Goal: Task Accomplishment & Management: Use online tool/utility

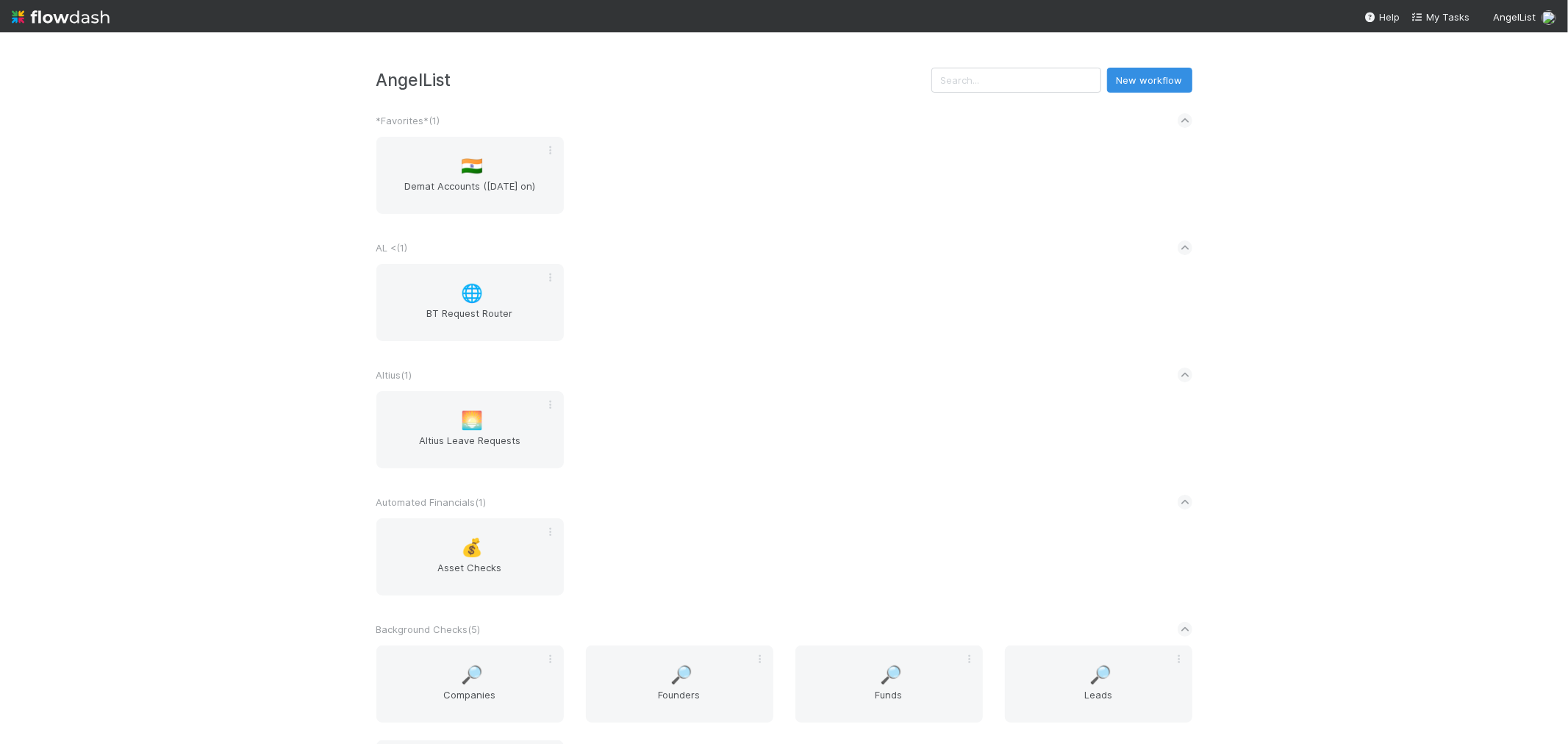
click at [726, 288] on div "🌐 BT Request Router" at bounding box center [784, 311] width 838 height 95
click at [718, 282] on div "🌐 BT Request Router" at bounding box center [784, 311] width 838 height 95
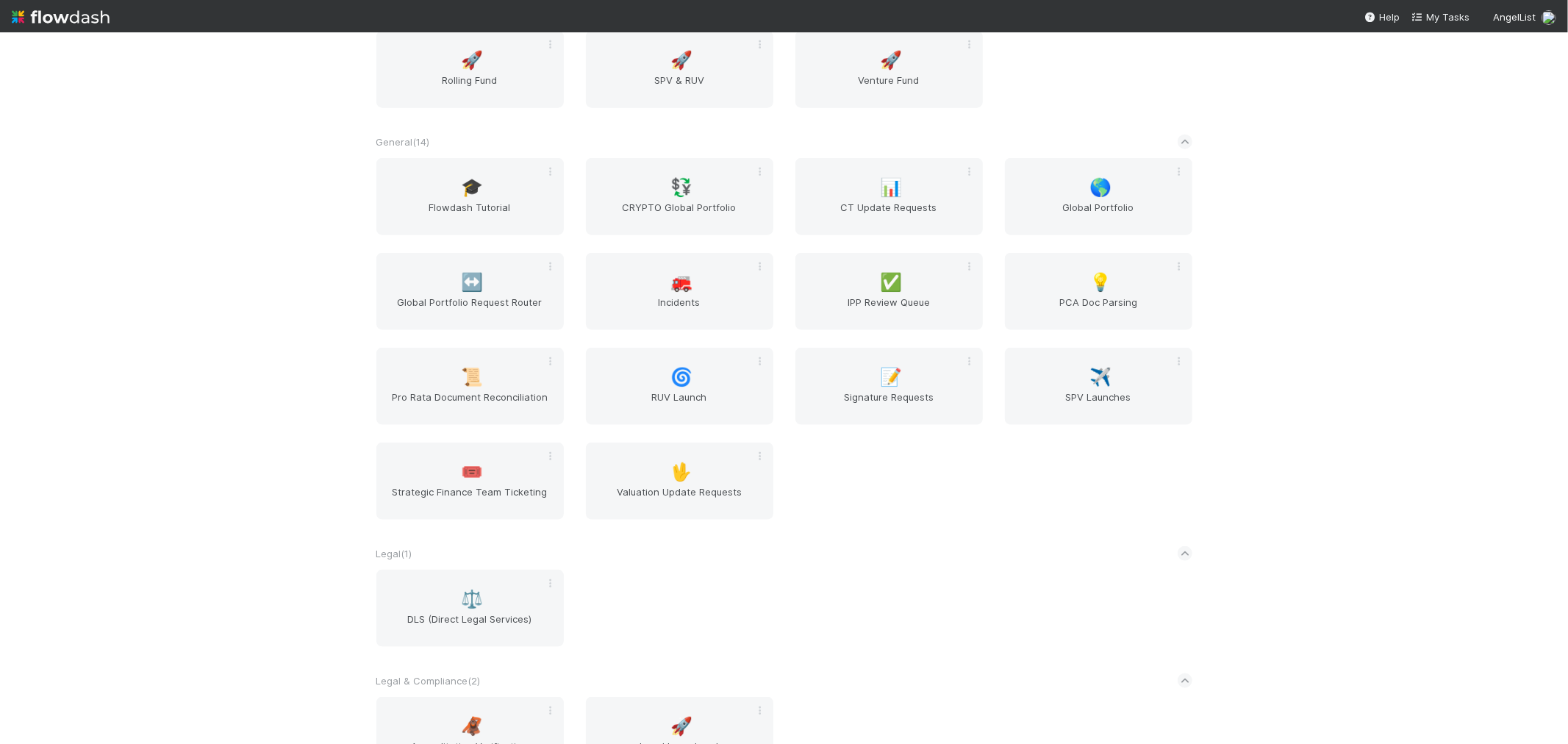
scroll to position [1798, 0]
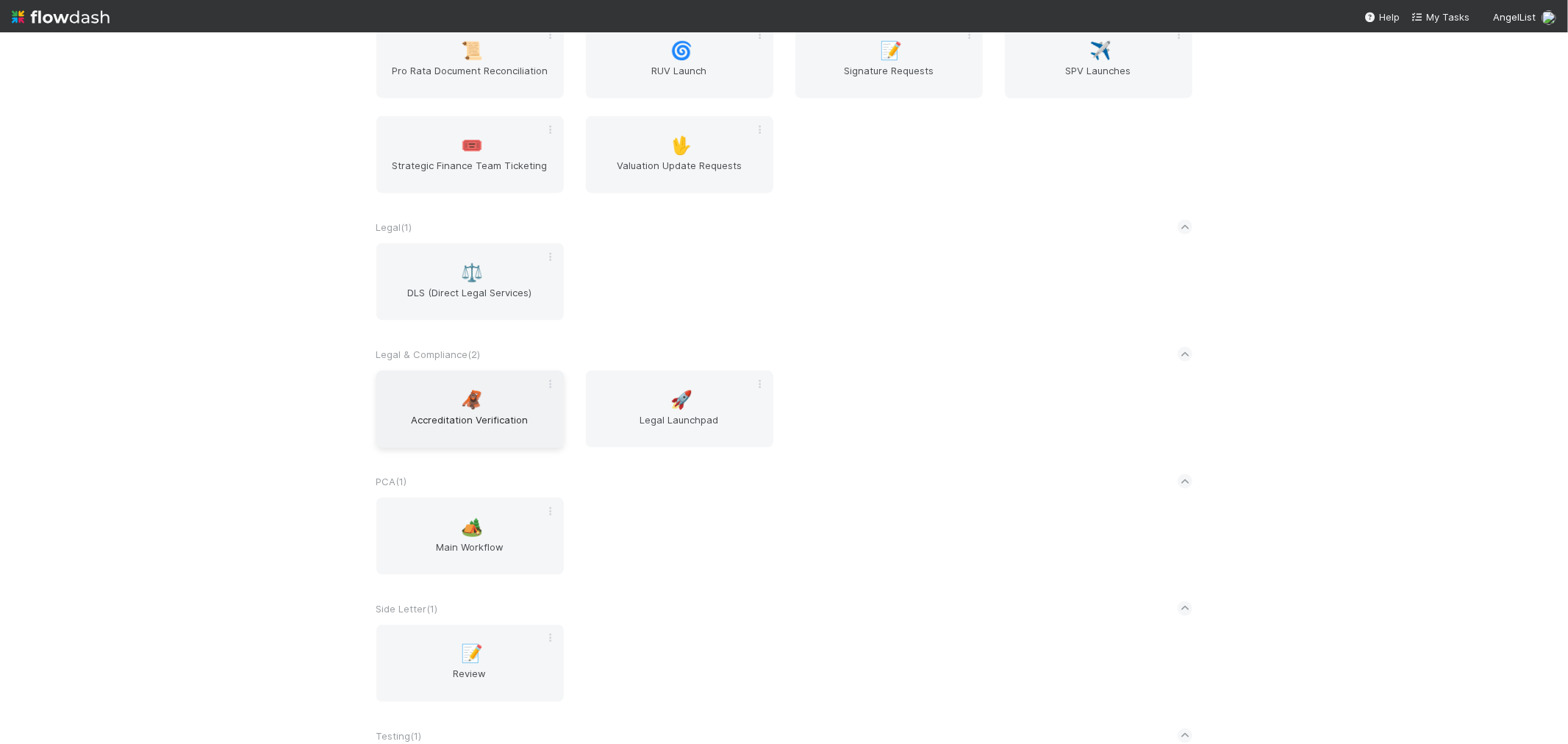
click at [460, 432] on span "Accreditation Verification" at bounding box center [470, 427] width 176 height 29
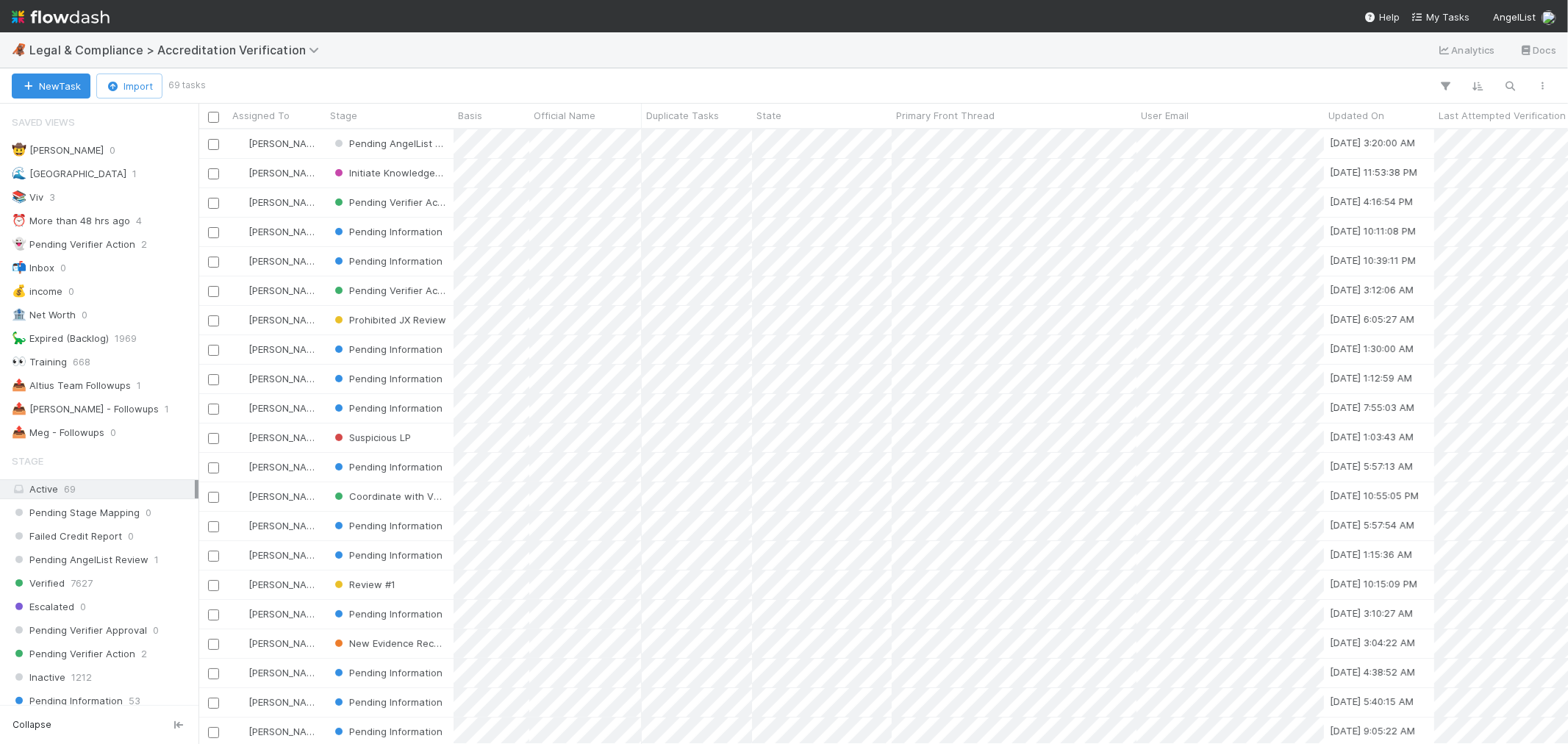
scroll to position [602, 1357]
drag, startPoint x: 126, startPoint y: 412, endPoint x: 1121, endPoint y: 5, distance: 1075.0
click at [164, 412] on span "1" at bounding box center [166, 409] width 4 height 18
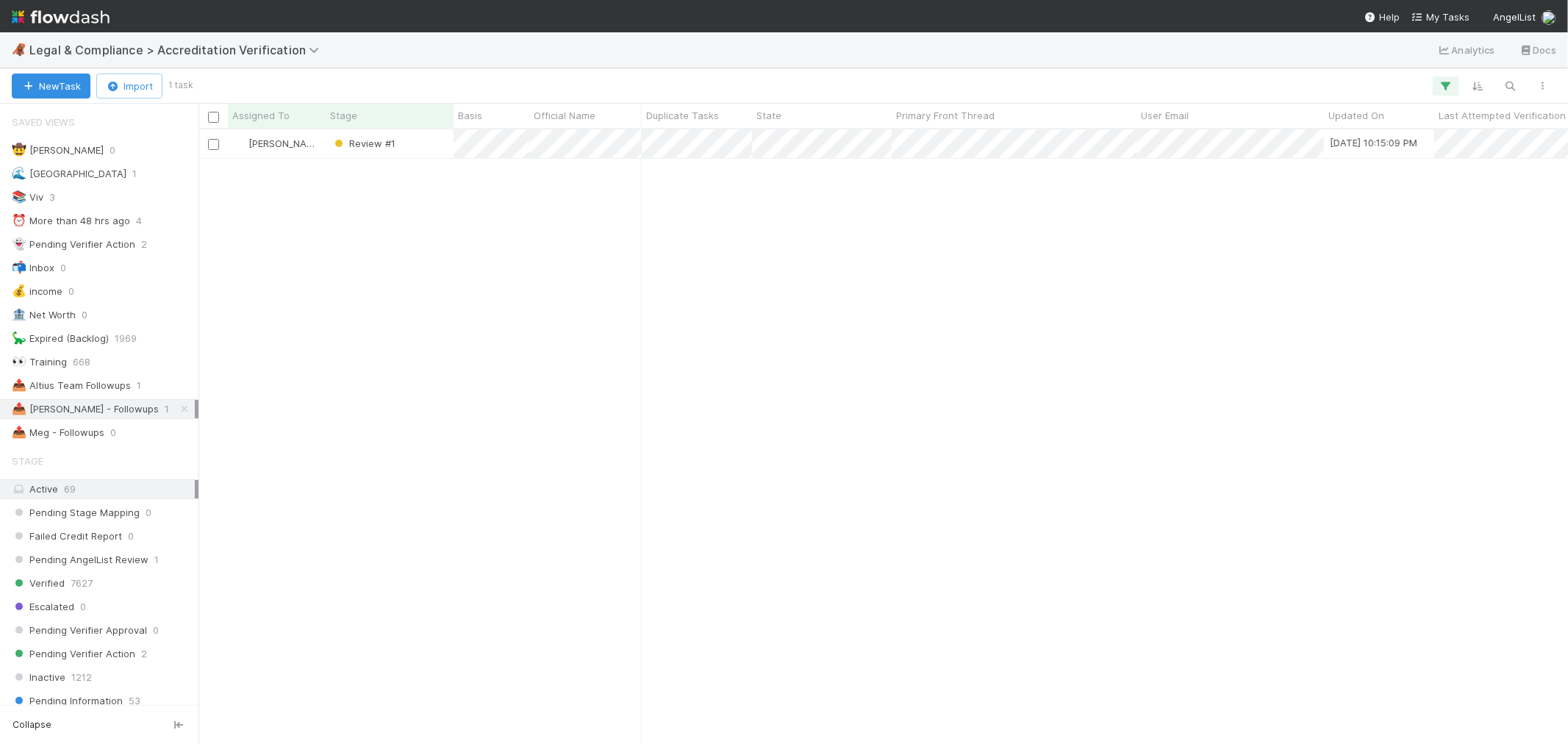
scroll to position [602, 1357]
drag, startPoint x: 711, startPoint y: 269, endPoint x: 678, endPoint y: 214, distance: 64.1
click at [710, 268] on div at bounding box center [784, 372] width 1568 height 744
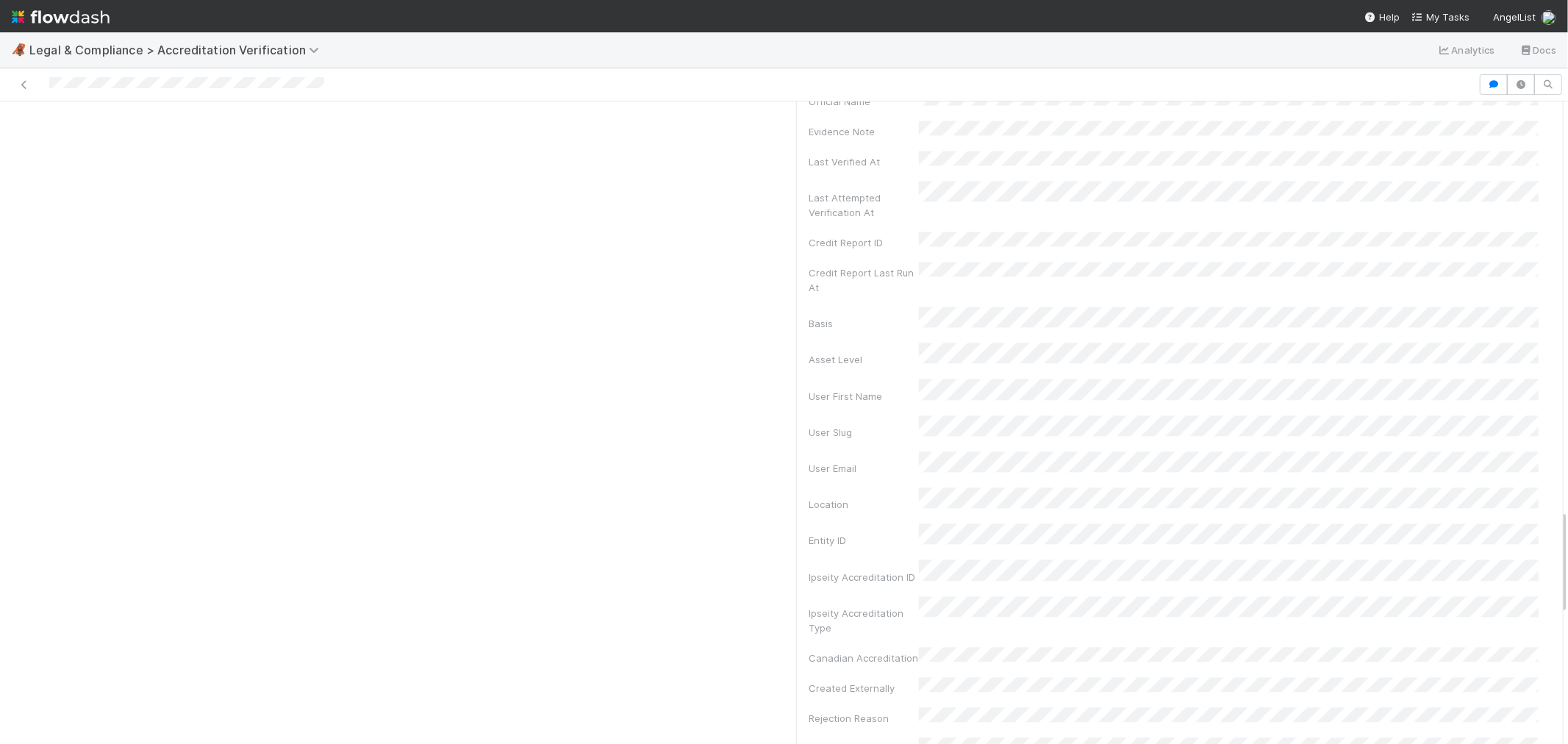
scroll to position [2613, 0]
click at [26, 79] on div at bounding box center [739, 84] width 1466 height 20
click at [121, 69] on div at bounding box center [784, 85] width 1568 height 33
click at [16, 84] on div at bounding box center [739, 84] width 1466 height 20
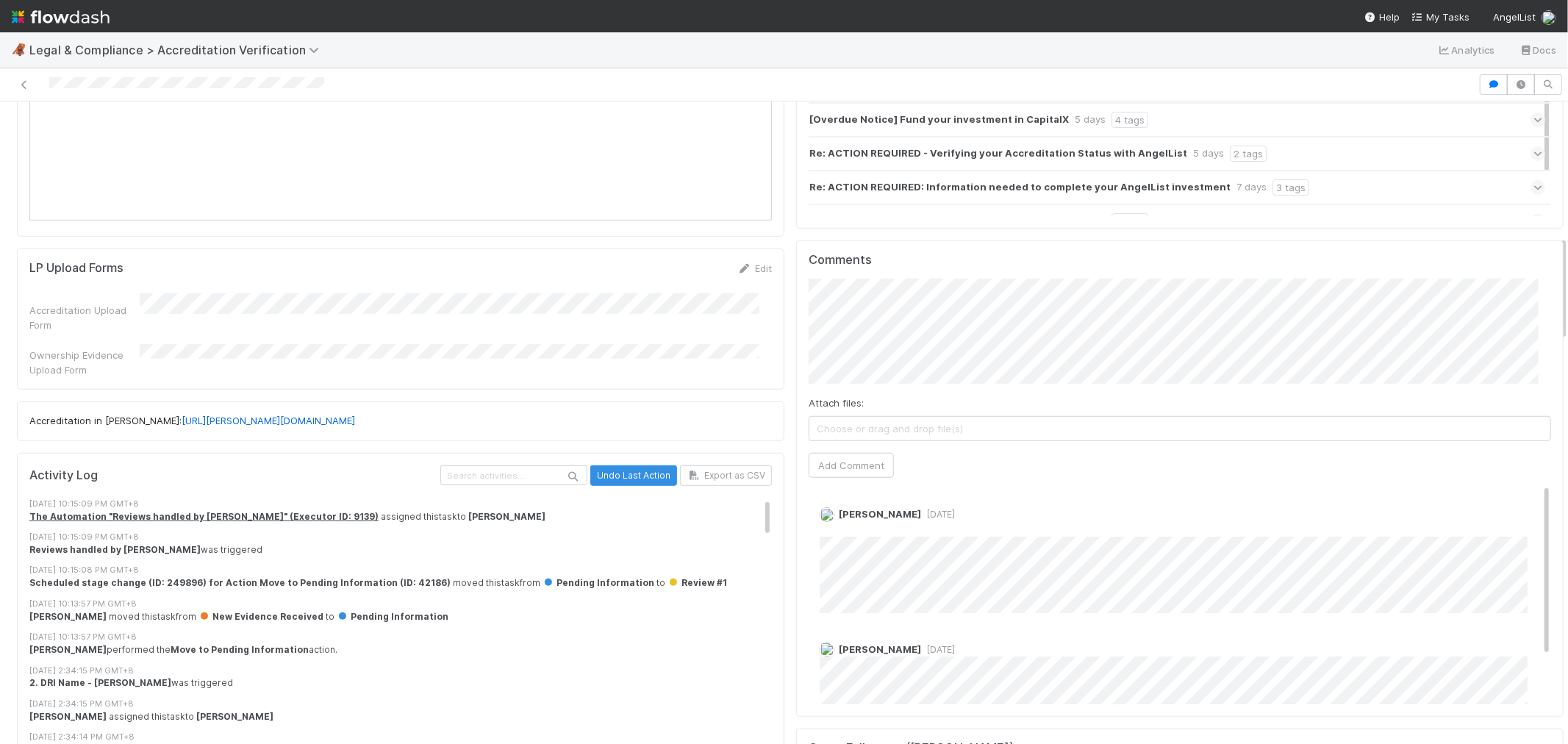
scroll to position [817, 0]
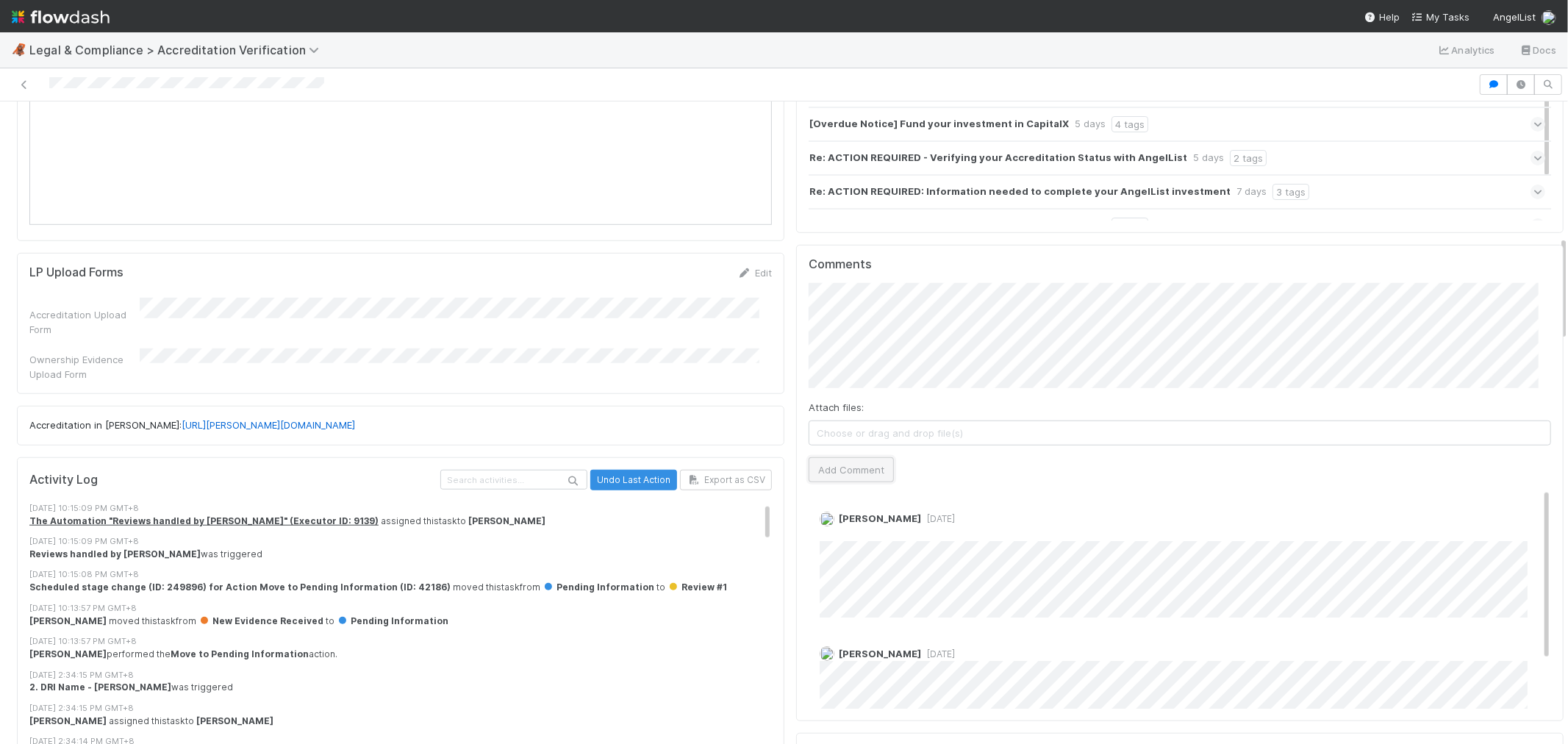
click at [818, 457] on button "Add Comment" at bounding box center [850, 470] width 85 height 25
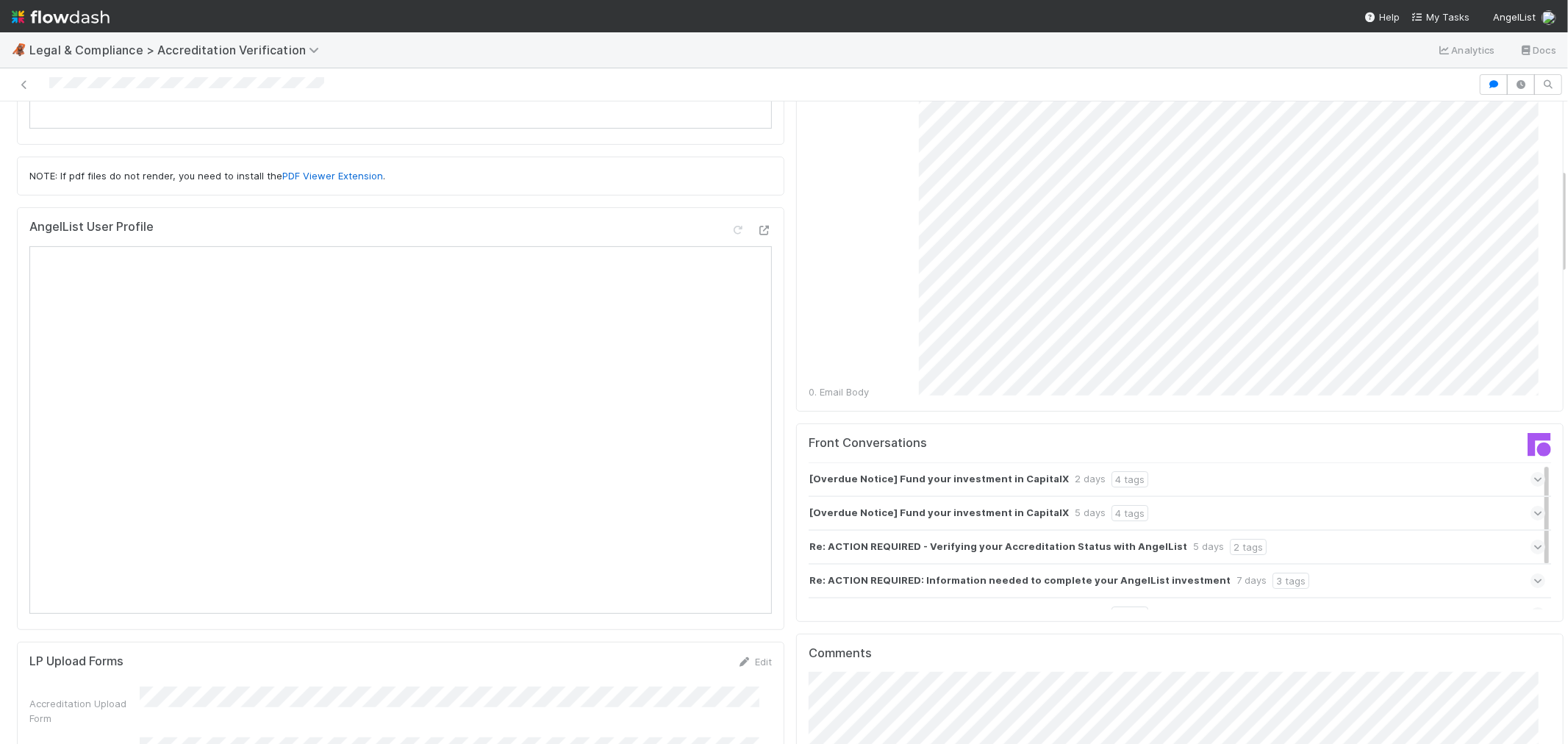
scroll to position [408, 0]
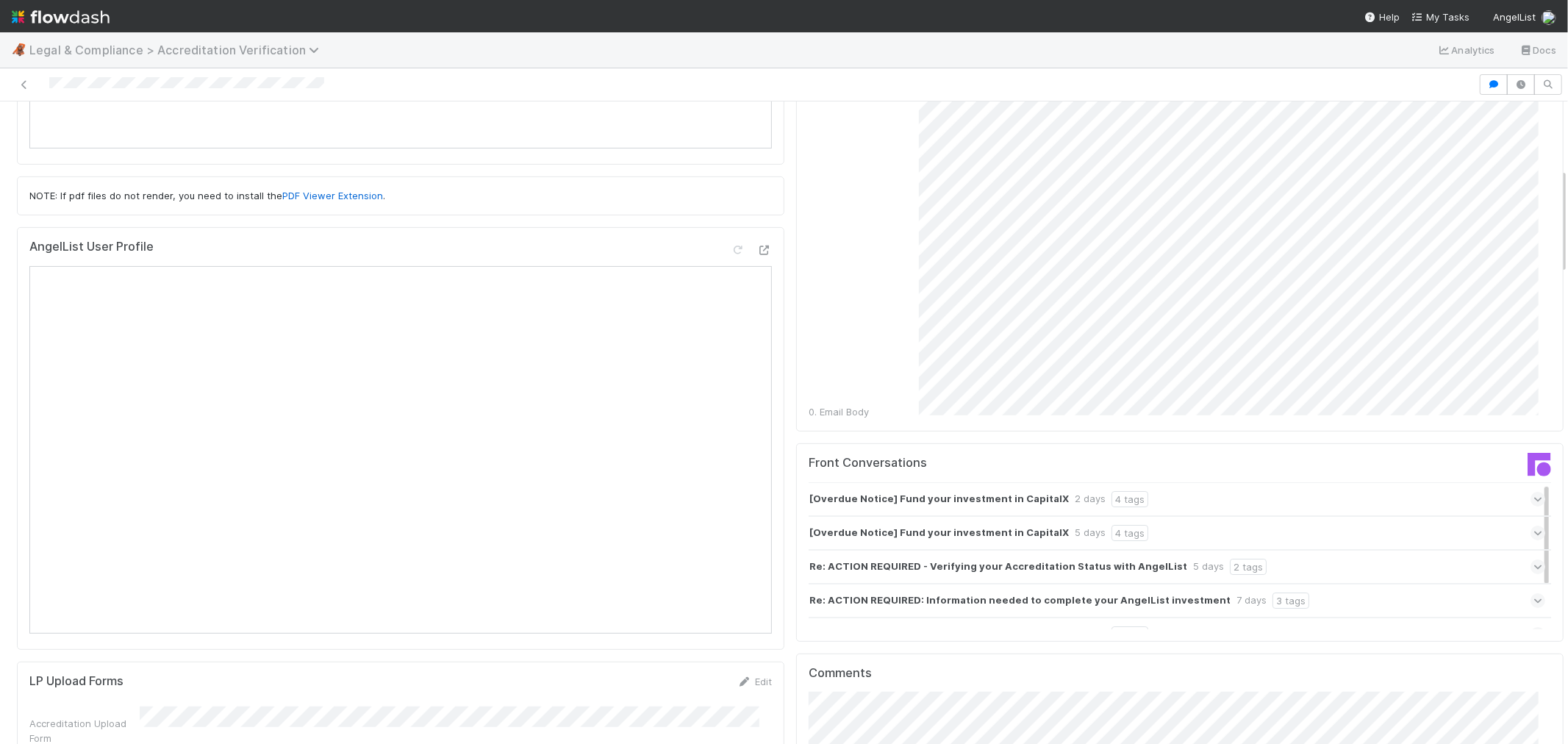
click at [164, 52] on span "Legal & Compliance > Accreditation Verification" at bounding box center [178, 49] width 297 height 15
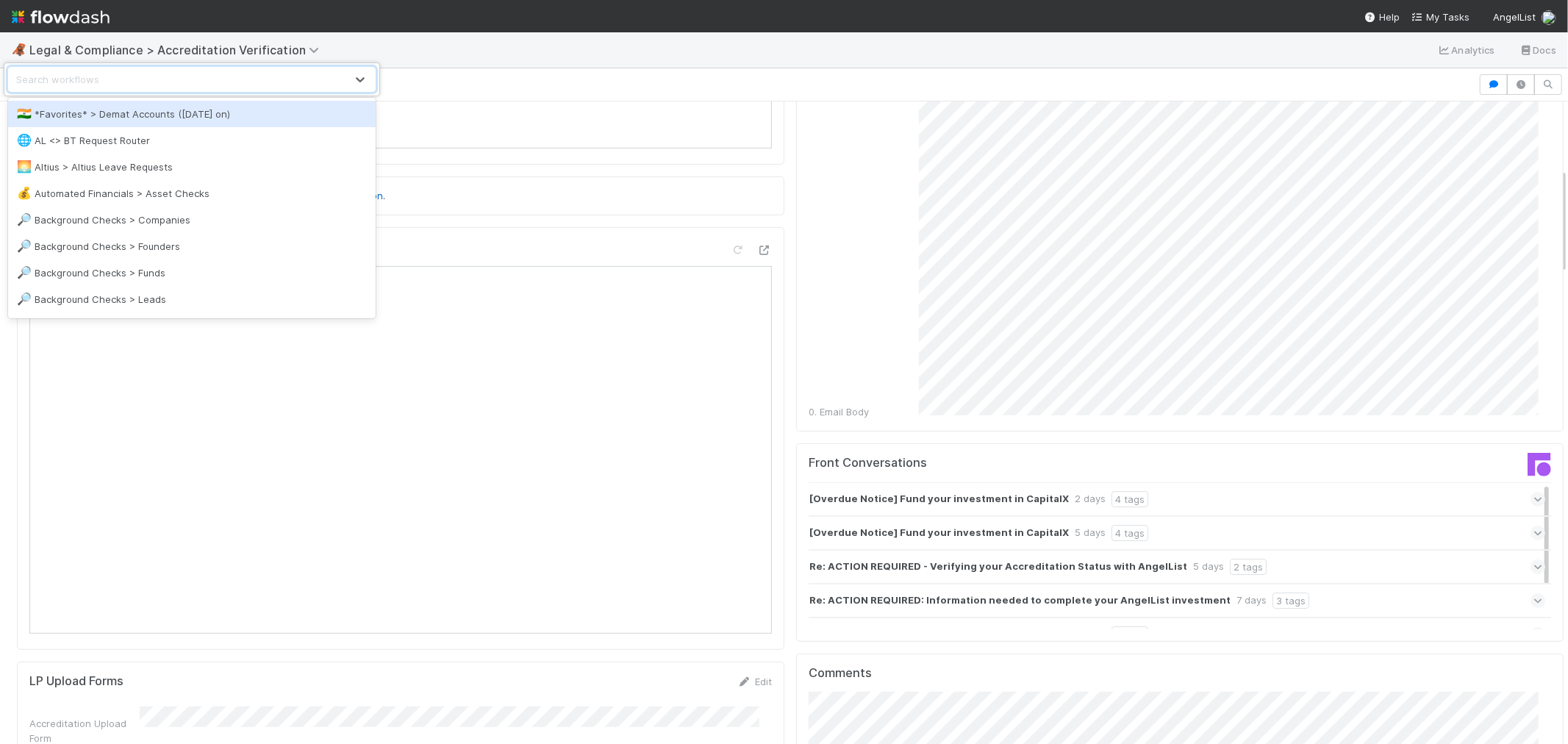
click at [164, 84] on div "Search workflows" at bounding box center [177, 79] width 337 height 24
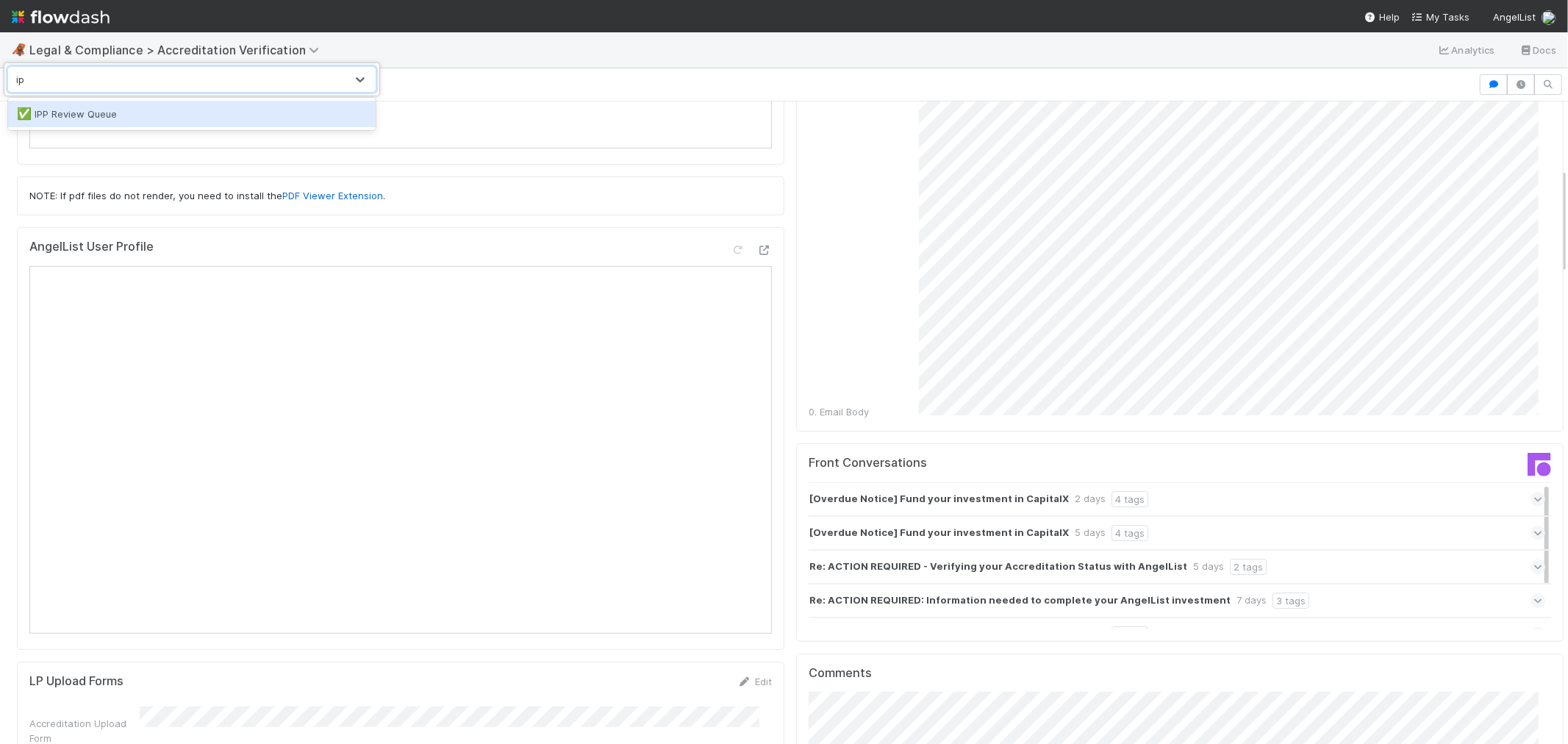
type input "ipp"
click at [153, 114] on div "✅ IPP Review Queue" at bounding box center [192, 113] width 350 height 15
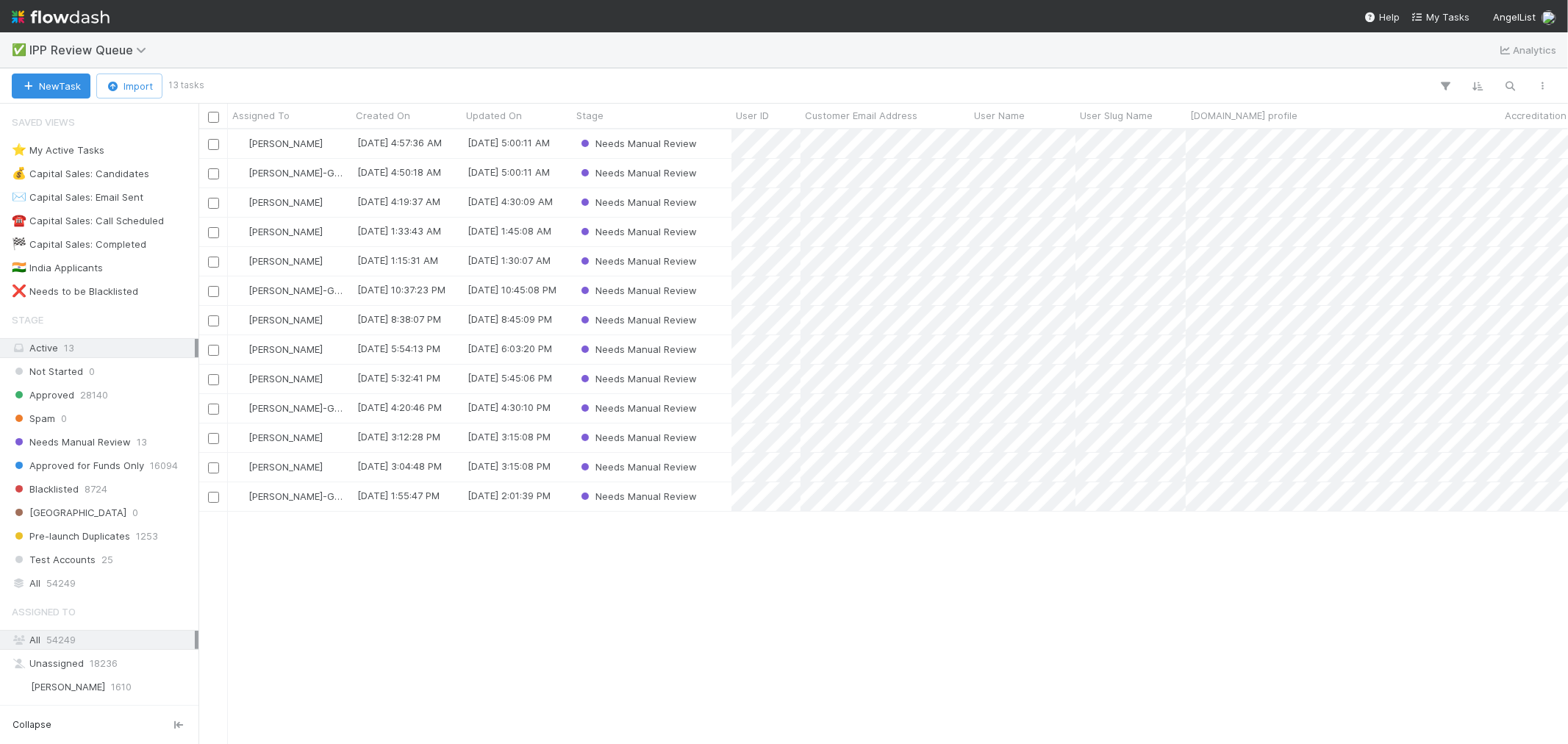
scroll to position [602, 1357]
click at [120, 151] on div "⭐ My Active Tasks 3" at bounding box center [103, 150] width 183 height 18
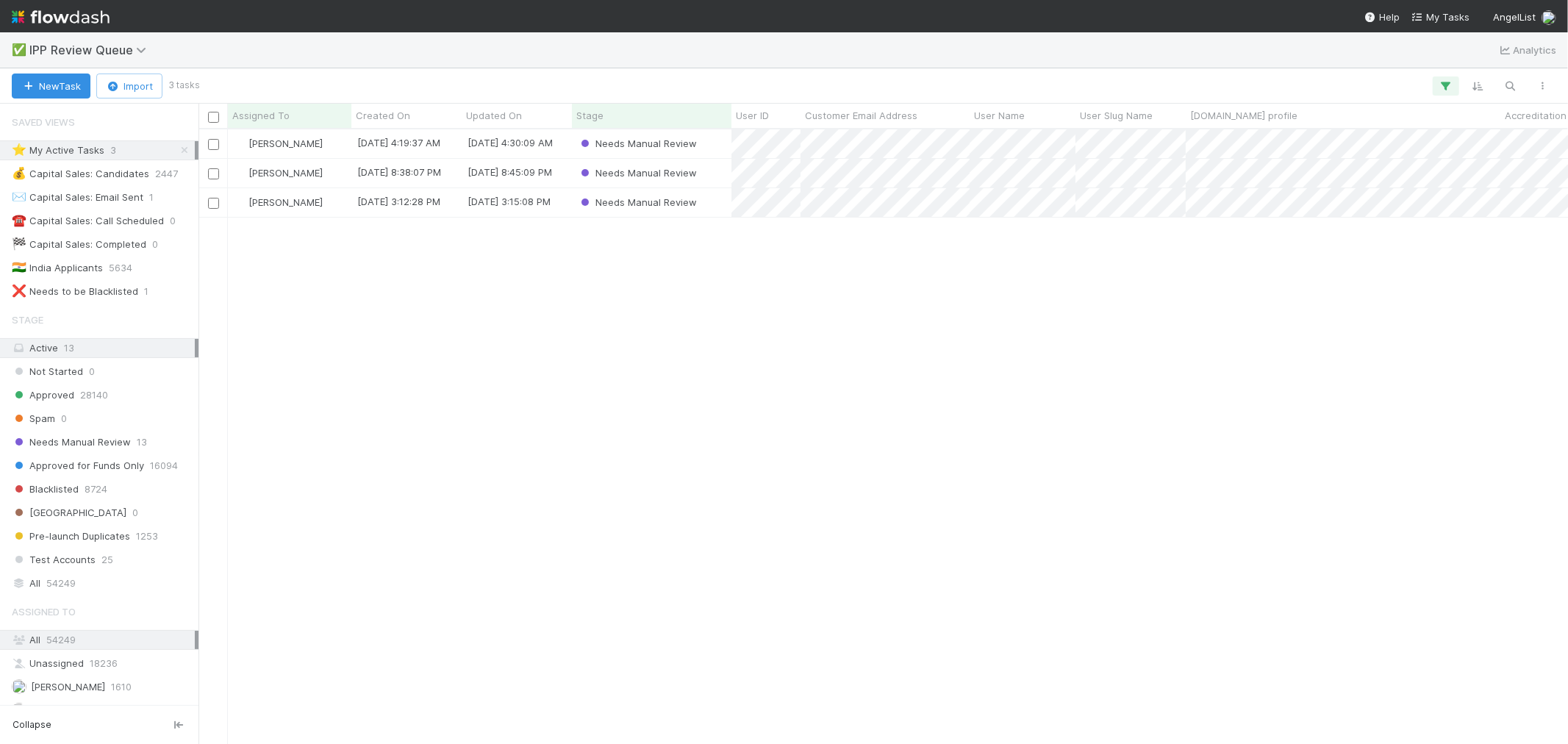
scroll to position [602, 1357]
click at [715, 204] on div "Needs Manual Review" at bounding box center [651, 202] width 159 height 29
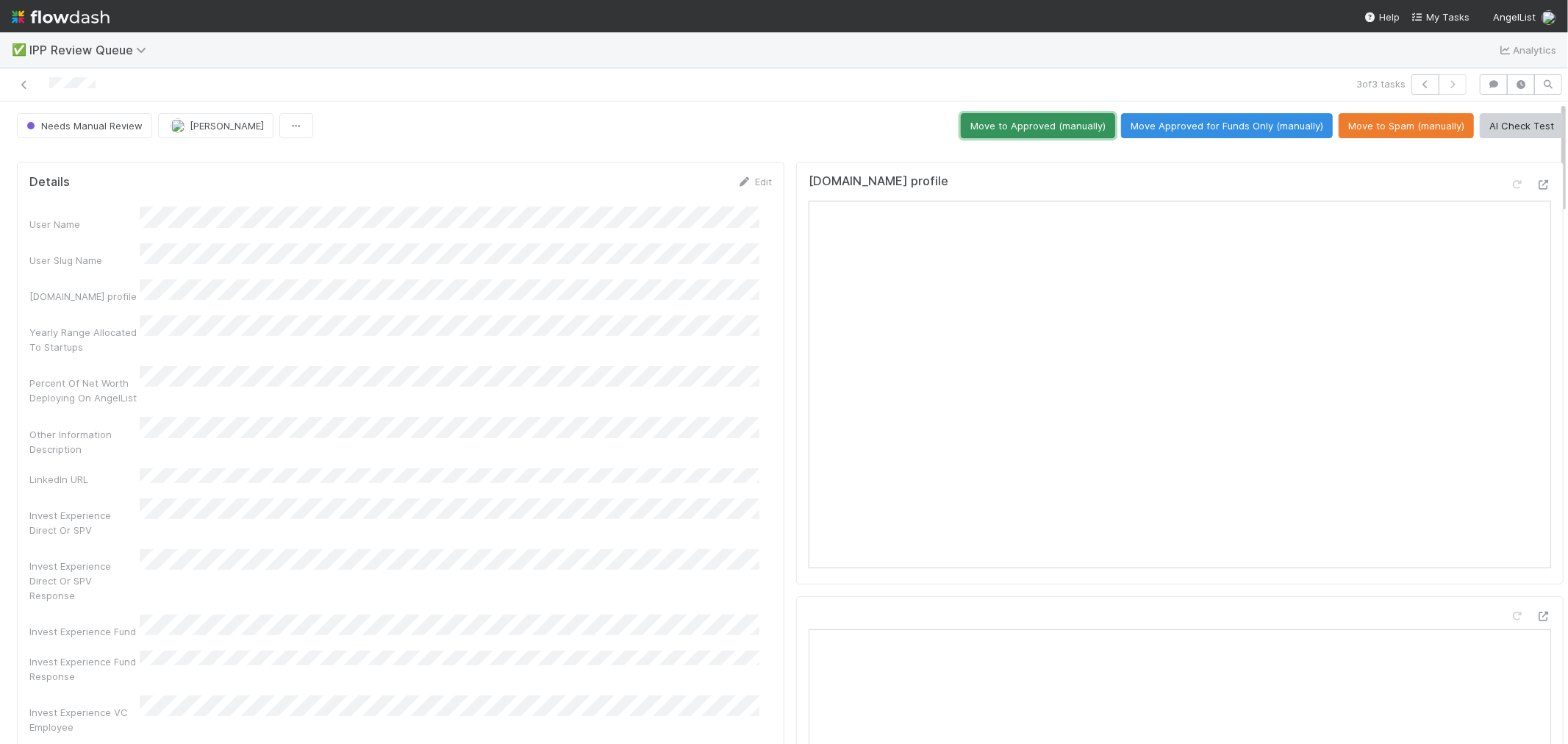
click at [1051, 128] on button "Move to Approved (manually)" at bounding box center [1038, 126] width 155 height 25
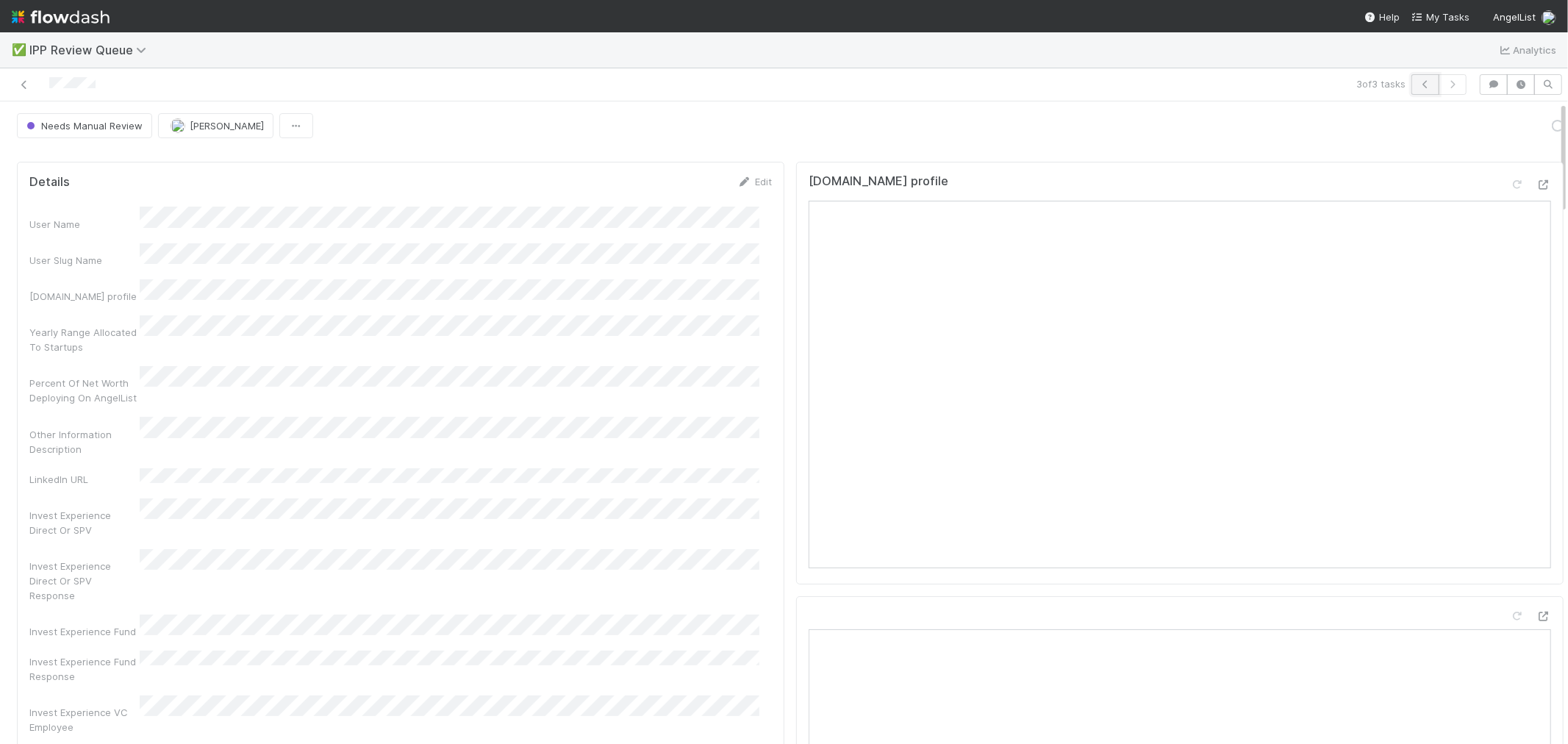
click at [1411, 91] on button "button" at bounding box center [1426, 84] width 28 height 20
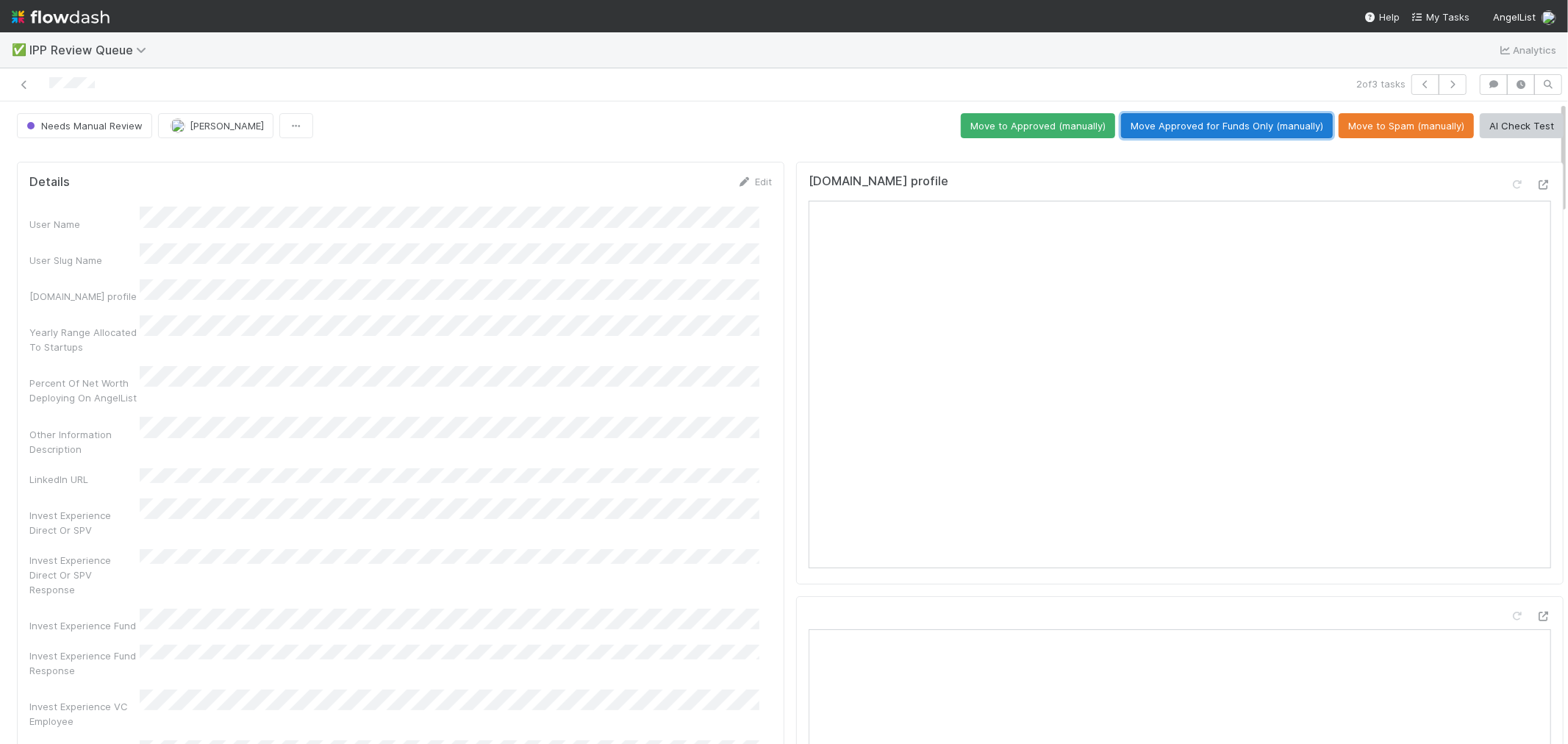
click at [1251, 130] on button "Move Approved for Funds Only (manually)" at bounding box center [1227, 126] width 212 height 25
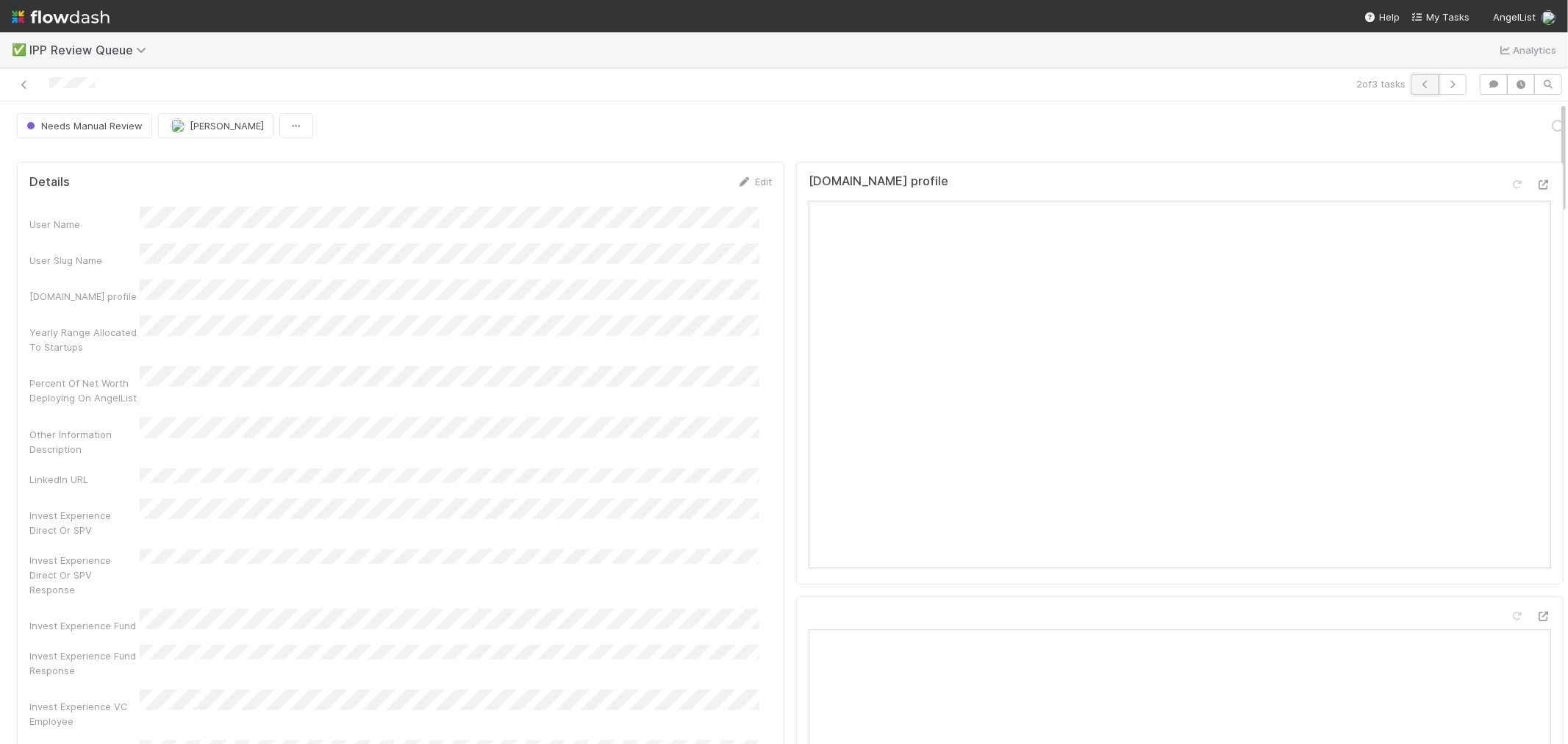
click at [1418, 84] on icon "button" at bounding box center [1425, 84] width 15 height 9
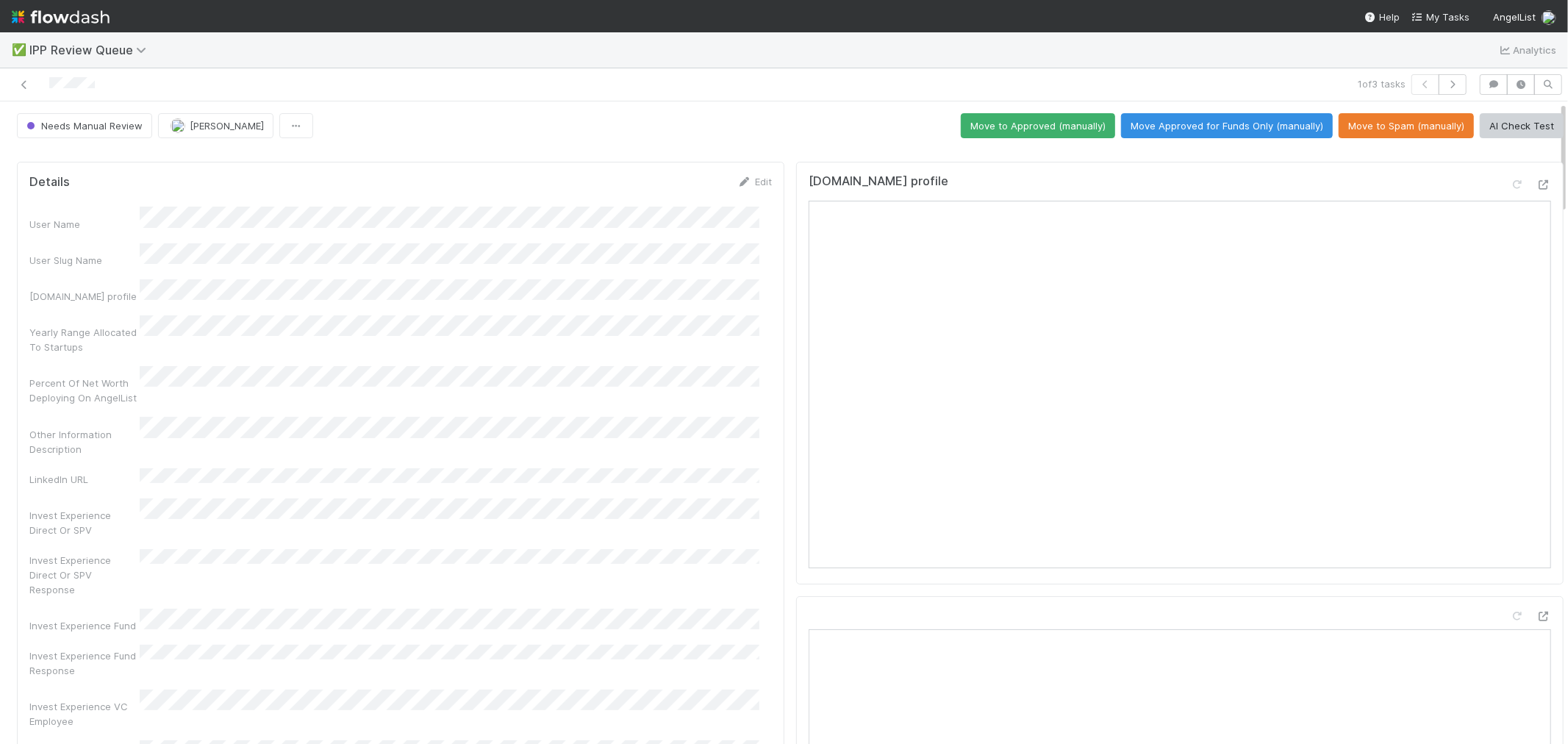
click at [1264, 128] on button "Move Approved for Funds Only (manually)" at bounding box center [1227, 126] width 212 height 25
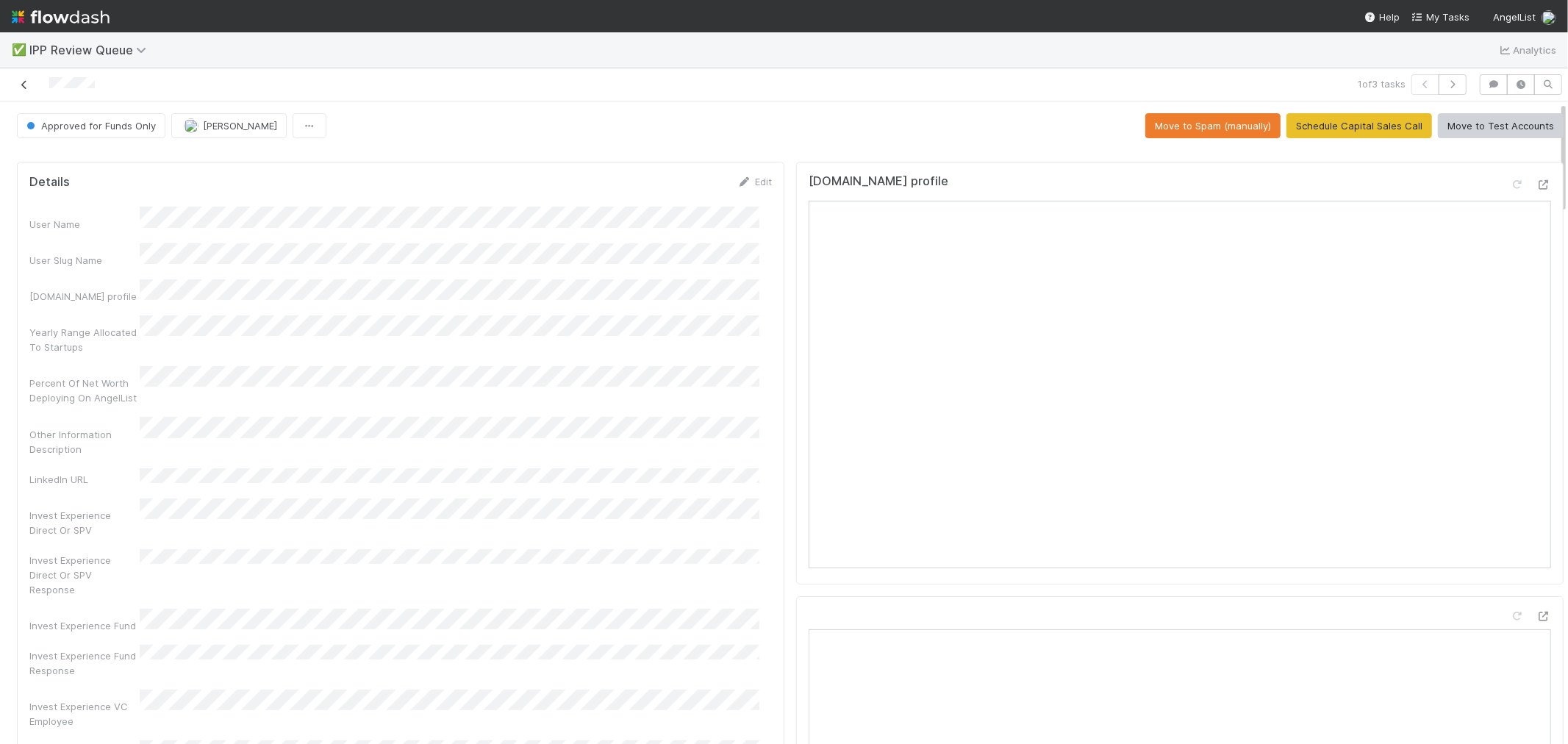
click at [25, 80] on icon at bounding box center [24, 84] width 15 height 10
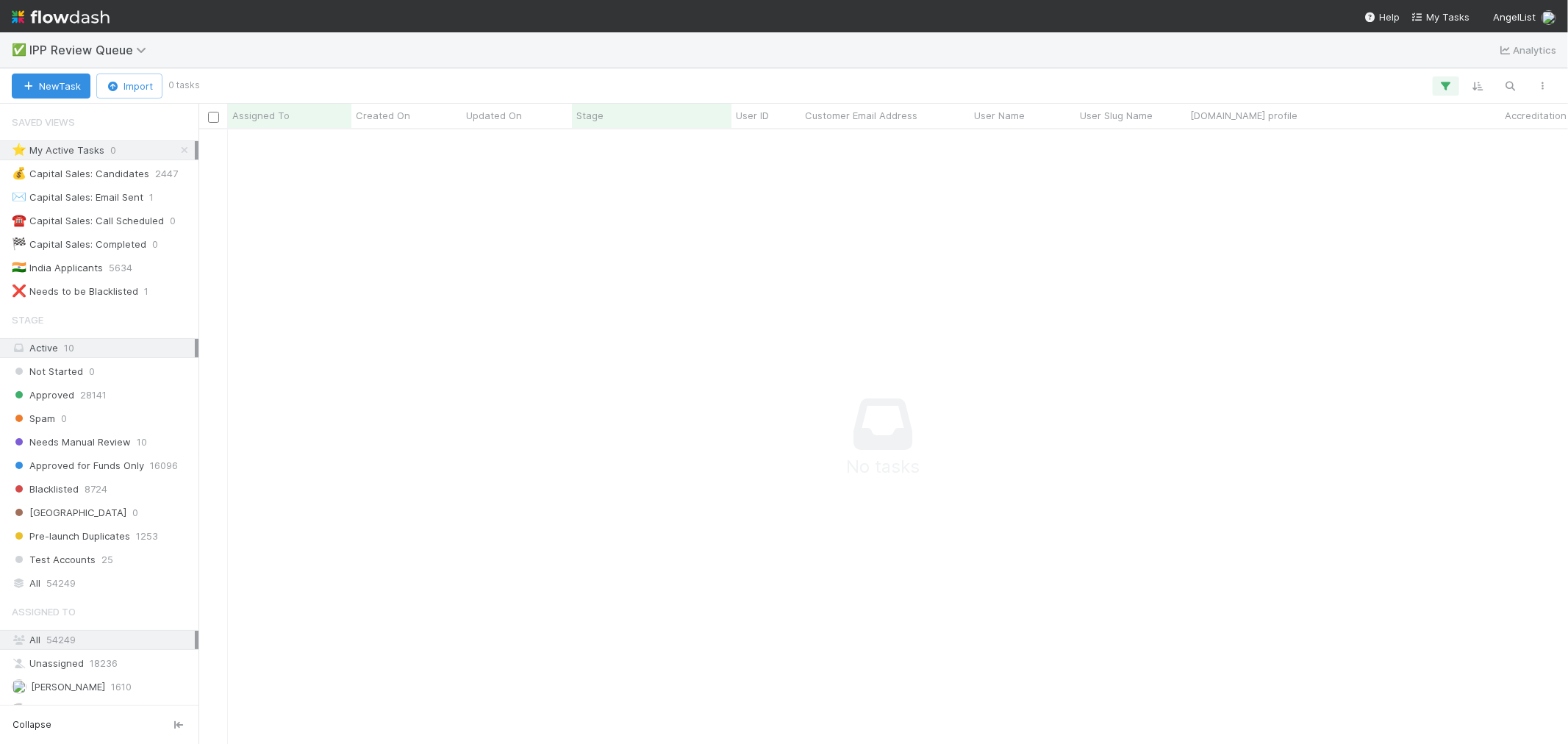
scroll to position [12, 12]
click at [137, 52] on icon at bounding box center [143, 49] width 15 height 11
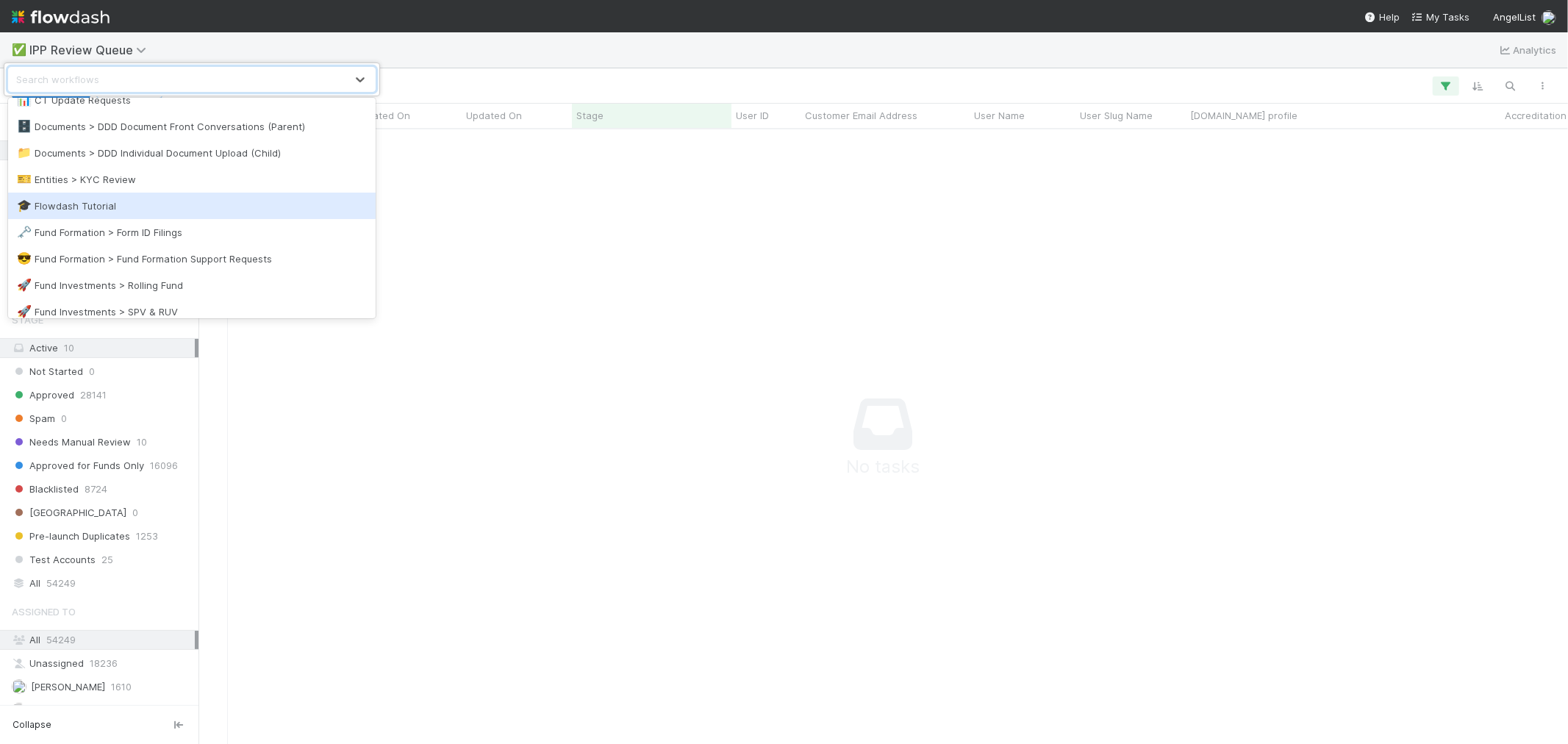
scroll to position [408, 0]
click at [181, 204] on div "🗝️ Fund Formation > Form ID Filings" at bounding box center [192, 208] width 350 height 15
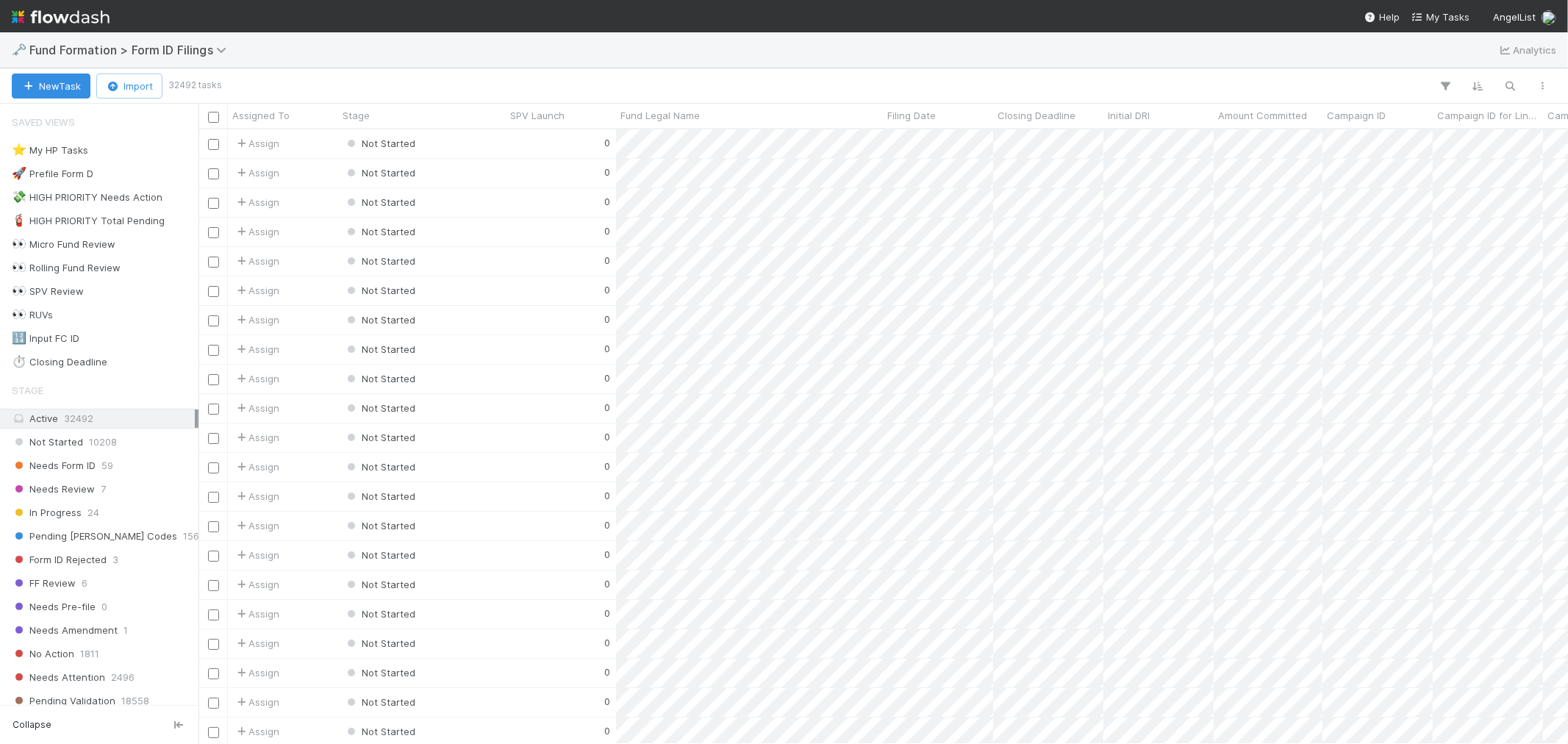
scroll to position [602, 1357]
click at [108, 157] on div "⭐ My HP Tasks 1" at bounding box center [103, 150] width 183 height 18
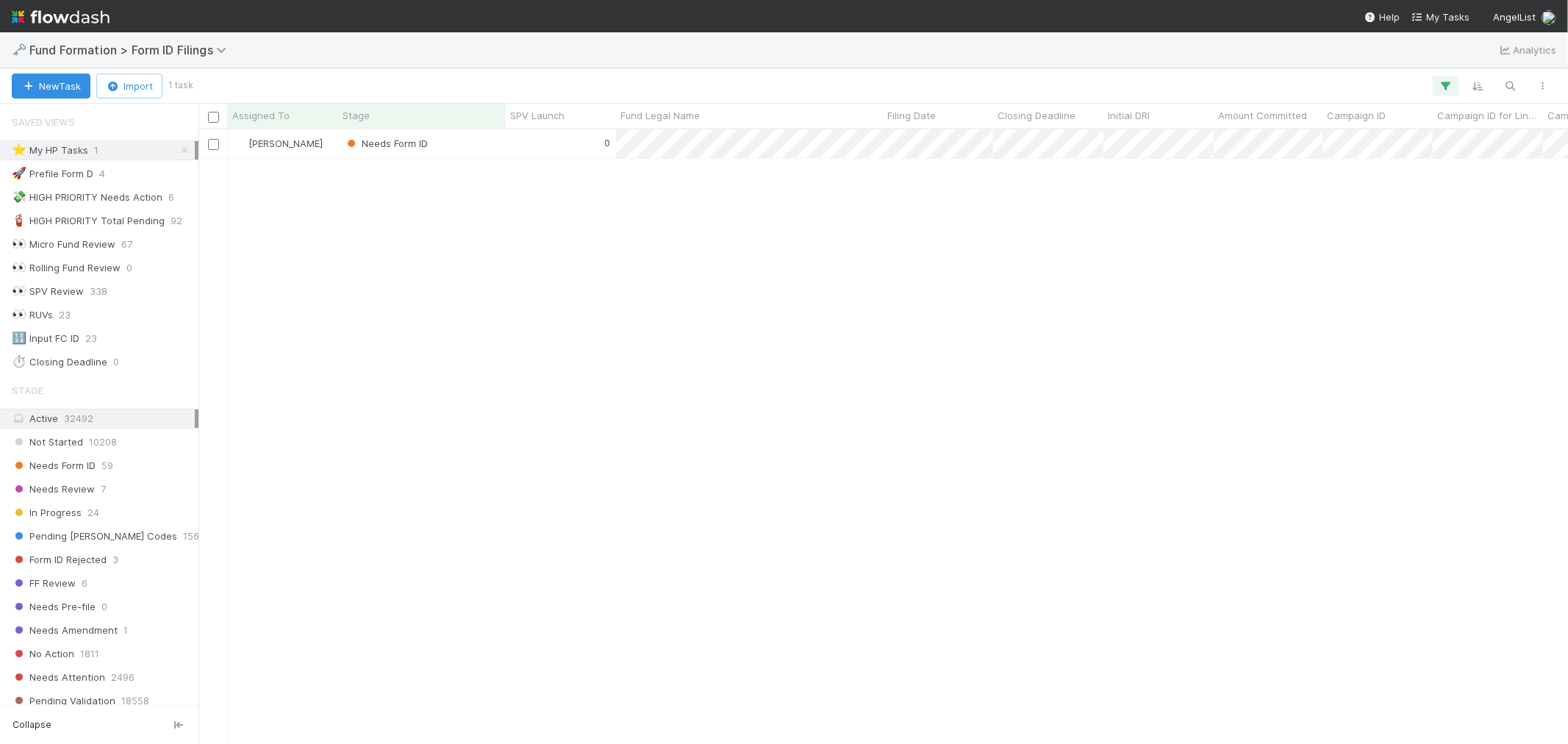
scroll to position [602, 1357]
click at [792, 369] on div "Roselyn de Villa Needs Form ID 0 3/5/25, 2:13:56 AM 8/27/25, 2:34:18 AM 0" at bounding box center [883, 436] width 1369 height 614
click at [500, 140] on div "Needs Form ID" at bounding box center [421, 143] width 168 height 29
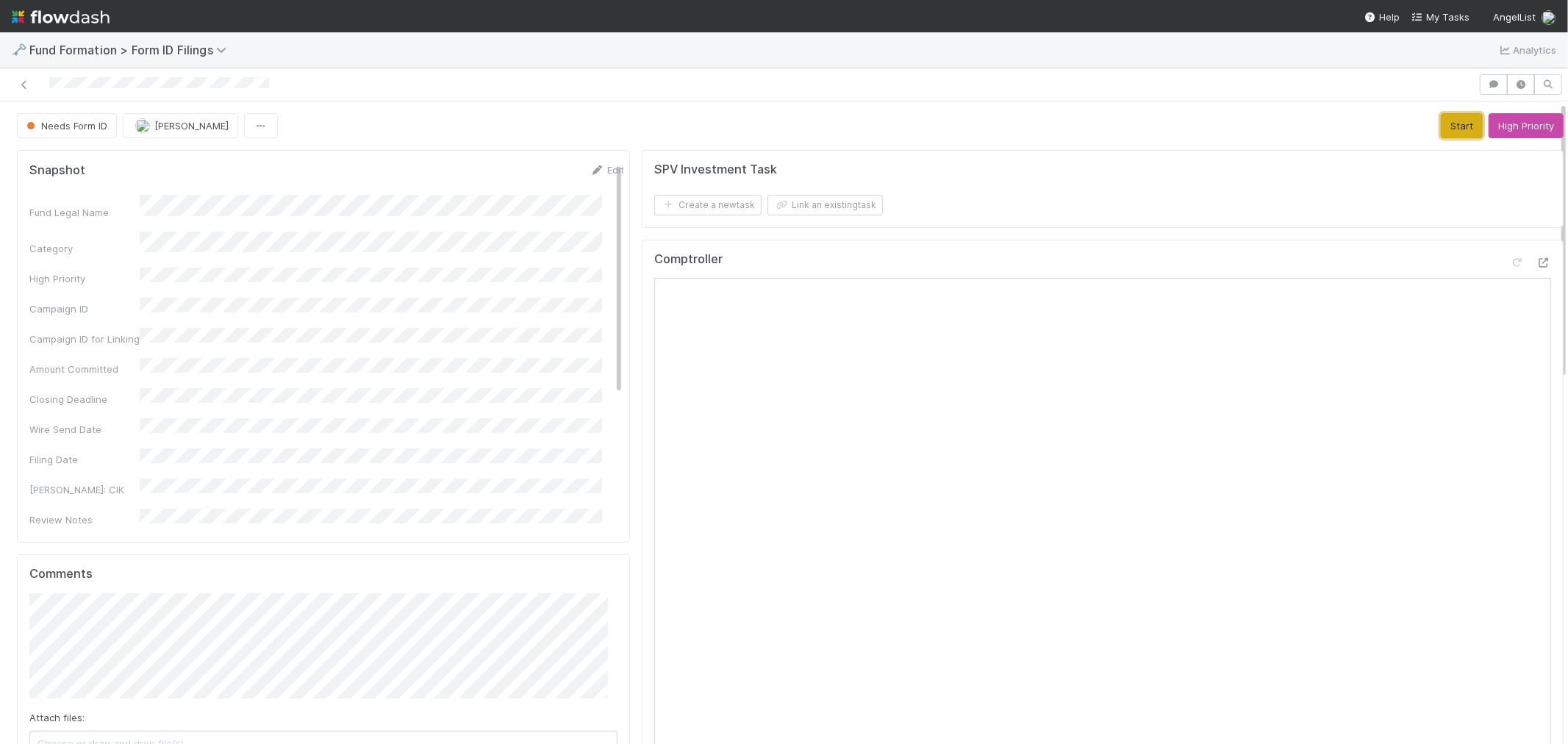
click at [1440, 131] on button "Start" at bounding box center [1462, 126] width 42 height 25
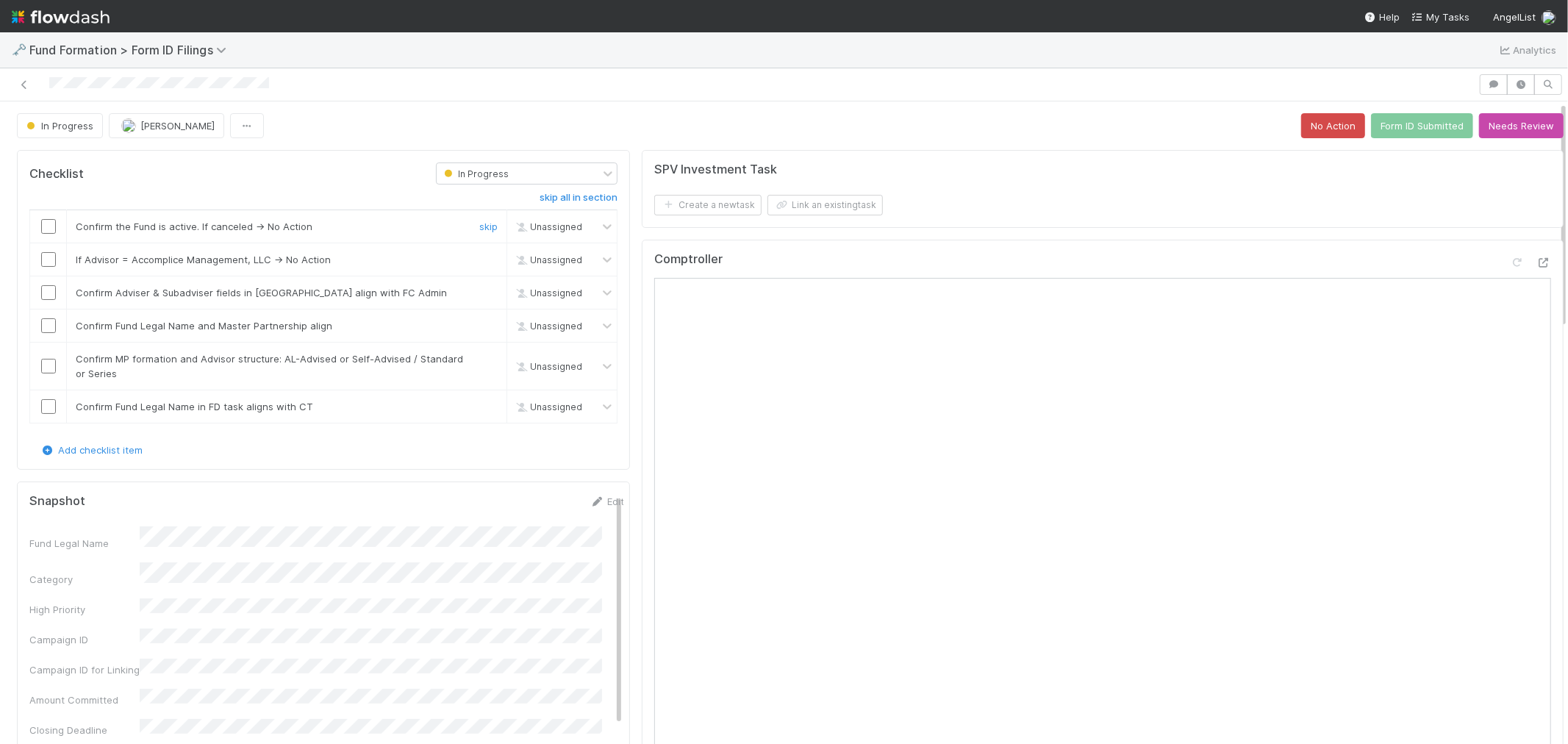
click at [42, 230] on input "checkbox" at bounding box center [48, 226] width 15 height 15
click at [53, 262] on input "checkbox" at bounding box center [48, 259] width 15 height 15
click at [42, 295] on input "checkbox" at bounding box center [48, 292] width 15 height 15
click at [47, 325] on input "checkbox" at bounding box center [48, 325] width 15 height 15
click at [47, 362] on input "checkbox" at bounding box center [48, 366] width 15 height 15
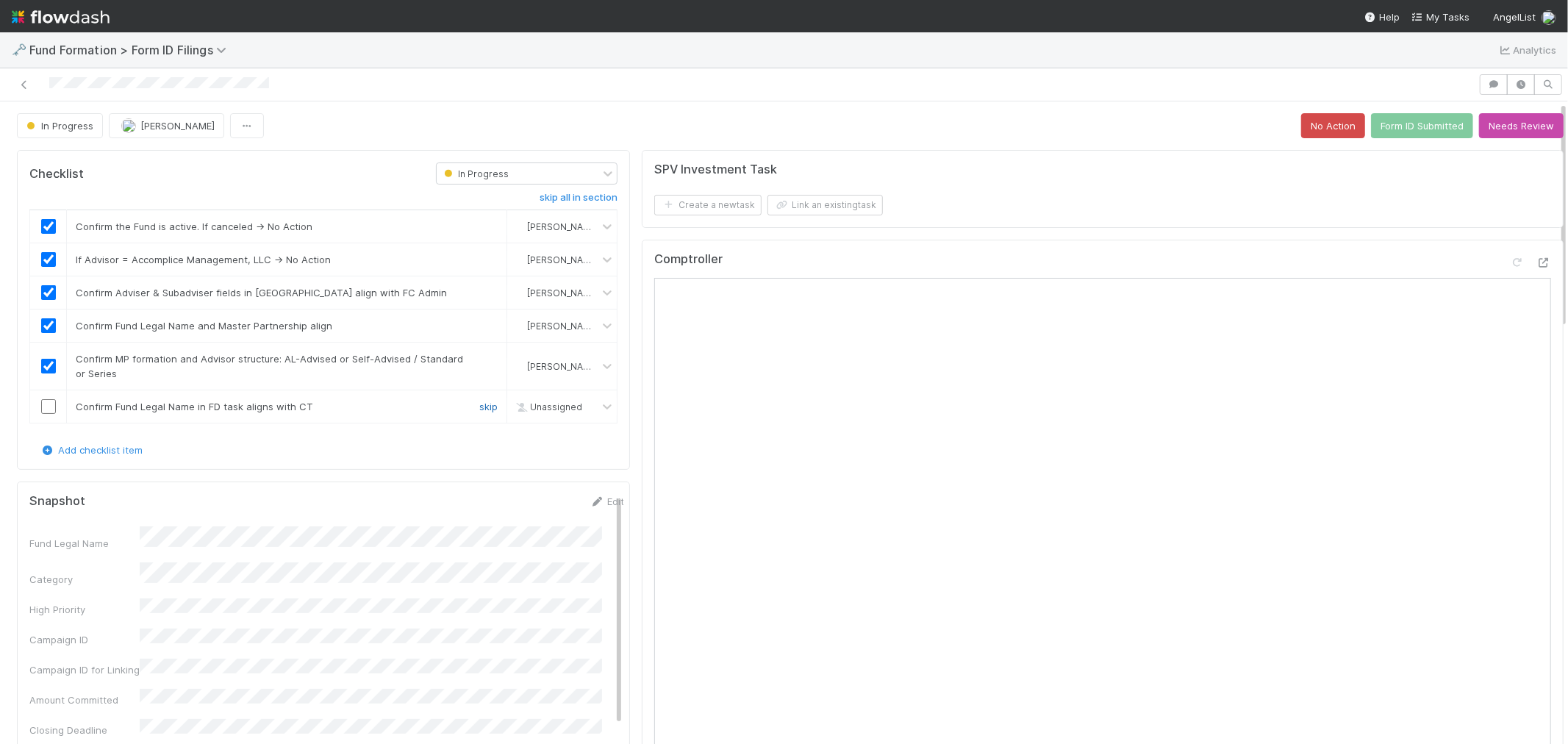
click at [479, 407] on link "skip" at bounding box center [488, 405] width 18 height 11
click at [1412, 120] on button "Form ID Submitted" at bounding box center [1422, 126] width 102 height 25
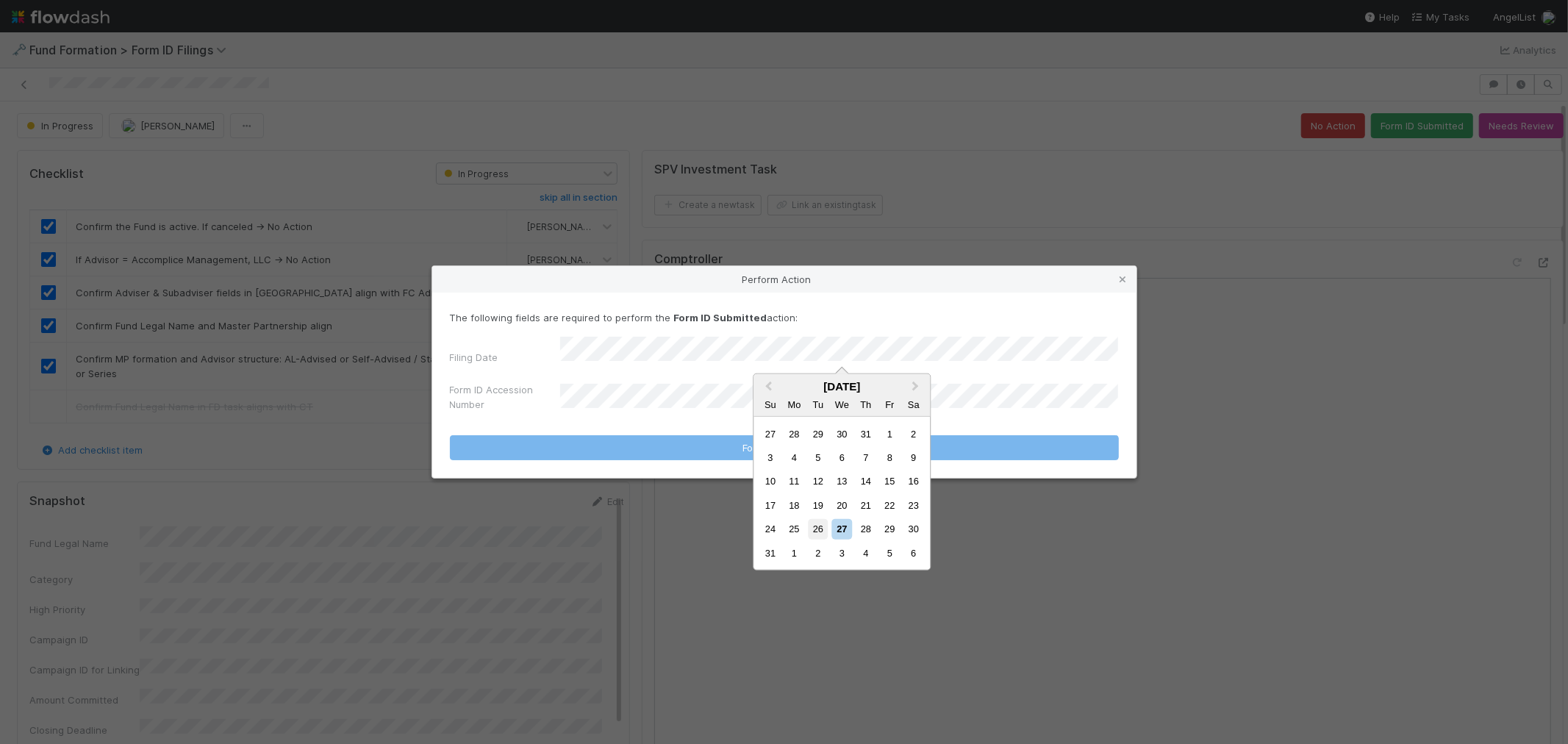
click at [816, 526] on div "26" at bounding box center [817, 529] width 20 height 20
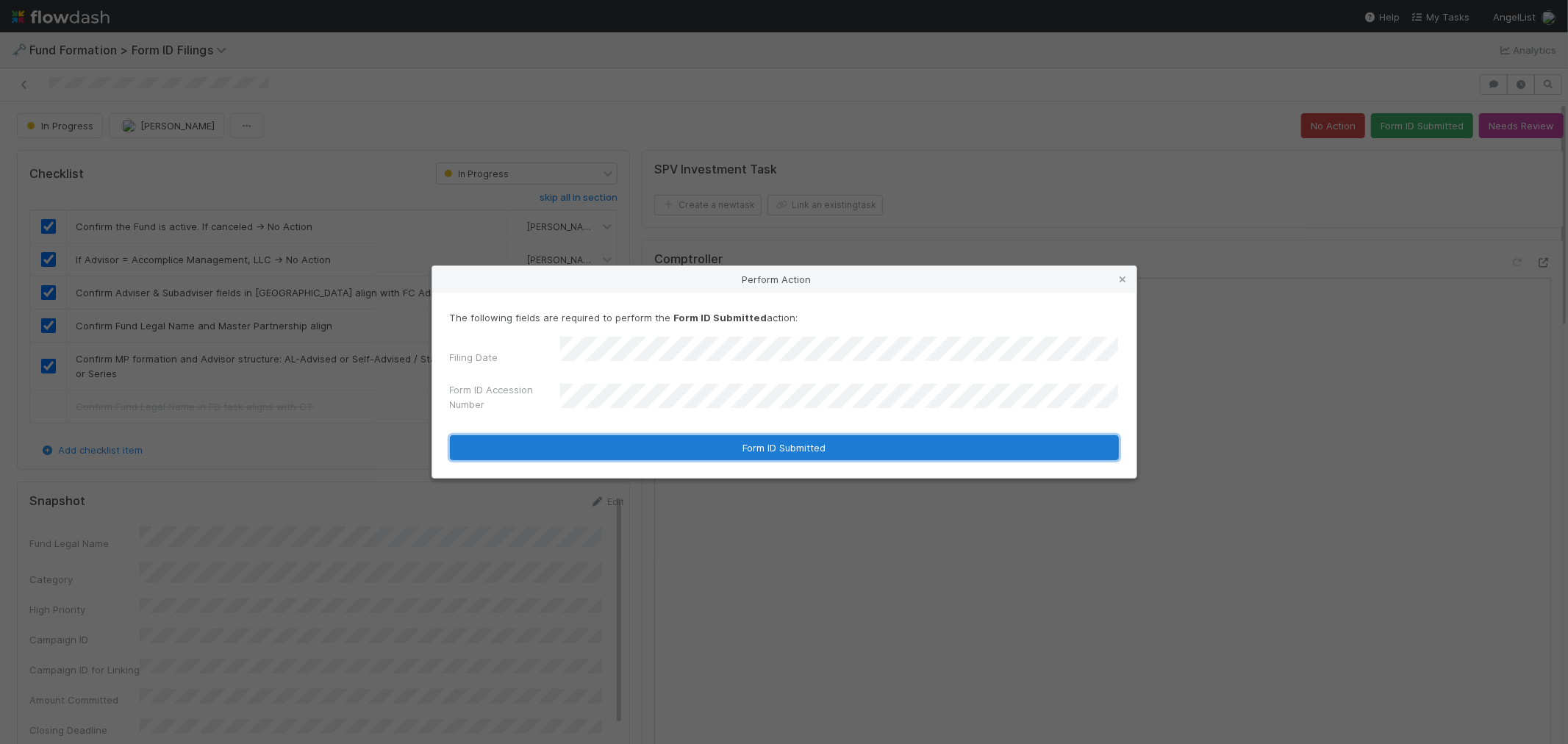
click at [817, 439] on button "Form ID Submitted" at bounding box center [784, 448] width 669 height 25
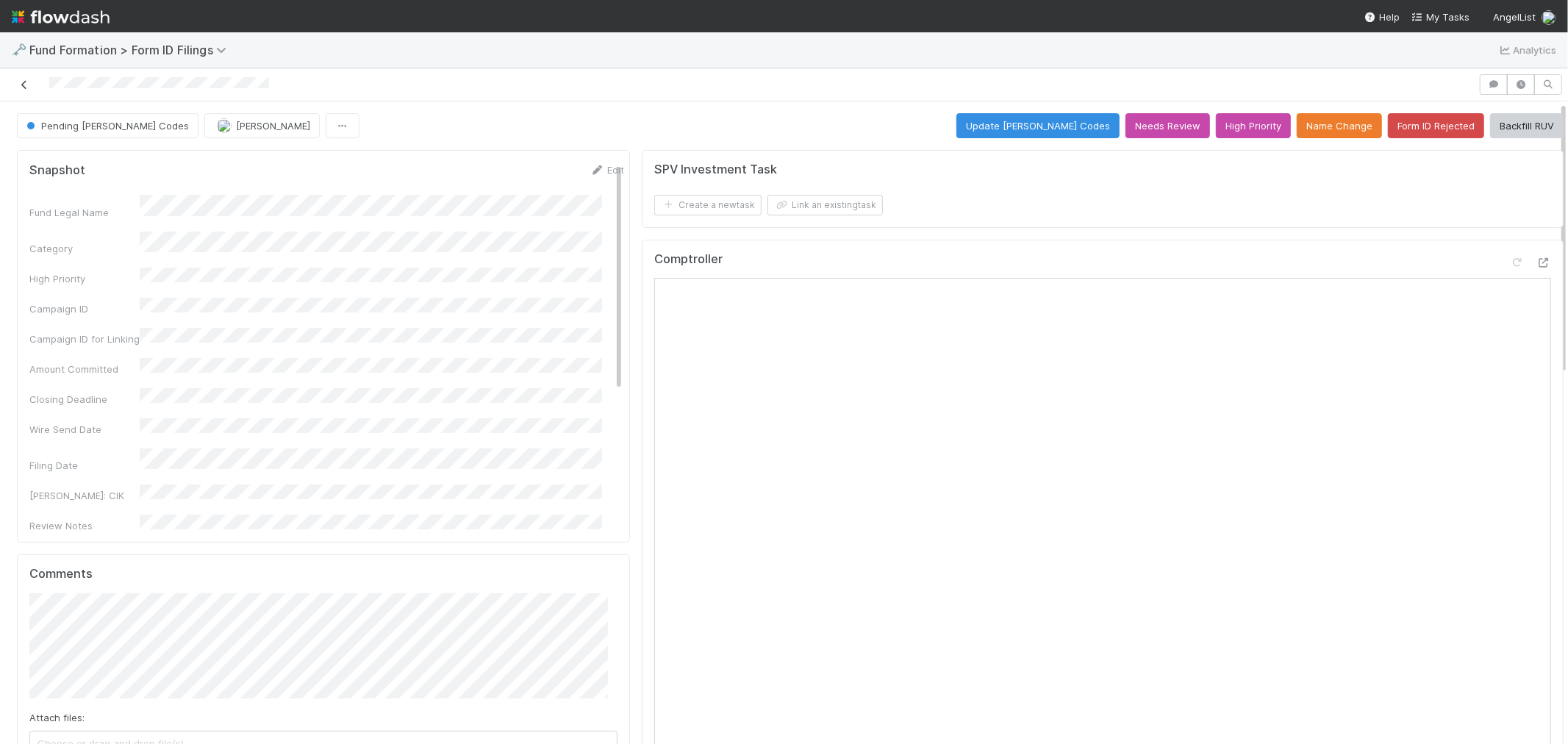
click at [19, 86] on icon at bounding box center [24, 84] width 15 height 10
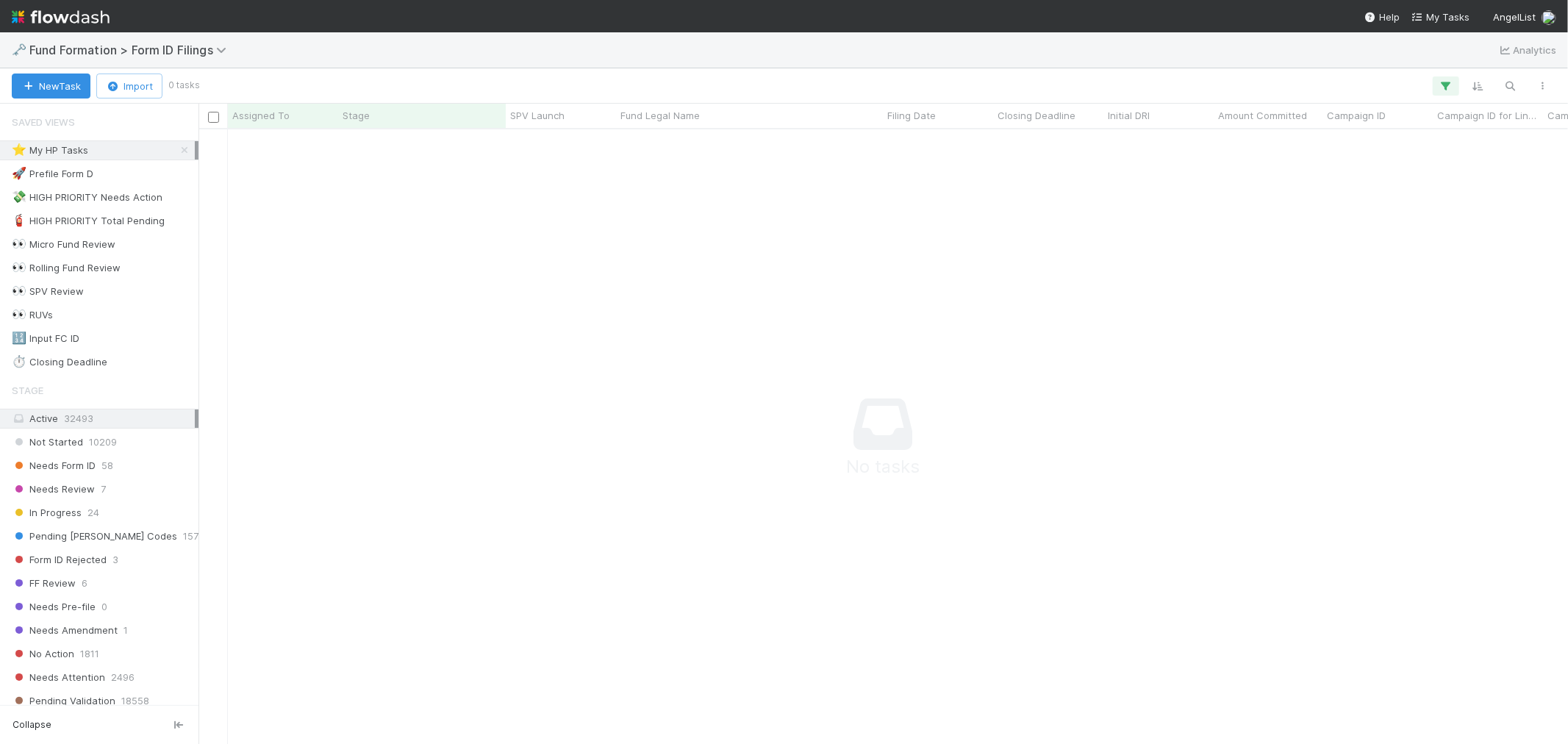
scroll to position [12, 12]
drag, startPoint x: 173, startPoint y: 148, endPoint x: 170, endPoint y: 202, distance: 54.1
click at [177, 148] on icon at bounding box center [184, 150] width 15 height 10
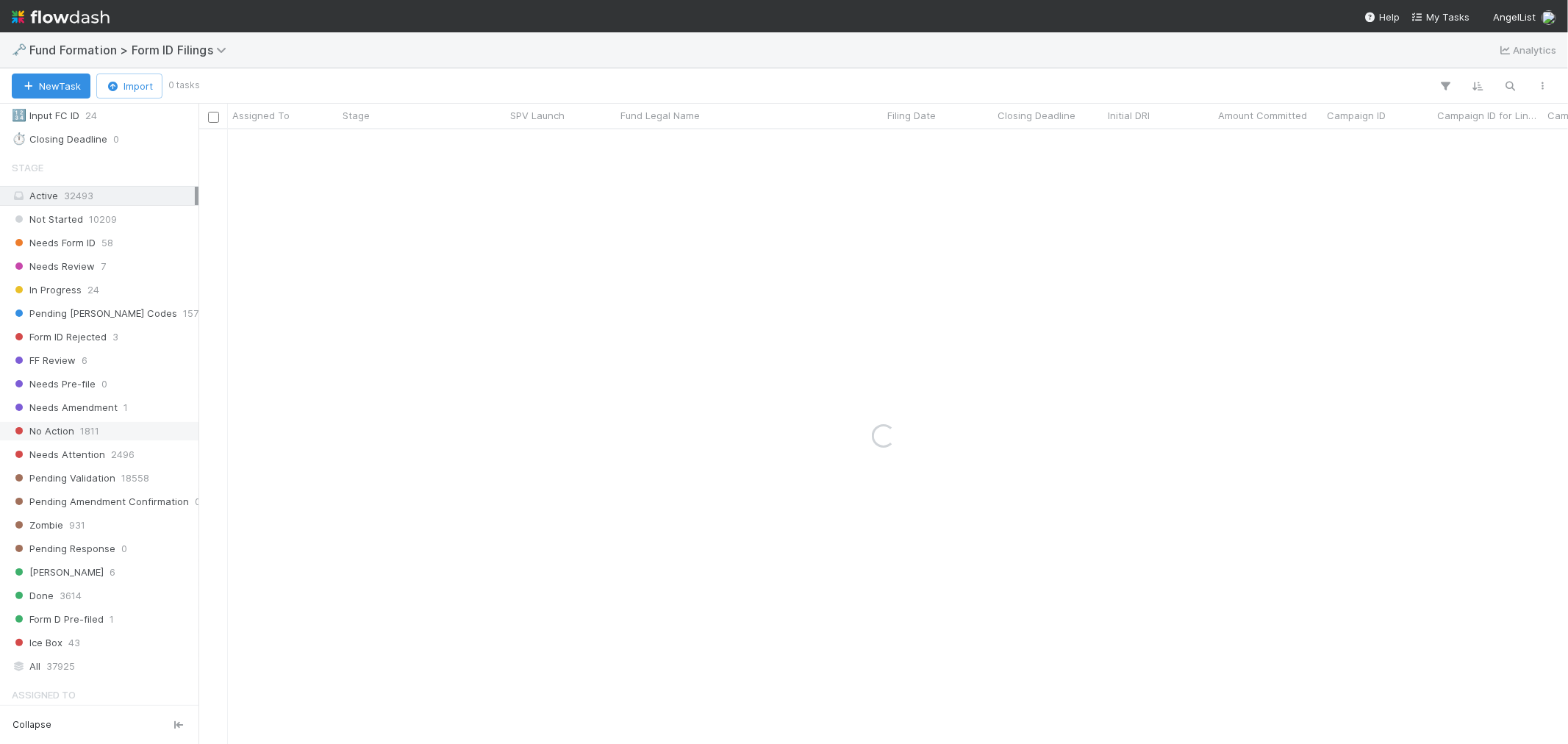
scroll to position [244, 0]
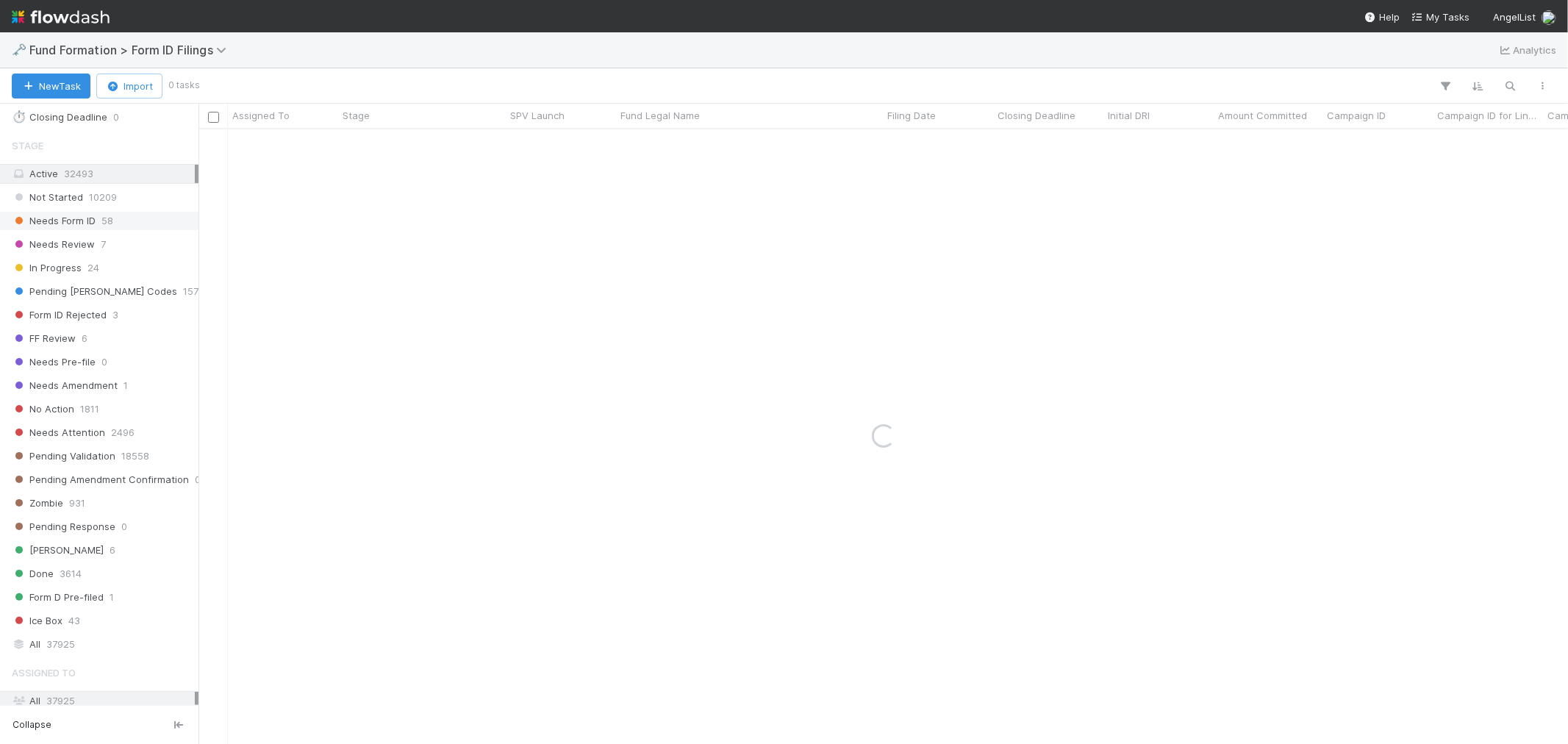
click at [113, 219] on span "58" at bounding box center [106, 221] width 11 height 18
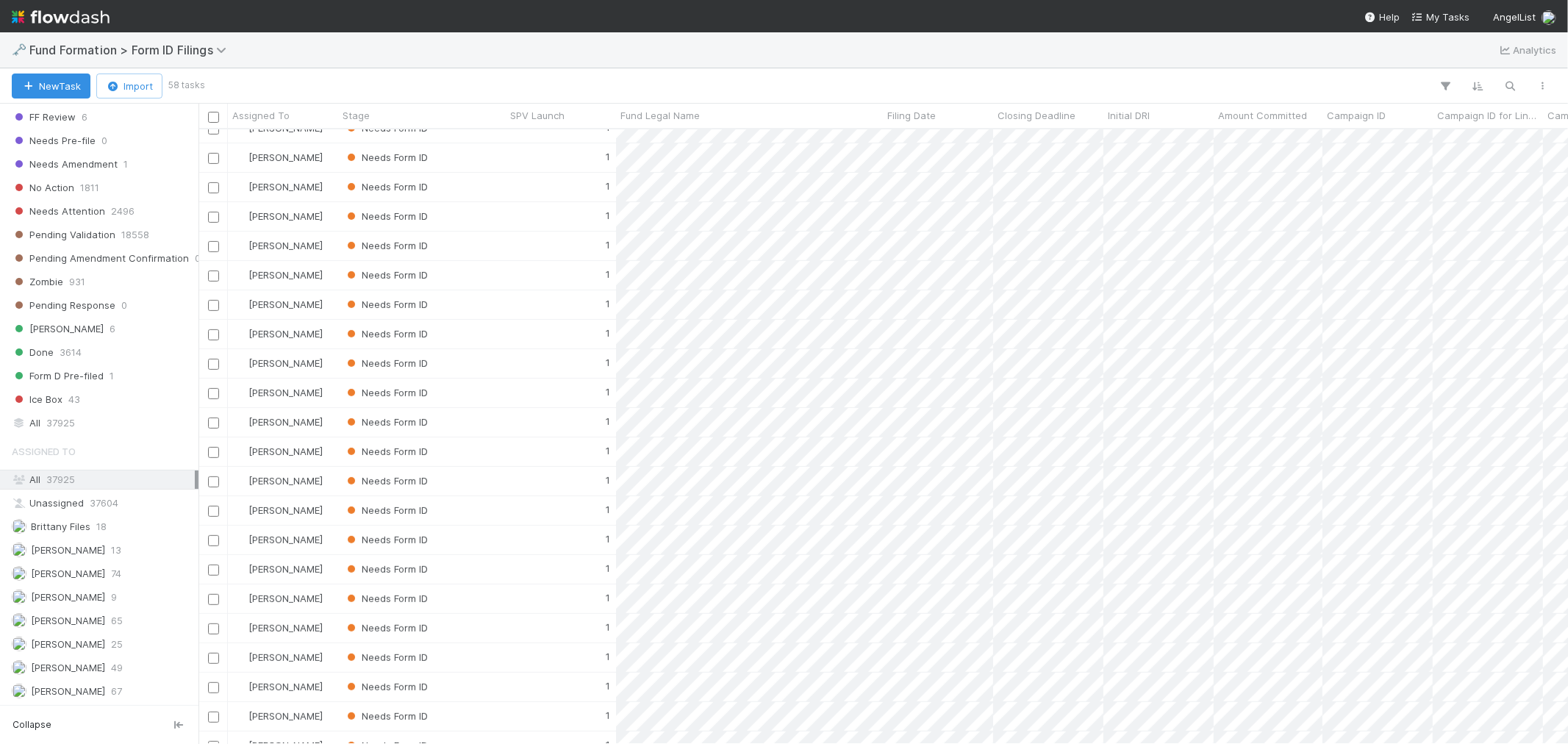
scroll to position [490, 0]
click at [74, 622] on span "Meg Castanare" at bounding box center [68, 620] width 74 height 11
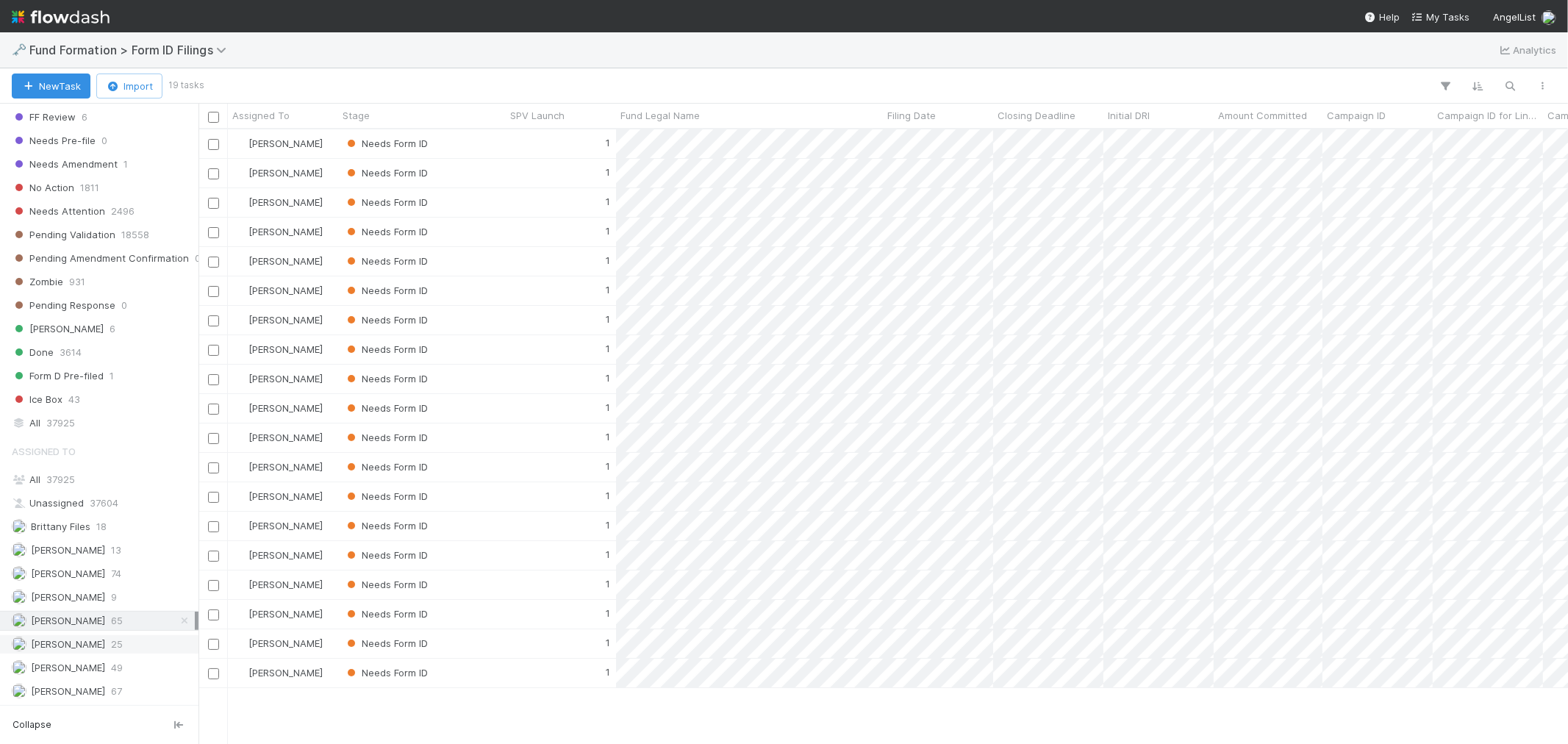
scroll to position [602, 1357]
click at [75, 646] on span "Novia Bautista" at bounding box center [68, 643] width 74 height 11
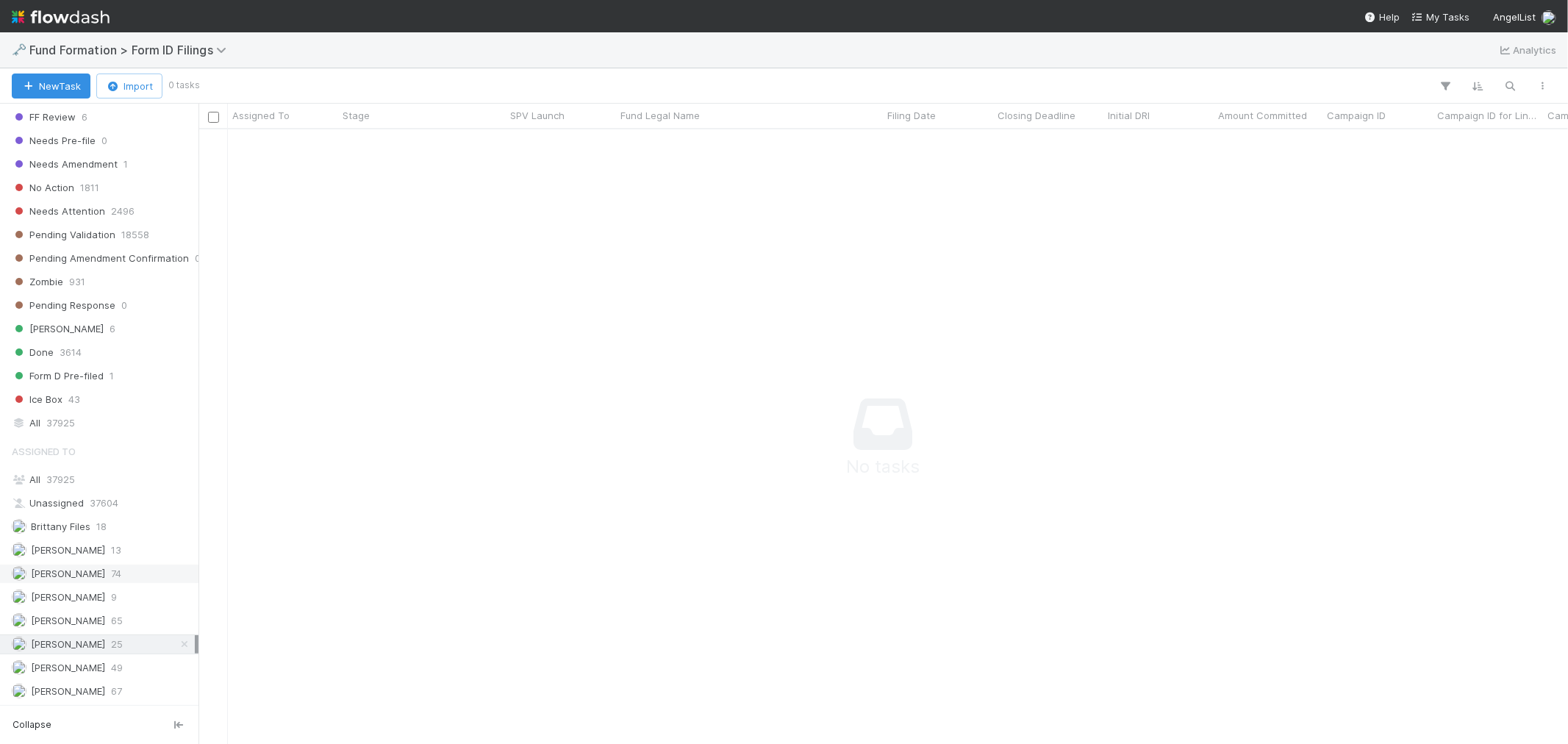
scroll to position [589, 1345]
click at [97, 573] on span "Febbie Cervantes" at bounding box center [68, 573] width 74 height 11
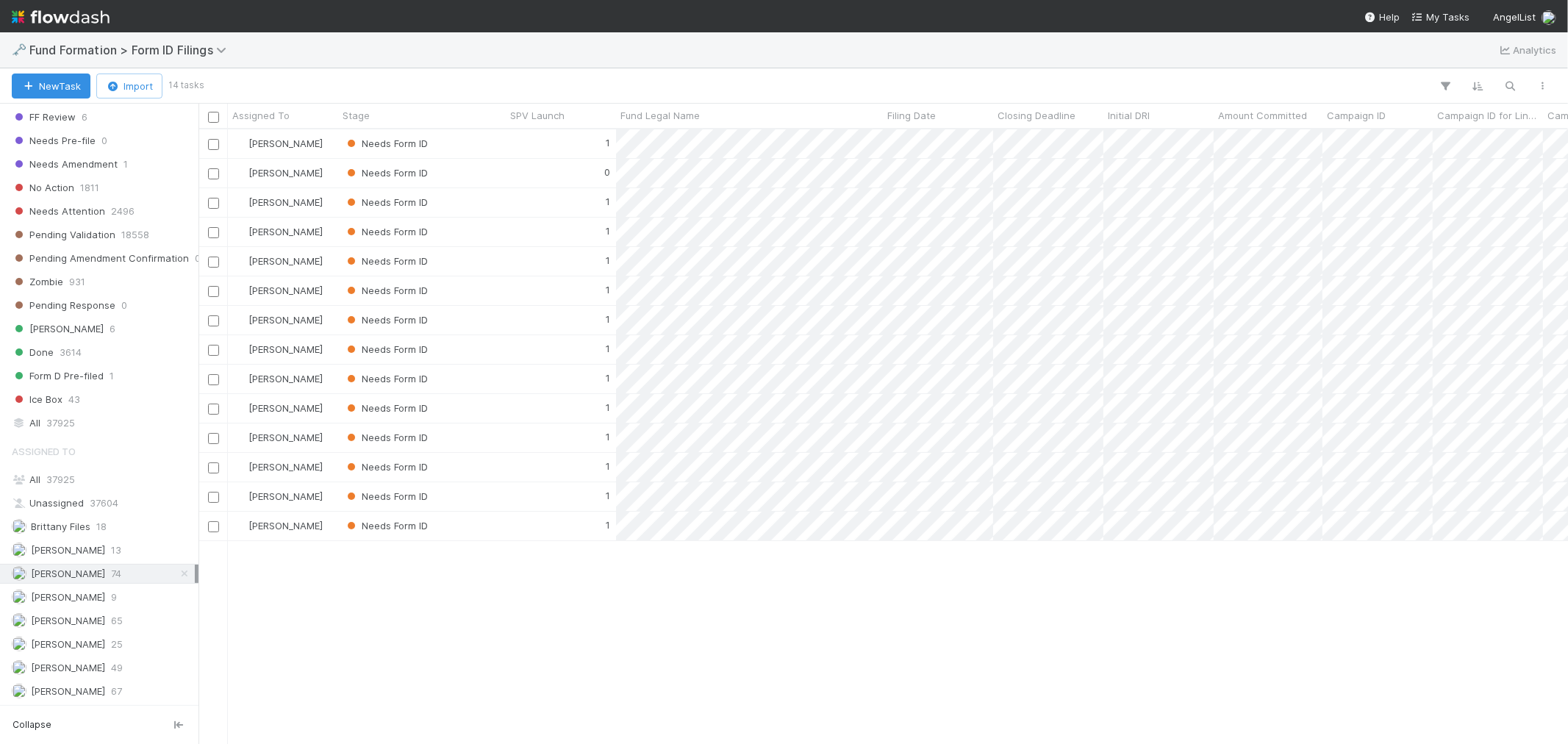
scroll to position [602, 1357]
click at [86, 689] on span "[PERSON_NAME]" at bounding box center [68, 690] width 74 height 11
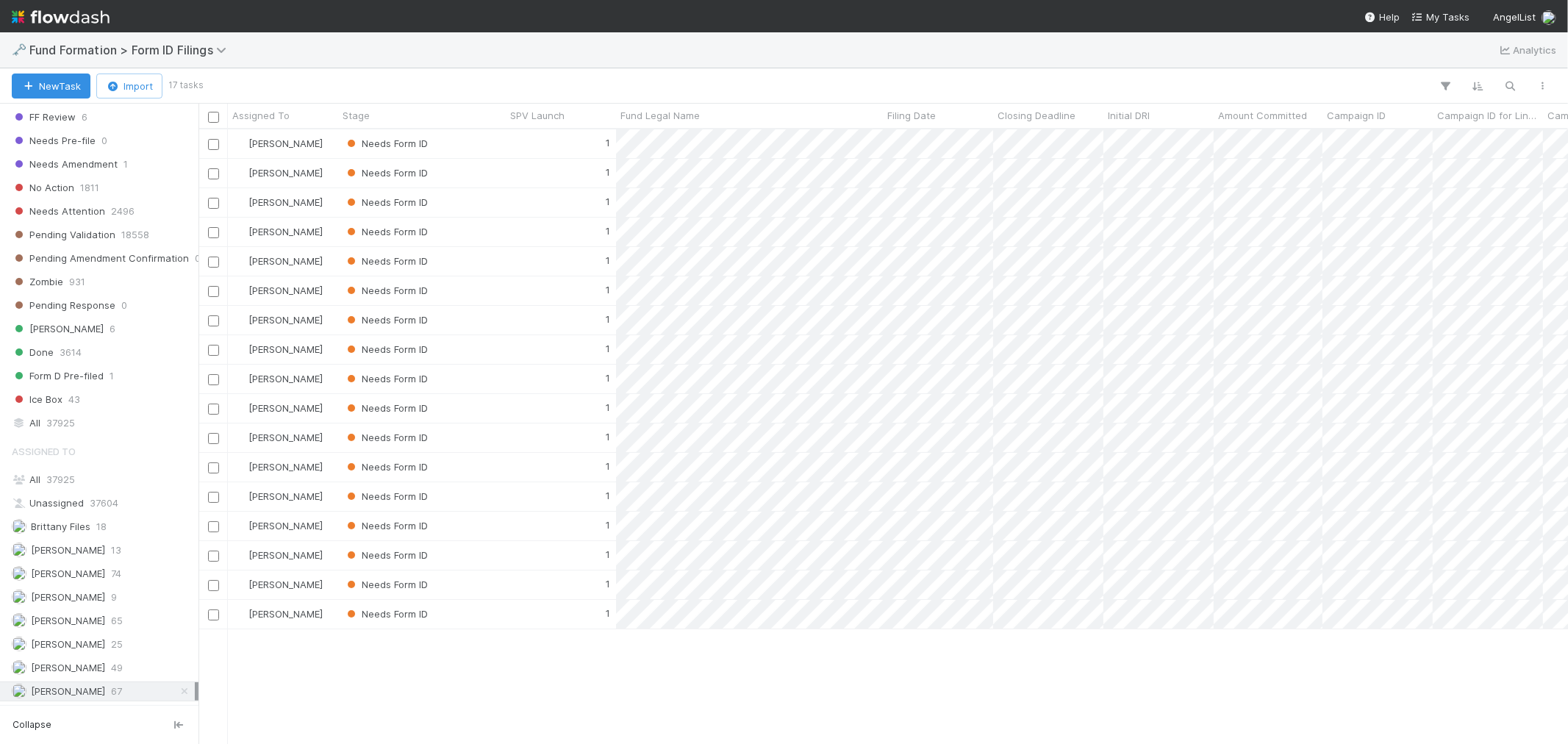
scroll to position [602, 1357]
click at [550, 150] on div "1" at bounding box center [560, 143] width 110 height 29
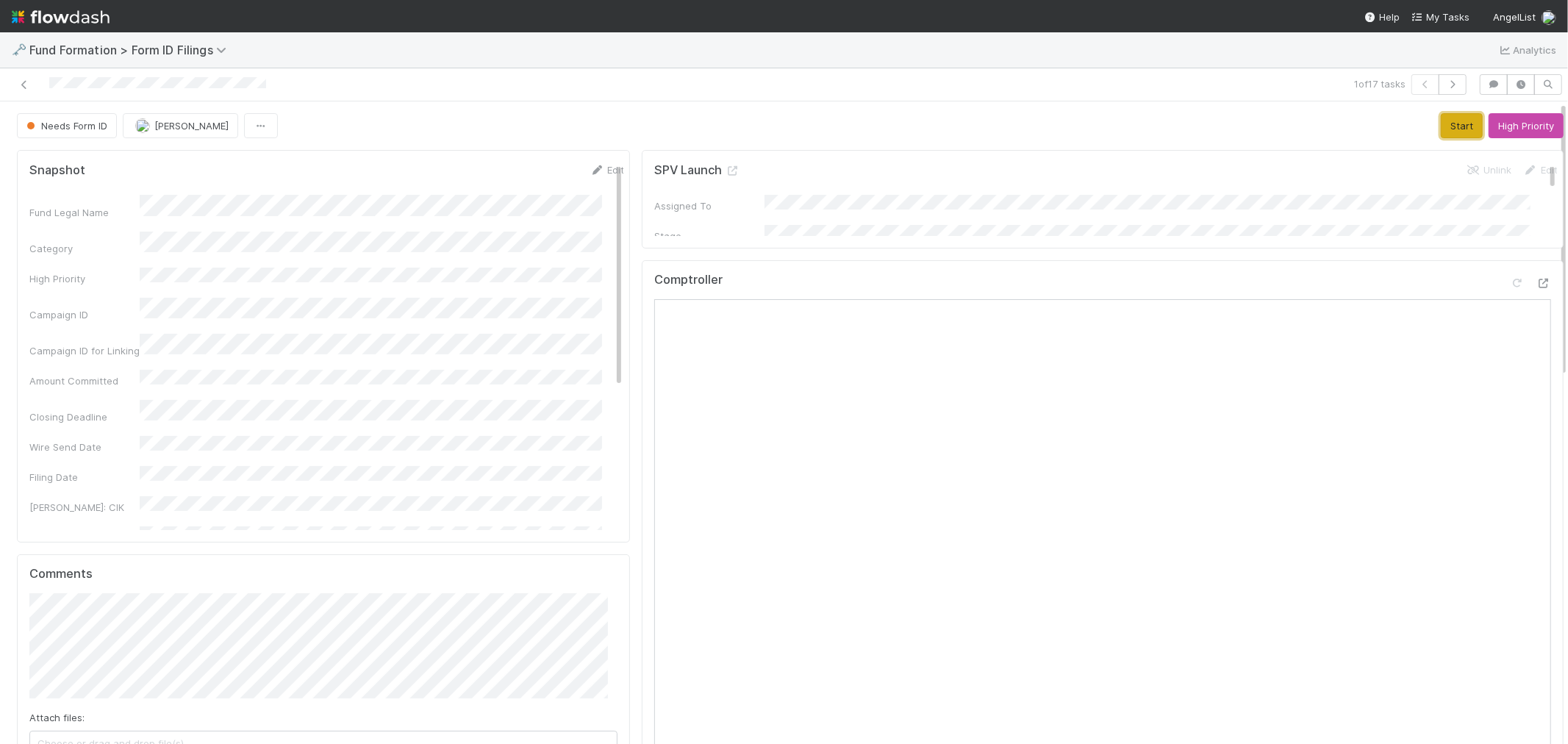
click at [1440, 119] on button "Start" at bounding box center [1462, 126] width 42 height 25
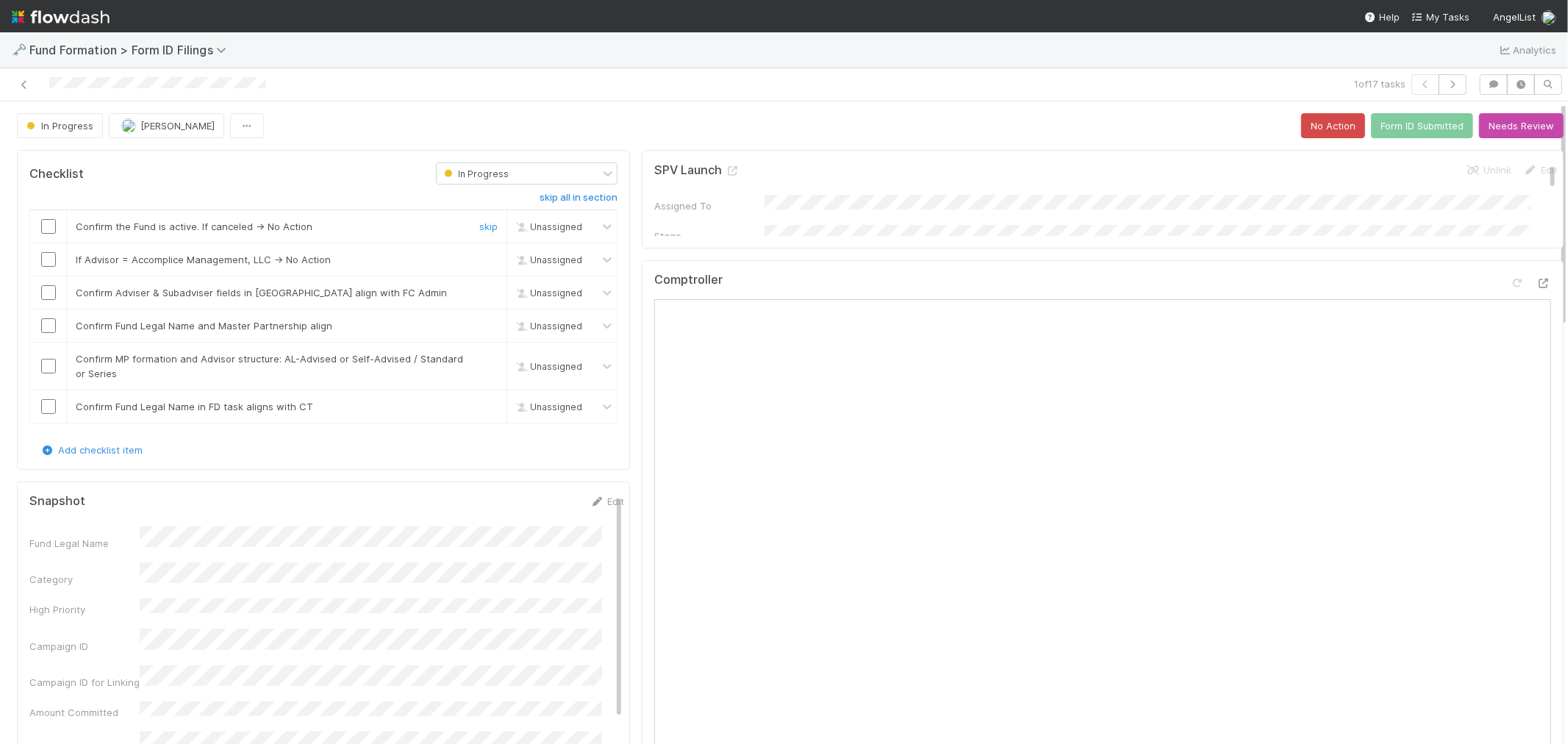
click at [47, 226] on input "checkbox" at bounding box center [48, 226] width 15 height 15
drag, startPoint x: 46, startPoint y: 260, endPoint x: 41, endPoint y: 270, distance: 11.2
click at [46, 259] on input "checkbox" at bounding box center [48, 259] width 15 height 15
click at [49, 295] on input "checkbox" at bounding box center [48, 292] width 15 height 15
checkbox input "true"
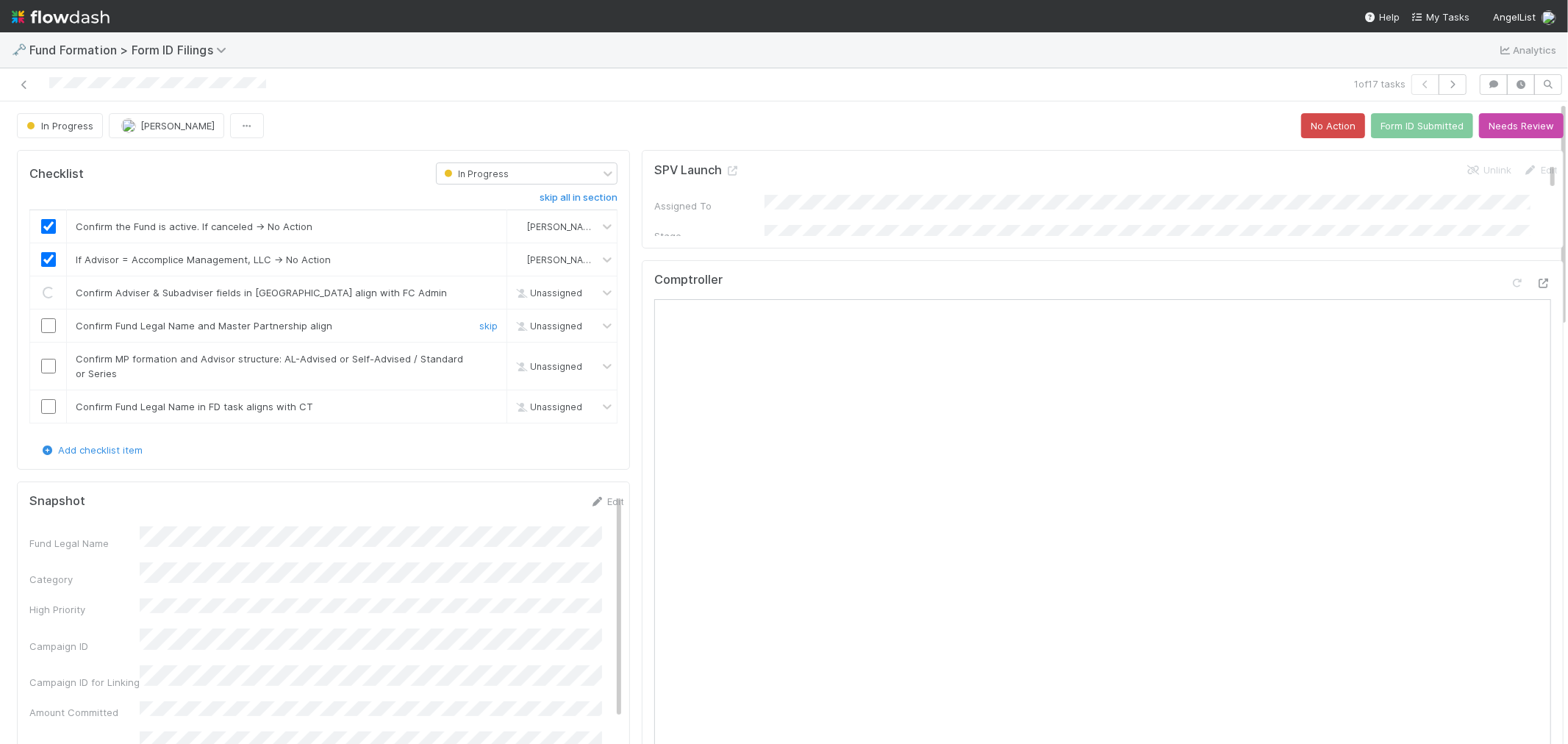
click at [49, 325] on input "checkbox" at bounding box center [48, 325] width 15 height 15
click at [47, 368] on input "checkbox" at bounding box center [48, 366] width 15 height 15
click at [481, 409] on link "skip" at bounding box center [488, 405] width 18 height 11
click at [1385, 131] on button "Form ID Submitted" at bounding box center [1422, 126] width 102 height 25
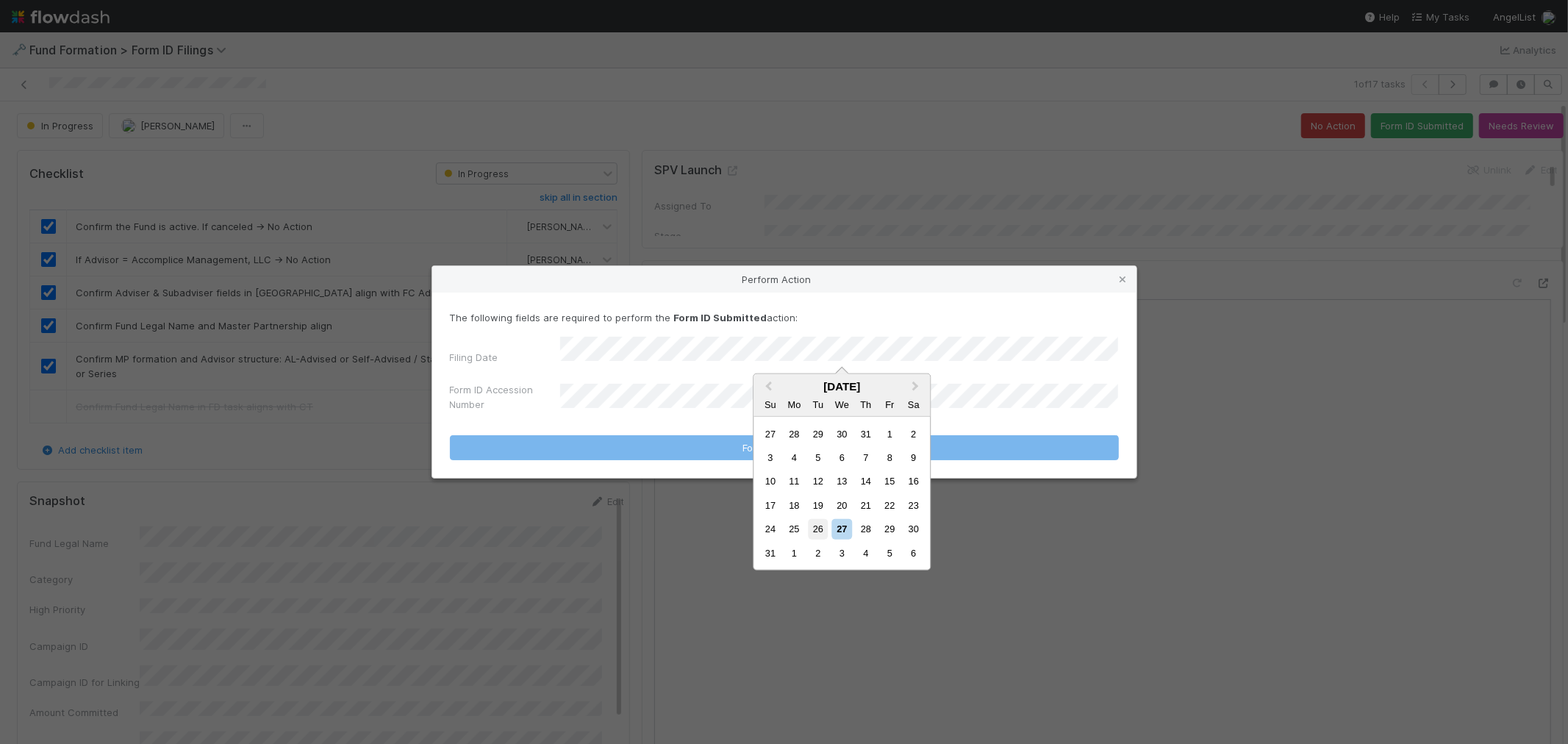
click at [817, 524] on div "26" at bounding box center [817, 529] width 20 height 20
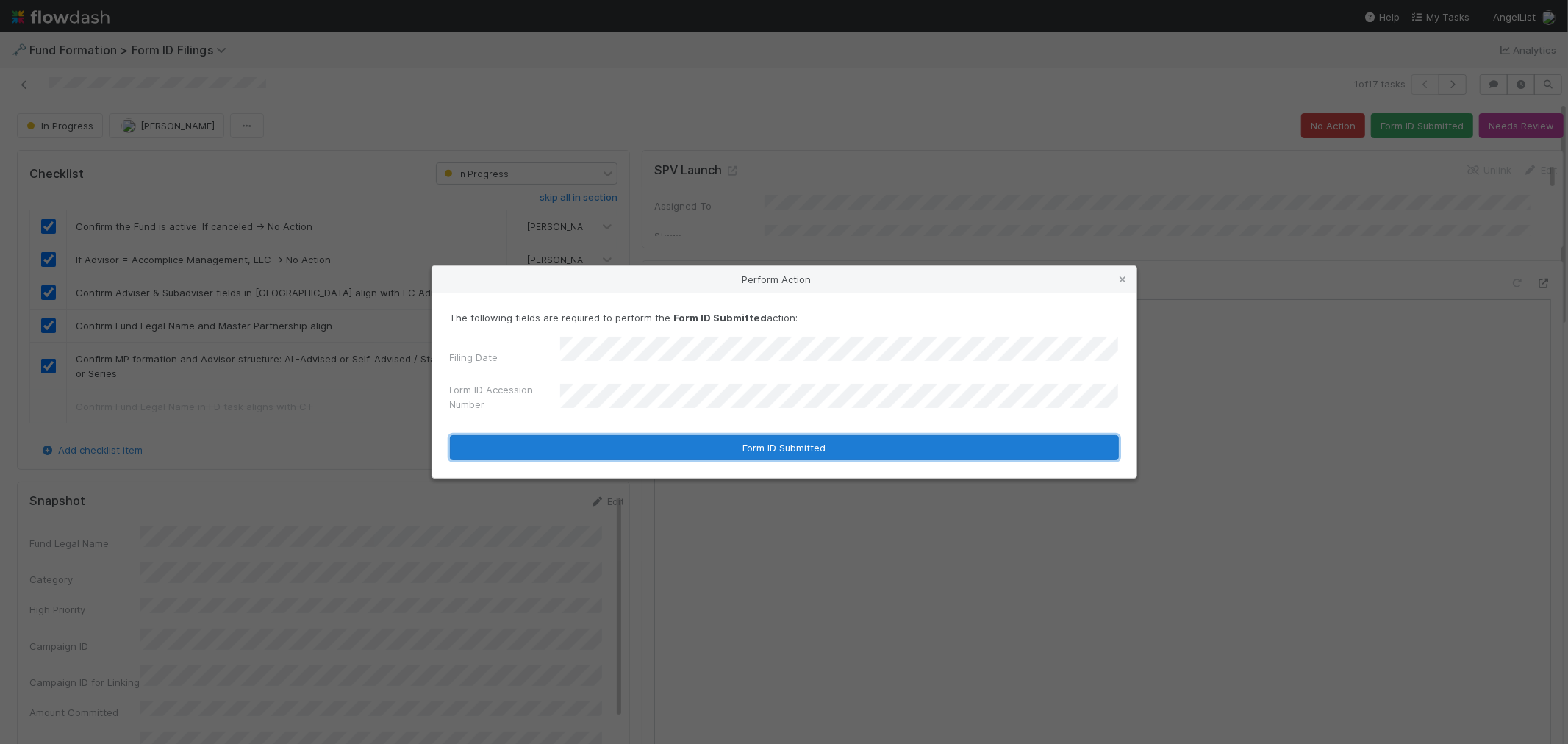
click at [704, 452] on button "Form ID Submitted" at bounding box center [784, 448] width 669 height 25
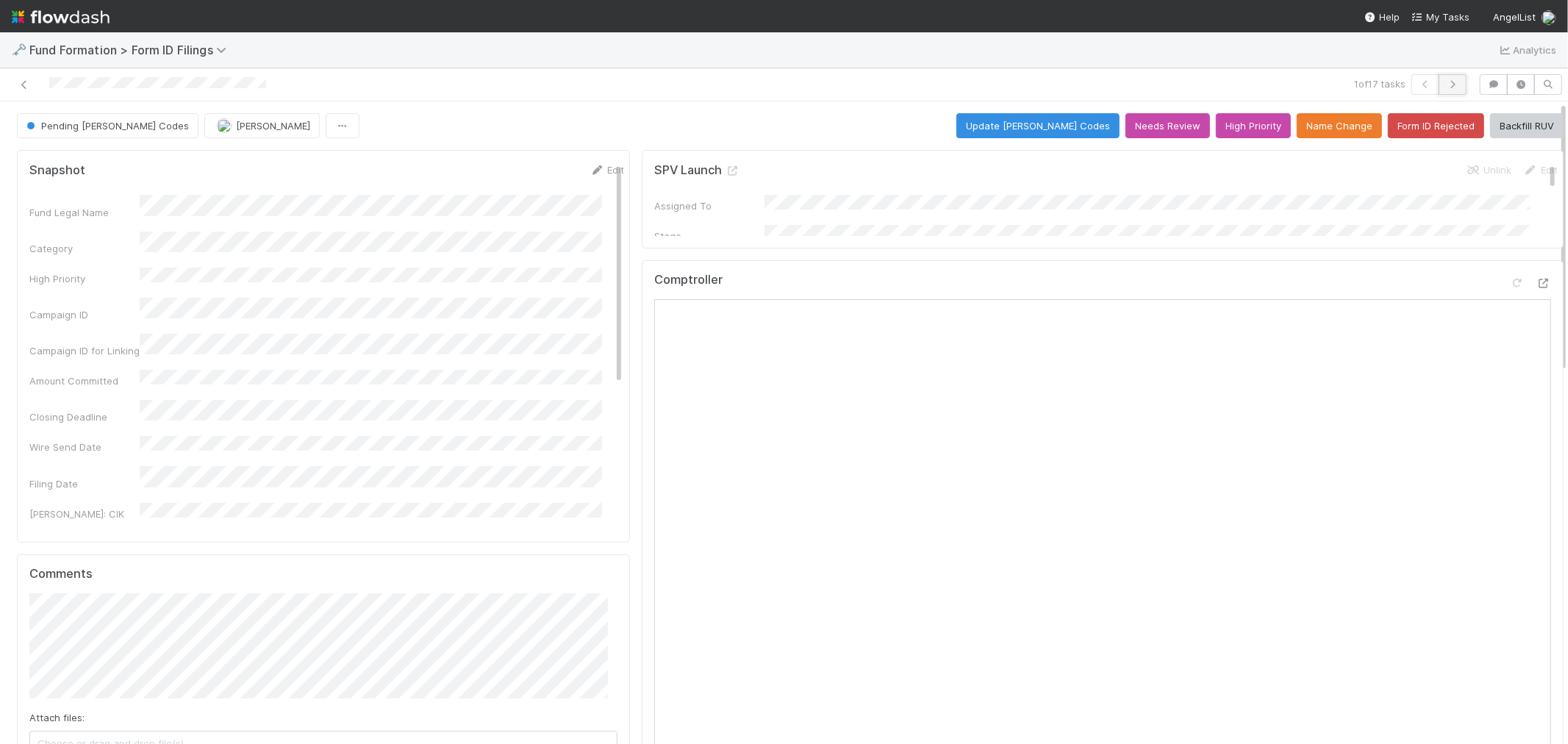
click at [1439, 91] on button "button" at bounding box center [1453, 84] width 28 height 20
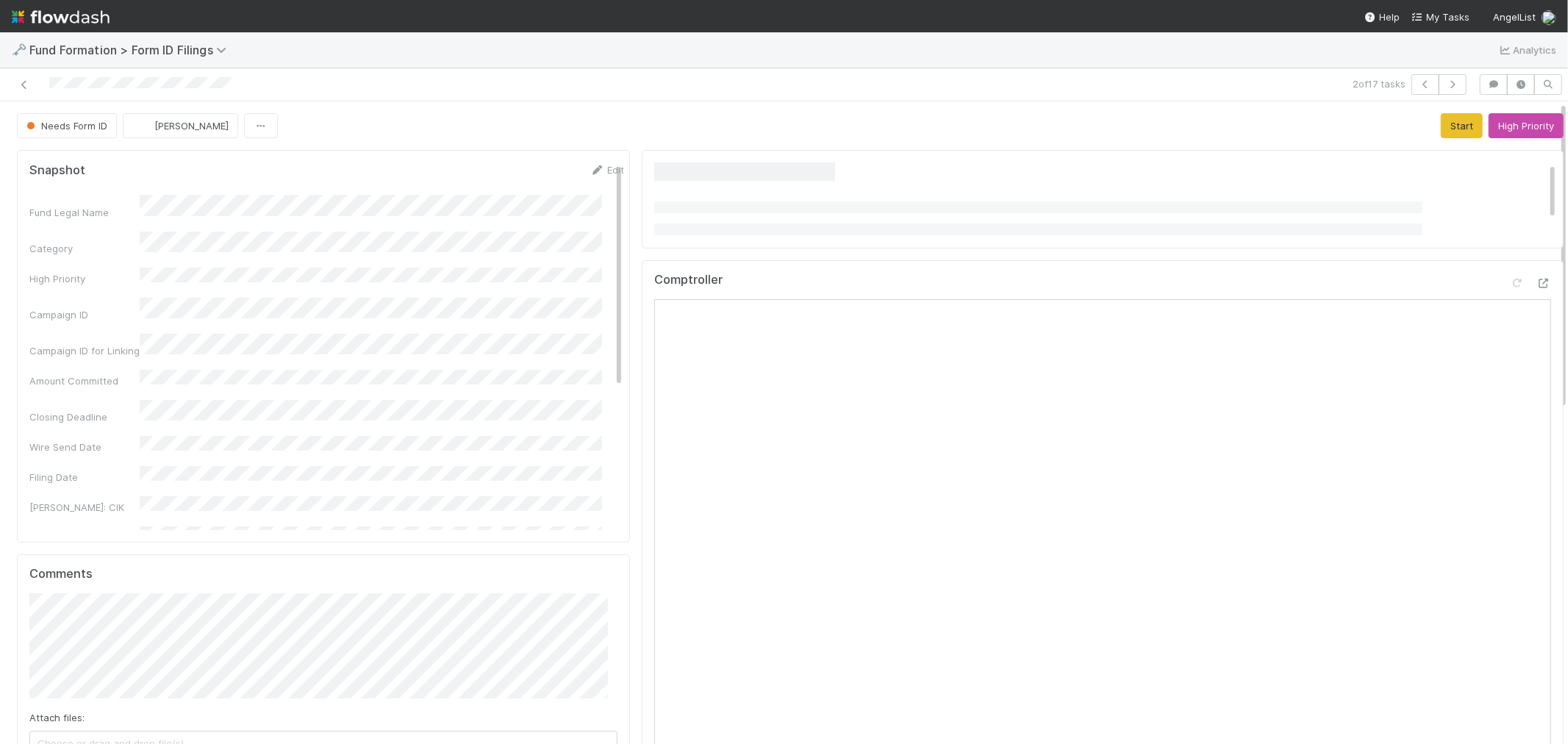
drag, startPoint x: 243, startPoint y: 88, endPoint x: 42, endPoint y: 93, distance: 201.1
click at [42, 93] on div at bounding box center [374, 84] width 736 height 20
drag, startPoint x: 1453, startPoint y: 123, endPoint x: 1555, endPoint y: 159, distance: 108.2
click at [1453, 123] on button "Start" at bounding box center [1462, 126] width 42 height 25
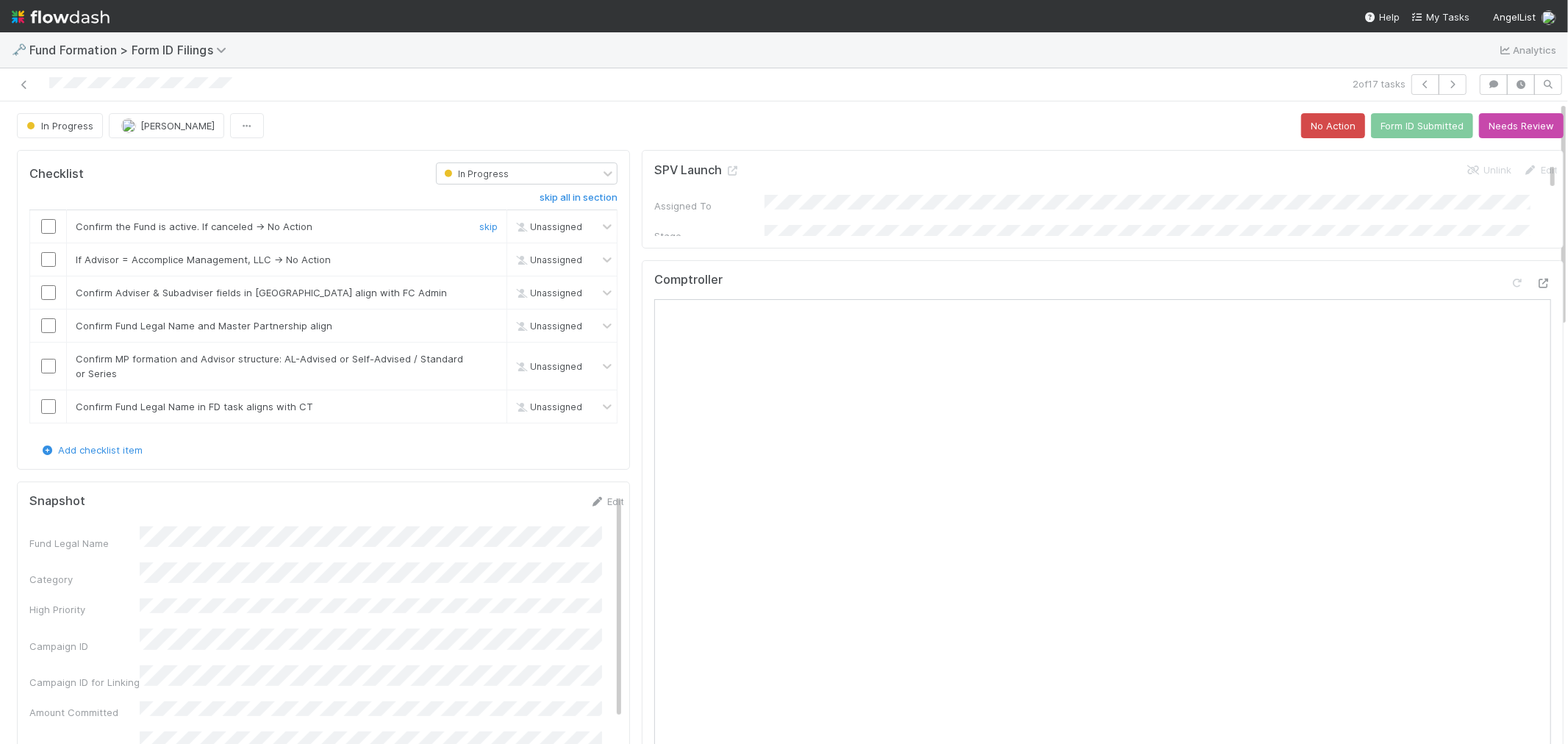
drag, startPoint x: 47, startPoint y: 230, endPoint x: 52, endPoint y: 252, distance: 22.6
click at [47, 230] on input "checkbox" at bounding box center [48, 226] width 15 height 15
click at [52, 258] on input "checkbox" at bounding box center [48, 259] width 15 height 15
click at [46, 293] on input "checkbox" at bounding box center [48, 292] width 15 height 15
click at [48, 327] on input "checkbox" at bounding box center [48, 325] width 15 height 15
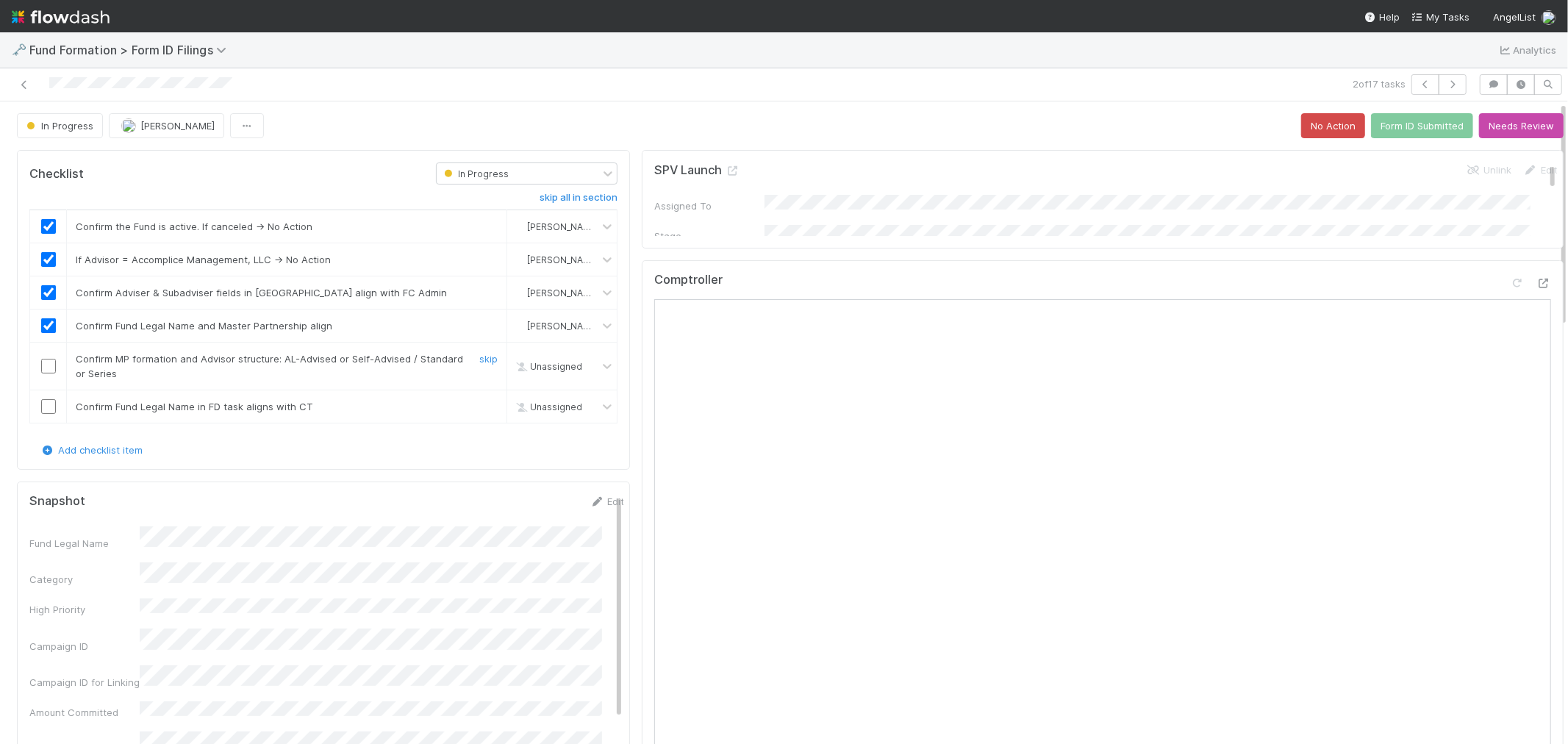
click at [49, 369] on input "checkbox" at bounding box center [48, 366] width 15 height 15
click at [479, 407] on link "skip" at bounding box center [488, 405] width 18 height 11
click at [1391, 123] on button "Form ID Submitted" at bounding box center [1422, 126] width 102 height 25
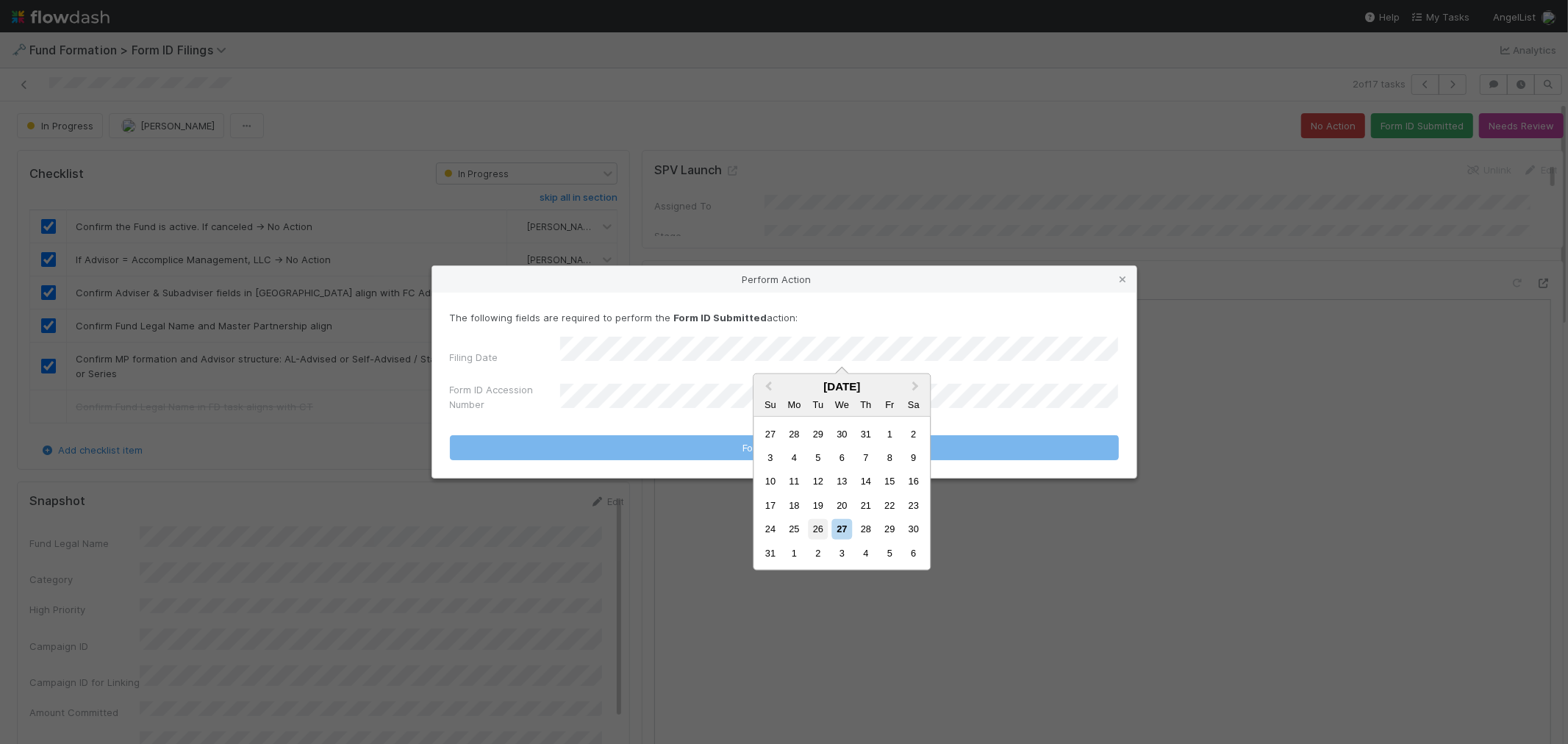
click at [817, 527] on div "26" at bounding box center [817, 529] width 20 height 20
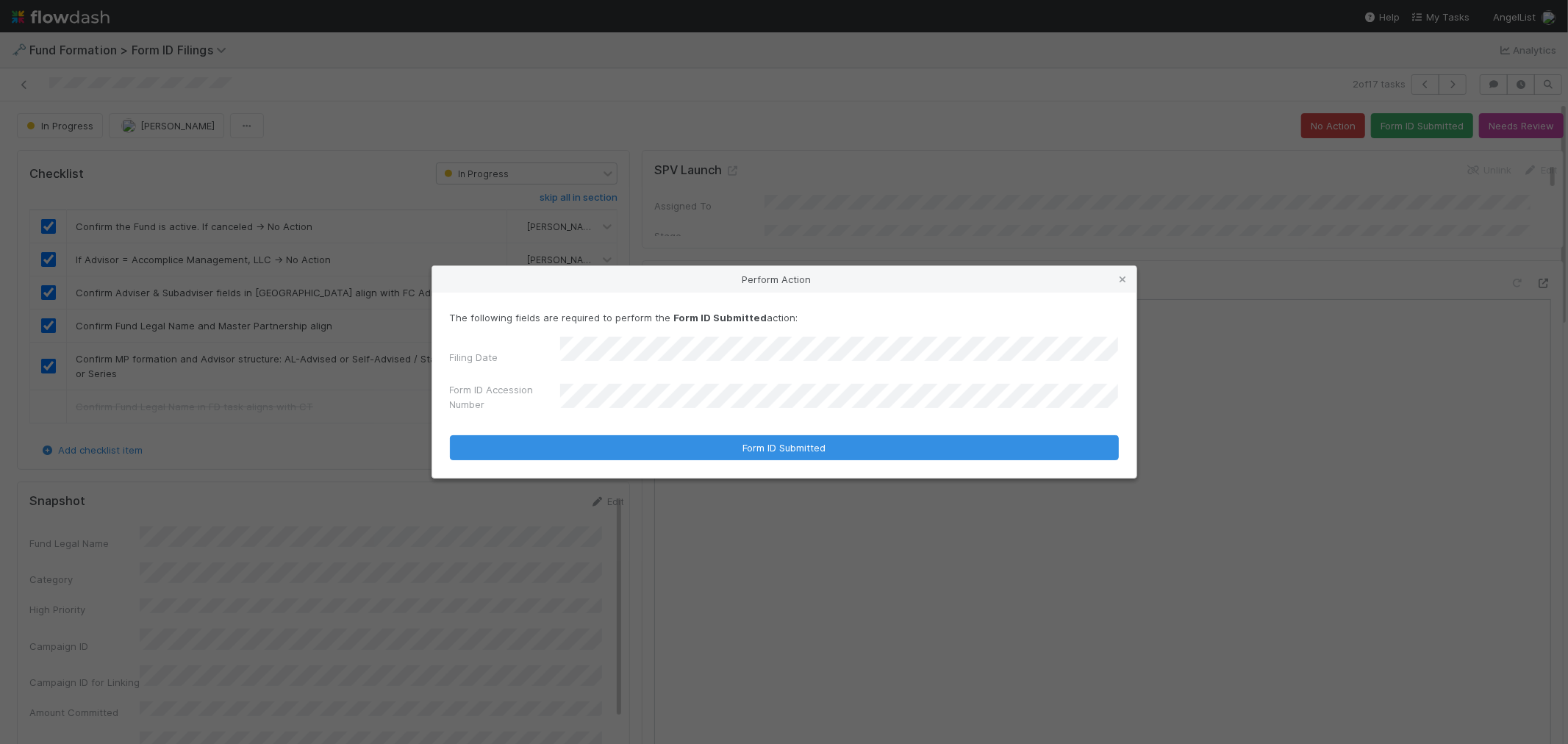
click at [1130, 281] on div "Perform Action" at bounding box center [784, 280] width 704 height 26
click at [1121, 278] on icon at bounding box center [1123, 280] width 15 height 10
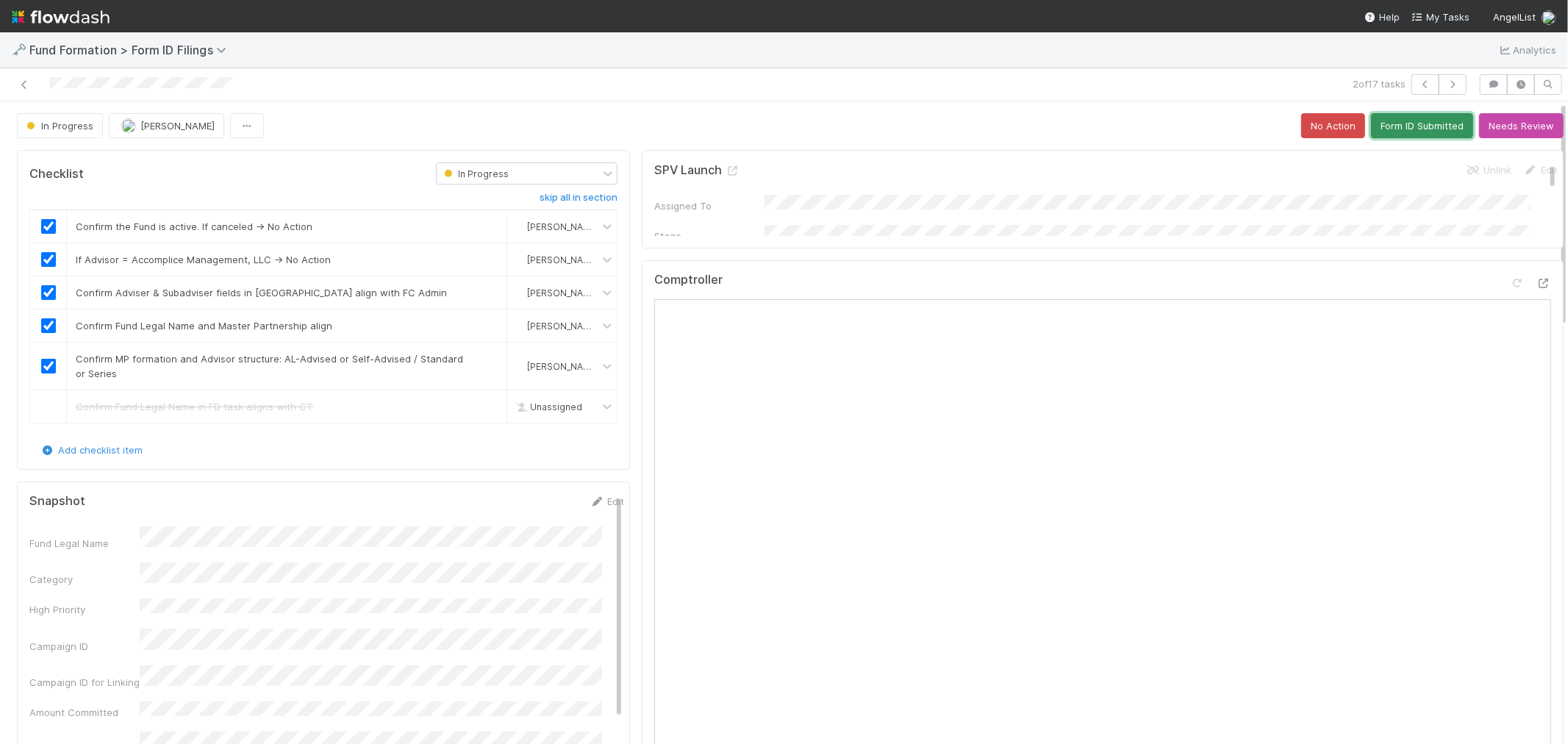
click at [1392, 130] on button "Form ID Submitted" at bounding box center [1422, 126] width 102 height 25
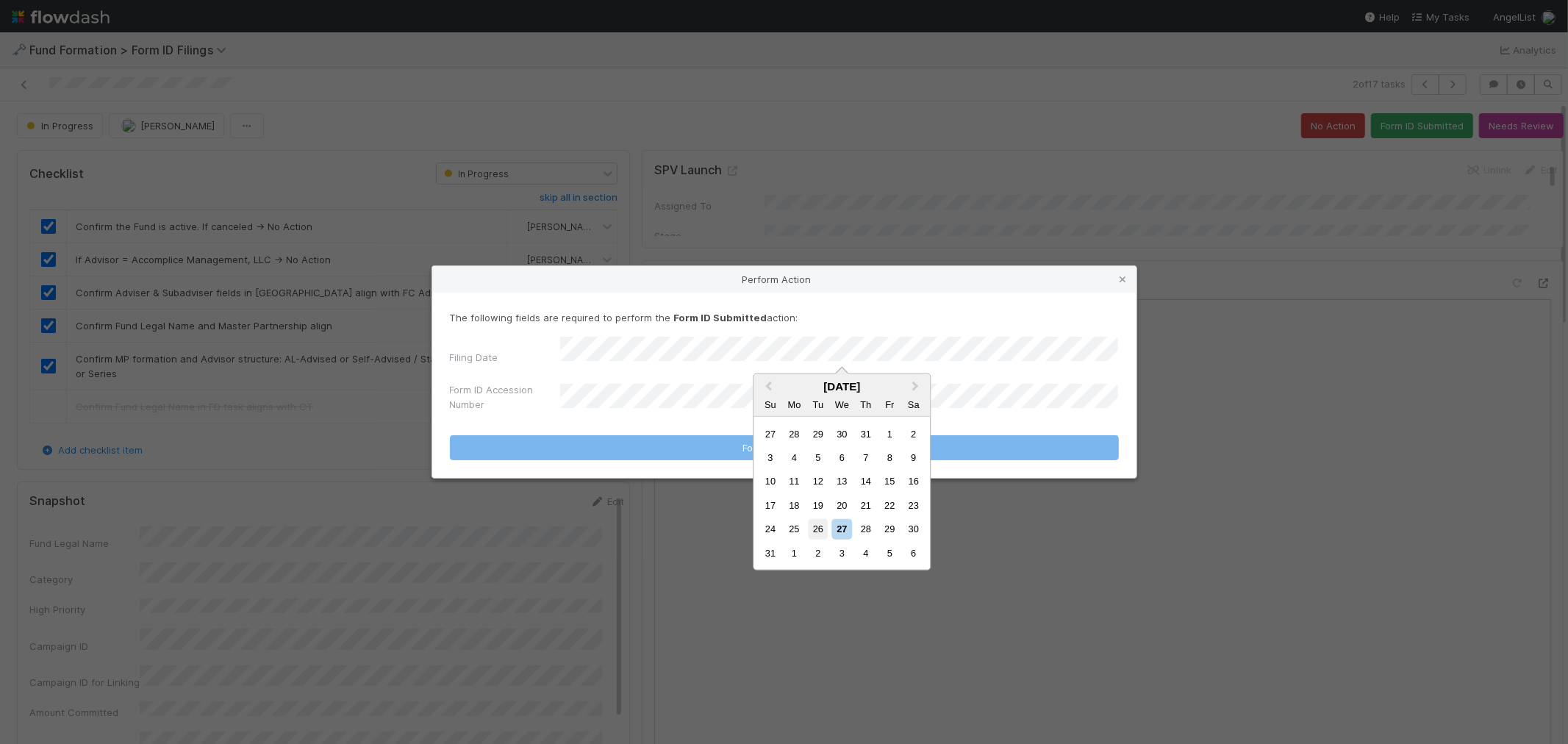
click at [814, 519] on div "26" at bounding box center [817, 529] width 20 height 20
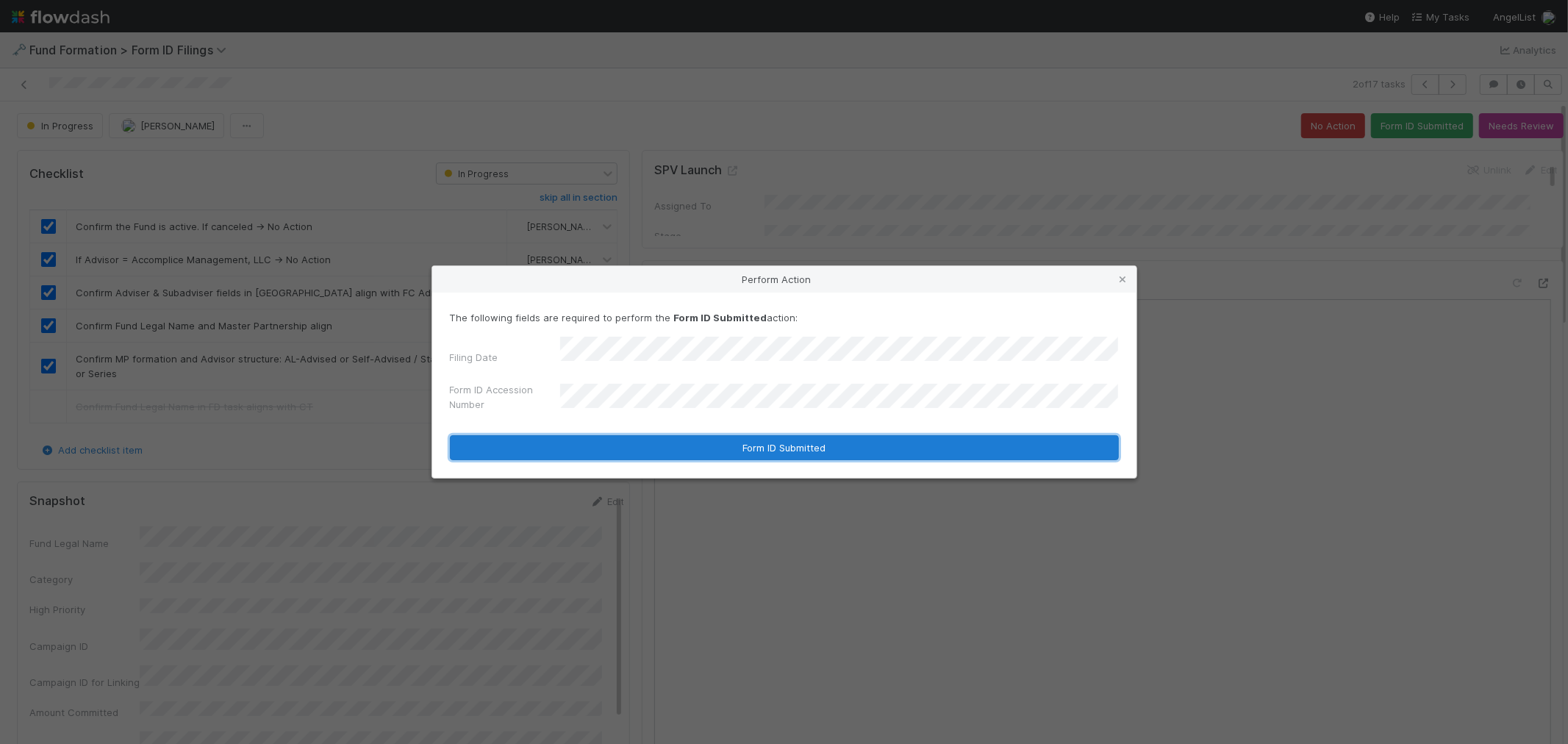
click at [744, 446] on button "Form ID Submitted" at bounding box center [784, 448] width 669 height 25
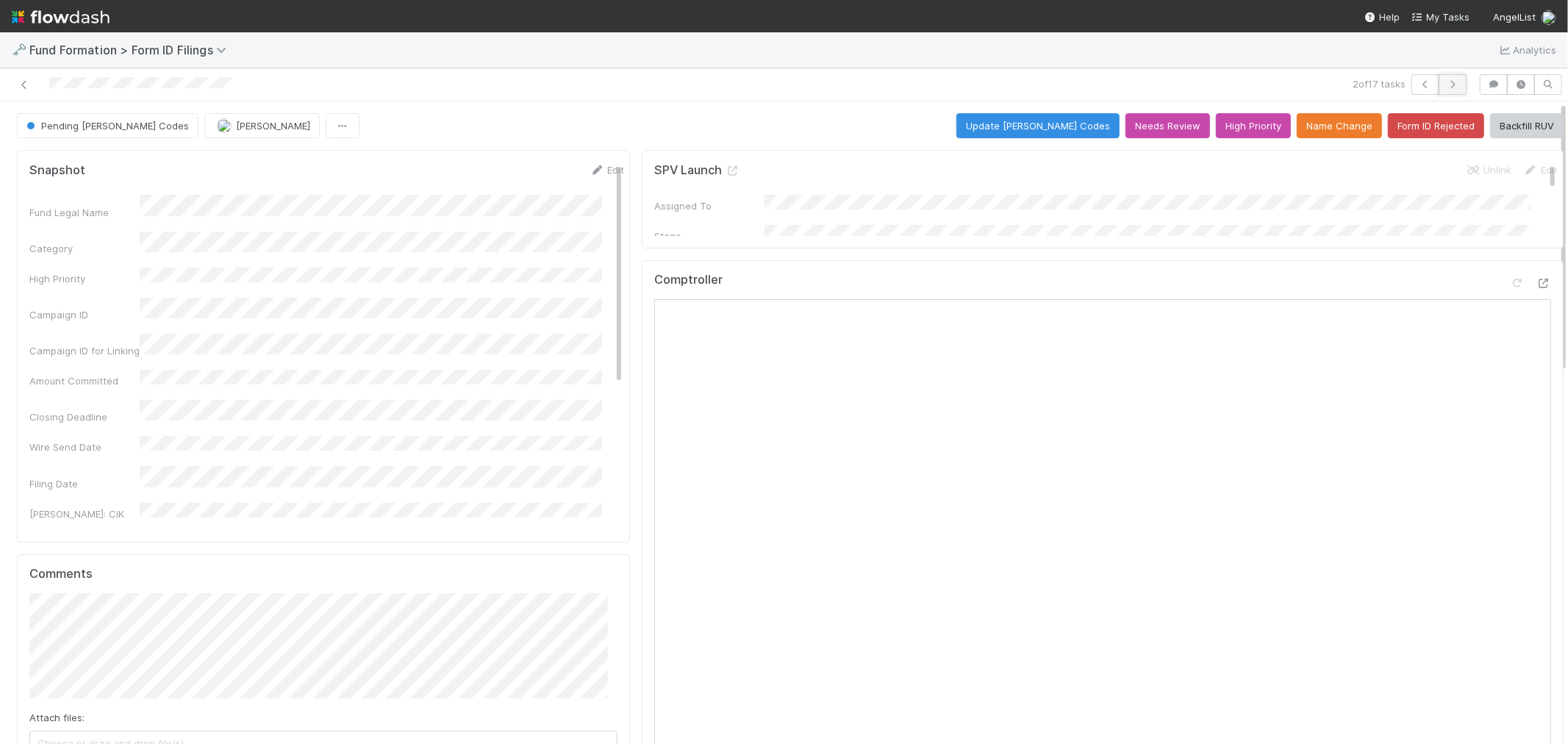
click at [1445, 85] on icon "button" at bounding box center [1452, 84] width 15 height 9
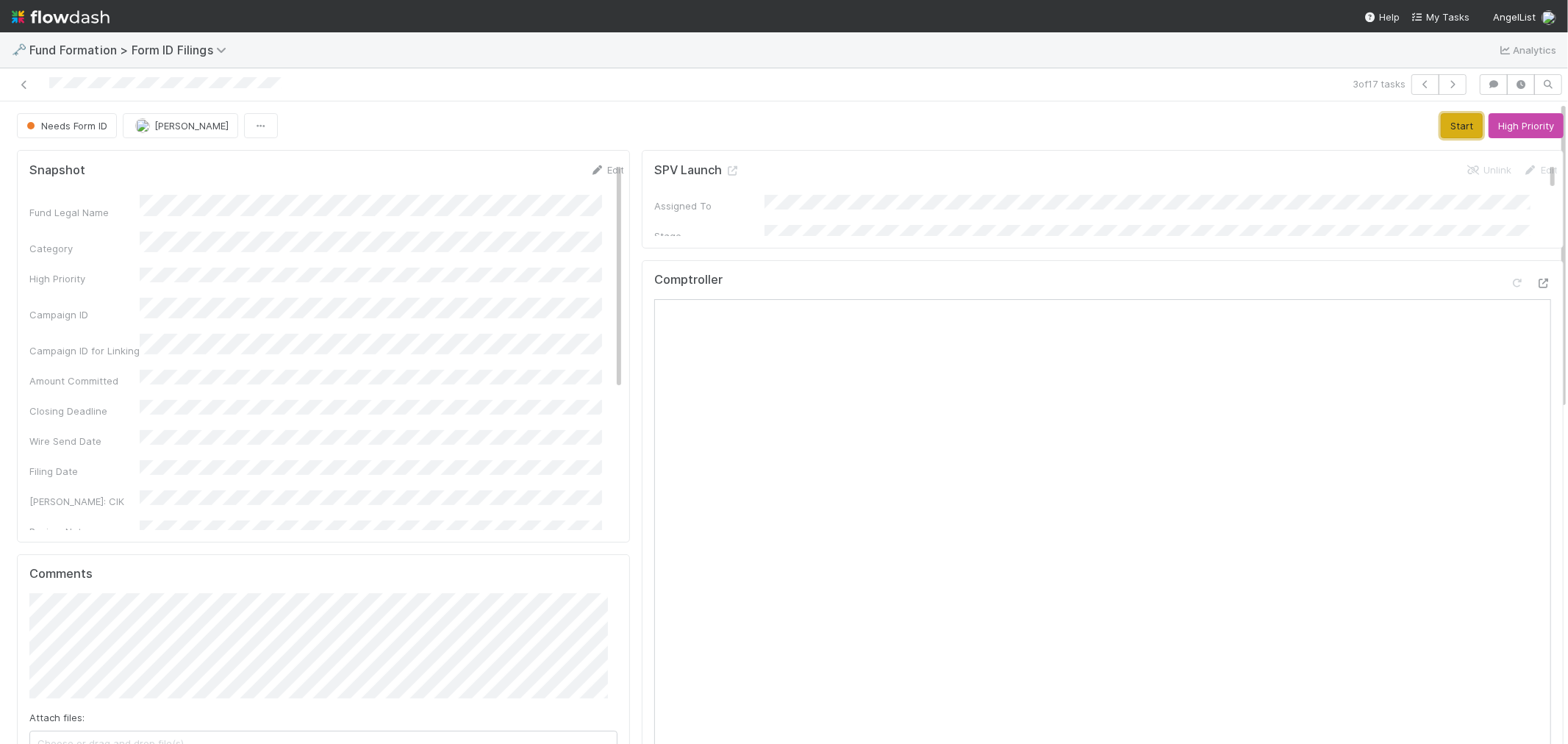
click at [1451, 123] on button "Start" at bounding box center [1462, 126] width 42 height 25
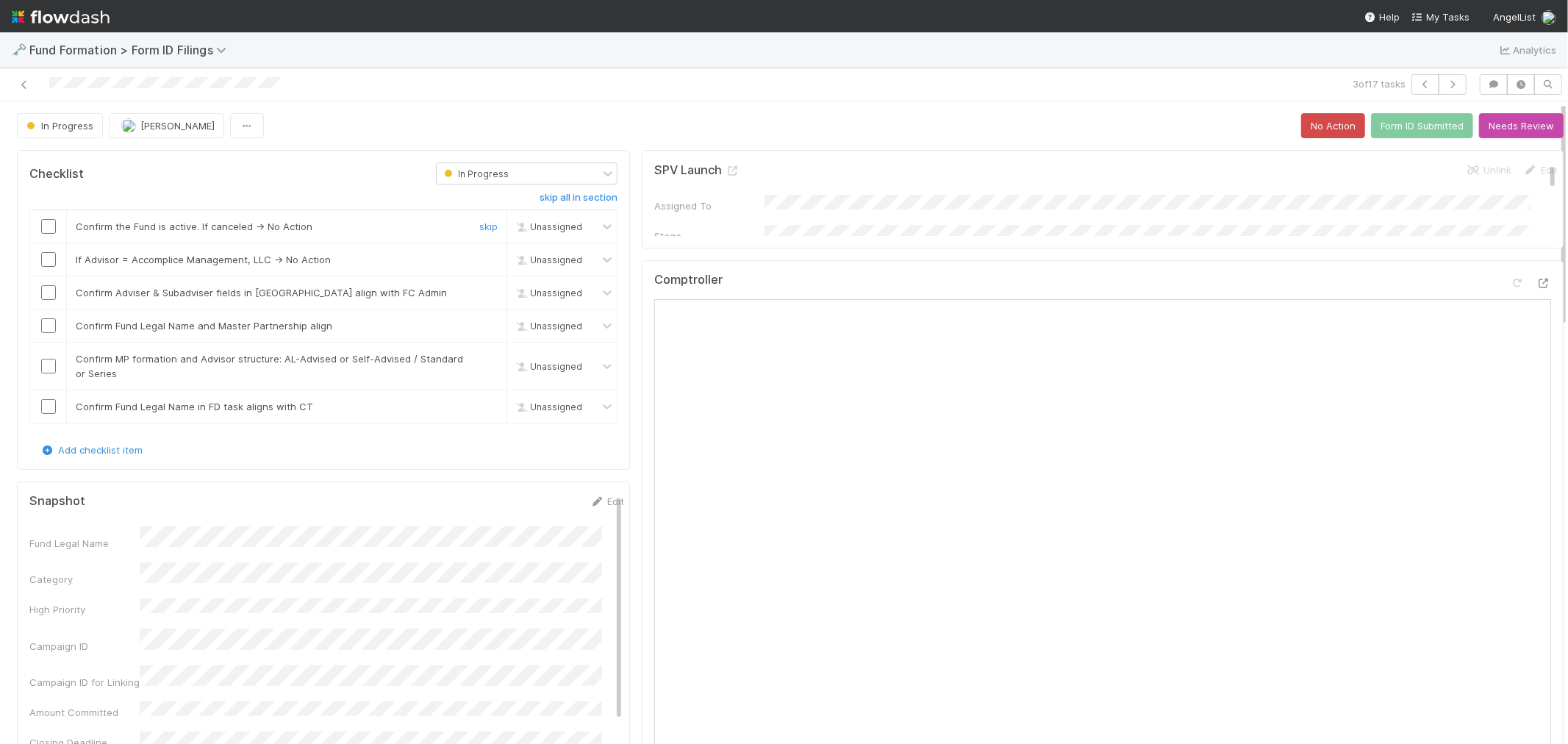
drag, startPoint x: 52, startPoint y: 226, endPoint x: 47, endPoint y: 250, distance: 24.5
click at [50, 226] on input "checkbox" at bounding box center [48, 226] width 15 height 15
click at [48, 253] on input "checkbox" at bounding box center [48, 259] width 15 height 15
click at [52, 291] on input "checkbox" at bounding box center [48, 292] width 15 height 15
click at [50, 326] on input "checkbox" at bounding box center [48, 325] width 15 height 15
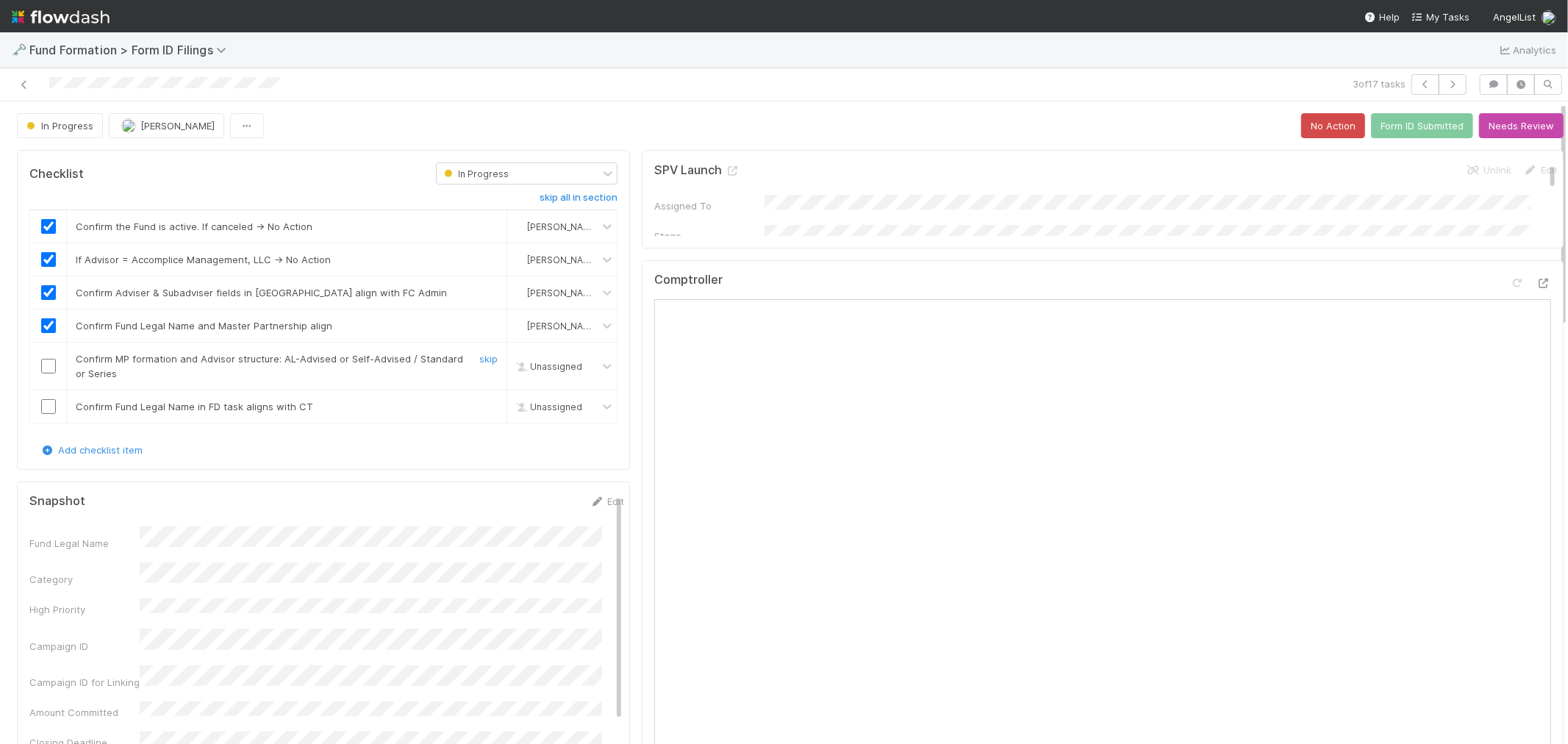
click at [47, 368] on input "checkbox" at bounding box center [48, 366] width 15 height 15
click at [47, 408] on input "checkbox" at bounding box center [48, 406] width 15 height 15
click at [592, 503] on link "Edit" at bounding box center [606, 500] width 34 height 11
click at [525, 513] on button "Save" at bounding box center [546, 507] width 42 height 25
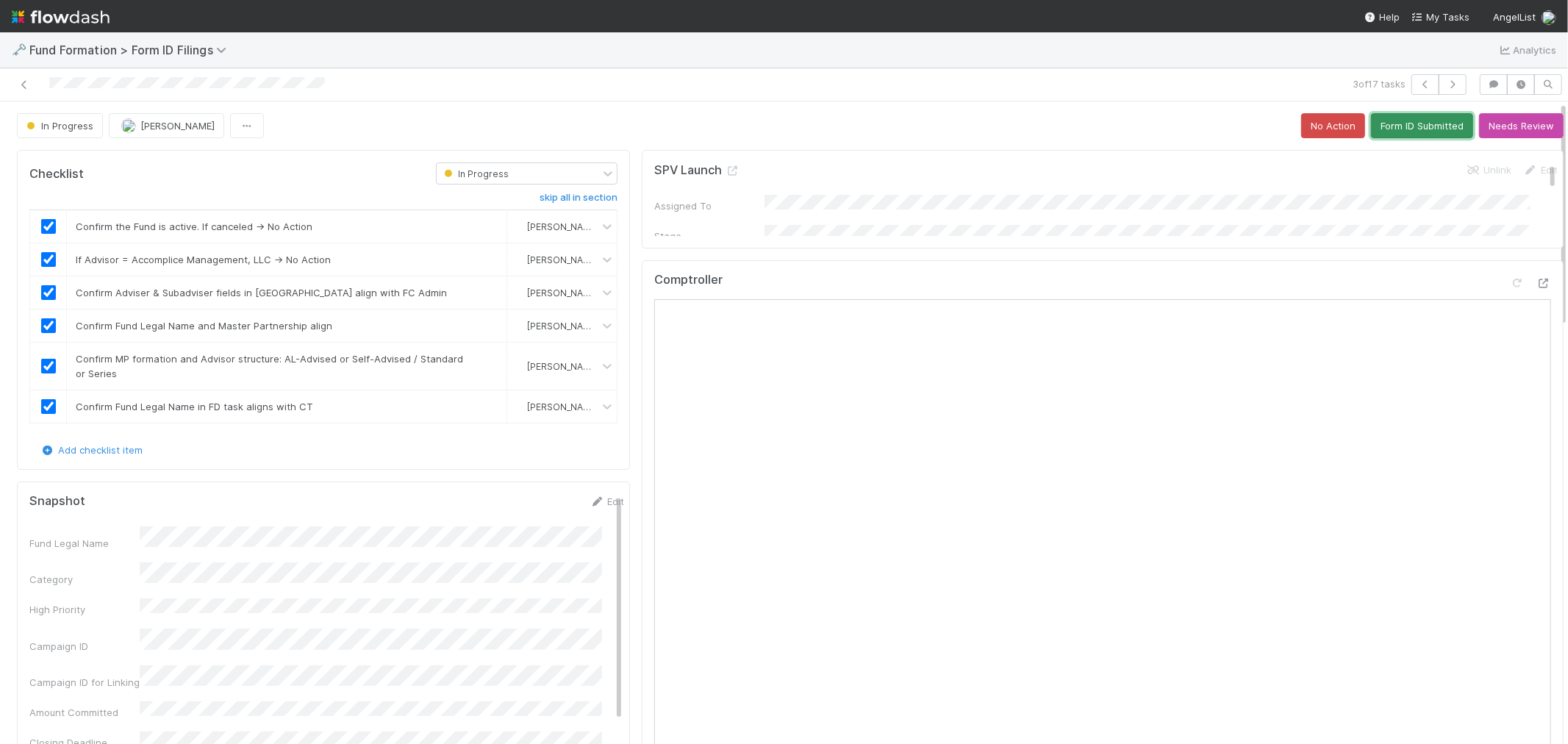
click at [1398, 126] on button "Form ID Submitted" at bounding box center [1422, 126] width 102 height 25
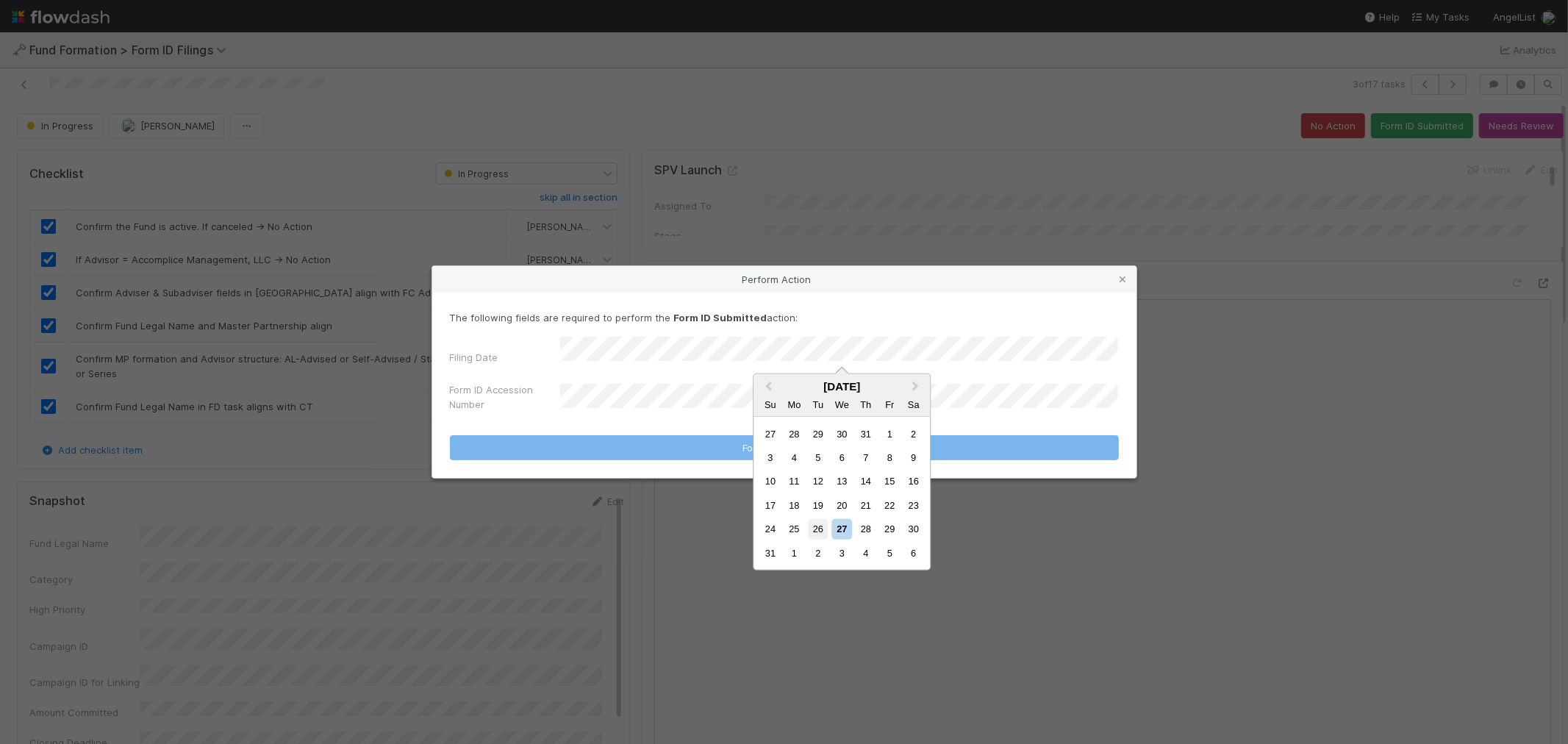
click at [818, 528] on div "26" at bounding box center [817, 529] width 20 height 20
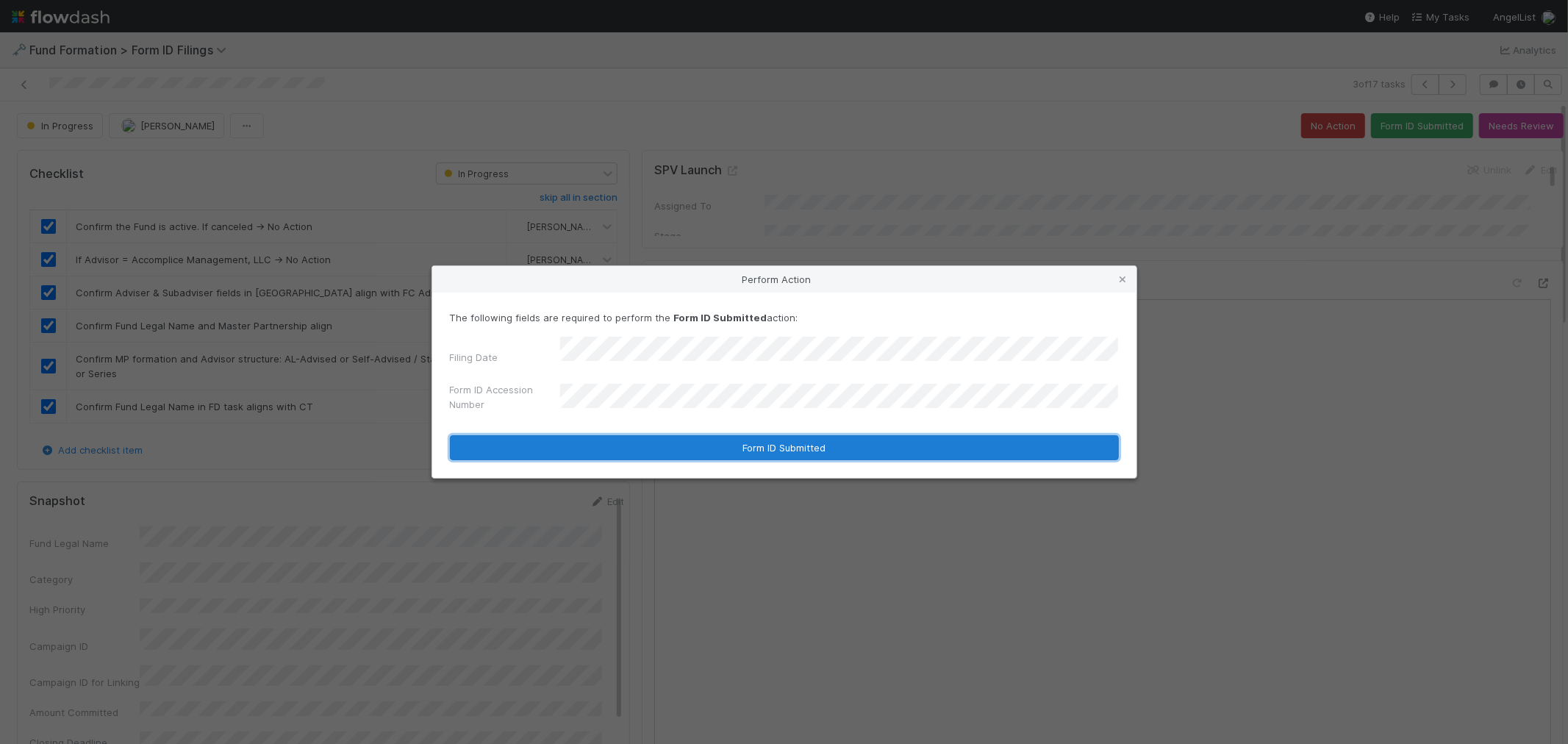
click at [726, 443] on button "Form ID Submitted" at bounding box center [784, 448] width 669 height 25
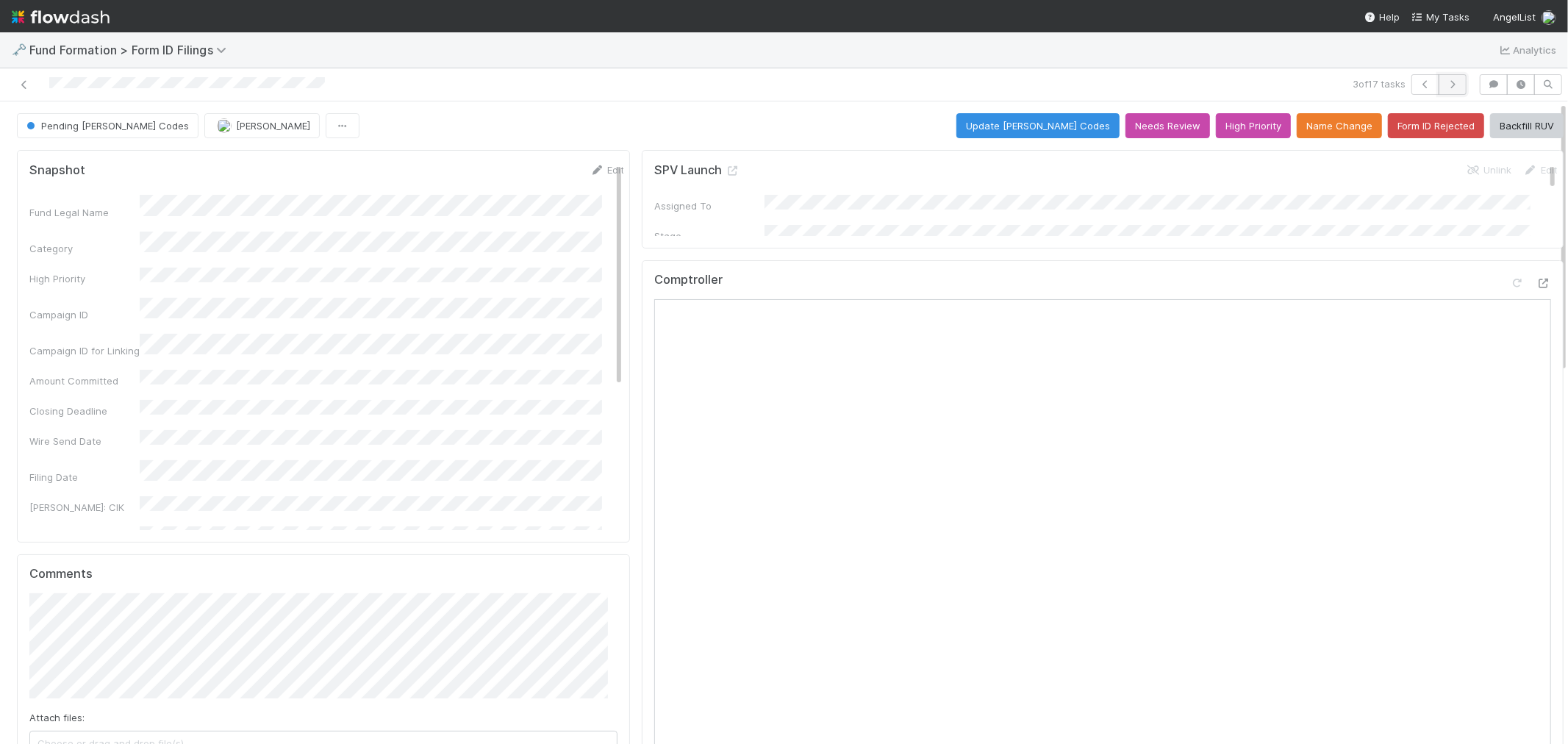
click at [1445, 80] on icon "button" at bounding box center [1452, 84] width 15 height 9
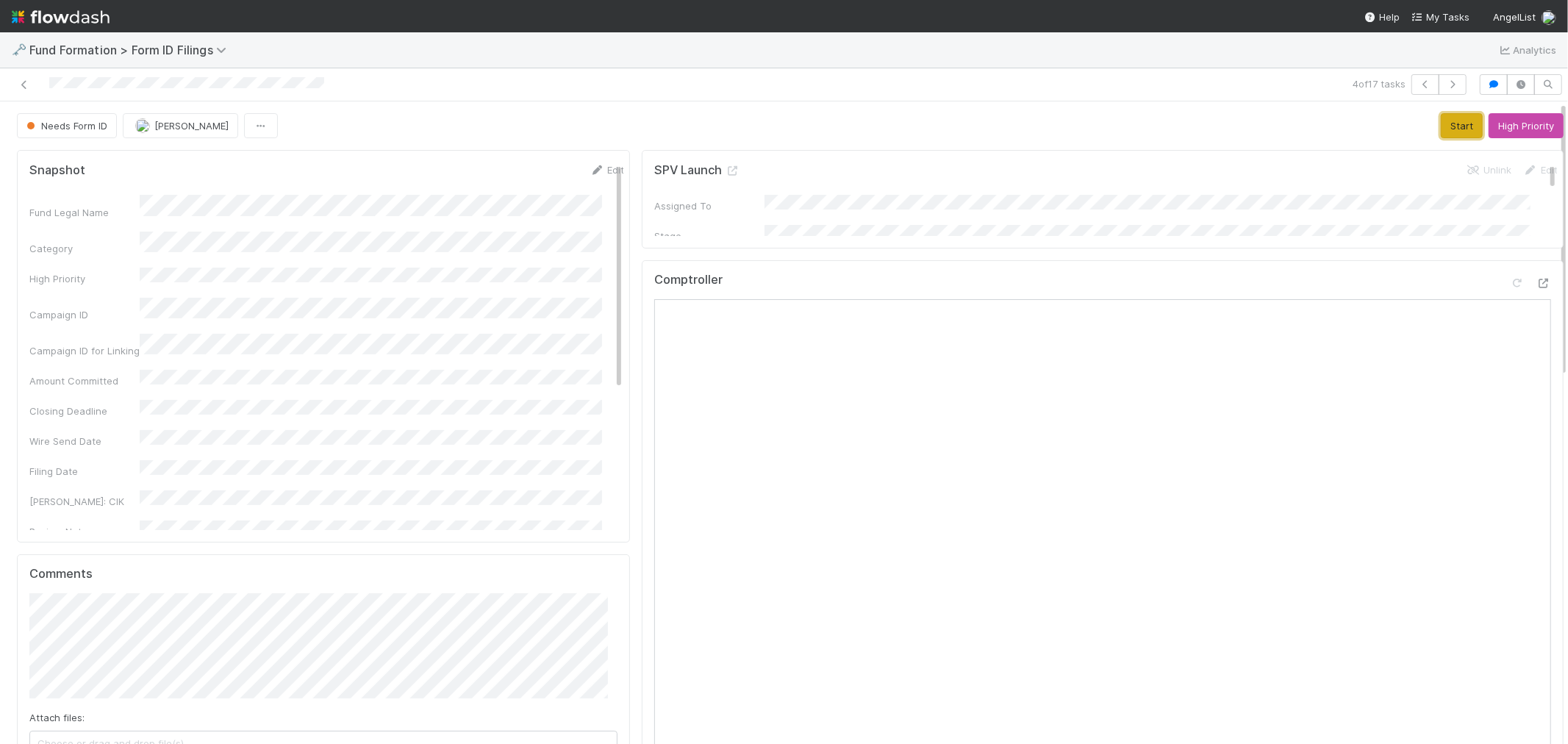
click at [1447, 133] on button "Start" at bounding box center [1462, 126] width 42 height 25
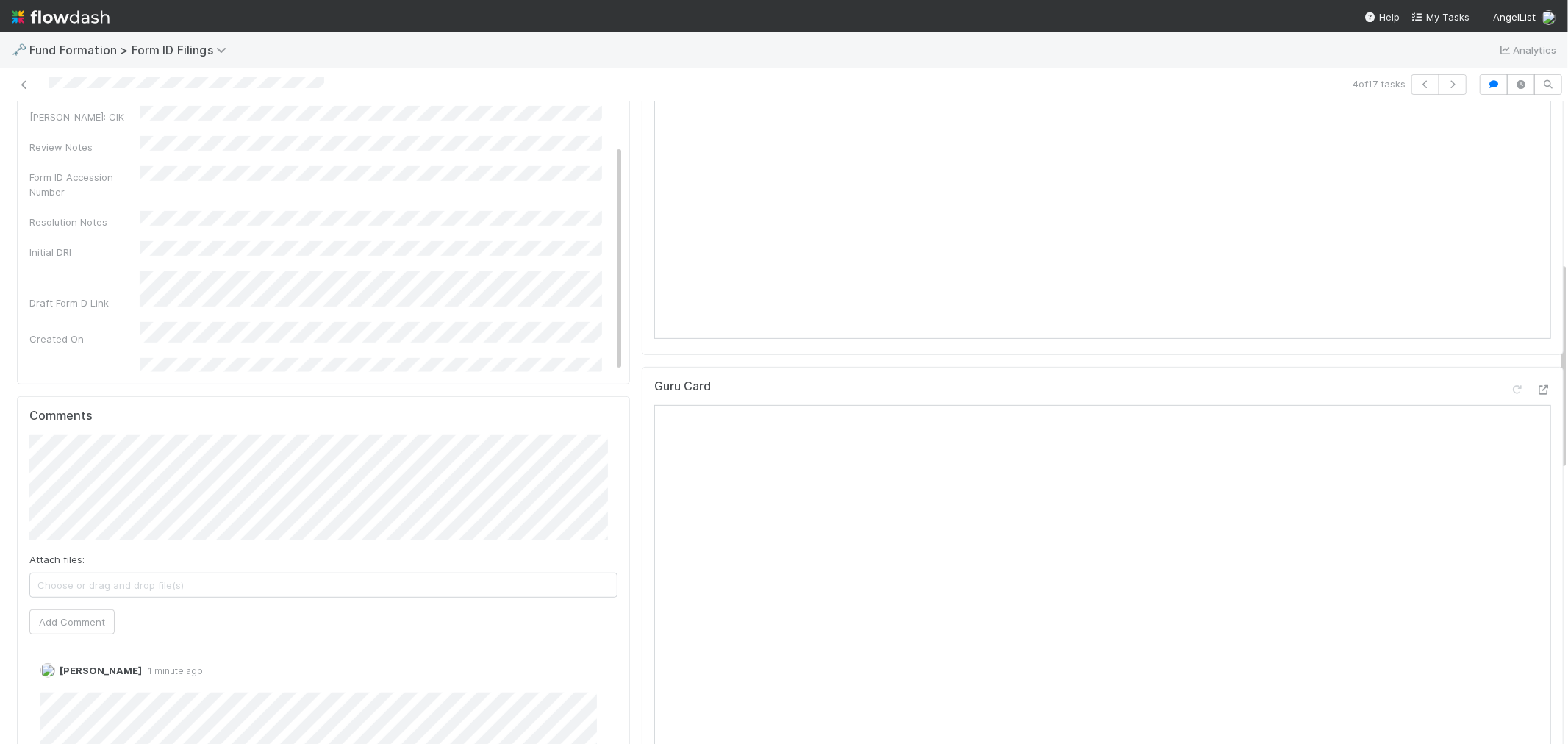
scroll to position [735, 0]
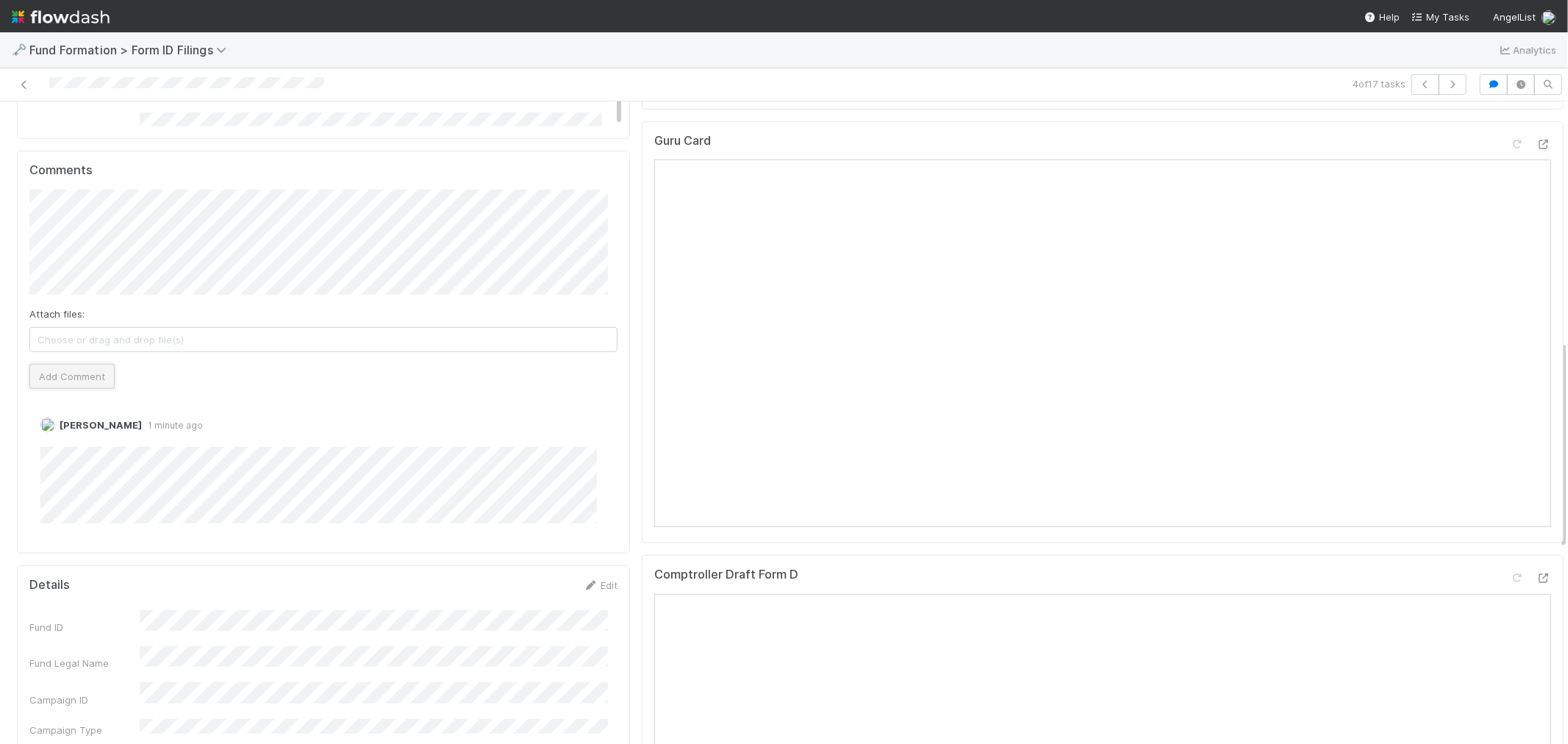
click at [88, 384] on button "Add Comment" at bounding box center [71, 376] width 85 height 25
drag, startPoint x: 101, startPoint y: 588, endPoint x: 852, endPoint y: 84, distance: 904.4
click at [100, 588] on link "Delete" at bounding box center [96, 586] width 30 height 11
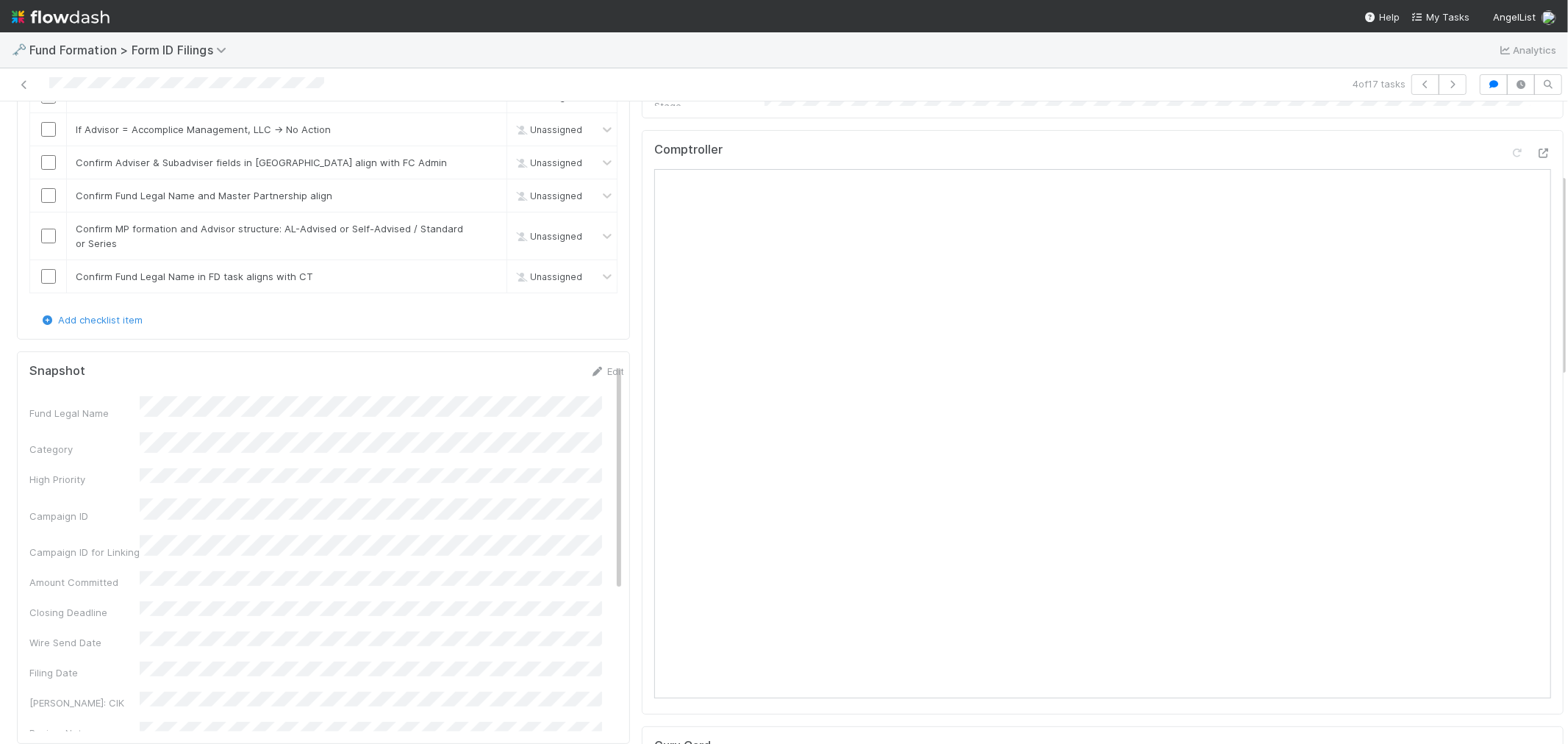
scroll to position [0, 0]
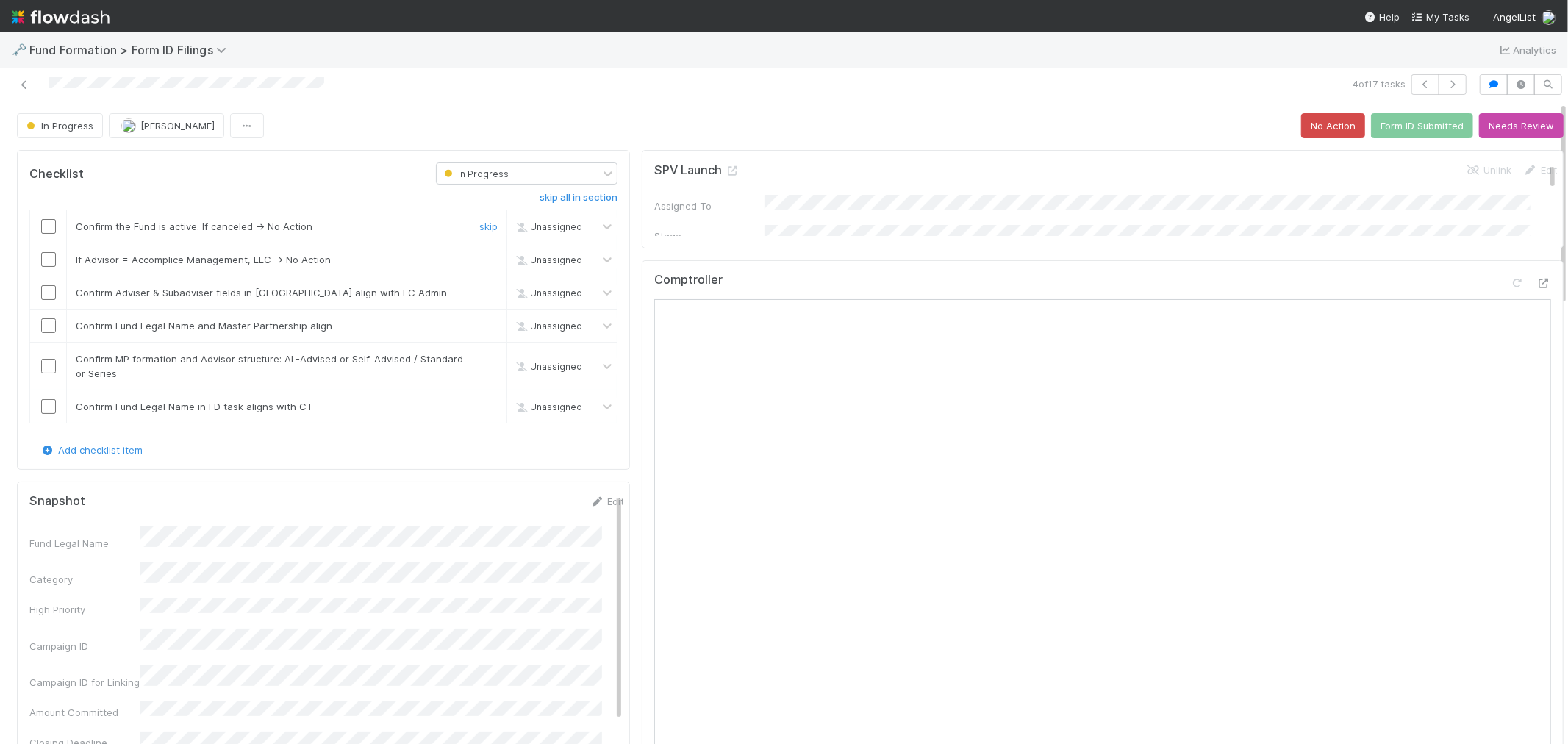
click at [47, 226] on input "checkbox" at bounding box center [48, 226] width 15 height 15
click at [52, 255] on input "checkbox" at bounding box center [48, 259] width 15 height 15
click at [47, 292] on input "checkbox" at bounding box center [48, 292] width 15 height 15
click at [47, 327] on input "checkbox" at bounding box center [48, 325] width 15 height 15
click at [46, 366] on input "checkbox" at bounding box center [48, 366] width 15 height 15
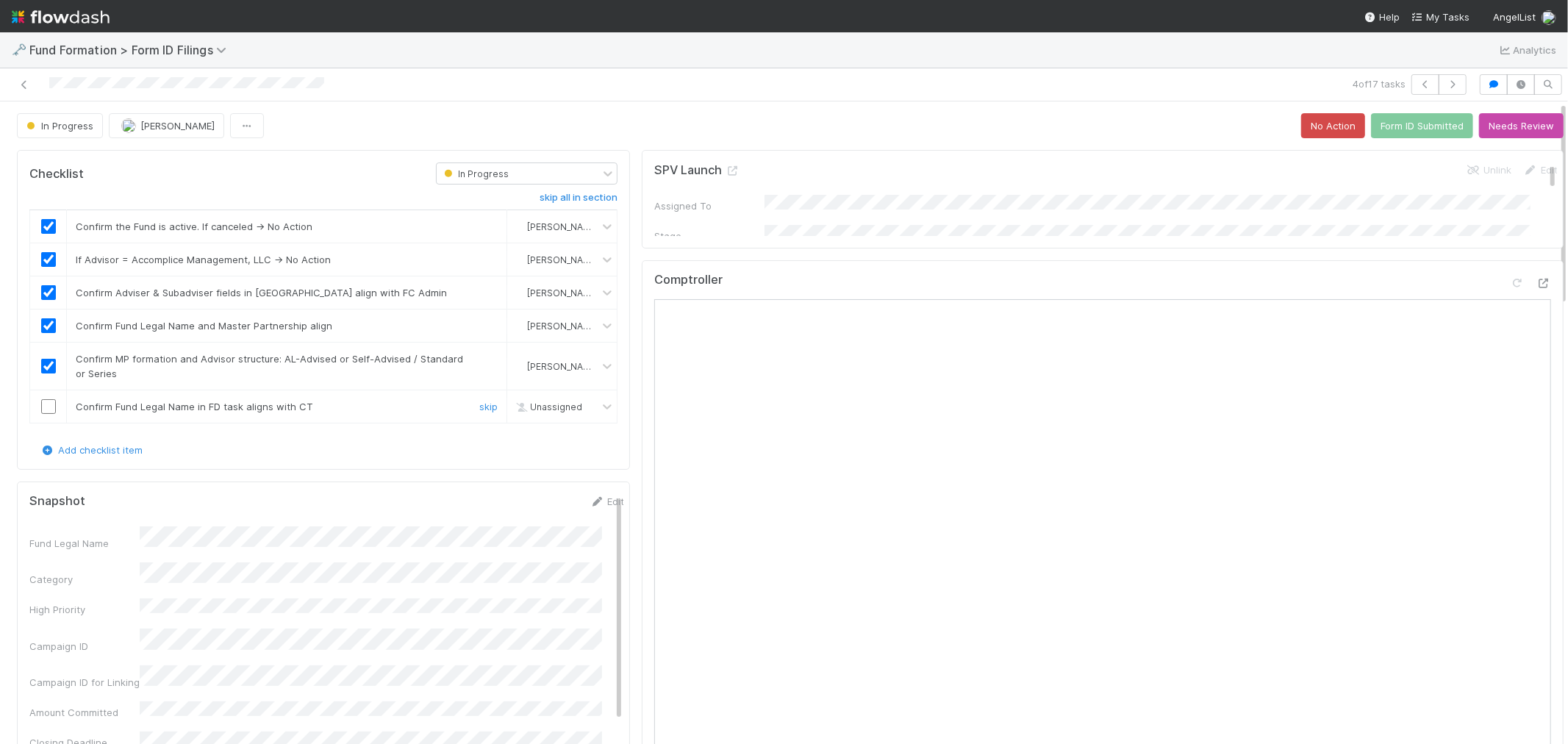
click at [47, 412] on input "checkbox" at bounding box center [48, 406] width 15 height 15
click at [48, 408] on input "checkbox" at bounding box center [48, 406] width 15 height 15
click at [47, 408] on input "checkbox" at bounding box center [48, 406] width 15 height 15
click at [1411, 128] on button "Form ID Submitted" at bounding box center [1422, 126] width 102 height 25
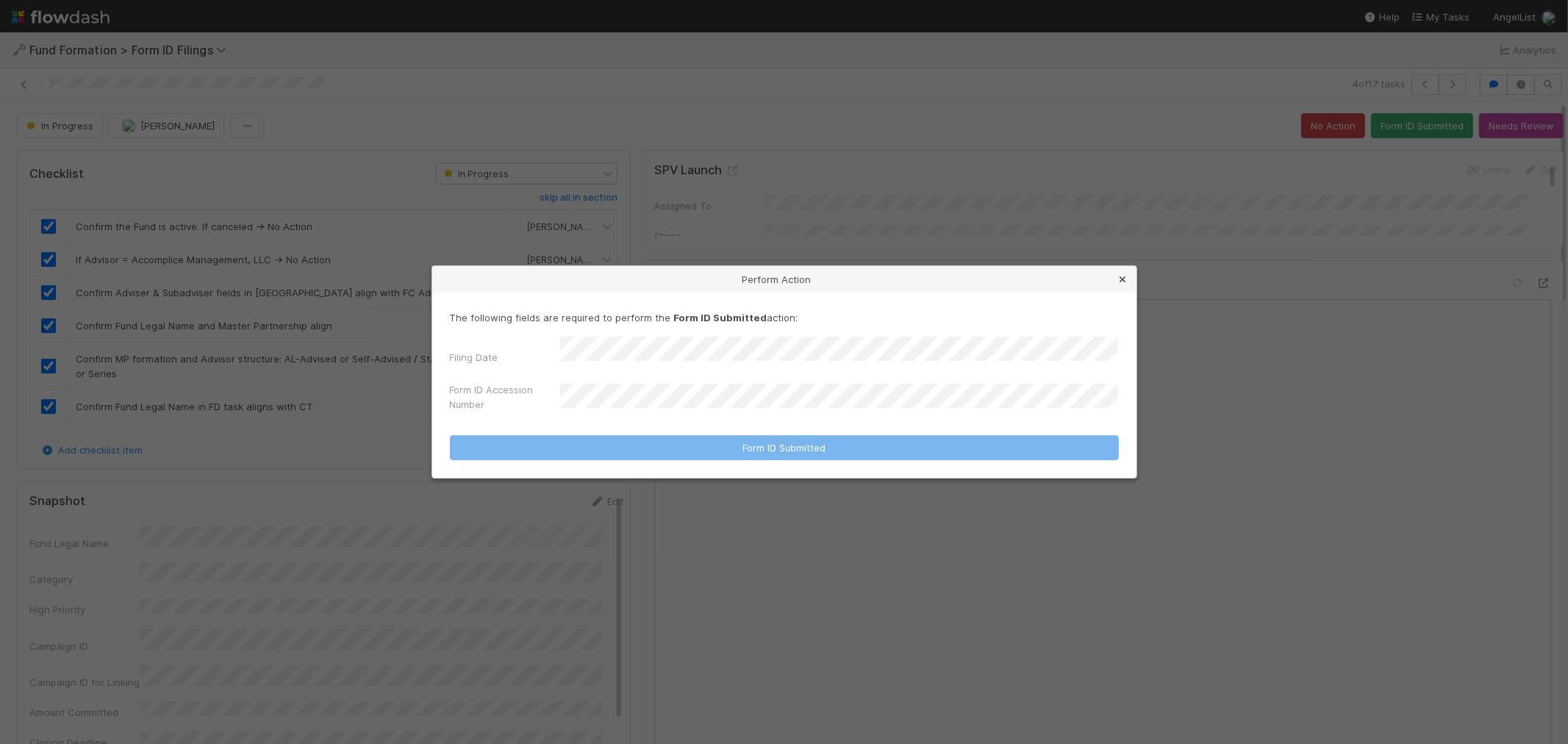
click at [1122, 281] on icon at bounding box center [1123, 280] width 15 height 10
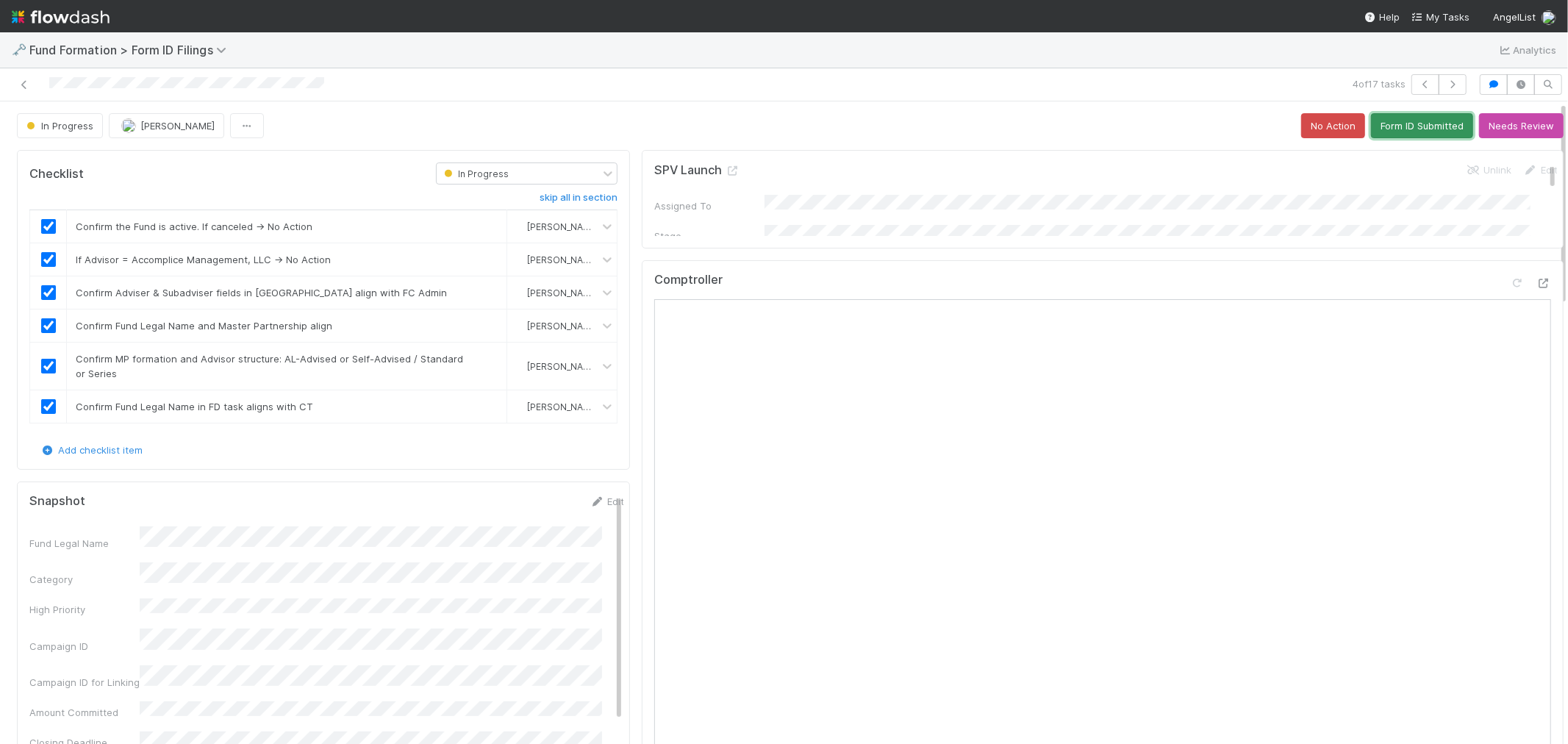
click at [1404, 133] on button "Form ID Submitted" at bounding box center [1422, 126] width 102 height 25
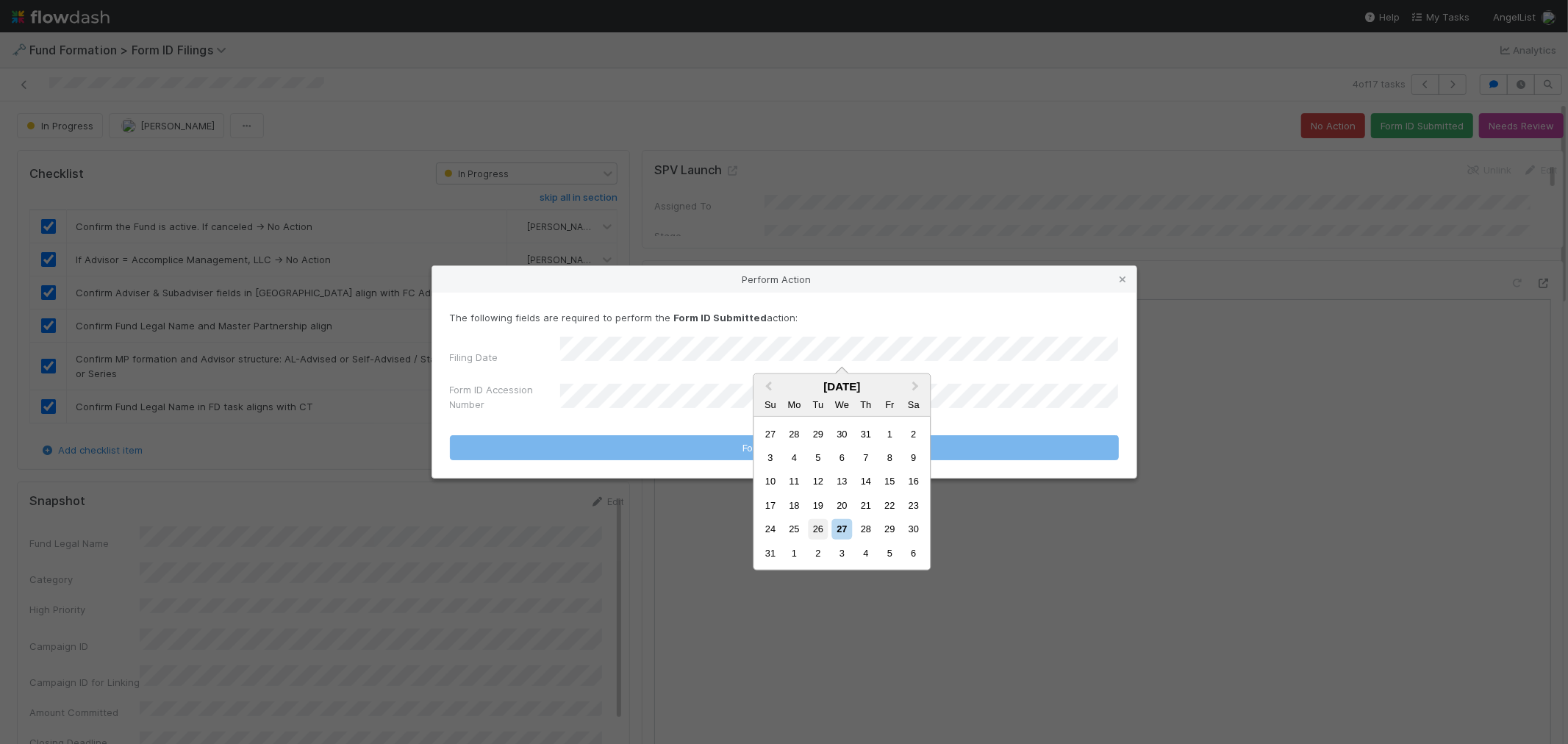
click at [816, 529] on div "26" at bounding box center [817, 529] width 20 height 20
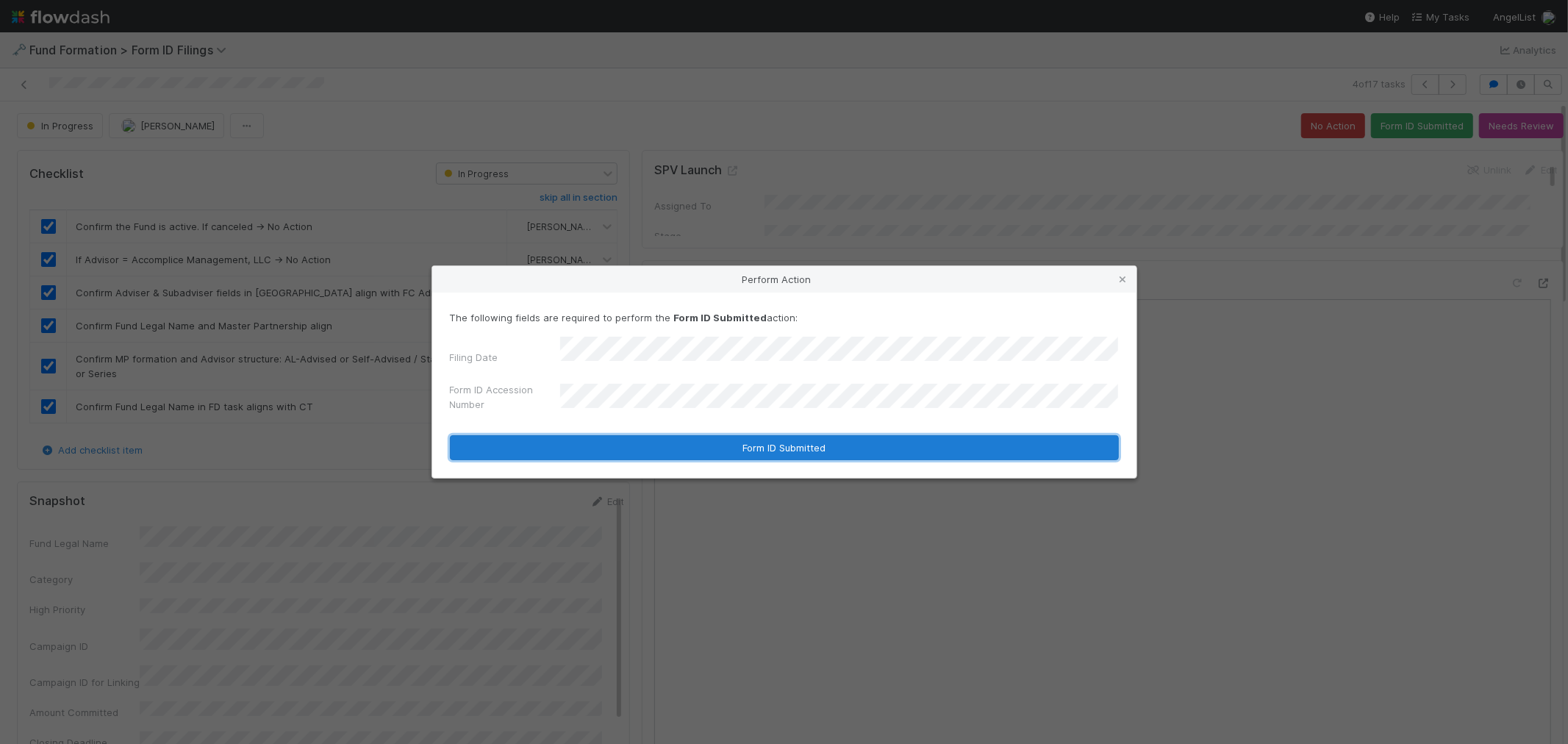
click at [677, 438] on button "Form ID Submitted" at bounding box center [784, 448] width 669 height 25
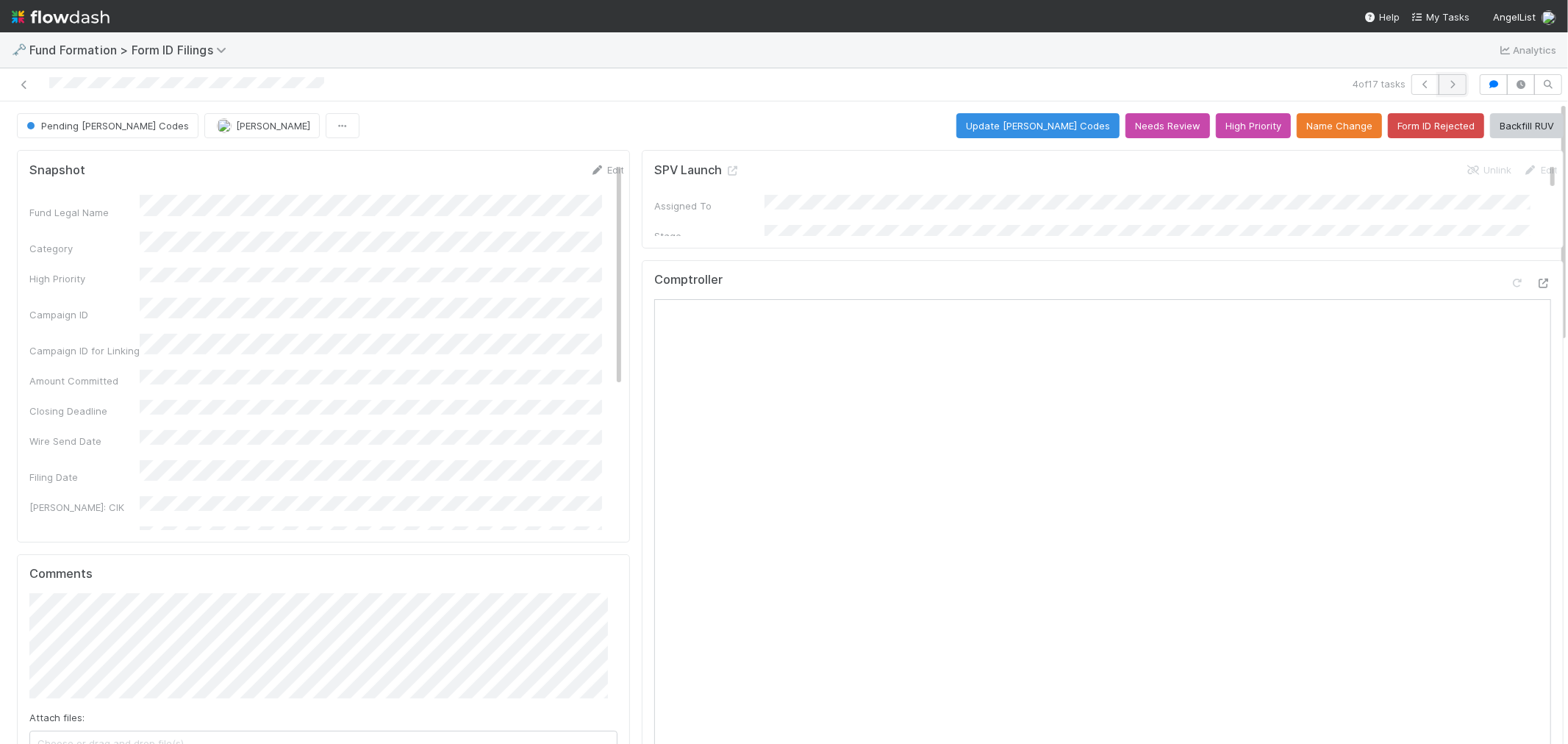
click at [1445, 82] on icon "button" at bounding box center [1452, 84] width 15 height 9
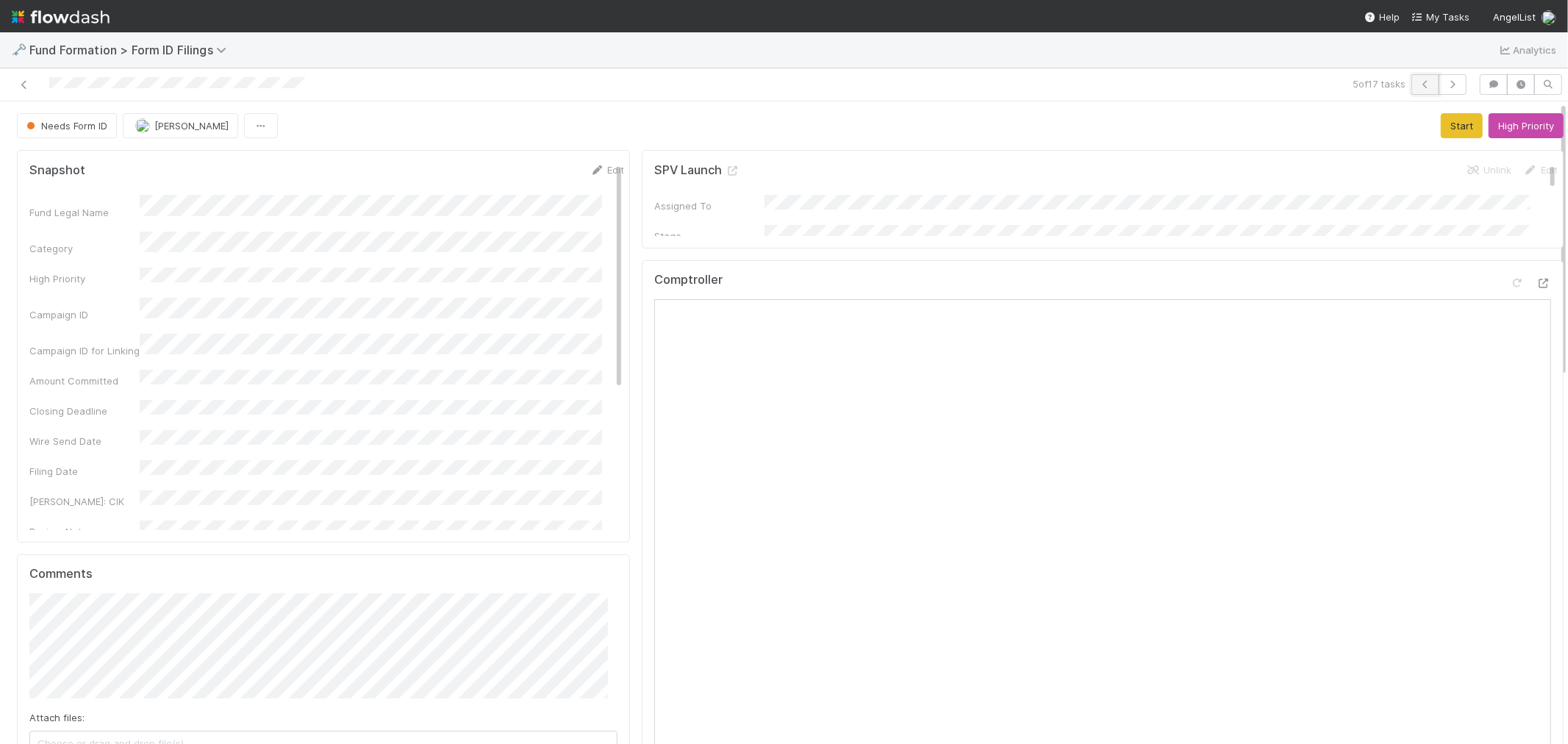
click at [1418, 84] on icon "button" at bounding box center [1425, 84] width 15 height 9
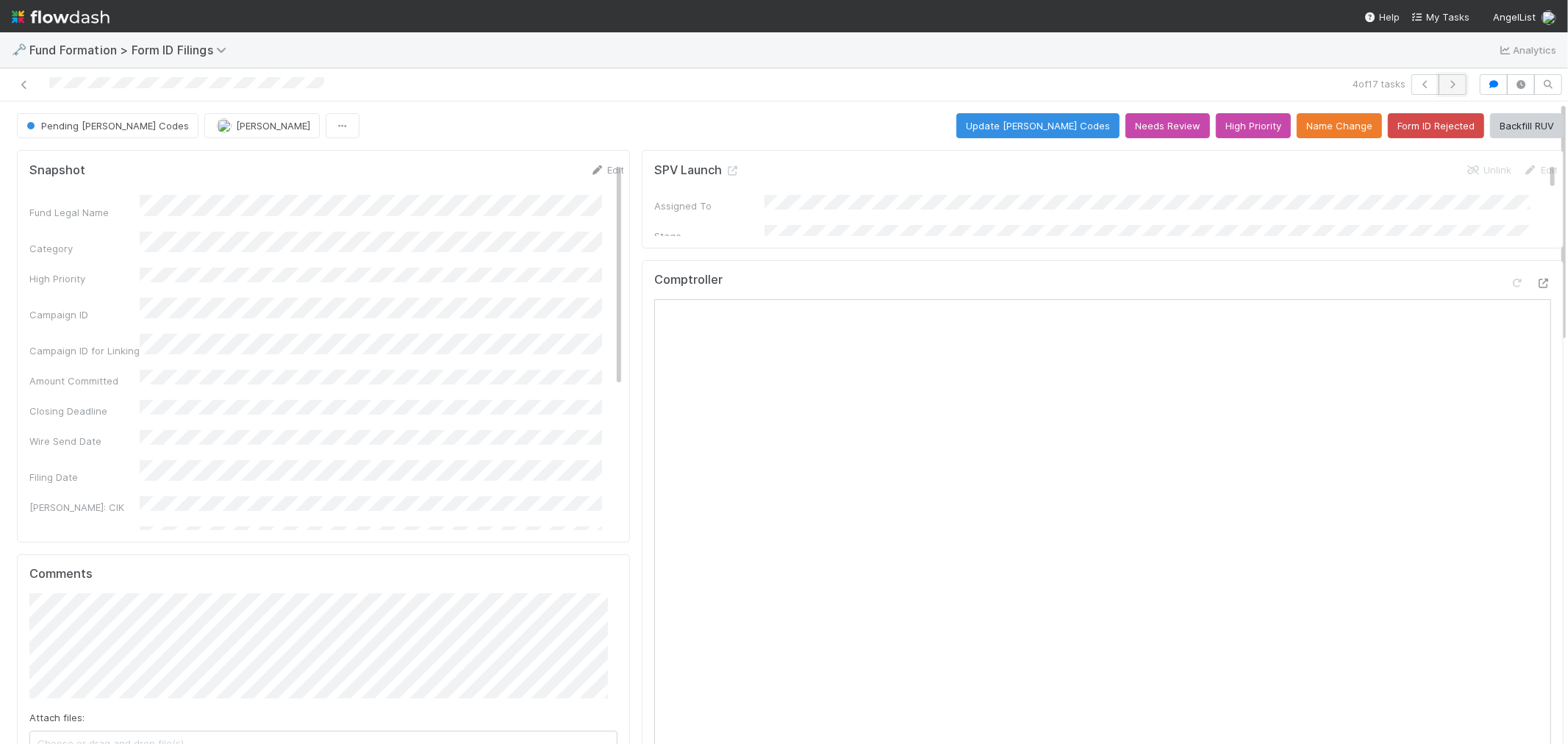
click at [1439, 86] on button "button" at bounding box center [1453, 84] width 28 height 20
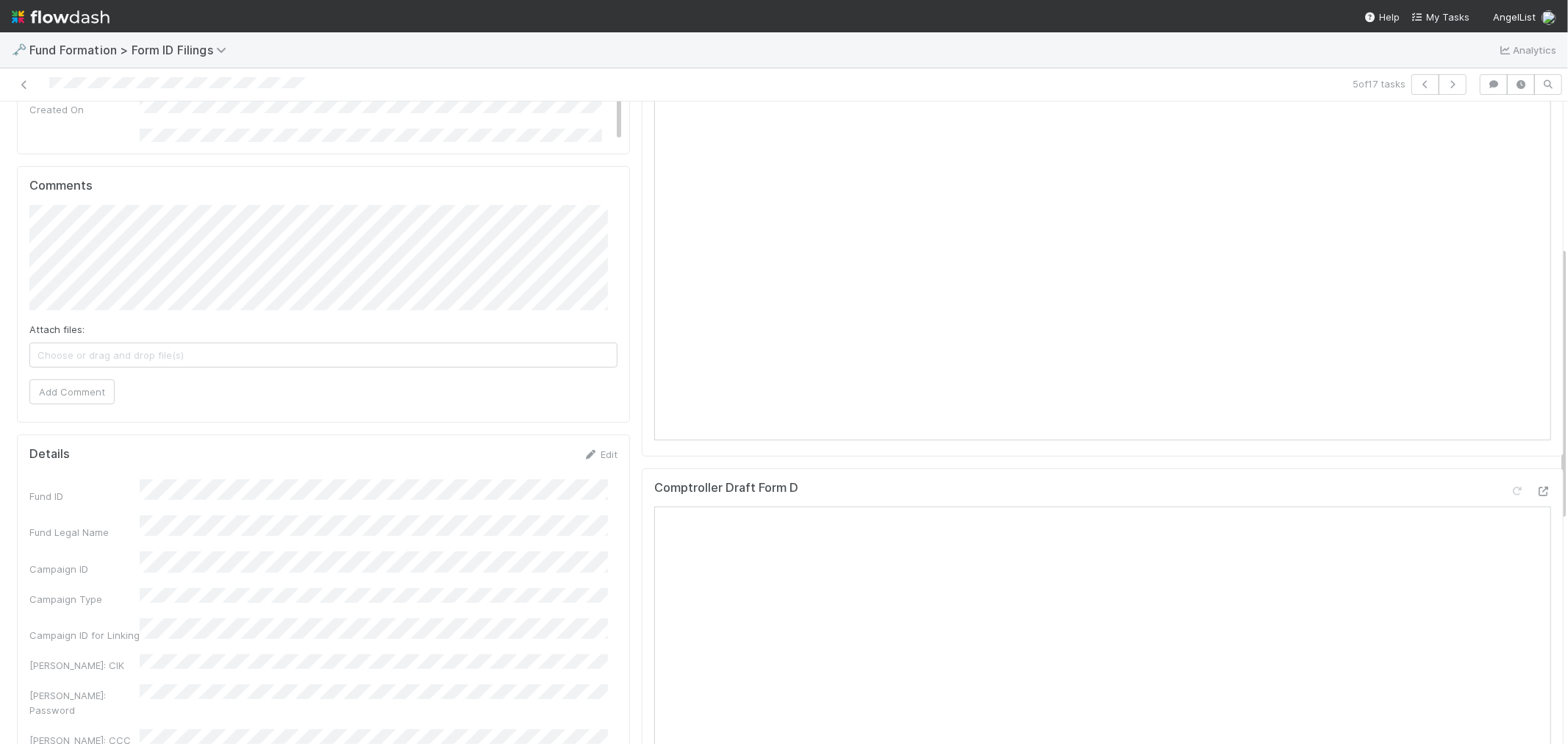
scroll to position [244, 0]
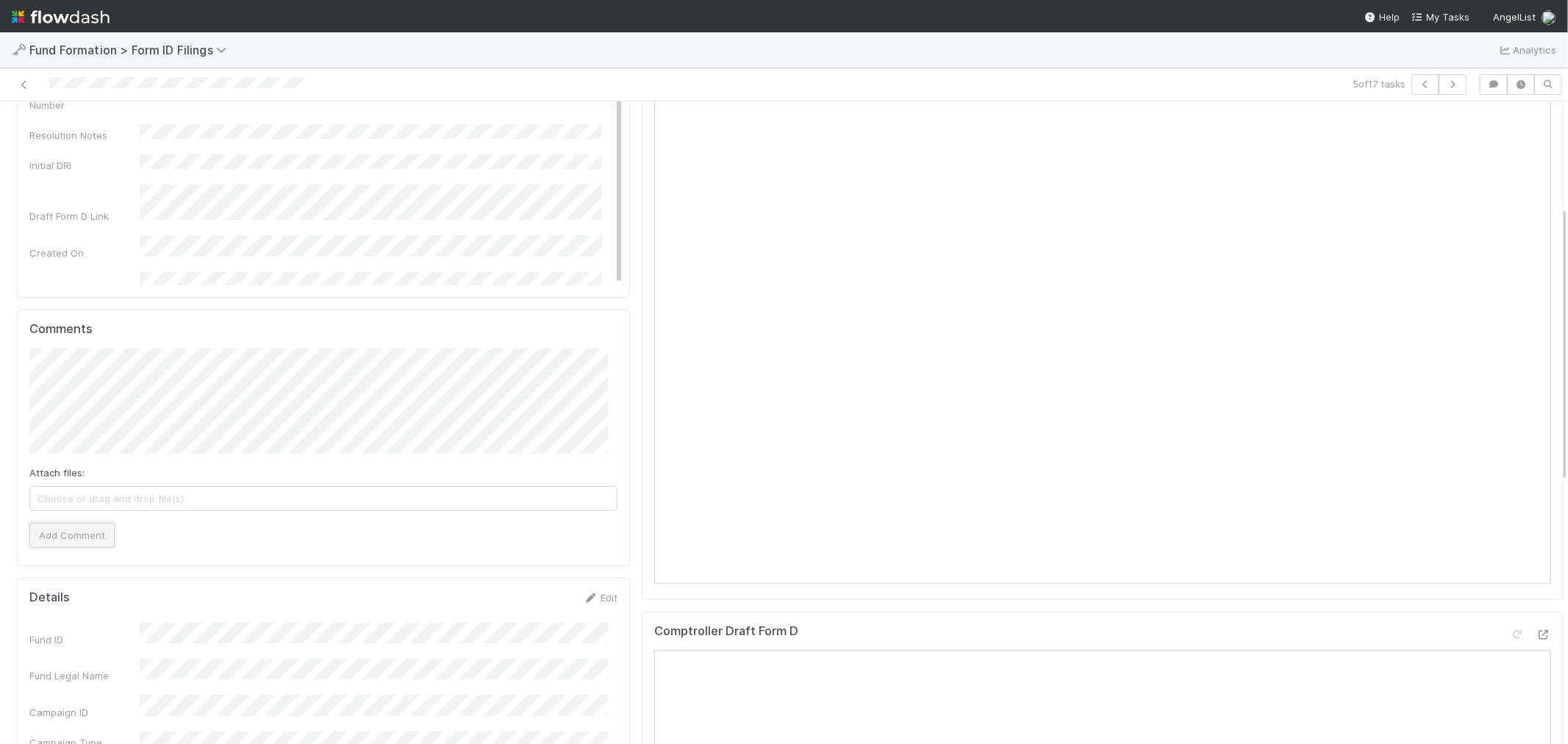
click at [83, 531] on button "Add Comment" at bounding box center [71, 535] width 85 height 25
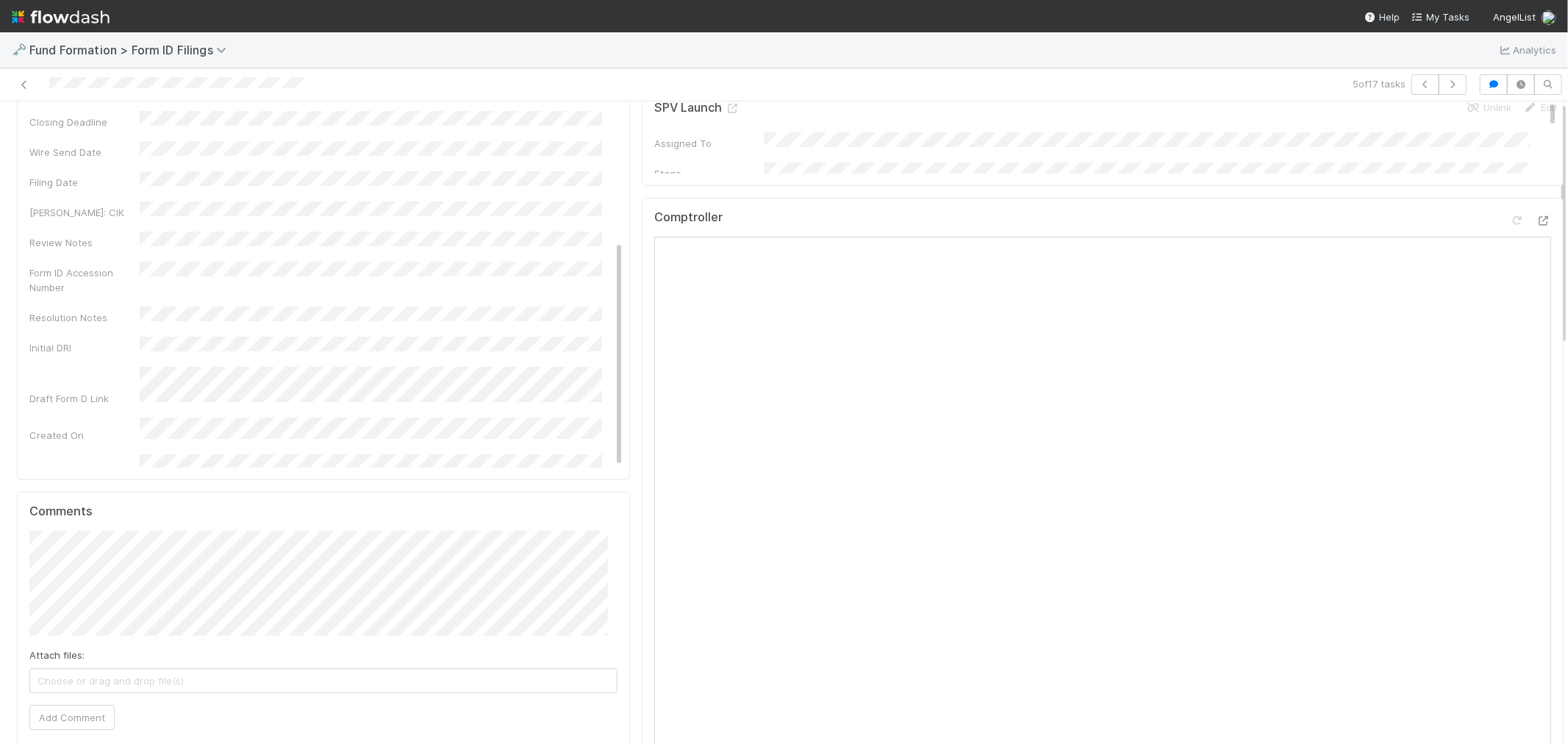
scroll to position [0, 0]
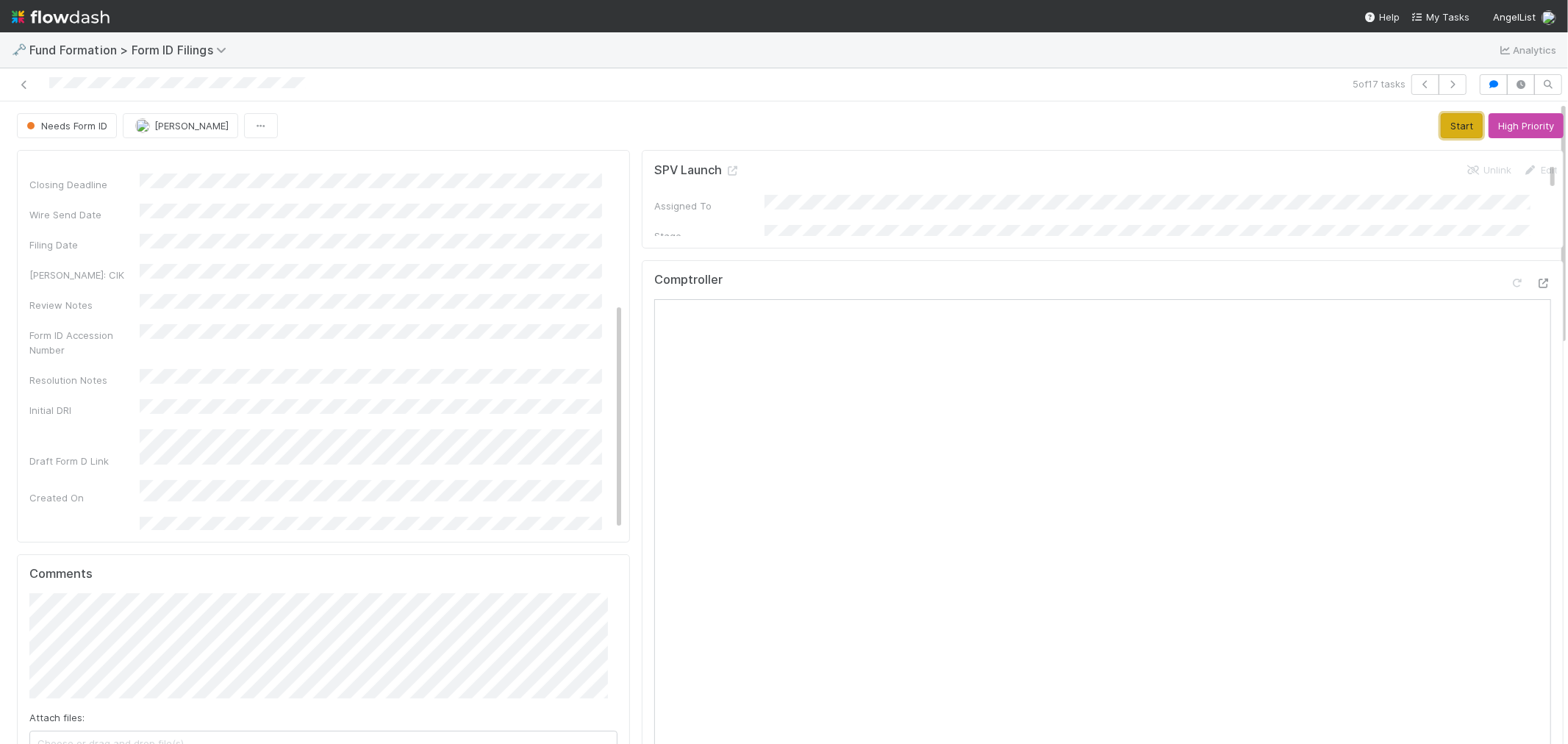
click at [1448, 130] on button "Start" at bounding box center [1462, 126] width 42 height 25
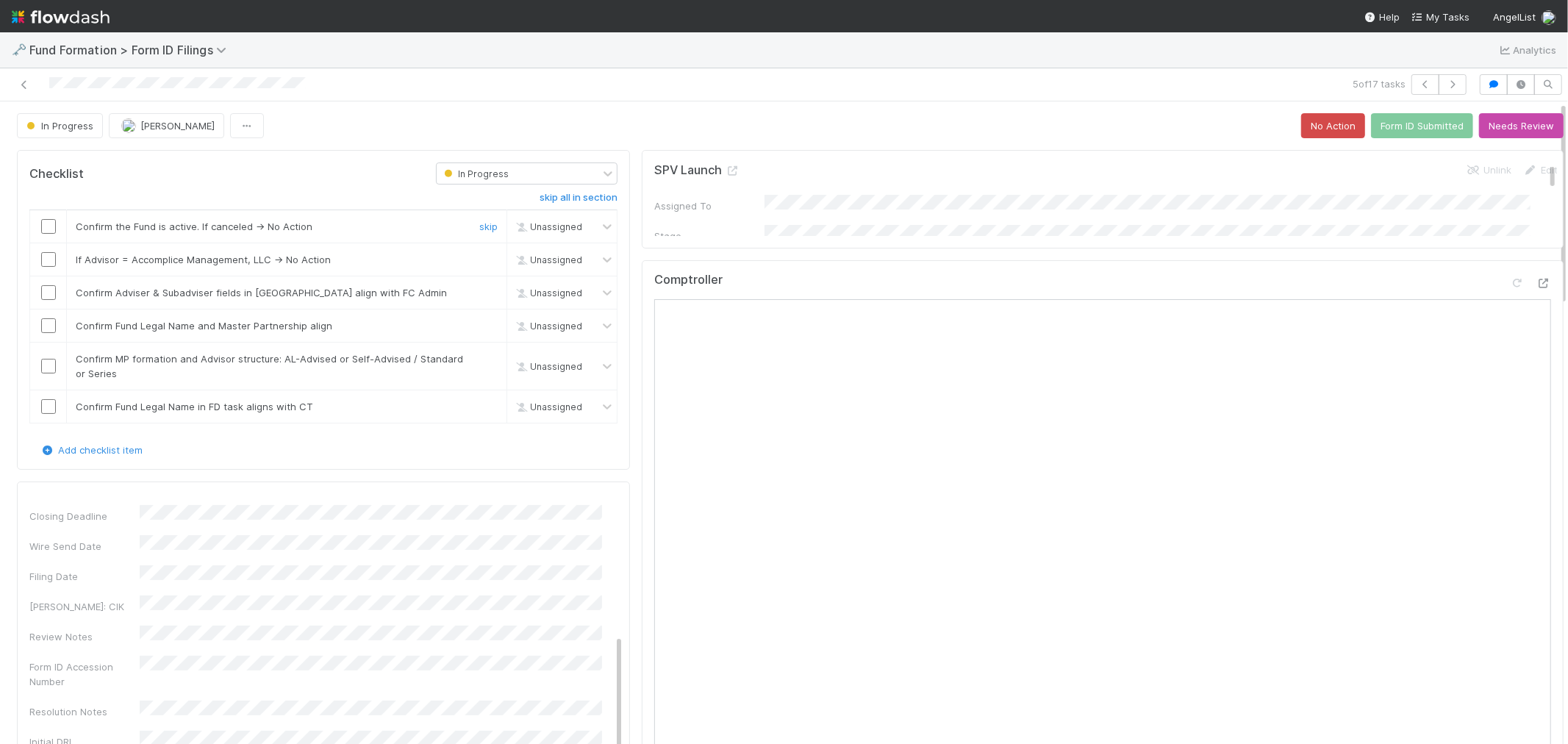
click at [46, 226] on input "checkbox" at bounding box center [48, 226] width 15 height 15
click at [52, 263] on input "checkbox" at bounding box center [48, 259] width 15 height 15
drag, startPoint x: 50, startPoint y: 292, endPoint x: 53, endPoint y: 324, distance: 32.1
click at [48, 294] on input "checkbox" at bounding box center [48, 292] width 15 height 15
click at [53, 328] on input "checkbox" at bounding box center [48, 325] width 15 height 15
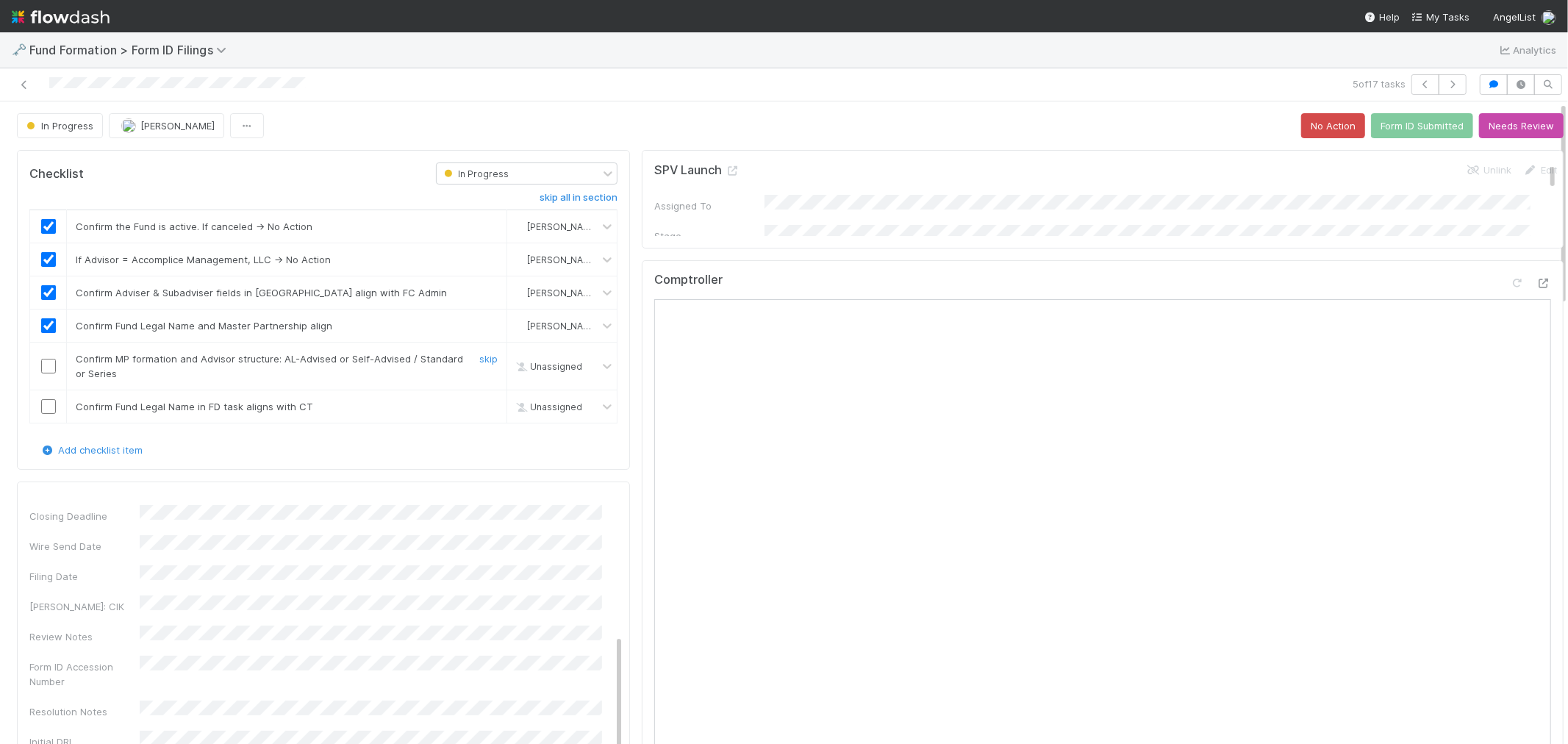
click at [47, 366] on input "checkbox" at bounding box center [48, 366] width 15 height 15
click at [46, 407] on input "checkbox" at bounding box center [48, 406] width 15 height 15
click at [1422, 126] on button "Form ID Submitted" at bounding box center [1422, 126] width 102 height 25
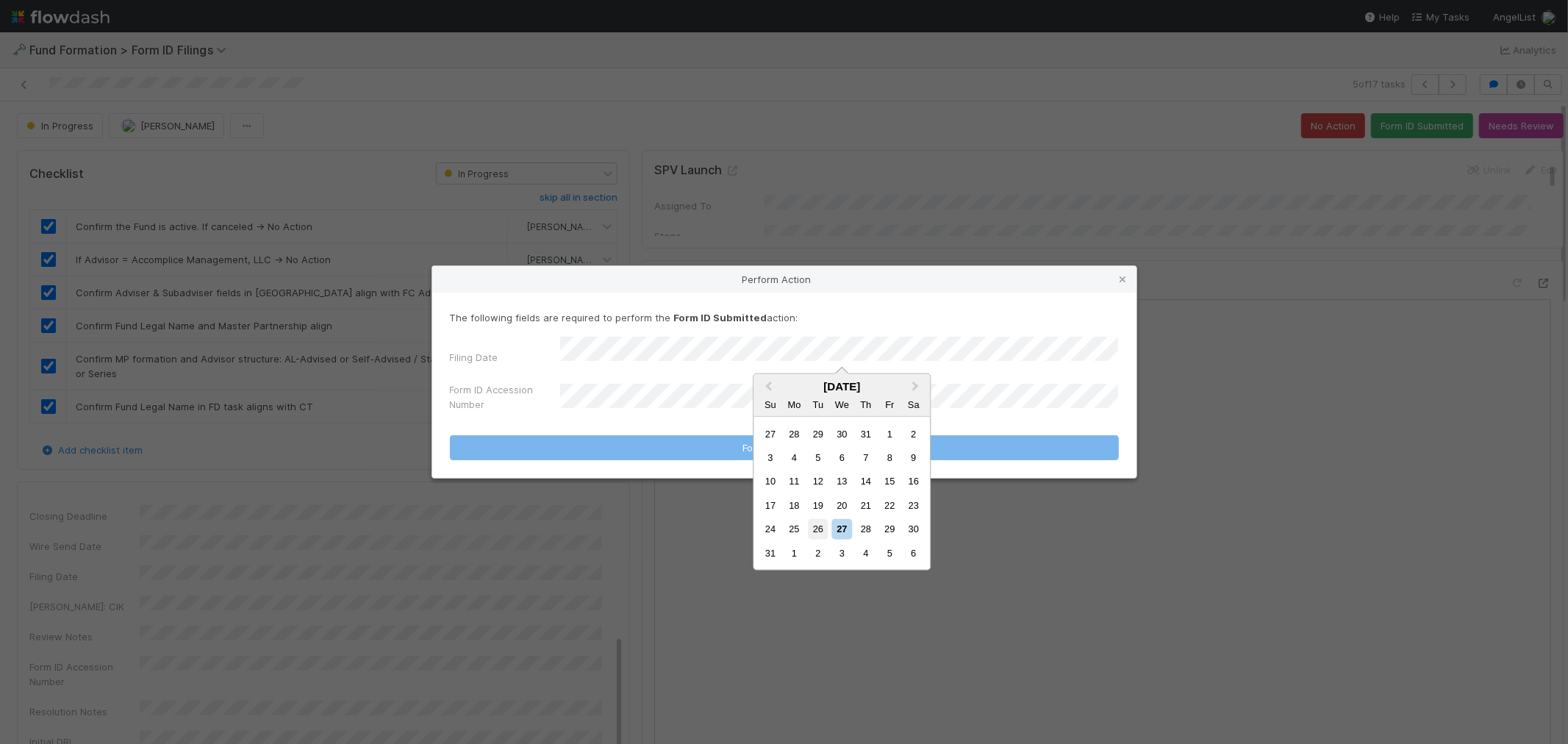
click at [816, 529] on div "26" at bounding box center [817, 529] width 20 height 20
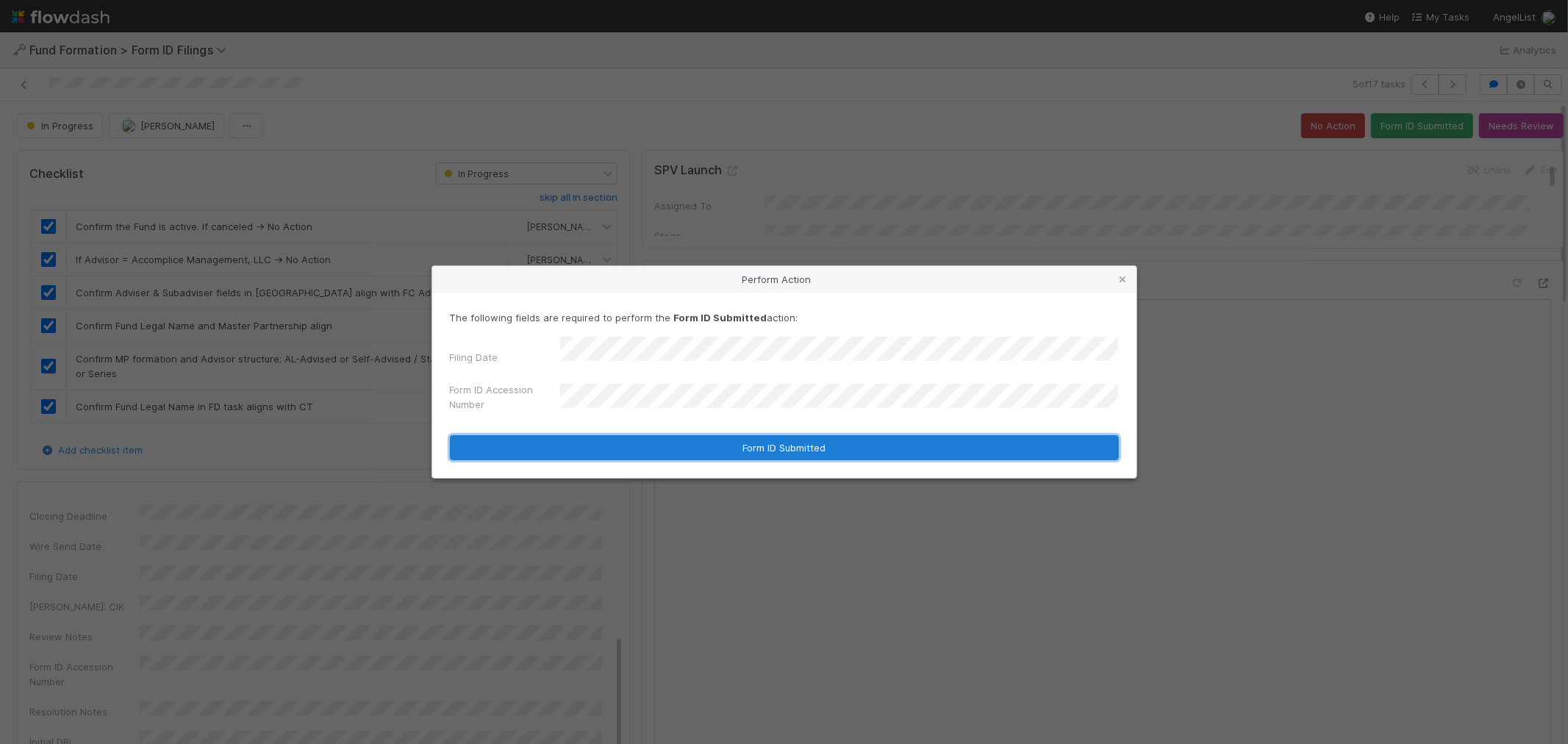
click at [716, 445] on button "Form ID Submitted" at bounding box center [784, 448] width 669 height 25
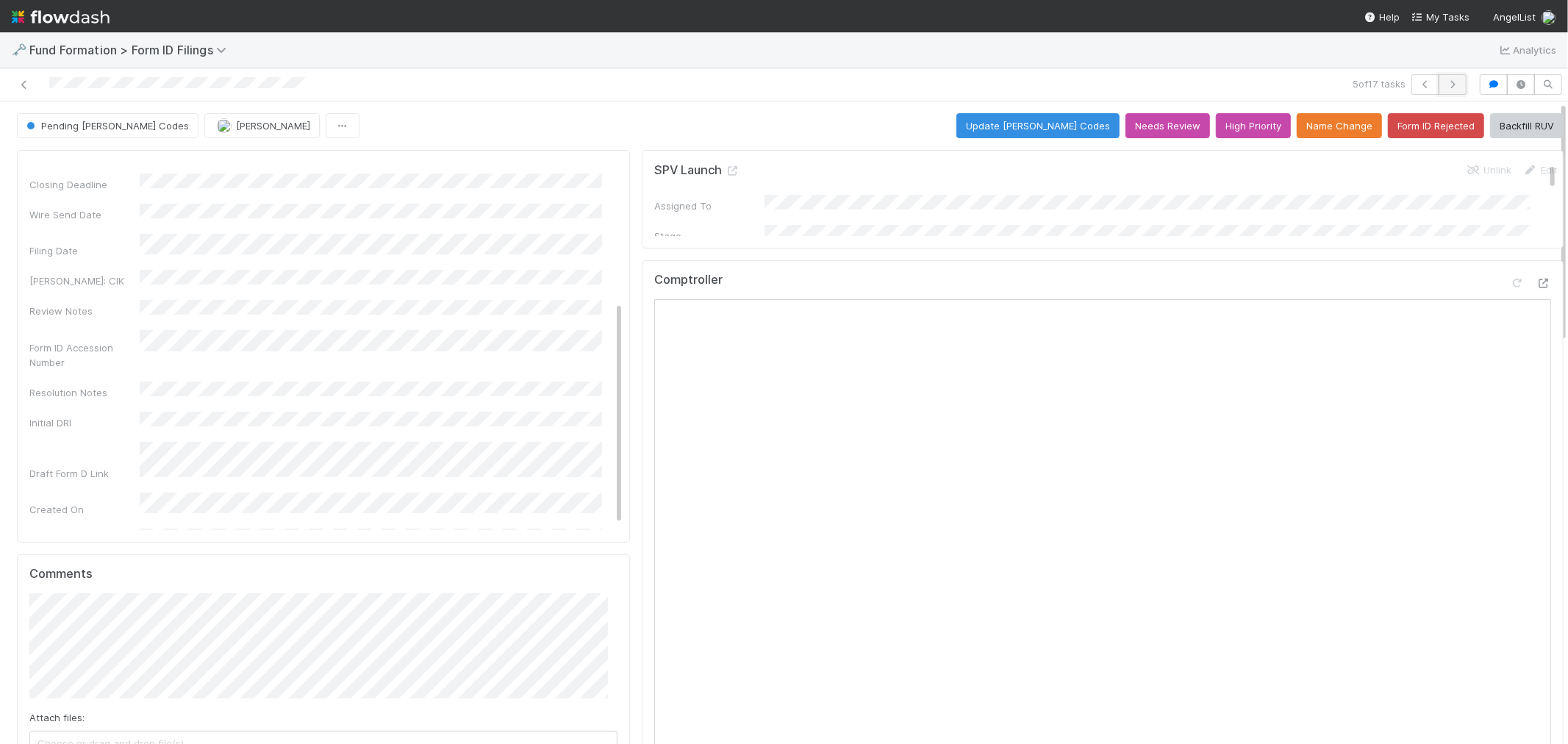
click at [1445, 82] on icon "button" at bounding box center [1452, 84] width 15 height 9
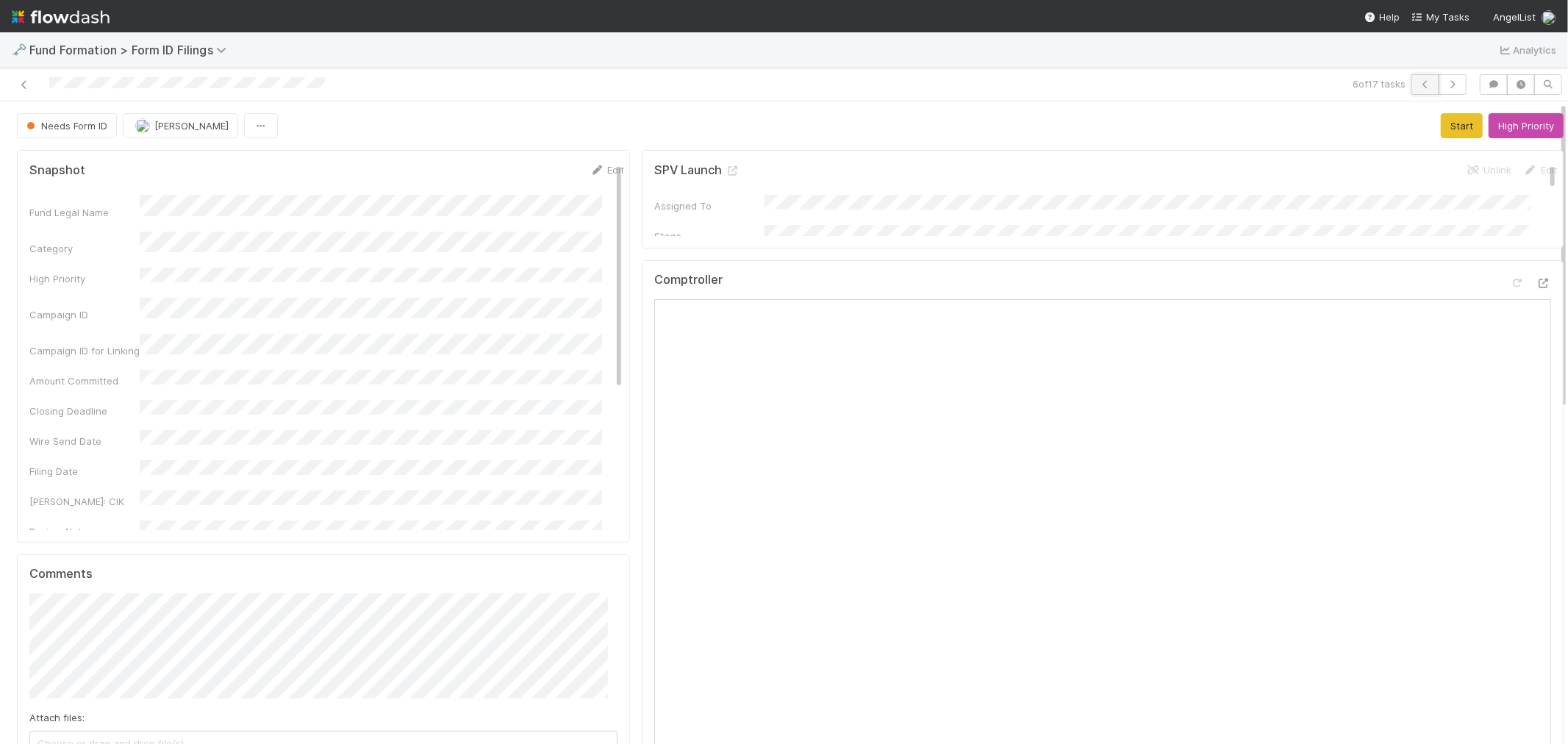
click at [1418, 80] on icon "button" at bounding box center [1425, 84] width 15 height 9
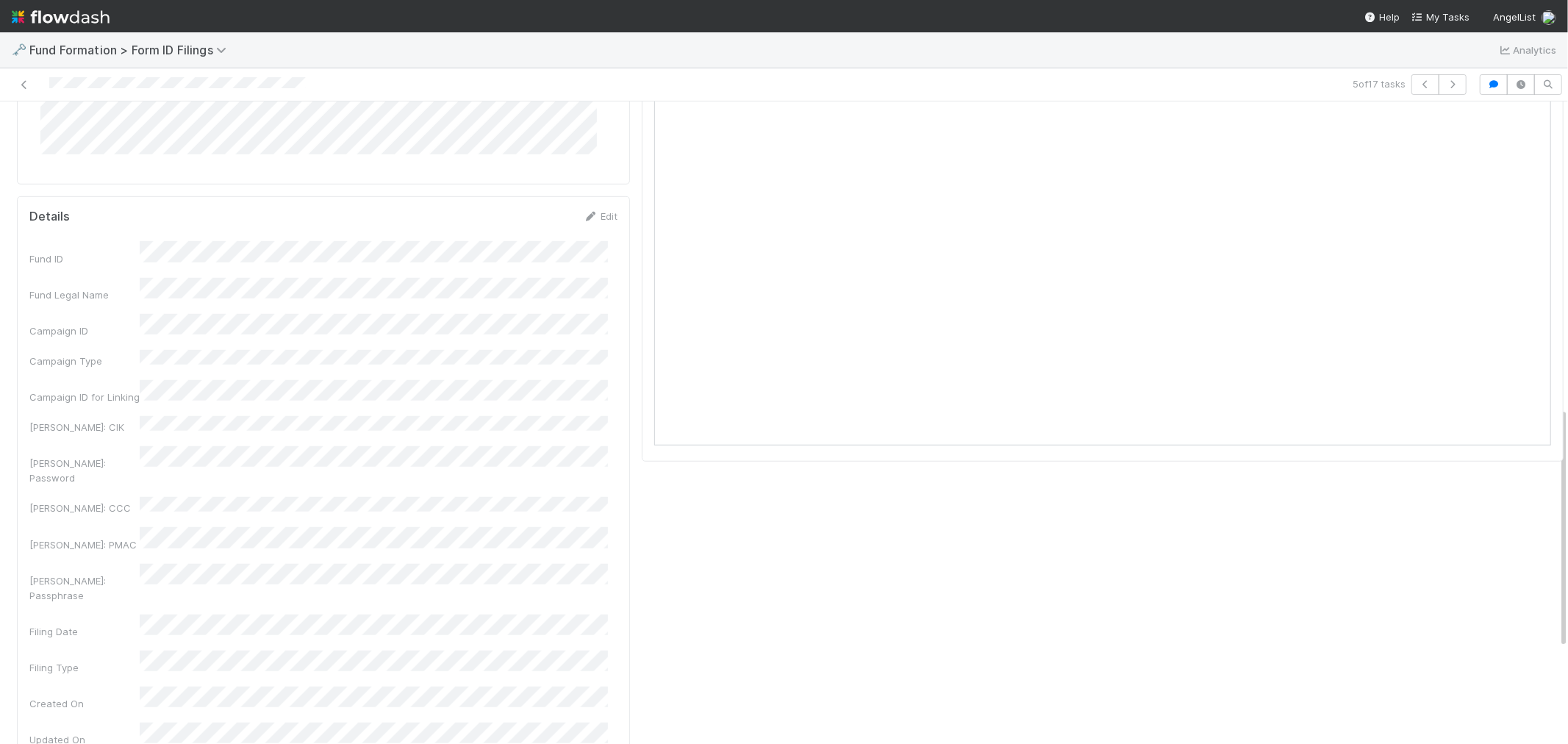
scroll to position [653, 0]
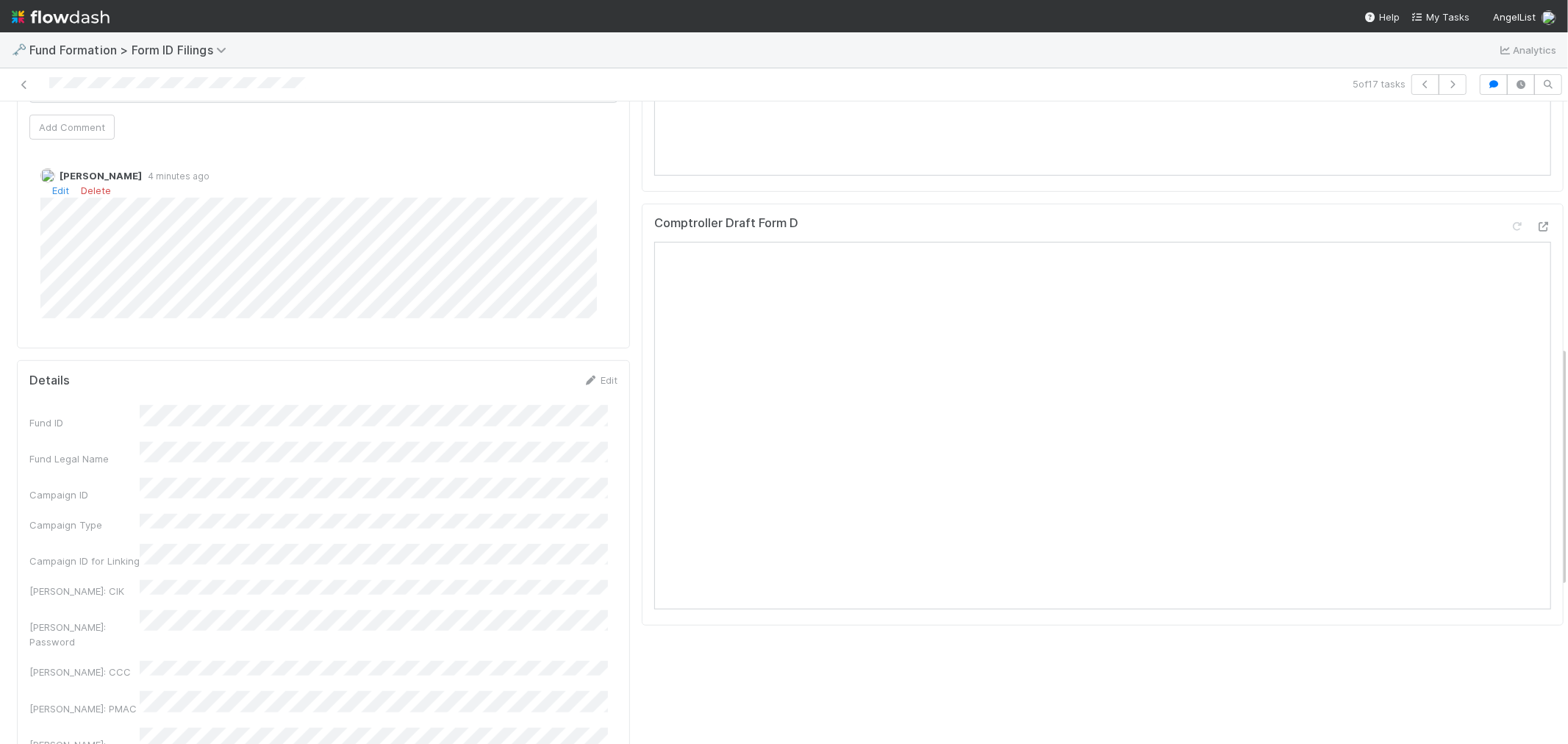
click at [39, 221] on div "Roselyn de Villa 4 minutes ago Edit Delete" at bounding box center [329, 237] width 601 height 161
click at [1445, 80] on icon "button" at bounding box center [1452, 84] width 15 height 9
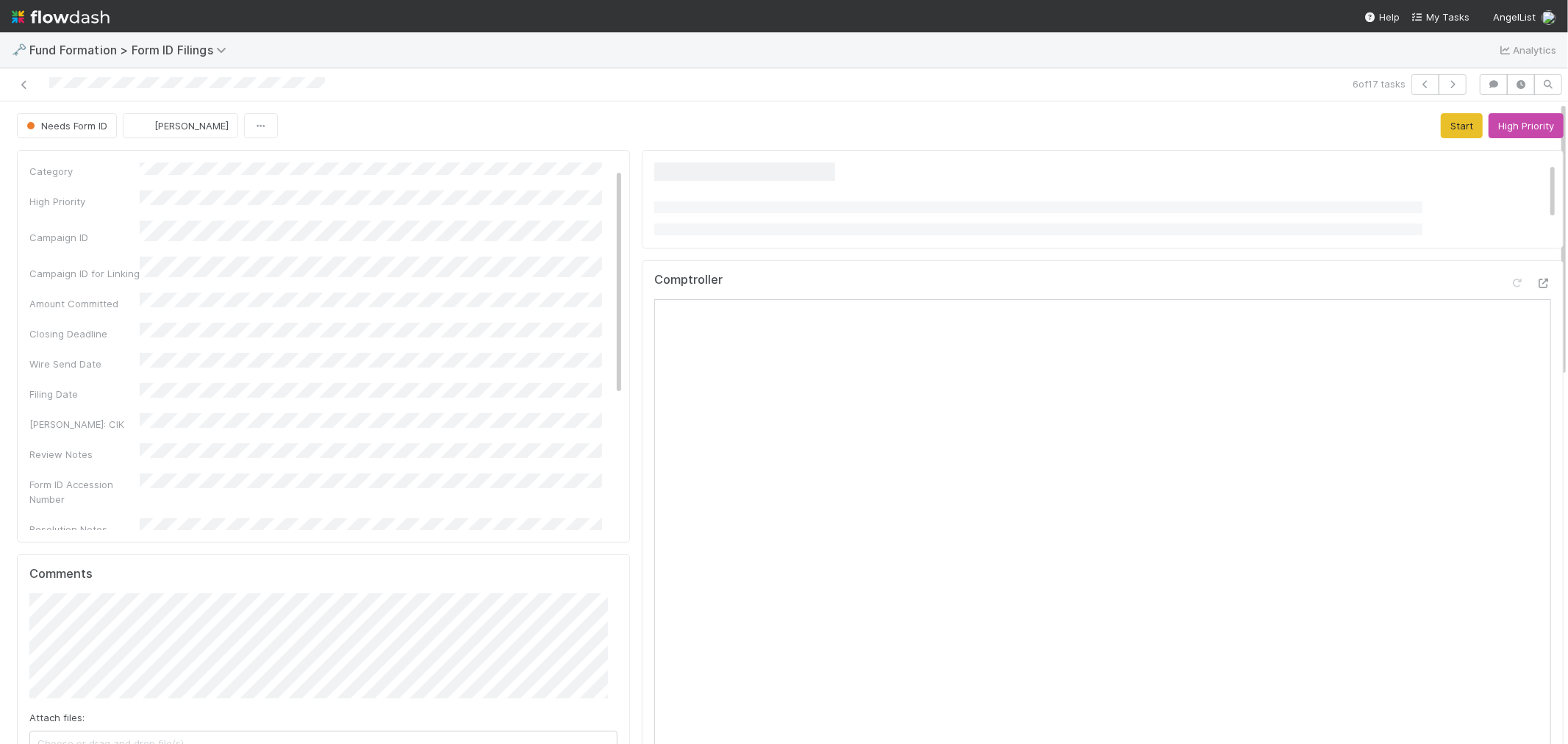
scroll to position [226, 0]
click at [1440, 131] on button "Start" at bounding box center [1462, 126] width 42 height 25
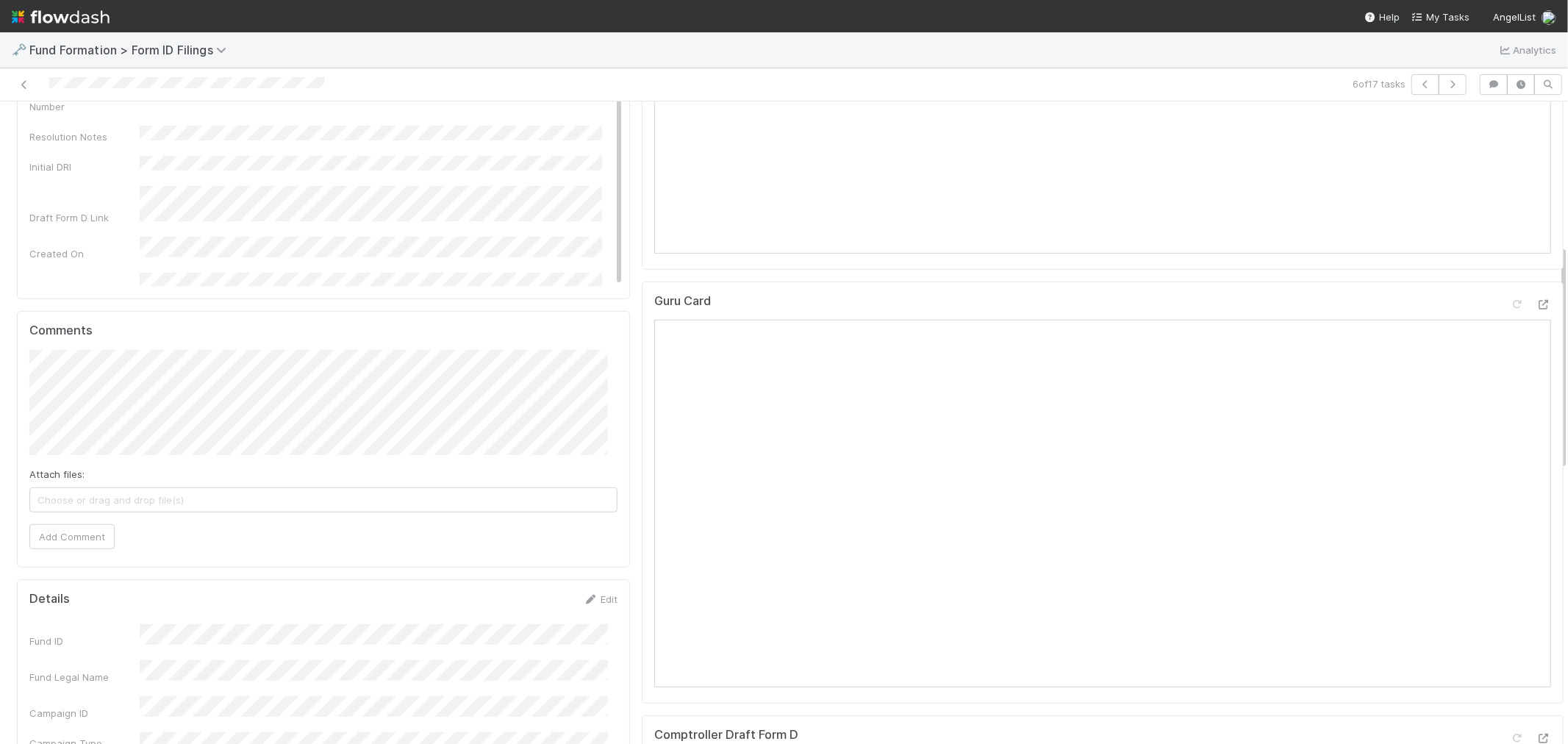
scroll to position [735, 0]
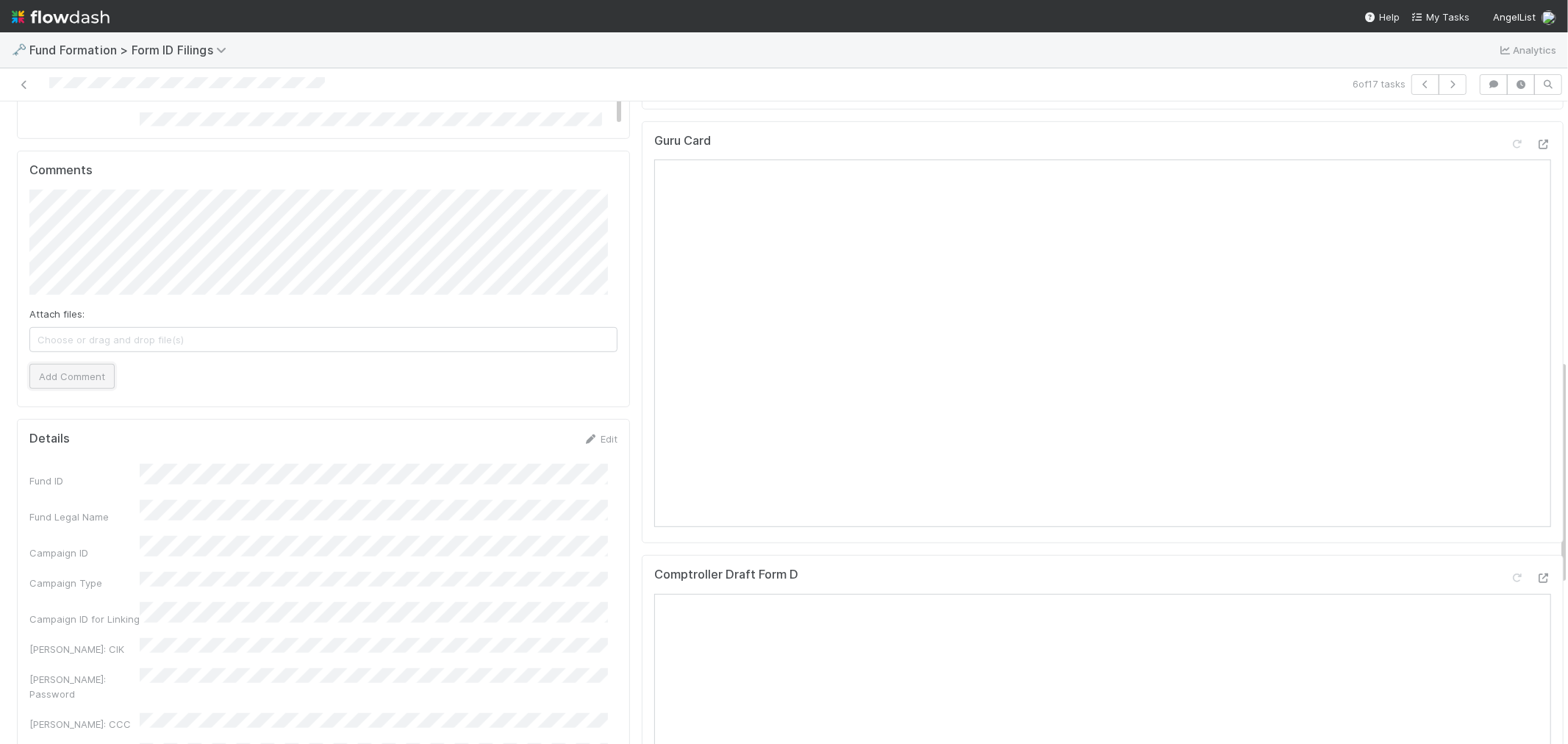
click at [62, 386] on button "Add Comment" at bounding box center [71, 376] width 85 height 25
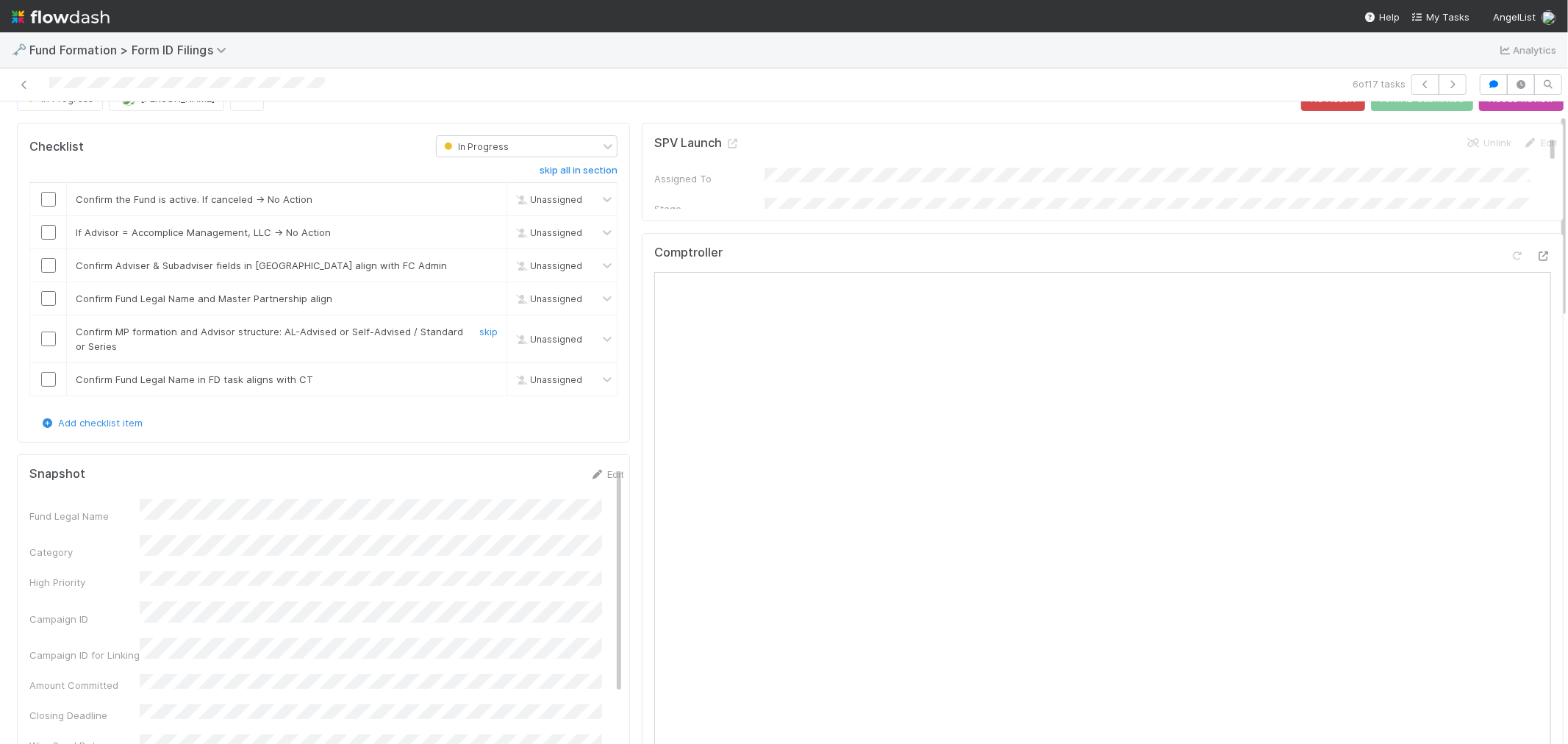
scroll to position [0, 0]
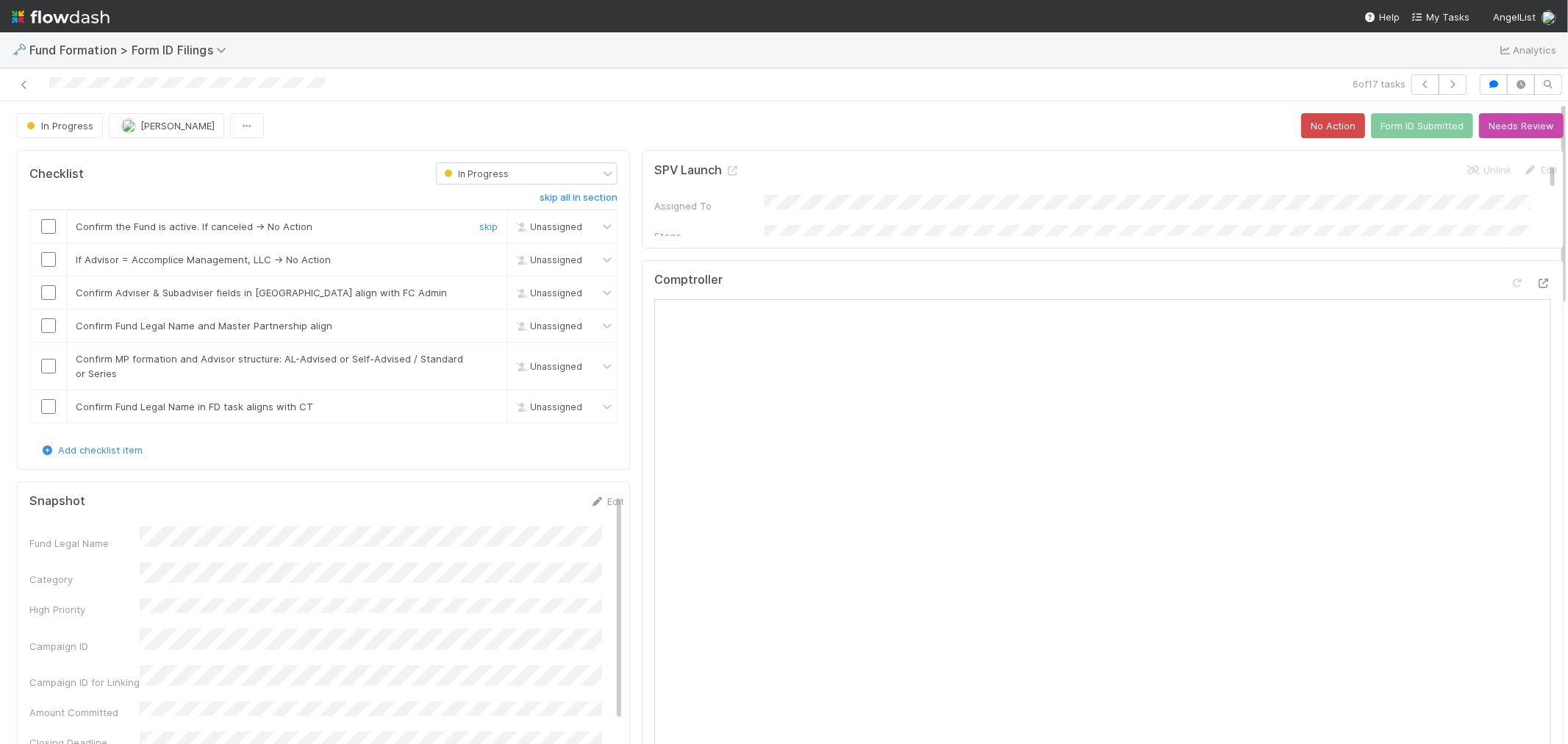
click at [42, 230] on input "checkbox" at bounding box center [48, 226] width 15 height 15
click at [47, 253] on input "checkbox" at bounding box center [48, 259] width 15 height 15
checkbox input "true"
click at [52, 292] on input "checkbox" at bounding box center [48, 292] width 15 height 15
click at [47, 326] on input "checkbox" at bounding box center [48, 325] width 15 height 15
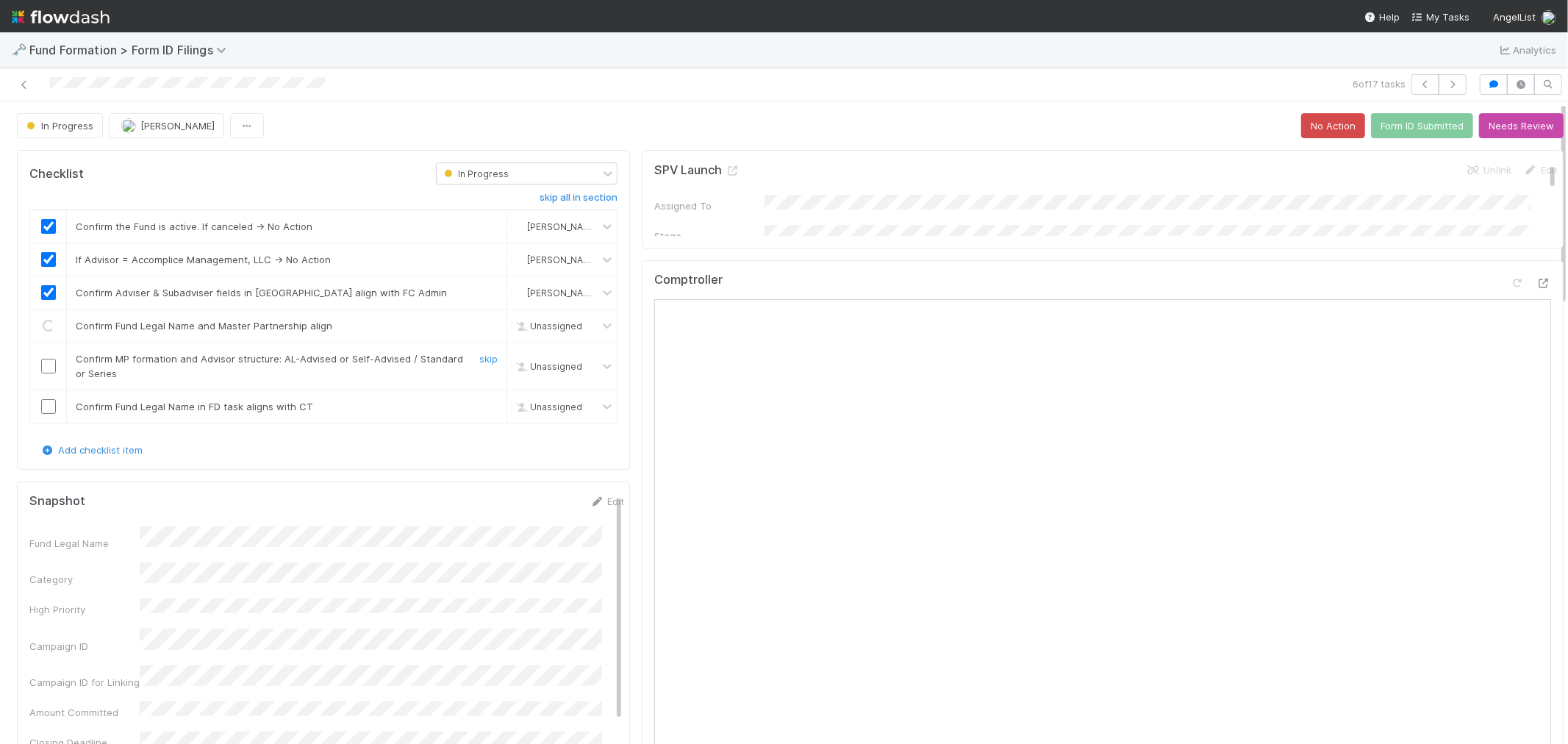
click at [47, 366] on input "checkbox" at bounding box center [48, 366] width 15 height 15
click at [47, 406] on input "checkbox" at bounding box center [48, 406] width 15 height 15
click at [1401, 114] on button "Form ID Submitted" at bounding box center [1422, 126] width 102 height 25
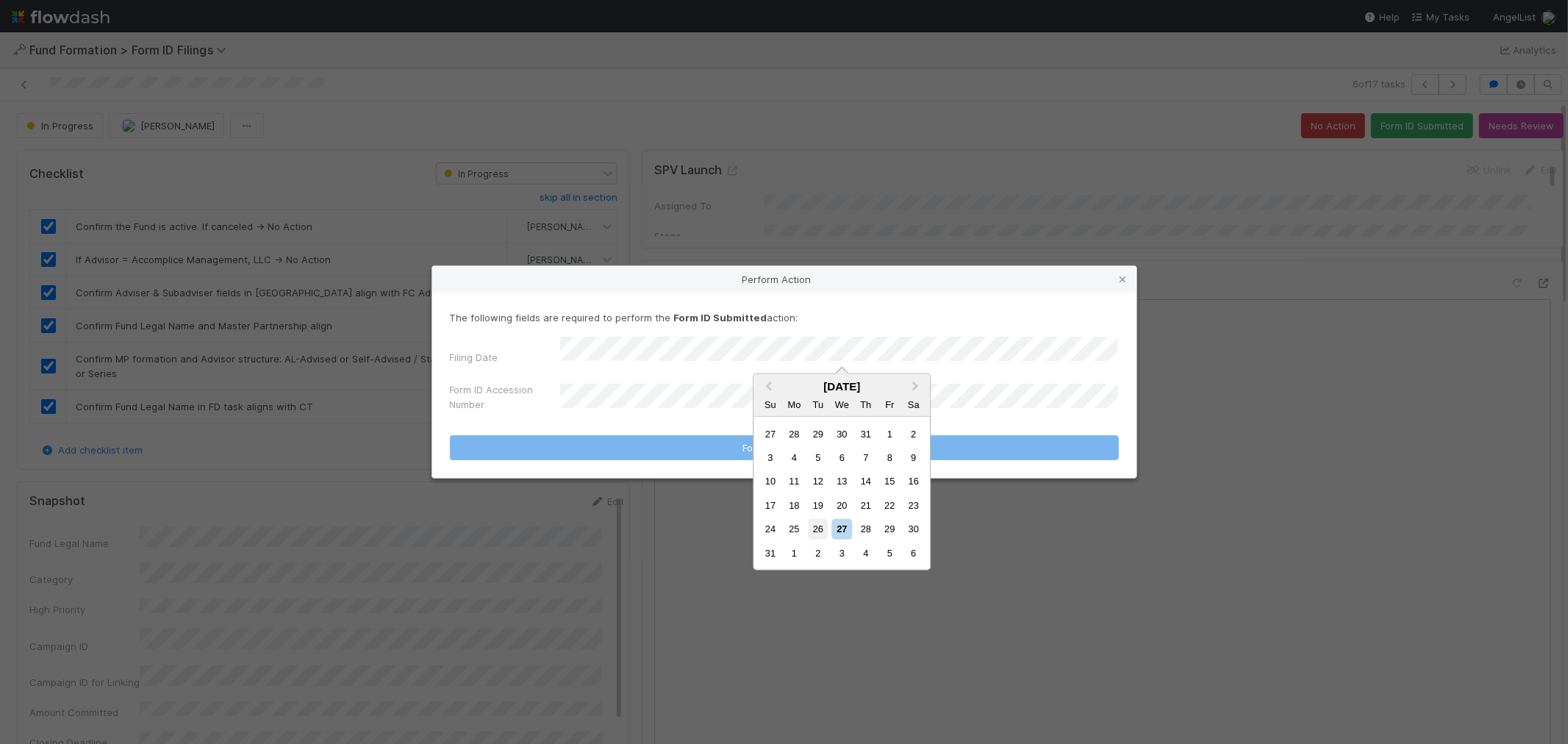
click at [823, 530] on div "26" at bounding box center [817, 529] width 20 height 20
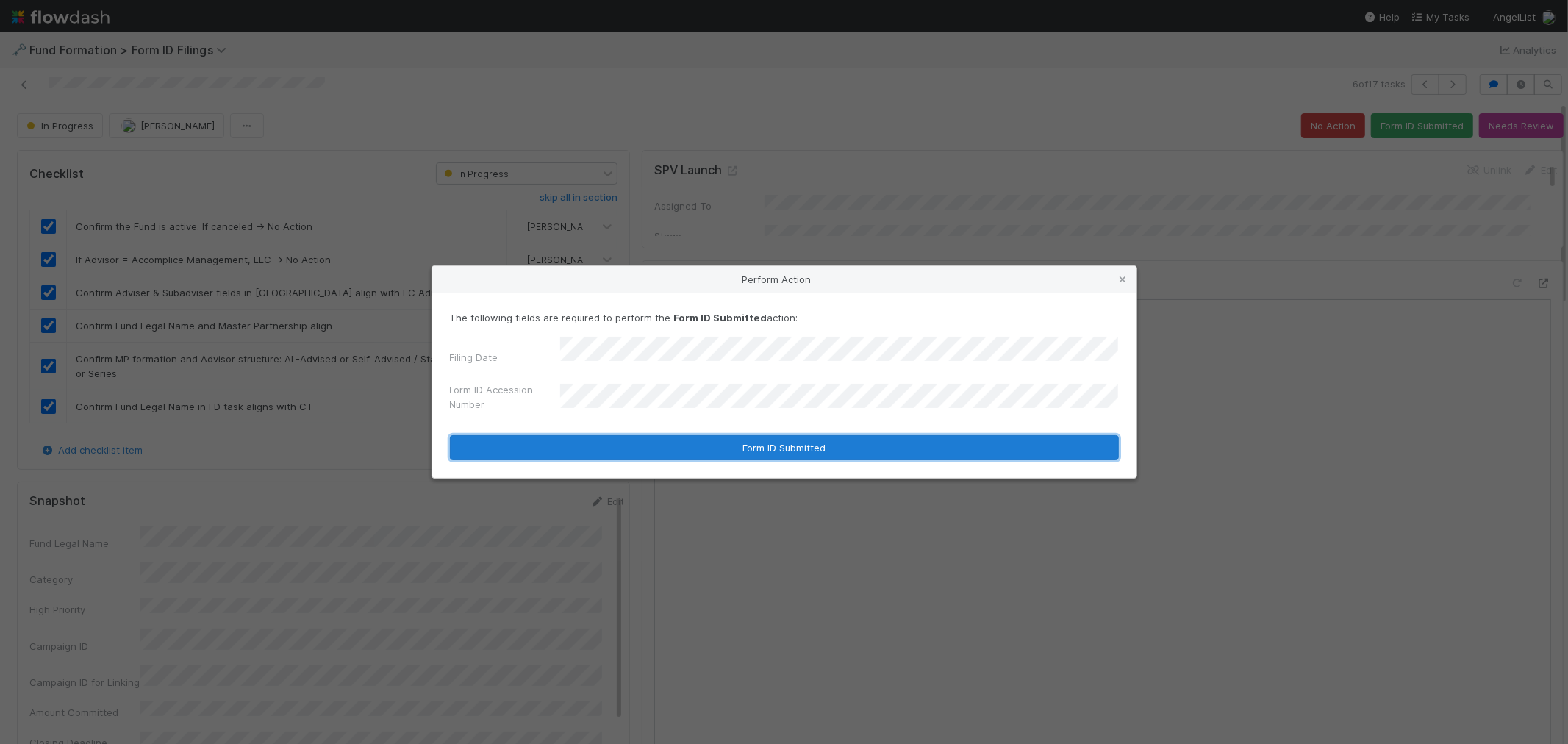
click at [718, 445] on button "Form ID Submitted" at bounding box center [784, 448] width 669 height 25
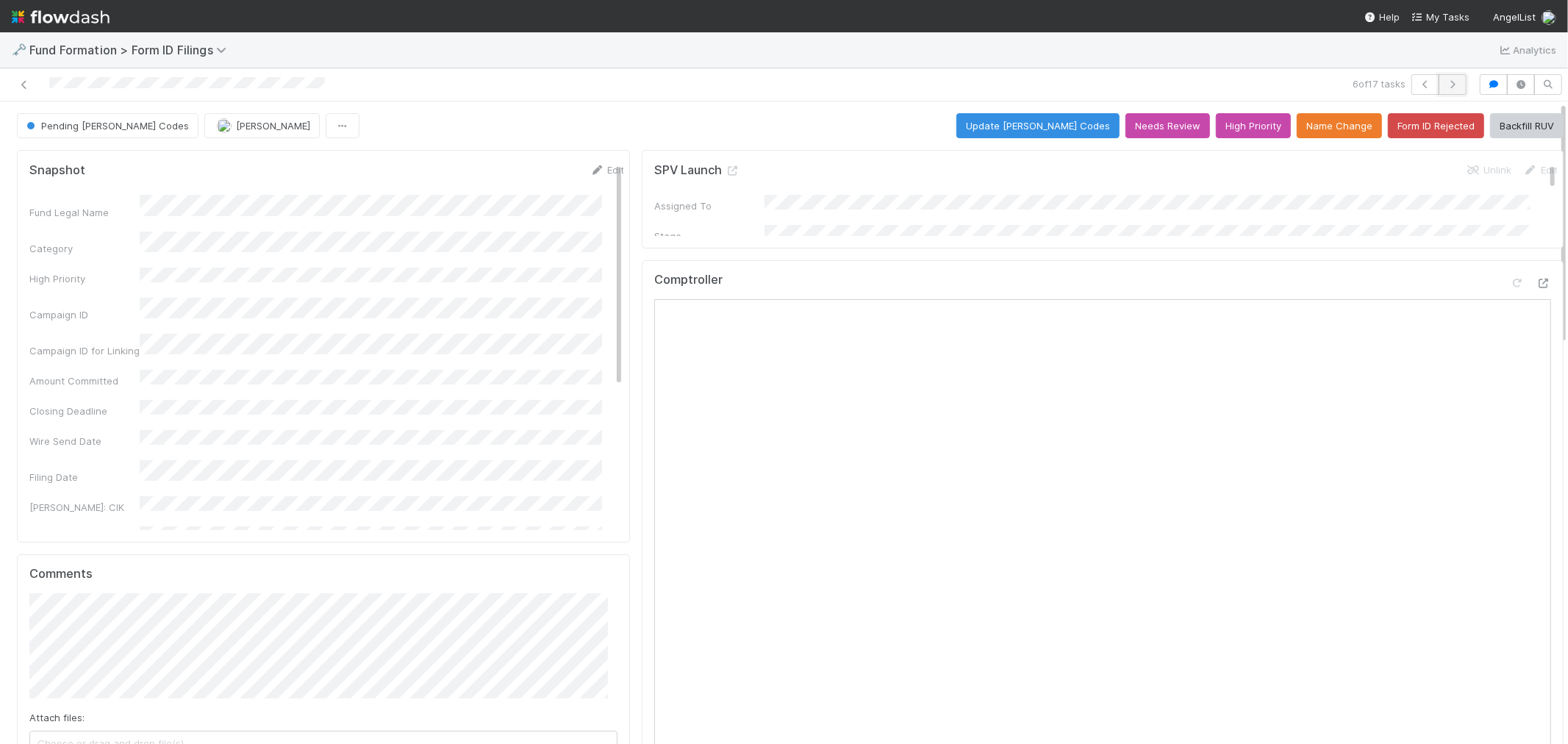
click at [1445, 83] on icon "button" at bounding box center [1452, 84] width 15 height 9
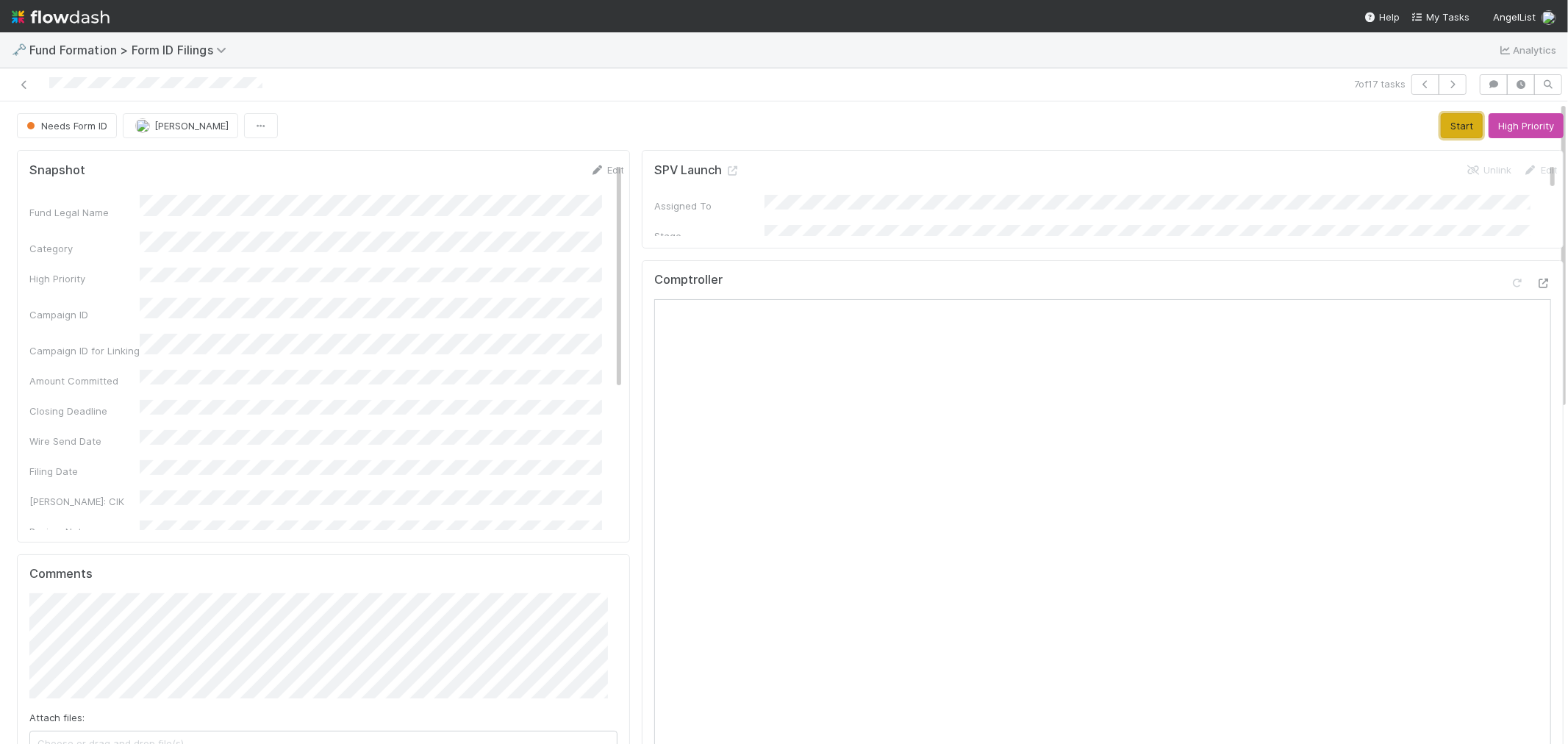
click at [1440, 128] on button "Start" at bounding box center [1462, 126] width 42 height 25
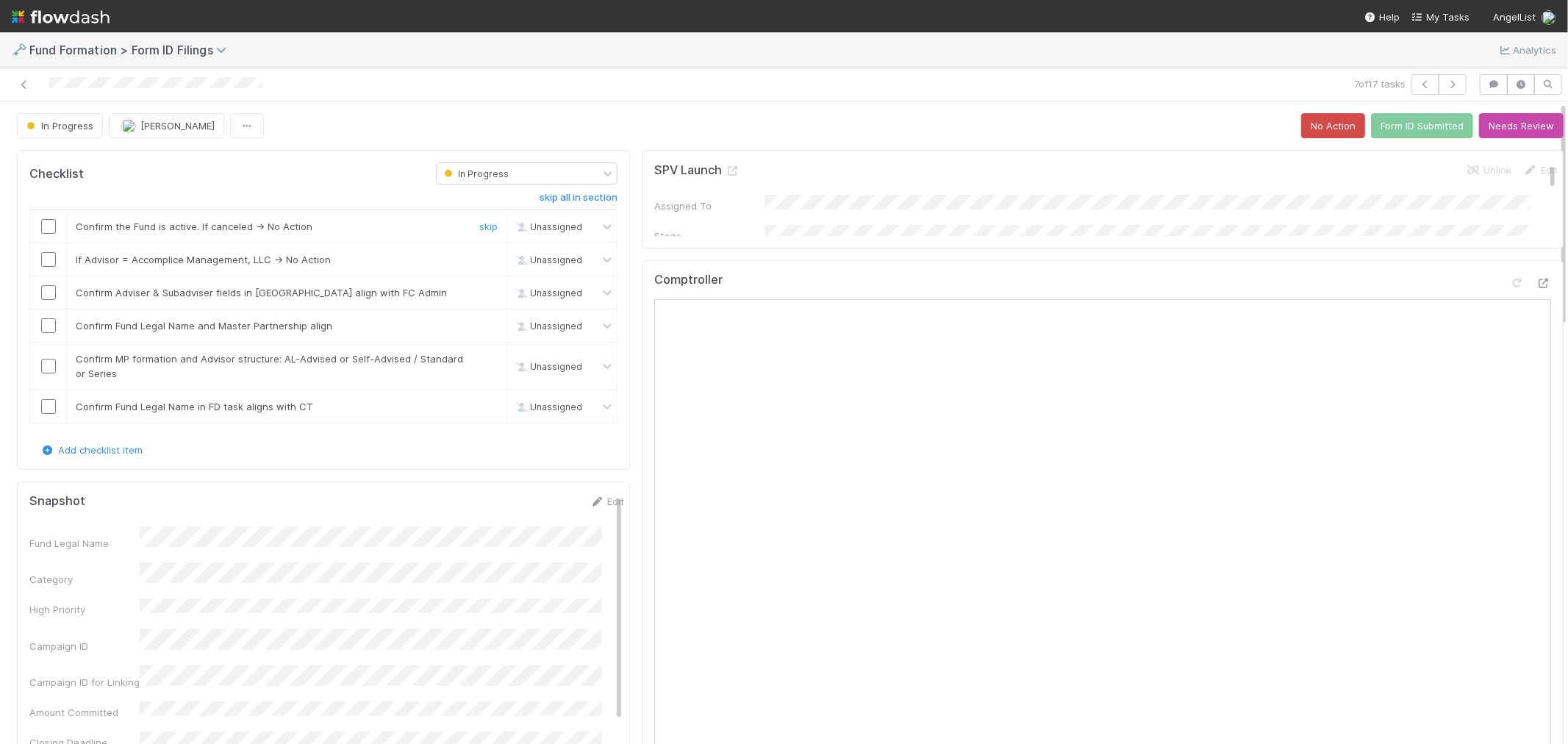
click at [49, 228] on input "checkbox" at bounding box center [48, 226] width 15 height 15
drag, startPoint x: 48, startPoint y: 263, endPoint x: 52, endPoint y: 278, distance: 15.5
click at [47, 263] on input "checkbox" at bounding box center [48, 259] width 15 height 15
drag, startPoint x: 52, startPoint y: 292, endPoint x: 55, endPoint y: 311, distance: 19.2
click at [49, 292] on input "checkbox" at bounding box center [48, 292] width 15 height 15
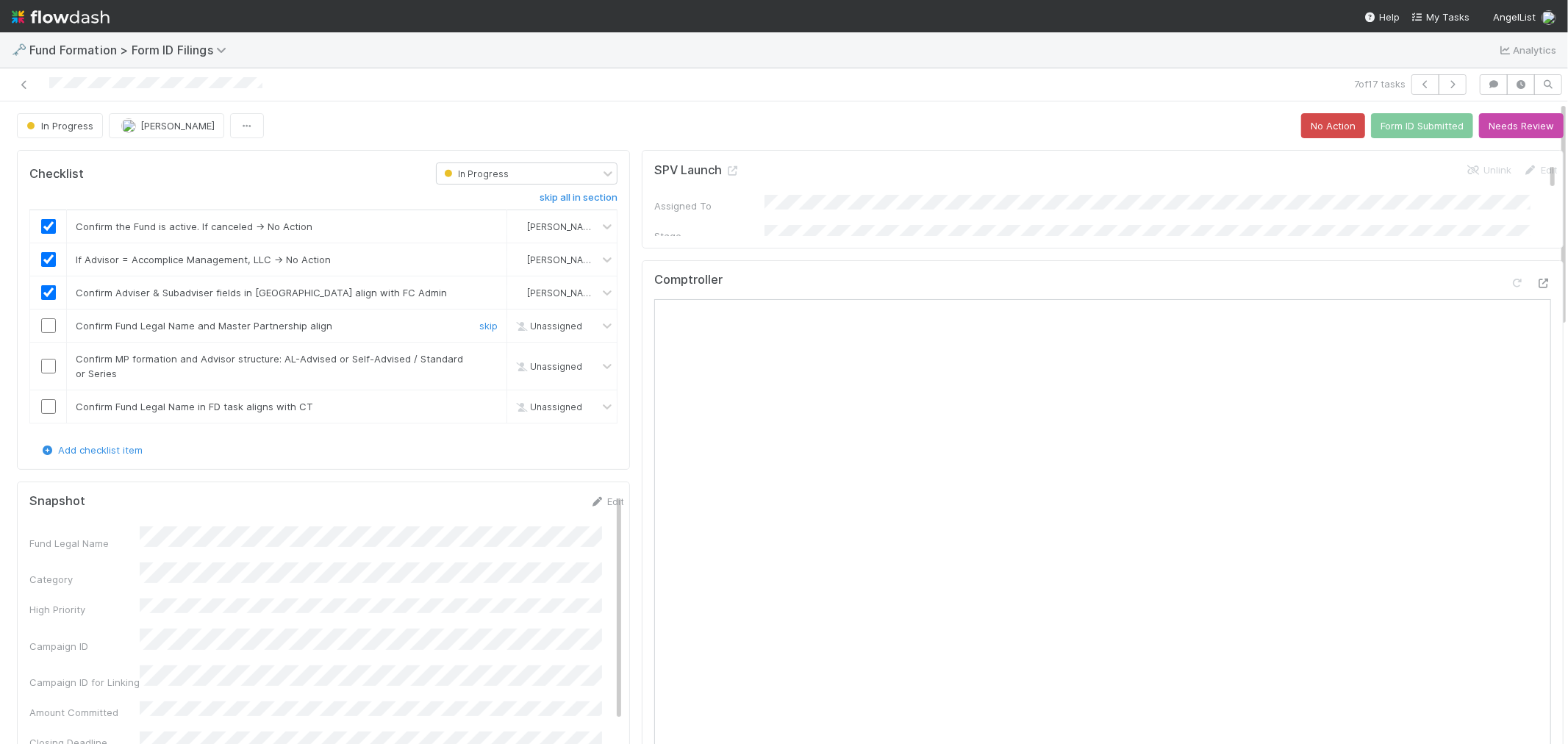
click at [47, 328] on input "checkbox" at bounding box center [48, 325] width 15 height 15
click at [42, 374] on input "checkbox" at bounding box center [48, 366] width 15 height 15
click at [45, 407] on input "checkbox" at bounding box center [48, 406] width 15 height 15
click at [1389, 126] on button "Form ID Submitted" at bounding box center [1422, 126] width 102 height 25
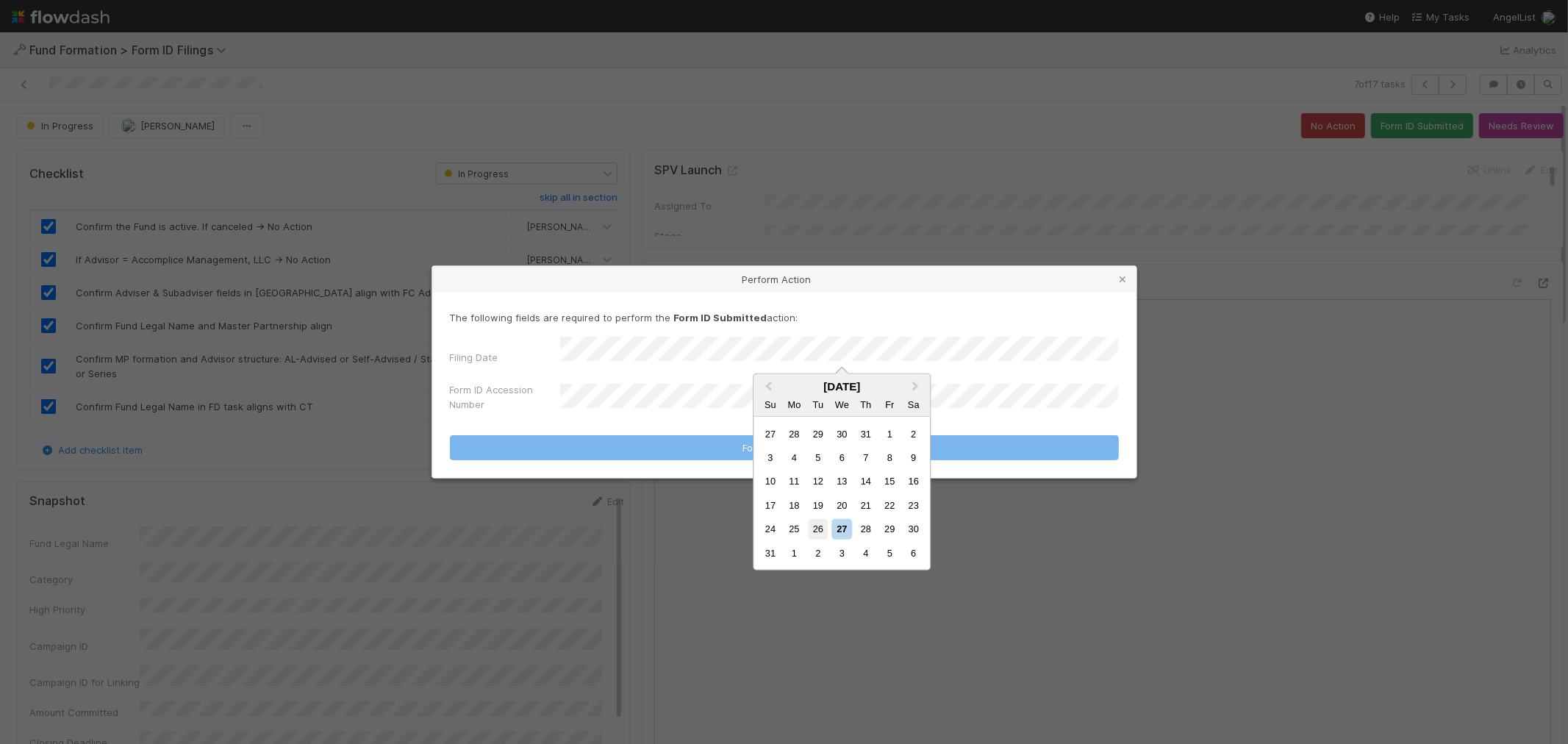
click at [817, 523] on div "26" at bounding box center [817, 529] width 20 height 20
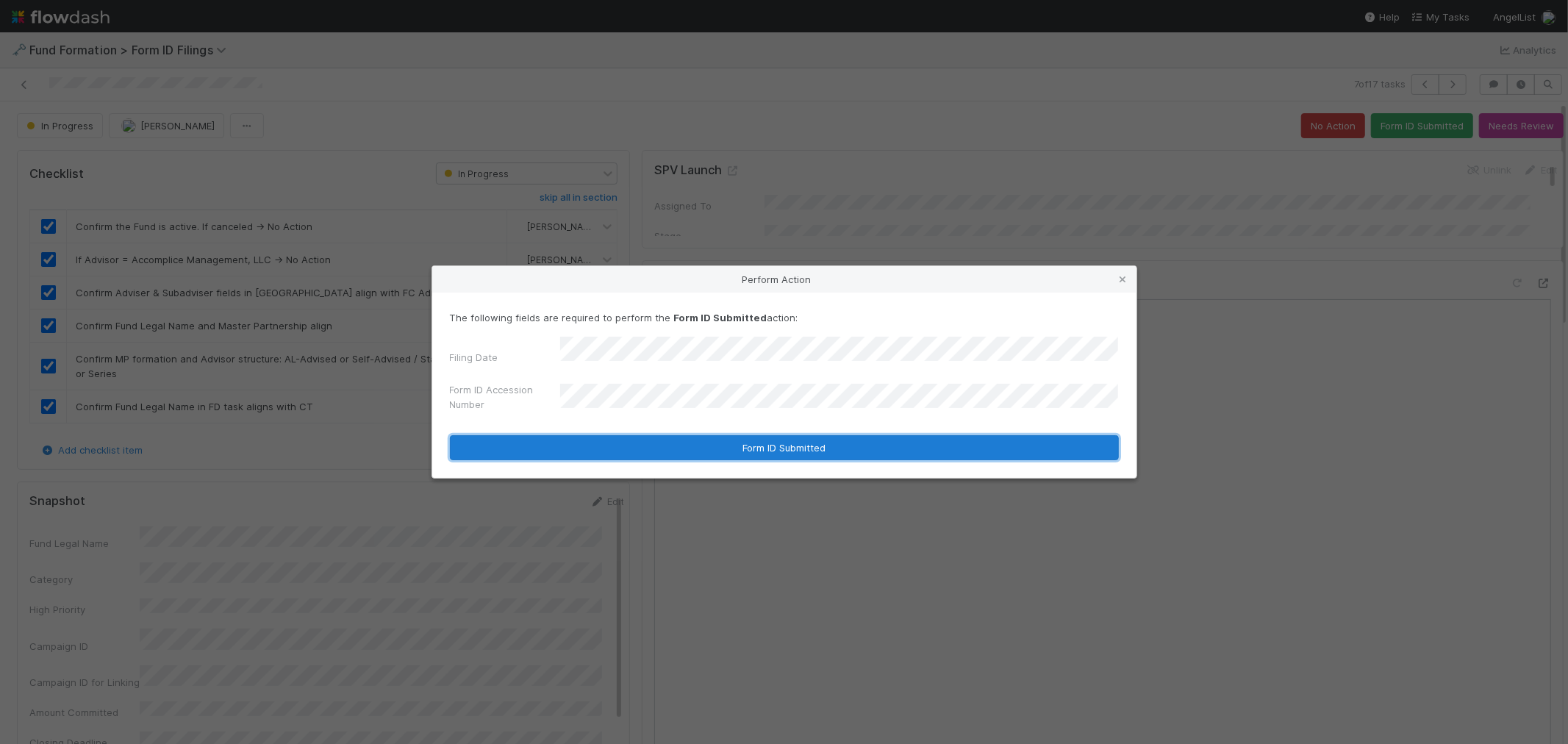
click at [687, 445] on button "Form ID Submitted" at bounding box center [784, 448] width 669 height 25
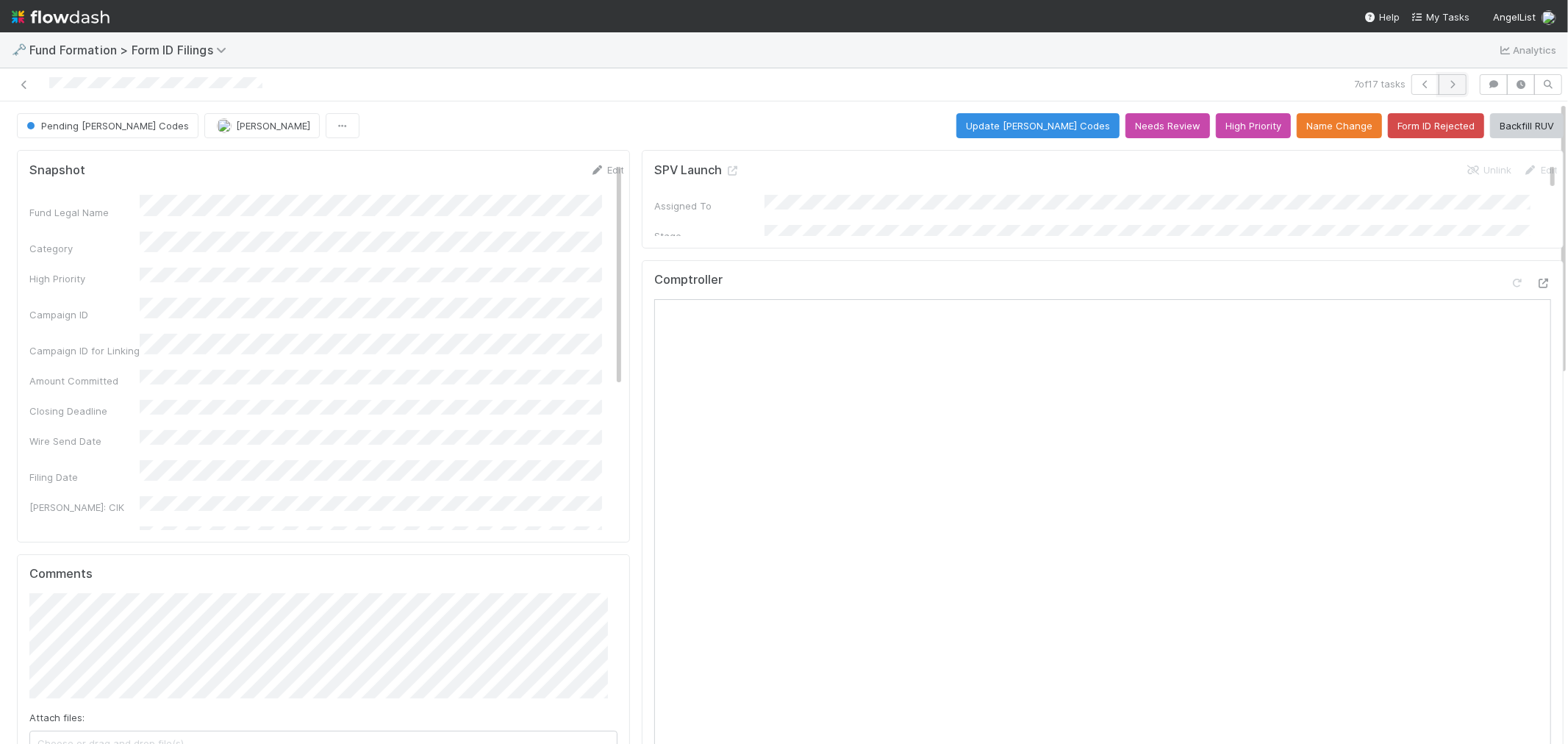
click at [1445, 84] on icon "button" at bounding box center [1452, 84] width 15 height 9
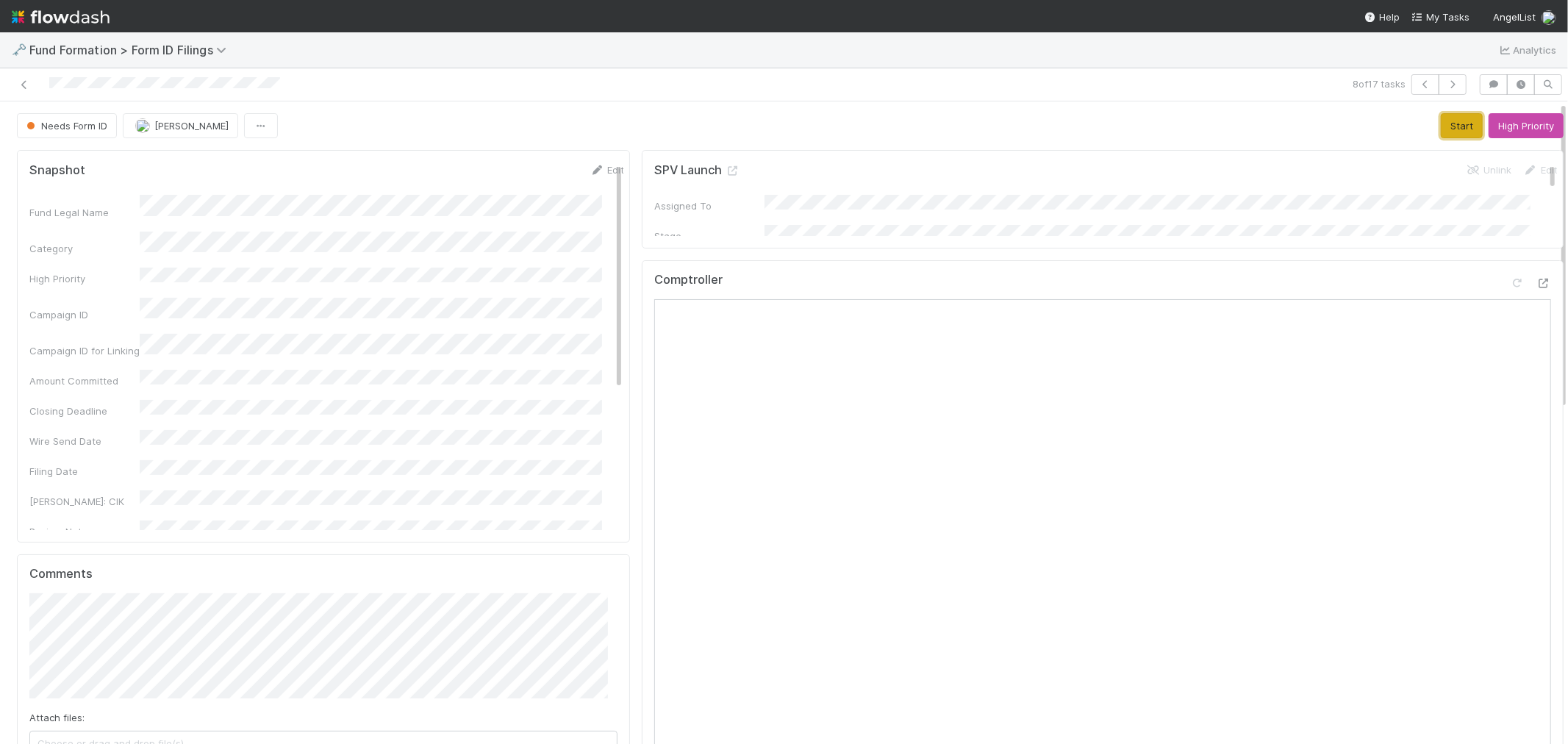
click at [1440, 131] on button "Start" at bounding box center [1462, 126] width 42 height 25
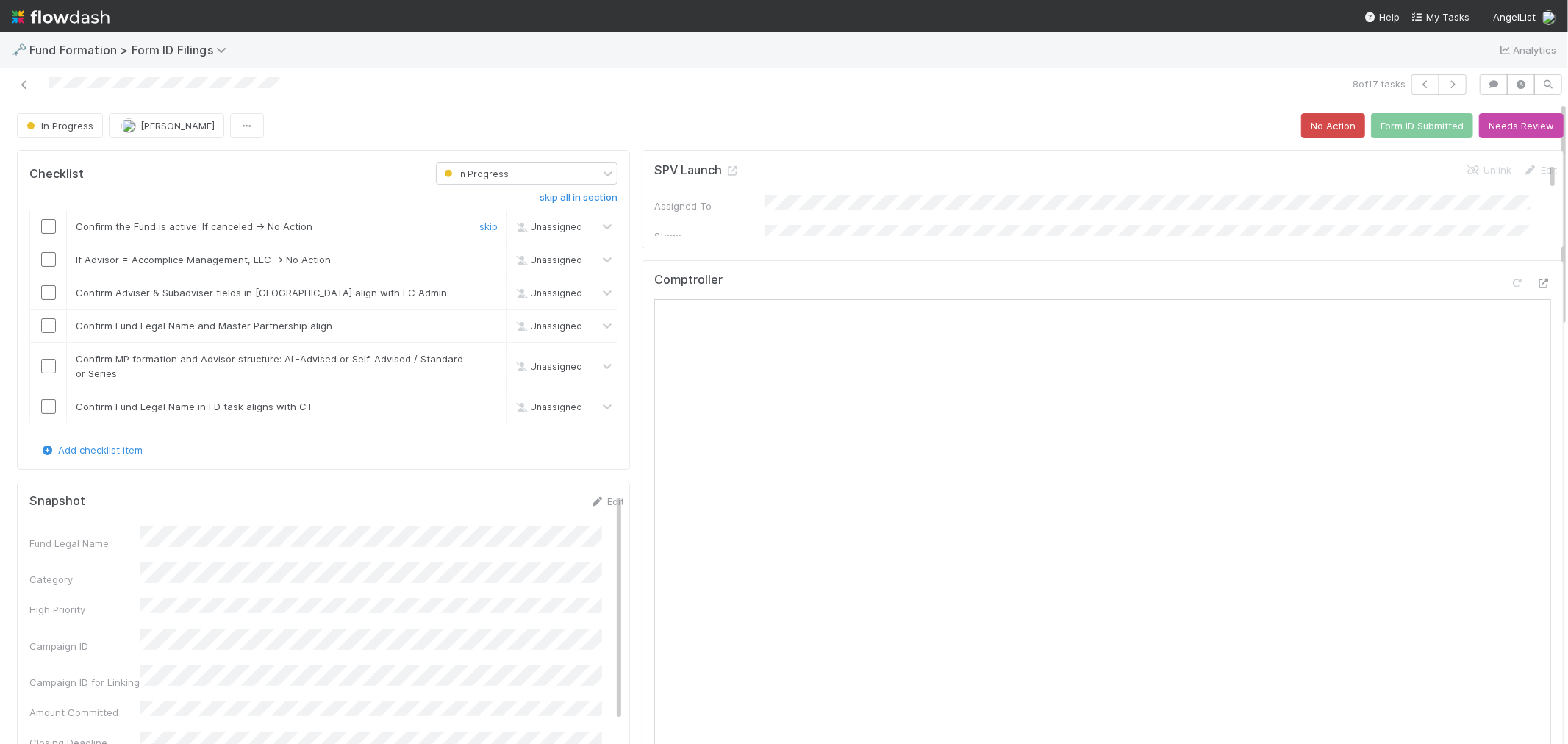
click at [46, 228] on input "checkbox" at bounding box center [48, 226] width 15 height 15
click at [54, 262] on input "checkbox" at bounding box center [48, 259] width 15 height 15
click at [50, 293] on input "checkbox" at bounding box center [48, 292] width 15 height 15
checkbox input "true"
drag, startPoint x: 49, startPoint y: 328, endPoint x: 53, endPoint y: 351, distance: 23.3
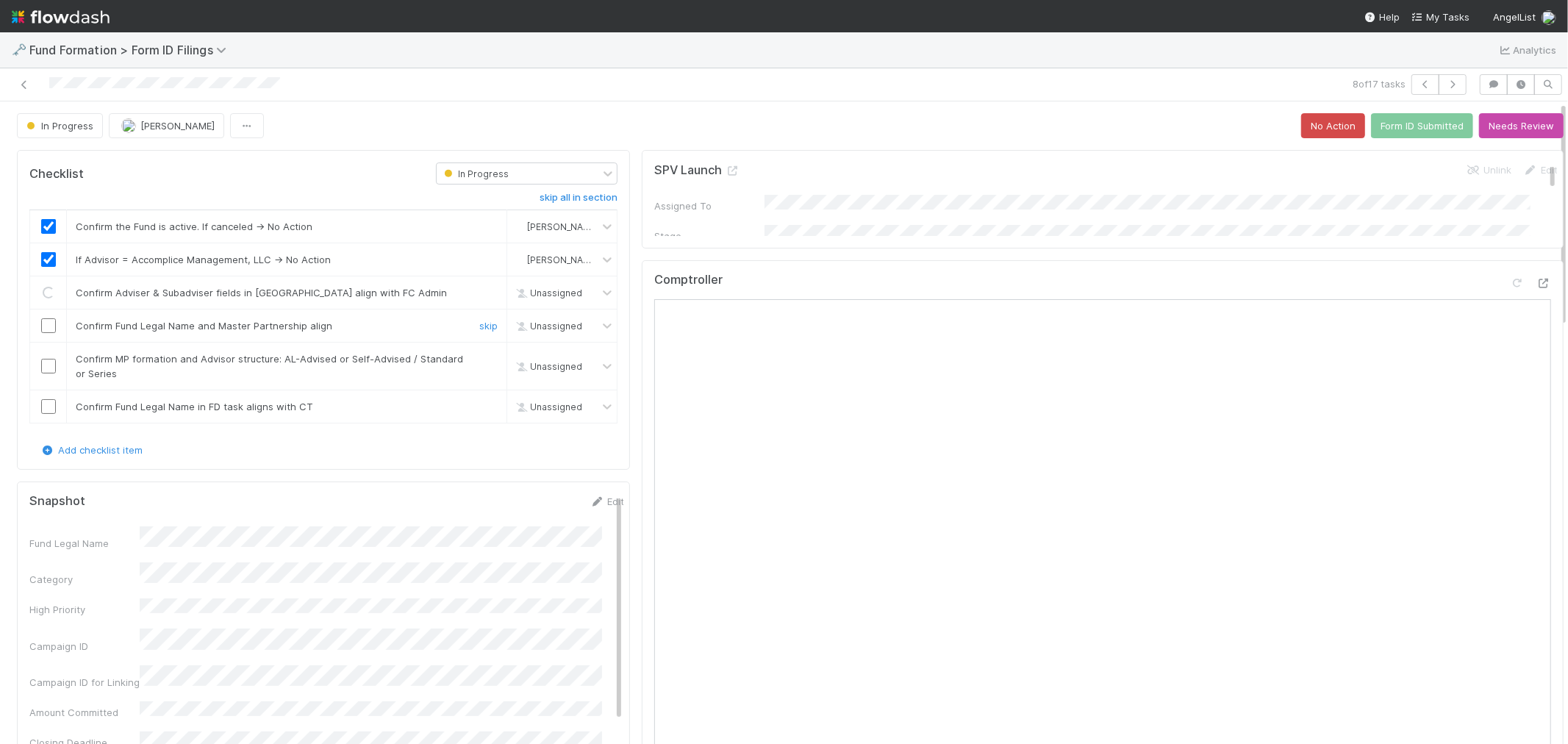
click at [48, 328] on input "checkbox" at bounding box center [48, 325] width 15 height 15
click at [50, 365] on input "checkbox" at bounding box center [48, 366] width 15 height 15
click at [47, 407] on input "checkbox" at bounding box center [48, 406] width 15 height 15
click at [589, 503] on icon at bounding box center [596, 501] width 15 height 10
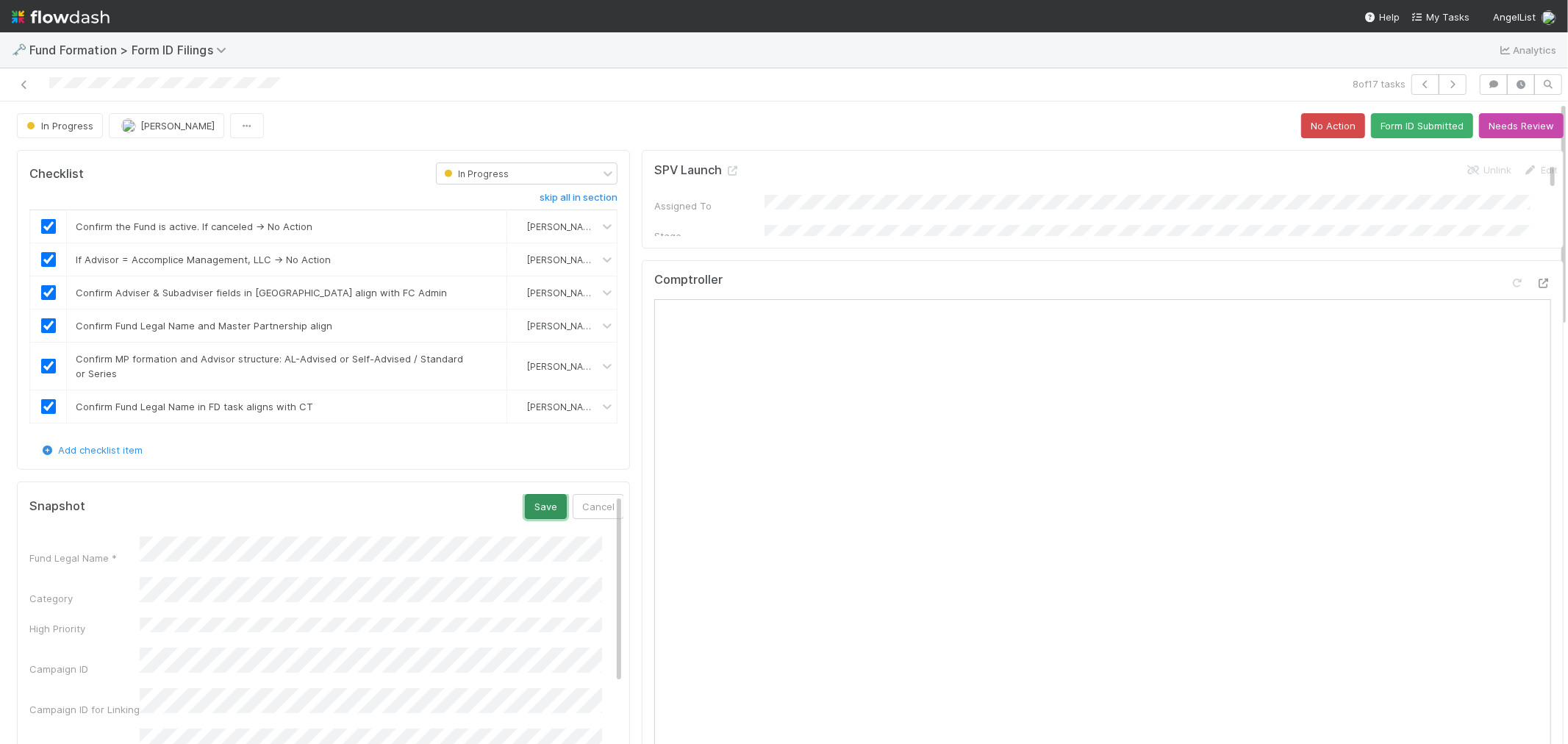
click at [525, 503] on button "Save" at bounding box center [546, 507] width 42 height 25
click at [1397, 130] on button "Form ID Submitted" at bounding box center [1422, 126] width 102 height 25
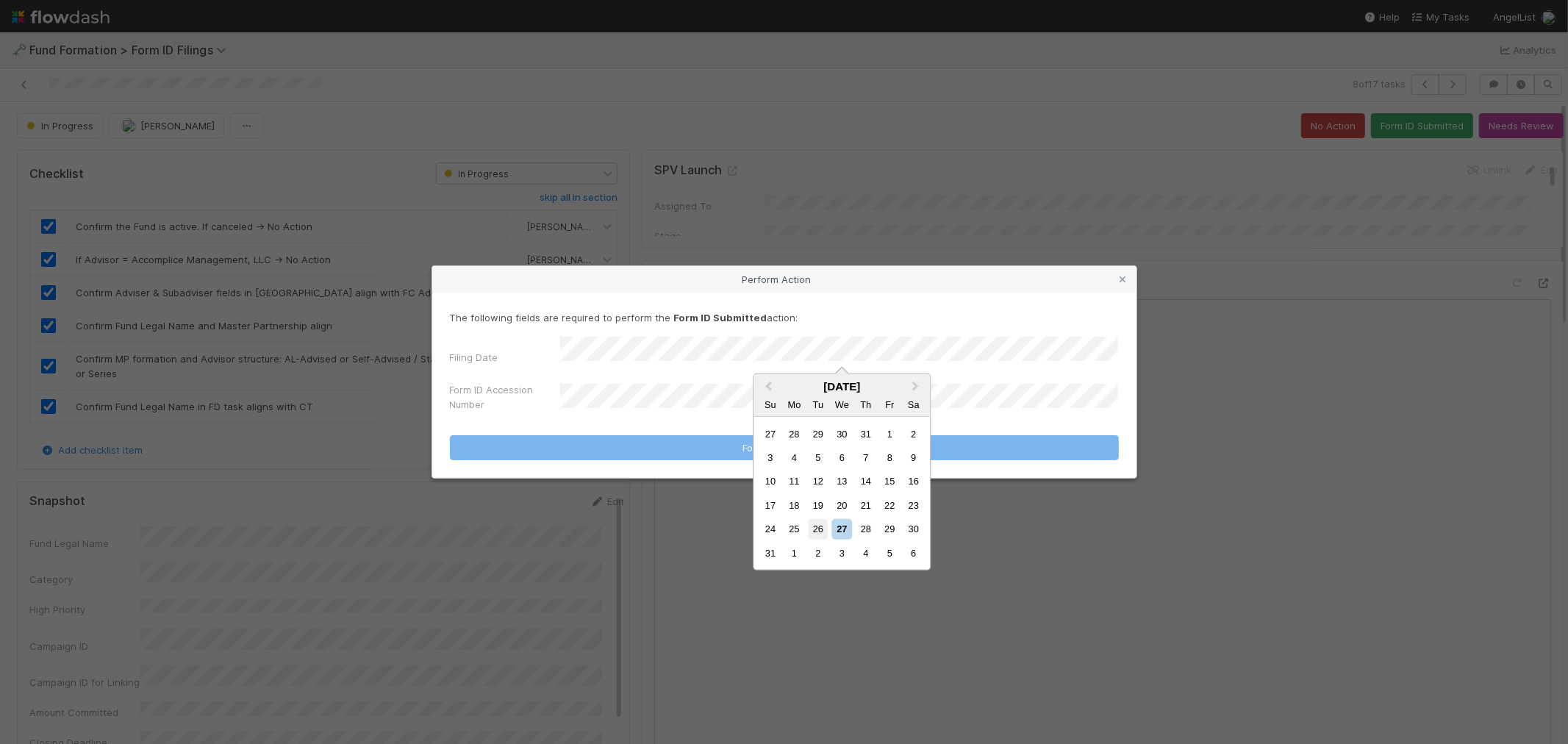
click at [823, 532] on div "26" at bounding box center [817, 529] width 20 height 20
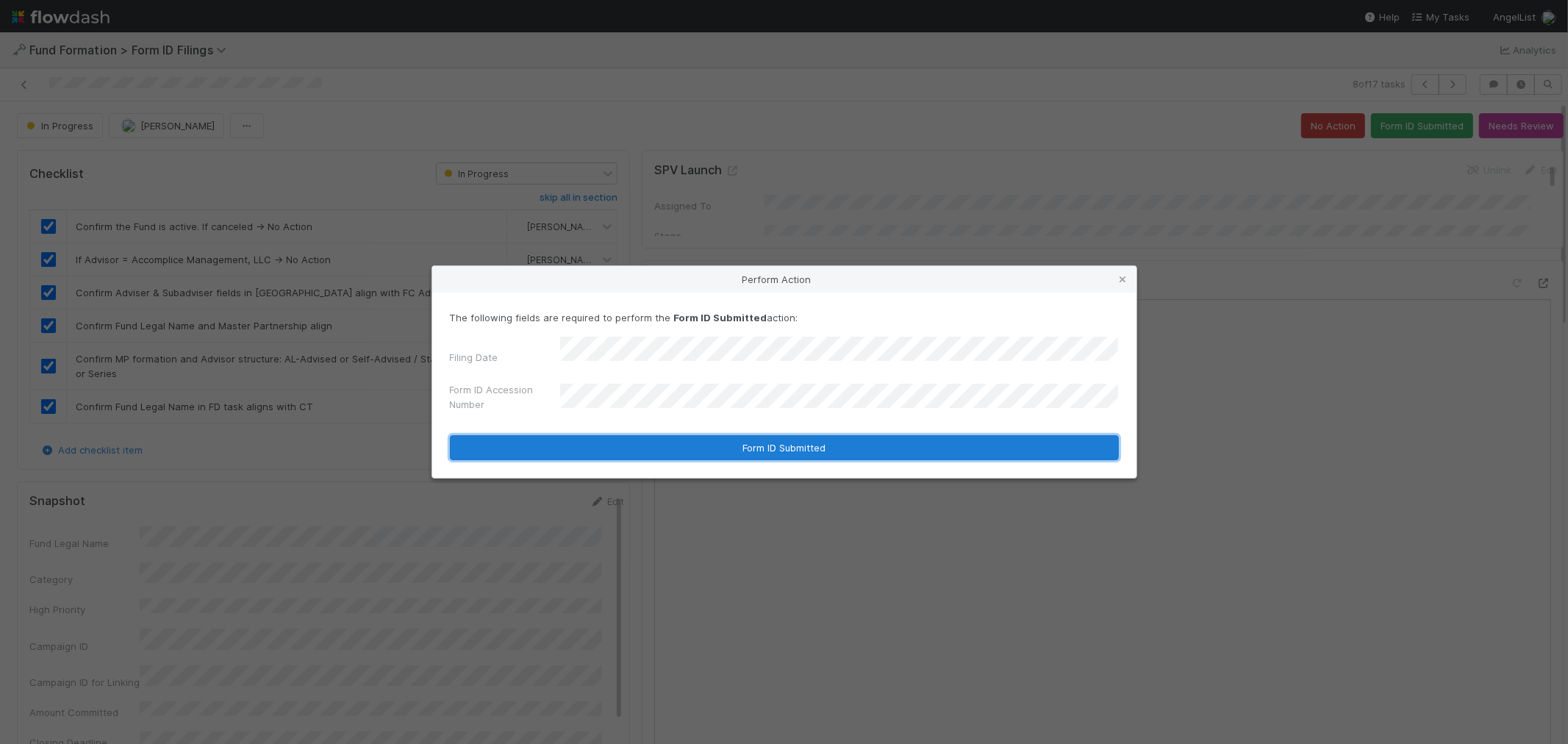
click at [691, 437] on button "Form ID Submitted" at bounding box center [784, 448] width 669 height 25
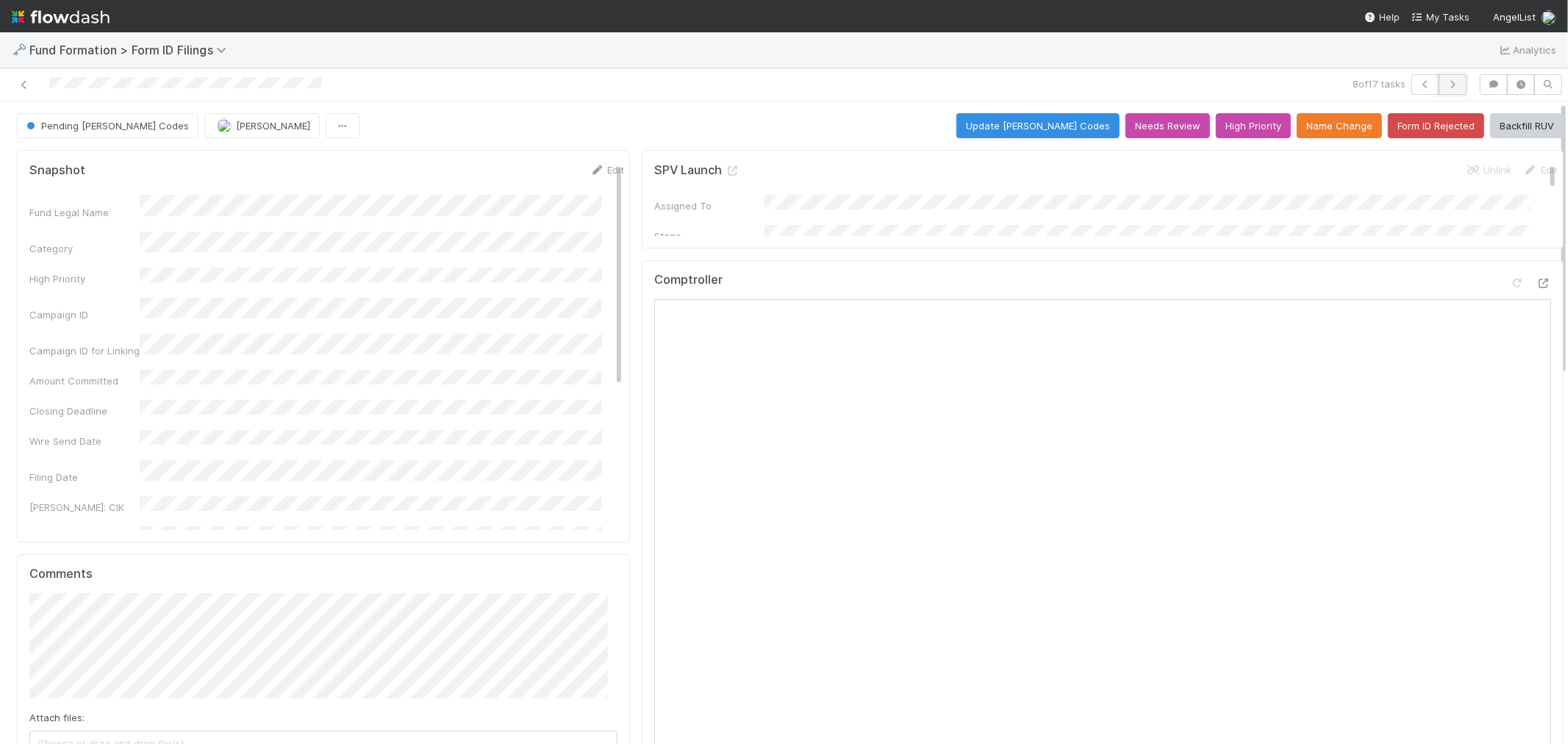
click at [1439, 91] on button "button" at bounding box center [1453, 84] width 28 height 20
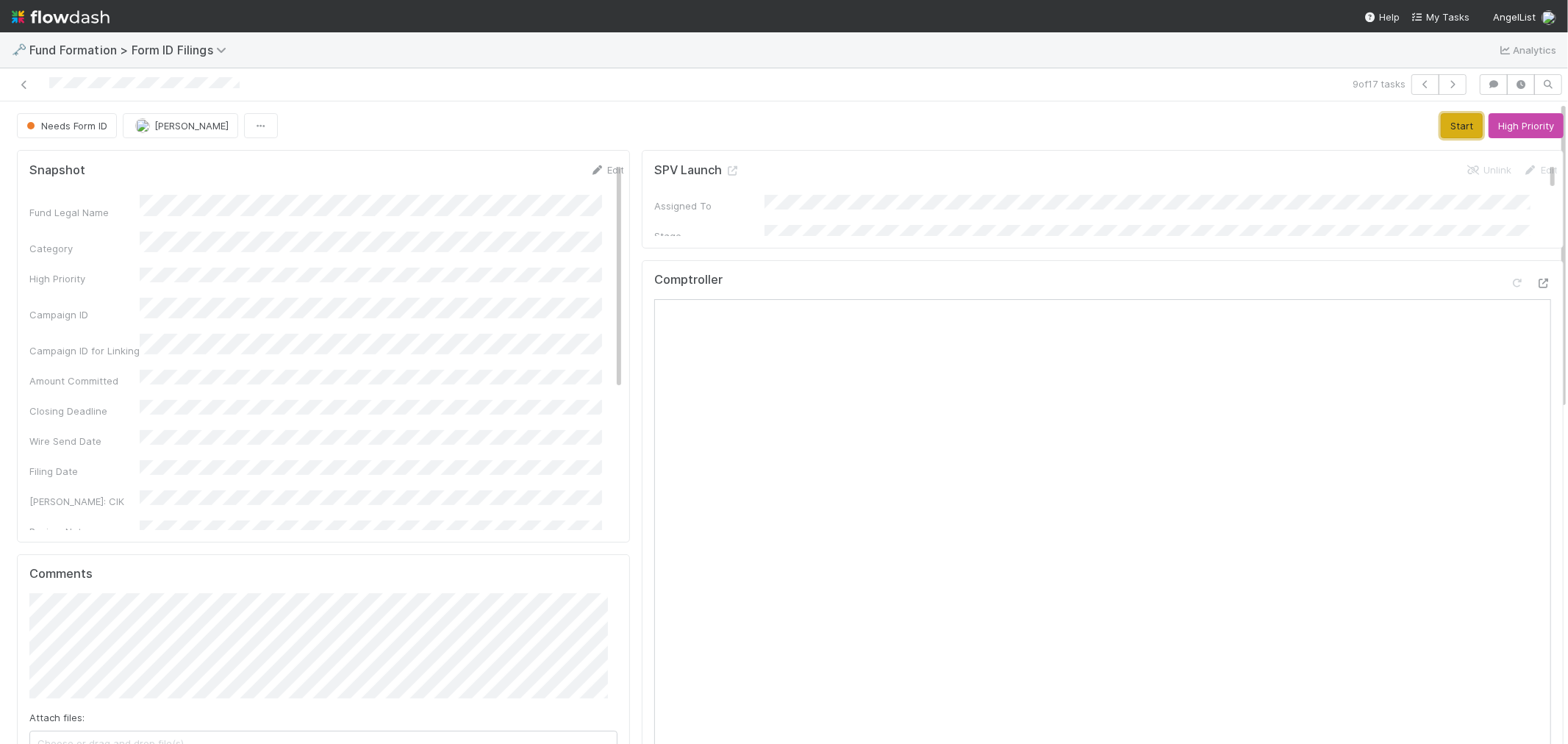
click at [1441, 128] on button "Start" at bounding box center [1462, 126] width 42 height 25
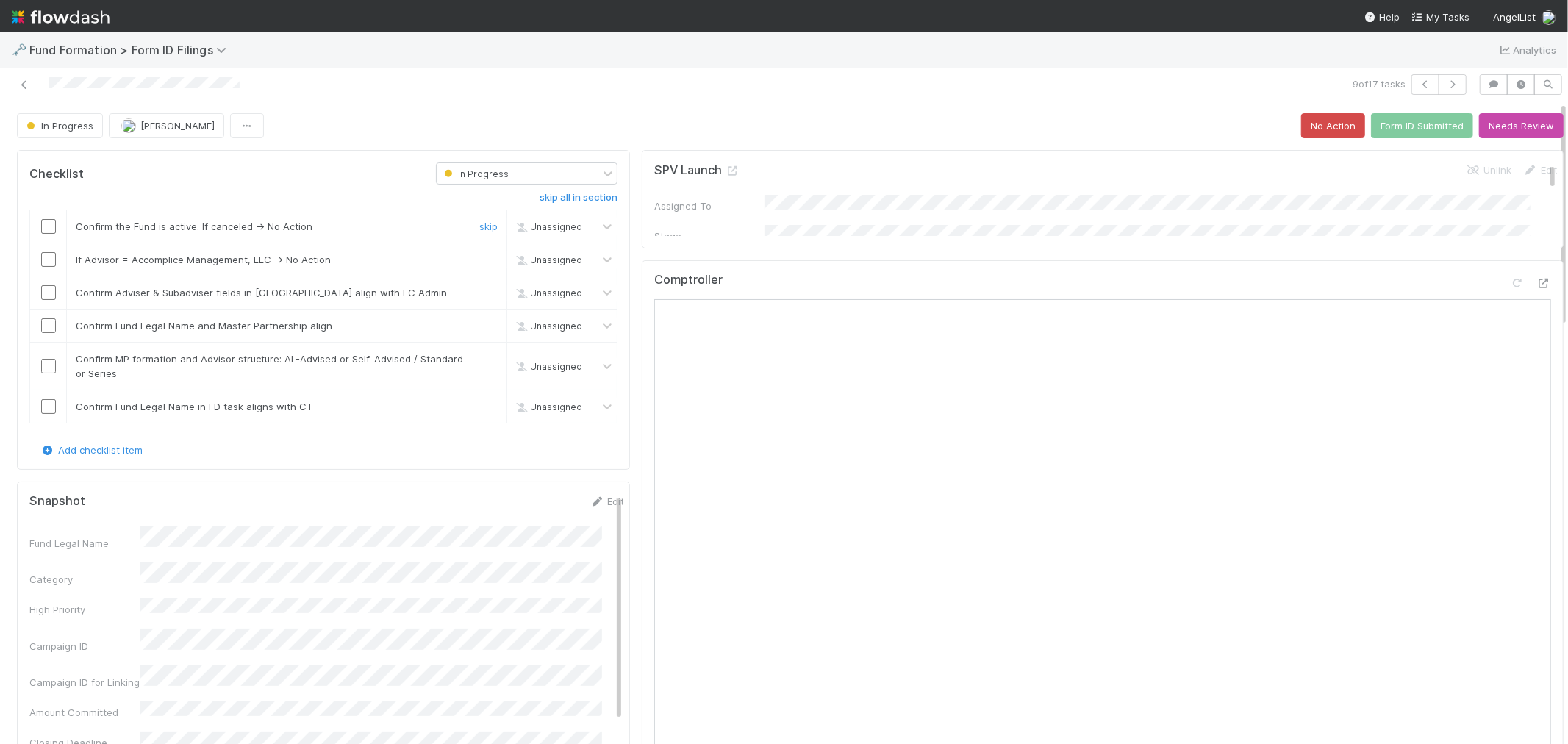
drag, startPoint x: 52, startPoint y: 229, endPoint x: 54, endPoint y: 252, distance: 23.1
click at [48, 229] on input "checkbox" at bounding box center [48, 226] width 15 height 15
click at [53, 259] on input "checkbox" at bounding box center [48, 259] width 15 height 15
click at [52, 292] on input "checkbox" at bounding box center [48, 292] width 15 height 15
click at [47, 329] on input "checkbox" at bounding box center [48, 325] width 15 height 15
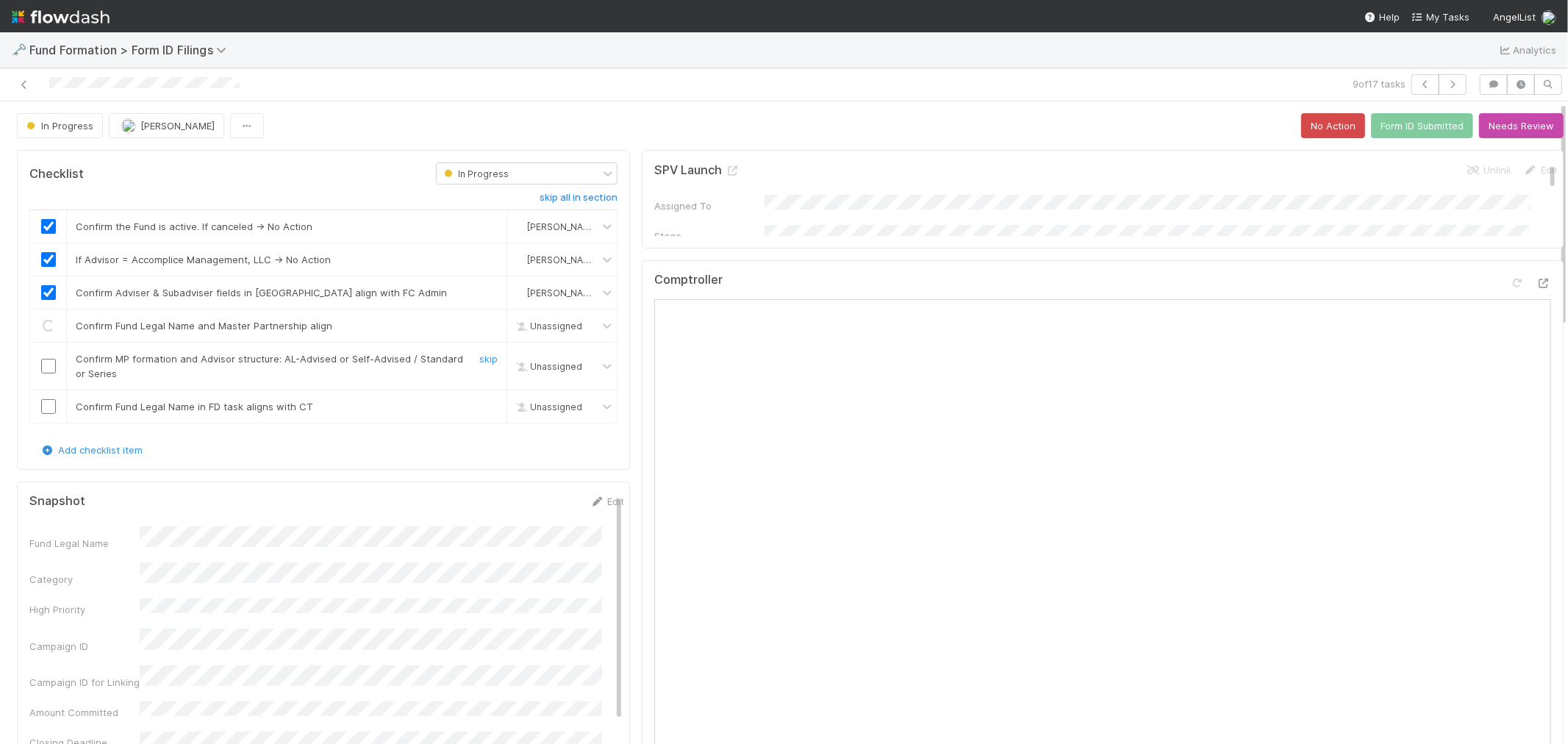
click at [49, 365] on input "checkbox" at bounding box center [48, 366] width 15 height 15
click at [50, 405] on input "checkbox" at bounding box center [48, 406] width 15 height 15
click at [1376, 125] on button "Form ID Submitted" at bounding box center [1422, 126] width 102 height 25
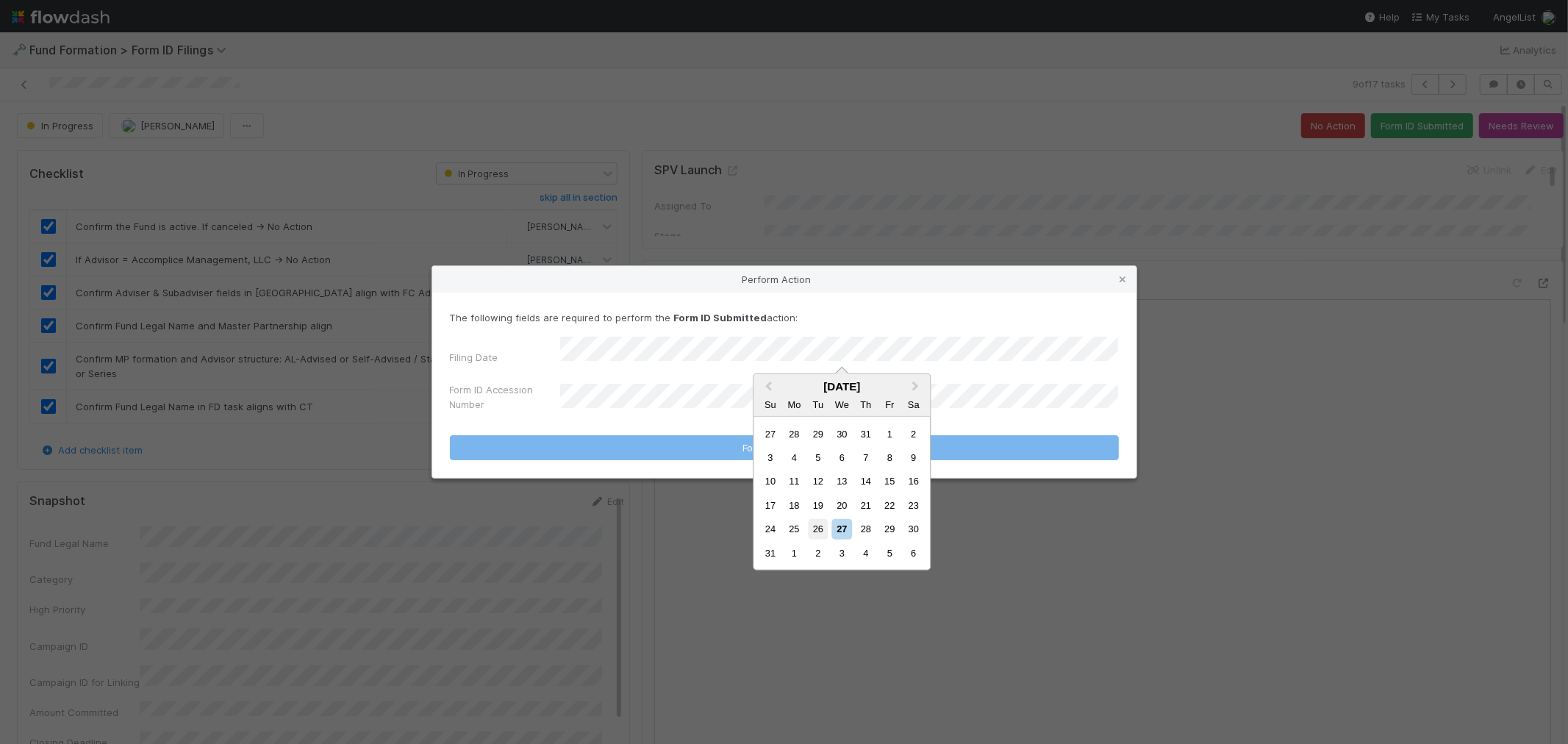
click at [821, 523] on div "26" at bounding box center [817, 529] width 20 height 20
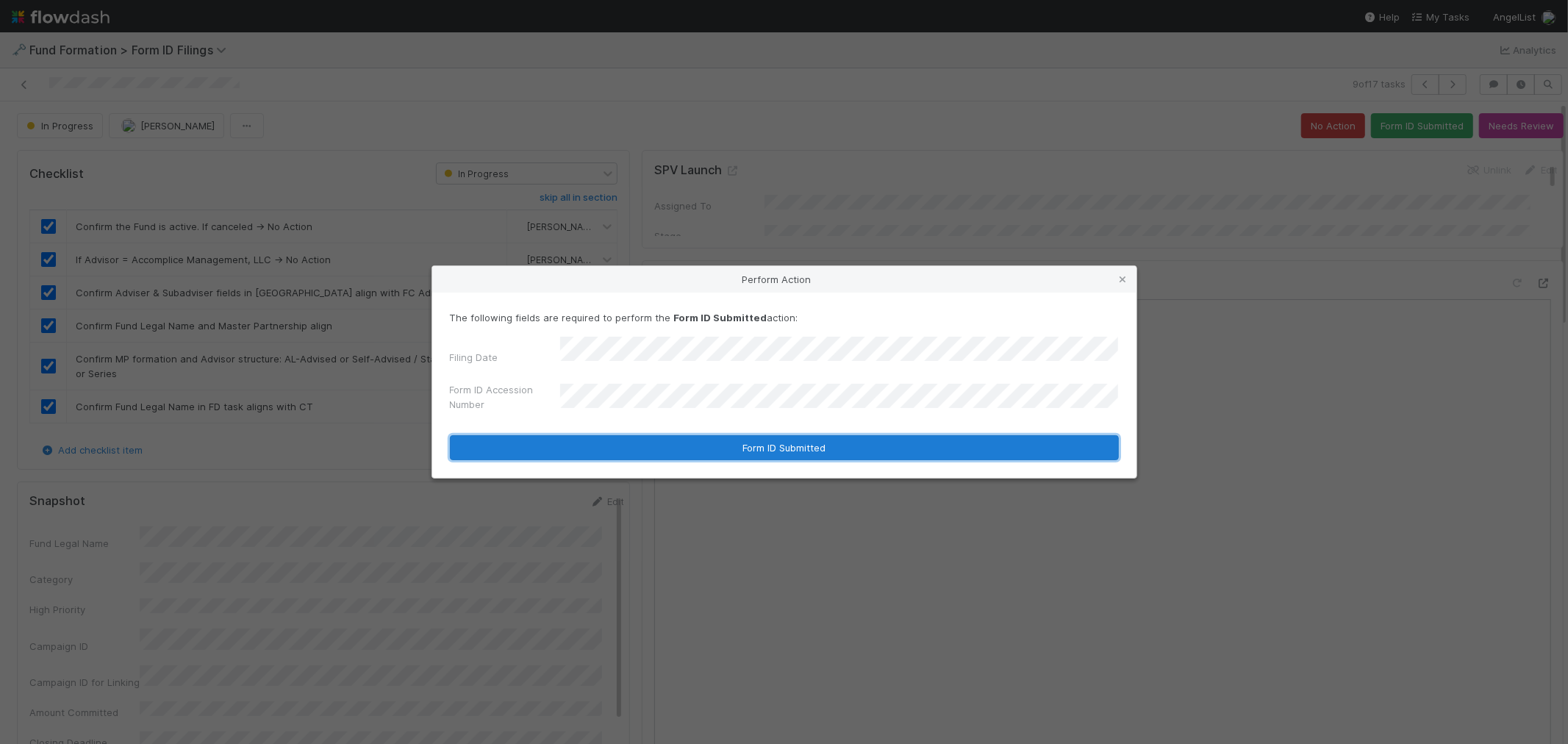
click at [747, 436] on button "Form ID Submitted" at bounding box center [784, 448] width 669 height 25
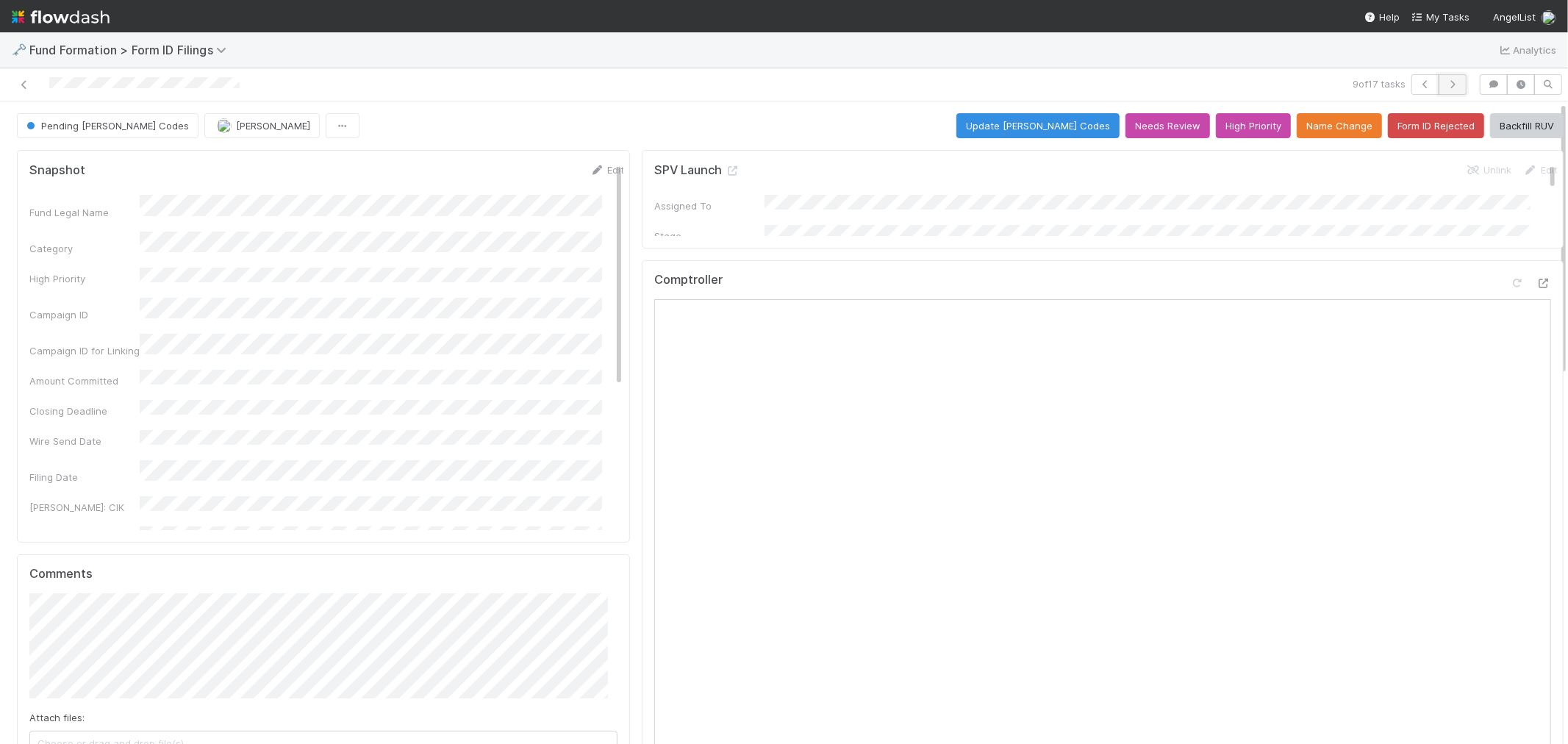
click at [1445, 85] on icon "button" at bounding box center [1452, 84] width 15 height 9
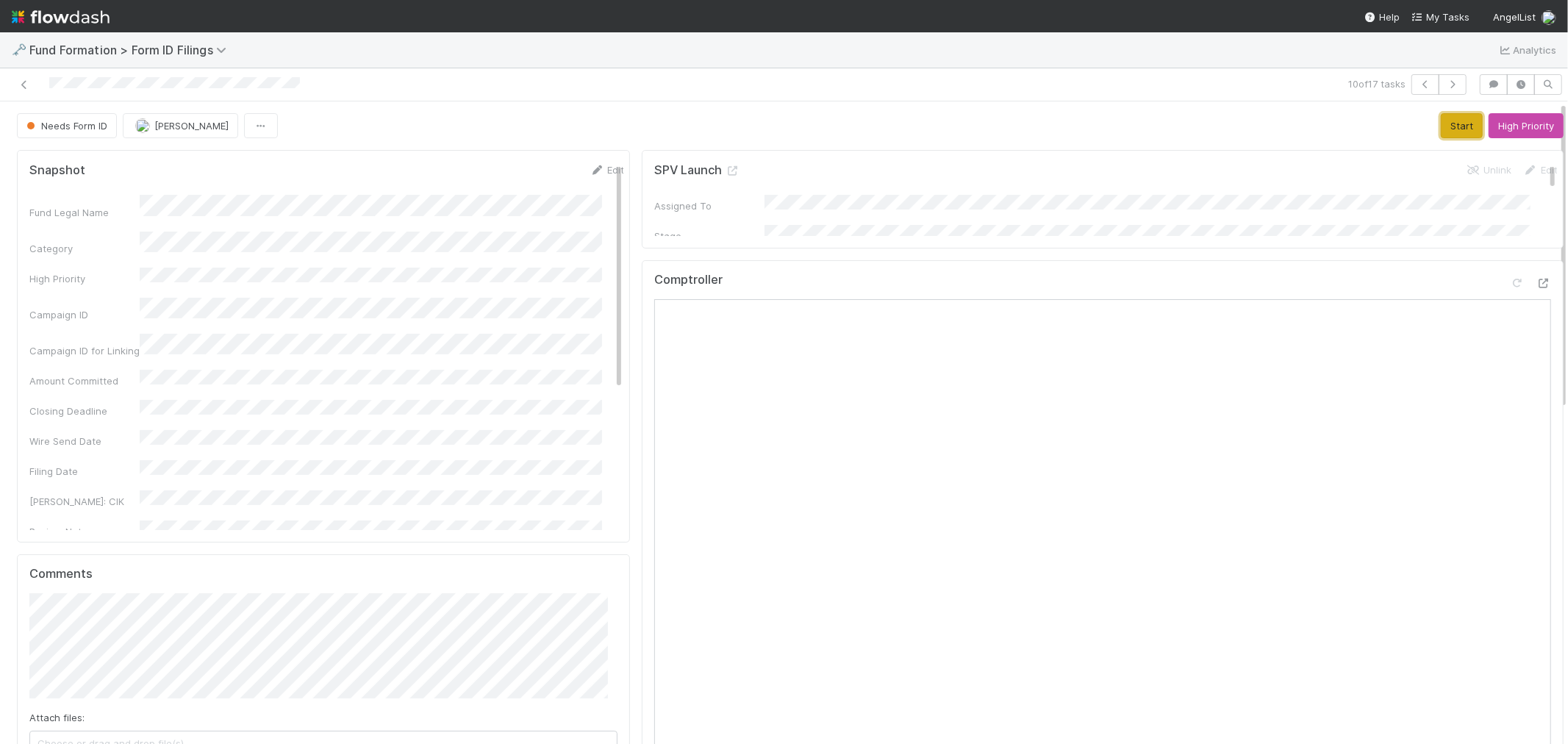
click at [1440, 115] on button "Start" at bounding box center [1462, 126] width 42 height 25
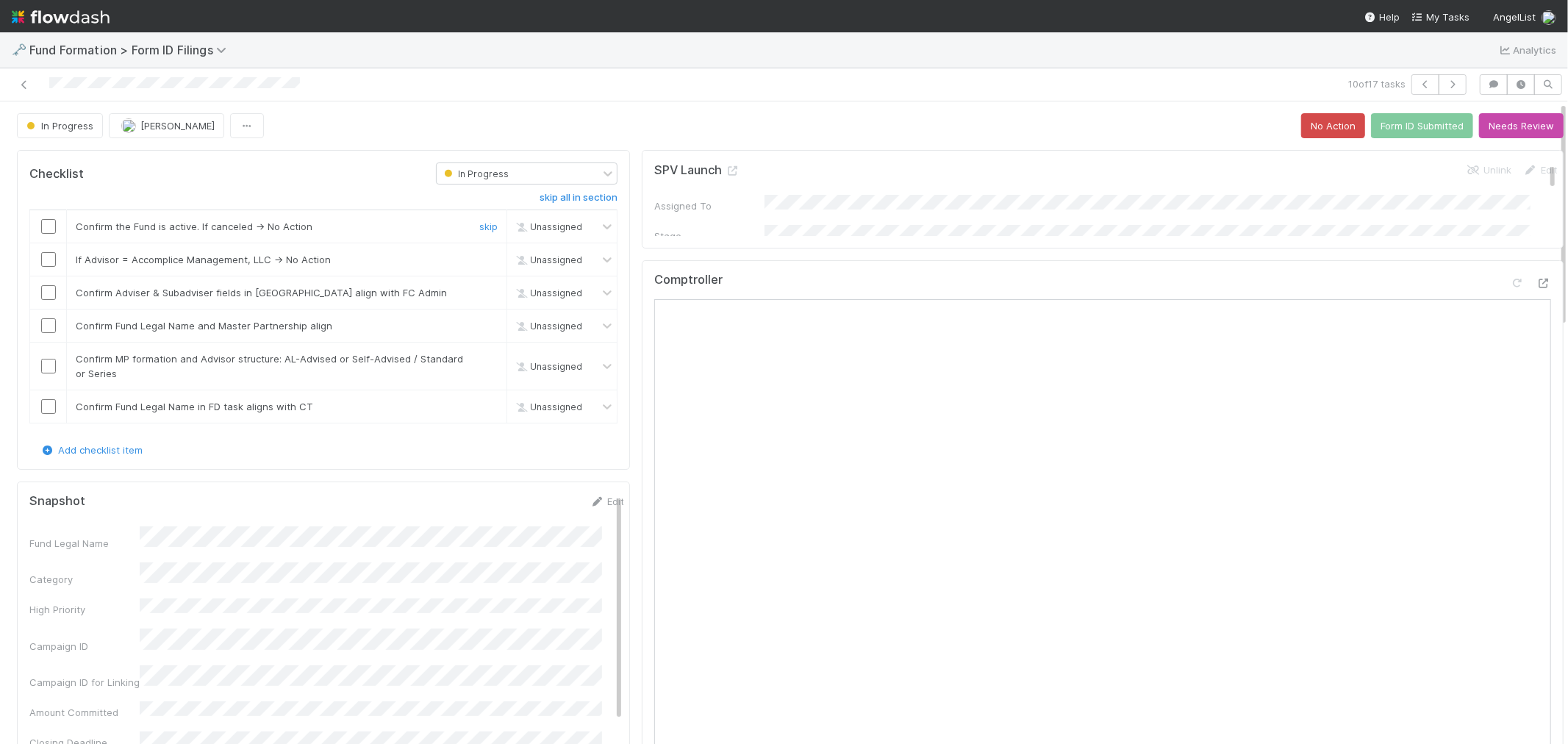
click at [48, 228] on input "checkbox" at bounding box center [48, 226] width 15 height 15
click at [52, 256] on input "checkbox" at bounding box center [48, 259] width 15 height 15
click at [45, 295] on input "checkbox" at bounding box center [48, 292] width 15 height 15
drag, startPoint x: 48, startPoint y: 325, endPoint x: 52, endPoint y: 349, distance: 24.3
click at [48, 326] on input "checkbox" at bounding box center [48, 325] width 15 height 15
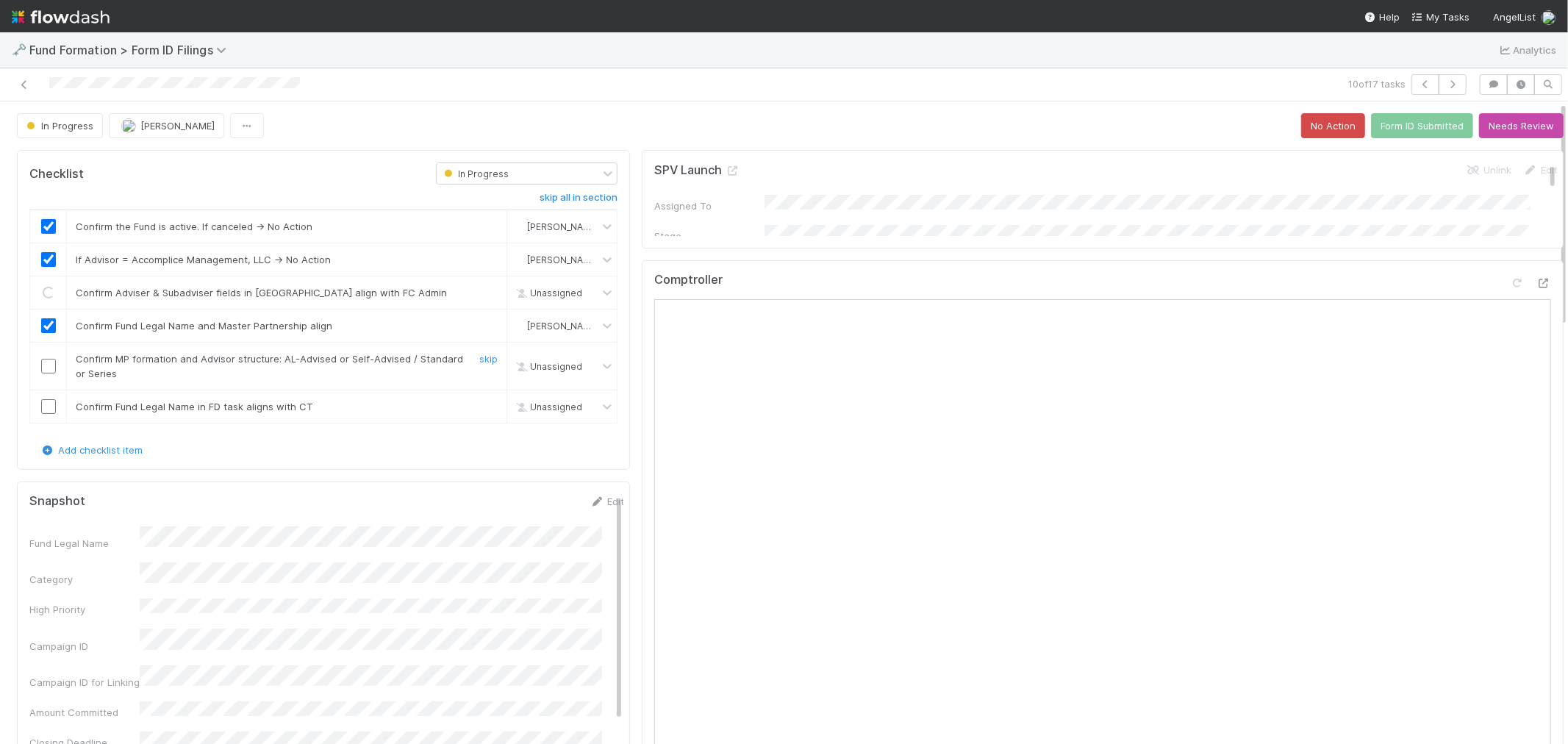
click at [47, 365] on input "checkbox" at bounding box center [48, 366] width 15 height 15
click at [47, 408] on input "checkbox" at bounding box center [48, 406] width 15 height 15
click at [596, 504] on link "Edit" at bounding box center [606, 500] width 34 height 11
click at [525, 508] on button "Save" at bounding box center [546, 507] width 42 height 25
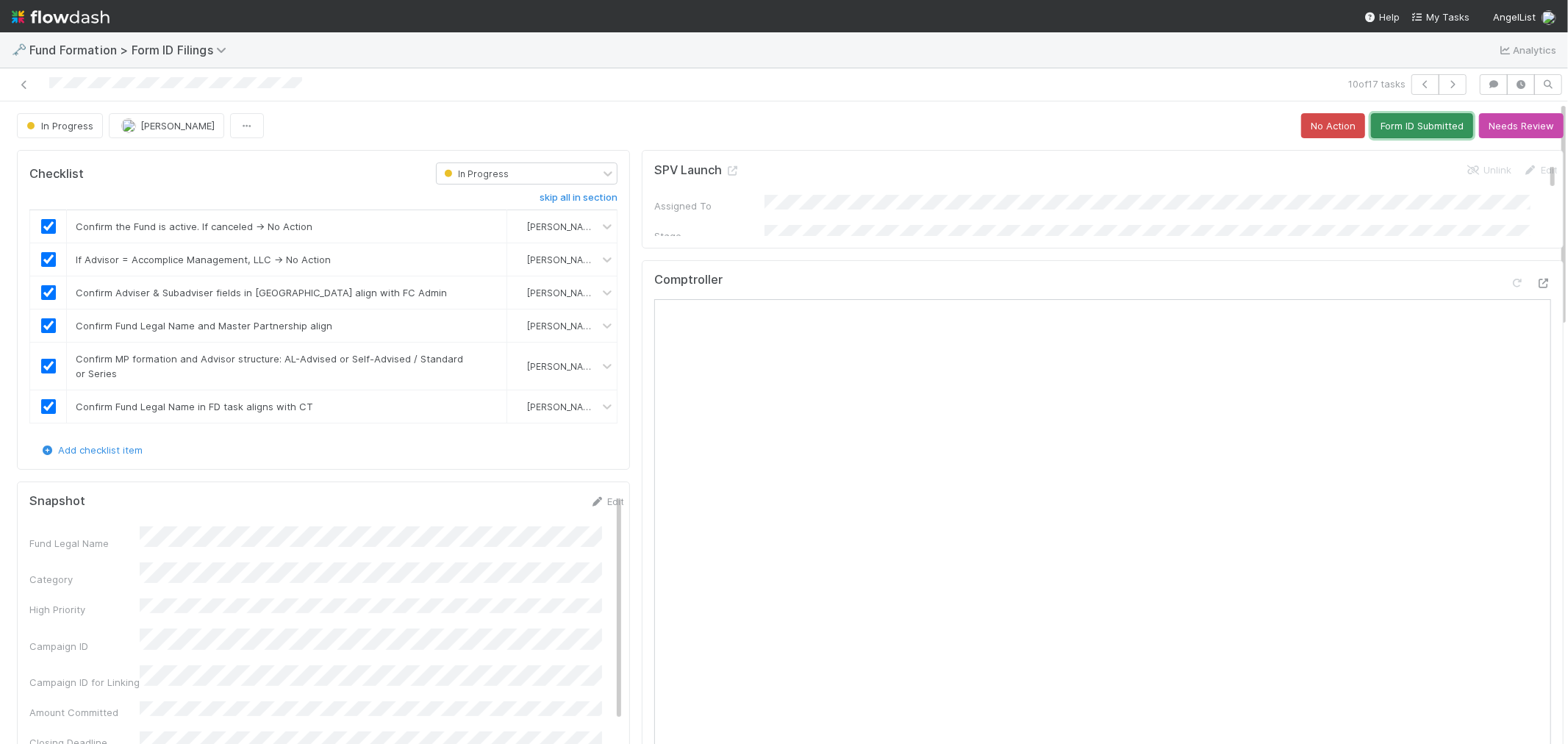
click at [1411, 130] on button "Form ID Submitted" at bounding box center [1422, 126] width 102 height 25
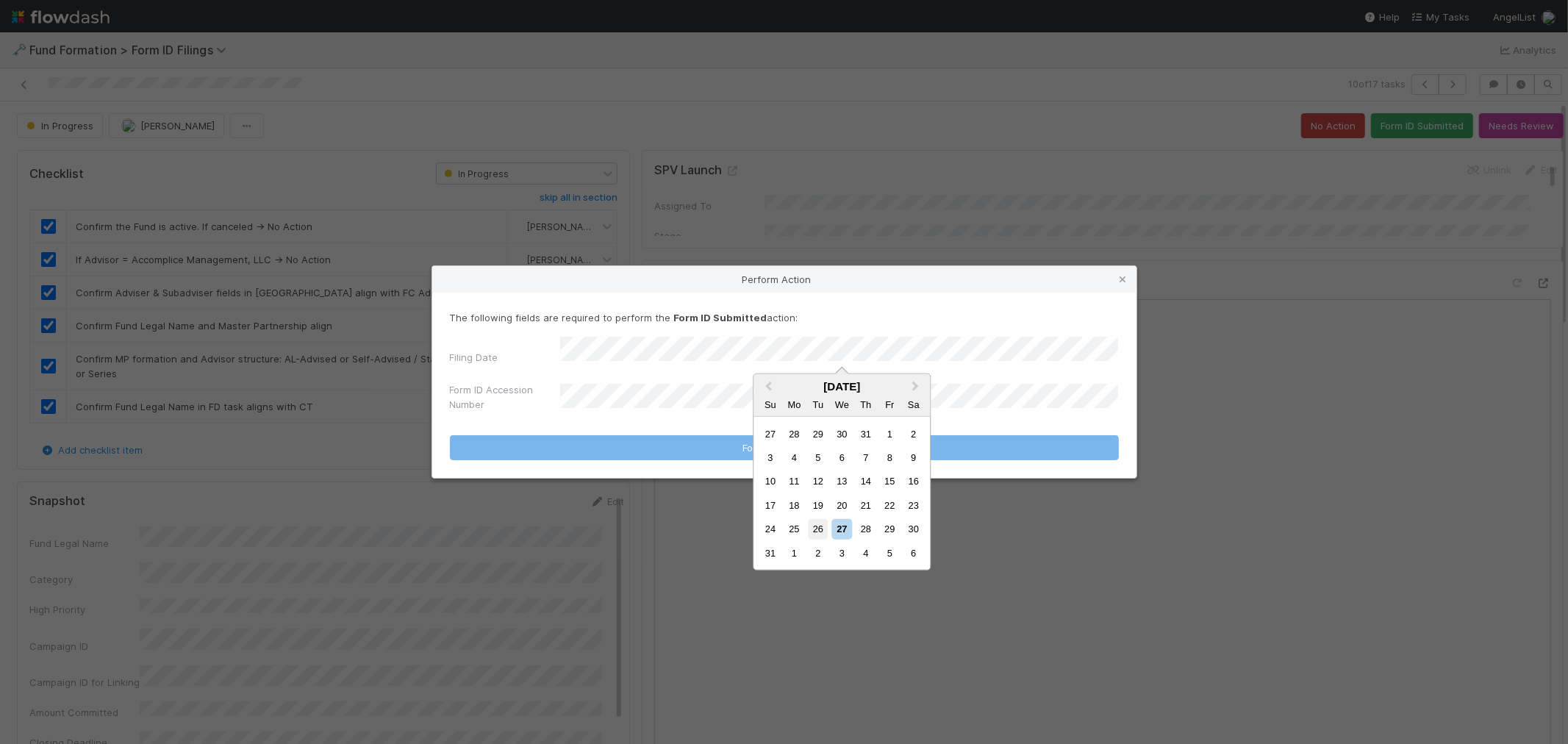
click at [814, 529] on div "26" at bounding box center [817, 529] width 20 height 20
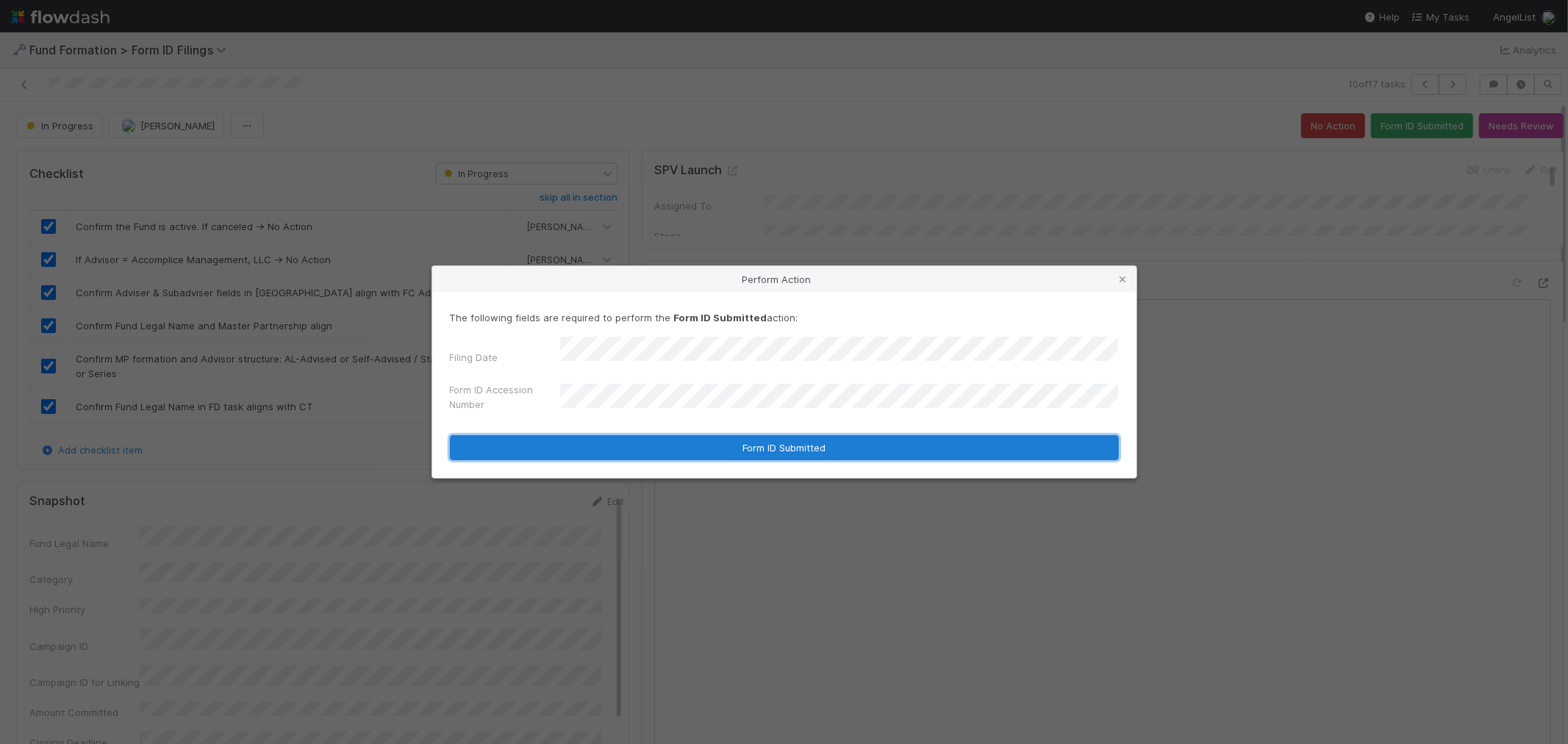
click at [939, 435] on button "Form ID Submitted" at bounding box center [784, 448] width 669 height 25
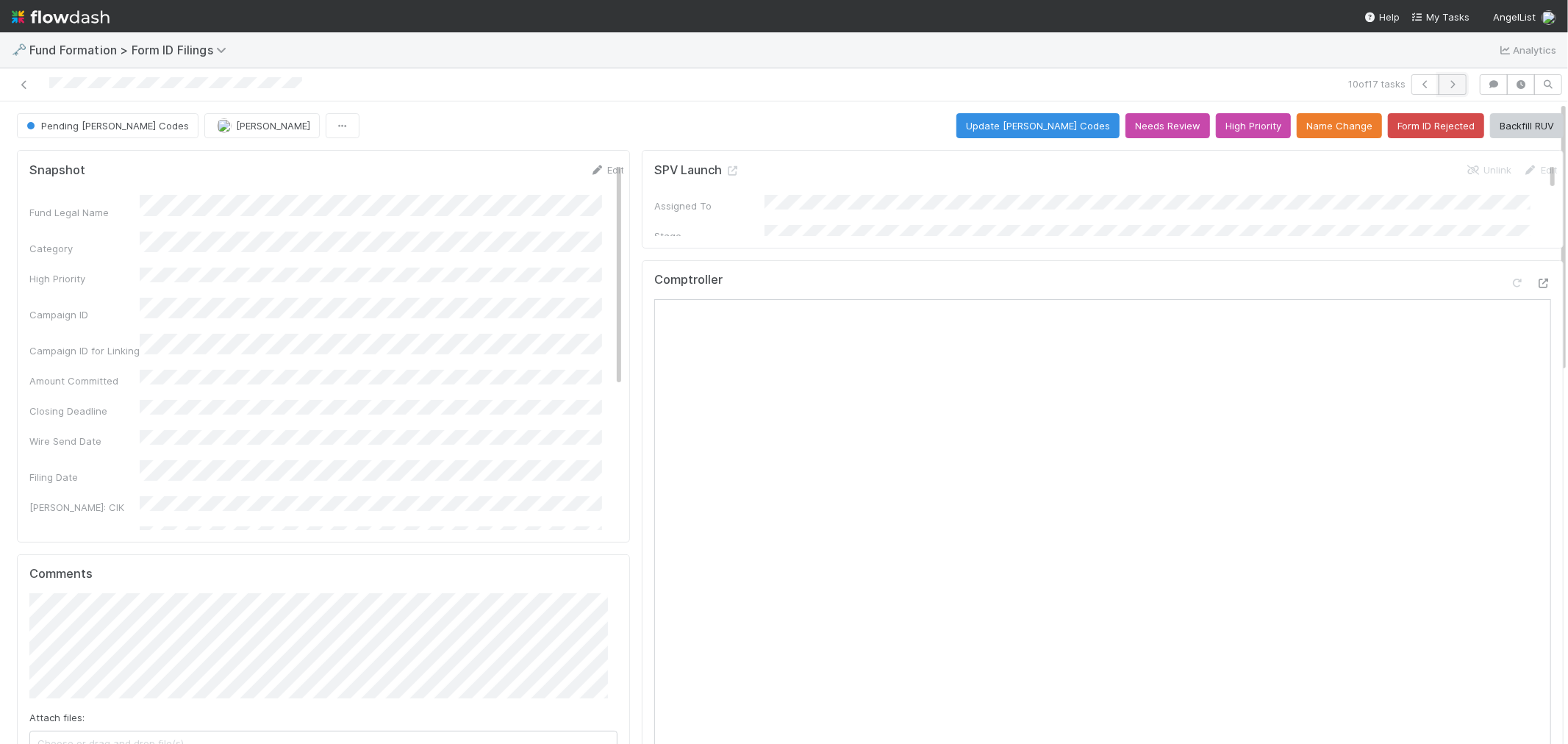
click at [1445, 83] on icon "button" at bounding box center [1452, 84] width 15 height 9
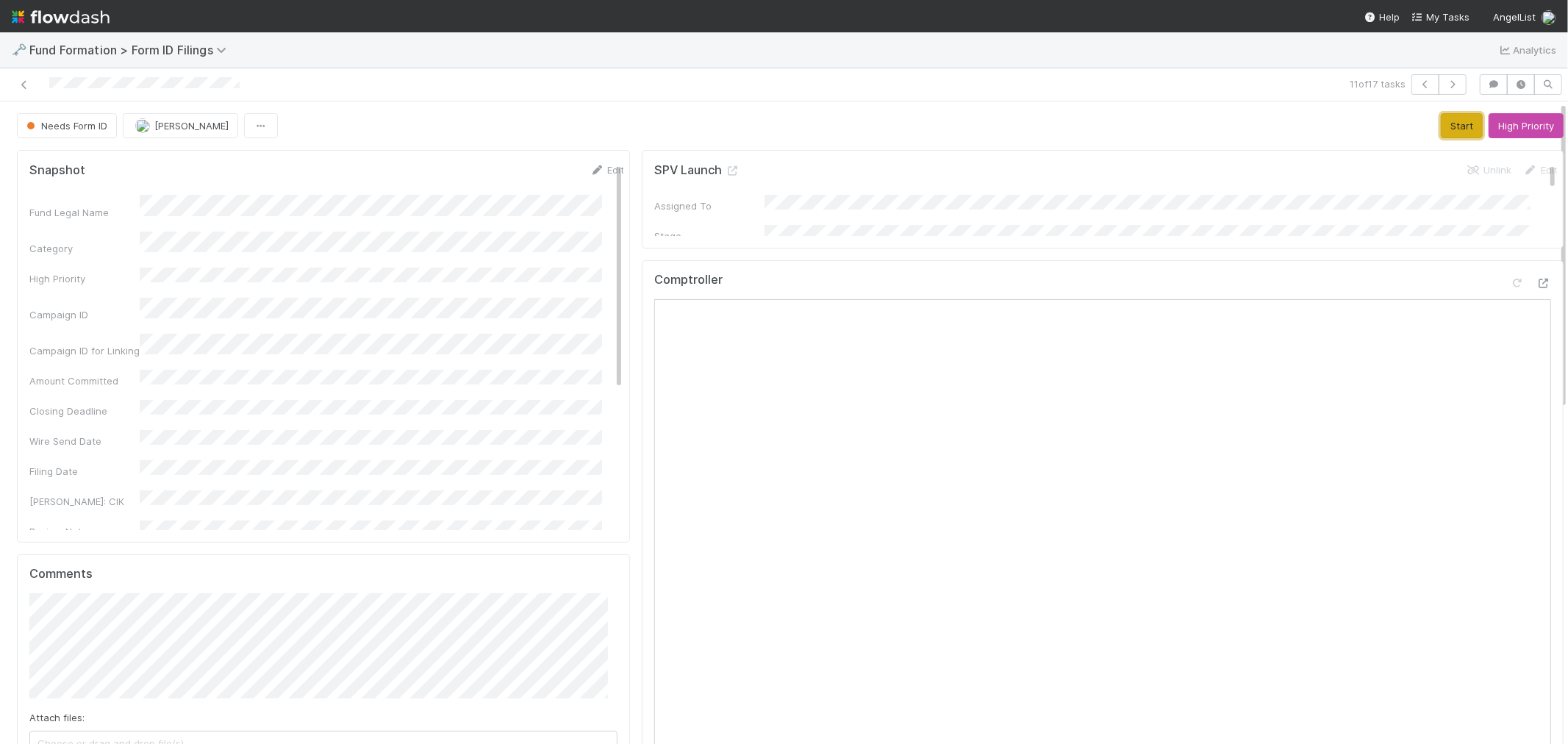
click at [1440, 115] on button "Start" at bounding box center [1462, 126] width 42 height 25
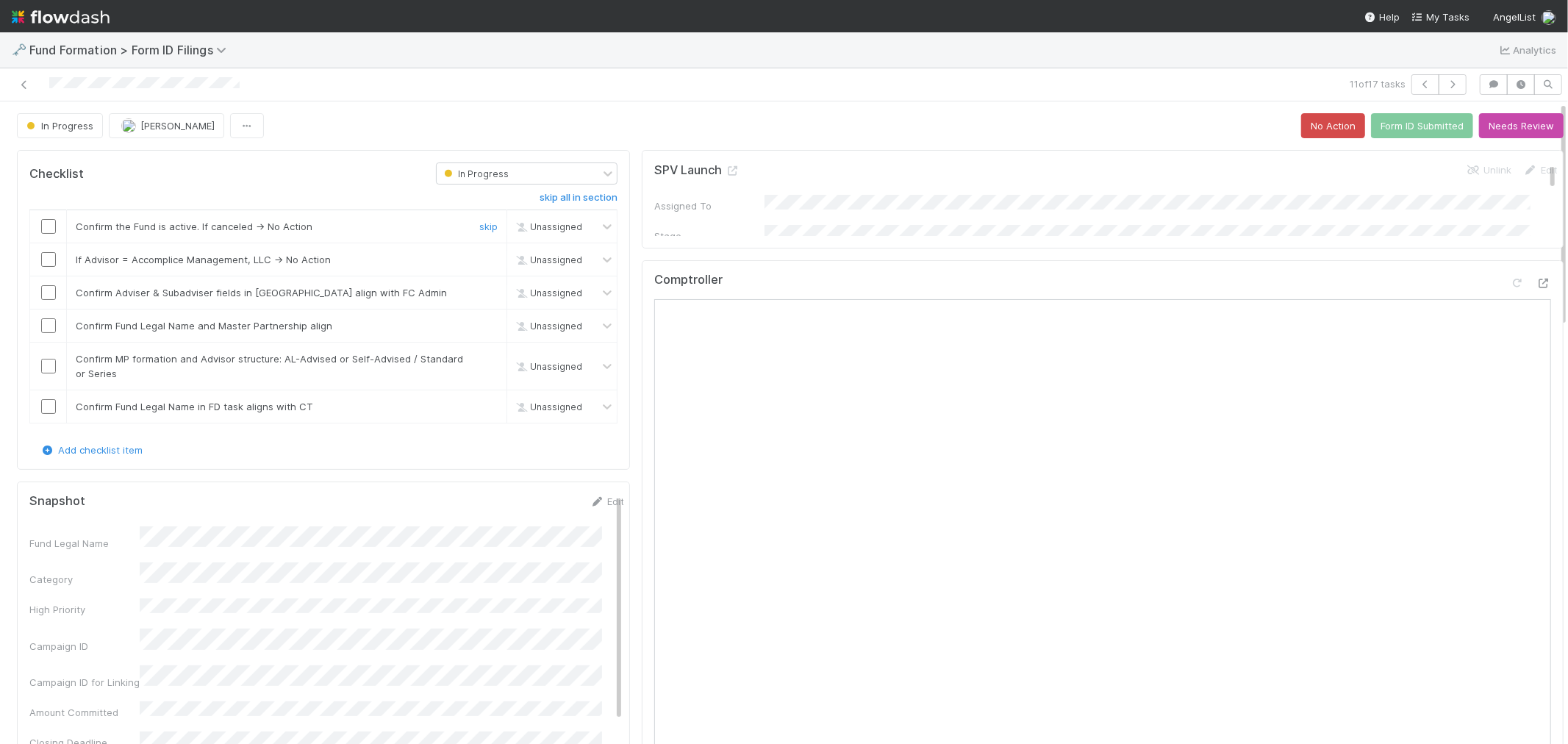
click at [46, 228] on input "checkbox" at bounding box center [48, 226] width 15 height 15
click at [479, 258] on link "skip" at bounding box center [488, 259] width 18 height 11
drag, startPoint x: 472, startPoint y: 288, endPoint x: 476, endPoint y: 314, distance: 26.3
click at [479, 288] on link "skip" at bounding box center [488, 292] width 18 height 11
click at [476, 319] on div "skip" at bounding box center [486, 325] width 44 height 15
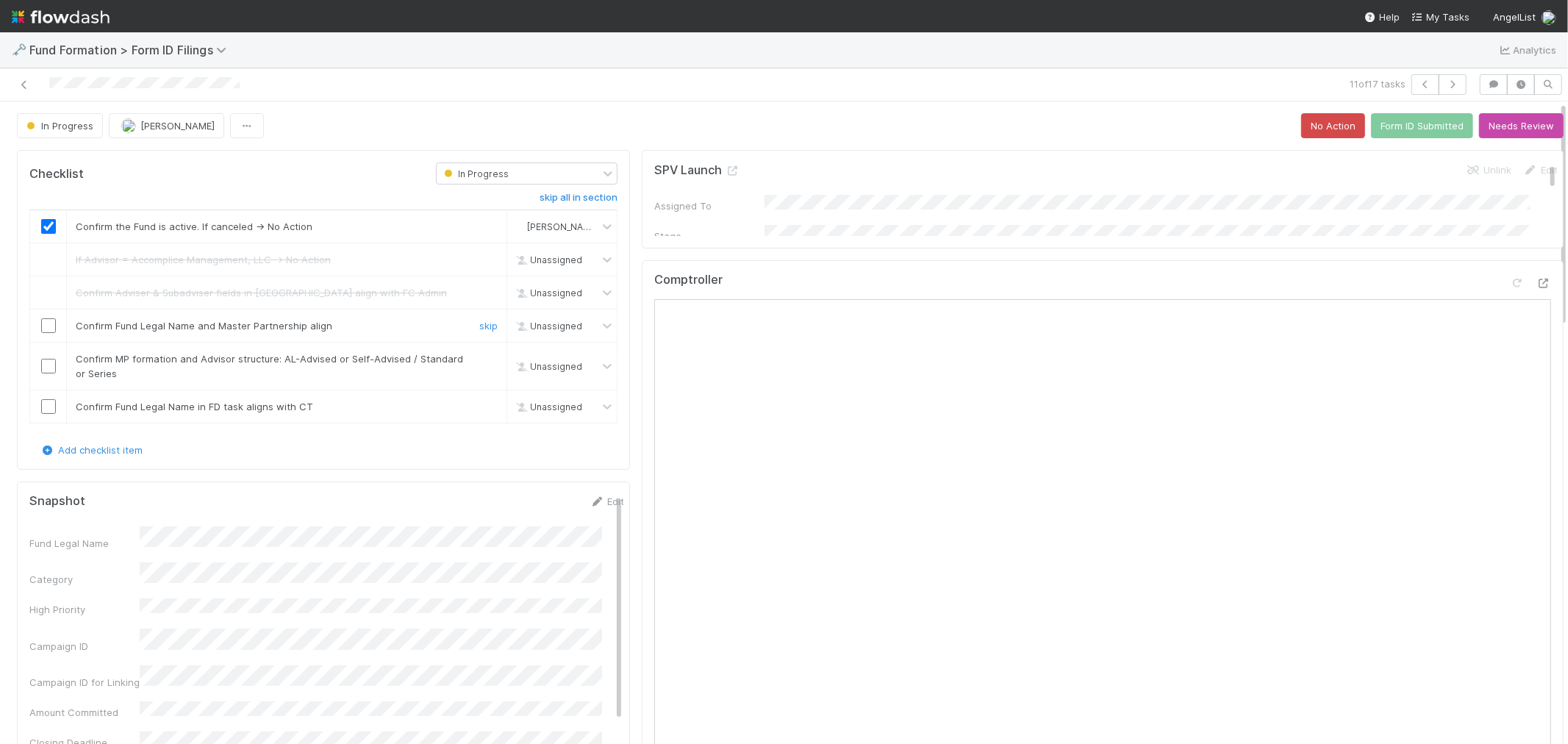
drag, startPoint x: 475, startPoint y: 325, endPoint x: 472, endPoint y: 333, distance: 8.5
click at [479, 324] on link "skip" at bounding box center [488, 325] width 18 height 11
click at [479, 359] on link "skip" at bounding box center [488, 358] width 18 height 11
click at [479, 403] on link "skip" at bounding box center [488, 405] width 18 height 11
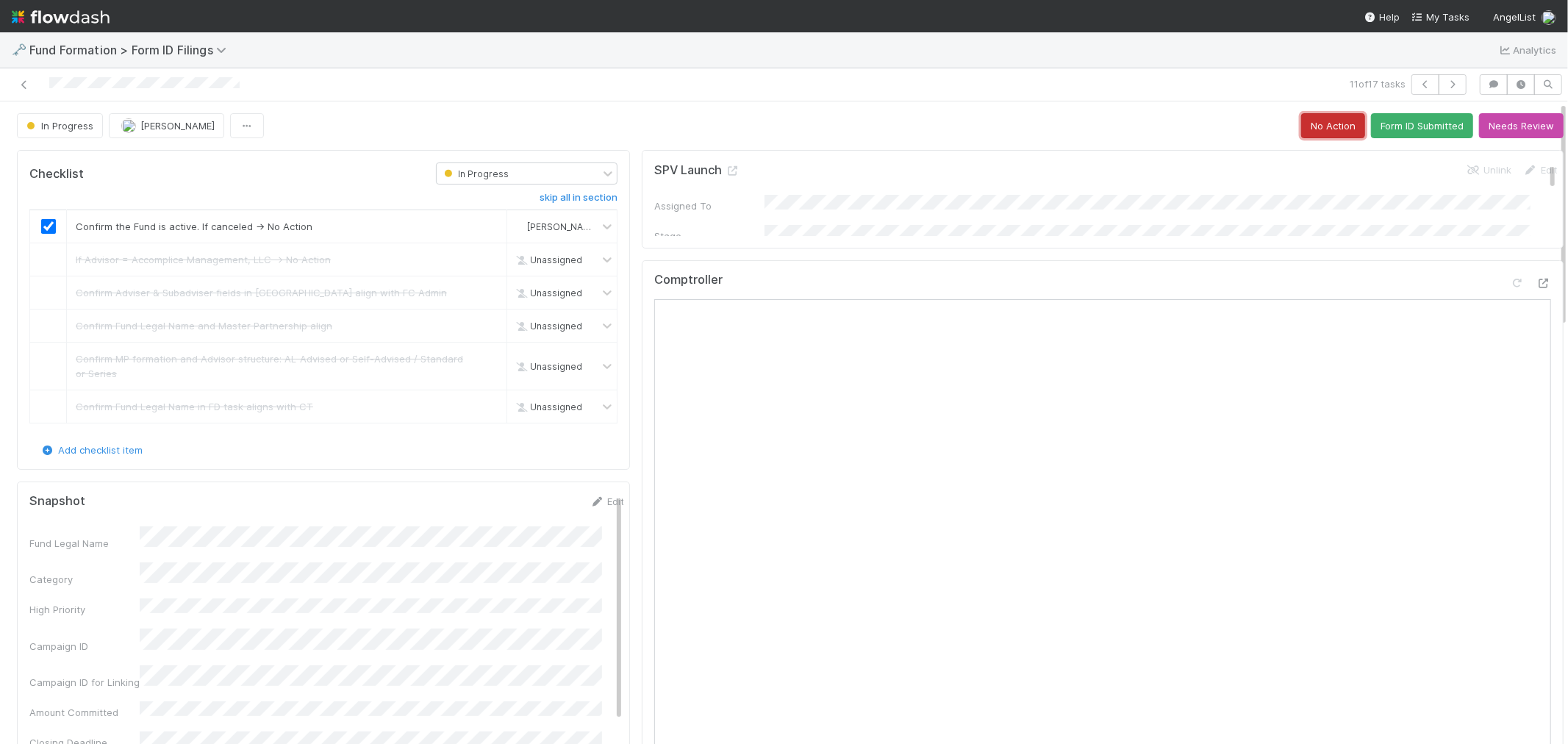
click at [1301, 134] on button "No Action" at bounding box center [1332, 126] width 64 height 25
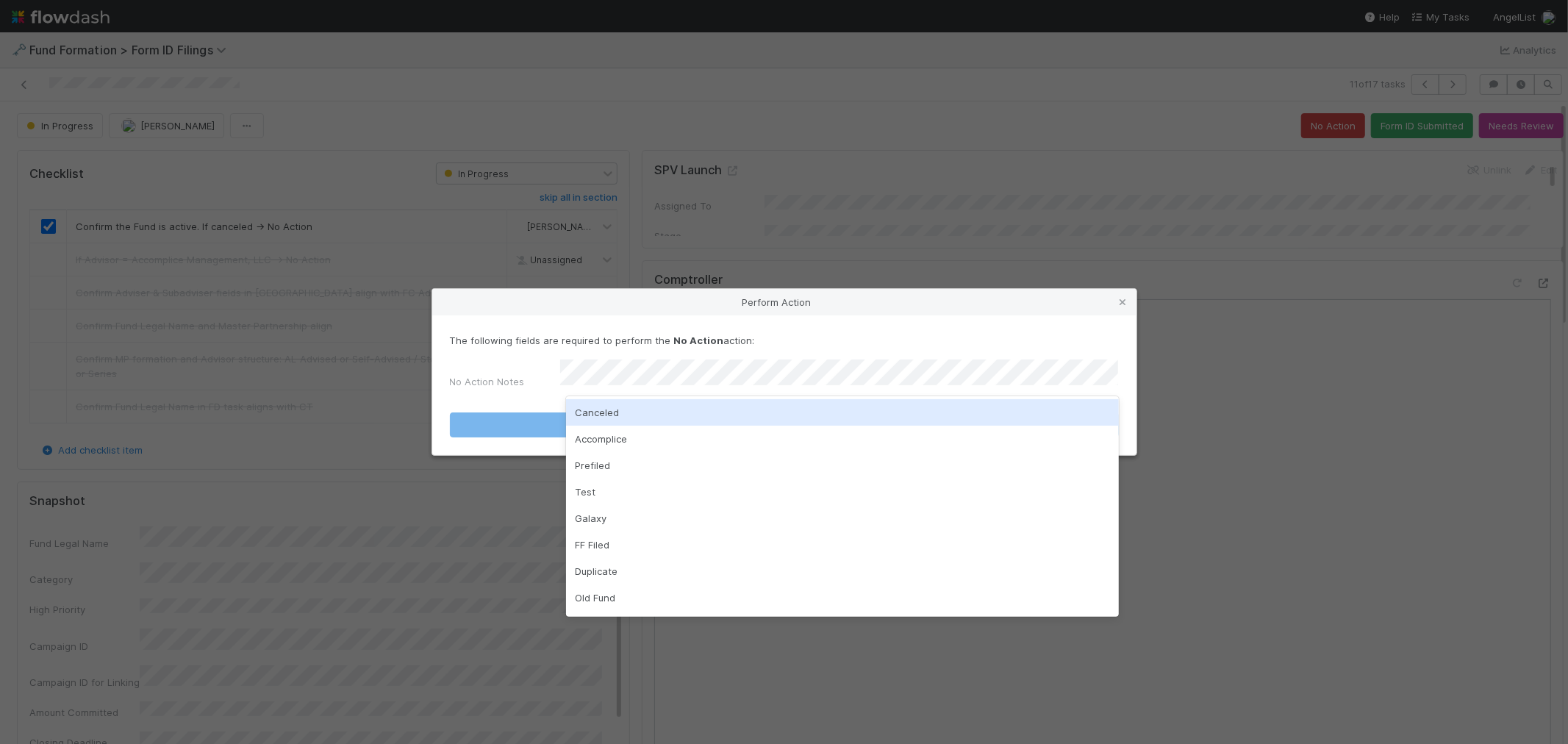
click at [629, 417] on div "Canceled" at bounding box center [842, 412] width 552 height 26
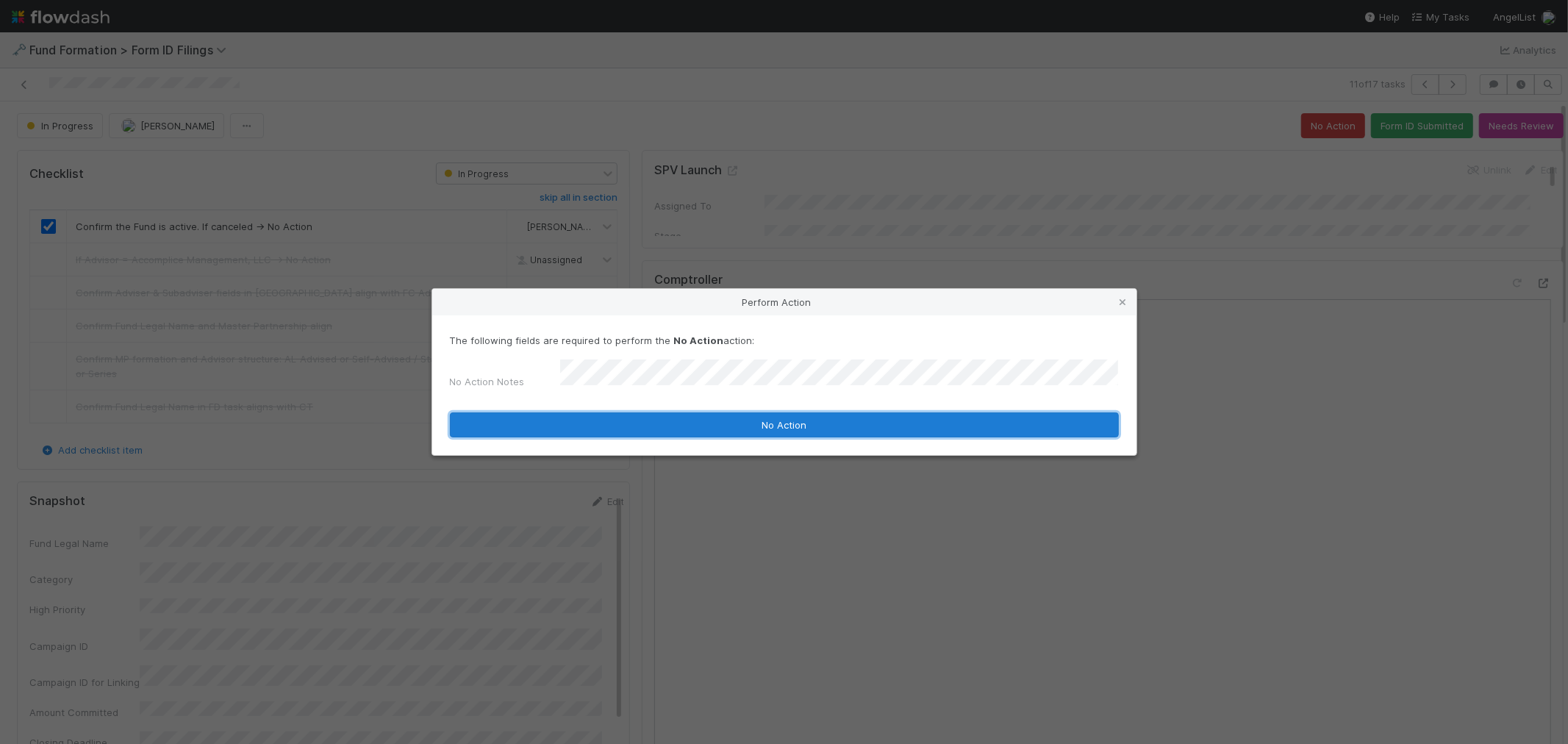
click at [639, 418] on button "No Action" at bounding box center [784, 425] width 669 height 25
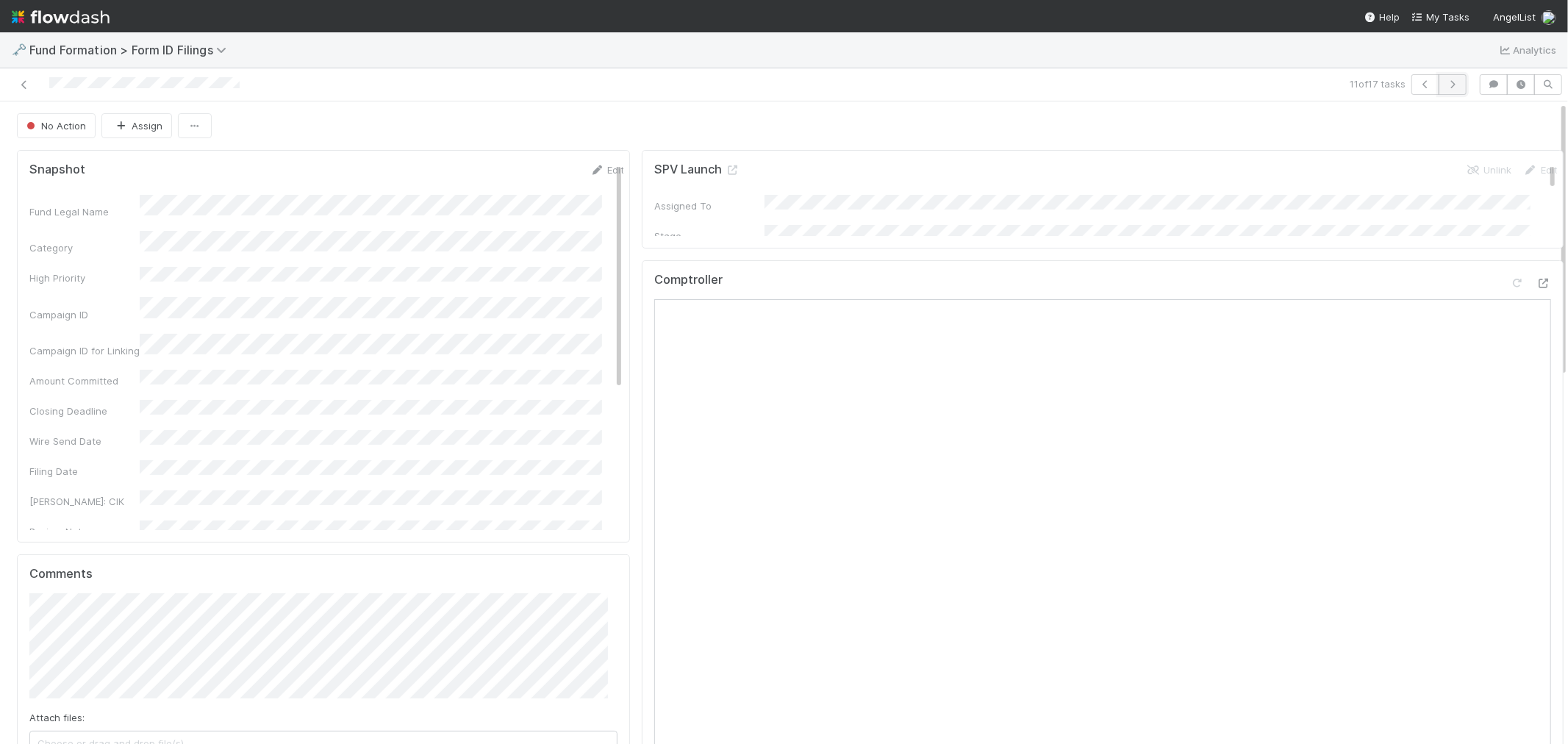
click at [1445, 85] on icon "button" at bounding box center [1452, 84] width 15 height 9
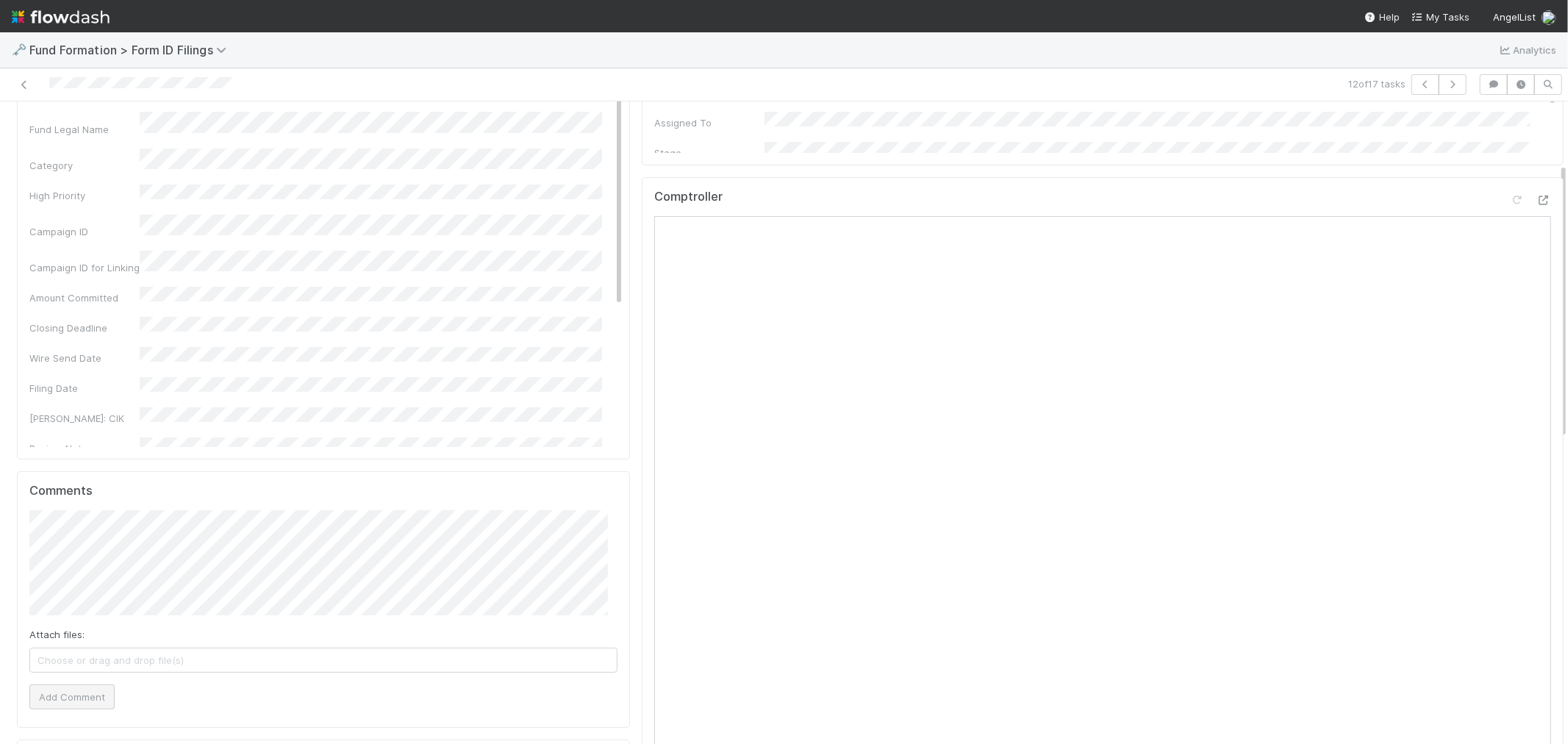
scroll to position [164, 0]
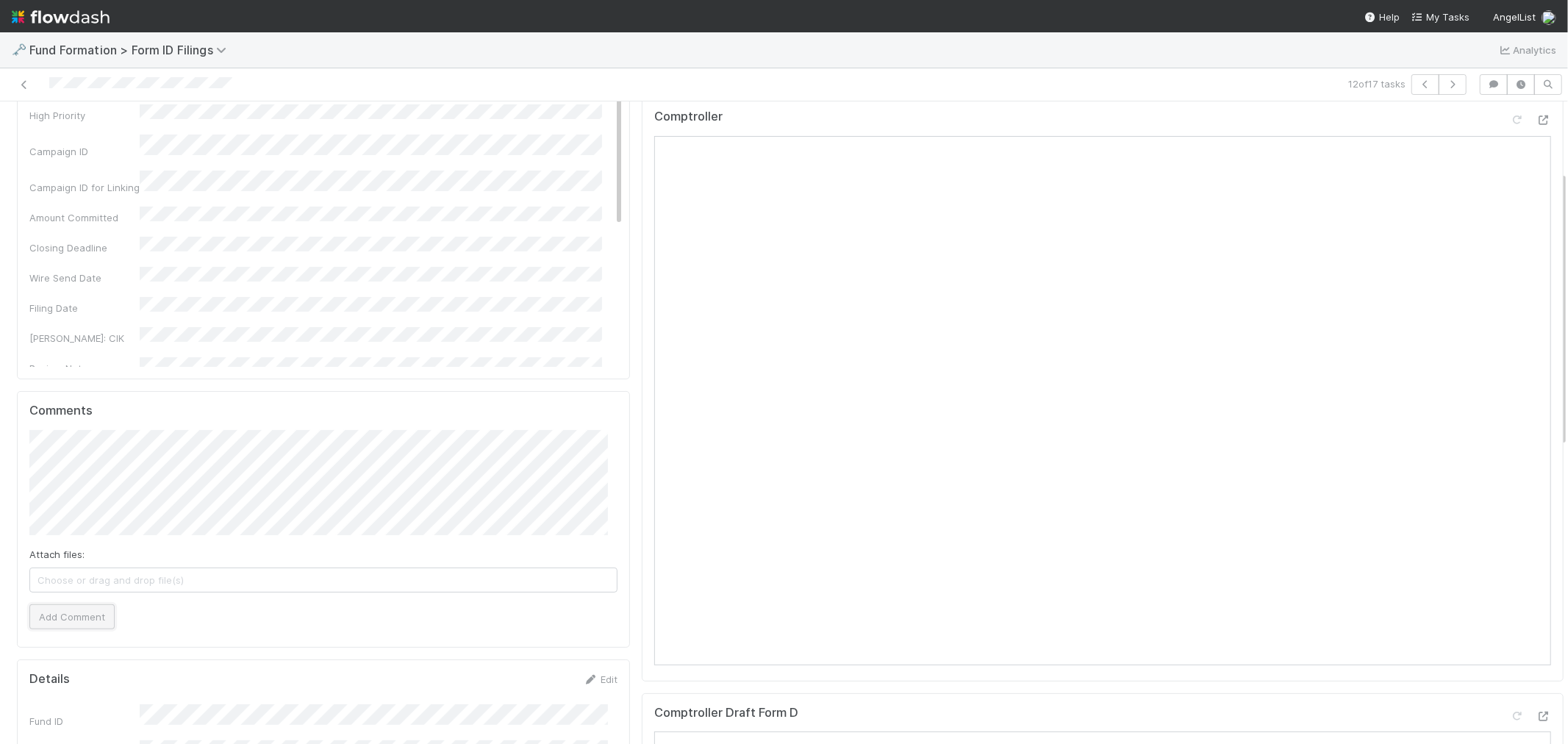
click at [69, 625] on button "Add Comment" at bounding box center [71, 616] width 85 height 25
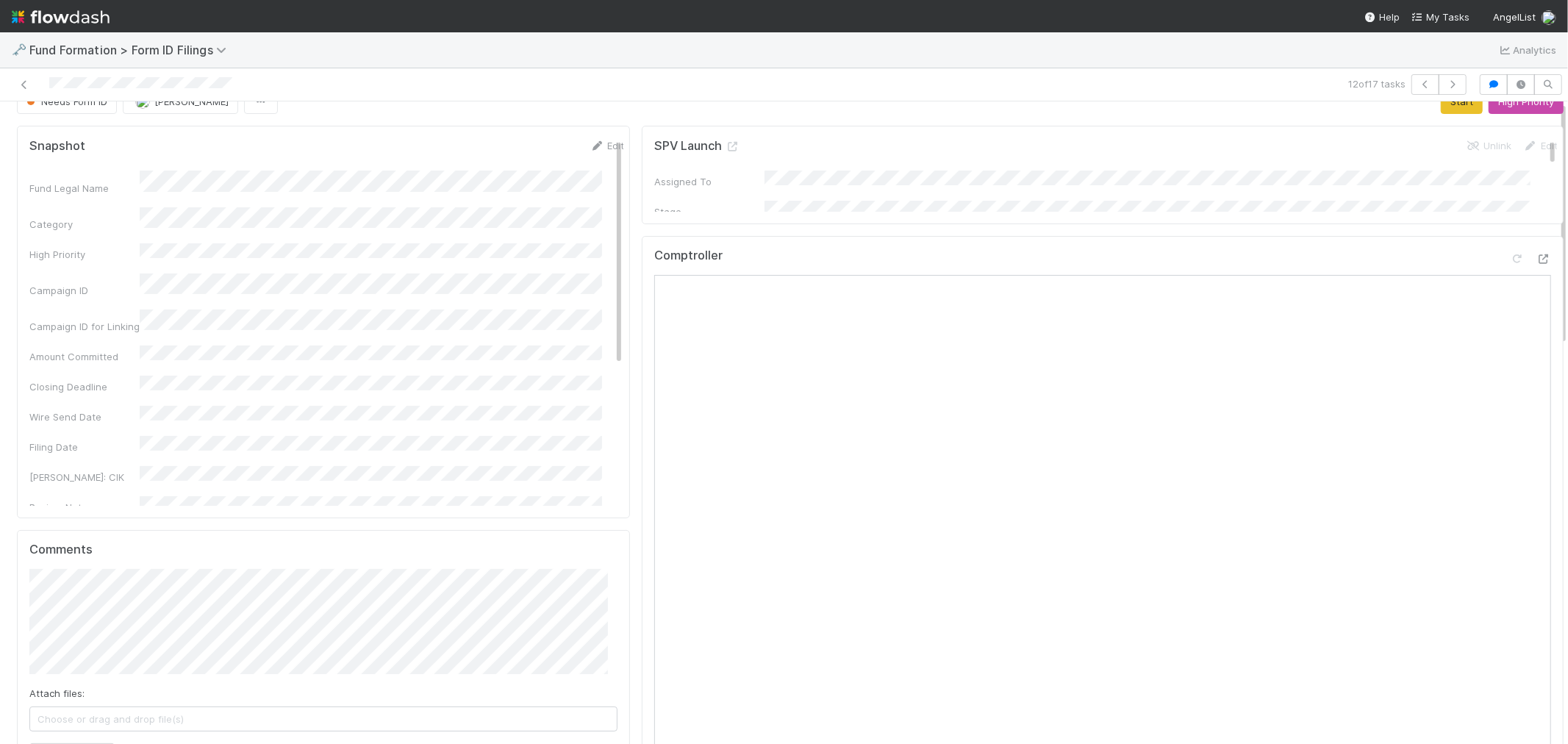
scroll to position [0, 0]
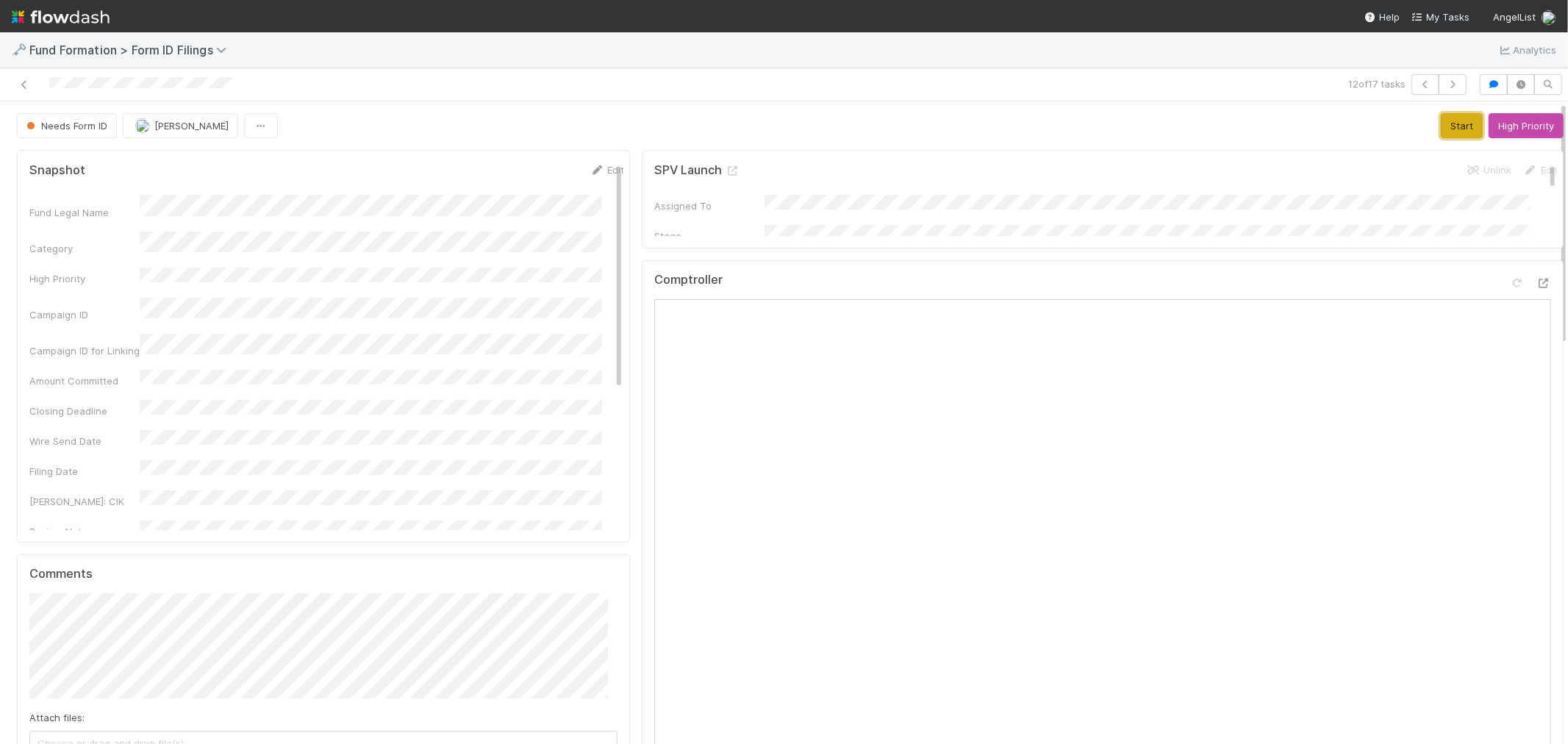
click at [1453, 131] on button "Start" at bounding box center [1462, 126] width 42 height 25
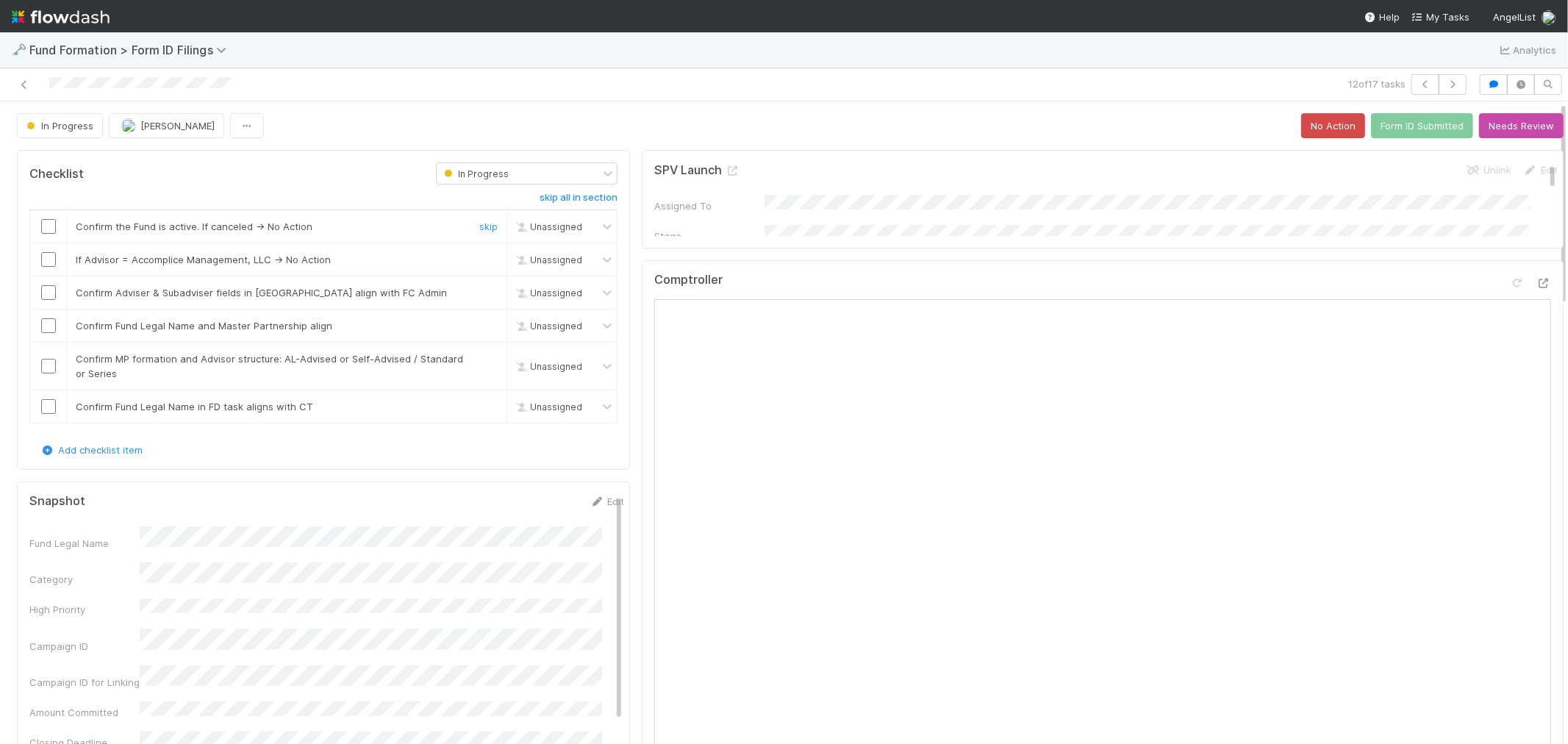
click at [49, 226] on input "checkbox" at bounding box center [48, 226] width 15 height 15
click at [44, 263] on input "checkbox" at bounding box center [48, 259] width 15 height 15
click at [47, 292] on input "checkbox" at bounding box center [48, 292] width 15 height 15
checkbox input "true"
click at [48, 326] on input "checkbox" at bounding box center [48, 325] width 15 height 15
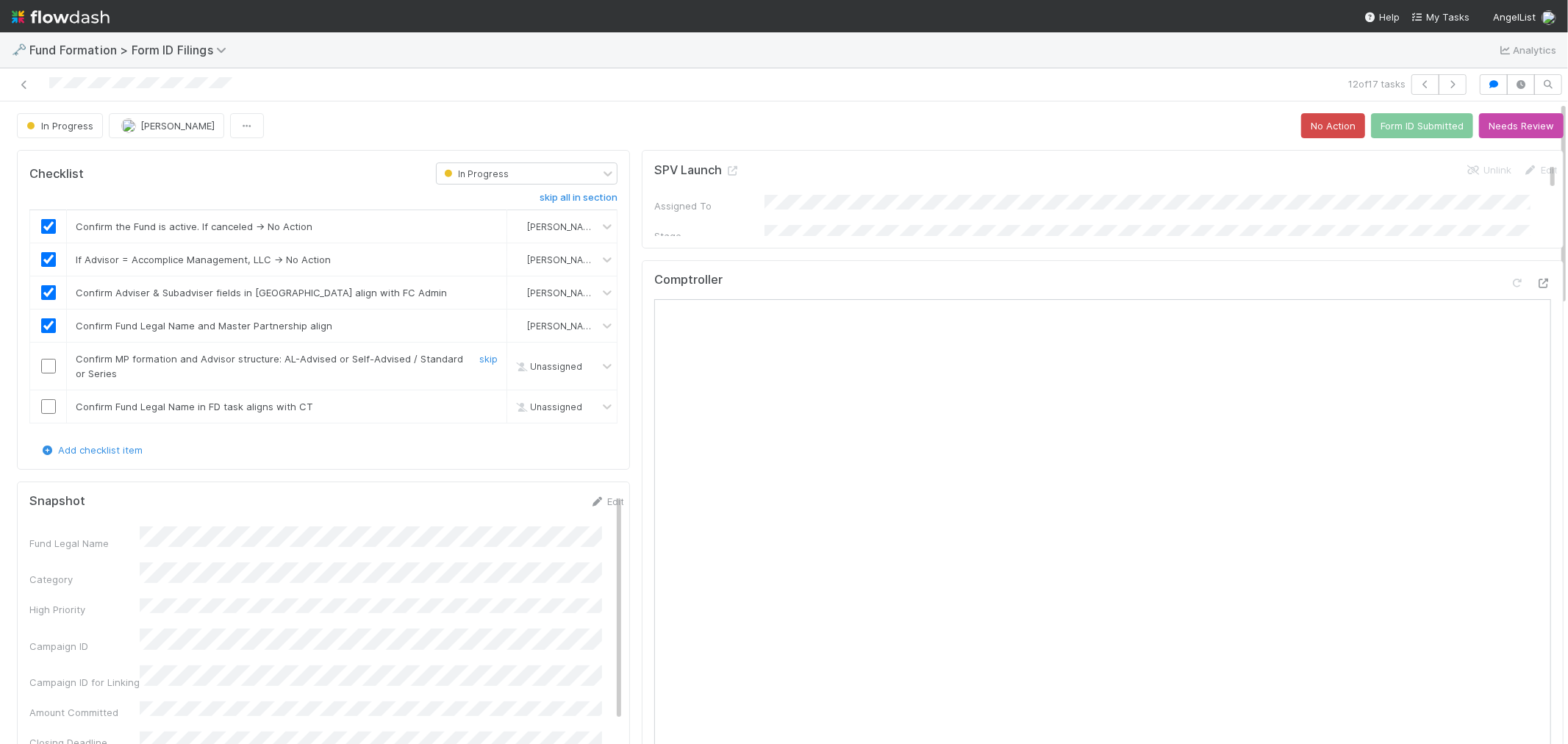
click at [47, 369] on input "checkbox" at bounding box center [48, 366] width 15 height 15
click at [47, 410] on input "checkbox" at bounding box center [48, 406] width 15 height 15
click at [589, 504] on link "Edit" at bounding box center [606, 500] width 34 height 11
click at [534, 507] on button "Save" at bounding box center [546, 507] width 42 height 25
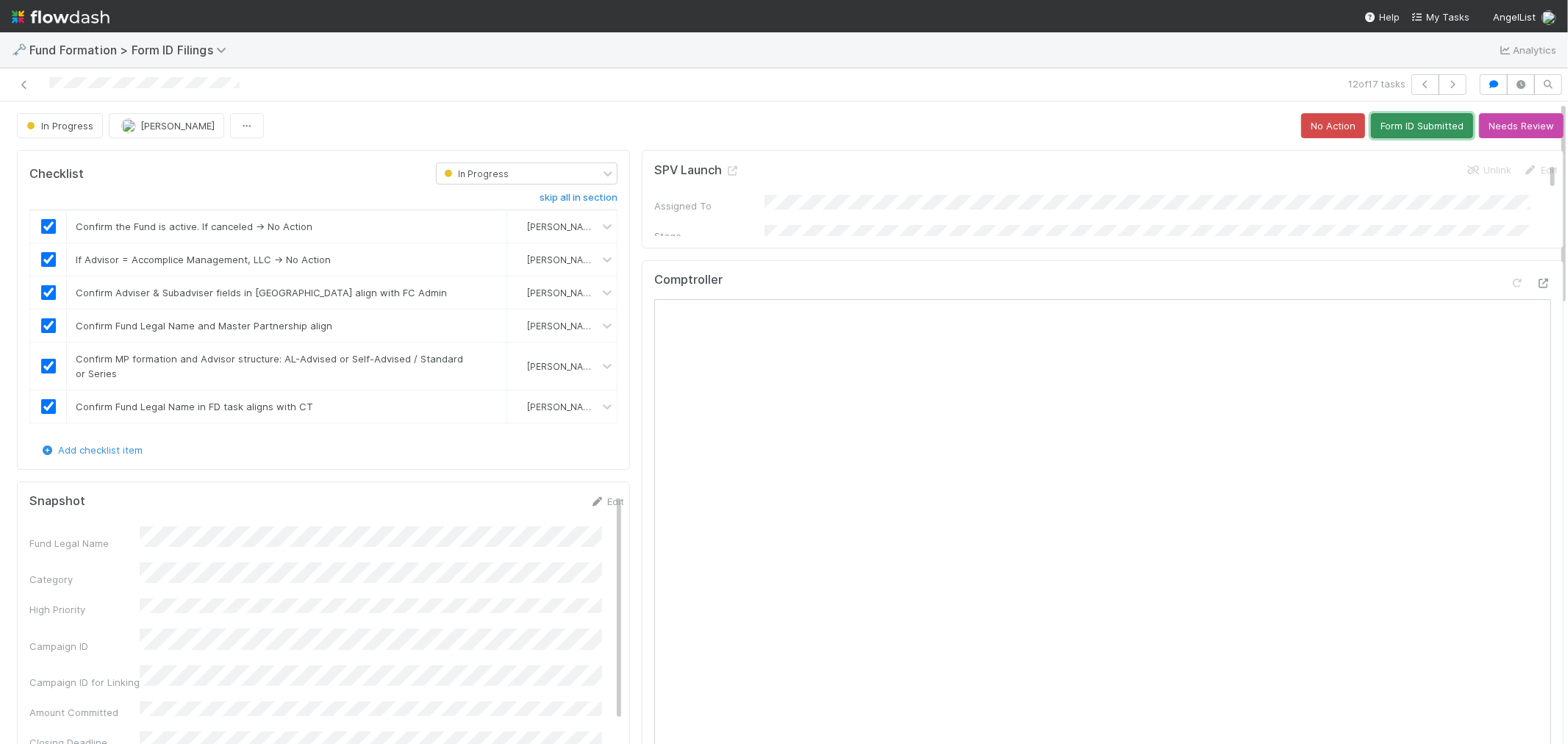
click at [1390, 127] on button "Form ID Submitted" at bounding box center [1422, 126] width 102 height 25
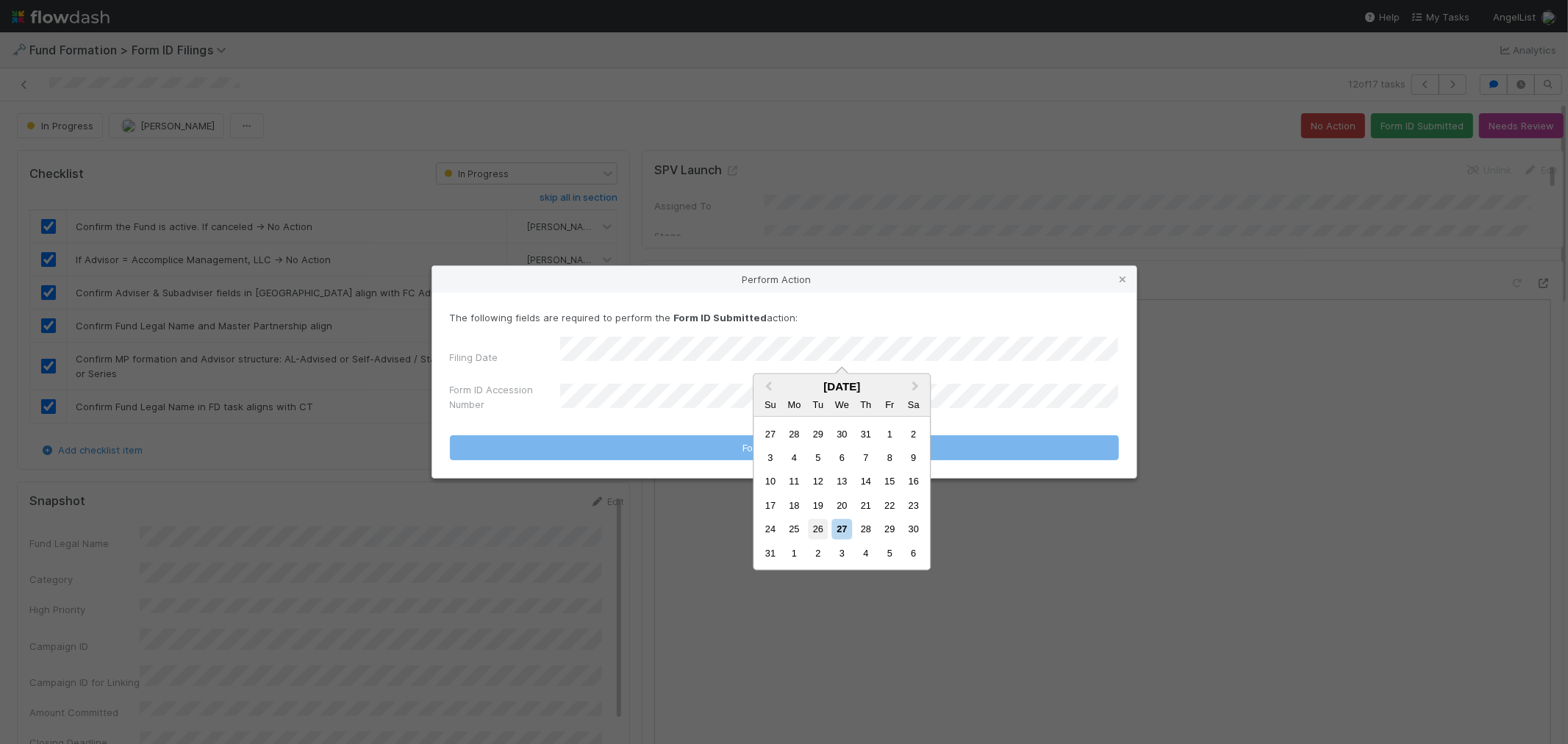
click at [819, 527] on div "26" at bounding box center [817, 529] width 20 height 20
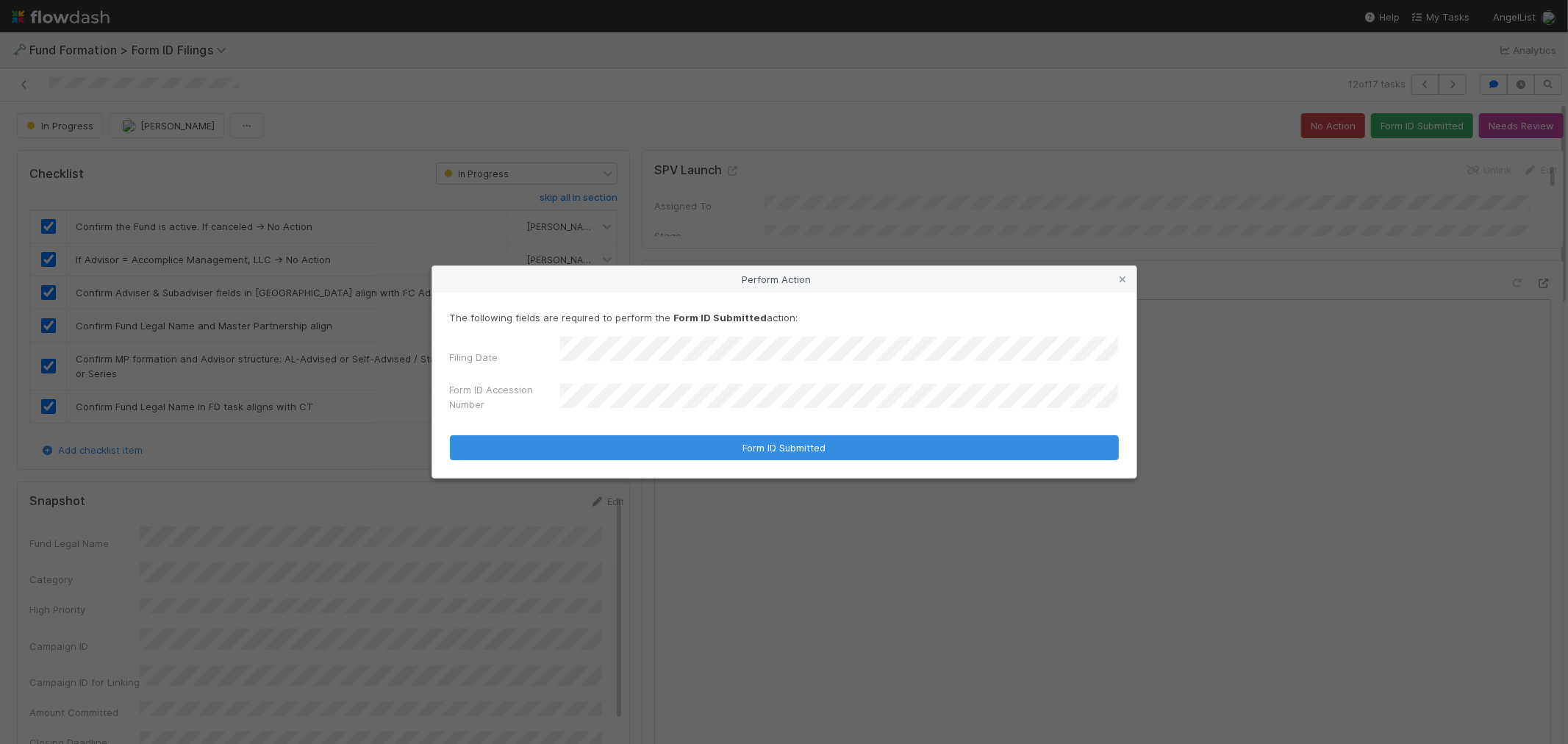
click at [1122, 276] on link at bounding box center [1123, 279] width 15 height 15
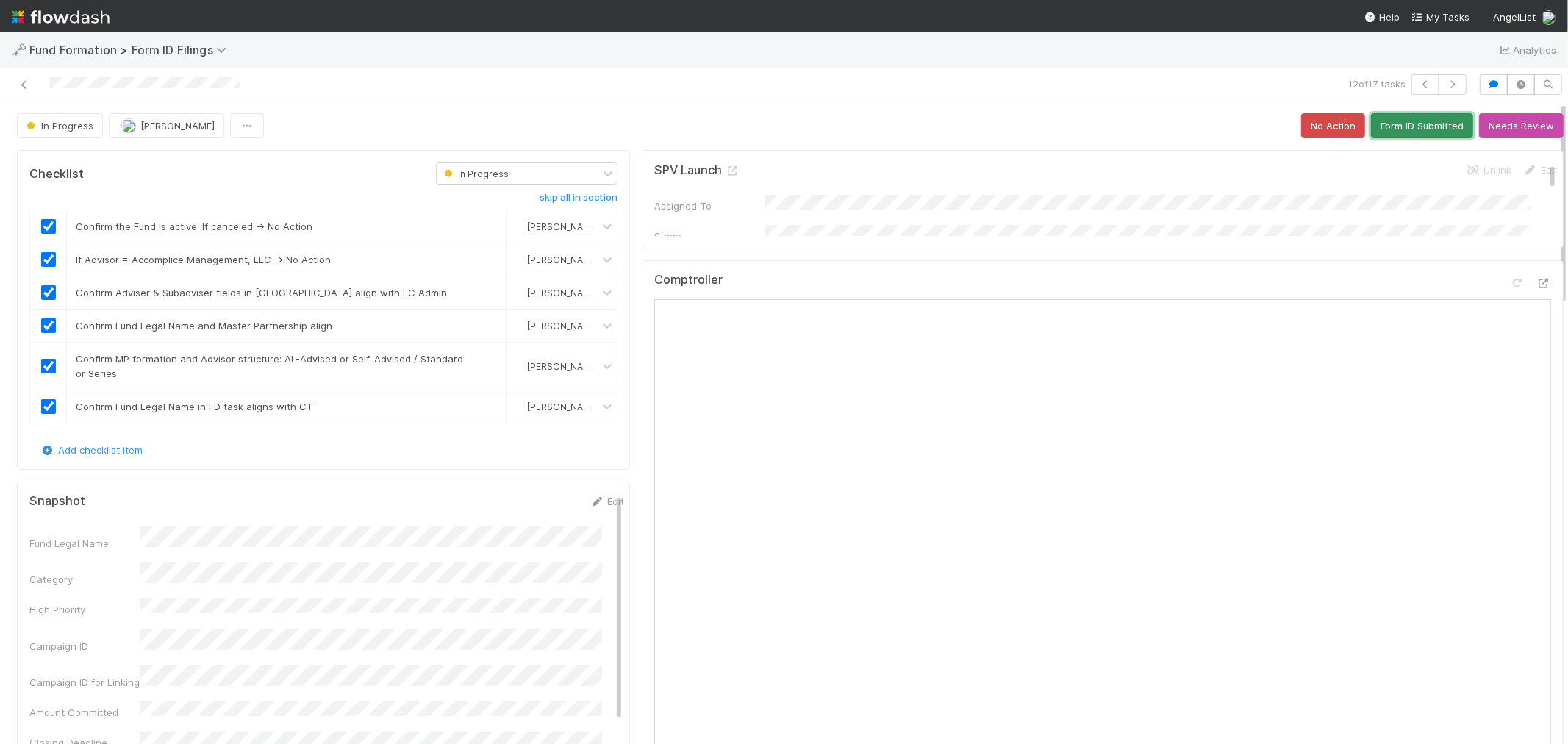
click at [1397, 128] on button "Form ID Submitted" at bounding box center [1422, 126] width 102 height 25
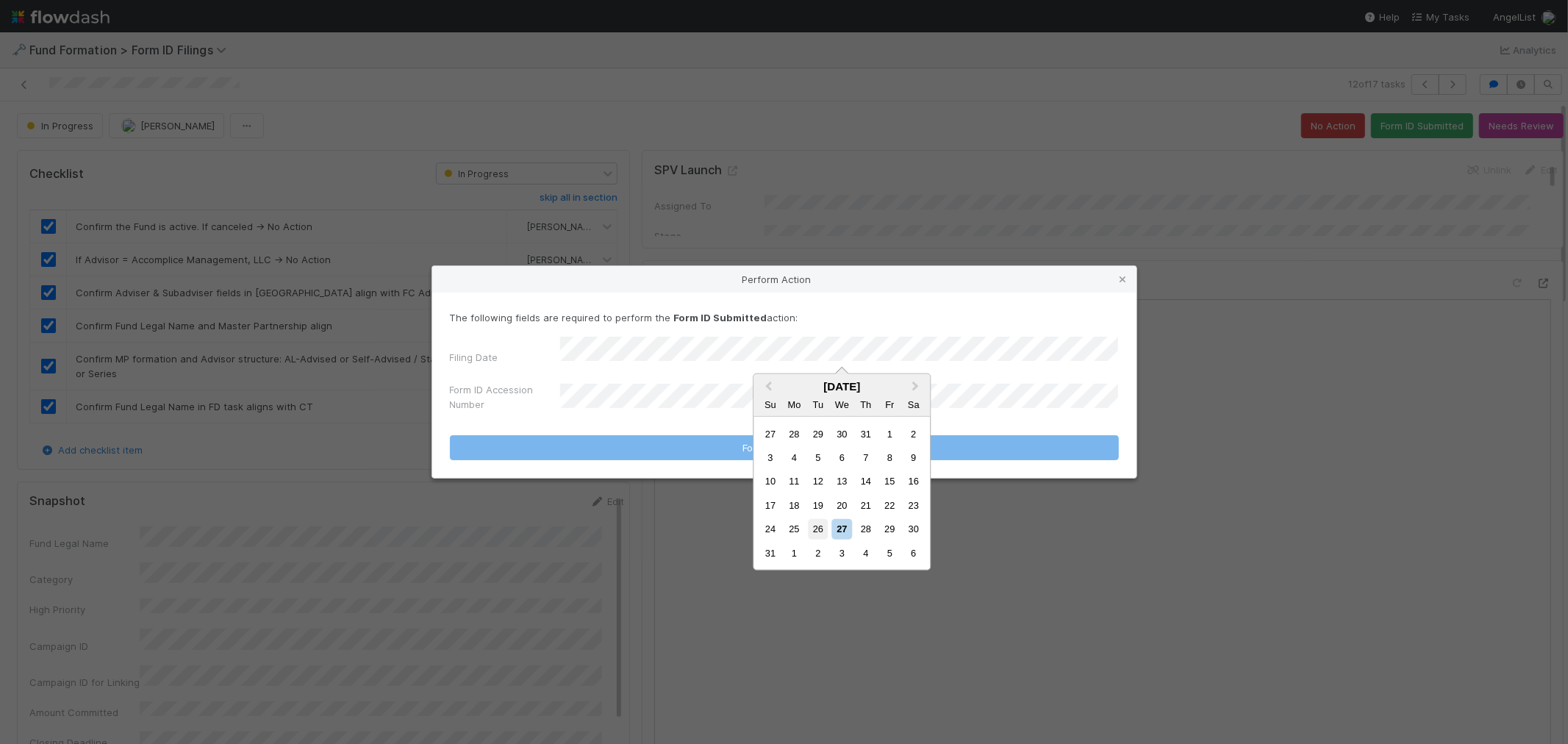
click at [814, 522] on div "26" at bounding box center [817, 529] width 20 height 20
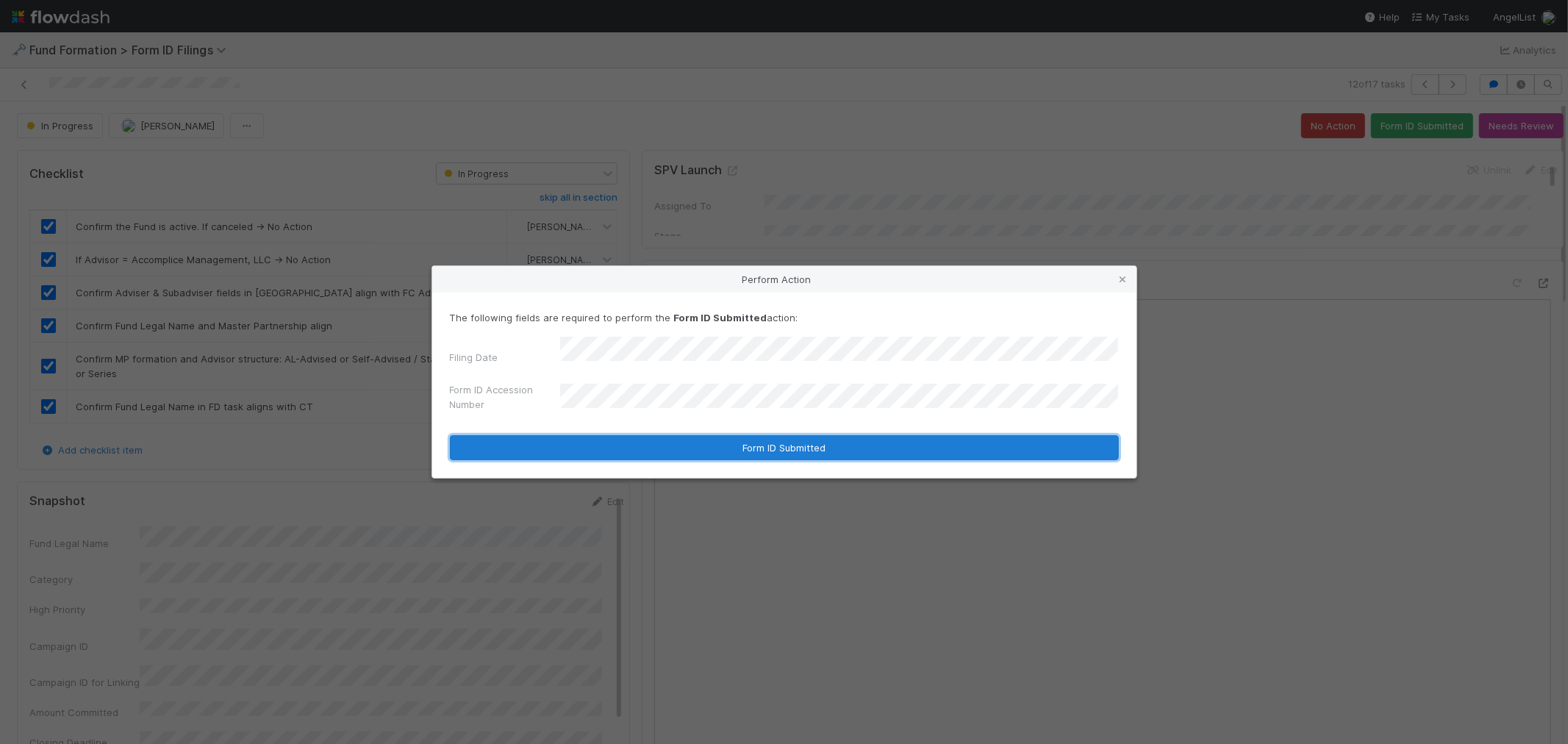
click at [656, 442] on button "Form ID Submitted" at bounding box center [784, 448] width 669 height 25
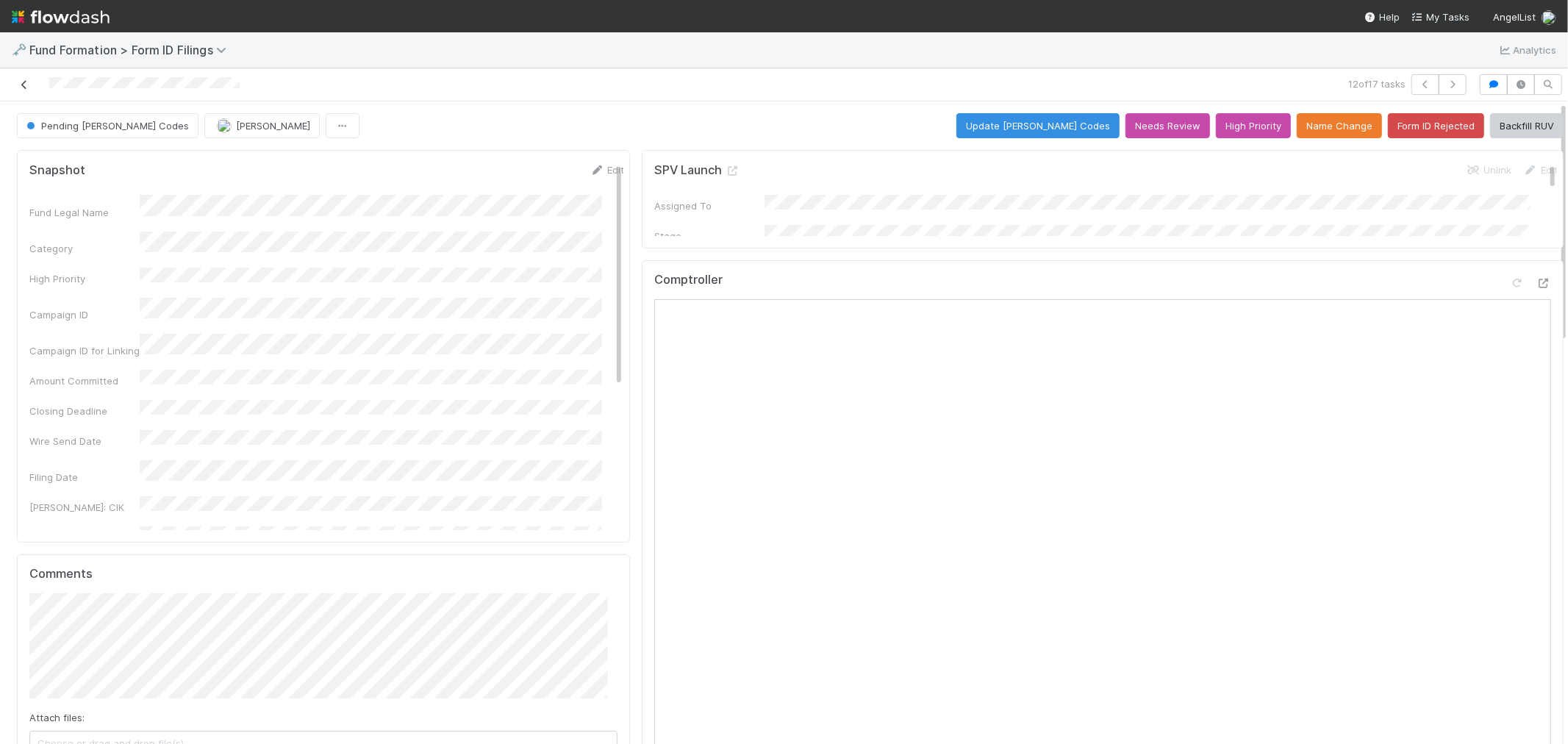
click at [20, 84] on icon at bounding box center [24, 84] width 15 height 10
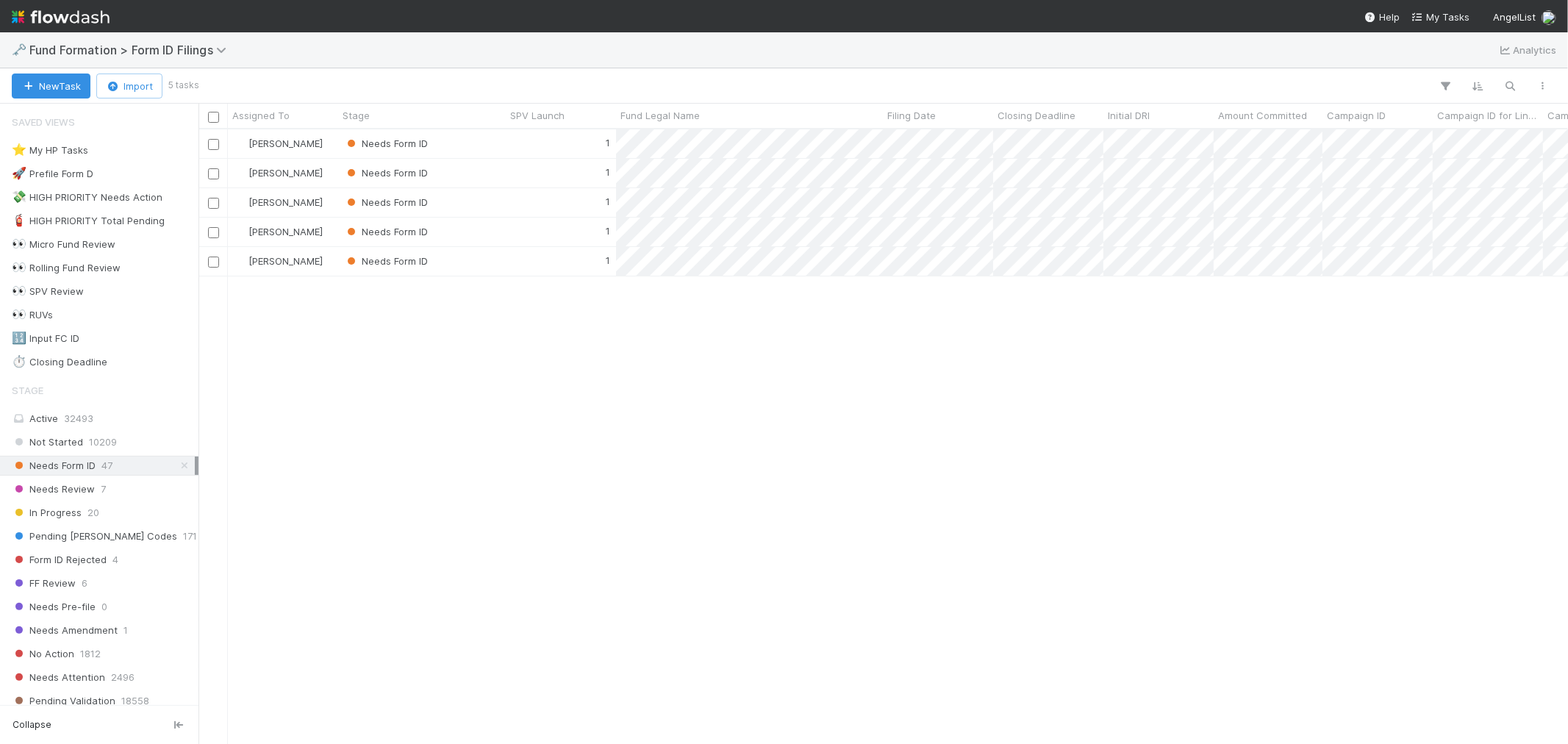
scroll to position [602, 1357]
click at [115, 539] on span "Pending EDGAR Codes" at bounding box center [94, 536] width 165 height 18
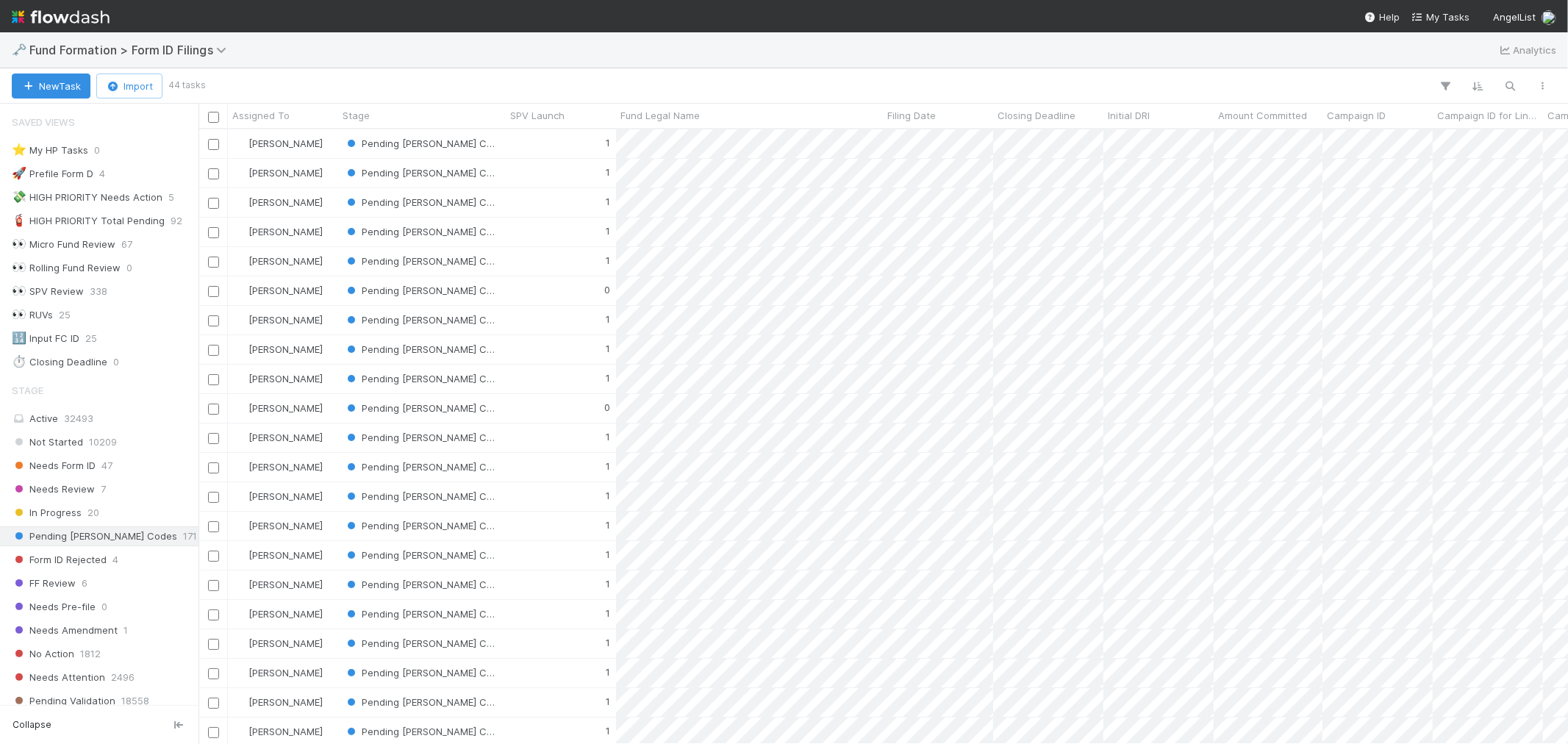
scroll to position [11, 12]
click at [1511, 87] on icon "button" at bounding box center [1510, 85] width 15 height 13
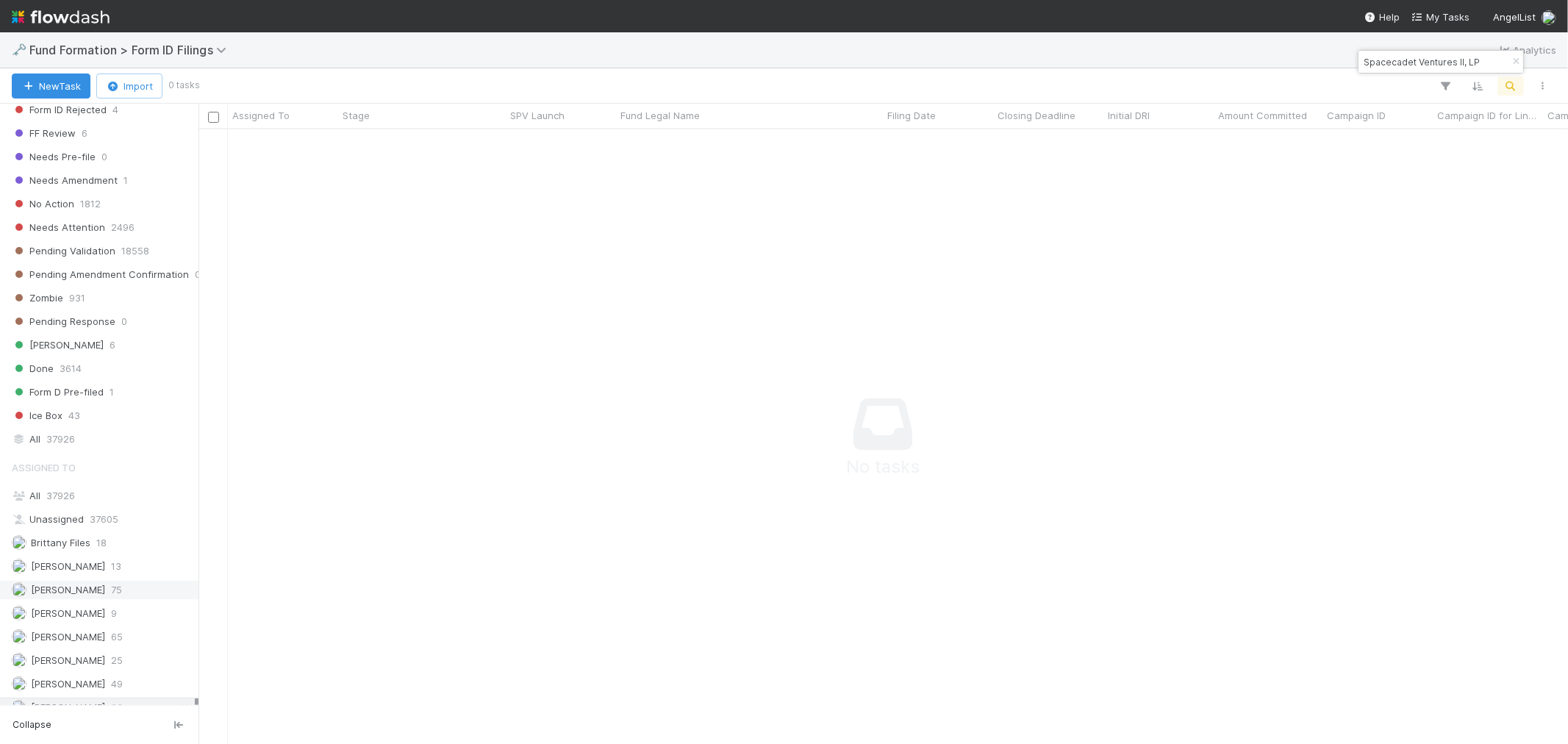
scroll to position [472, 0]
type input "Spacecadet Ventures II, LP"
click at [71, 473] on span "37926" at bounding box center [61, 478] width 29 height 11
click at [1404, 62] on input "Spacecadet Ventures II, LP" at bounding box center [1433, 62] width 147 height 18
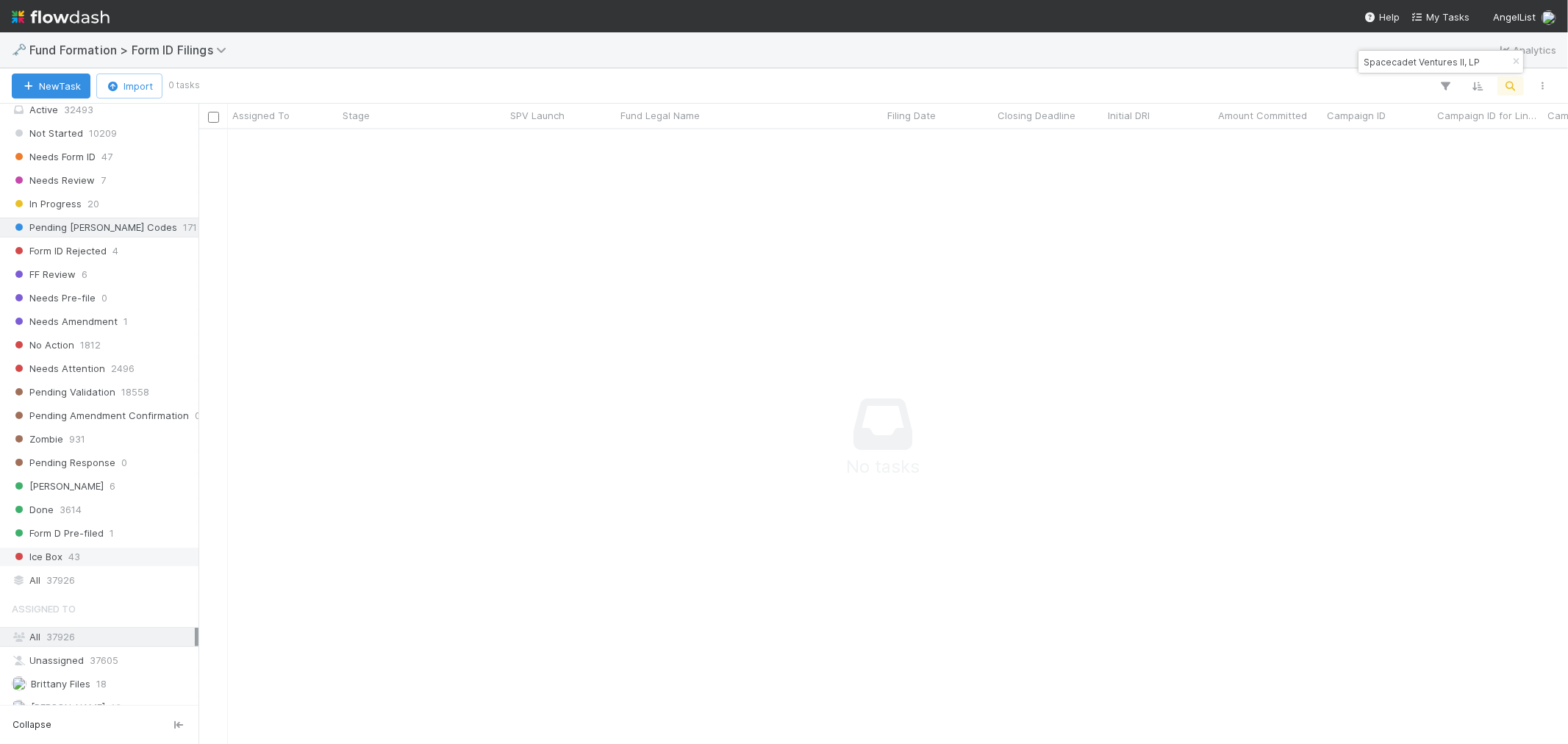
scroll to position [310, 0]
click at [65, 586] on span "37926" at bounding box center [61, 580] width 29 height 18
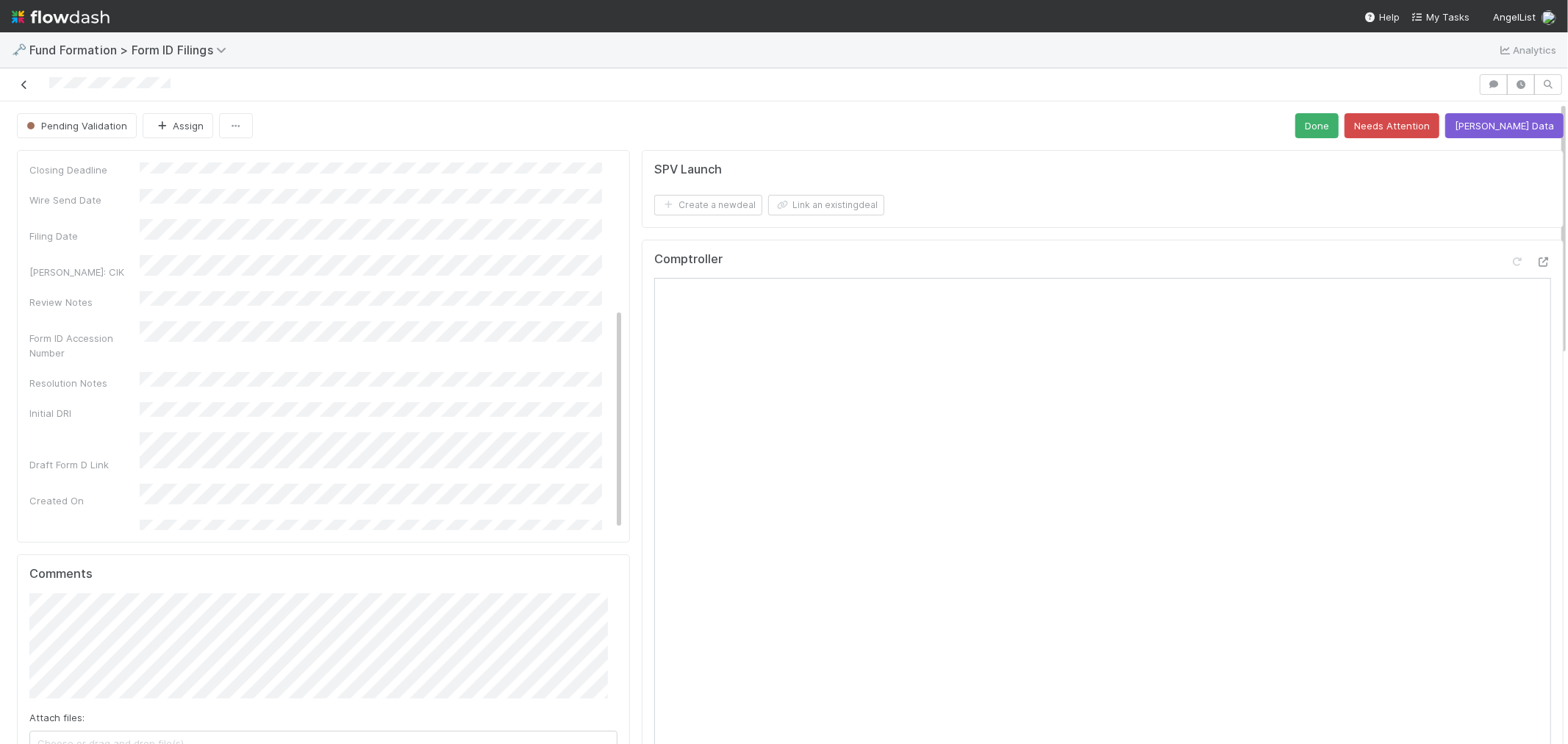
click at [27, 81] on icon at bounding box center [24, 84] width 15 height 10
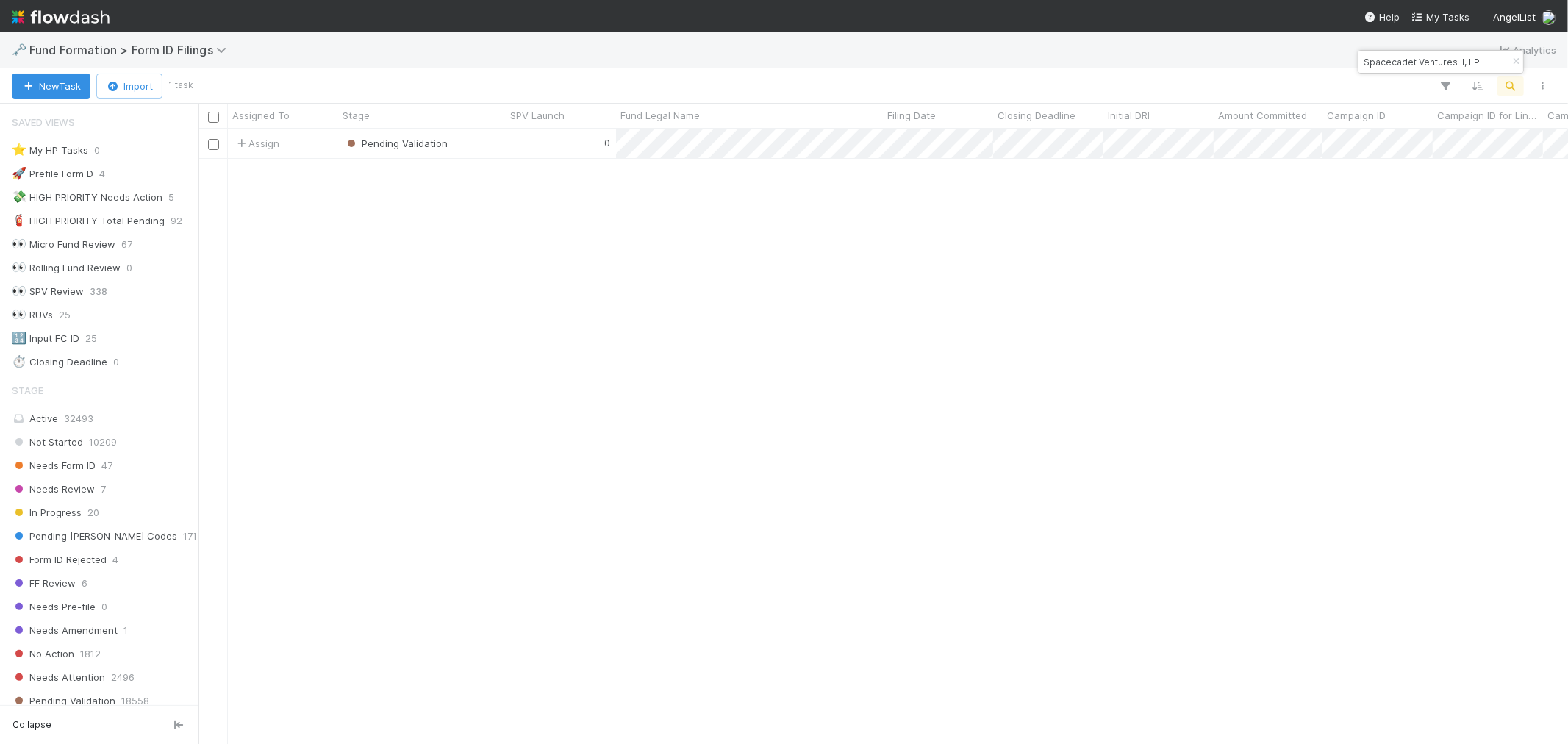
scroll to position [11, 12]
click at [1378, 60] on input "Spacecadet Ventures II, LP" at bounding box center [1433, 62] width 147 height 18
paste input "FI-0513 Fund I, a series of Roll Up Vehicles"
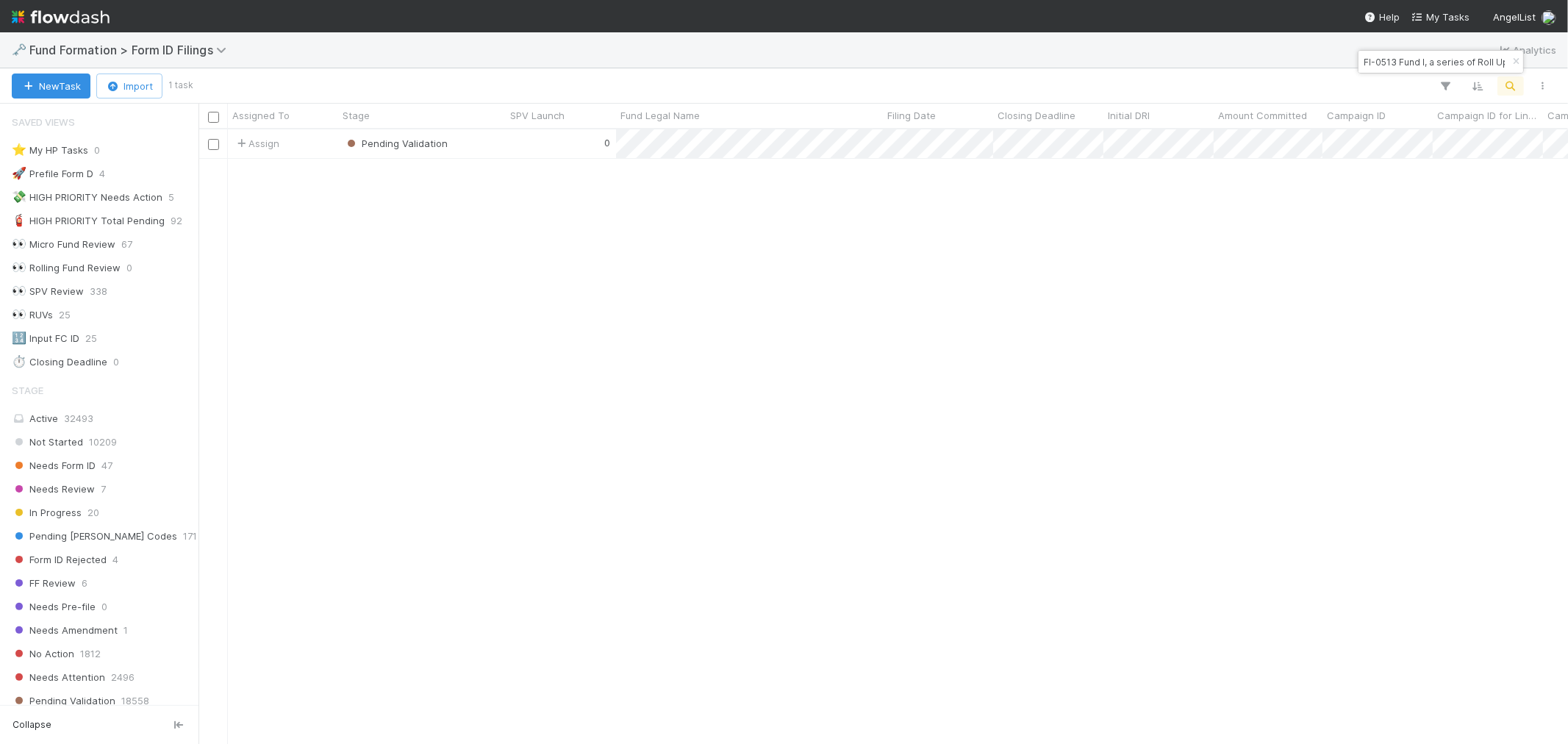
scroll to position [0, 69]
type input "FI-0513 Fund I, a series of Roll Up Vehicles, LP"
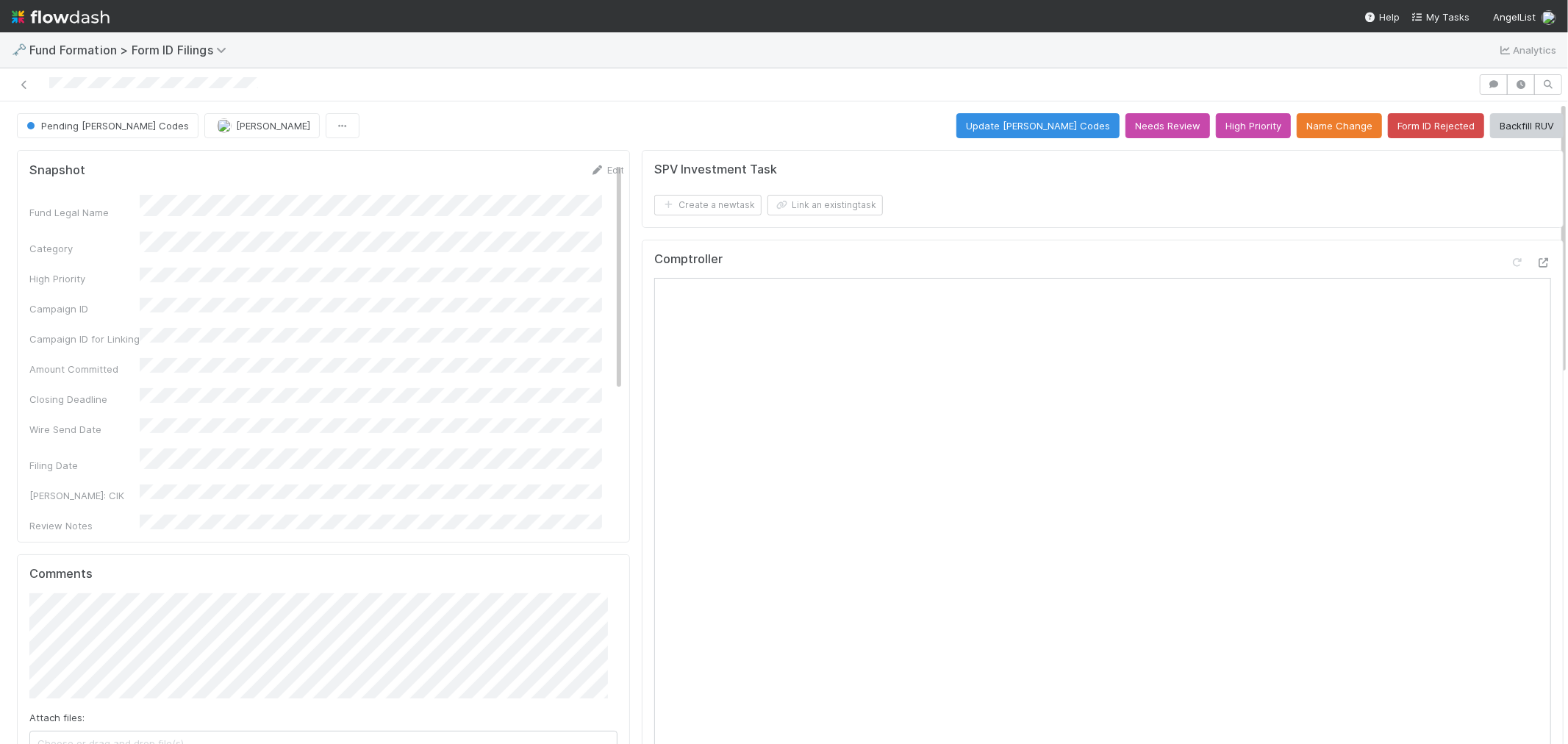
click at [1054, 131] on button "Update EDGAR Codes" at bounding box center [1038, 126] width 164 height 25
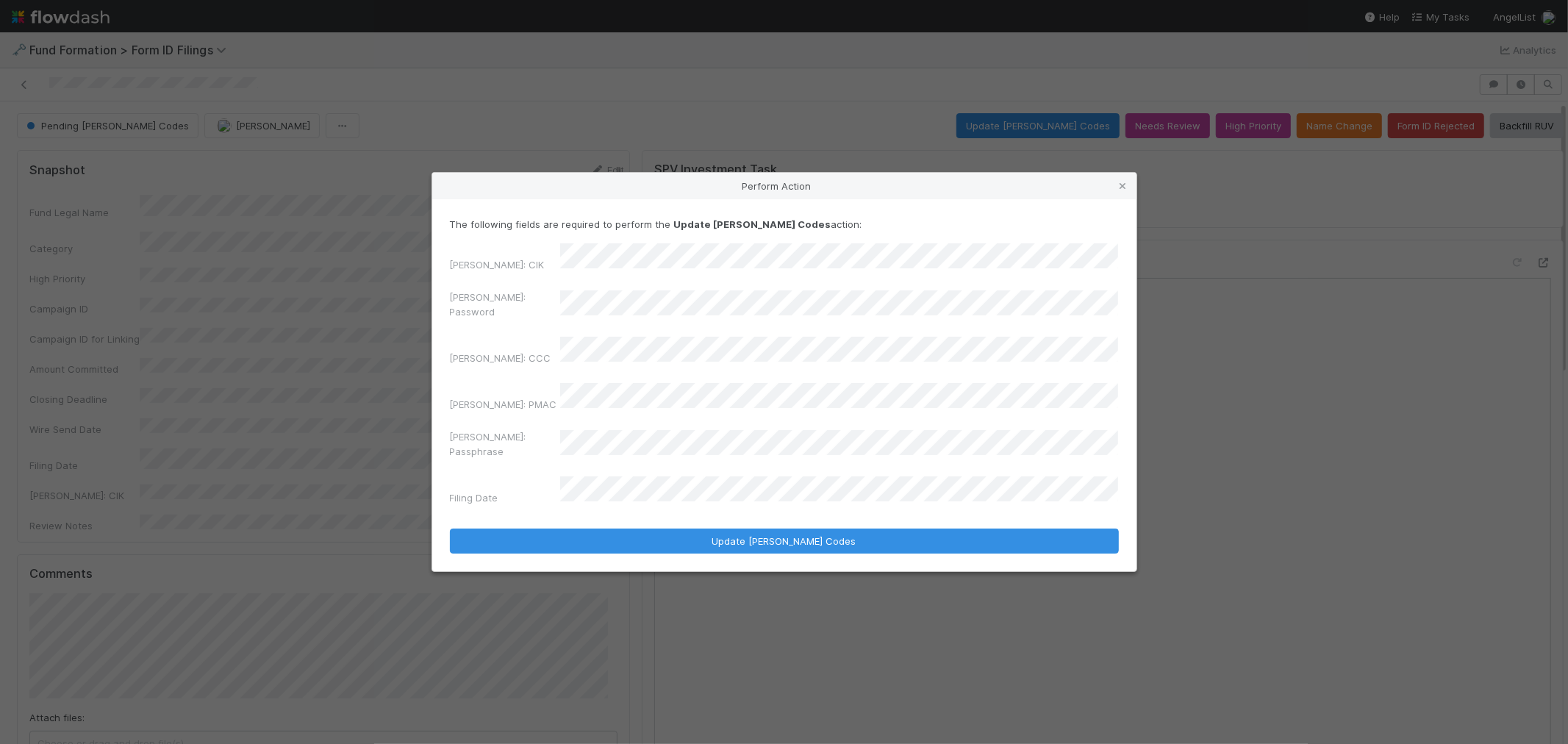
click at [391, 322] on div "Perform Action The following fields are required to perform the Update EDGAR Co…" at bounding box center [784, 372] width 1568 height 744
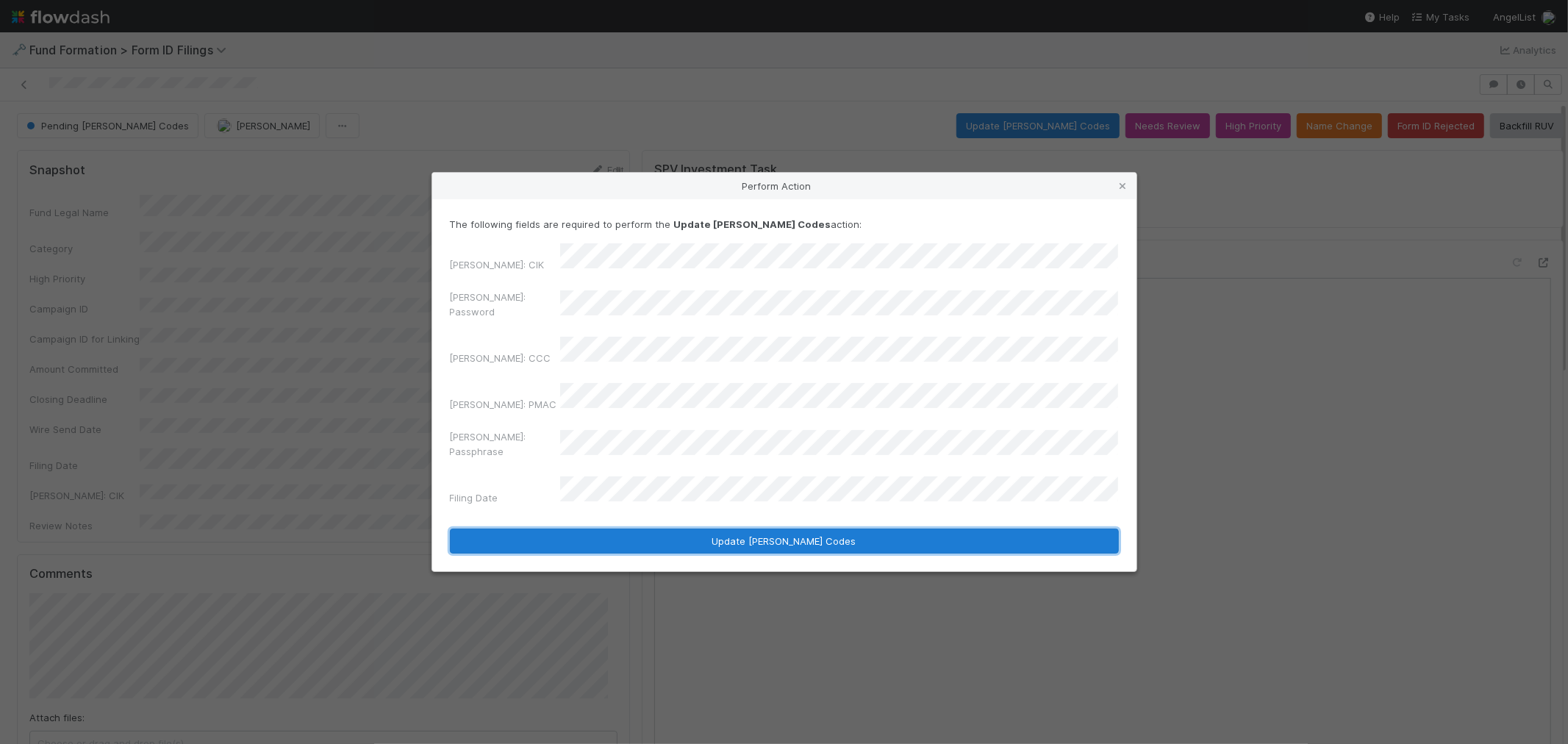
click at [803, 529] on button "Update EDGAR Codes" at bounding box center [784, 541] width 669 height 25
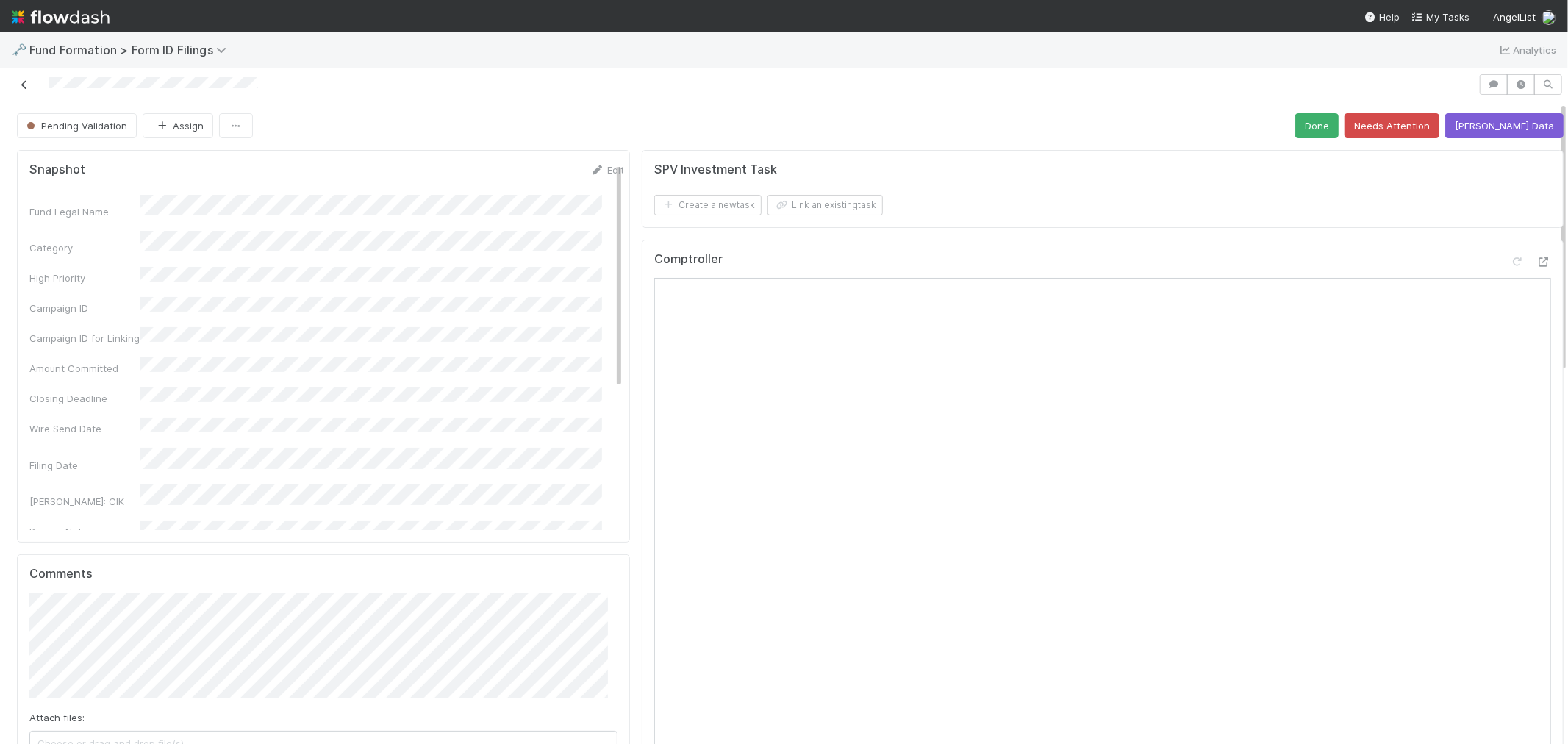
click at [24, 84] on icon at bounding box center [24, 84] width 15 height 10
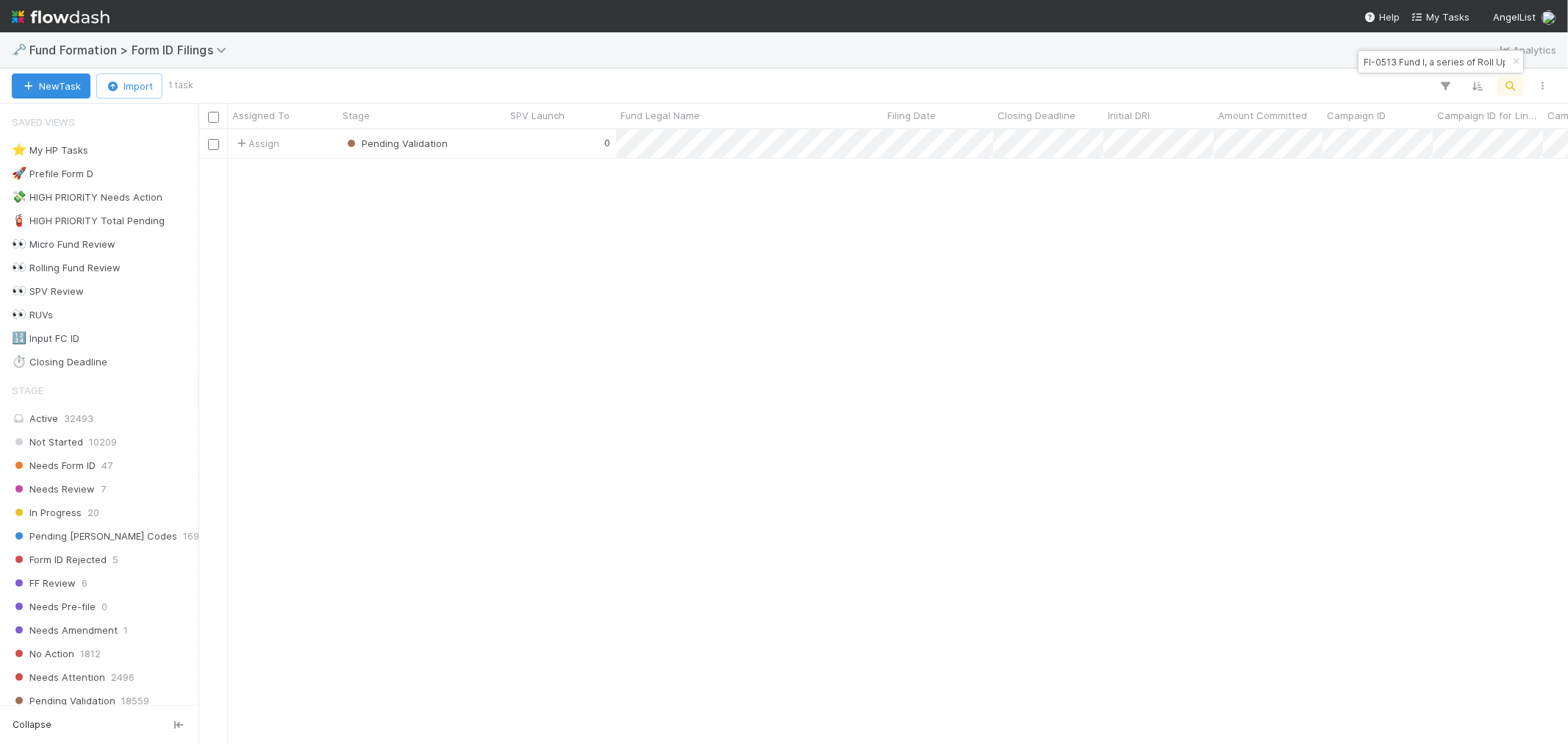
scroll to position [602, 1357]
click at [1383, 67] on input "FI-0513 Fund I, a series of Roll Up Vehicles, LP" at bounding box center [1433, 62] width 147 height 18
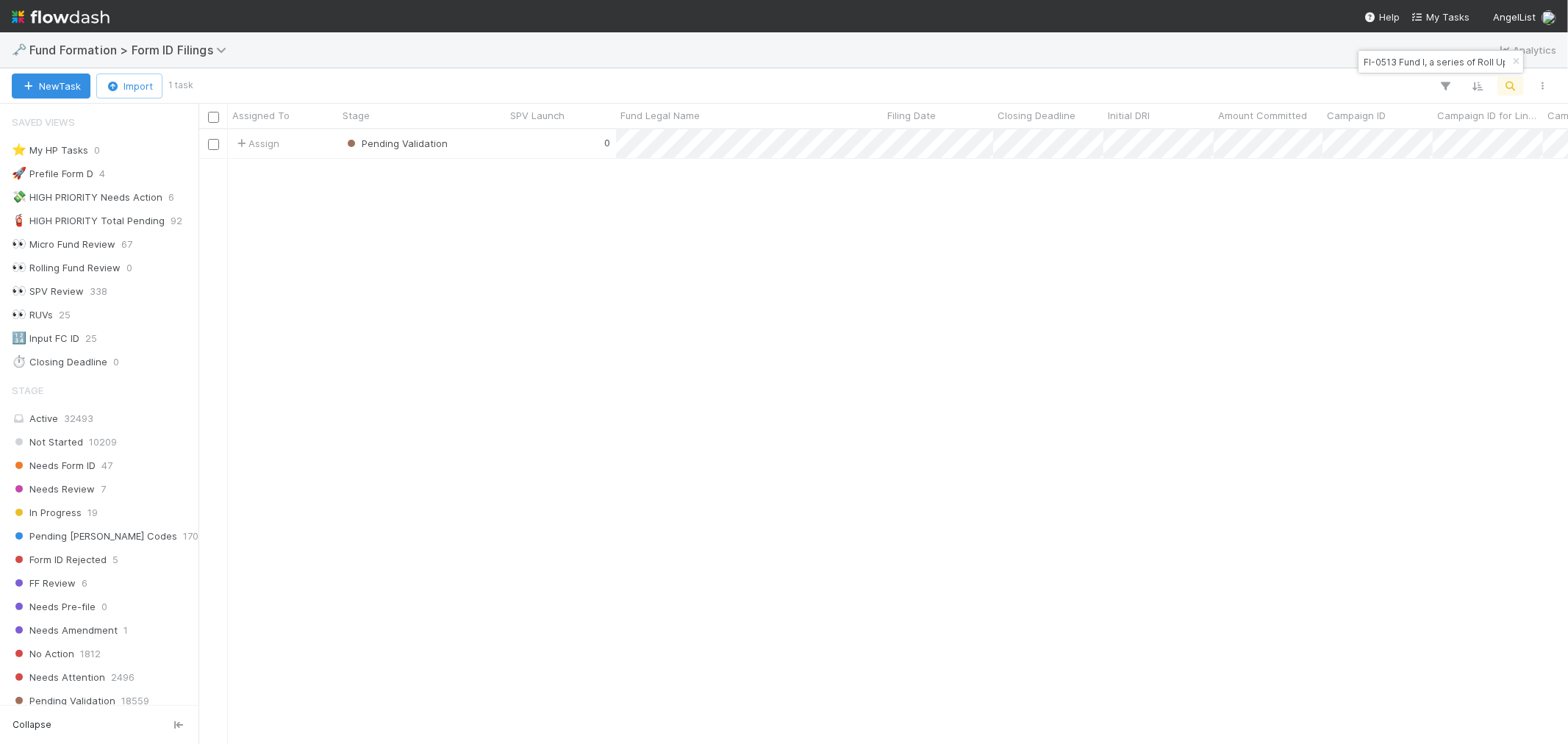
paste input "AL-0607 Fund I, a series of Syntax Ventur"
type input "AL-0607 Fund I, a series of Syntax Ventures, LP"
click at [509, 150] on div "1" at bounding box center [560, 143] width 110 height 29
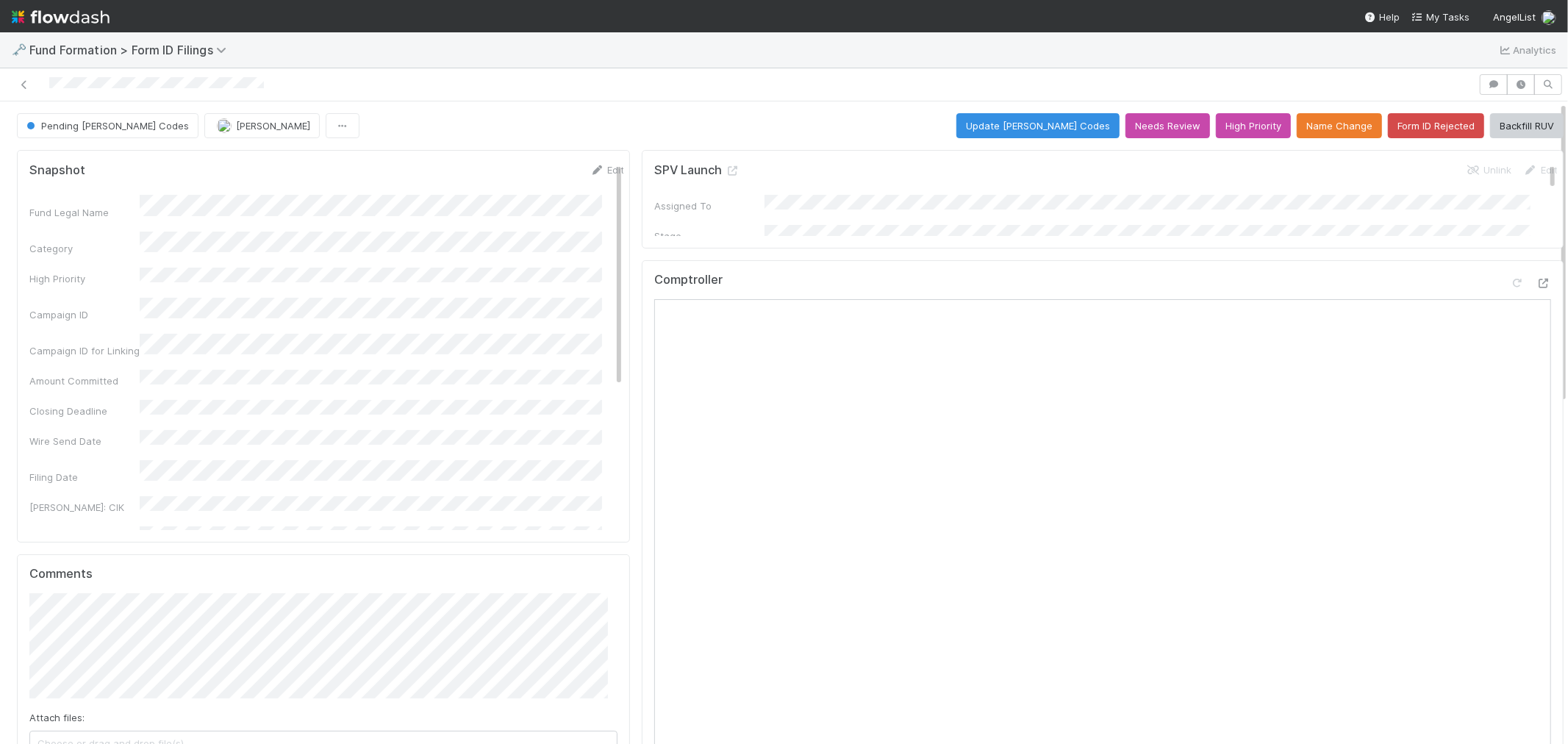
click at [1057, 135] on button "Update EDGAR Codes" at bounding box center [1038, 126] width 164 height 25
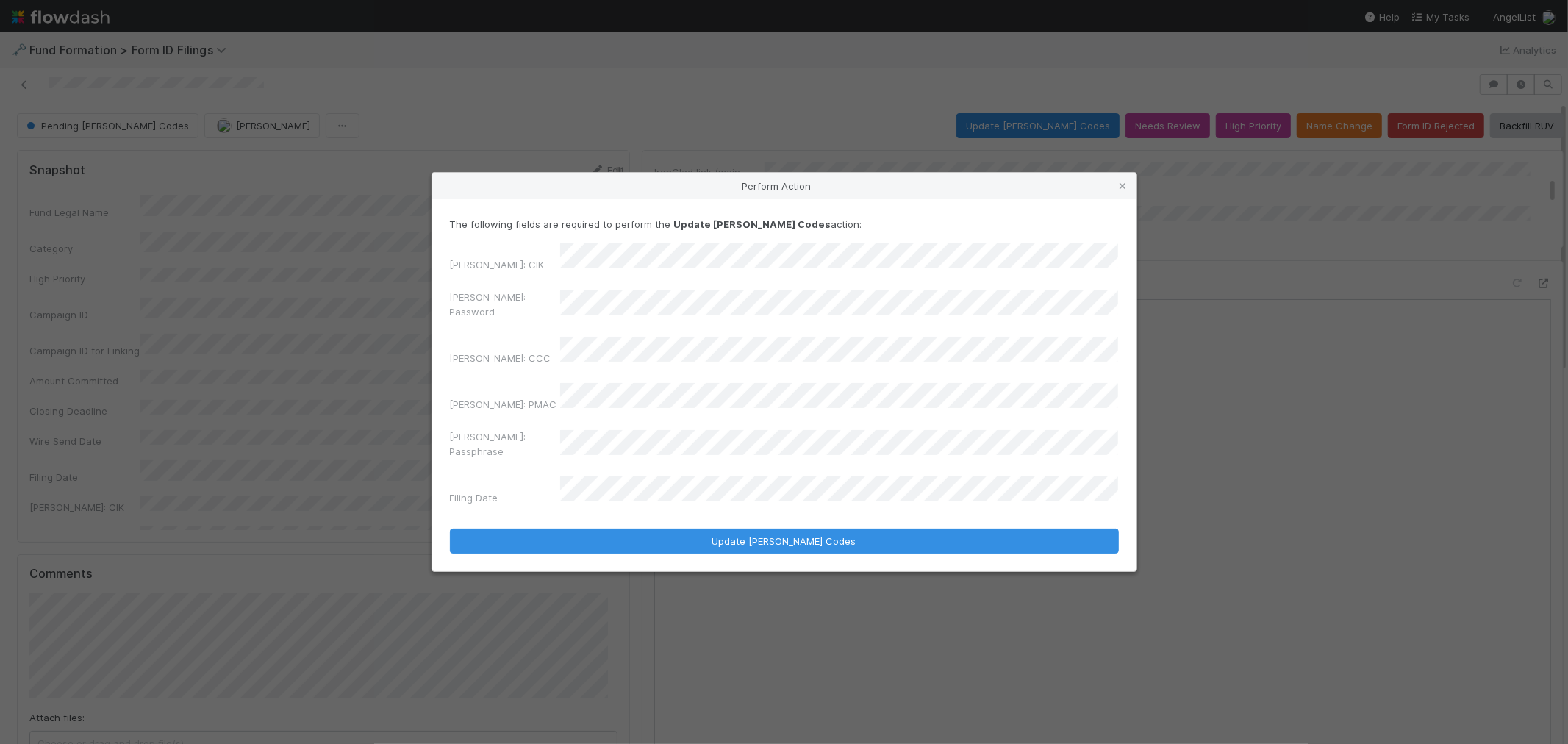
click at [430, 328] on div "Perform Action The following fields are required to perform the Update EDGAR Co…" at bounding box center [784, 372] width 1568 height 744
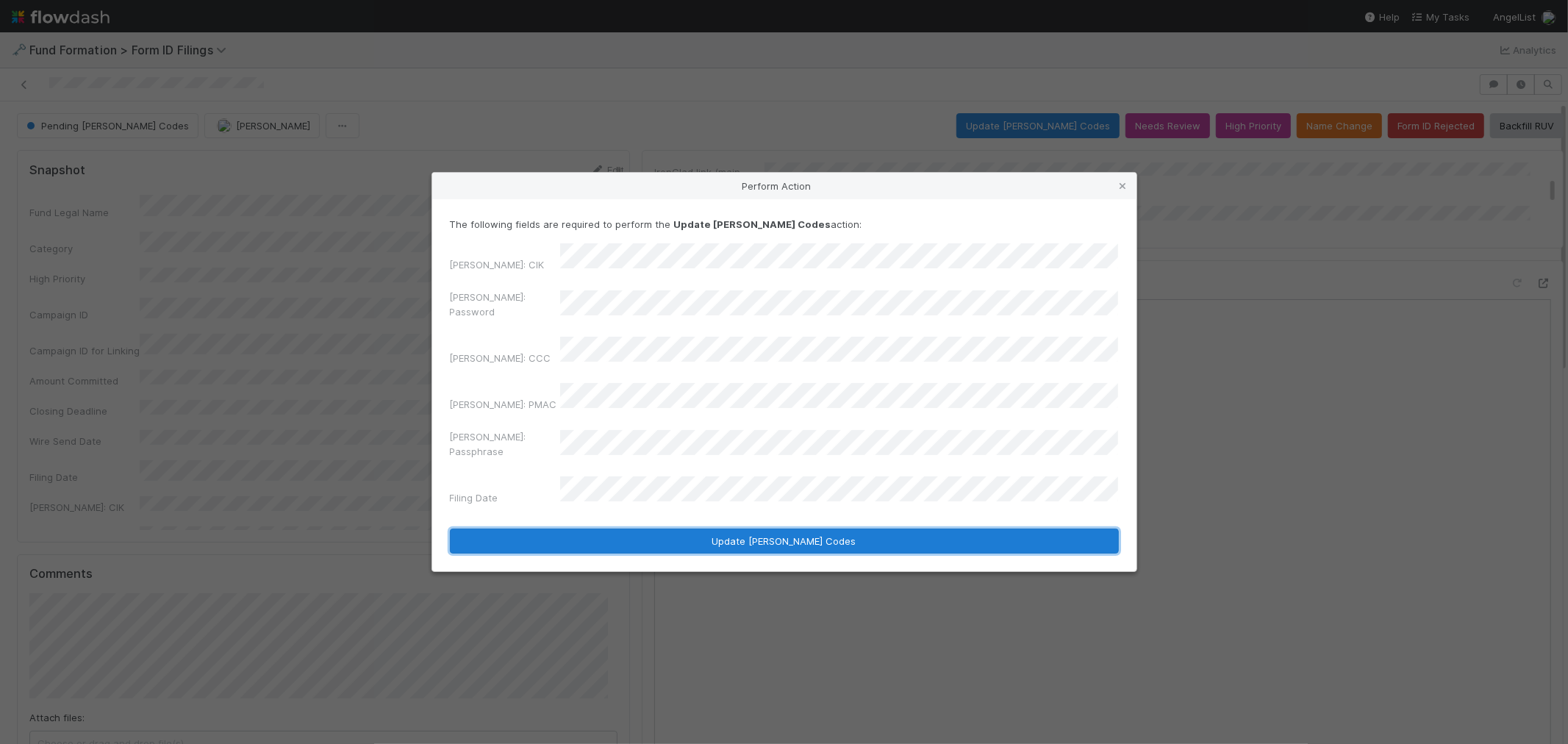
click at [906, 529] on button "Update EDGAR Codes" at bounding box center [784, 541] width 669 height 25
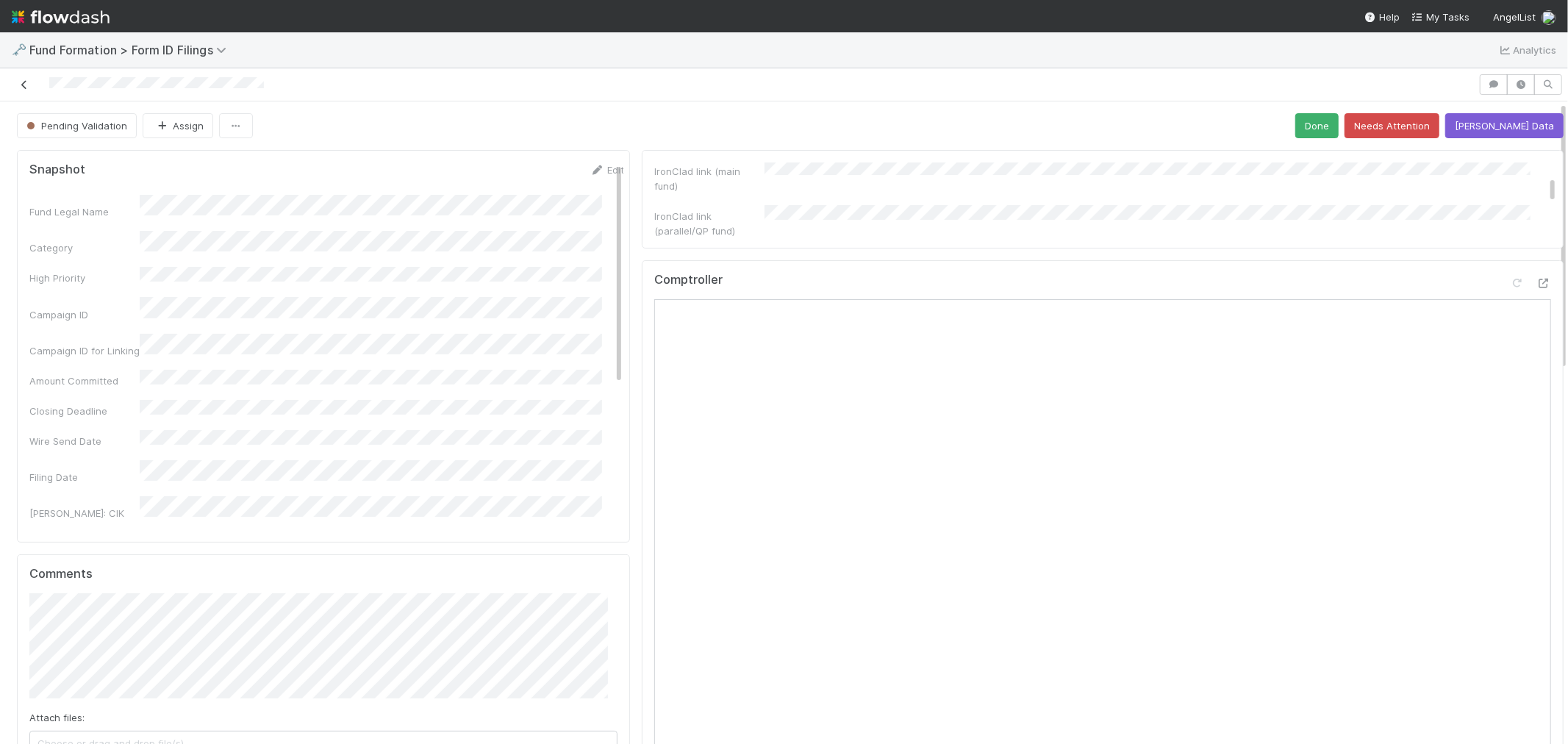
click at [23, 83] on icon at bounding box center [24, 84] width 15 height 10
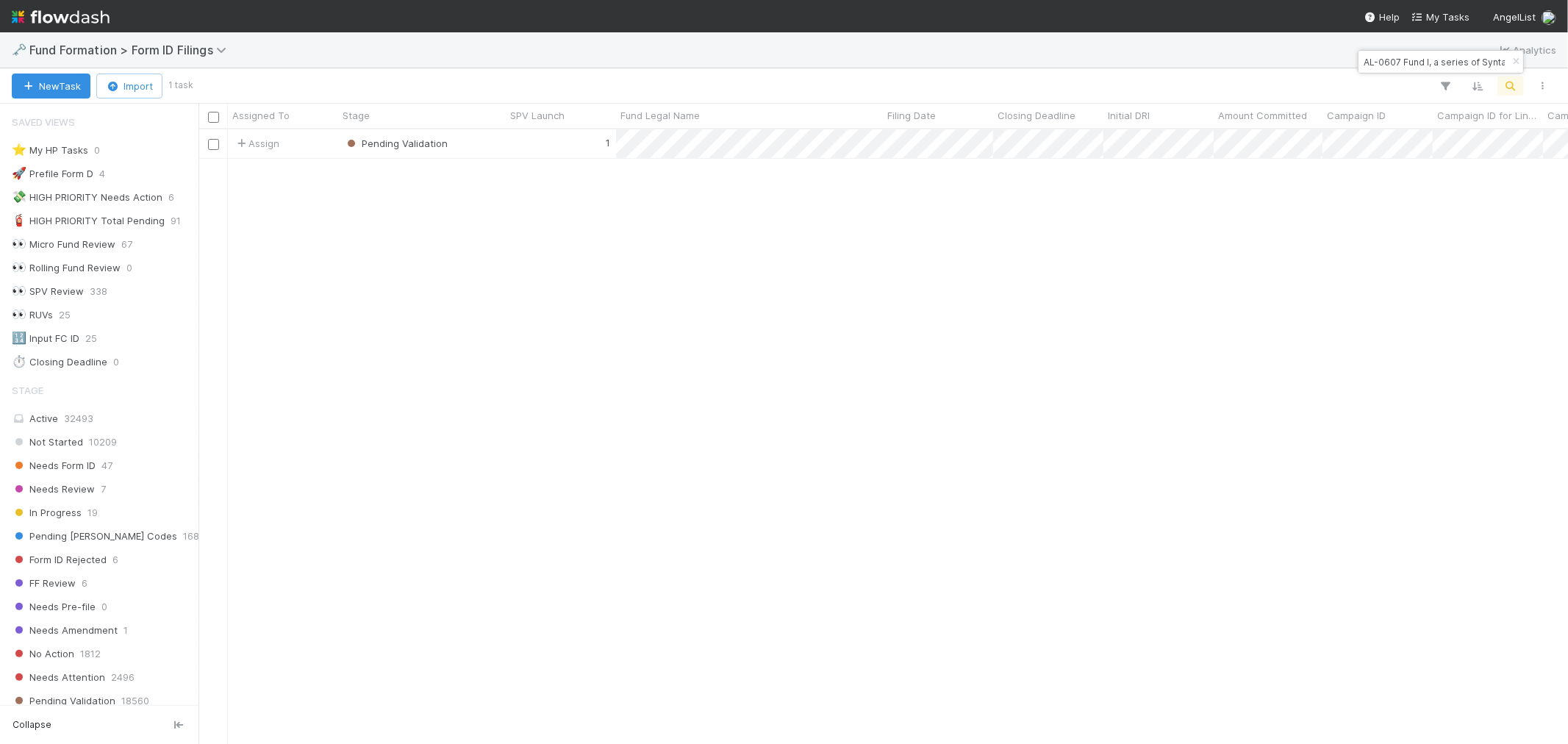
scroll to position [11, 12]
click at [1419, 64] on input "AL-0607 Fund I, a series of Syntax Ventures, LP" at bounding box center [1433, 62] width 147 height 18
paste input "CH-0728 Fund I, a series of Zachary Ginsburg Fund"
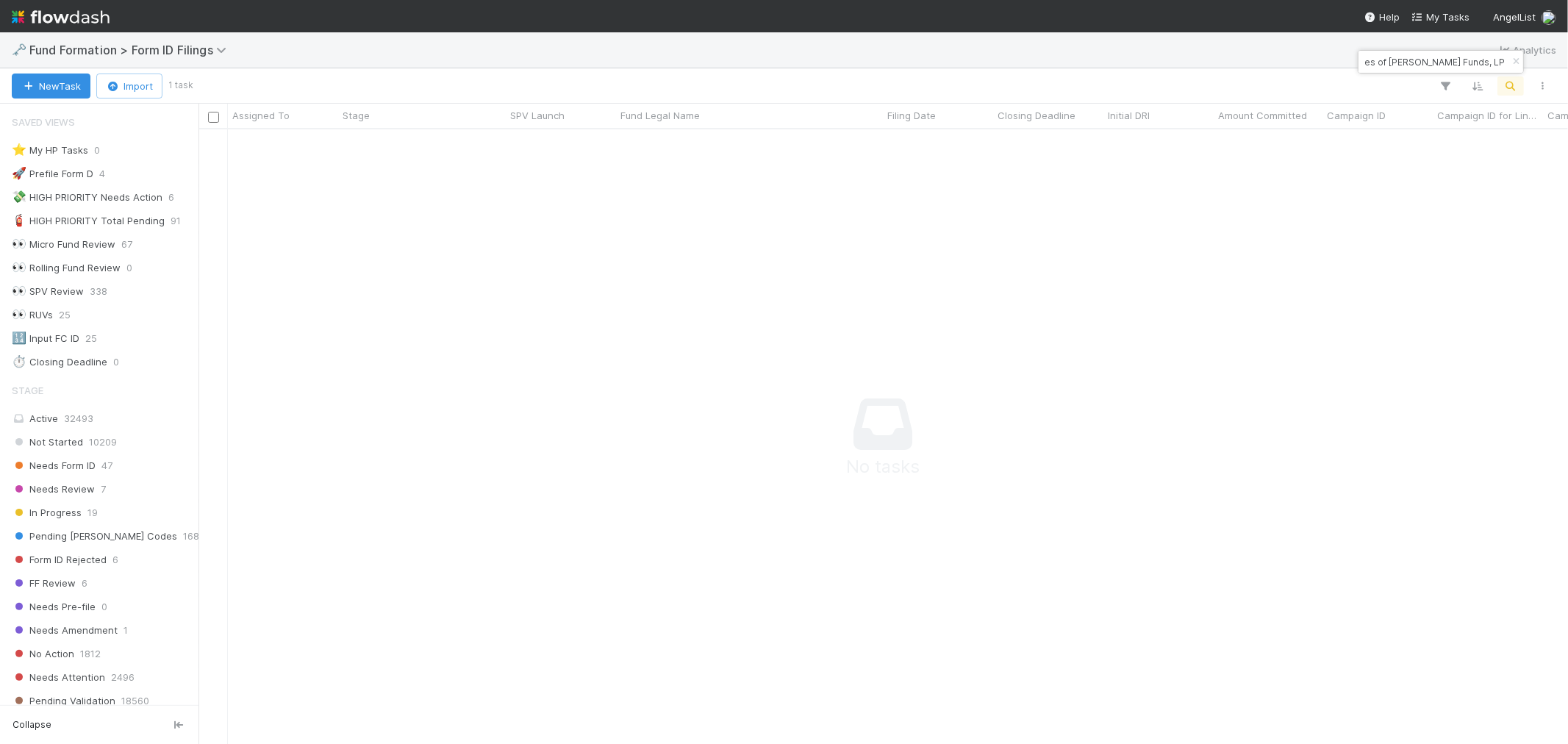
scroll to position [589, 1345]
type input "CH-0728 Fund I, a series of Zachary Ginsburg Funds, LP"
click at [518, 145] on div "1" at bounding box center [560, 143] width 110 height 29
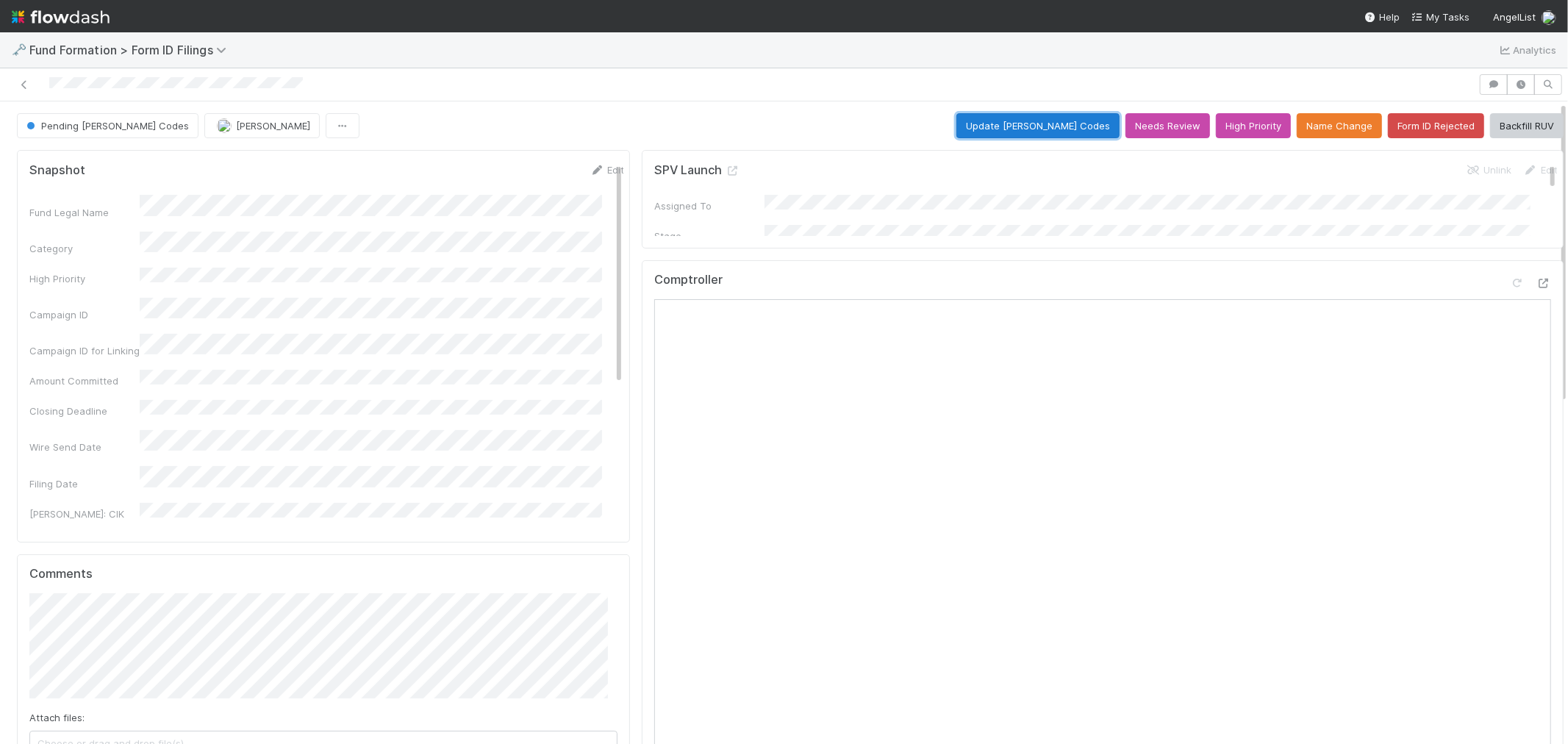
click at [1012, 128] on button "Update EDGAR Codes" at bounding box center [1038, 126] width 164 height 25
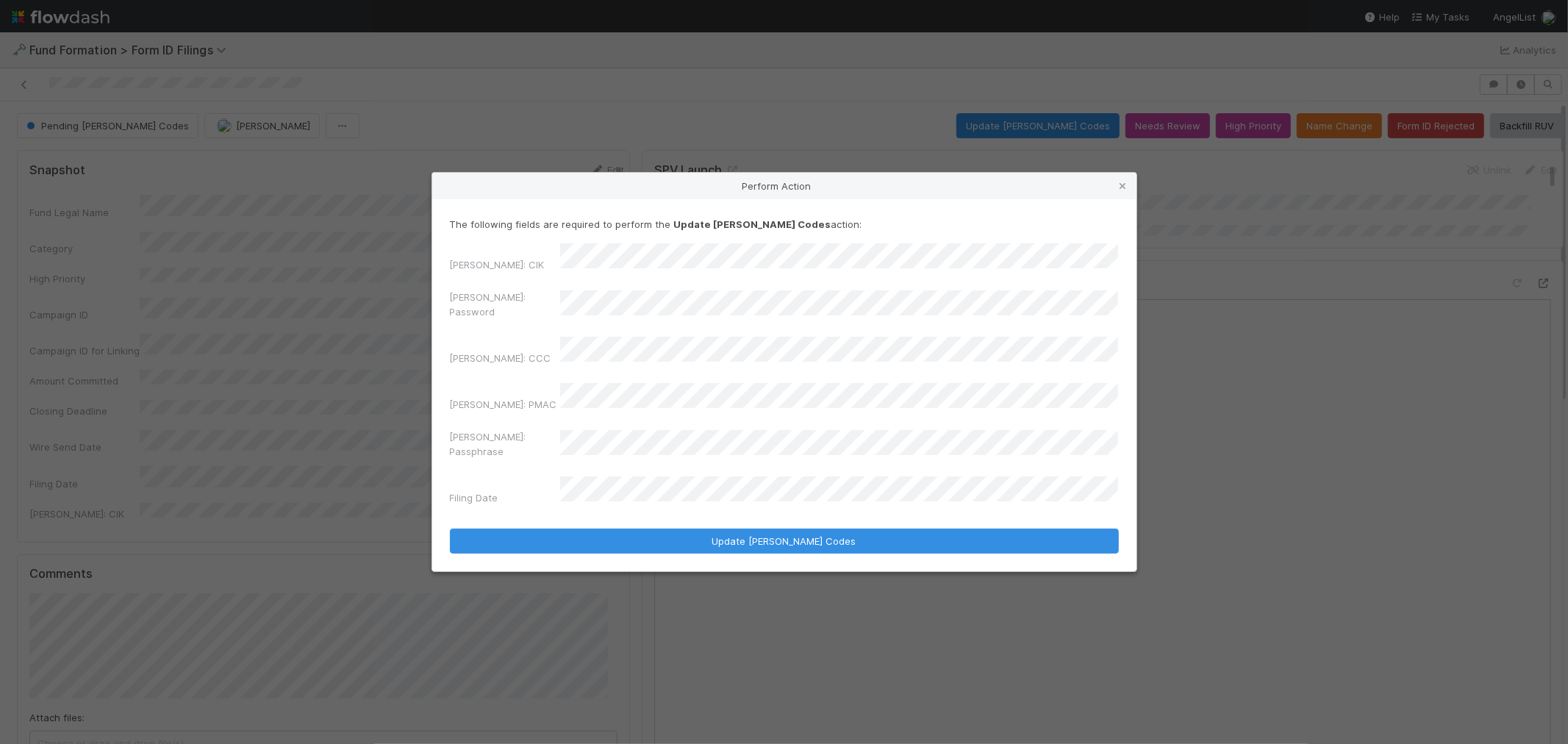
click at [343, 332] on div "Perform Action The following fields are required to perform the Update EDGAR Co…" at bounding box center [784, 372] width 1568 height 744
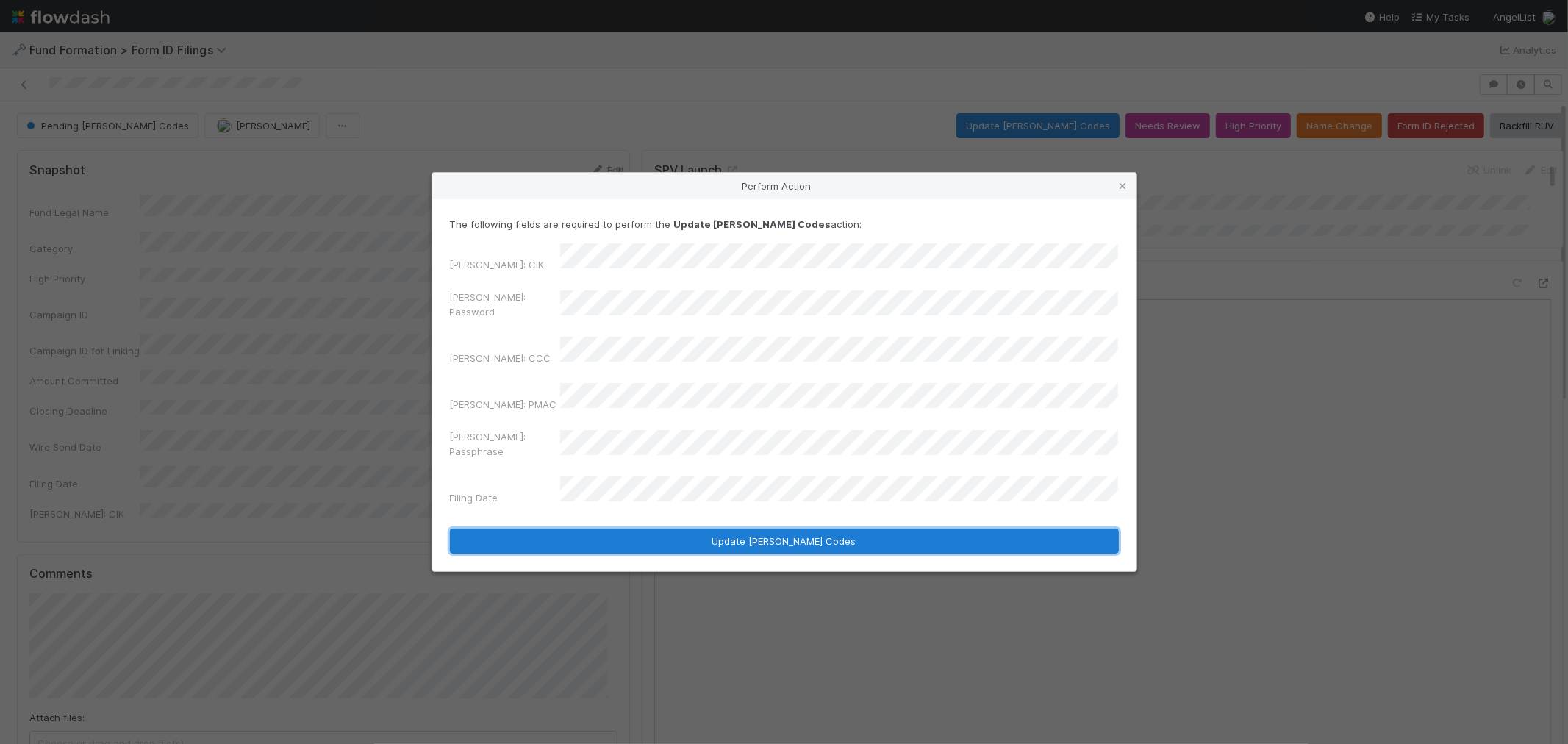
click at [794, 529] on button "Update EDGAR Codes" at bounding box center [784, 541] width 669 height 25
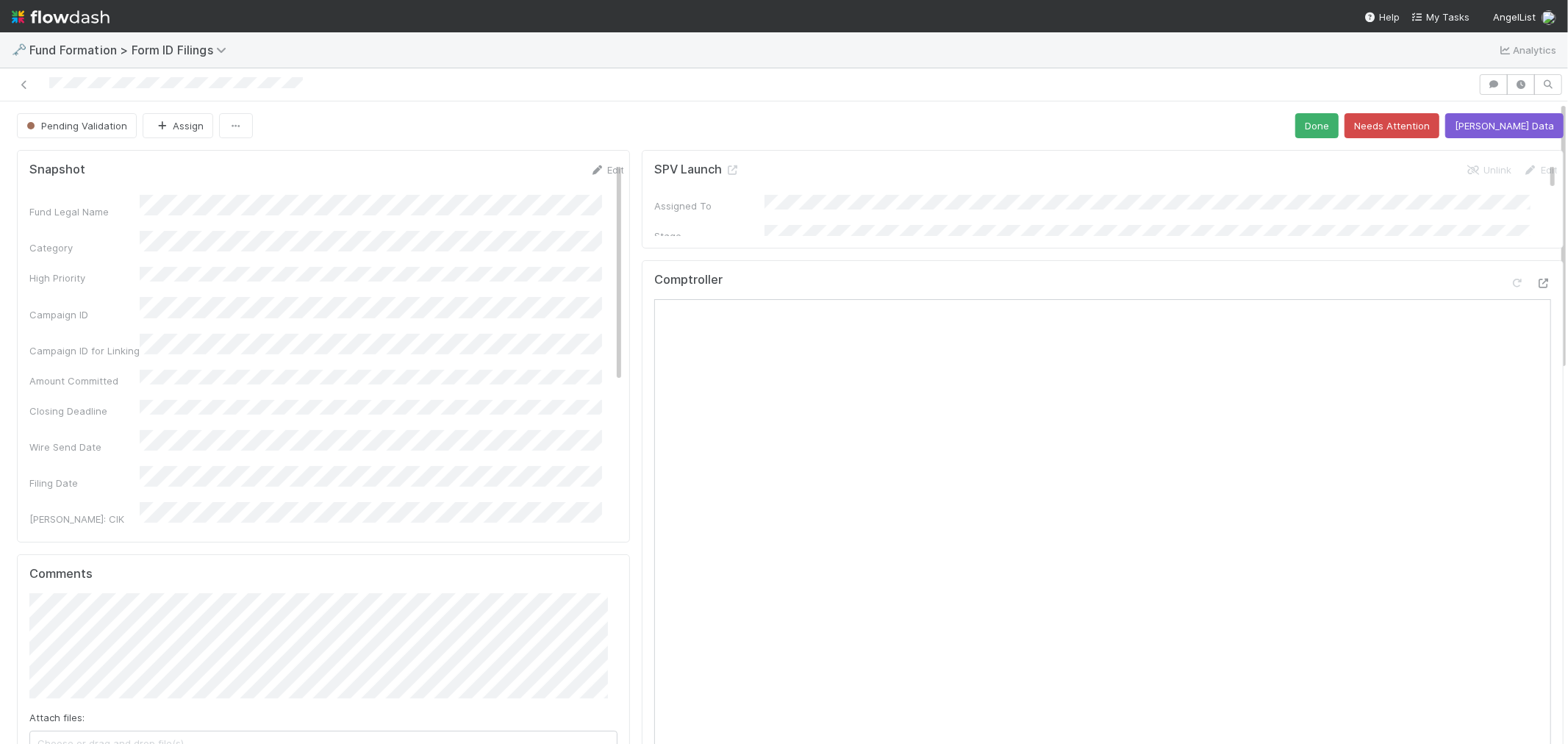
drag, startPoint x: 20, startPoint y: 85, endPoint x: 462, endPoint y: 60, distance: 442.7
click at [20, 85] on icon at bounding box center [24, 84] width 15 height 10
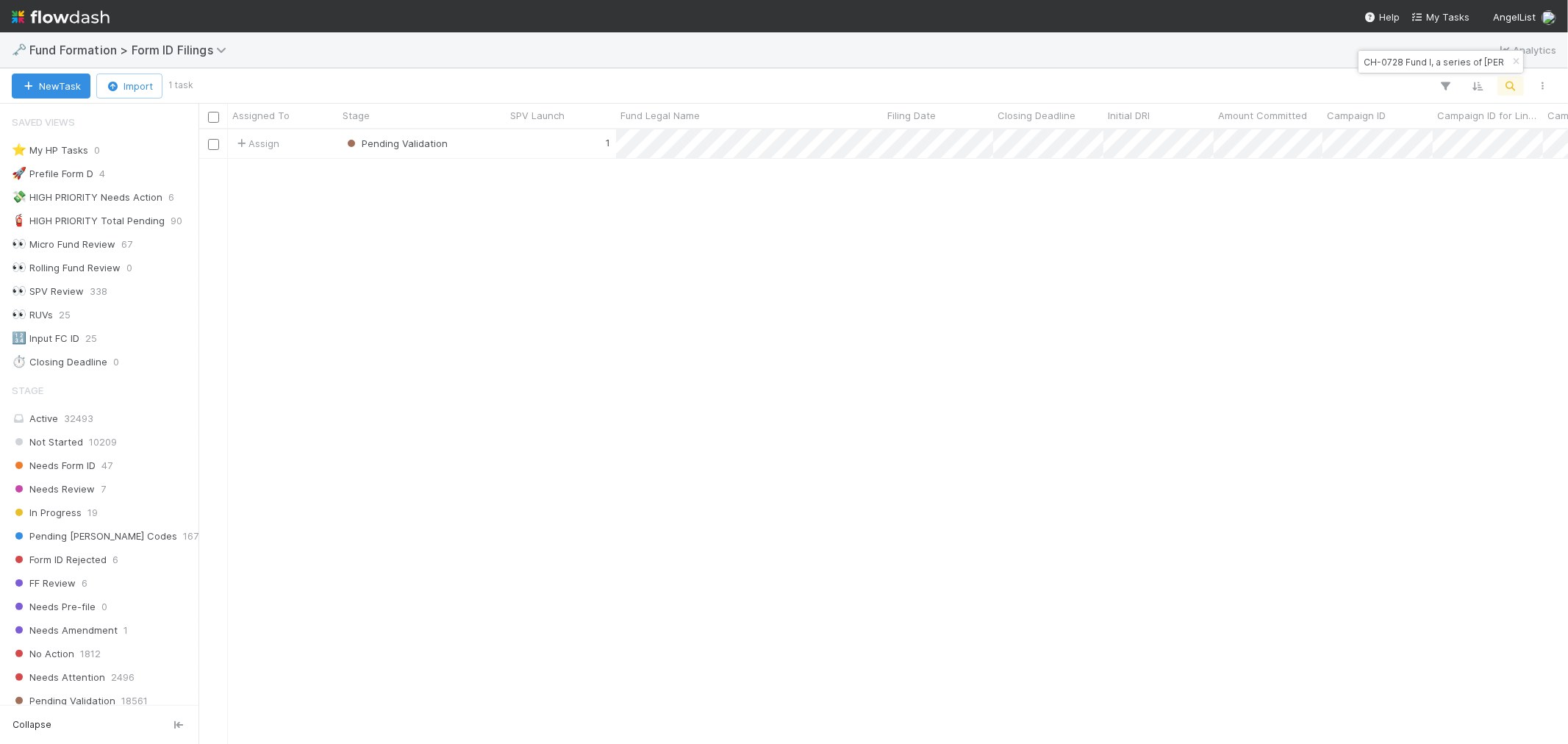
scroll to position [11, 12]
click at [1425, 62] on input "CH-0728 Fund I, a series of Zachary Ginsburg Funds, LP" at bounding box center [1433, 62] width 147 height 18
paste input "AM-0813 Fund I, a series of Charge Ventures AL Syndicate"
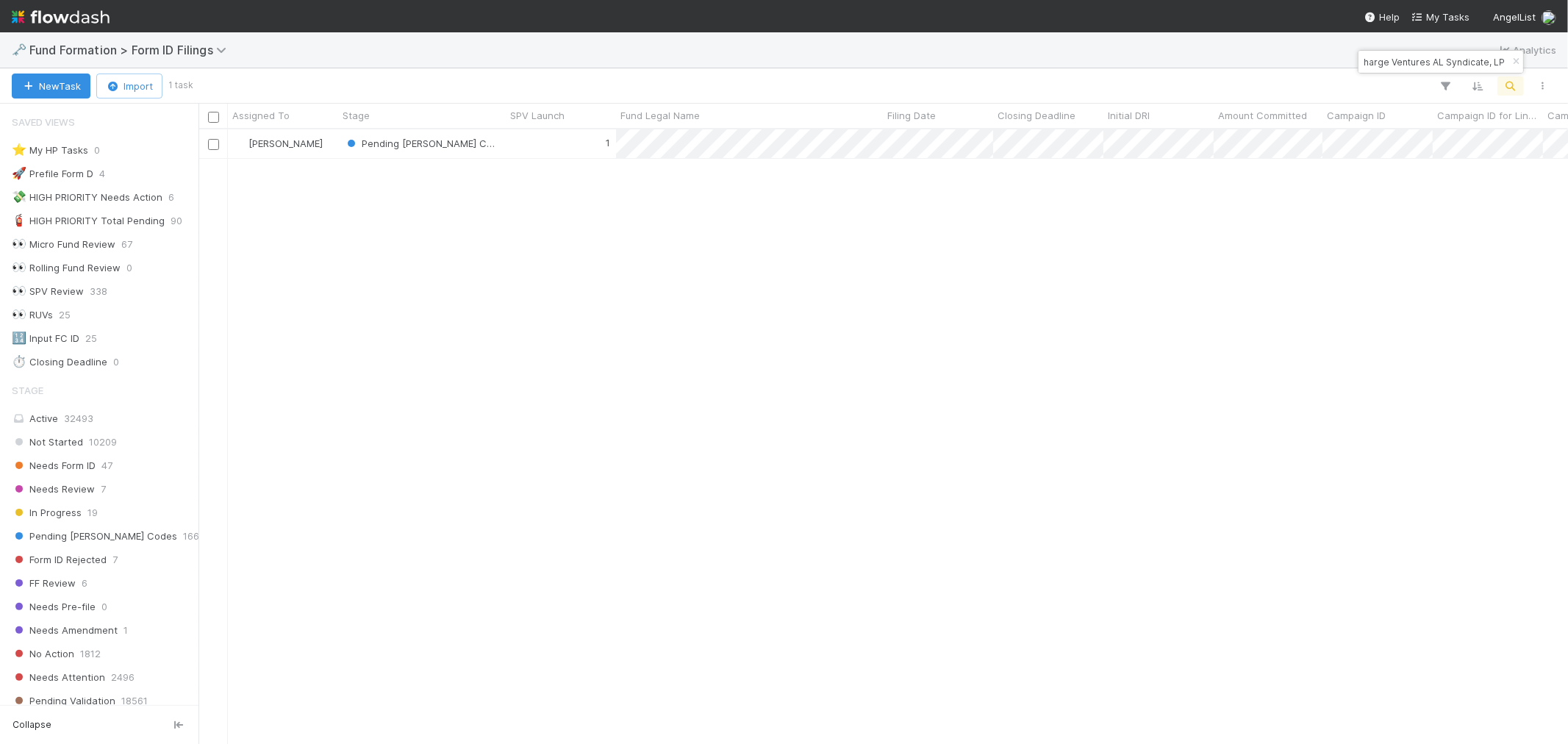
scroll to position [602, 1357]
type input "AM-0813 Fund I, a series of Charge Ventures AL Syndicate, LP"
click at [561, 150] on div "1" at bounding box center [560, 143] width 110 height 29
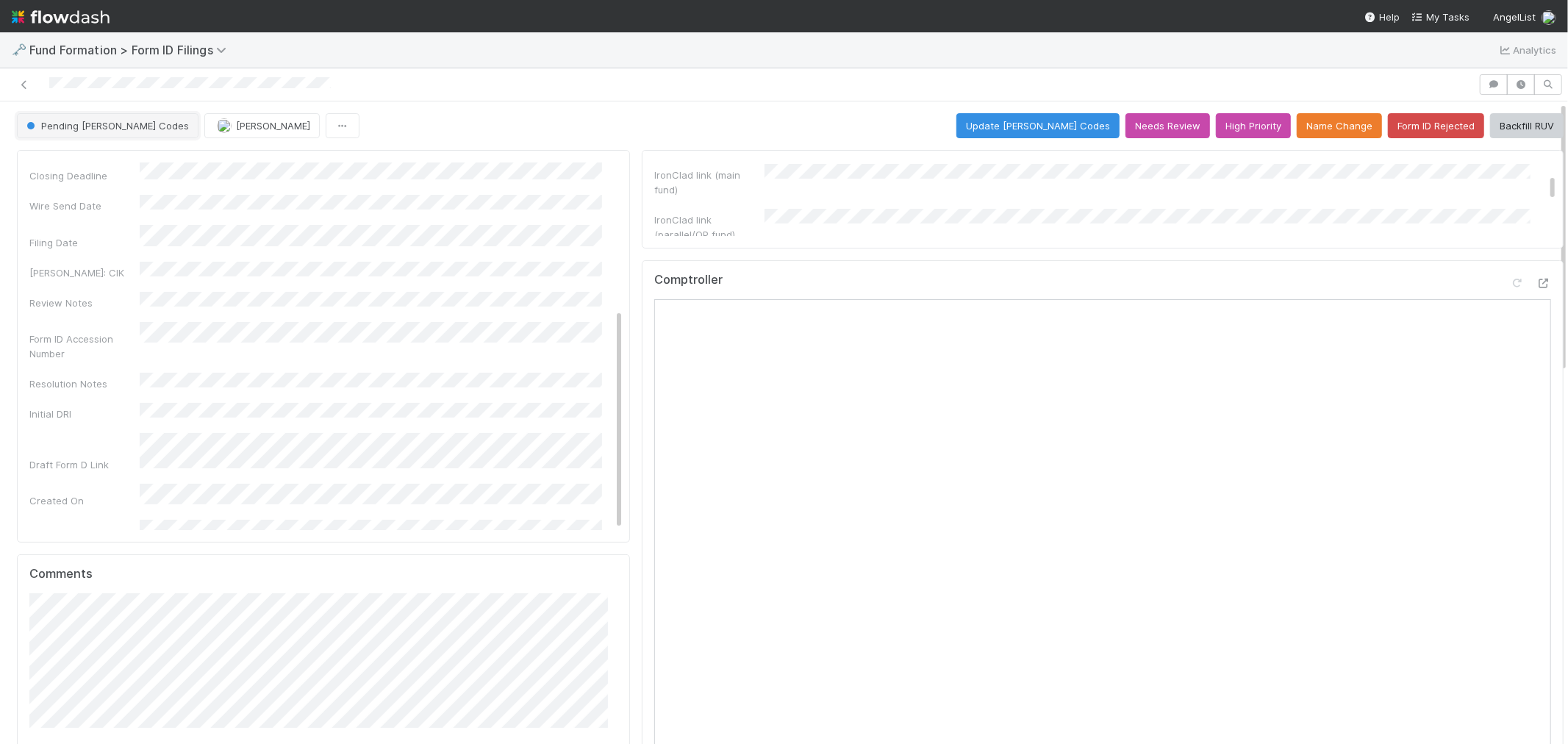
click at [114, 131] on button "Pending EDGAR Codes" at bounding box center [107, 126] width 181 height 25
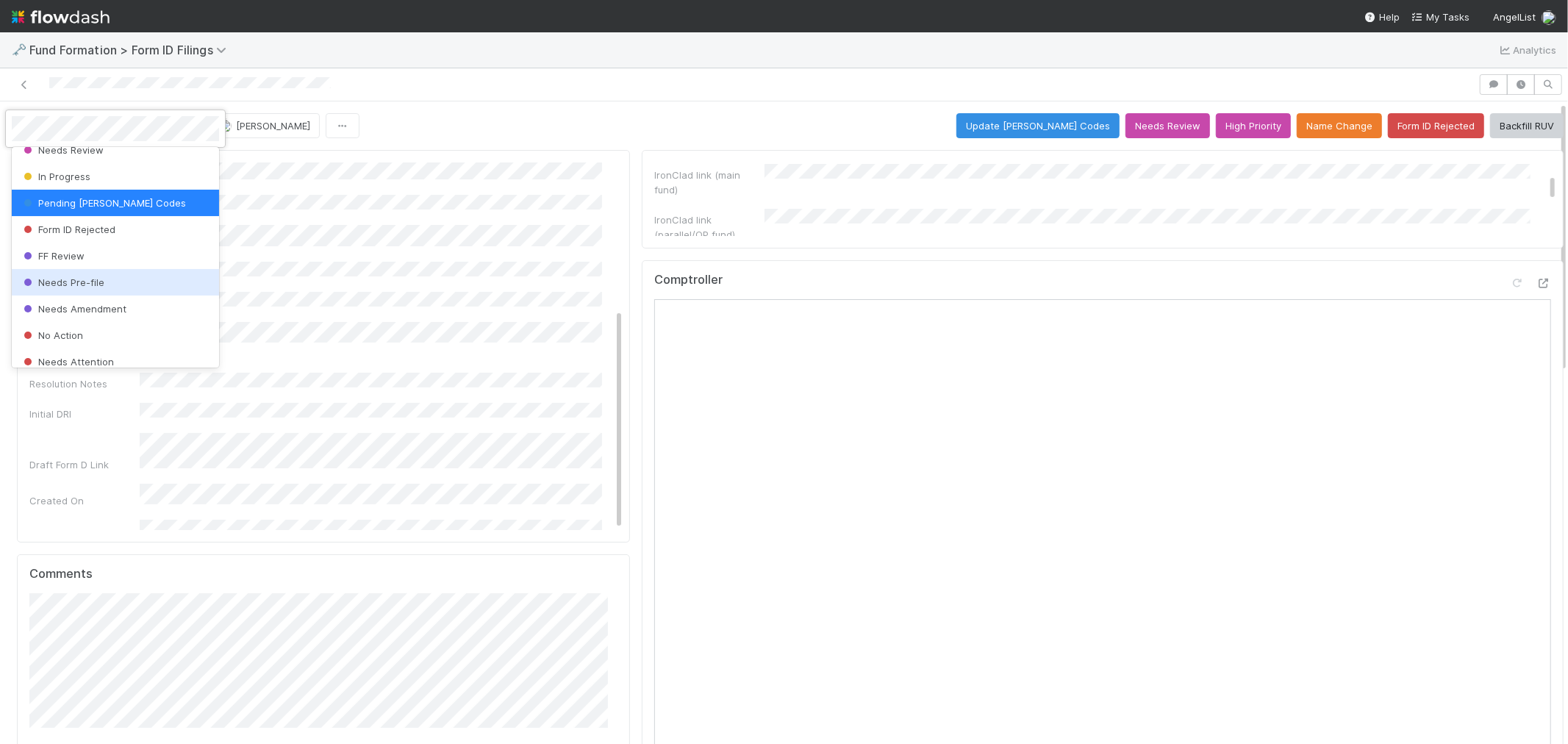
scroll to position [164, 0]
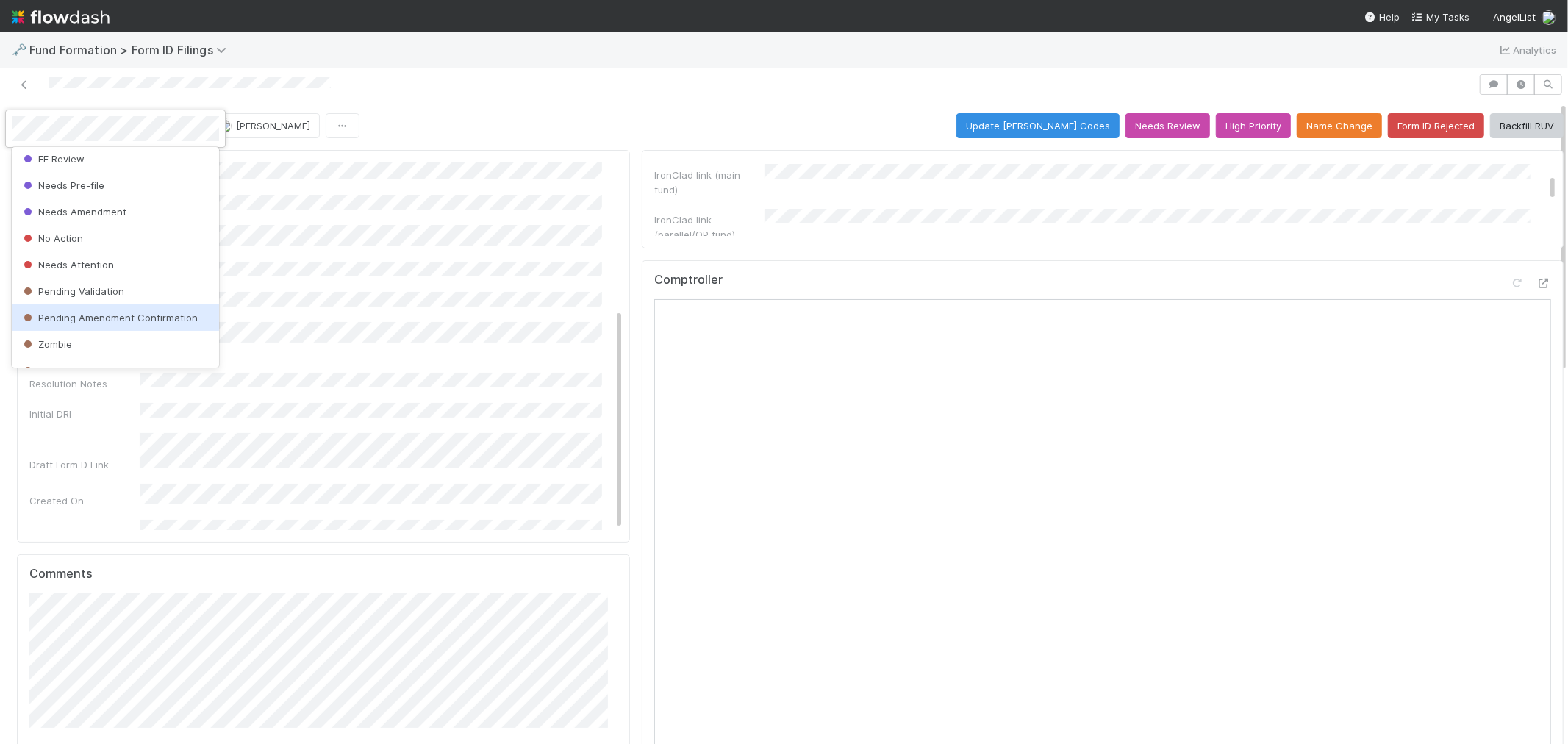
click at [168, 665] on div at bounding box center [784, 372] width 1568 height 744
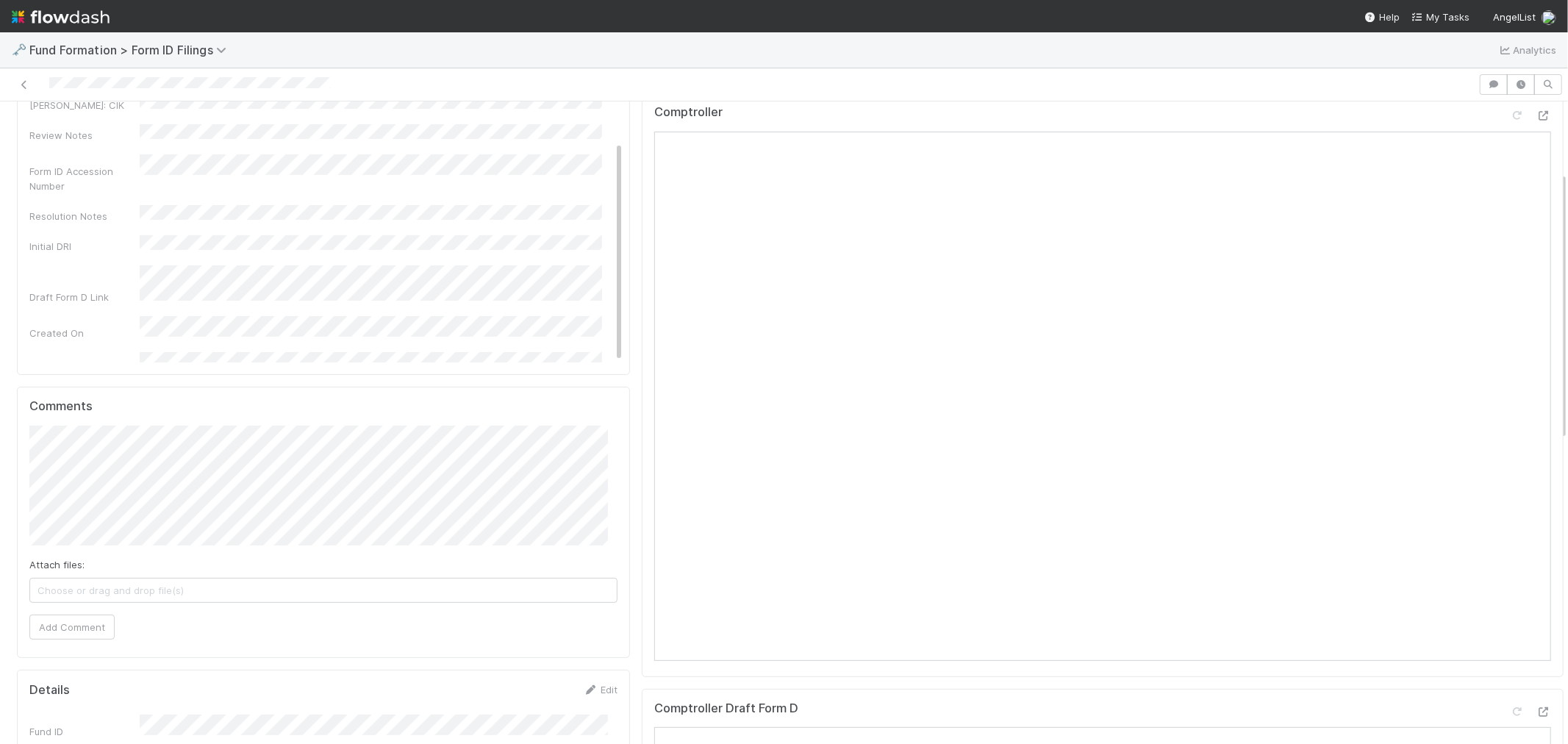
scroll to position [244, 0]
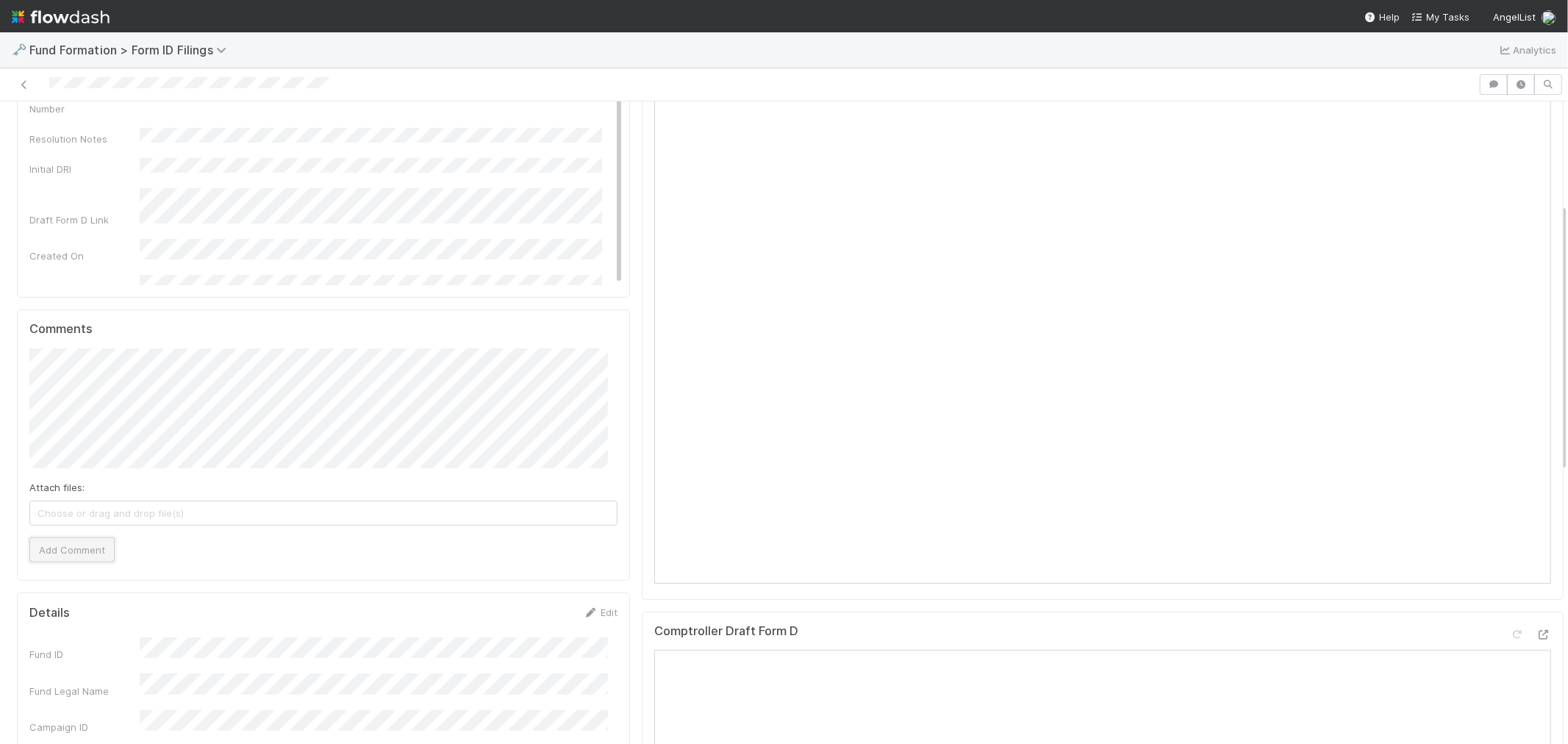
click at [96, 555] on button "Add Comment" at bounding box center [71, 550] width 85 height 25
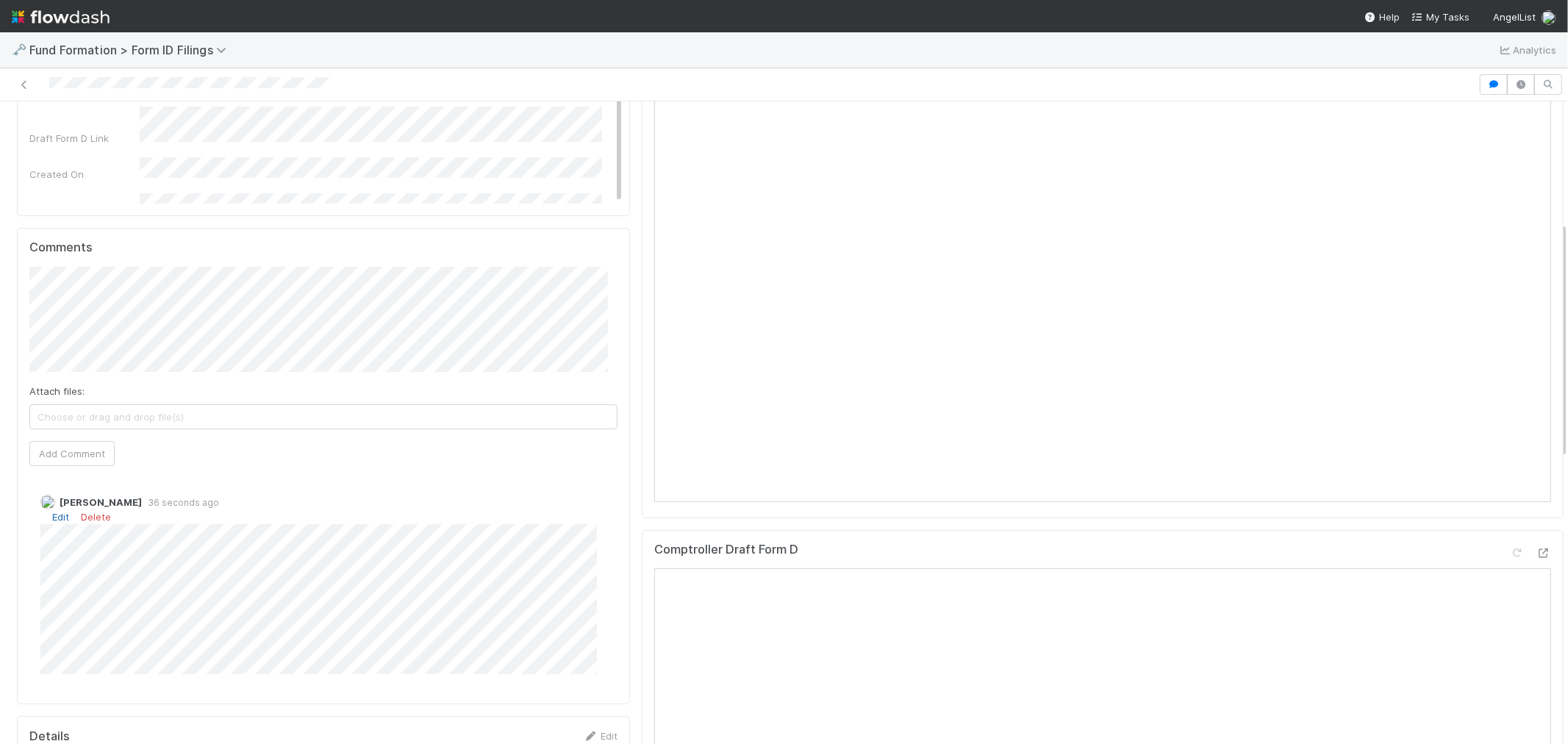
click at [67, 513] on link "Edit" at bounding box center [60, 516] width 17 height 11
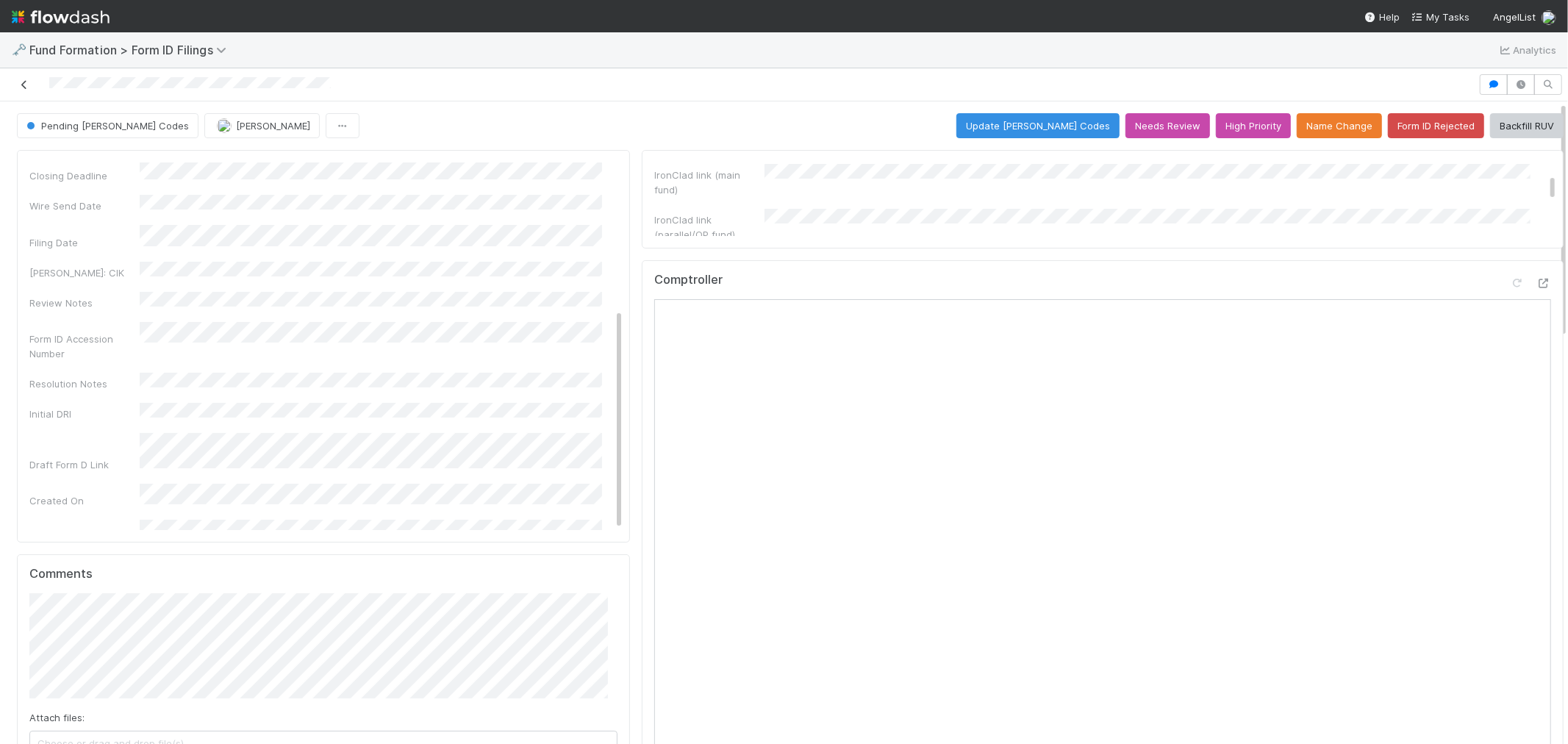
click at [19, 84] on icon at bounding box center [24, 84] width 15 height 10
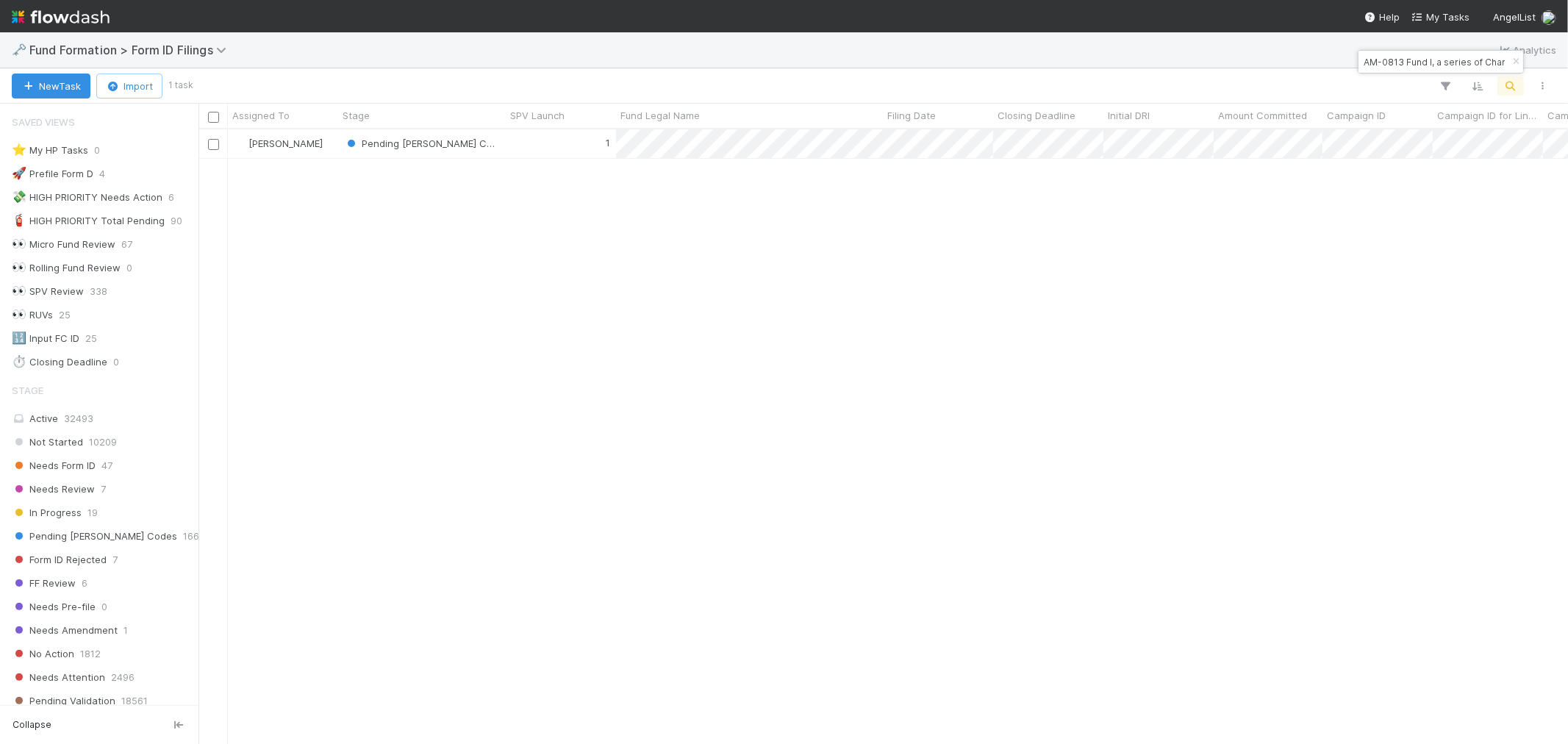
scroll to position [11, 12]
click at [1408, 61] on input "AM-0813 Fund I, a series of Charge Ventures AL Syndicate, LP" at bounding box center [1433, 62] width 147 height 18
paste input "NO-0710 Fund I, a series of Feld Ventures Fund"
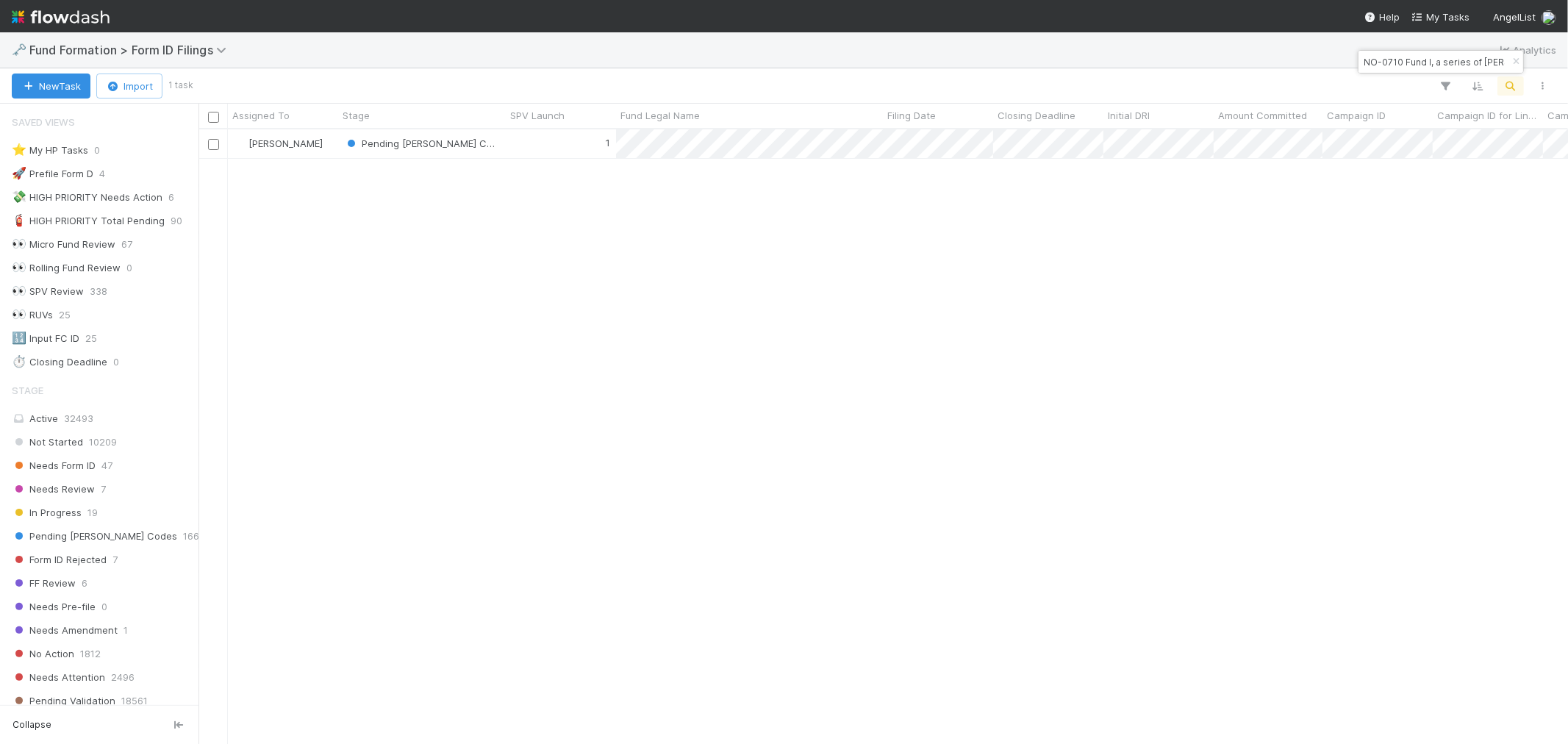
scroll to position [0, 88]
type input "NO-0710 Fund I, a series of Feld Ventures Fund, LP"
click at [573, 150] on div "1" at bounding box center [560, 143] width 110 height 29
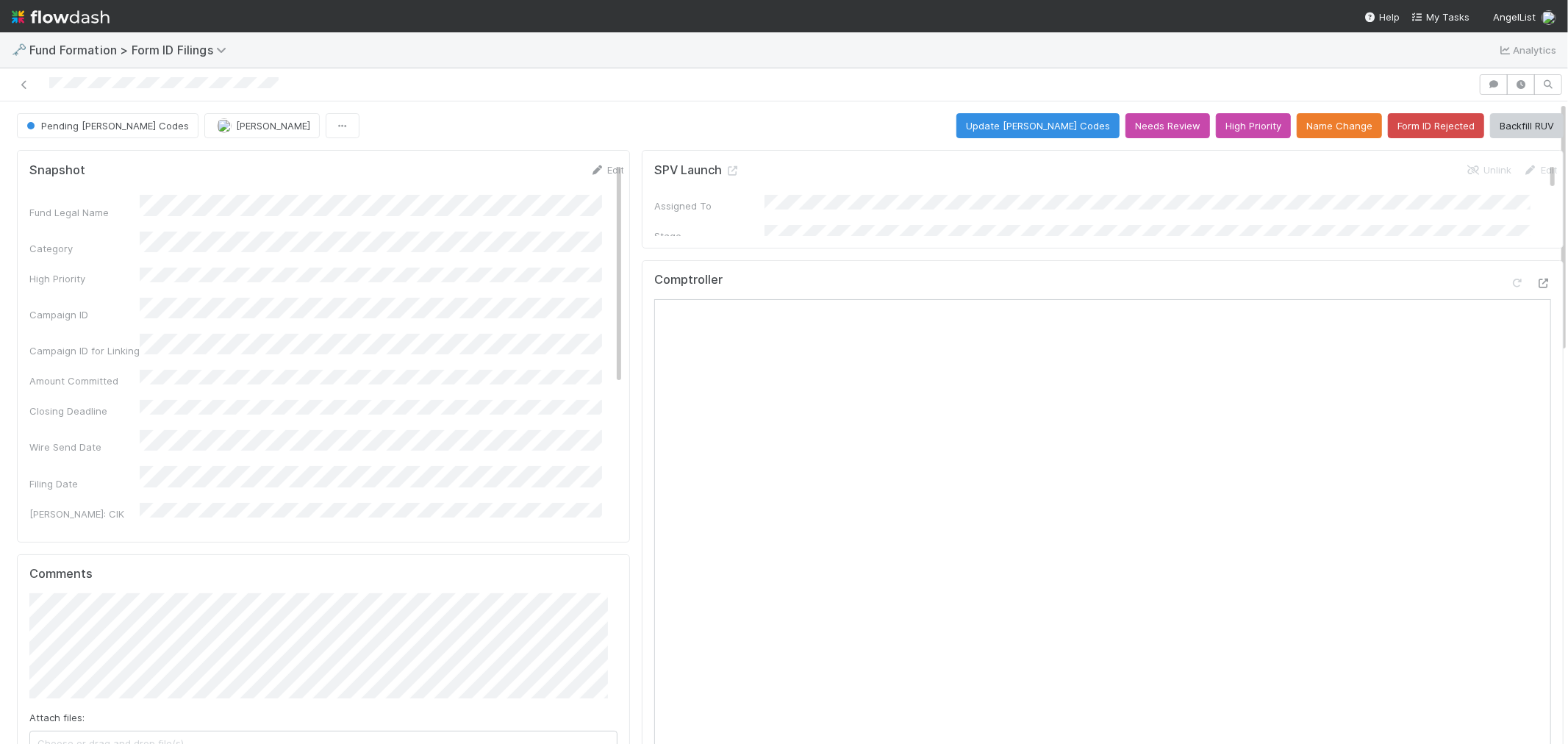
click at [1175, 267] on div "Comptroller" at bounding box center [1103, 552] width 922 height 584
click at [1045, 128] on button "Update EDGAR Codes" at bounding box center [1038, 126] width 164 height 25
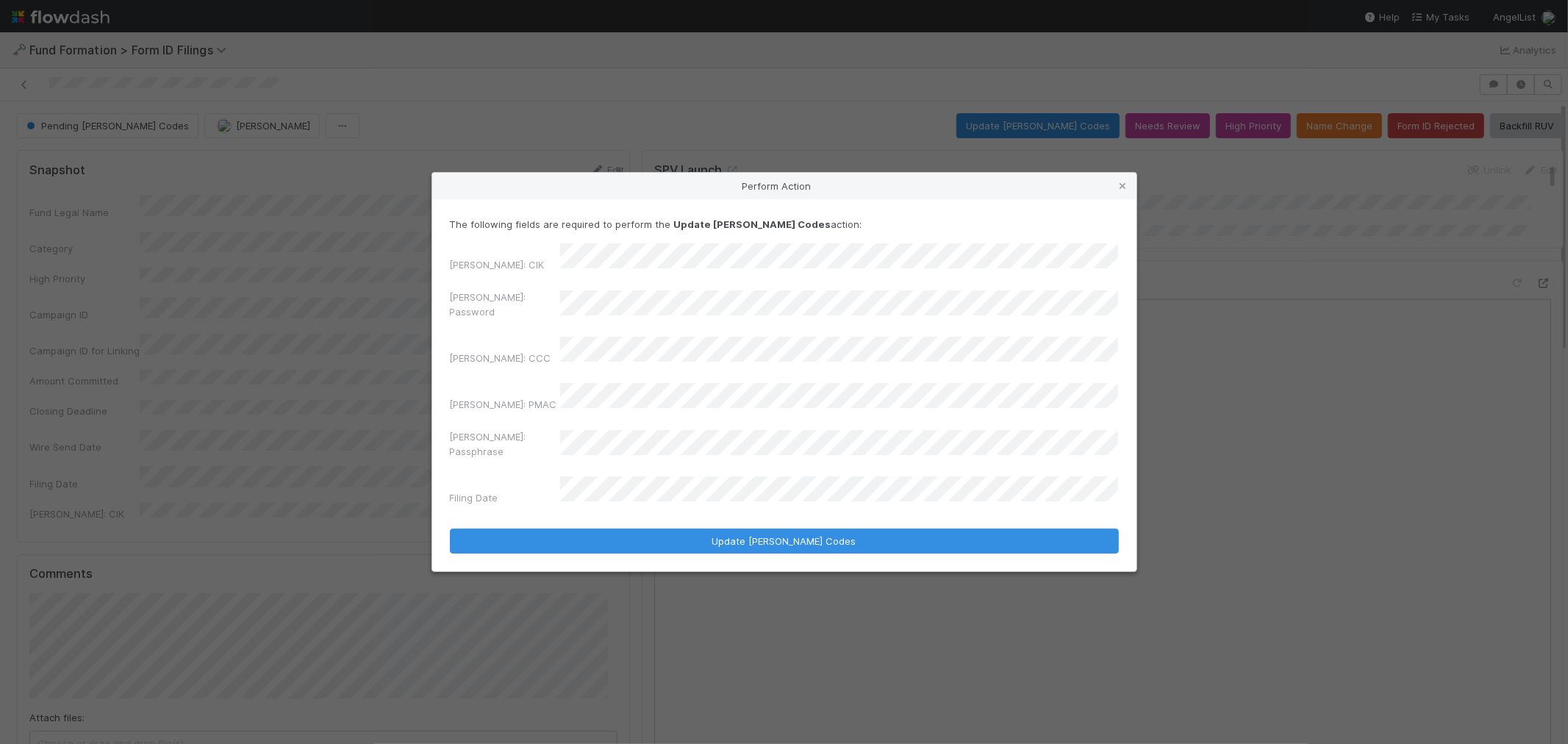
click at [293, 319] on div "Perform Action The following fields are required to perform the Update EDGAR Co…" at bounding box center [784, 372] width 1568 height 744
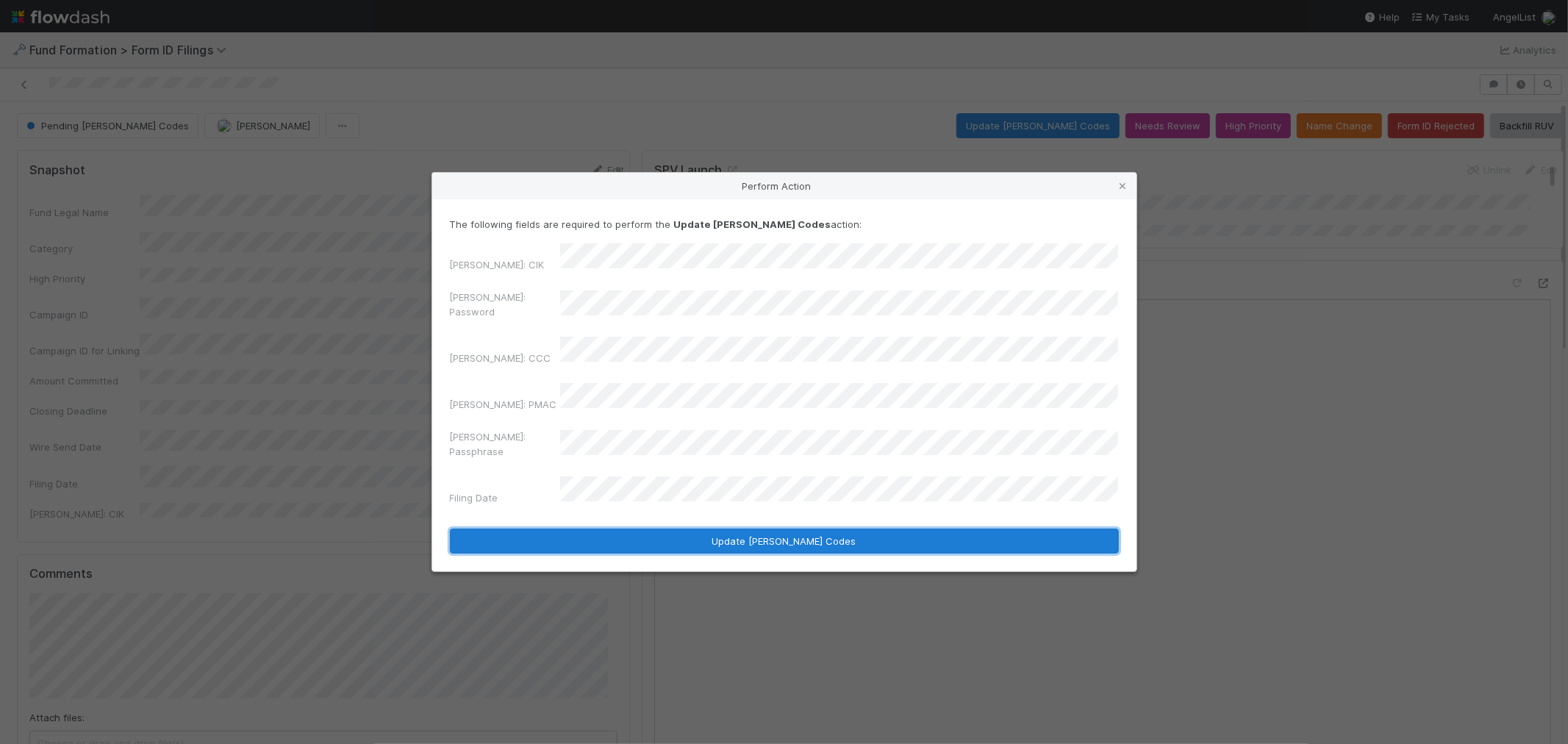
click at [806, 529] on button "Update EDGAR Codes" at bounding box center [784, 541] width 669 height 25
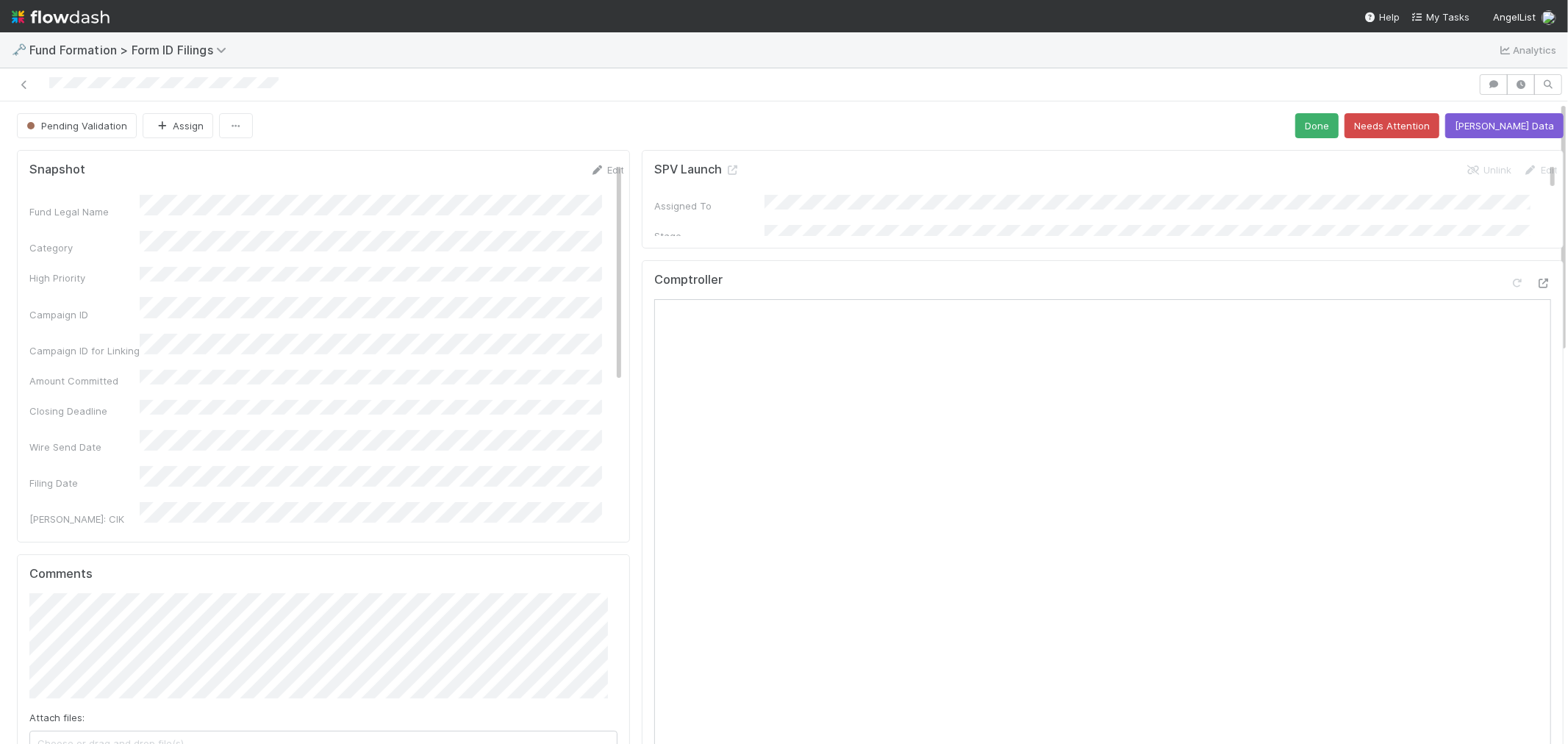
drag, startPoint x: 20, startPoint y: 83, endPoint x: 485, endPoint y: 26, distance: 468.5
click at [20, 83] on icon at bounding box center [24, 84] width 15 height 10
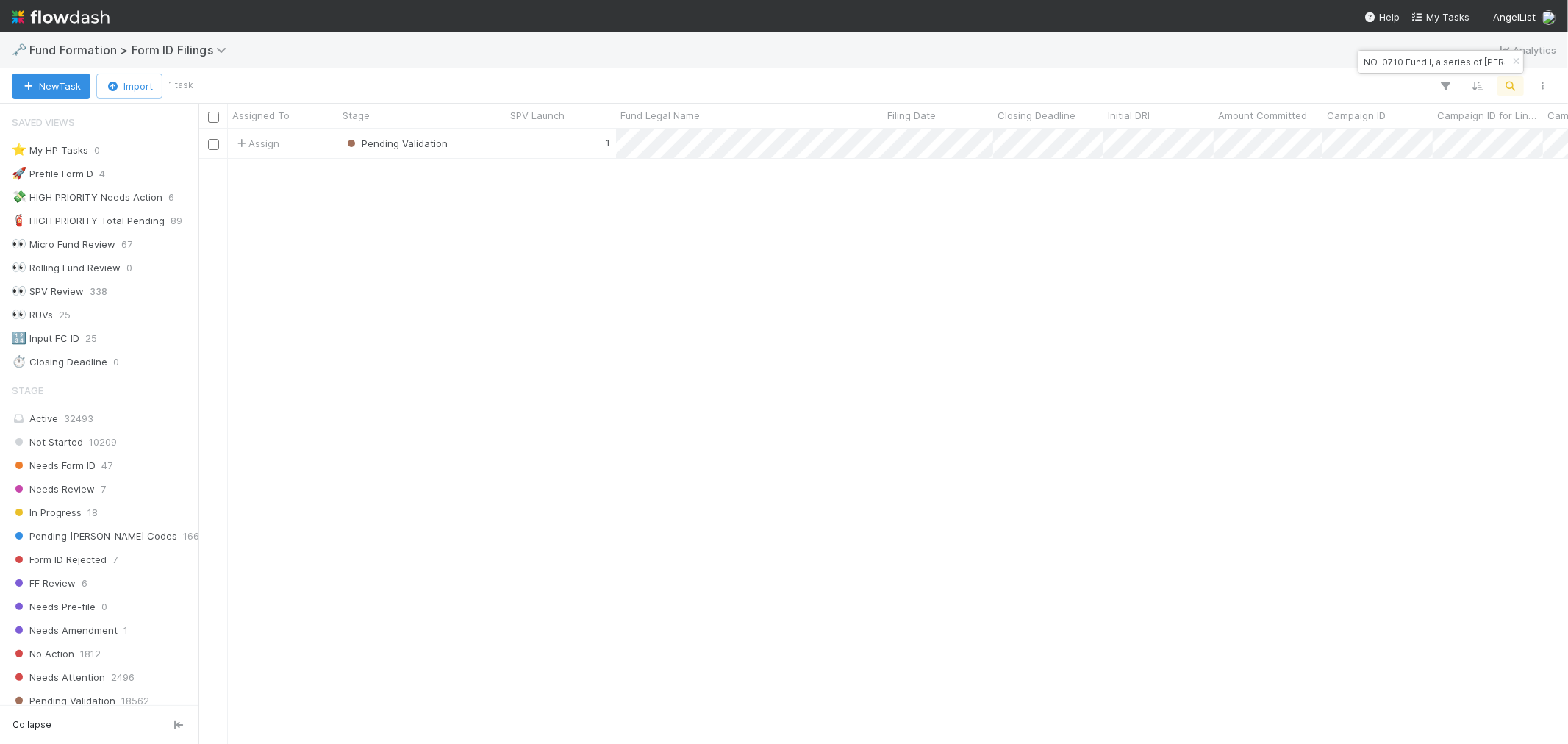
scroll to position [11, 12]
click at [1404, 64] on input "NO-0710 Fund I, a series of Feld Ventures Fund, LP" at bounding box center [1433, 62] width 147 height 18
paste input "Founders-FE-0728 Fund I, a series of AngelList Funds 2025"
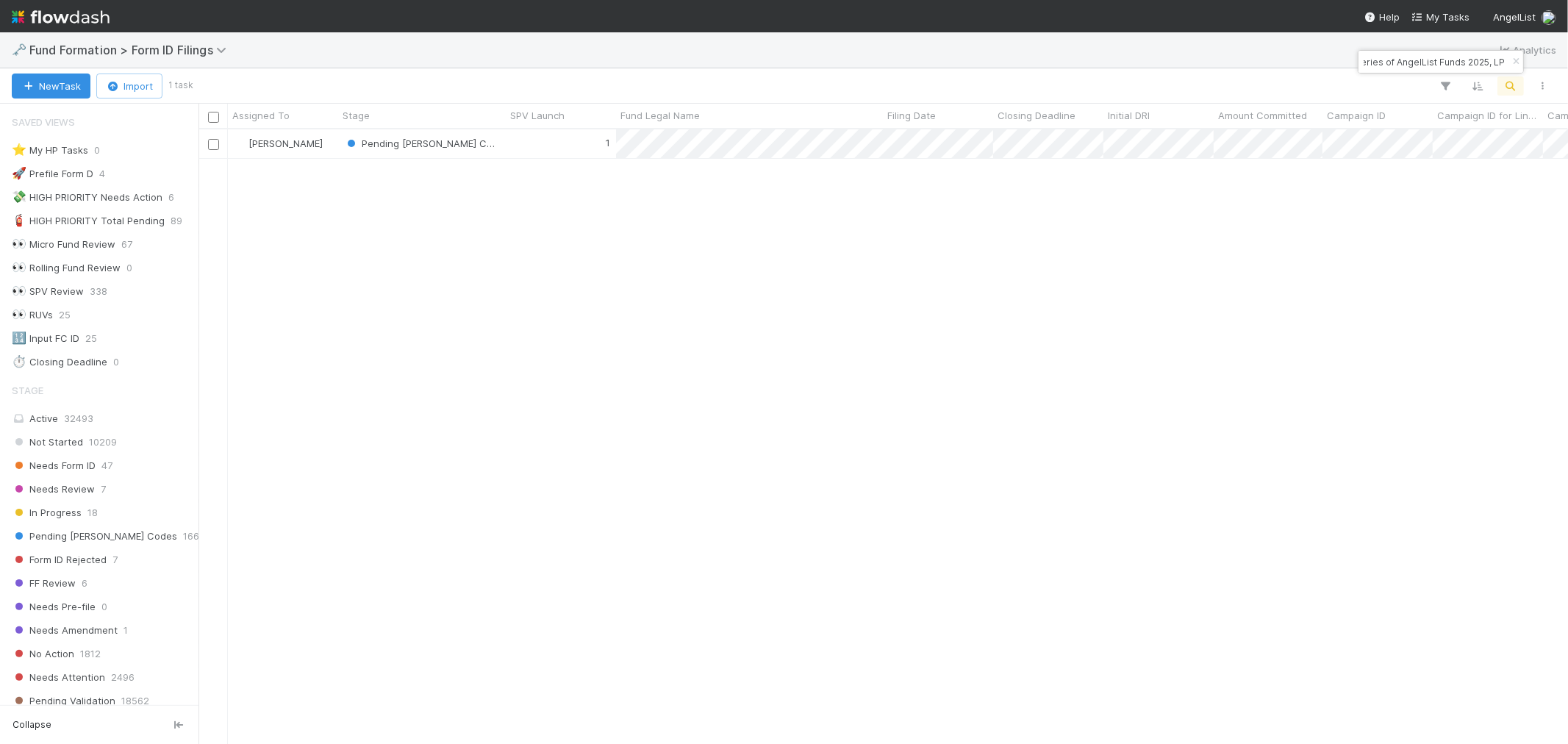
scroll to position [602, 1357]
type input "Founders-FE-0728 Fund I, a series of AngelList Funds 2025, LP"
click at [541, 150] on div "1" at bounding box center [560, 143] width 110 height 29
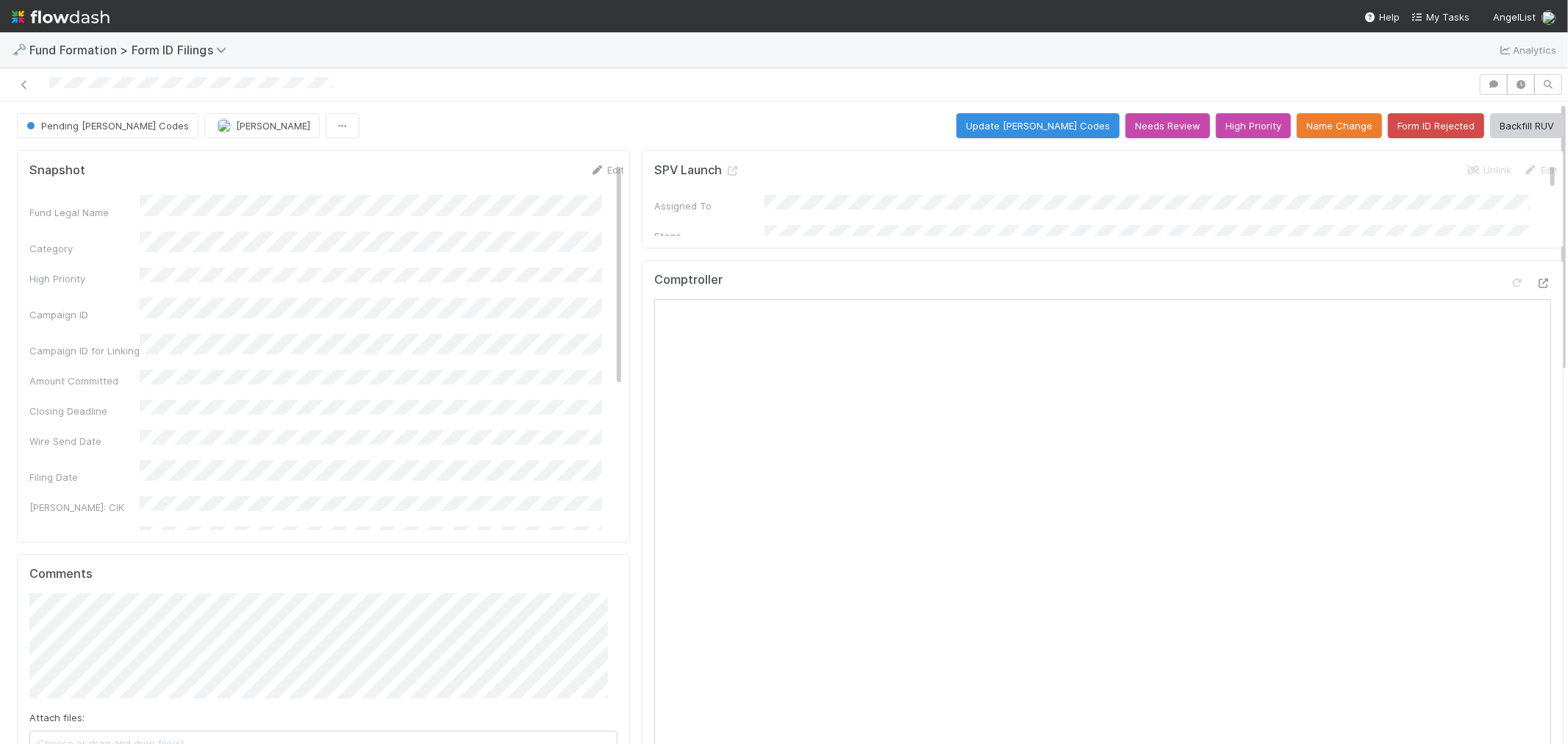
click at [1019, 280] on div "Comptroller" at bounding box center [1103, 286] width 897 height 26
click at [1017, 130] on button "Update EDGAR Codes" at bounding box center [1038, 126] width 164 height 25
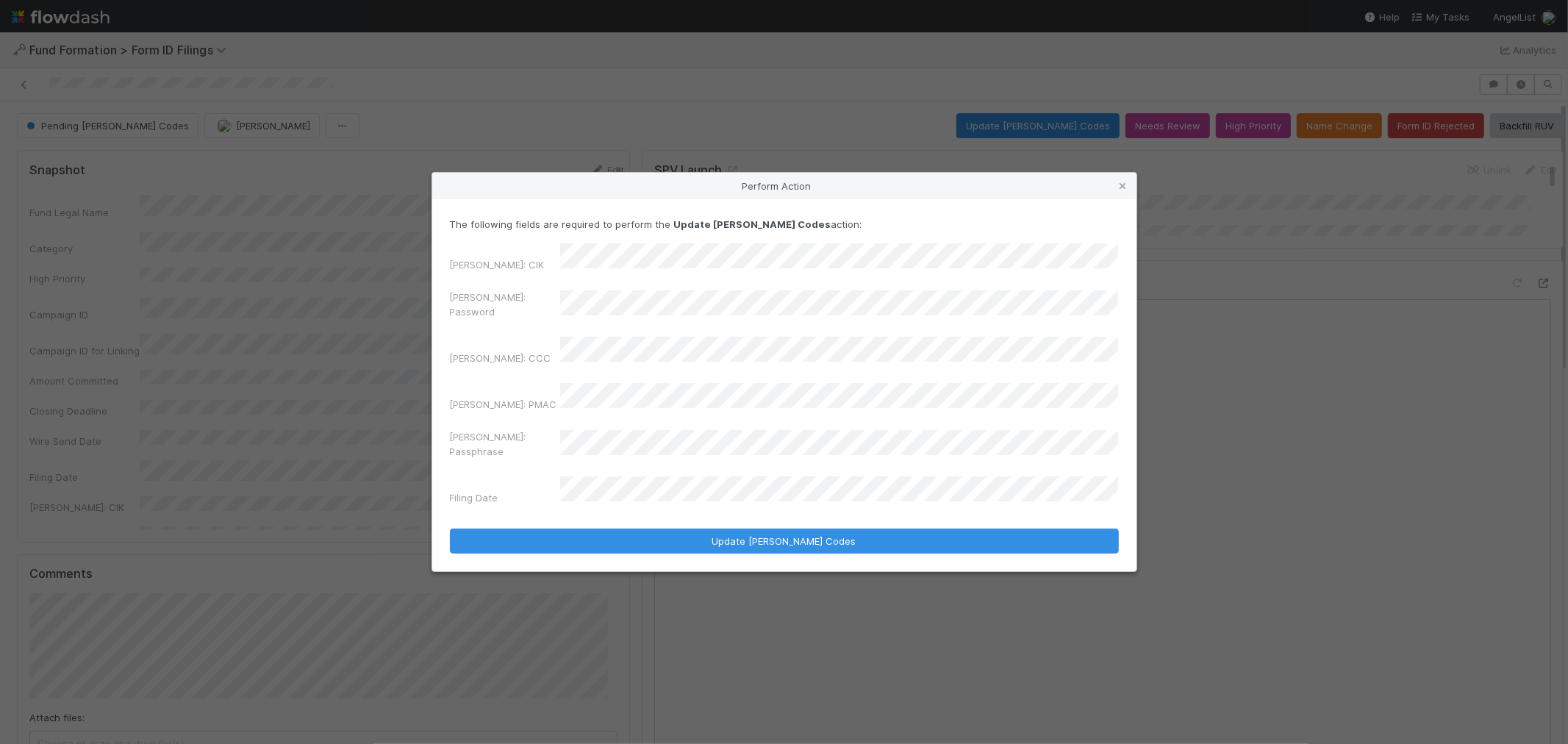
click at [328, 331] on div "Perform Action The following fields are required to perform the Update EDGAR Co…" at bounding box center [784, 372] width 1568 height 744
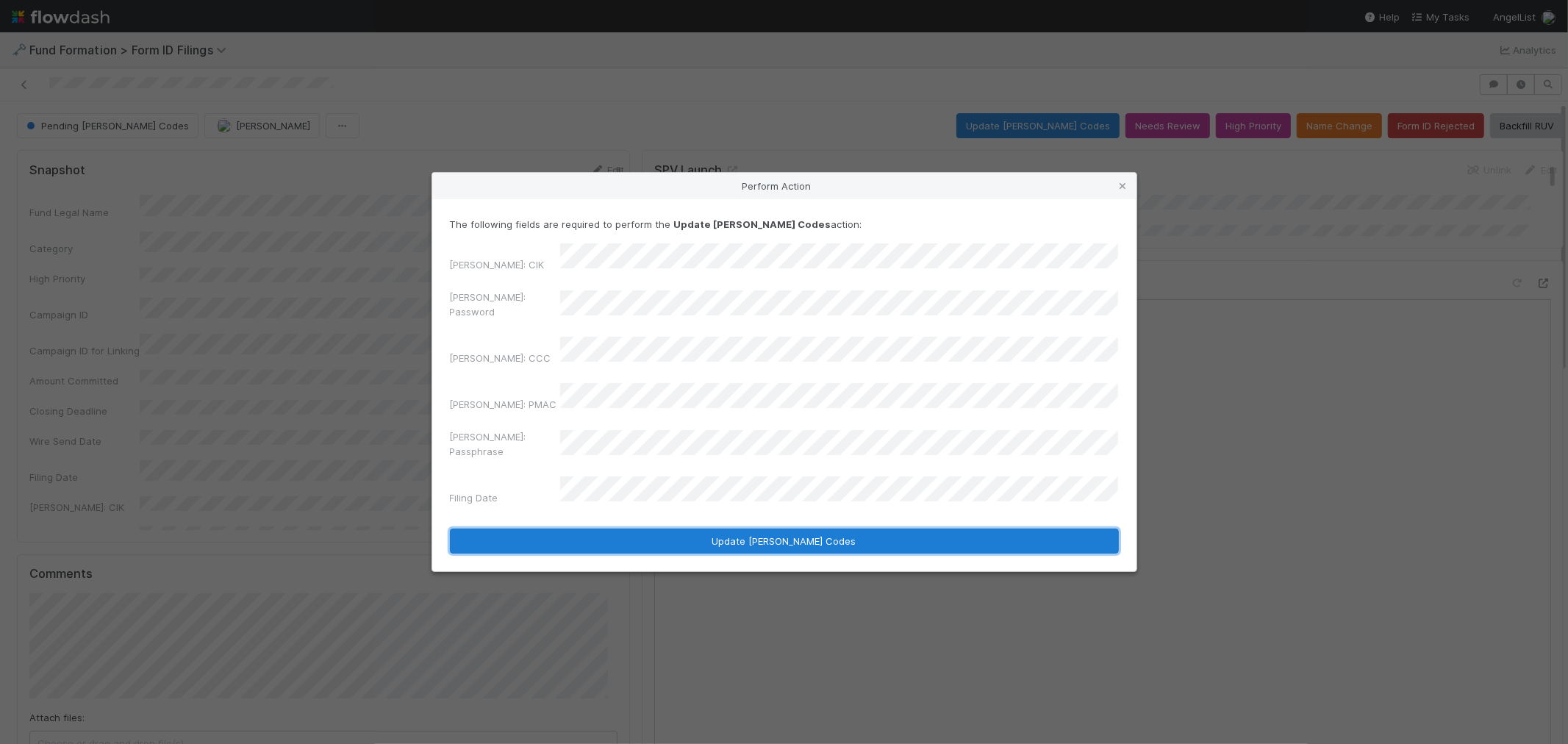
click at [861, 529] on button "Update EDGAR Codes" at bounding box center [784, 541] width 669 height 25
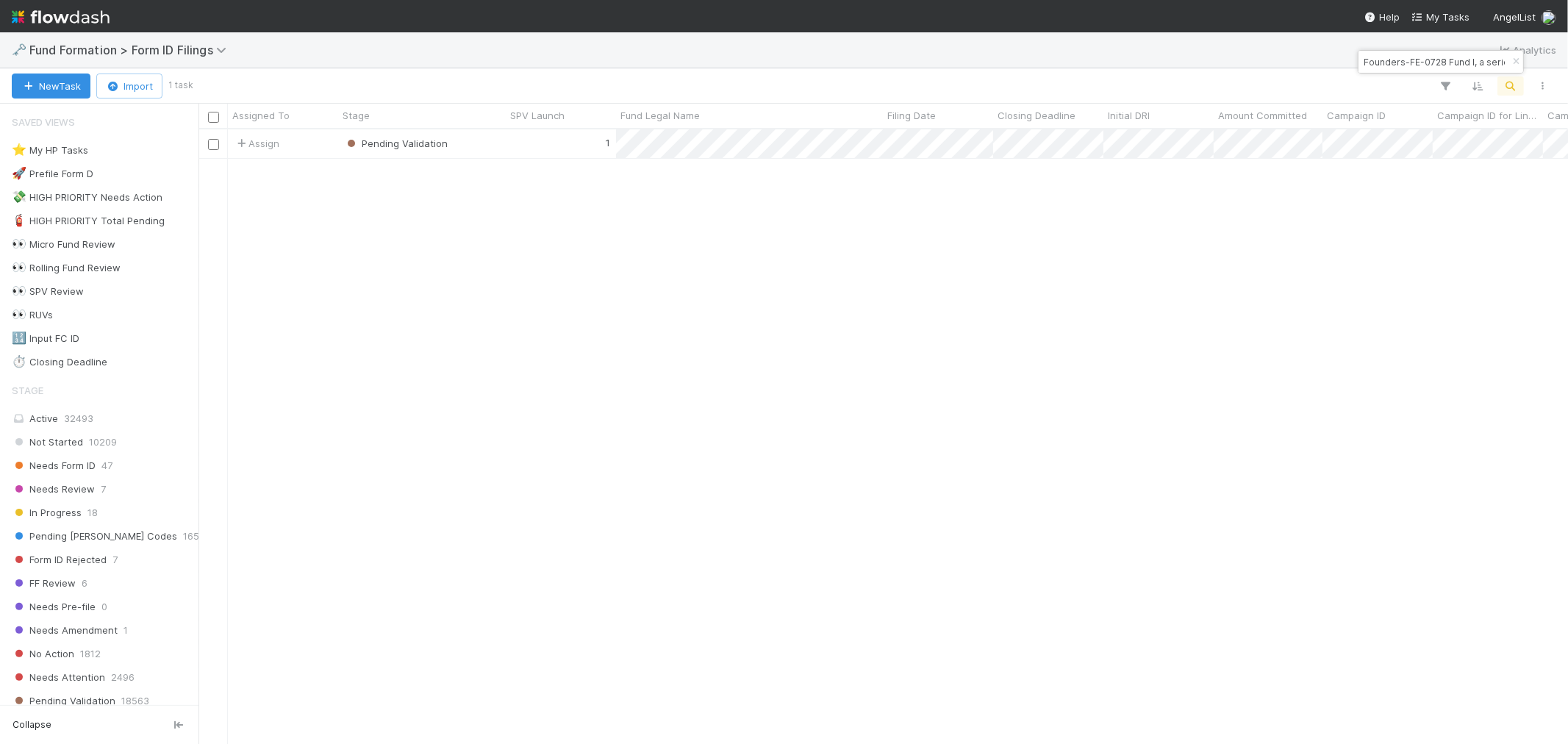
scroll to position [602, 1357]
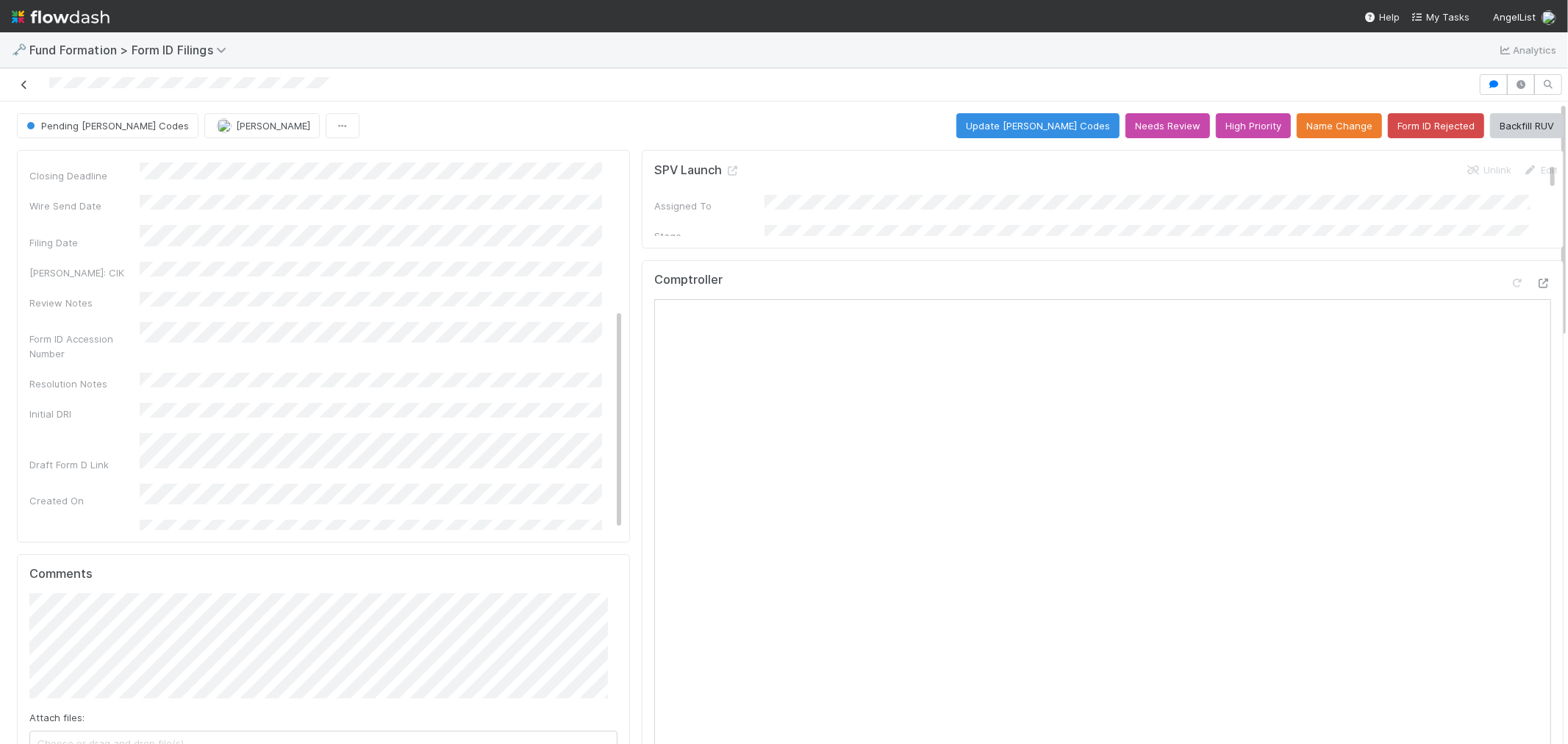
click at [28, 86] on icon at bounding box center [24, 84] width 15 height 10
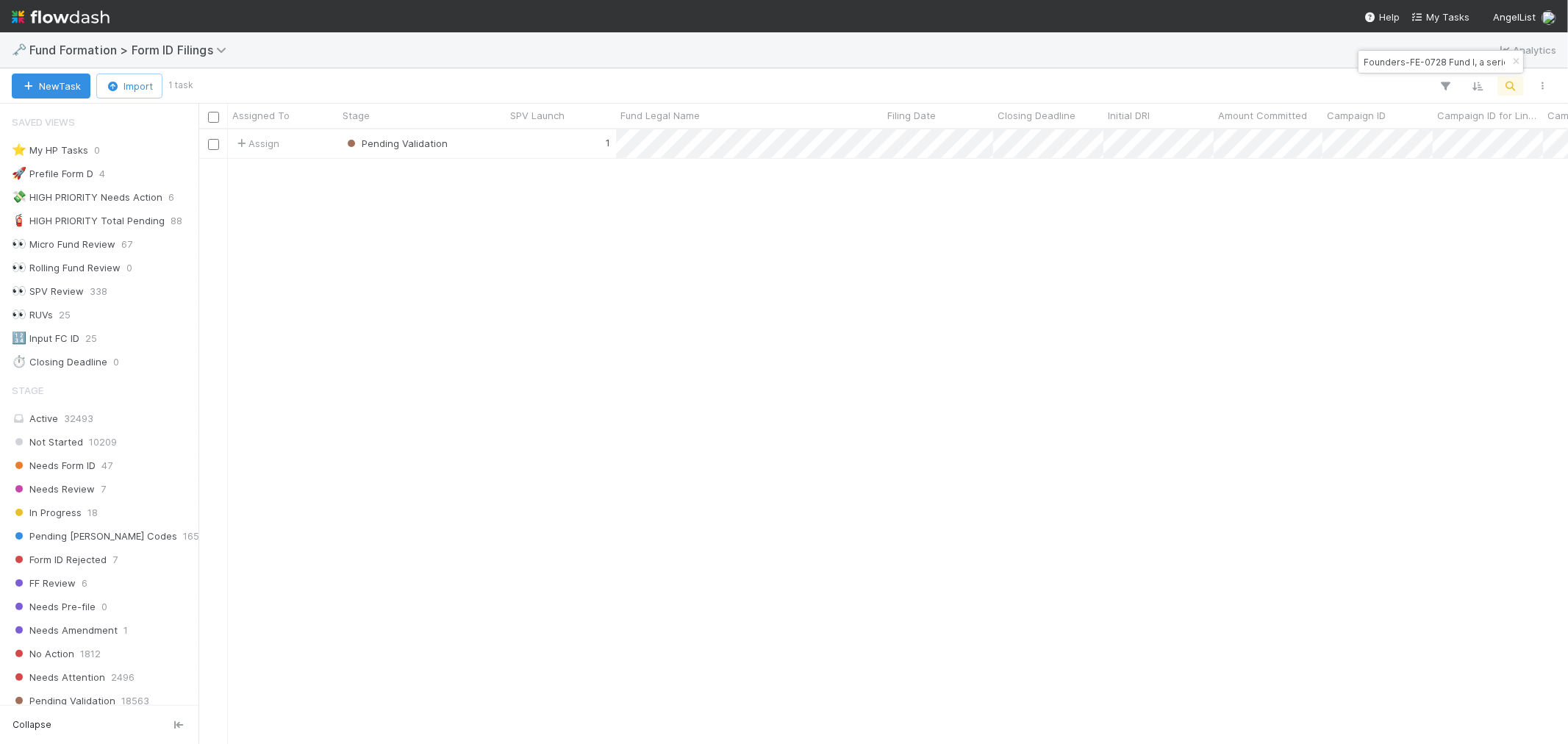
scroll to position [11, 12]
click at [1376, 61] on input "Founders-FE-0728 Fund I, a series of AngelList Funds 2025, LP" at bounding box center [1433, 62] width 147 height 18
paste input "HE-0721 Fund I, a series of MV Funds"
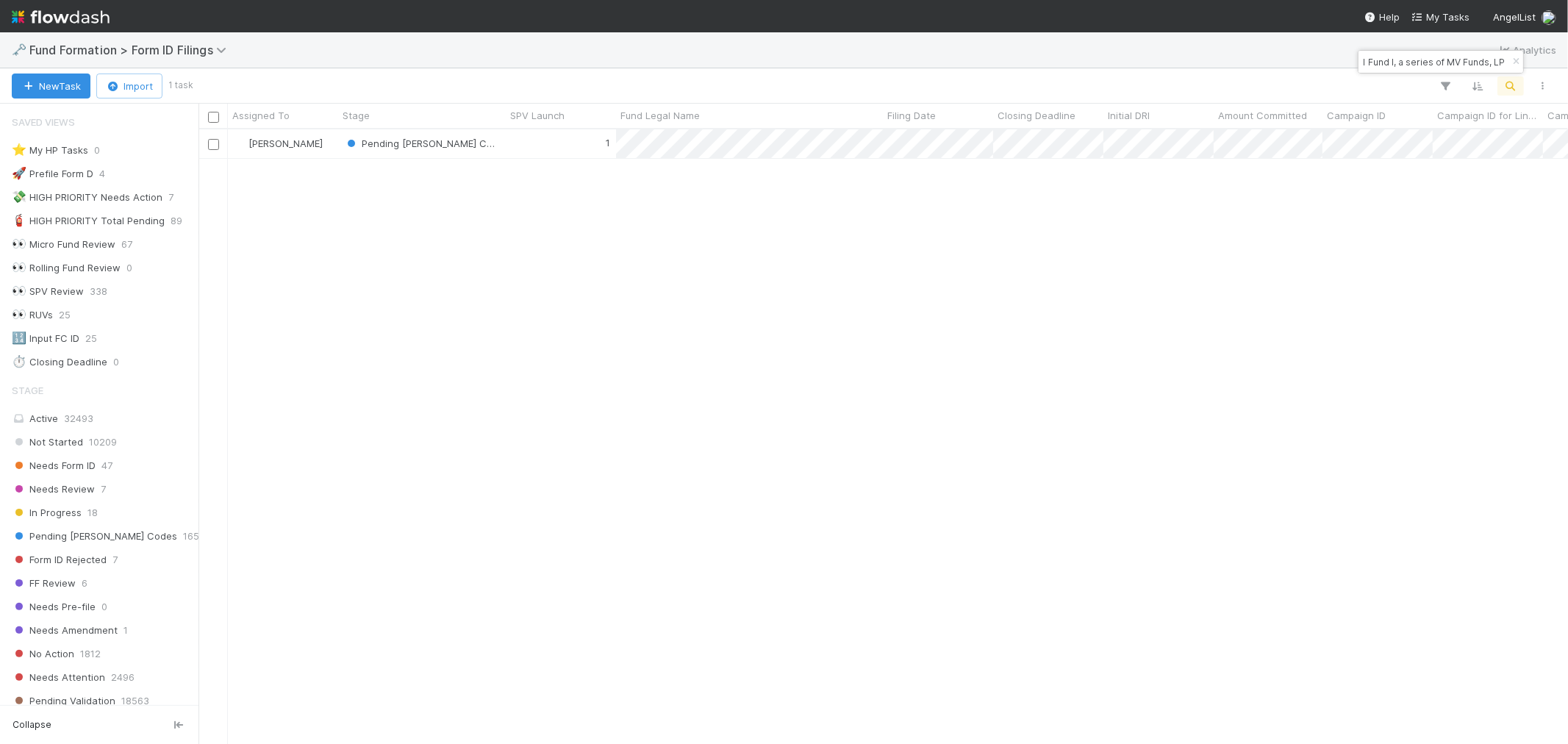
scroll to position [602, 1357]
type input "HE-0721 Fund I, a series of MV Funds, LP"
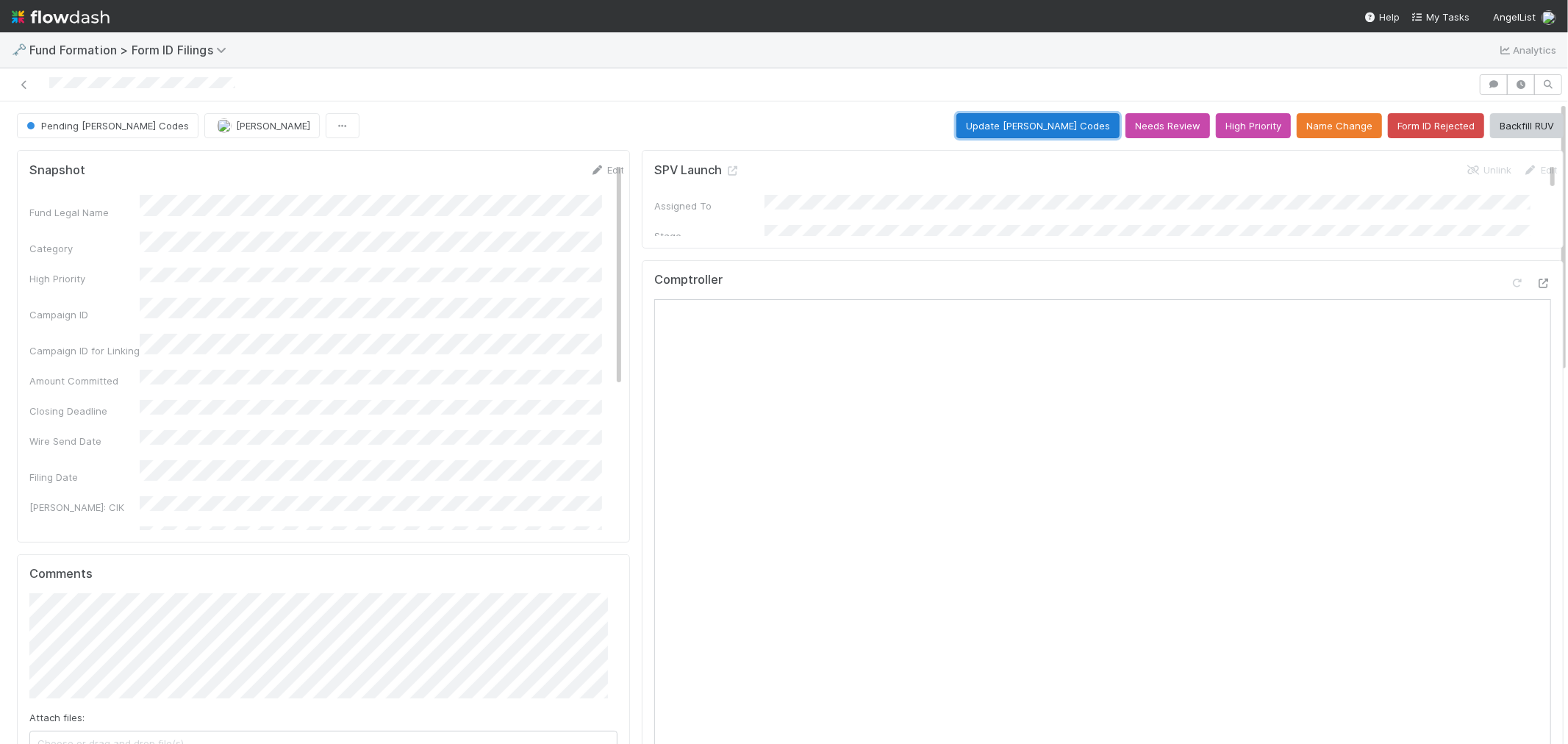
click at [1054, 133] on button "Update EDGAR Codes" at bounding box center [1038, 126] width 164 height 25
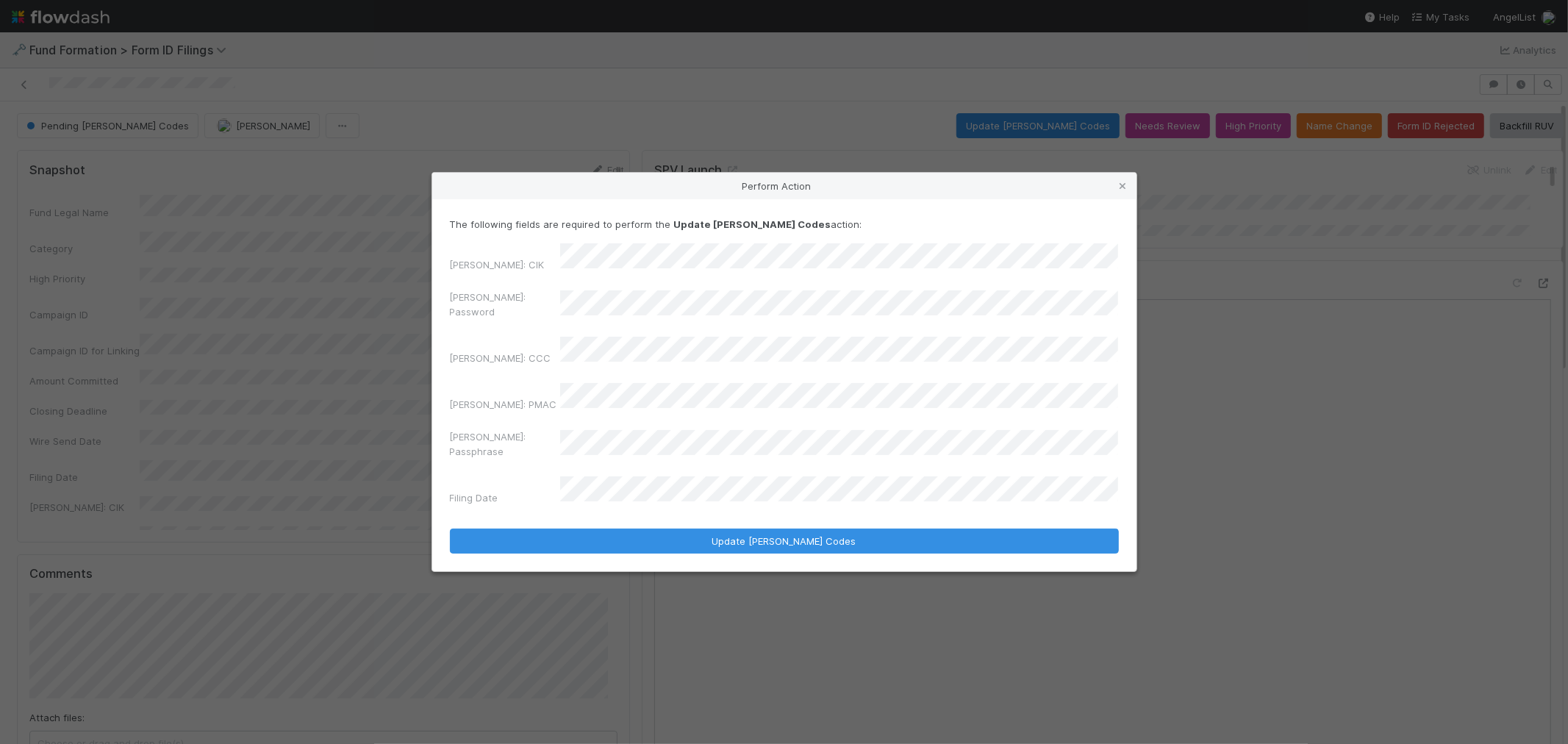
click at [391, 331] on div "Perform Action The following fields are required to perform the Update EDGAR Co…" at bounding box center [784, 372] width 1568 height 744
click at [481, 325] on div "EDGAR: Password" at bounding box center [784, 307] width 669 height 35
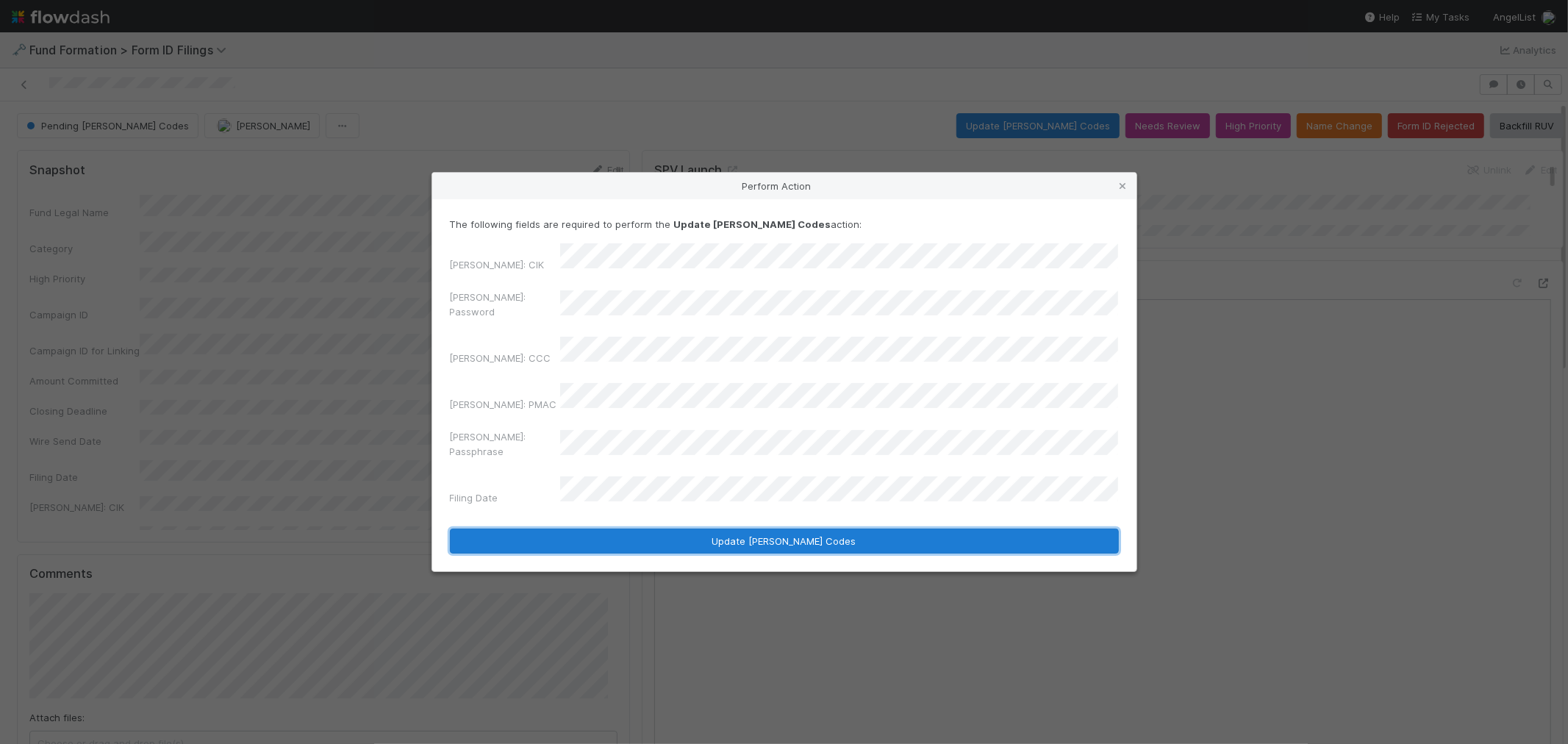
click at [827, 529] on button "Update EDGAR Codes" at bounding box center [784, 541] width 669 height 25
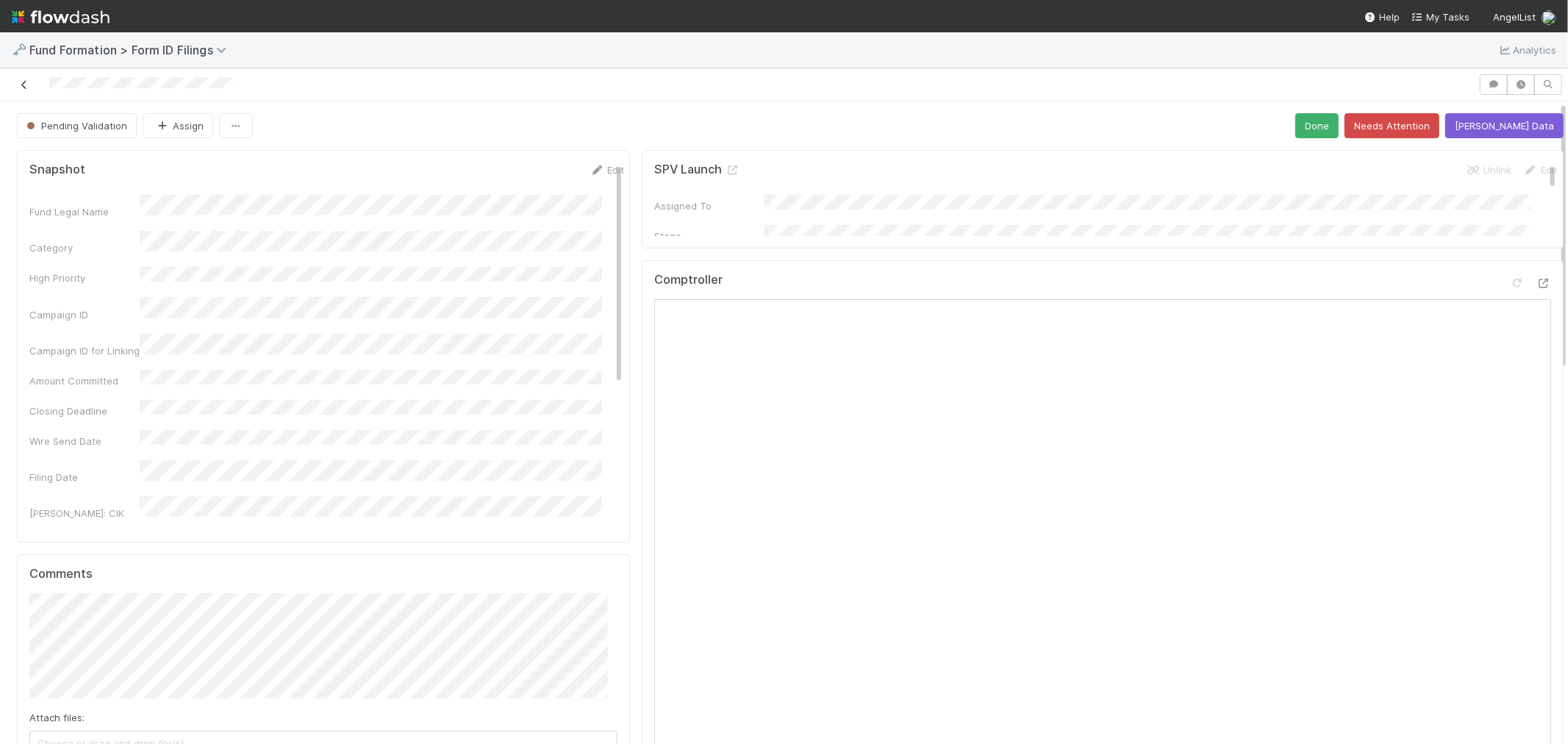
click at [23, 85] on icon at bounding box center [24, 84] width 15 height 10
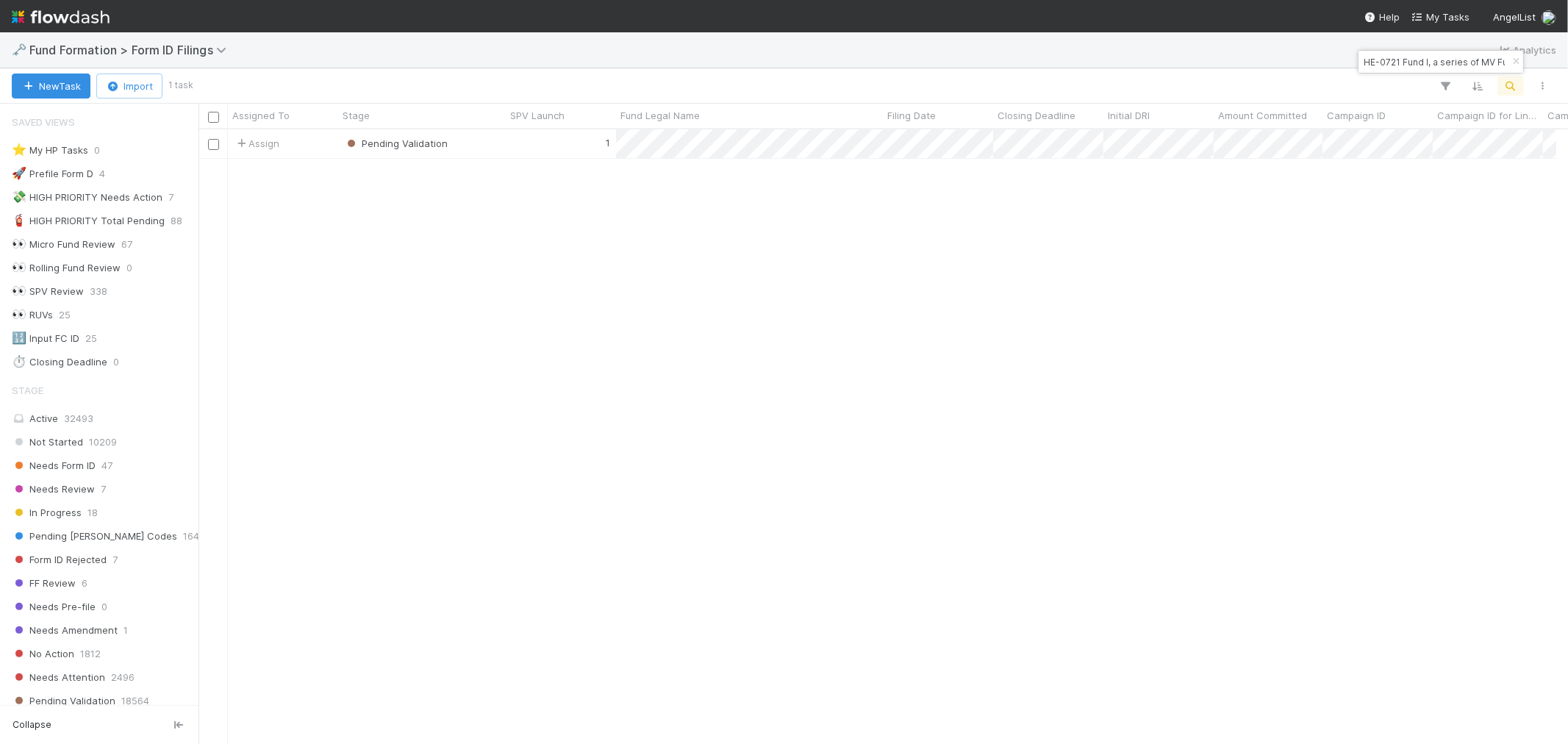
scroll to position [11, 12]
click at [1402, 59] on input "HE-0721 Fund I, a series of MV Funds, LP" at bounding box center [1433, 62] width 147 height 18
click at [1402, 60] on input "HE-0721 Fund I, a series of MV Funds, LP" at bounding box center [1433, 62] width 147 height 18
paste input "CY-0819 Fund III, a series of Companyon Sidecar"
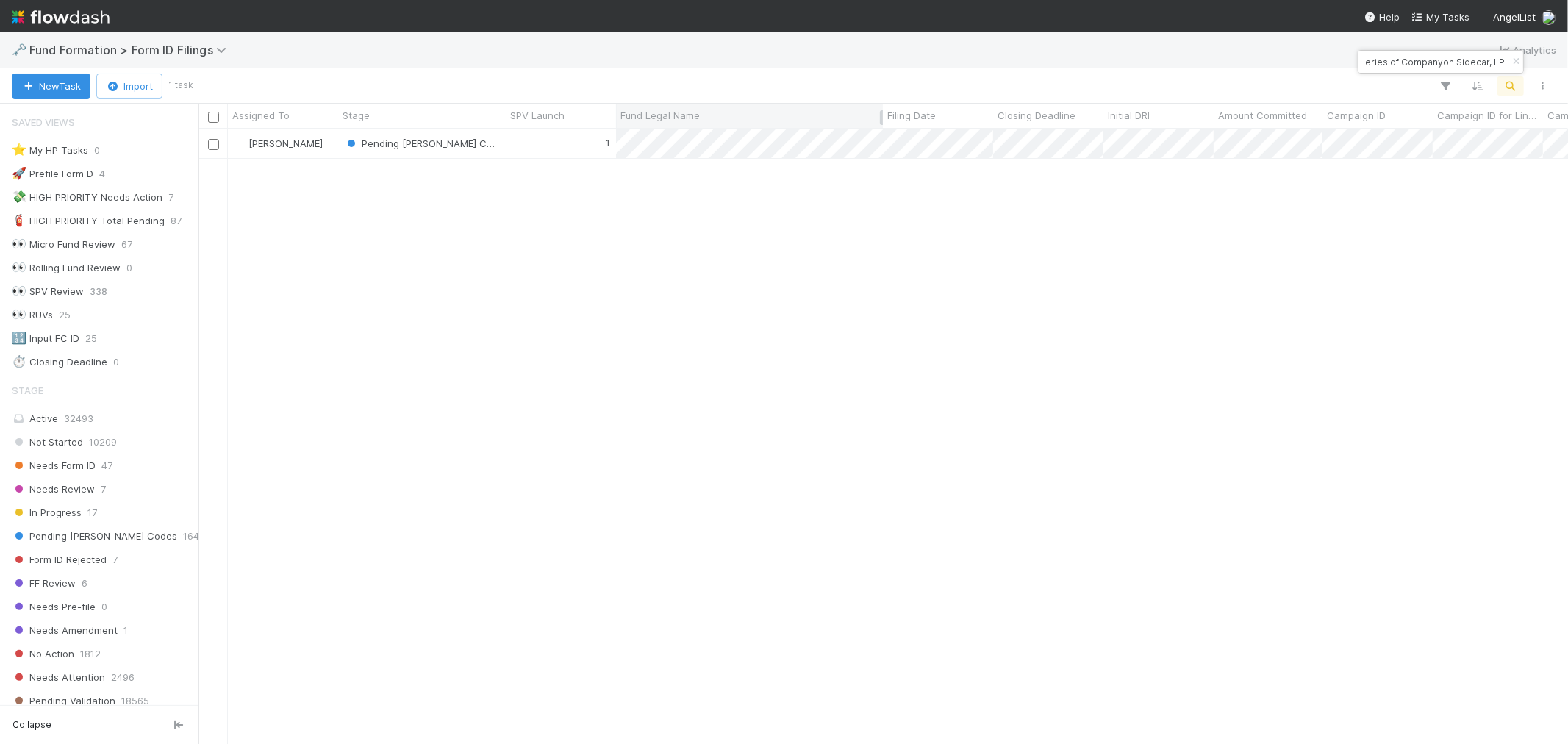
scroll to position [602, 1357]
type input "CY-0819 Fund III, a series of Companyon Sidecar, LP"
click at [500, 150] on div "Pending EDGAR Codes" at bounding box center [421, 143] width 168 height 29
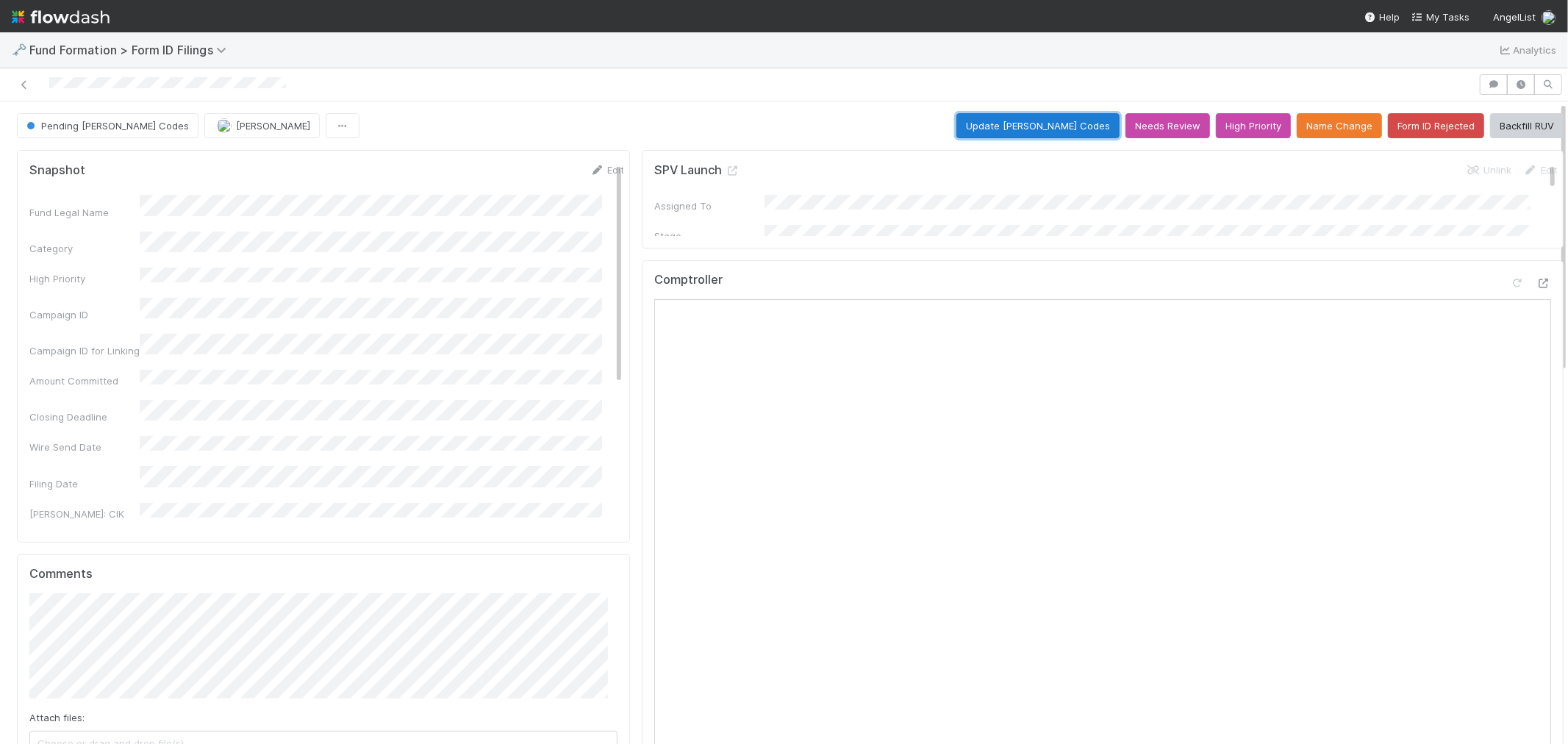
click at [1029, 125] on button "Update EDGAR Codes" at bounding box center [1038, 126] width 164 height 25
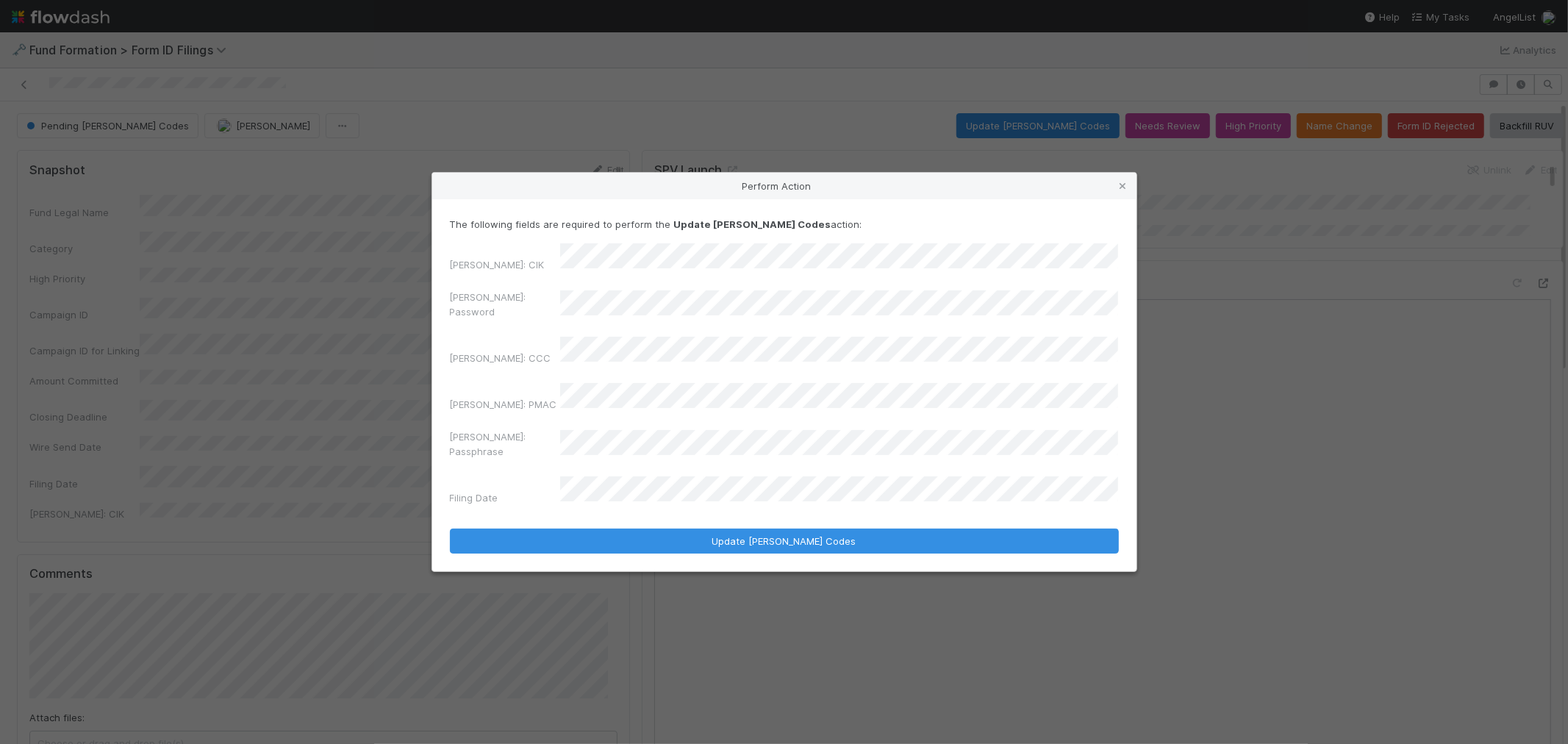
click at [295, 347] on div "Perform Action The following fields are required to perform the Update EDGAR Co…" at bounding box center [784, 372] width 1568 height 744
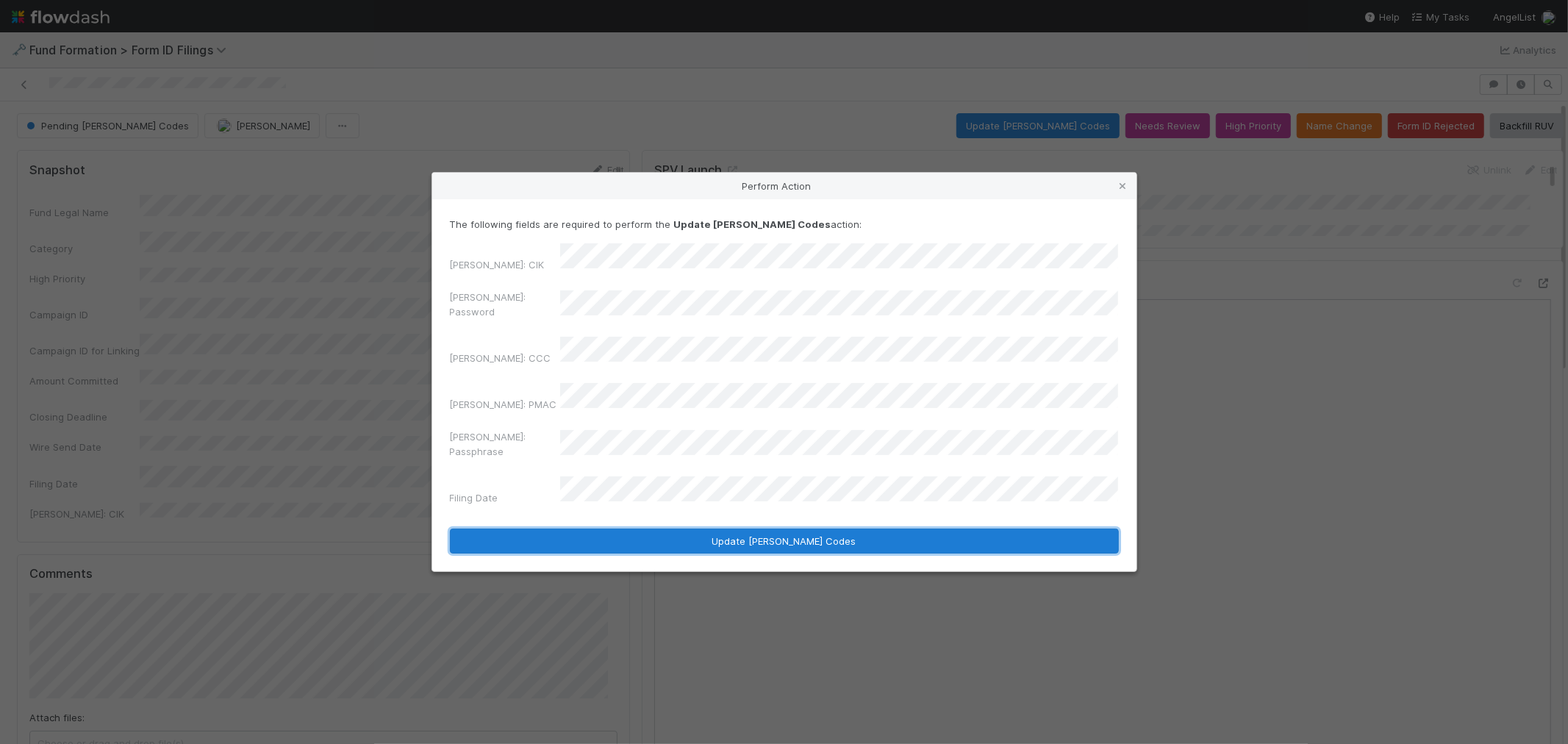
click at [780, 529] on button "Update EDGAR Codes" at bounding box center [784, 541] width 669 height 25
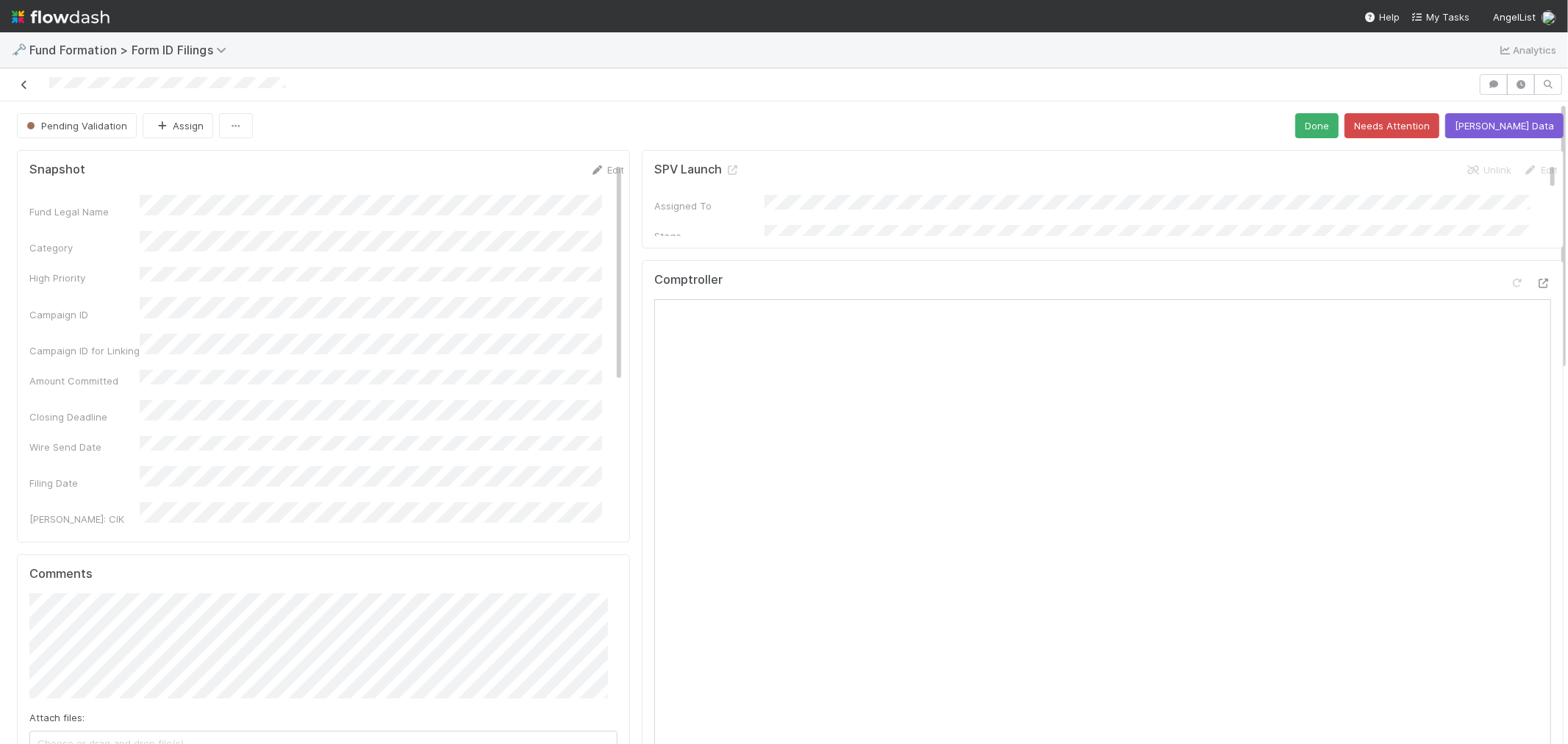
click at [24, 84] on icon at bounding box center [24, 84] width 15 height 10
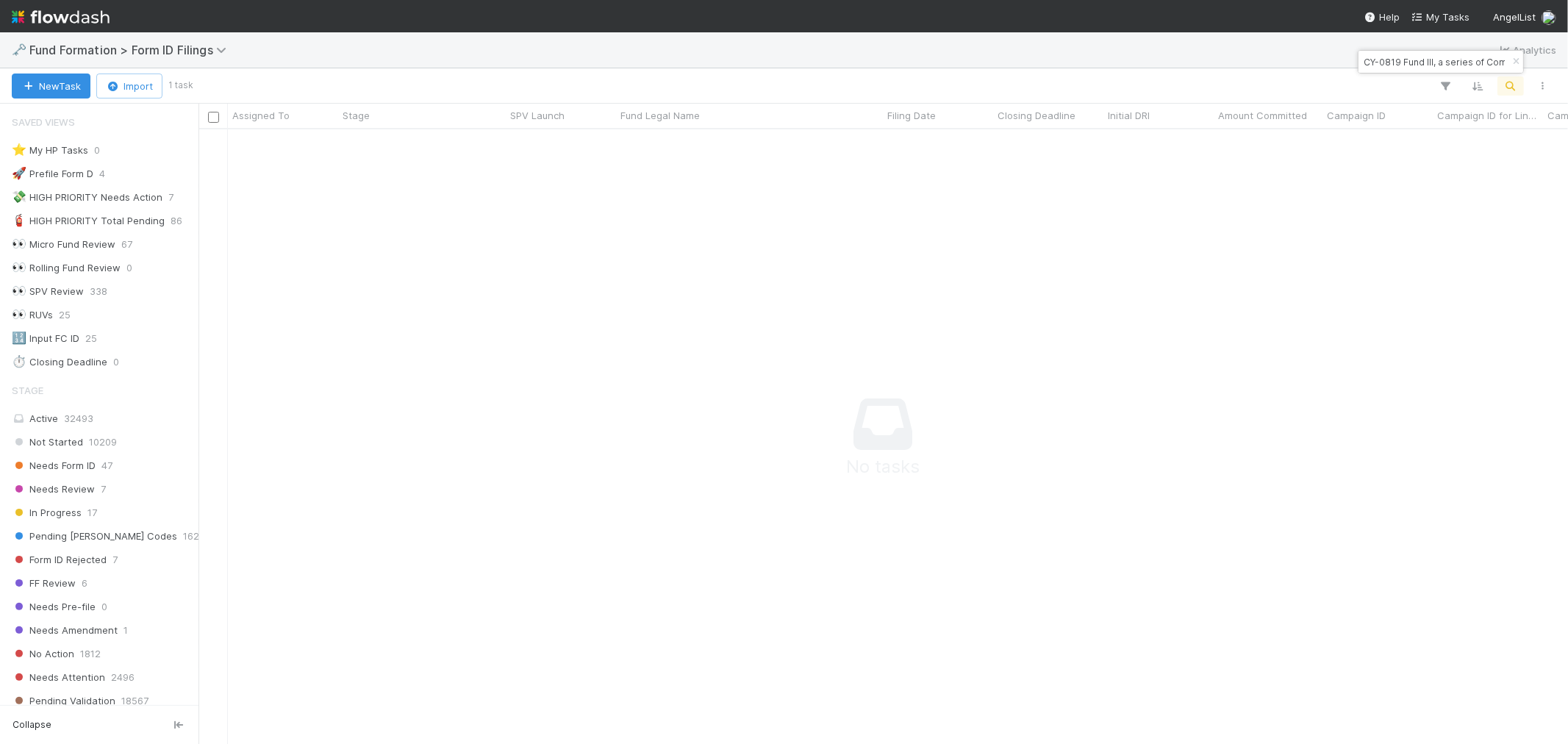
scroll to position [12, 12]
click at [1419, 65] on input "CY-0819 Fund III, a series of Companyon Sidecar, LP" at bounding box center [1433, 62] width 147 height 18
paste input "DI-0520 Fund I, a series of Roll Up Vehicles"
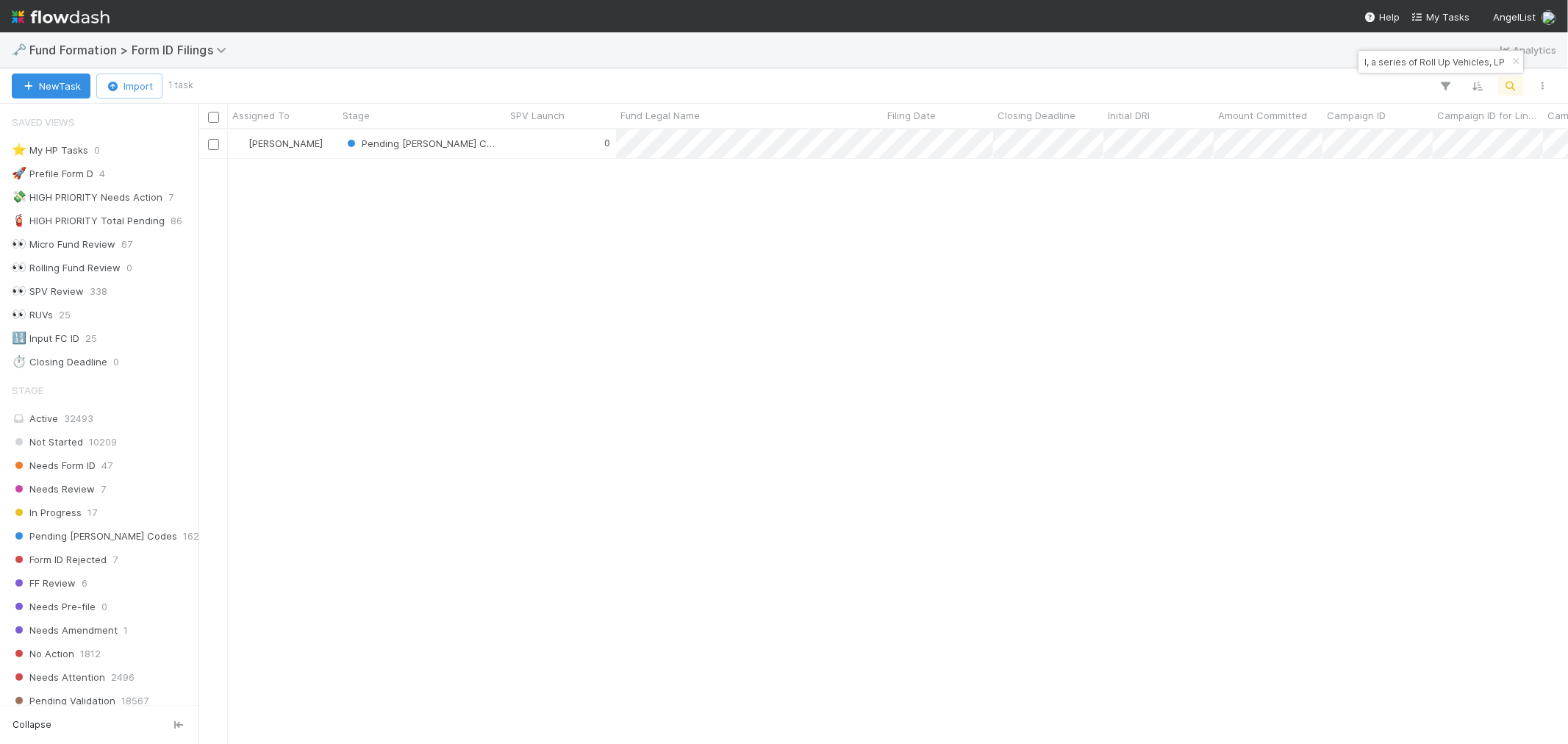
scroll to position [602, 1357]
type input "DI-0520 Fund I, a series of Roll Up Vehicles, LP"
click at [563, 150] on div "0" at bounding box center [560, 143] width 110 height 29
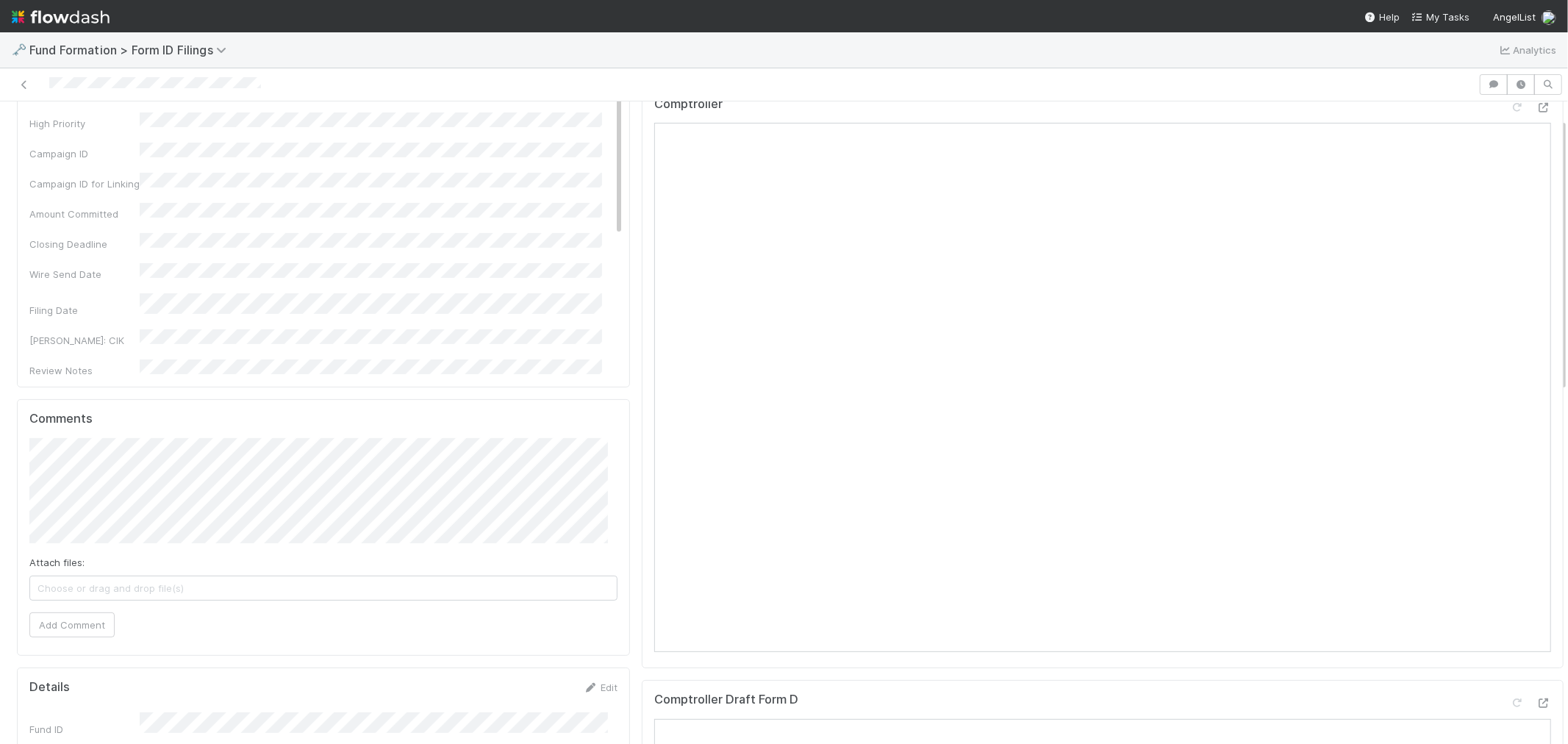
scroll to position [244, 0]
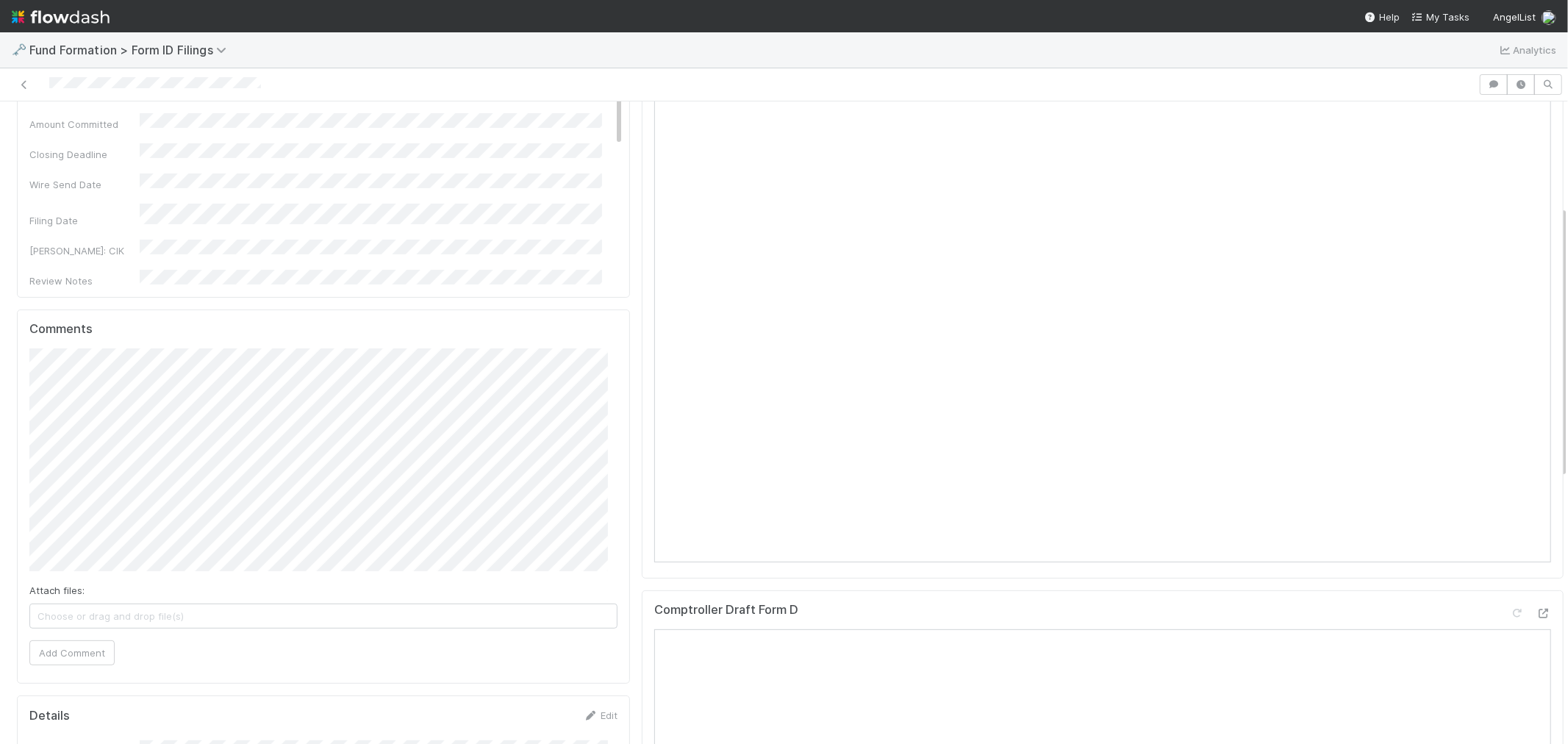
click at [17, 410] on div "Comments Attach files: Choose or drag and drop file(s) Add Comment" at bounding box center [323, 496] width 613 height 374
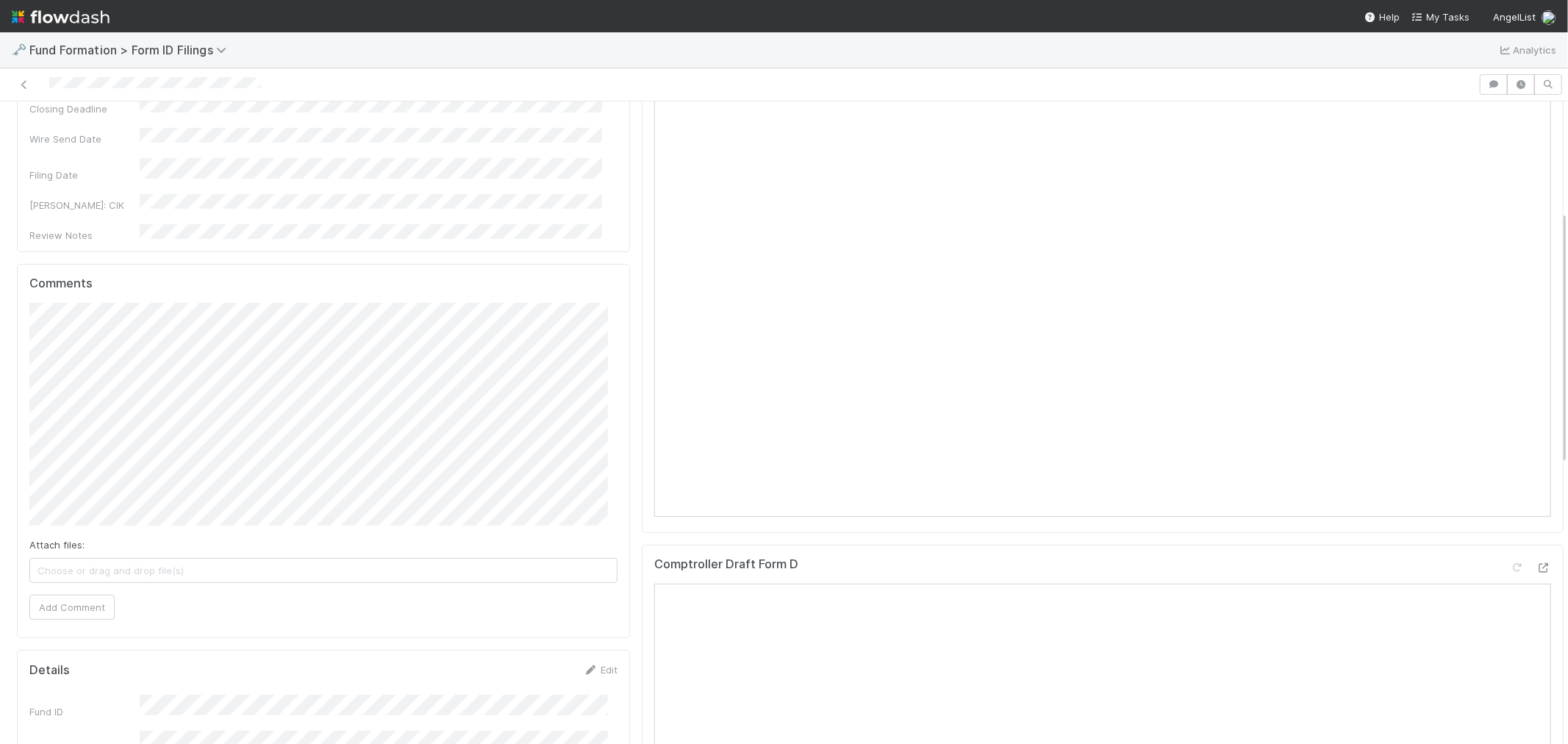
scroll to position [326, 0]
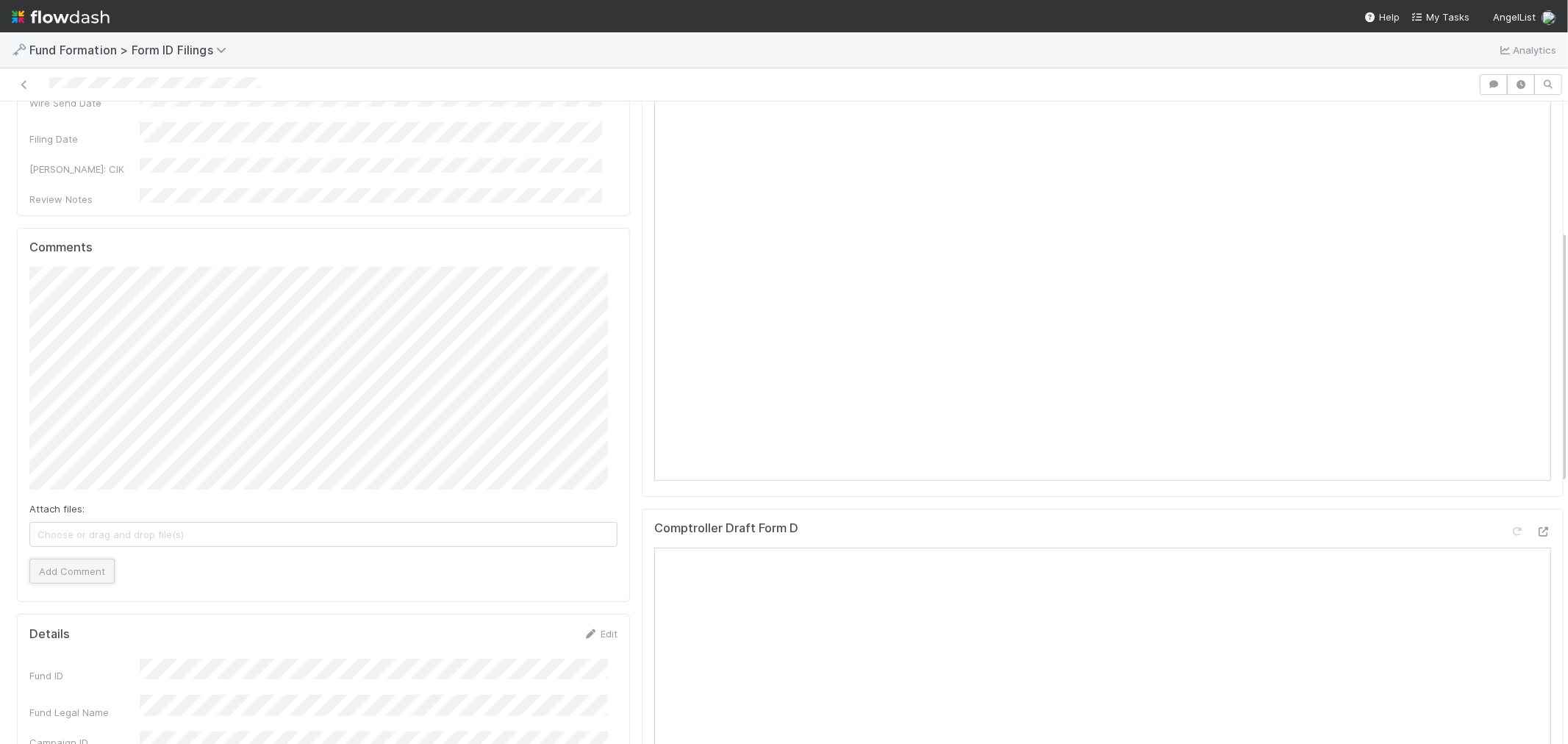
click at [84, 562] on button "Add Comment" at bounding box center [71, 571] width 85 height 25
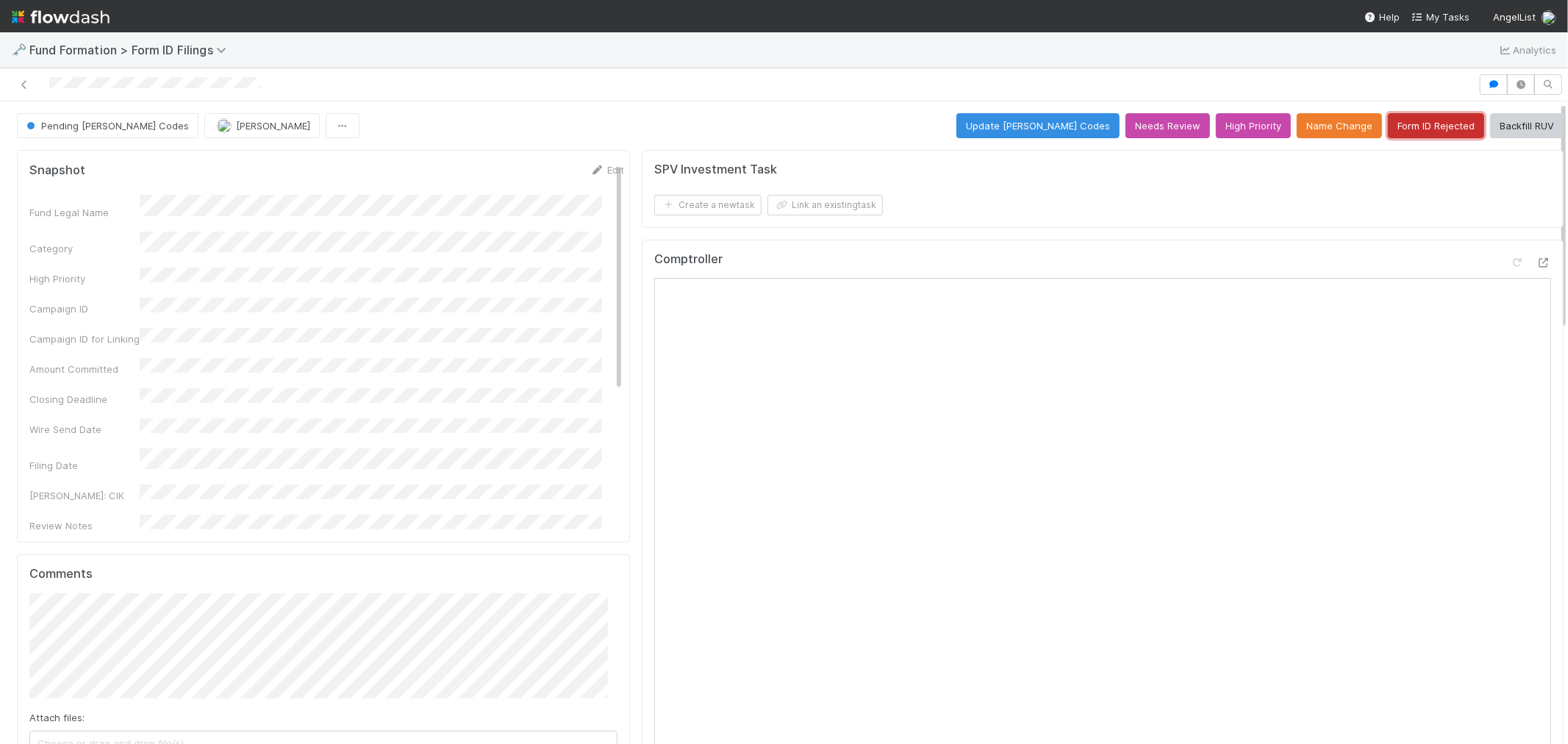
click at [1404, 136] on button "Form ID Rejected" at bounding box center [1435, 126] width 96 height 25
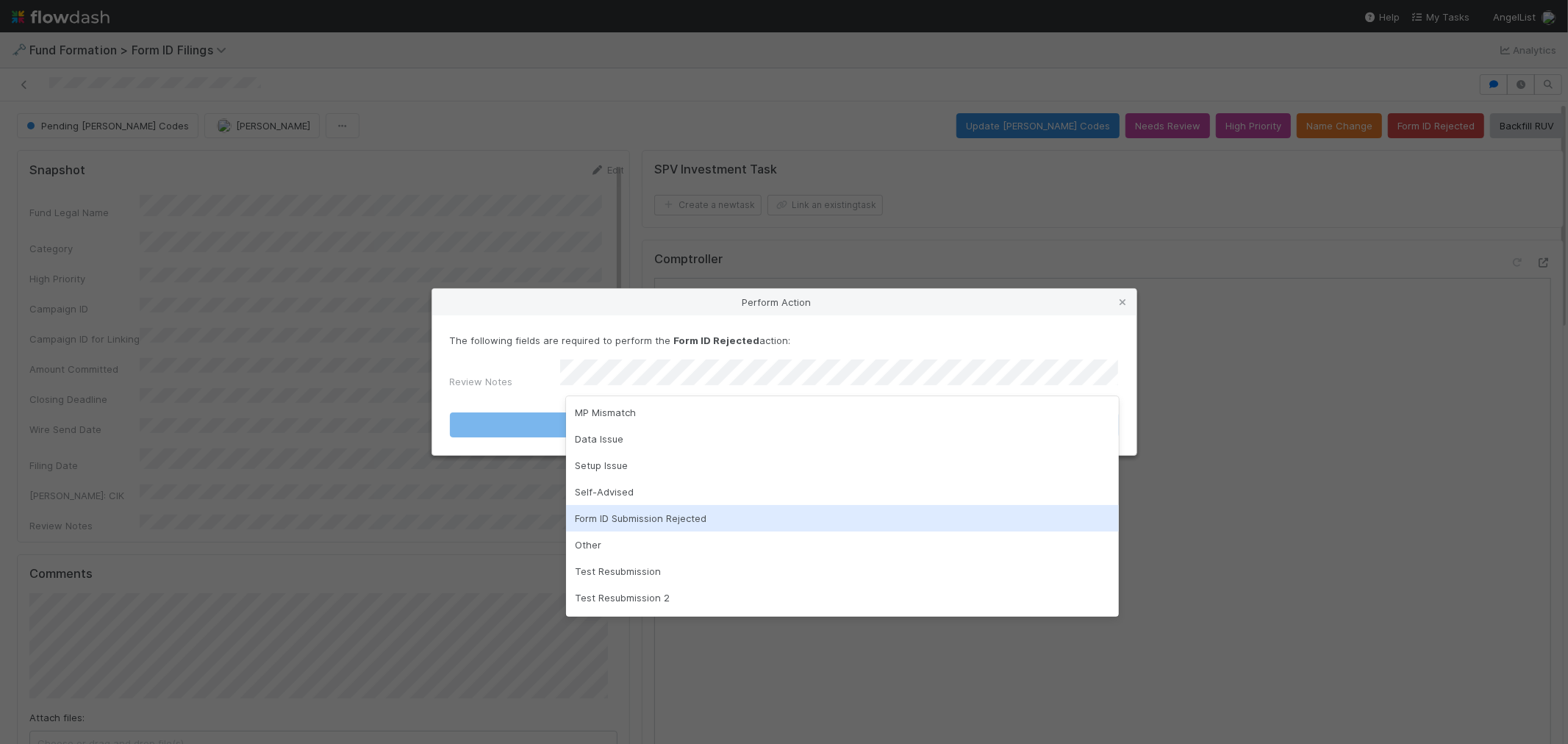
drag, startPoint x: 645, startPoint y: 521, endPoint x: 662, endPoint y: 510, distance: 20.2
click at [645, 520] on div "Form ID Submission Rejected" at bounding box center [842, 518] width 552 height 26
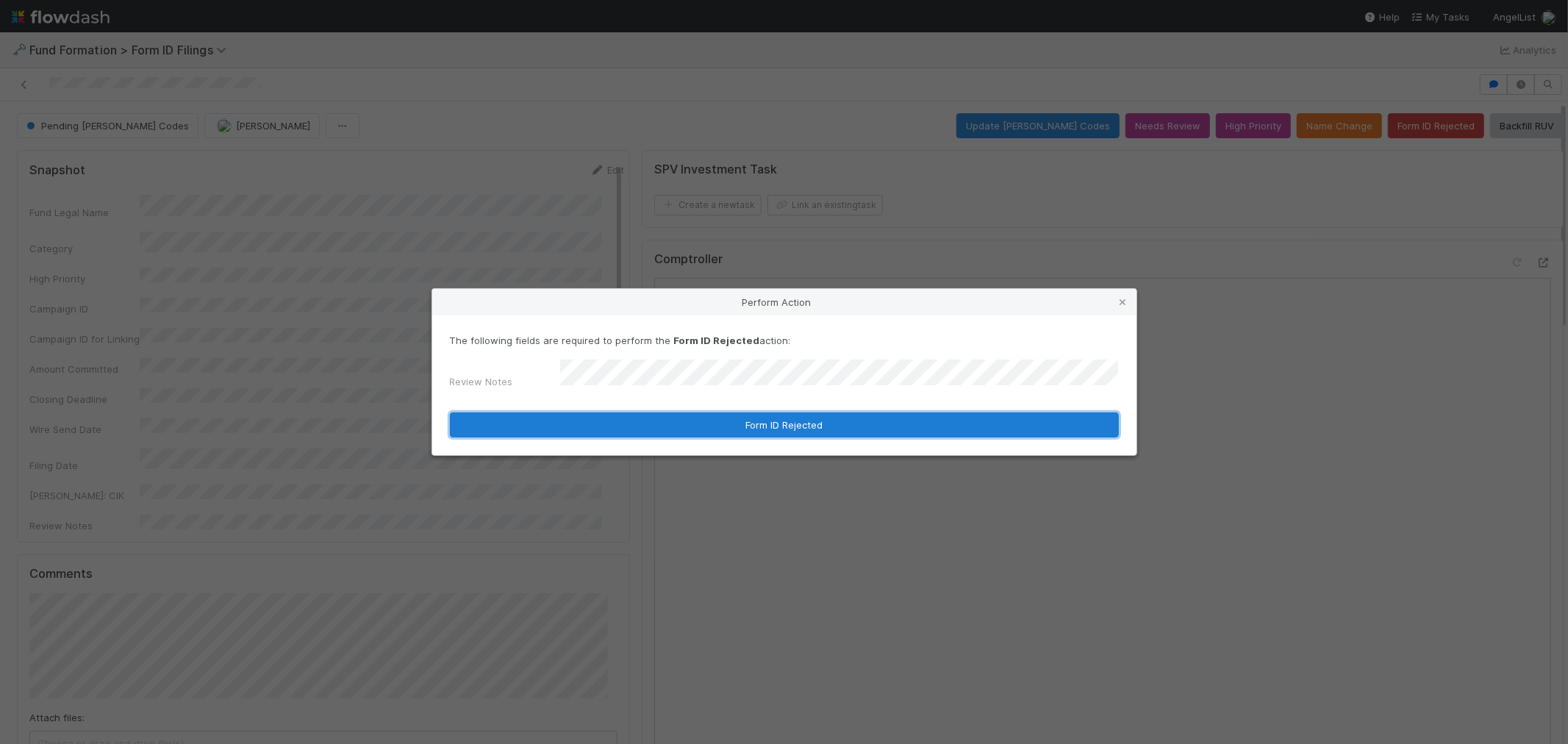
click at [791, 417] on button "Form ID Rejected" at bounding box center [784, 425] width 669 height 25
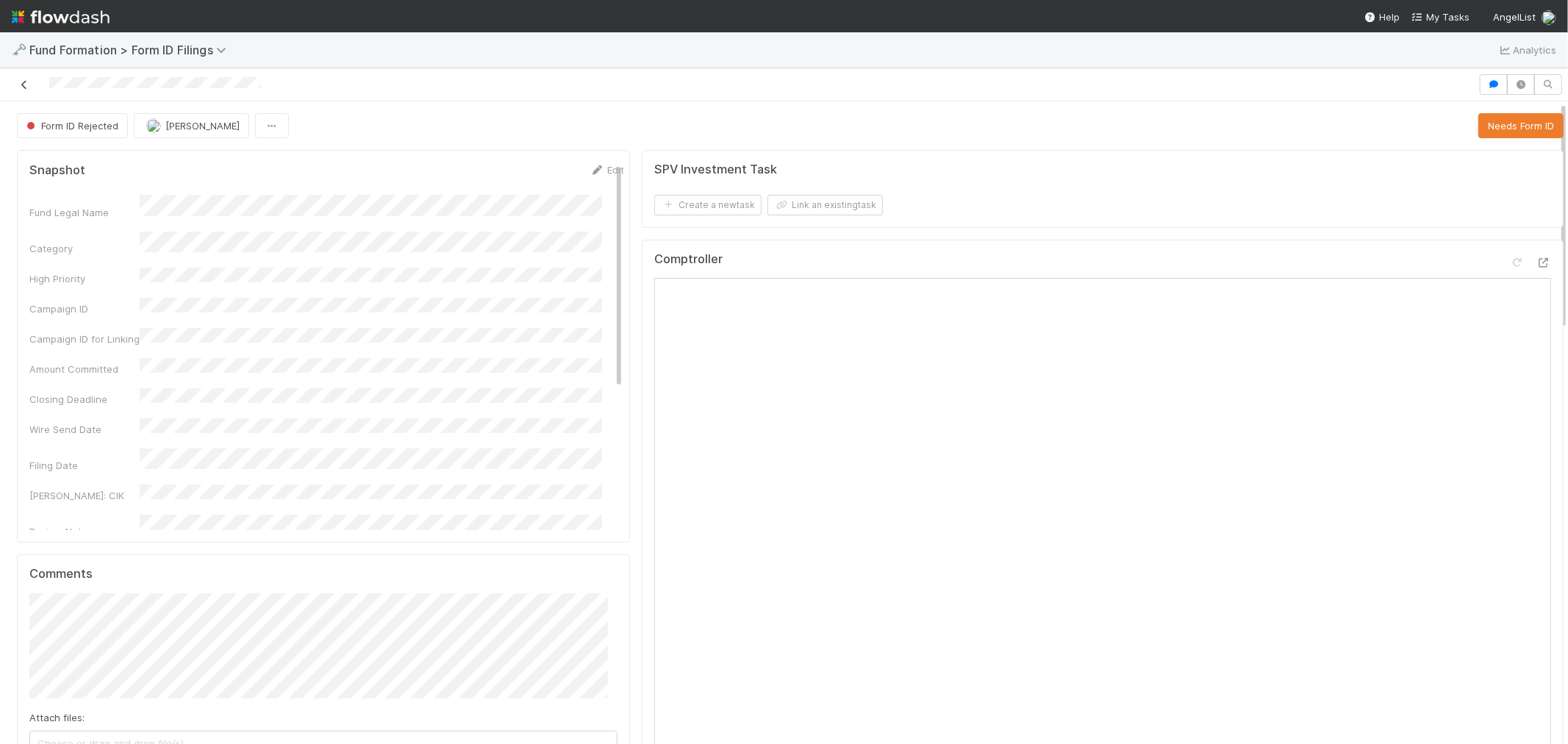
click at [17, 81] on icon at bounding box center [24, 84] width 15 height 10
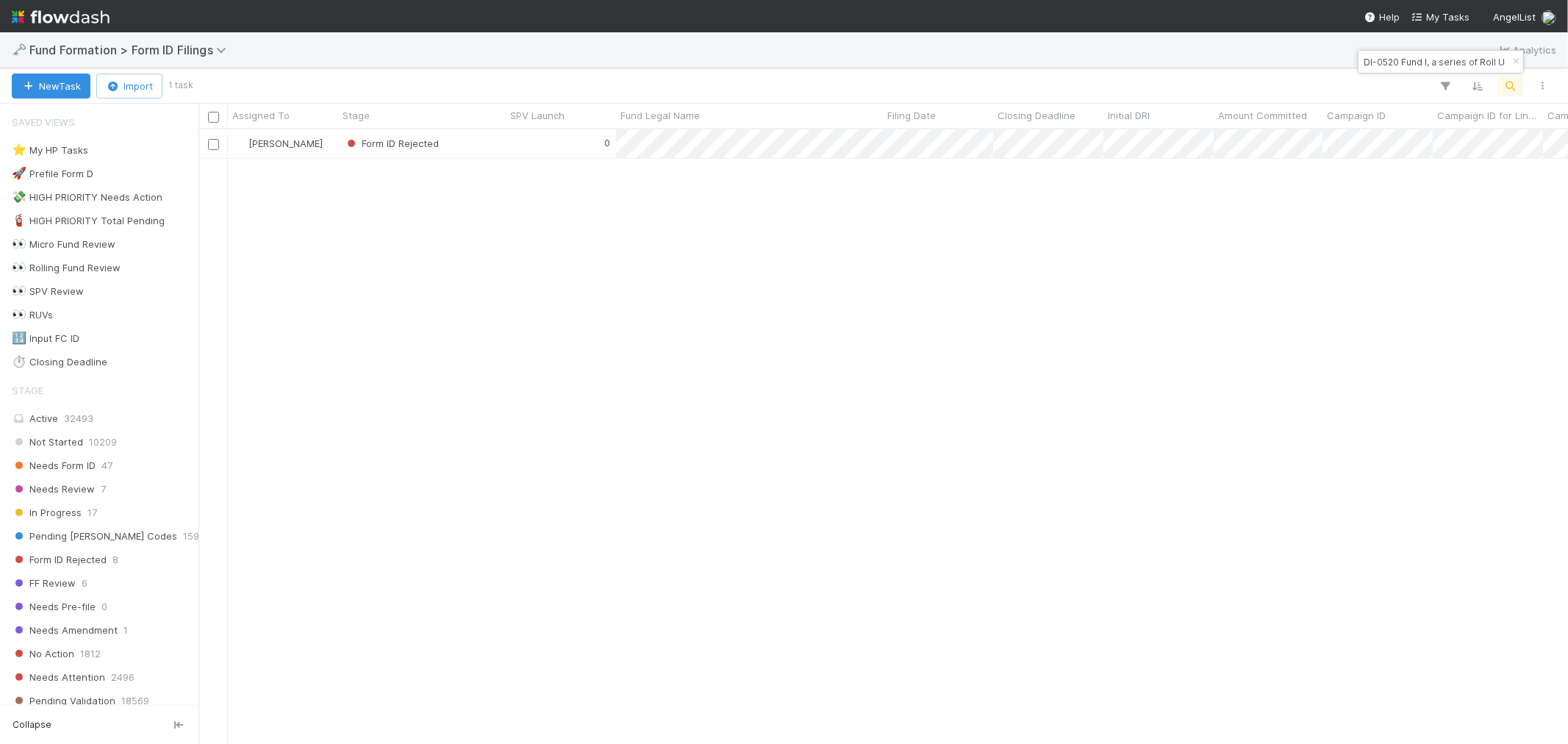
scroll to position [602, 1357]
click at [1379, 55] on input "DI-0520 Fund I, a series of Roll Up Vehicles, LP" at bounding box center [1433, 62] width 147 height 18
paste input "SE-0808 Fund I, a series of Gulfstream Venture Capital"
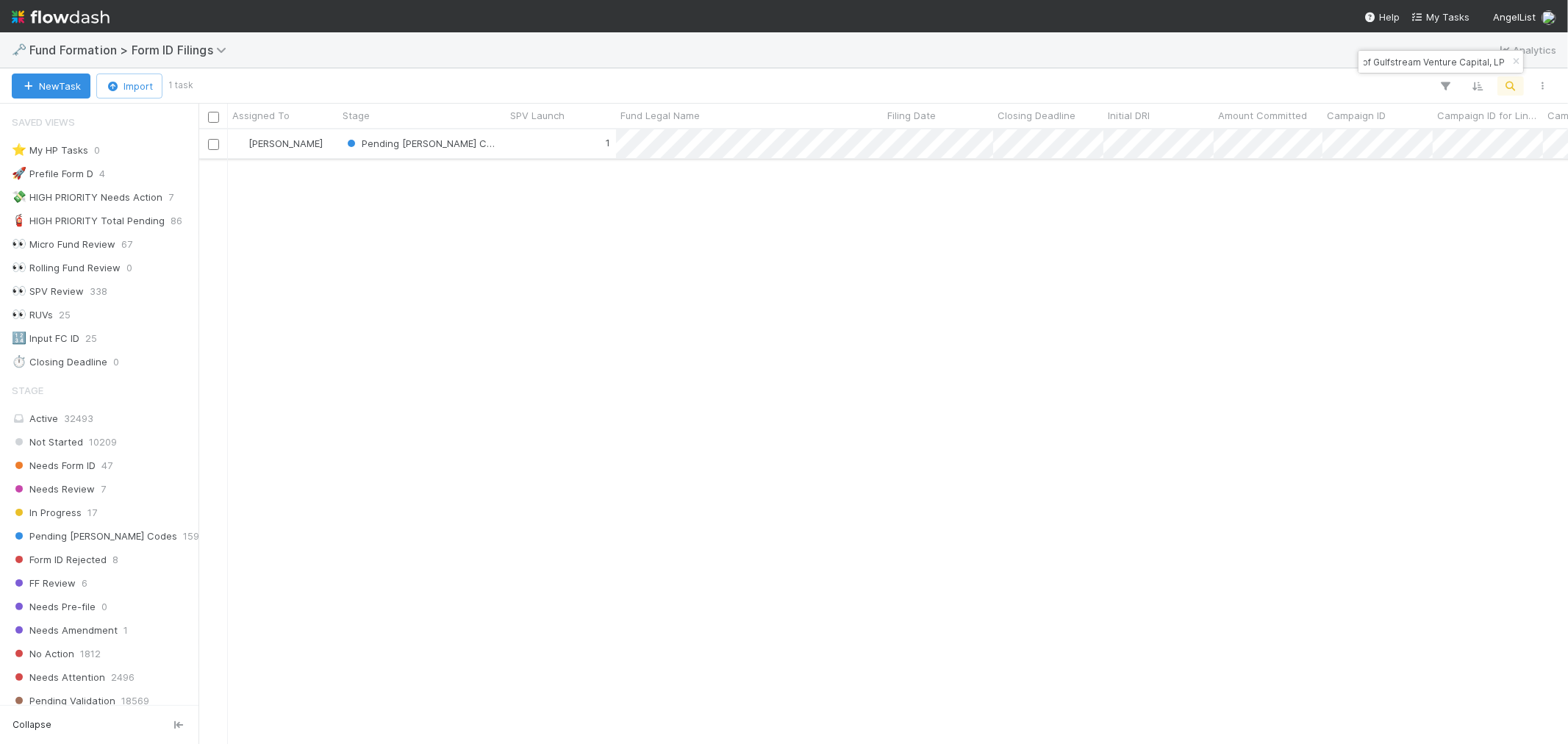
type input "SE-0808 Fund I, a series of Gulfstream Venture Capital, LP"
click at [590, 145] on div "1" at bounding box center [560, 143] width 110 height 29
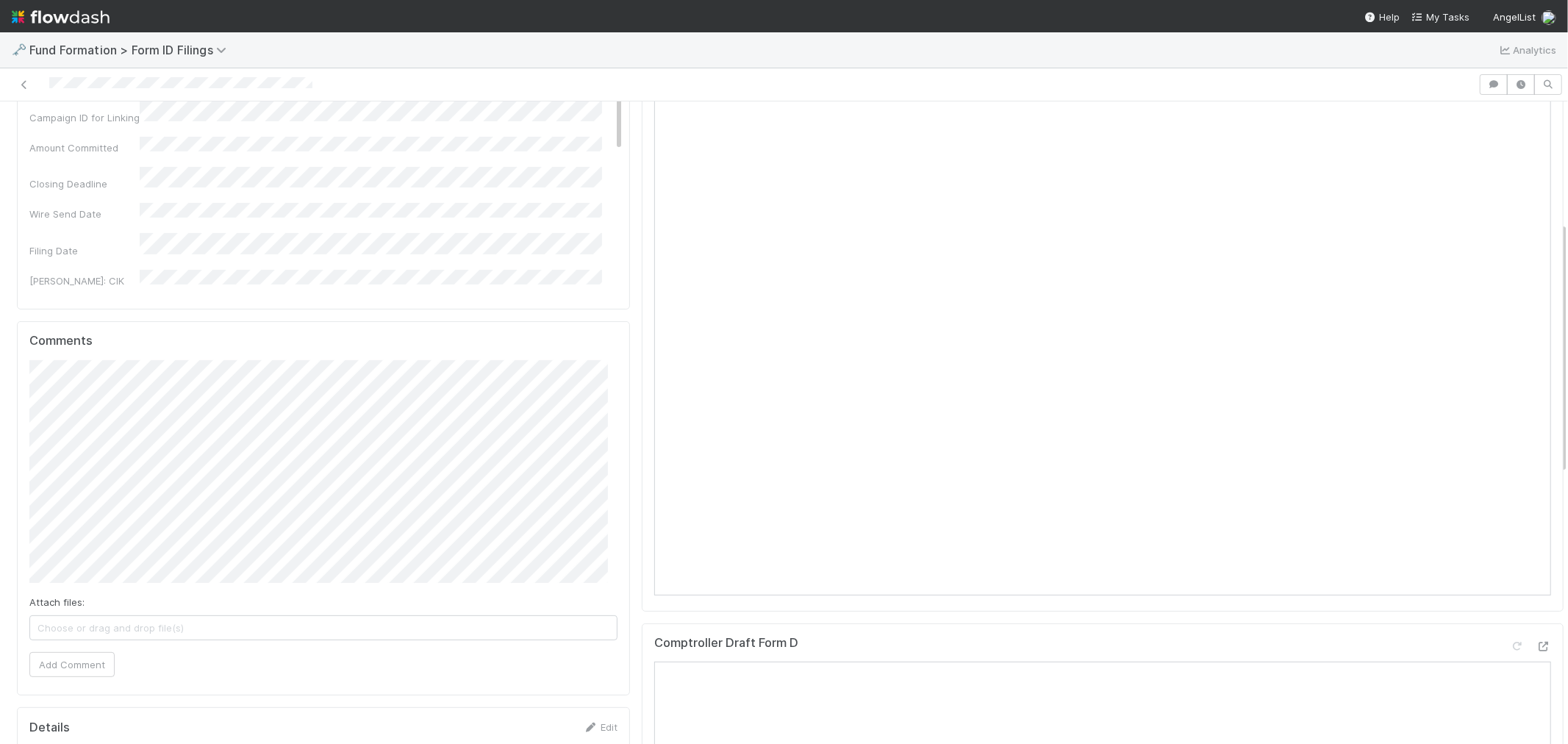
scroll to position [314, 0]
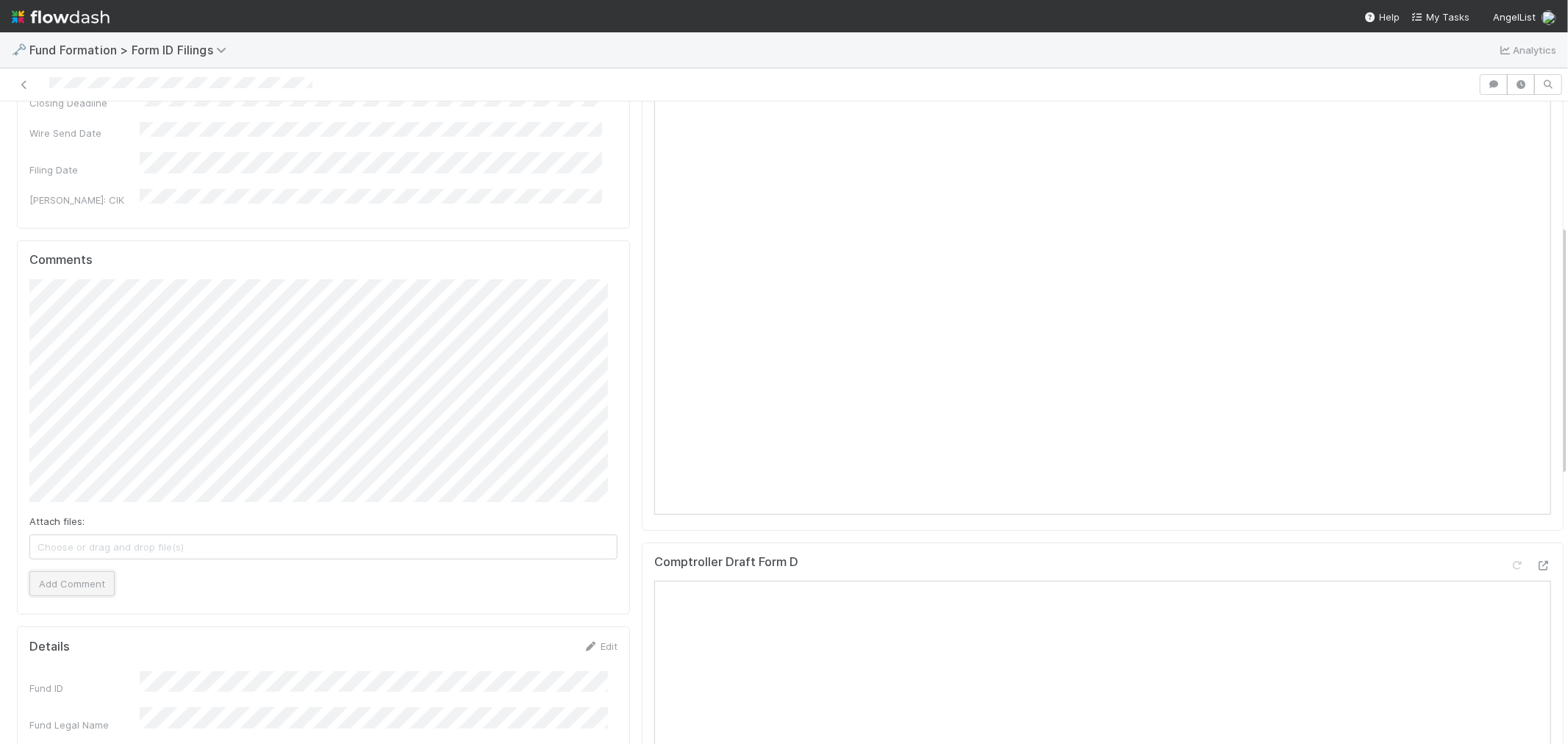
click at [77, 580] on button "Add Comment" at bounding box center [71, 583] width 85 height 25
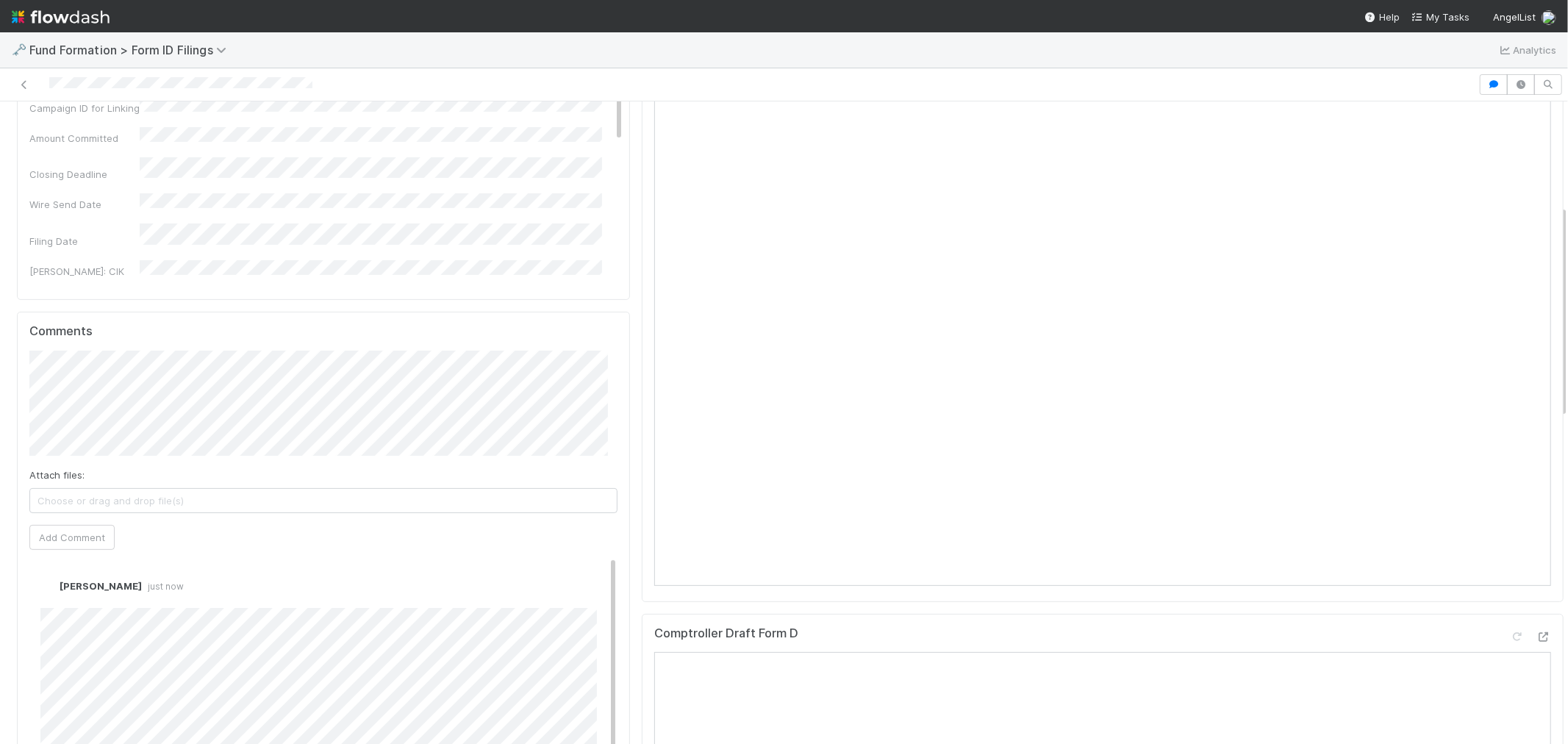
scroll to position [0, 0]
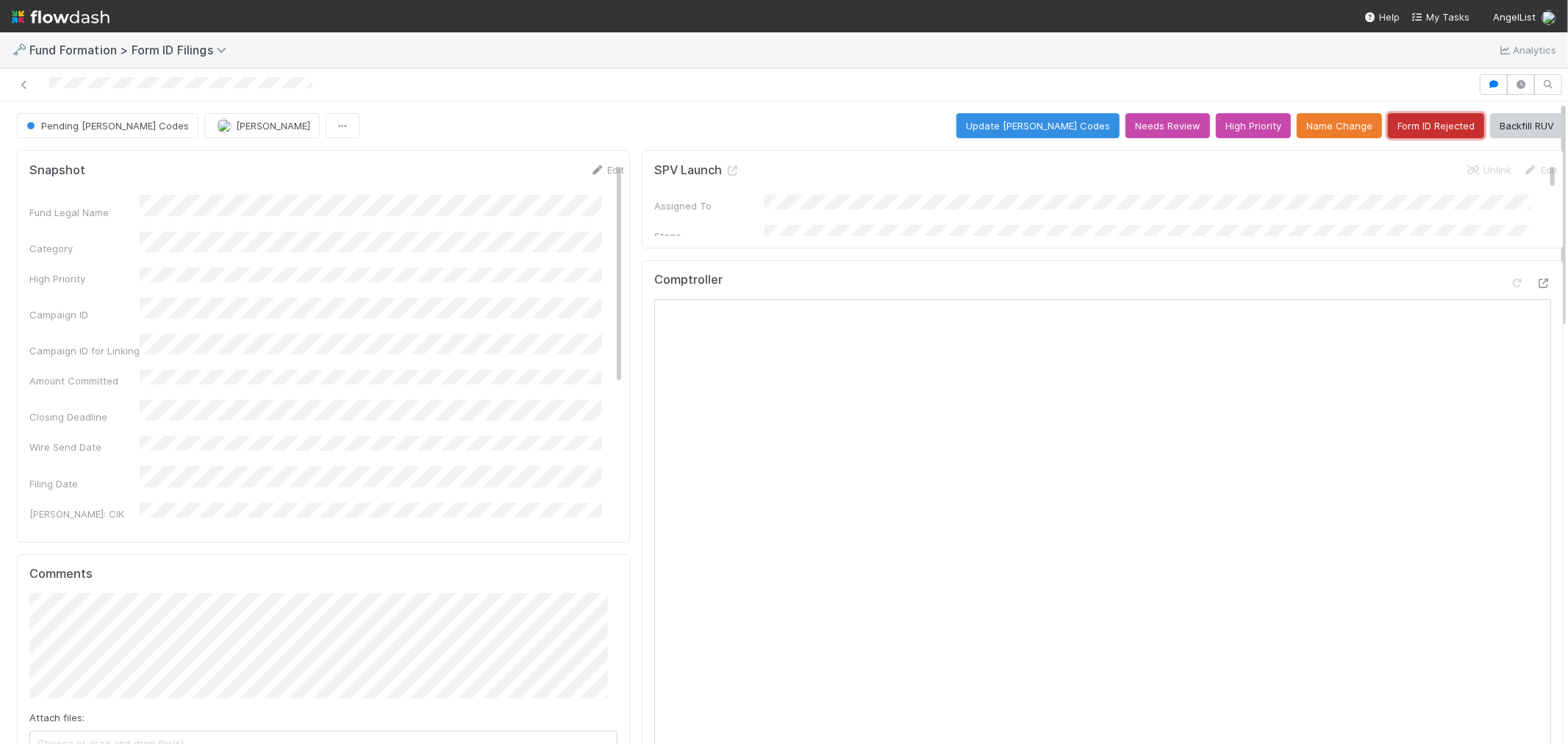
click at [1388, 132] on button "Form ID Rejected" at bounding box center [1435, 126] width 96 height 25
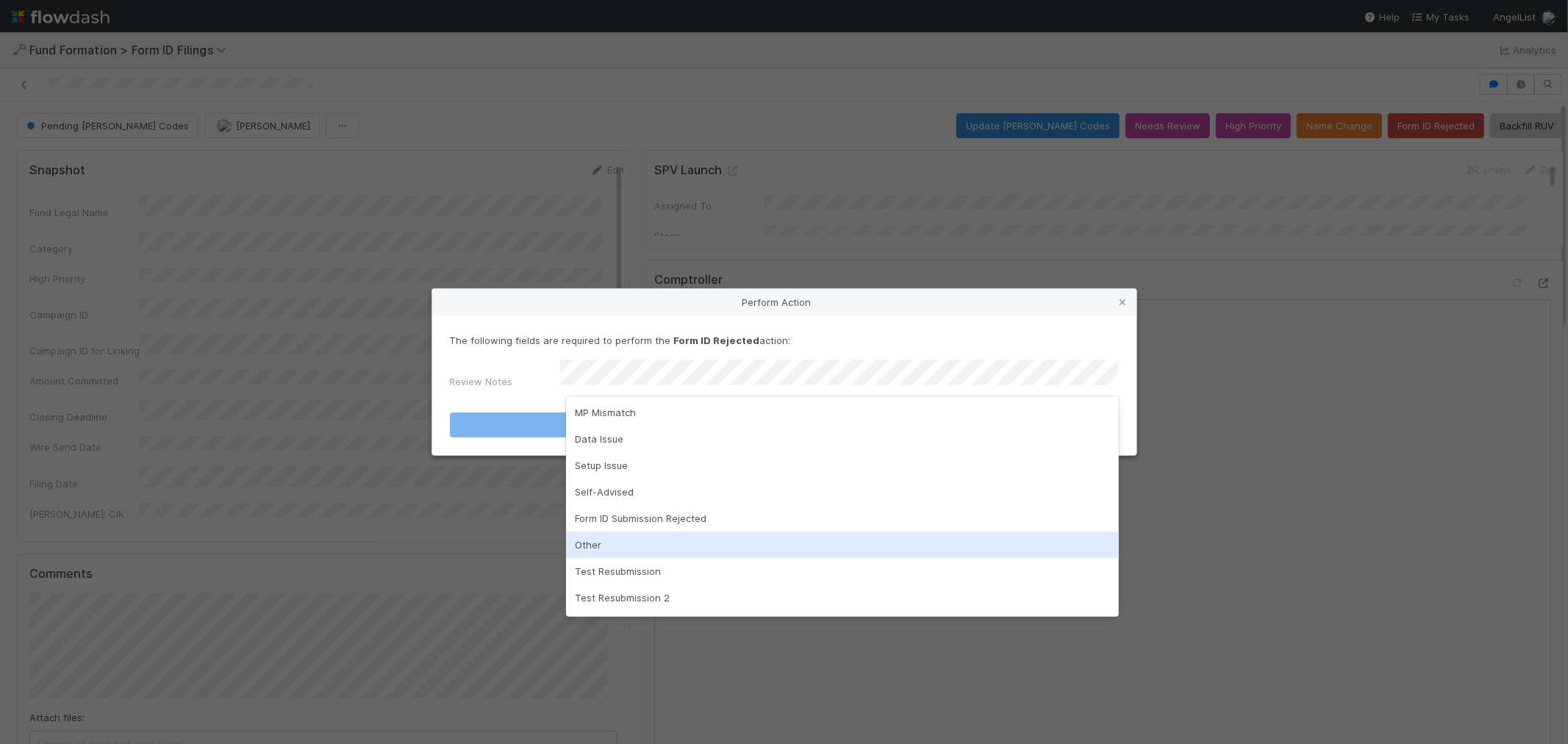
click at [638, 524] on div "Form ID Submission Rejected" at bounding box center [842, 518] width 552 height 26
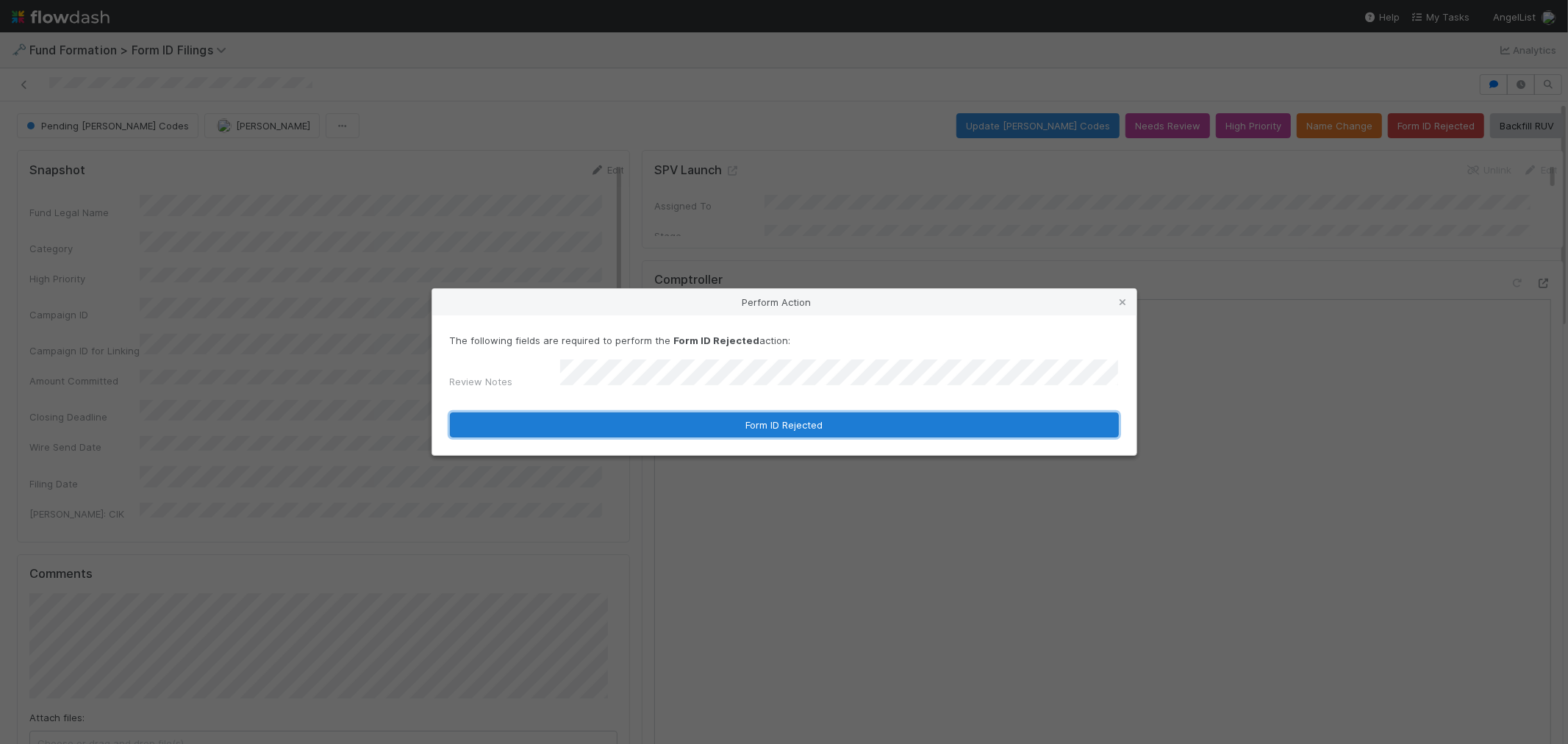
click at [769, 425] on button "Form ID Rejected" at bounding box center [784, 425] width 669 height 25
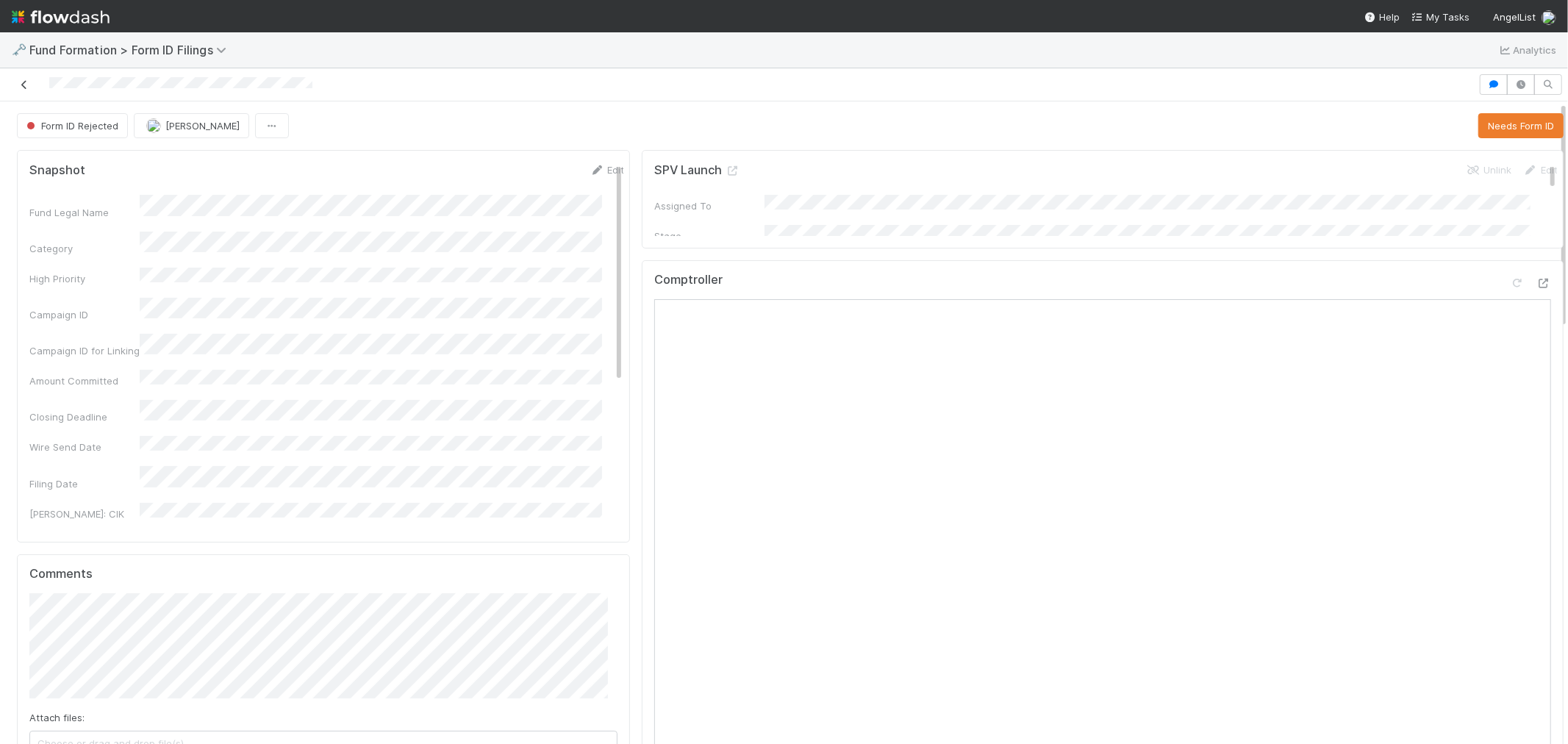
click at [25, 83] on icon at bounding box center [24, 84] width 15 height 10
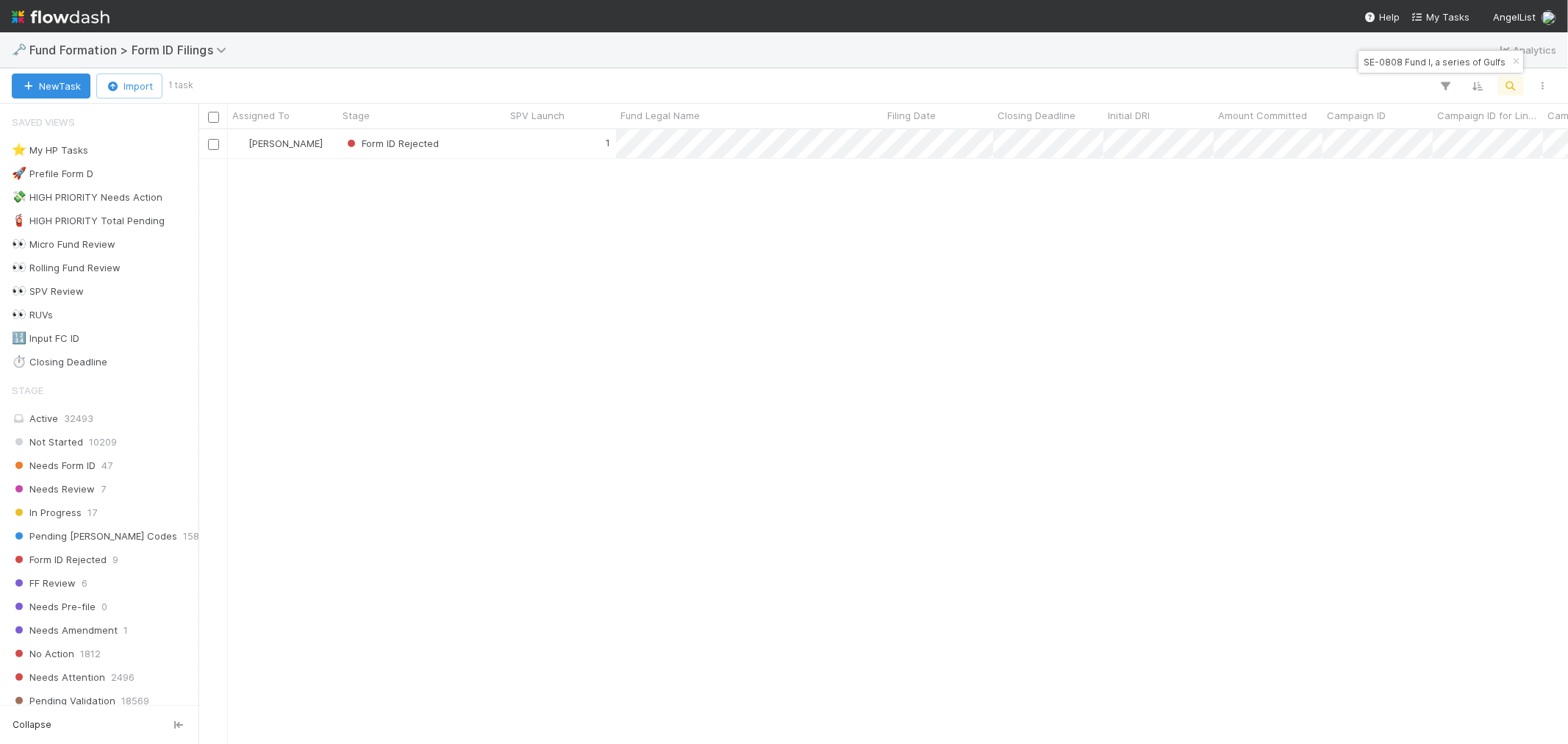
scroll to position [602, 1357]
click at [1399, 61] on input "SE-0808 Fund I, a series of Gulfstream Venture Capital, LP" at bounding box center [1433, 62] width 147 height 18
paste input "VO-0515 Fund II, a series of Roll Up Vehicles"
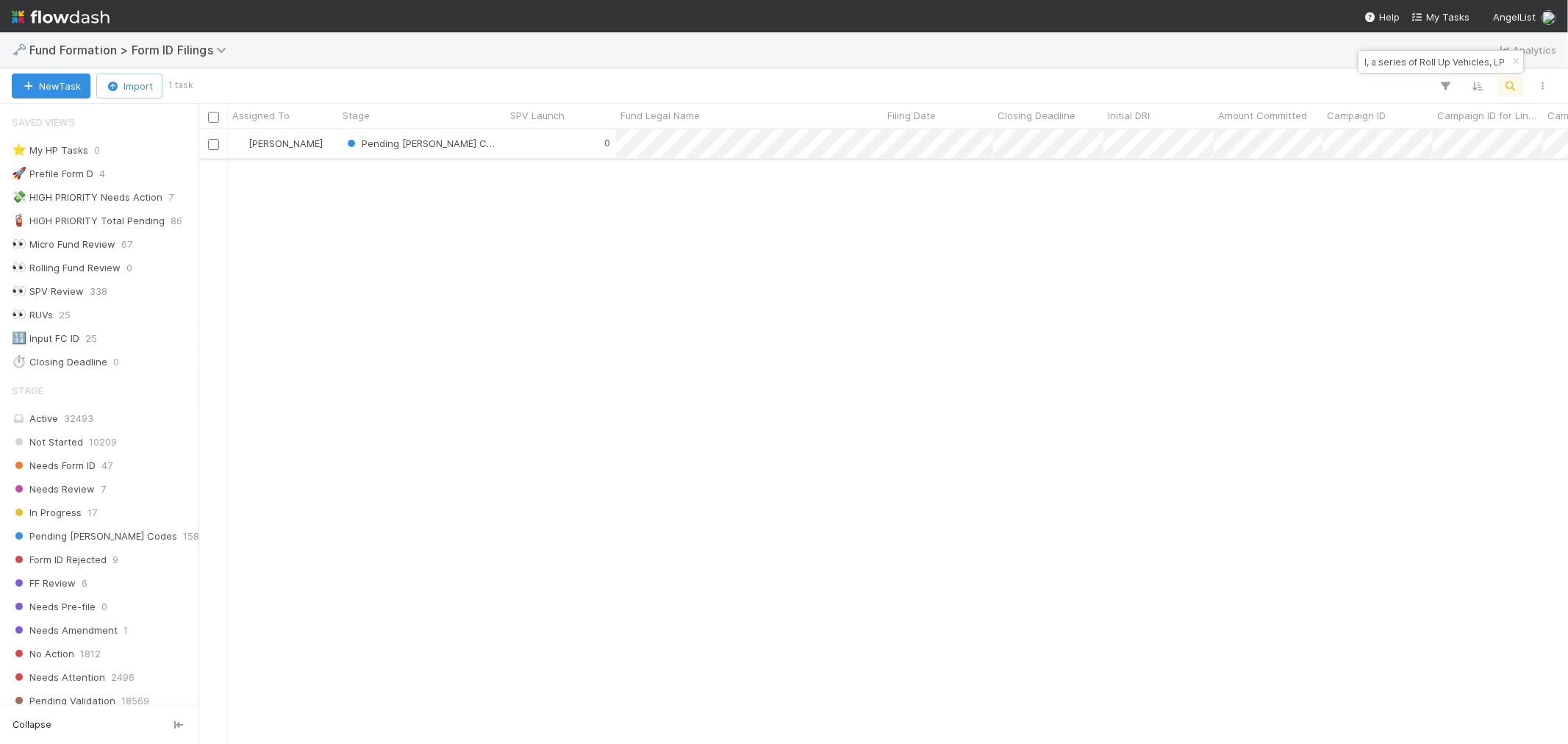
type input "VO-0515 Fund II, a series of Roll Up Vehicles, LP"
click at [515, 149] on div "0" at bounding box center [560, 143] width 110 height 29
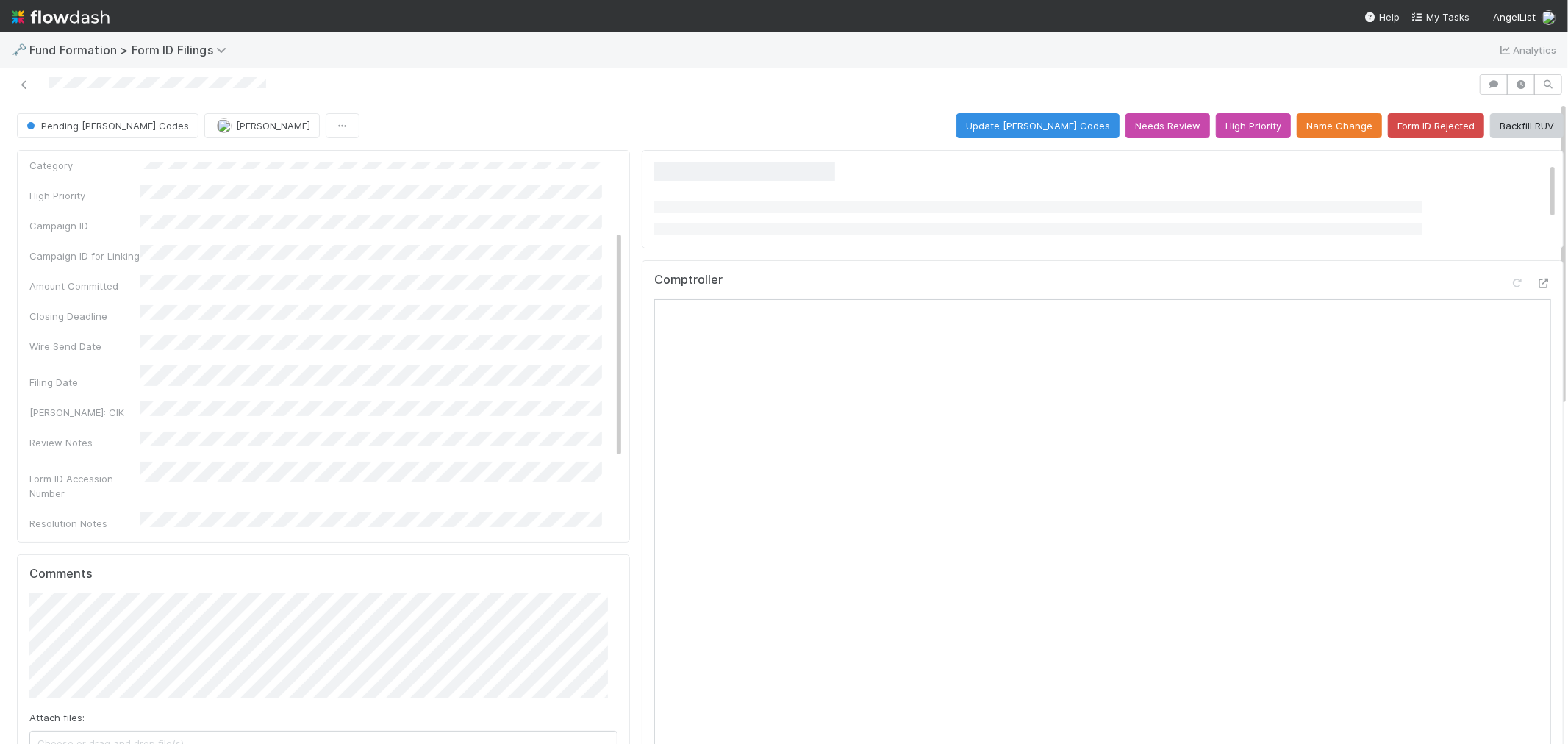
scroll to position [223, 0]
click at [1401, 128] on button "Form ID Rejected" at bounding box center [1435, 126] width 96 height 25
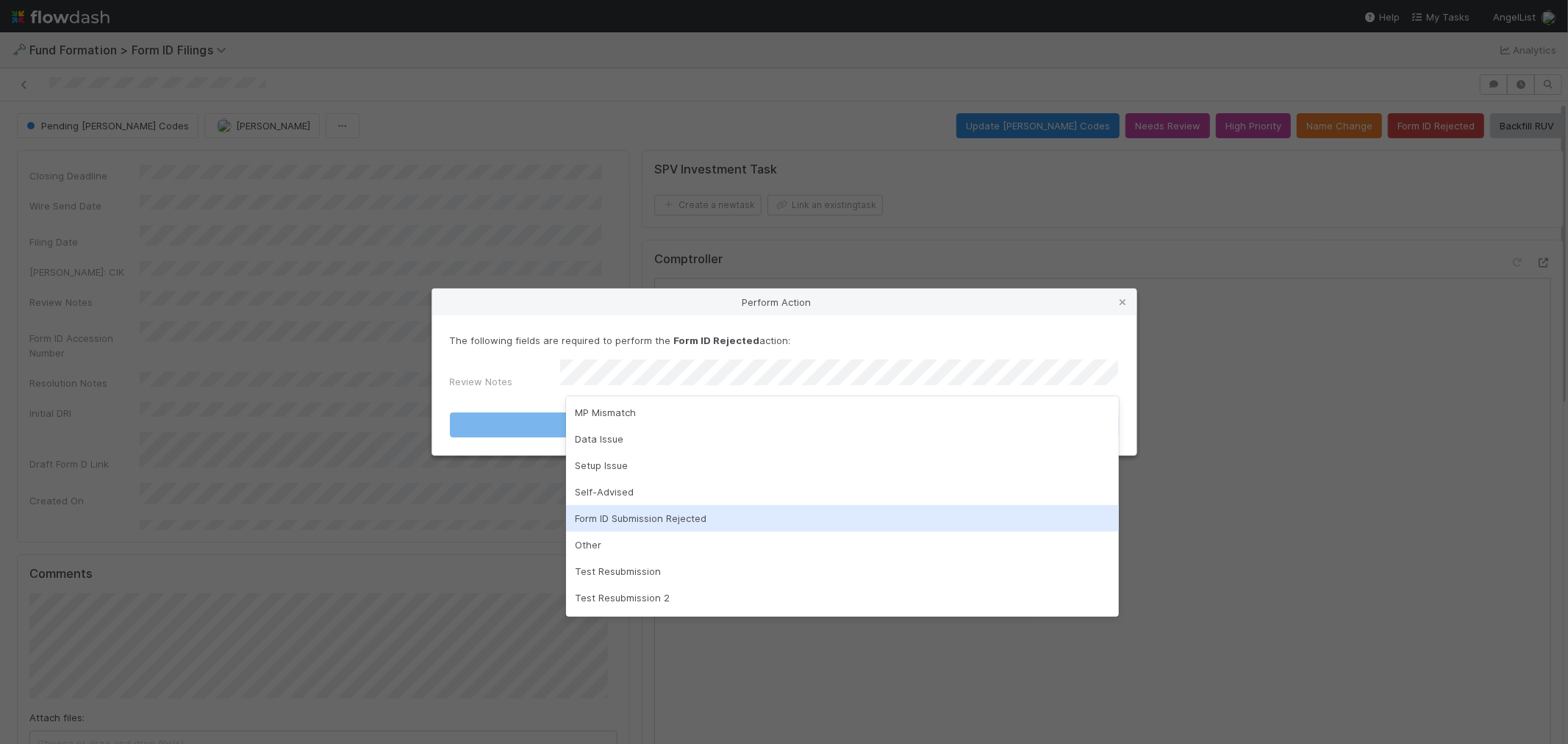
click at [637, 516] on div "Form ID Submission Rejected" at bounding box center [842, 518] width 552 height 26
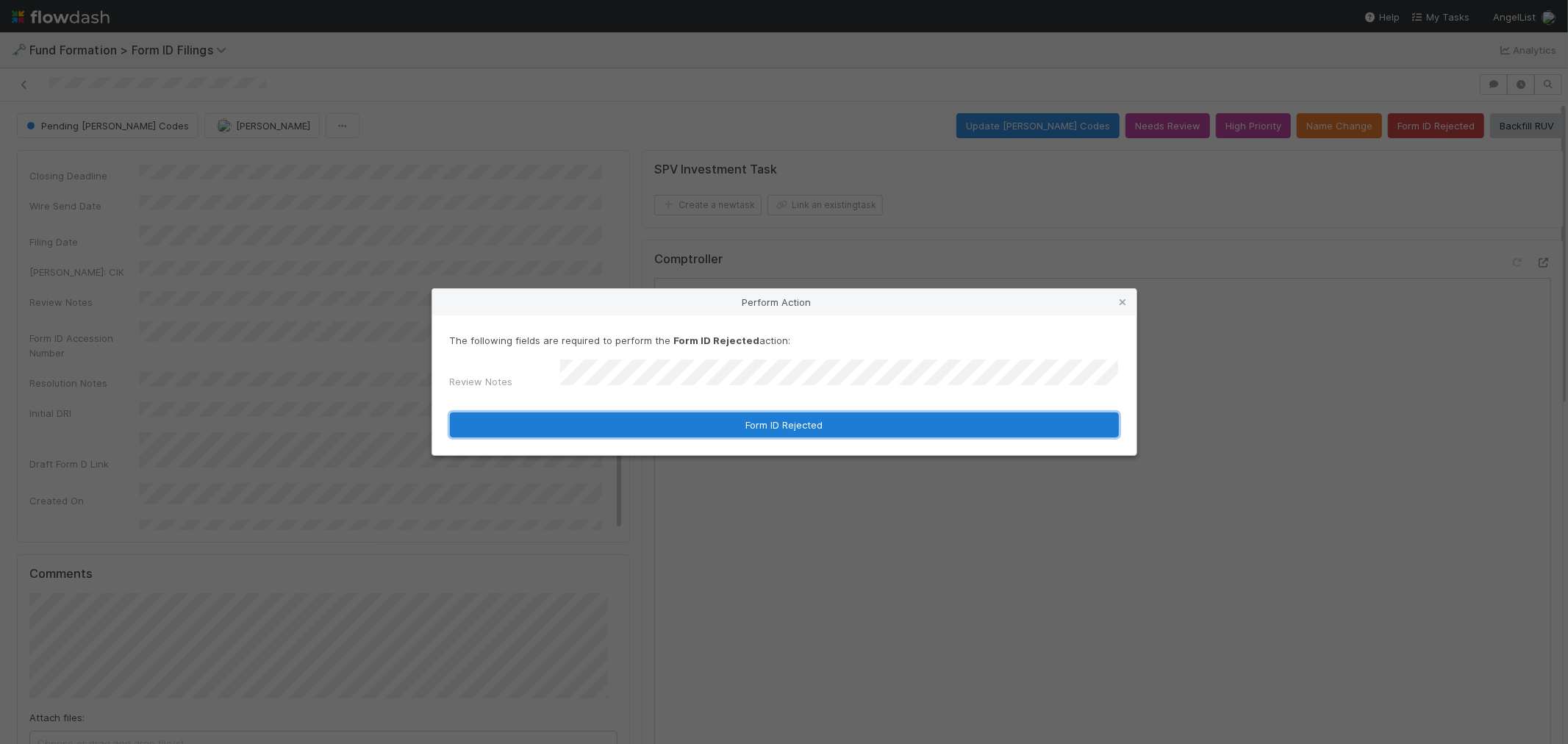
click at [674, 425] on button "Form ID Rejected" at bounding box center [784, 425] width 669 height 25
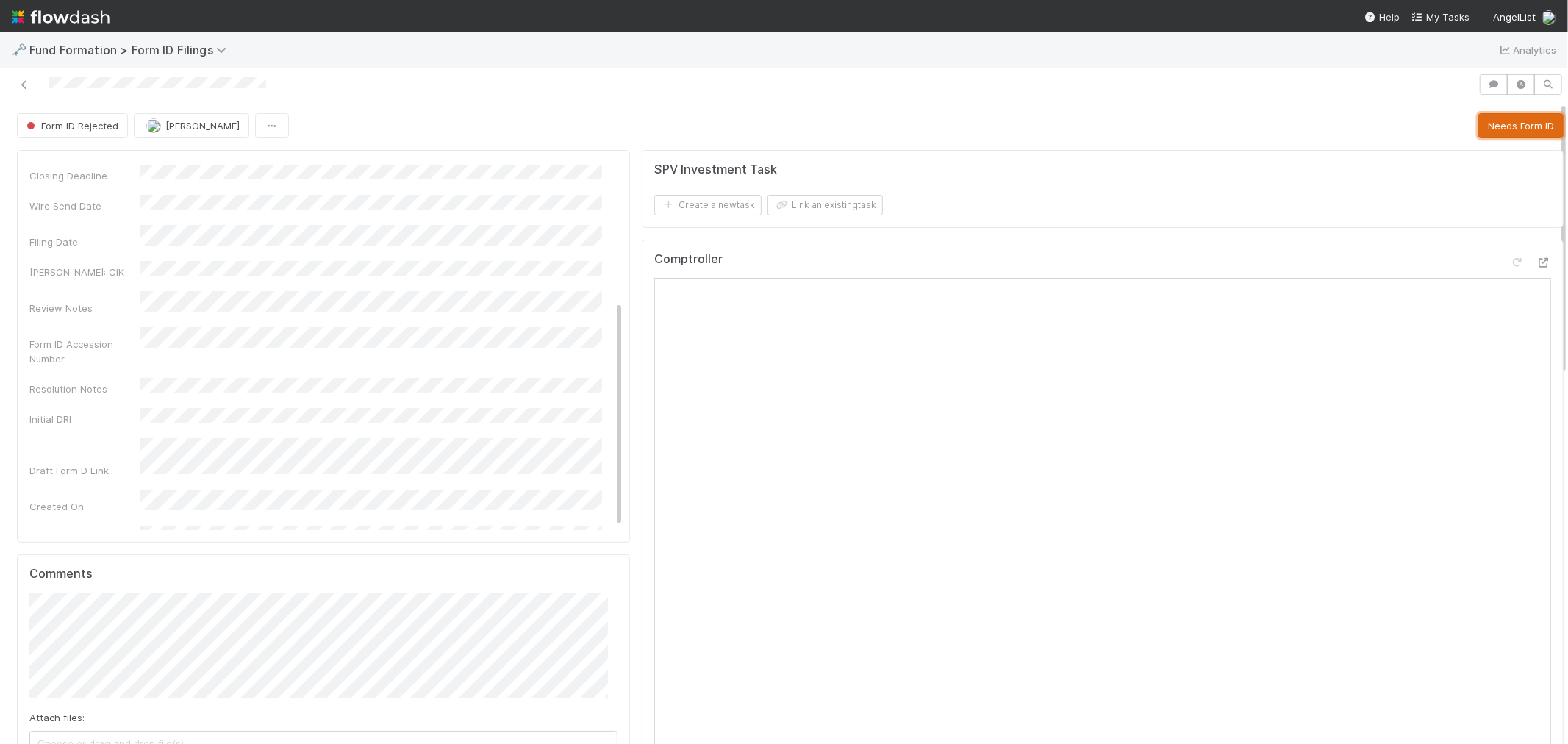
click at [1490, 128] on button "Needs Form ID" at bounding box center [1521, 126] width 85 height 25
click at [1440, 113] on button "Start" at bounding box center [1462, 126] width 42 height 25
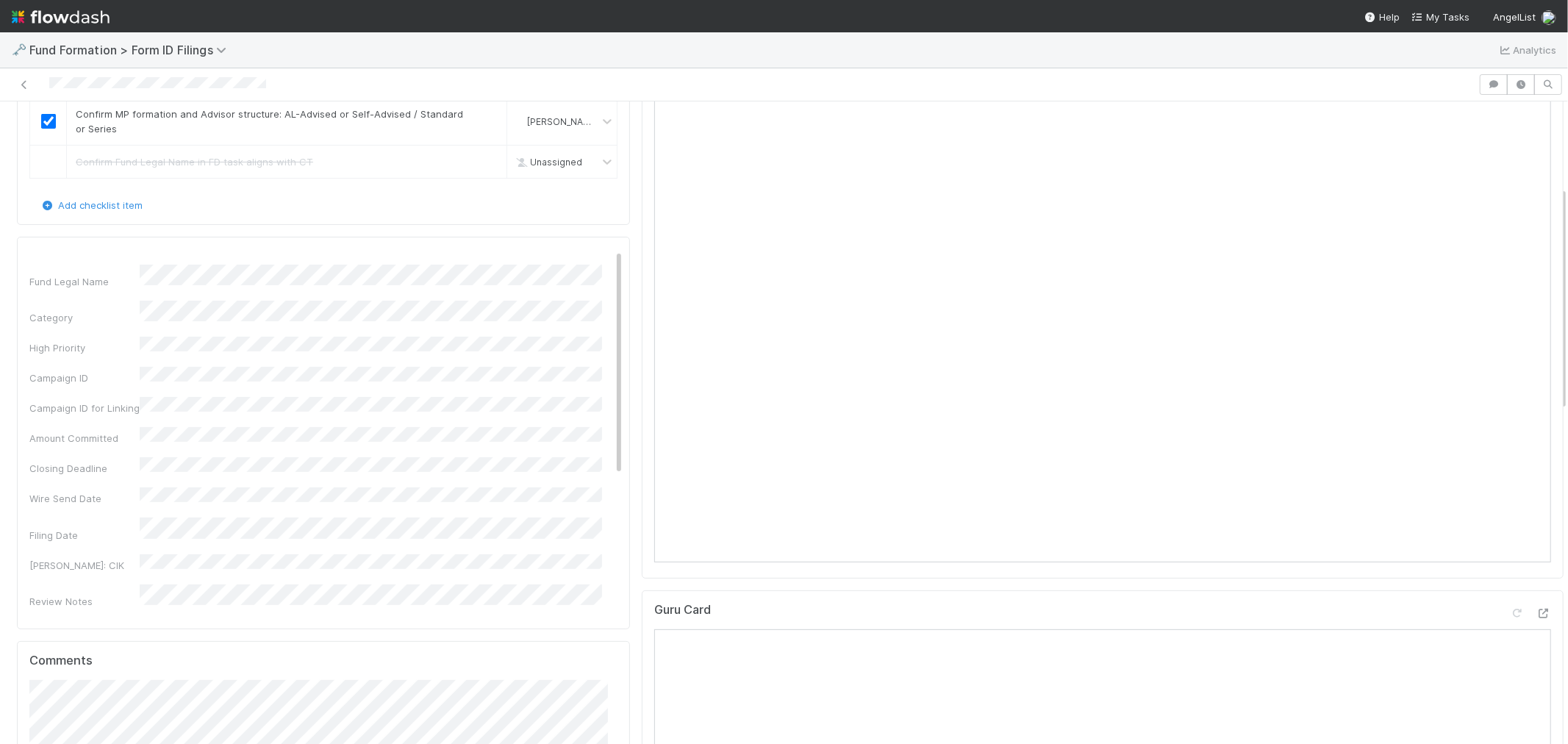
scroll to position [0, 0]
click at [589, 252] on icon at bounding box center [596, 257] width 15 height 10
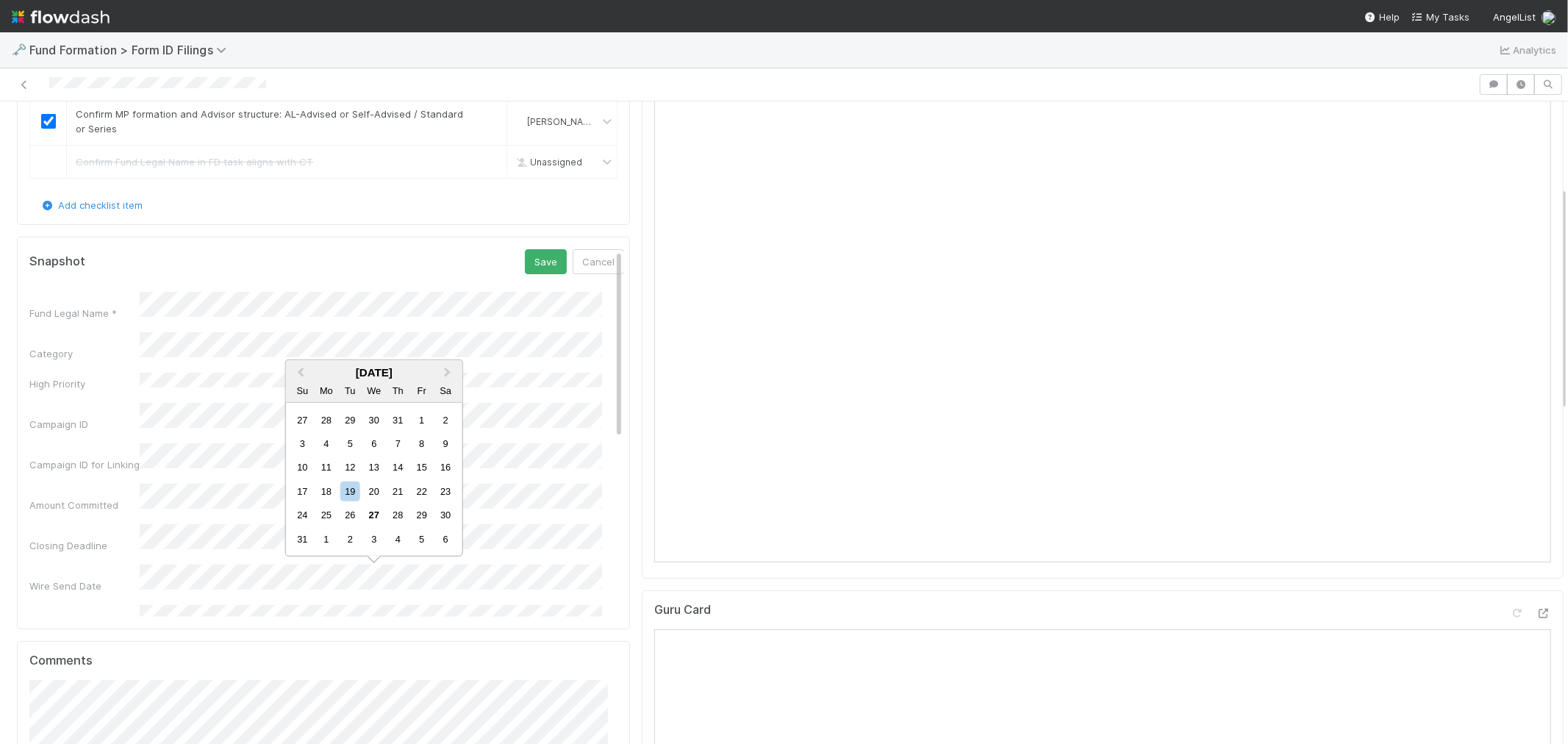
scroll to position [164, 0]
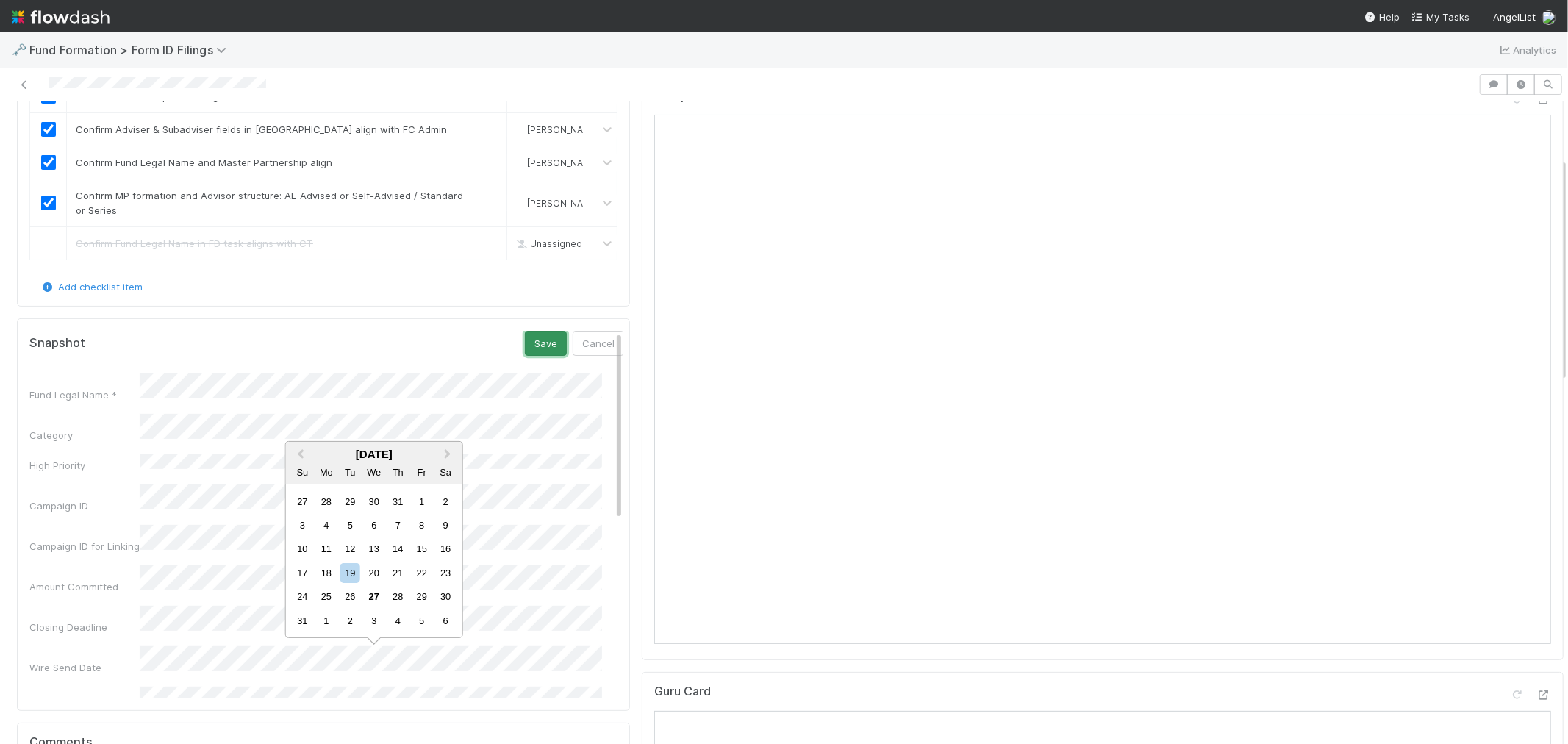
click at [525, 331] on button "Save" at bounding box center [546, 343] width 42 height 25
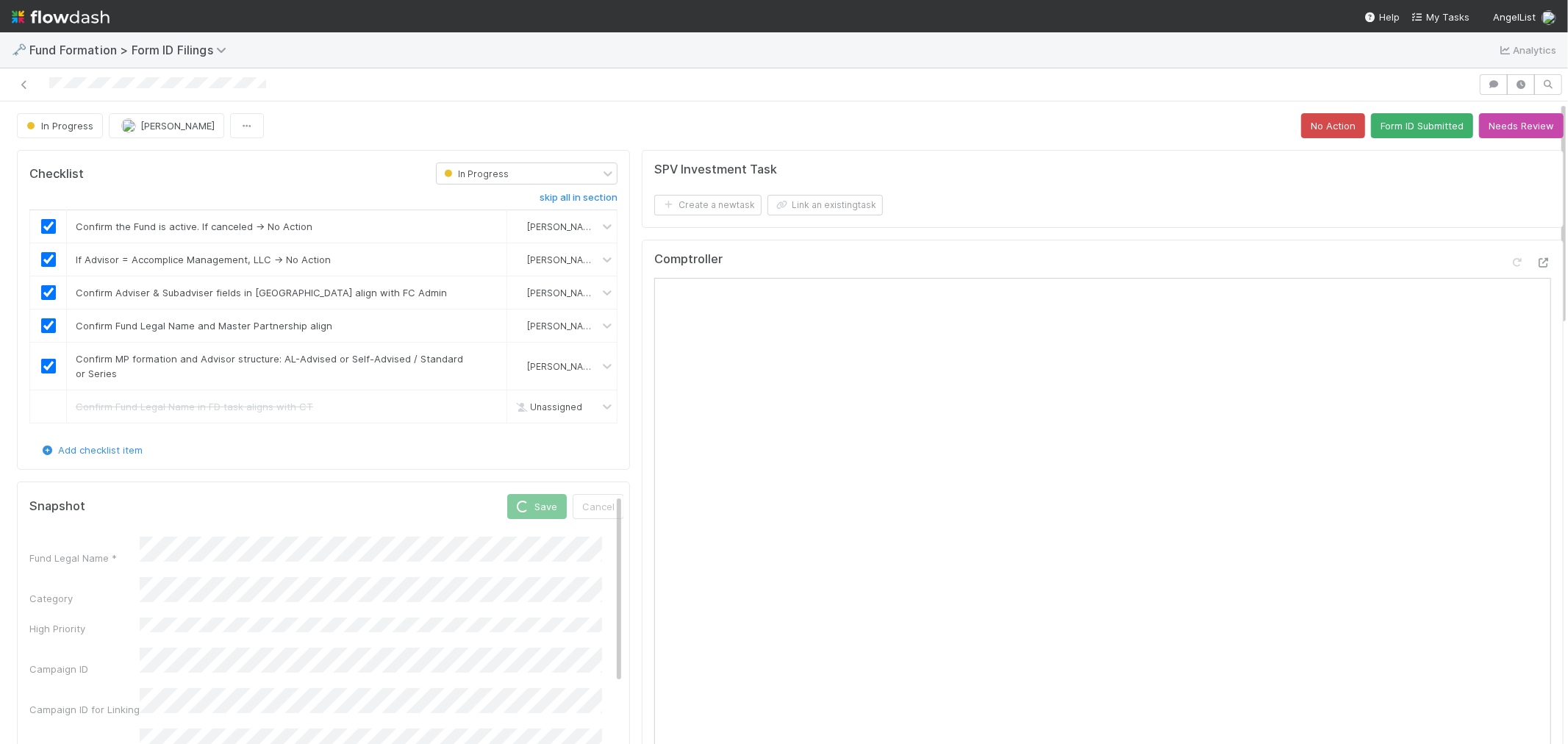
scroll to position [0, 0]
click at [1414, 128] on button "Form ID Submitted" at bounding box center [1422, 126] width 102 height 25
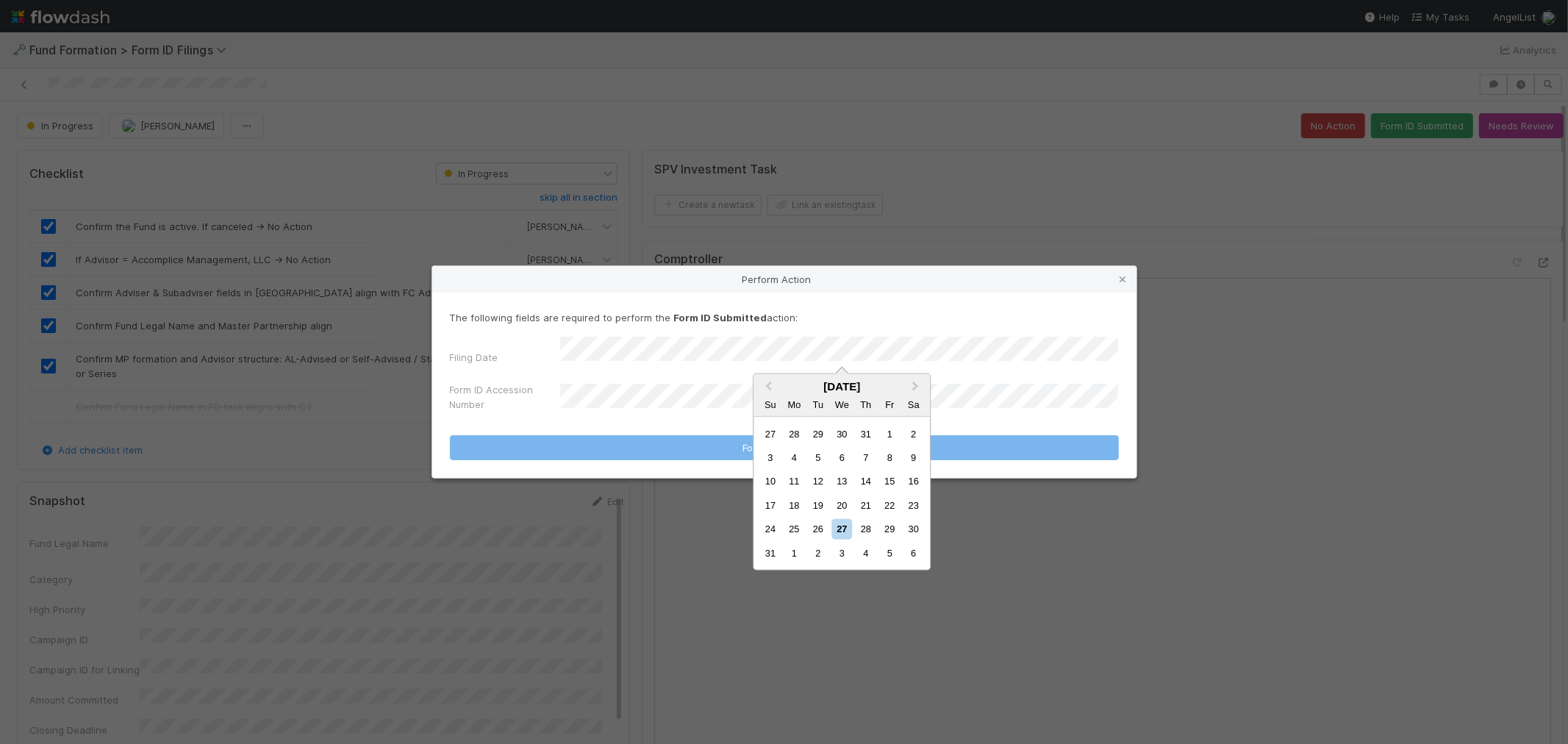
click at [813, 525] on div "26" at bounding box center [817, 529] width 20 height 20
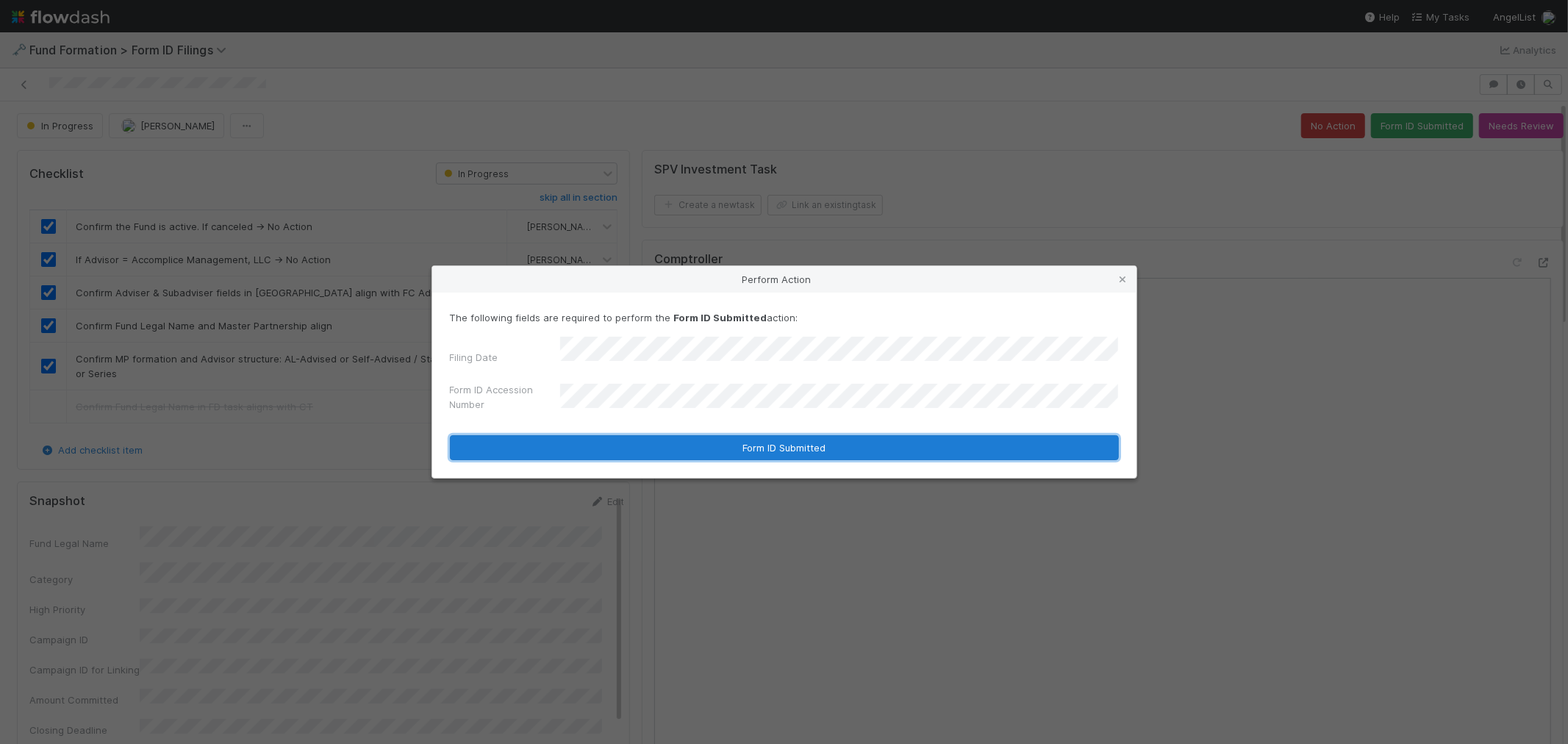
click at [663, 441] on button "Form ID Submitted" at bounding box center [784, 448] width 669 height 25
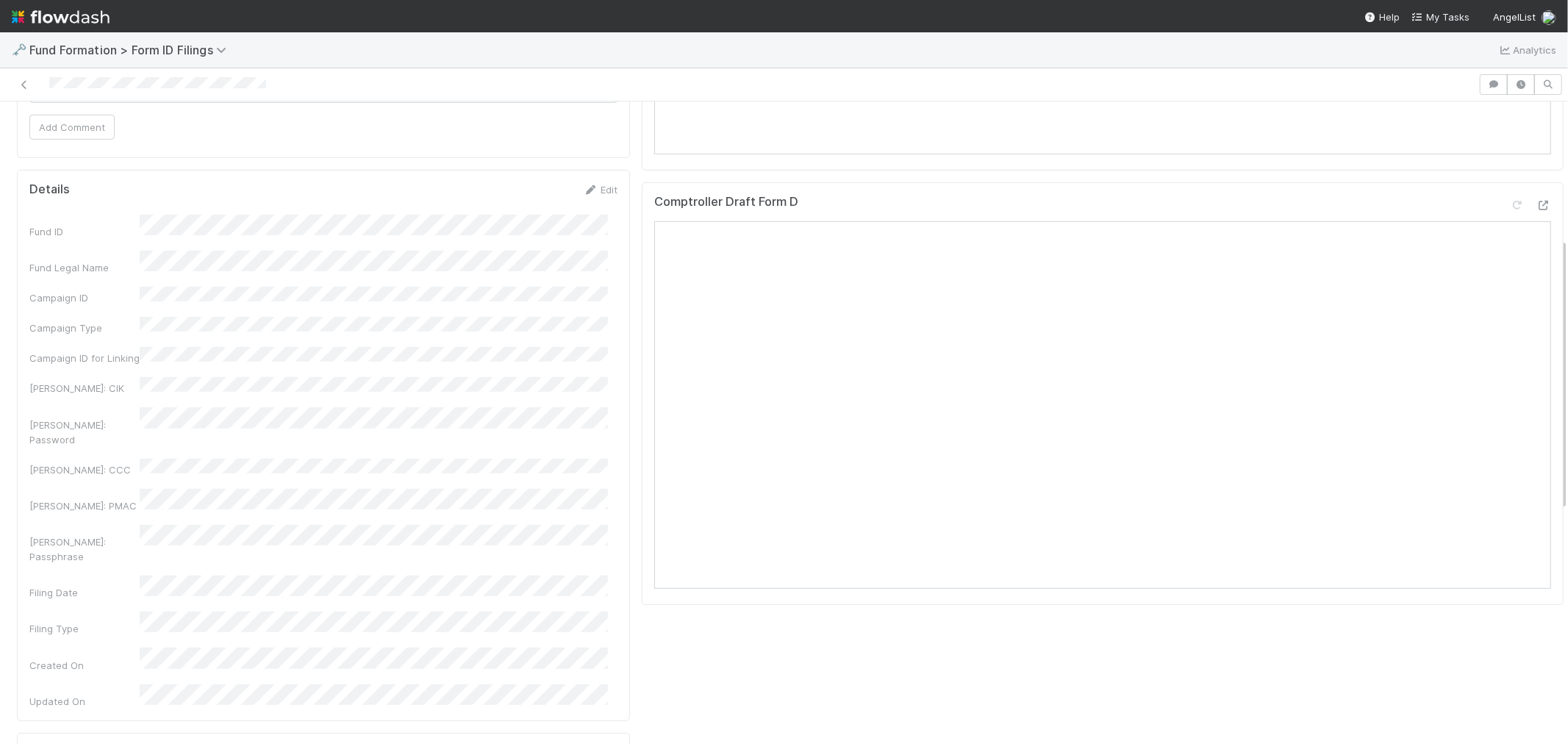
scroll to position [320, 0]
click at [88, 456] on button "Add Comment" at bounding box center [71, 459] width 85 height 25
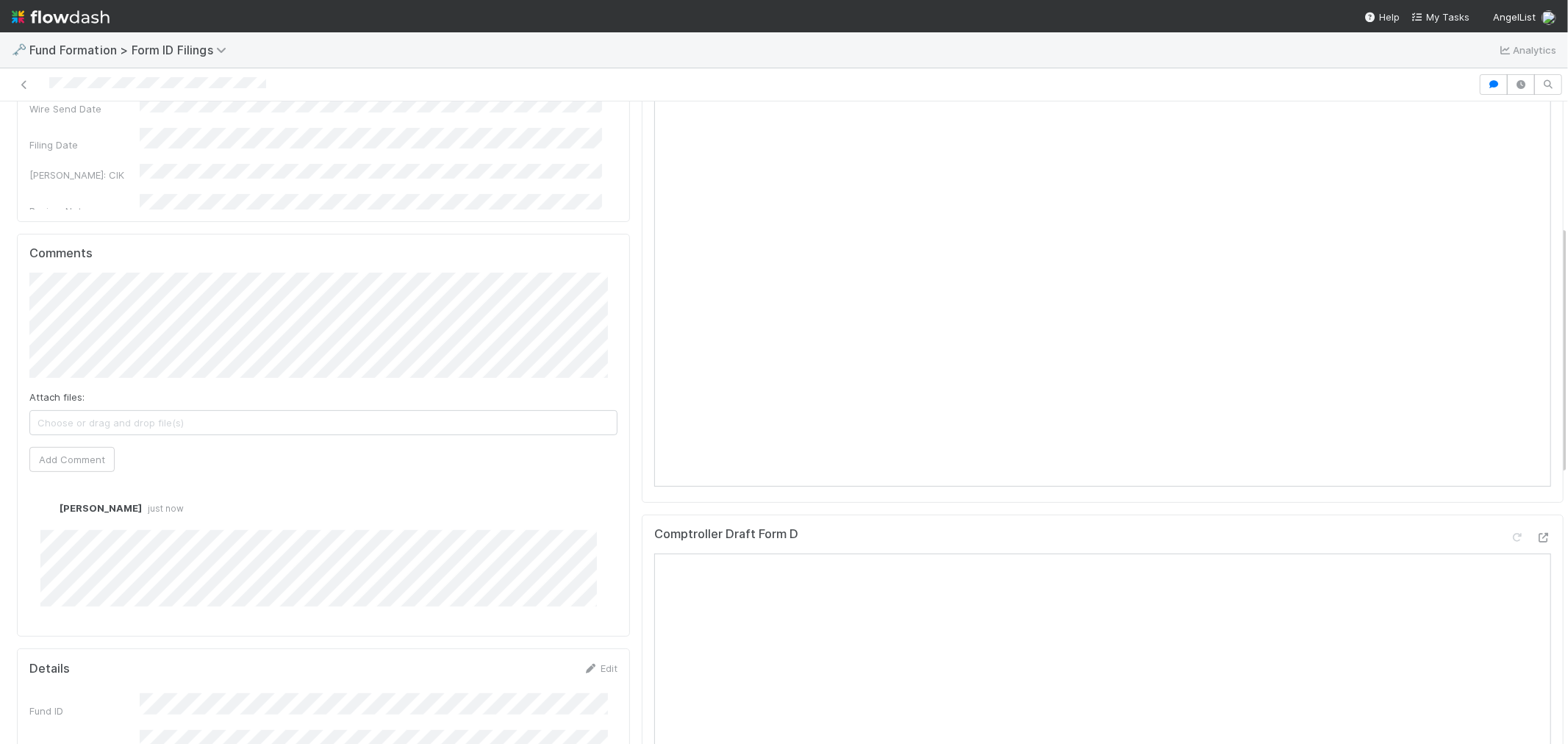
scroll to position [0, 0]
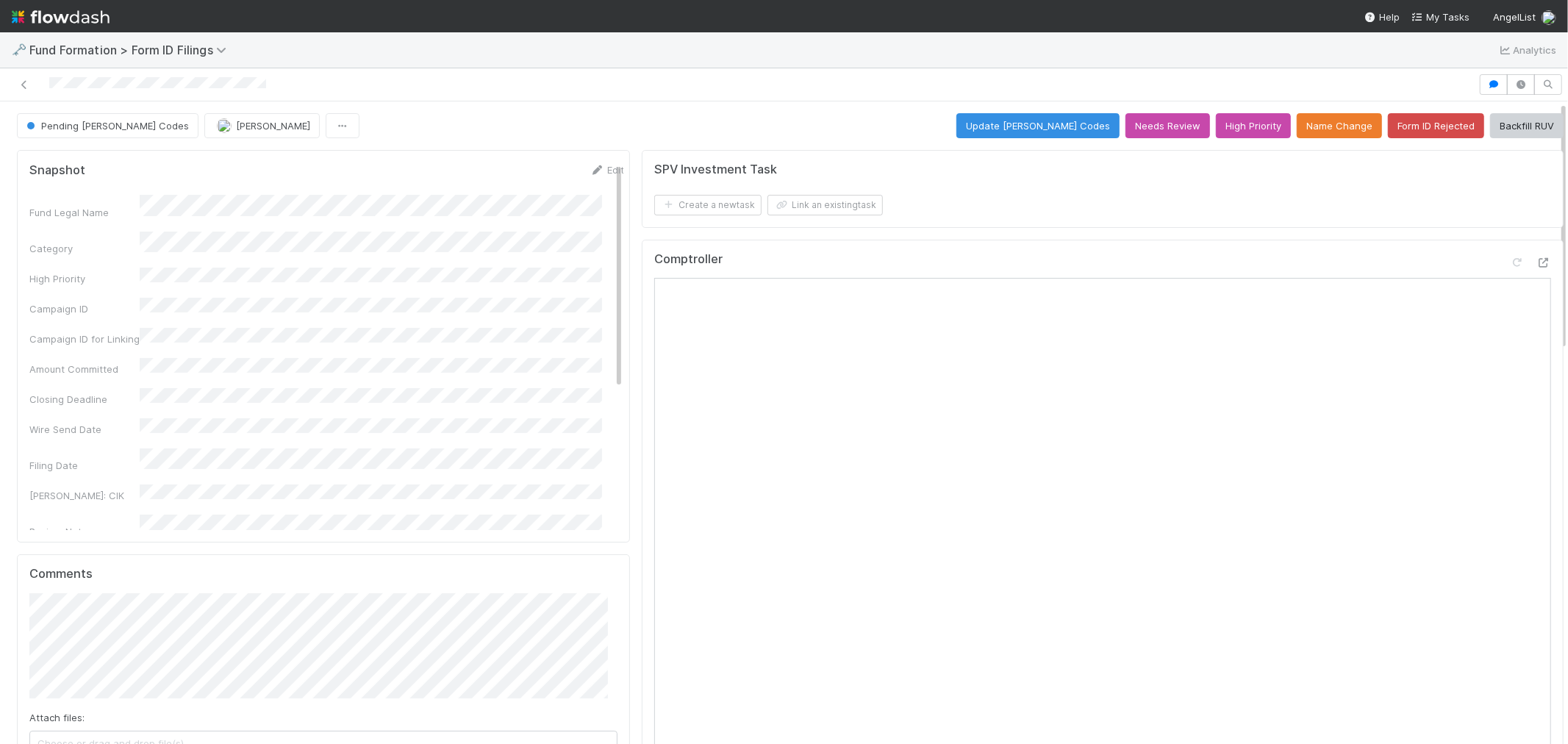
click at [24, 82] on icon at bounding box center [24, 84] width 15 height 10
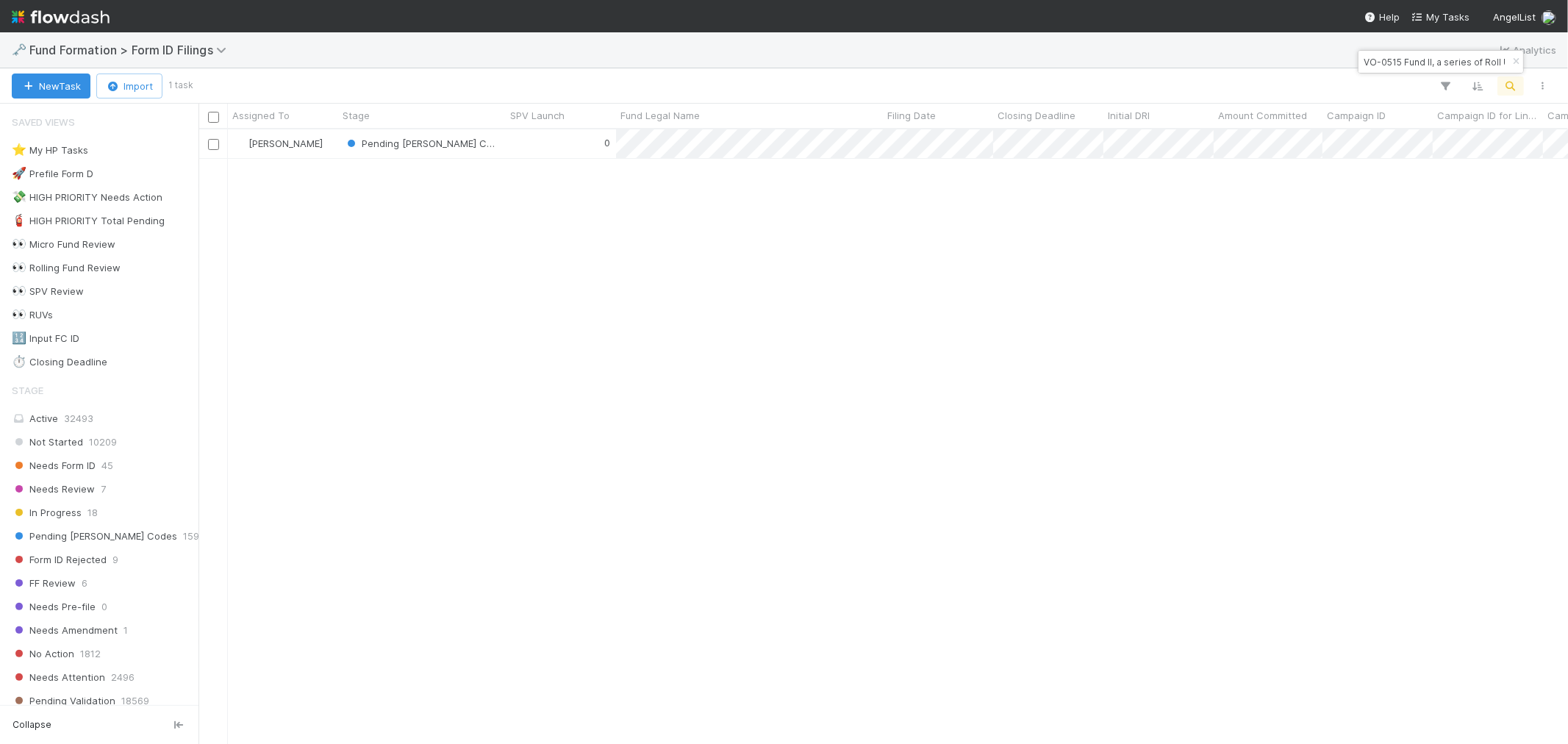
scroll to position [602, 1357]
click at [147, 459] on div "Needs Form ID 45" at bounding box center [103, 465] width 183 height 18
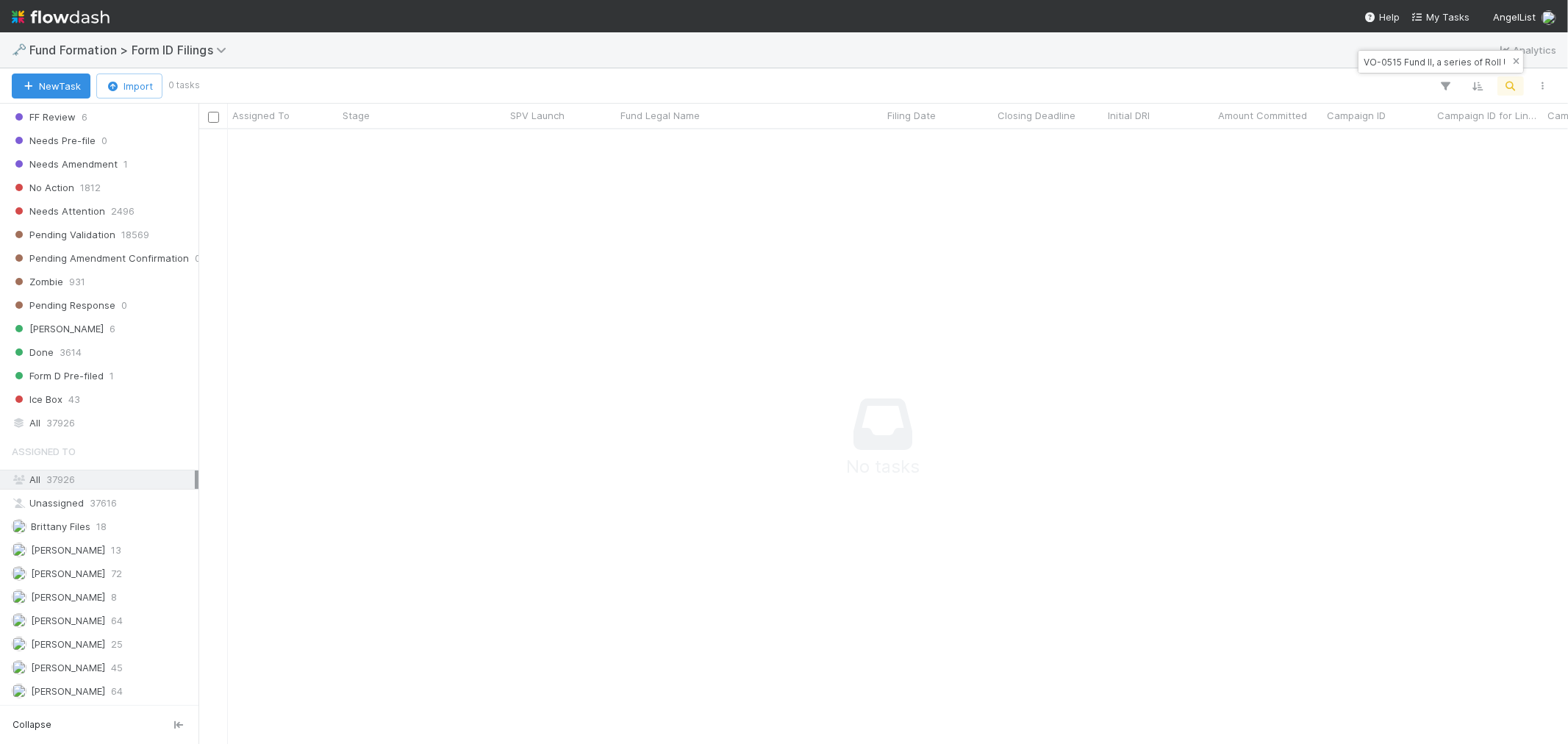
scroll to position [589, 1345]
click at [1510, 60] on icon "button" at bounding box center [1515, 62] width 15 height 9
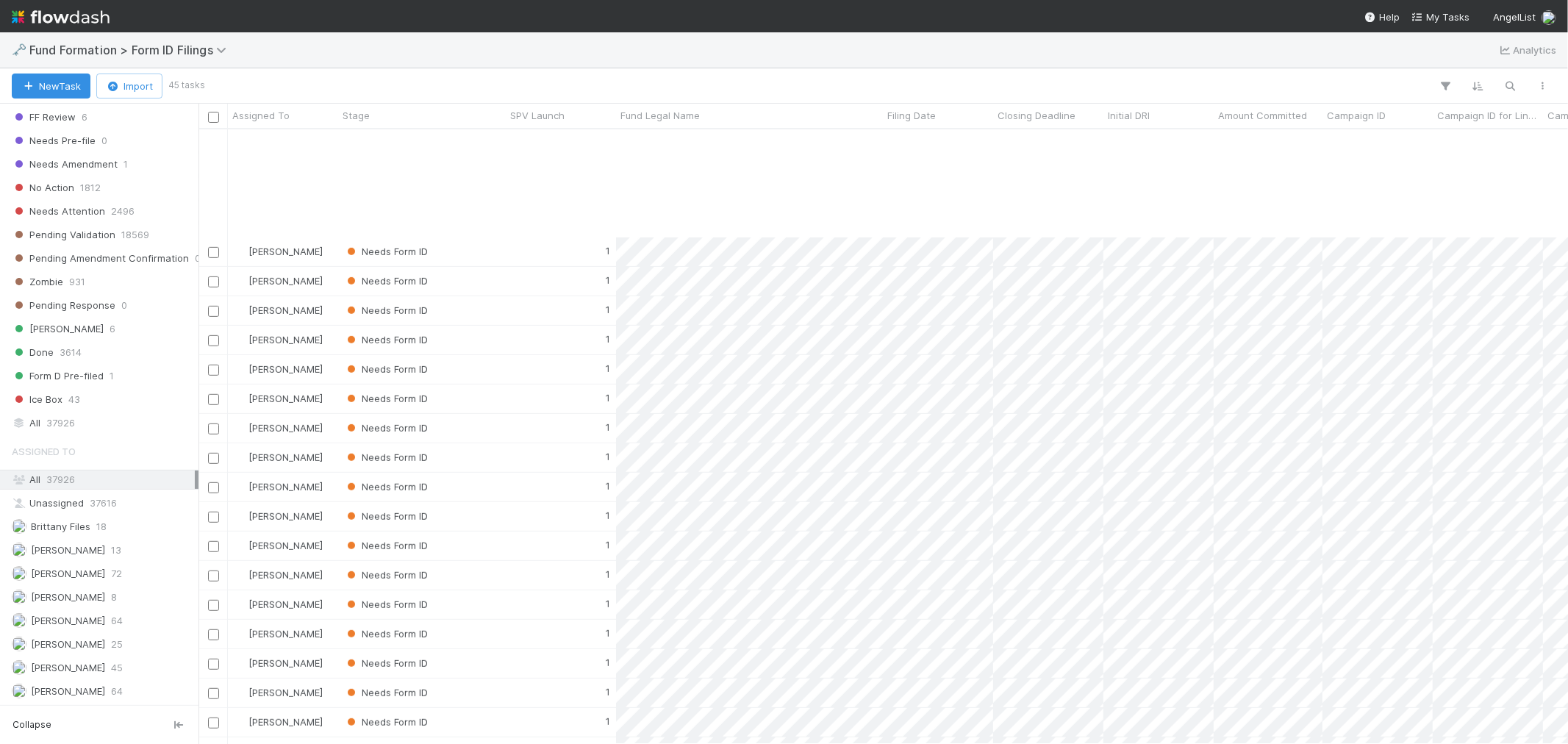
scroll to position [721, 0]
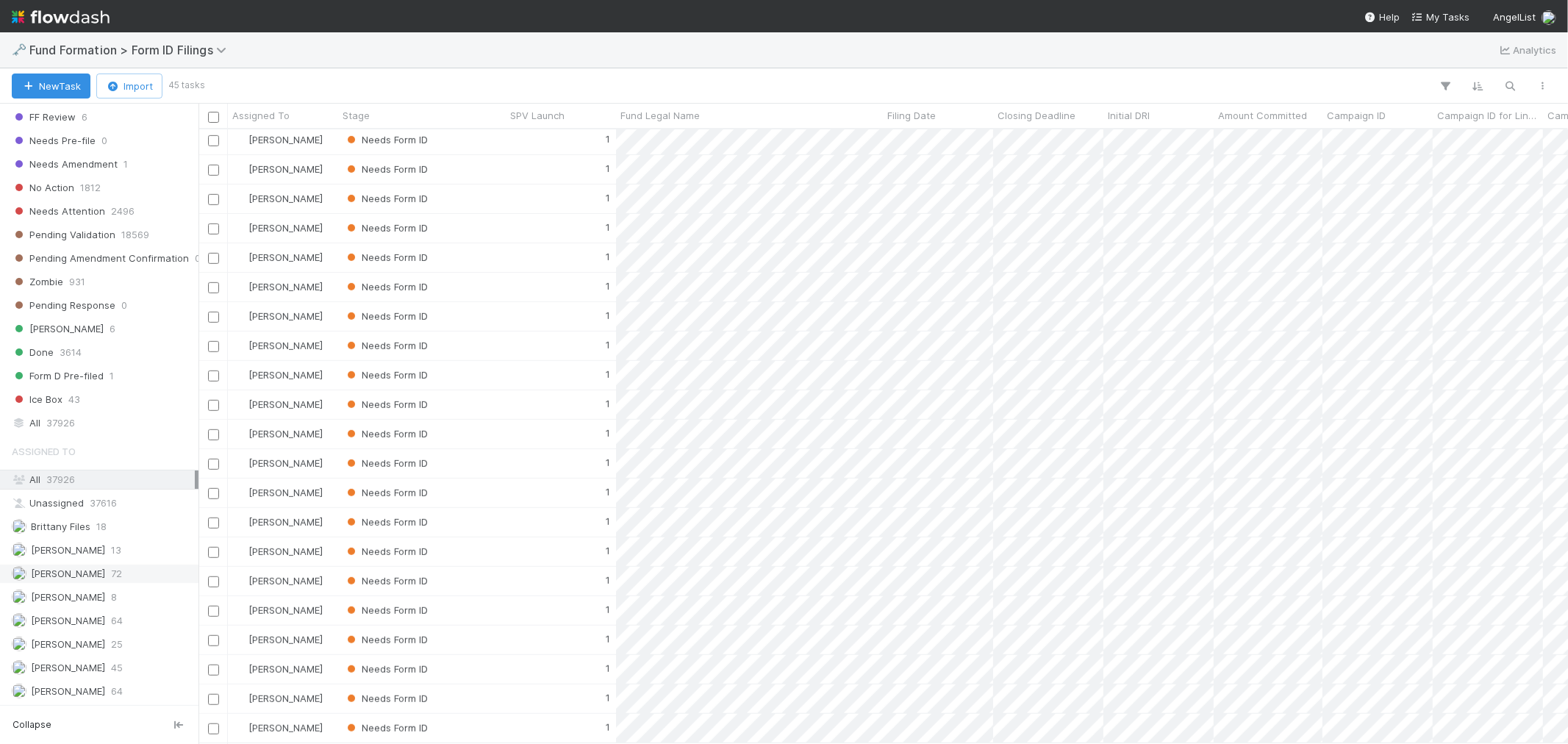
click at [122, 576] on span "72" at bounding box center [116, 573] width 11 height 18
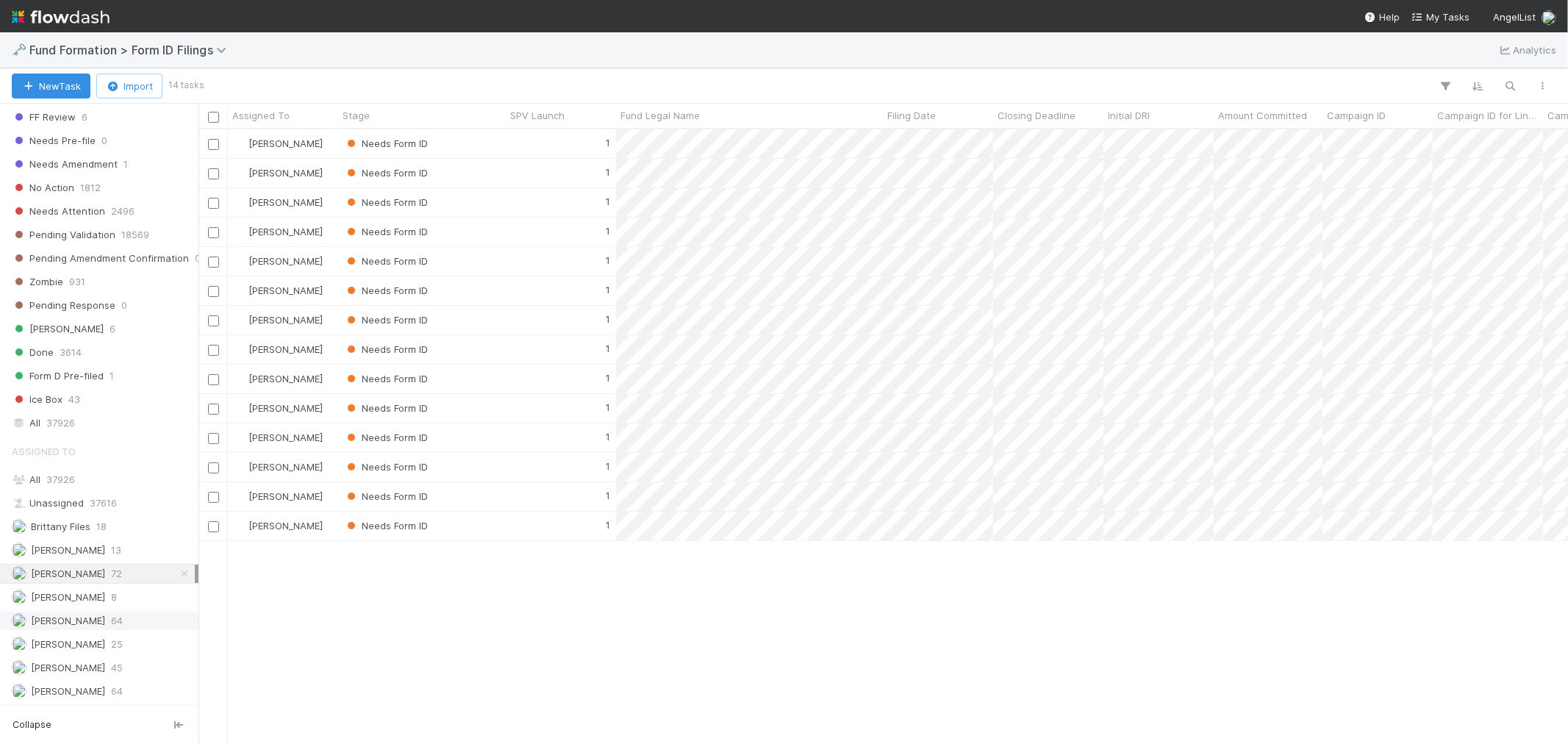
scroll to position [602, 1357]
click at [123, 625] on div "Meg Castanare 64" at bounding box center [103, 620] width 183 height 18
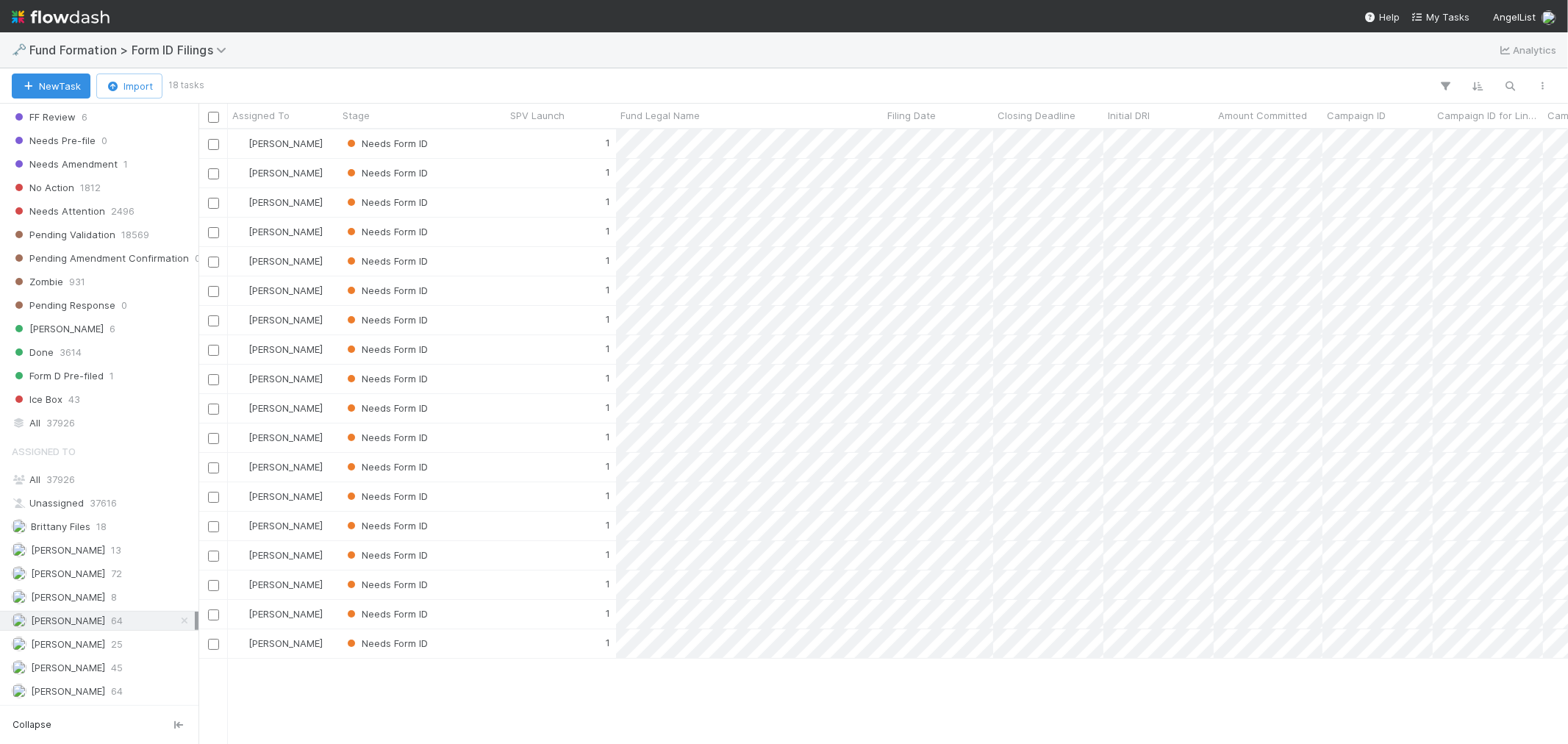
scroll to position [602, 1357]
click at [120, 684] on div "Roselyn de Villa 64" at bounding box center [103, 691] width 183 height 18
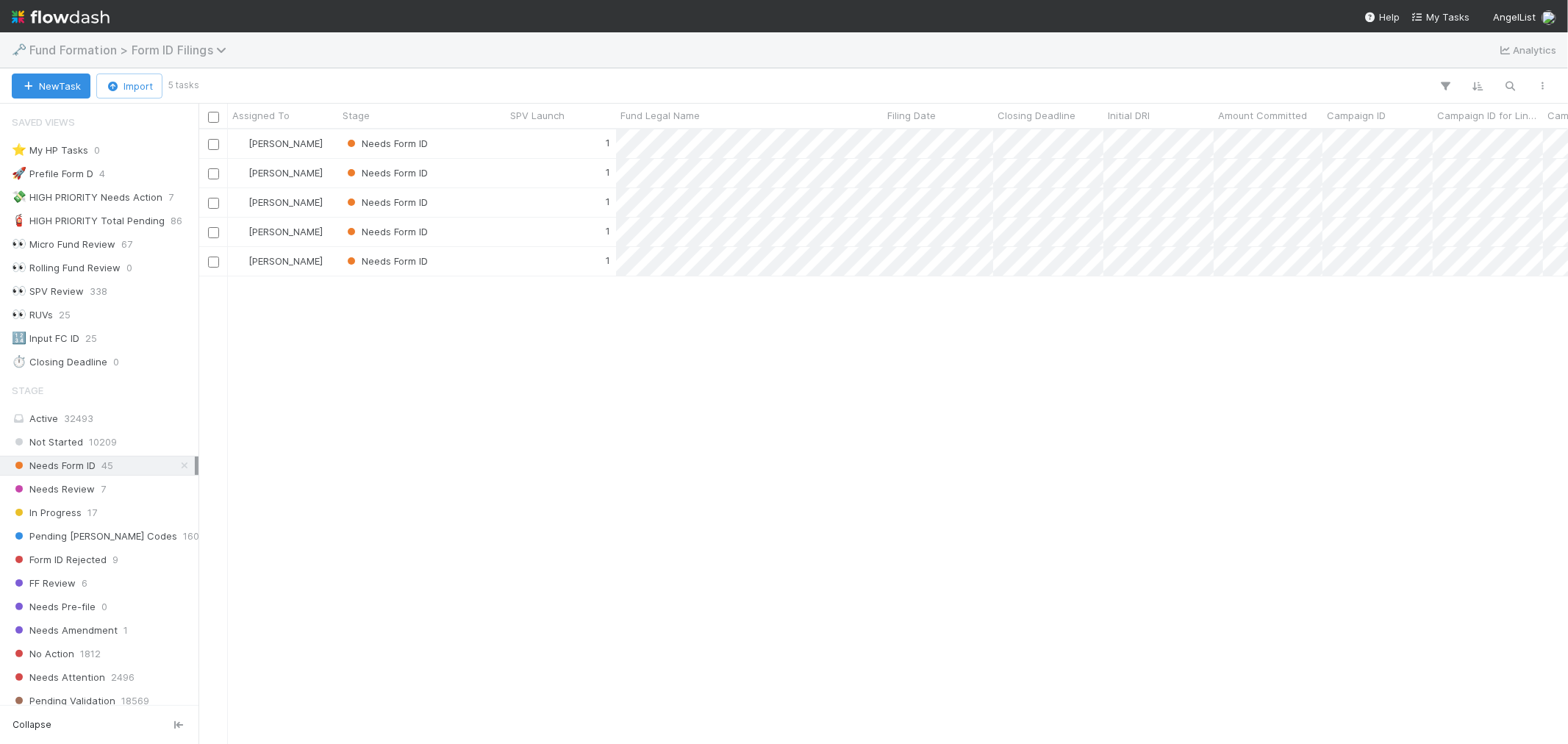
click at [164, 55] on span "Fund Formation > Form ID Filings" at bounding box center [131, 49] width 204 height 15
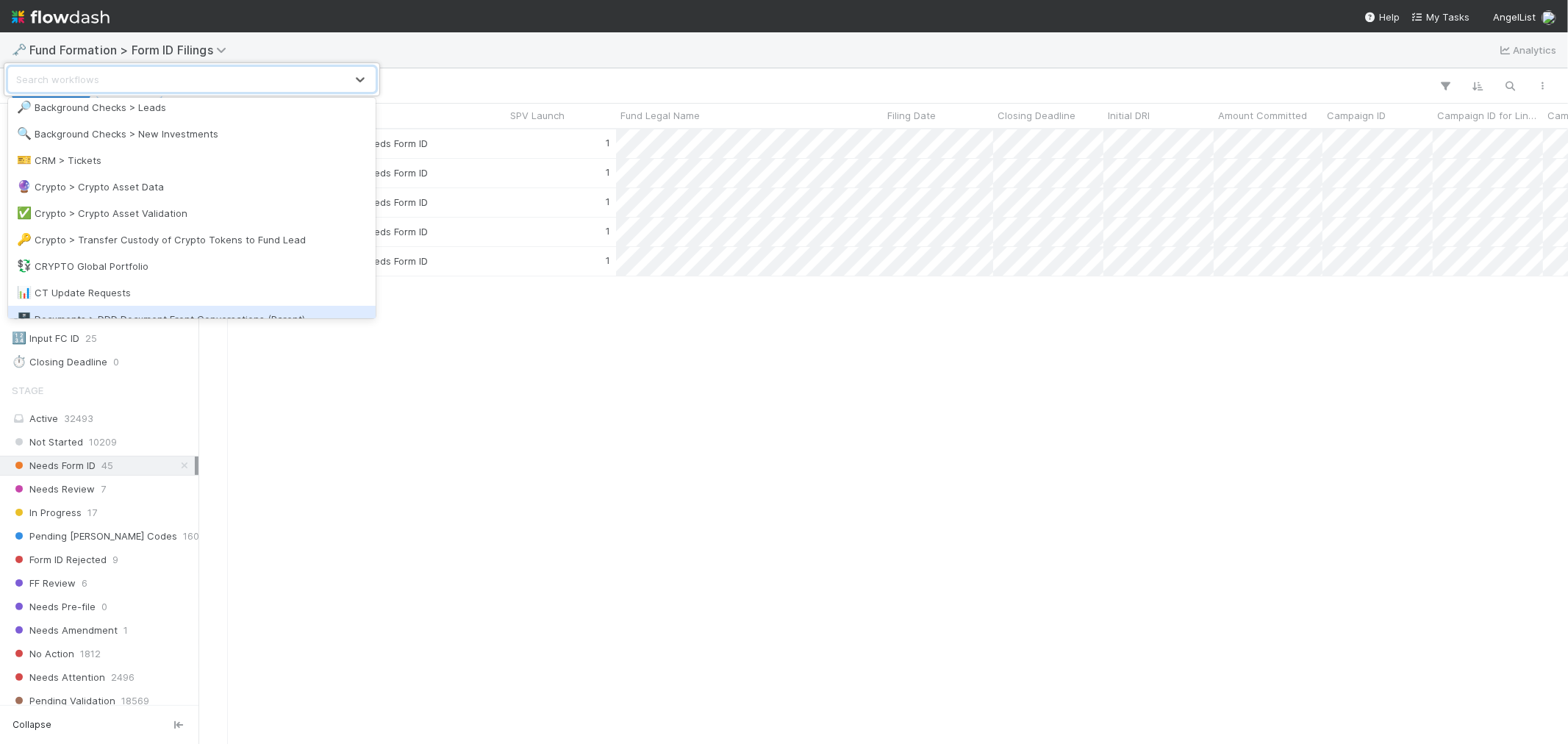
scroll to position [164, 0]
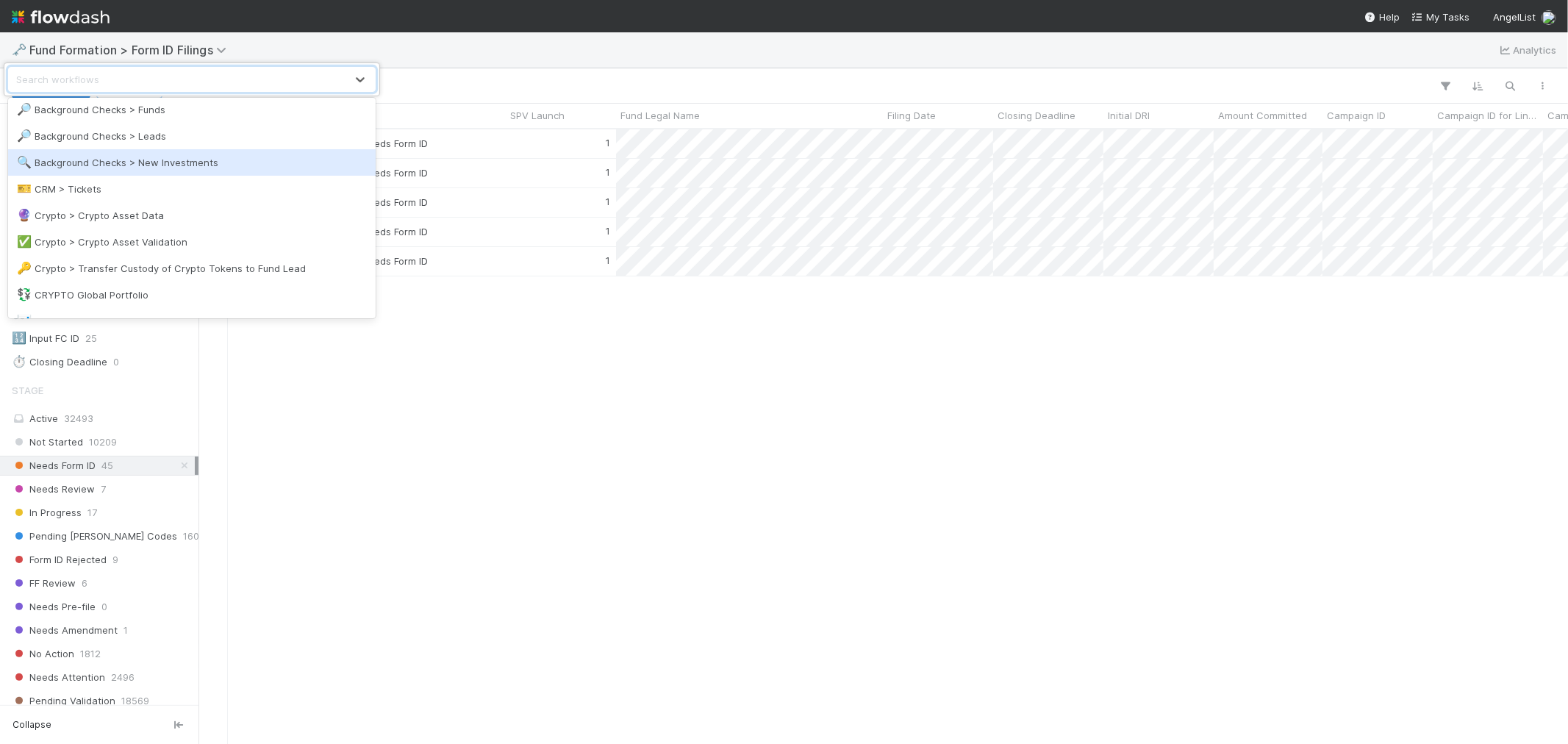
click at [196, 159] on div "🔍 Background Checks > New Investments" at bounding box center [192, 162] width 350 height 15
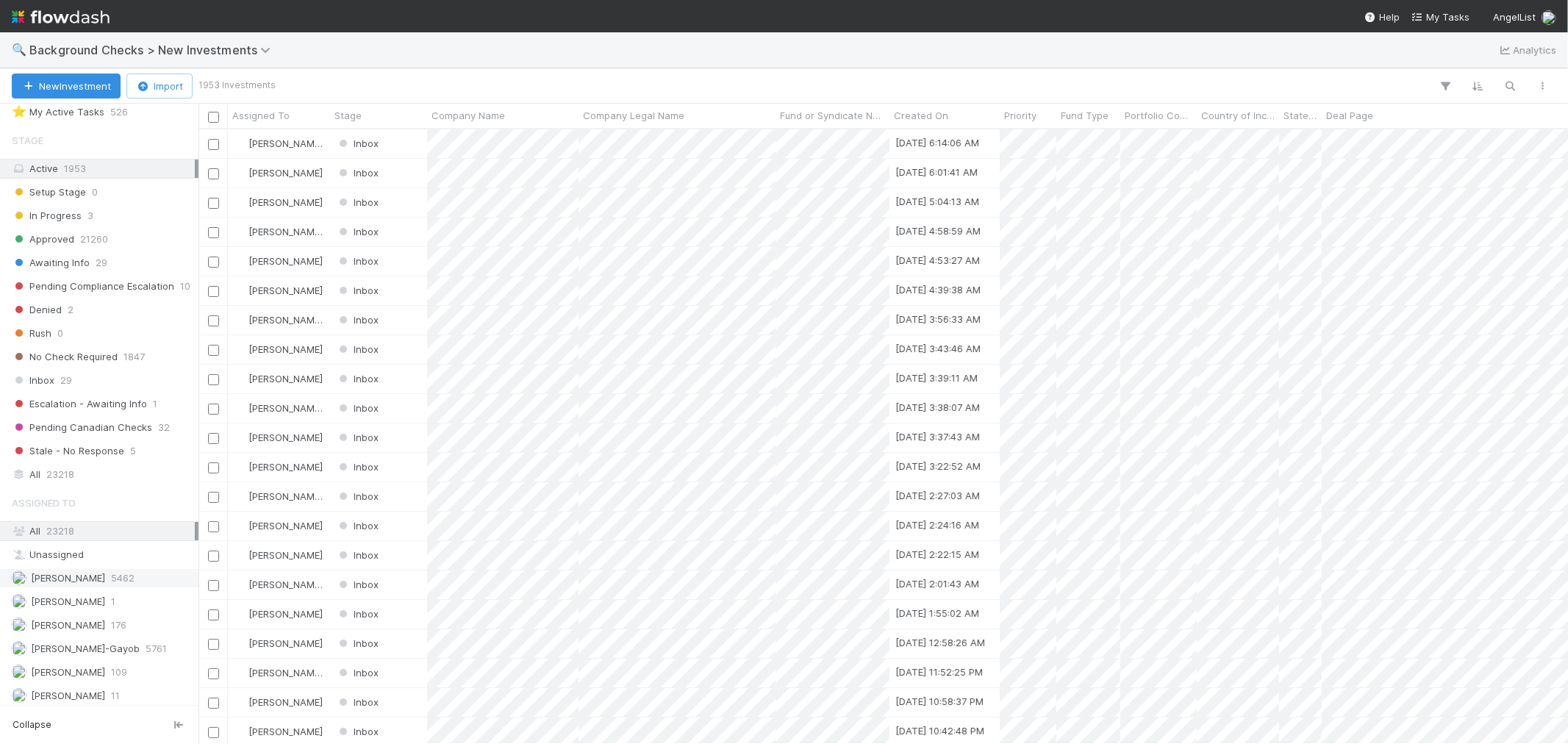
scroll to position [69, 0]
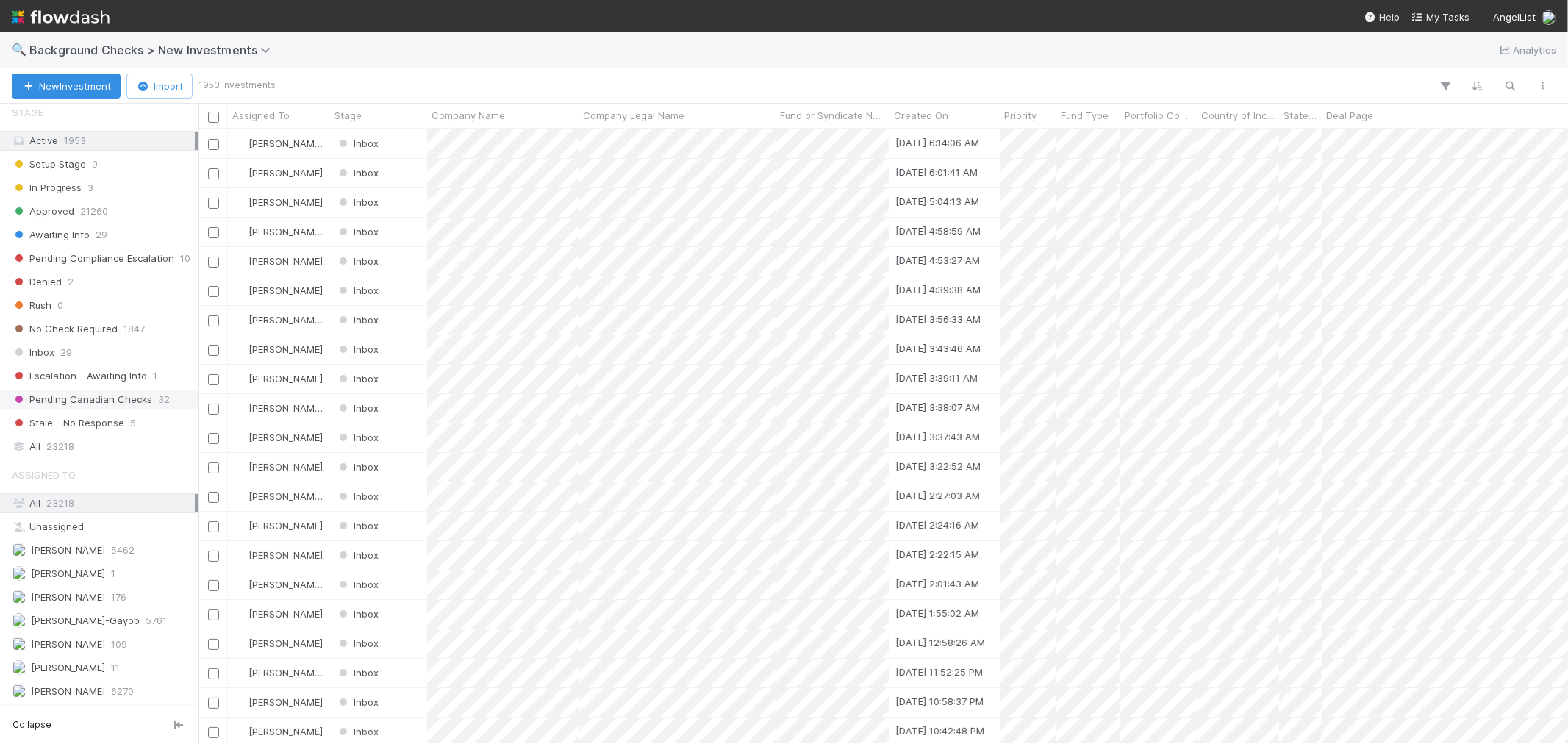
click at [69, 687] on span "[PERSON_NAME]" at bounding box center [68, 690] width 74 height 11
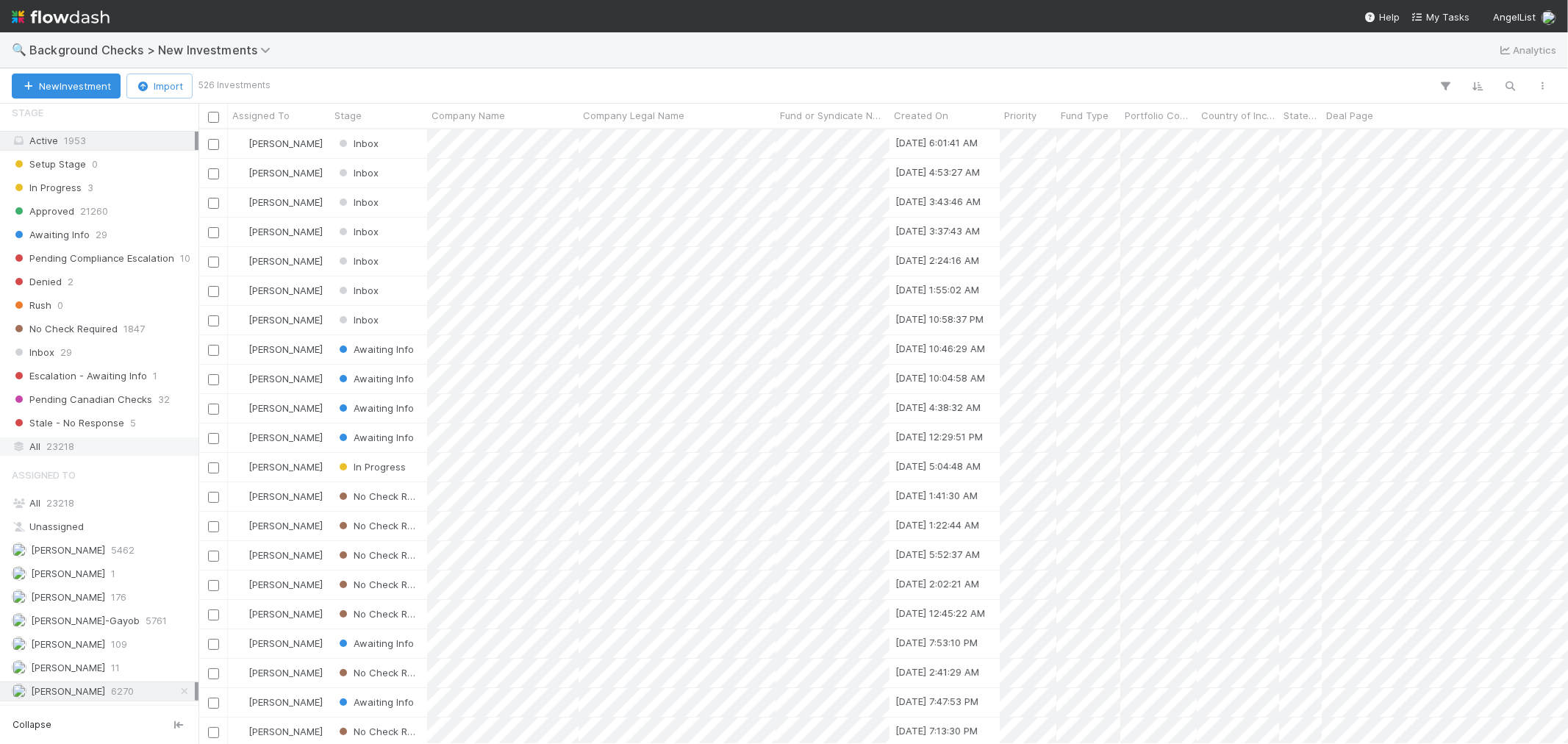
scroll to position [602, 1357]
click at [77, 355] on div "Inbox 29" at bounding box center [103, 352] width 183 height 18
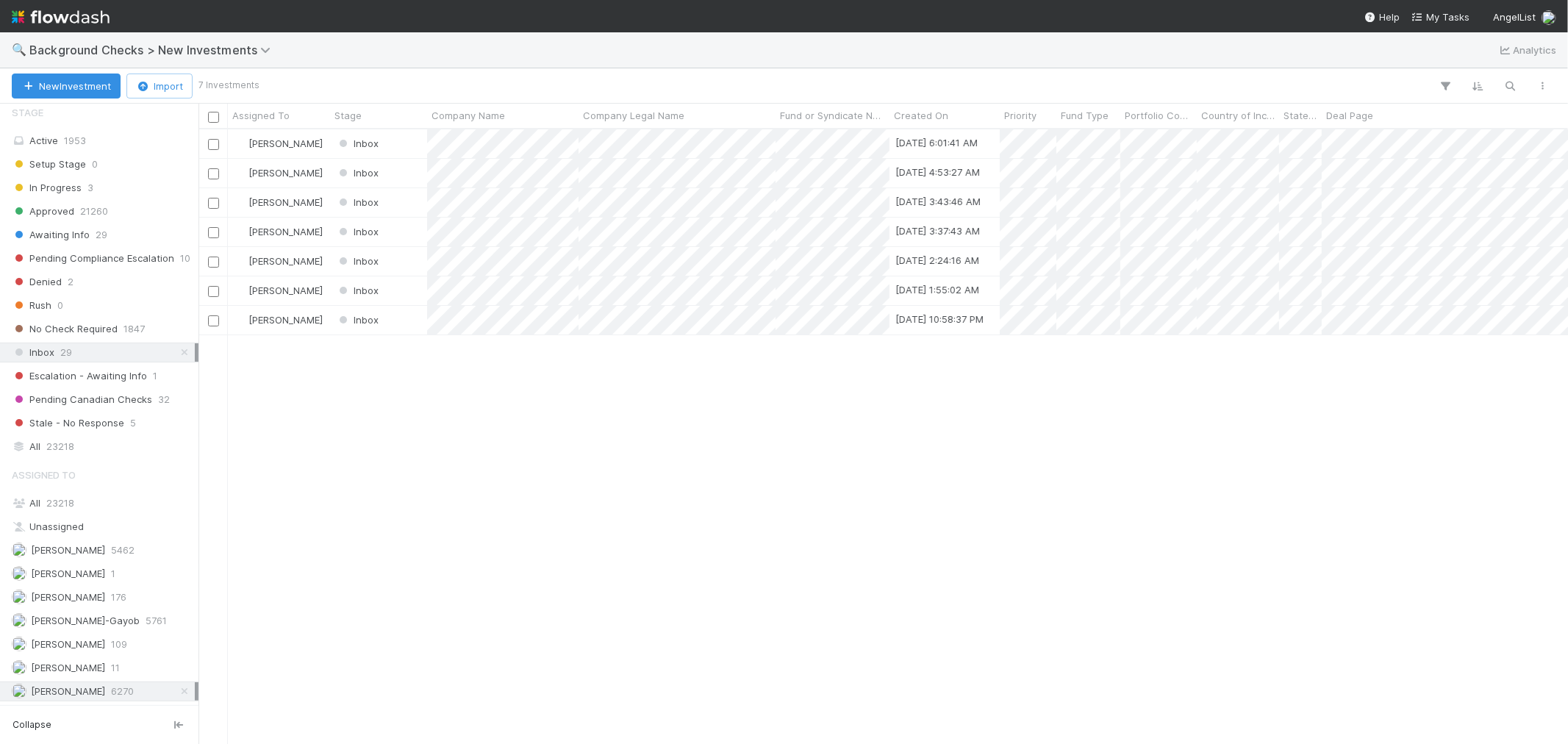
scroll to position [602, 1357]
drag, startPoint x: 560, startPoint y: 405, endPoint x: 614, endPoint y: 351, distance: 76.4
click at [560, 405] on div at bounding box center [784, 372] width 1568 height 744
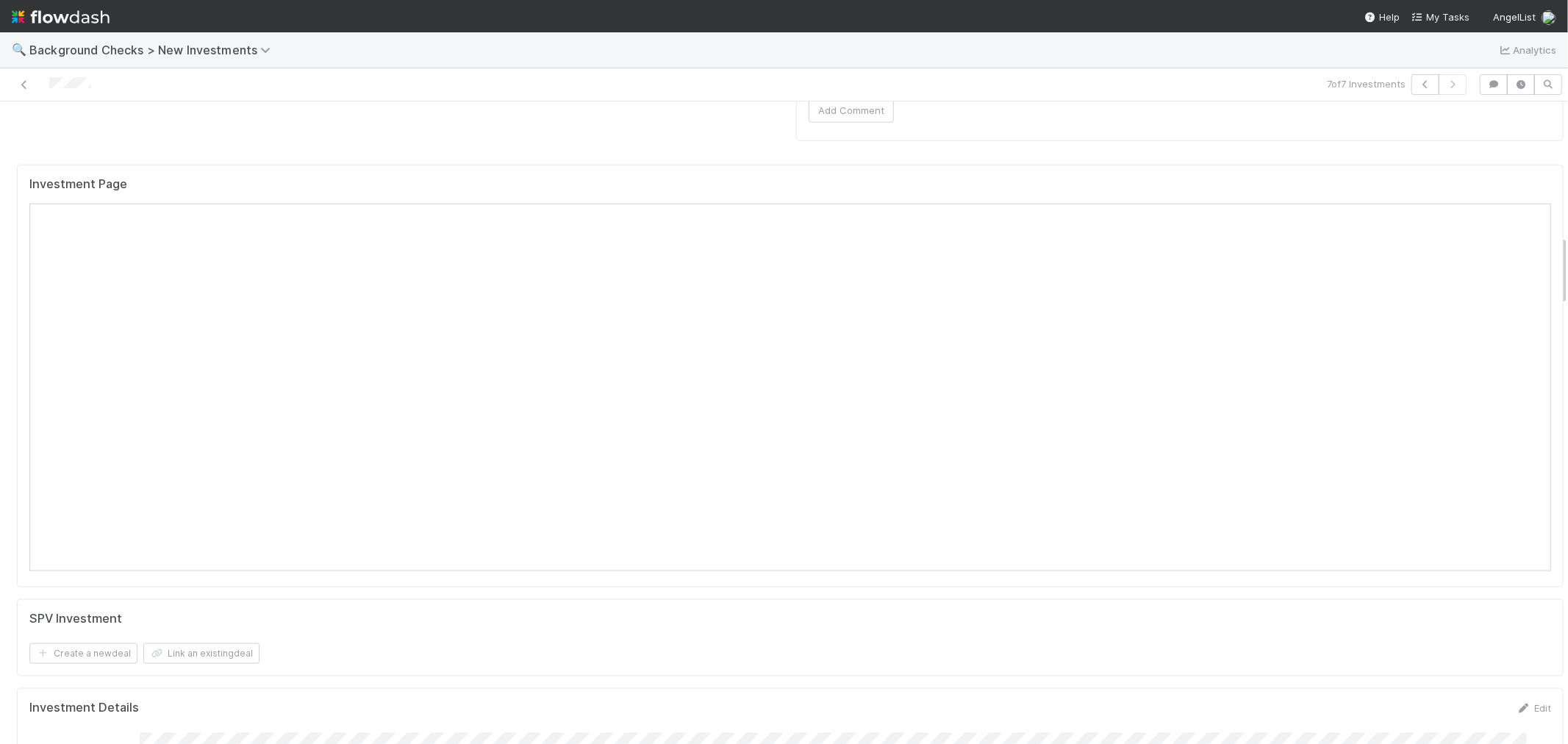
scroll to position [1224, 0]
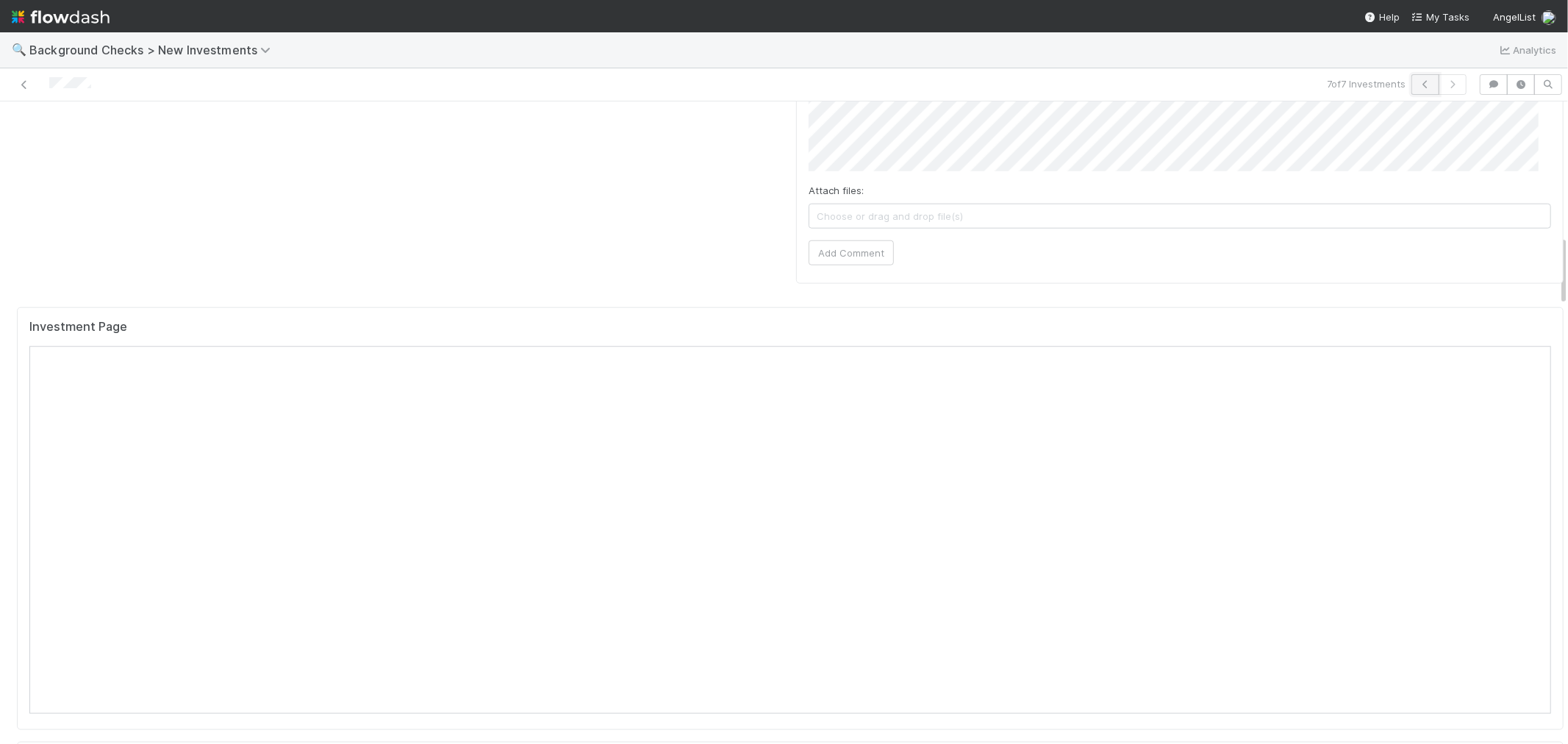
click at [1418, 86] on icon "button" at bounding box center [1425, 84] width 15 height 9
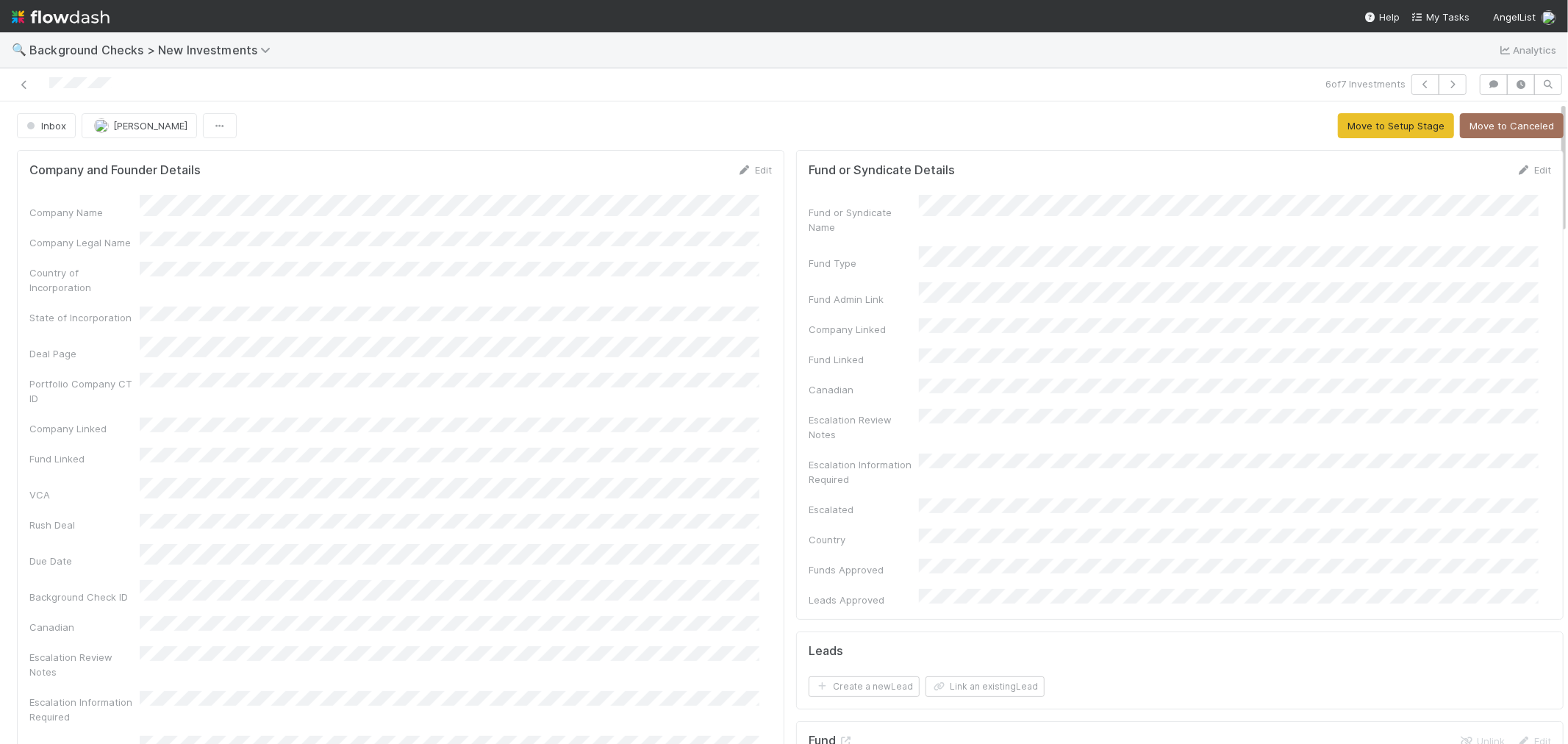
drag, startPoint x: 127, startPoint y: 84, endPoint x: 11, endPoint y: 88, distance: 116.1
click at [11, 88] on div at bounding box center [374, 84] width 736 height 20
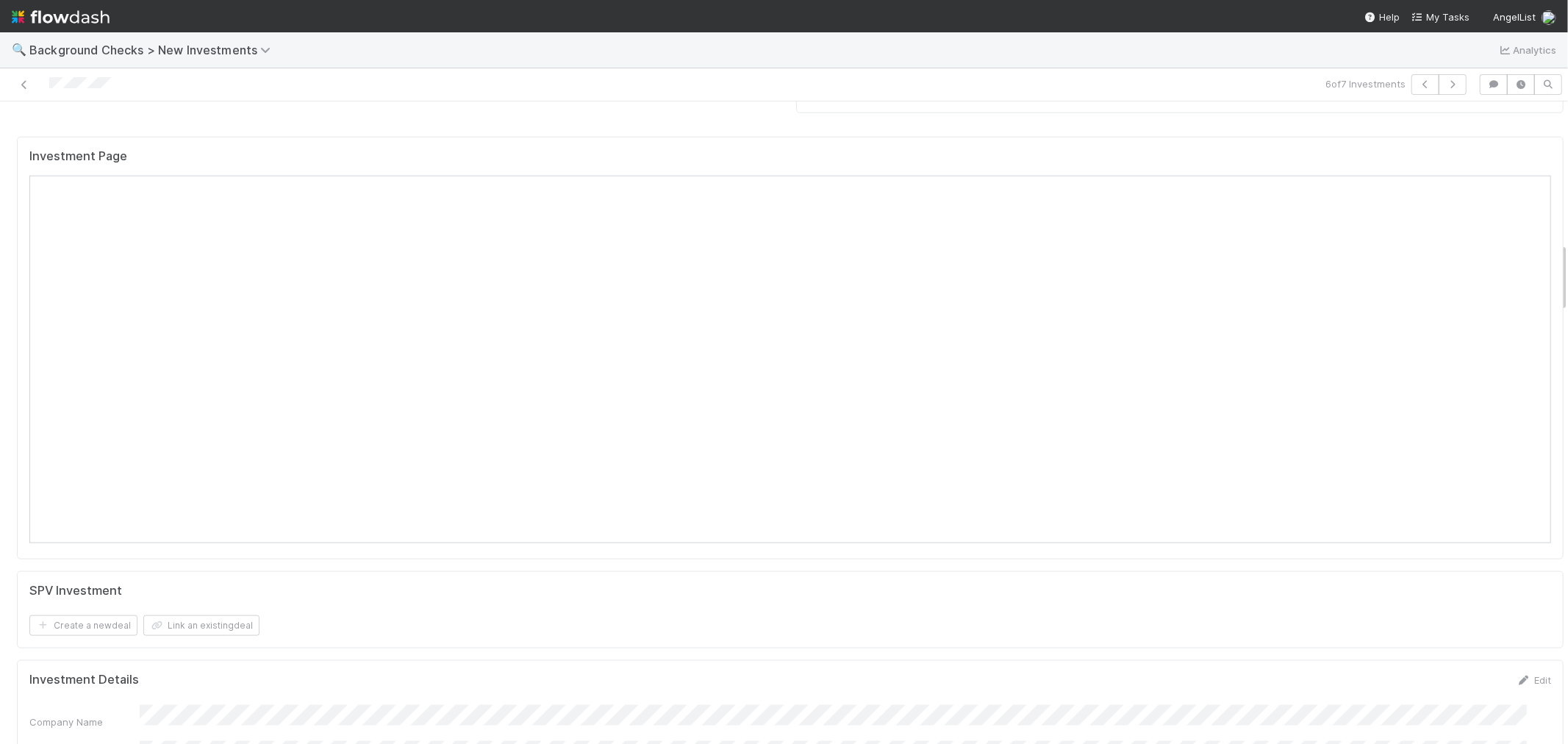
scroll to position [1224, 0]
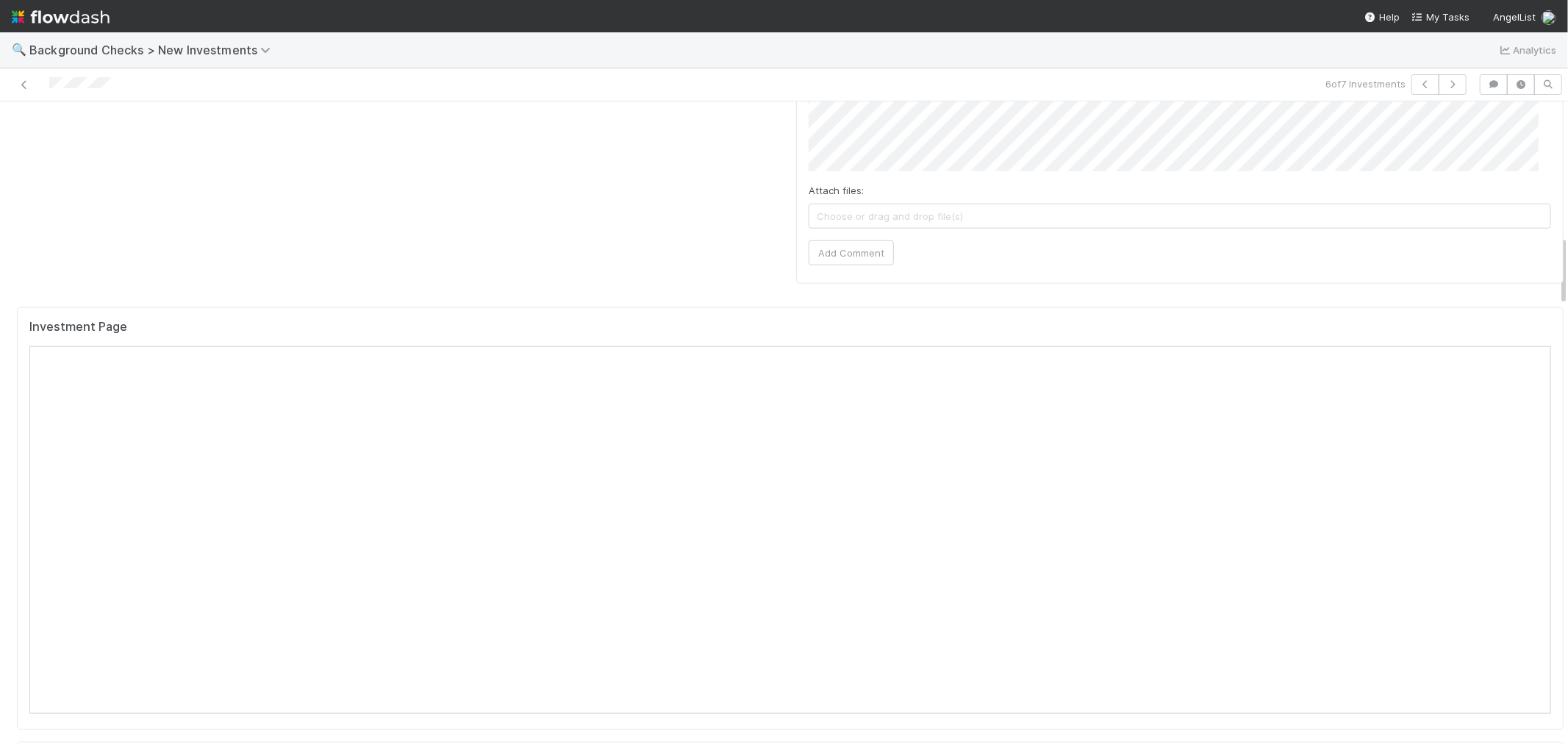
drag, startPoint x: 704, startPoint y: 155, endPoint x: 904, endPoint y: 5, distance: 250.0
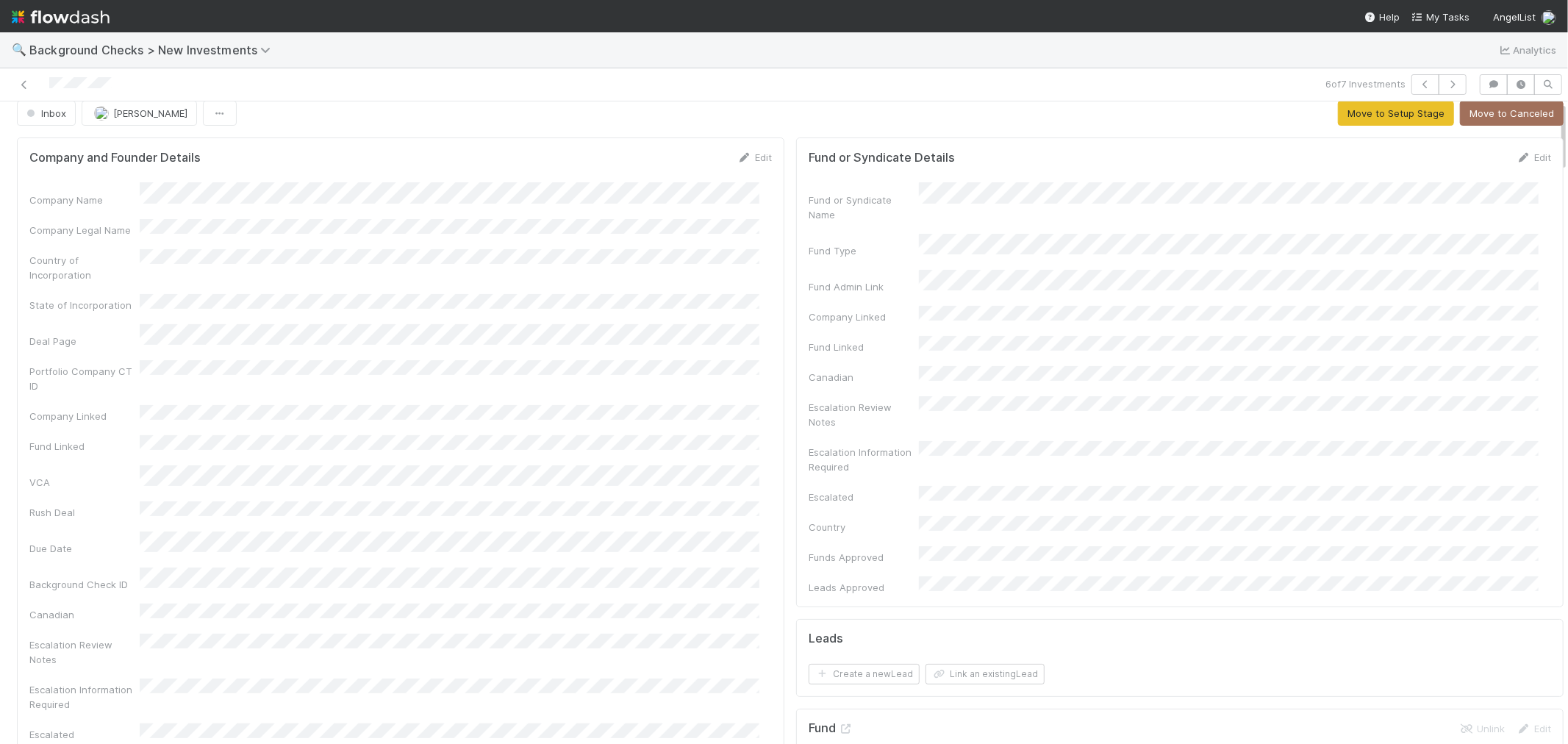
scroll to position [0, 0]
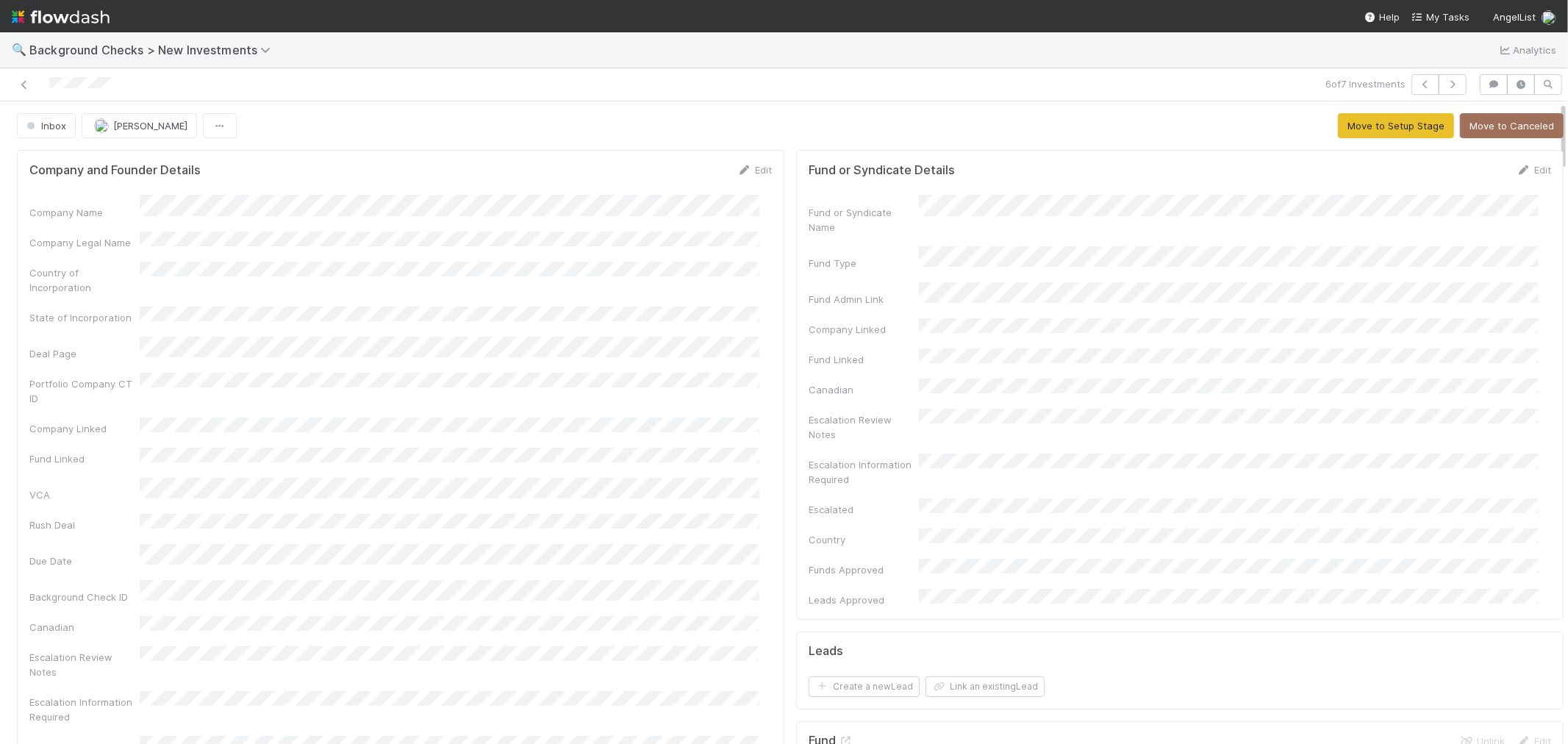
click at [737, 170] on icon at bounding box center [744, 170] width 15 height 10
click at [687, 175] on button "Save" at bounding box center [694, 175] width 42 height 25
click at [1362, 128] on button "Move to Setup Stage" at bounding box center [1396, 126] width 116 height 25
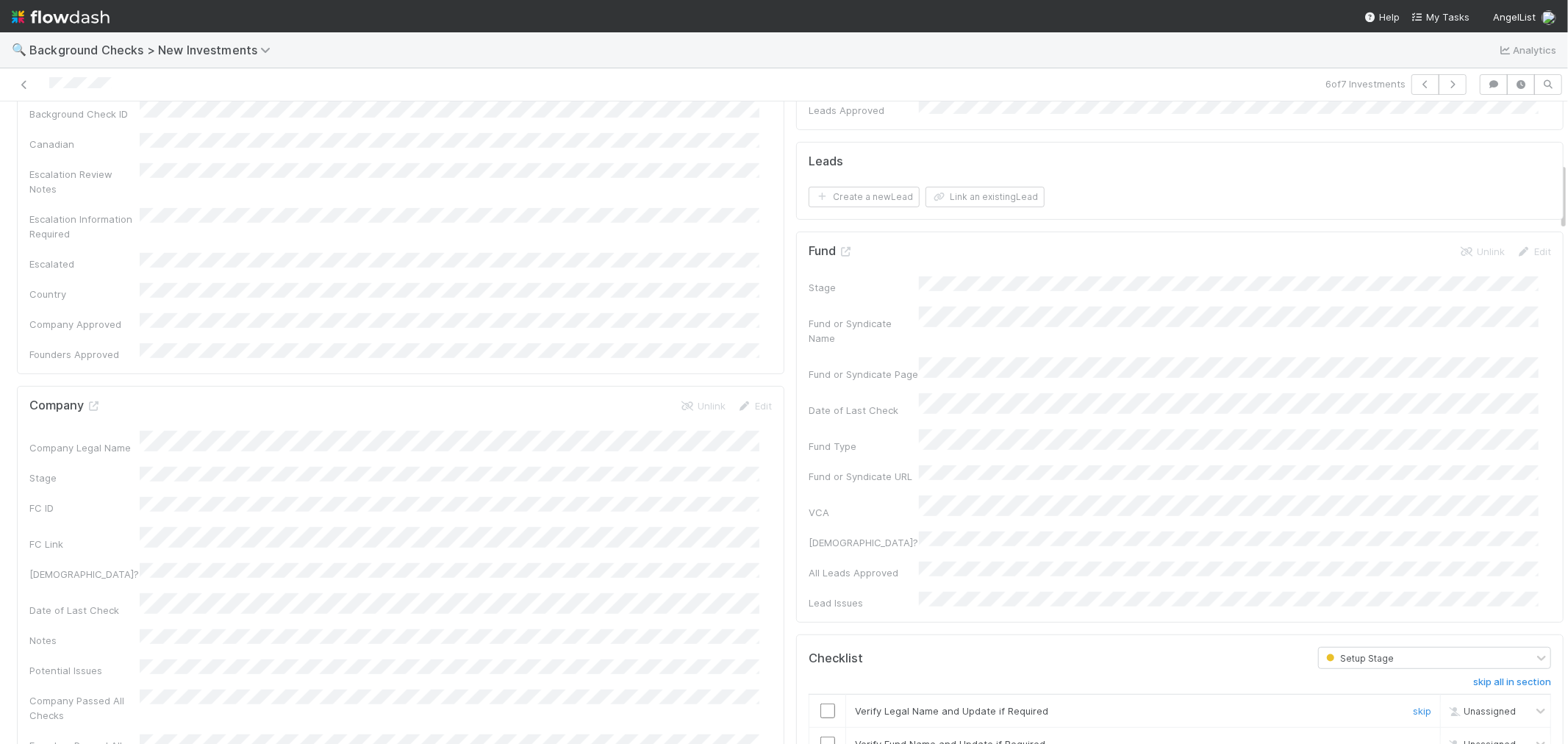
scroll to position [735, 0]
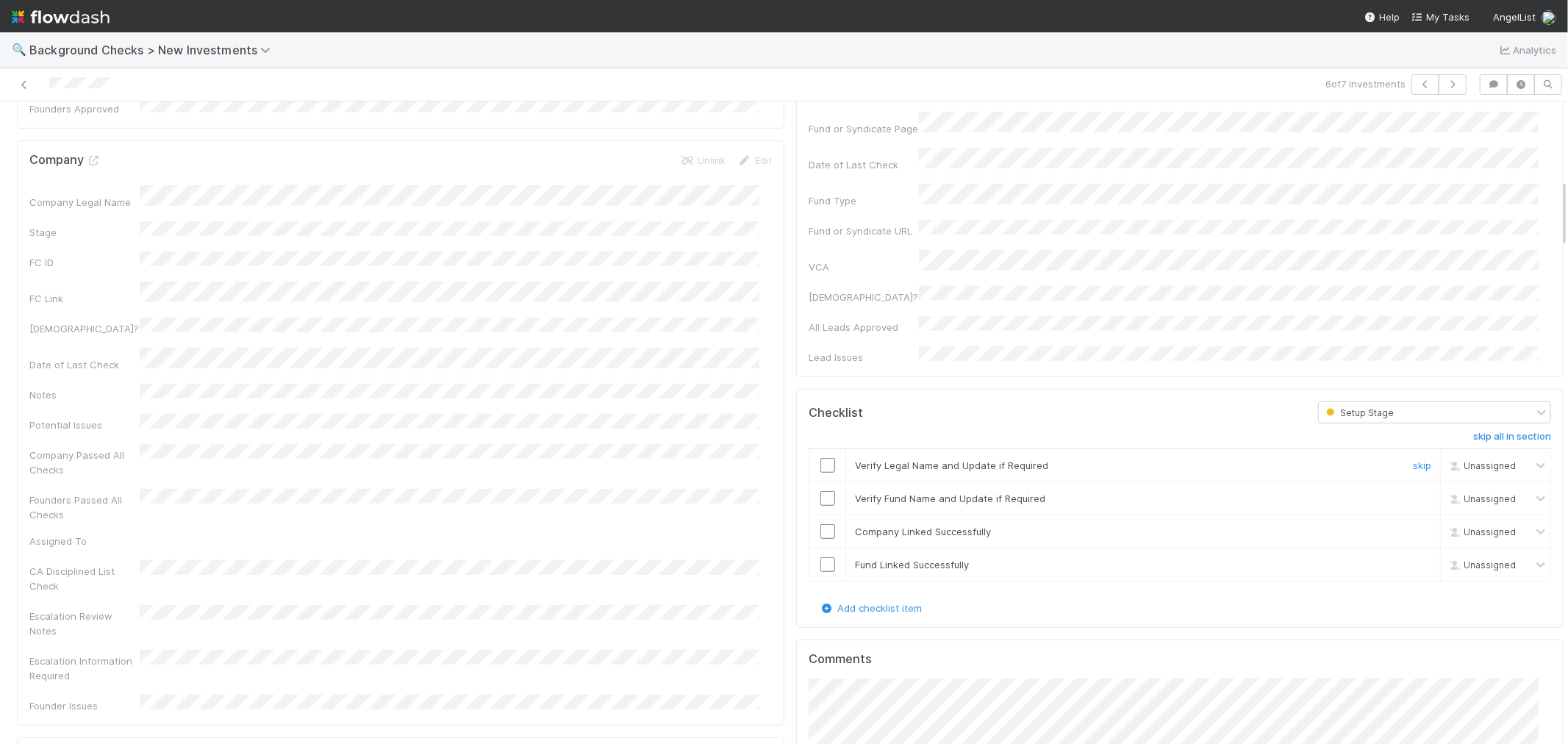
click at [820, 458] on input "checkbox" at bounding box center [828, 465] width 15 height 15
click at [820, 491] on input "checkbox" at bounding box center [828, 498] width 15 height 15
click at [820, 524] on input "checkbox" at bounding box center [828, 531] width 15 height 15
click at [820, 557] on input "checkbox" at bounding box center [828, 564] width 15 height 15
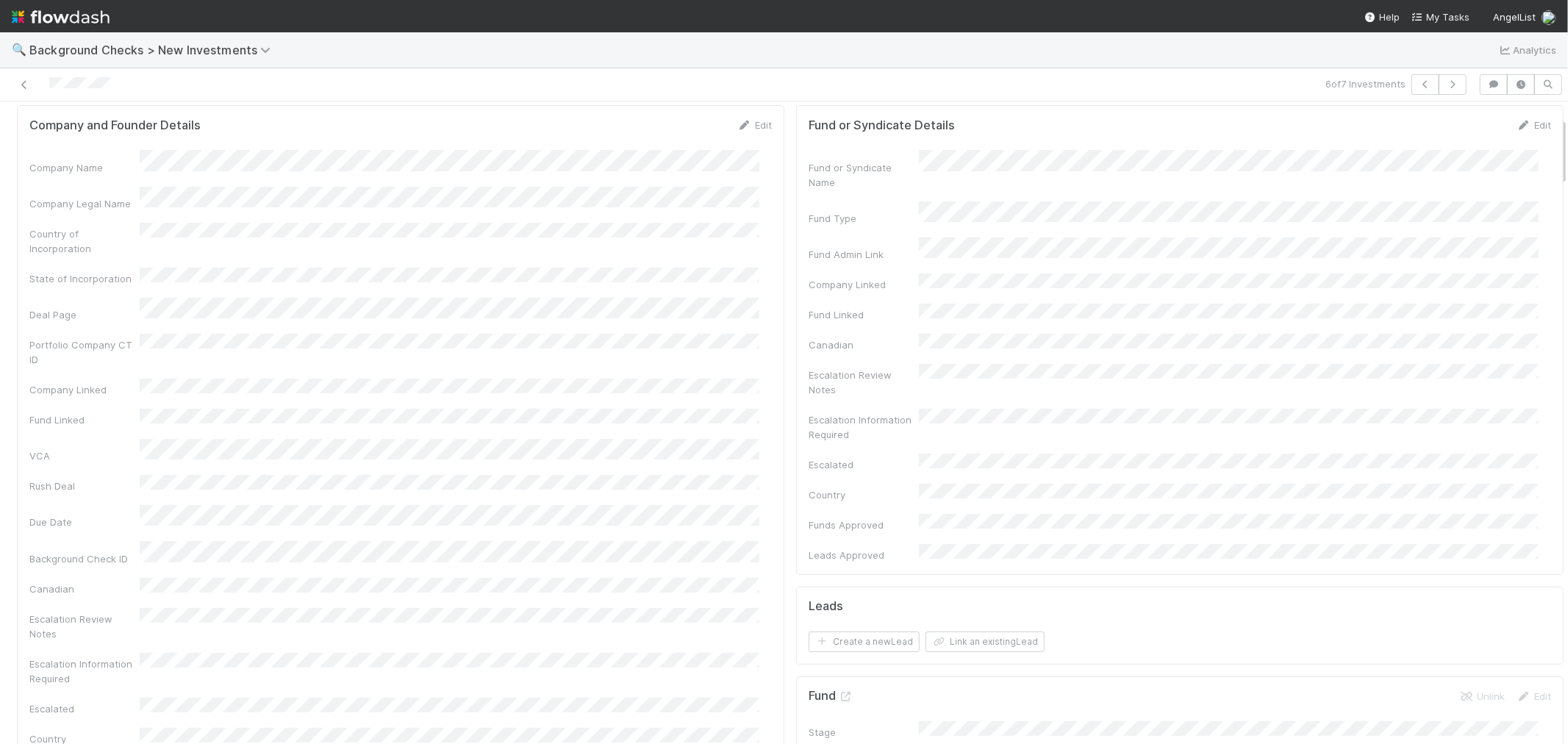
scroll to position [0, 0]
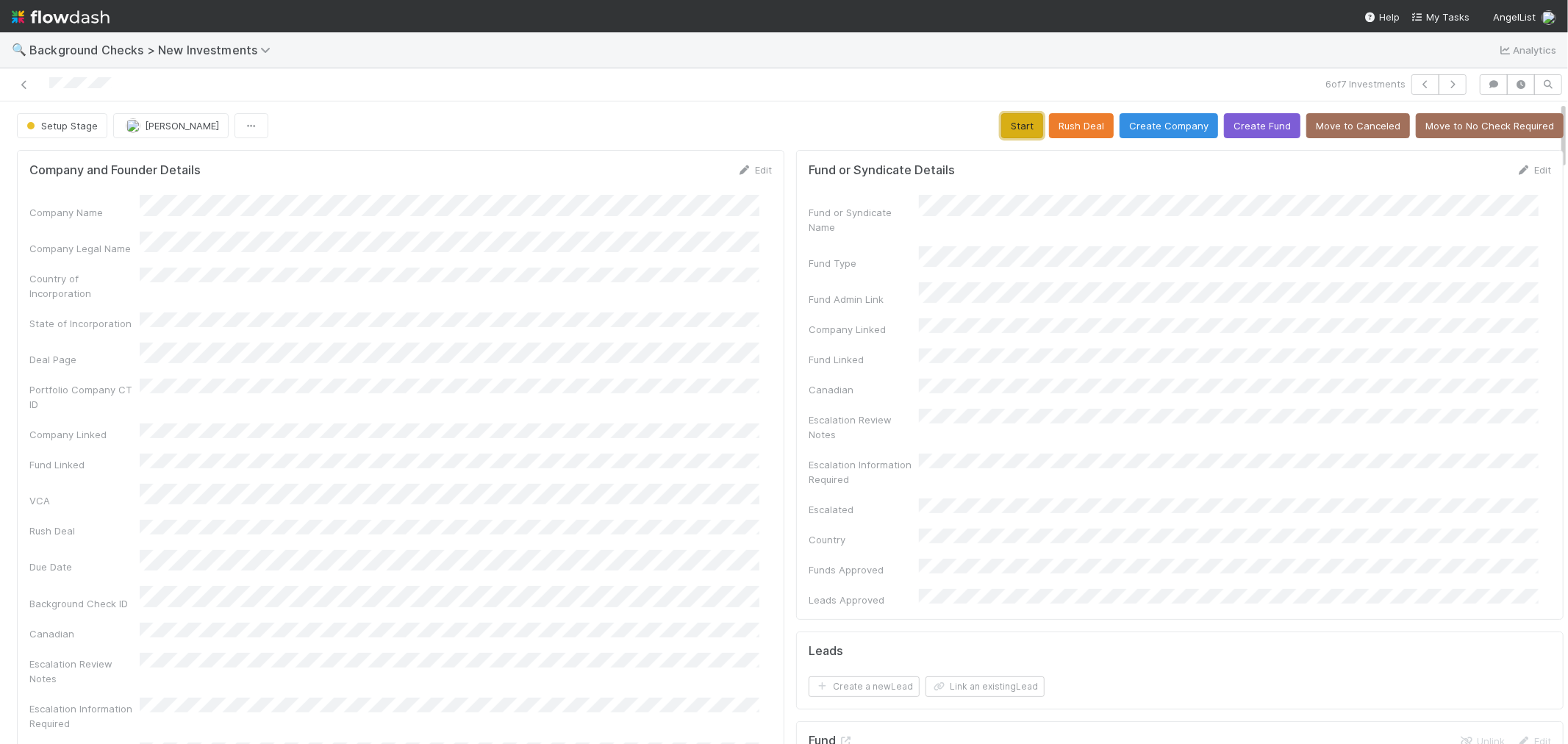
click at [1010, 128] on button "Start" at bounding box center [1022, 126] width 42 height 25
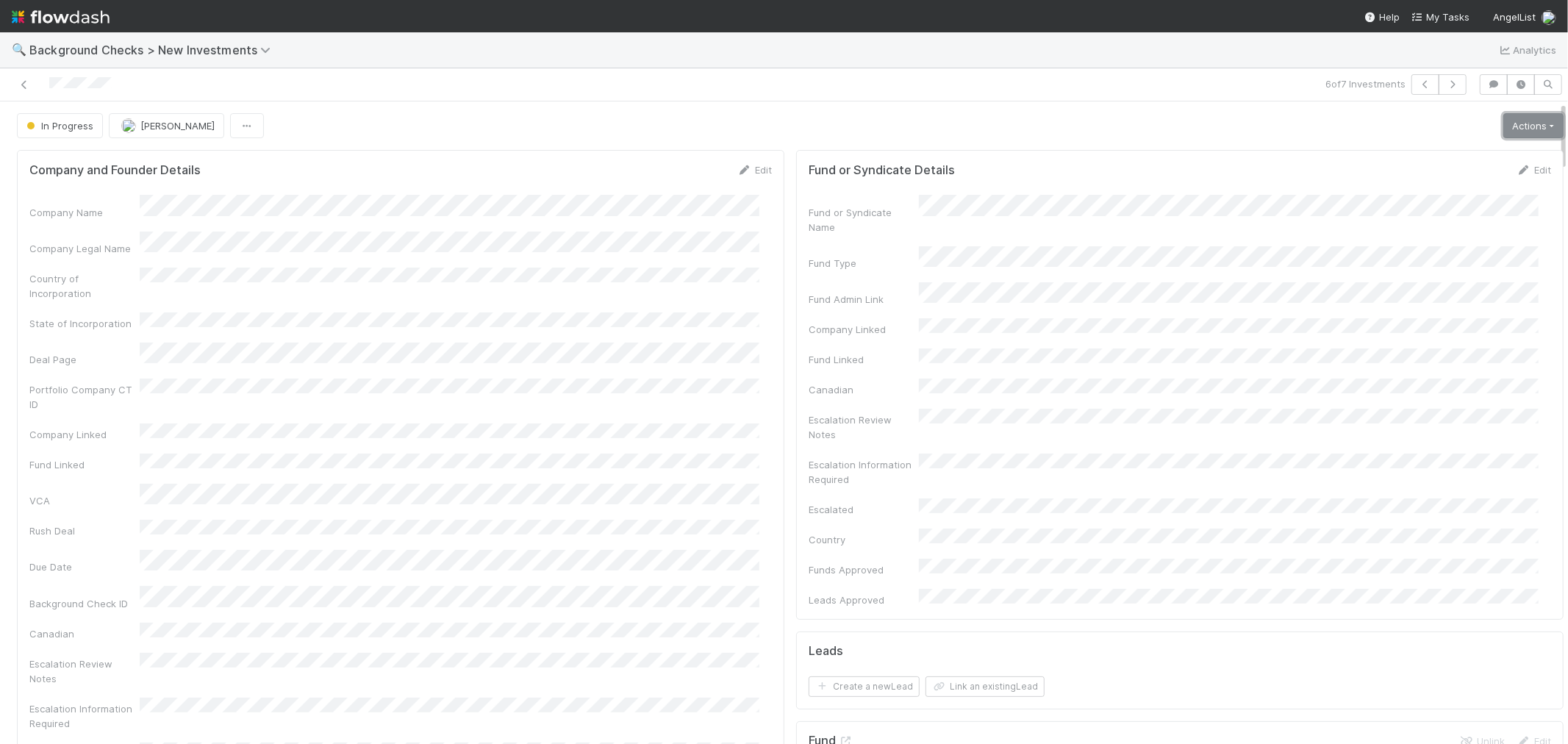
click at [1503, 127] on link "Actions" at bounding box center [1533, 126] width 61 height 25
click at [1459, 296] on button "Link Lead" at bounding box center [1483, 300] width 164 height 20
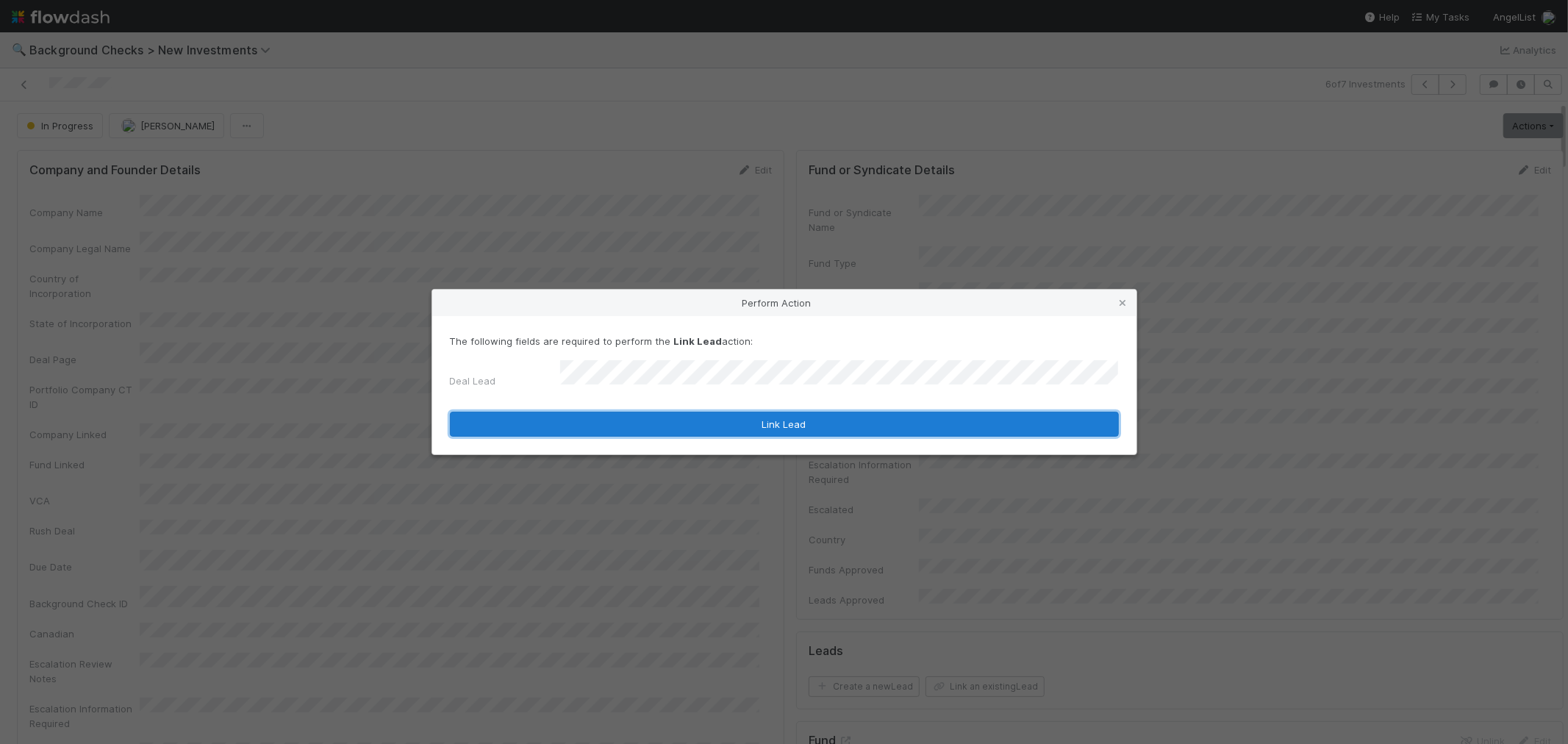
click at [796, 412] on button "Link Lead" at bounding box center [784, 424] width 669 height 25
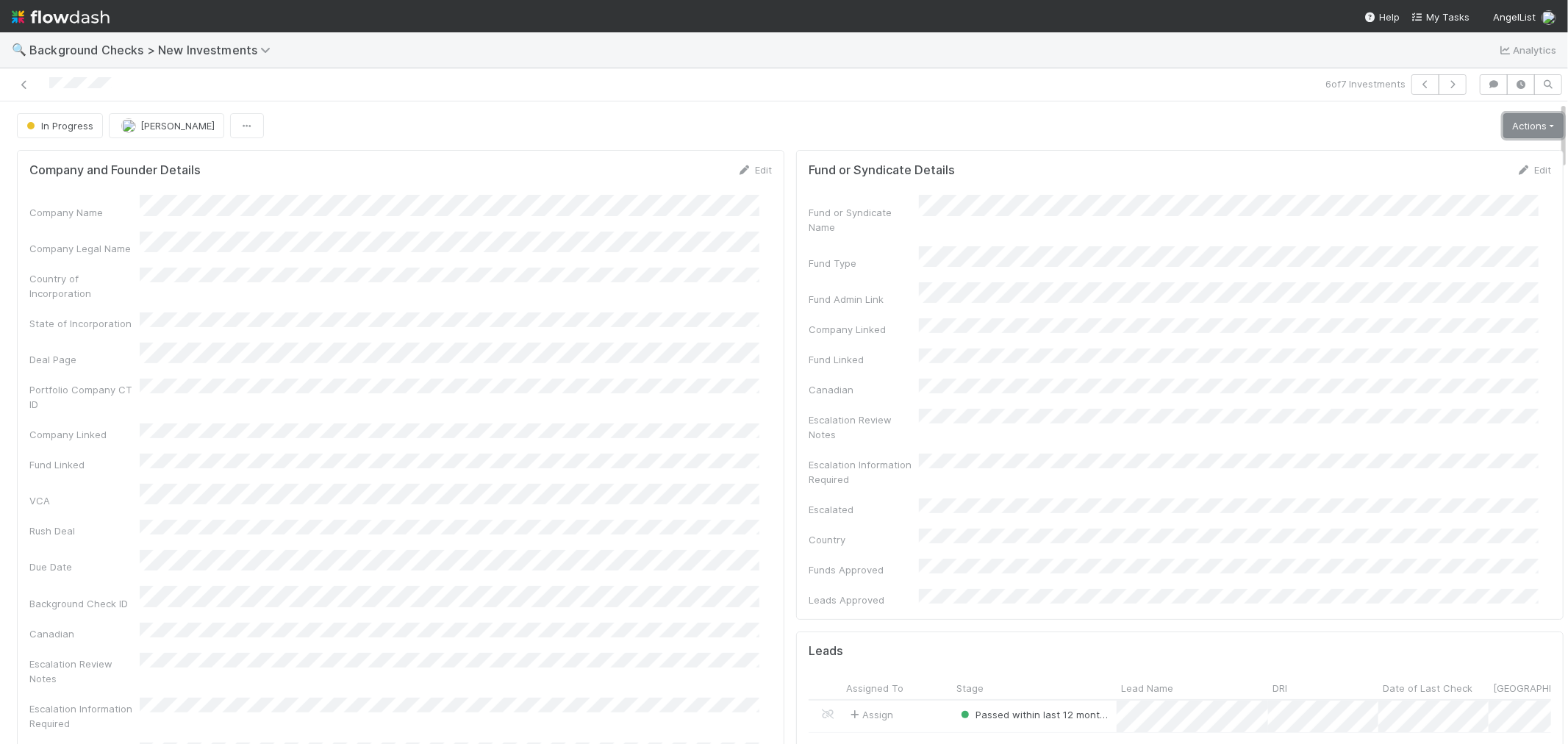
click at [1503, 127] on link "Actions" at bounding box center [1533, 126] width 61 height 25
click at [1434, 157] on button "Finish" at bounding box center [1483, 156] width 164 height 20
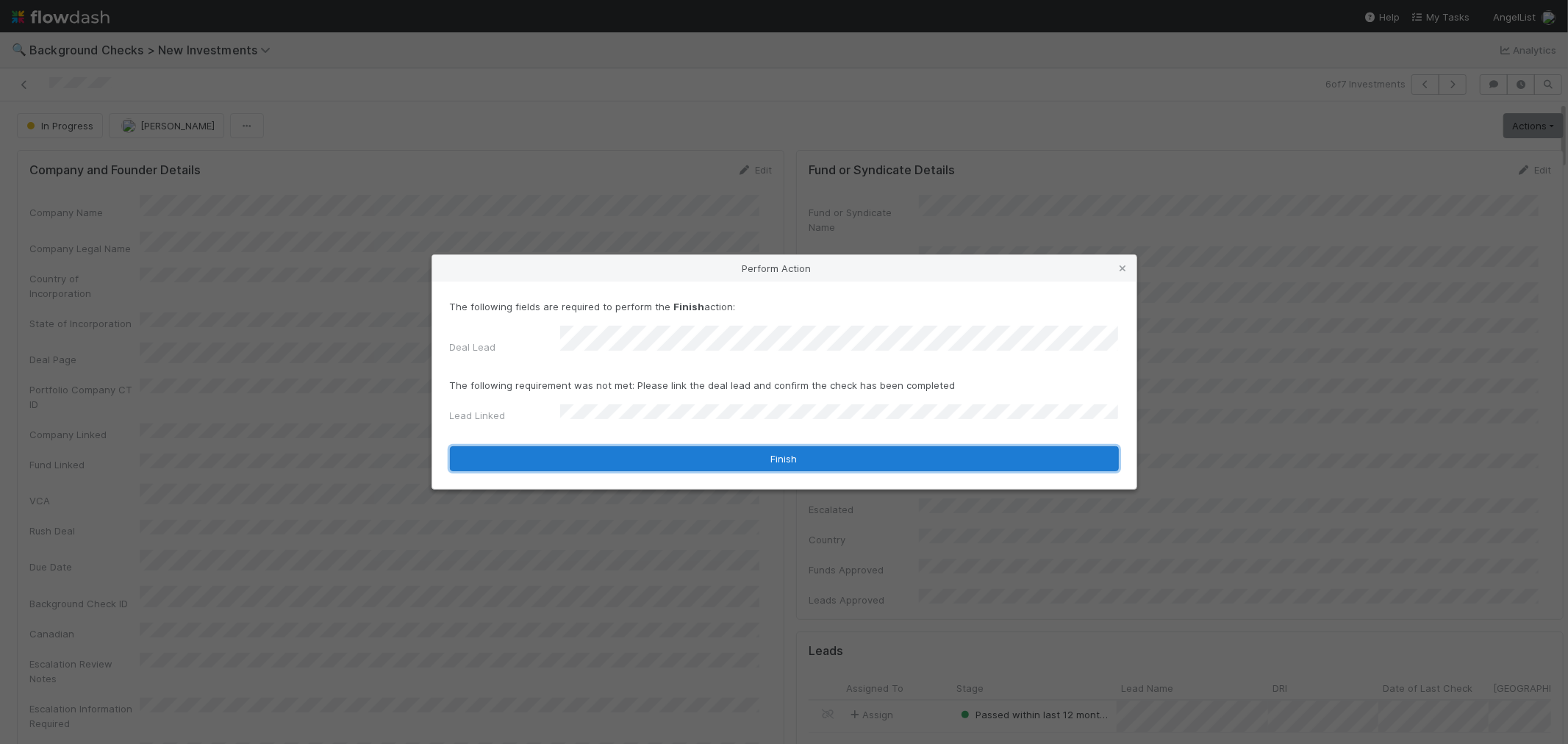
click at [592, 450] on button "Finish" at bounding box center [784, 458] width 669 height 25
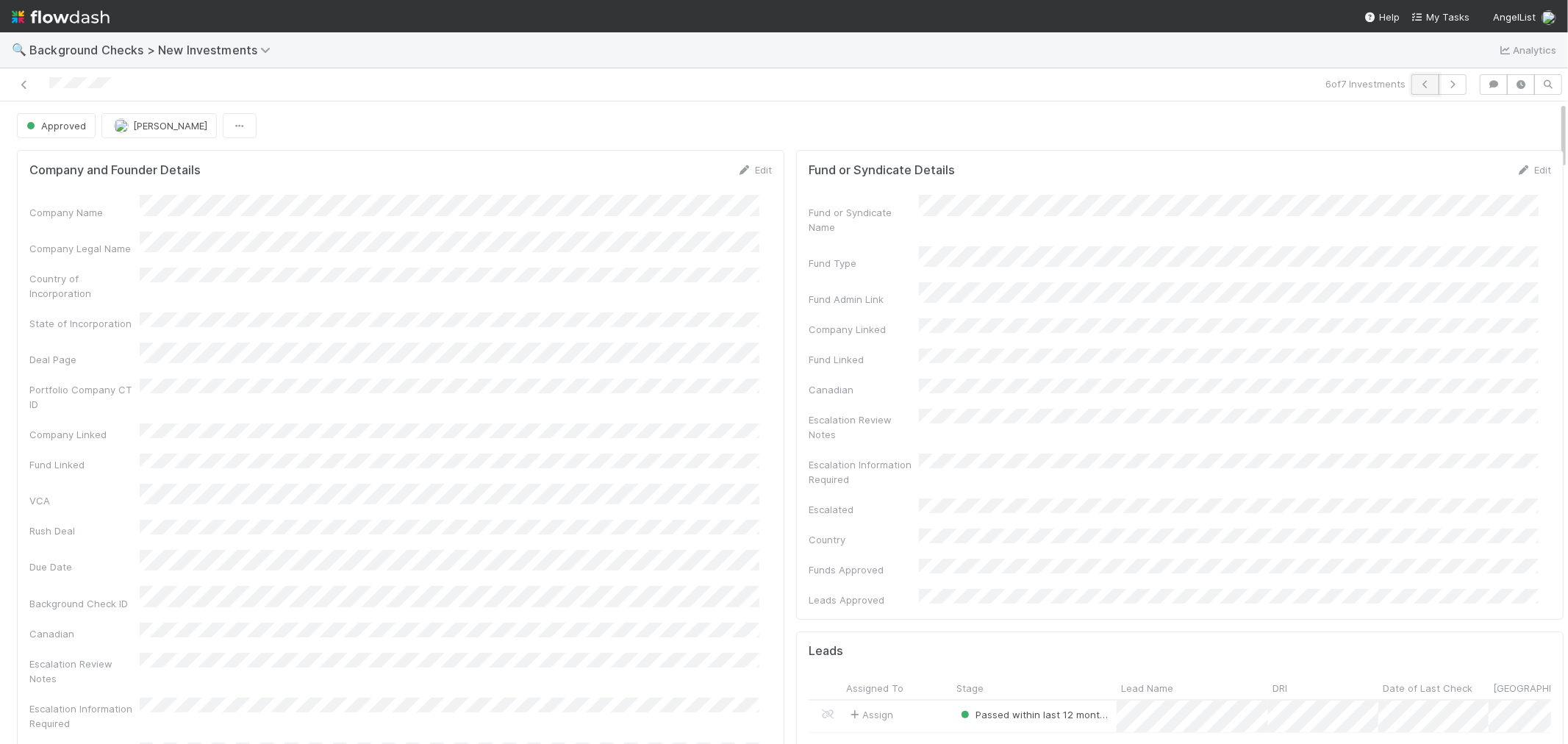
click at [1418, 84] on icon "button" at bounding box center [1425, 84] width 15 height 9
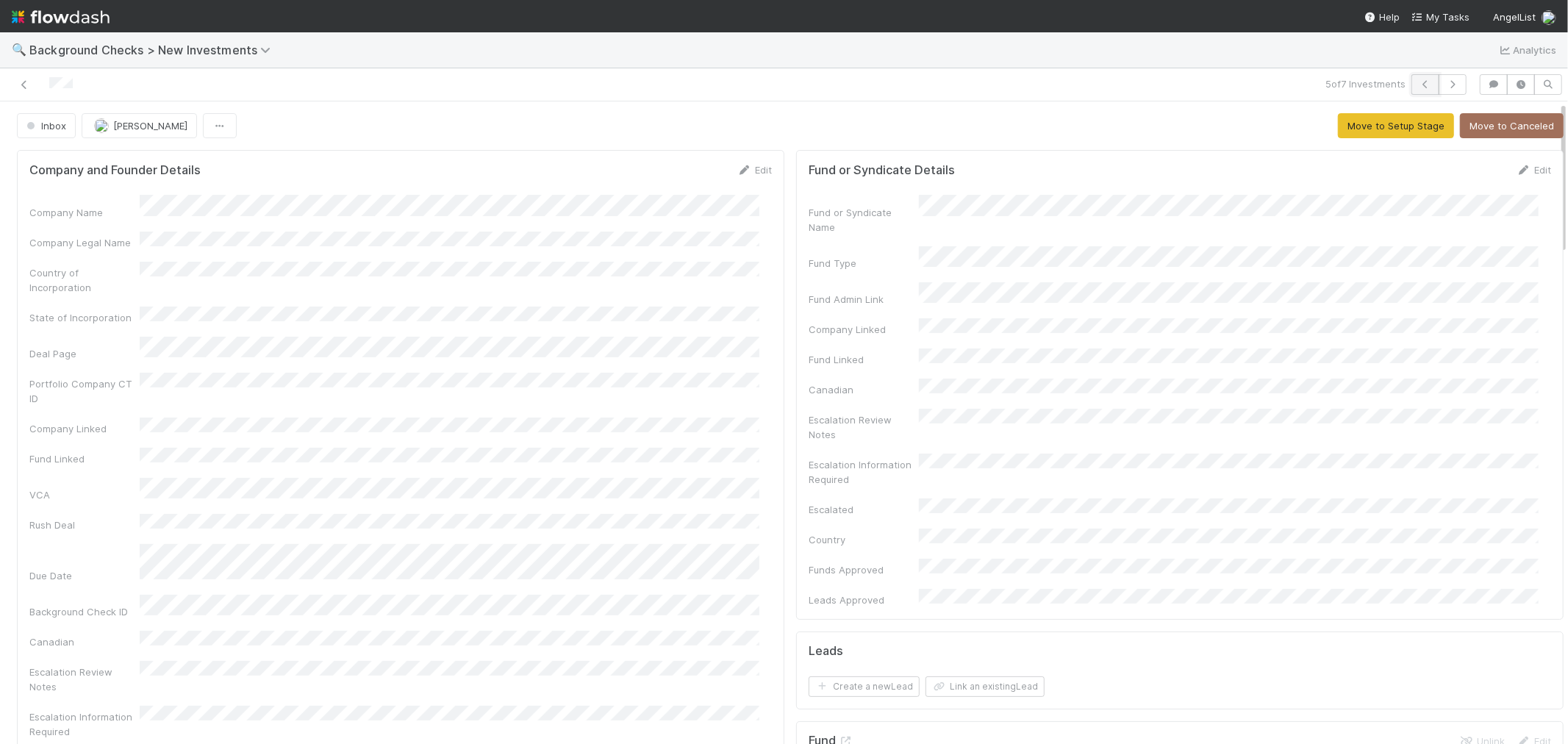
click at [1418, 86] on icon "button" at bounding box center [1425, 84] width 15 height 9
click at [601, 270] on div "Country of Incorporation" at bounding box center [400, 279] width 742 height 33
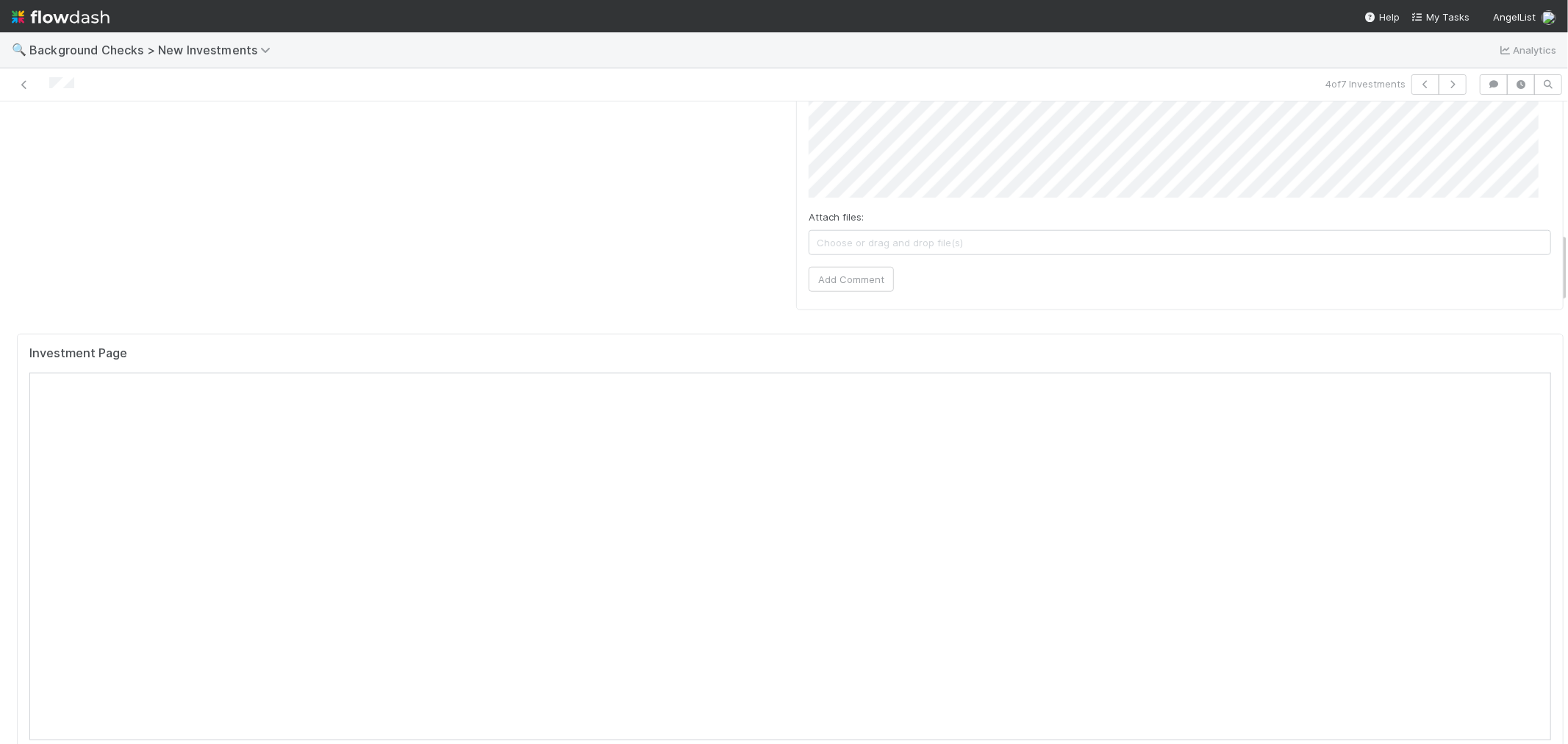
scroll to position [1224, 0]
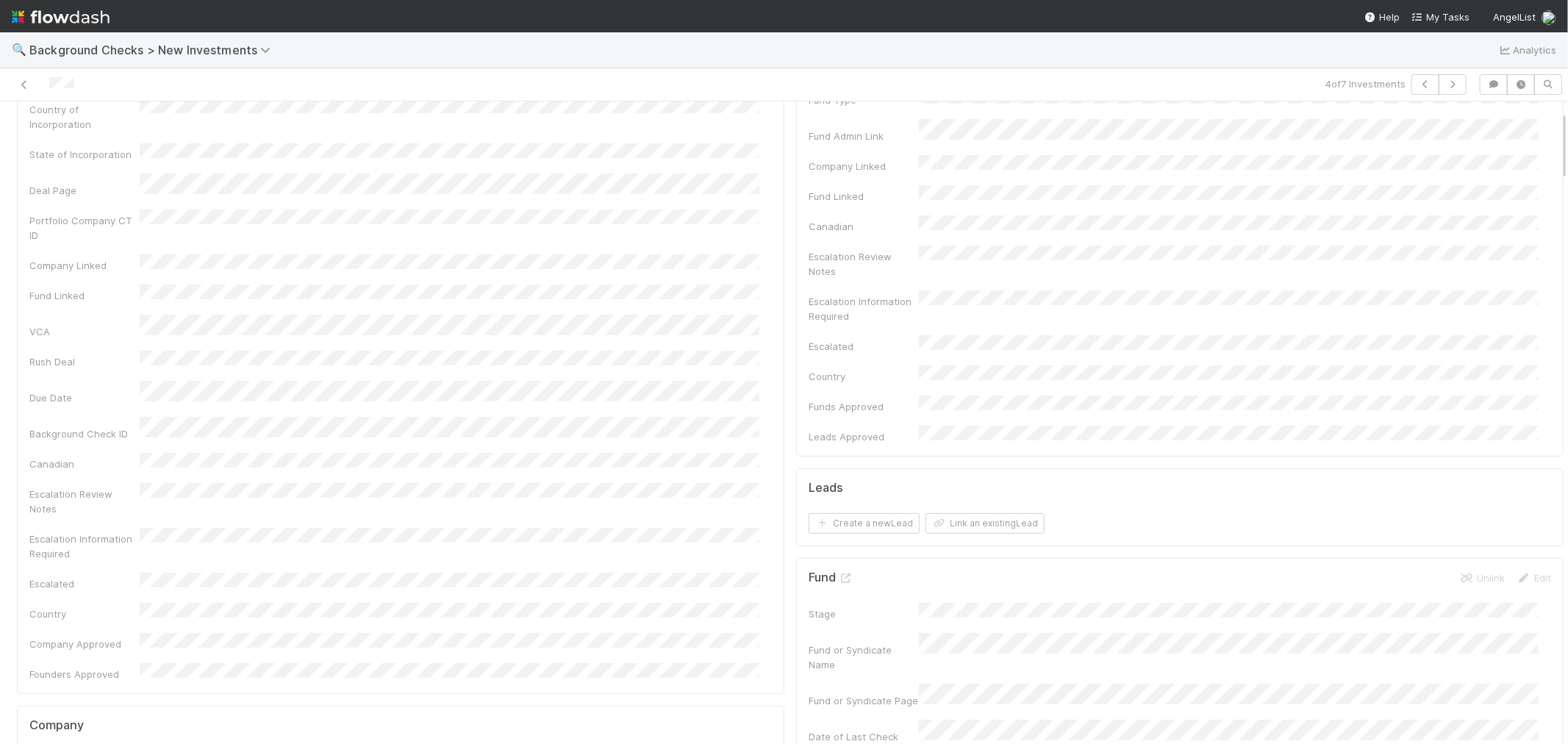
scroll to position [0, 0]
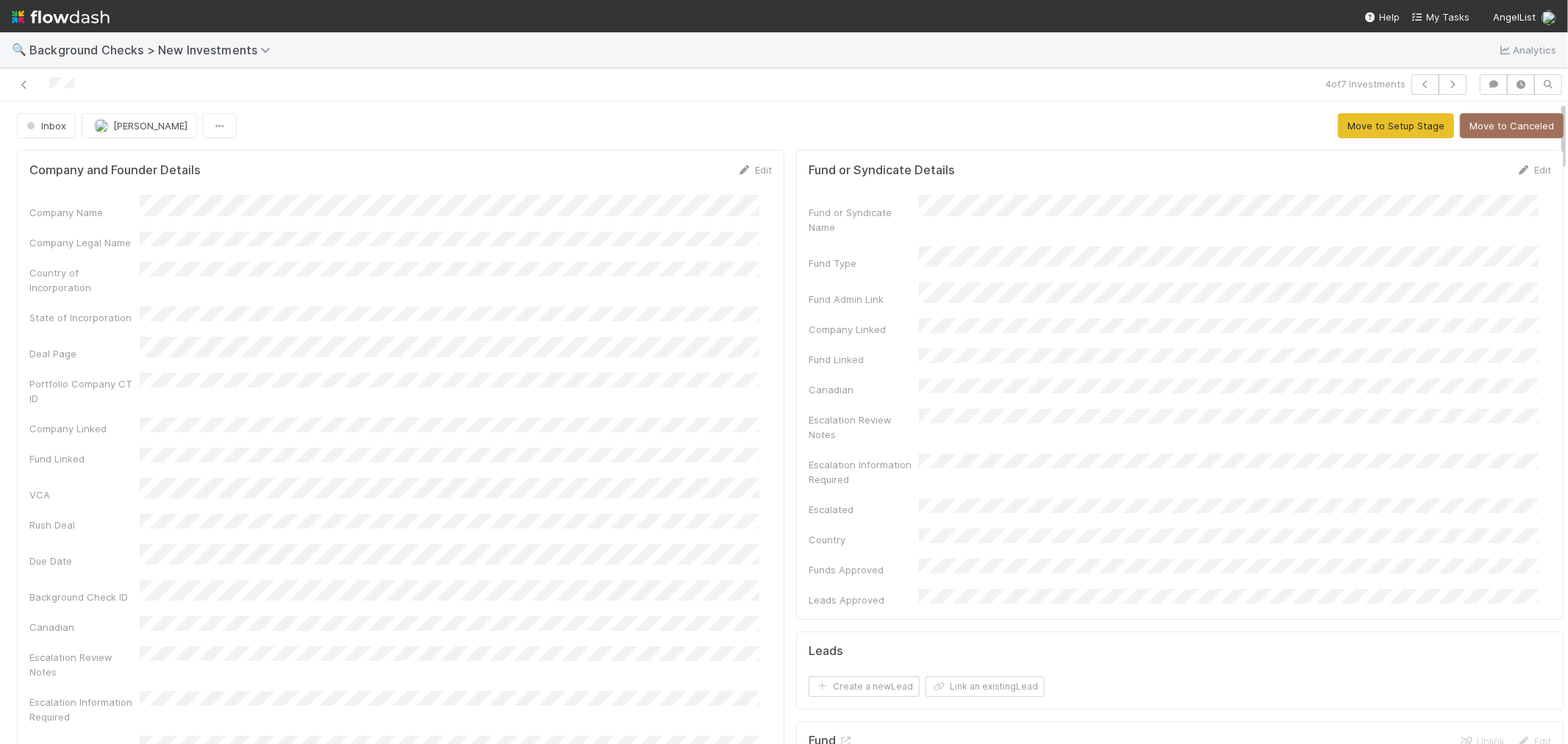
drag, startPoint x: 747, startPoint y: 168, endPoint x: 423, endPoint y: 202, distance: 325.8
click at [745, 168] on link "Edit" at bounding box center [754, 169] width 34 height 11
click at [676, 175] on button "Save" at bounding box center [694, 175] width 42 height 25
click at [1338, 130] on button "Move to Setup Stage" at bounding box center [1396, 126] width 116 height 25
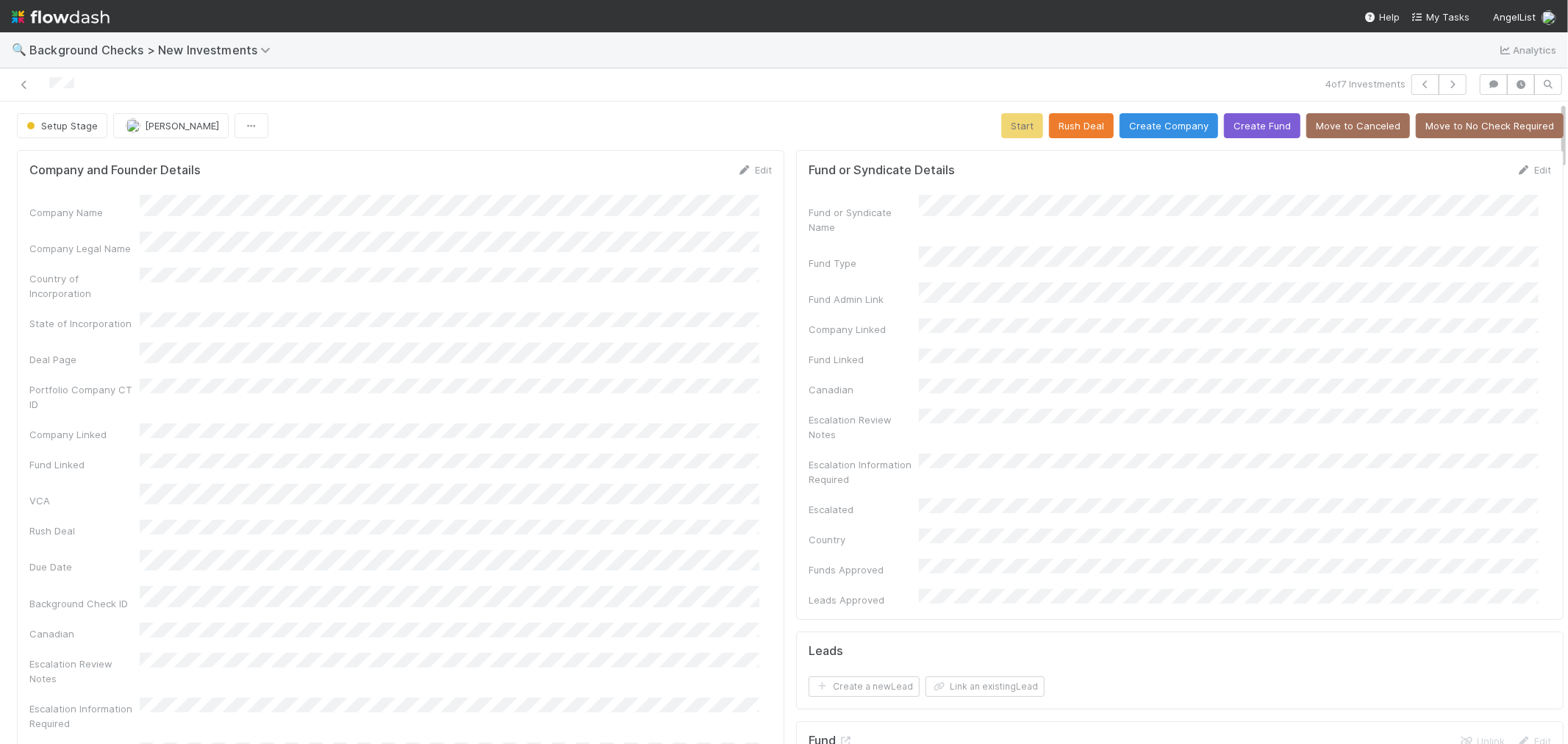
click at [757, 354] on div "Company Name Company Legal Name Country of Incorporation State of Incorporation…" at bounding box center [400, 522] width 742 height 655
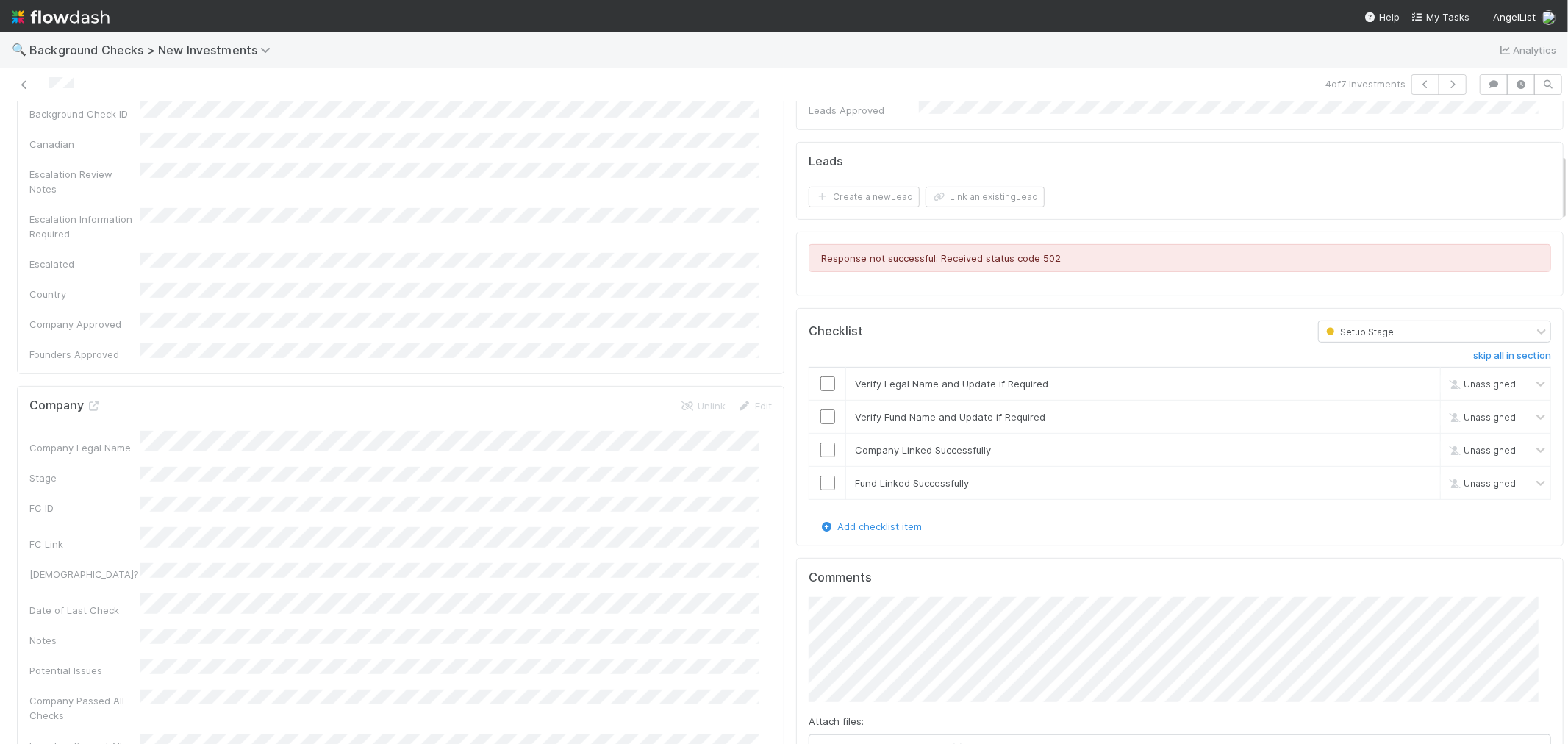
scroll to position [653, 0]
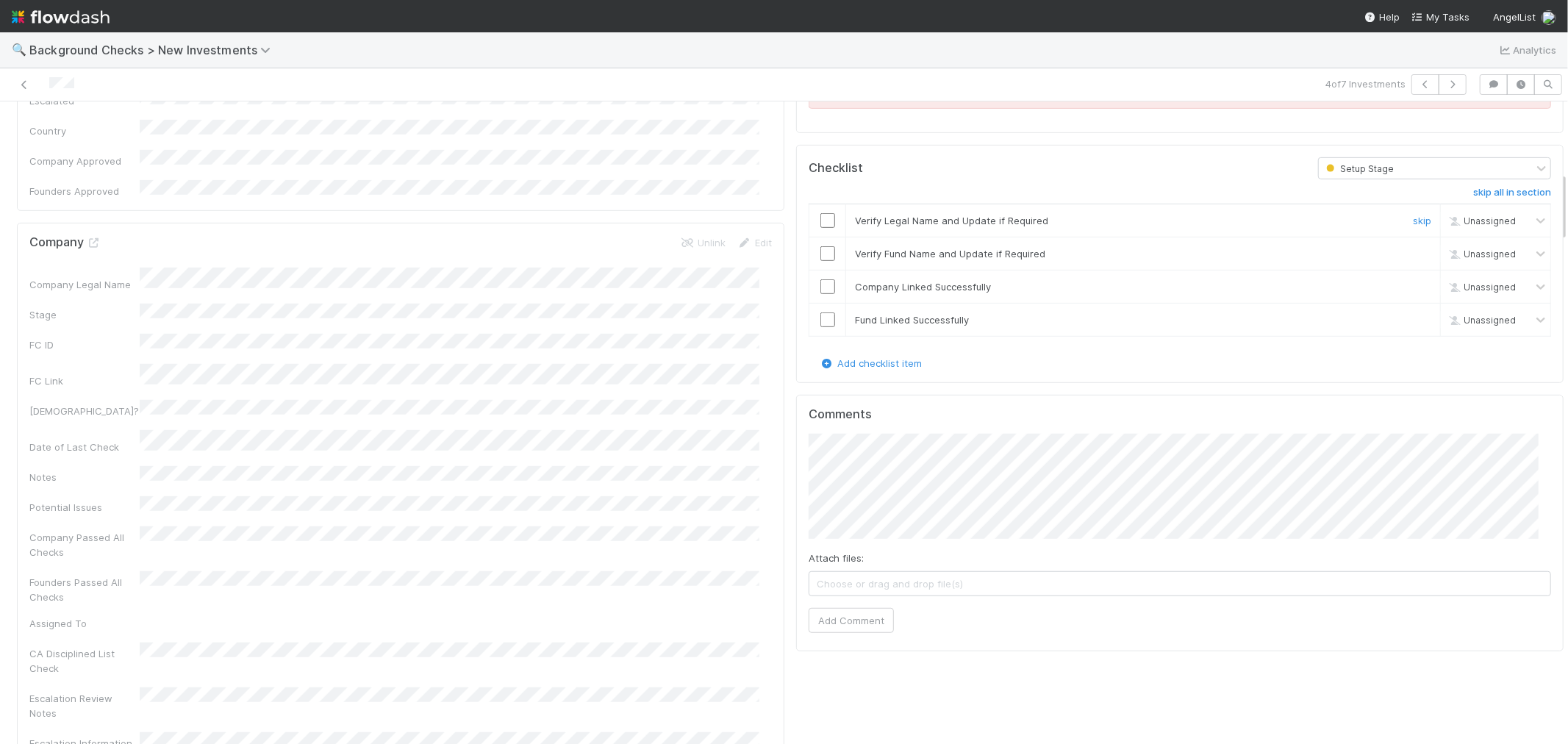
click at [820, 213] on input "checkbox" at bounding box center [828, 220] width 15 height 15
click at [820, 246] on input "checkbox" at bounding box center [828, 253] width 15 height 15
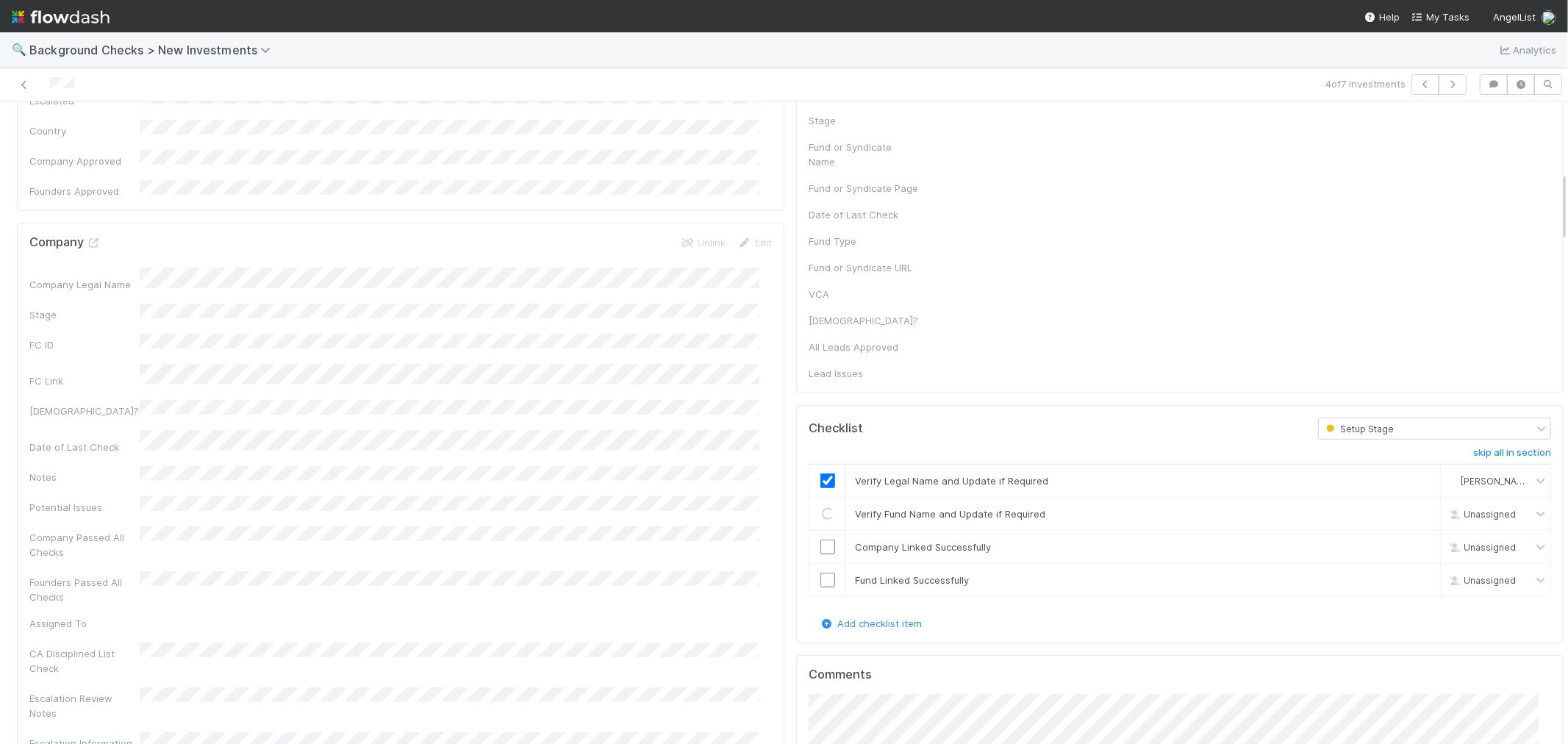
click at [819, 237] on div "Fund or Syndicate Details Edit Fund or Syndicate Name Fund Type Fund Admin Link…" at bounding box center [1179, 210] width 779 height 1437
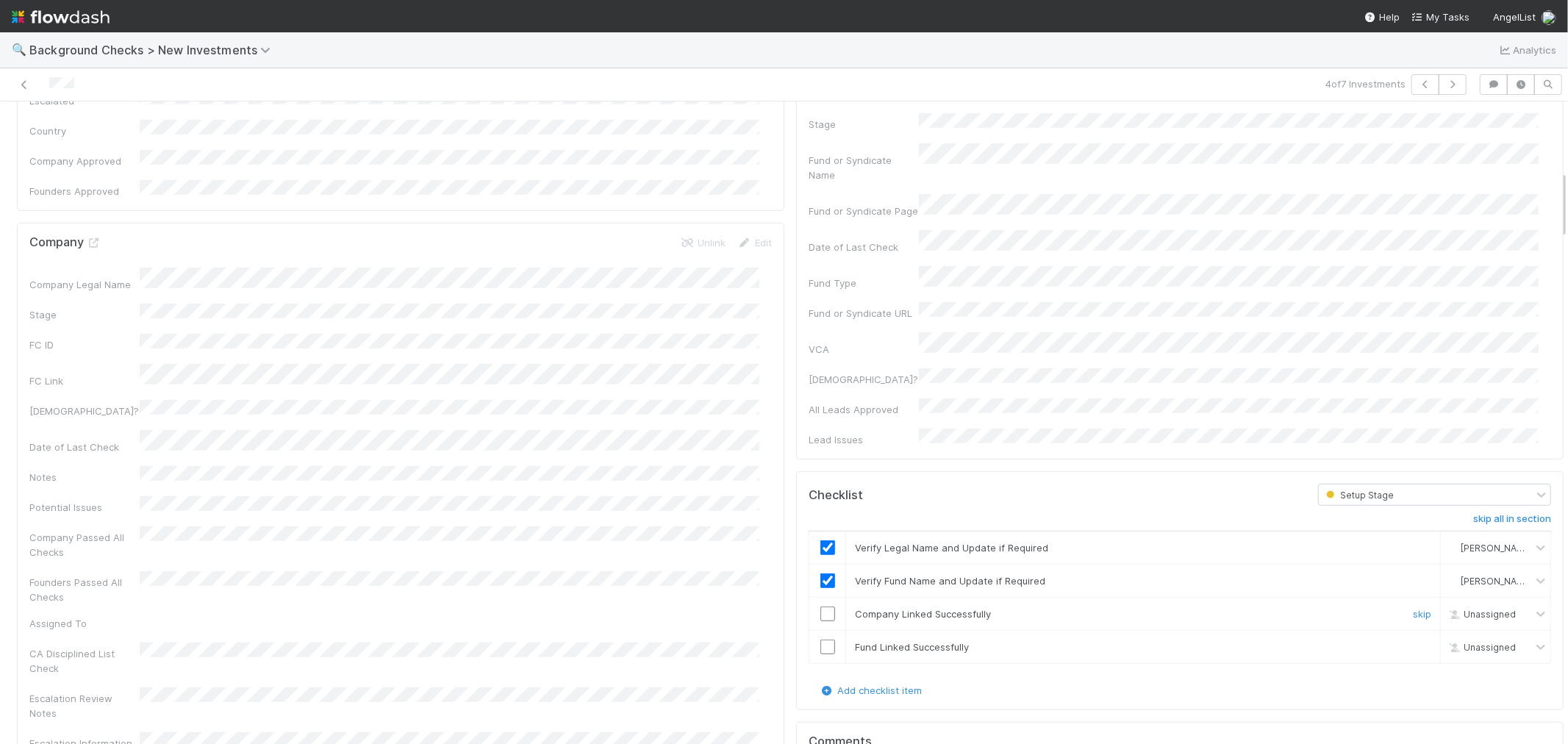
click at [820, 606] on input "checkbox" at bounding box center [828, 613] width 15 height 15
click at [820, 639] on input "checkbox" at bounding box center [828, 646] width 15 height 15
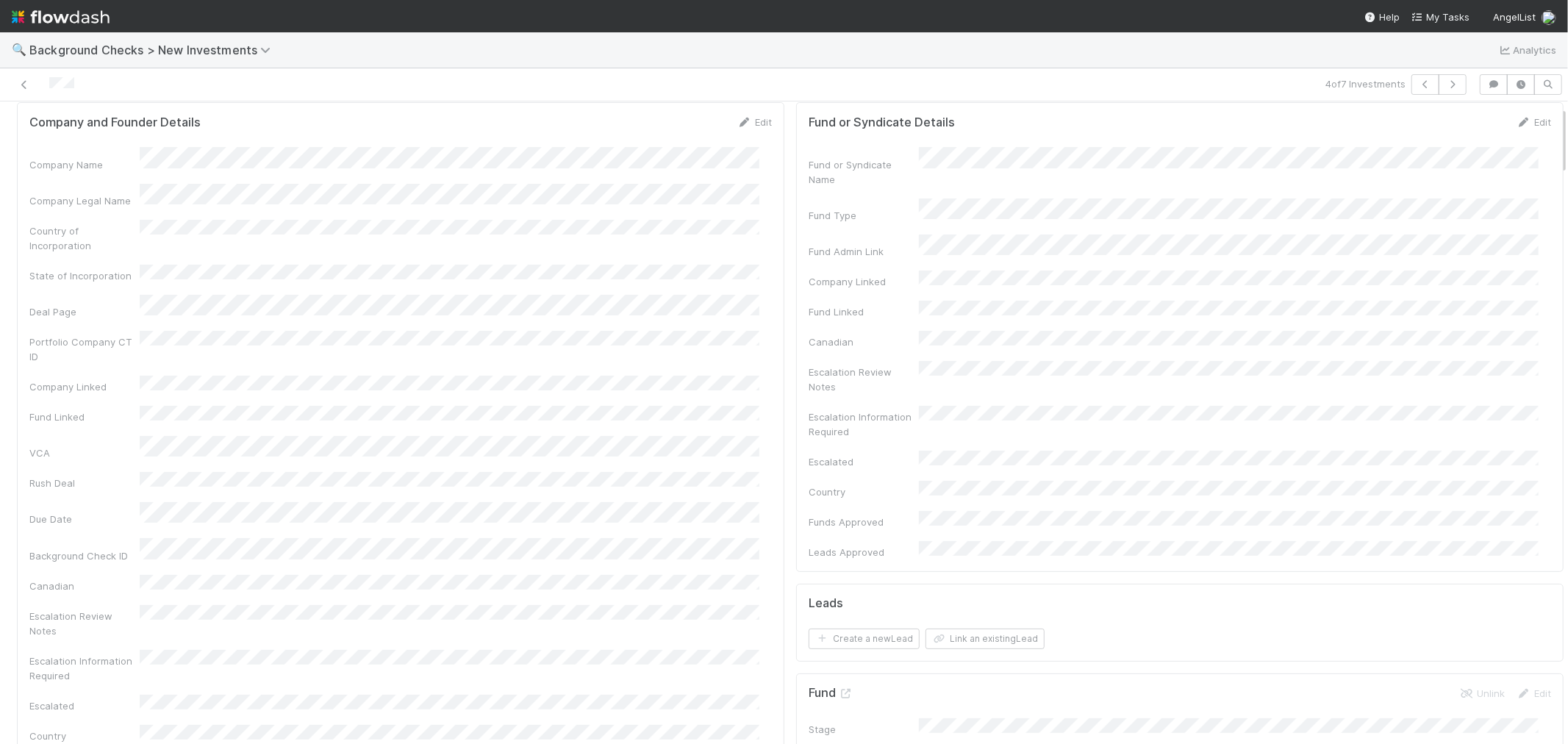
scroll to position [0, 0]
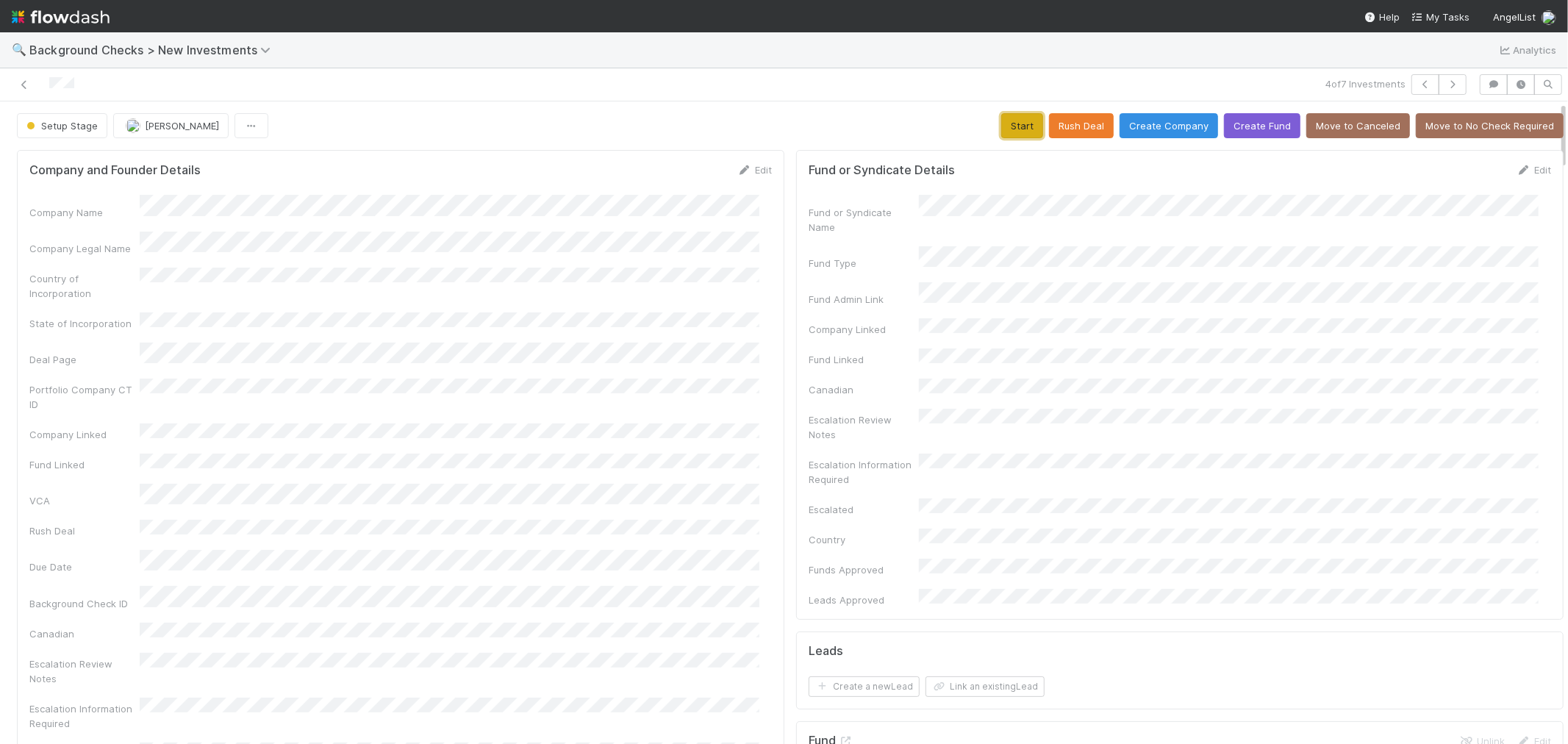
click at [1010, 128] on button "Start" at bounding box center [1022, 126] width 42 height 25
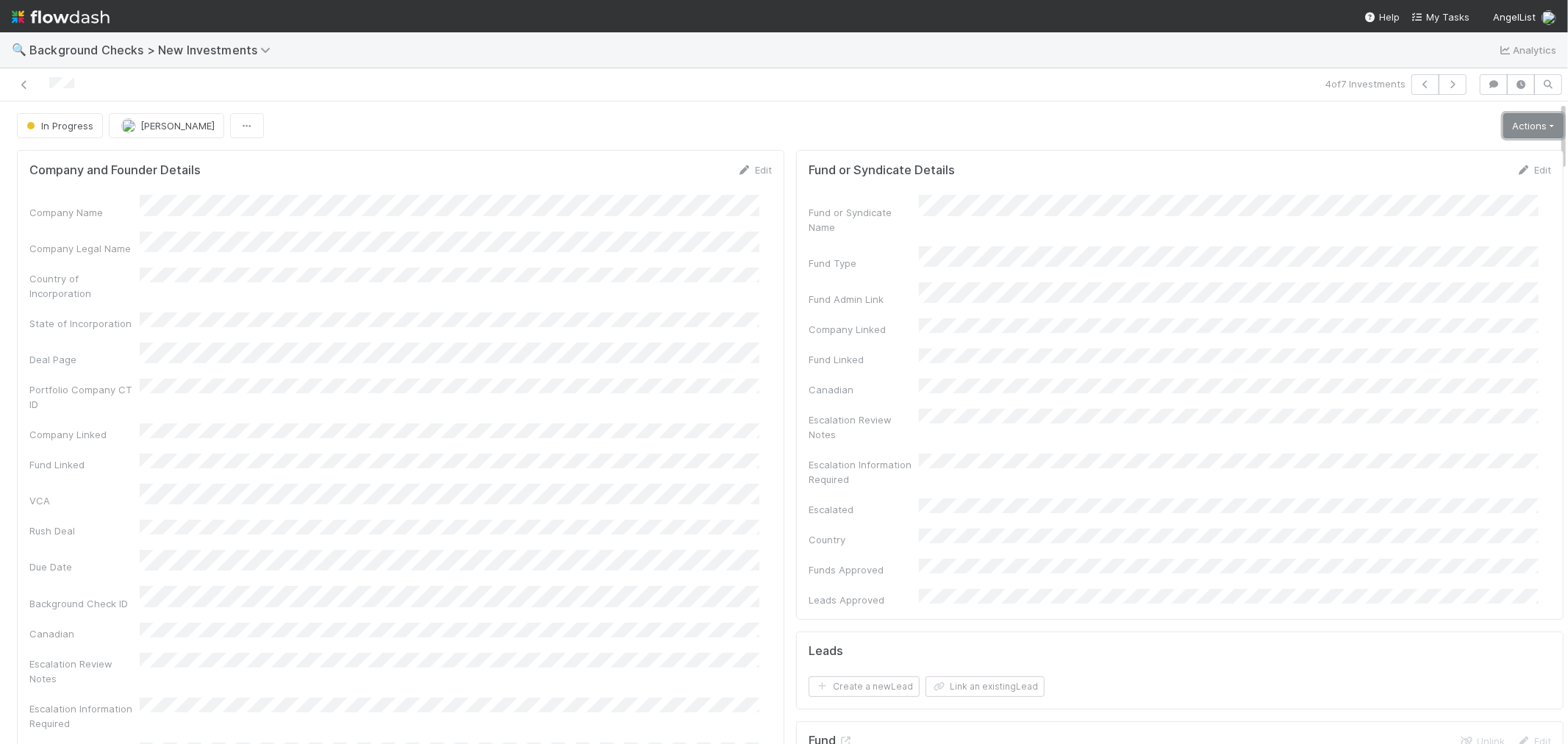
click at [1503, 133] on link "Actions" at bounding box center [1533, 126] width 61 height 25
click at [1436, 295] on button "Link Lead" at bounding box center [1483, 300] width 164 height 20
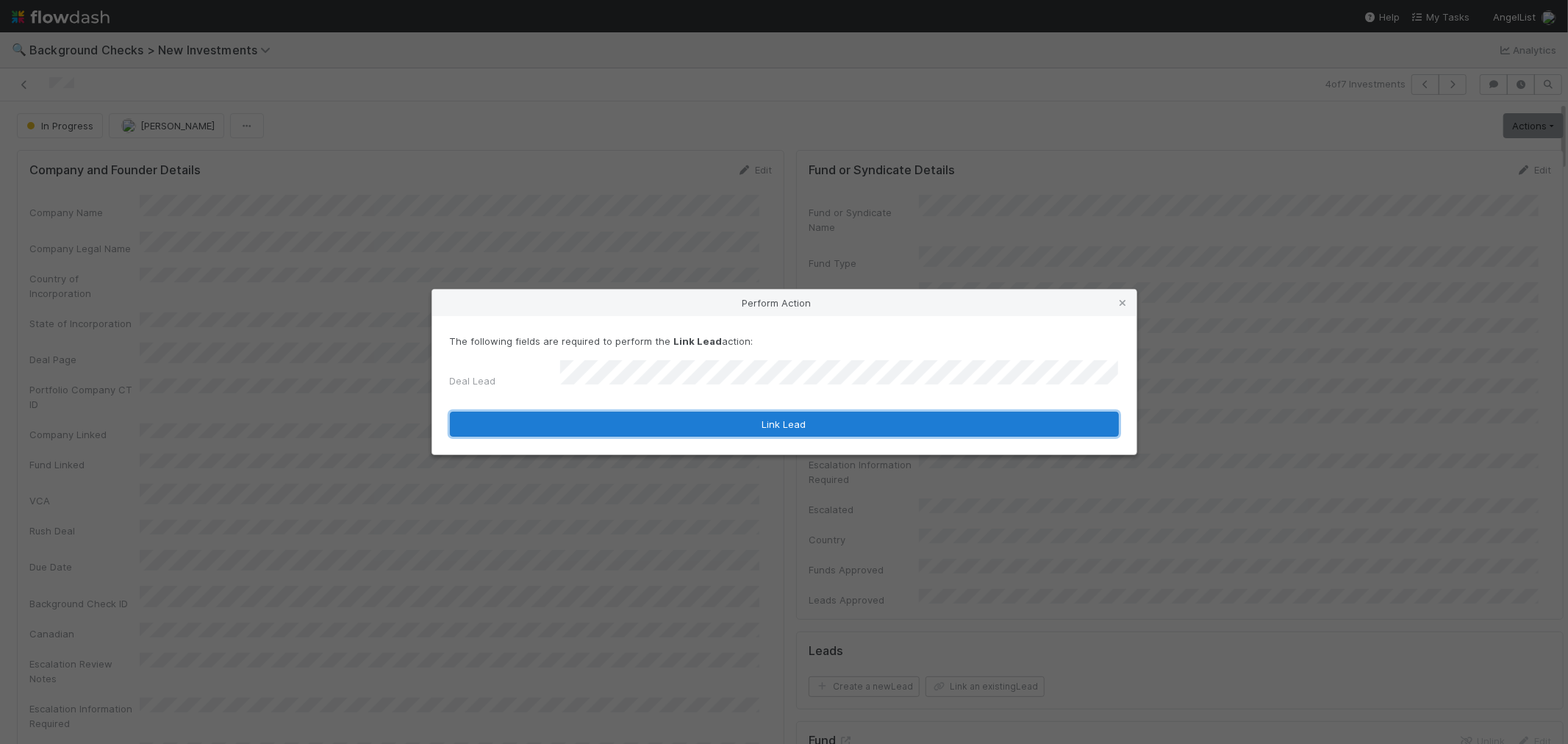
click at [762, 427] on button "Link Lead" at bounding box center [784, 424] width 669 height 25
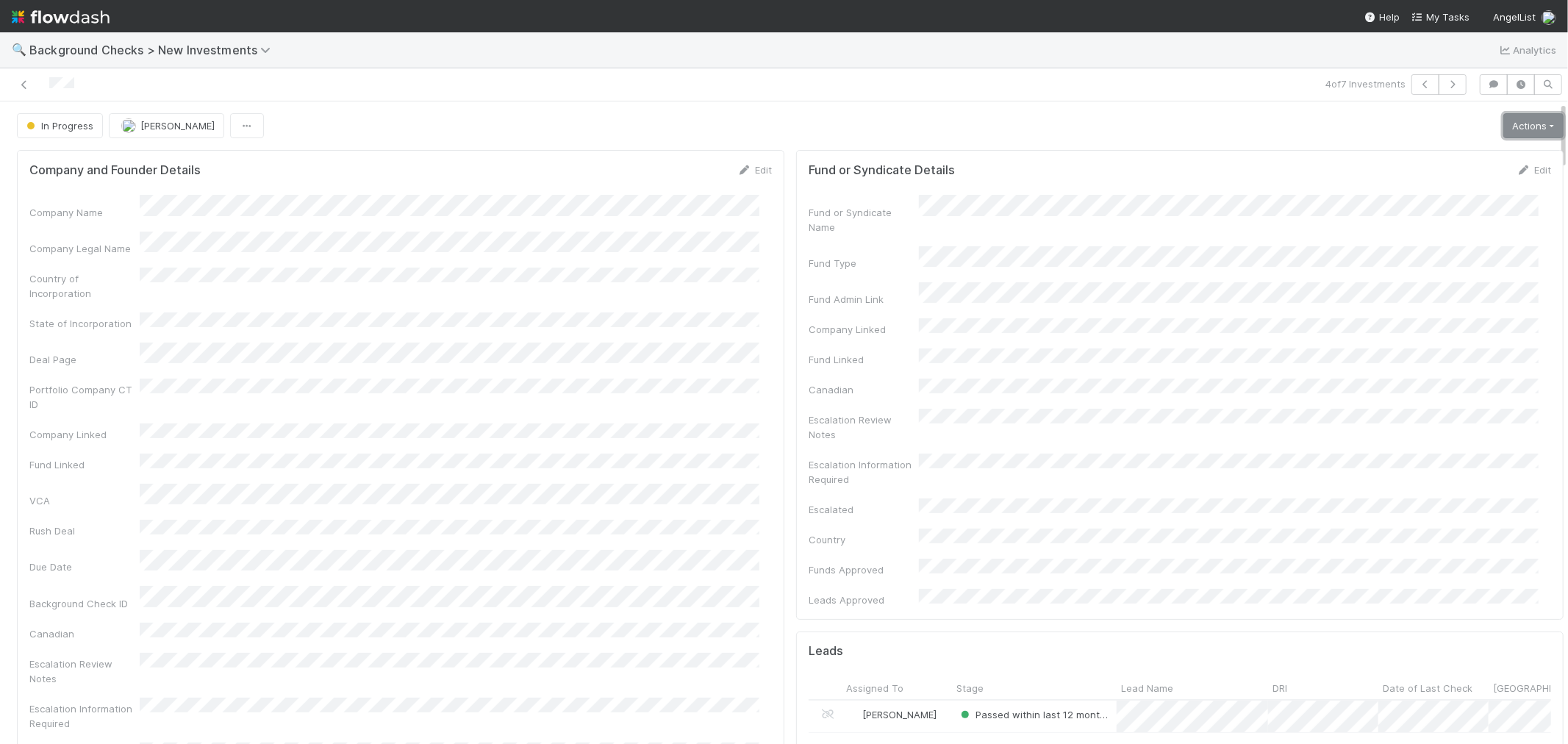
click at [1506, 128] on link "Actions" at bounding box center [1533, 126] width 61 height 25
click at [1452, 150] on button "Finish" at bounding box center [1483, 156] width 164 height 20
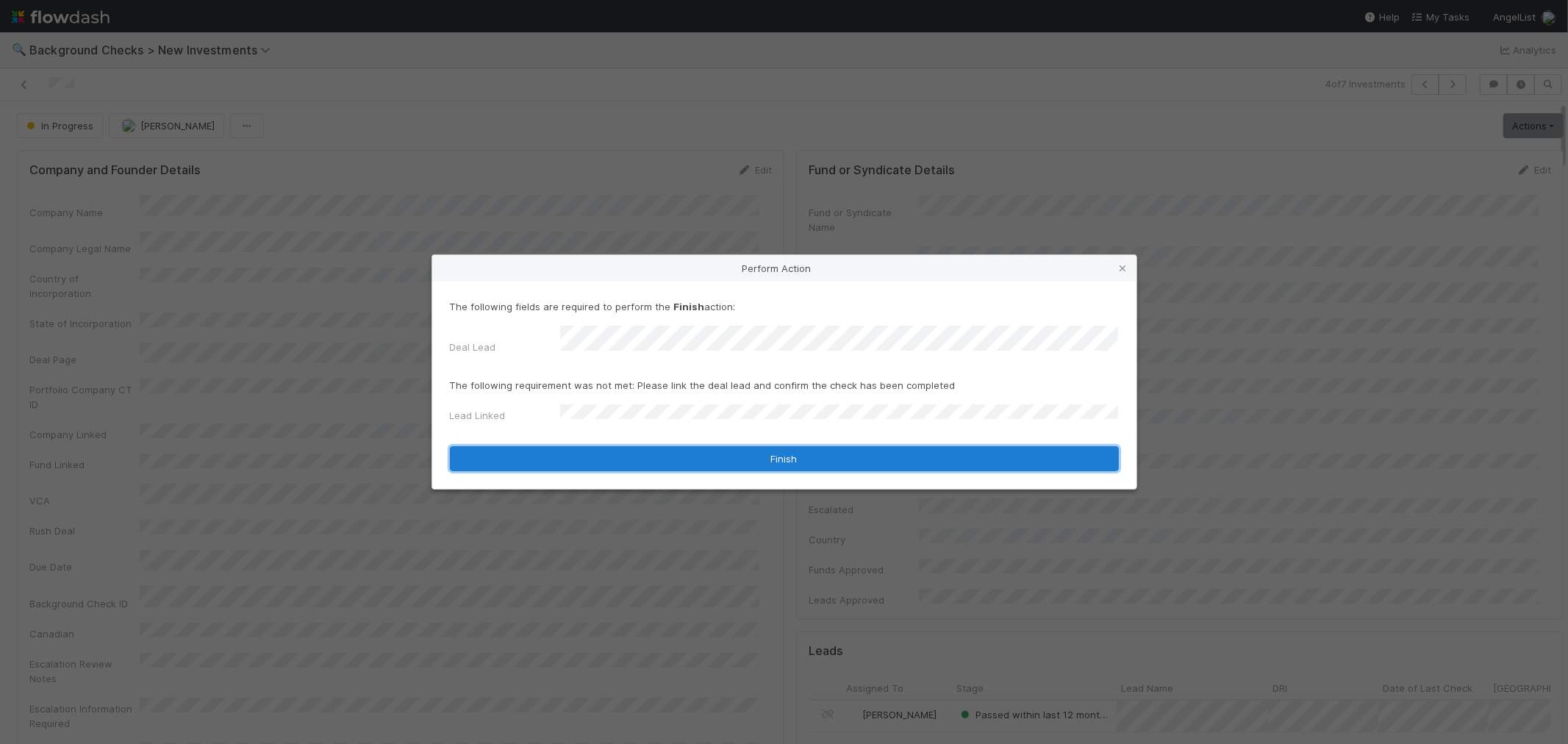
click at [588, 460] on button "Finish" at bounding box center [784, 458] width 669 height 25
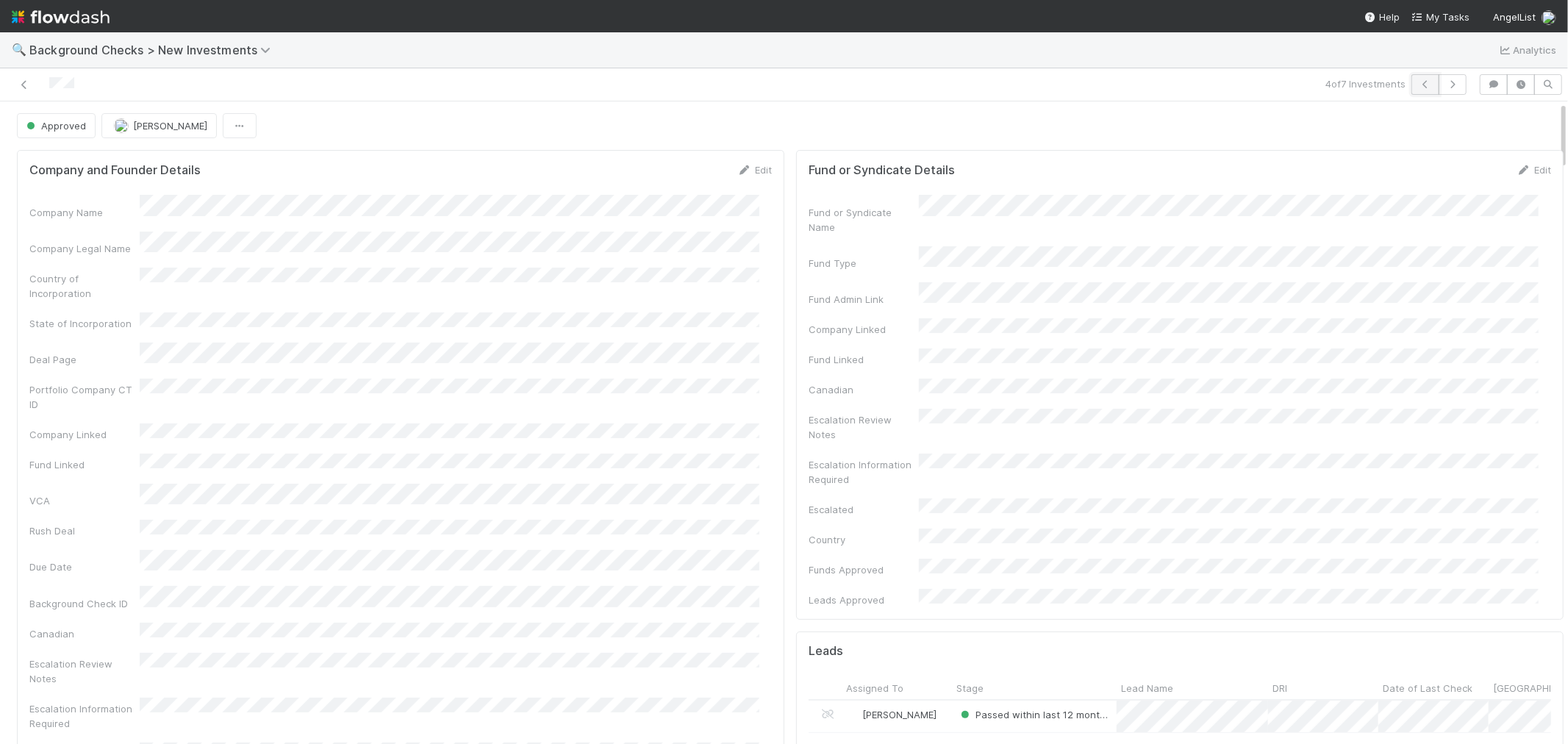
click at [1418, 84] on icon "button" at bounding box center [1425, 84] width 15 height 9
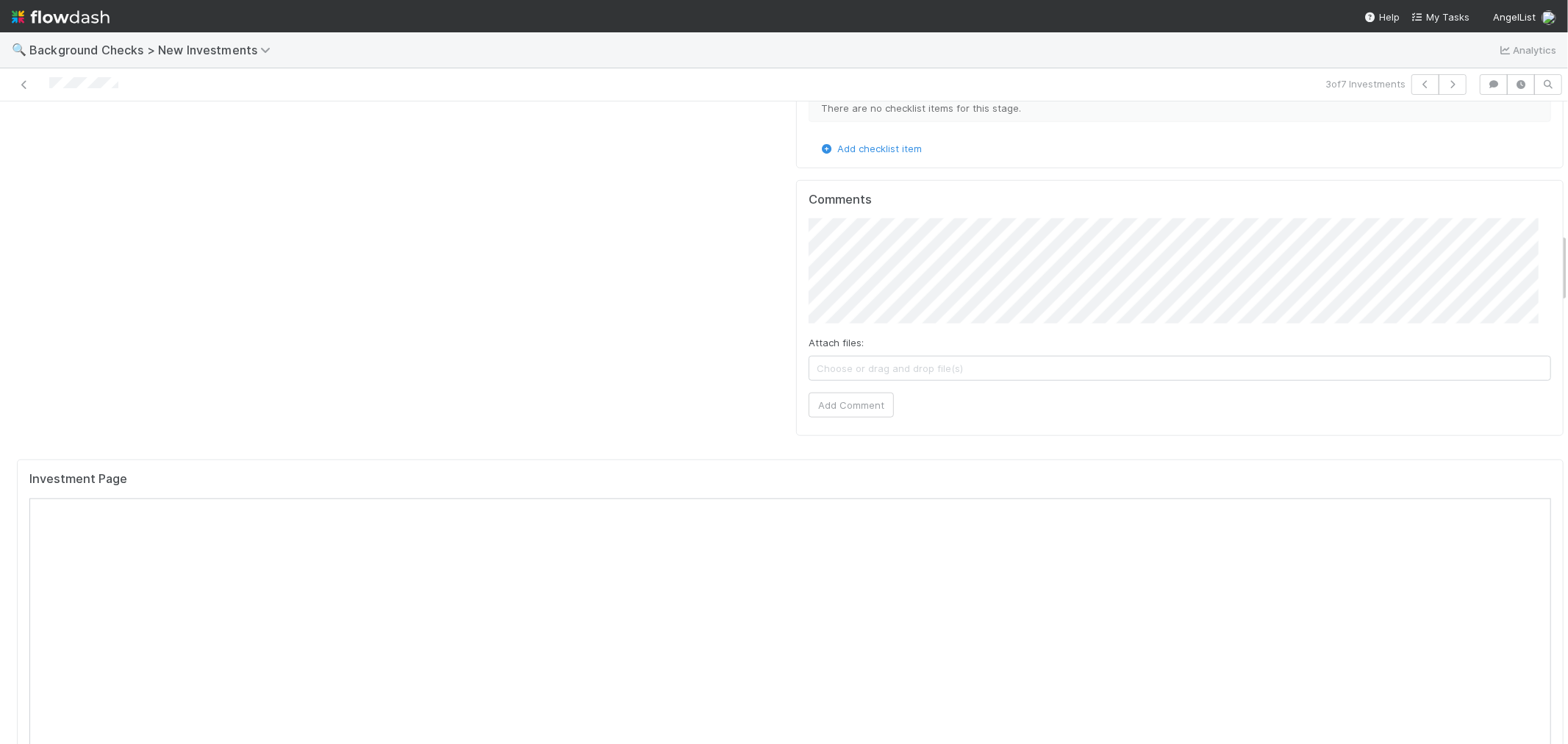
scroll to position [1224, 0]
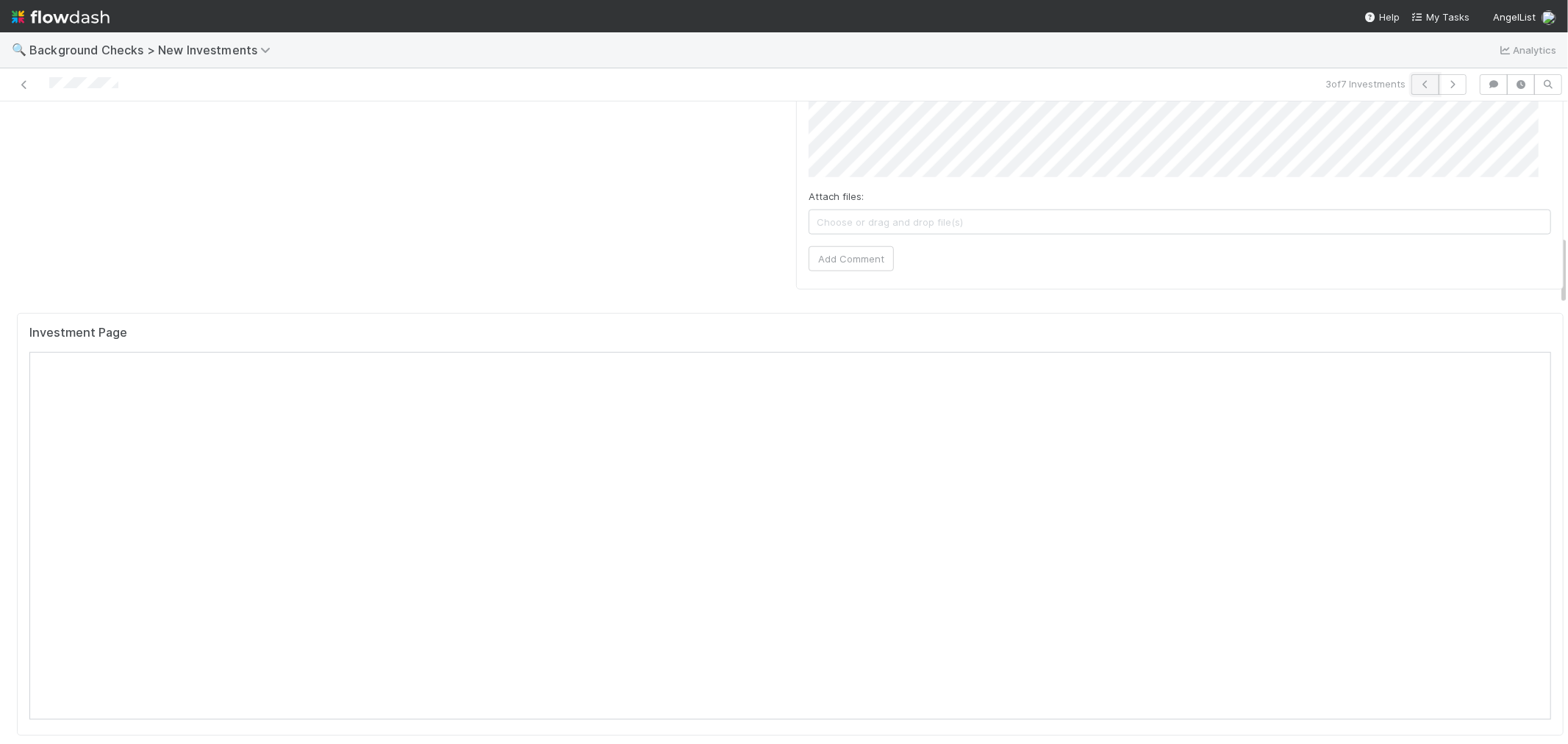
click at [1418, 86] on icon "button" at bounding box center [1425, 84] width 15 height 9
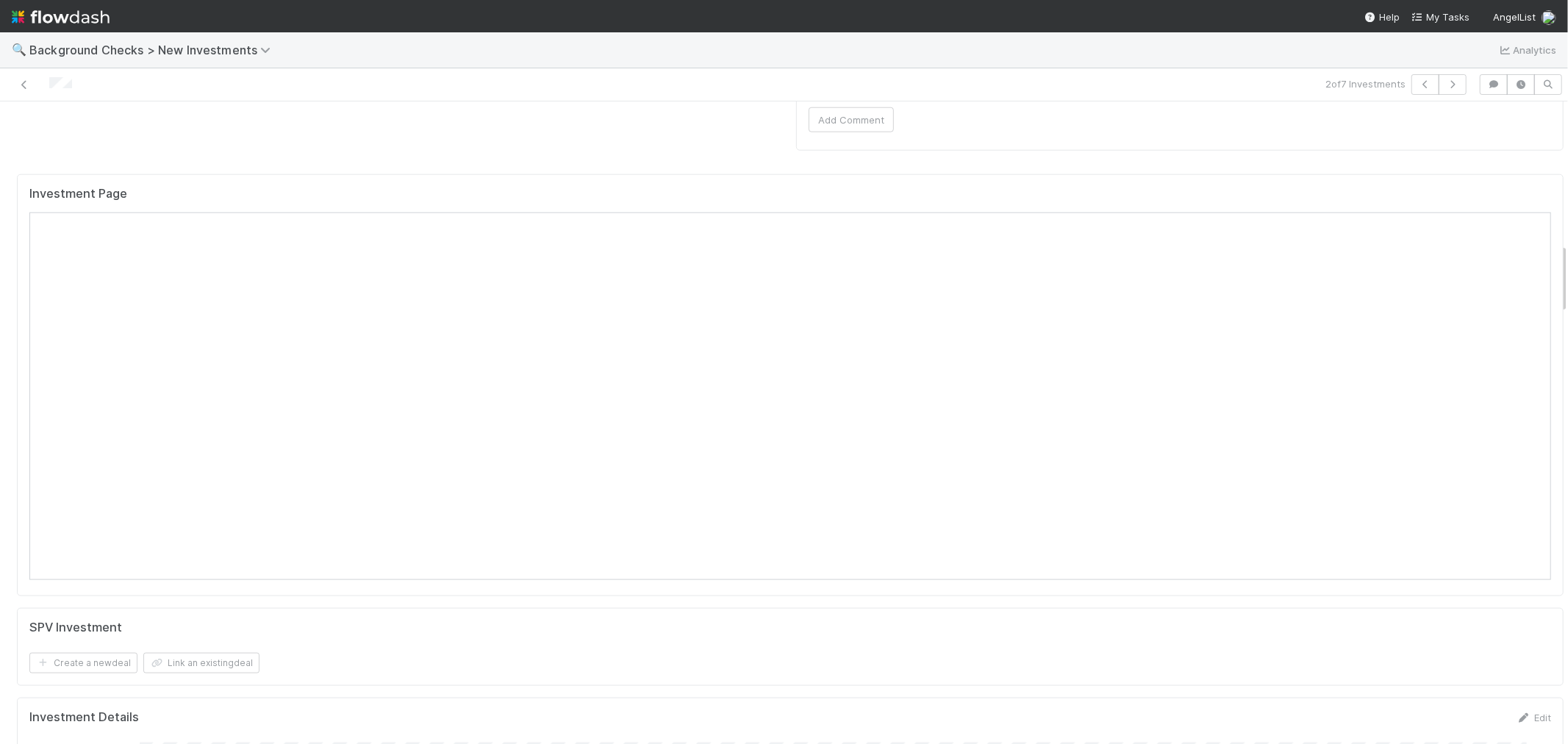
scroll to position [1388, 0]
click at [913, 579] on div "SPV Investment" at bounding box center [790, 586] width 1521 height 15
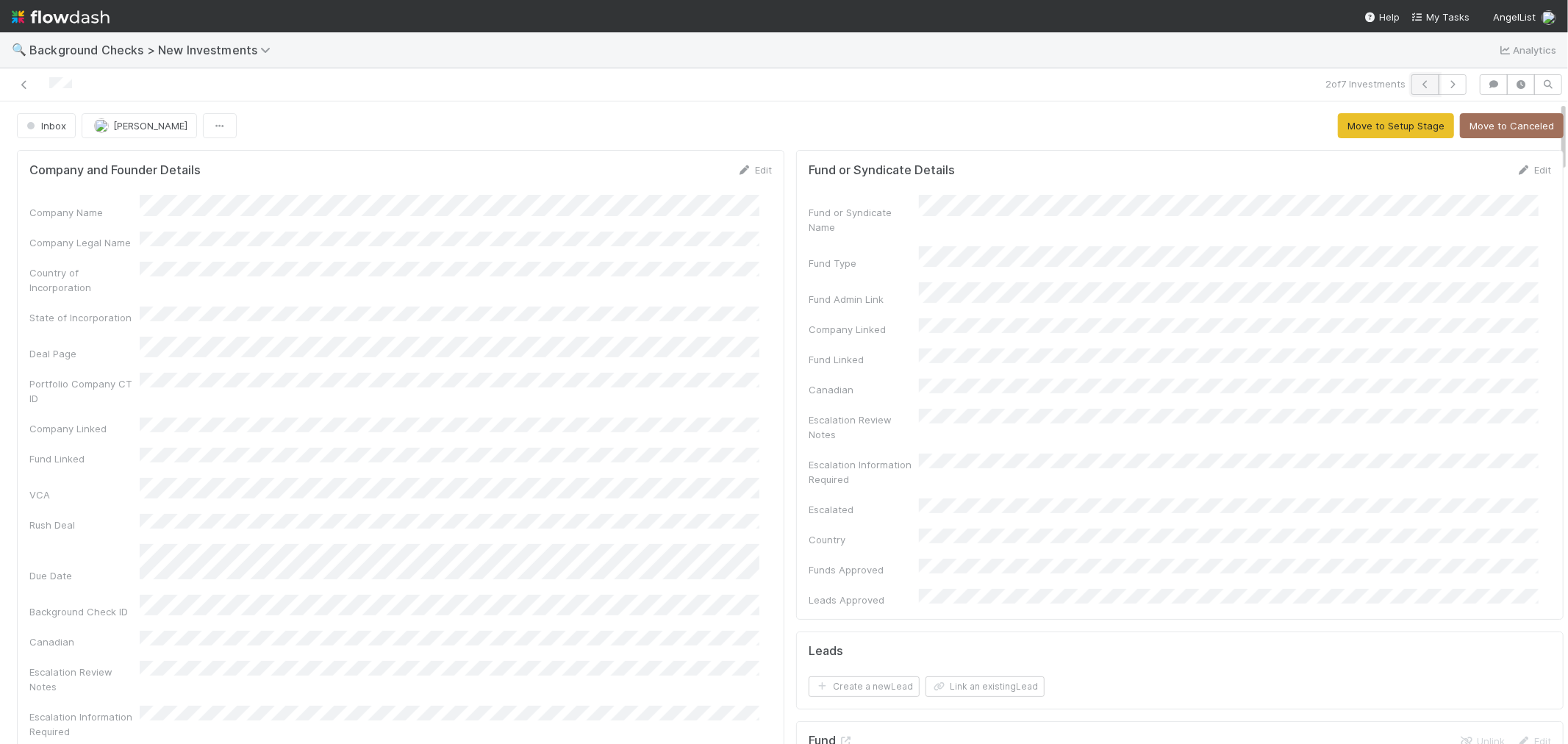
click at [1418, 86] on icon "button" at bounding box center [1425, 84] width 15 height 9
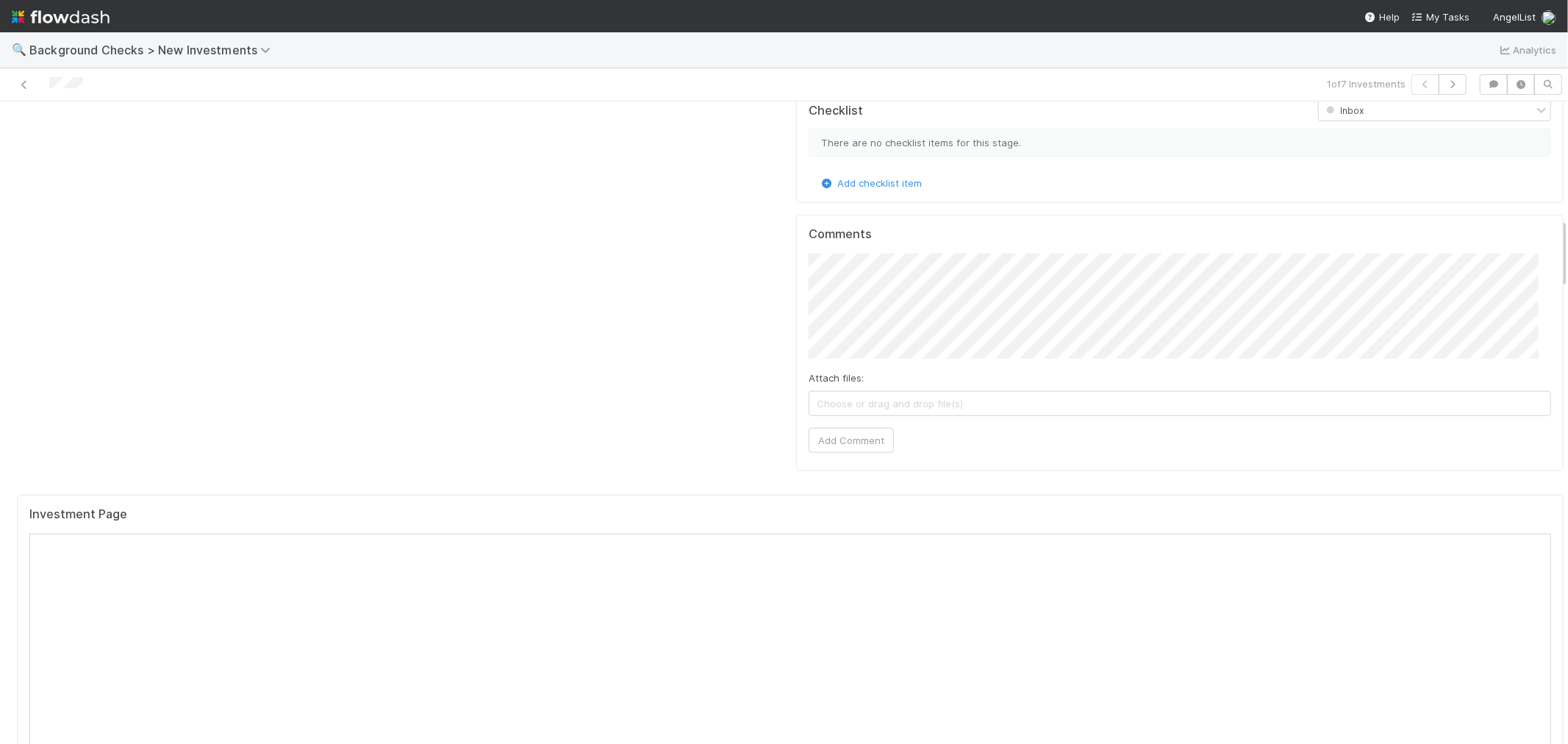
scroll to position [1061, 0]
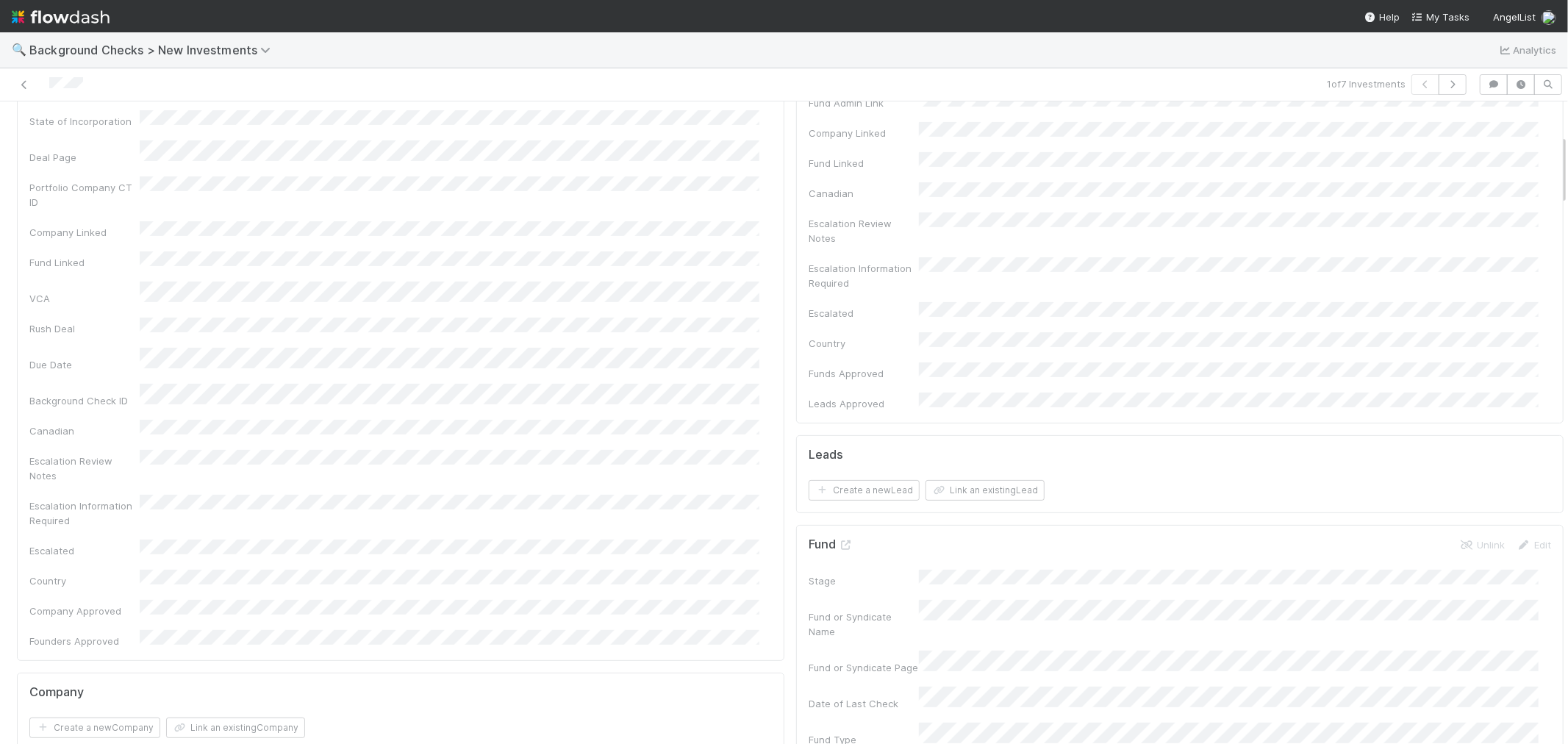
scroll to position [0, 0]
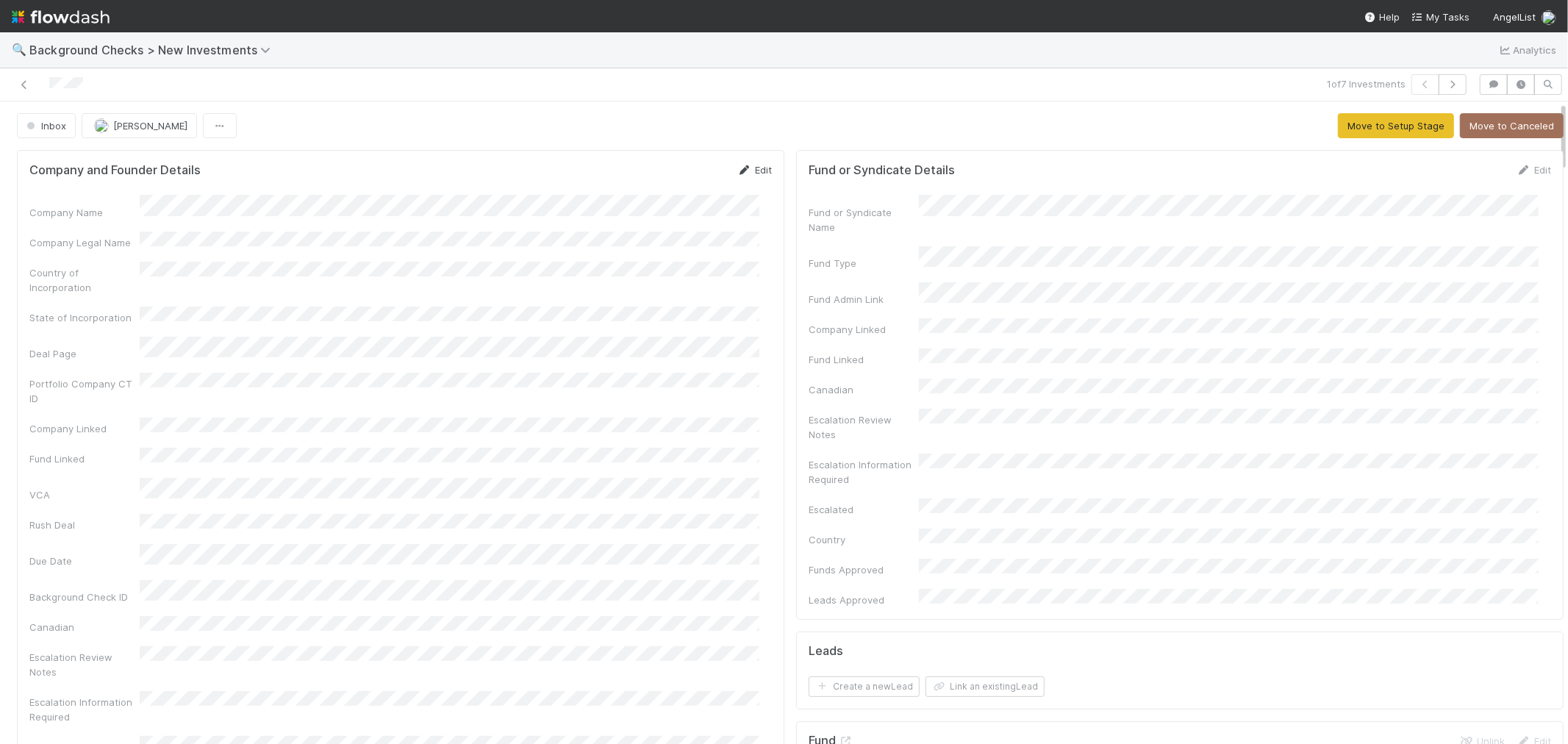
click at [748, 170] on link "Edit" at bounding box center [754, 169] width 34 height 11
click at [686, 170] on button "Save" at bounding box center [694, 175] width 42 height 25
click at [1338, 128] on button "Move to Setup Stage" at bounding box center [1396, 126] width 116 height 25
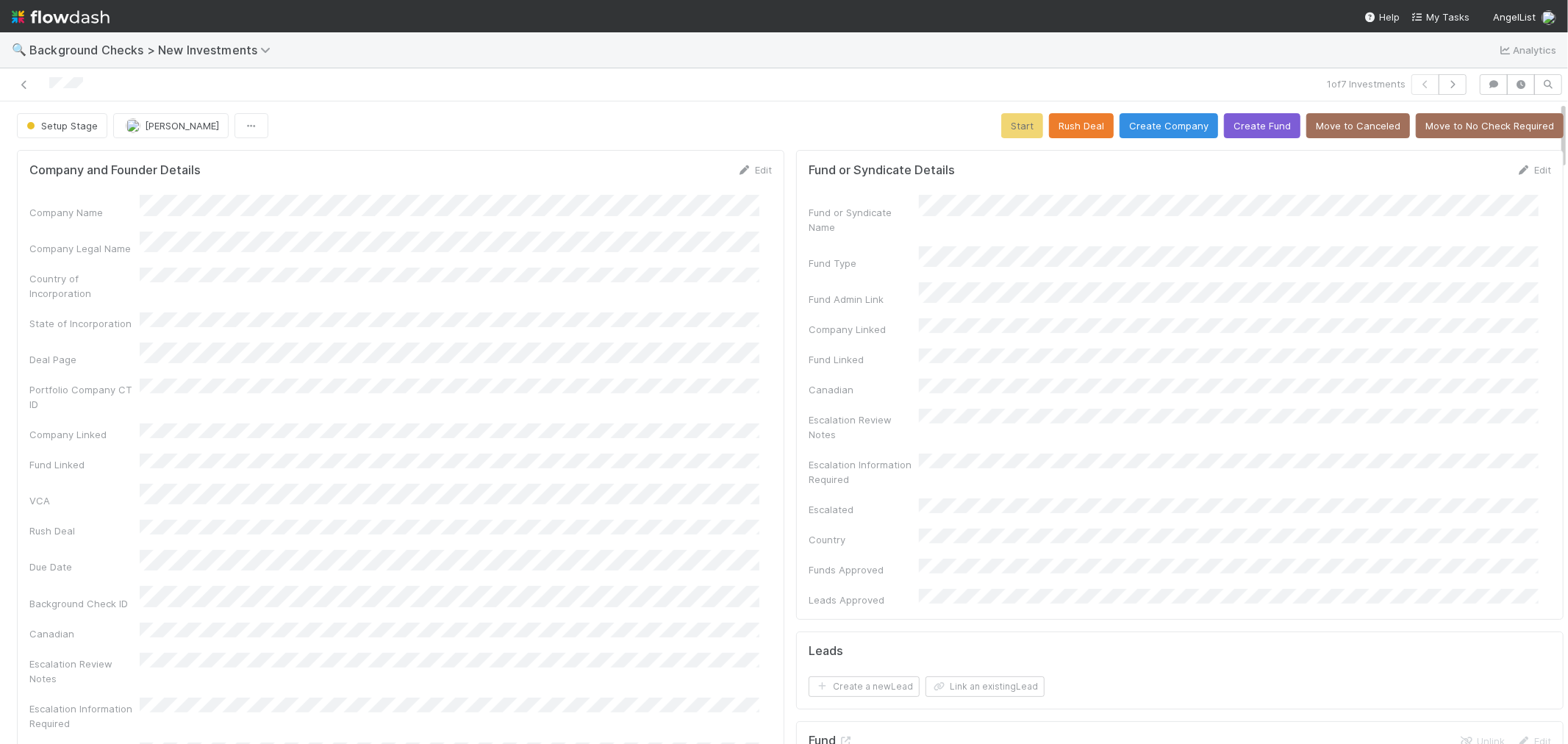
click at [760, 390] on div "Company and Founder Details Edit Company Name Company Legal Name Country of Inc…" at bounding box center [400, 506] width 768 height 713
click at [1134, 127] on button "Create Company" at bounding box center [1169, 126] width 98 height 25
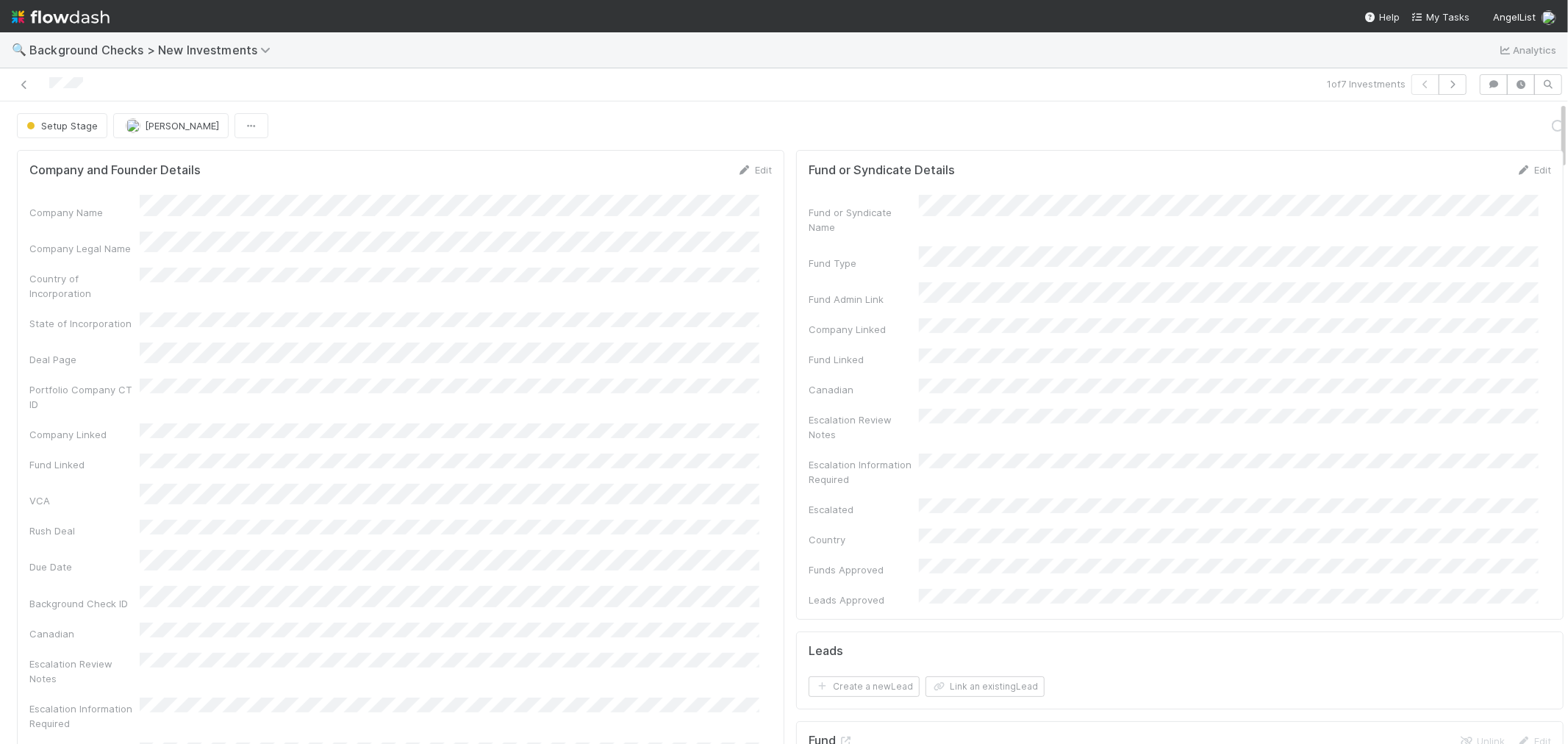
click at [759, 388] on div "Company and Founder Details Edit Company Name Company Legal Name Country of Inc…" at bounding box center [400, 506] width 768 height 713
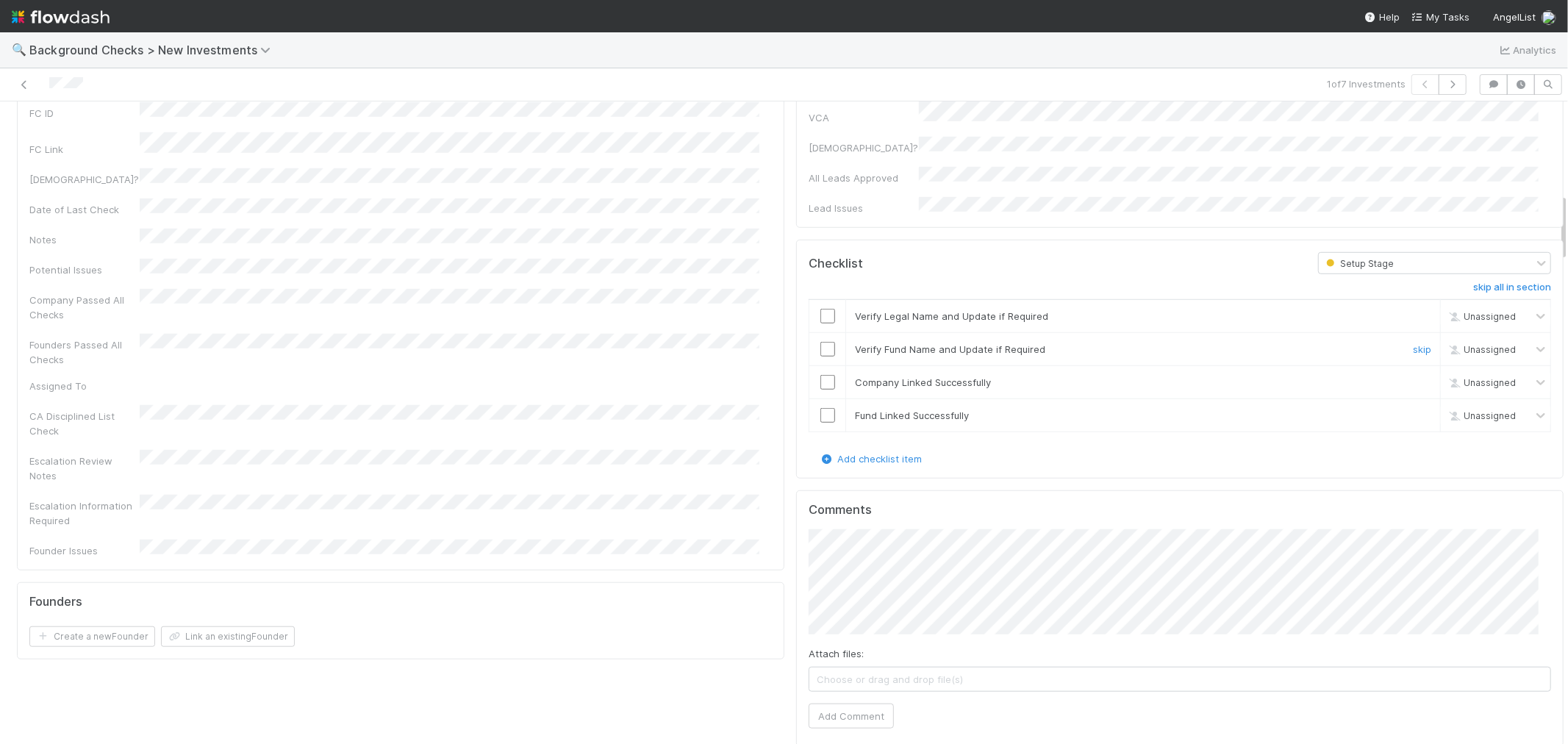
scroll to position [857, 0]
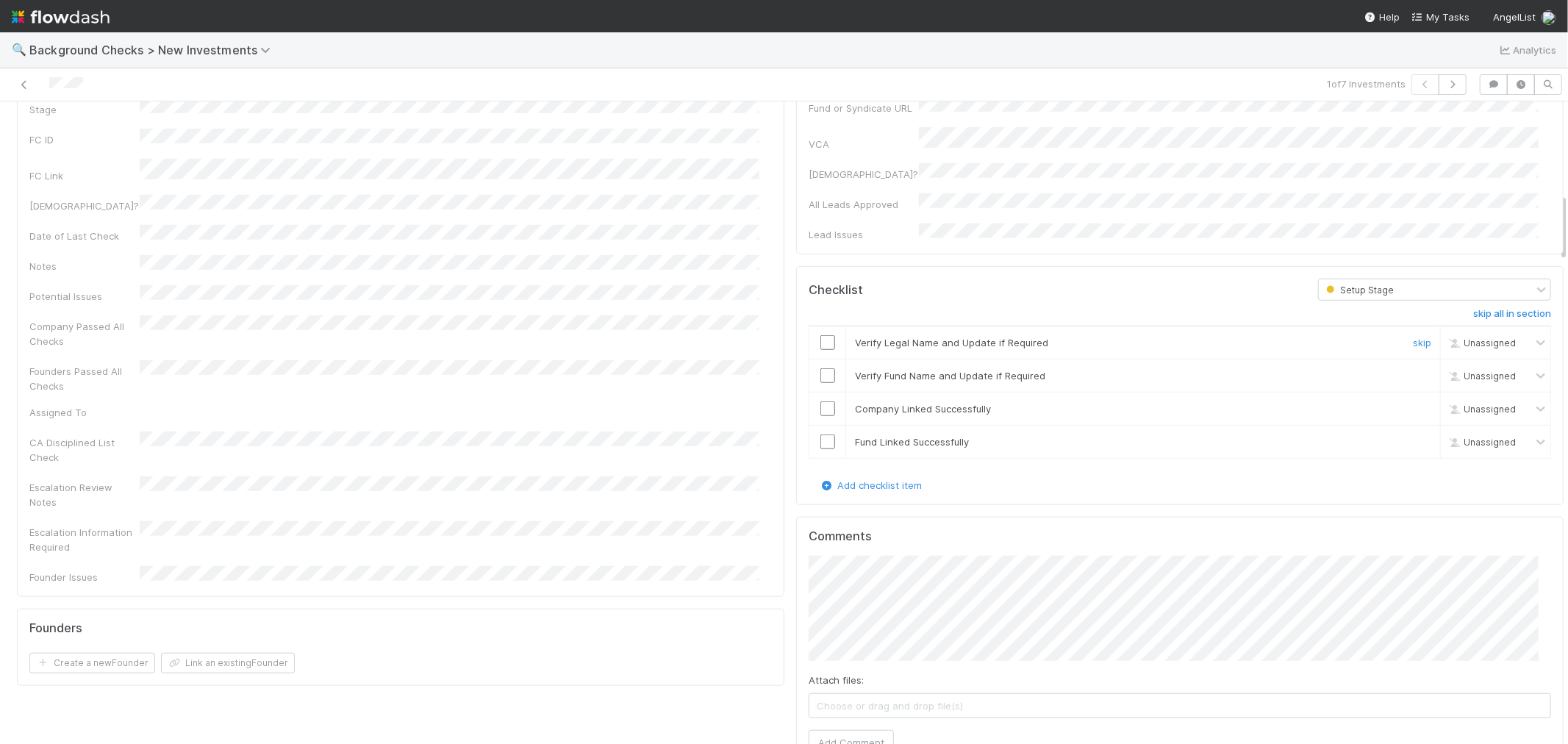
click at [820, 335] on input "checkbox" at bounding box center [828, 342] width 15 height 15
click at [820, 368] on input "checkbox" at bounding box center [828, 376] width 15 height 15
click at [820, 401] on input "checkbox" at bounding box center [828, 408] width 15 height 15
click at [820, 434] on input "checkbox" at bounding box center [828, 441] width 15 height 15
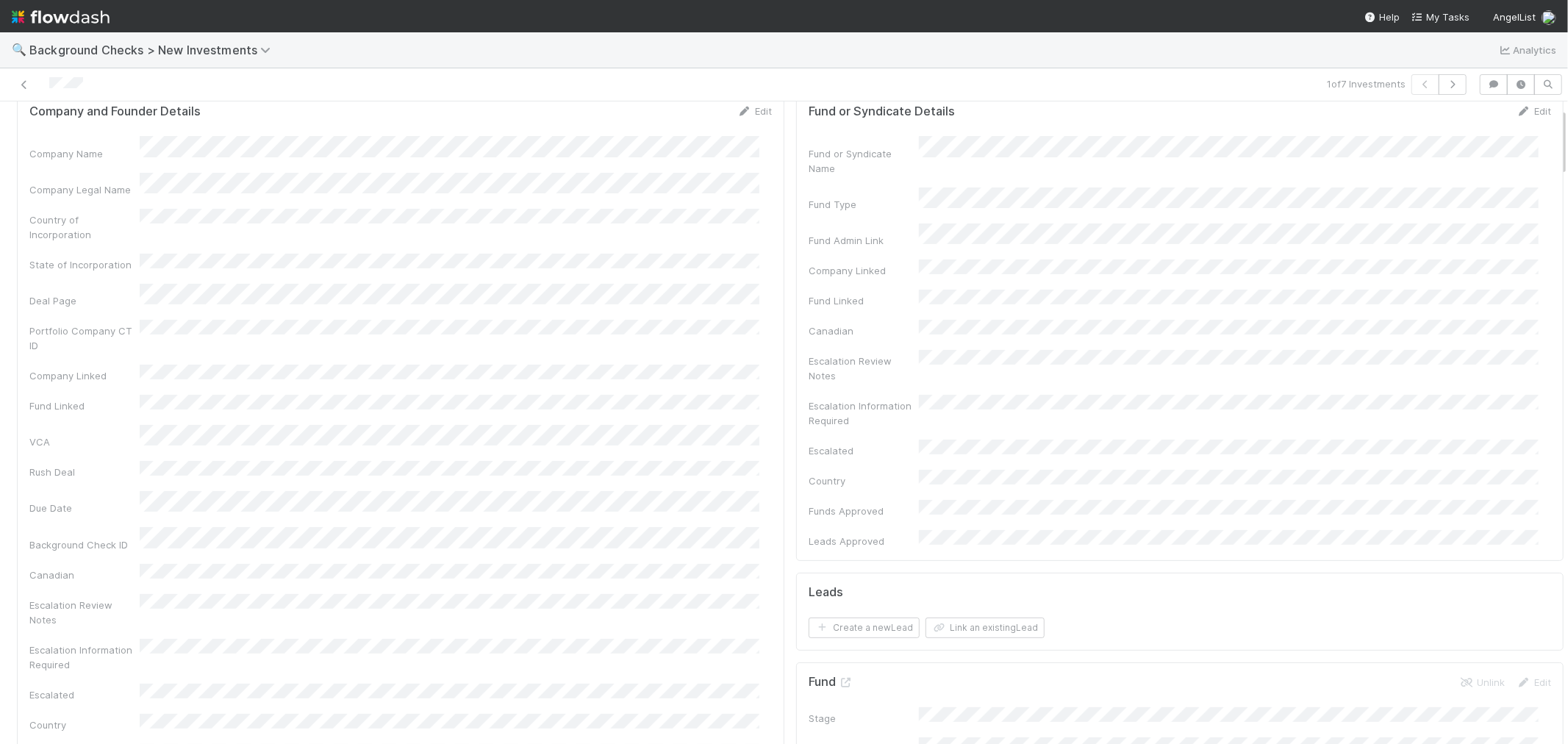
scroll to position [0, 0]
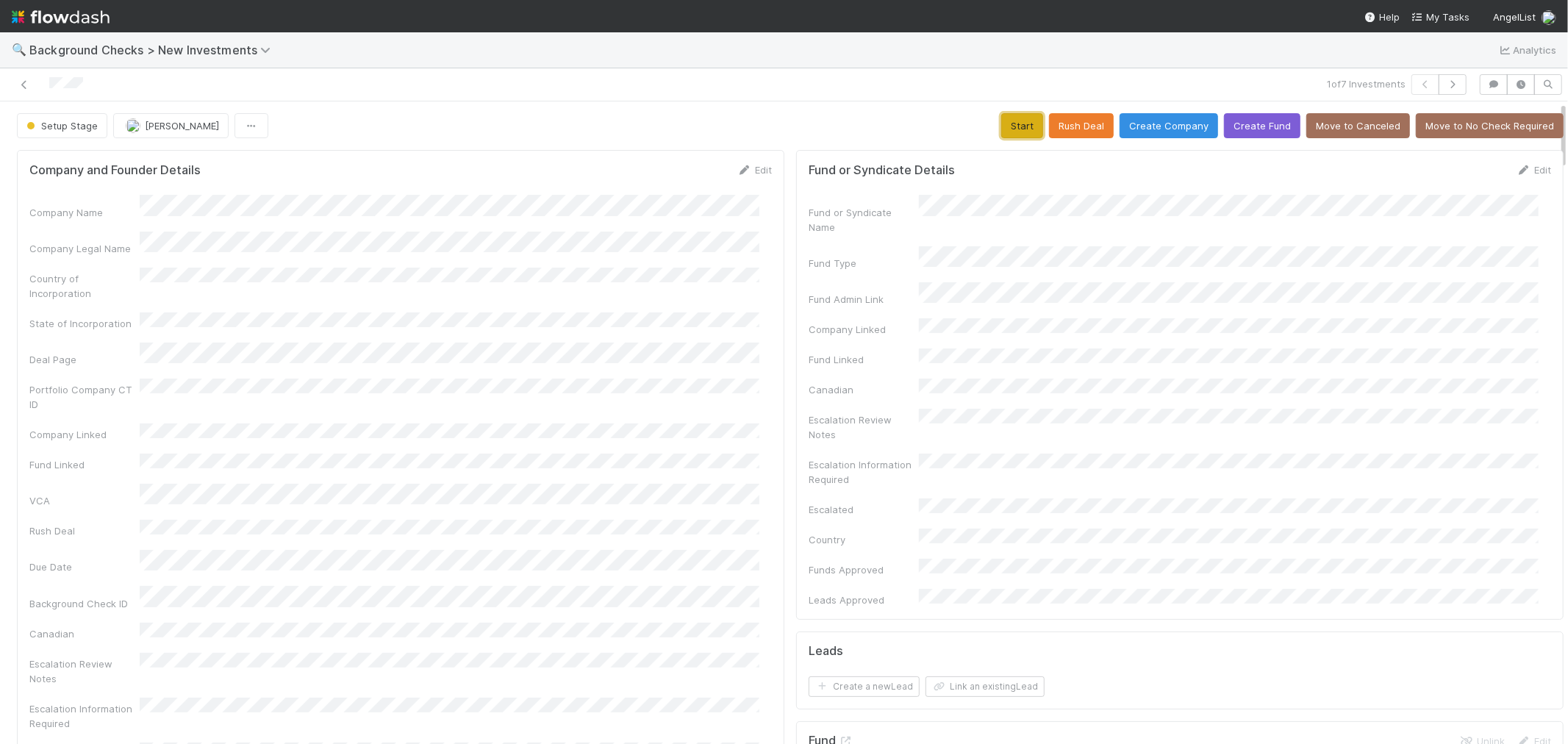
click at [1009, 125] on button "Start" at bounding box center [1022, 126] width 42 height 25
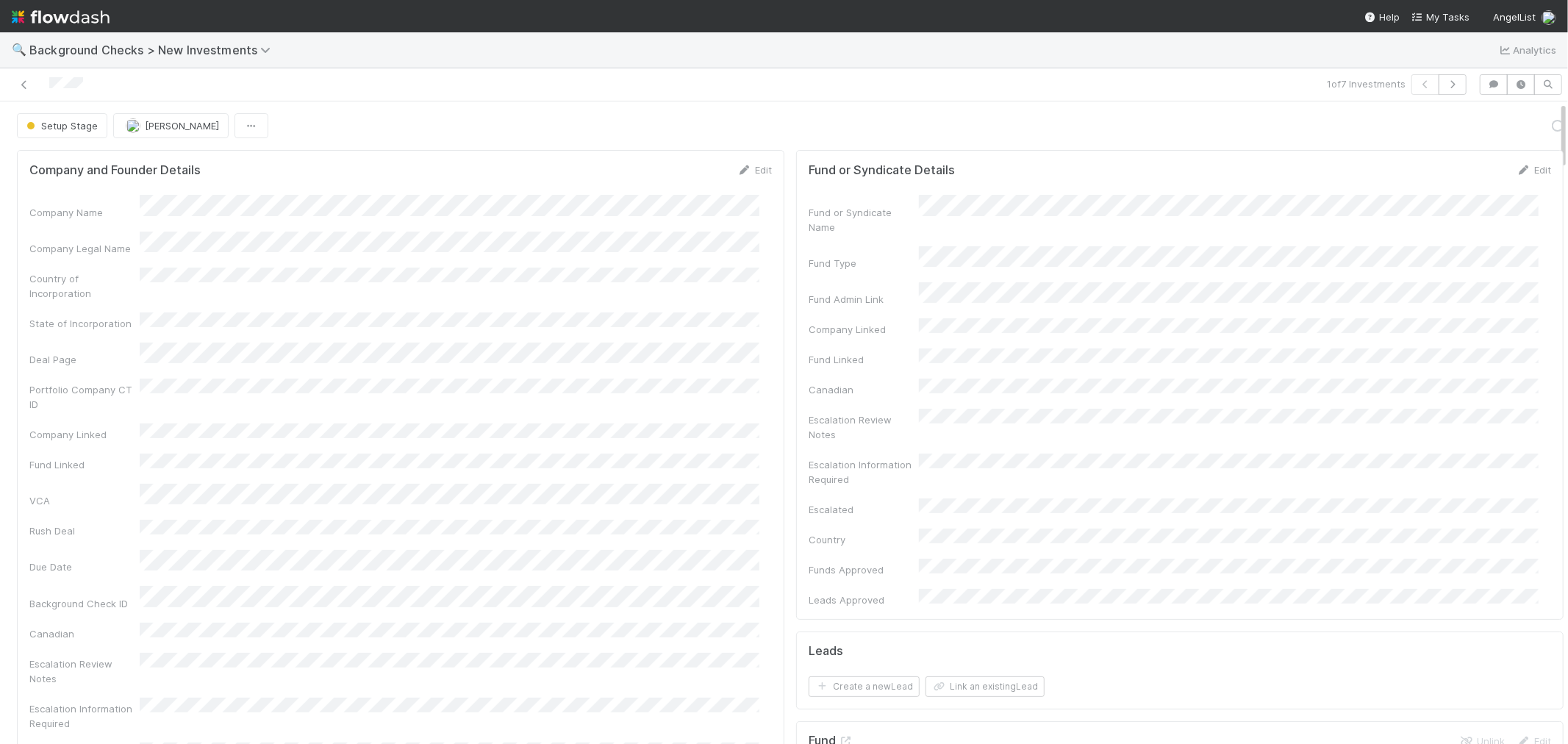
click at [681, 416] on div "Company Name Company Legal Name Country of Incorporation State of Incorporation…" at bounding box center [400, 522] width 742 height 655
click at [1518, 128] on link "Actions" at bounding box center [1533, 126] width 61 height 25
click at [1447, 303] on button "Link Lead" at bounding box center [1483, 300] width 164 height 20
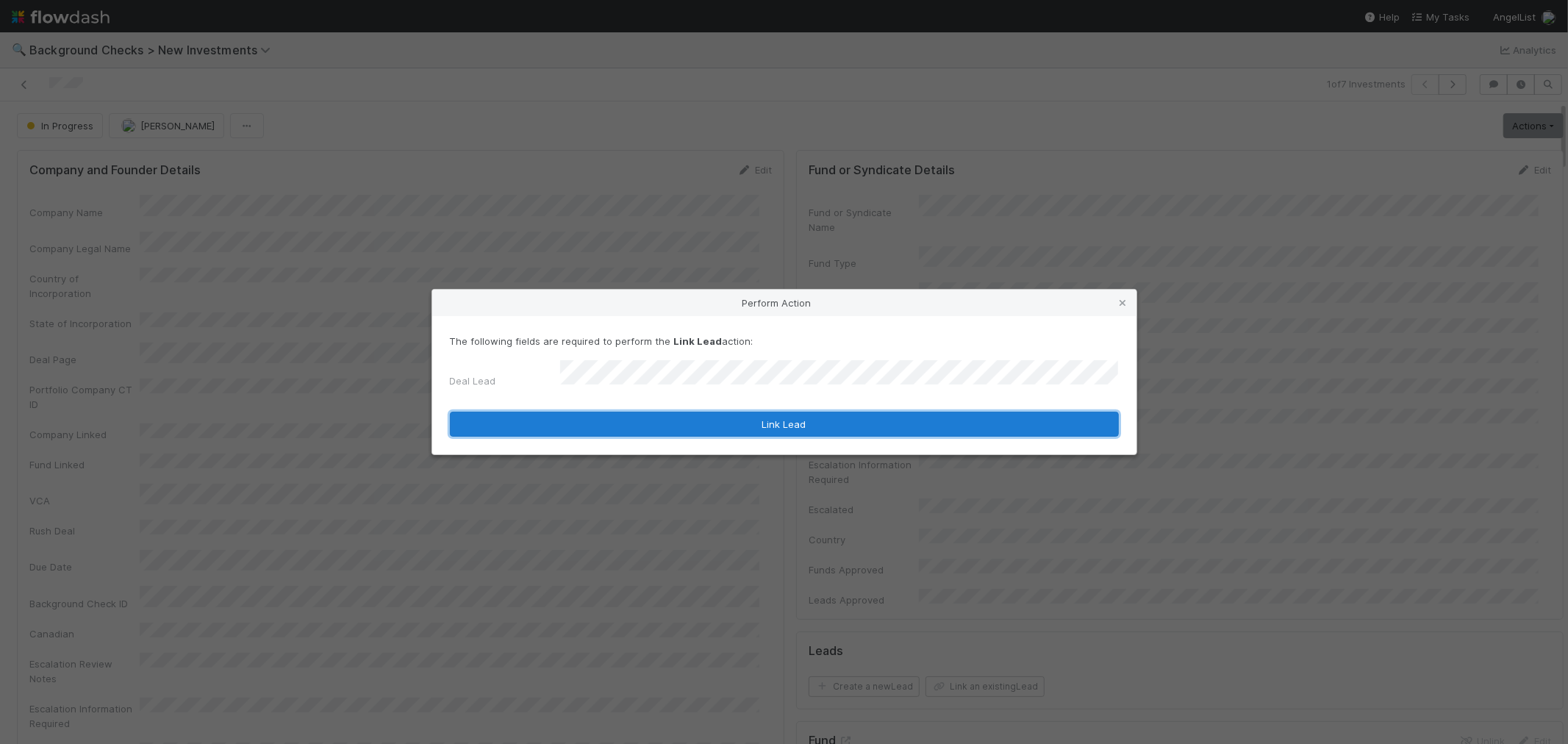
click at [819, 412] on button "Link Lead" at bounding box center [784, 424] width 669 height 25
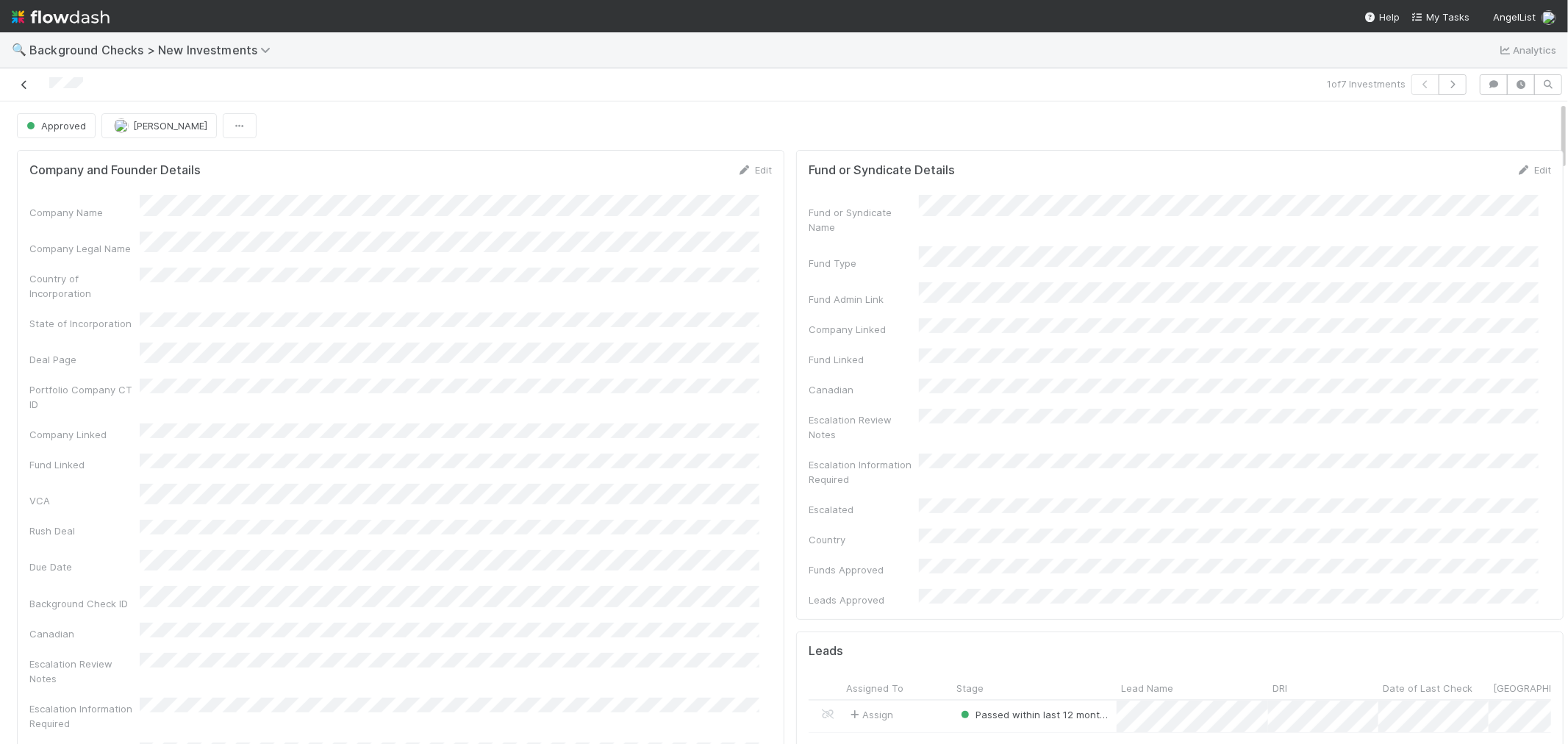
click at [22, 83] on icon at bounding box center [24, 84] width 15 height 10
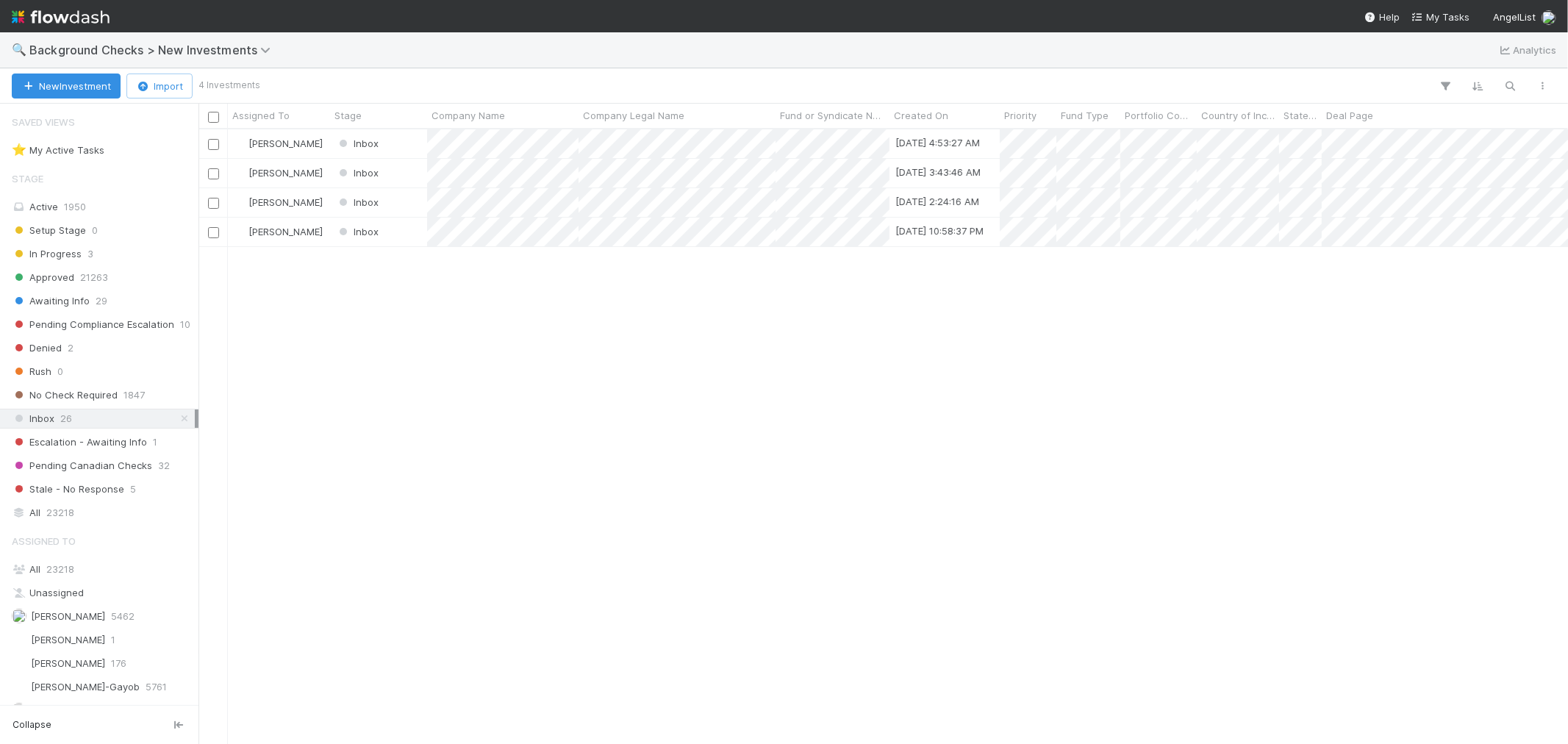
scroll to position [602, 1357]
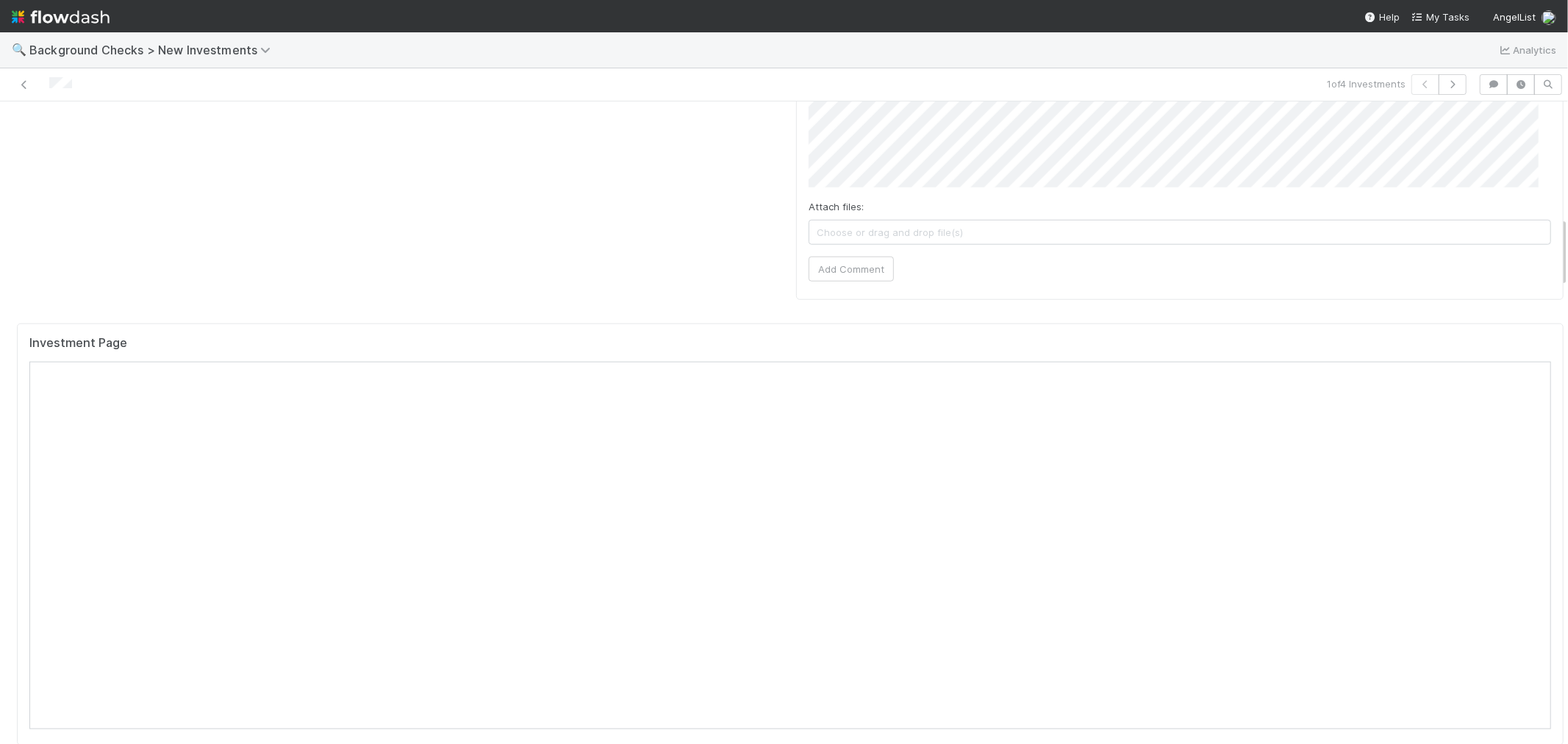
scroll to position [980, 0]
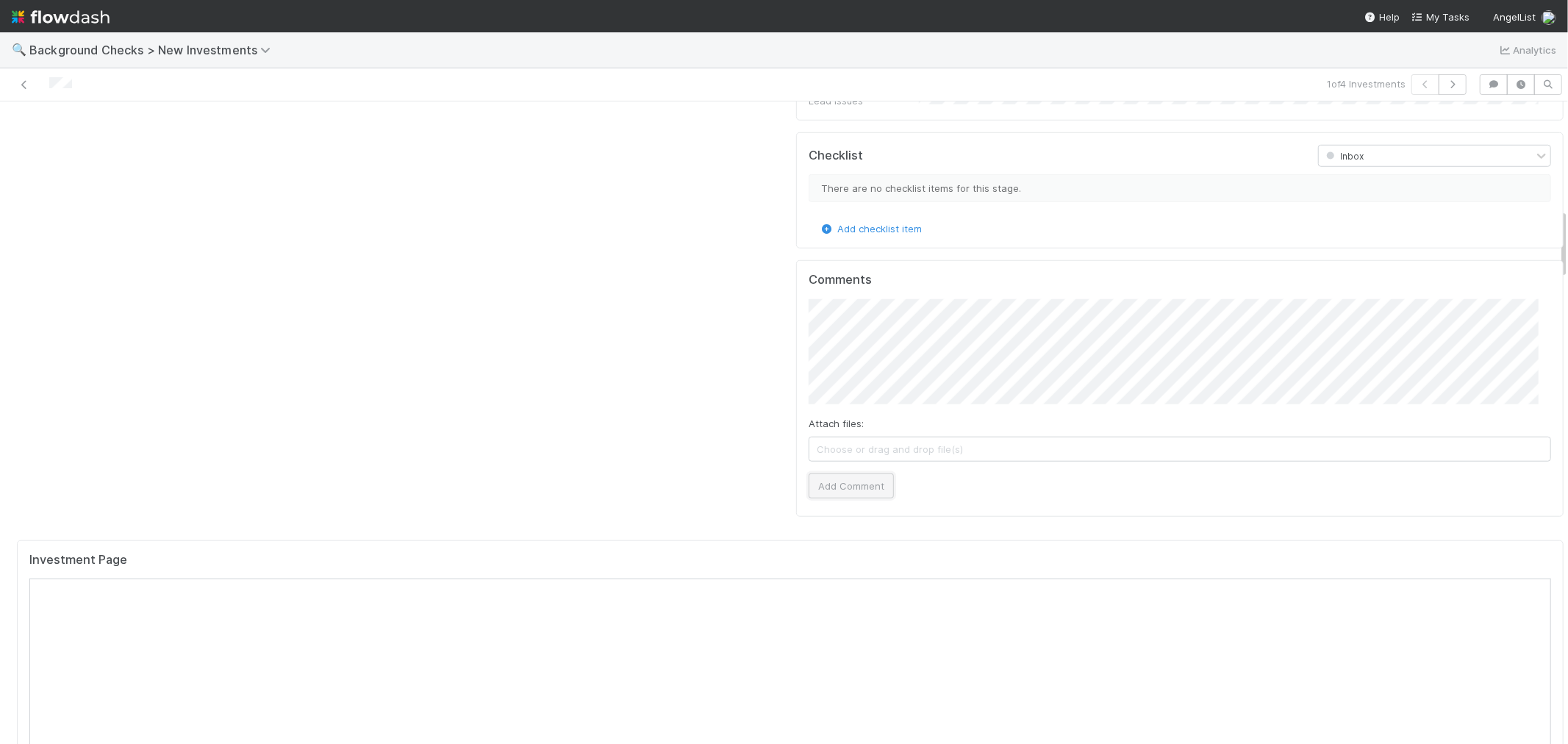
click at [857, 473] on button "Add Comment" at bounding box center [850, 485] width 85 height 25
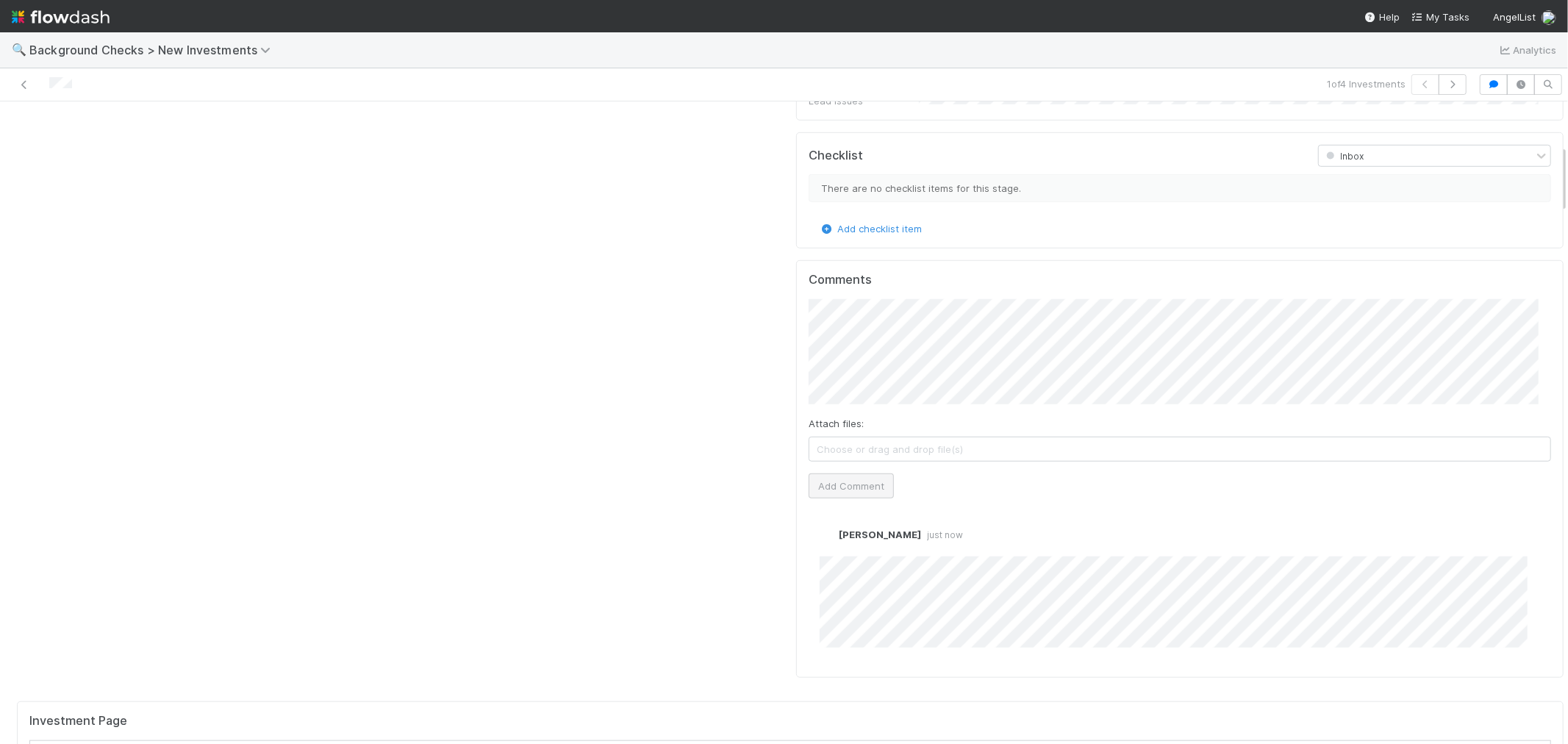
scroll to position [0, 0]
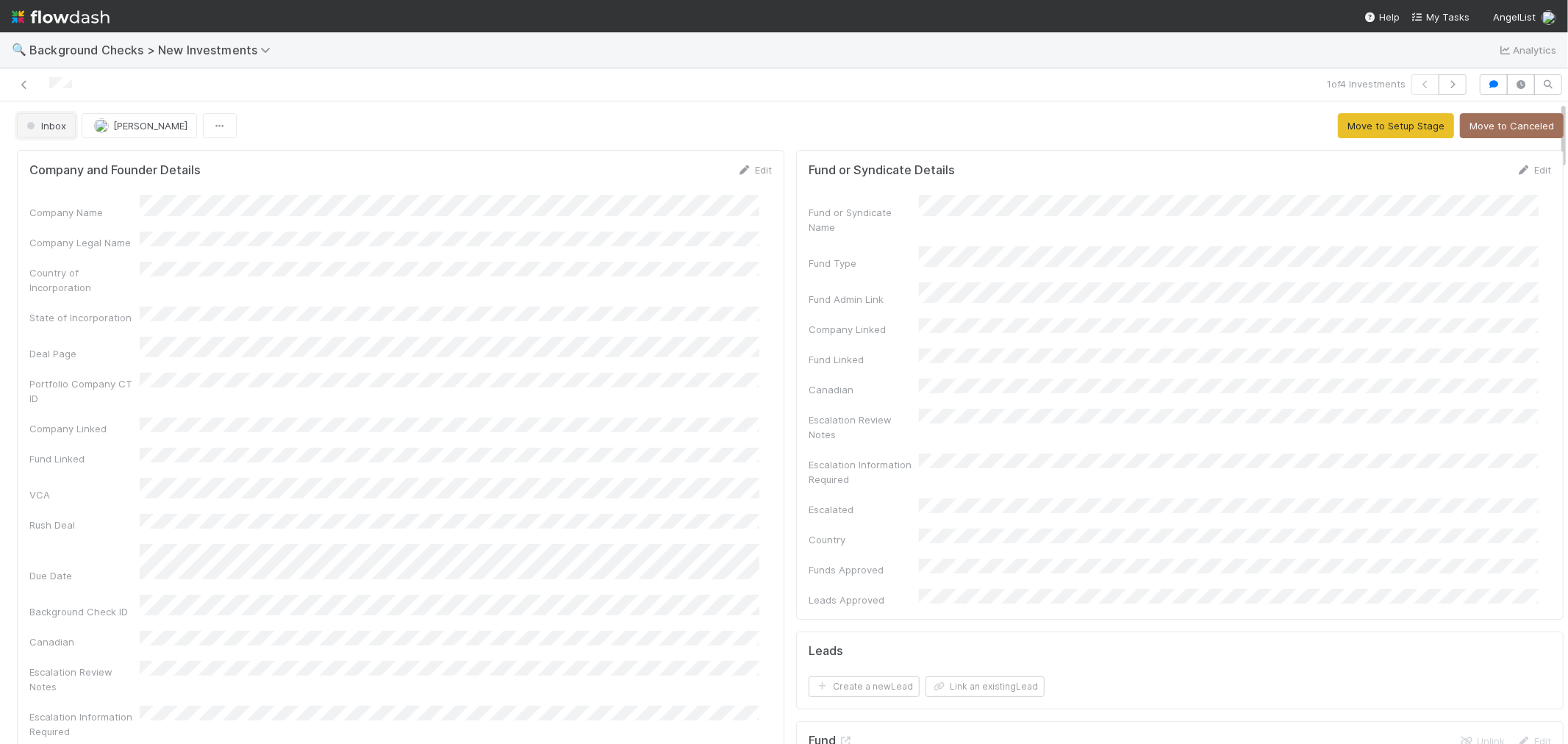
click at [49, 128] on span "Inbox" at bounding box center [45, 125] width 42 height 11
click at [60, 164] on span "Awaiting Info" at bounding box center [59, 163] width 78 height 11
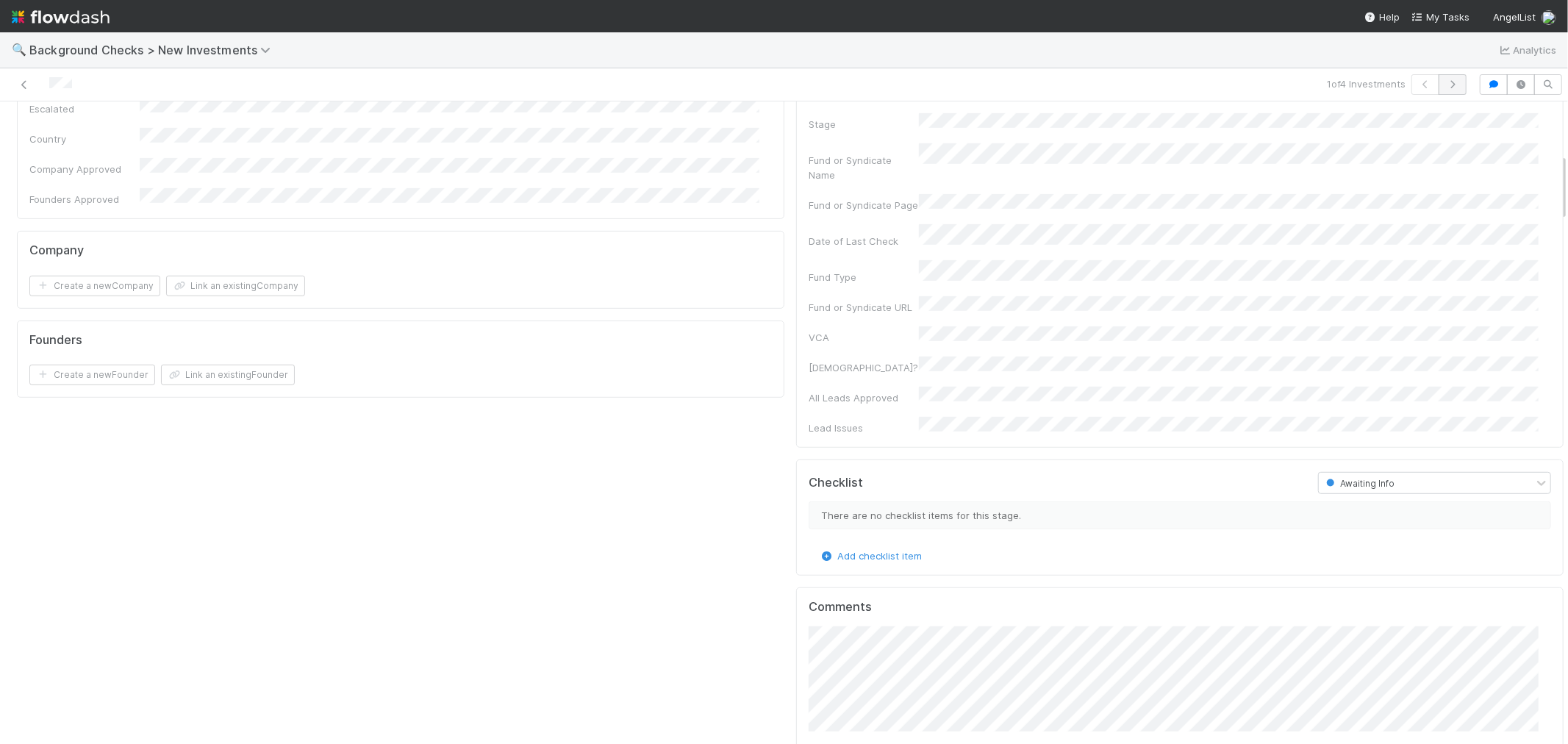
scroll to position [490, 0]
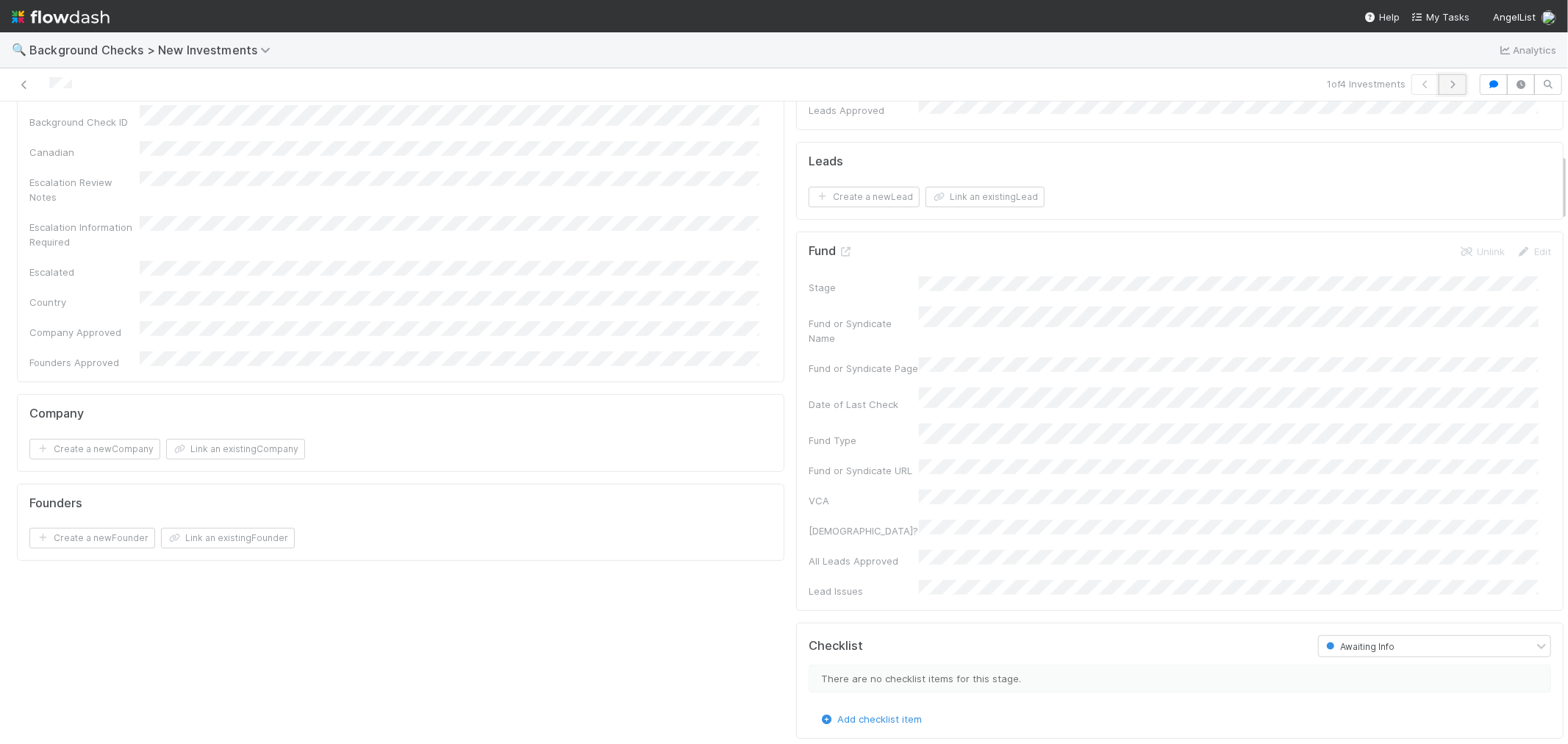
click at [1445, 86] on icon "button" at bounding box center [1452, 84] width 15 height 9
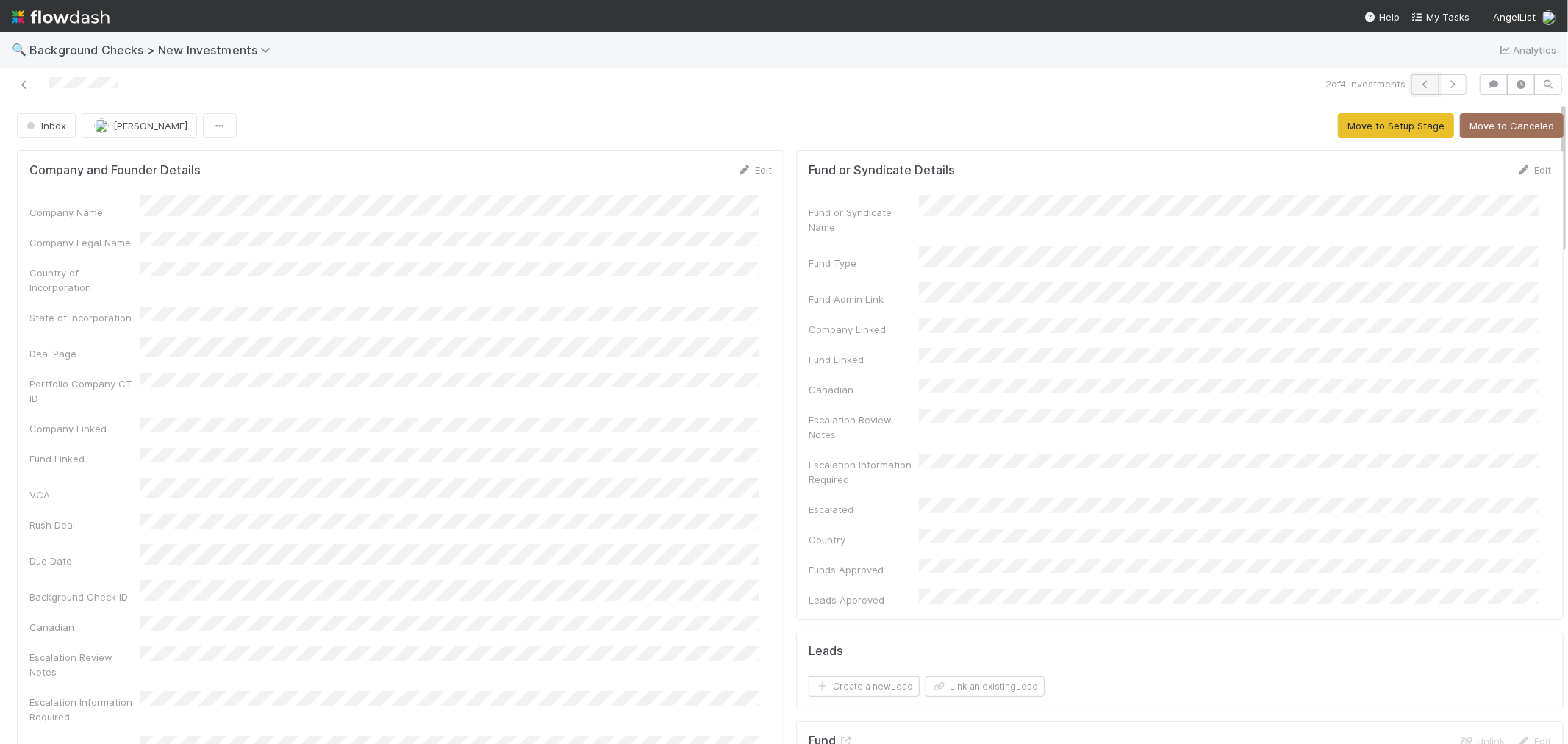
click at [1411, 78] on button "button" at bounding box center [1426, 84] width 28 height 20
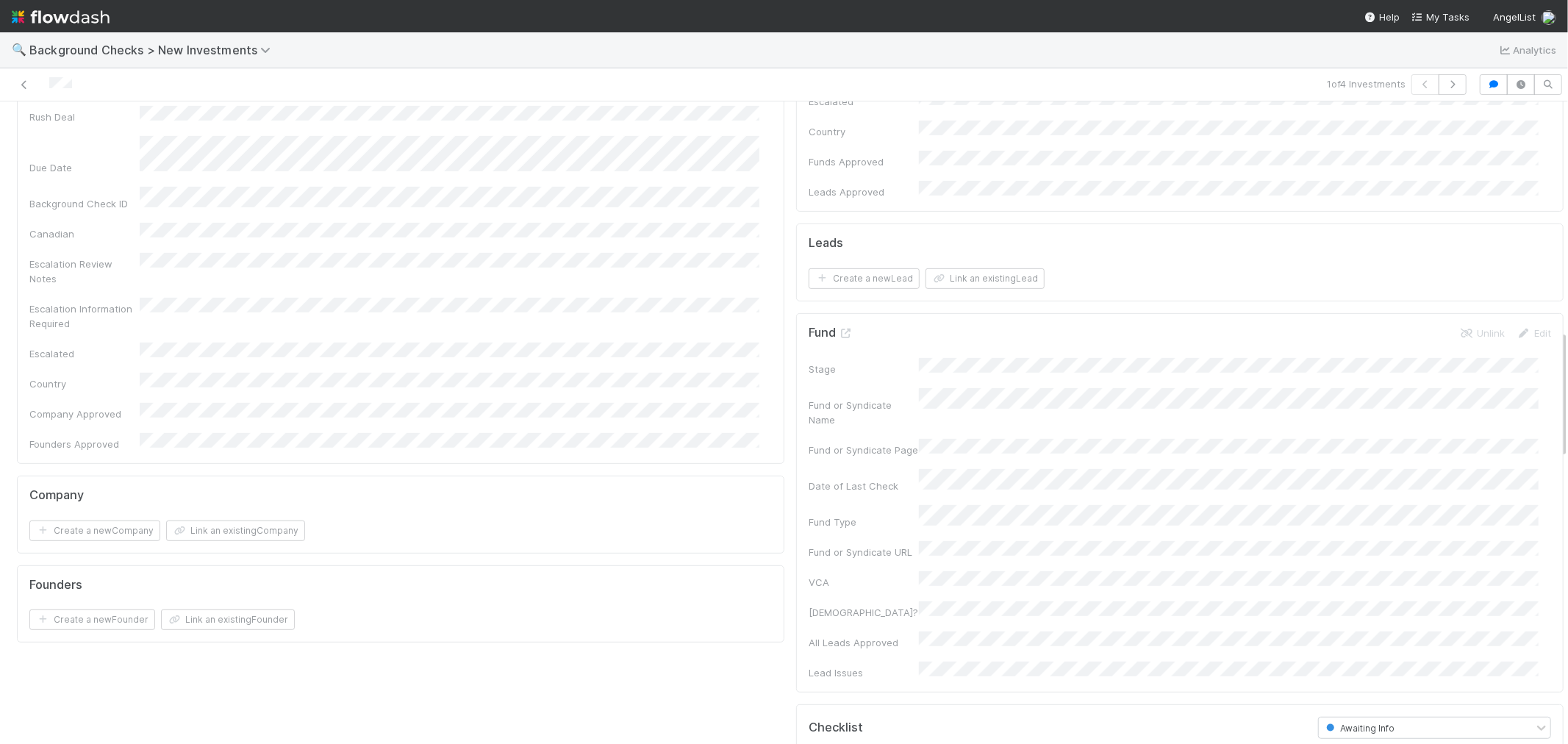
scroll to position [1143, 0]
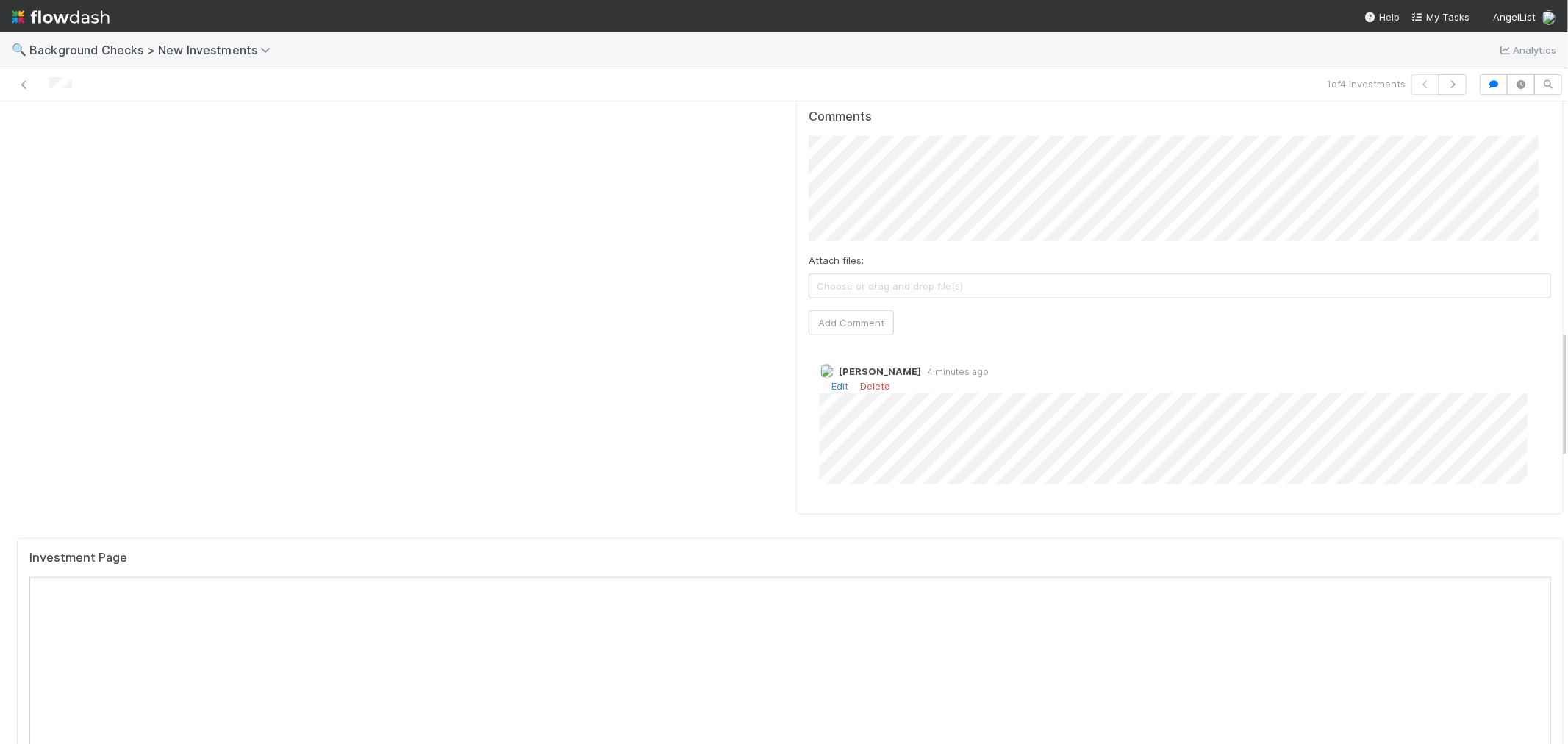
click at [829, 378] on div "Edit Delete" at bounding box center [1185, 385] width 732 height 15
click at [831, 380] on link "Edit" at bounding box center [839, 385] width 17 height 11
click at [1446, 83] on icon "button" at bounding box center [1452, 84] width 15 height 9
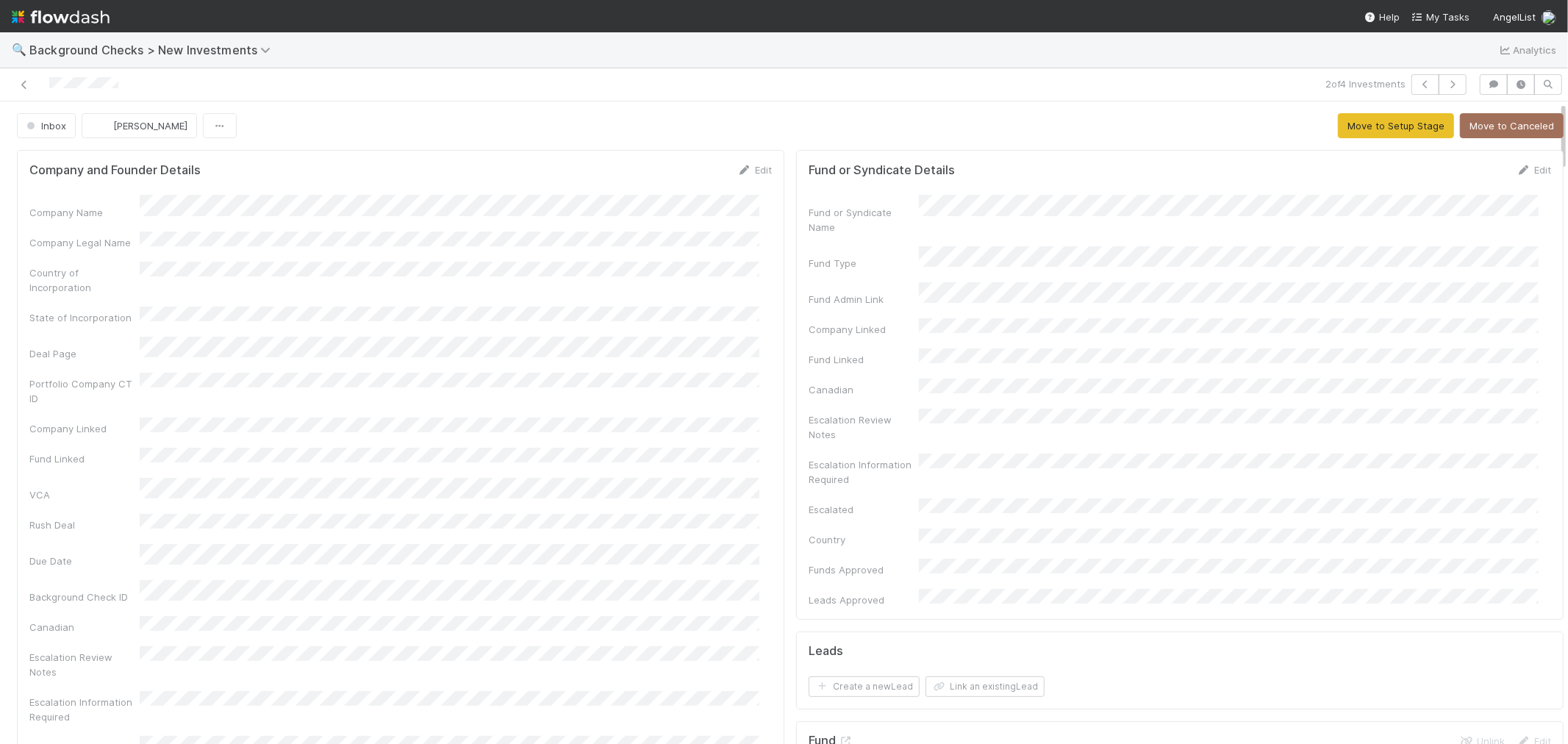
drag, startPoint x: 747, startPoint y: 166, endPoint x: 578, endPoint y: 191, distance: 170.8
click at [747, 165] on link "Edit" at bounding box center [754, 169] width 34 height 11
click at [674, 171] on button "Save" at bounding box center [694, 175] width 42 height 25
click at [1348, 127] on button "Move to Setup Stage" at bounding box center [1396, 126] width 116 height 25
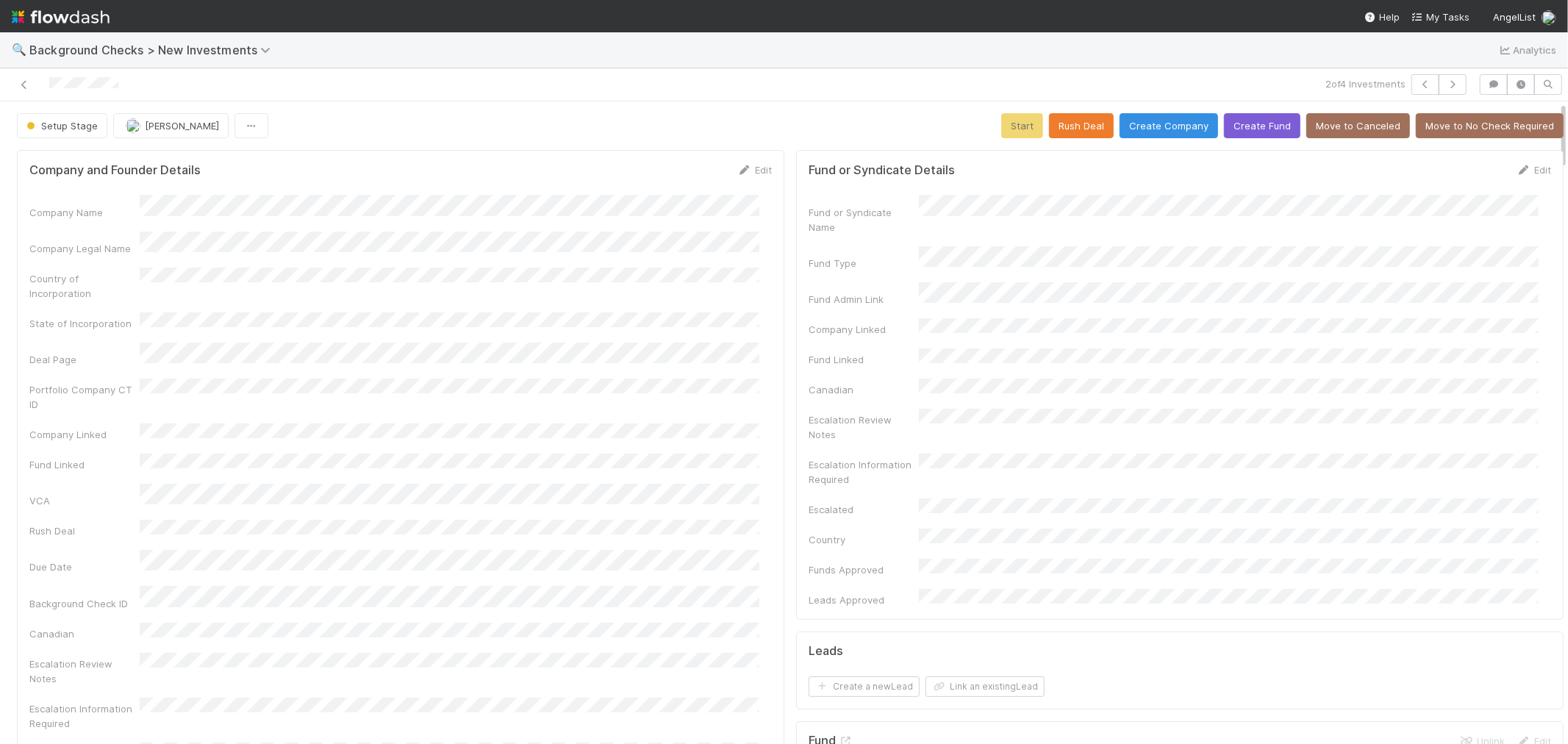
click at [711, 419] on div "Company Name Company Legal Name Country of Incorporation State of Incorporation…" at bounding box center [400, 522] width 742 height 655
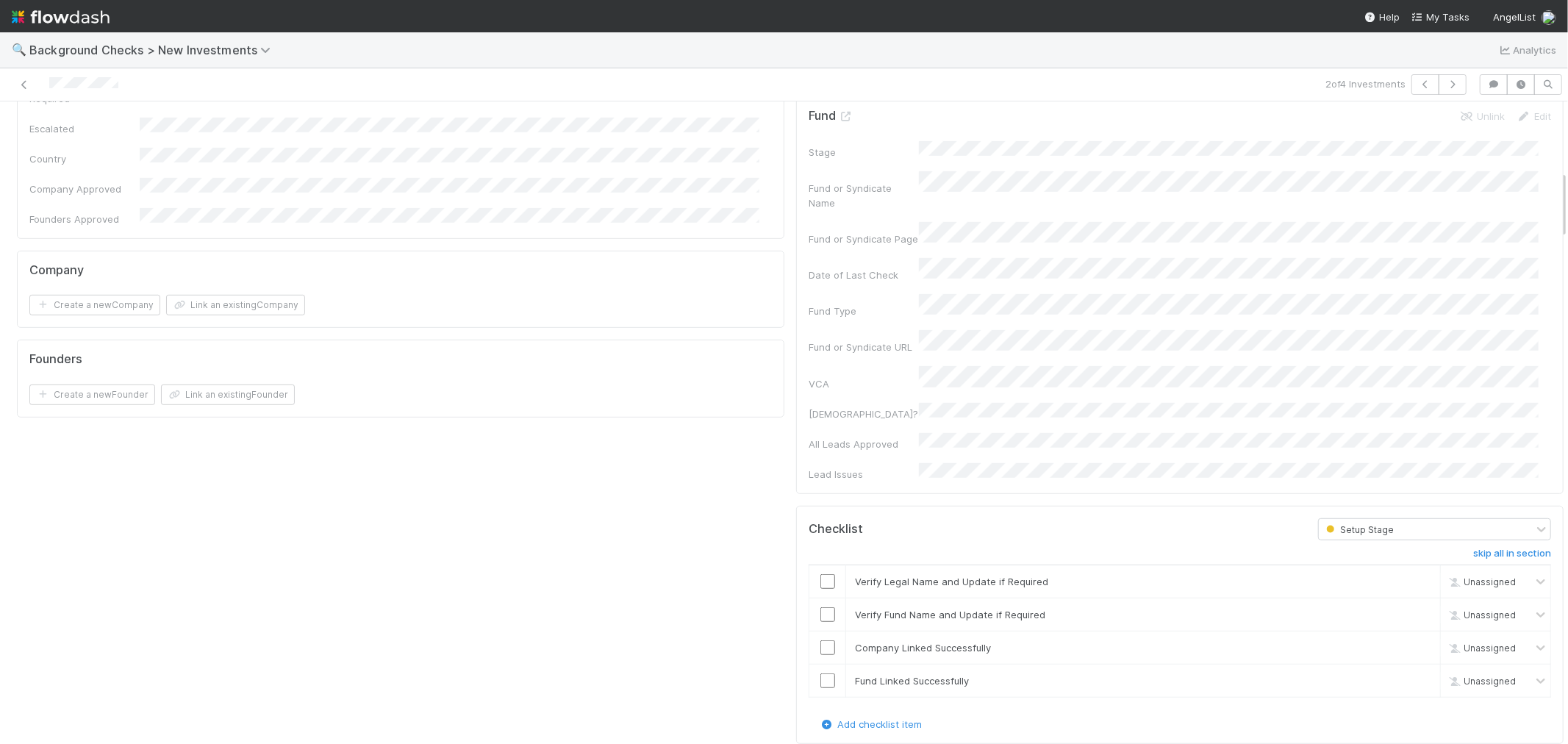
scroll to position [653, 0]
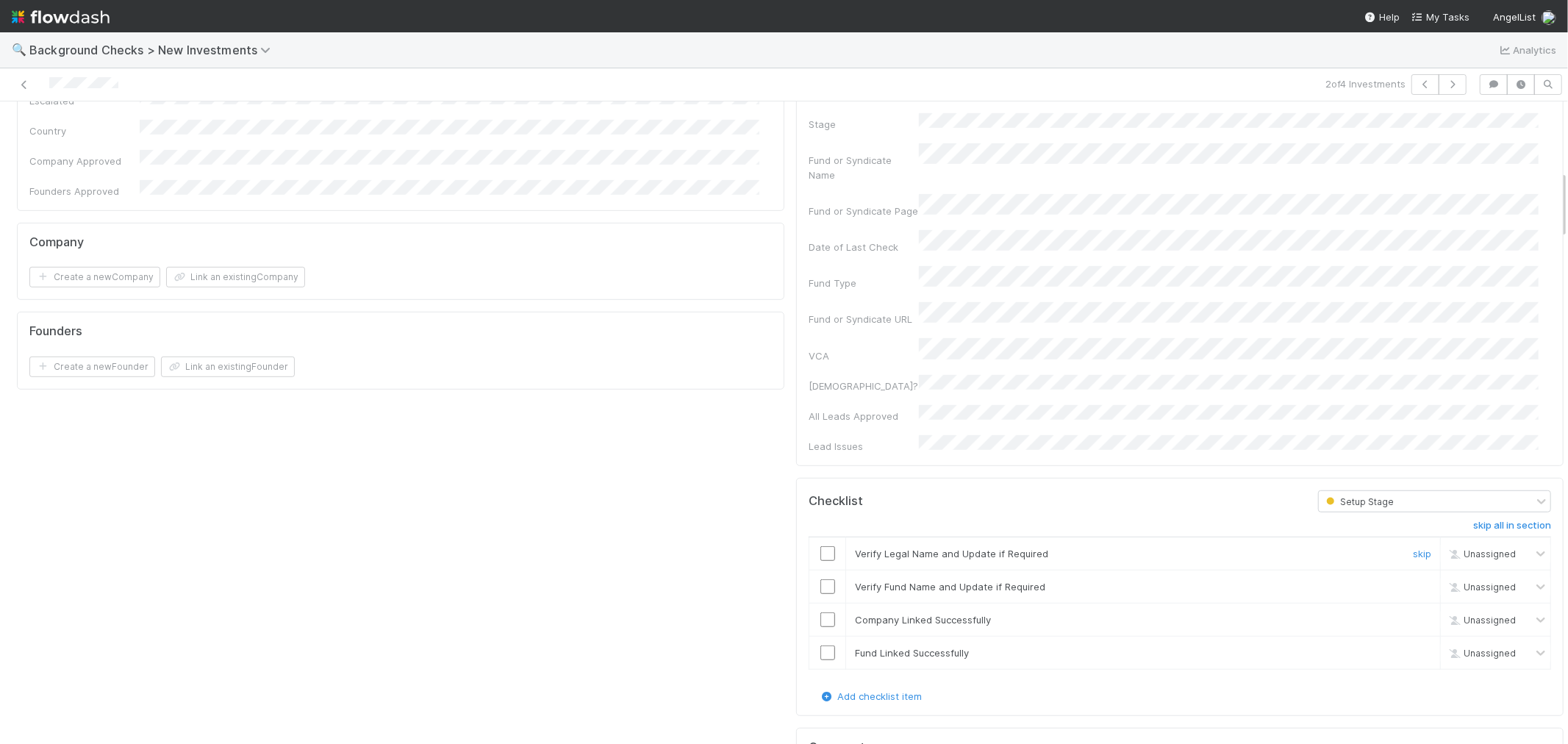
click at [820, 546] on input "checkbox" at bounding box center [828, 553] width 15 height 15
click at [820, 580] on input "checkbox" at bounding box center [828, 587] width 15 height 15
click at [820, 612] on input "checkbox" at bounding box center [828, 619] width 15 height 15
click at [820, 646] on input "checkbox" at bounding box center [828, 653] width 15 height 15
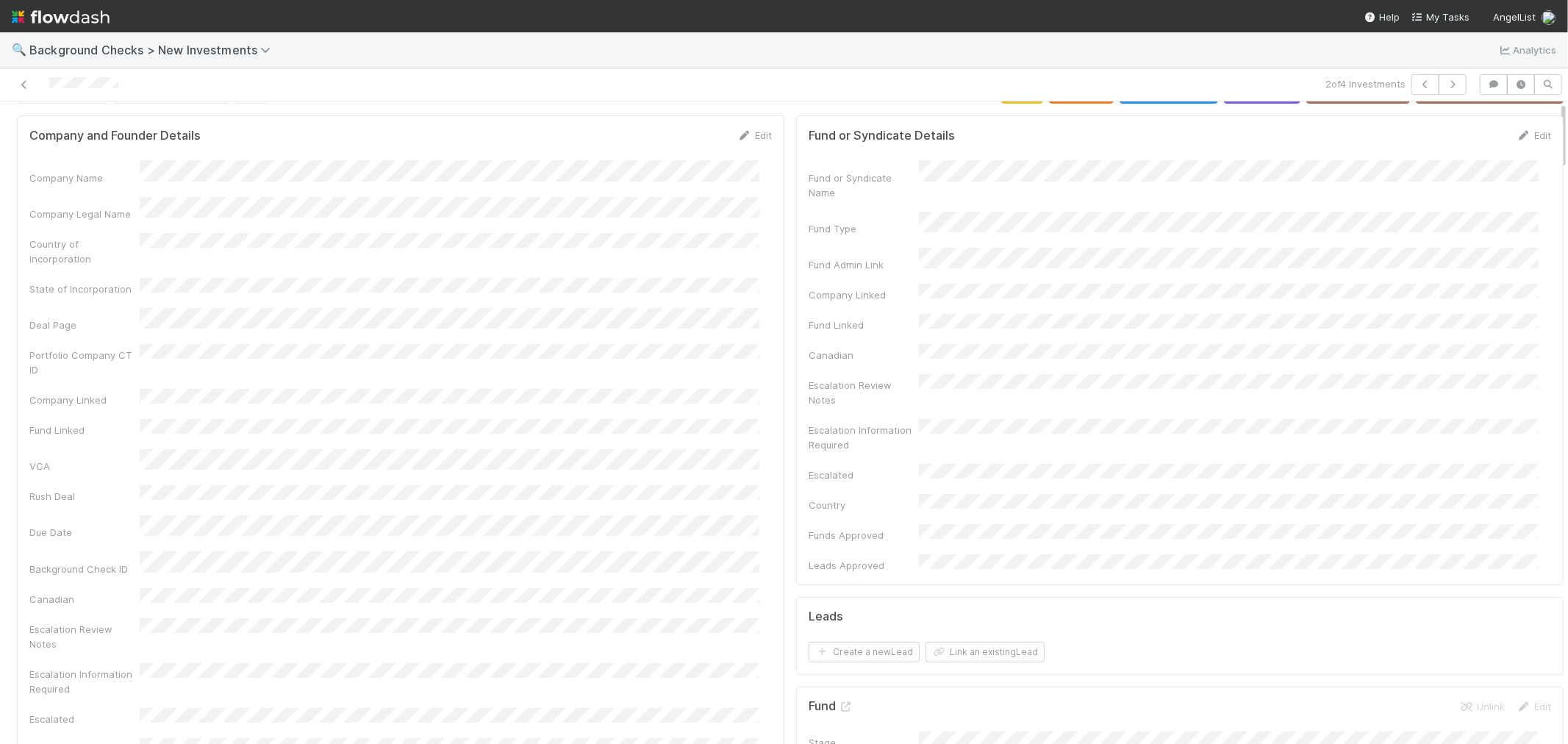
scroll to position [0, 0]
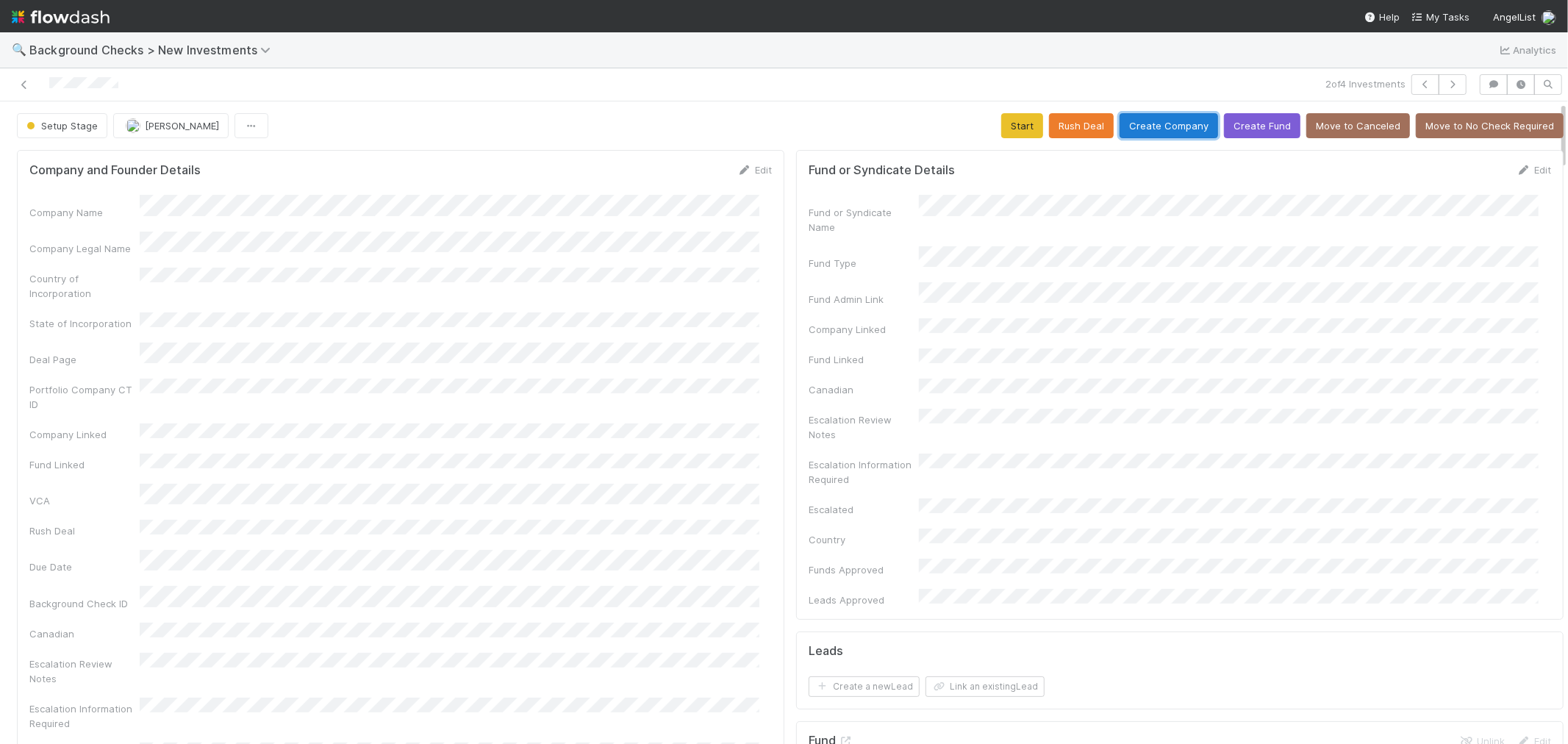
click at [1120, 120] on button "Create Company" at bounding box center [1169, 126] width 98 height 25
drag, startPoint x: 1001, startPoint y: 130, endPoint x: 832, endPoint y: 194, distance: 180.7
click at [1001, 130] on button "Start" at bounding box center [1022, 126] width 42 height 25
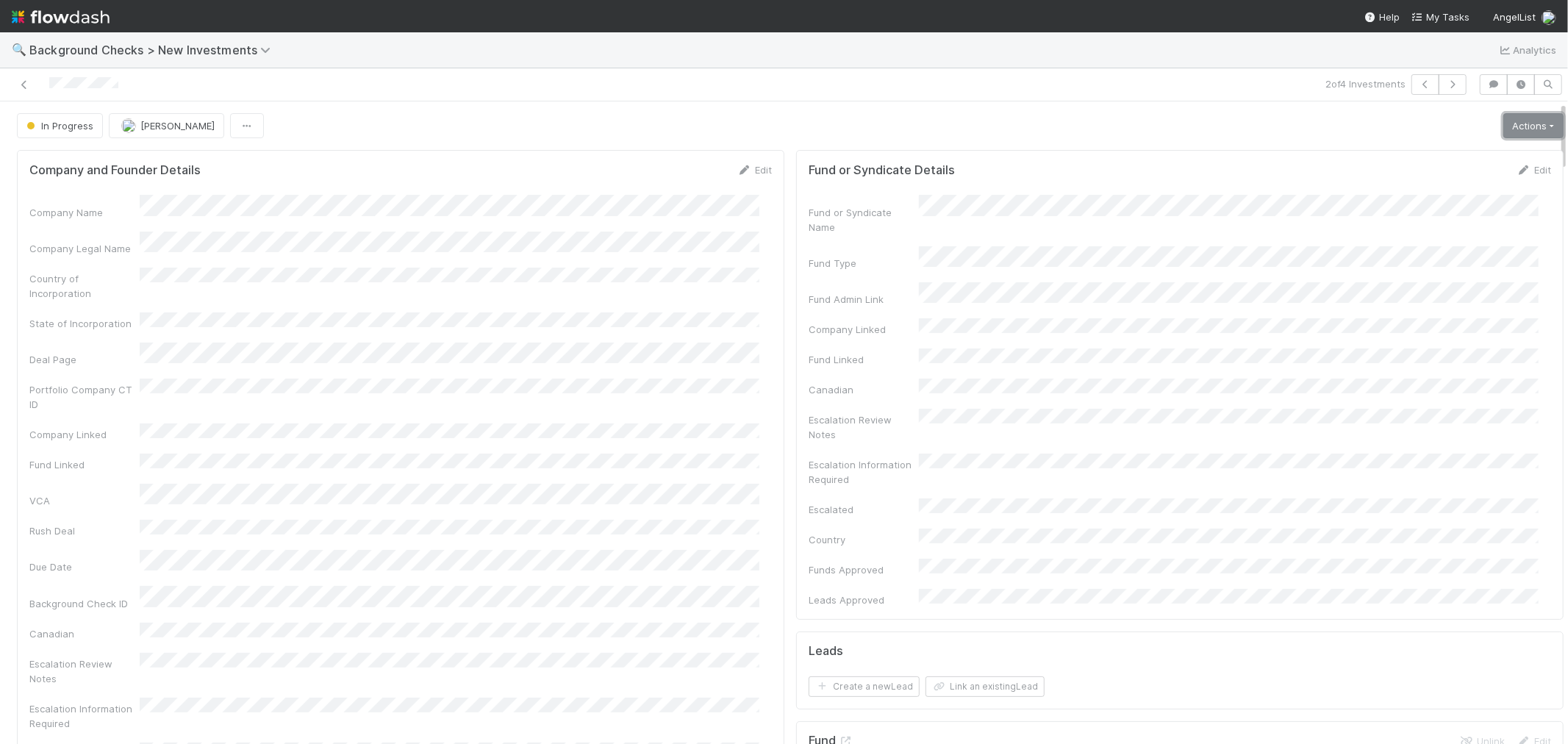
click at [1515, 131] on link "Actions" at bounding box center [1533, 126] width 61 height 25
click at [1420, 295] on button "Link Lead" at bounding box center [1483, 300] width 164 height 20
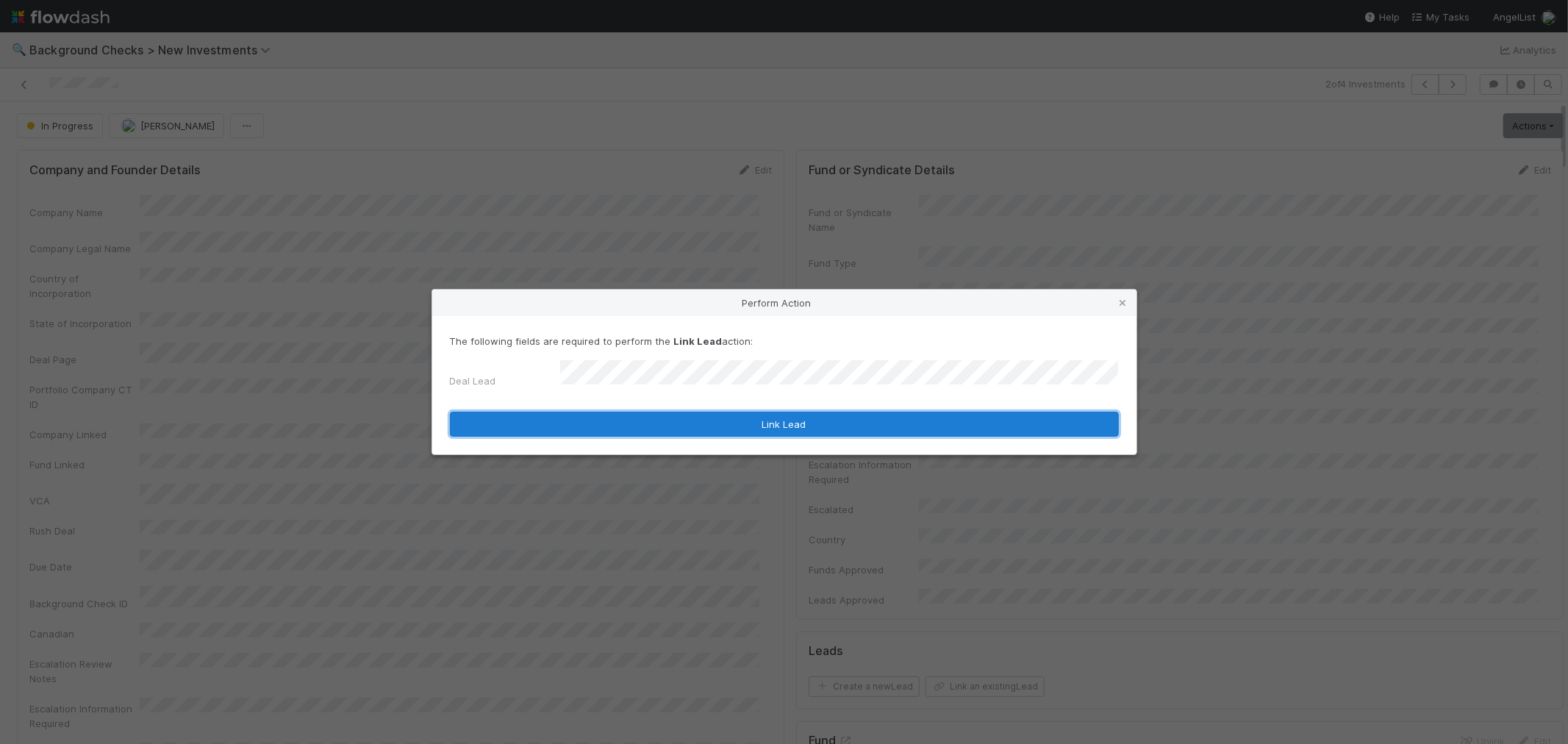
click at [748, 412] on button "Link Lead" at bounding box center [784, 424] width 669 height 25
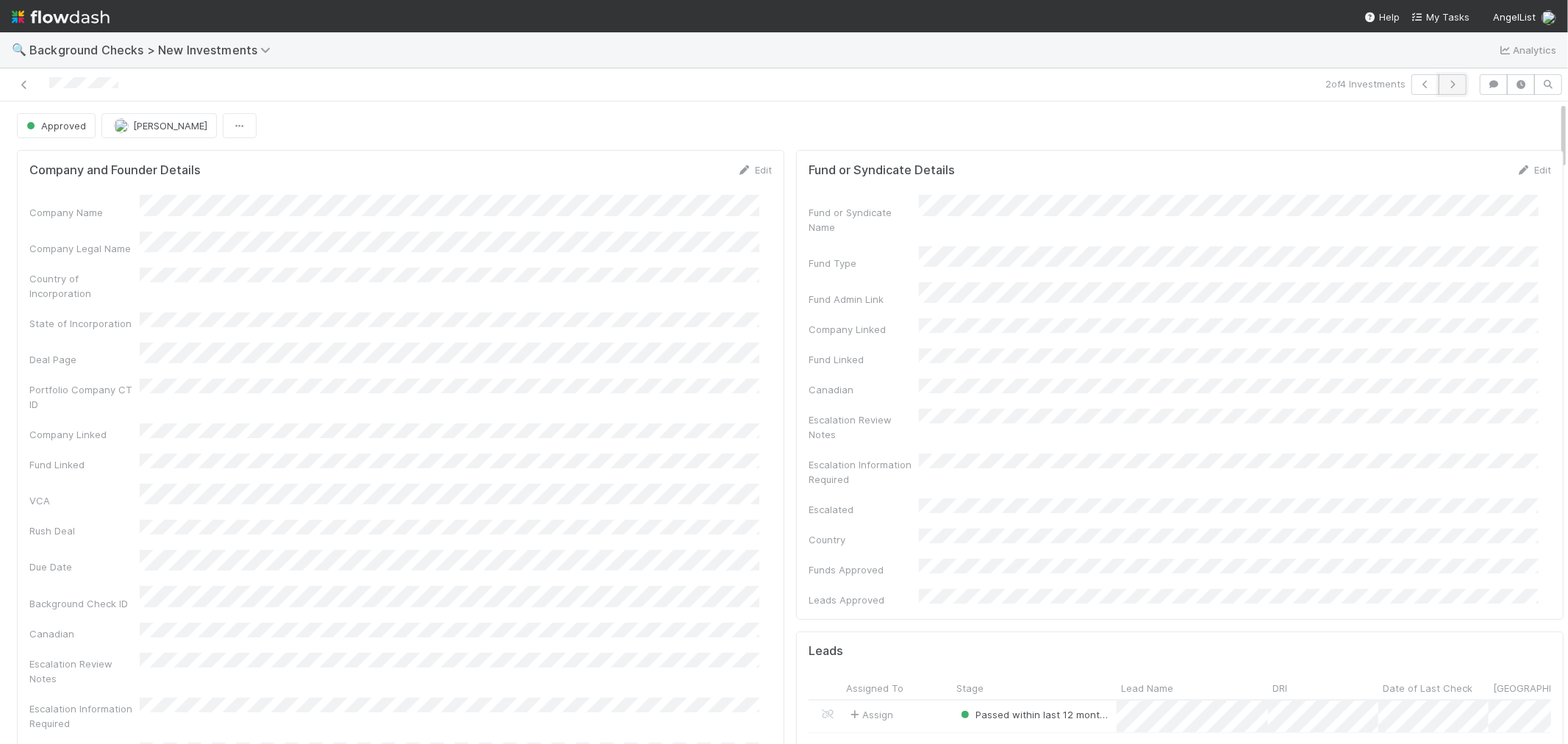
click at [1445, 84] on icon "button" at bounding box center [1452, 84] width 15 height 9
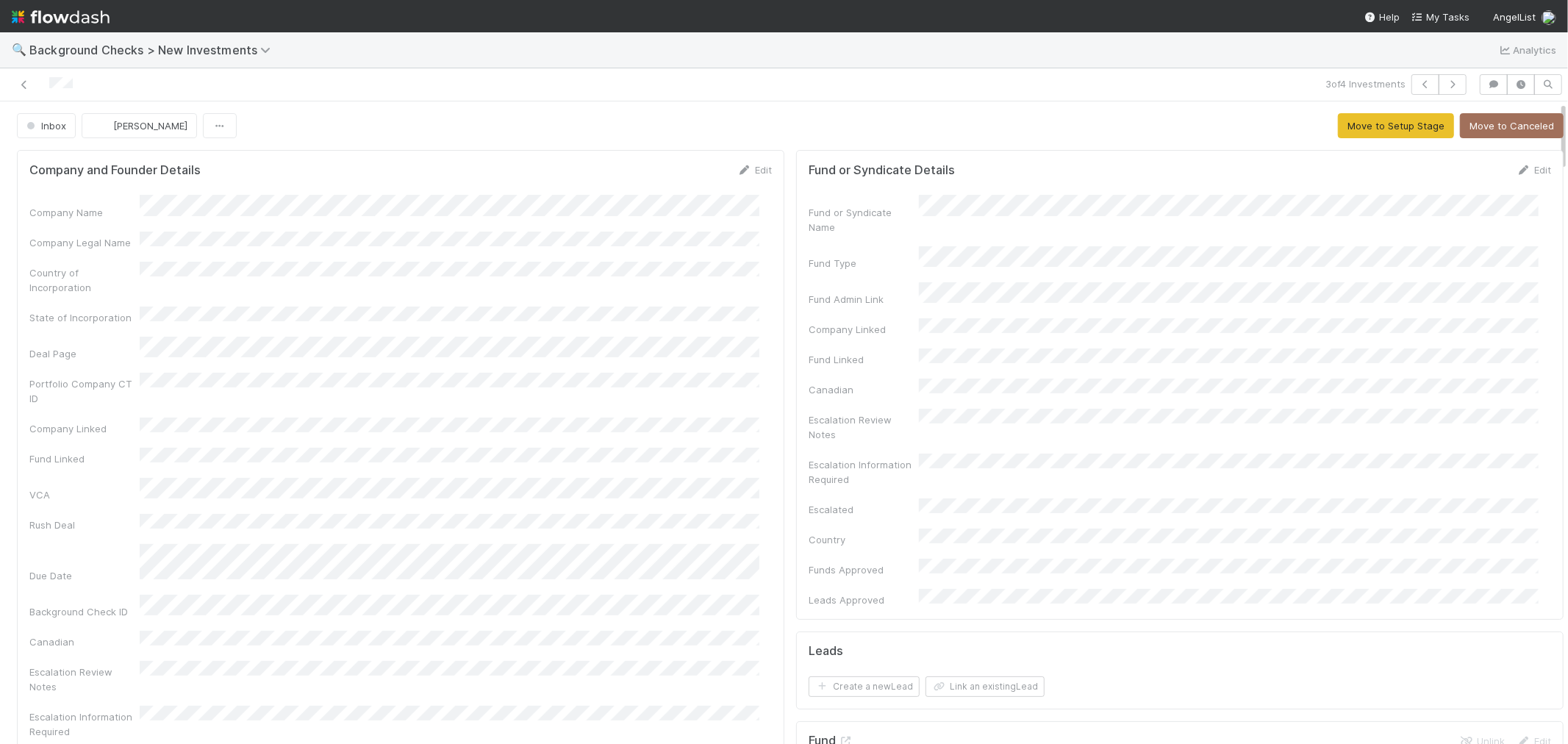
drag, startPoint x: 74, startPoint y: 91, endPoint x: 32, endPoint y: 90, distance: 42.0
click at [32, 90] on div at bounding box center [374, 84] width 736 height 20
drag, startPoint x: 753, startPoint y: 171, endPoint x: 459, endPoint y: 240, distance: 302.0
click at [753, 171] on link "Edit" at bounding box center [754, 169] width 34 height 11
click at [673, 170] on button "Save" at bounding box center [694, 175] width 42 height 25
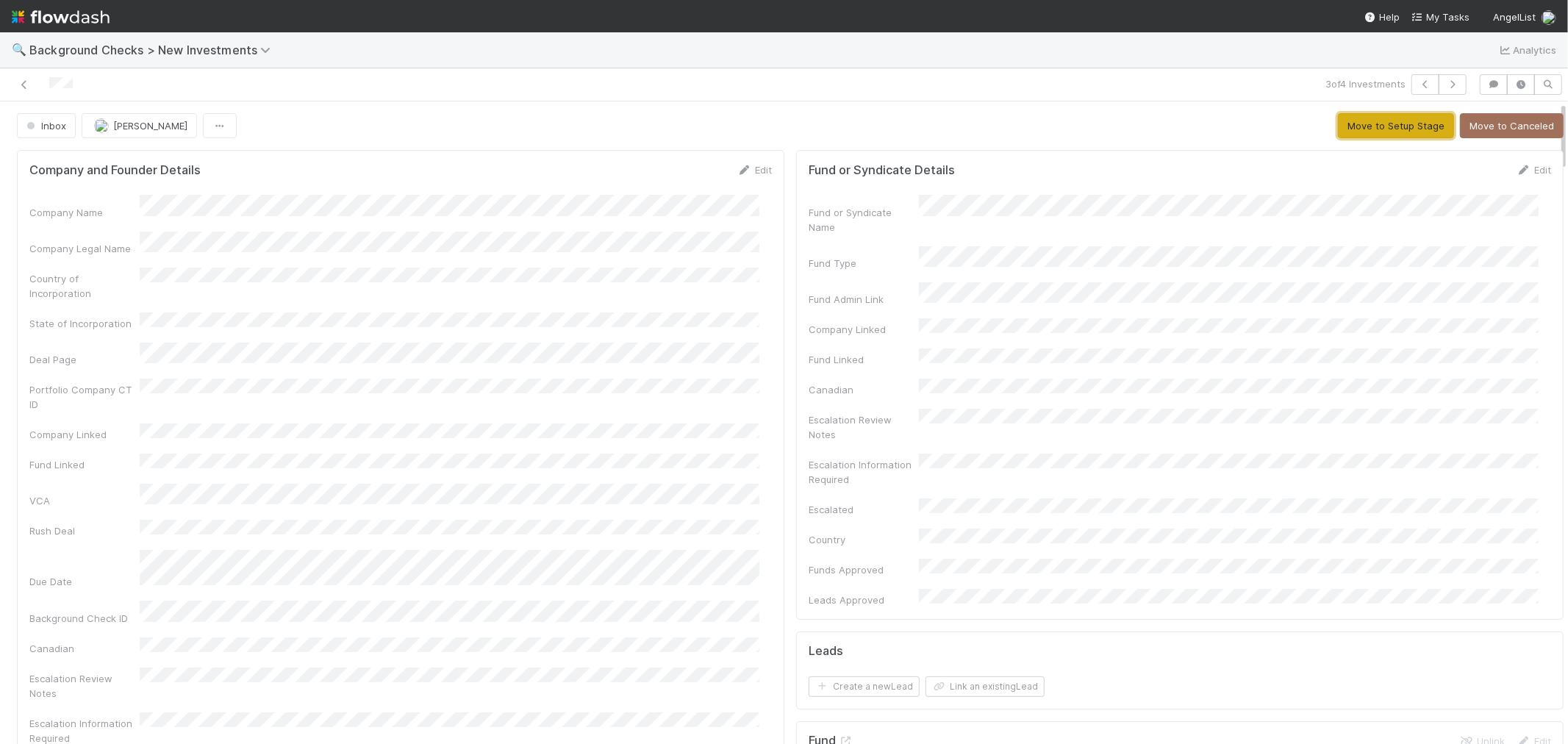
click at [1343, 122] on button "Move to Setup Stage" at bounding box center [1396, 126] width 116 height 25
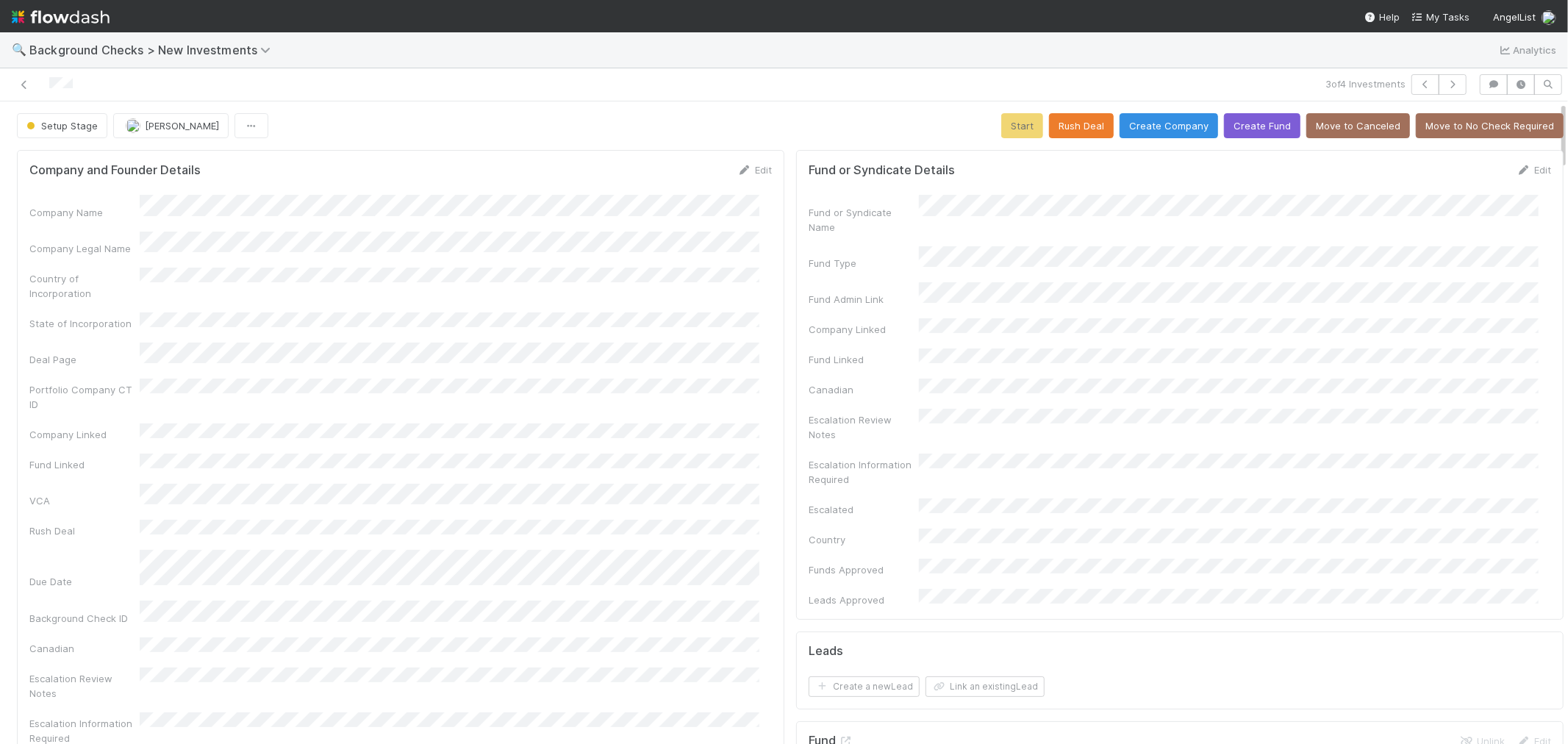
click at [707, 378] on div "Portfolio Company CT ID" at bounding box center [400, 395] width 742 height 33
click at [1143, 126] on button "Create Company" at bounding box center [1169, 126] width 98 height 25
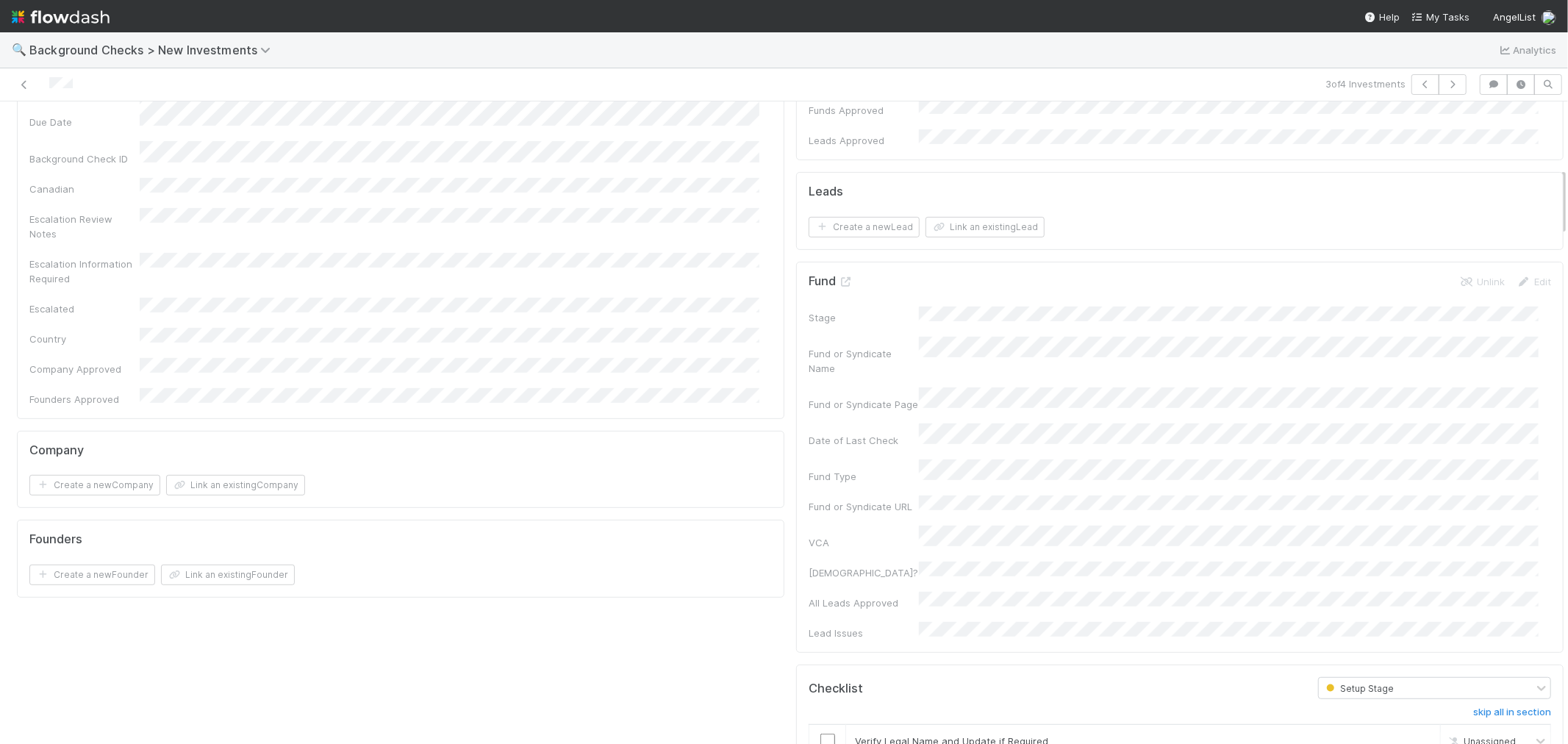
scroll to position [653, 0]
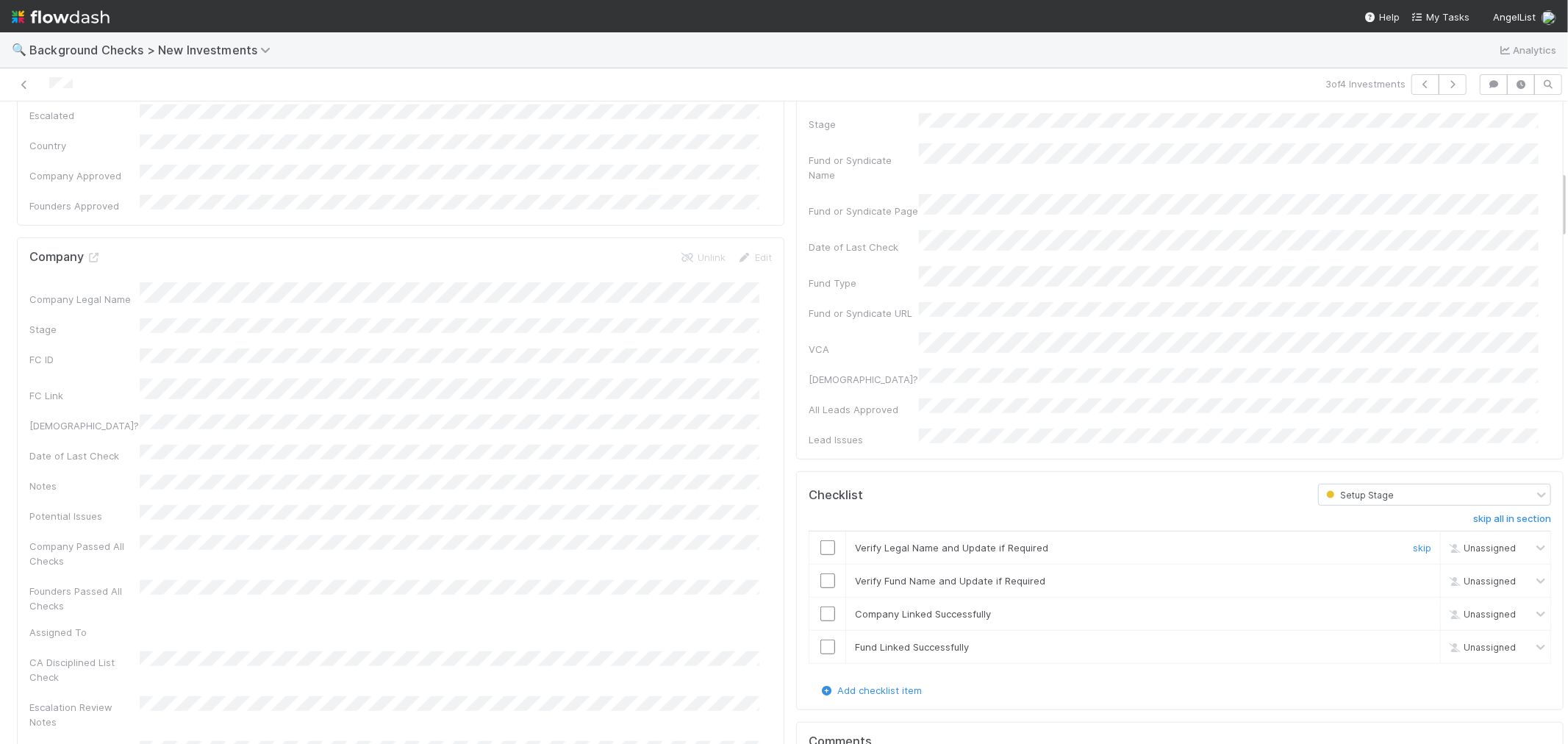
click at [820, 540] on input "checkbox" at bounding box center [828, 547] width 15 height 15
click at [820, 573] on input "checkbox" at bounding box center [828, 580] width 15 height 15
click at [820, 606] on input "checkbox" at bounding box center [828, 613] width 15 height 15
click at [820, 639] on input "checkbox" at bounding box center [828, 646] width 15 height 15
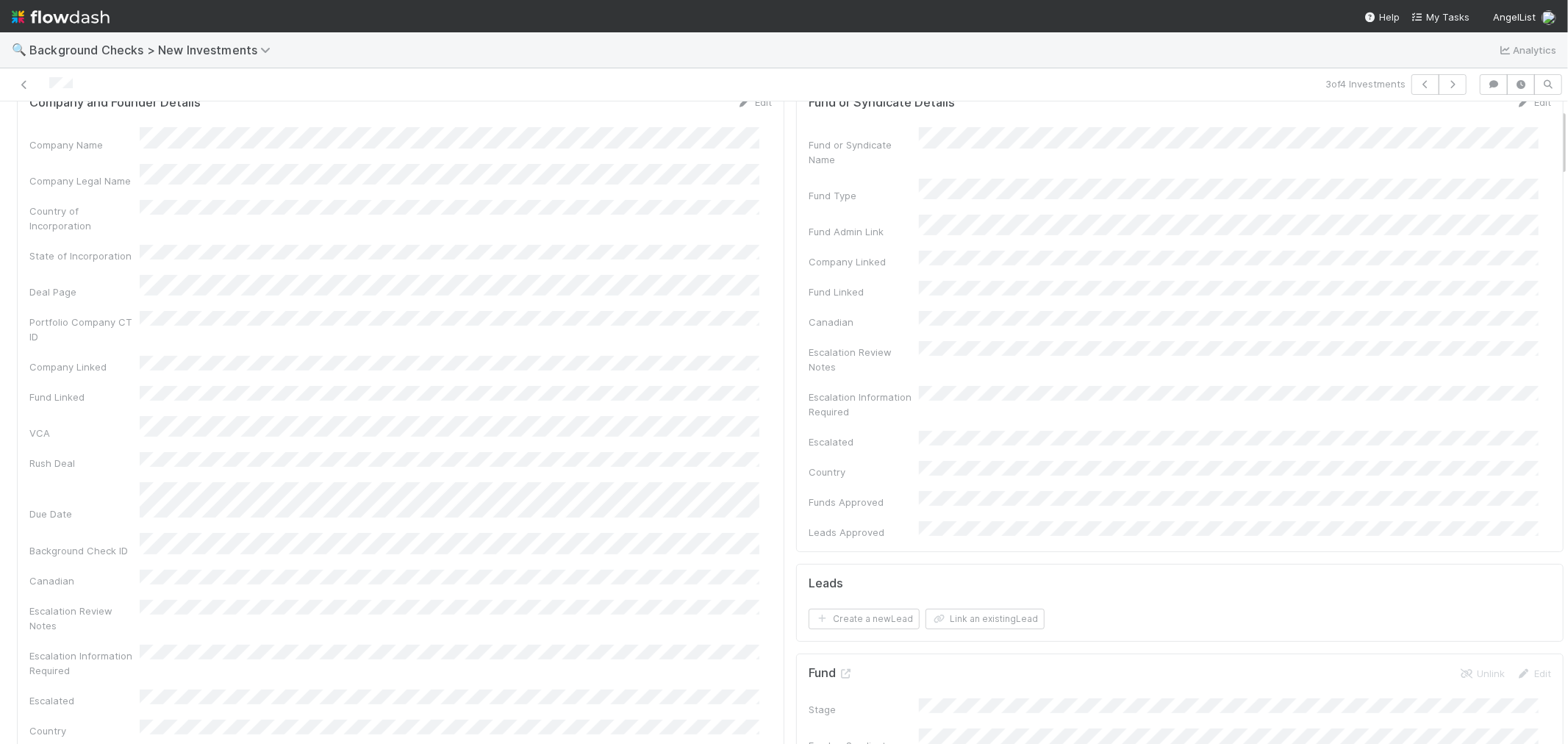
scroll to position [0, 0]
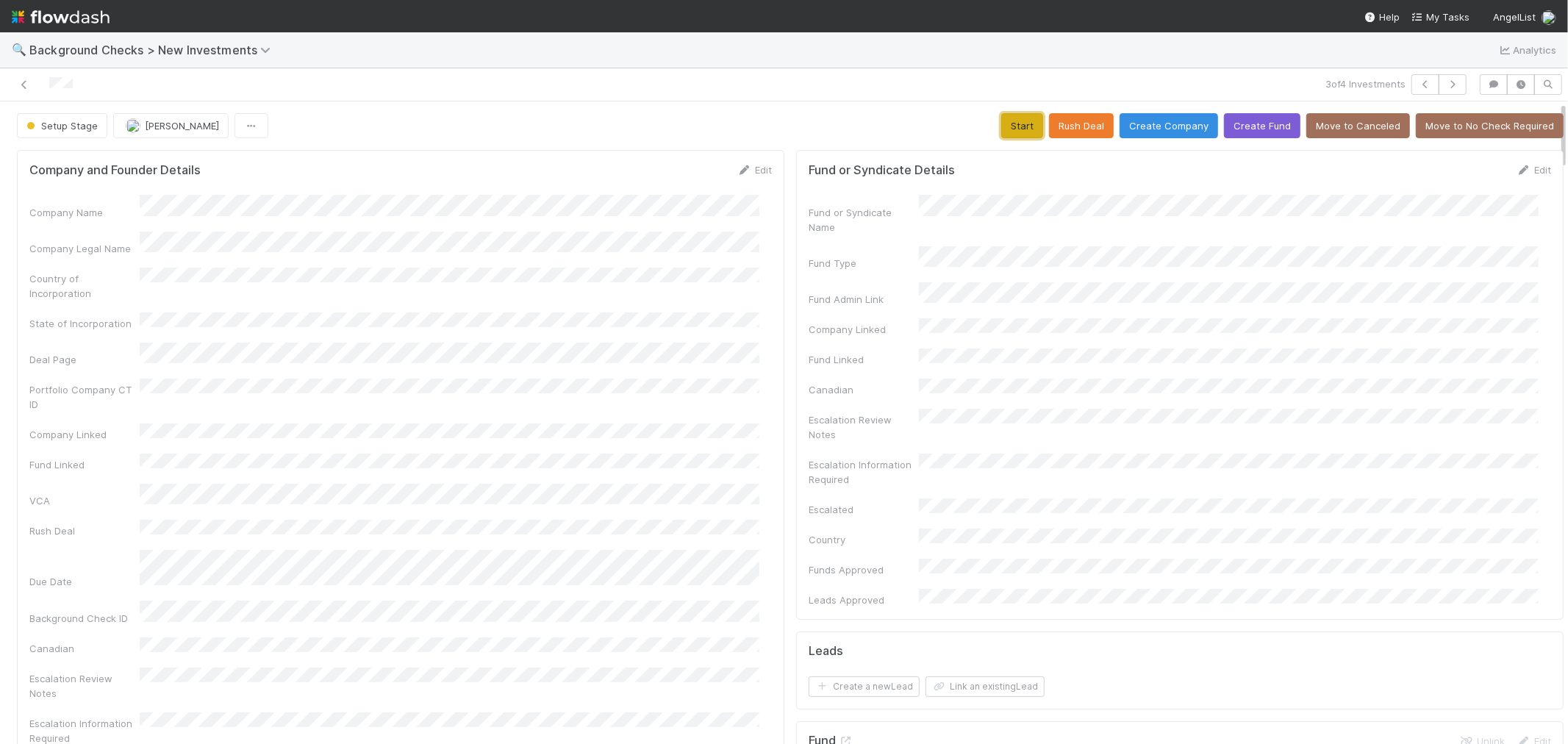
click at [1004, 127] on button "Start" at bounding box center [1022, 126] width 42 height 25
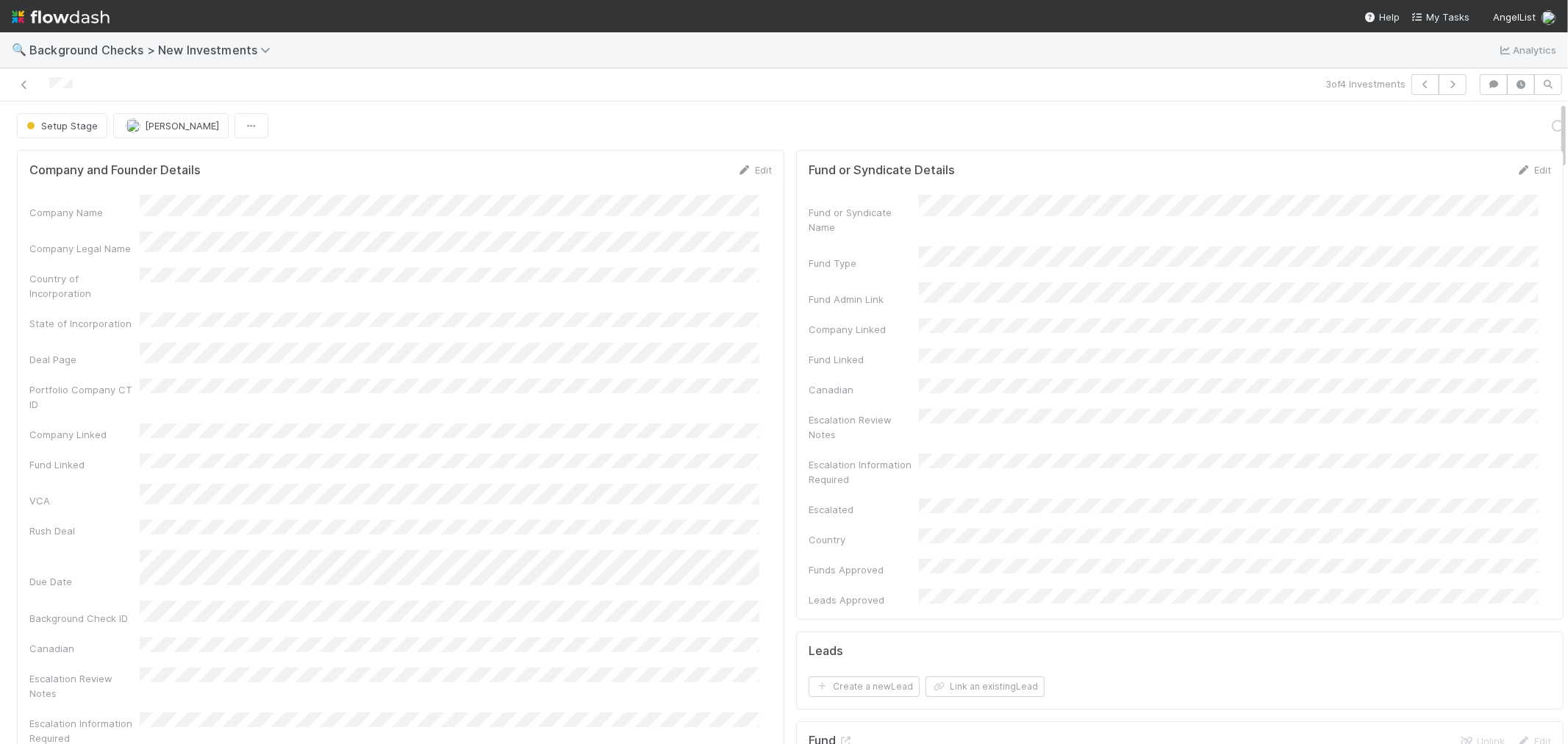
click at [623, 378] on div "Portfolio Company CT ID" at bounding box center [400, 395] width 742 height 33
click at [1519, 120] on link "Actions" at bounding box center [1533, 126] width 61 height 25
click at [1420, 296] on button "Link Lead" at bounding box center [1483, 300] width 164 height 20
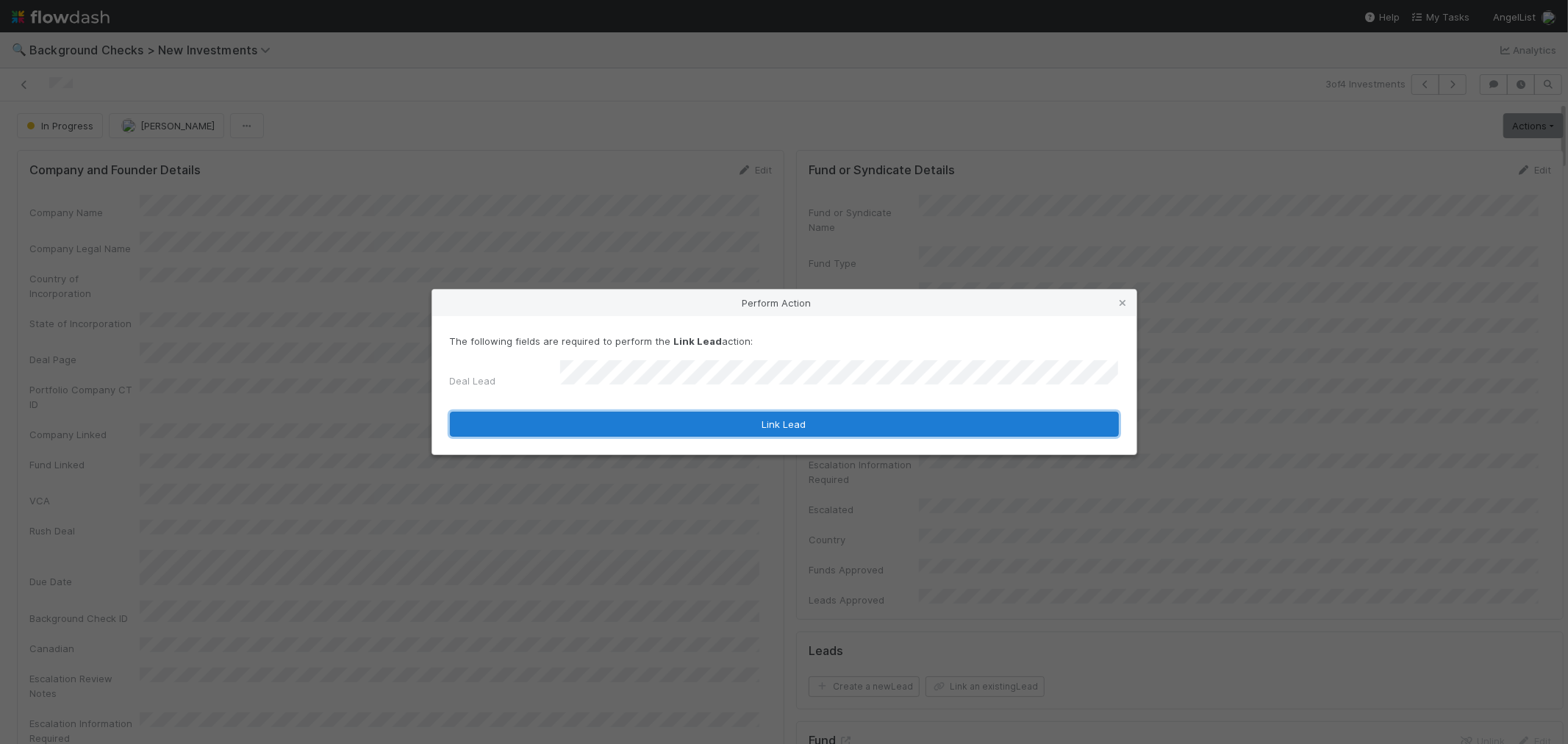
click at [849, 423] on button "Link Lead" at bounding box center [784, 424] width 669 height 25
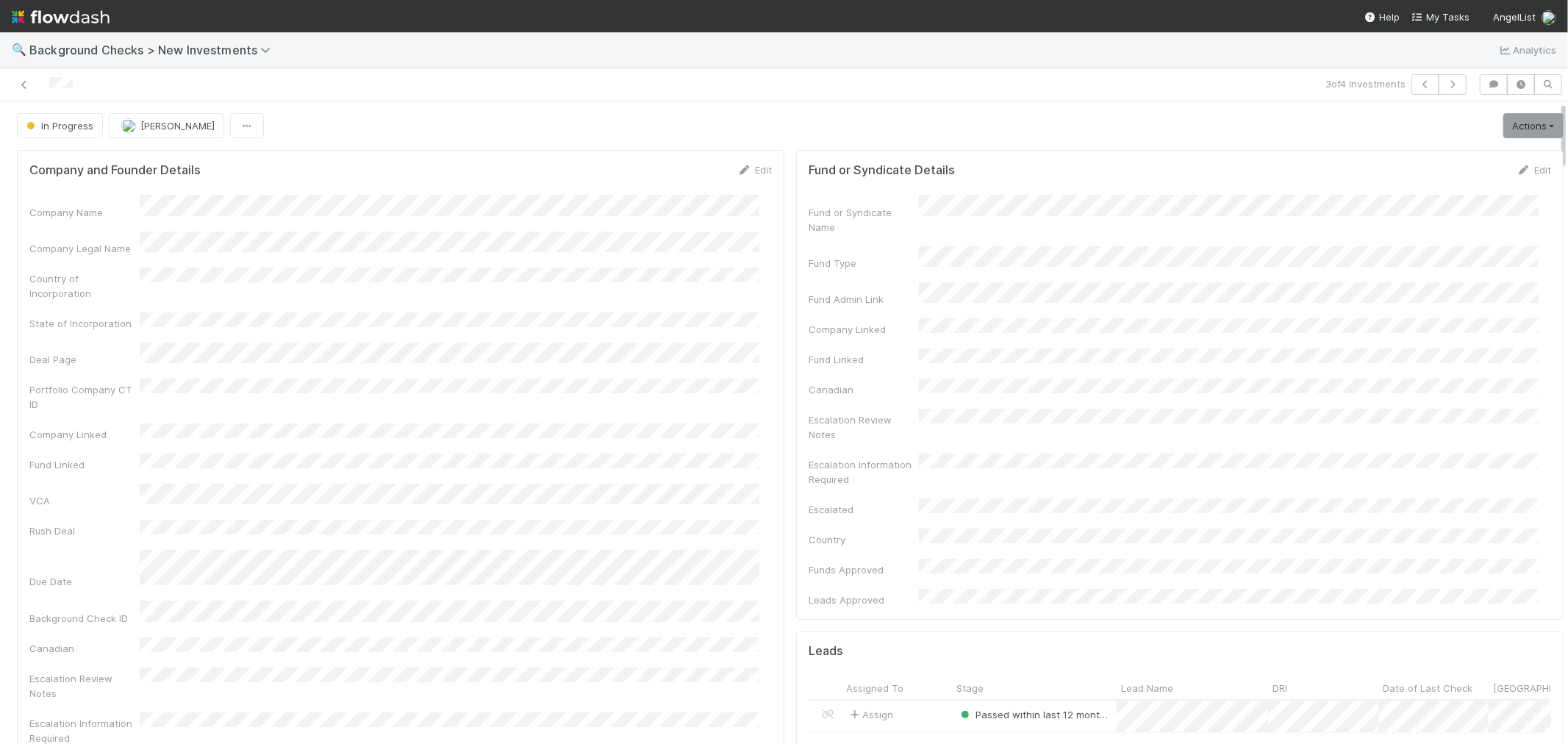
click at [696, 385] on div "Portfolio Company CT ID" at bounding box center [400, 395] width 742 height 33
click at [1445, 83] on icon "button" at bounding box center [1452, 84] width 15 height 9
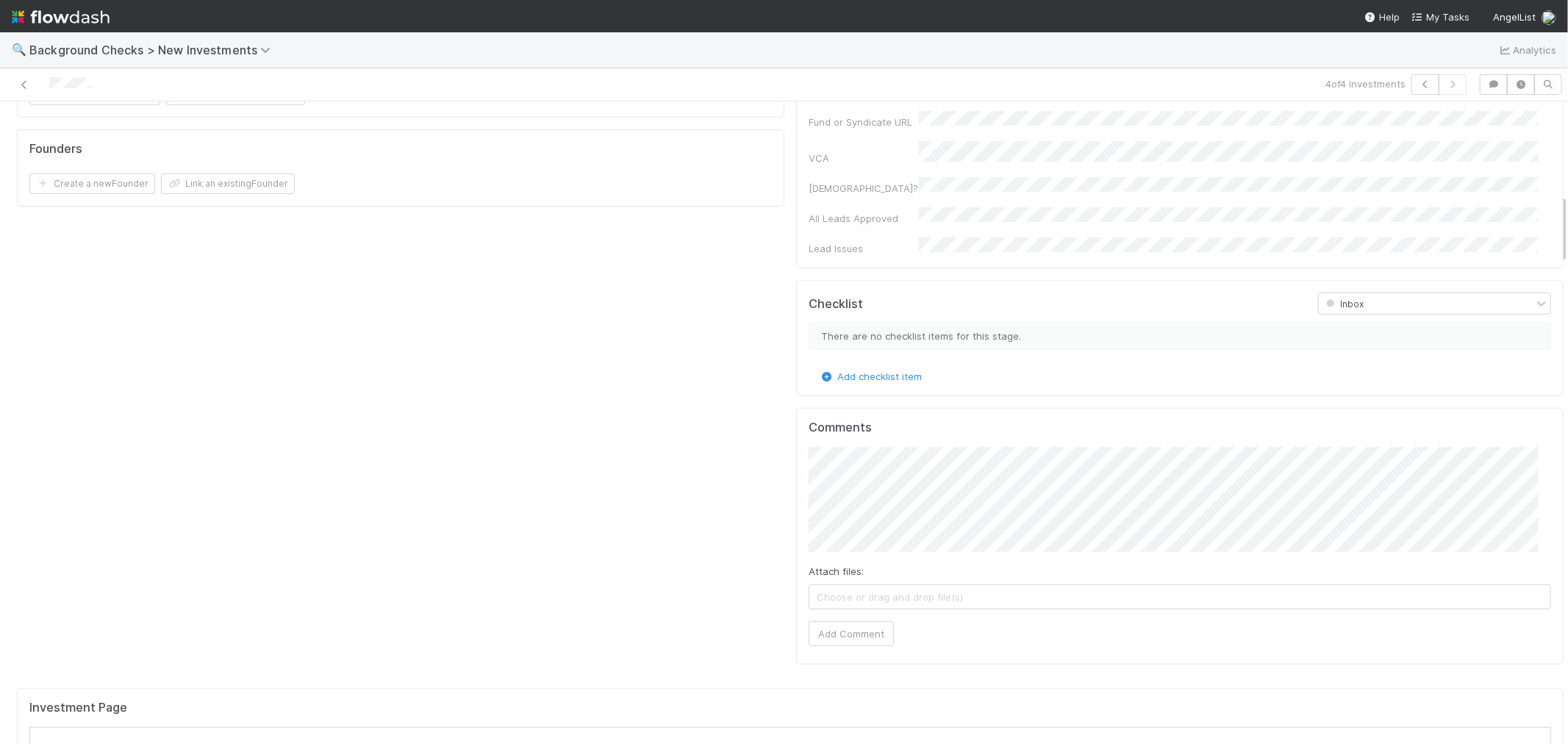
scroll to position [1061, 0]
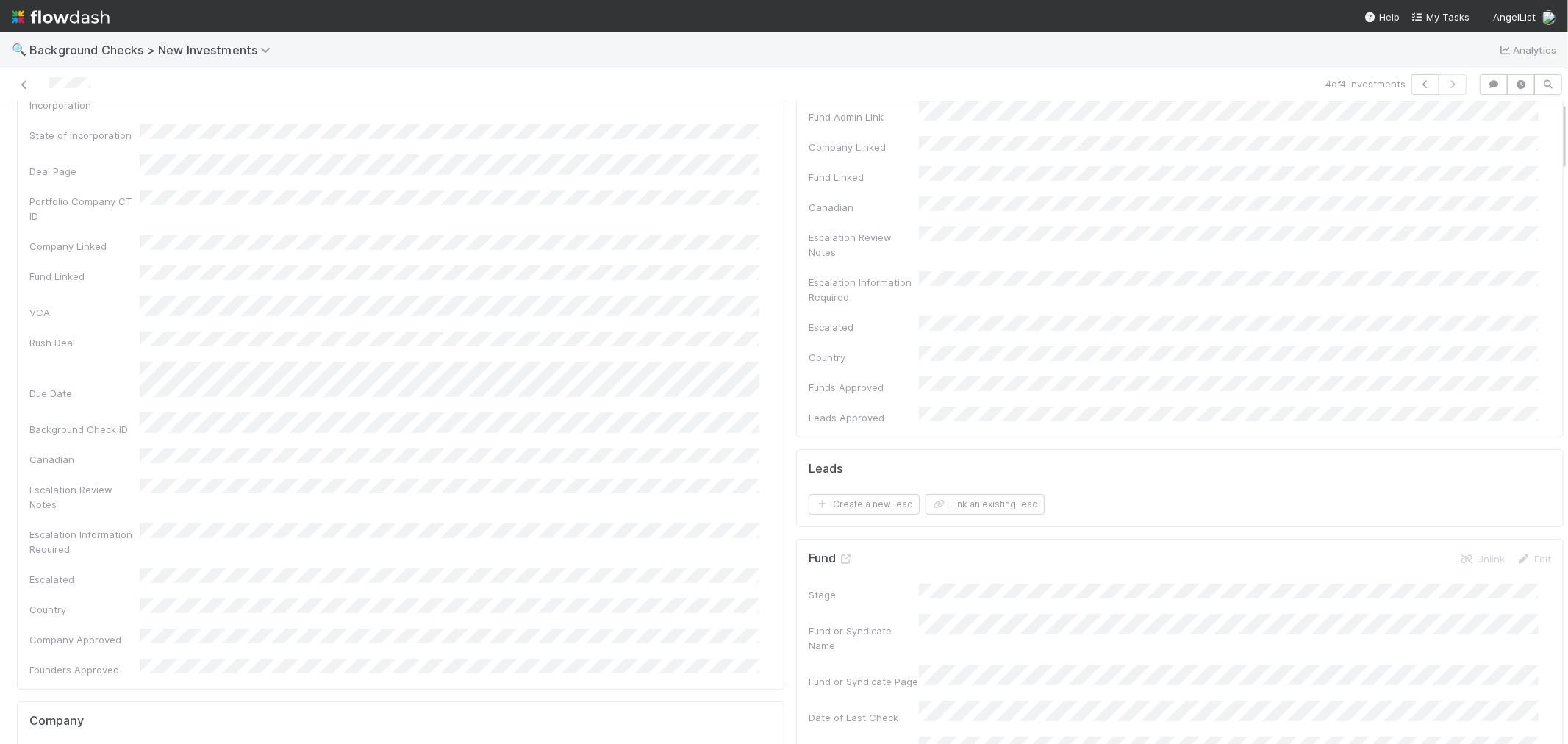
scroll to position [0, 0]
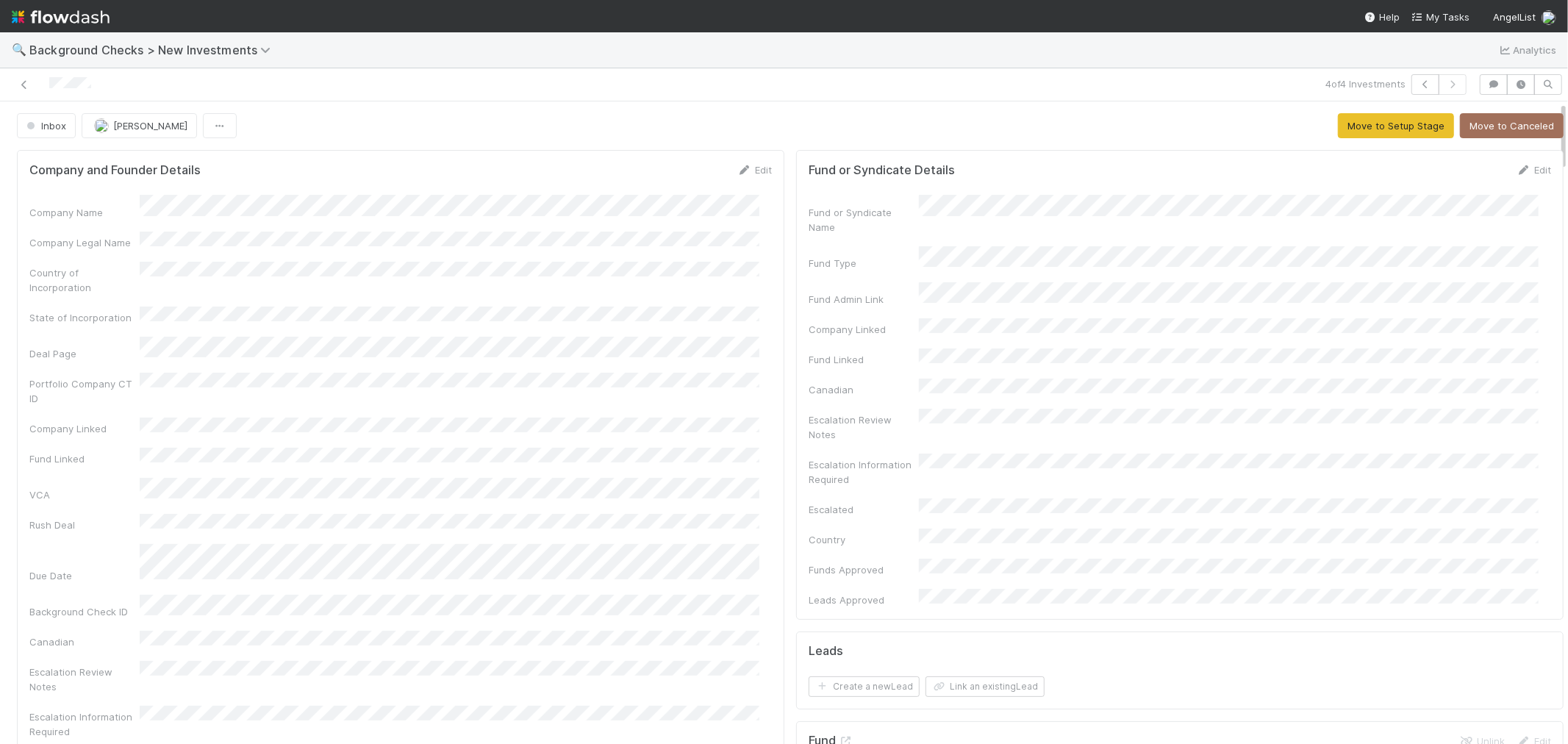
drag, startPoint x: 736, startPoint y: 170, endPoint x: 359, endPoint y: 268, distance: 389.5
click at [737, 168] on icon at bounding box center [744, 170] width 15 height 10
click at [678, 179] on button "Save" at bounding box center [694, 175] width 42 height 25
click at [1375, 129] on button "Move to Setup Stage" at bounding box center [1396, 126] width 116 height 25
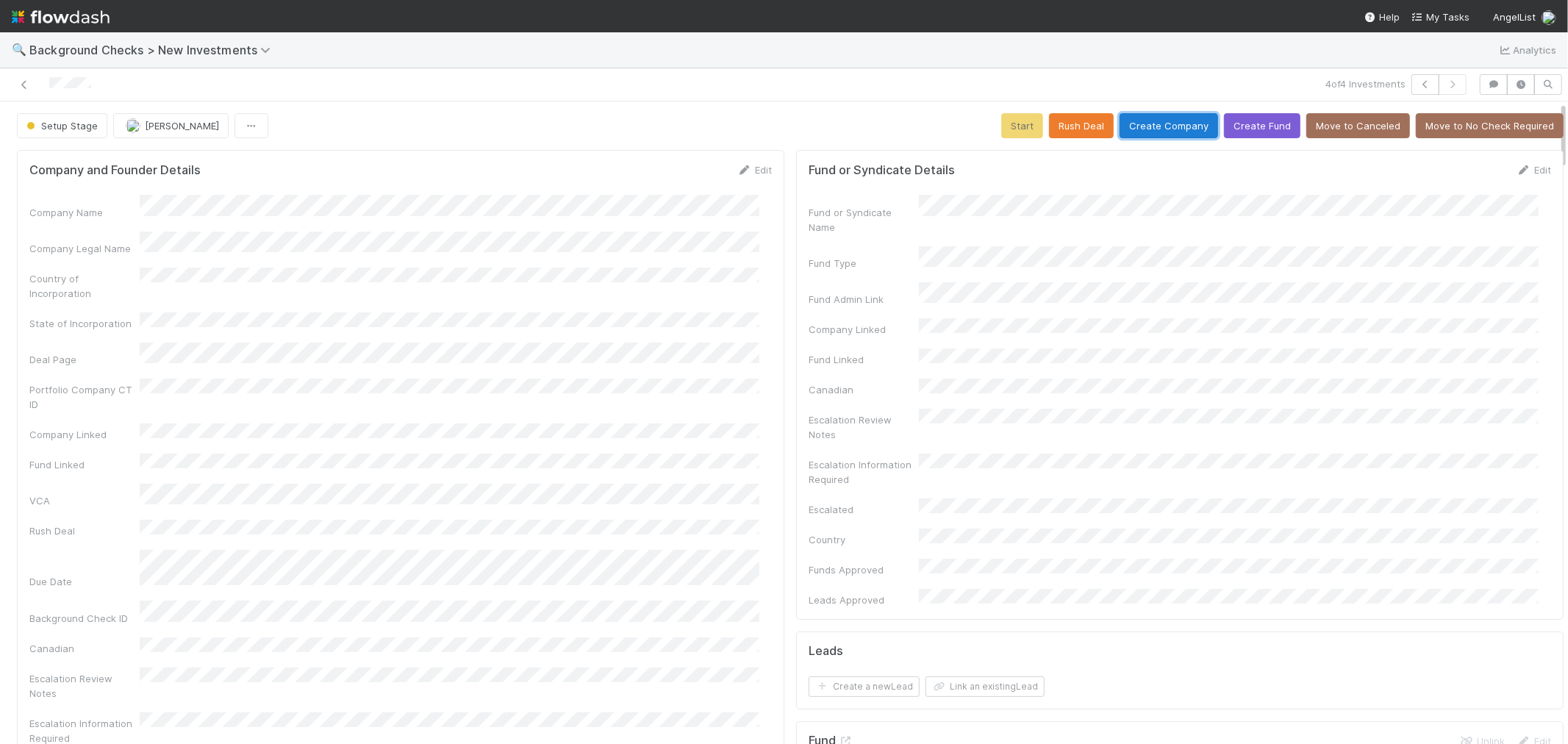
click at [1142, 127] on button "Create Company" at bounding box center [1169, 126] width 98 height 25
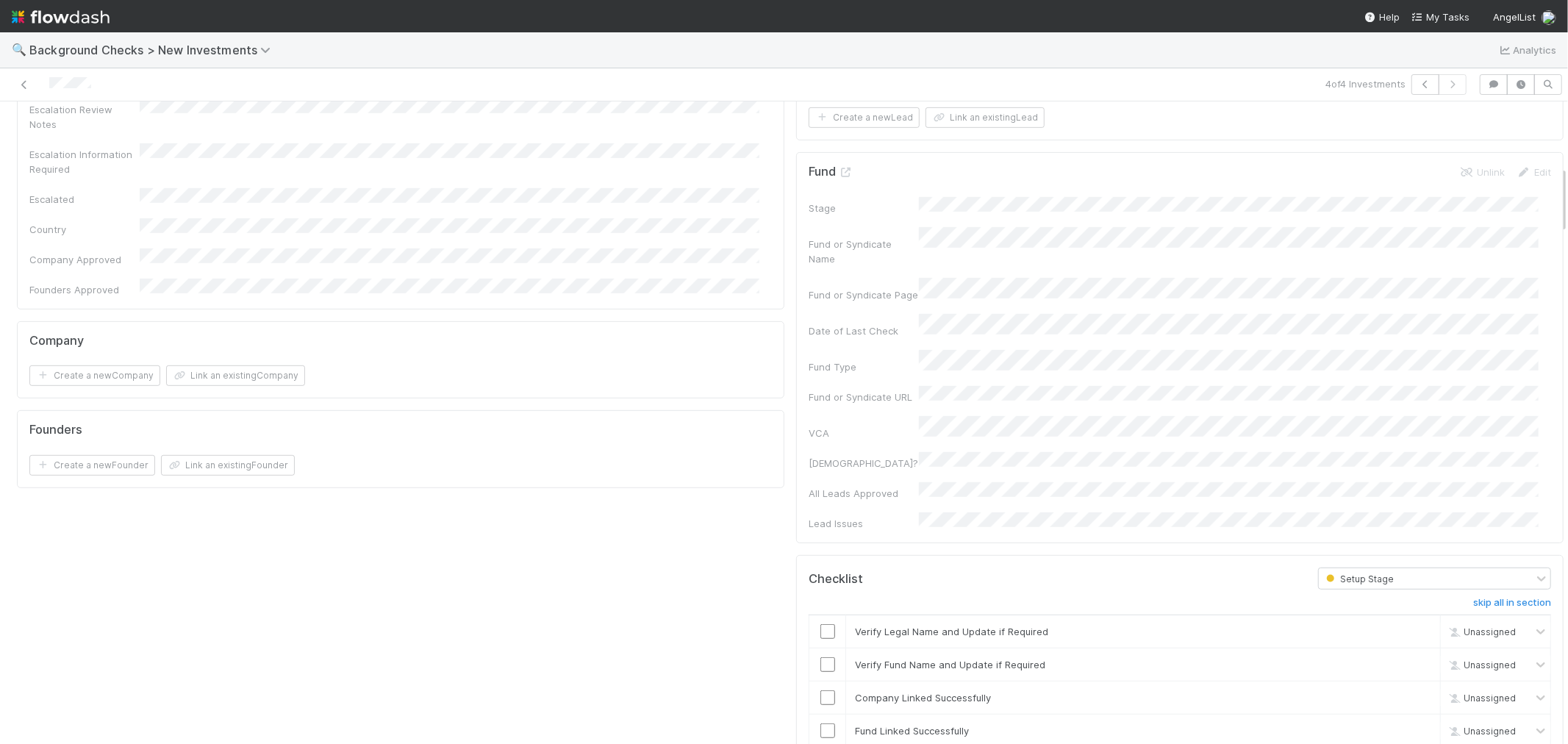
scroll to position [645, 0]
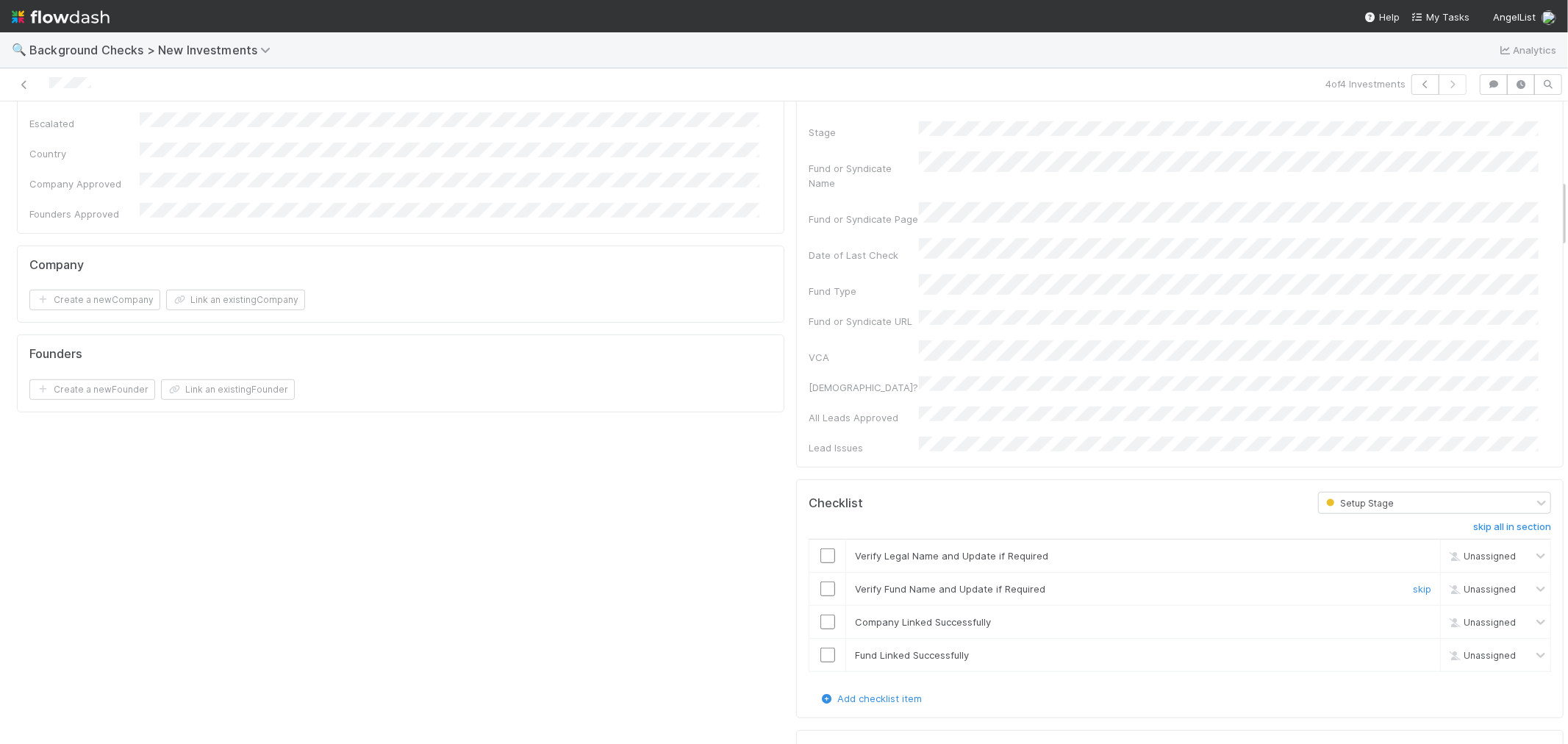
click at [820, 581] on input "checkbox" at bounding box center [828, 588] width 15 height 15
drag, startPoint x: 817, startPoint y: 375, endPoint x: 812, endPoint y: 414, distance: 39.3
click at [820, 548] on input "checkbox" at bounding box center [828, 555] width 15 height 15
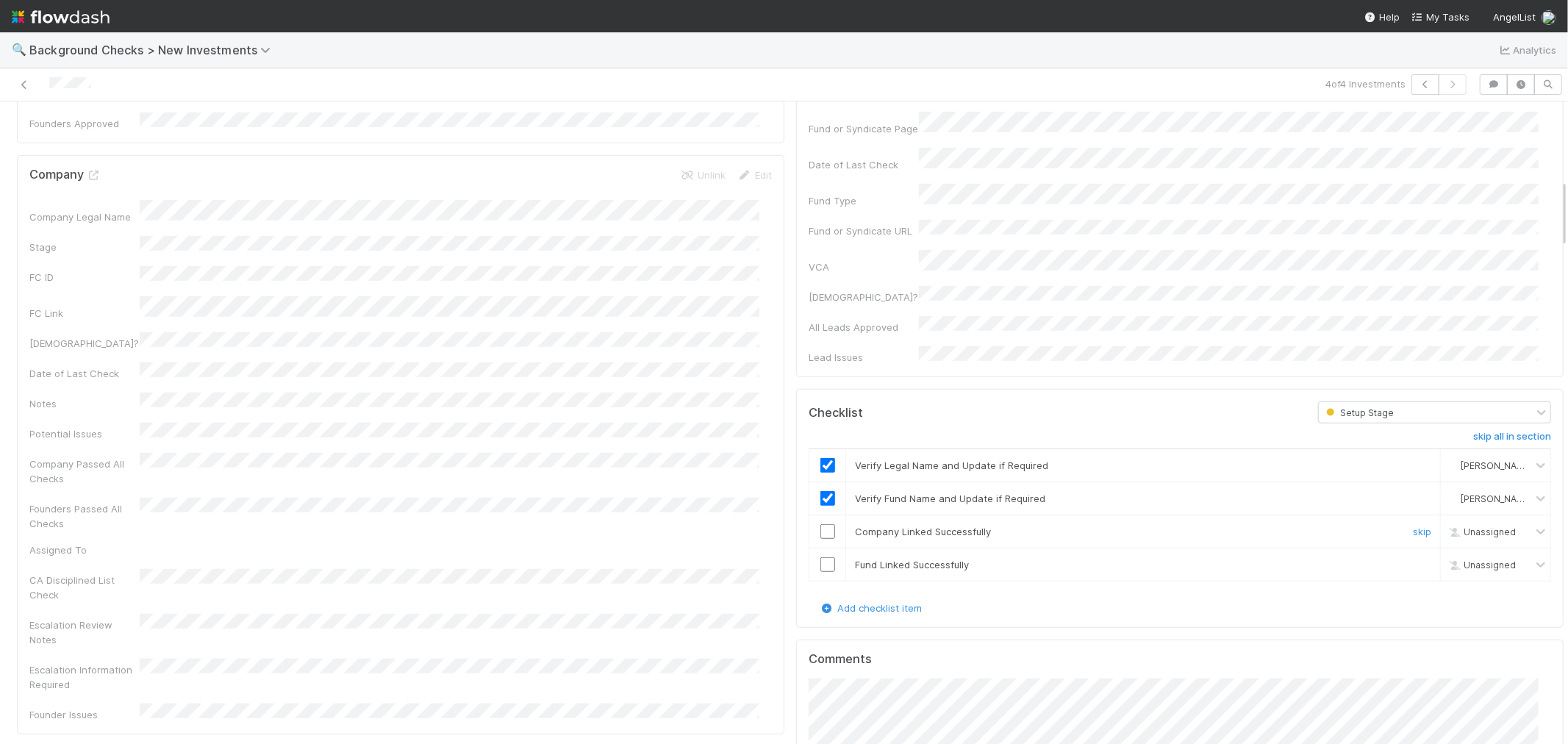
click at [820, 524] on input "checkbox" at bounding box center [828, 531] width 15 height 15
click at [820, 557] on input "checkbox" at bounding box center [828, 564] width 15 height 15
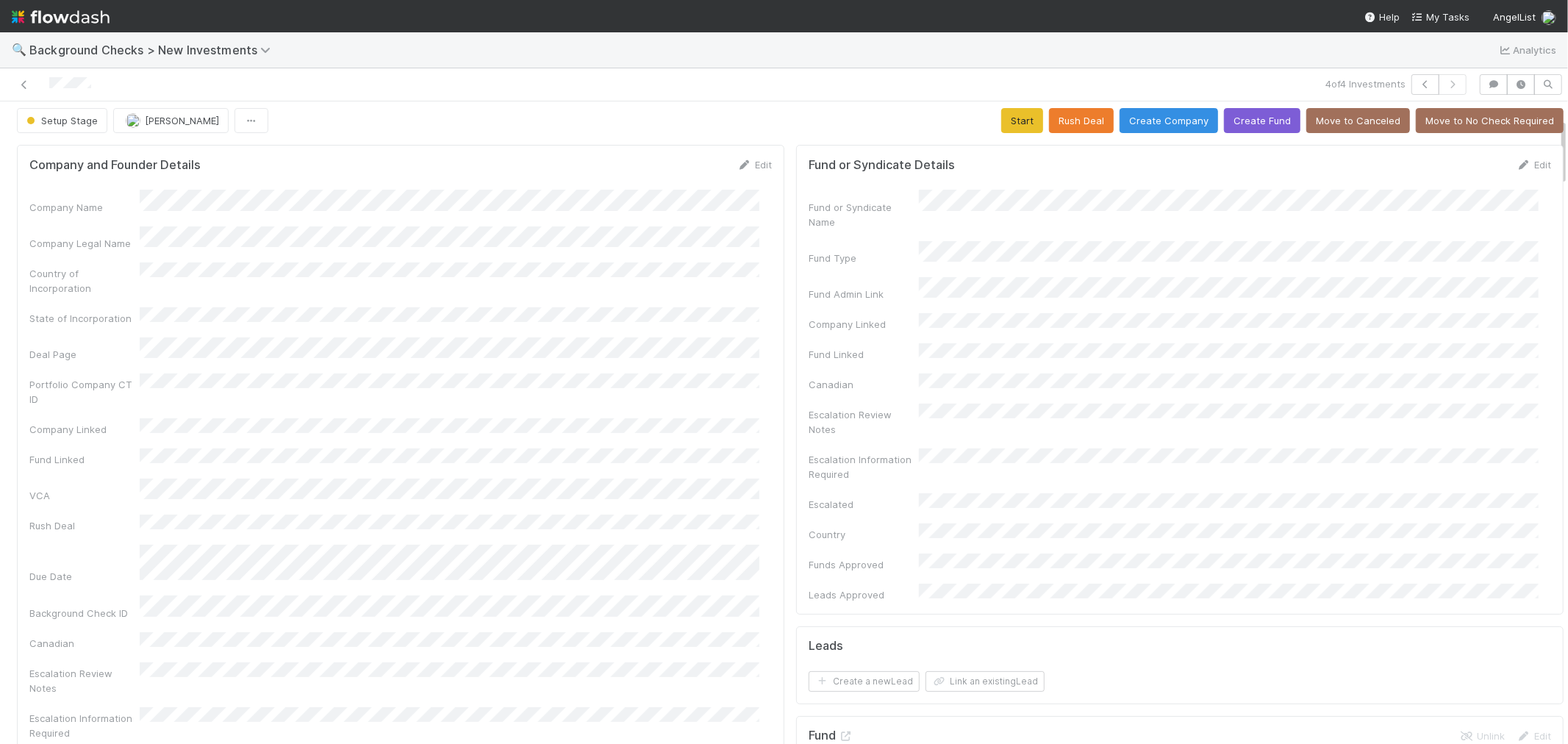
scroll to position [0, 0]
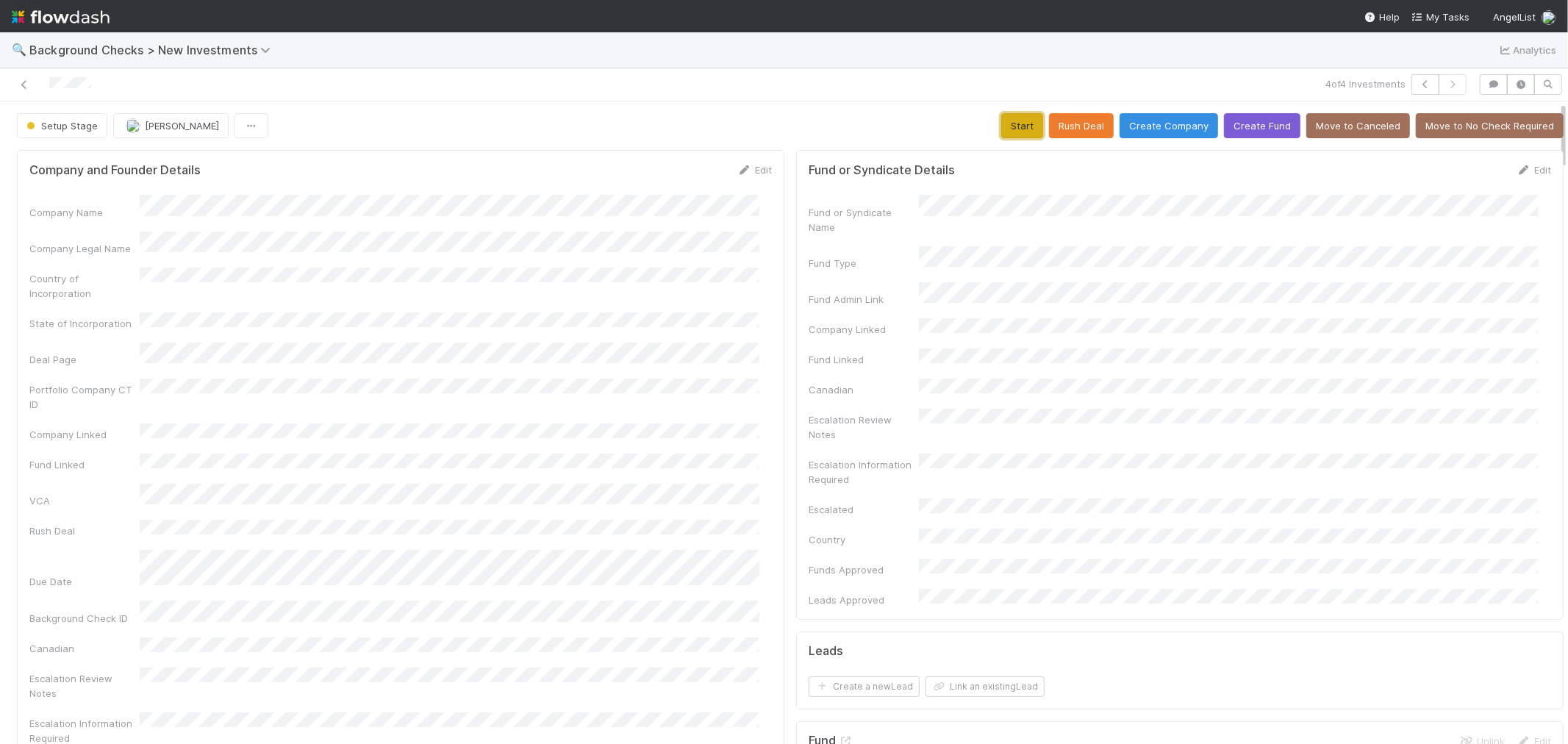
drag, startPoint x: 1009, startPoint y: 133, endPoint x: 902, endPoint y: 248, distance: 157.1
click at [1009, 133] on button "Start" at bounding box center [1022, 126] width 42 height 25
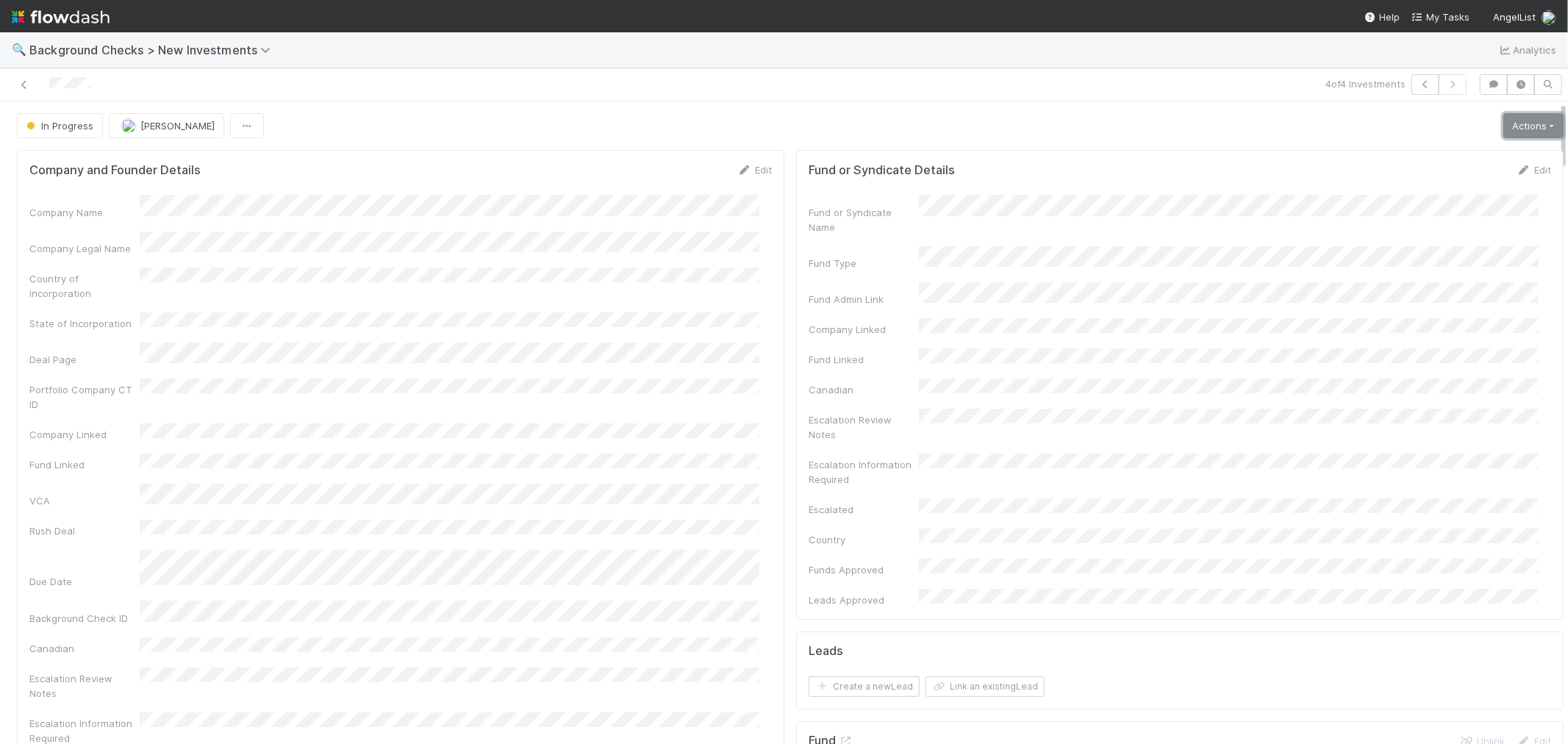
drag, startPoint x: 1492, startPoint y: 120, endPoint x: 1469, endPoint y: 226, distance: 108.5
click at [1503, 120] on link "Actions" at bounding box center [1533, 126] width 61 height 25
click at [1439, 299] on button "Link Lead" at bounding box center [1483, 300] width 164 height 20
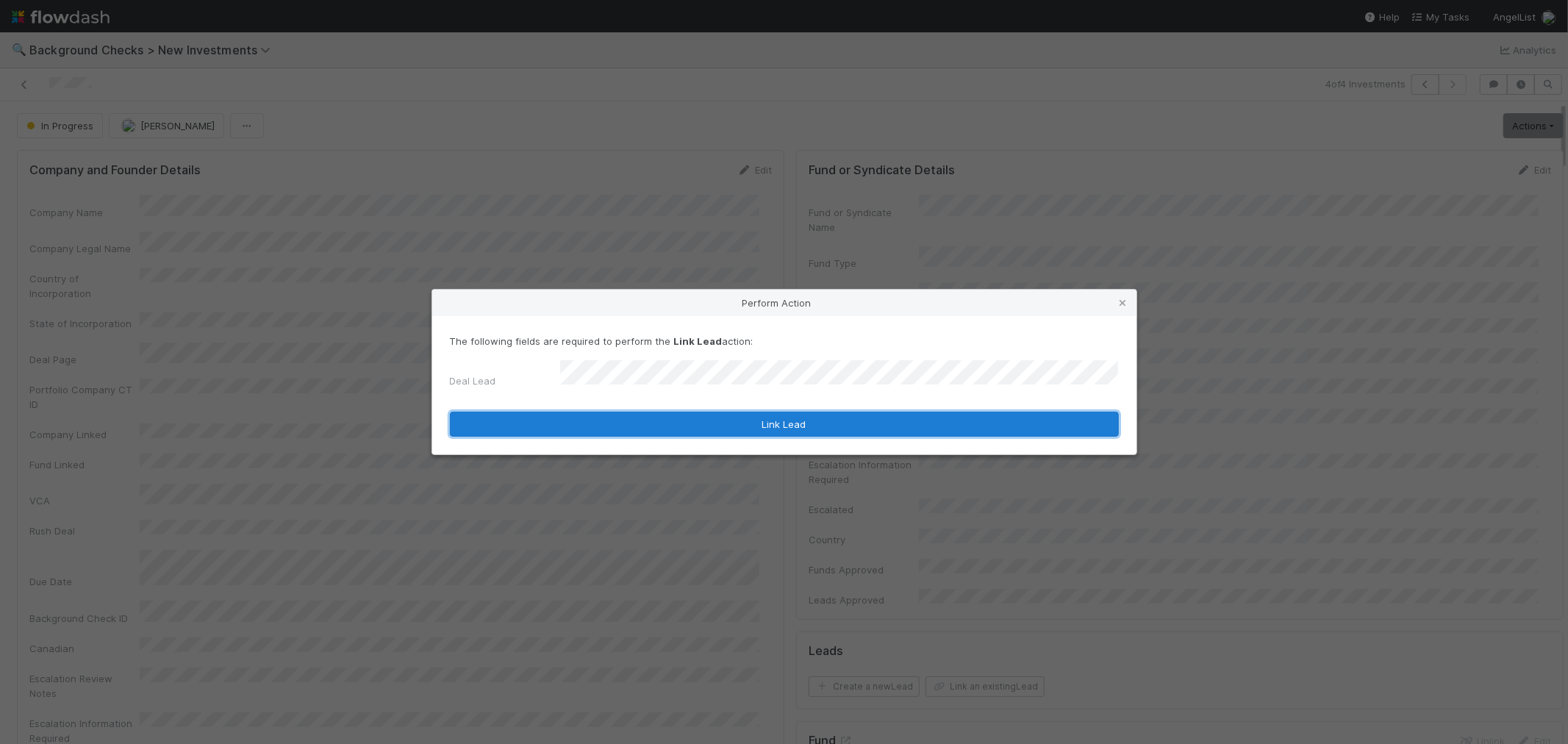
click at [702, 419] on button "Link Lead" at bounding box center [784, 424] width 669 height 25
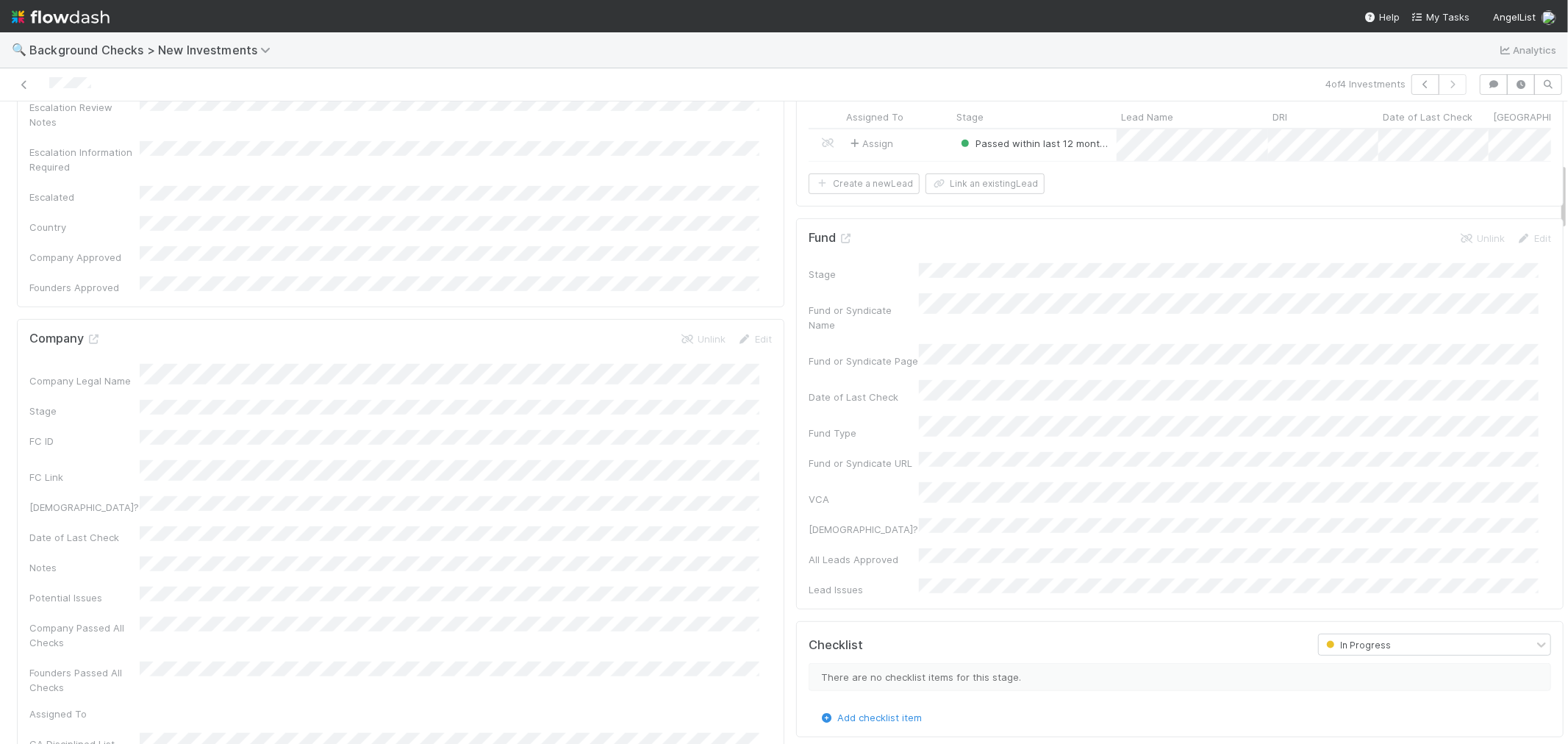
scroll to position [244, 0]
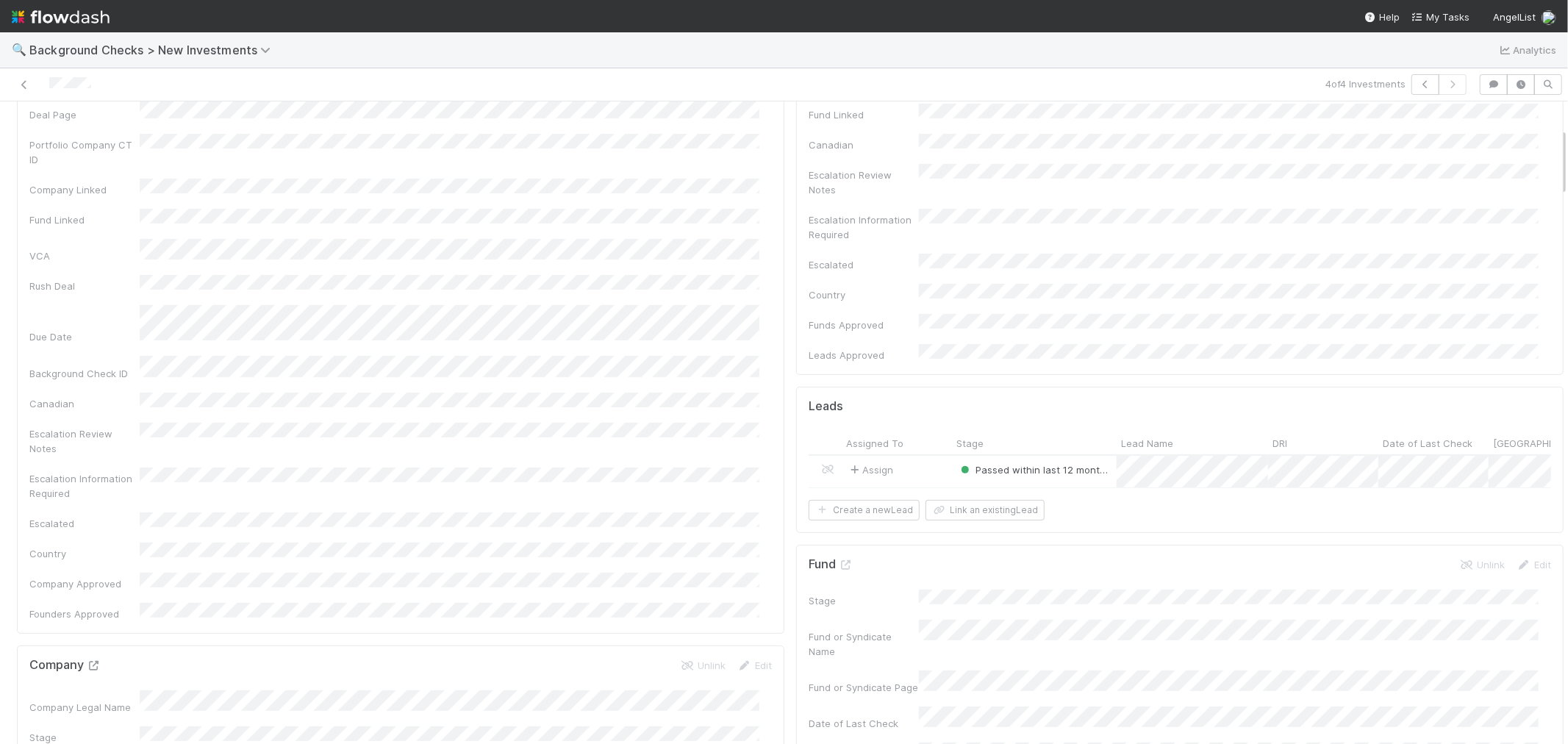
click at [98, 660] on icon at bounding box center [94, 665] width 15 height 10
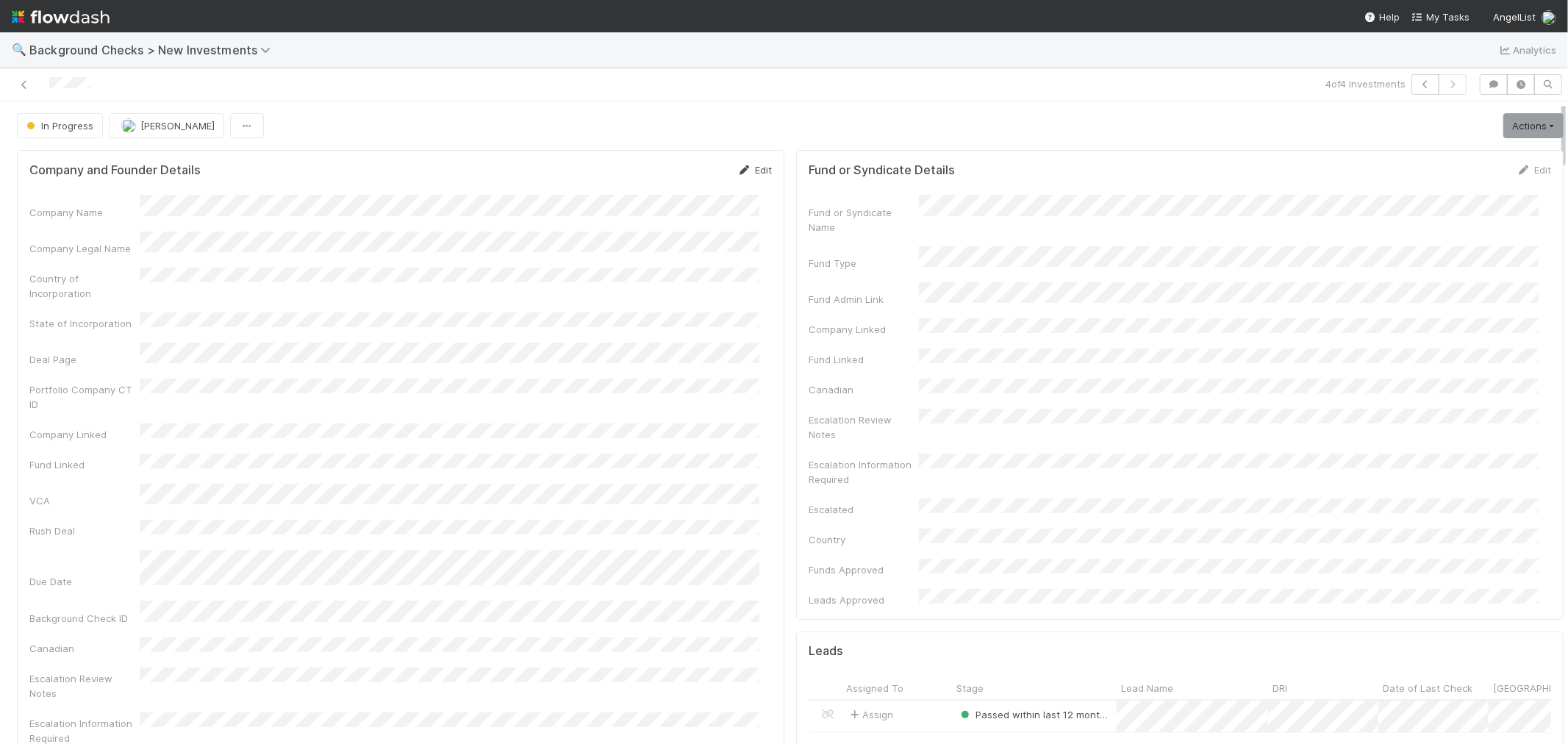
click at [737, 165] on icon at bounding box center [744, 170] width 15 height 10
click at [673, 174] on button "Save" at bounding box center [694, 175] width 42 height 25
click at [1506, 127] on link "Actions" at bounding box center [1533, 126] width 61 height 25
click at [1475, 151] on button "Finish" at bounding box center [1483, 156] width 164 height 20
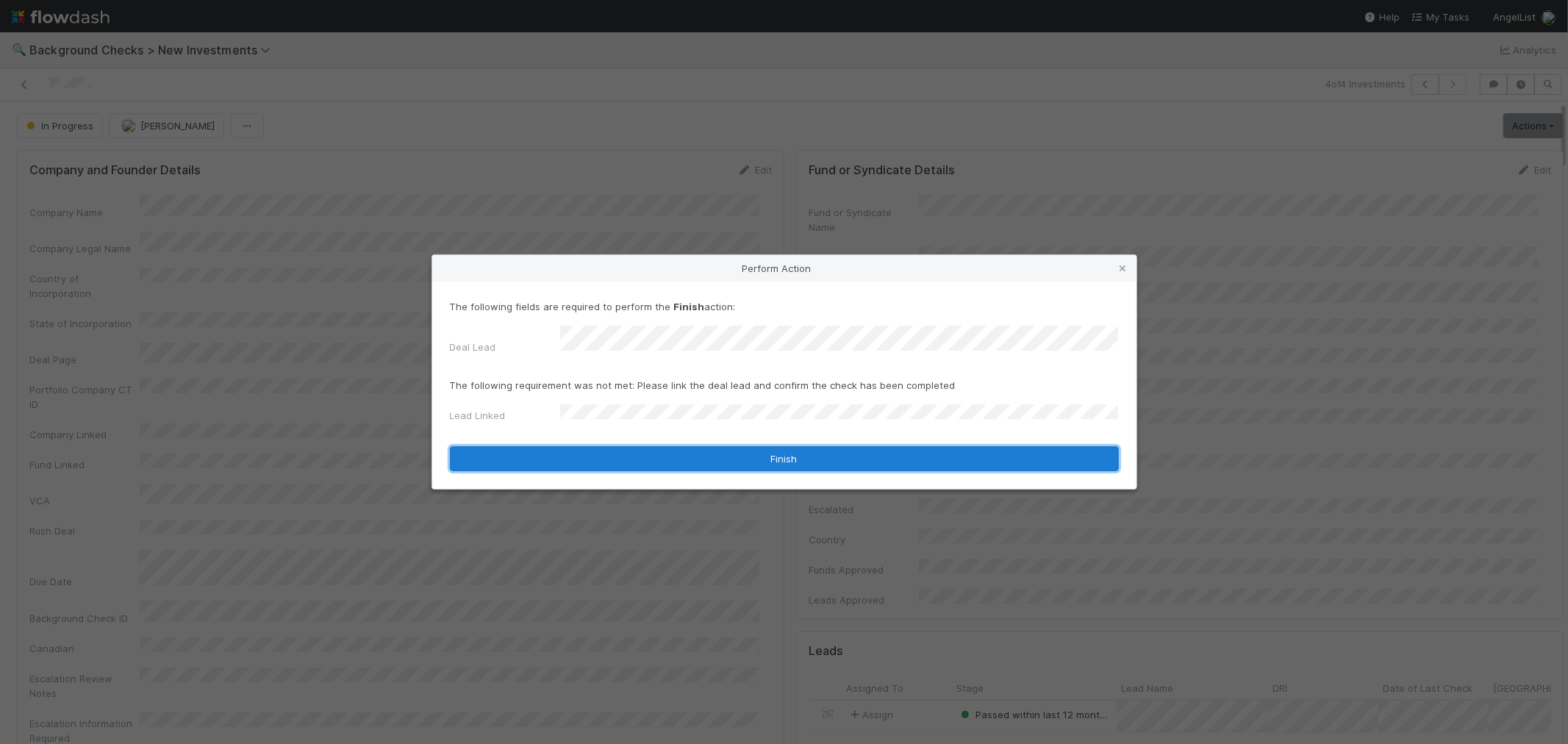
click at [572, 456] on button "Finish" at bounding box center [784, 458] width 669 height 25
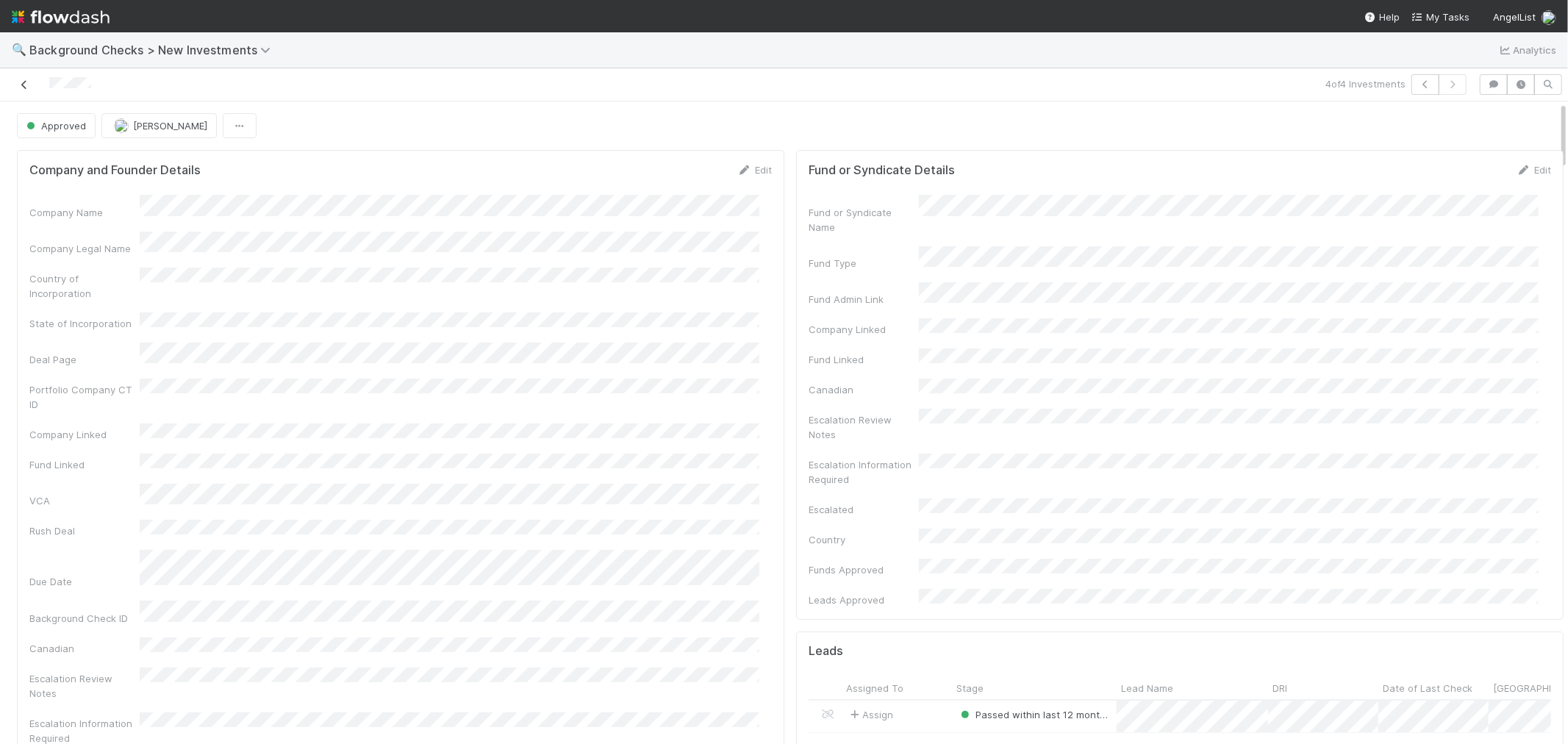
click at [20, 87] on icon at bounding box center [24, 84] width 15 height 10
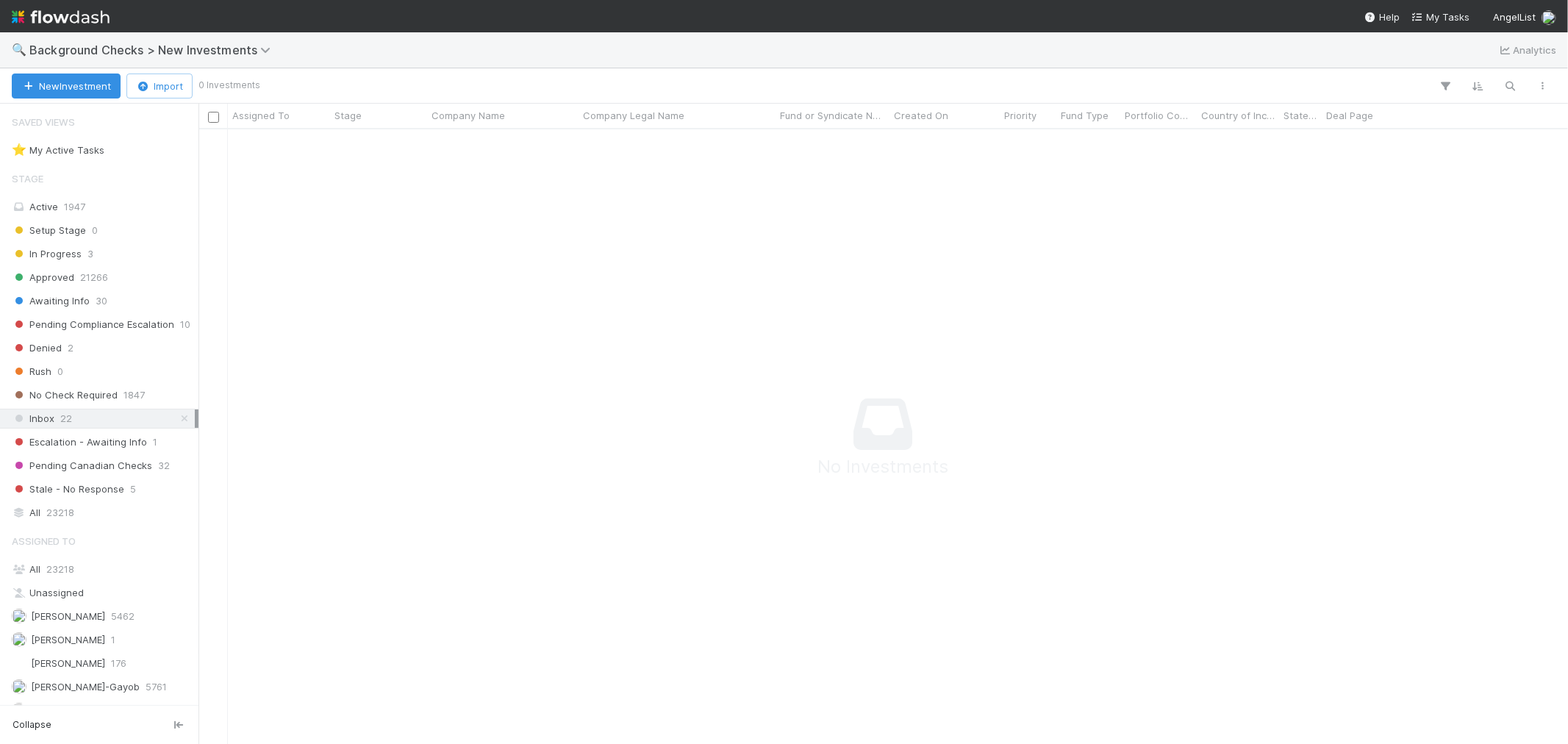
scroll to position [12, 12]
click at [62, 571] on span "23218" at bounding box center [61, 568] width 28 height 11
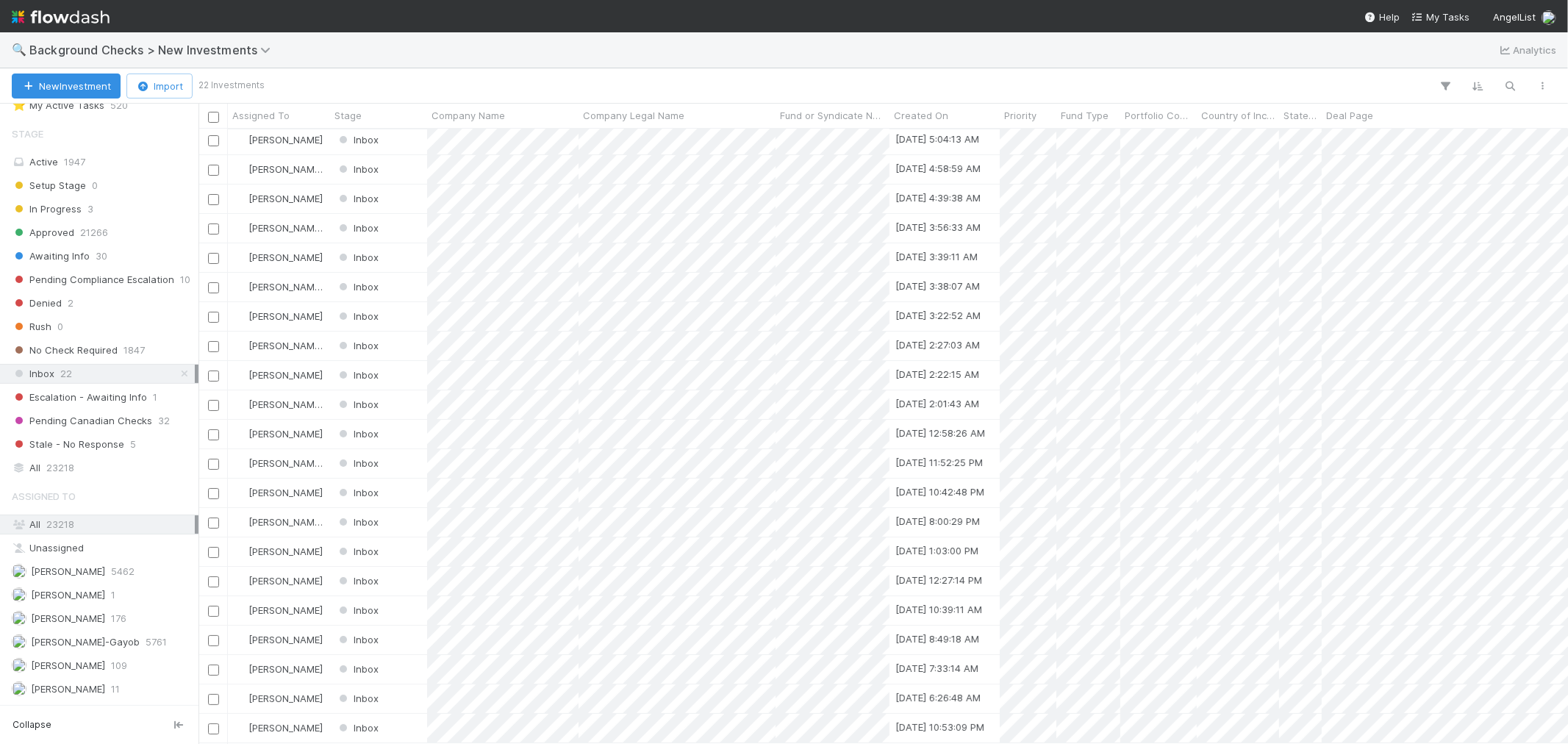
scroll to position [69, 0]
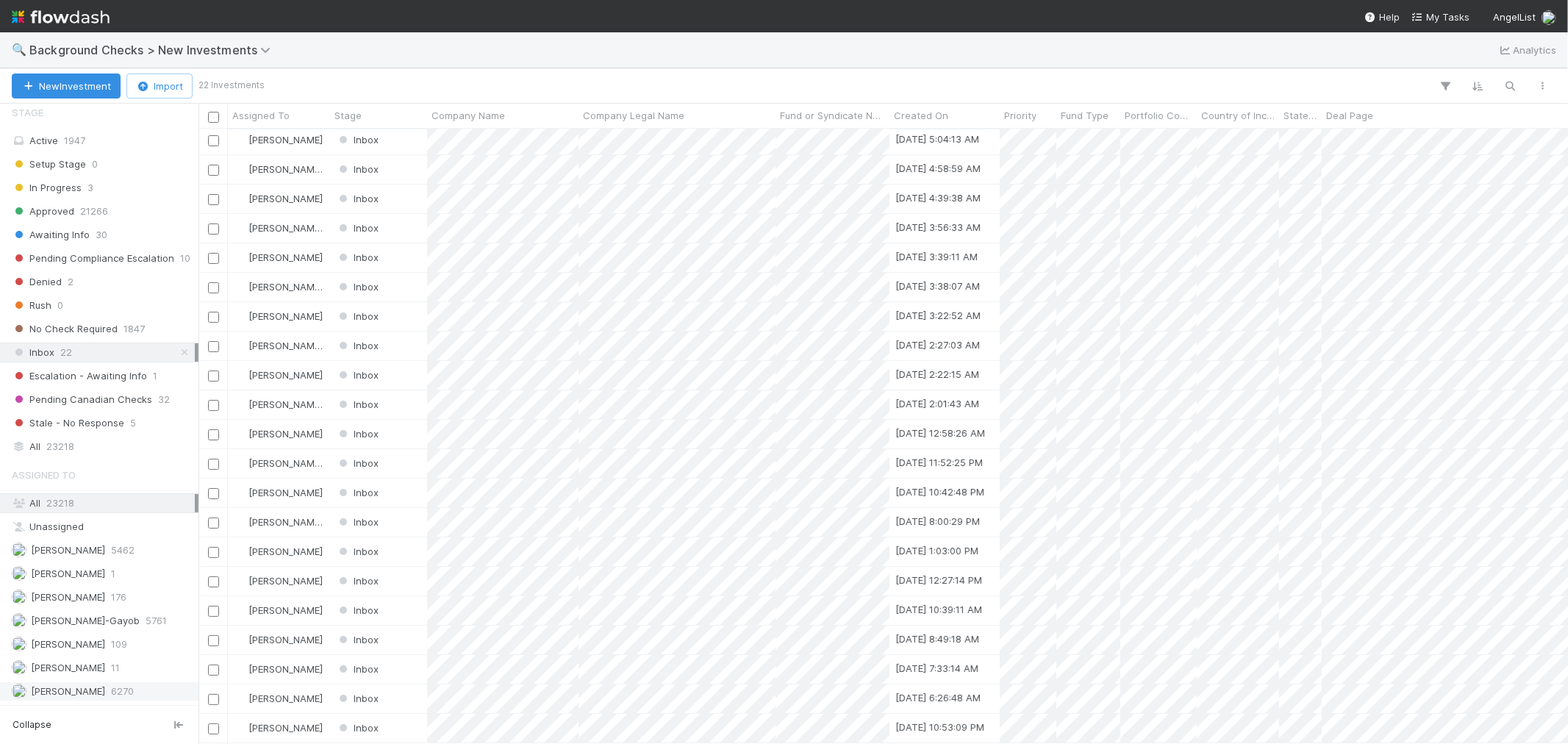
click at [74, 691] on span "[PERSON_NAME]" at bounding box center [68, 690] width 74 height 11
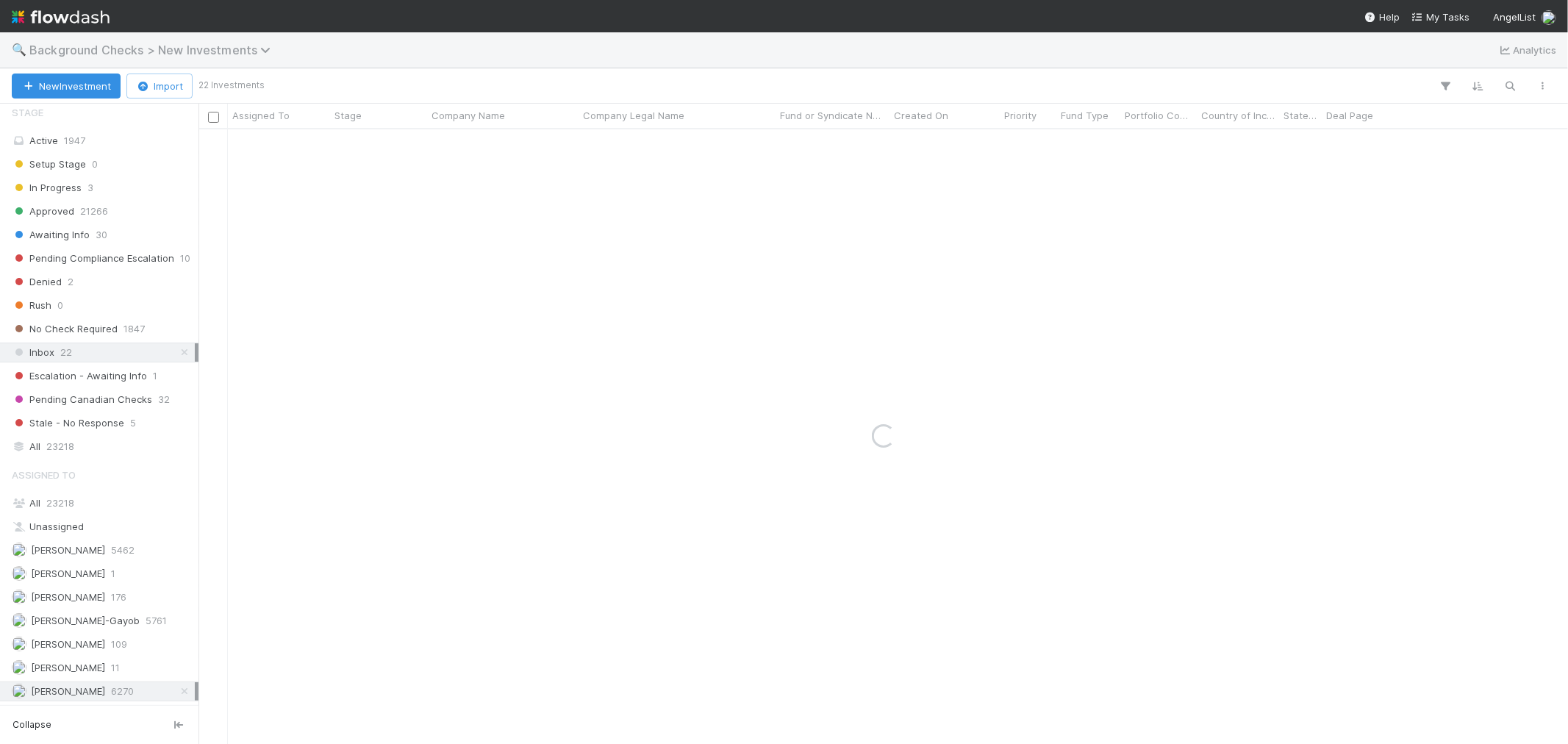
click at [199, 45] on span "Background Checks > New Investments" at bounding box center [153, 49] width 248 height 15
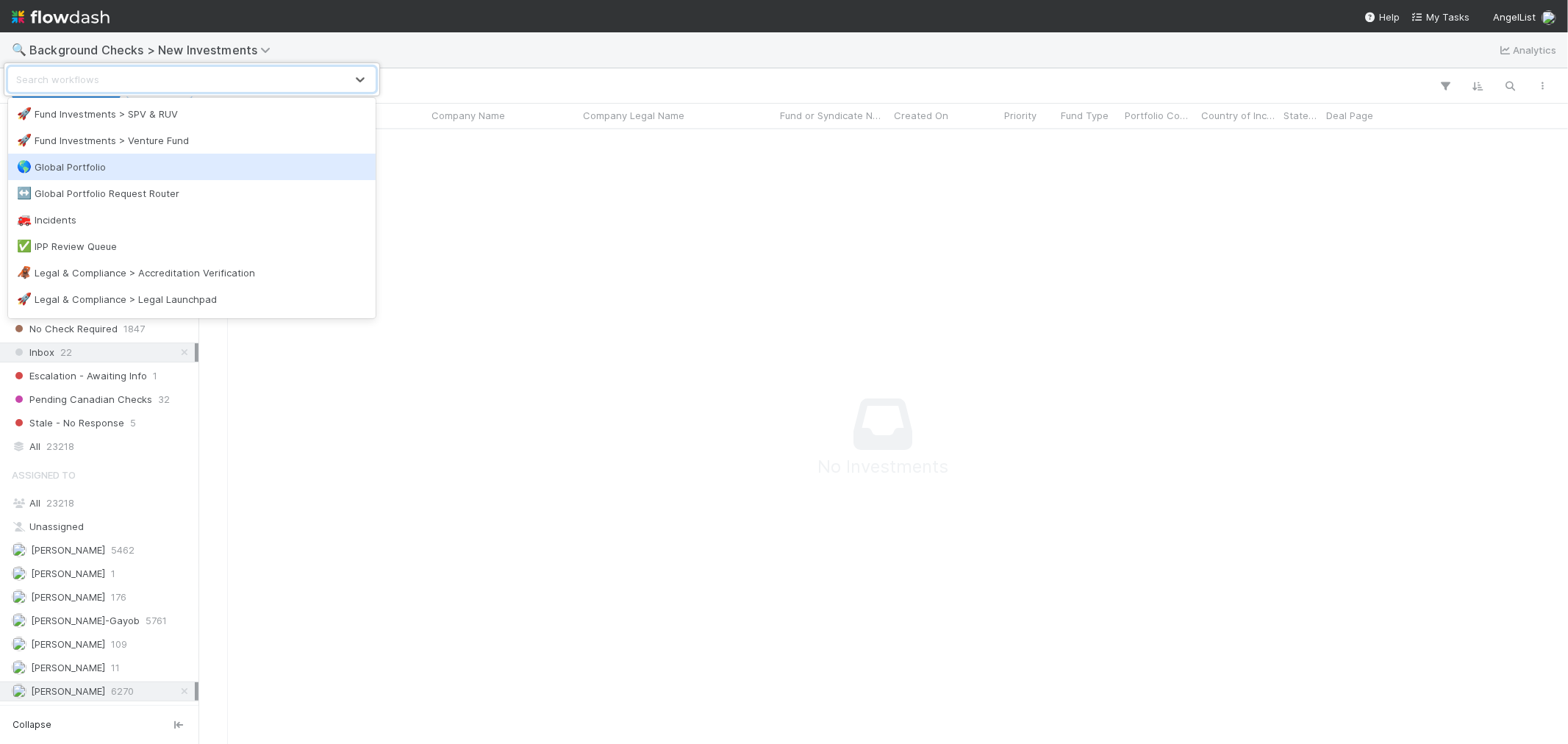
scroll to position [653, 0]
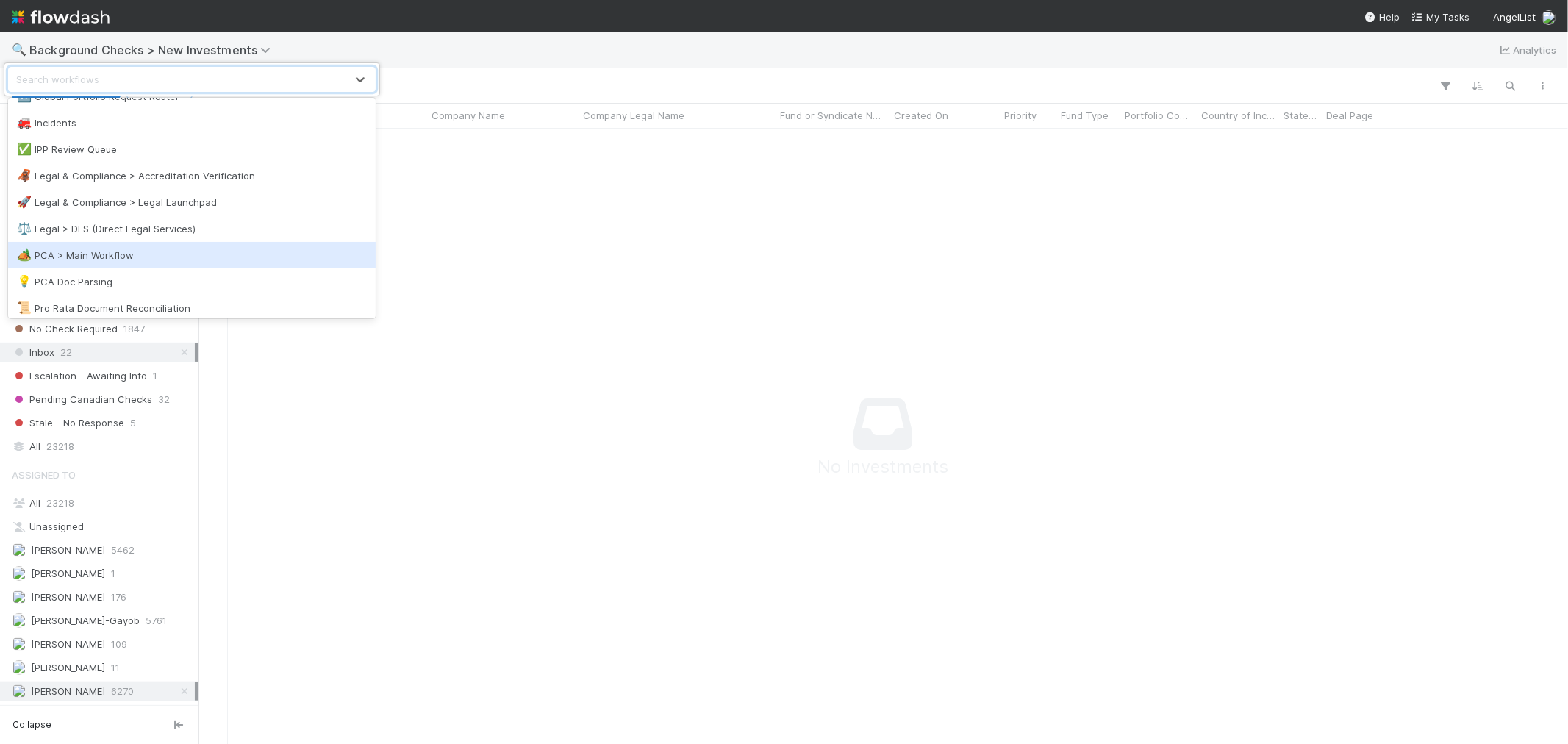
click at [143, 256] on div "🏕️ PCA > Main Workflow" at bounding box center [192, 255] width 350 height 15
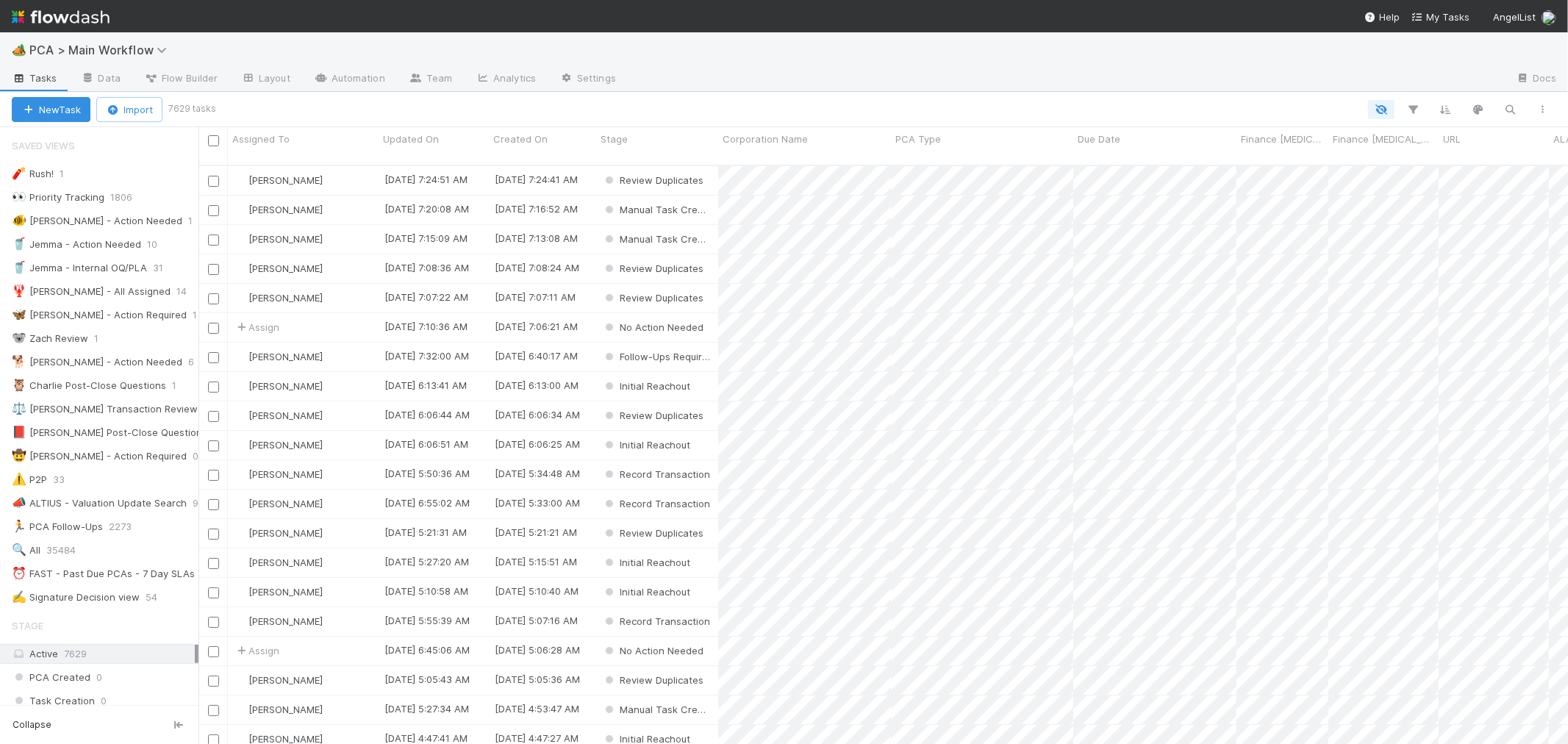
scroll to position [579, 1357]
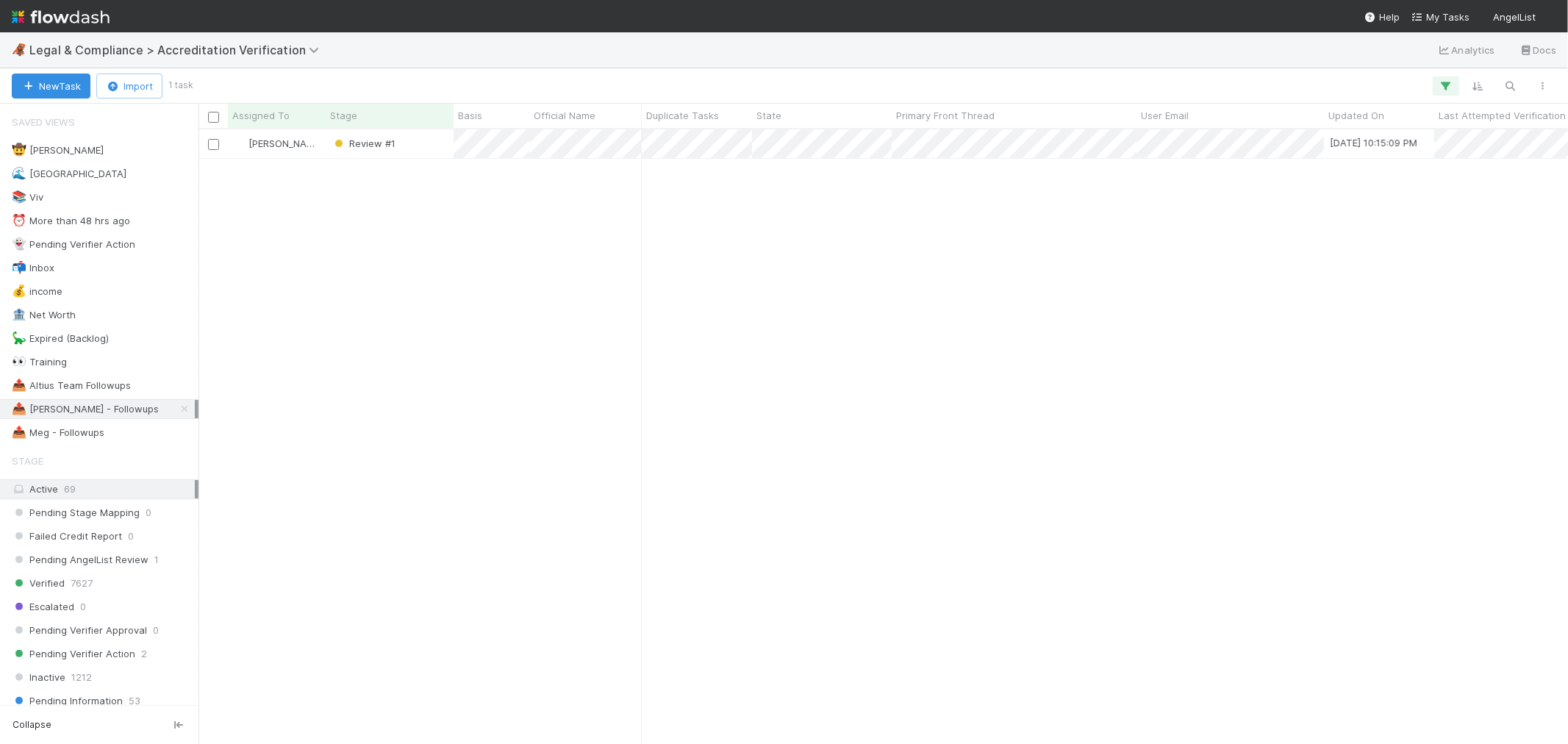
scroll to position [602, 1357]
click at [177, 412] on icon at bounding box center [184, 409] width 15 height 10
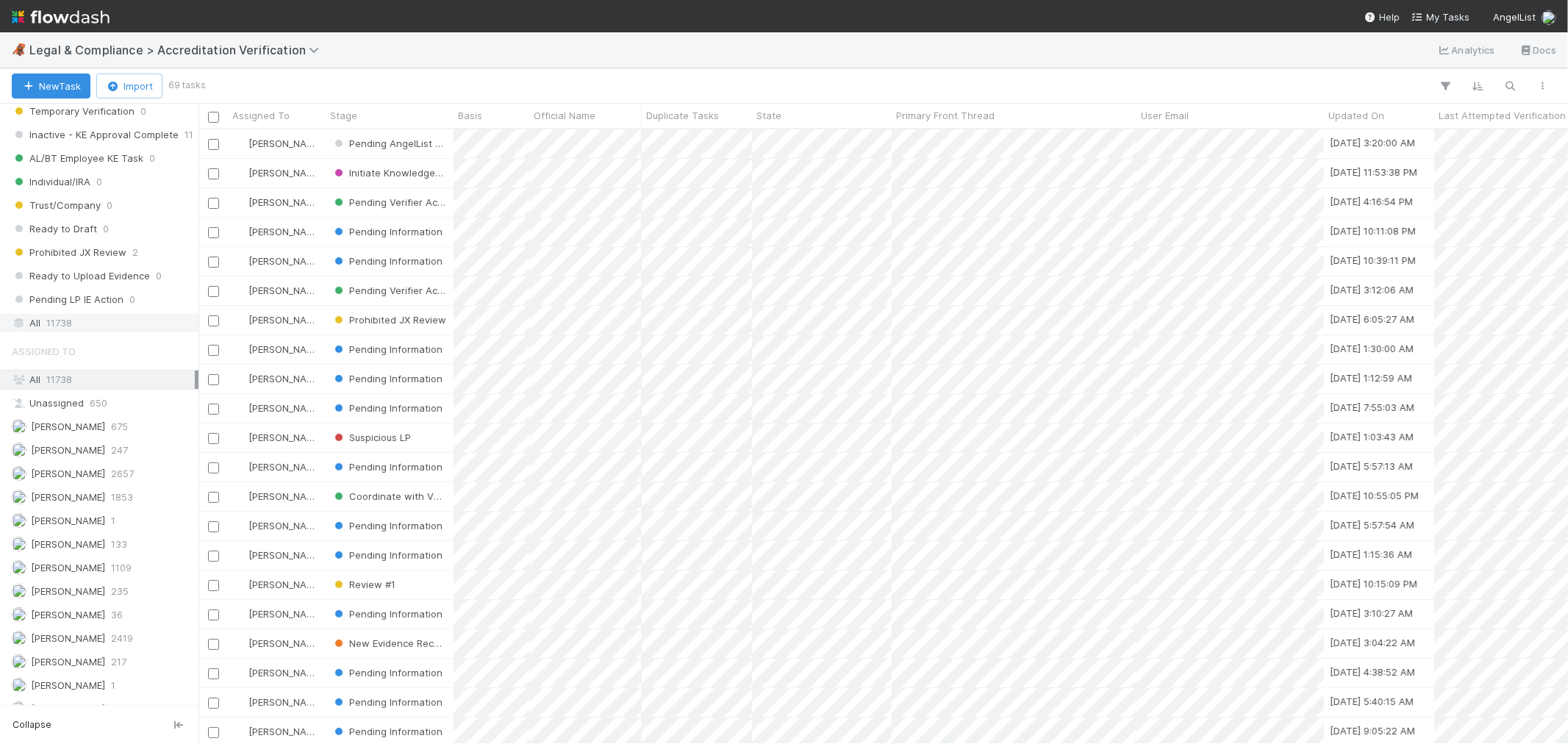
scroll to position [602, 1357]
click at [69, 332] on span "11738" at bounding box center [59, 323] width 26 height 18
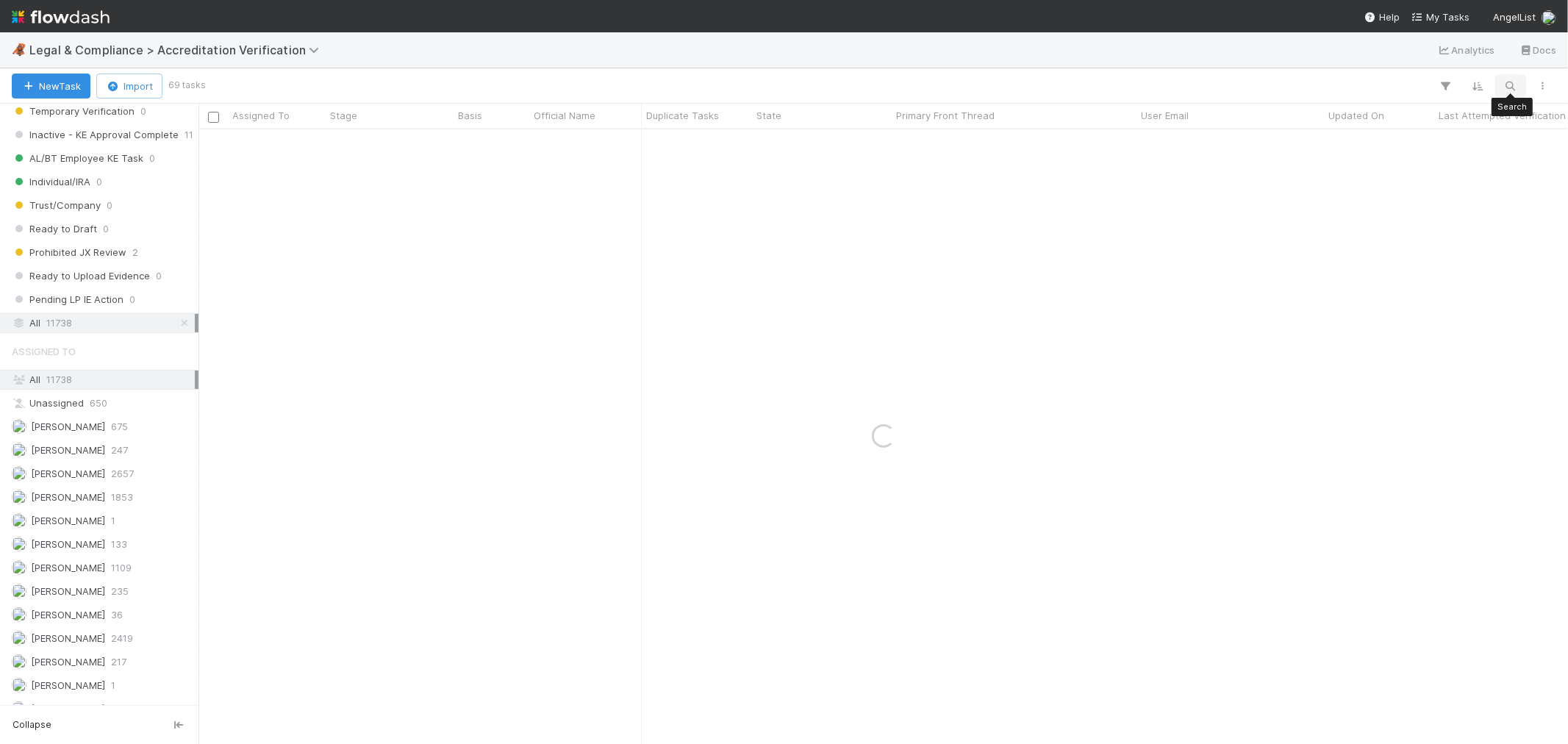
click at [1030, 85] on icon "button" at bounding box center [1510, 85] width 15 height 13
type input "7almulla7@gmail.com"
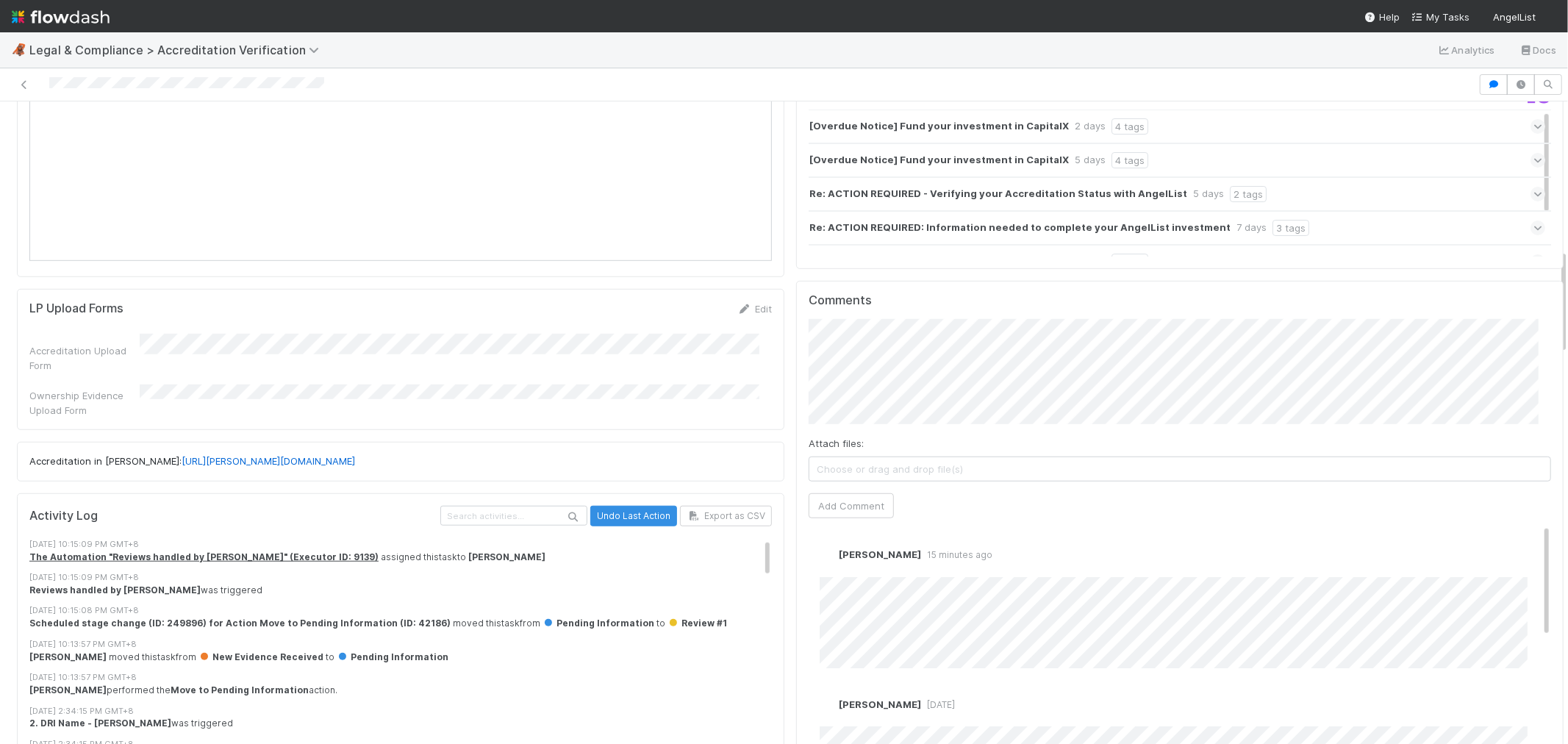
scroll to position [898, 0]
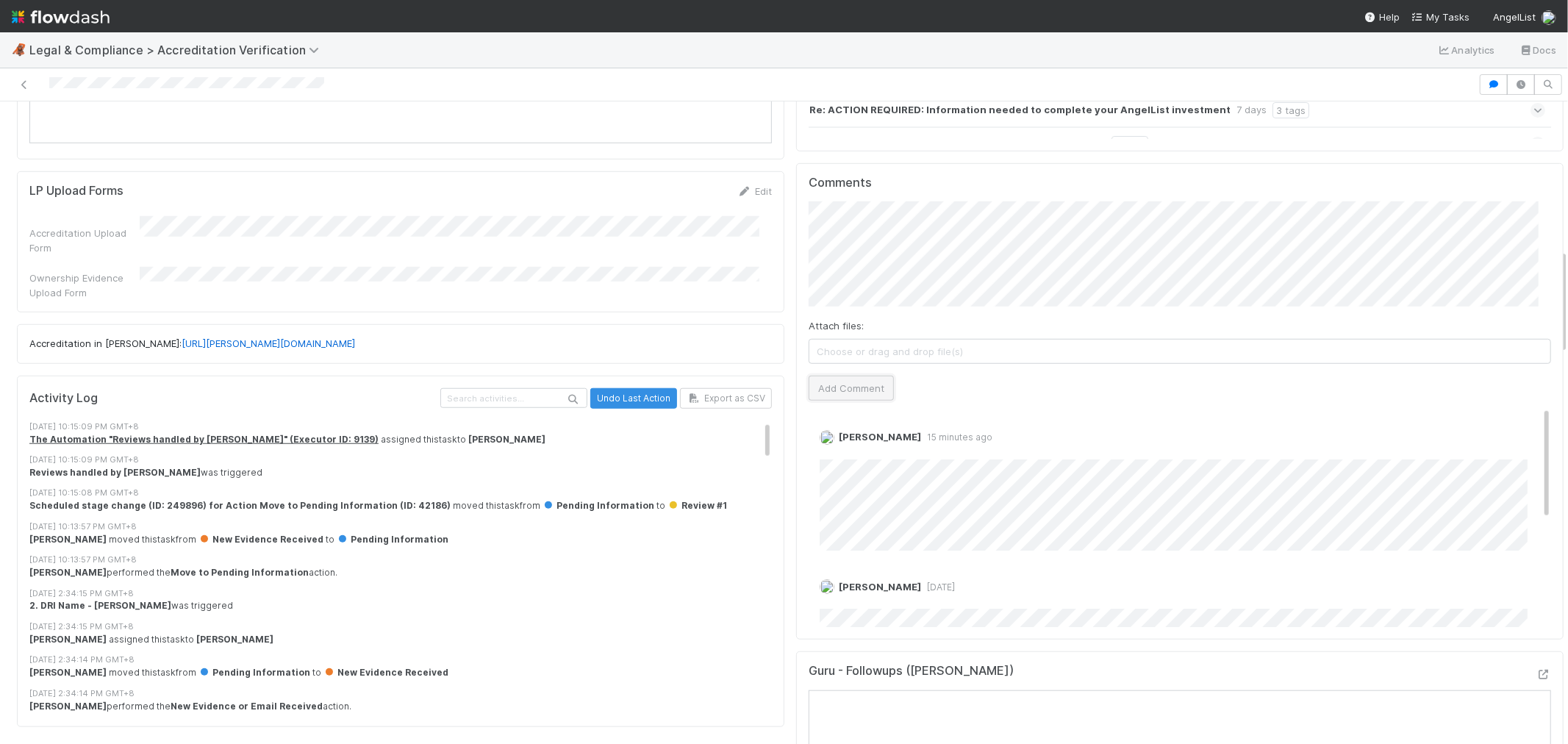
click at [856, 376] on button "Add Comment" at bounding box center [850, 388] width 85 height 25
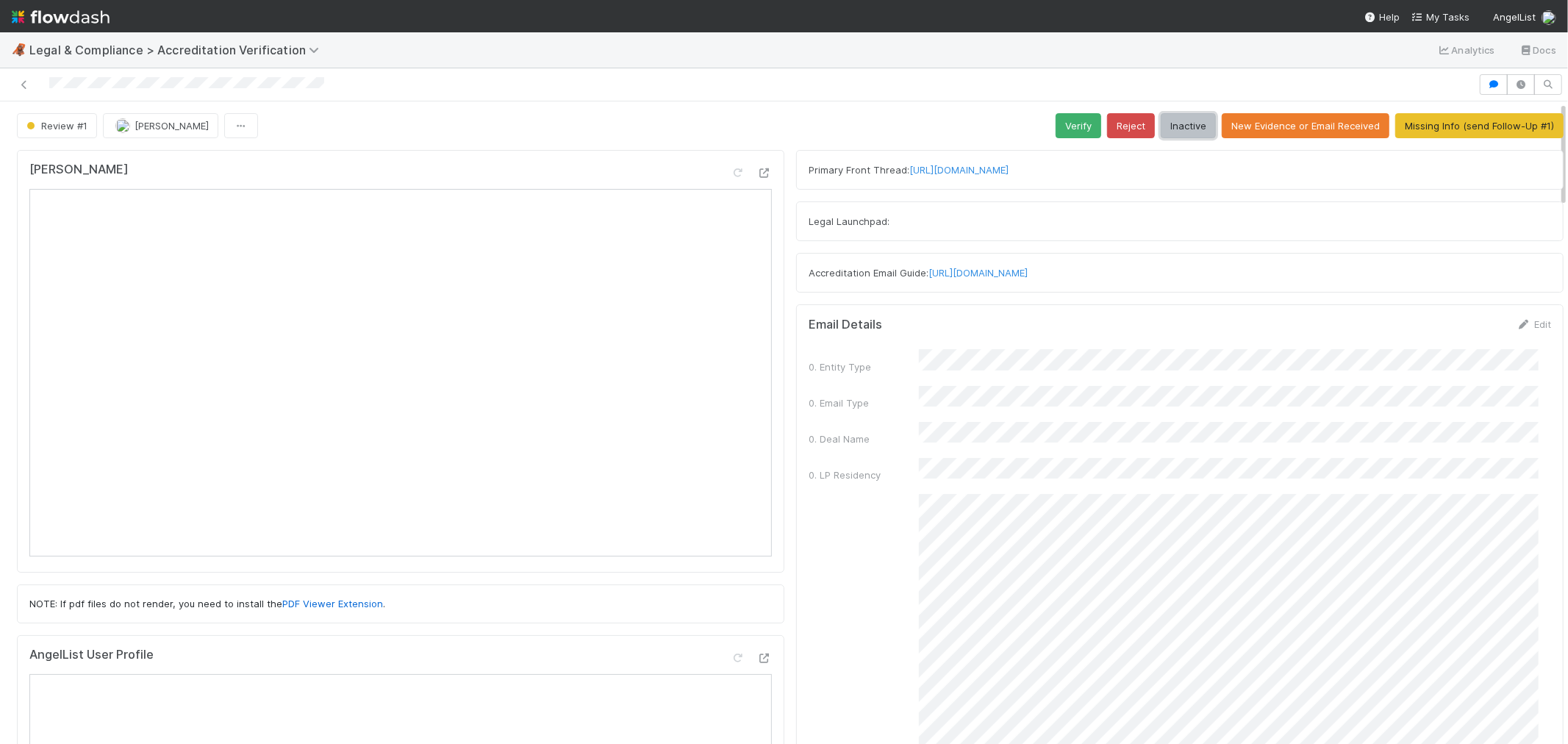
click at [1180, 128] on button "Inactive" at bounding box center [1188, 126] width 55 height 25
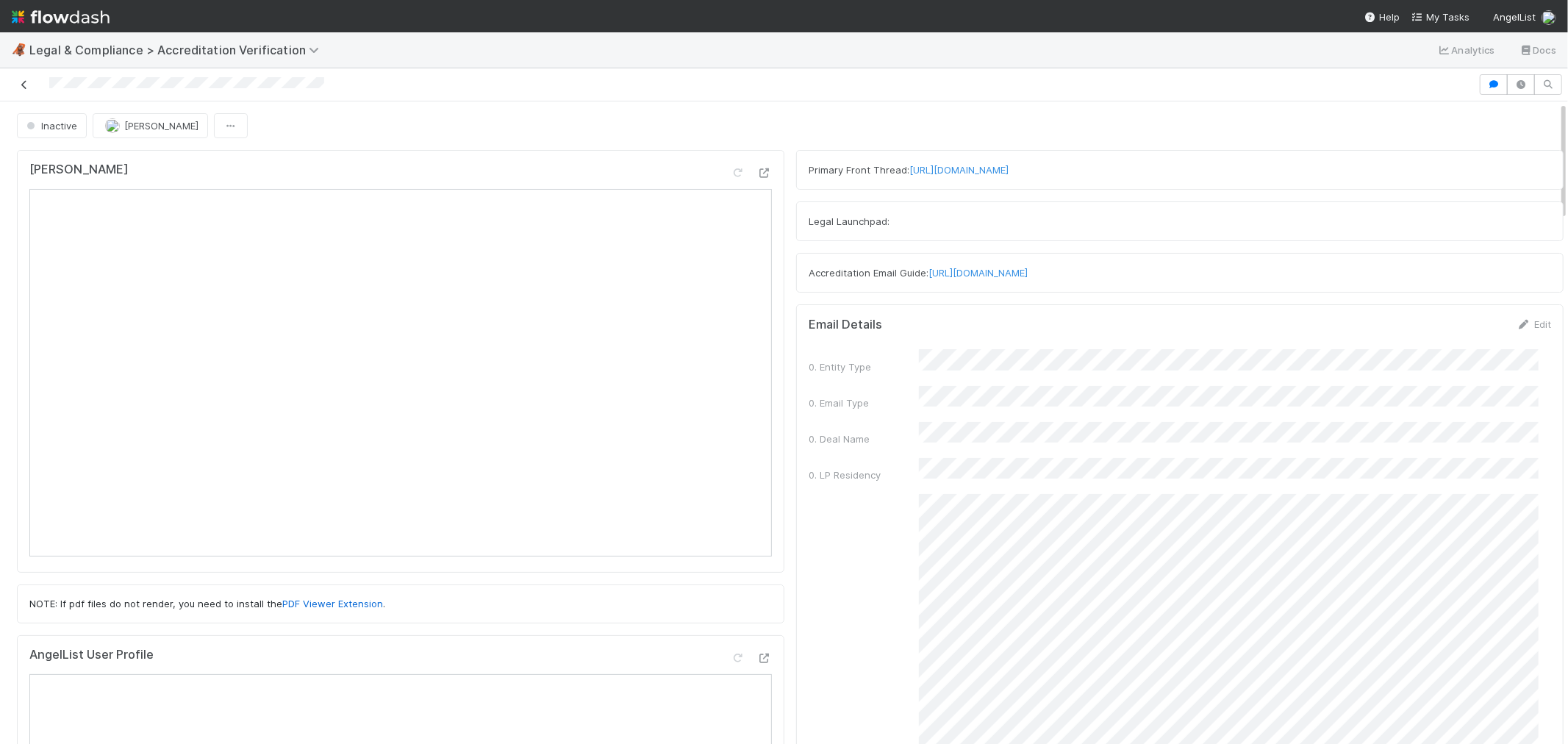
click at [26, 83] on icon at bounding box center [24, 84] width 15 height 10
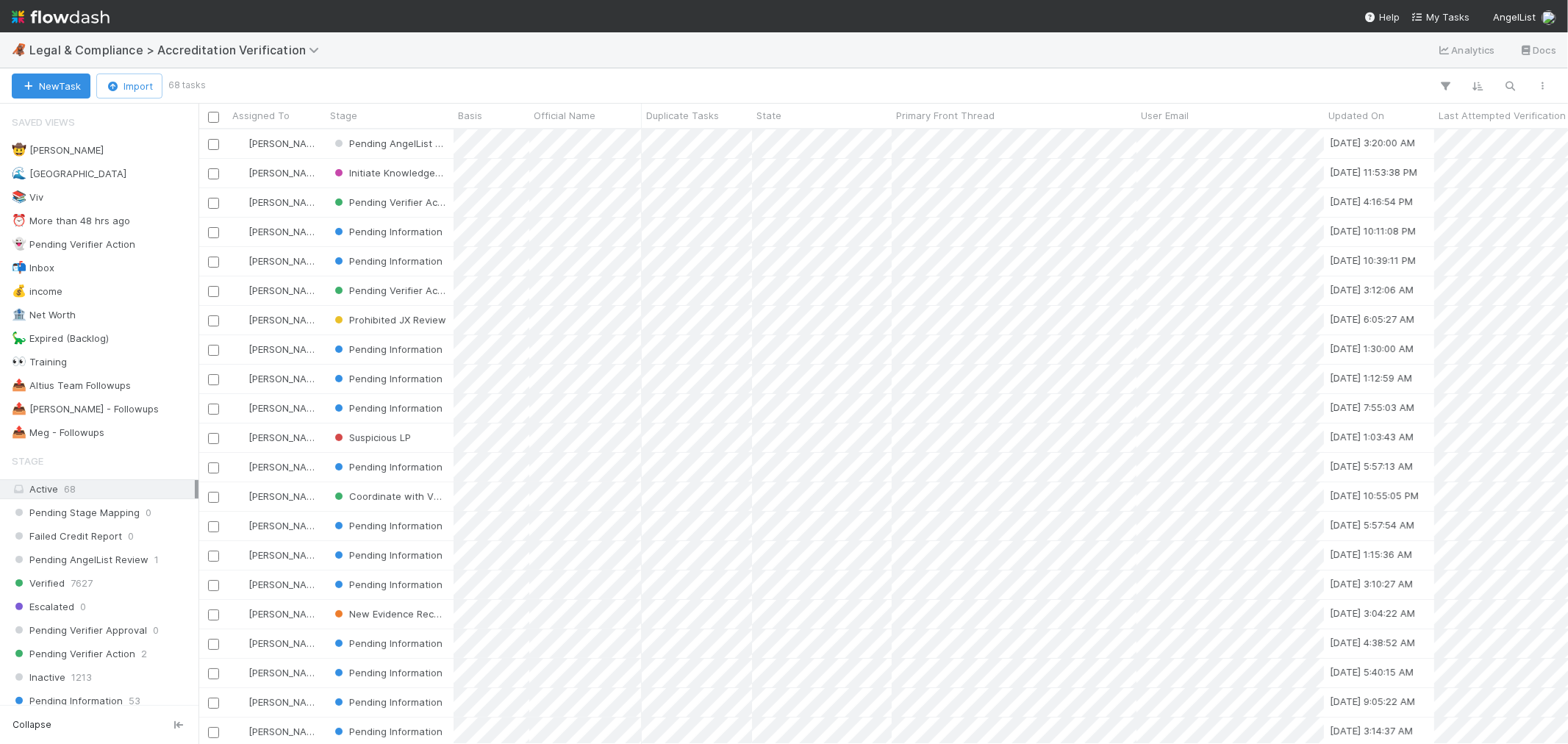
scroll to position [602, 1357]
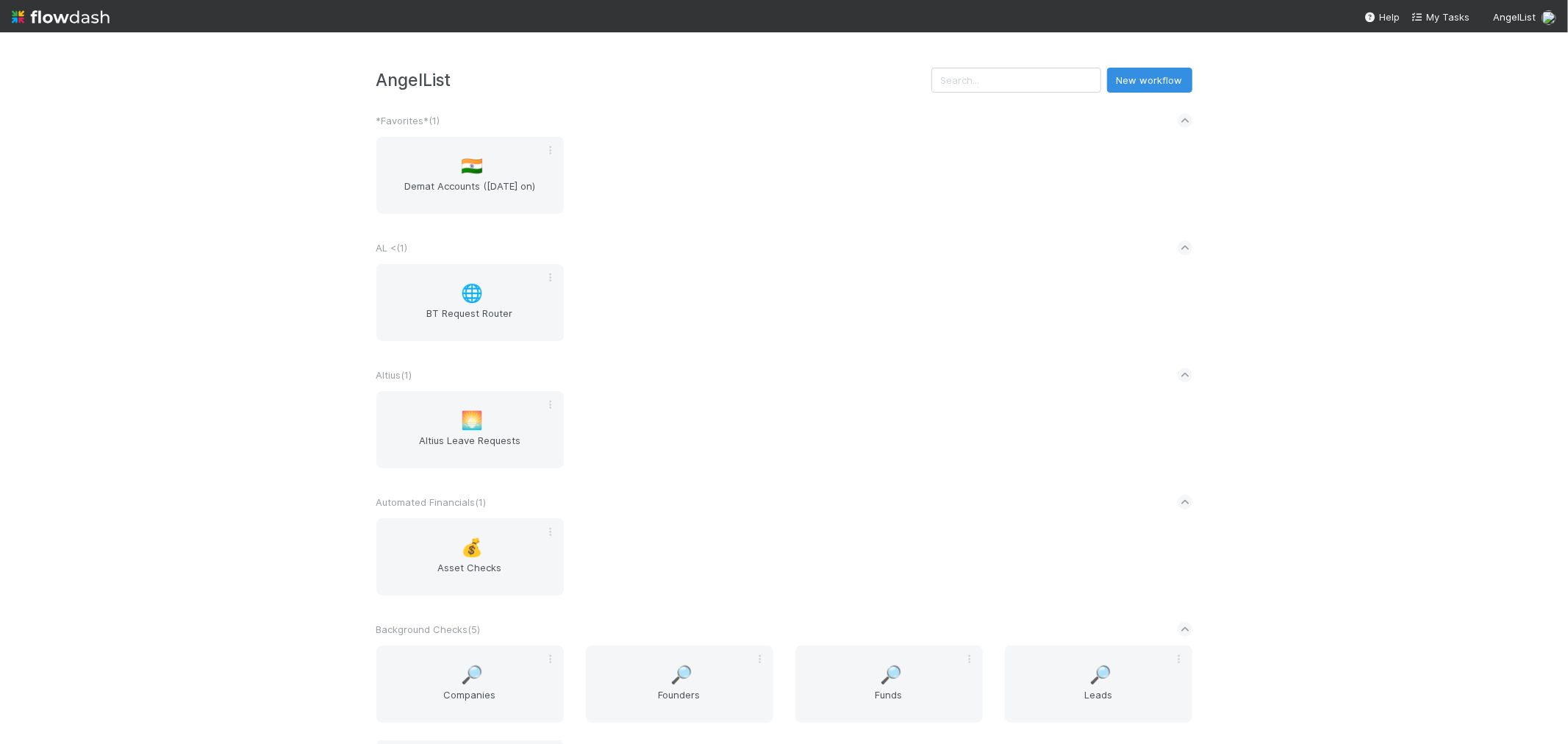
click at [817, 241] on div "AL < ( 1 )" at bounding box center [784, 247] width 816 height 33
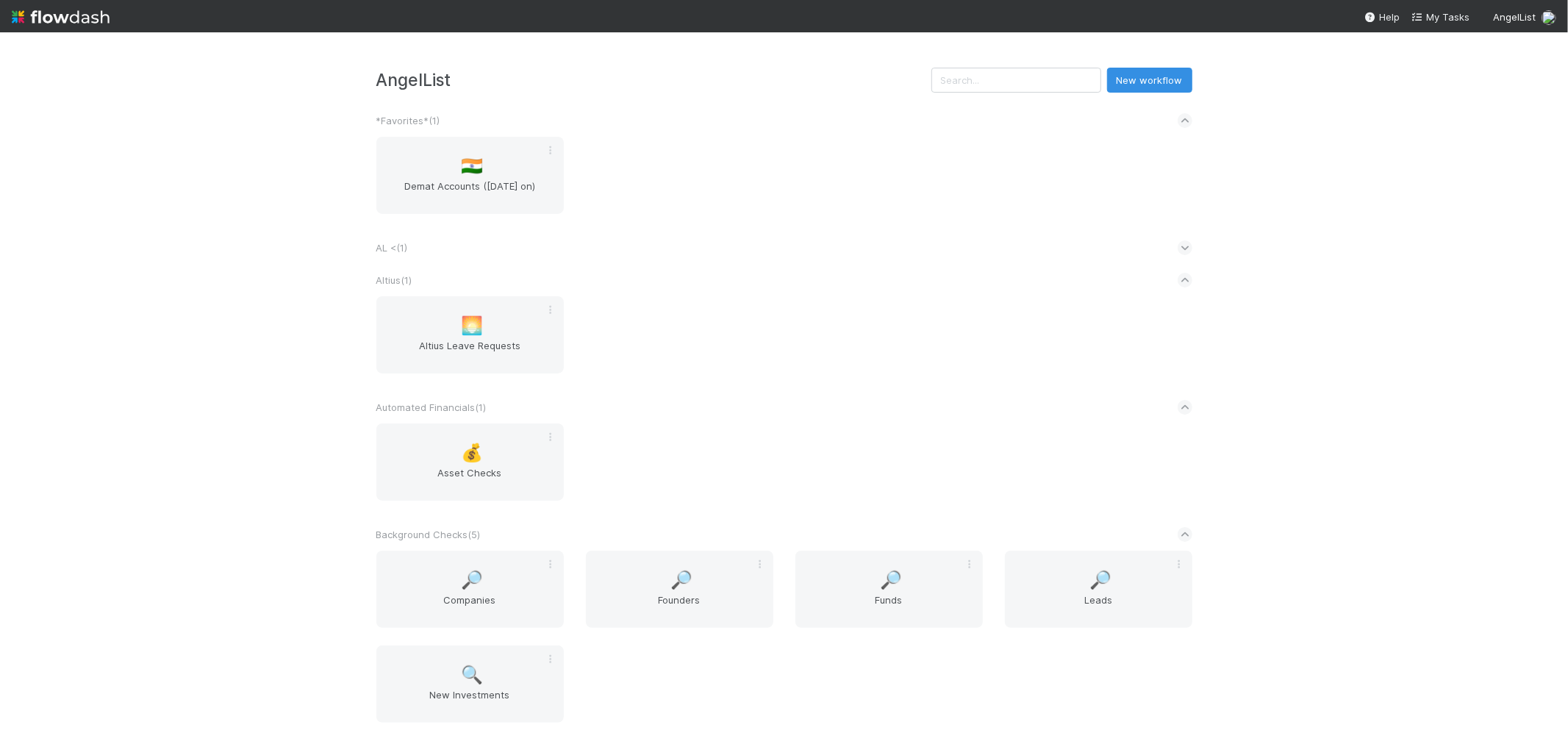
scroll to position [1285, 0]
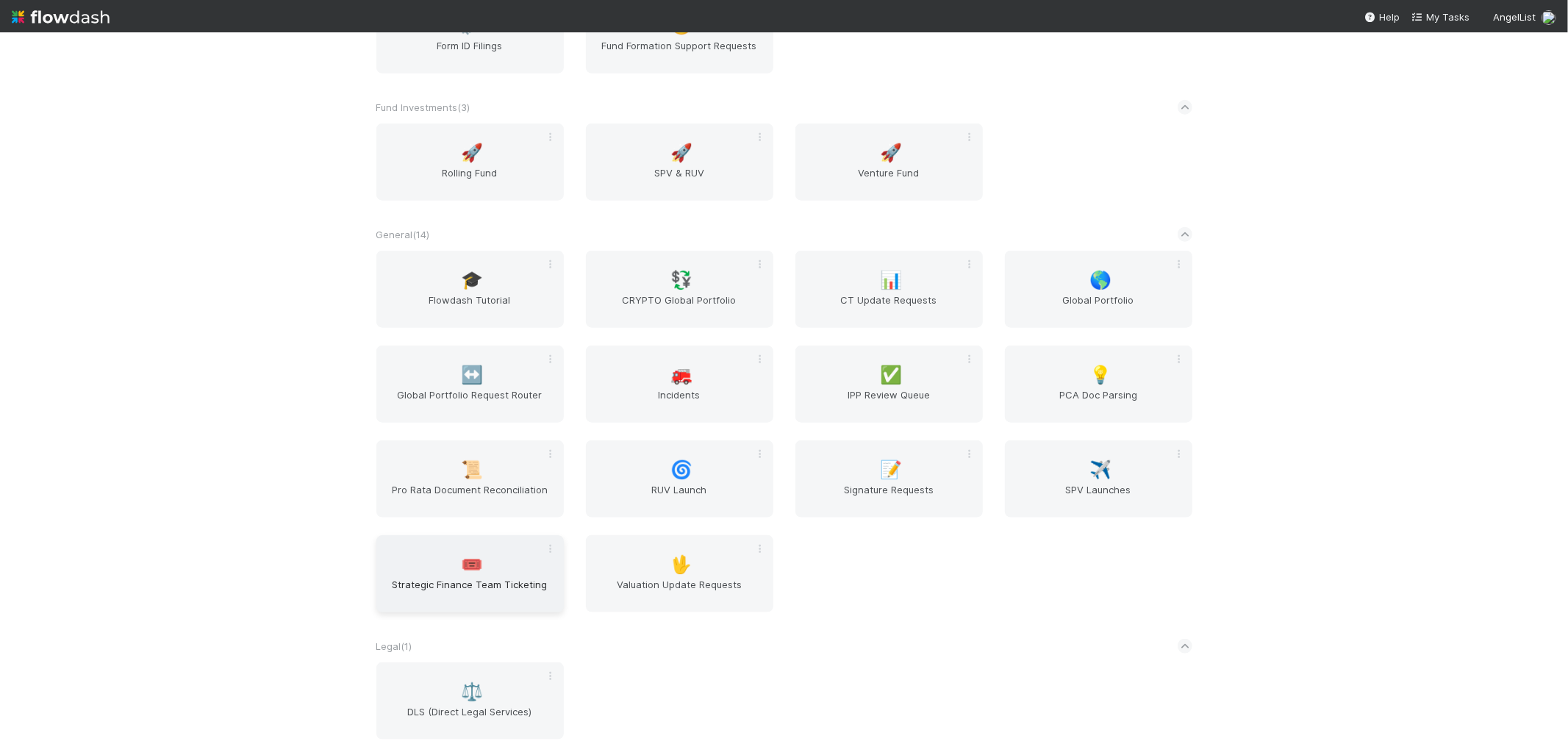
click at [468, 577] on span "Strategic Finance Team Ticketing" at bounding box center [470, 591] width 176 height 29
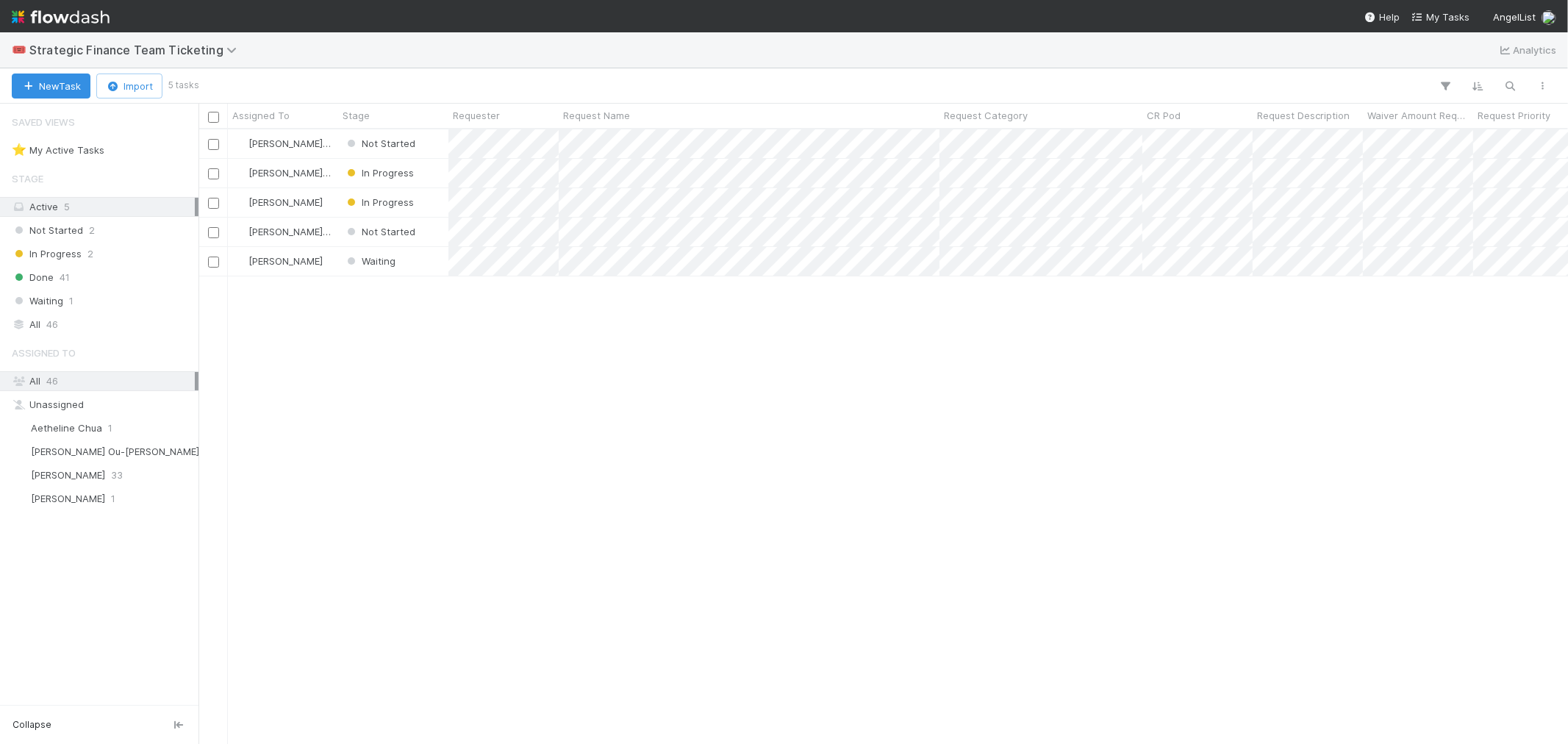
scroll to position [602, 1357]
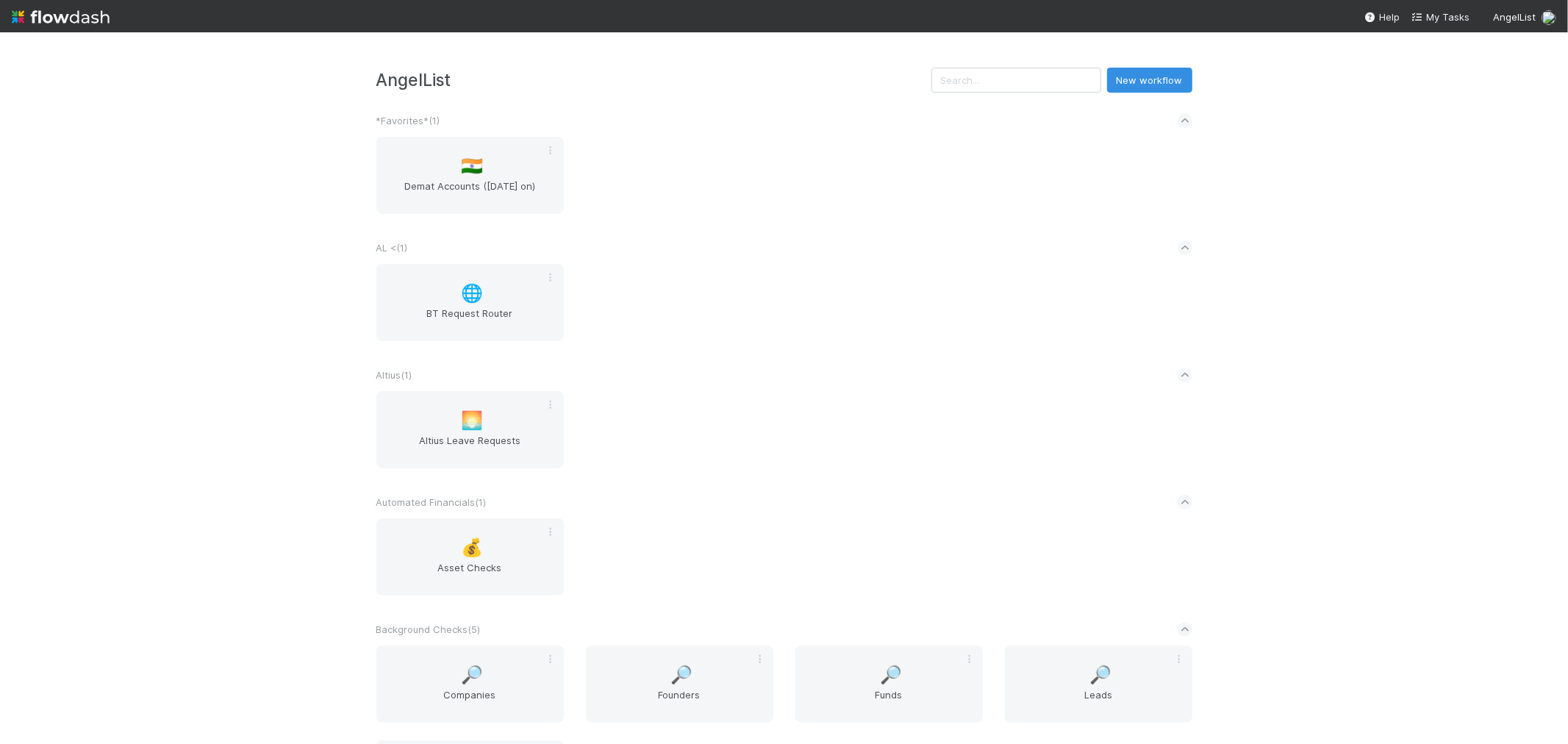
scroll to position [1380, 0]
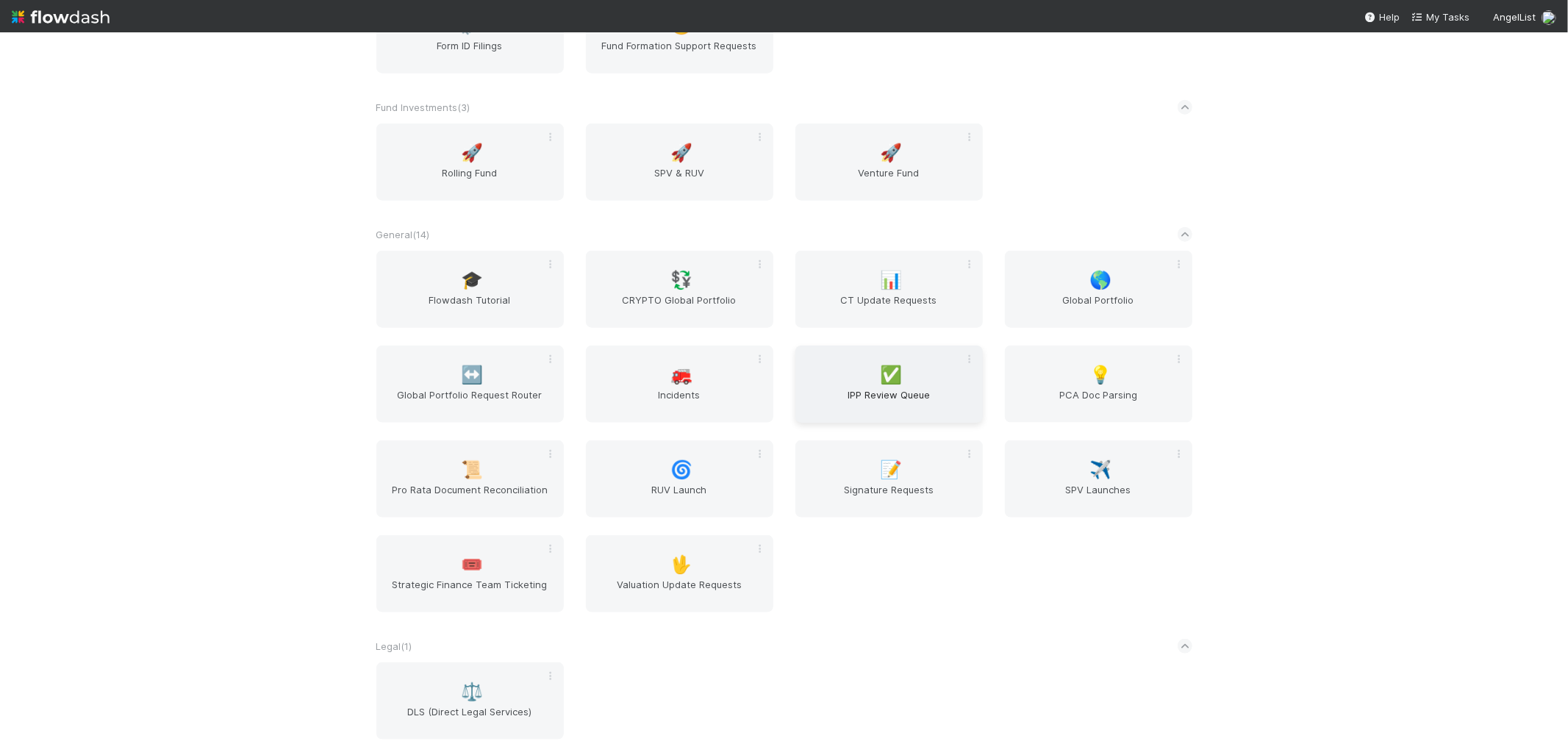
click at [907, 376] on div "✅ IPP Review Queue" at bounding box center [888, 384] width 187 height 77
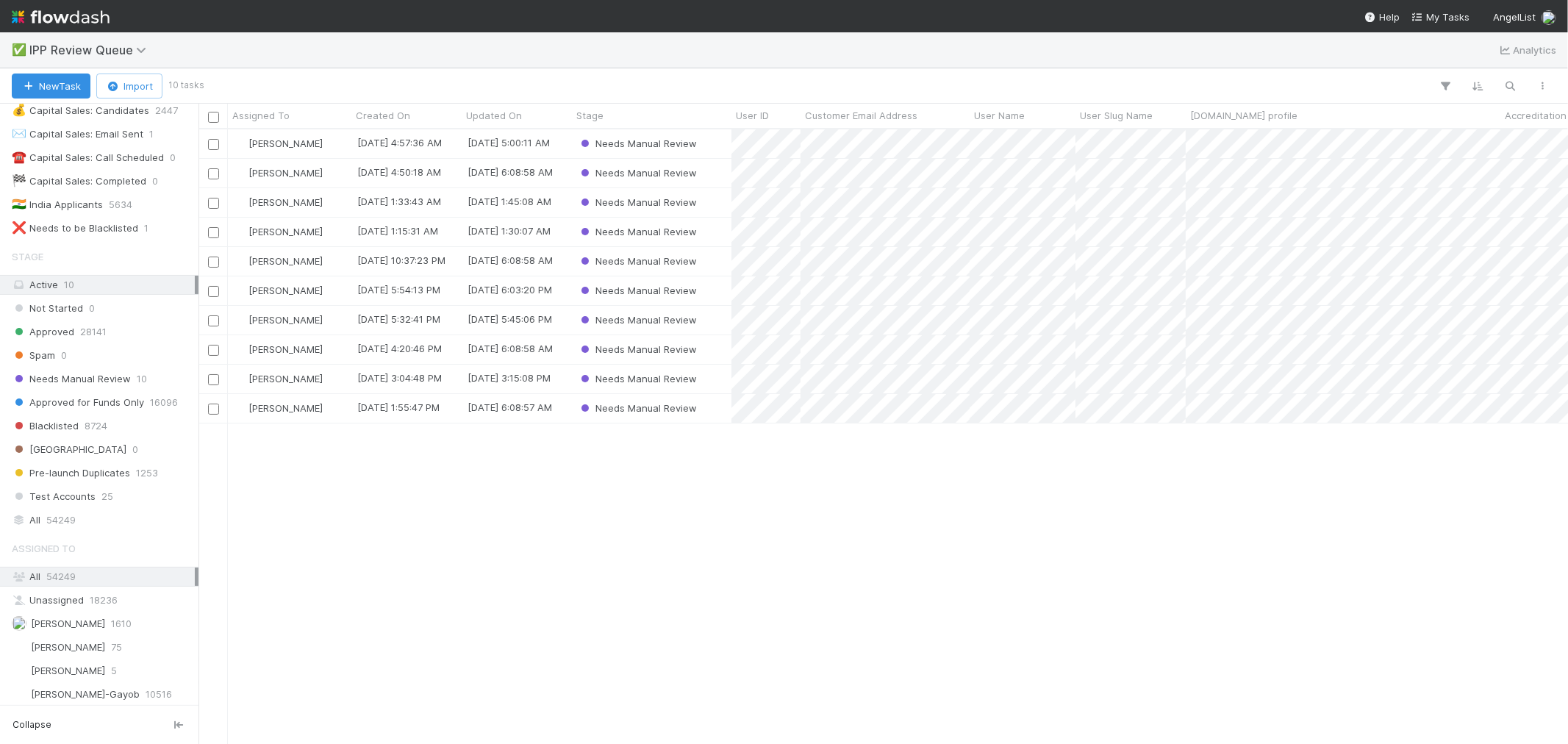
scroll to position [141, 0]
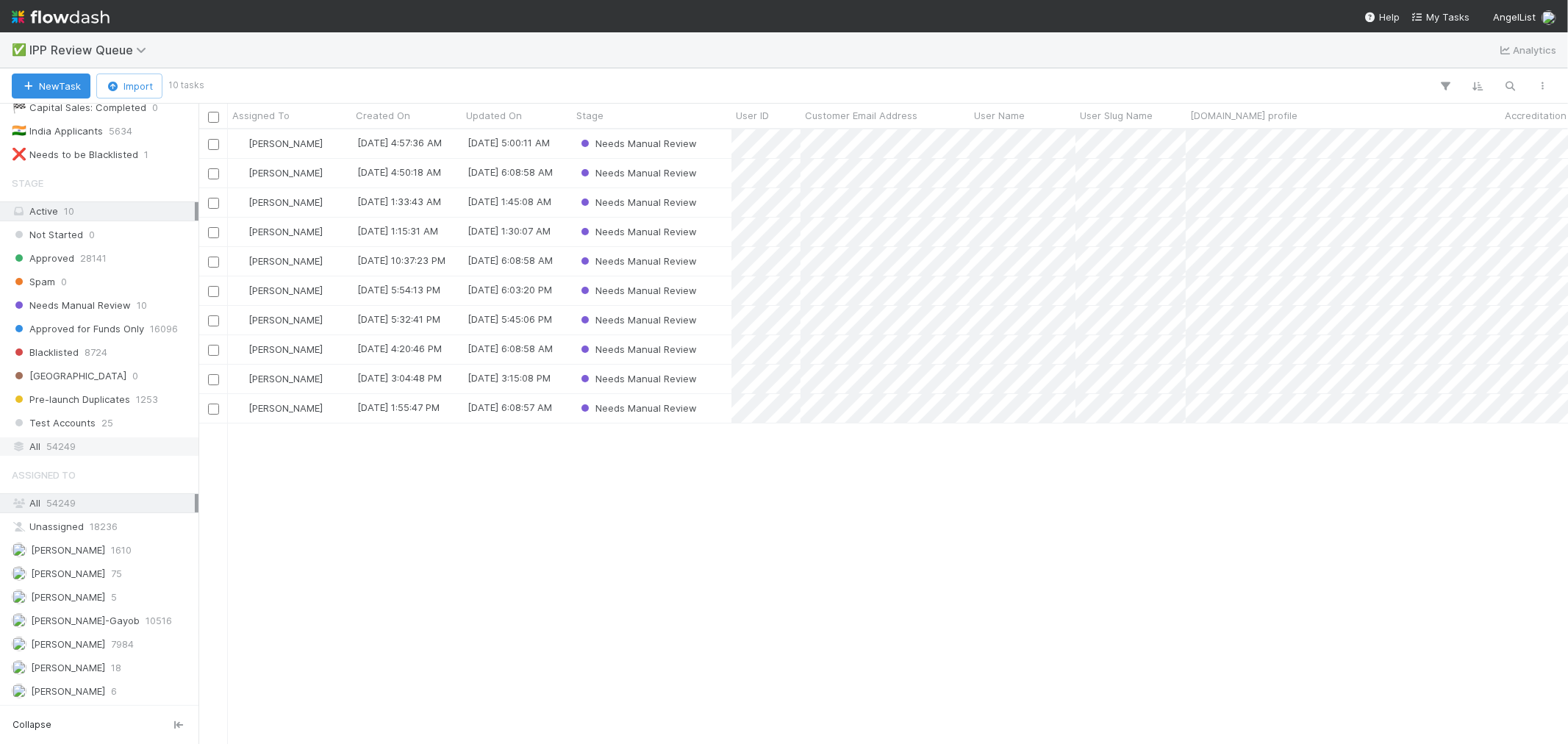
click at [66, 447] on span "54249" at bounding box center [61, 446] width 29 height 18
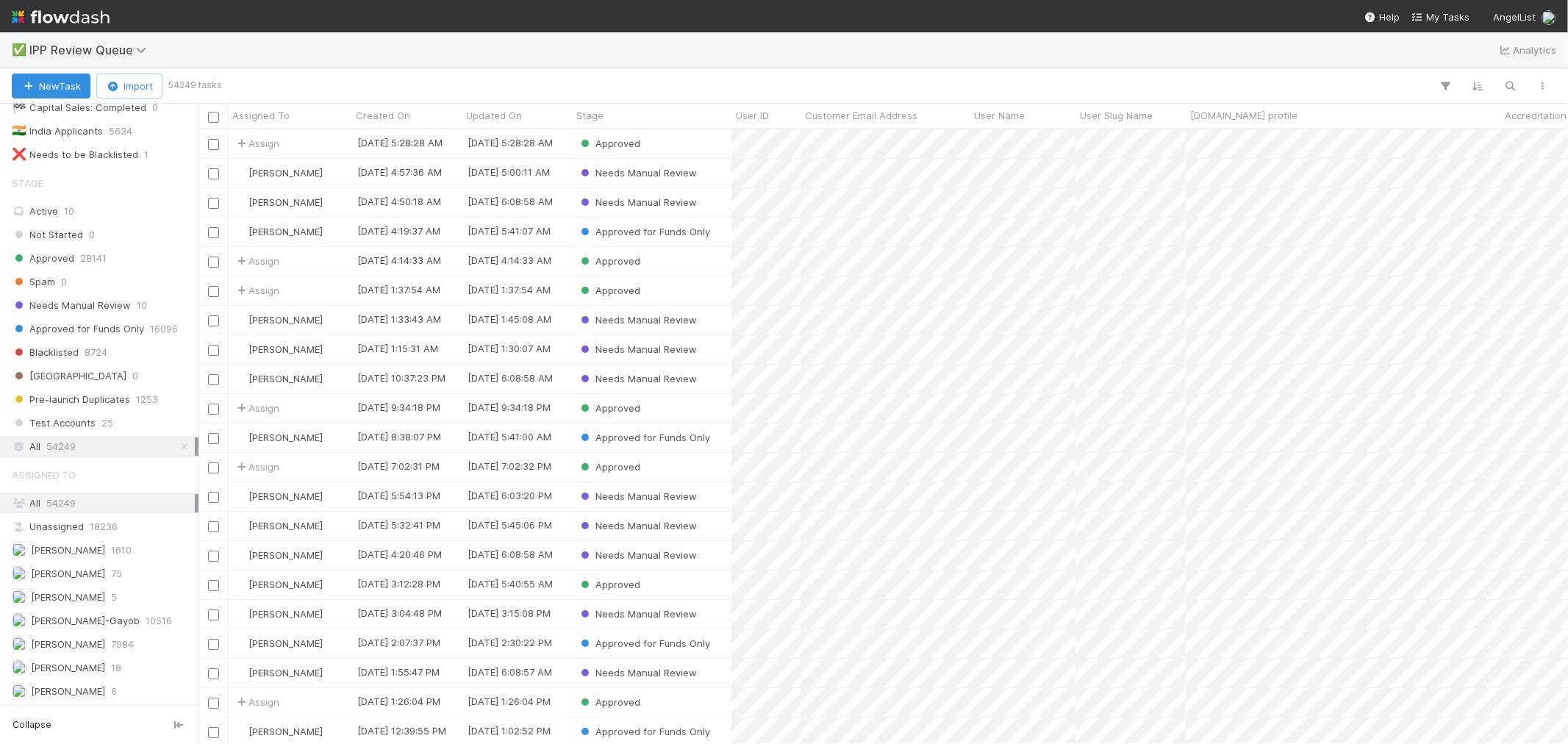
scroll to position [602, 1357]
click at [1503, 79] on icon "button" at bounding box center [1510, 85] width 15 height 13
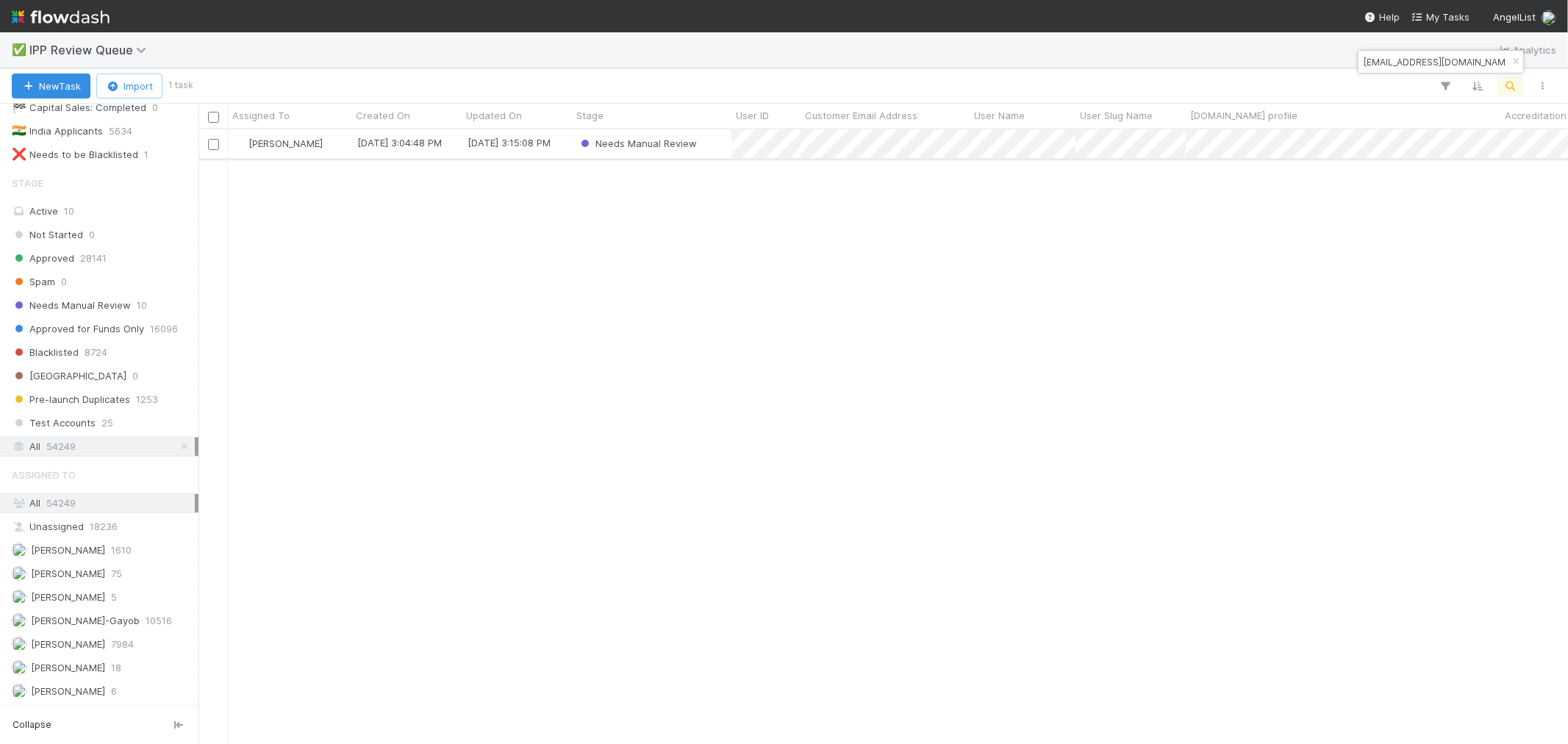
type input "aresejoeoshodi@gmail.com"
click at [709, 145] on div "Needs Manual Review" at bounding box center [651, 143] width 159 height 29
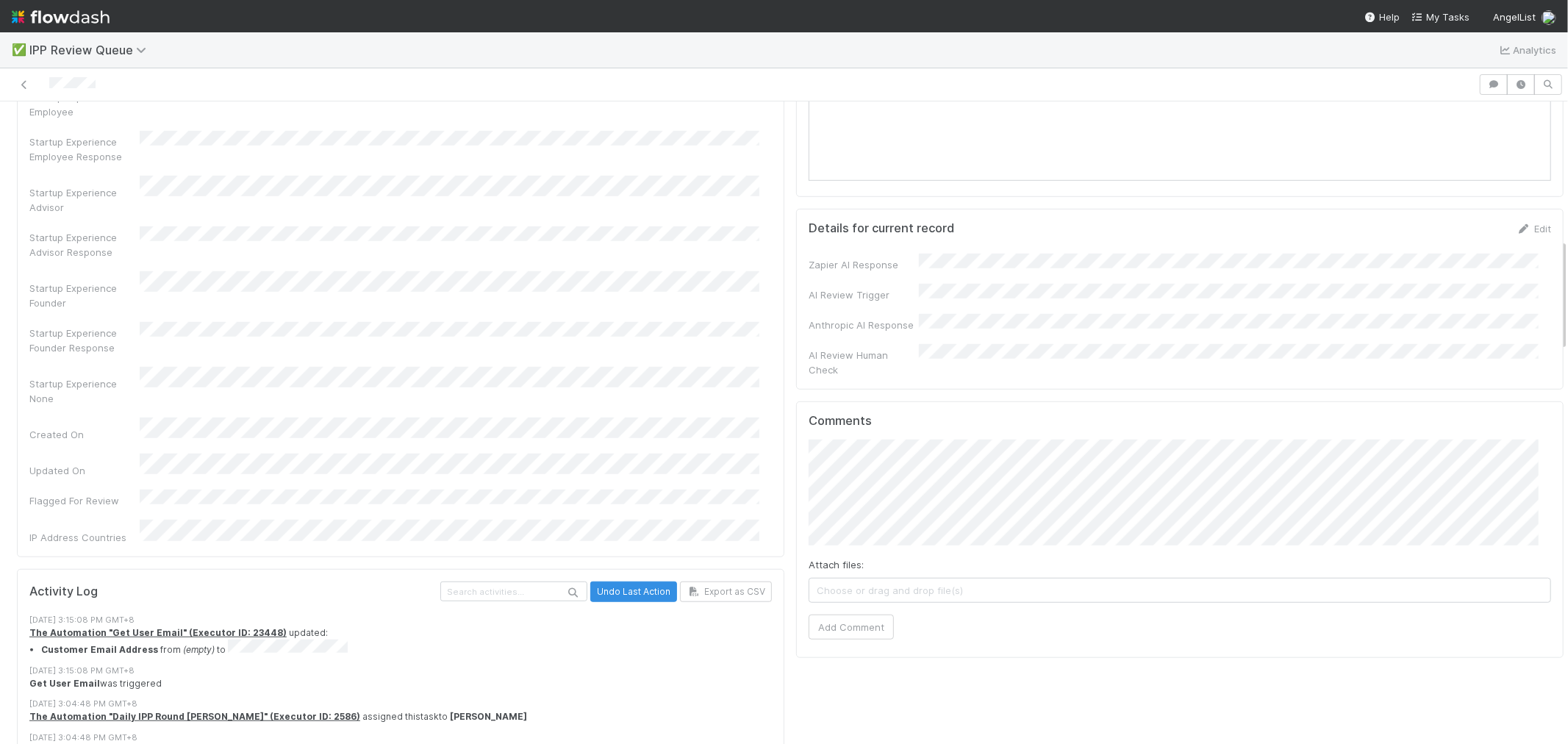
scroll to position [817, 0]
click at [835, 614] on button "Add Comment" at bounding box center [850, 626] width 85 height 25
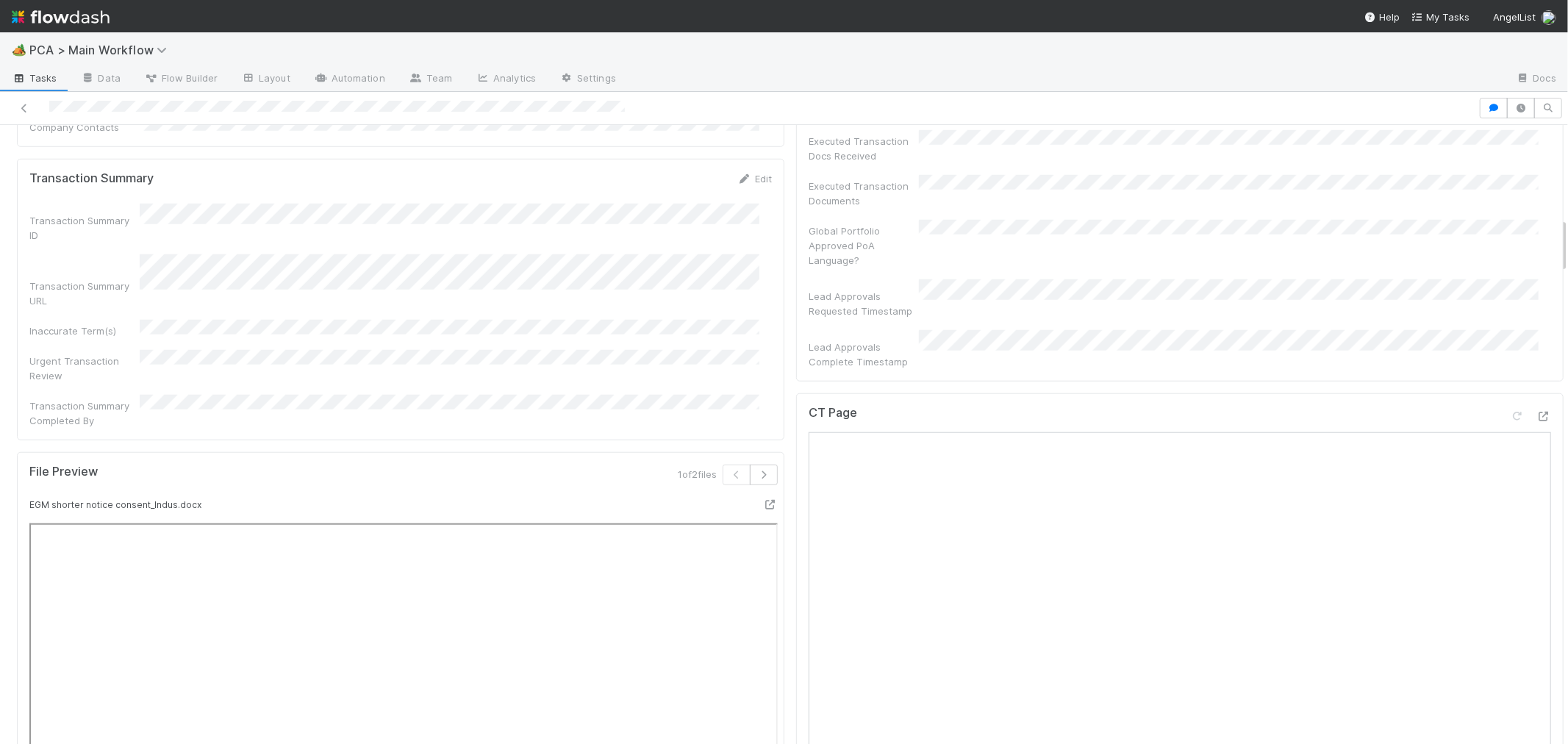
scroll to position [1022, 0]
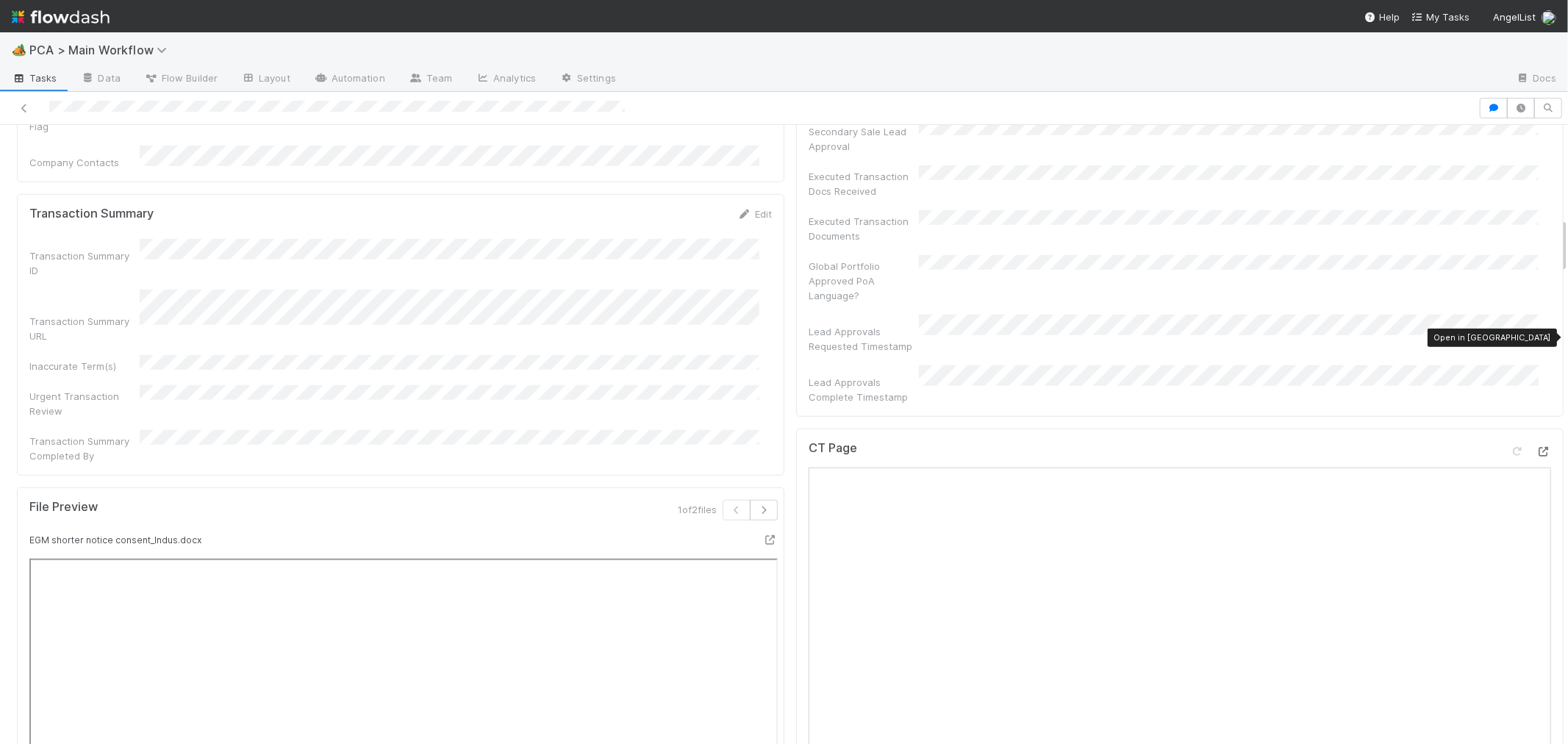
click at [1536, 447] on icon at bounding box center [1543, 451] width 15 height 10
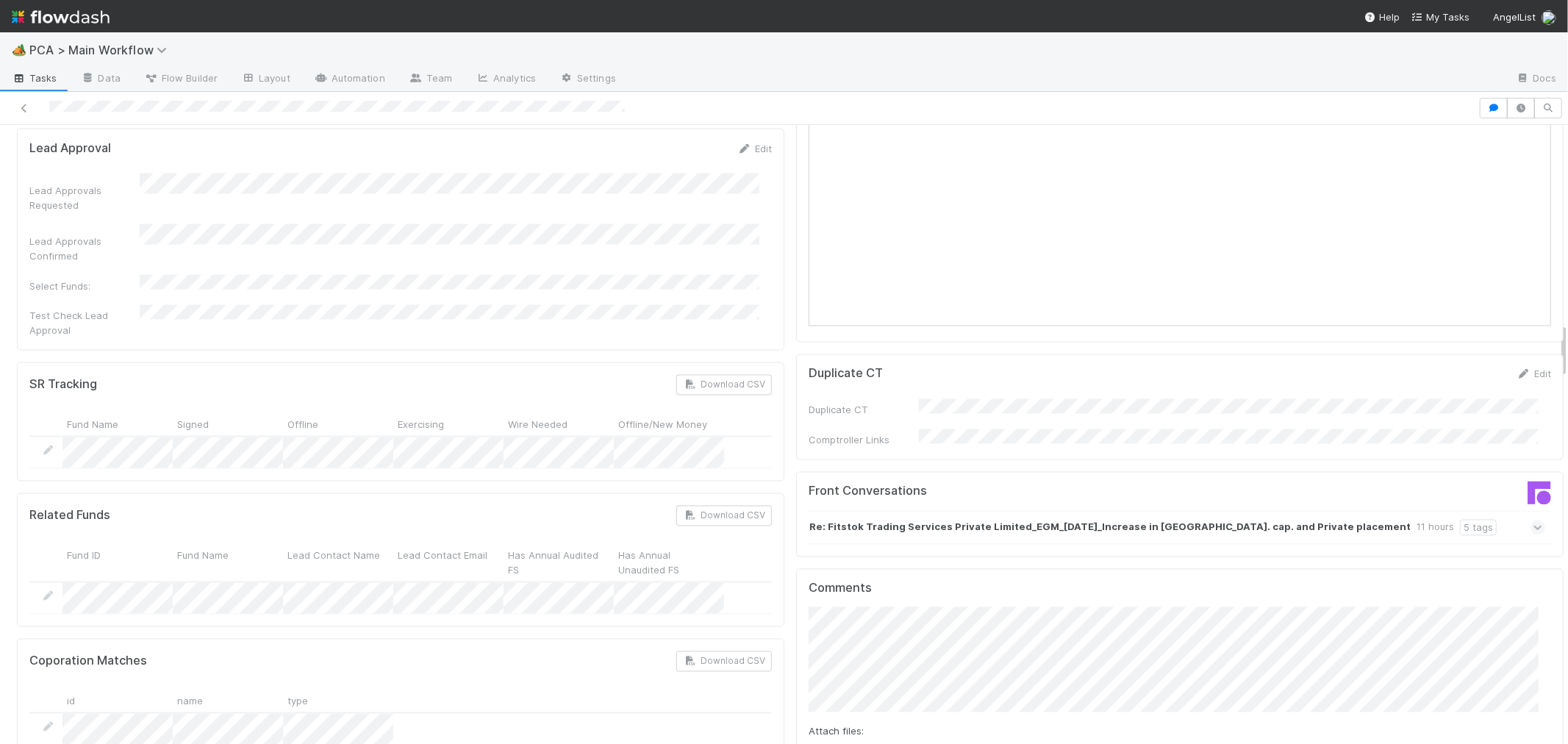
scroll to position [2328, 0]
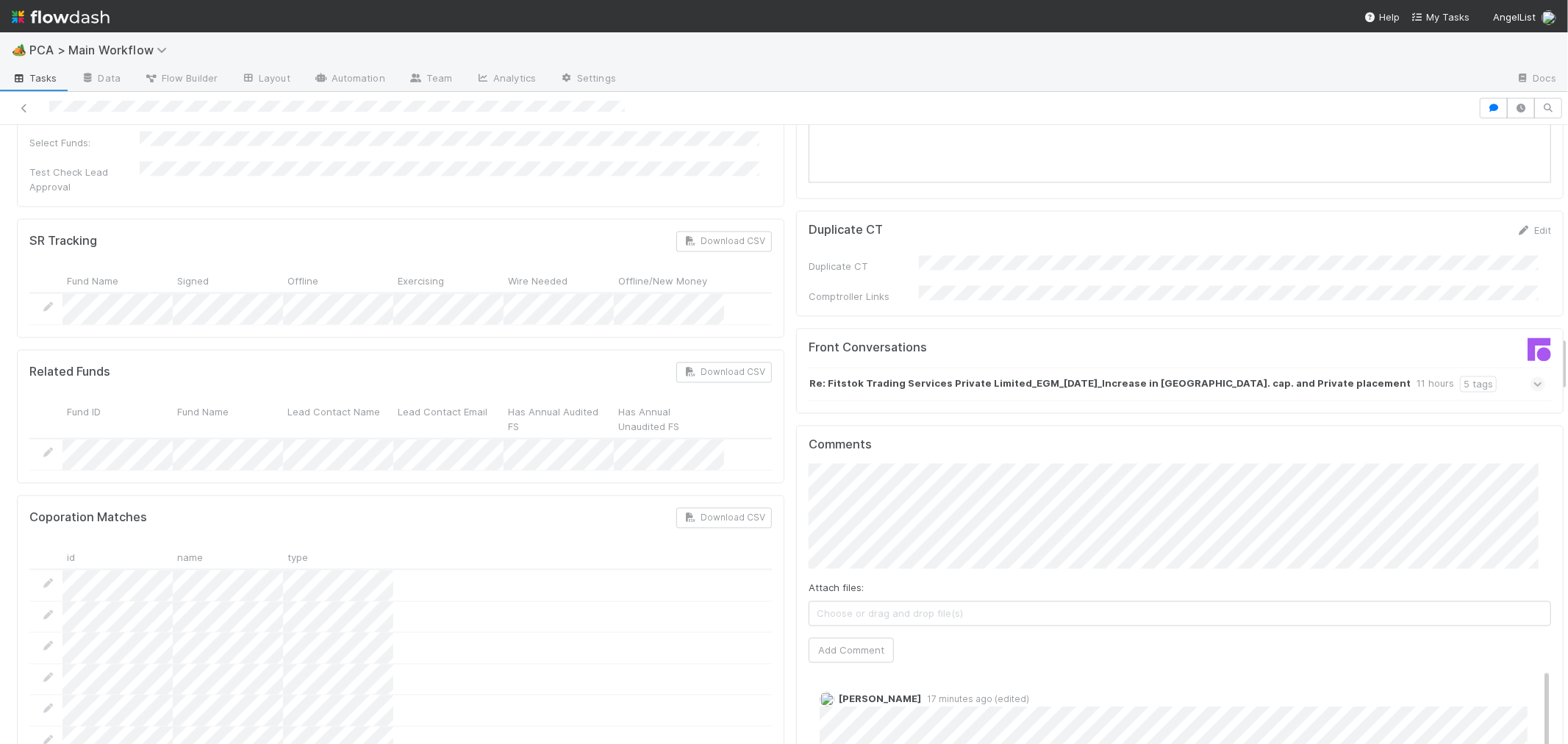
click at [1533, 377] on icon at bounding box center [1537, 384] width 10 height 15
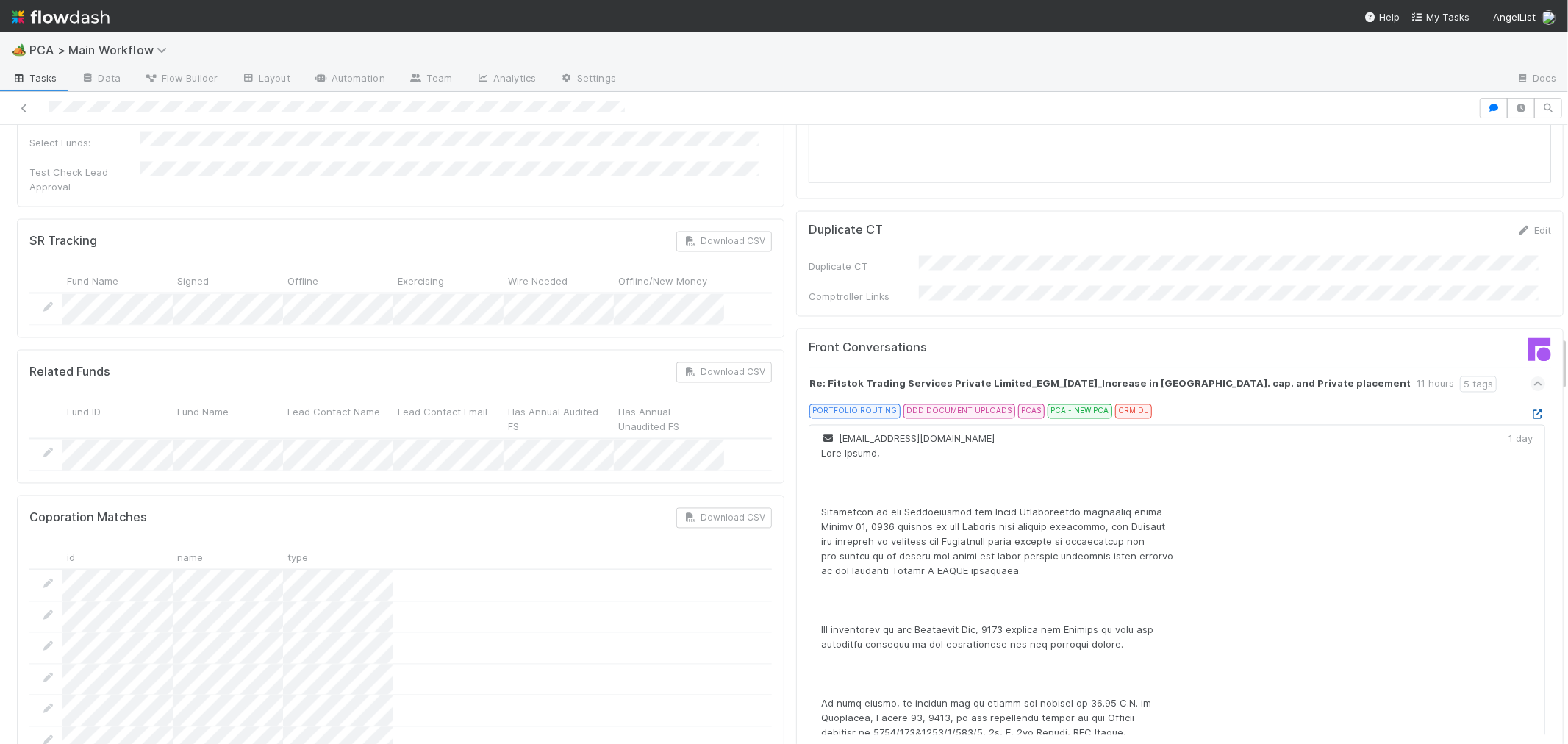
click at [1530, 410] on icon at bounding box center [1537, 414] width 15 height 10
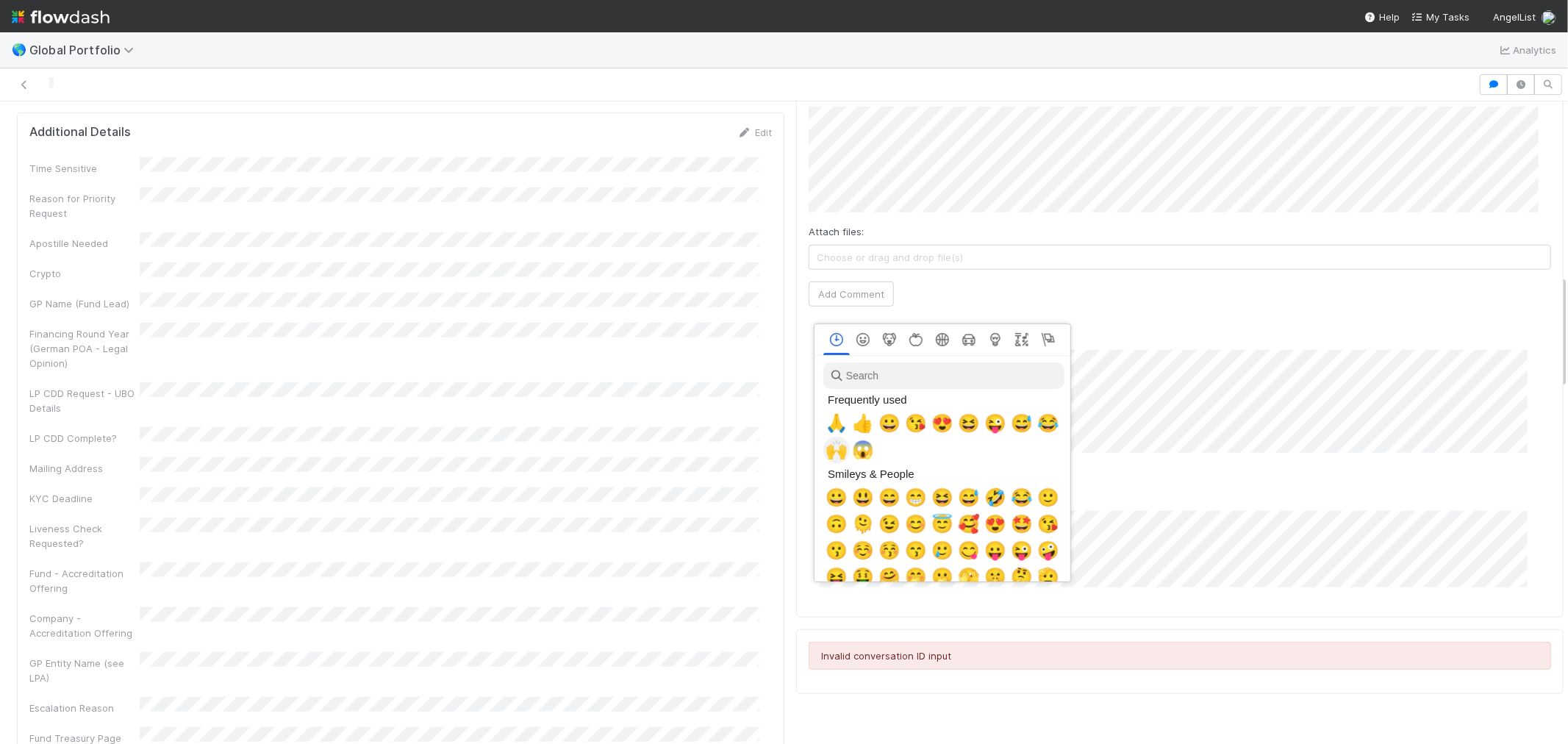
scroll to position [0, 6]
click at [834, 414] on span "🙏" at bounding box center [833, 423] width 22 height 20
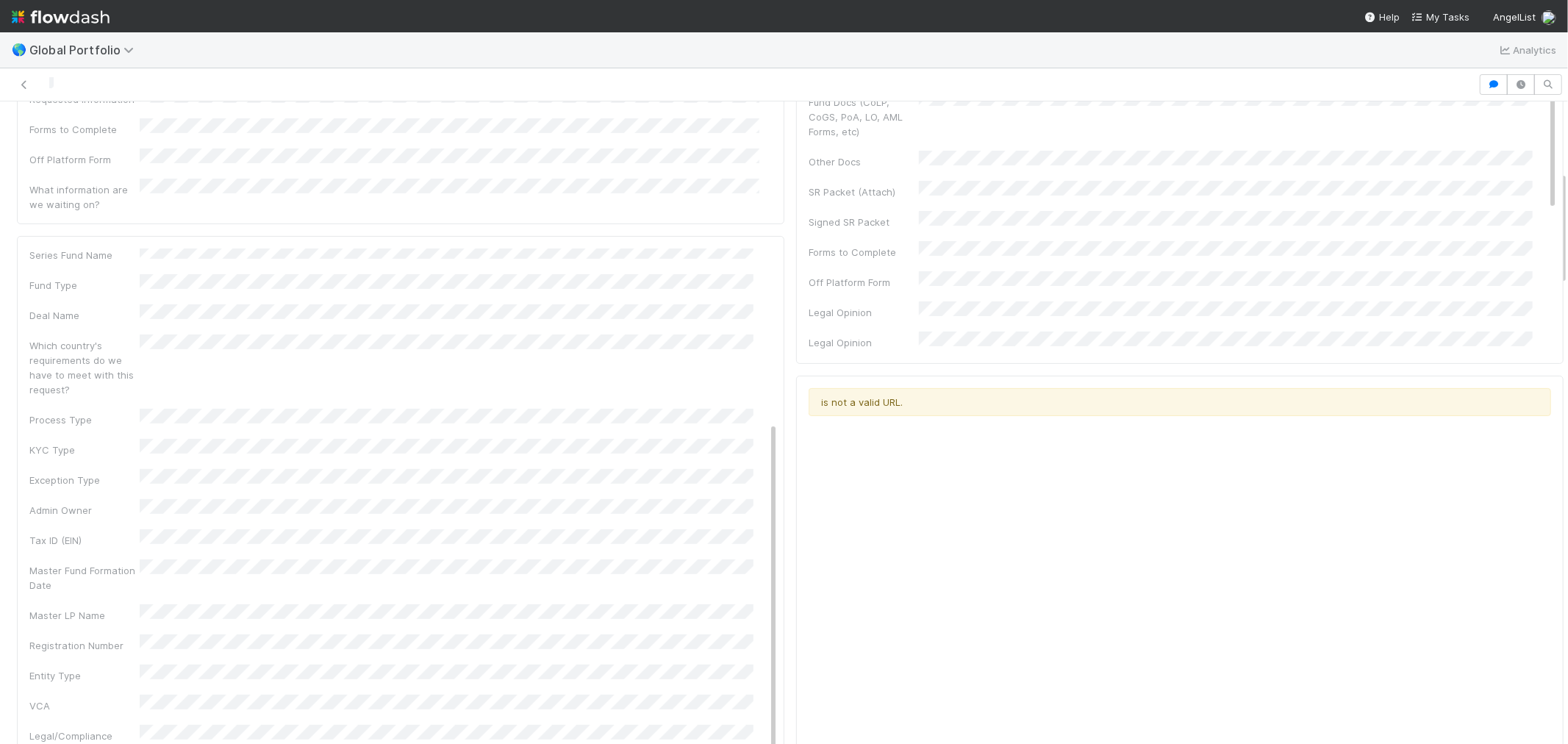
scroll to position [408, 0]
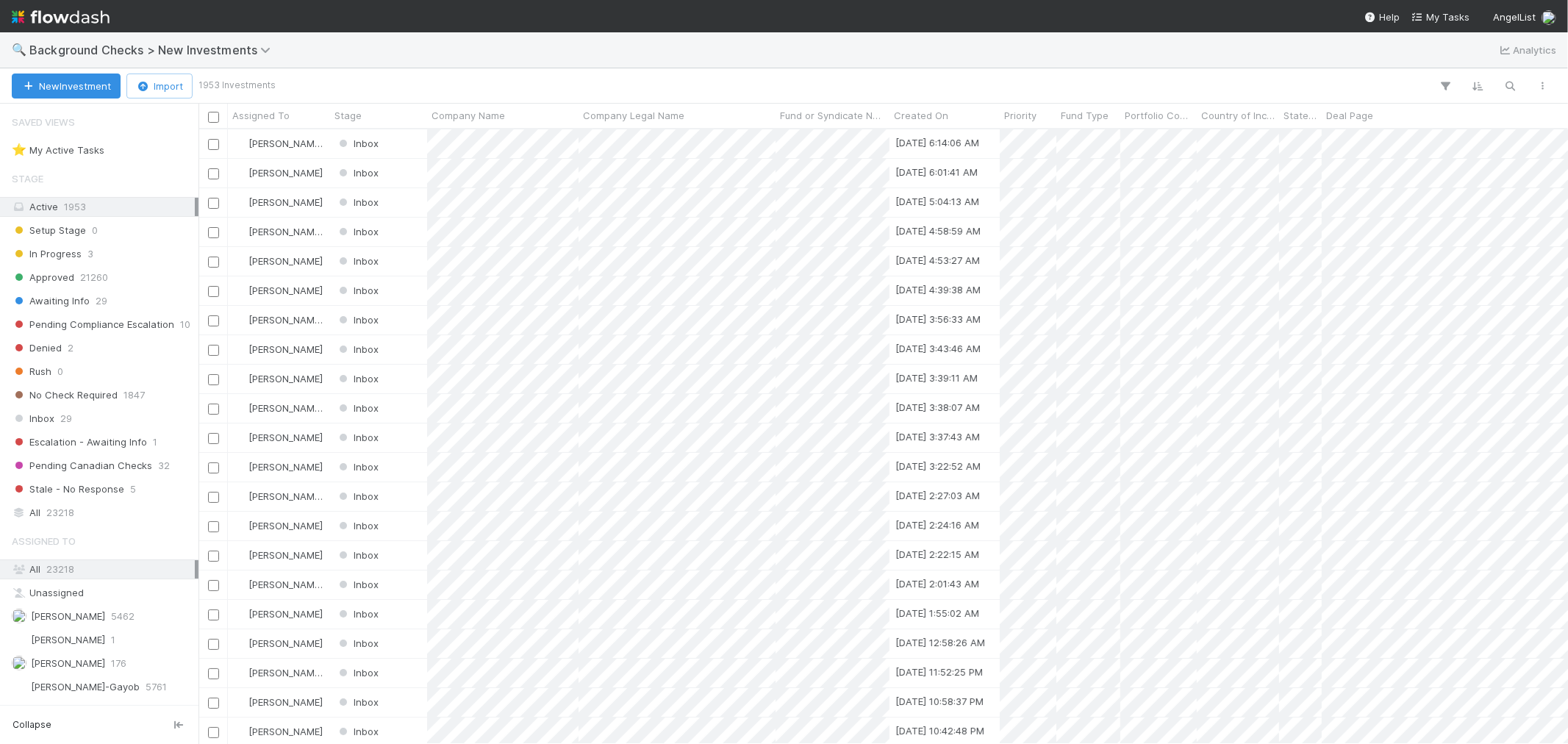
scroll to position [602, 1357]
click at [54, 514] on span "23218" at bounding box center [61, 512] width 28 height 18
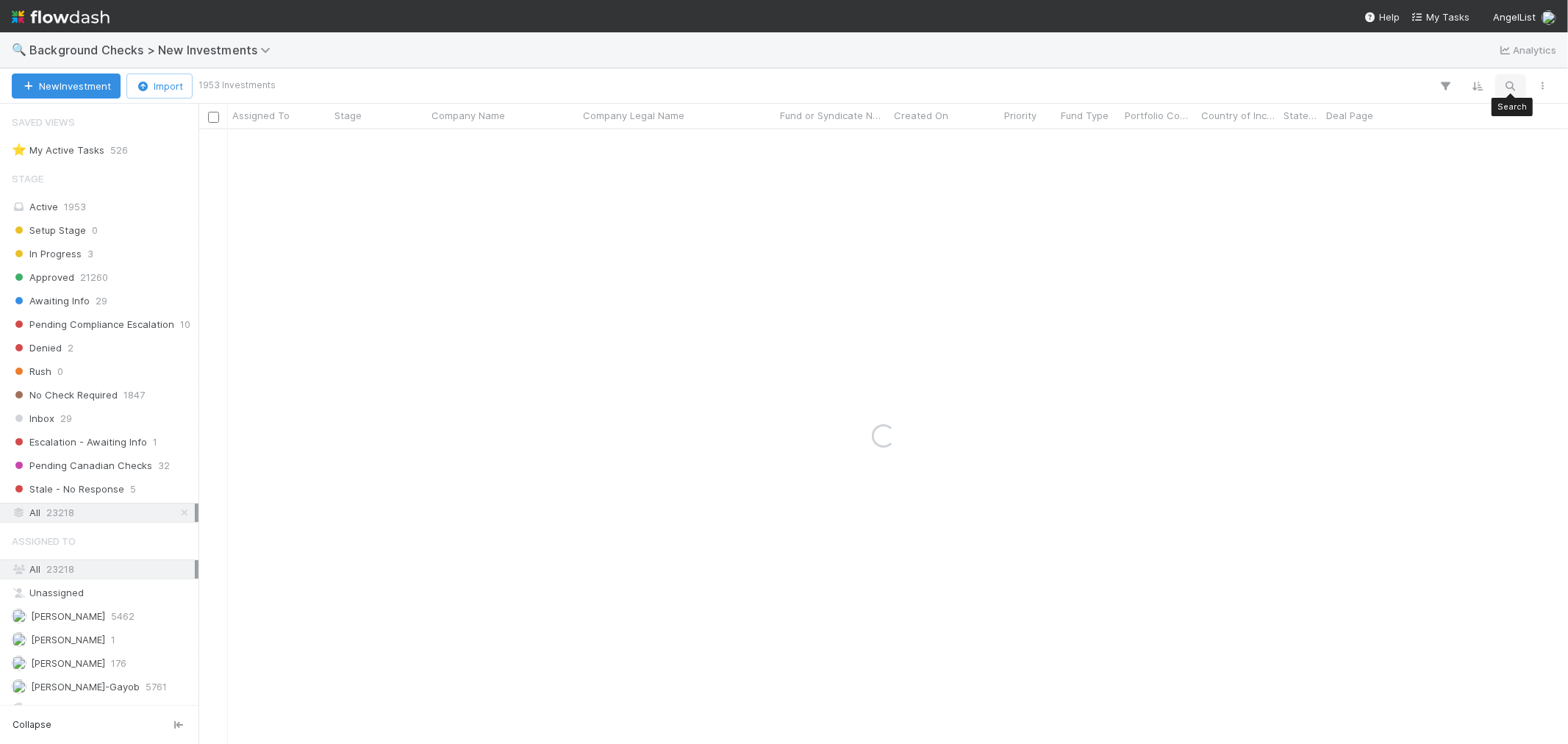
click at [1030, 86] on icon "button" at bounding box center [1510, 85] width 15 height 13
click at [1030, 67] on input "Heradora" at bounding box center [1433, 62] width 147 height 18
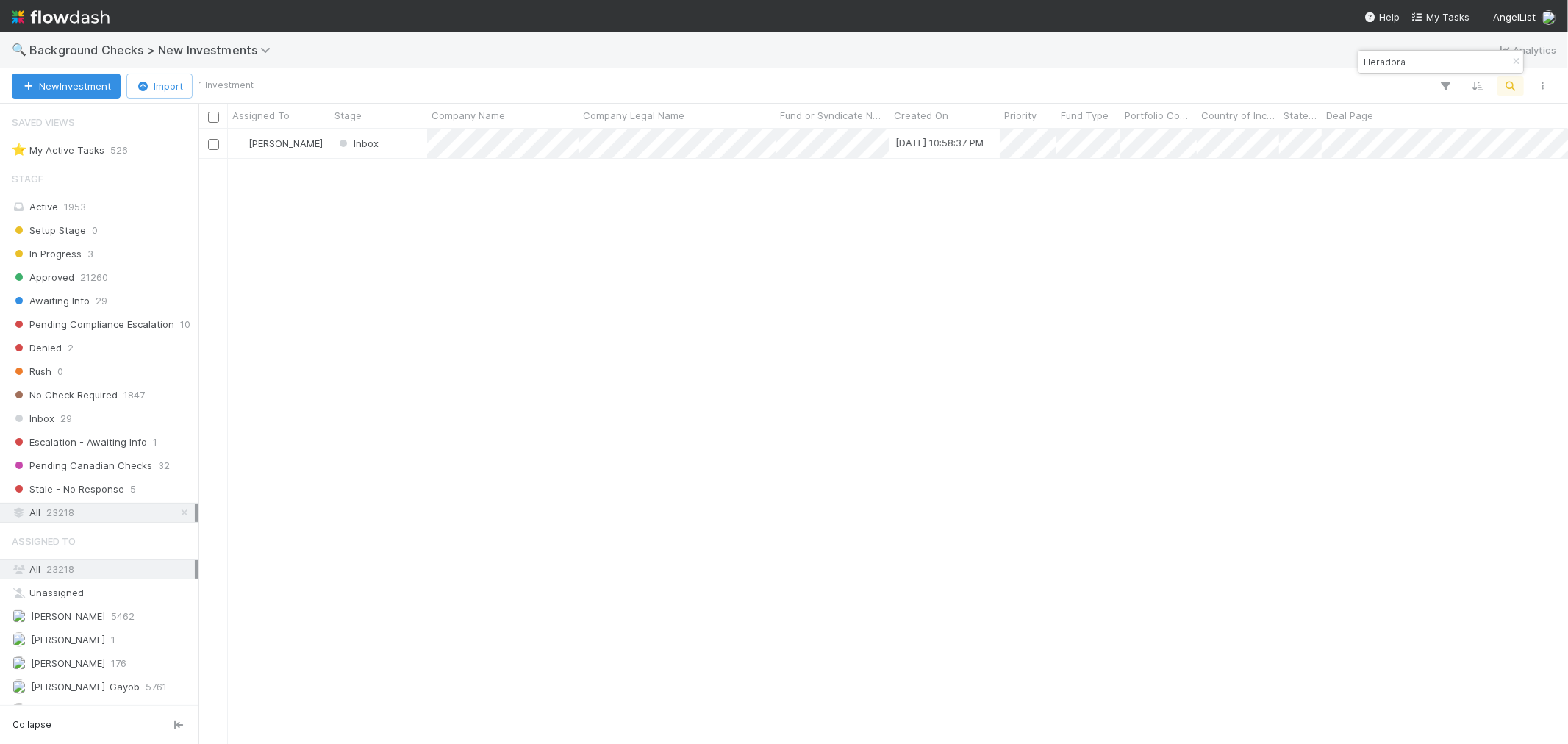
paste input "Safe Robotics"
click at [1030, 57] on input "Safe Robotics" at bounding box center [1433, 62] width 147 height 18
click at [799, 332] on div at bounding box center [784, 372] width 1568 height 744
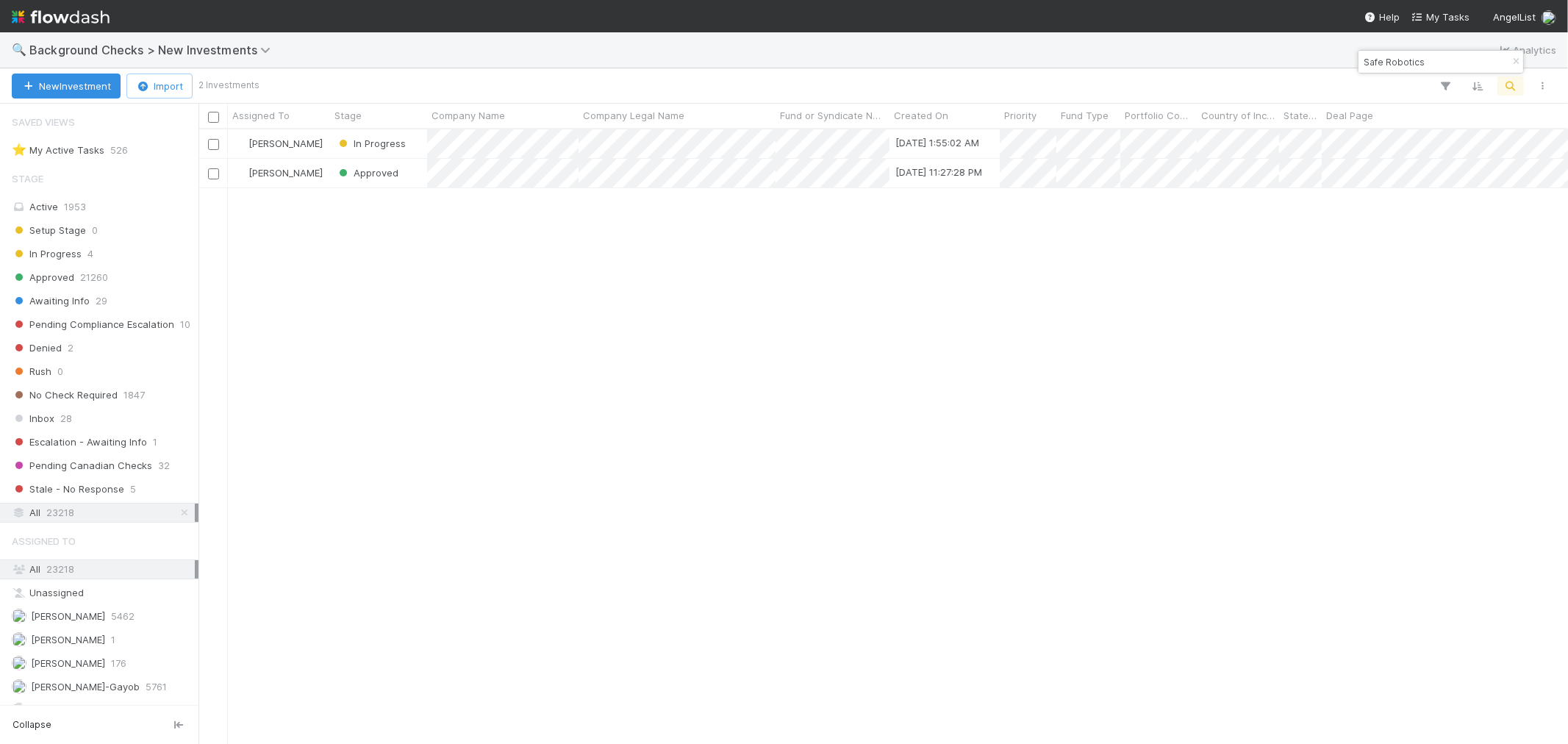
click at [1030, 62] on input "Safe Robotics" at bounding box center [1433, 62] width 147 height 18
paste input "Bitrig"
click at [952, 379] on div "Roselyn de Villa Inbox 8/27/25, 2:24:16 AM 0 1 1 0 0 8/27/25, 2:24:18 AM 0 0 0" at bounding box center [883, 436] width 1369 height 614
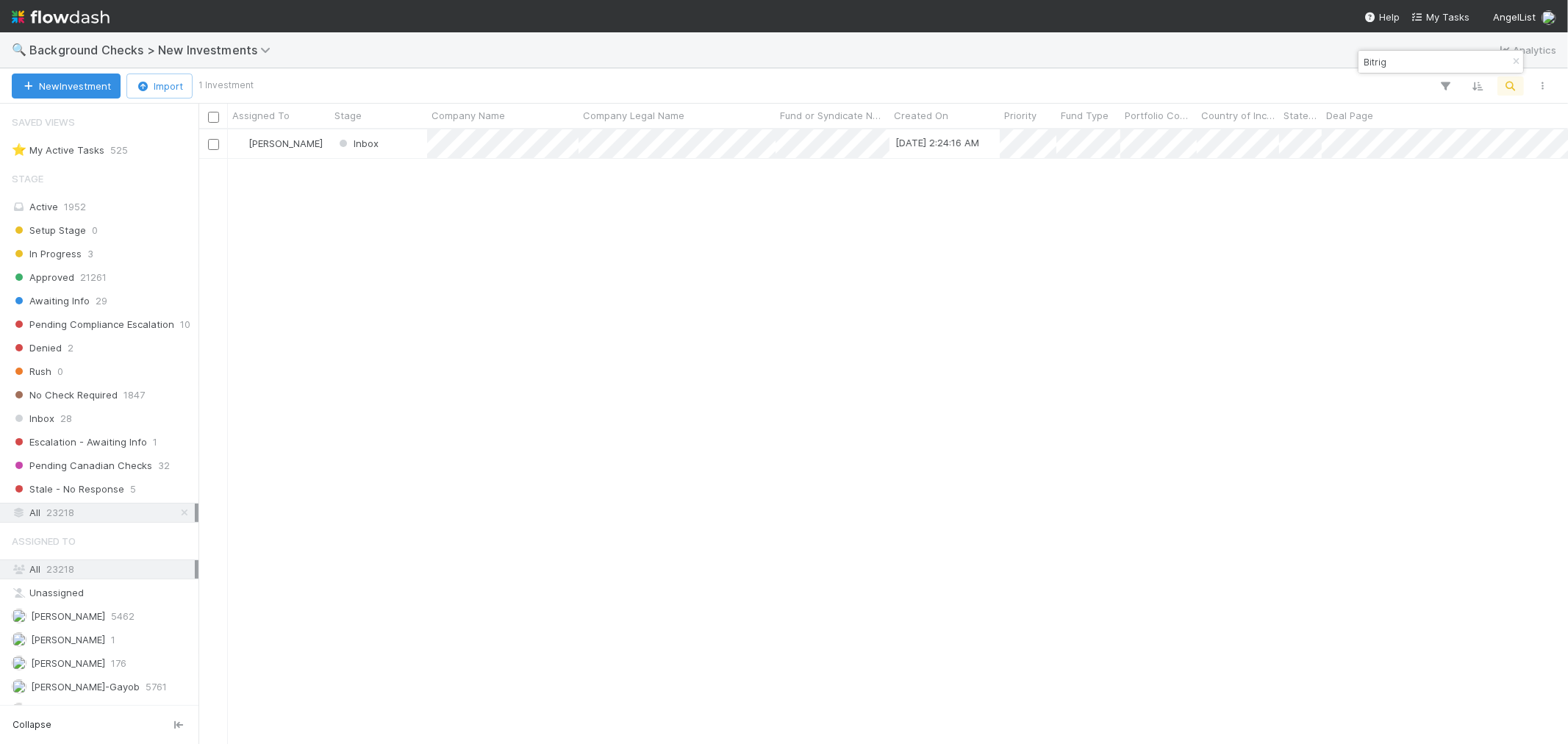
click at [1030, 66] on input "Bitrig" at bounding box center [1433, 62] width 147 height 18
paste input "Juxta"
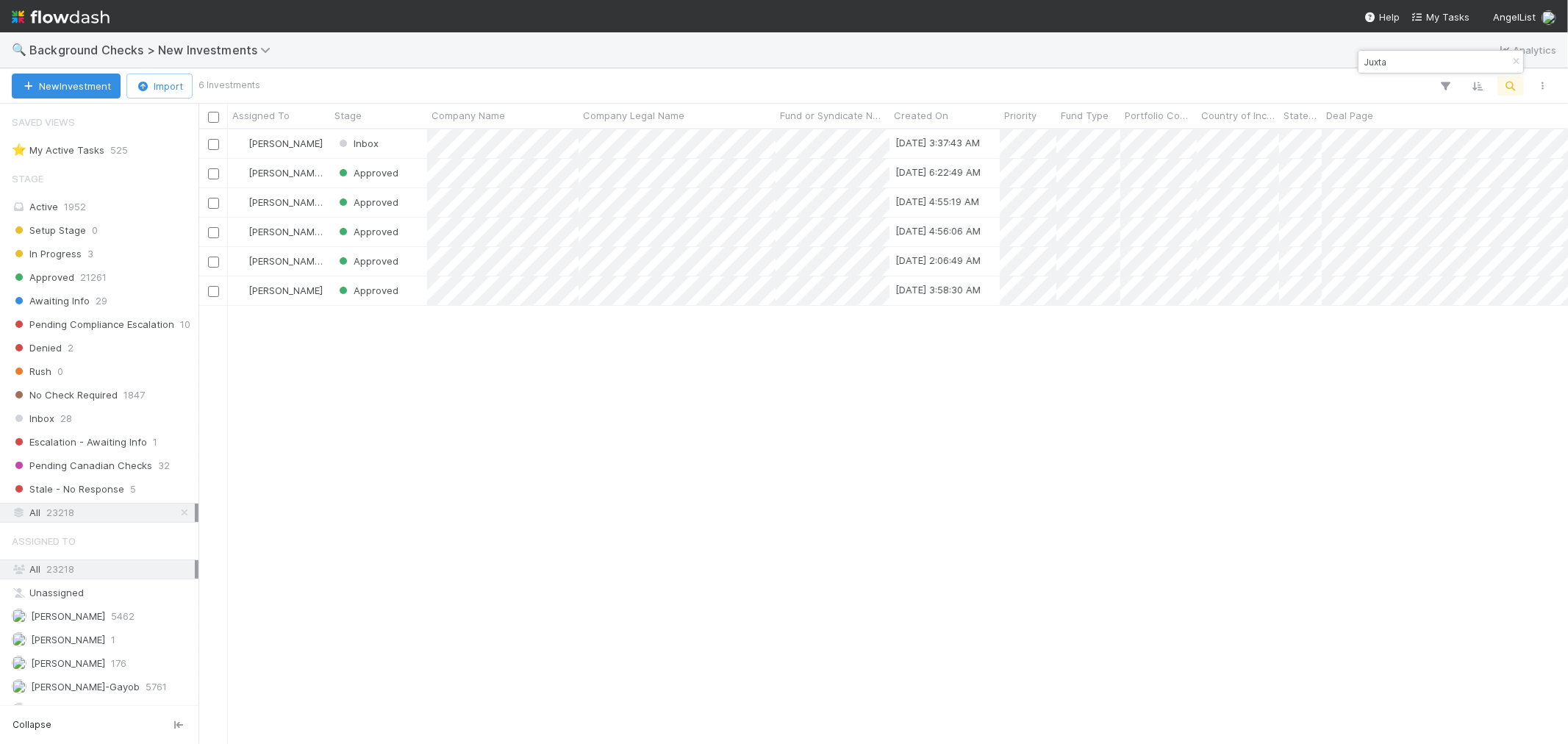
scroll to position [11, 12]
click at [826, 383] on div at bounding box center [784, 372] width 1568 height 744
click at [1030, 64] on input "Juxta" at bounding box center [1433, 62] width 147 height 18
paste input "Spotlight"
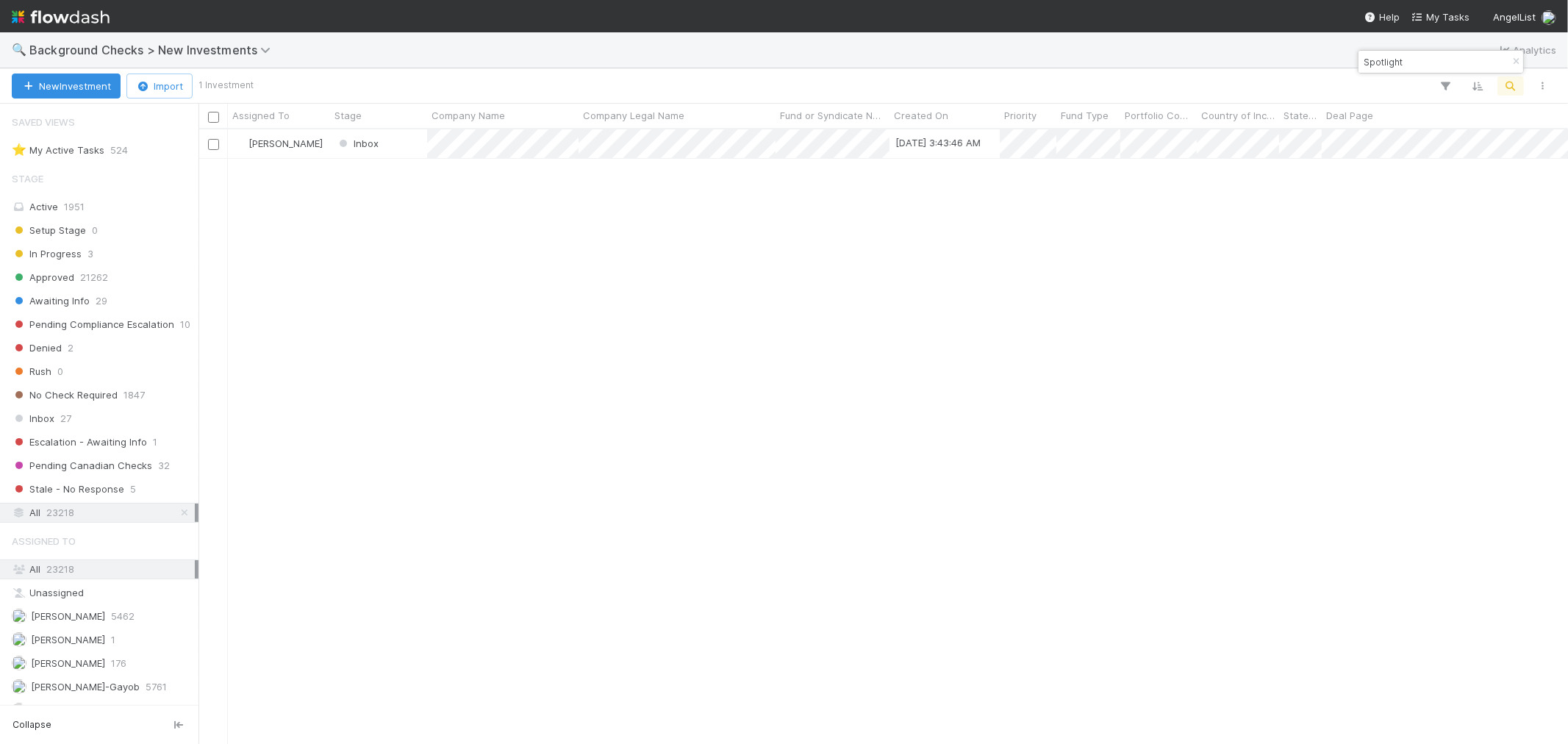
scroll to position [602, 1357]
click at [987, 412] on div "Roselyn de Villa Inbox 8/27/25, 3:43:46 AM 0 1 1 0 0 8/27/25, 3:43:47 AM 0 0 0" at bounding box center [883, 436] width 1369 height 614
click at [1030, 62] on input "Spotlight" at bounding box center [1433, 62] width 147 height 18
paste input "River"
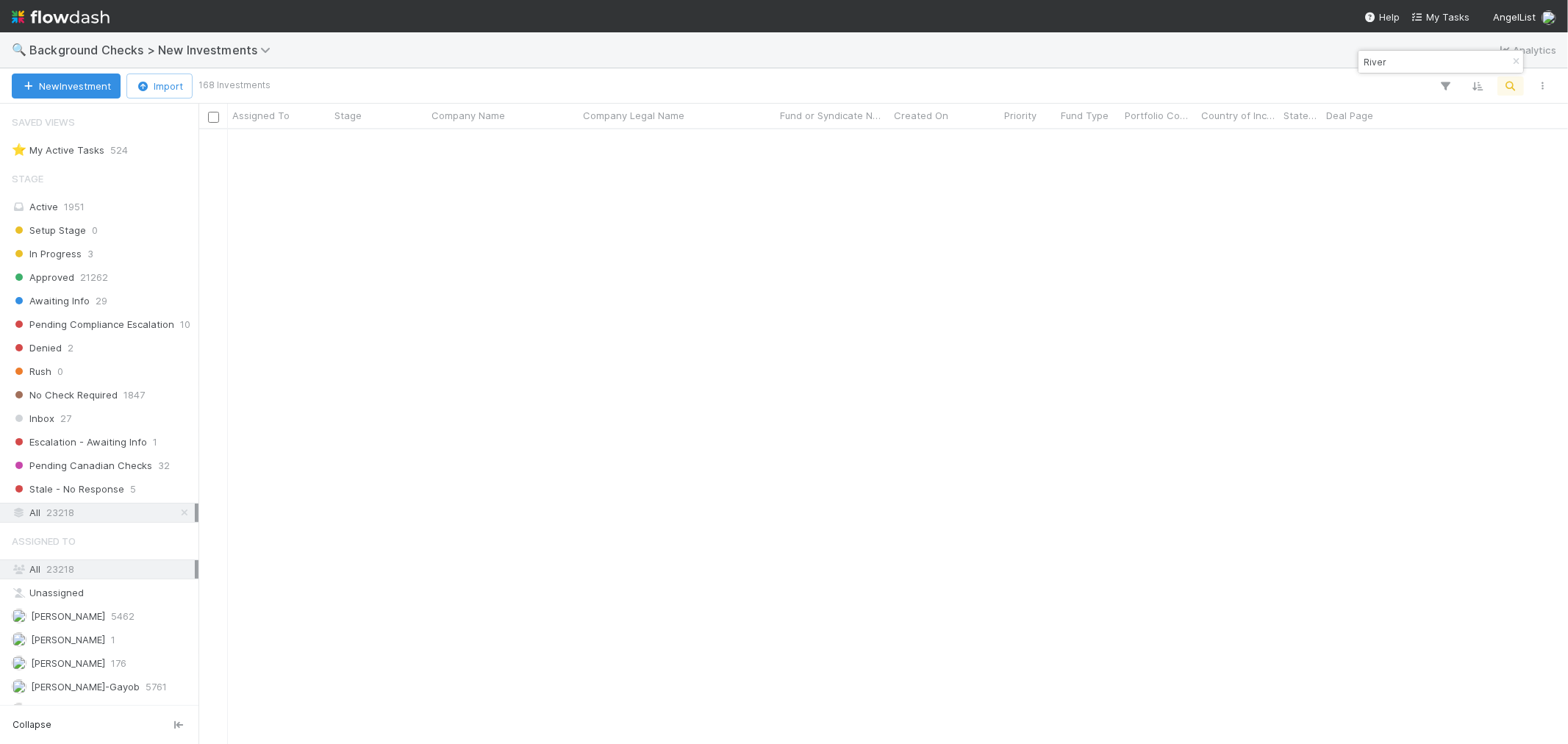
scroll to position [1551, 0]
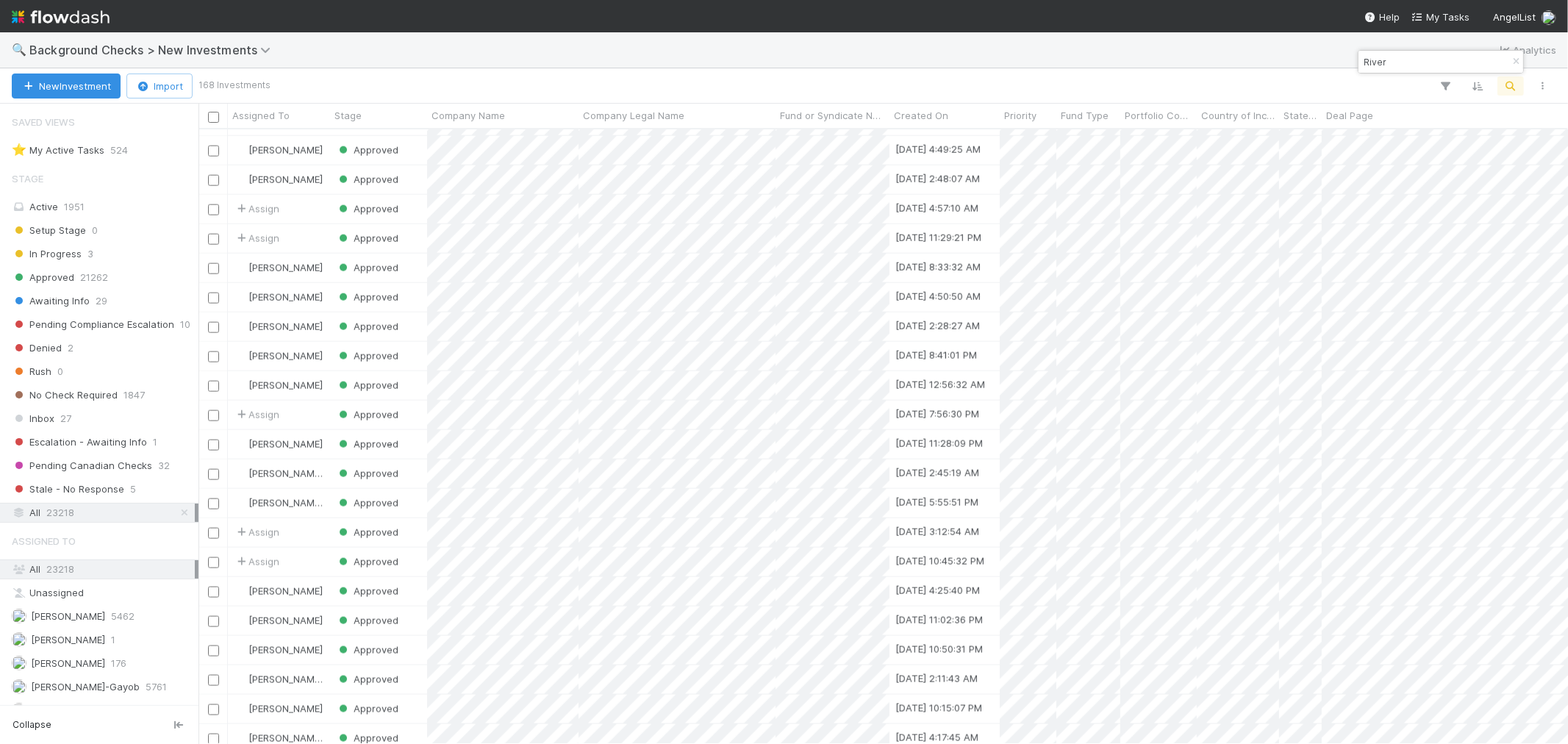
click at [1030, 63] on input "River" at bounding box center [1433, 62] width 147 height 18
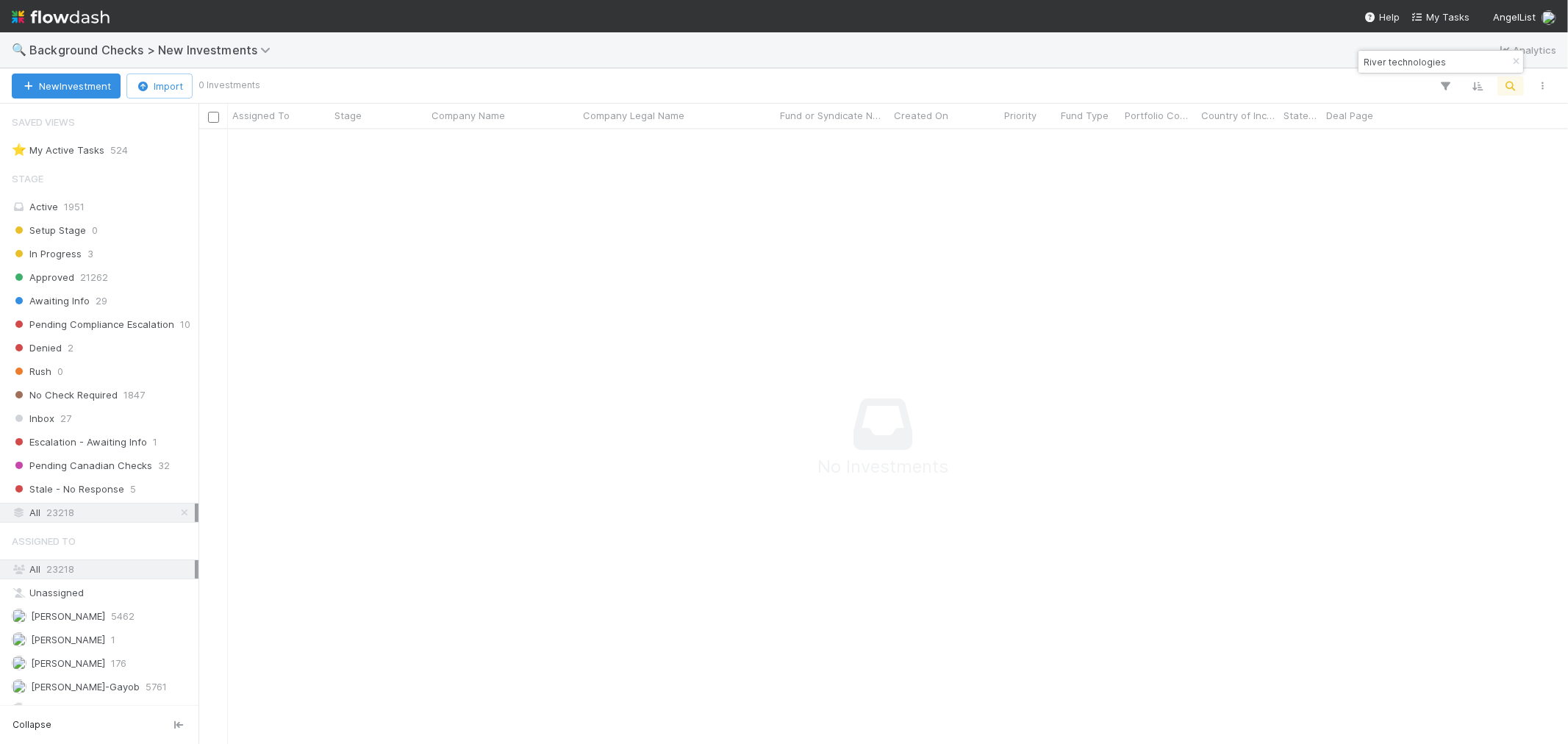
scroll to position [12, 12]
click at [1030, 63] on input "River technologies" at bounding box center [1433, 62] width 147 height 18
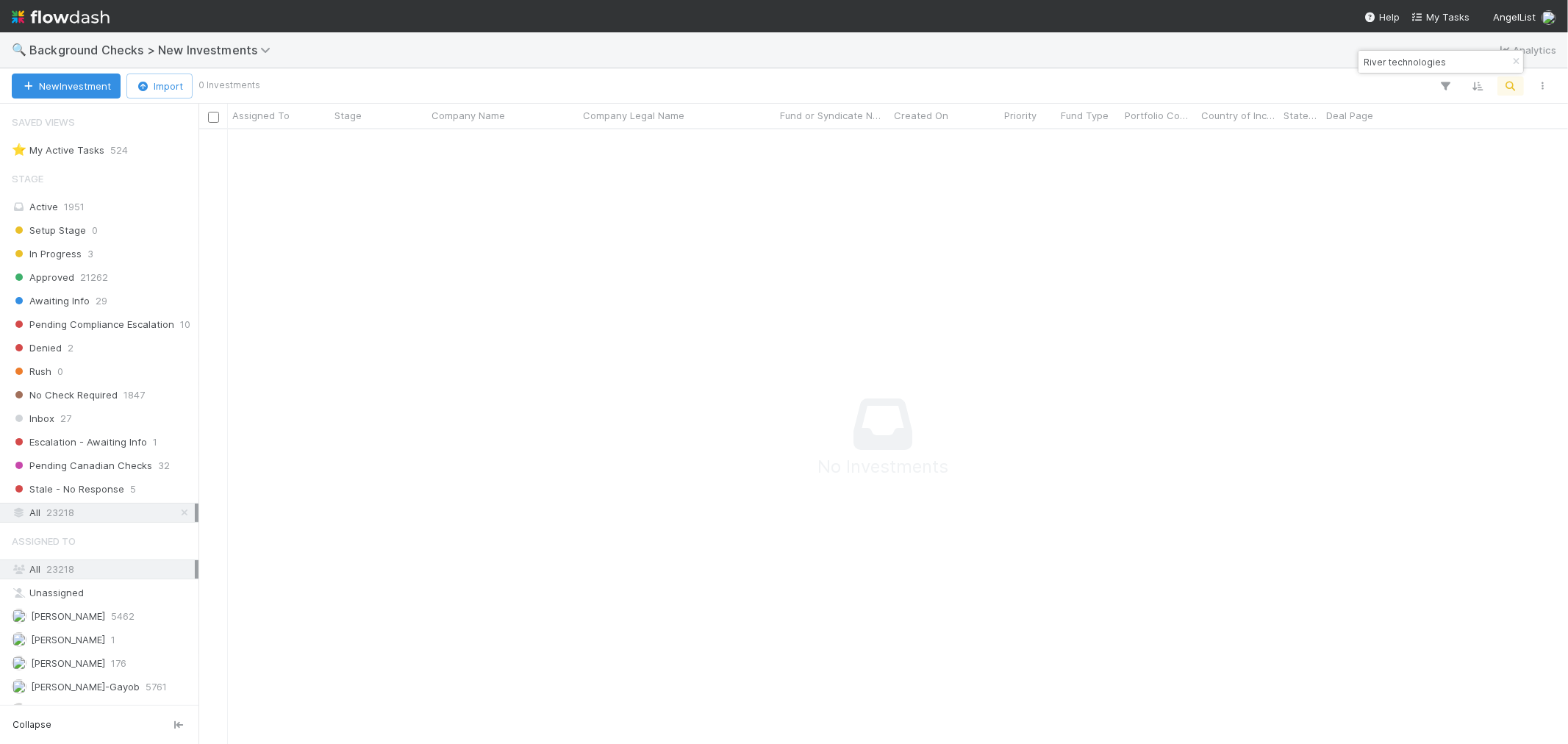
paste input "Valtho"
type input "Valthos"
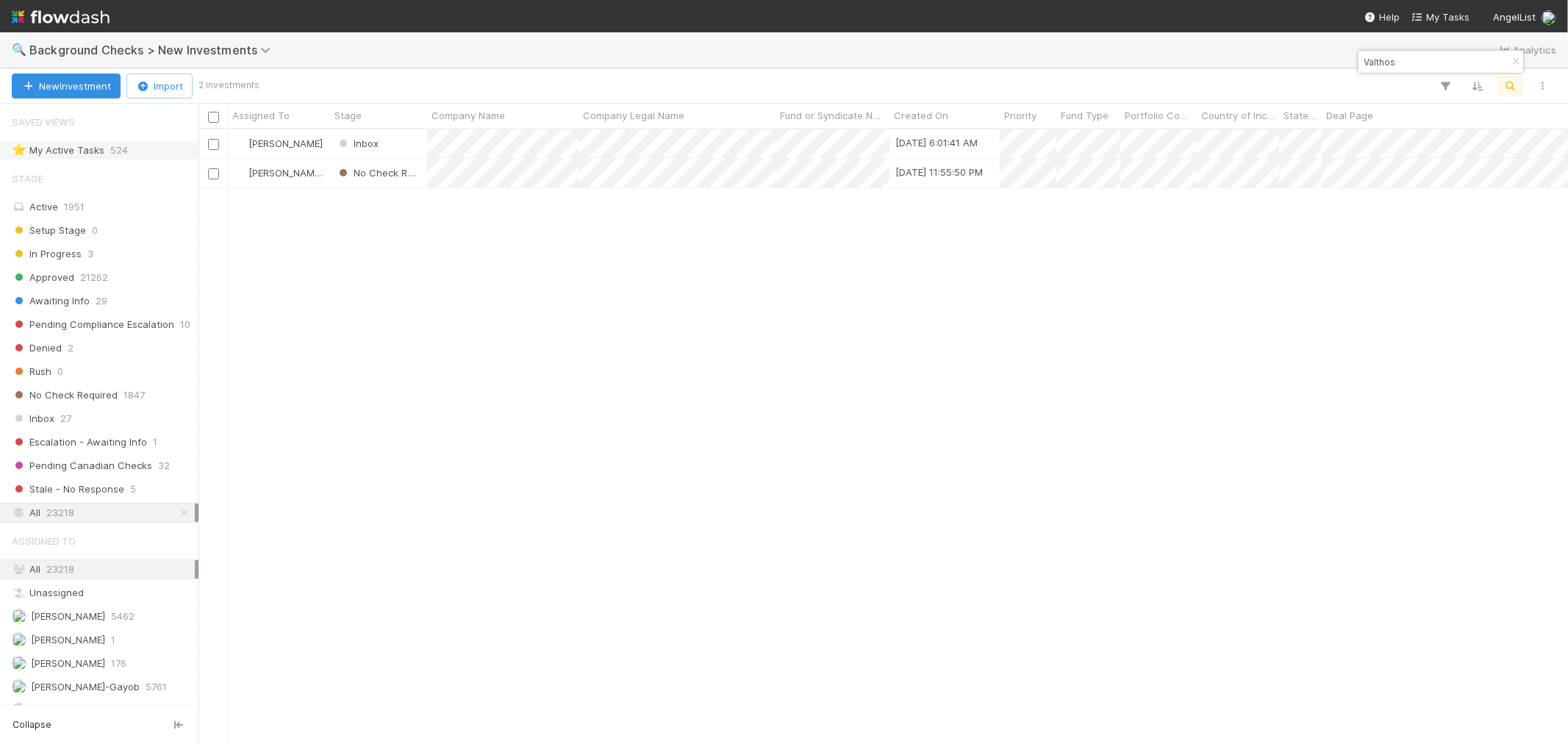
scroll to position [602, 1357]
click at [832, 343] on div "Roselyn de Villa In Progress 8/27/25, 6:01:41 AM 1 1 1 0 0 8/27/25, 6:55:37 AM …" at bounding box center [883, 436] width 1369 height 614
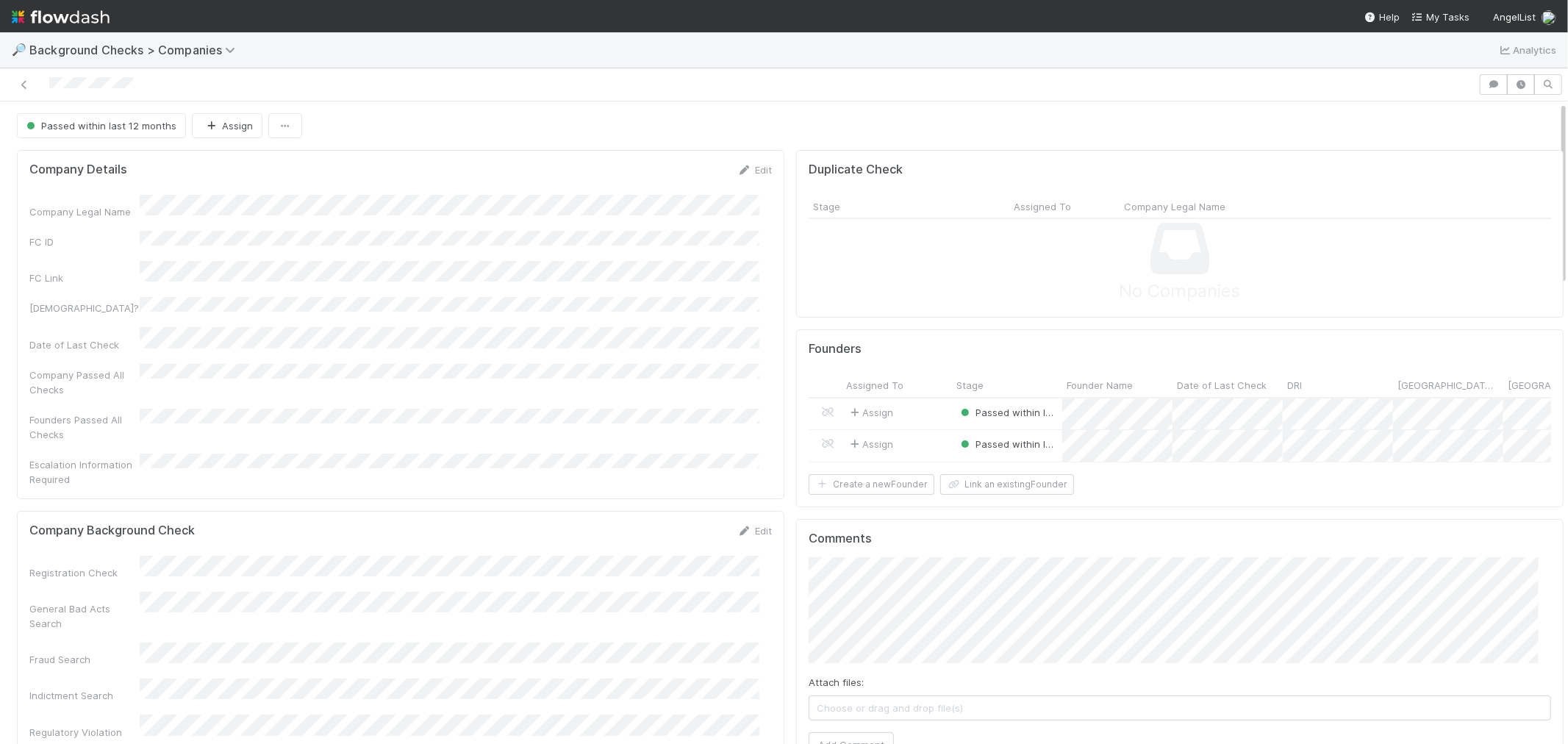
drag, startPoint x: 136, startPoint y: 84, endPoint x: 38, endPoint y: 85, distance: 98.0
click at [38, 85] on div at bounding box center [739, 84] width 1466 height 20
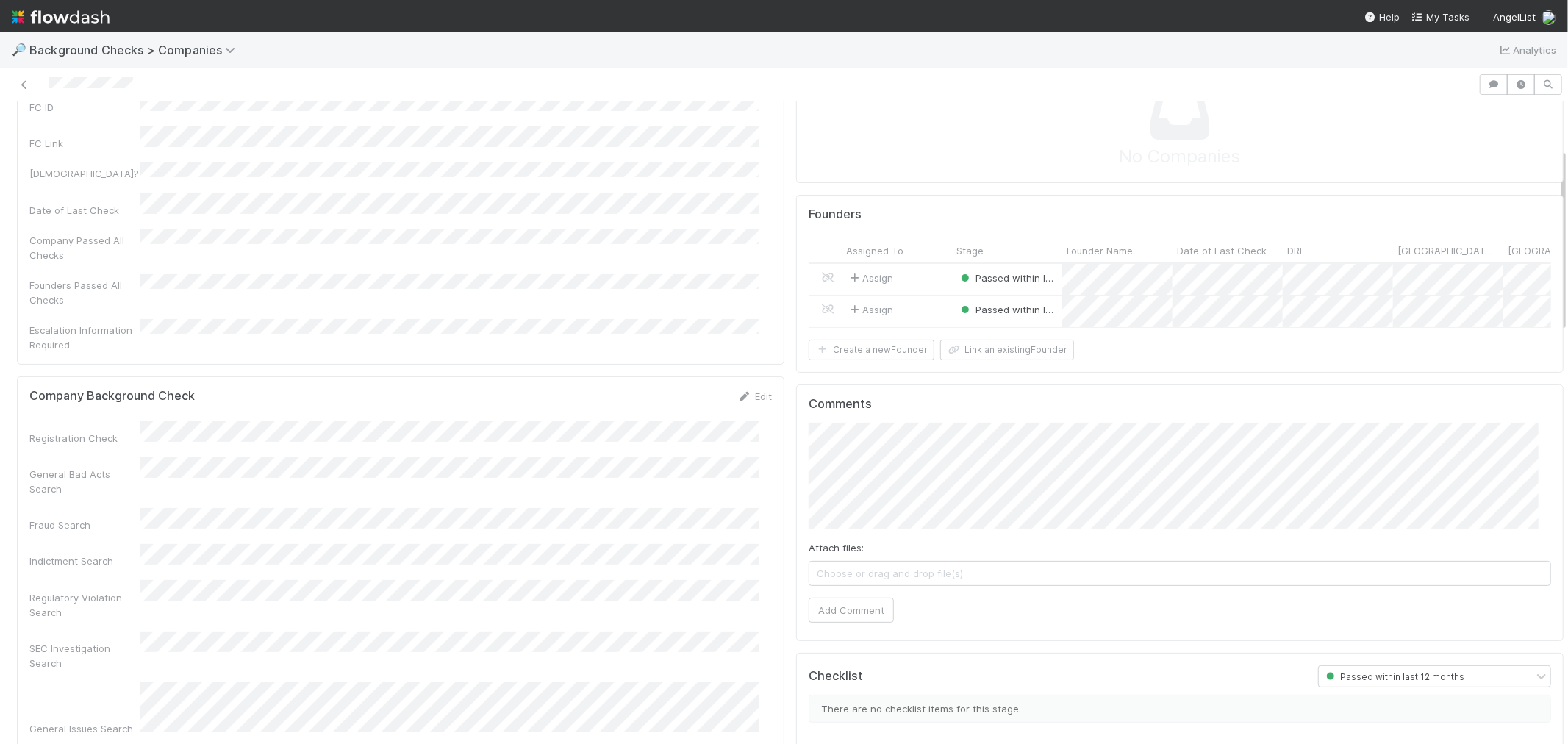
scroll to position [164, 0]
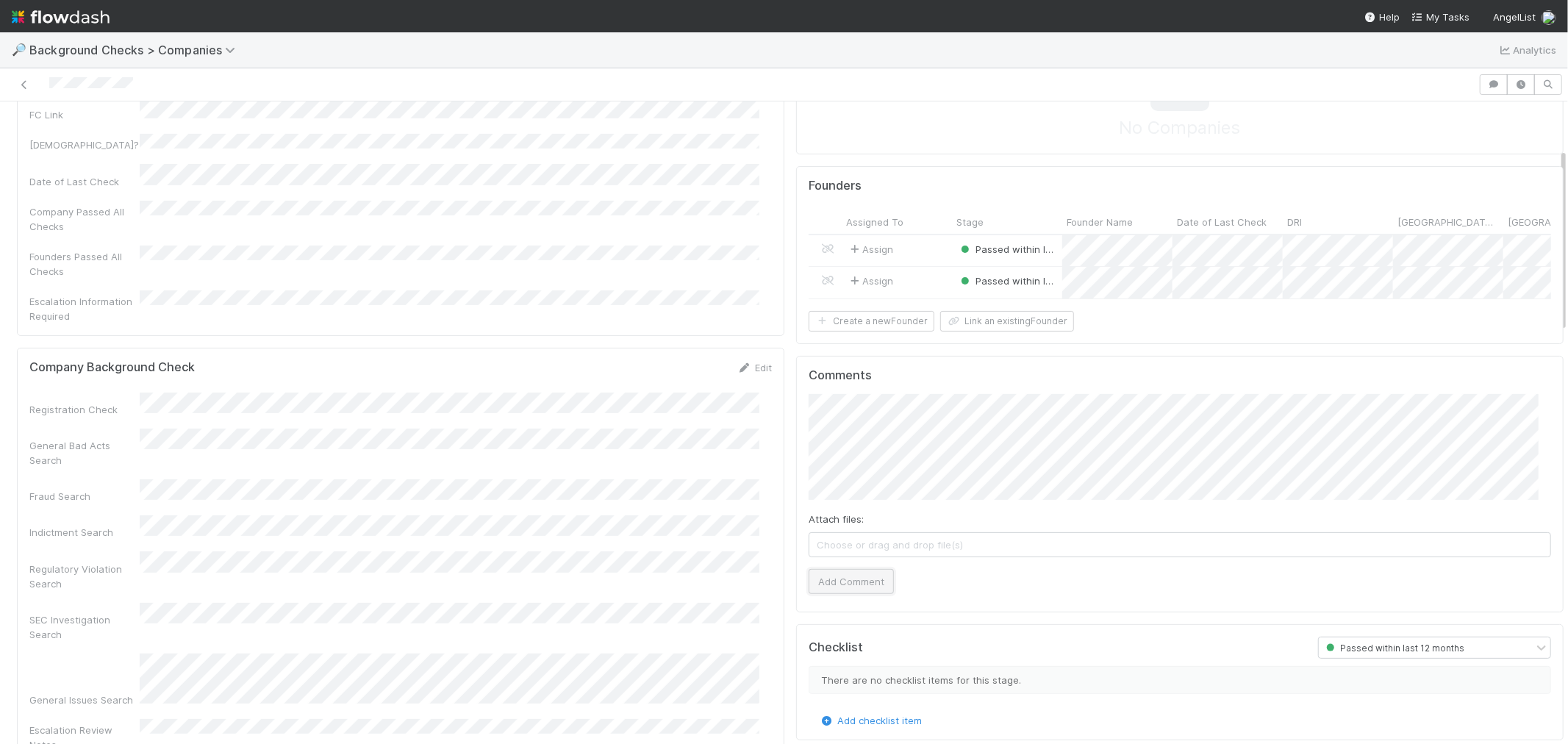
click at [848, 588] on button "Add Comment" at bounding box center [850, 581] width 85 height 25
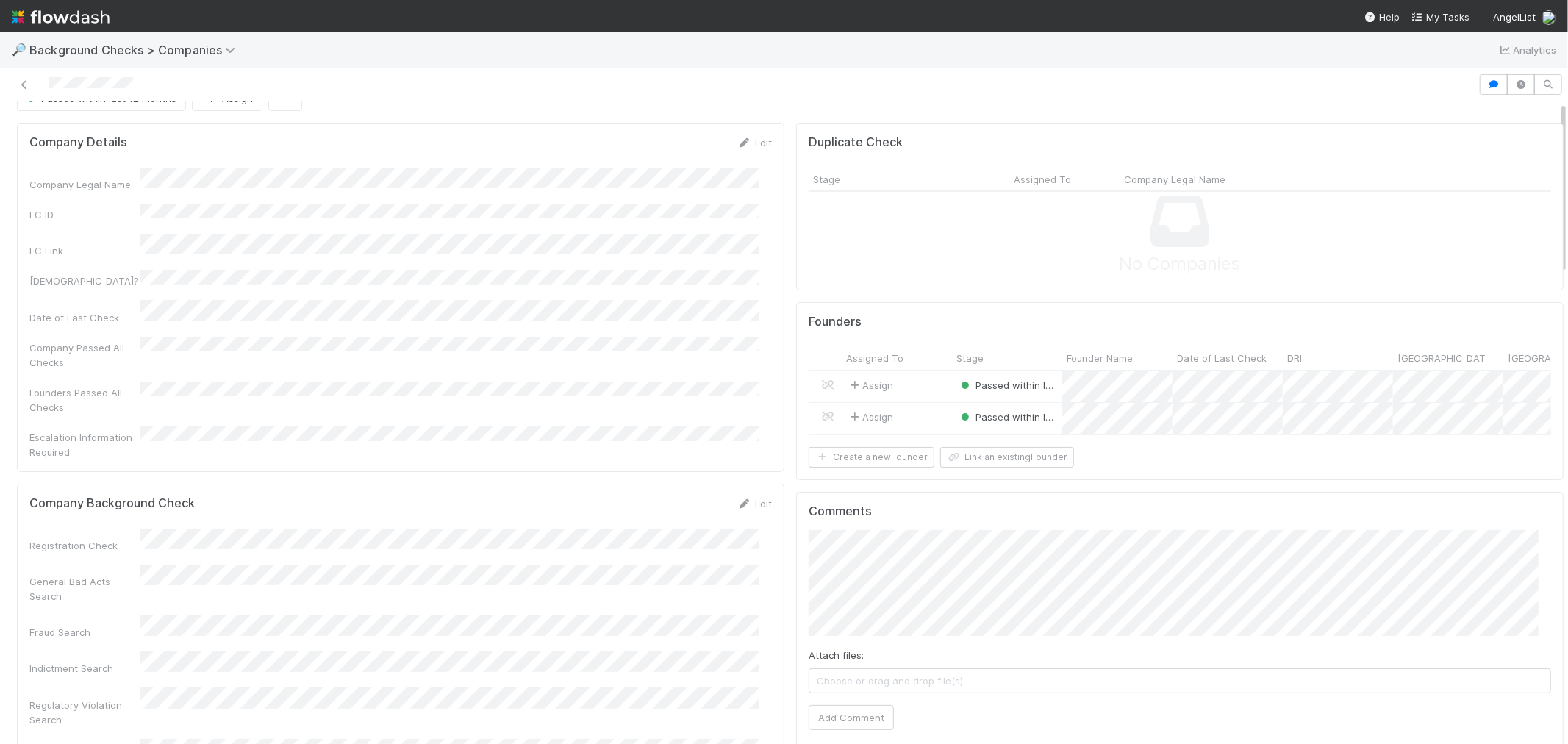
scroll to position [0, 0]
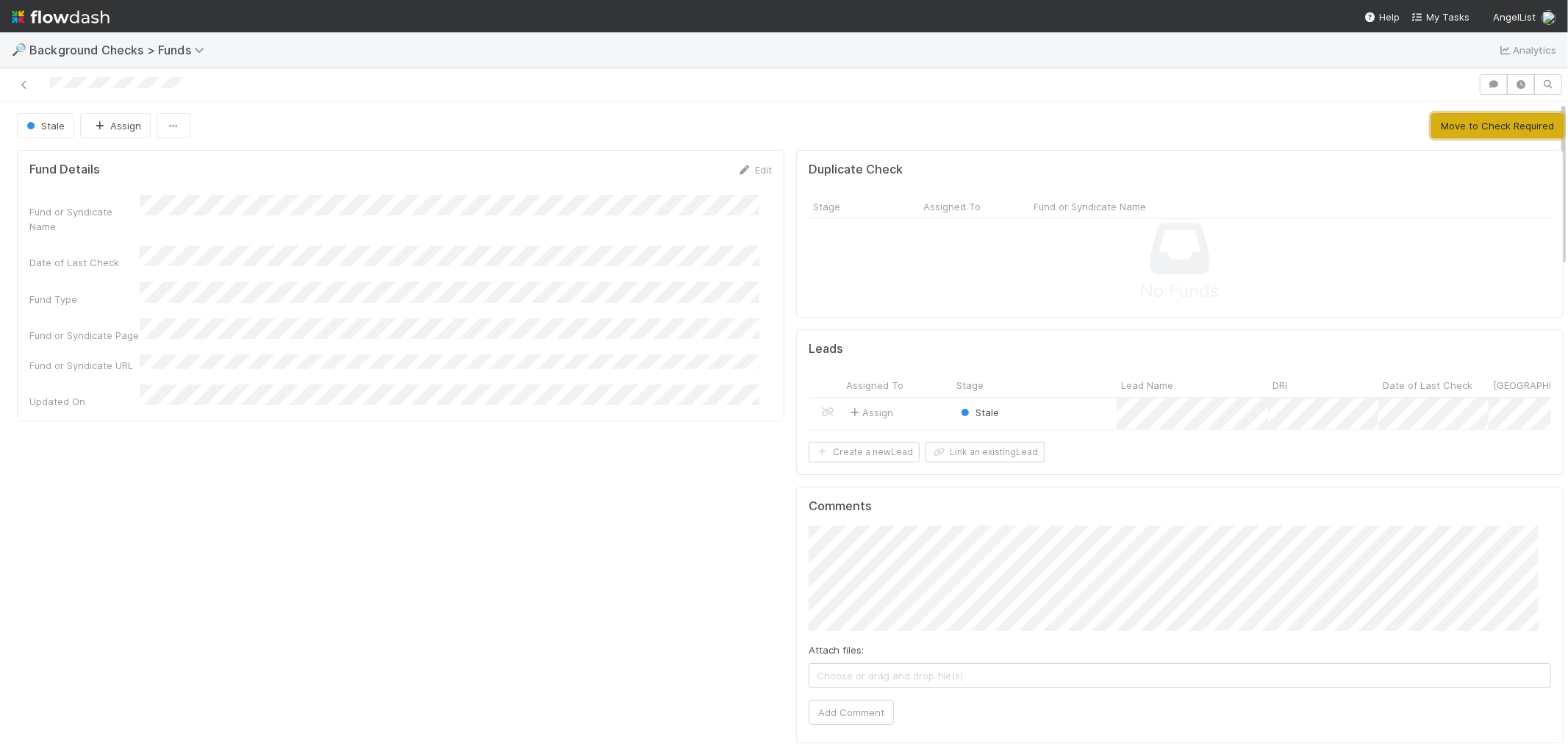
click at [1488, 134] on button "Move to Check Required" at bounding box center [1497, 126] width 132 height 25
click at [1086, 416] on div "Stale" at bounding box center [1033, 414] width 164 height 32
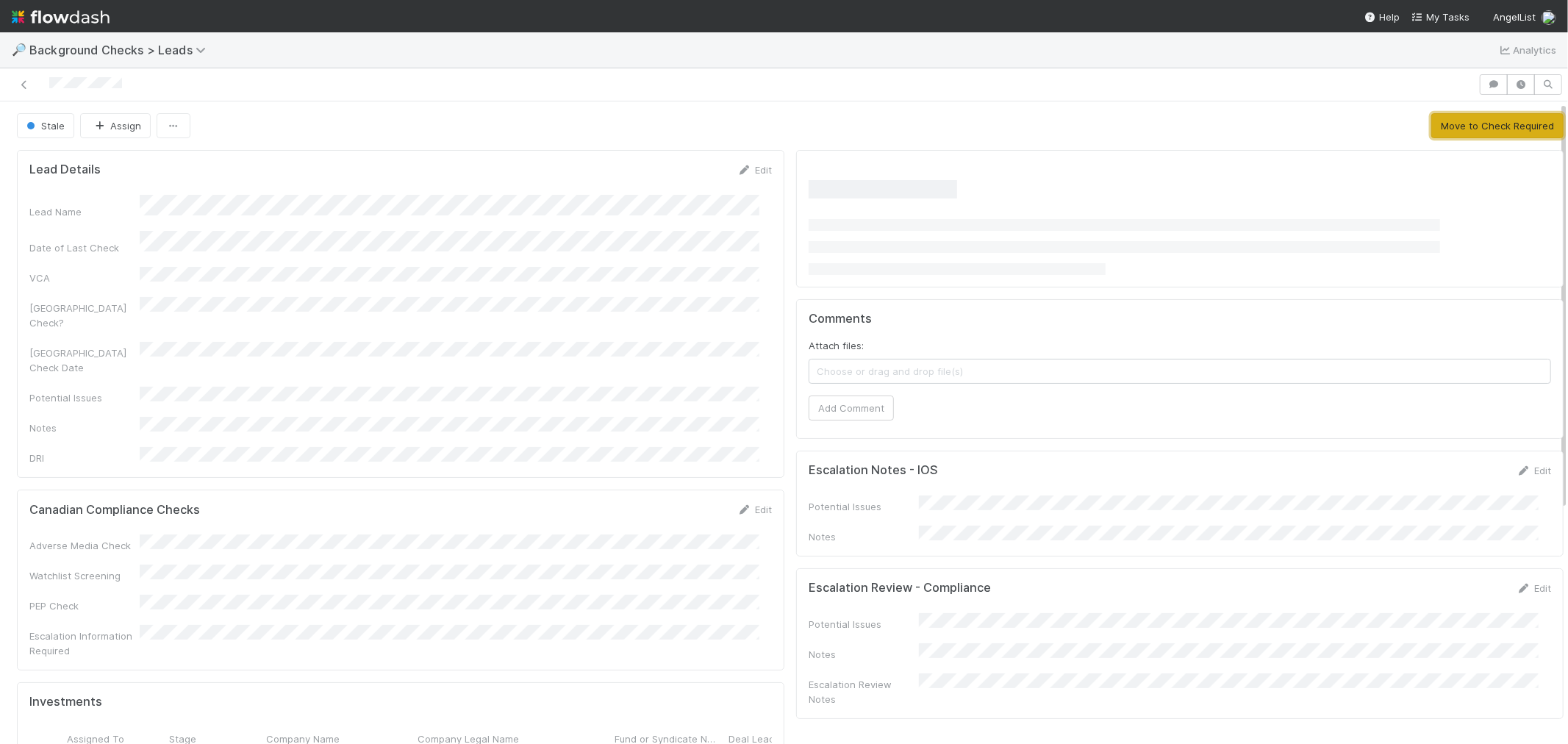
click at [1481, 128] on button "Move to Check Required" at bounding box center [1497, 126] width 132 height 25
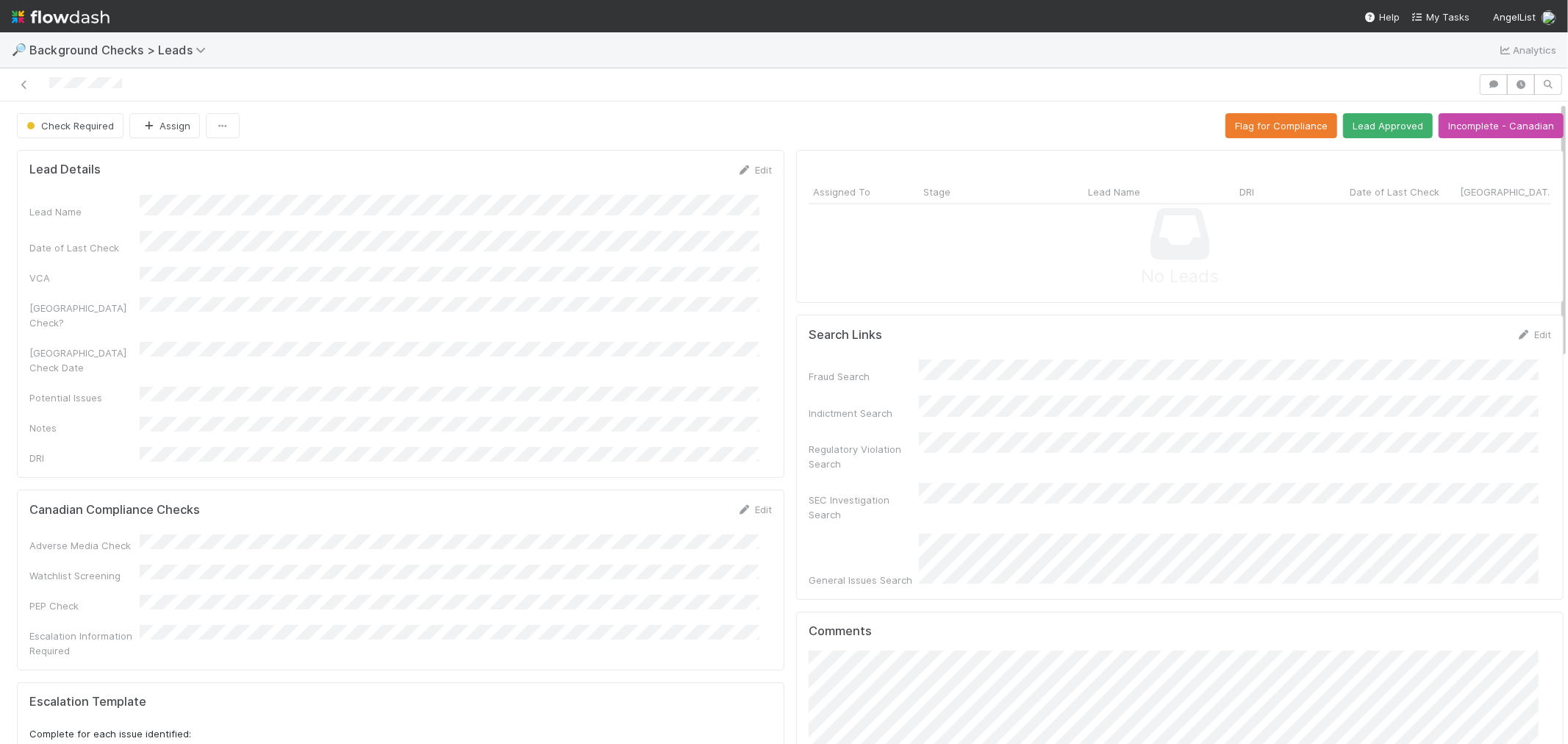
drag, startPoint x: 145, startPoint y: 84, endPoint x: 42, endPoint y: 86, distance: 103.0
click at [42, 86] on div at bounding box center [739, 84] width 1466 height 20
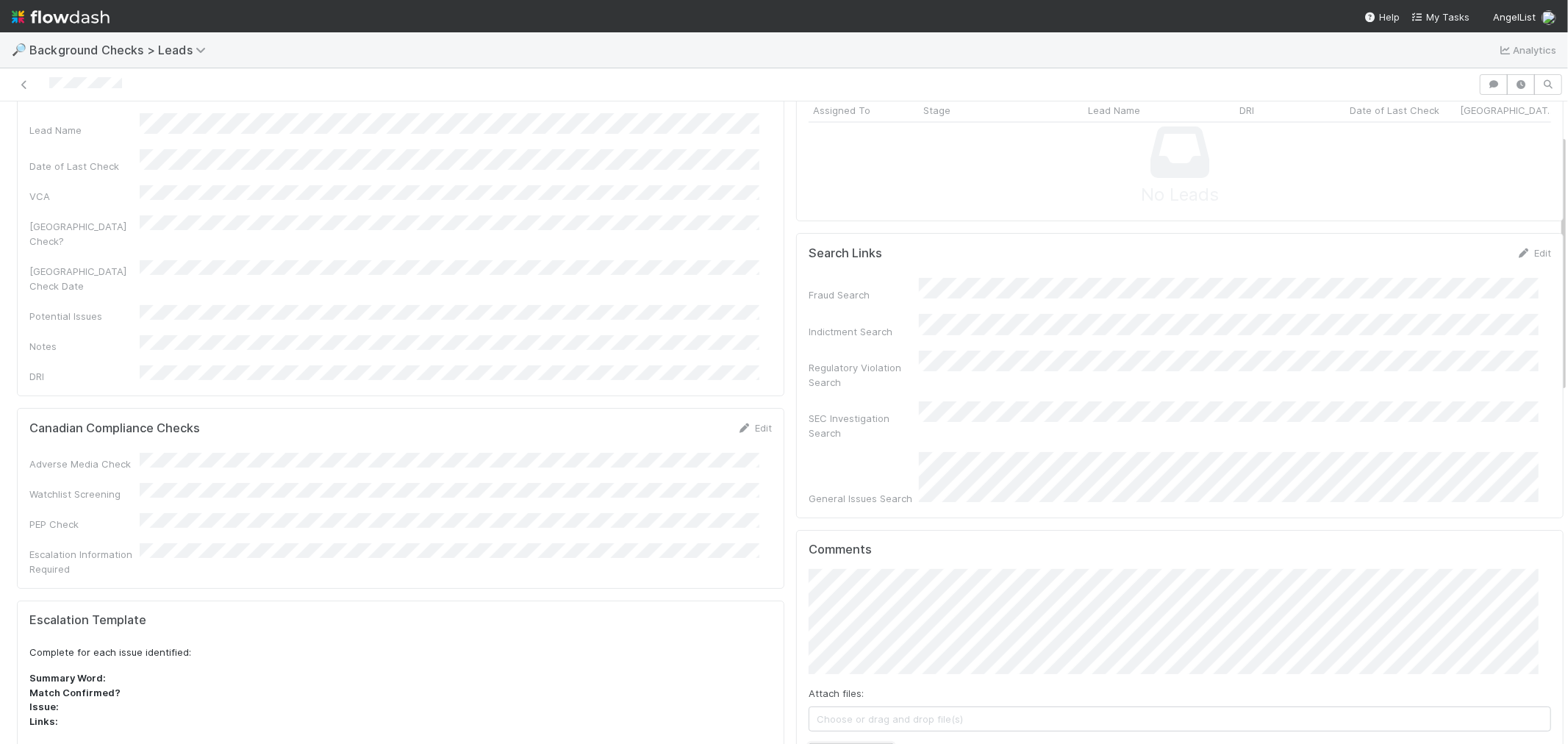
click at [826, 743] on button "Add Comment" at bounding box center [850, 755] width 85 height 25
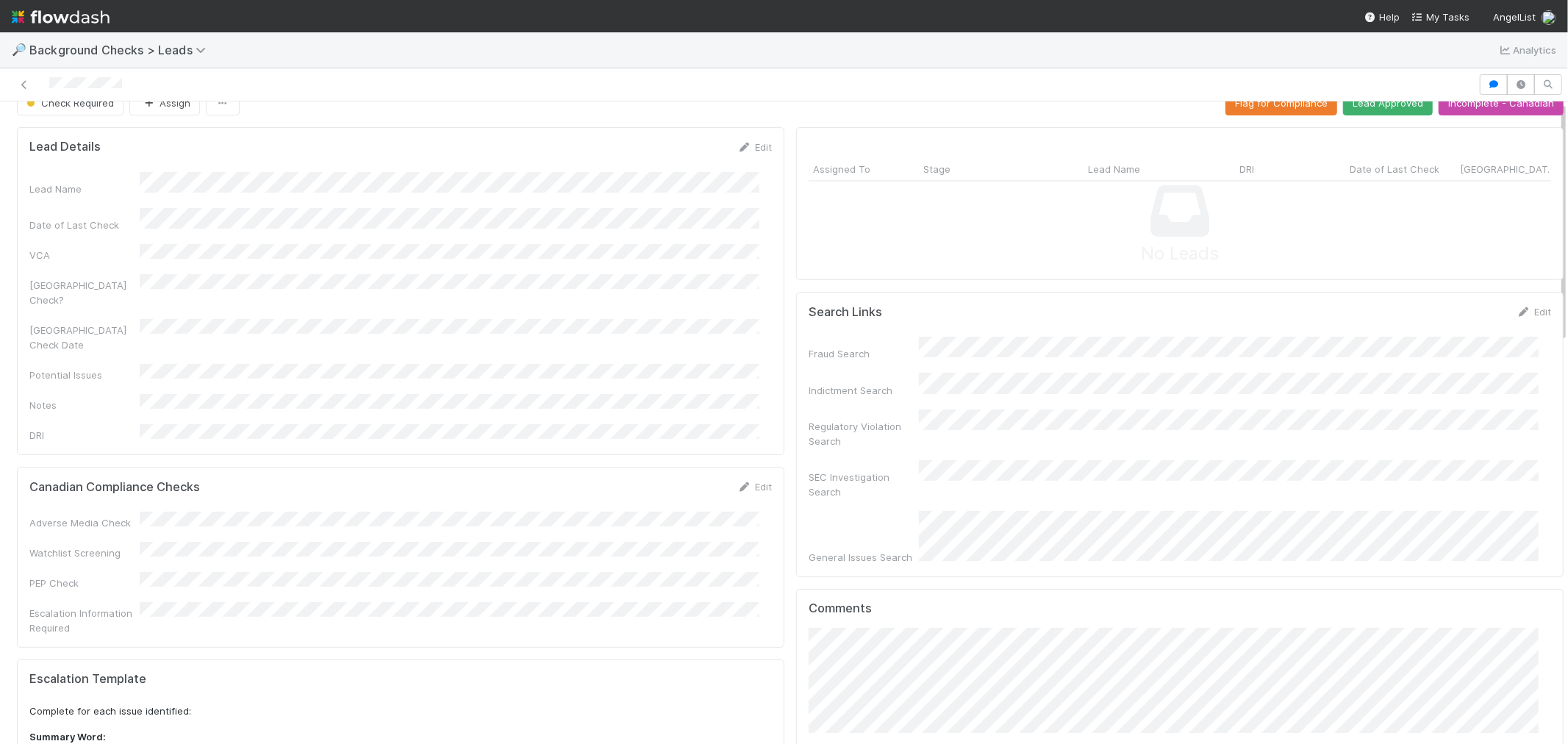
scroll to position [0, 0]
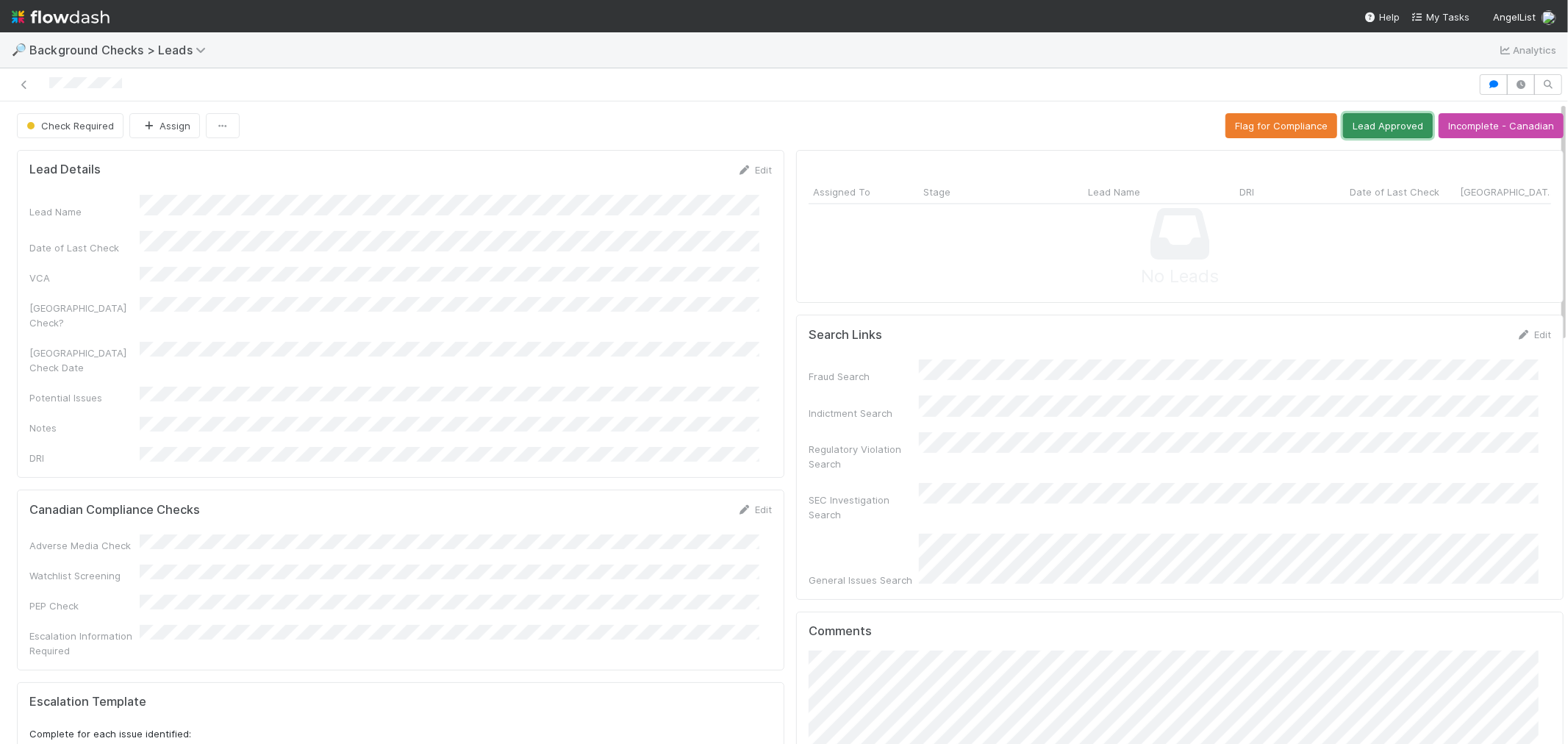
click at [1382, 127] on button "Lead Approved" at bounding box center [1388, 126] width 90 height 25
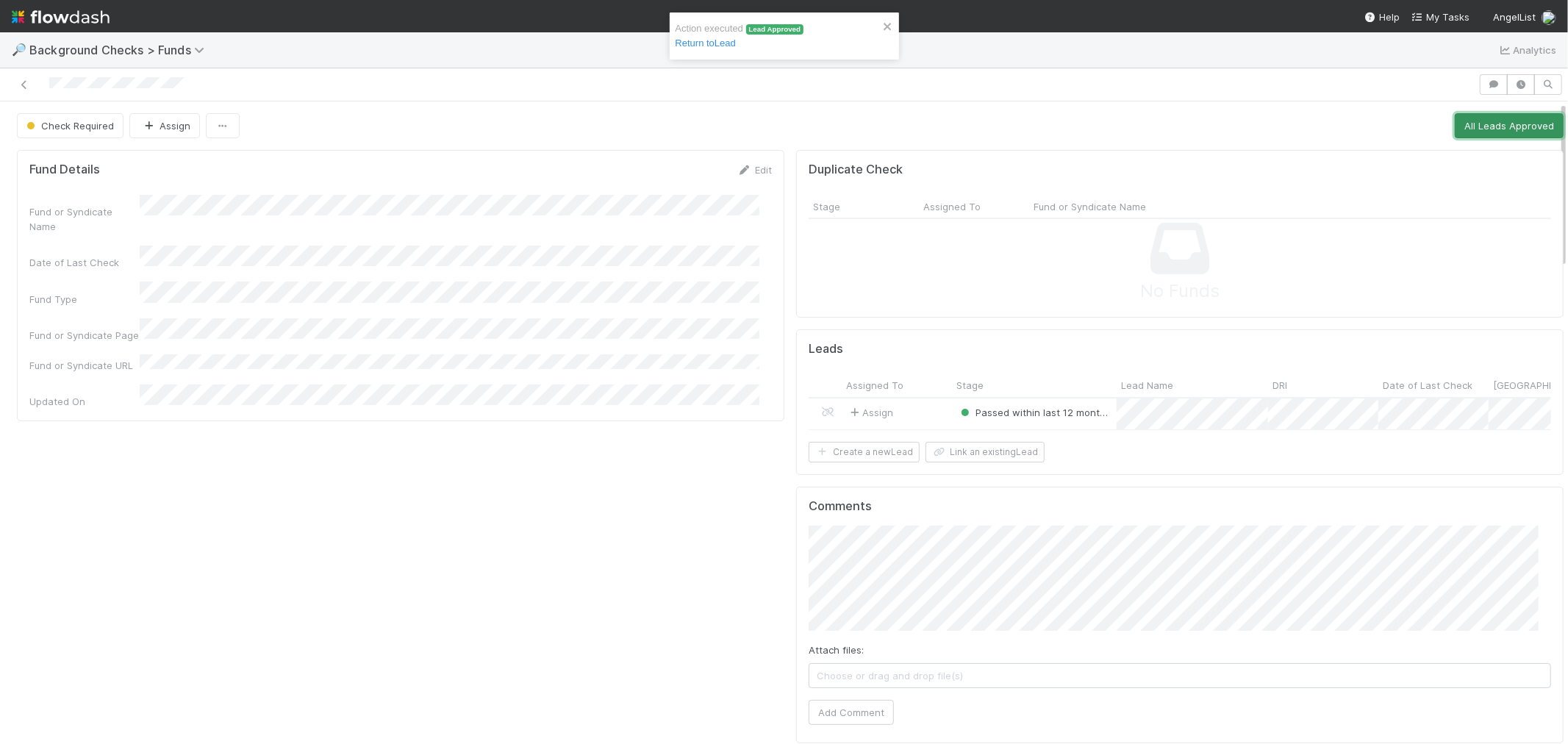
click at [1486, 123] on button "All Leads Approved" at bounding box center [1509, 126] width 109 height 25
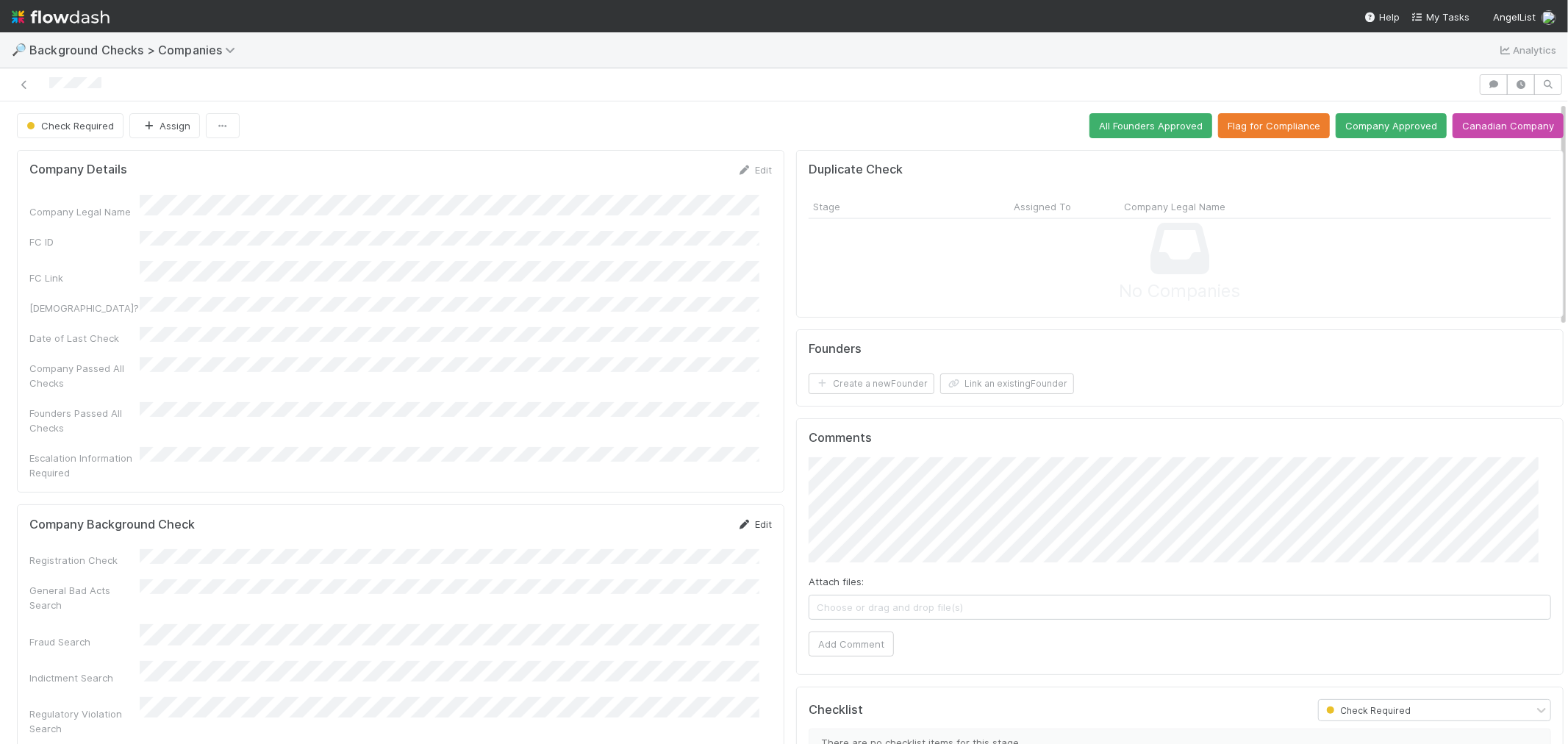
click at [740, 518] on link "Edit" at bounding box center [754, 523] width 34 height 11
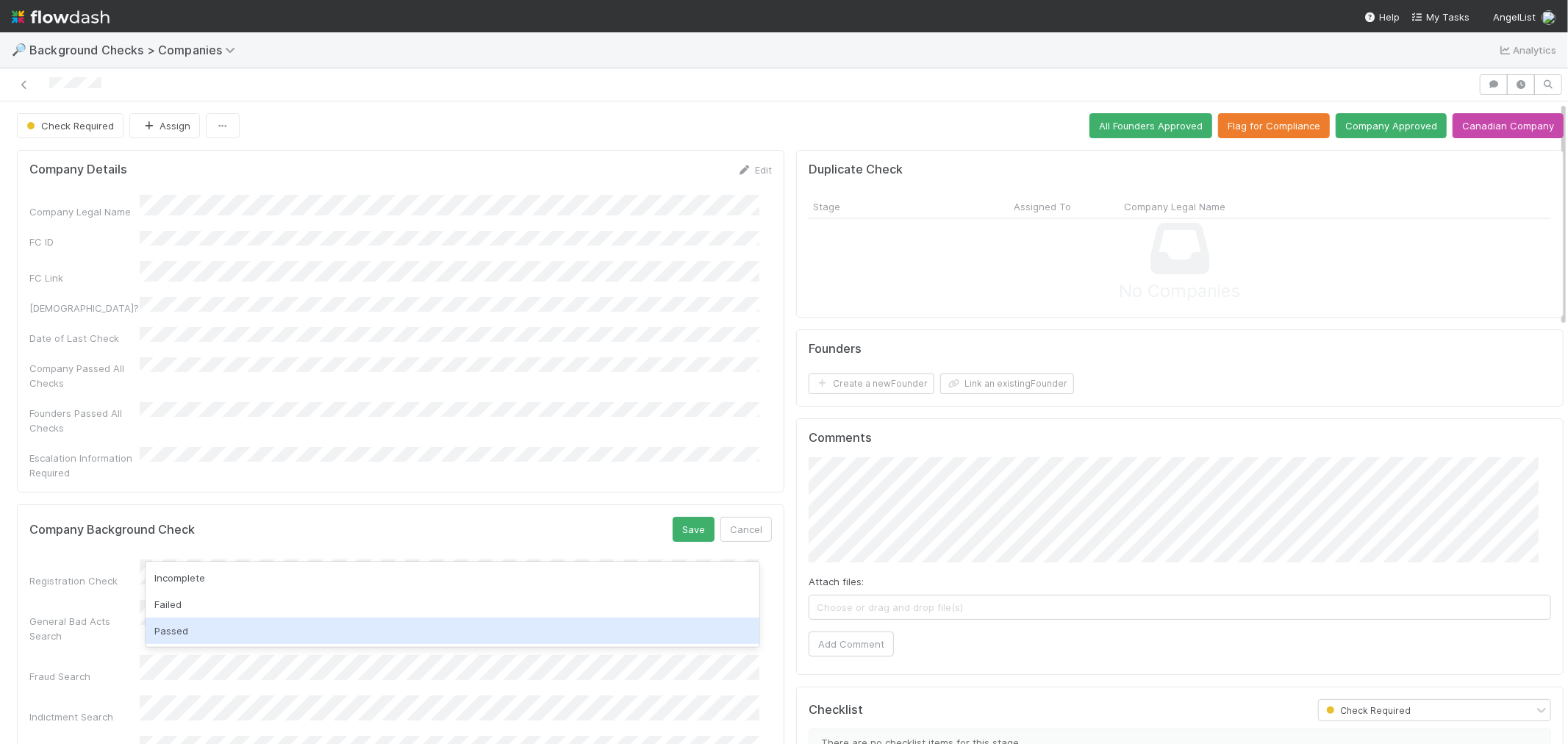
click at [186, 620] on div "Passed" at bounding box center [452, 631] width 614 height 26
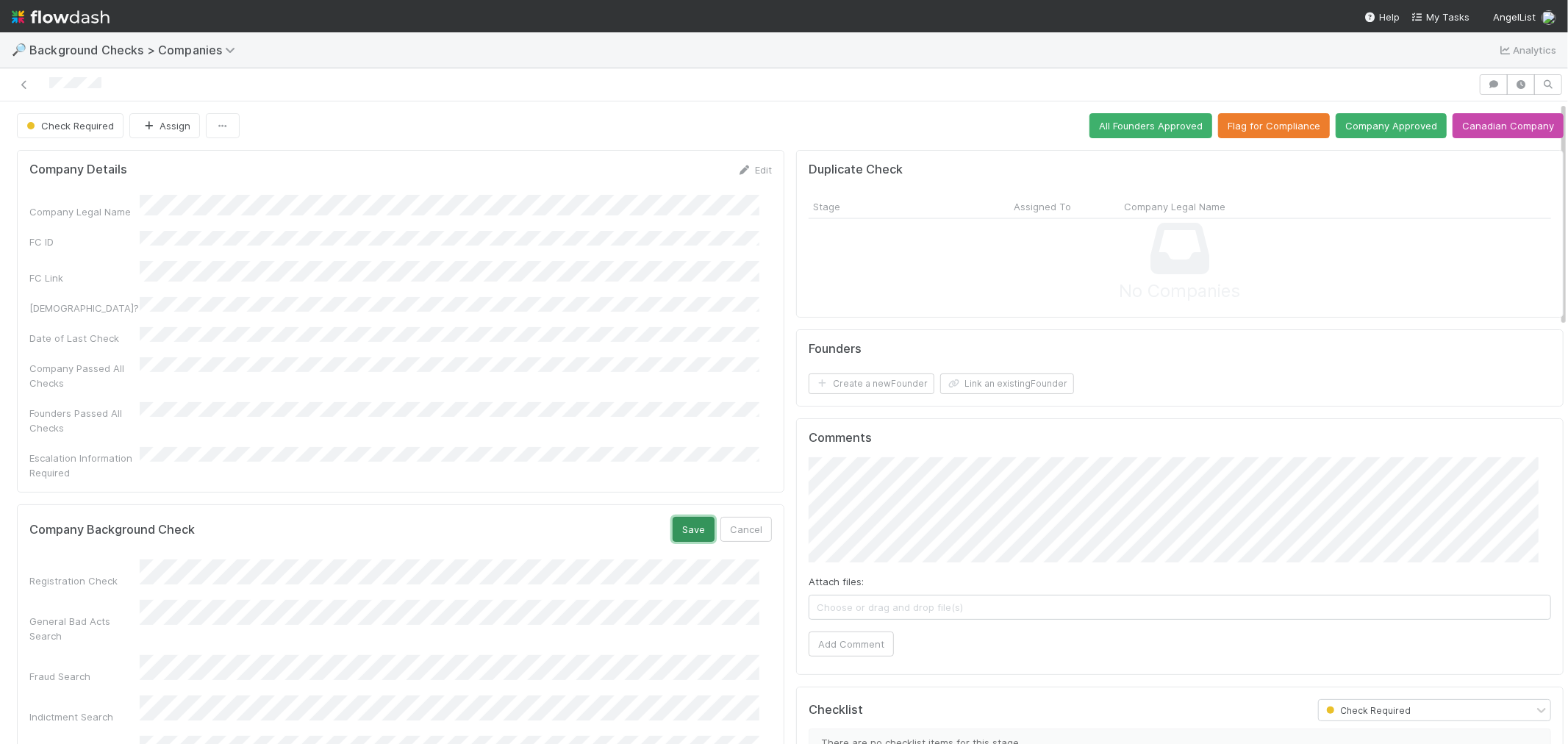
click at [680, 517] on button "Save" at bounding box center [694, 529] width 42 height 25
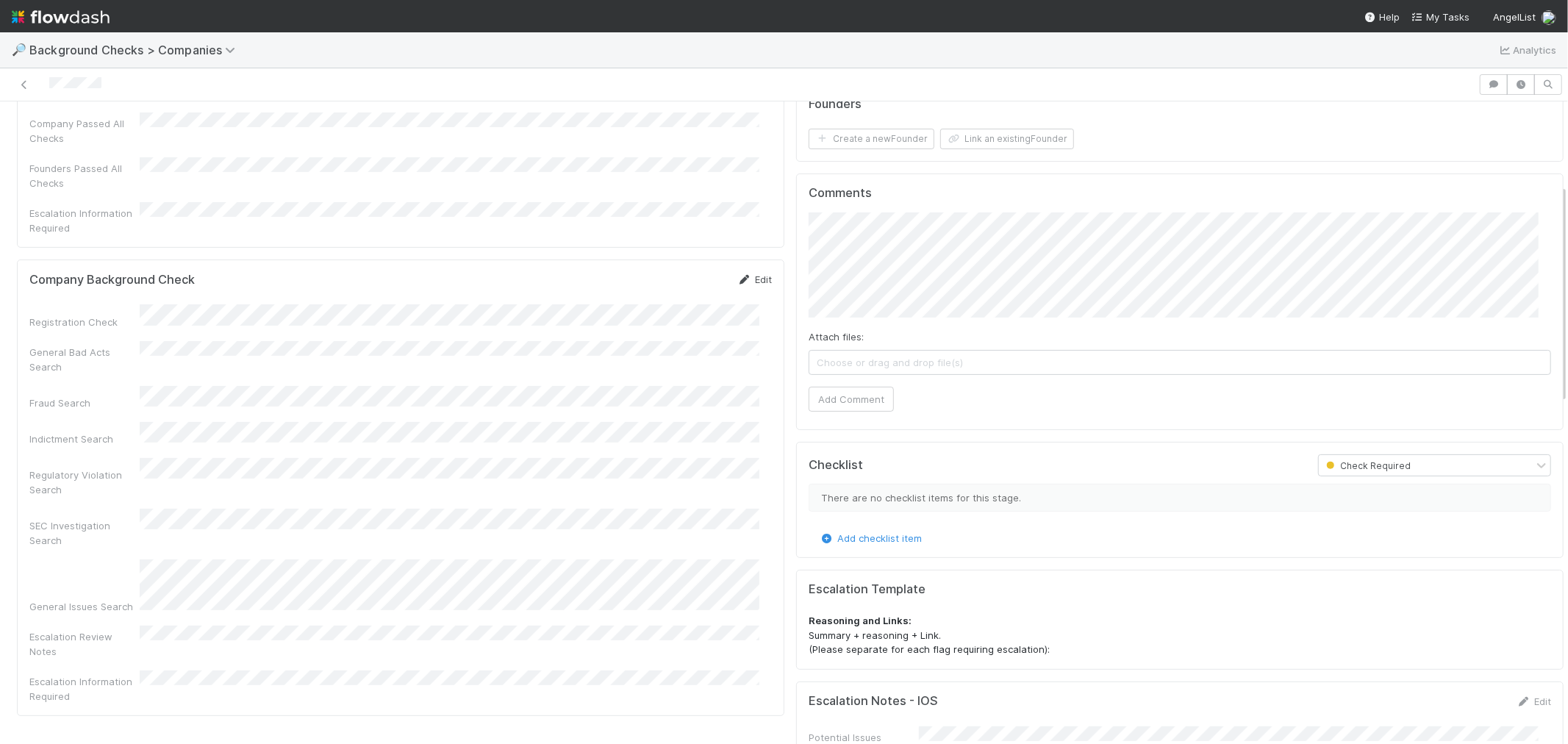
click at [737, 275] on icon at bounding box center [744, 280] width 15 height 10
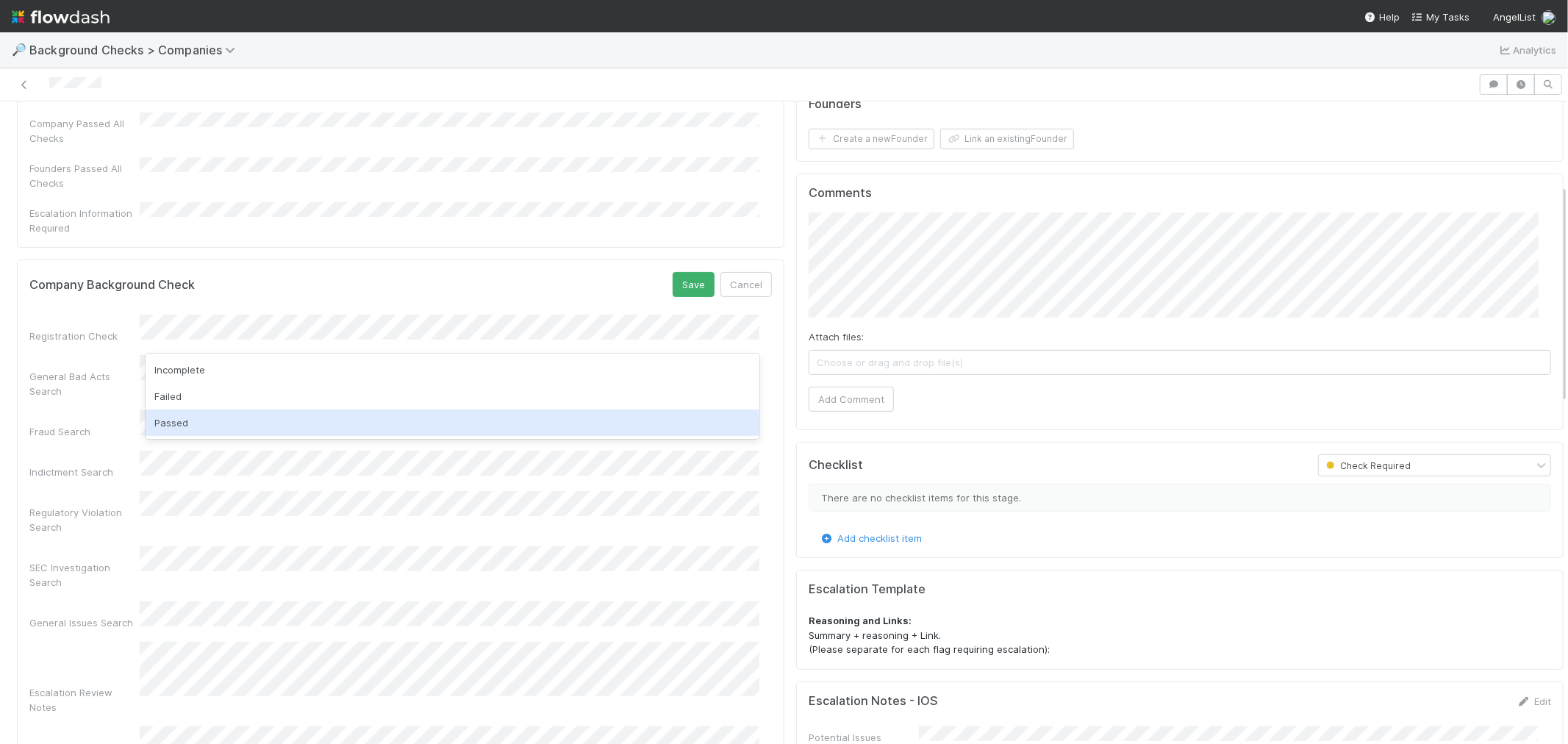
click at [199, 422] on div "Passed" at bounding box center [452, 423] width 614 height 26
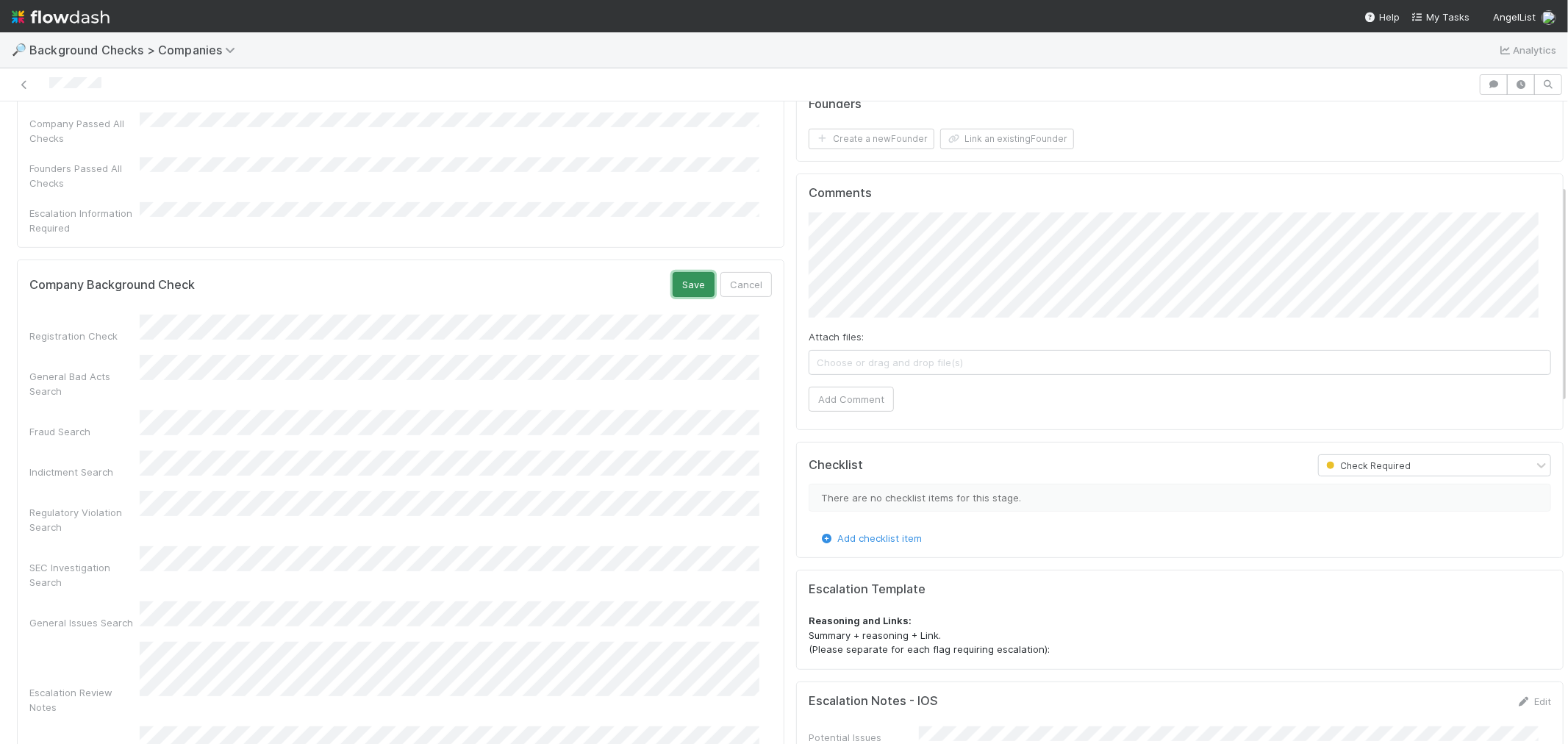
click at [674, 272] on button "Save" at bounding box center [694, 284] width 42 height 25
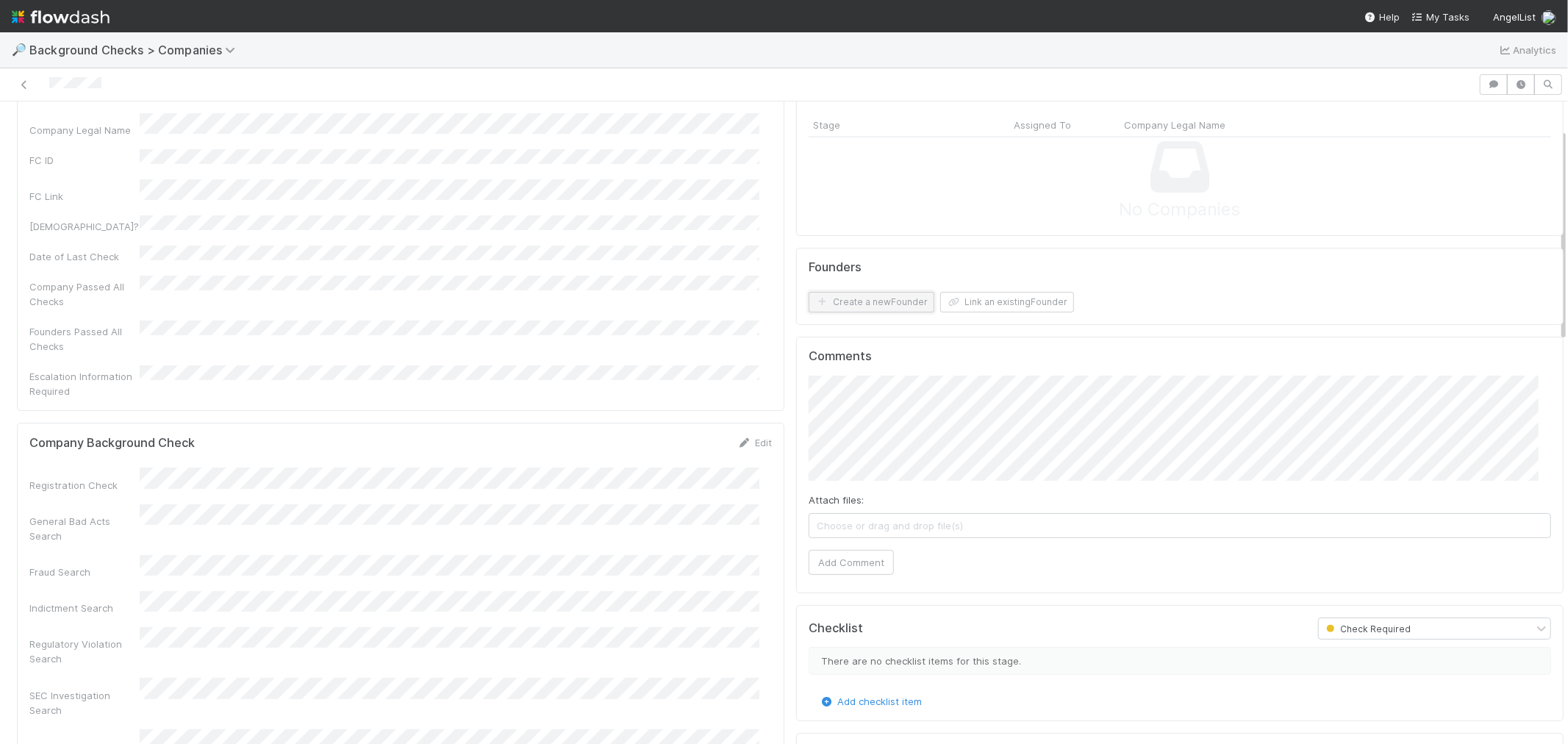
click at [875, 298] on button "Create a new Founder" at bounding box center [871, 302] width 126 height 20
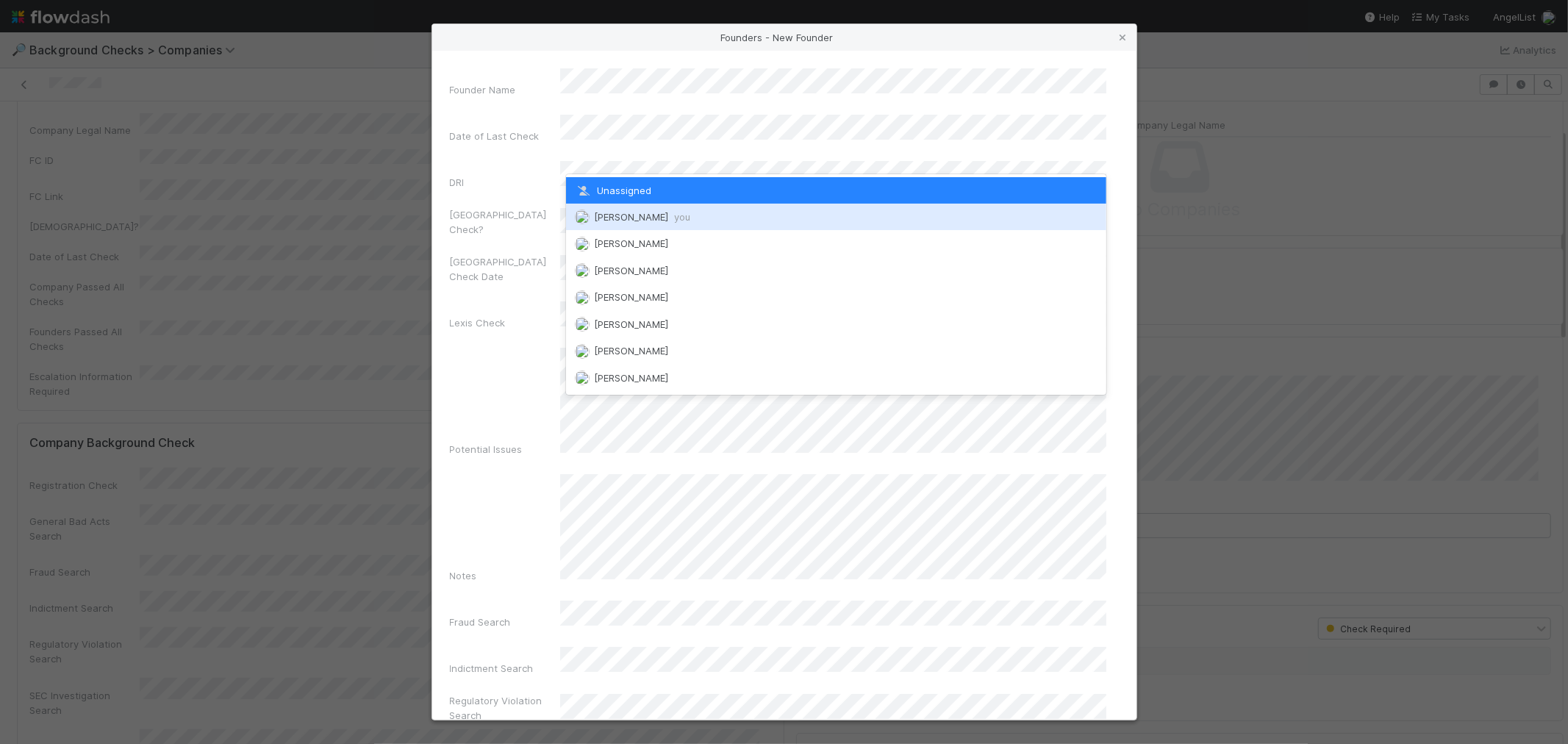
click at [649, 211] on span "[PERSON_NAME] you" at bounding box center [641, 216] width 96 height 11
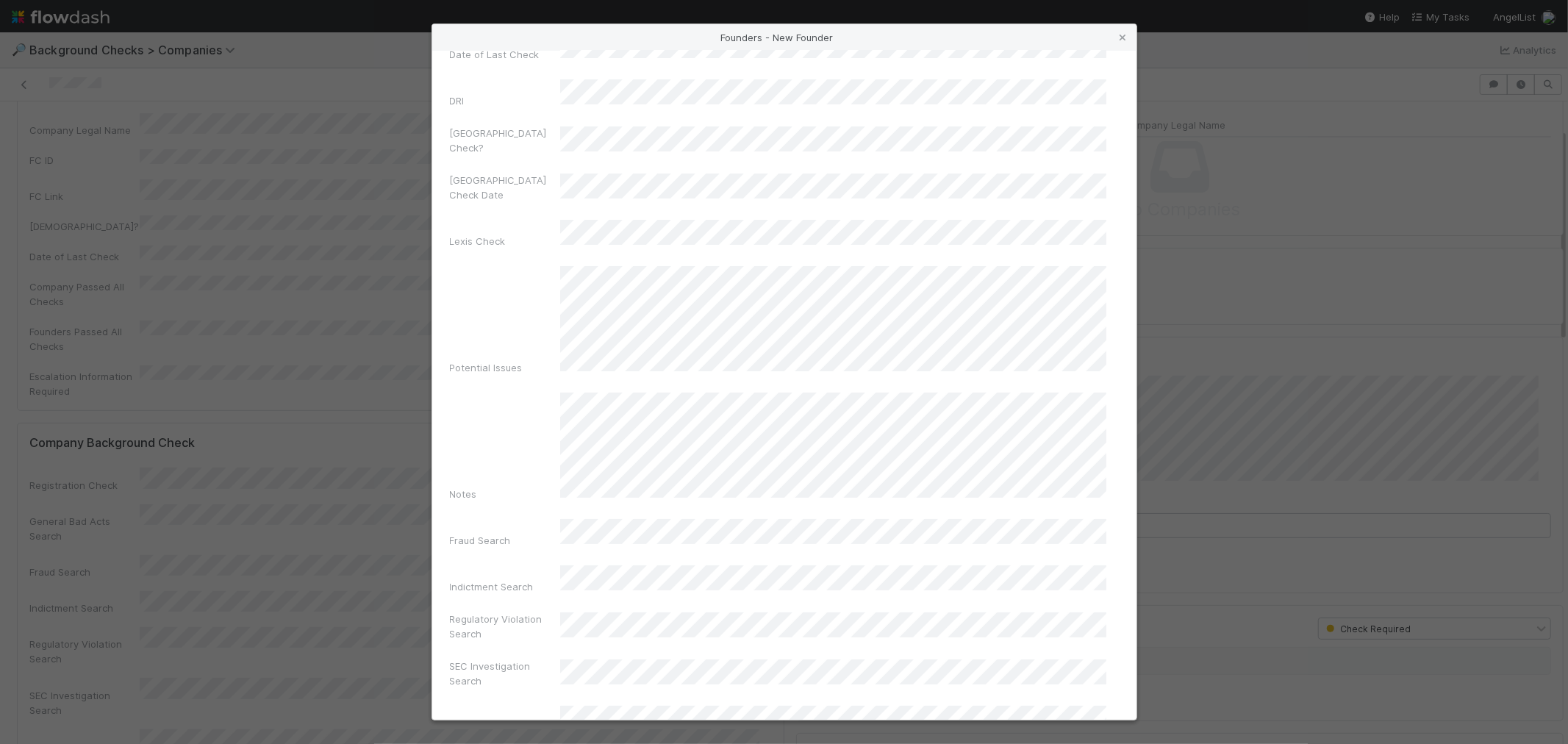
scroll to position [520, 0]
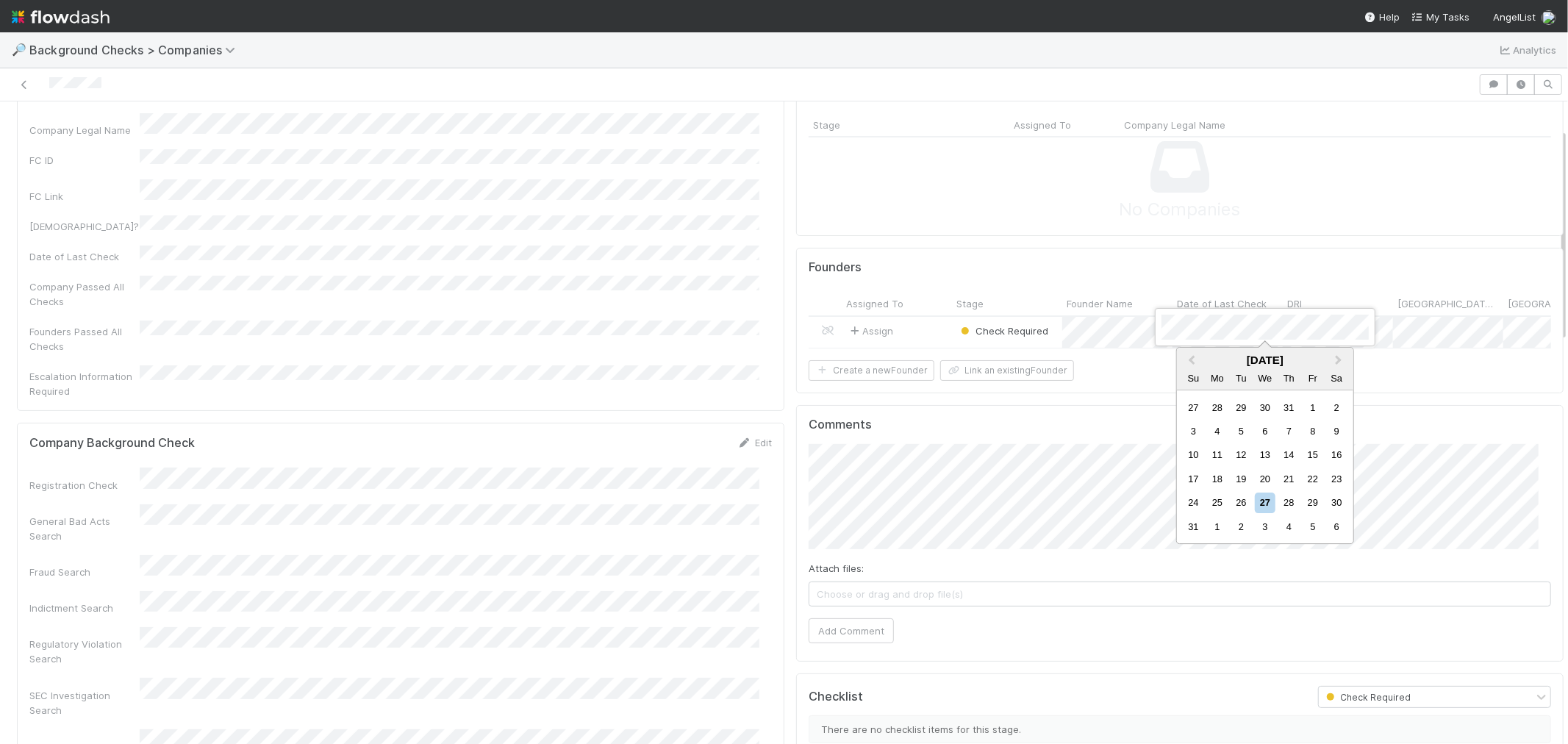
click at [908, 331] on div at bounding box center [784, 372] width 1568 height 744
click at [914, 332] on div "Assign" at bounding box center [896, 332] width 110 height 32
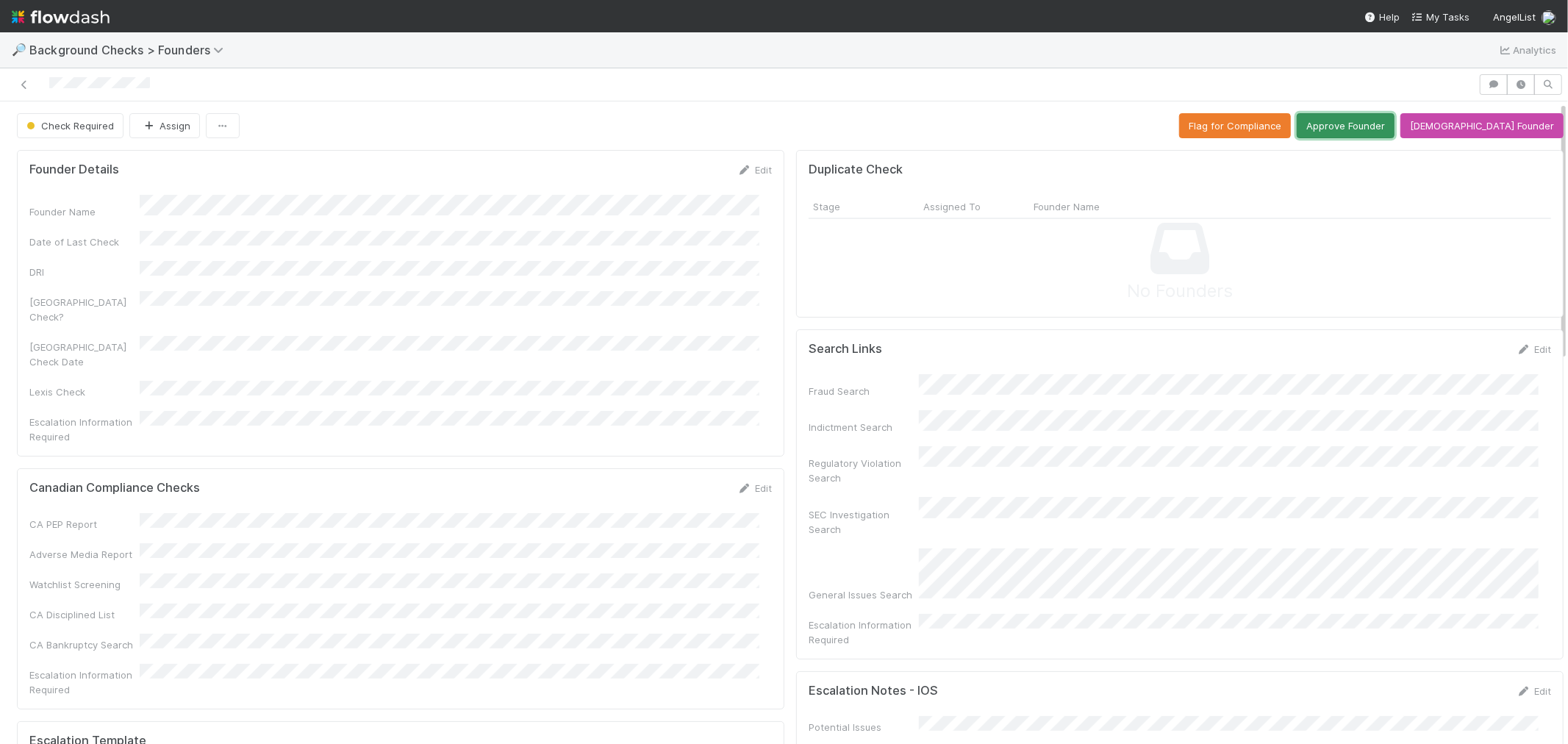
click at [1370, 135] on button "Approve Founder" at bounding box center [1345, 126] width 98 height 25
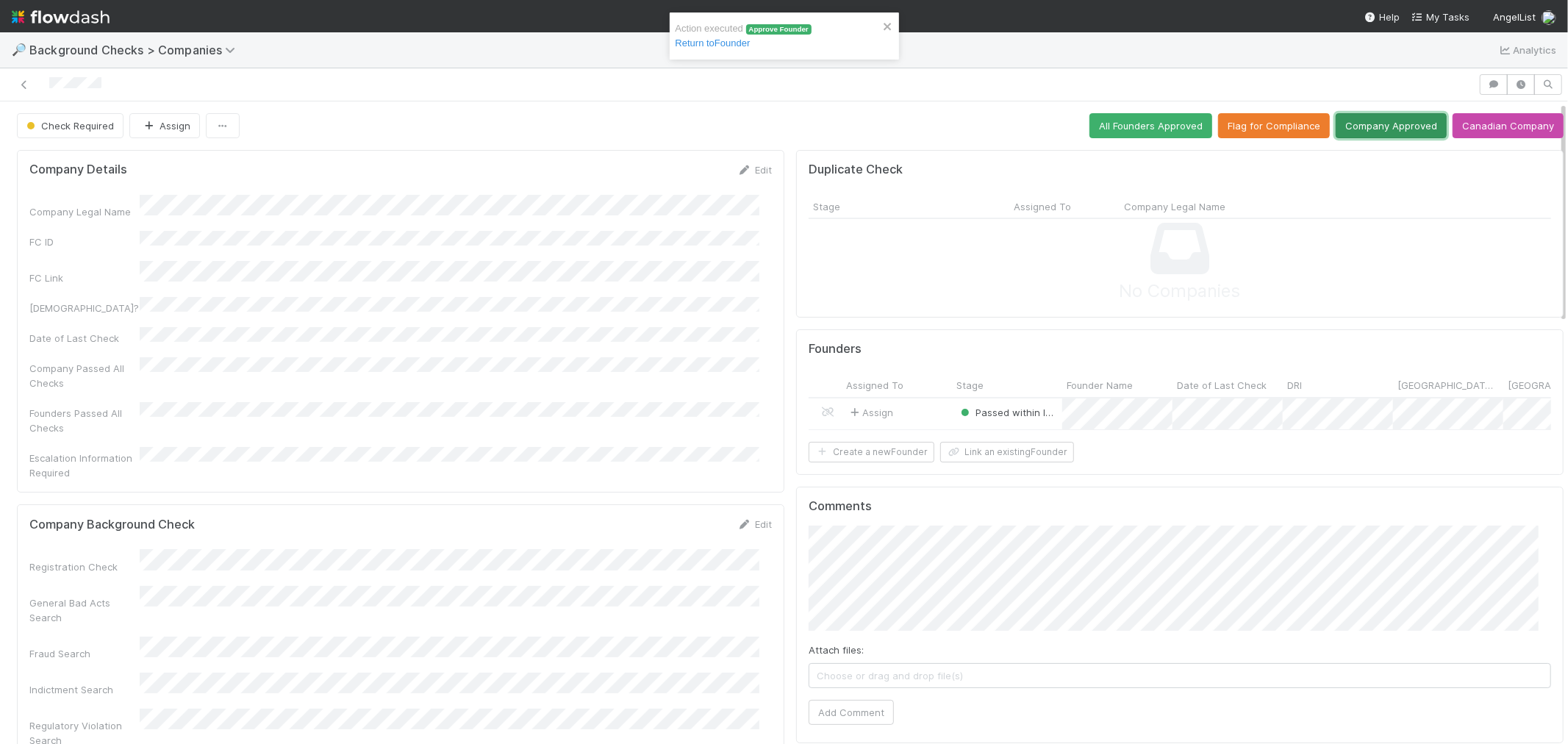
click at [1336, 115] on button "Company Approved" at bounding box center [1391, 126] width 111 height 25
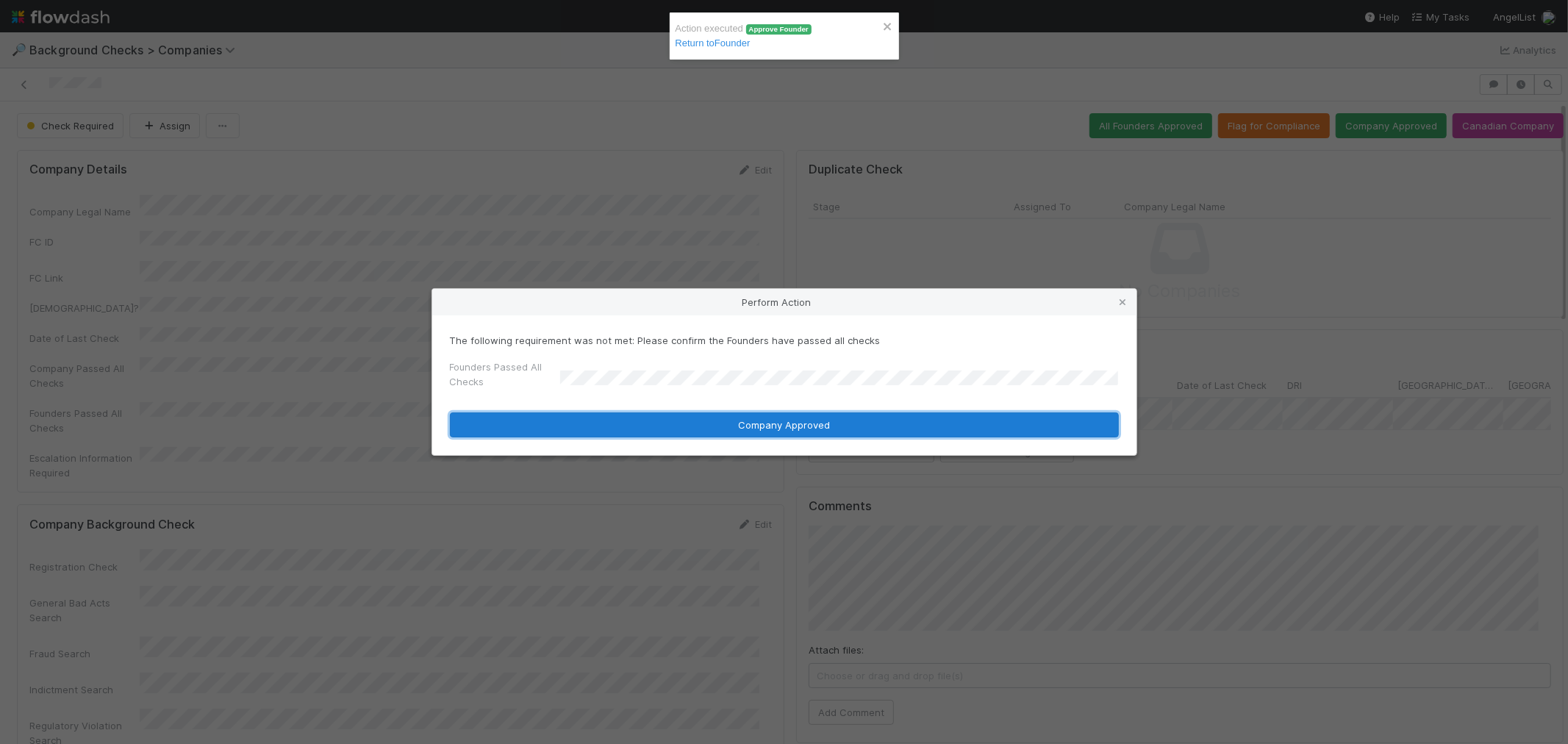
click at [574, 417] on button "Company Approved" at bounding box center [784, 425] width 669 height 25
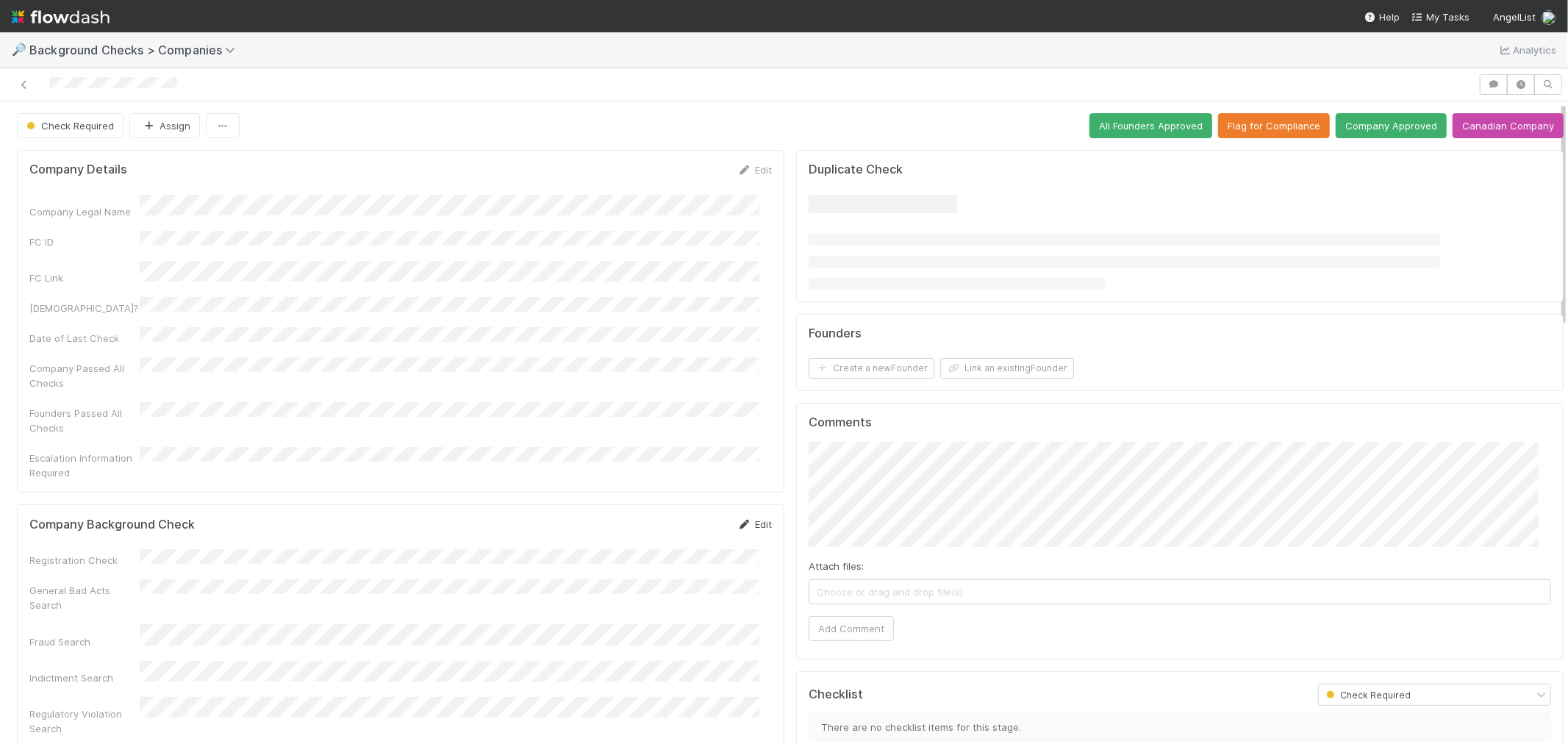
click at [737, 520] on icon at bounding box center [744, 524] width 15 height 10
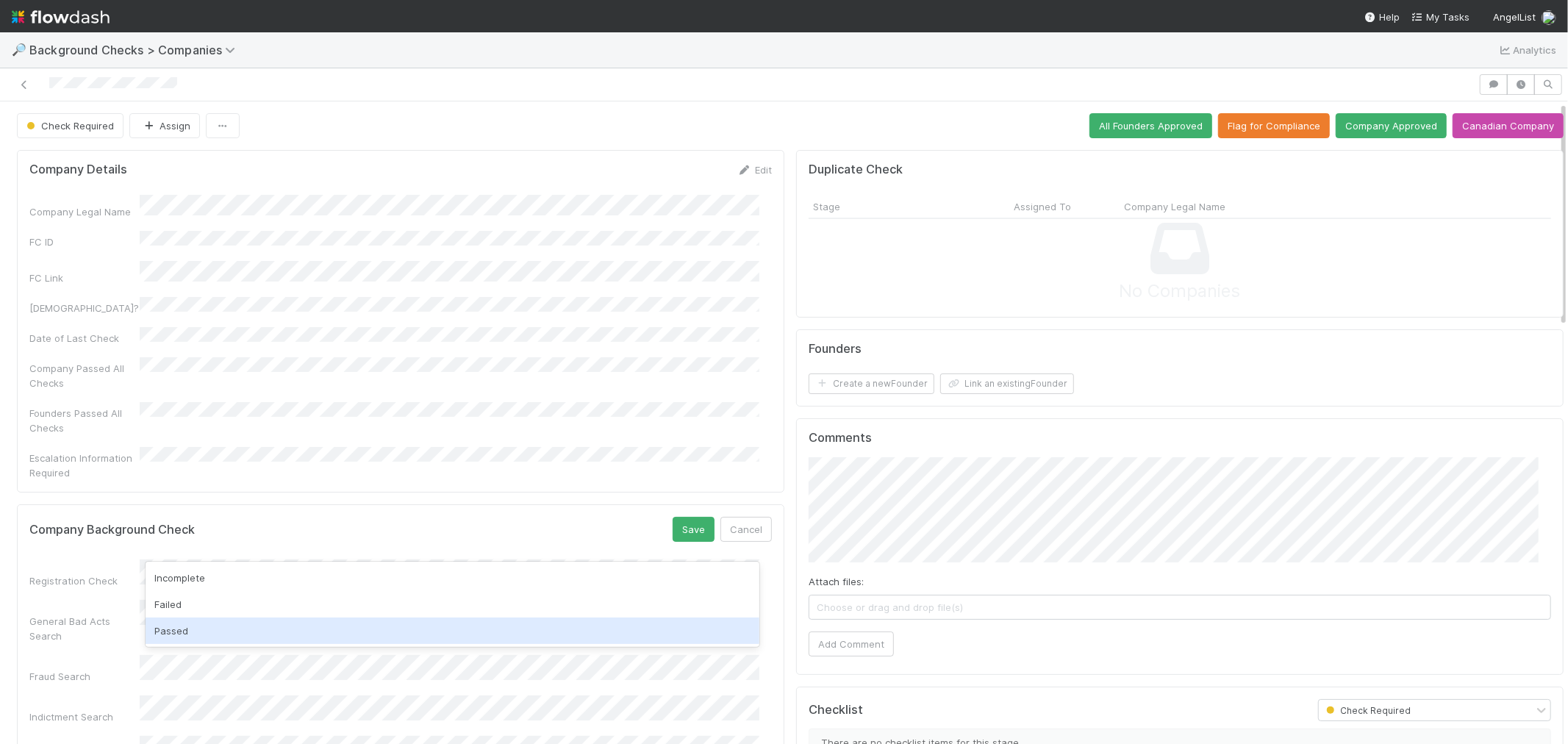
click at [187, 624] on div "Passed" at bounding box center [452, 631] width 614 height 26
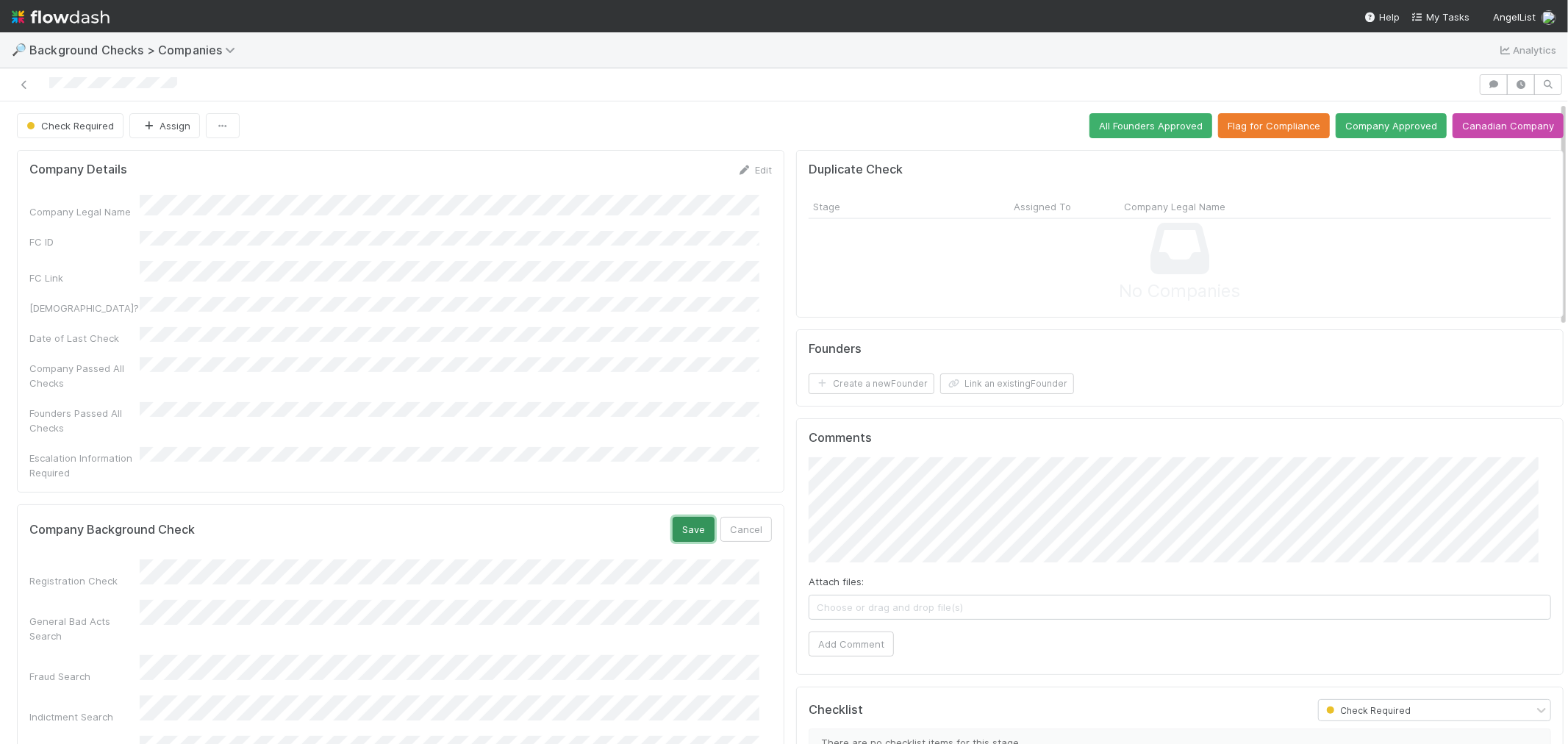
click at [673, 517] on button "Save" at bounding box center [694, 529] width 42 height 25
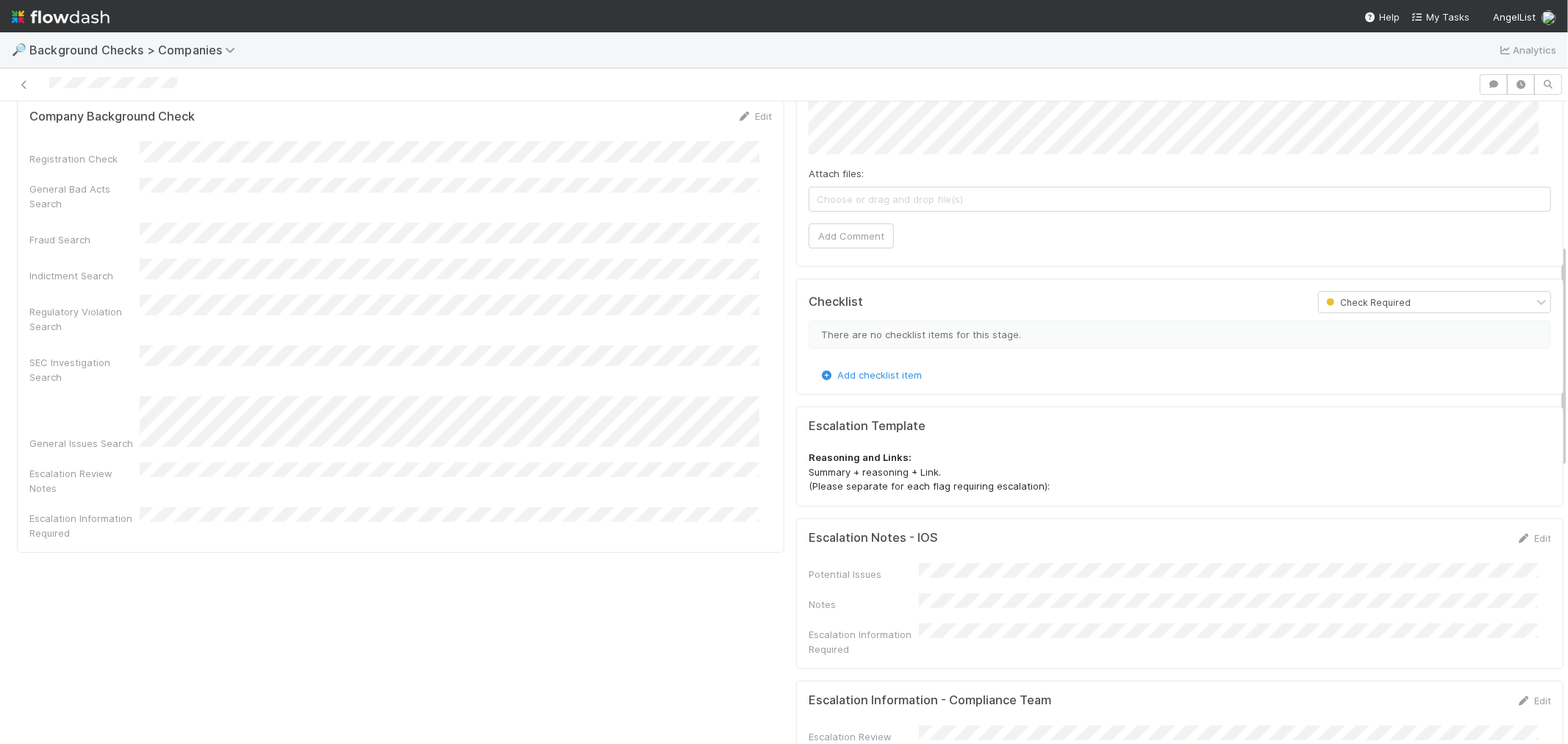
drag, startPoint x: 378, startPoint y: 207, endPoint x: 410, endPoint y: 208, distance: 32.0
click at [410, 208] on div "Registration Check General Bad Acts Search Fraud Search Indictment Search Regul…" at bounding box center [400, 339] width 742 height 398
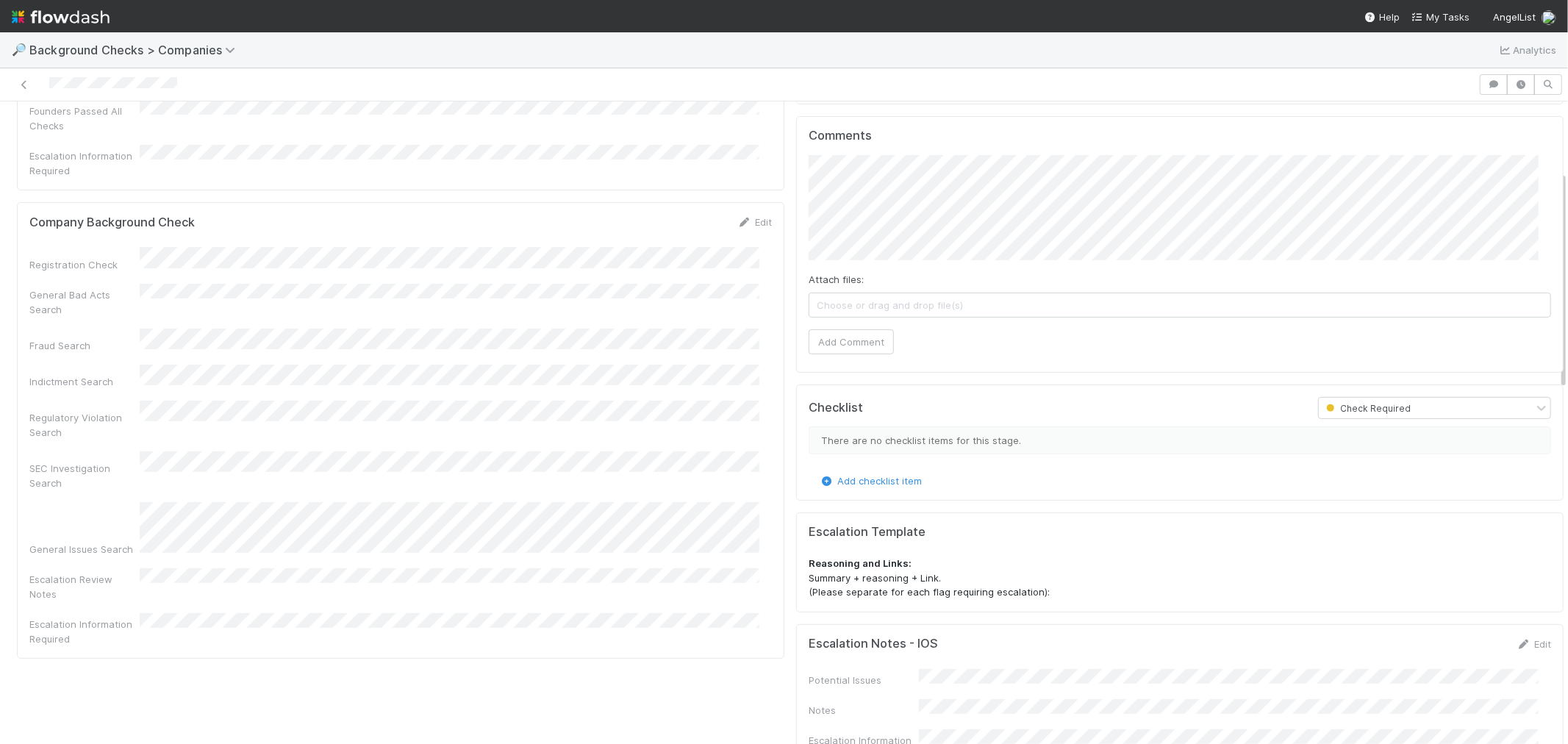
scroll to position [164, 0]
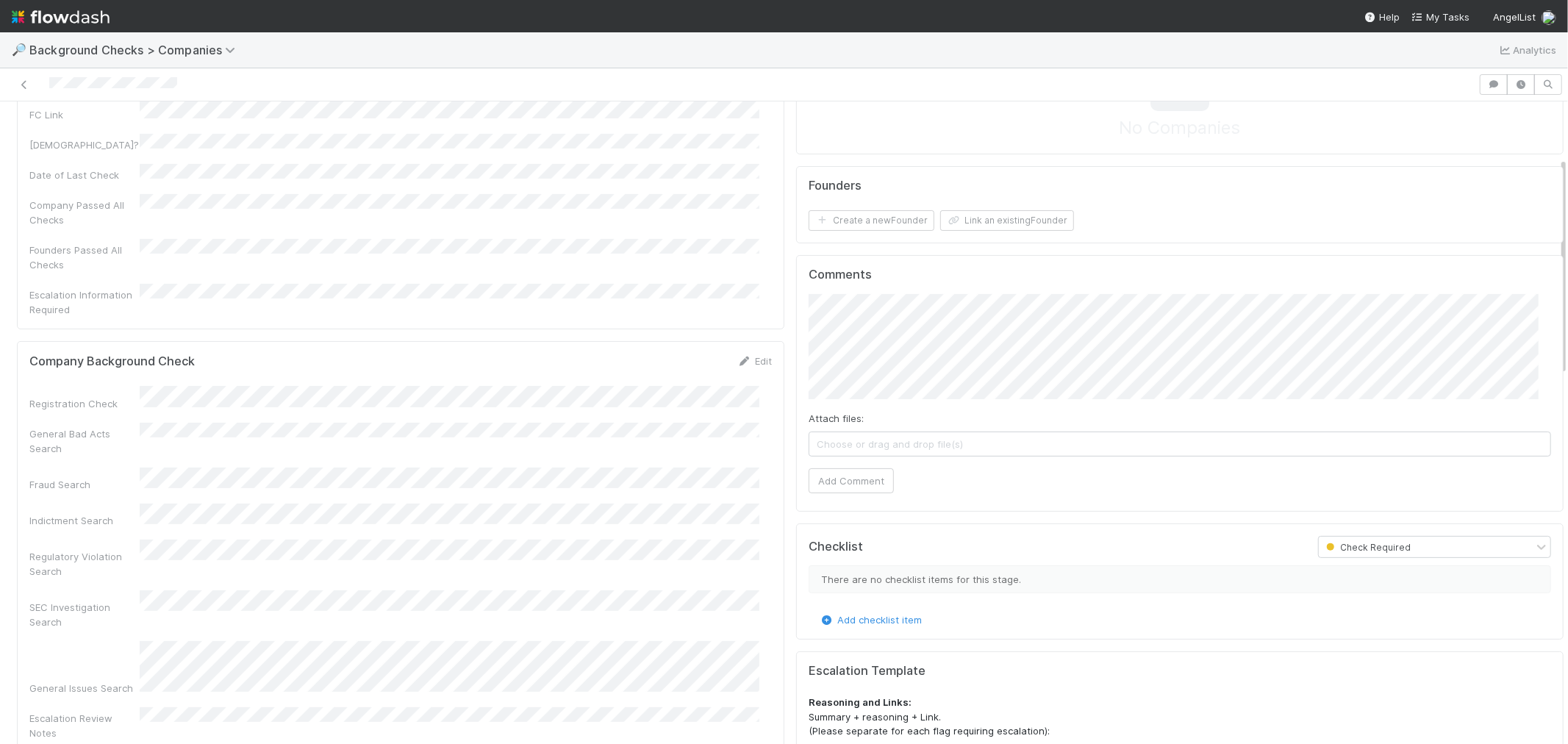
click at [737, 356] on icon at bounding box center [744, 361] width 15 height 10
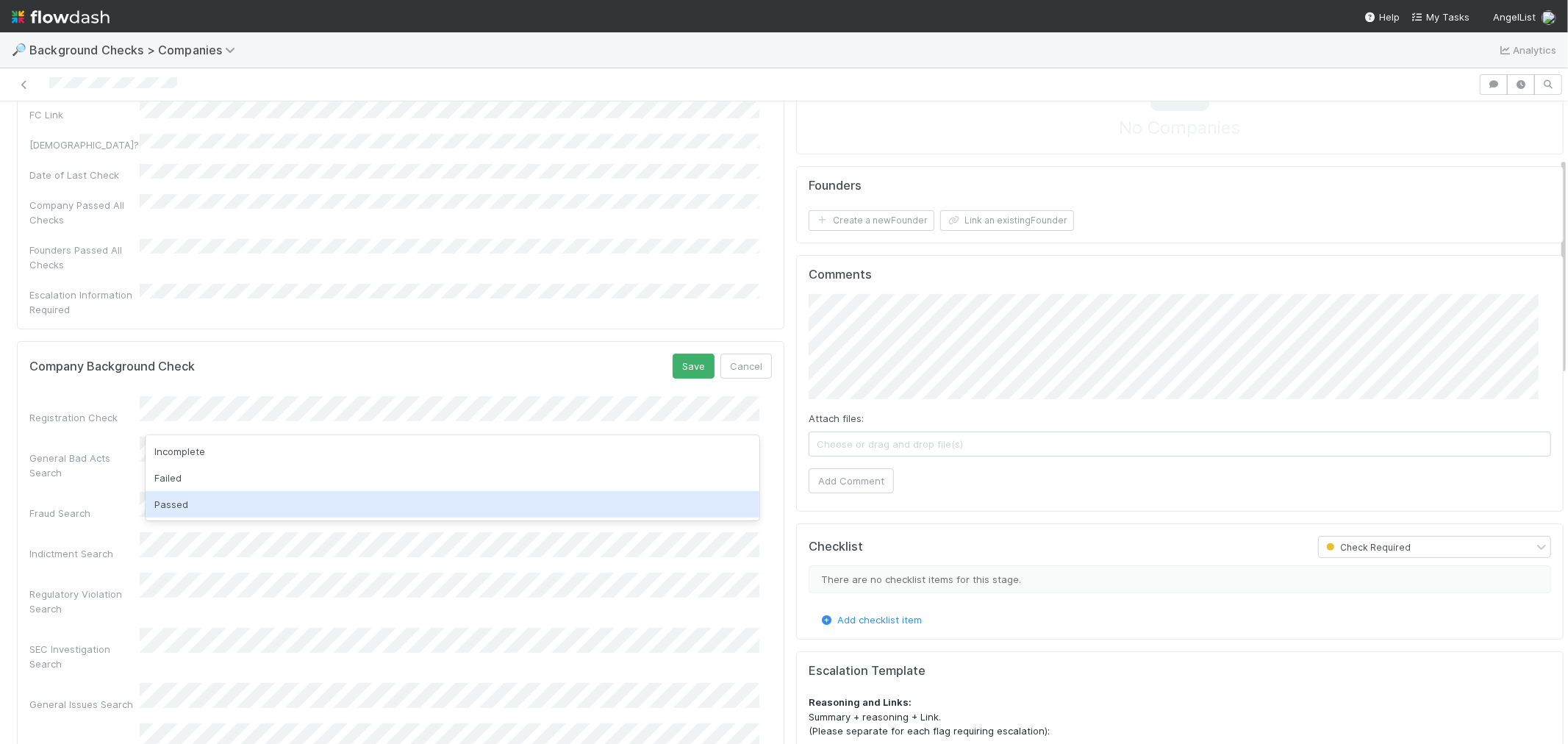
click at [184, 505] on div "Passed" at bounding box center [452, 504] width 614 height 26
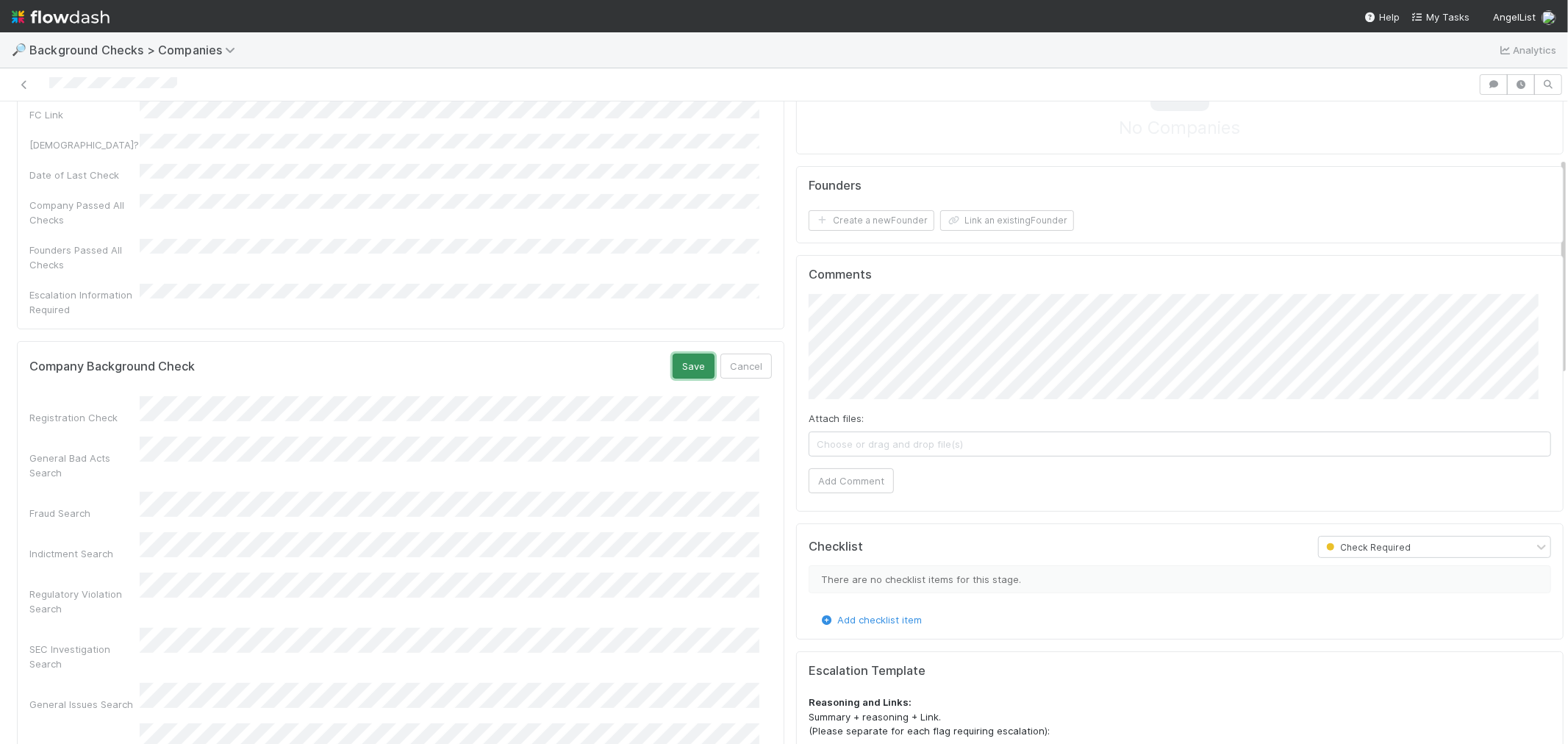
click at [682, 354] on button "Save" at bounding box center [694, 366] width 42 height 25
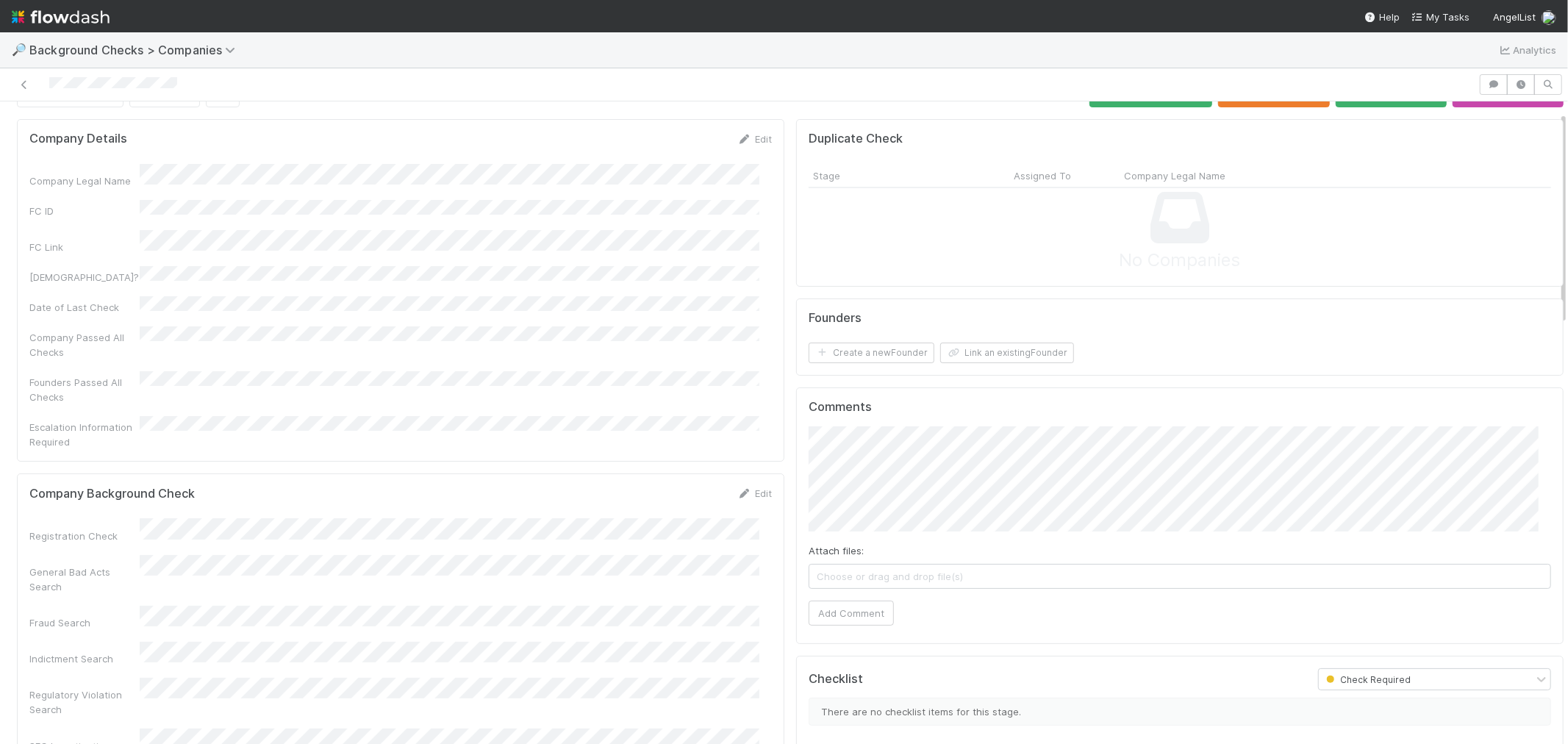
scroll to position [0, 0]
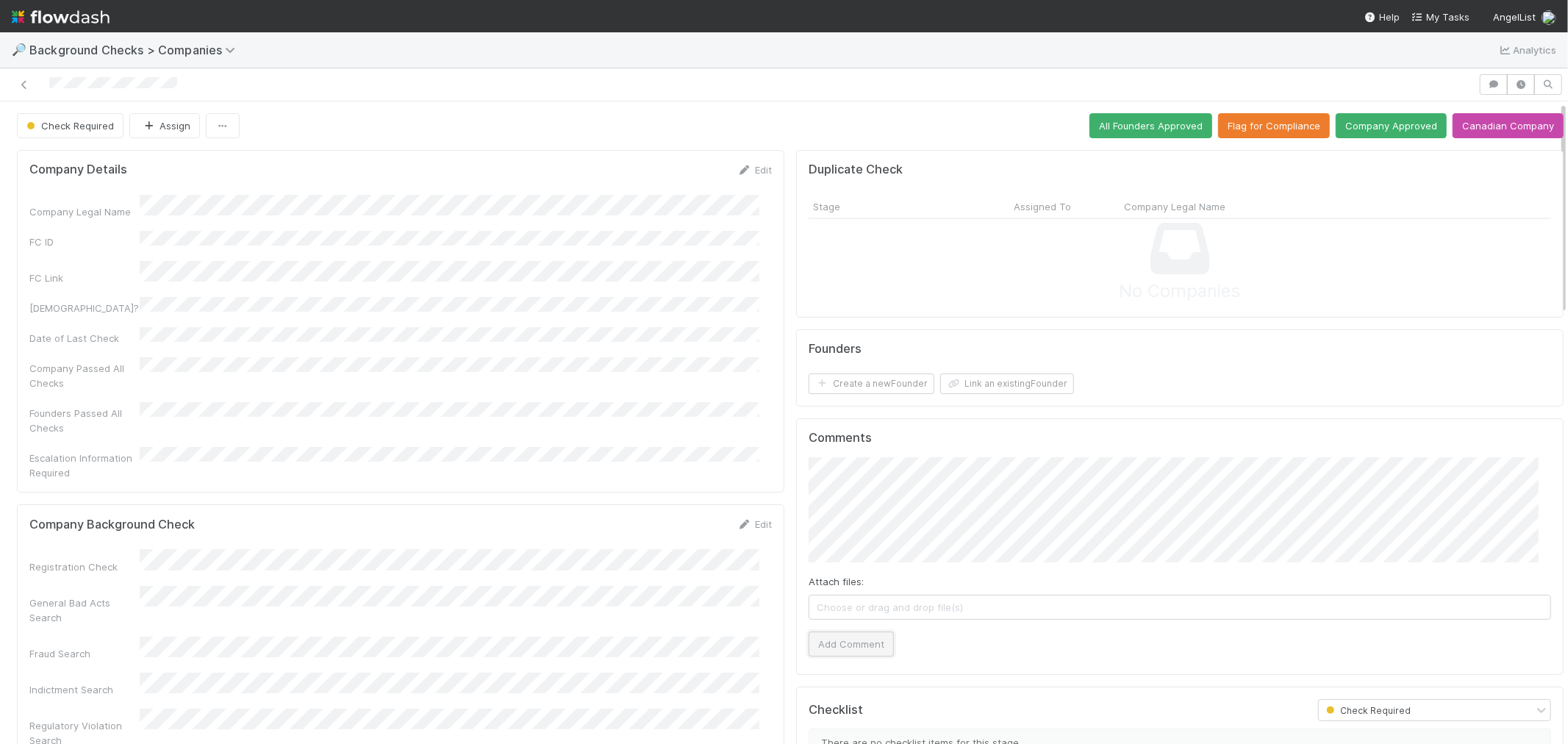
click at [834, 640] on button "Add Comment" at bounding box center [850, 644] width 85 height 25
click at [849, 381] on button "Create a new Founder" at bounding box center [871, 383] width 126 height 20
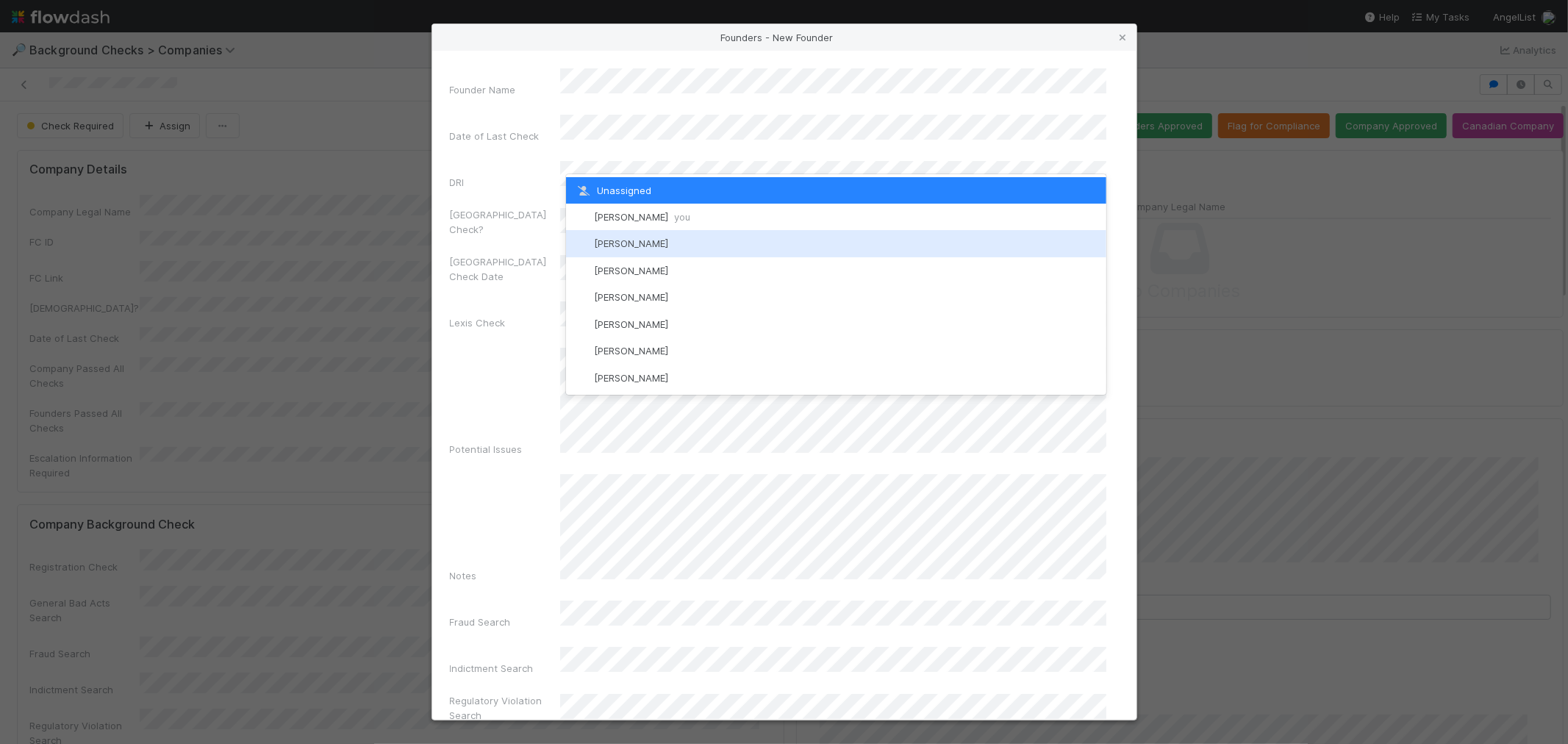
click at [652, 234] on div "[PERSON_NAME]" at bounding box center [836, 244] width 540 height 26
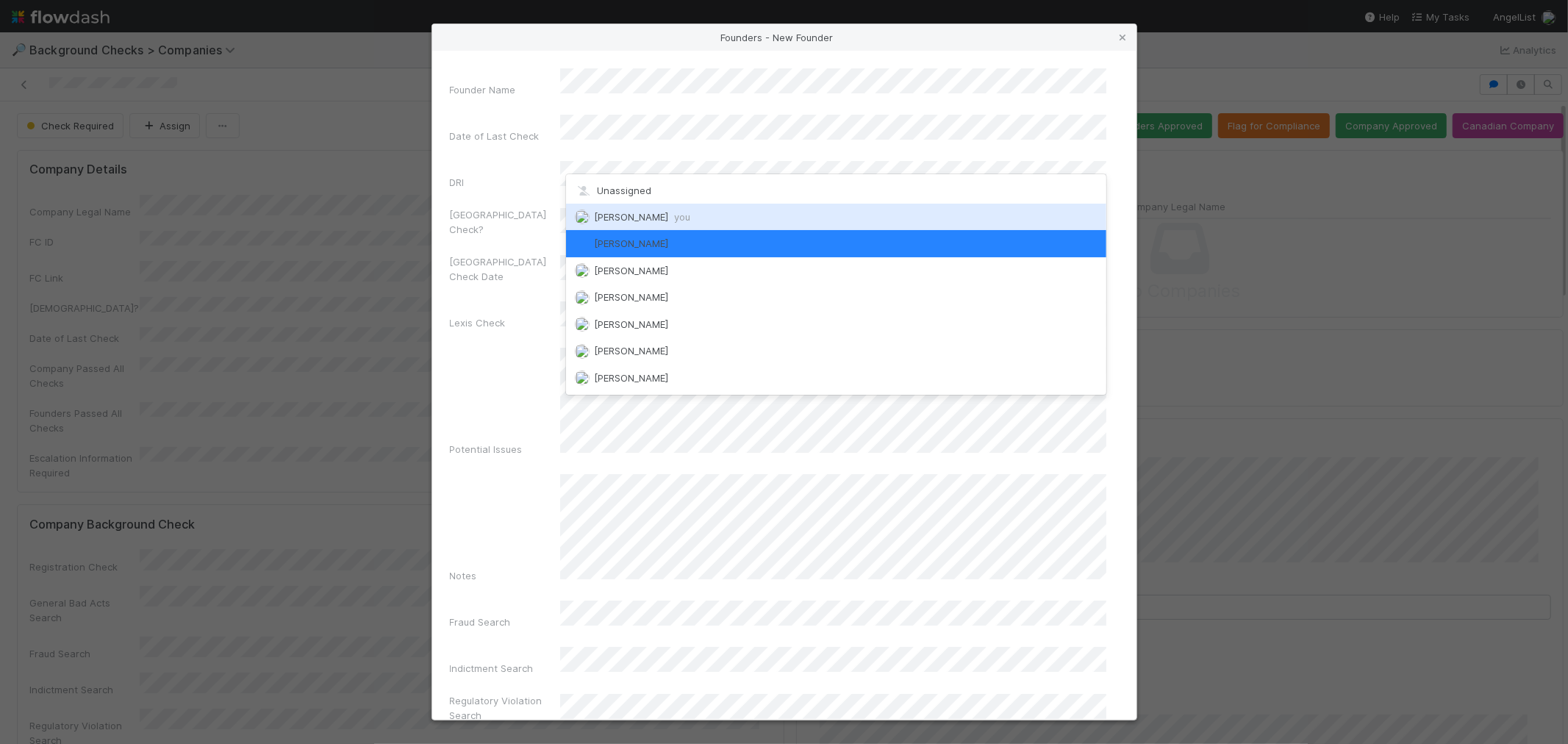
click at [642, 211] on span "[PERSON_NAME] you" at bounding box center [641, 216] width 96 height 11
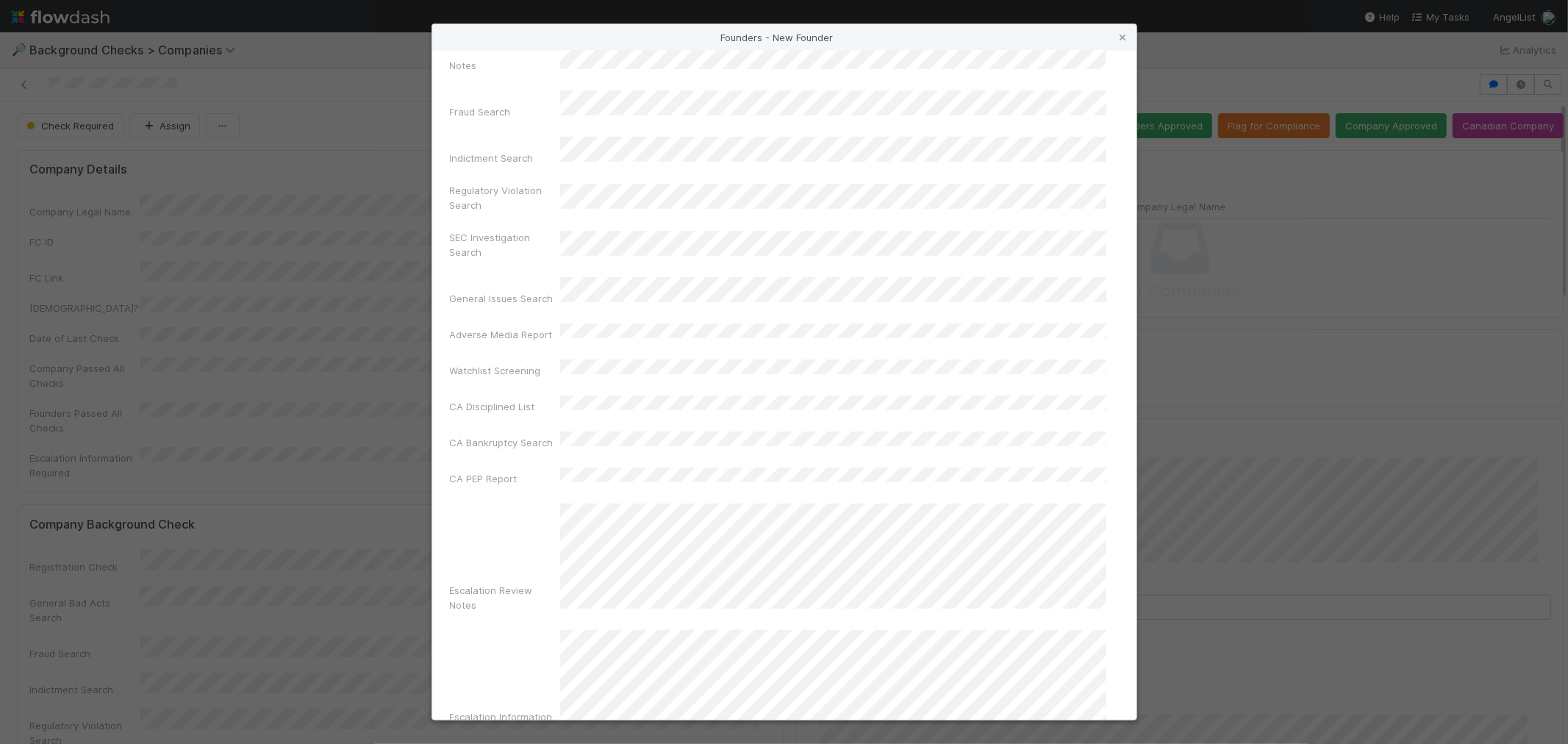
scroll to position [520, 0]
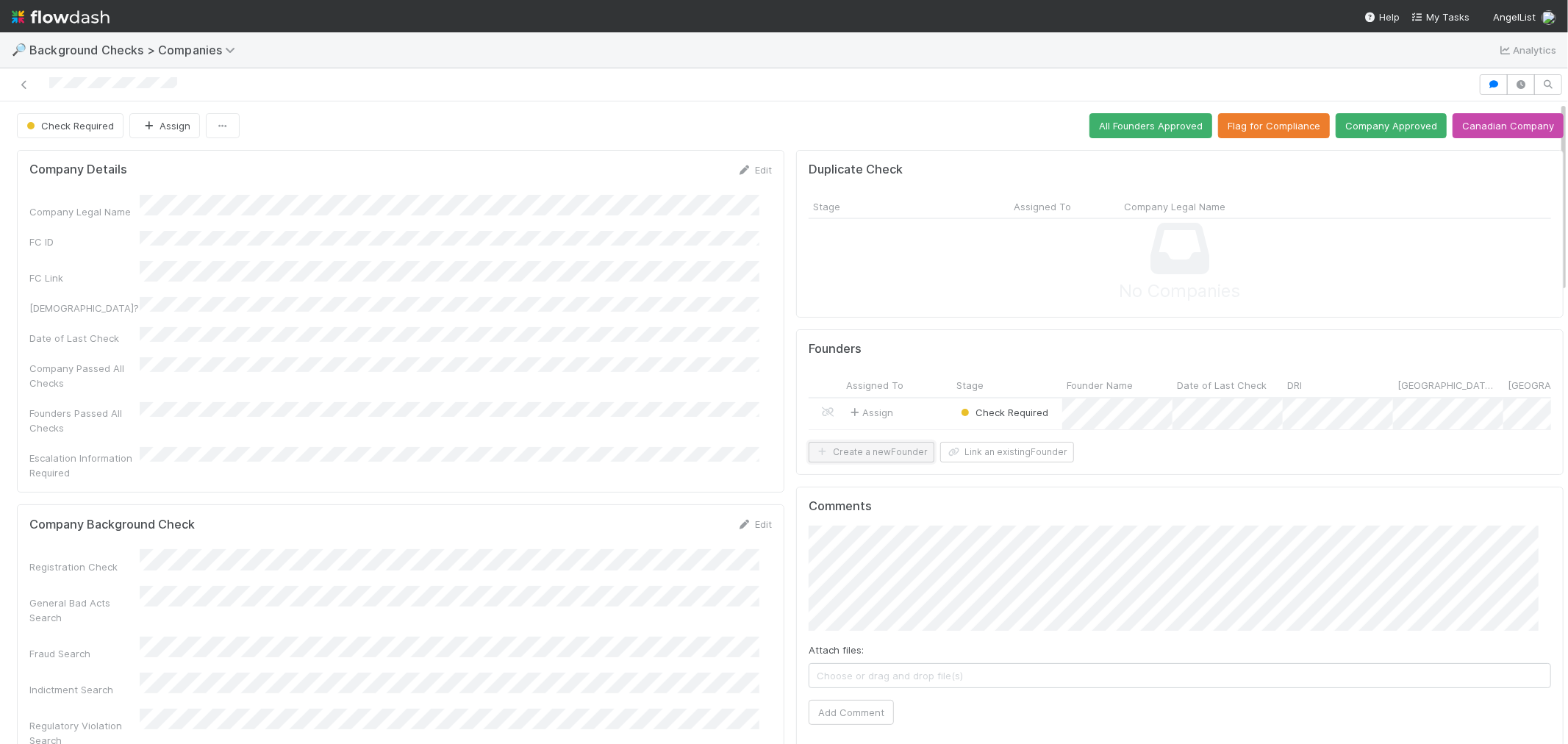
click at [826, 459] on button "Create a new Founder" at bounding box center [871, 451] width 126 height 20
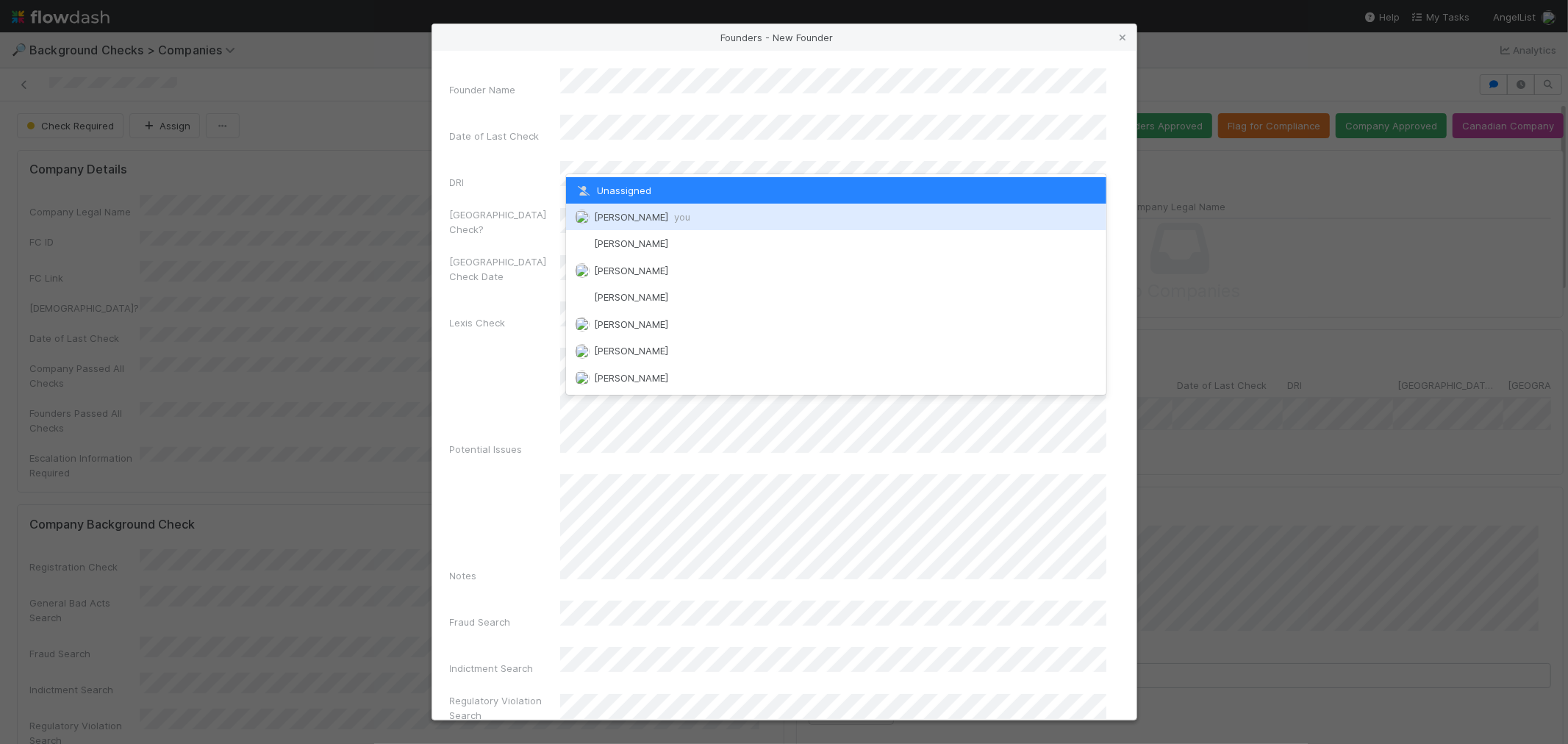
click at [630, 221] on span "[PERSON_NAME] you" at bounding box center [641, 216] width 96 height 11
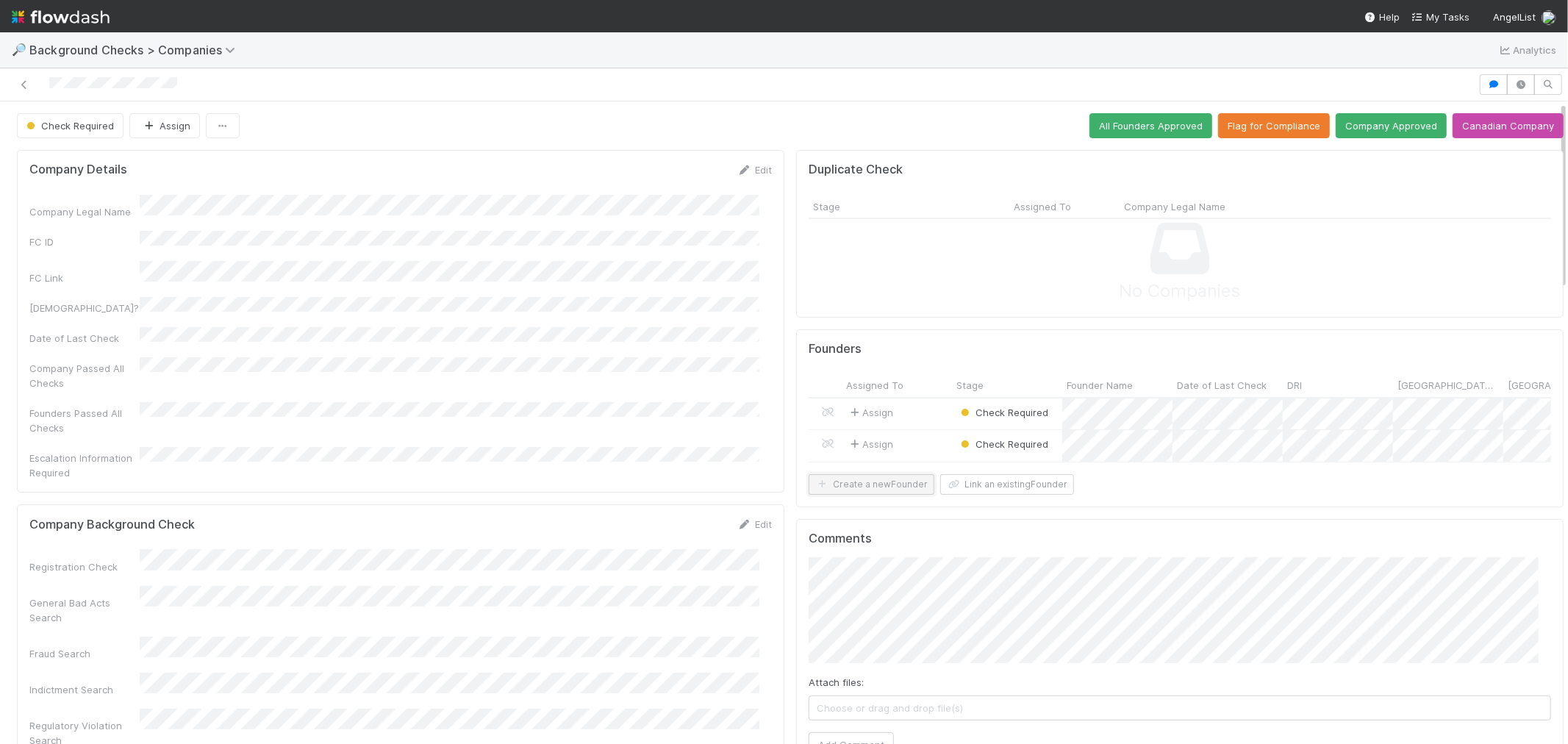
click at [847, 494] on button "Create a new Founder" at bounding box center [871, 484] width 126 height 20
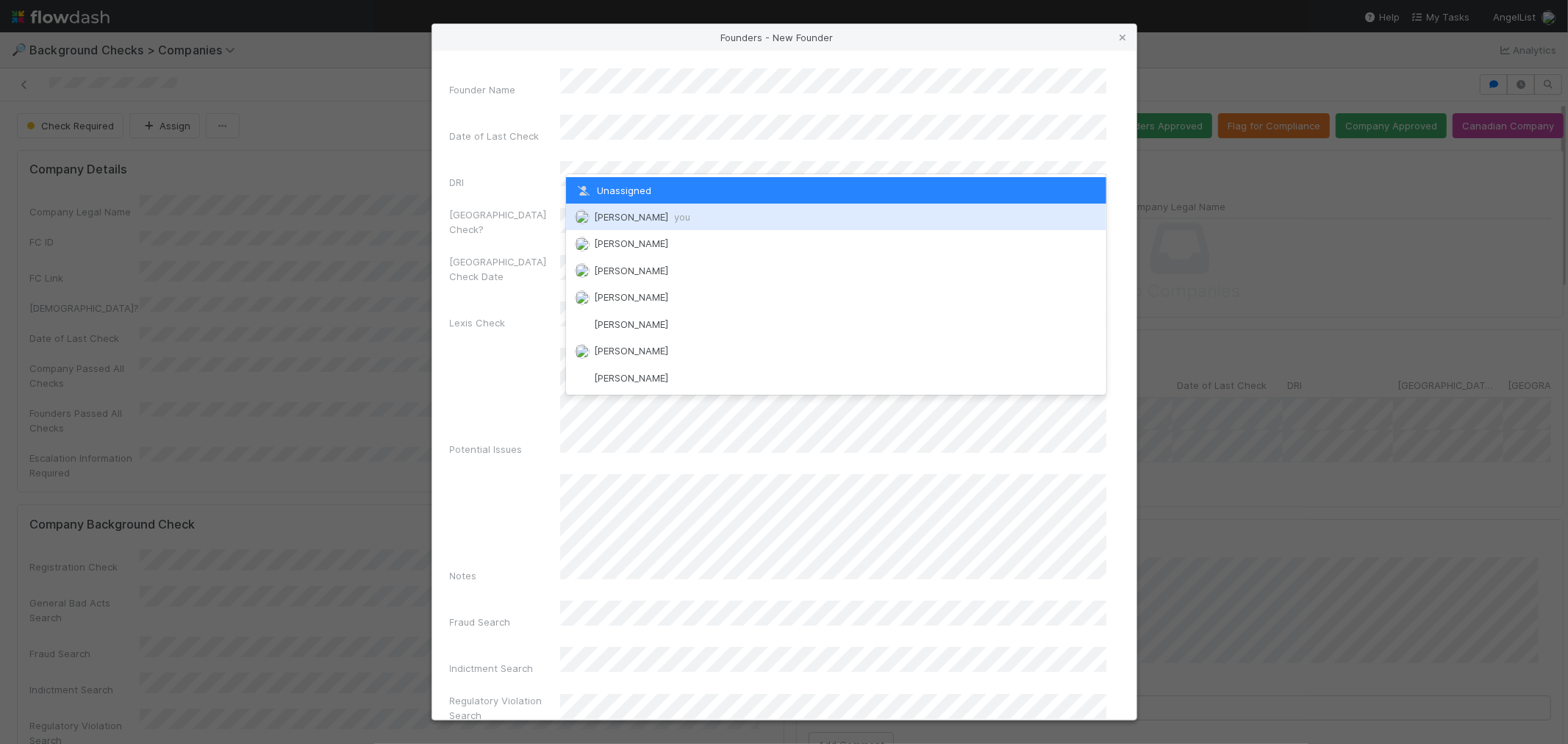
click at [624, 221] on span "[PERSON_NAME] you" at bounding box center [641, 216] width 96 height 11
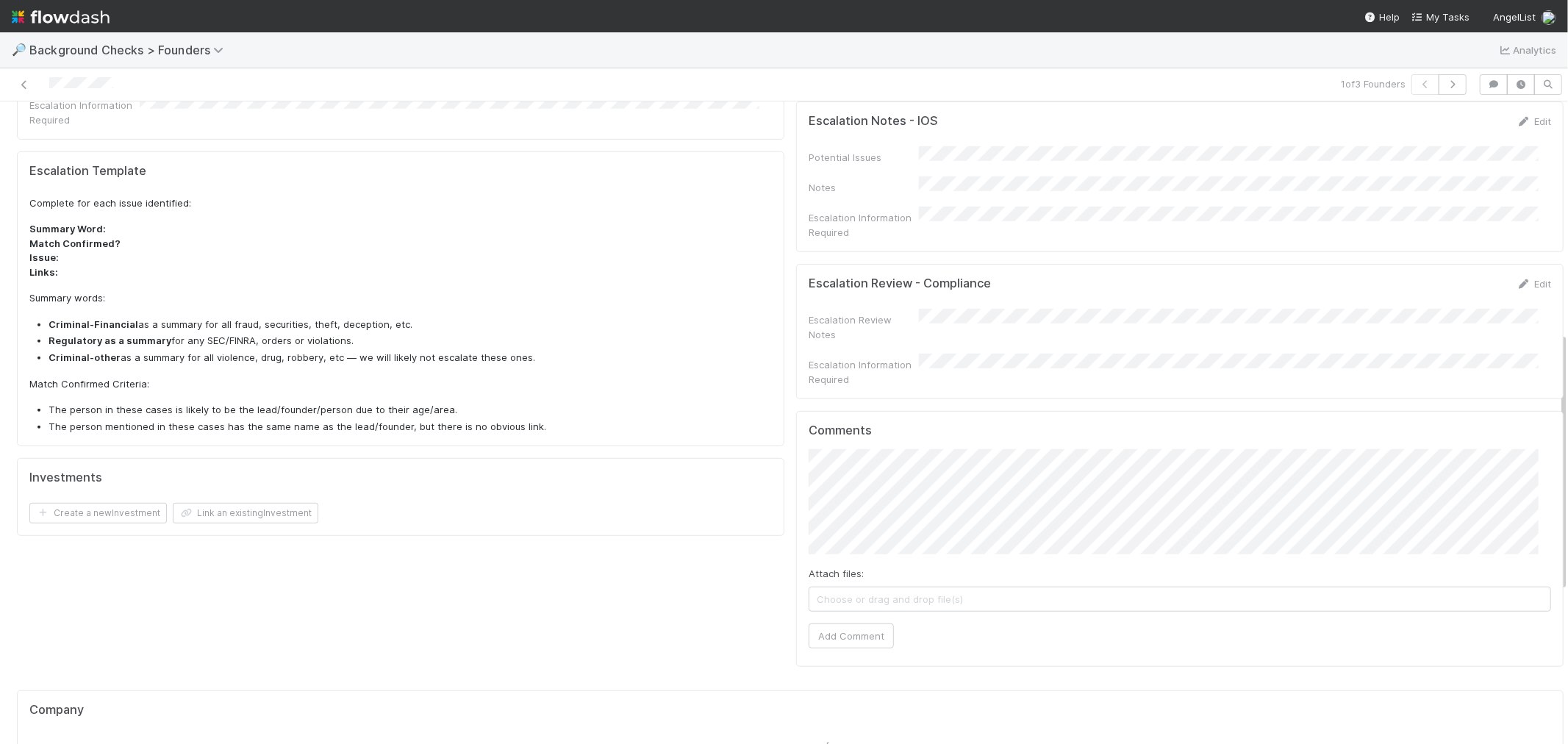
scroll to position [571, 0]
click at [845, 622] on button "Add Comment" at bounding box center [850, 634] width 85 height 25
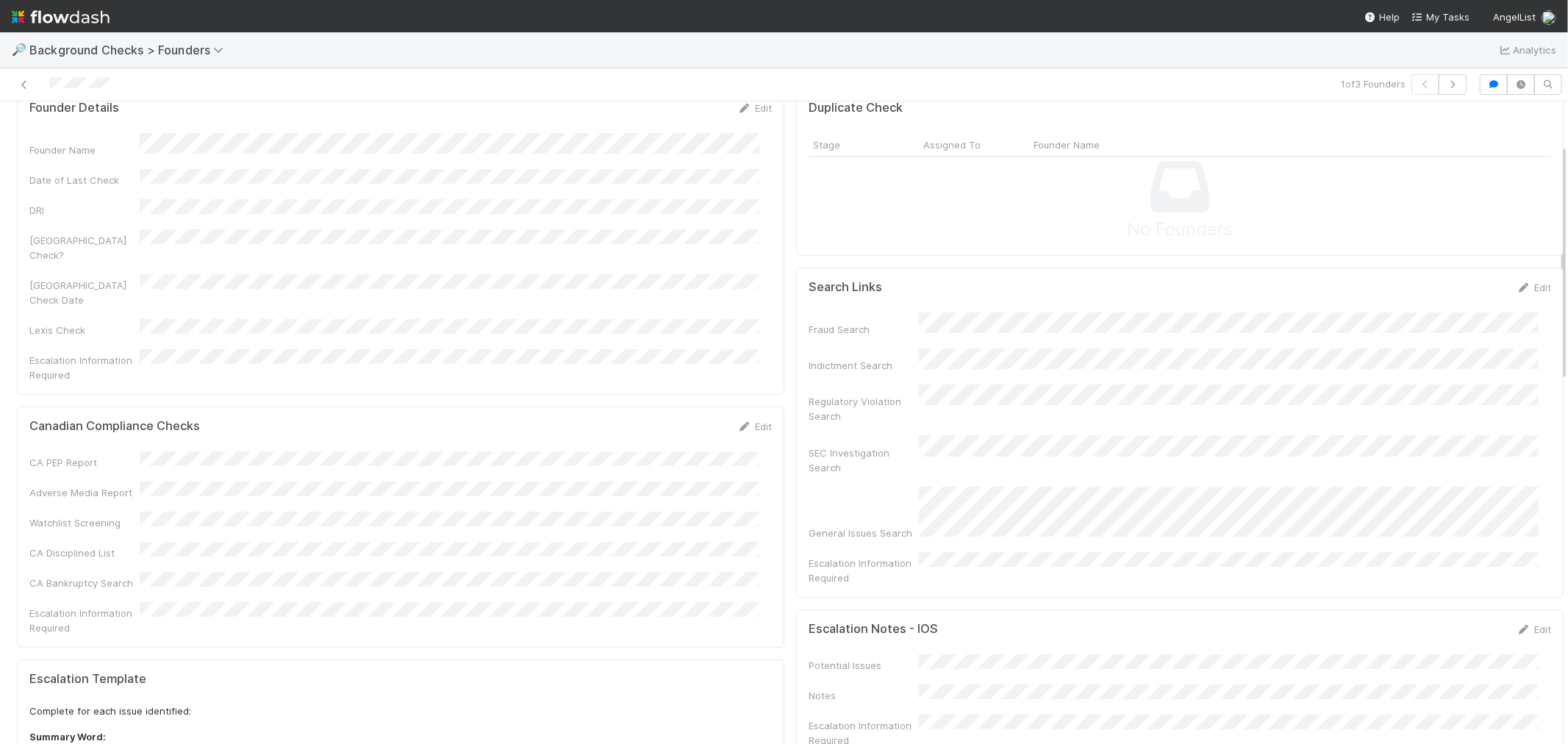
scroll to position [0, 0]
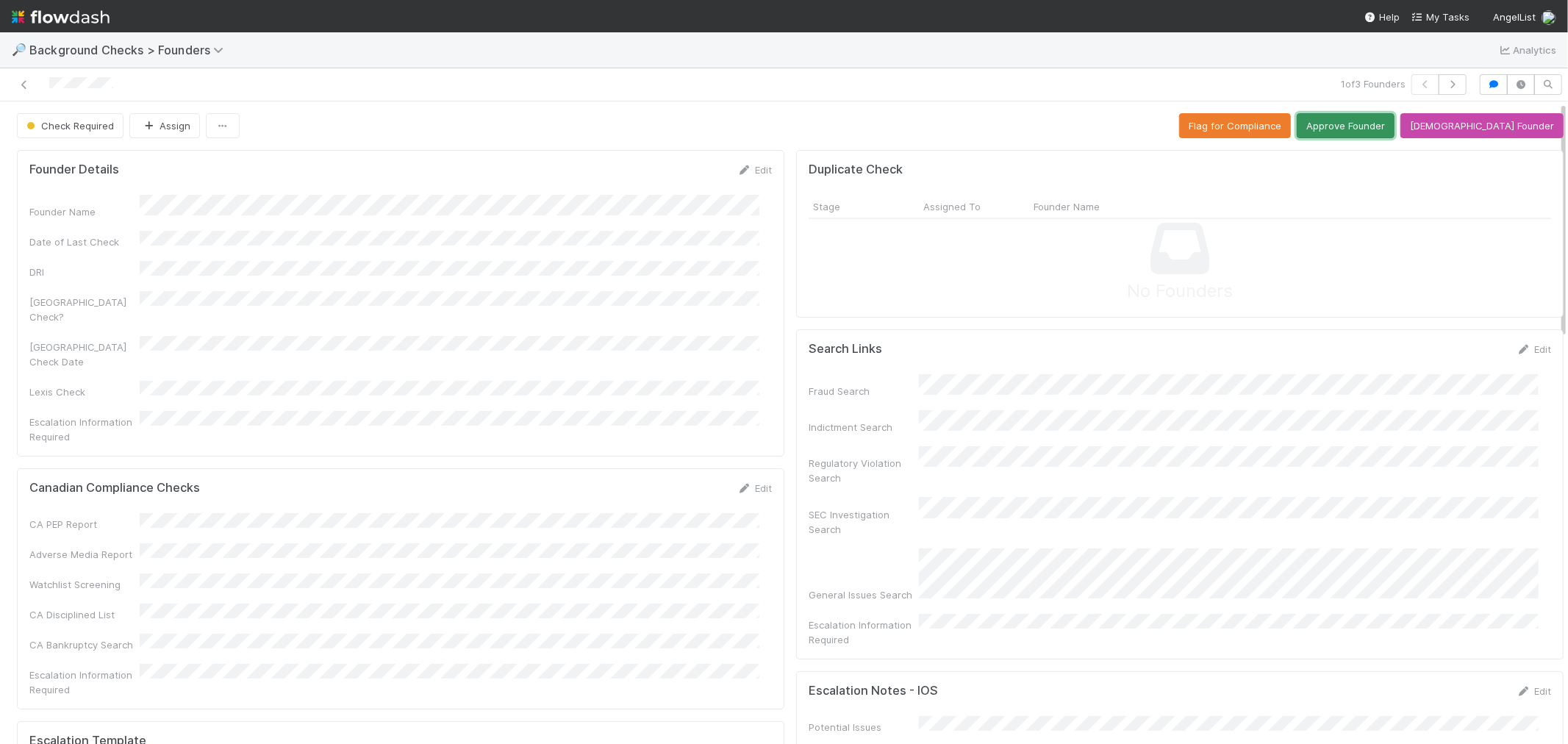
click at [1367, 128] on button "Approve Founder" at bounding box center [1345, 126] width 98 height 25
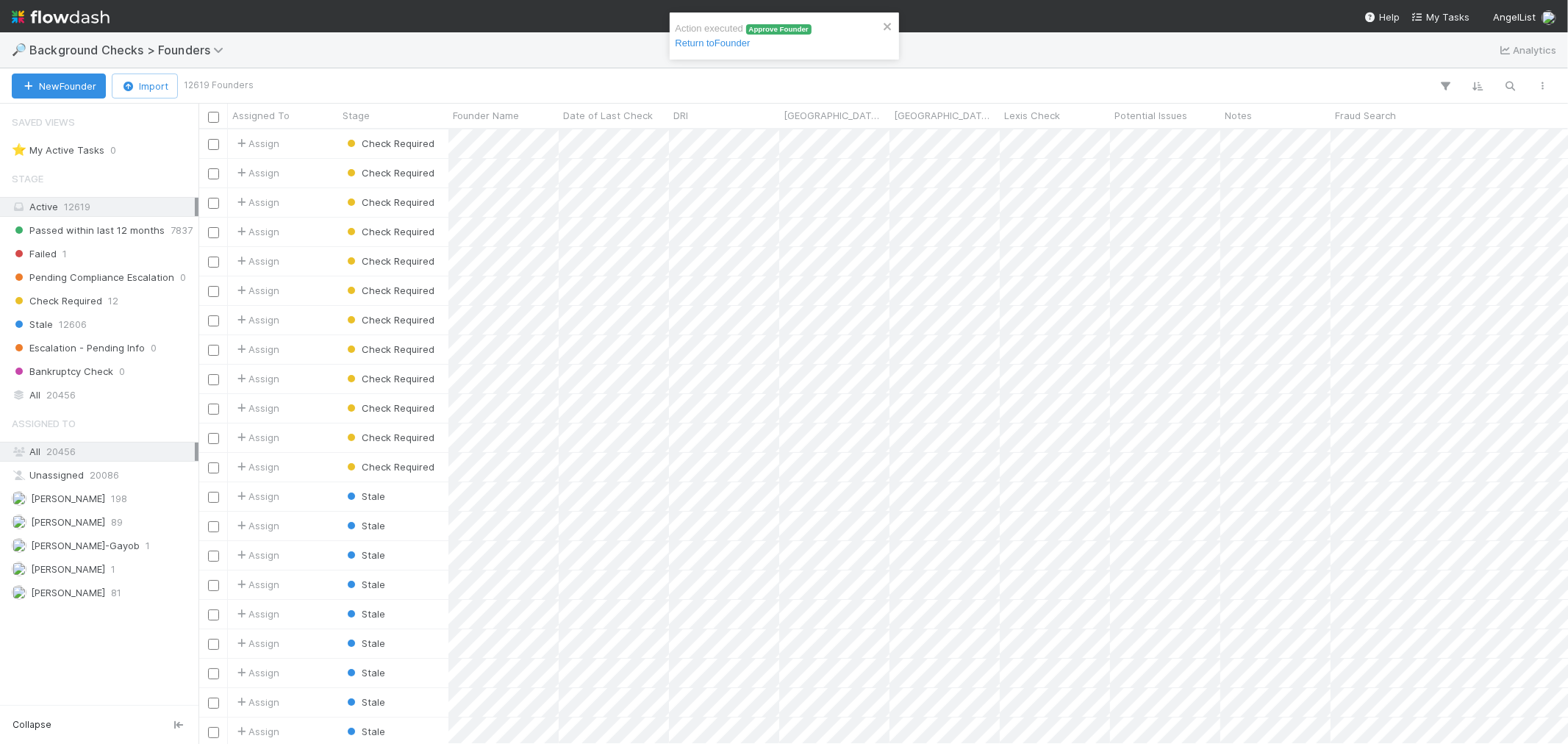
scroll to position [602, 1357]
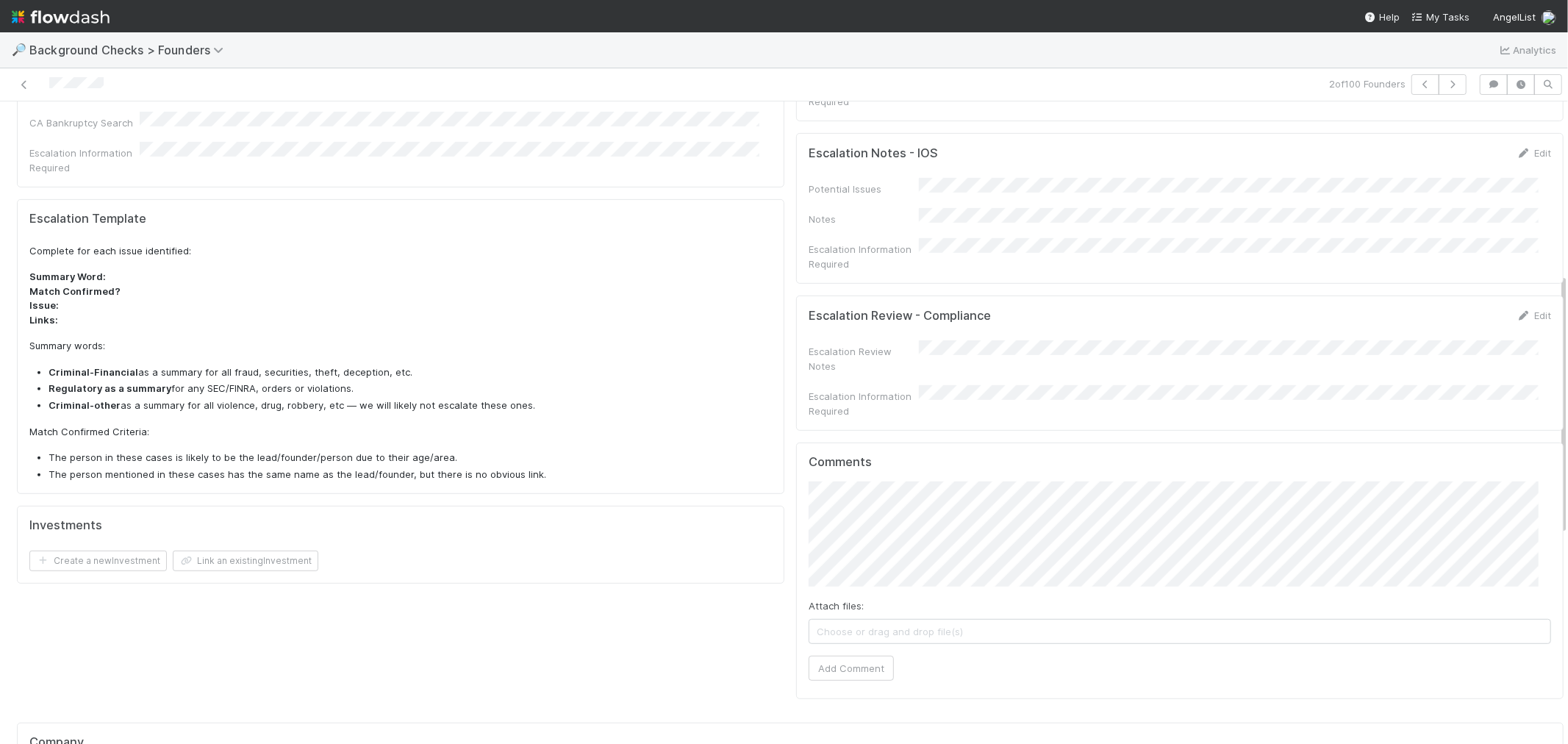
scroll to position [653, 0]
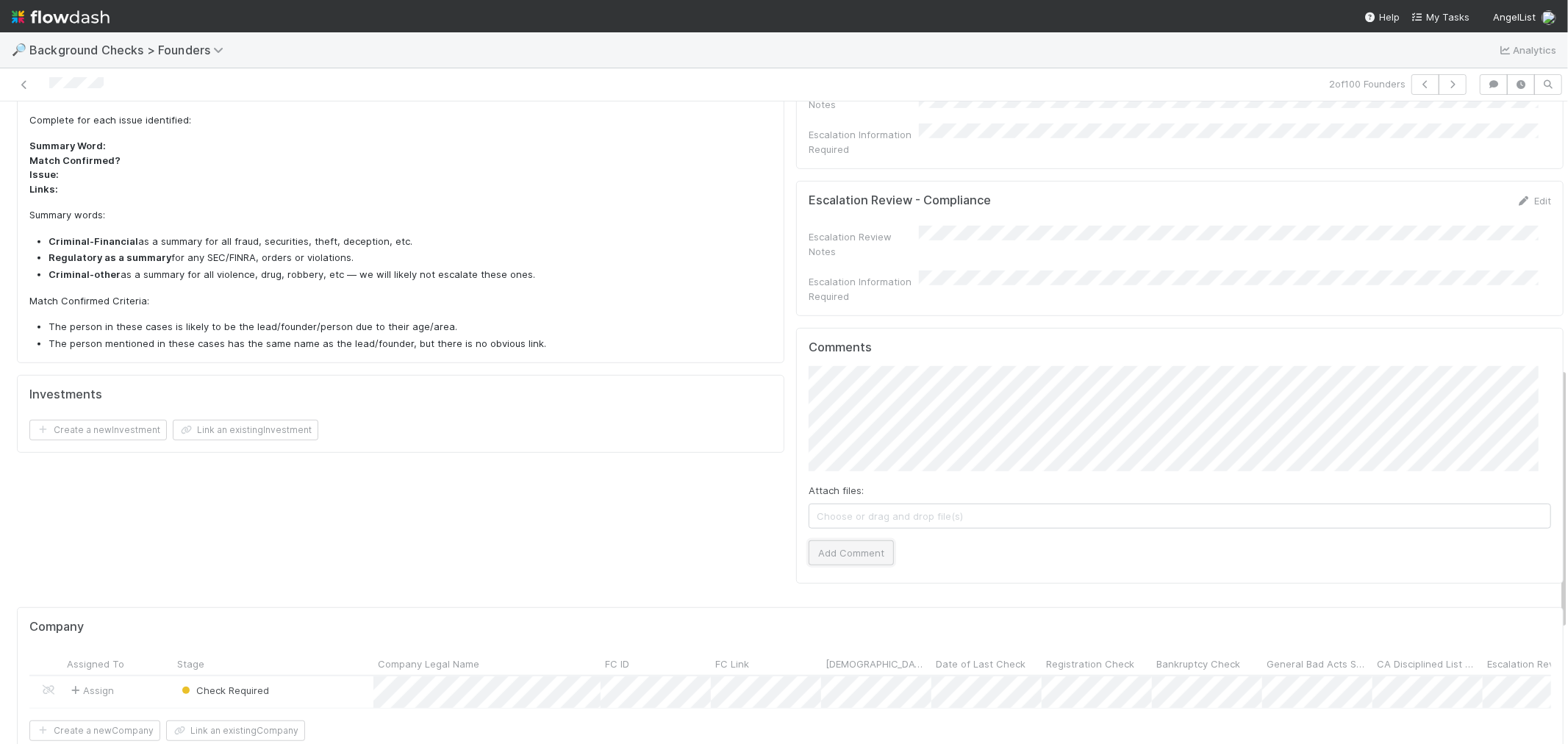
click at [841, 540] on button "Add Comment" at bounding box center [850, 552] width 85 height 25
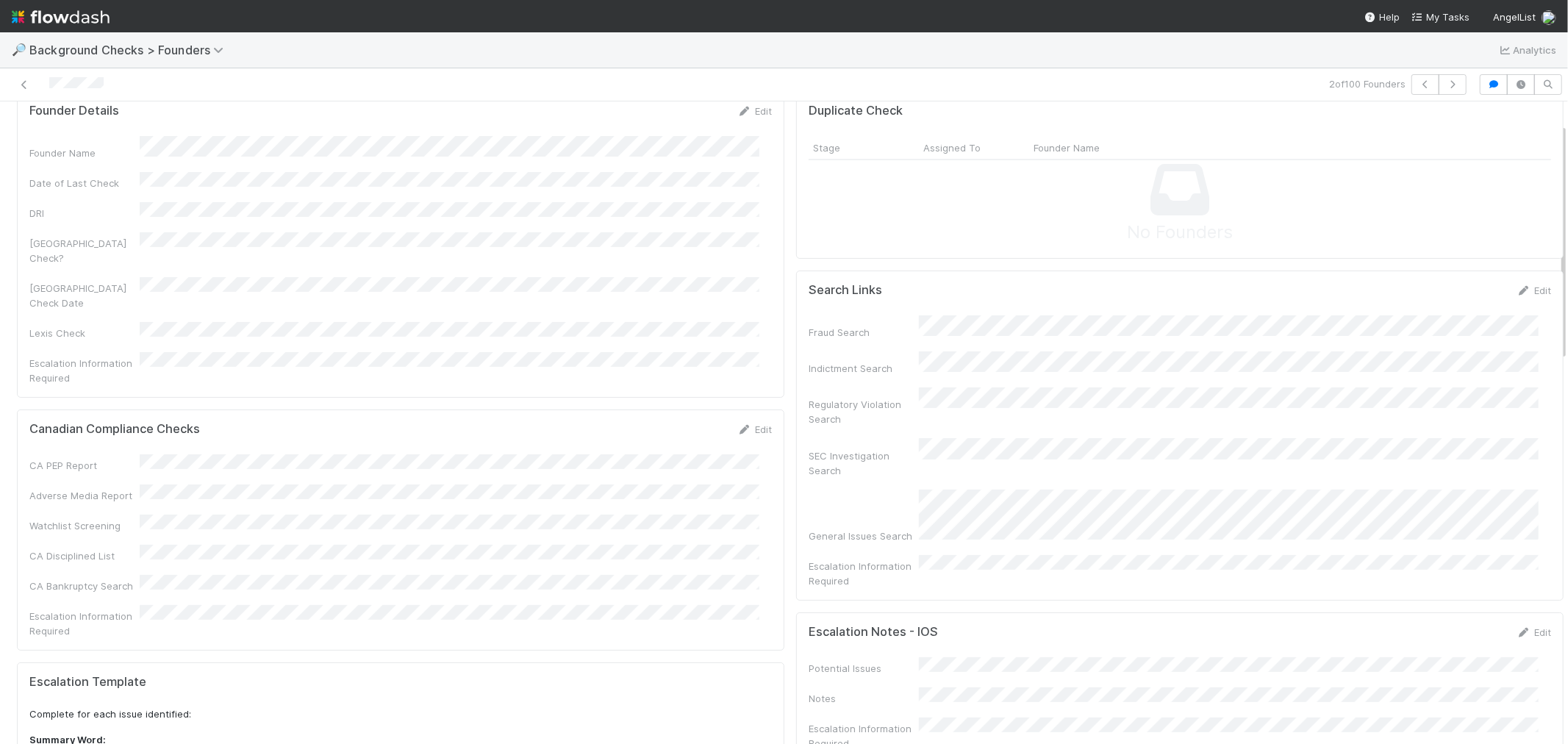
scroll to position [0, 0]
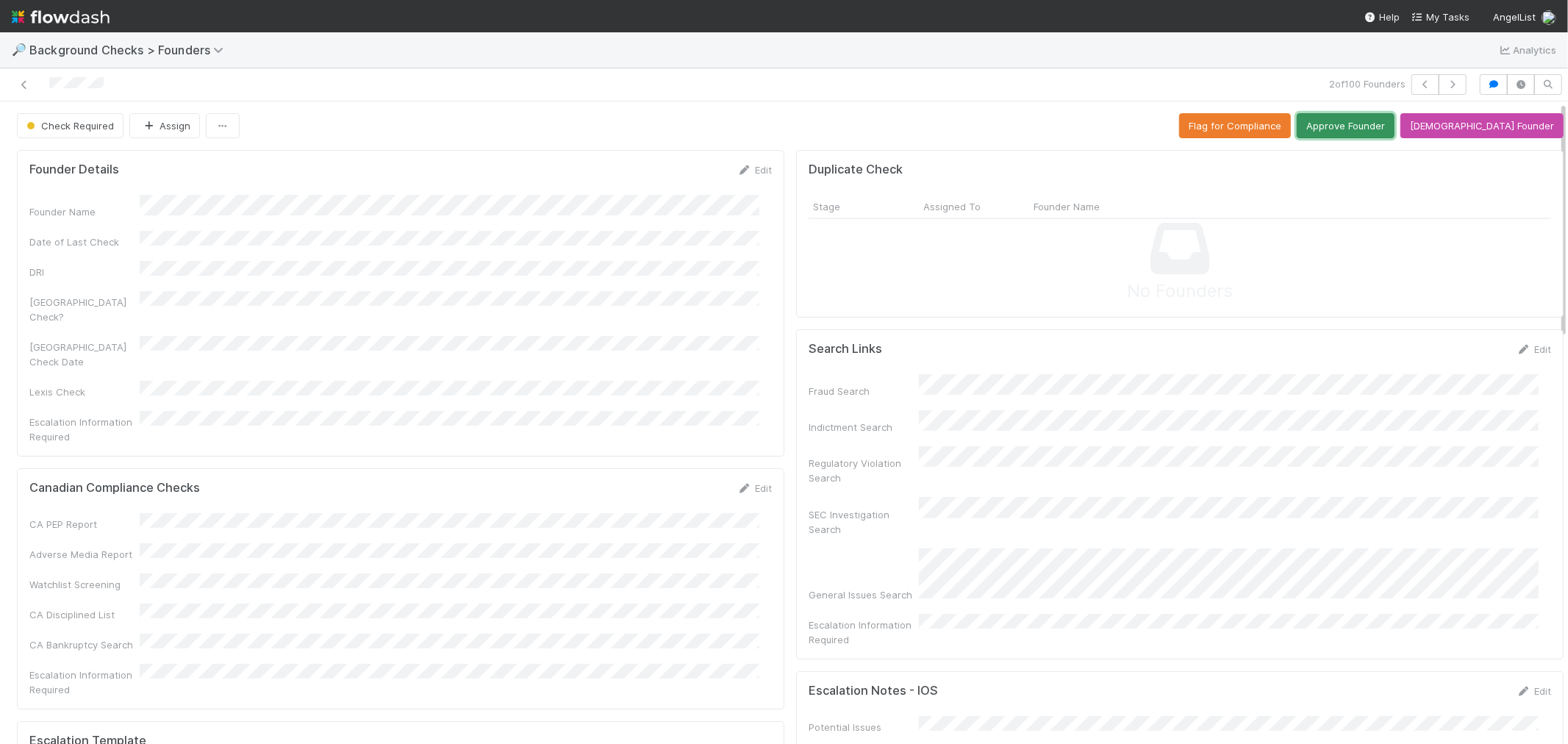
click at [1389, 134] on button "Approve Founder" at bounding box center [1345, 126] width 98 height 25
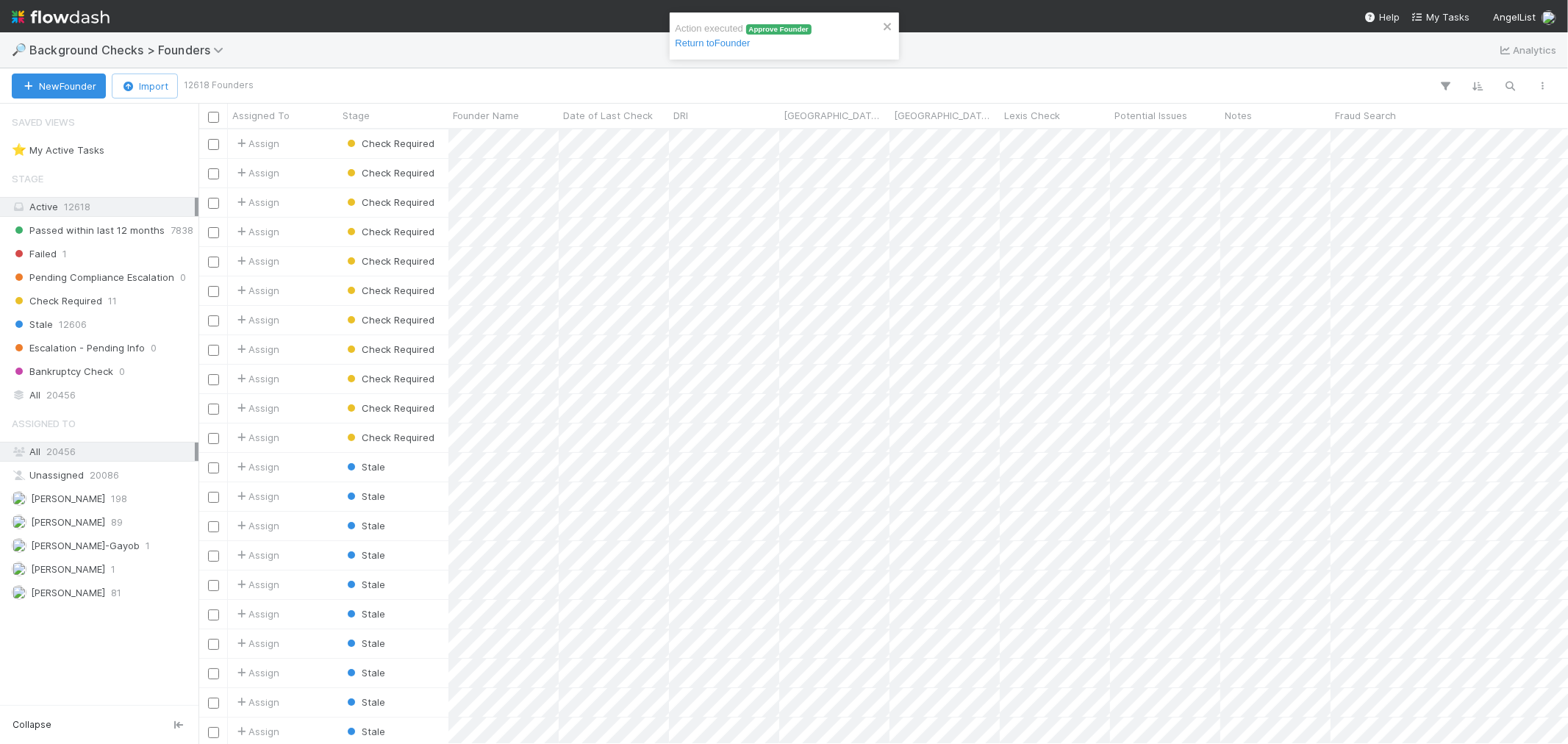
scroll to position [602, 1357]
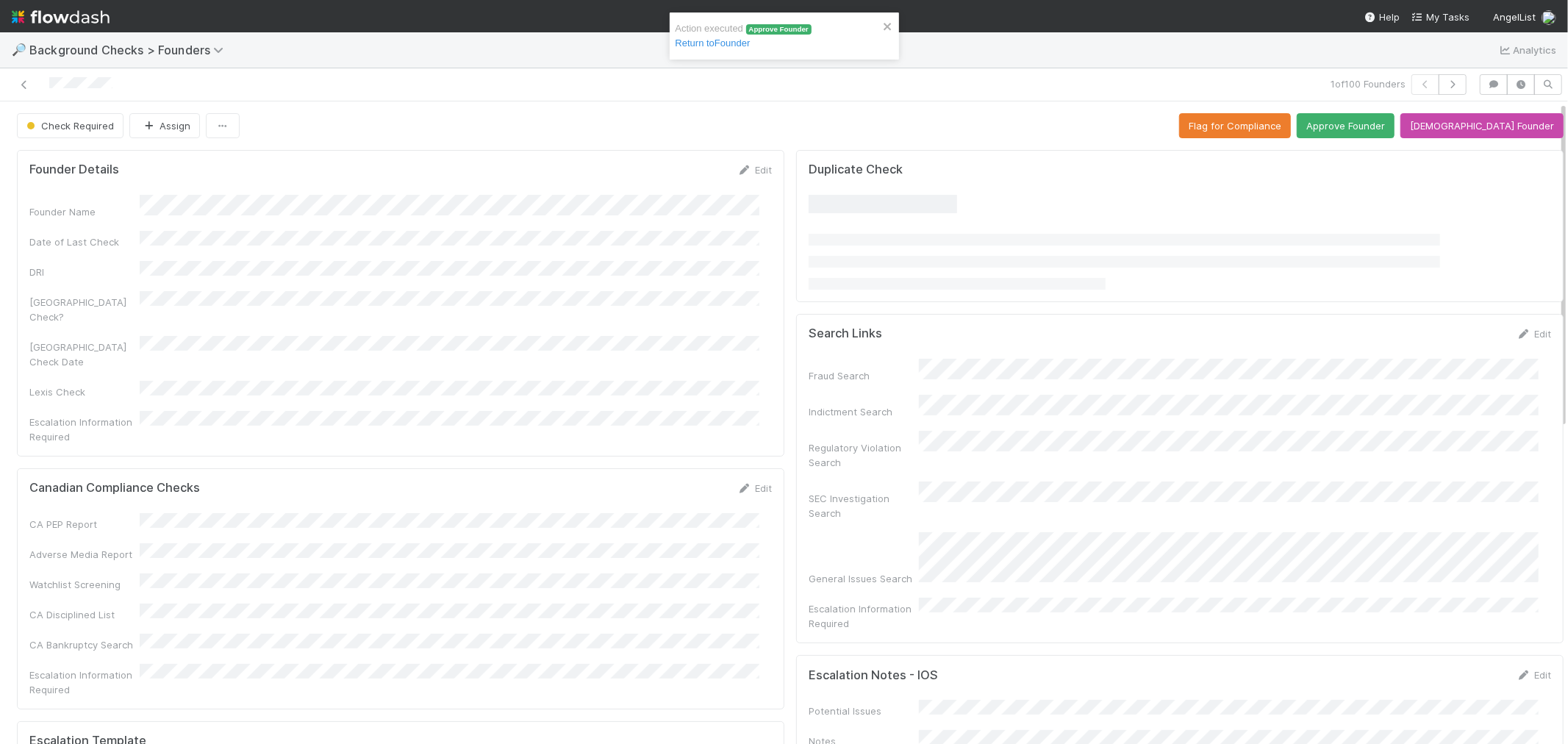
scroll to position [490, 0]
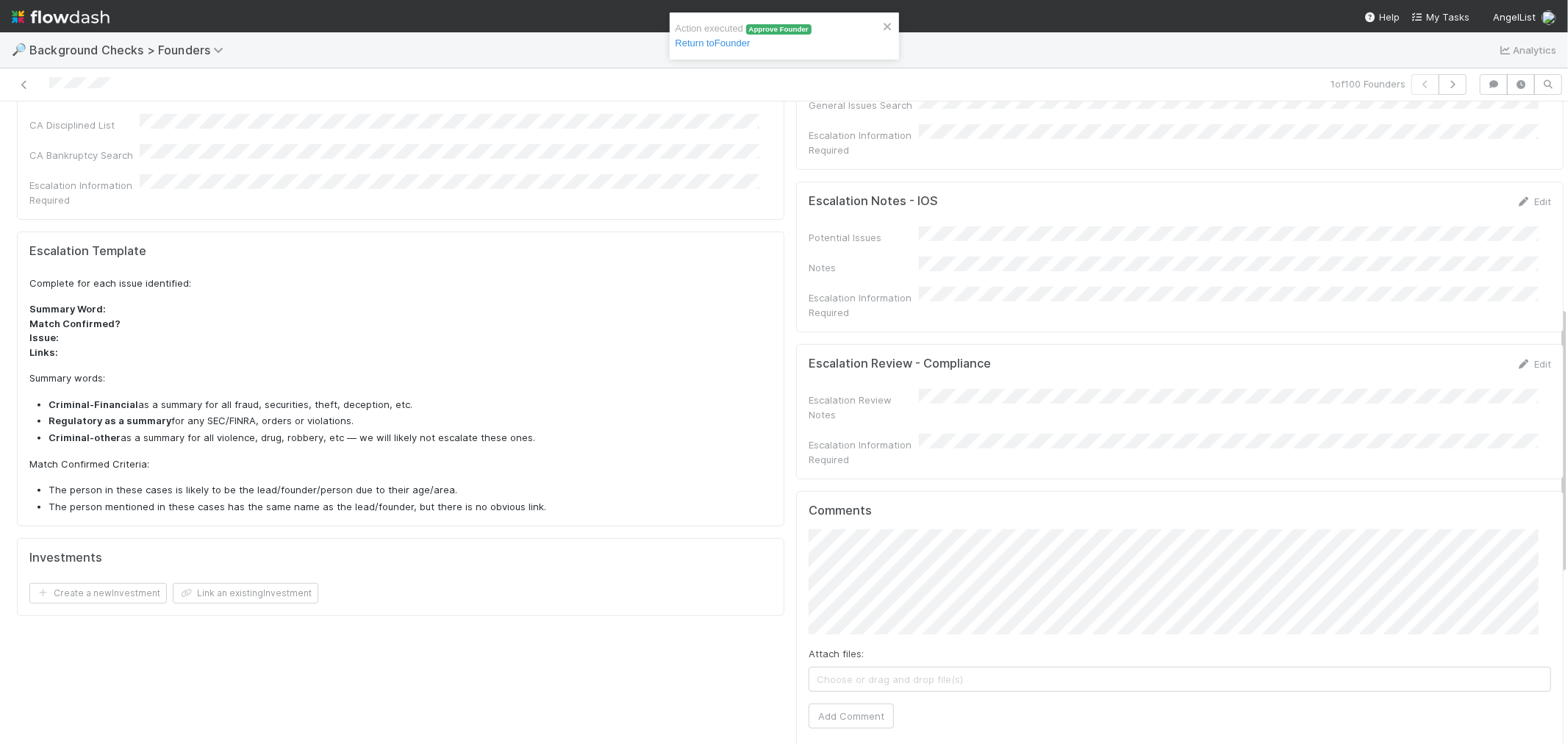
click at [863, 654] on div "Attach files: Choose or drag and drop file(s) Add Comment" at bounding box center [1179, 629] width 742 height 199
click at [861, 704] on button "Add Comment" at bounding box center [850, 716] width 85 height 25
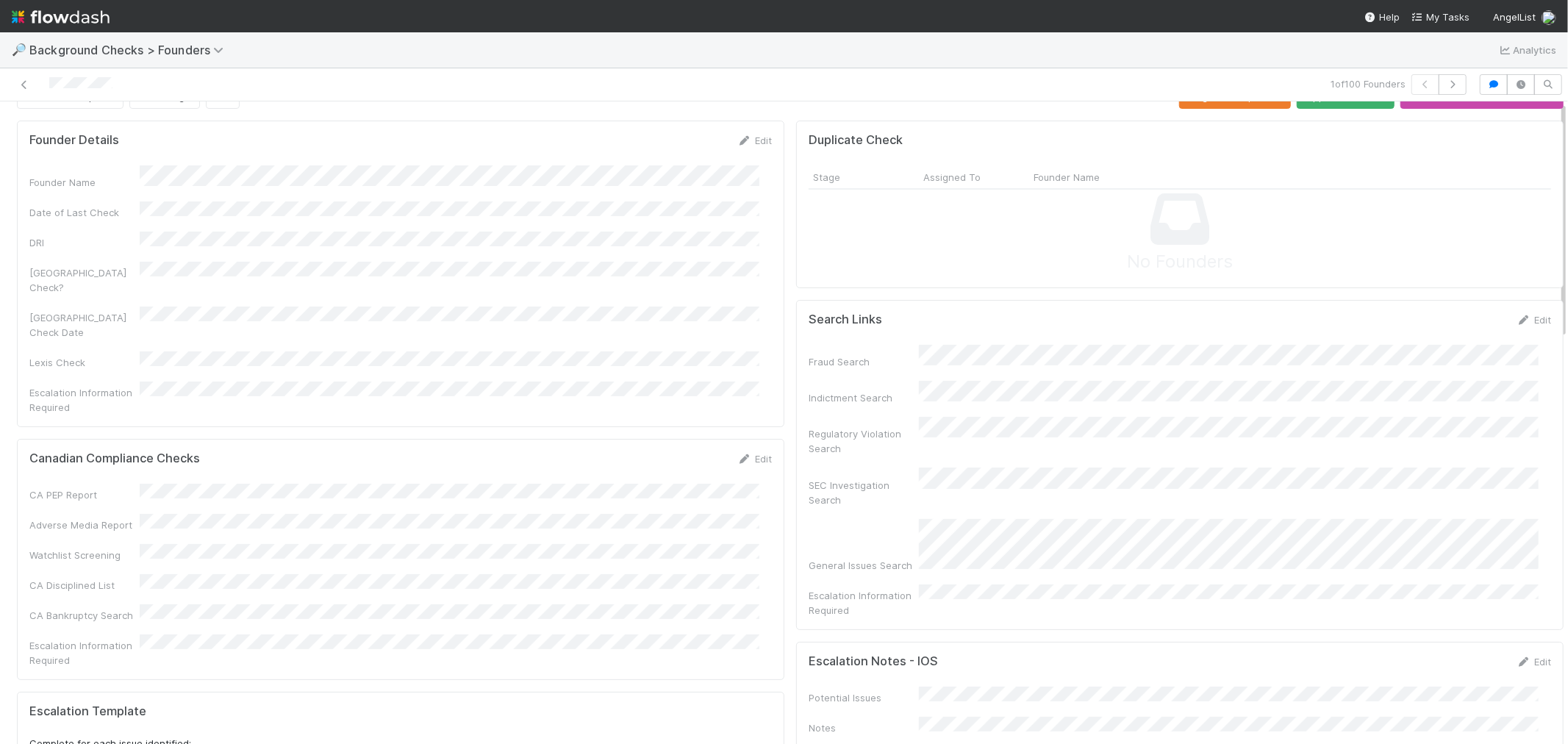
scroll to position [0, 0]
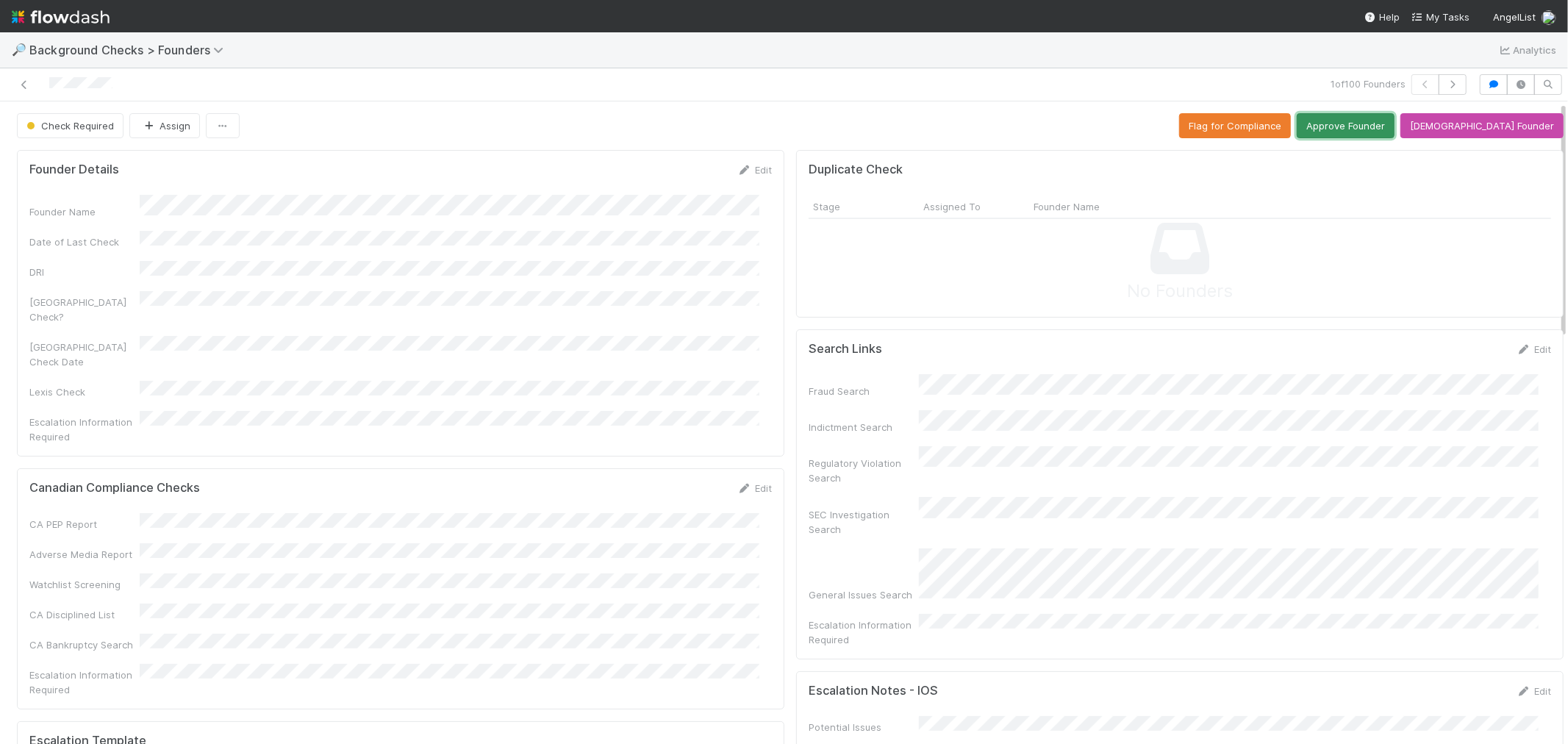
click at [1369, 122] on button "Approve Founder" at bounding box center [1345, 126] width 98 height 25
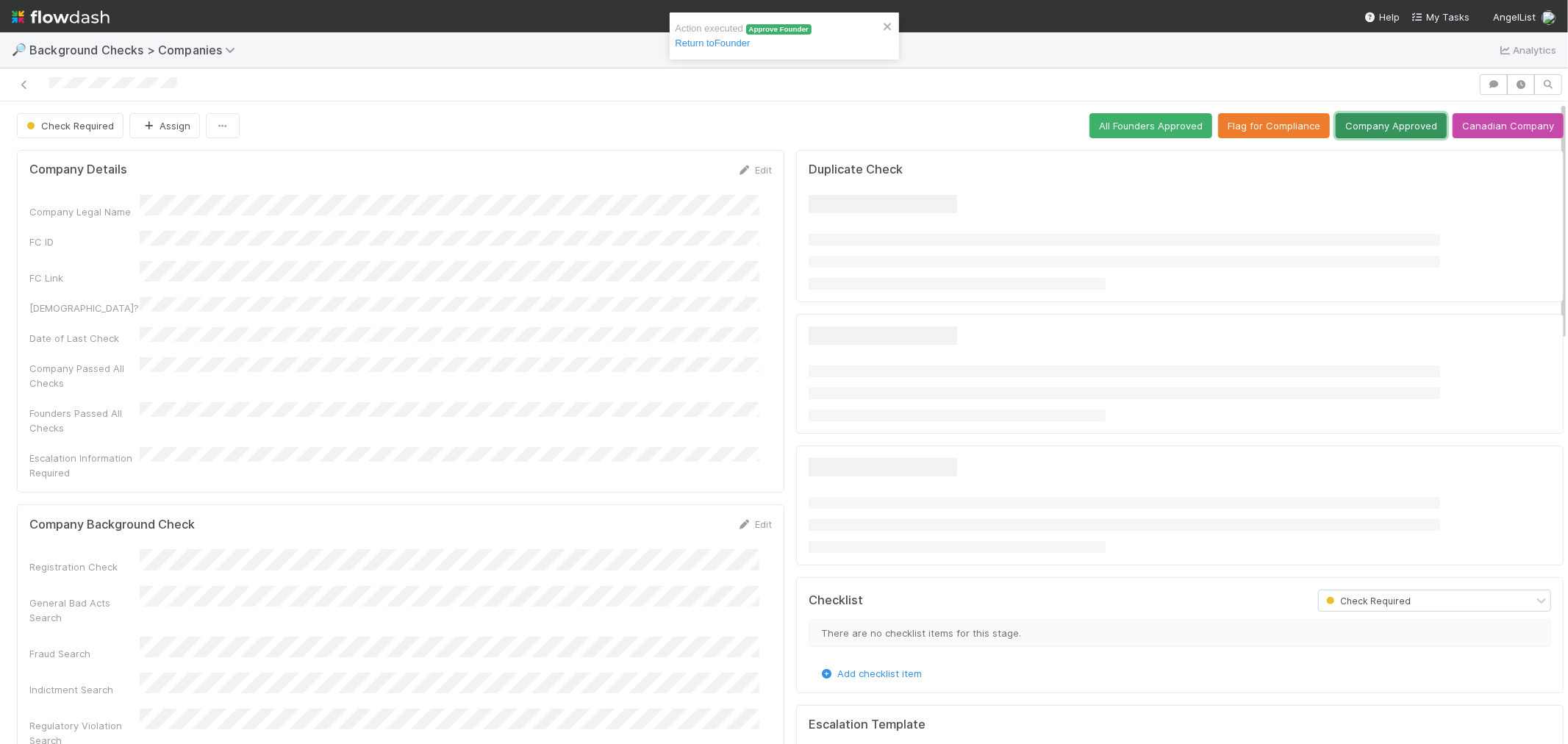
click at [1367, 130] on button "Company Approved" at bounding box center [1391, 126] width 111 height 25
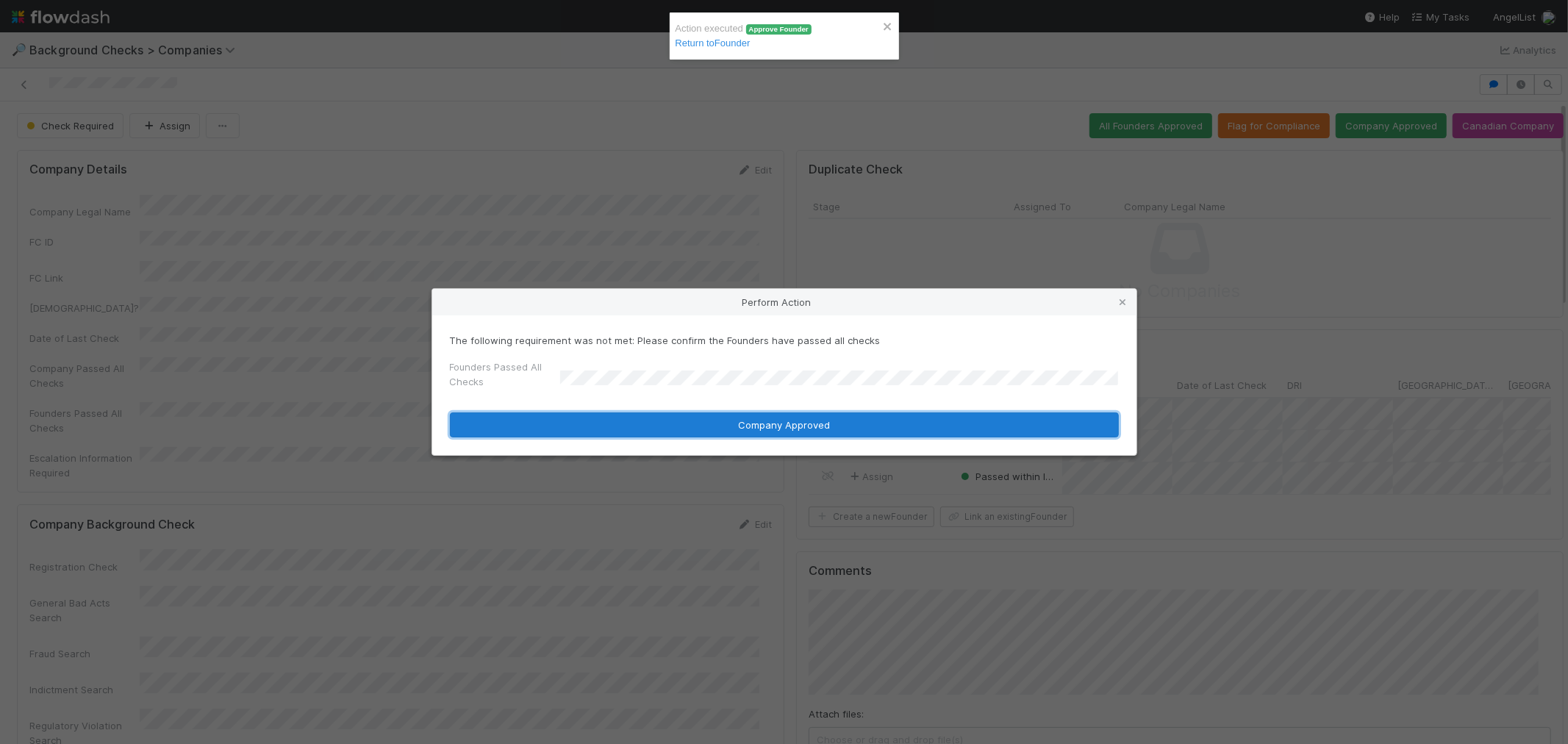
click at [585, 421] on button "Company Approved" at bounding box center [784, 425] width 669 height 25
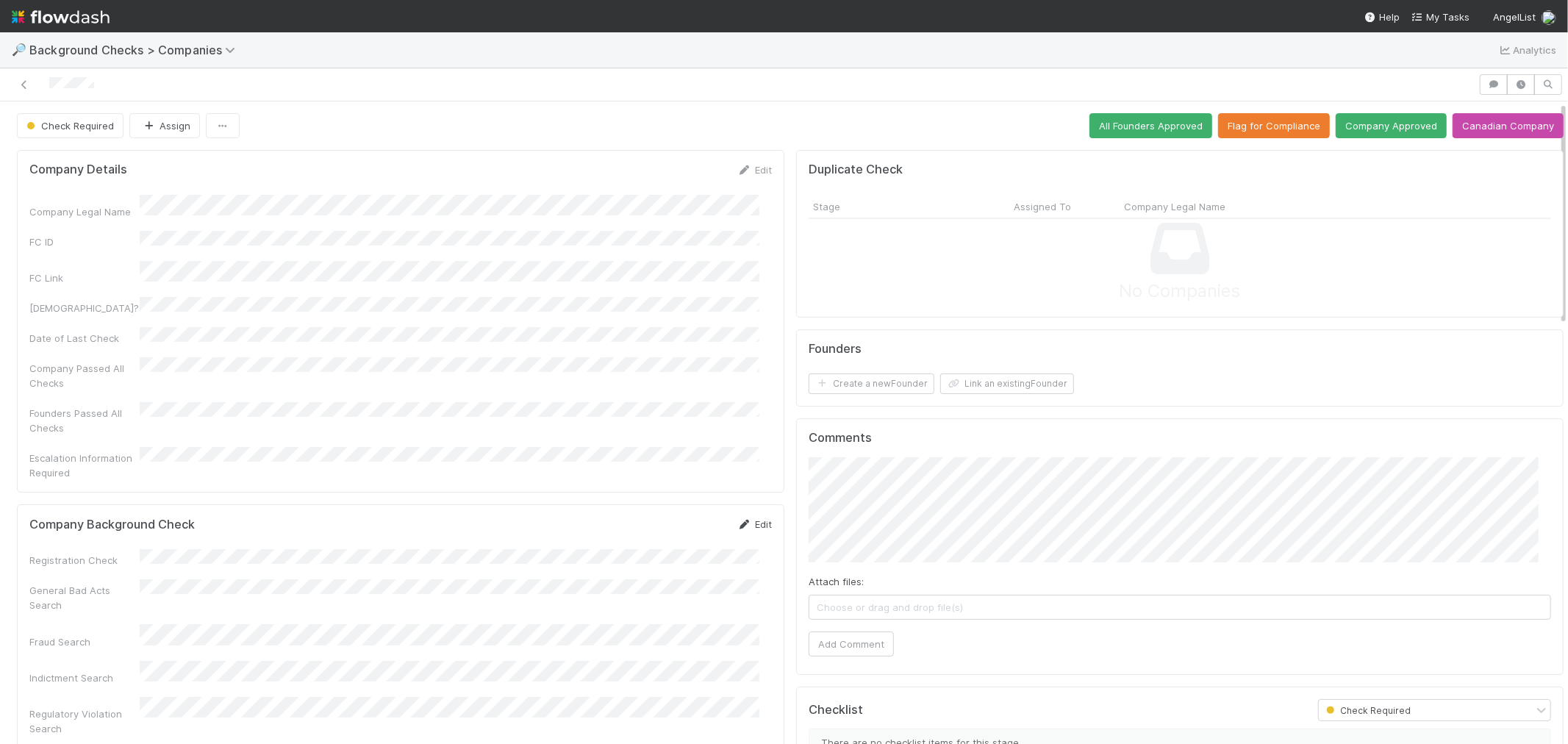
click at [737, 520] on icon at bounding box center [744, 524] width 15 height 10
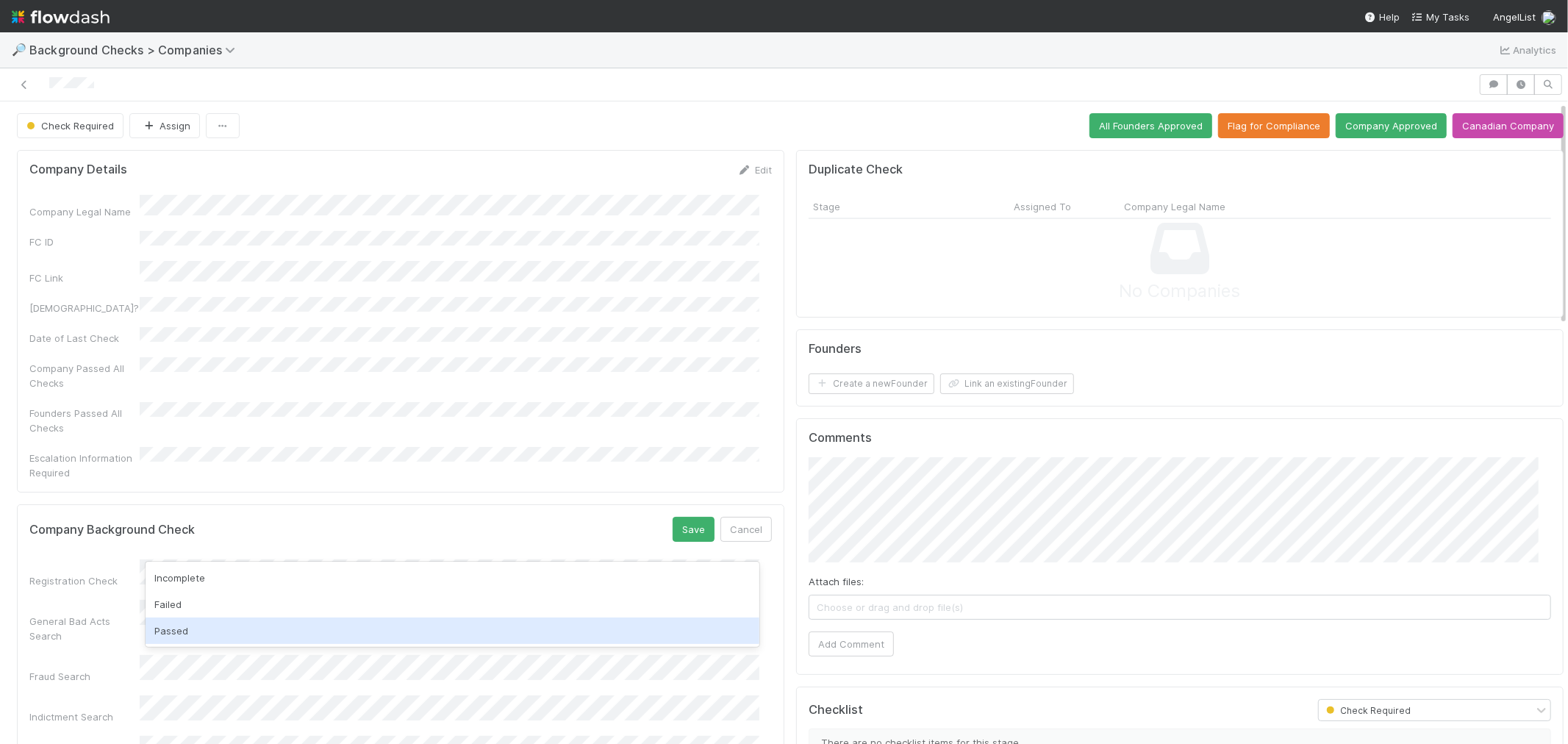
click at [194, 627] on div "Passed" at bounding box center [452, 631] width 614 height 26
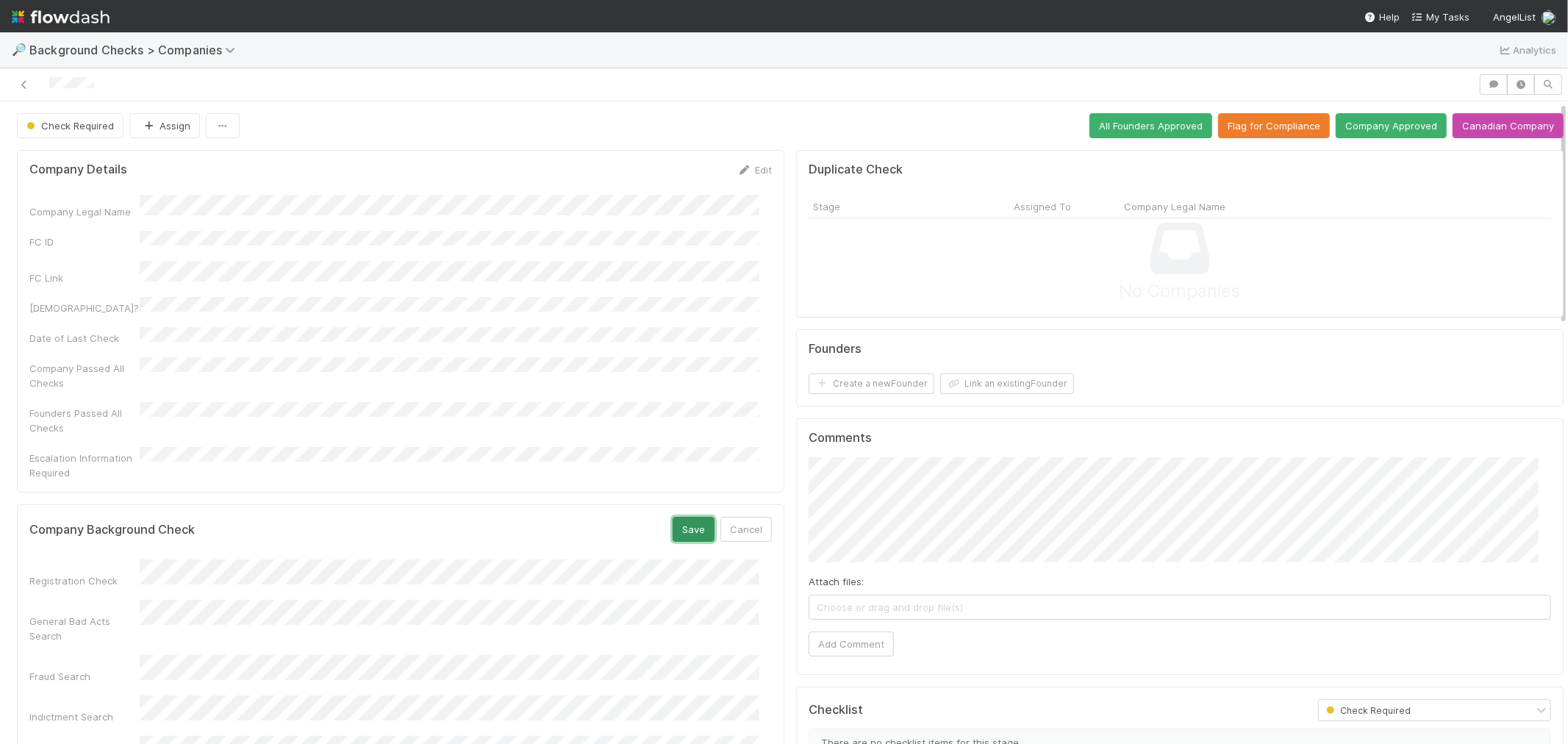
click at [674, 517] on button "Save" at bounding box center [694, 529] width 42 height 25
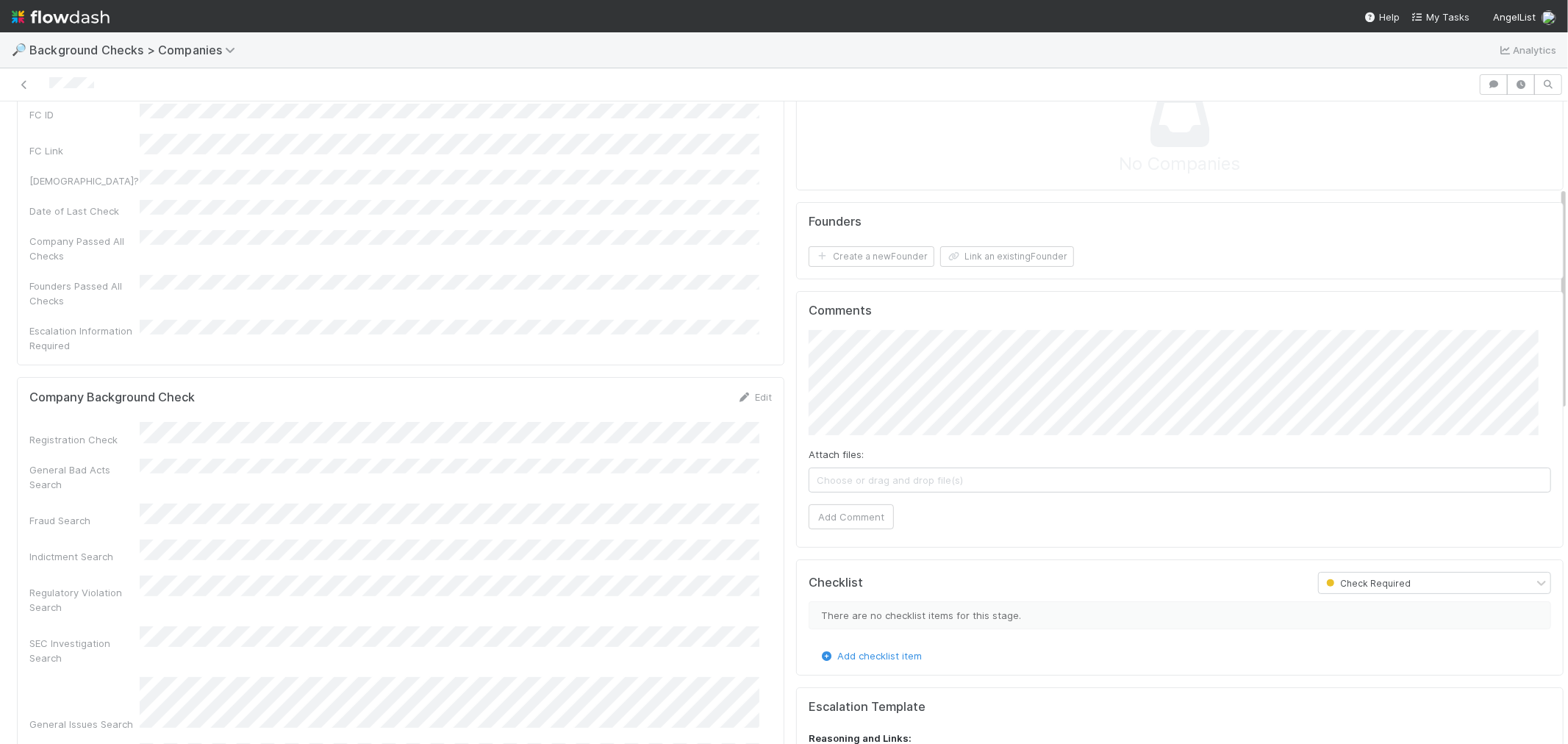
scroll to position [244, 0]
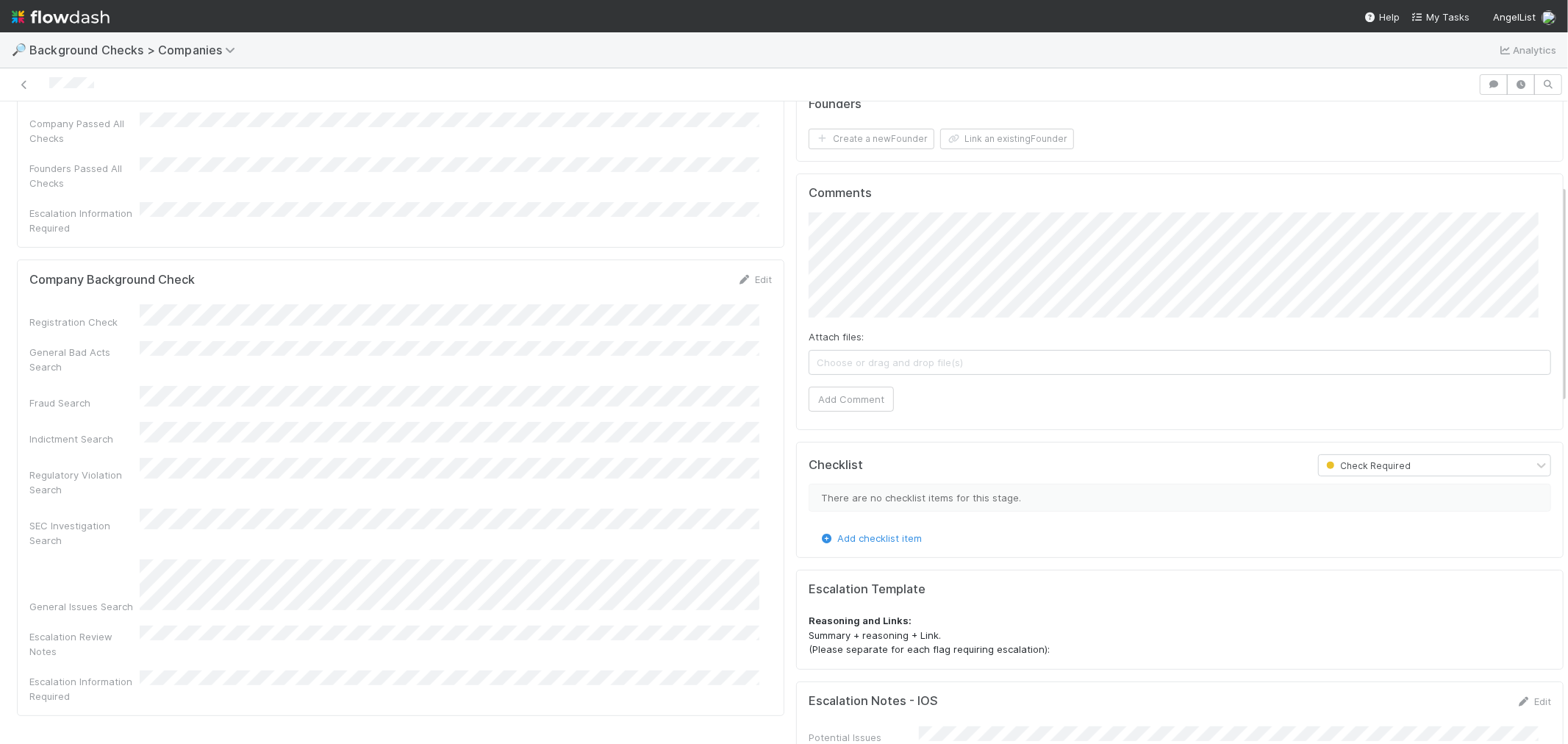
drag, startPoint x: 733, startPoint y: 252, endPoint x: 409, endPoint y: 318, distance: 330.7
click at [737, 275] on icon at bounding box center [744, 280] width 15 height 10
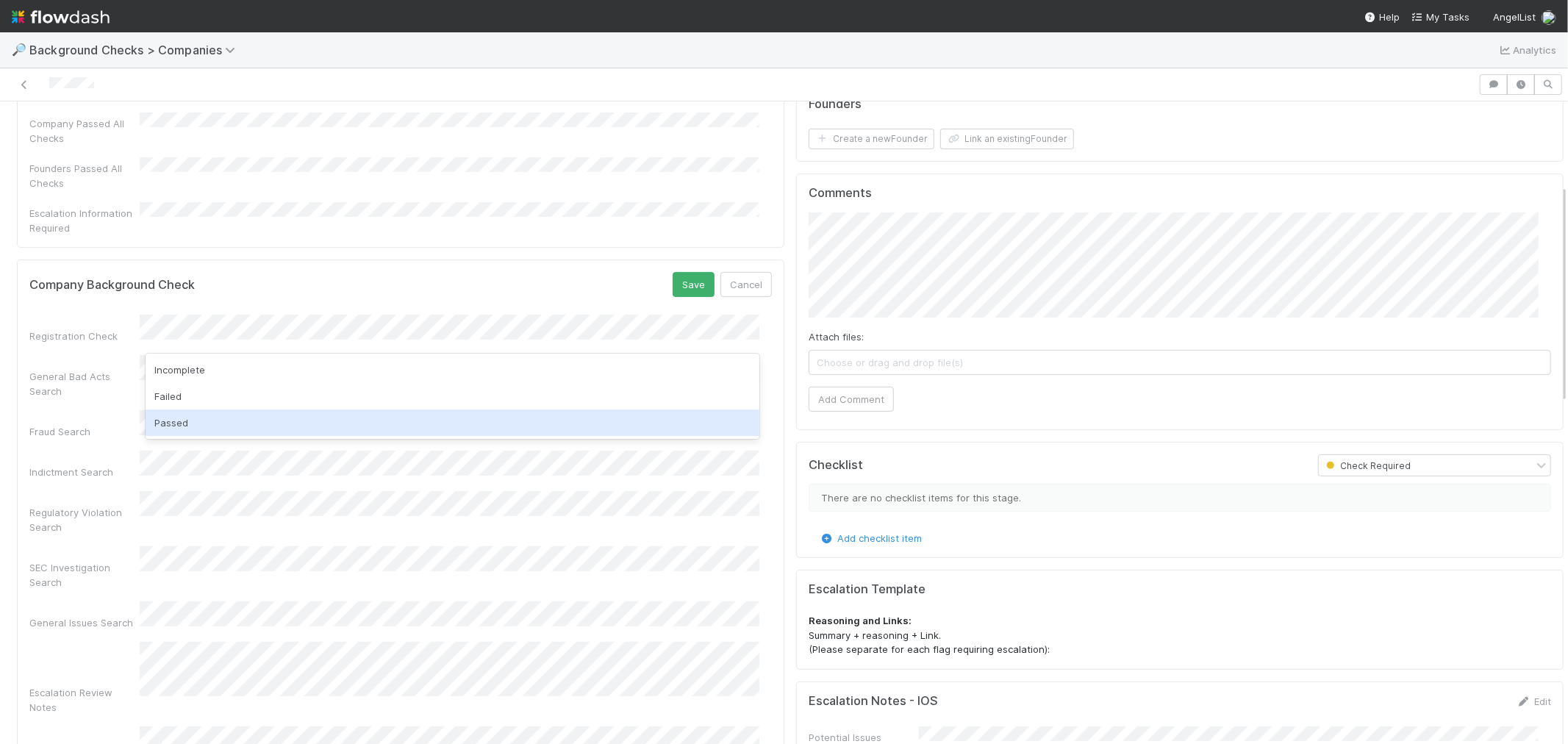
click at [177, 419] on div "Passed" at bounding box center [452, 423] width 614 height 26
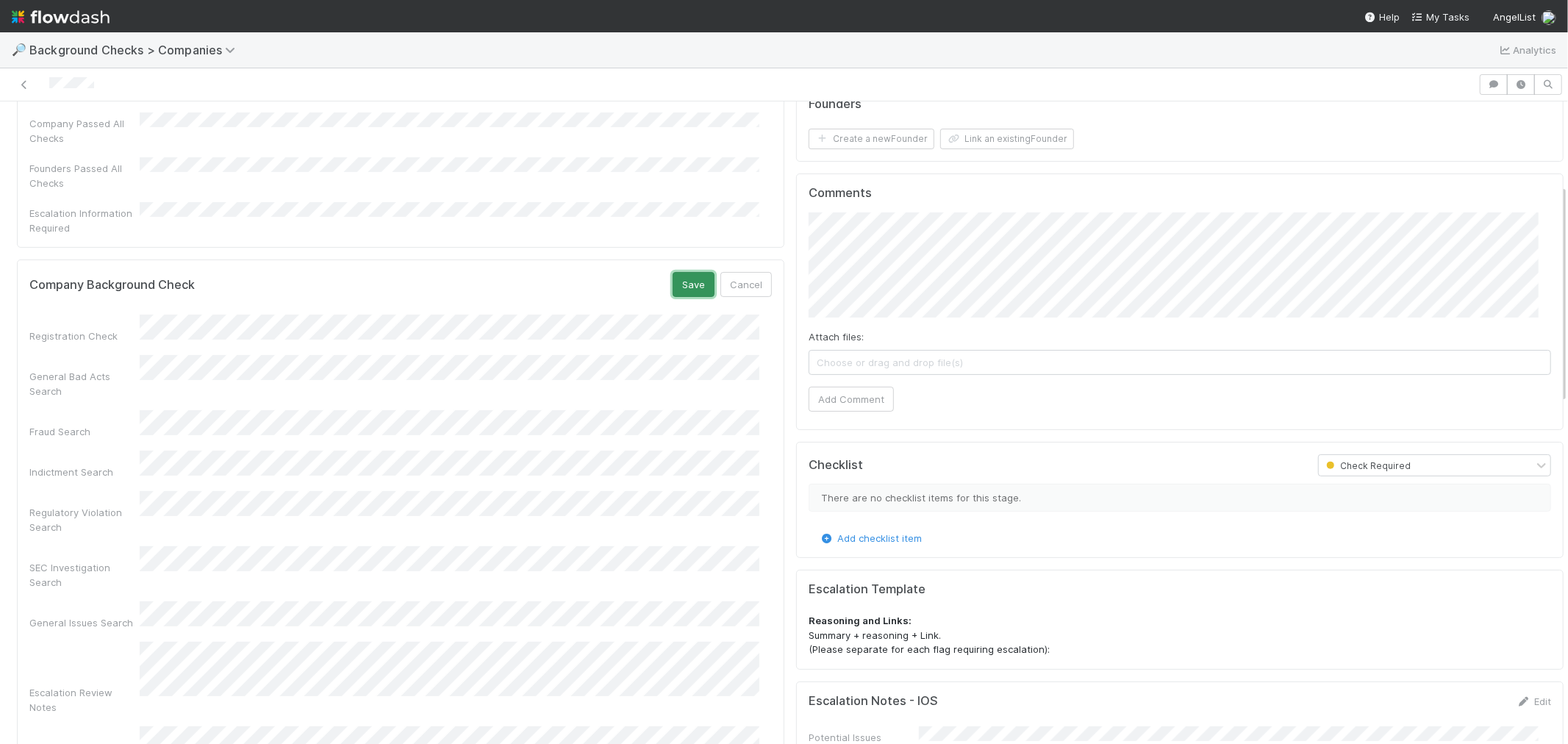
drag, startPoint x: 687, startPoint y: 248, endPoint x: 1077, endPoint y: 24, distance: 449.8
click at [687, 272] on button "Save" at bounding box center [694, 284] width 42 height 25
drag, startPoint x: 830, startPoint y: 405, endPoint x: 843, endPoint y: 329, distance: 77.1
click at [830, 405] on button "Add Comment" at bounding box center [850, 399] width 85 height 25
click at [875, 144] on button "Create a new Founder" at bounding box center [871, 138] width 126 height 20
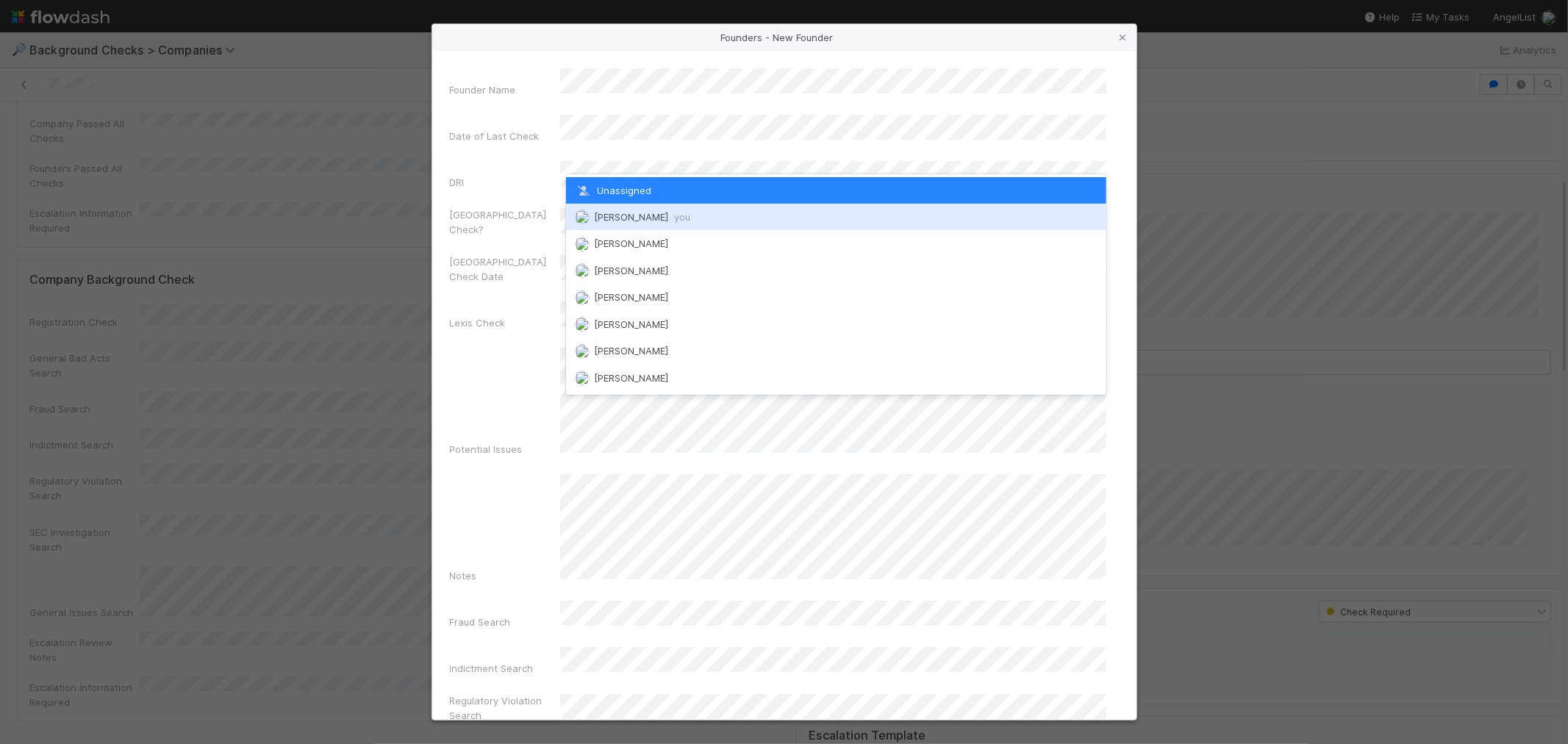
click at [620, 208] on div "[PERSON_NAME] you" at bounding box center [836, 216] width 540 height 26
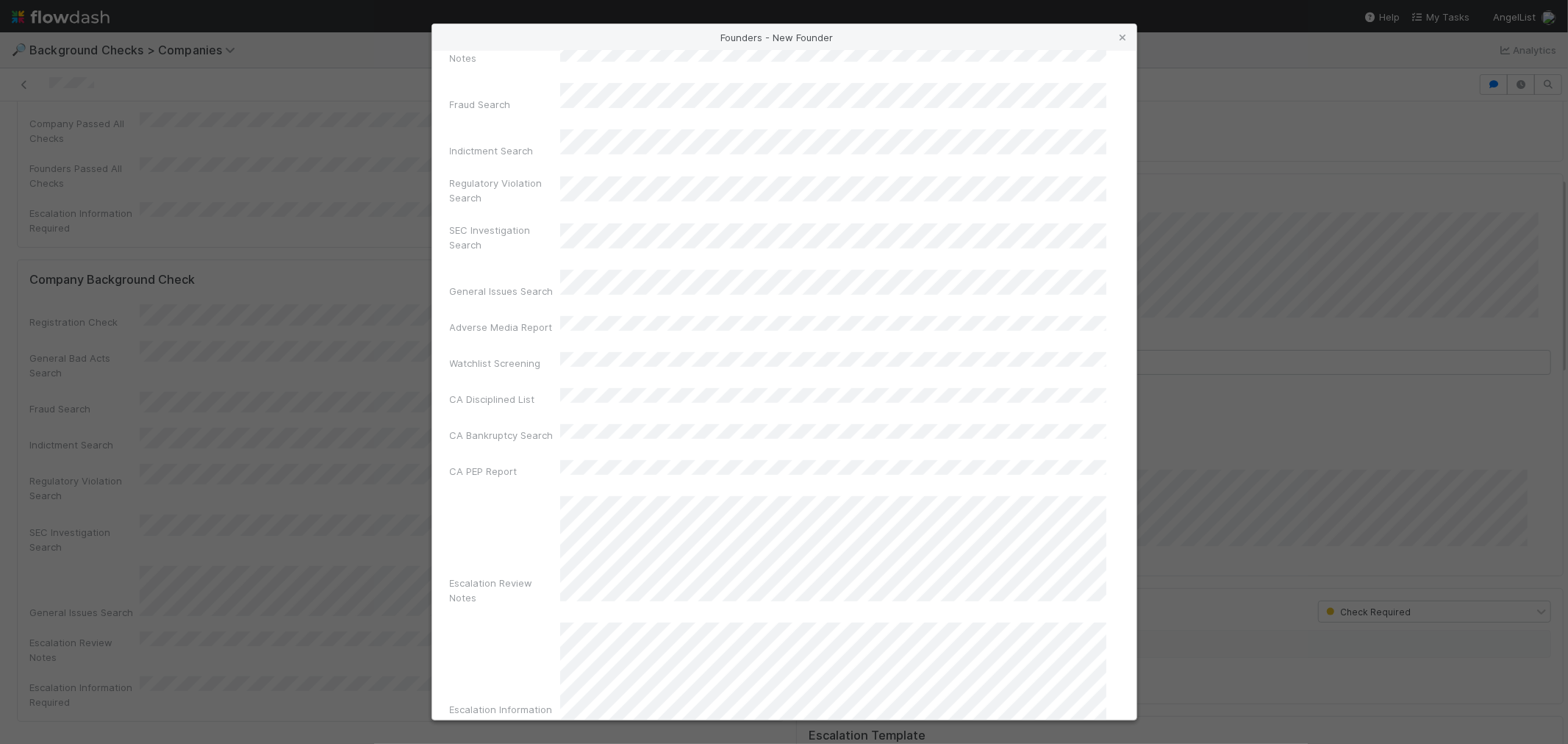
scroll to position [520, 0]
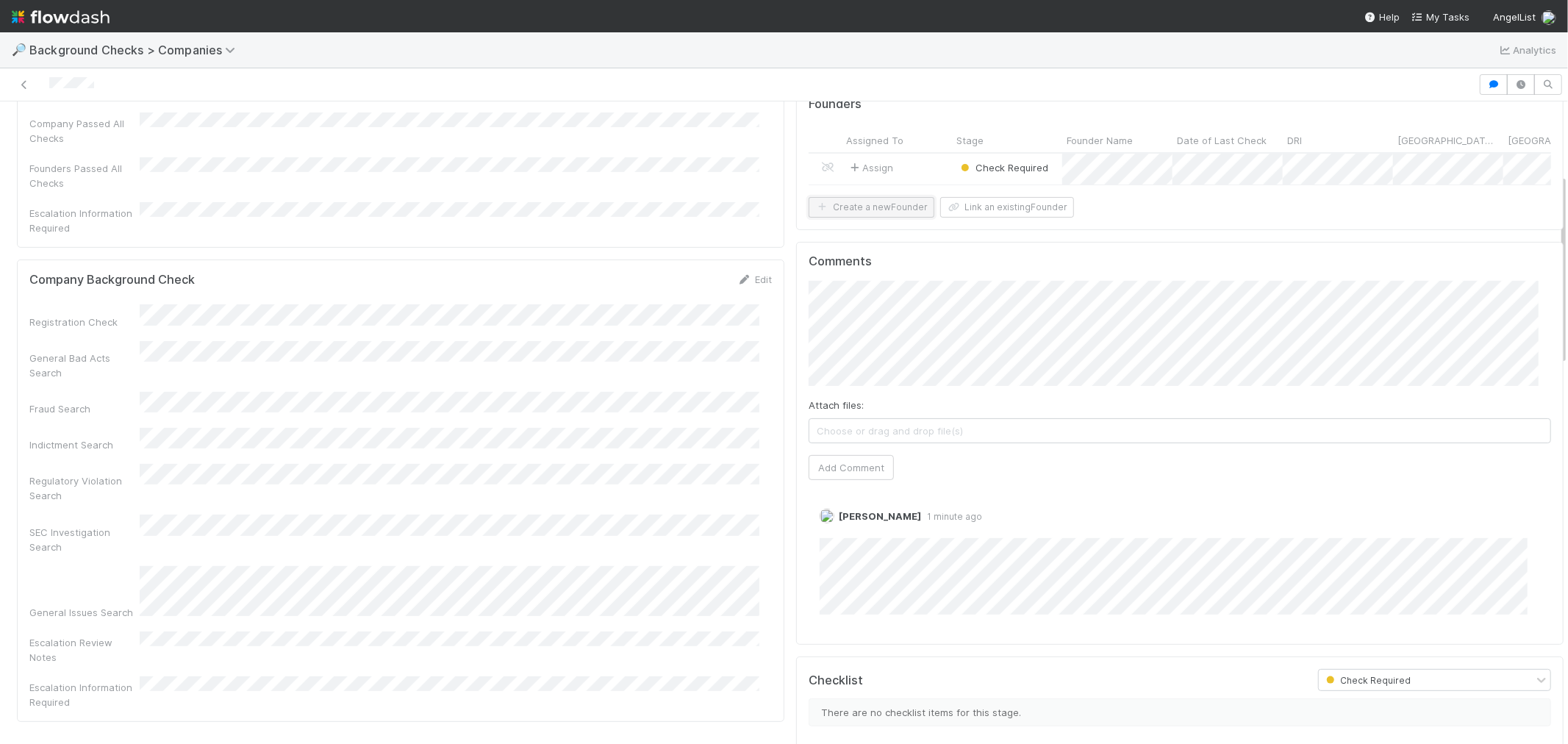
click at [848, 217] on button "Create a new Founder" at bounding box center [871, 207] width 126 height 20
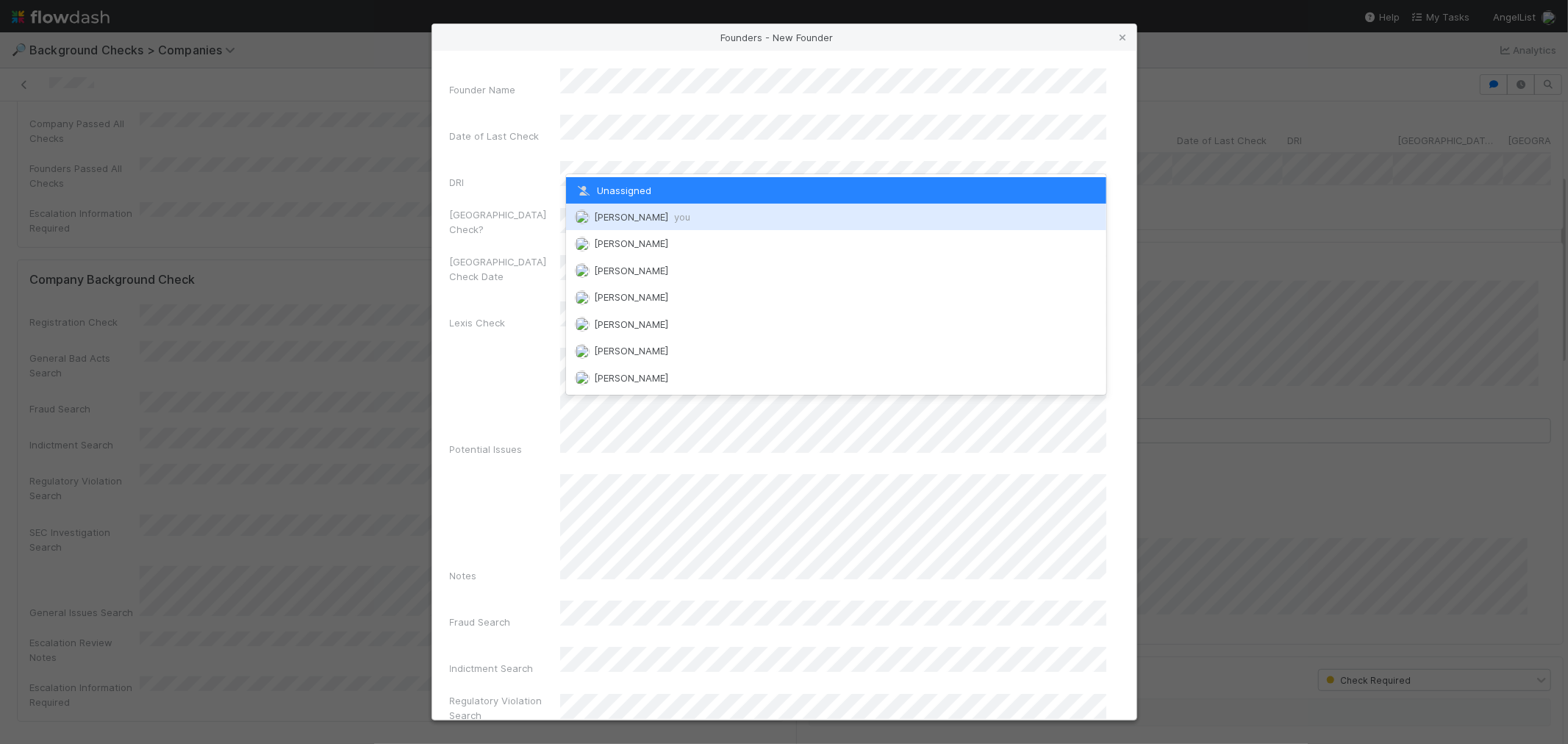
click at [617, 215] on span "[PERSON_NAME] you" at bounding box center [641, 216] width 96 height 11
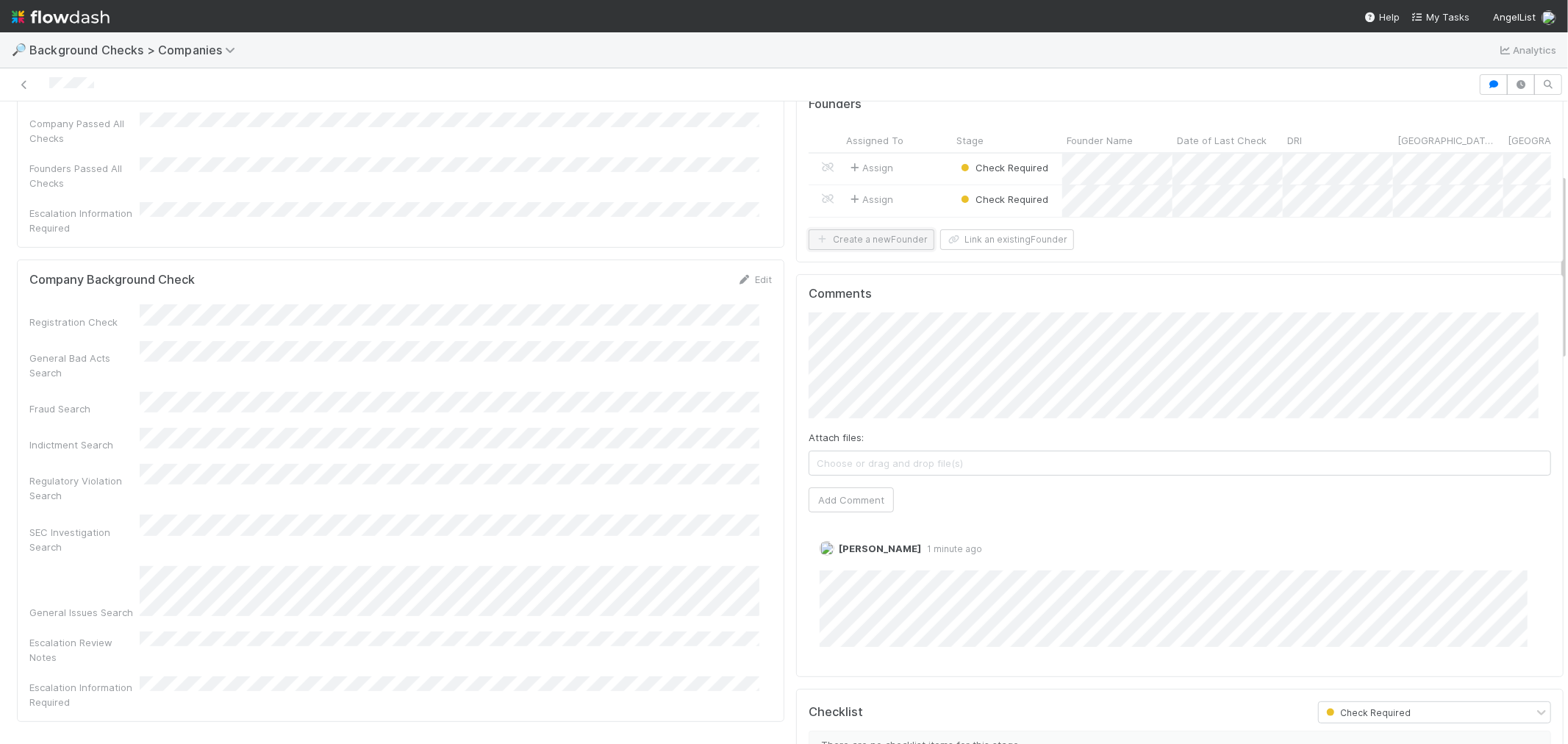
click at [878, 250] on button "Create a new Founder" at bounding box center [871, 239] width 126 height 20
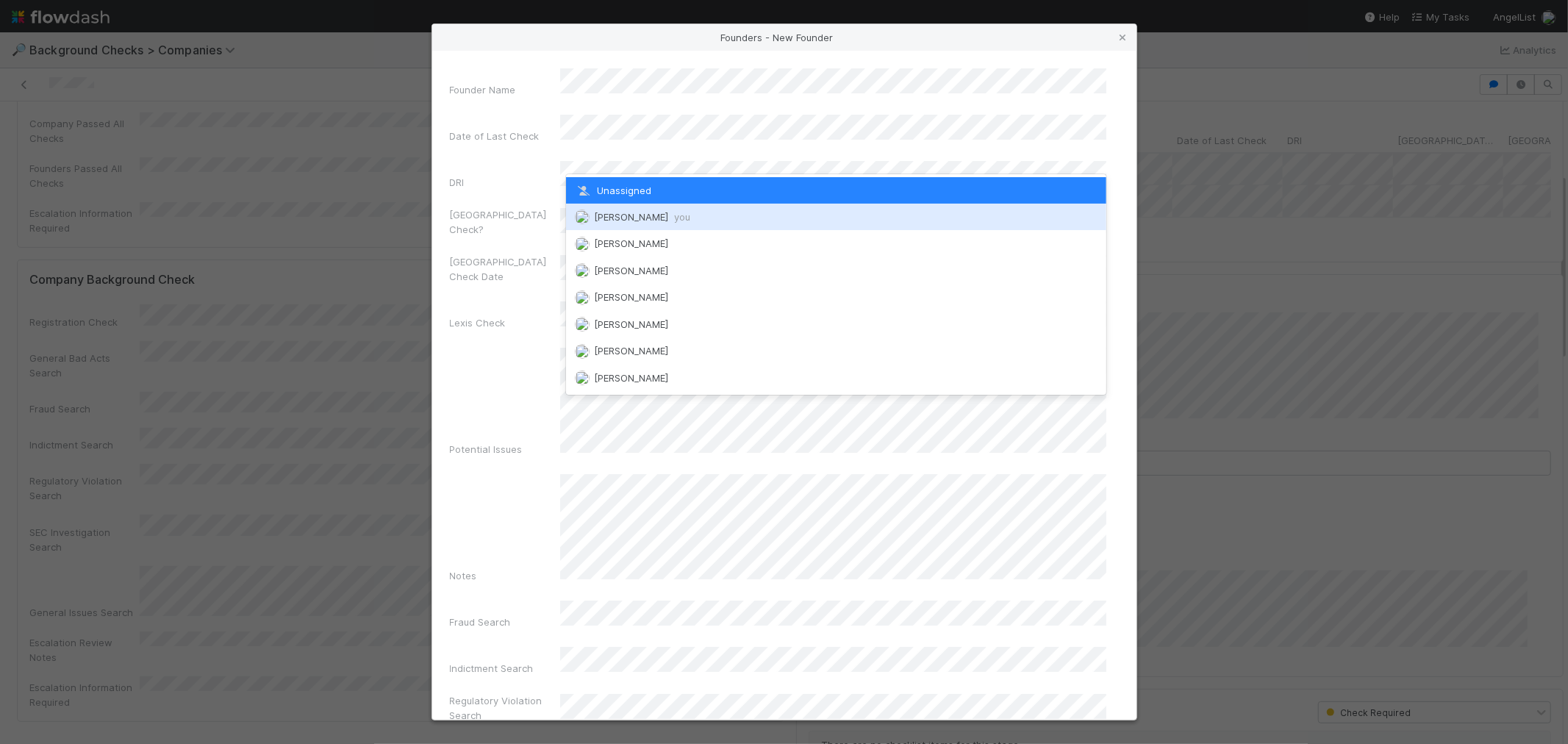
click at [634, 217] on span "[PERSON_NAME] you" at bounding box center [641, 216] width 96 height 11
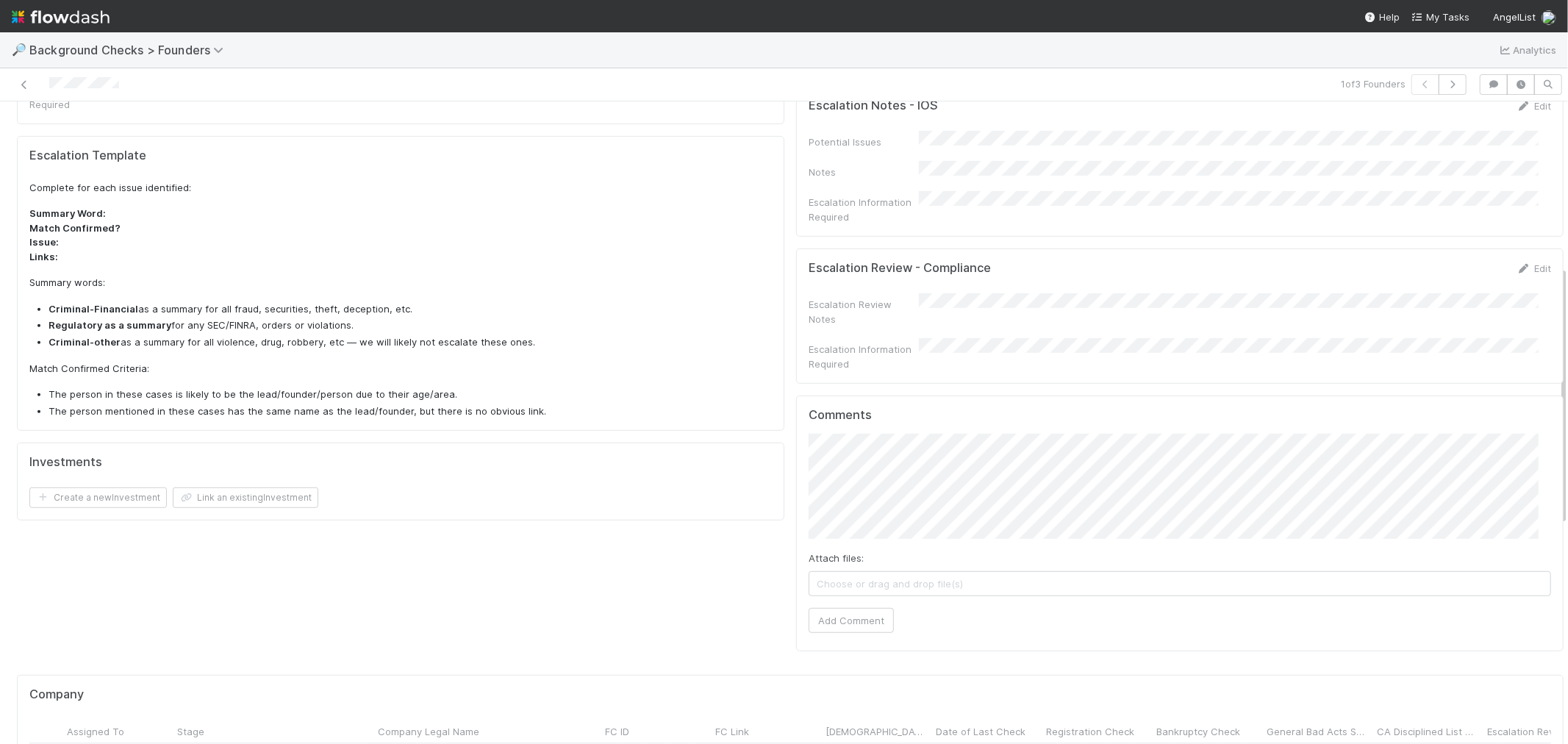
scroll to position [653, 0]
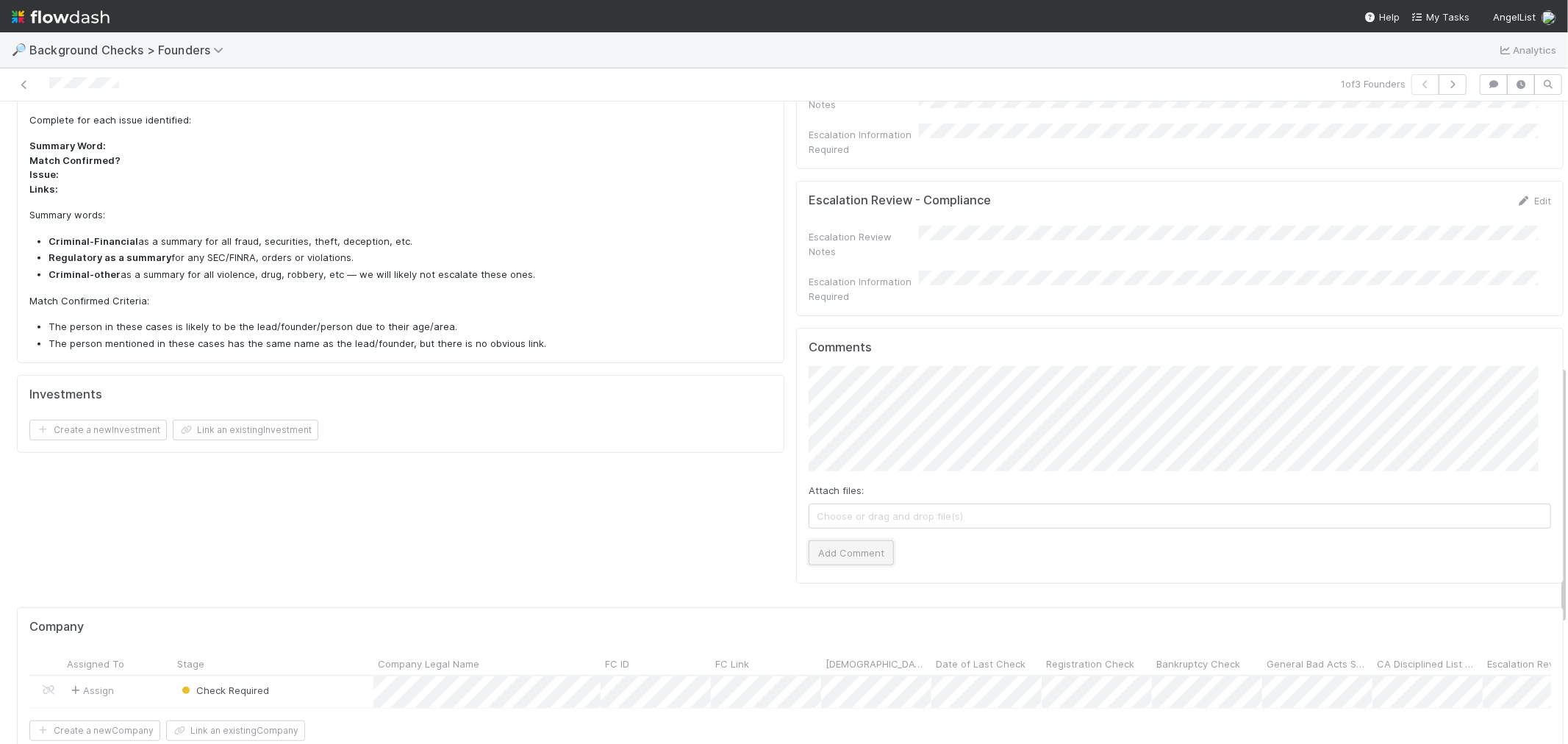
click at [852, 540] on button "Add Comment" at bounding box center [850, 552] width 85 height 25
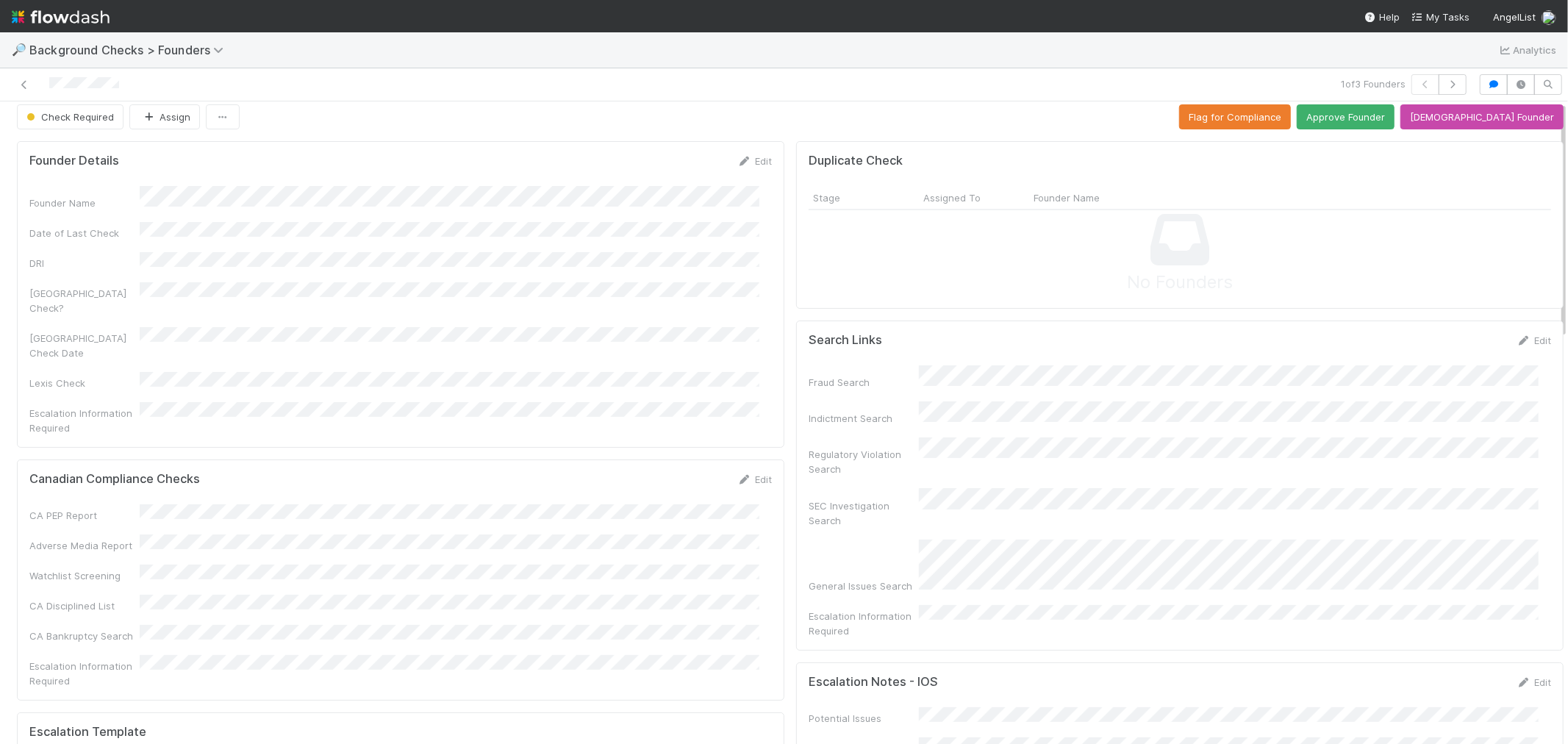
scroll to position [0, 0]
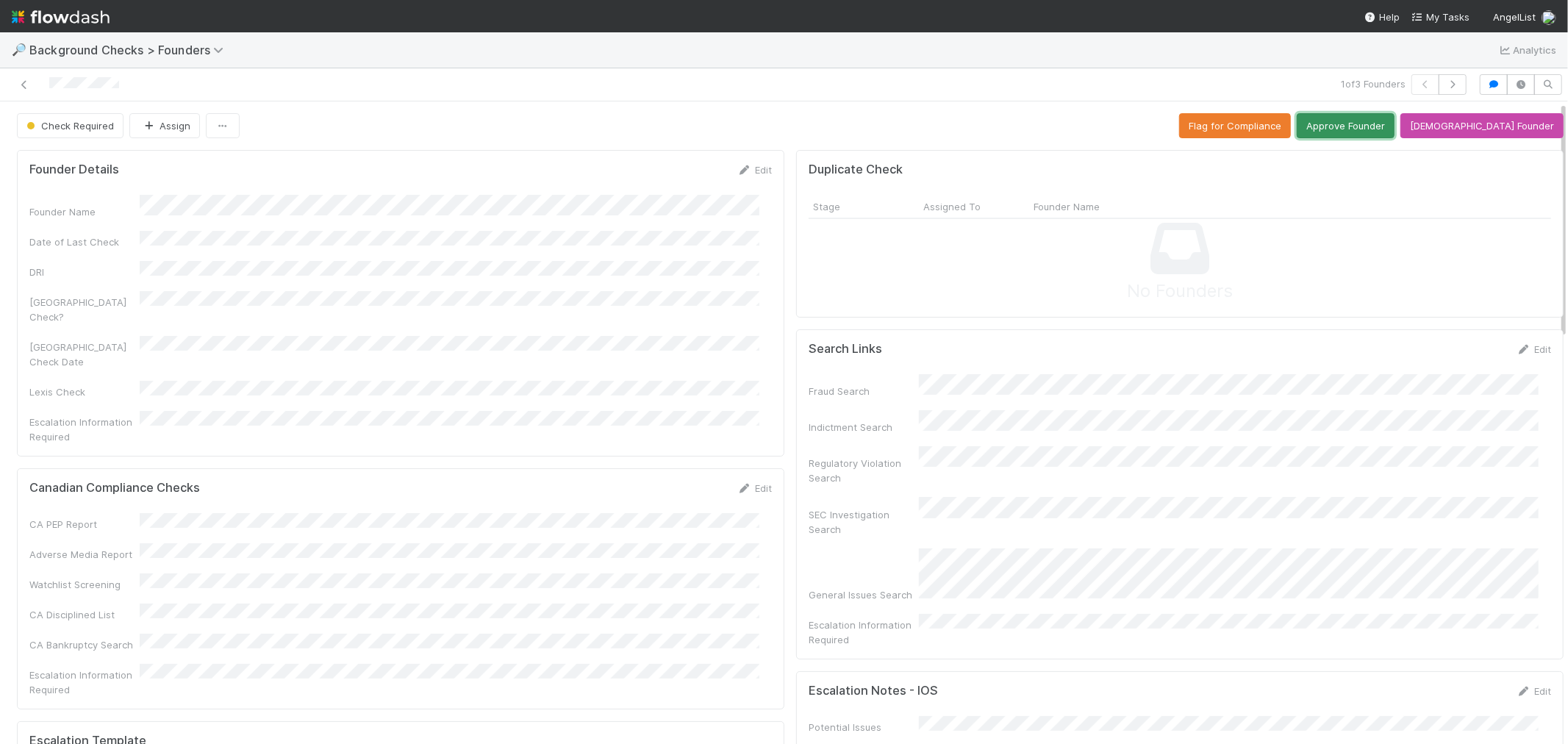
click at [1394, 123] on button "Approve Founder" at bounding box center [1345, 126] width 98 height 25
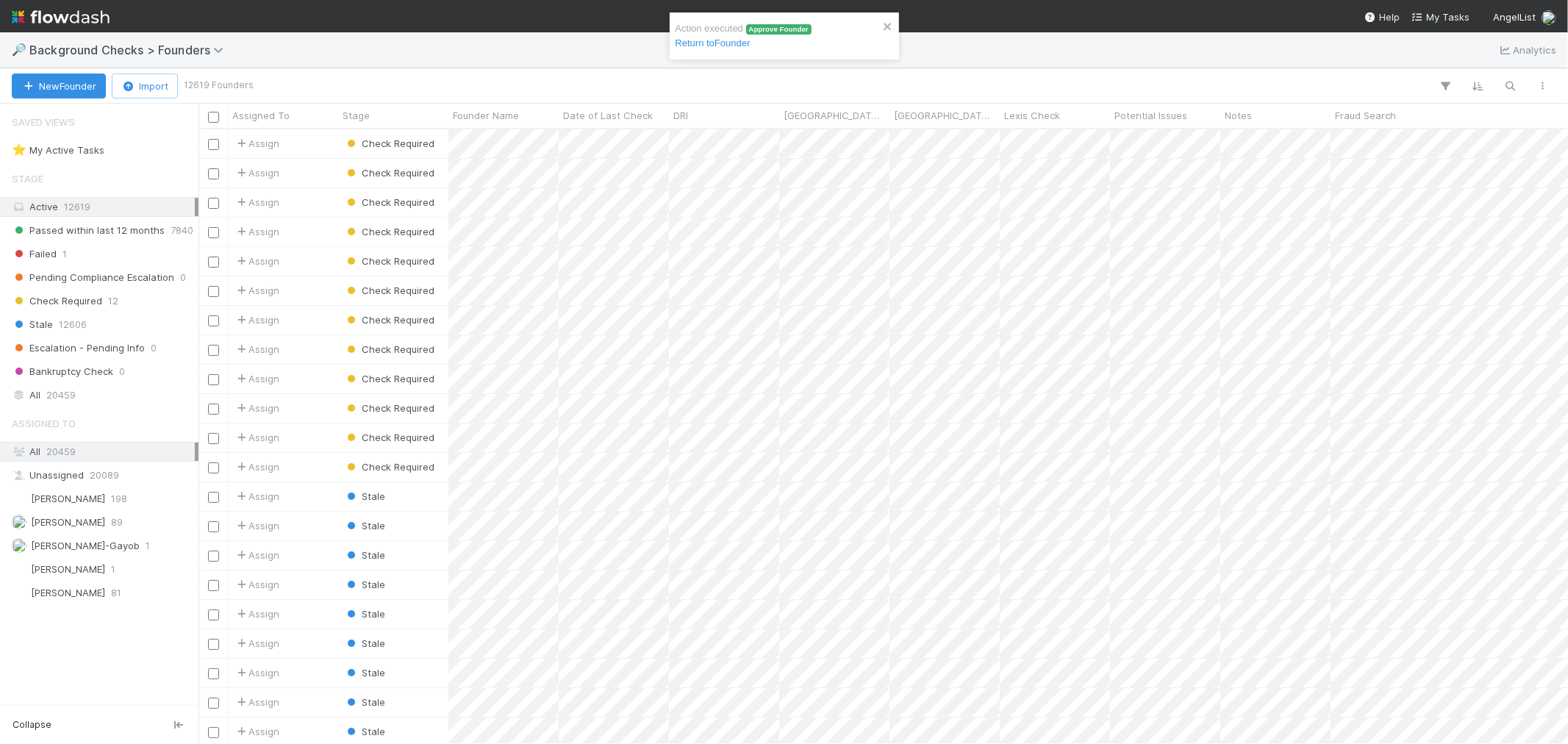
scroll to position [602, 1357]
click at [1032, 165] on div at bounding box center [784, 372] width 1568 height 744
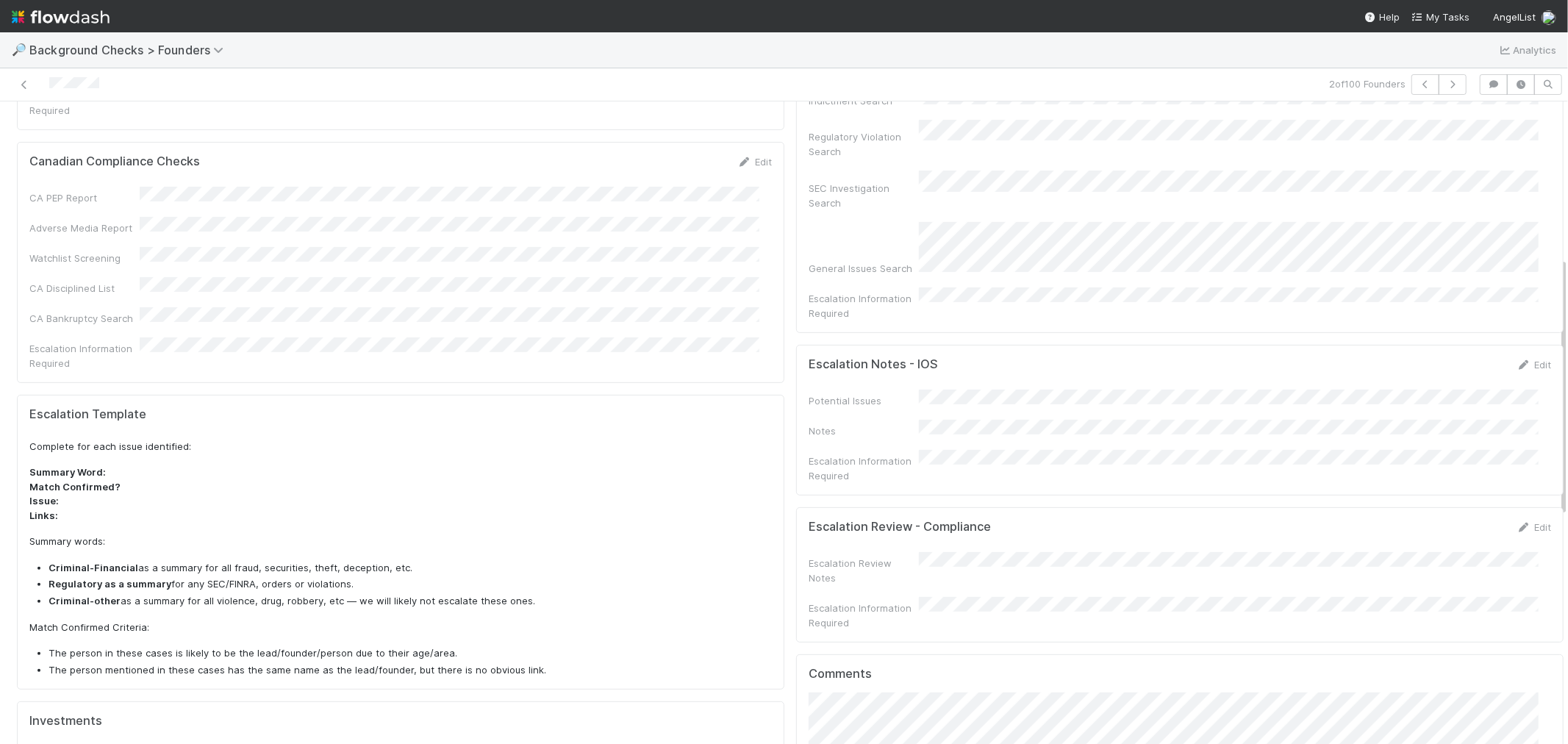
scroll to position [735, 0]
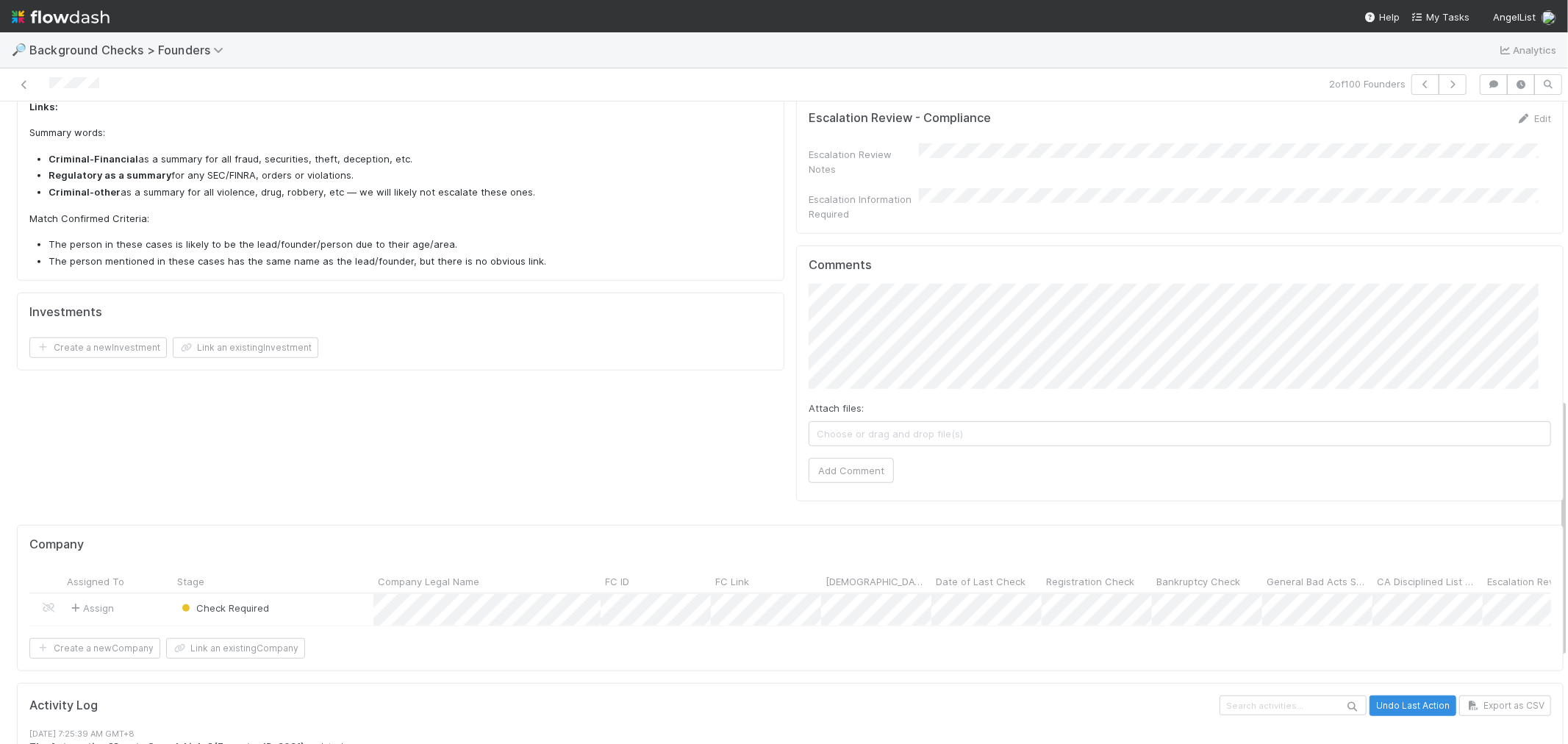
click at [853, 402] on div "Attach files: Choose or drag and drop file(s) Add Comment" at bounding box center [1179, 383] width 742 height 199
click at [849, 409] on div "Attach files: Choose or drag and drop file(s) Add Comment" at bounding box center [1179, 383] width 742 height 199
click at [848, 458] on button "Add Comment" at bounding box center [850, 470] width 85 height 25
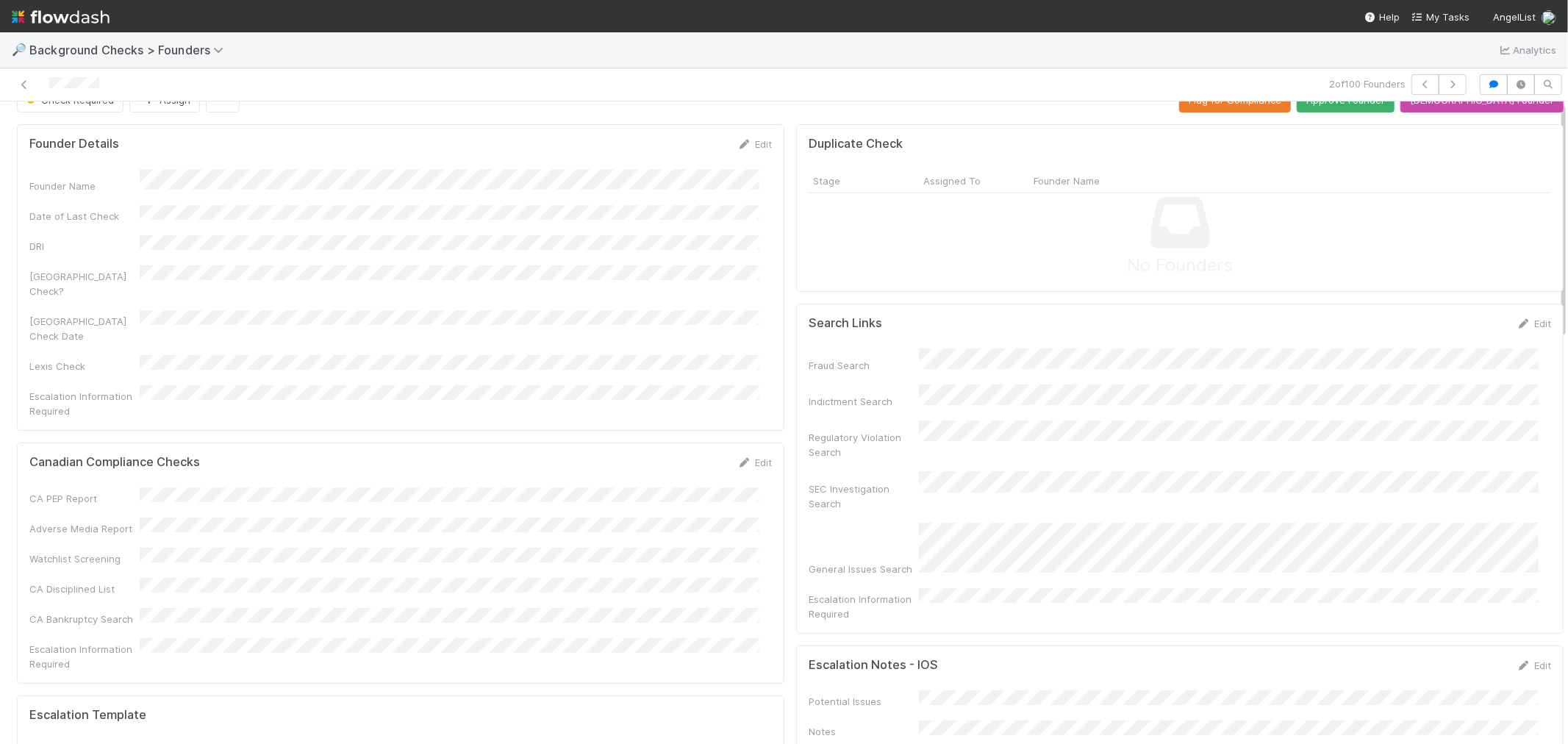
scroll to position [0, 0]
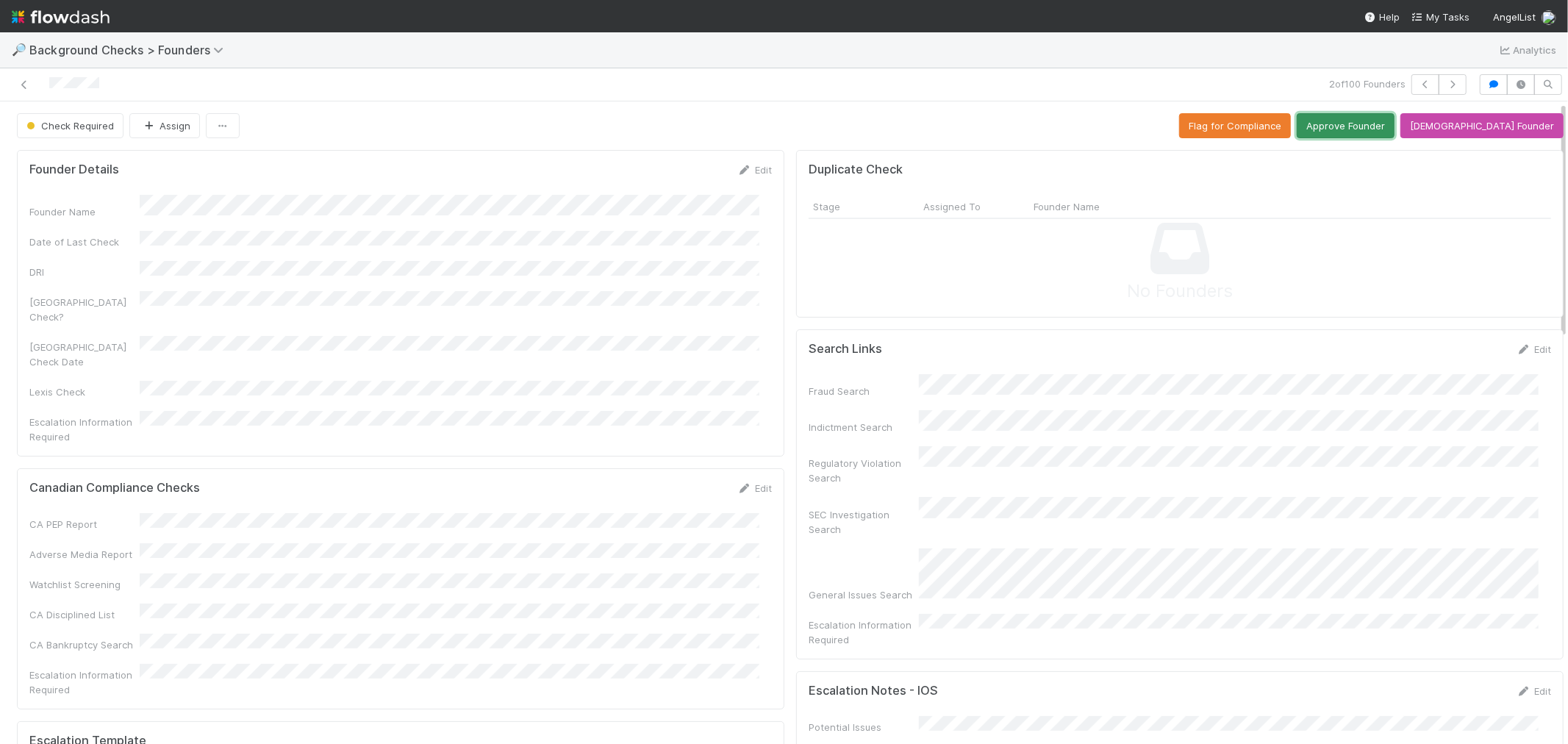
click at [1387, 132] on button "Approve Founder" at bounding box center [1345, 126] width 98 height 25
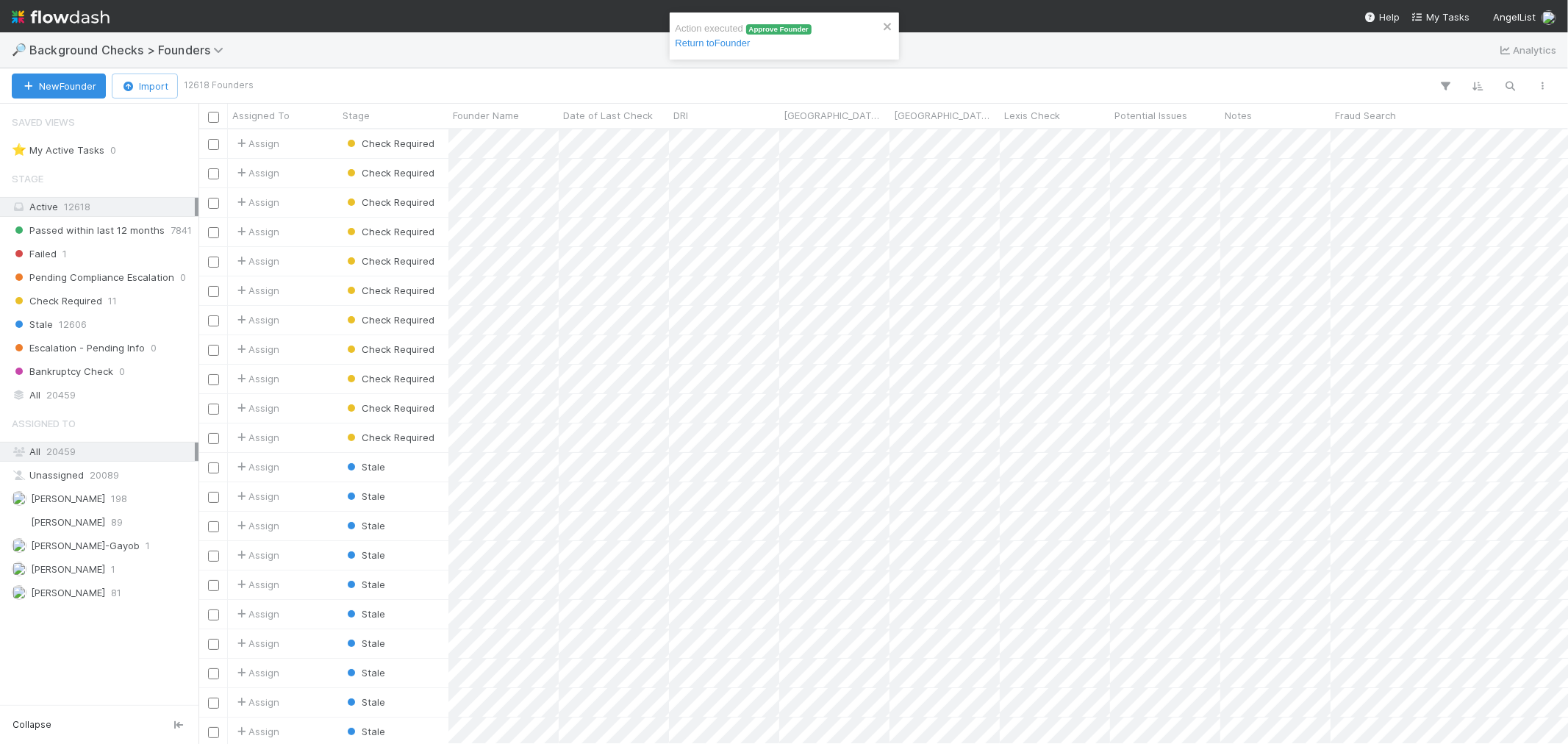
scroll to position [602, 1357]
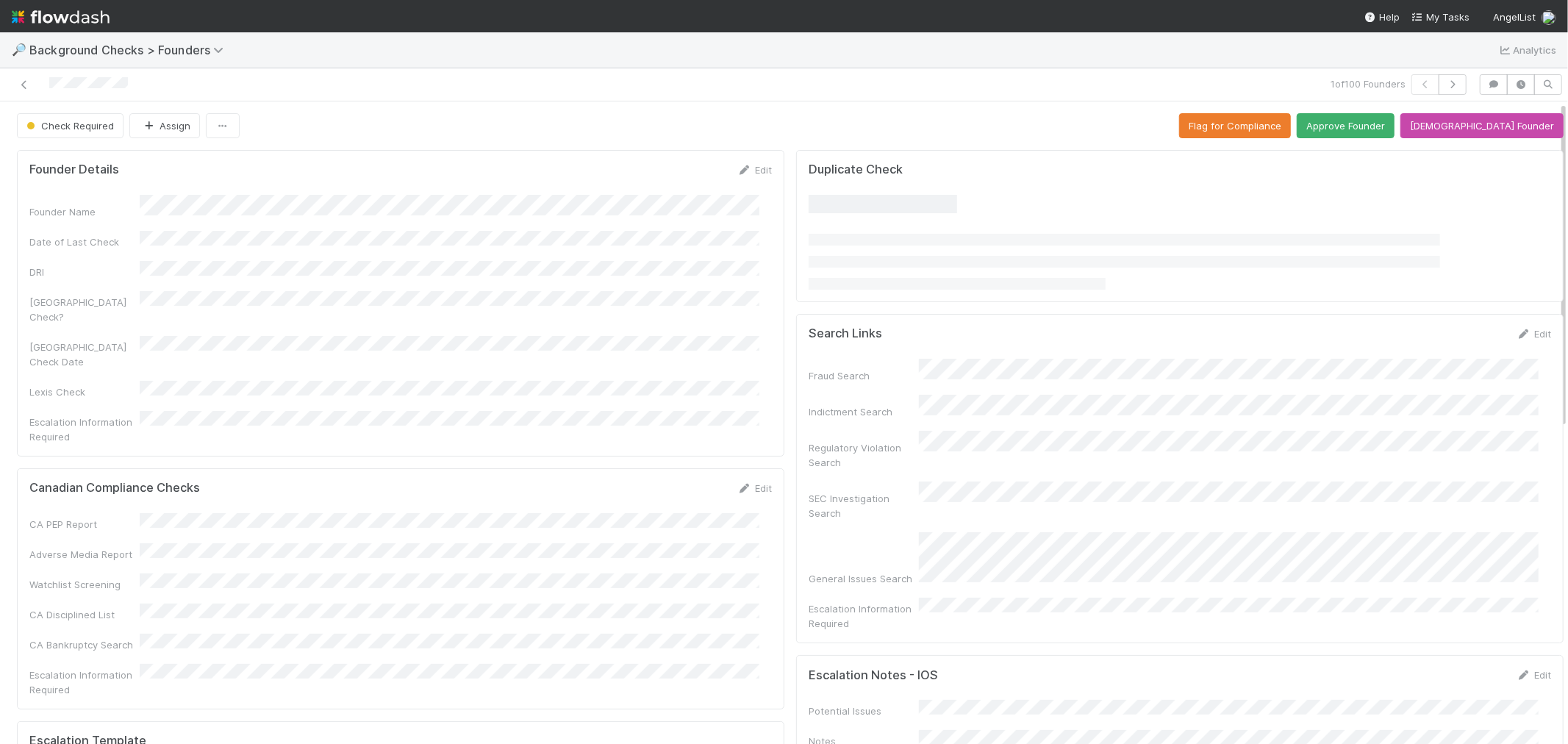
scroll to position [490, 0]
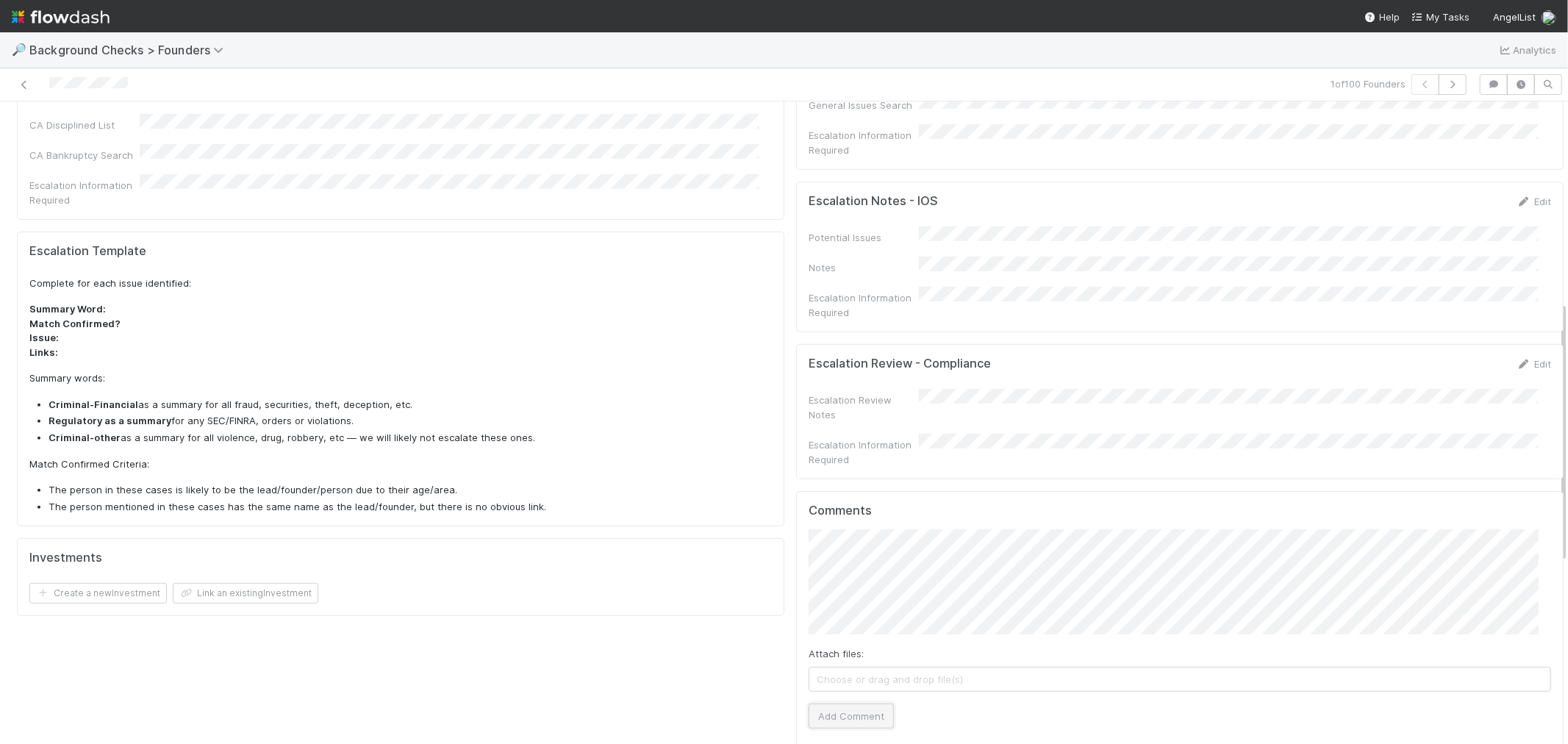
click at [839, 704] on button "Add Comment" at bounding box center [850, 716] width 85 height 25
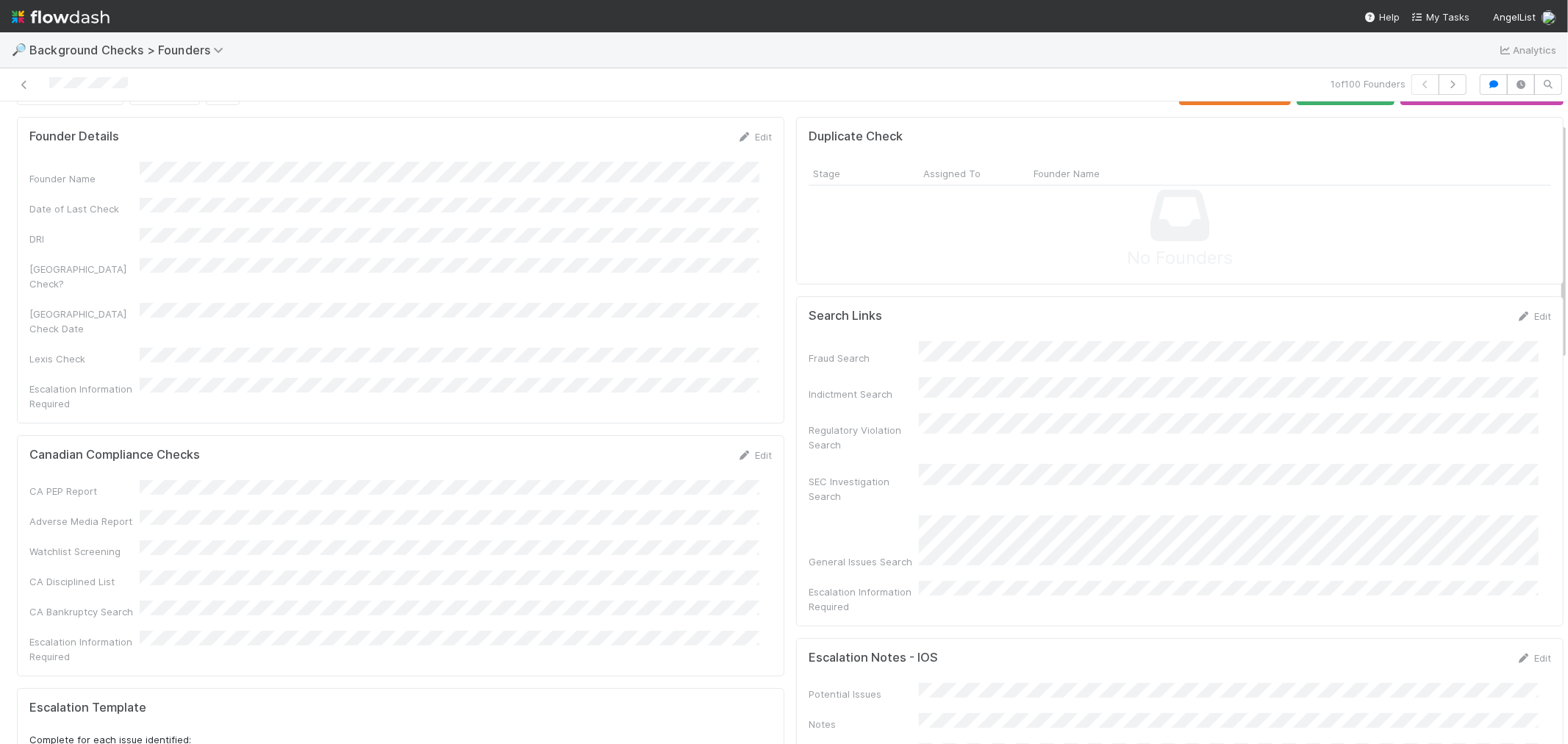
scroll to position [0, 0]
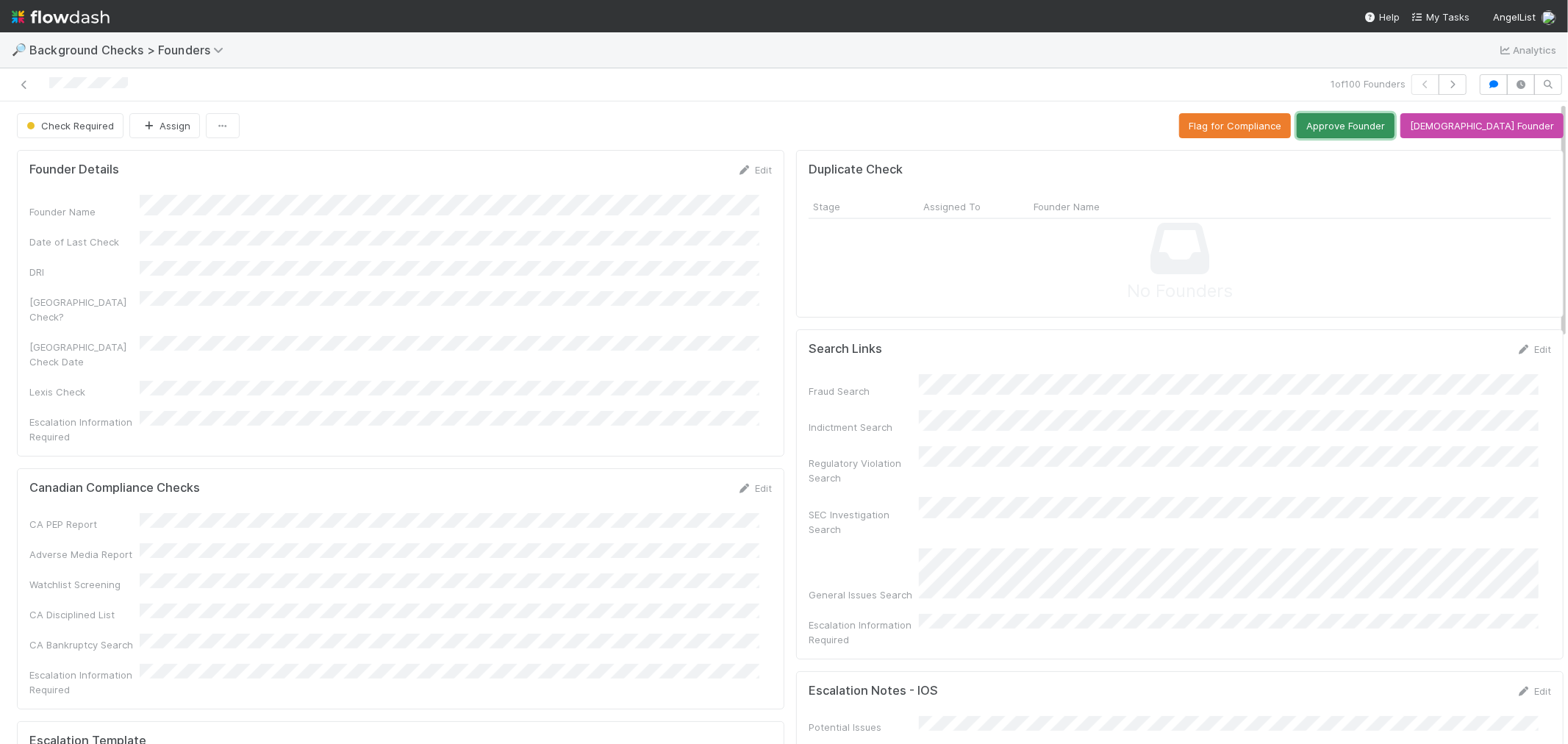
click at [1363, 128] on button "Approve Founder" at bounding box center [1345, 126] width 98 height 25
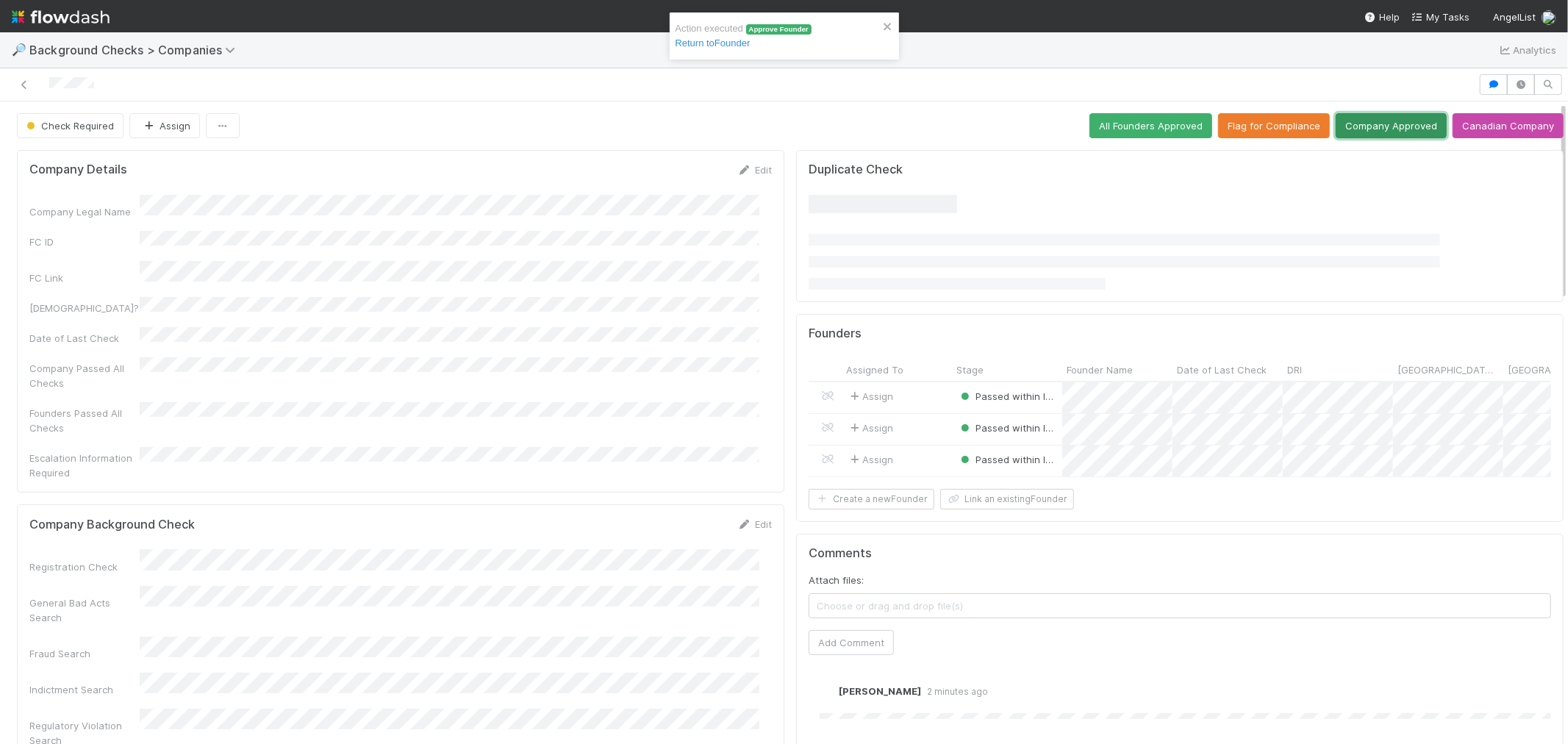
click at [1380, 127] on button "Company Approved" at bounding box center [1391, 126] width 111 height 25
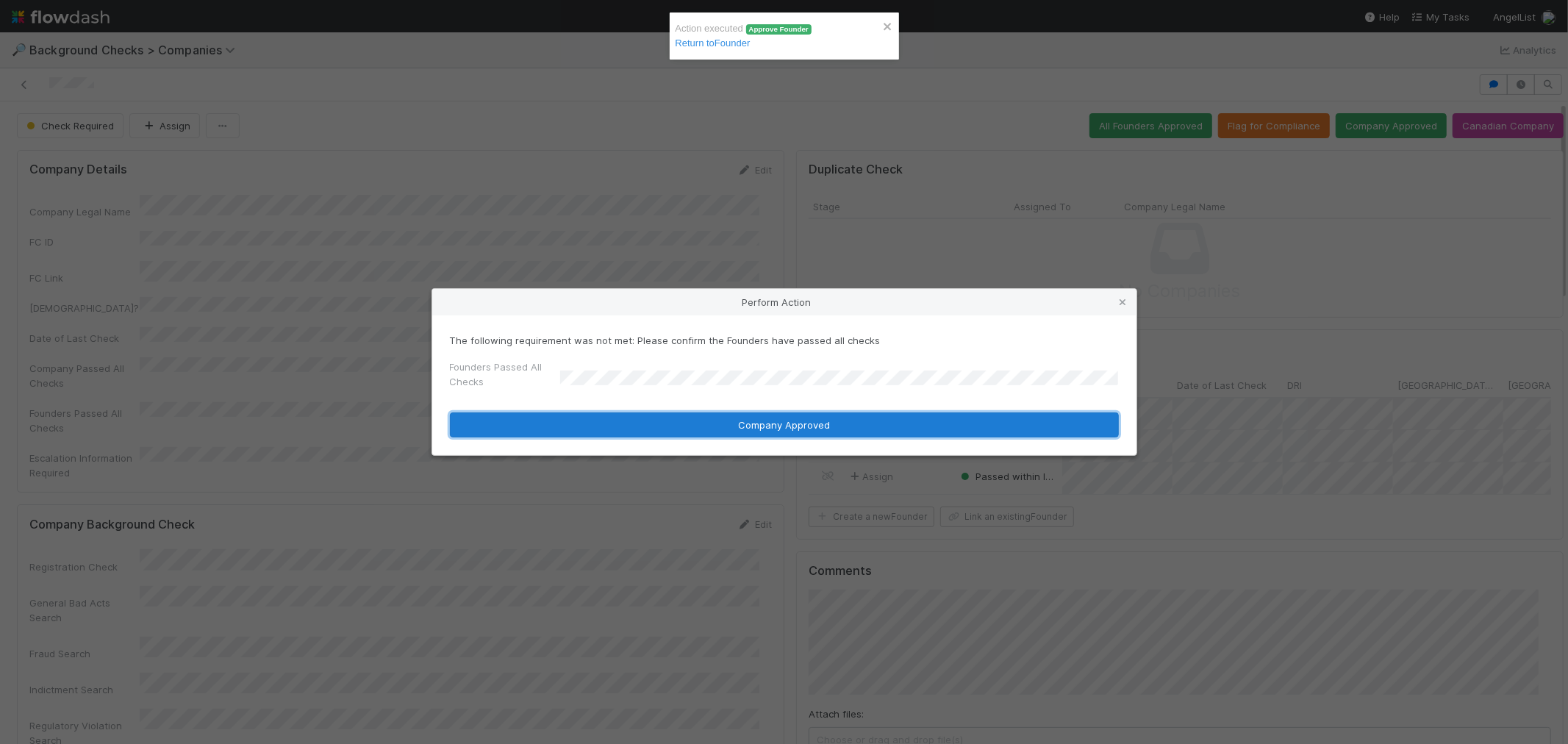
click at [572, 421] on button "Company Approved" at bounding box center [784, 425] width 669 height 25
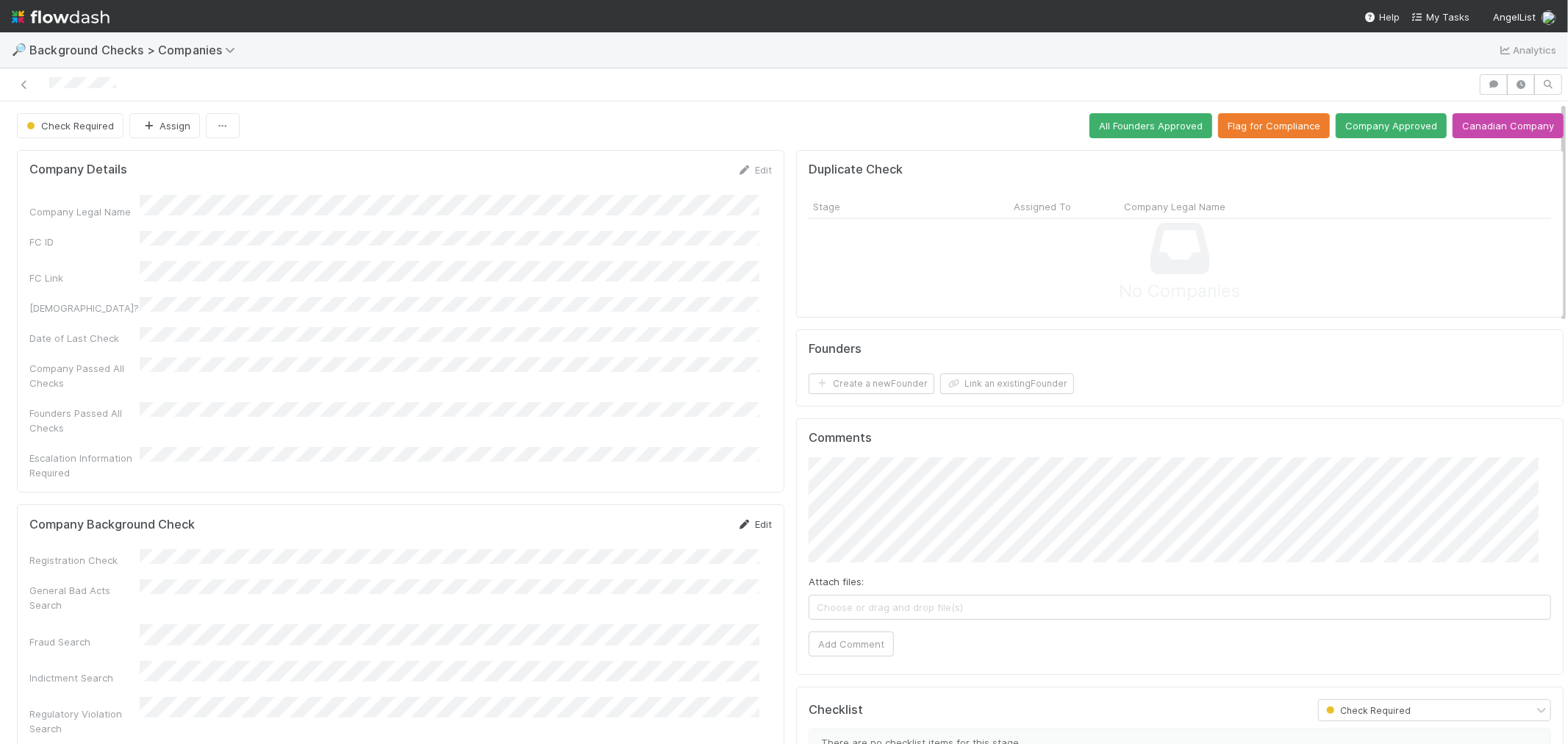
click at [737, 520] on icon at bounding box center [744, 524] width 15 height 10
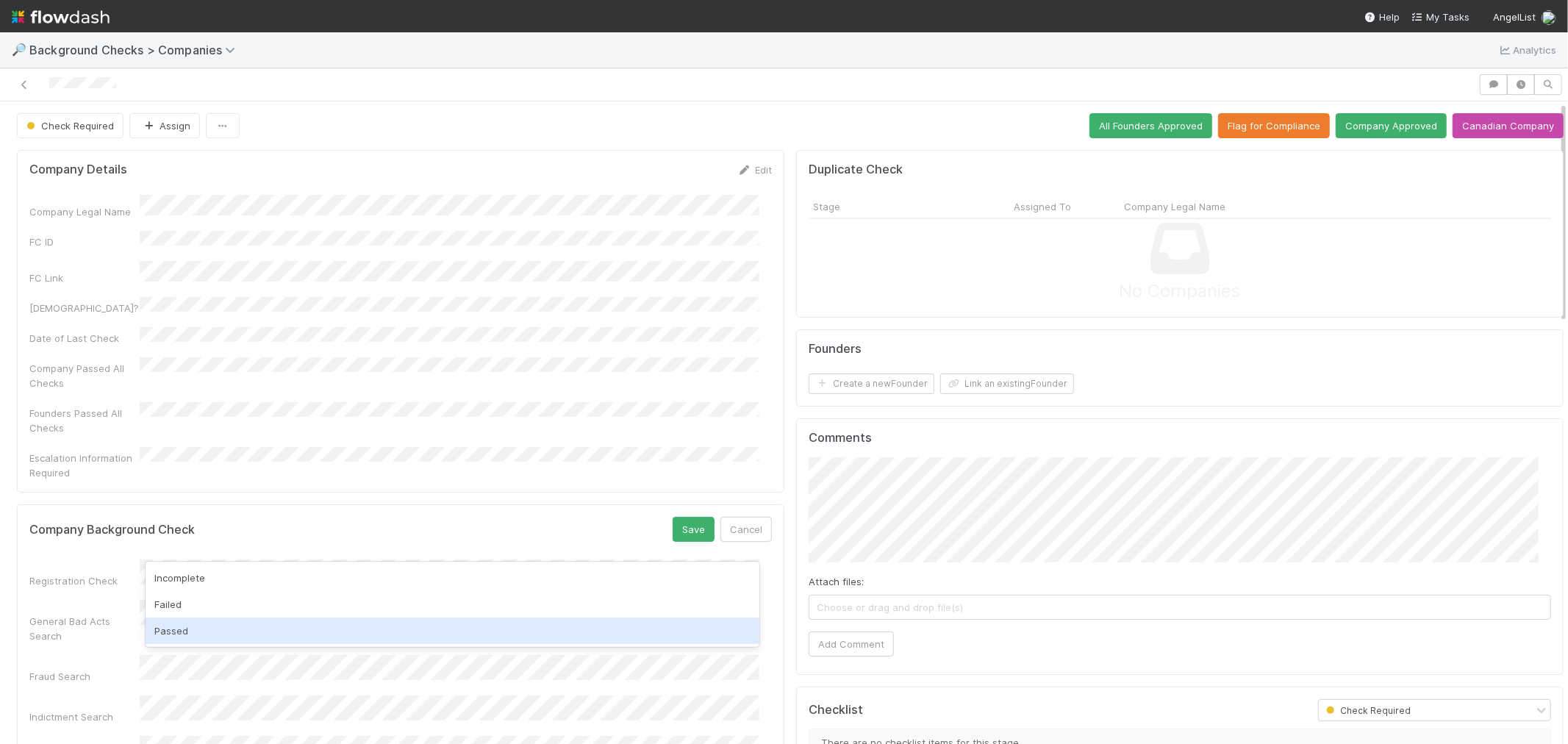
click at [199, 629] on div "Passed" at bounding box center [452, 631] width 614 height 26
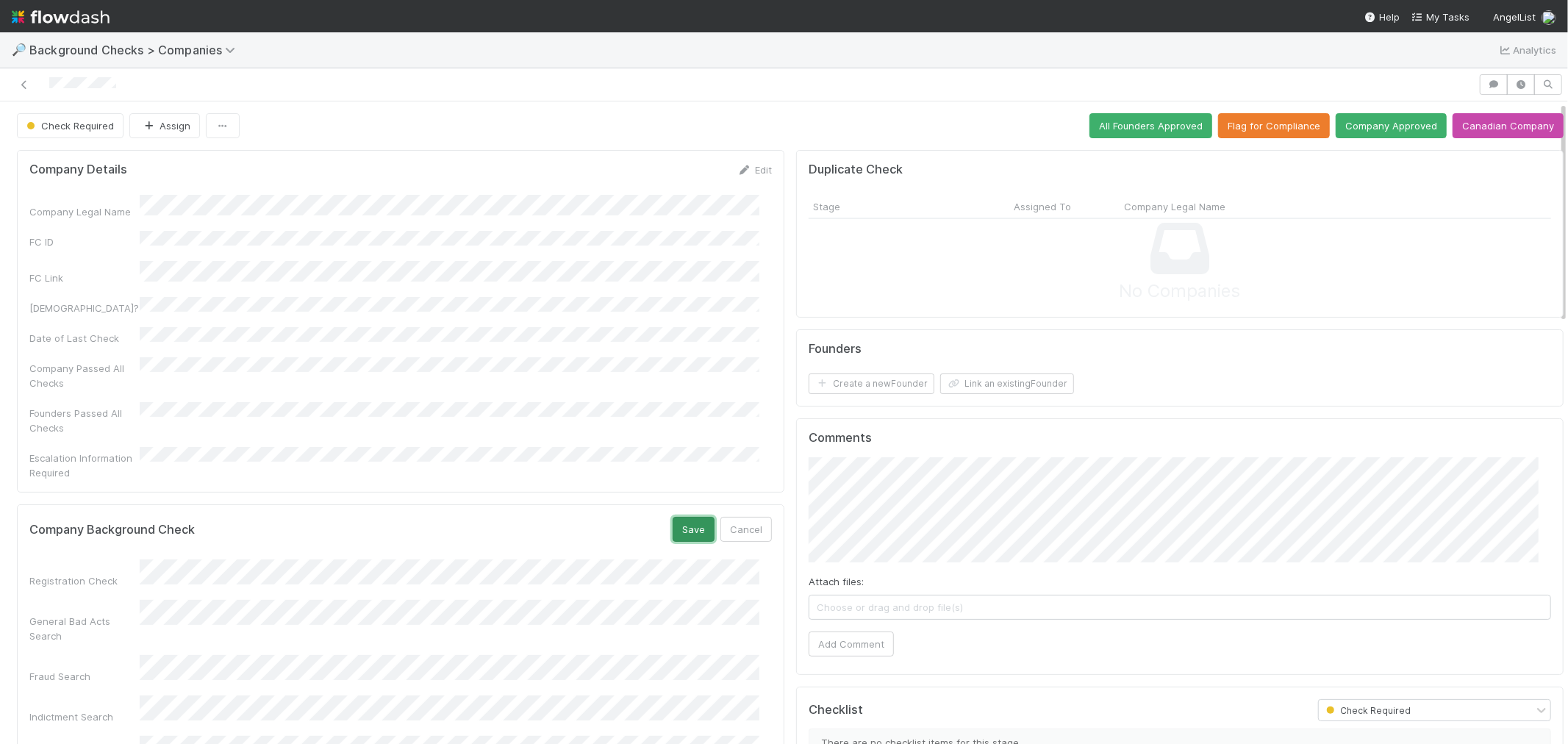
click at [675, 517] on button "Save" at bounding box center [694, 529] width 42 height 25
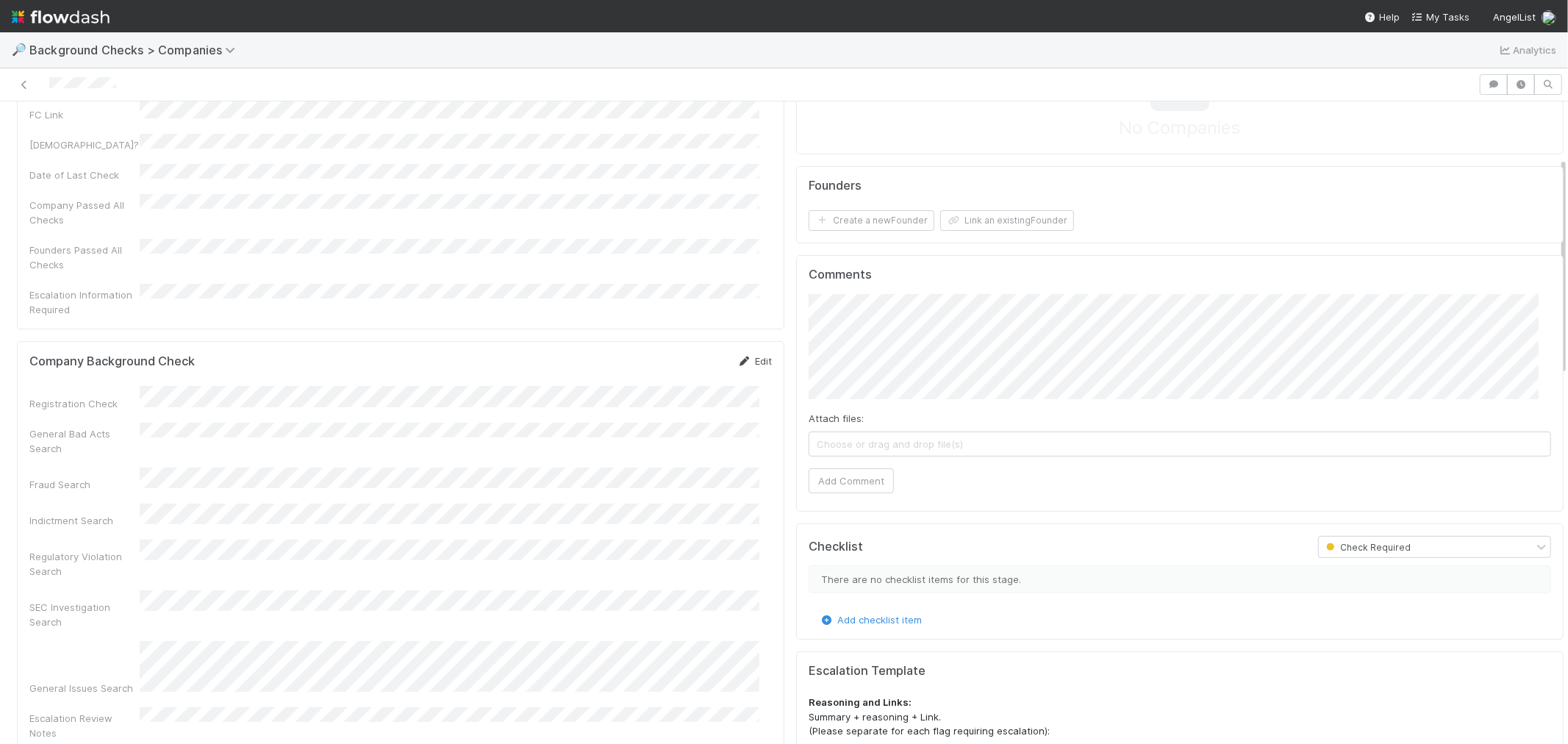
click at [748, 355] on link "Edit" at bounding box center [754, 361] width 34 height 11
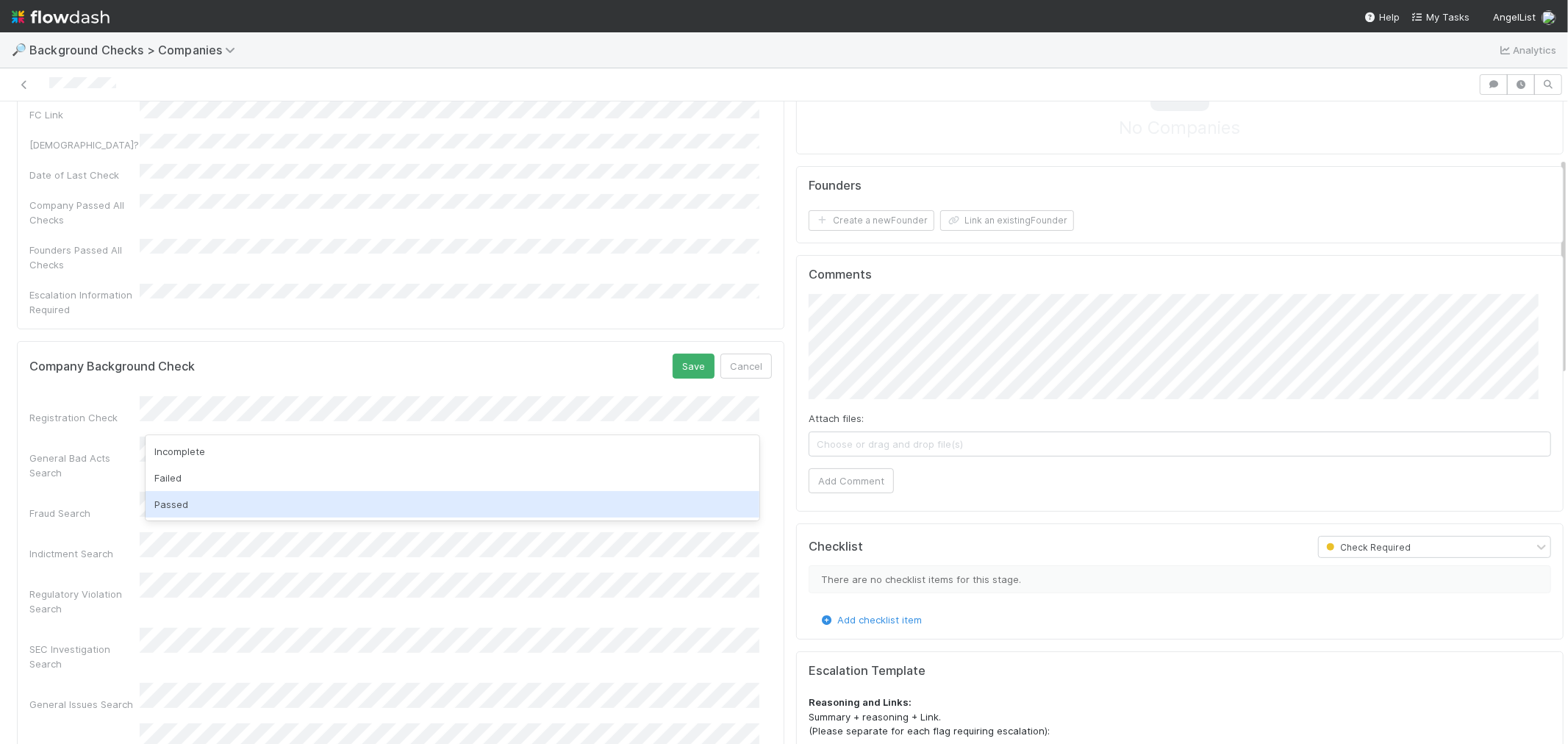
click at [168, 513] on div "Passed" at bounding box center [452, 504] width 614 height 26
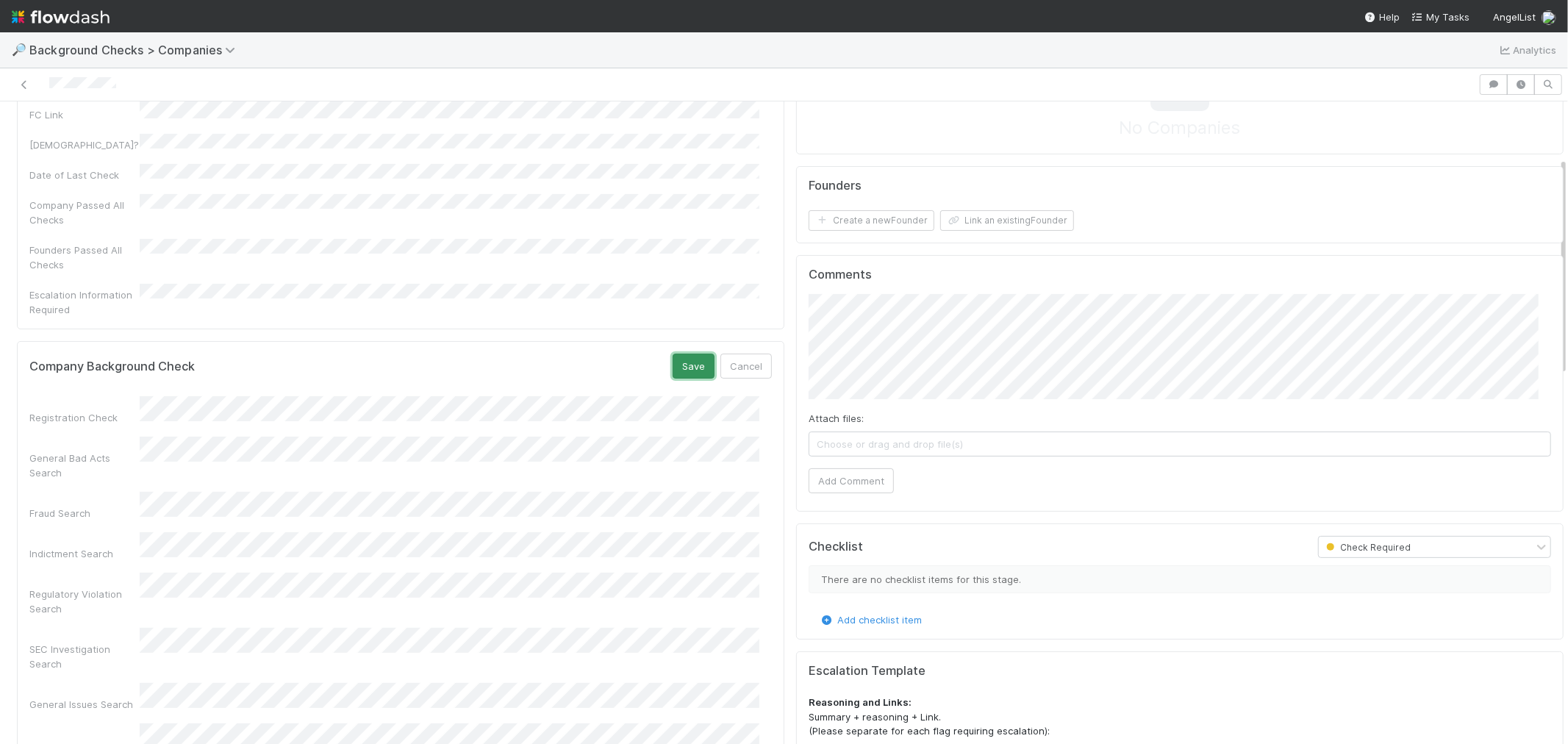
click at [680, 354] on button "Save" at bounding box center [694, 366] width 42 height 25
click at [812, 486] on button "Add Comment" at bounding box center [850, 480] width 85 height 25
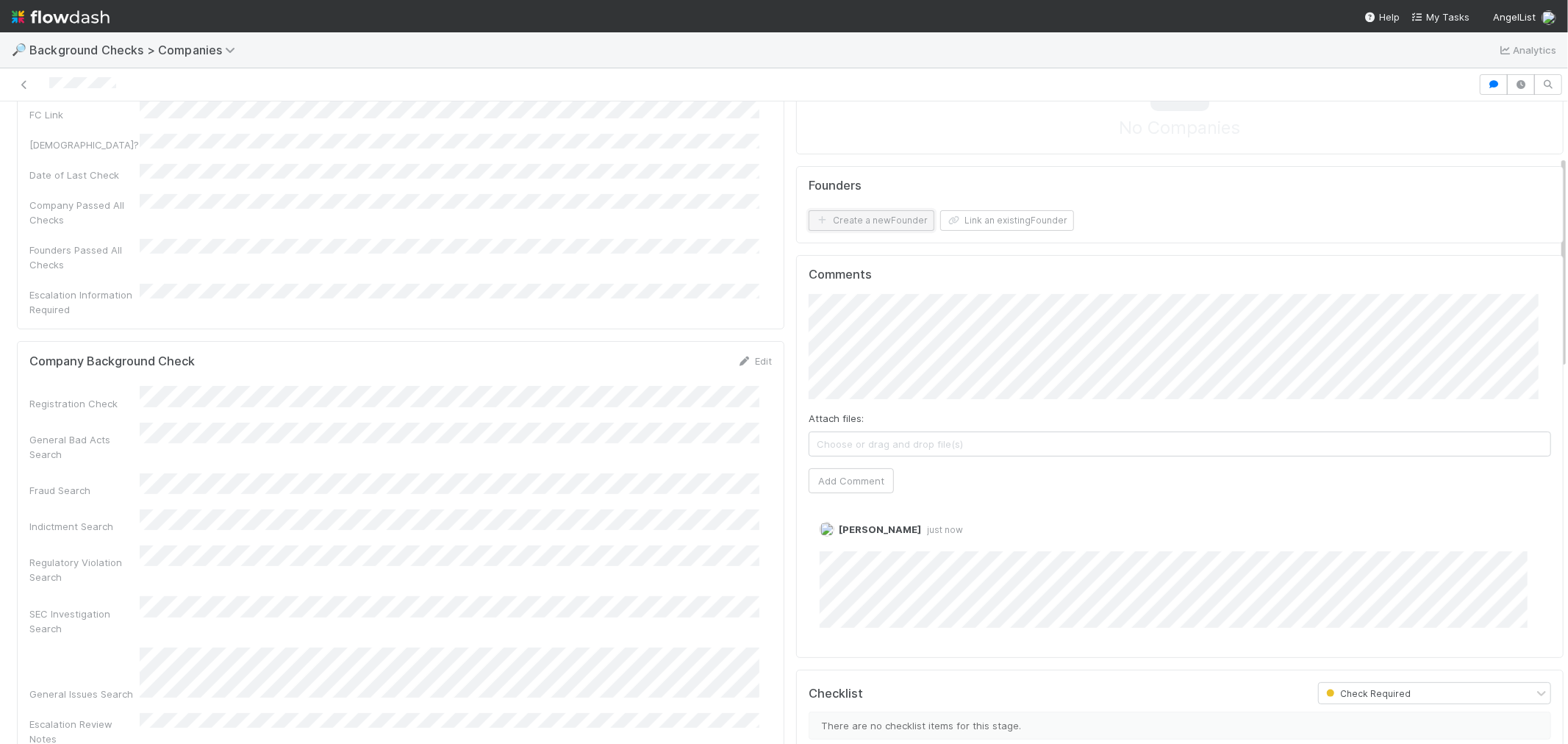
click at [885, 222] on button "Create a new Founder" at bounding box center [871, 220] width 126 height 20
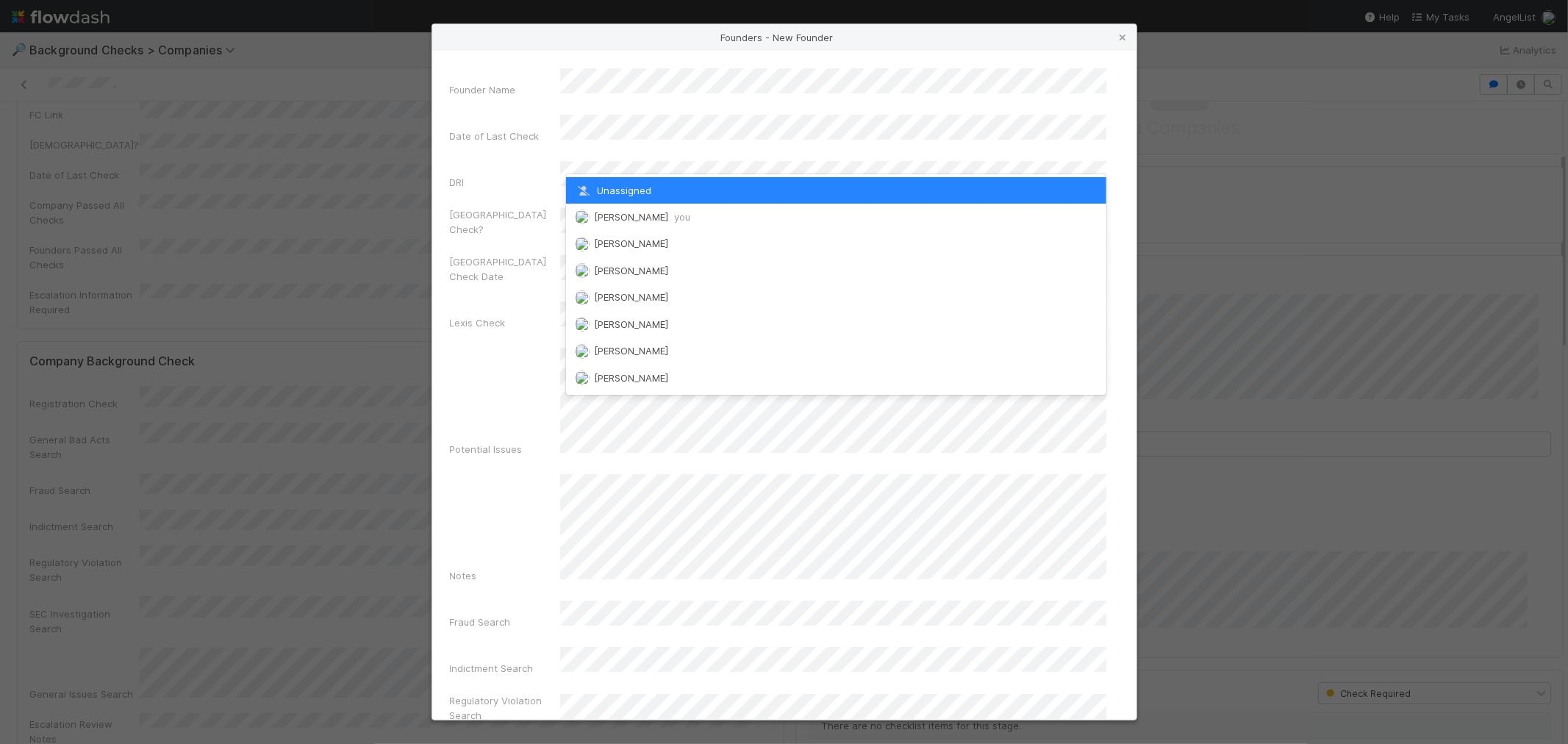
click at [637, 208] on div "[PERSON_NAME] you" at bounding box center [836, 216] width 540 height 26
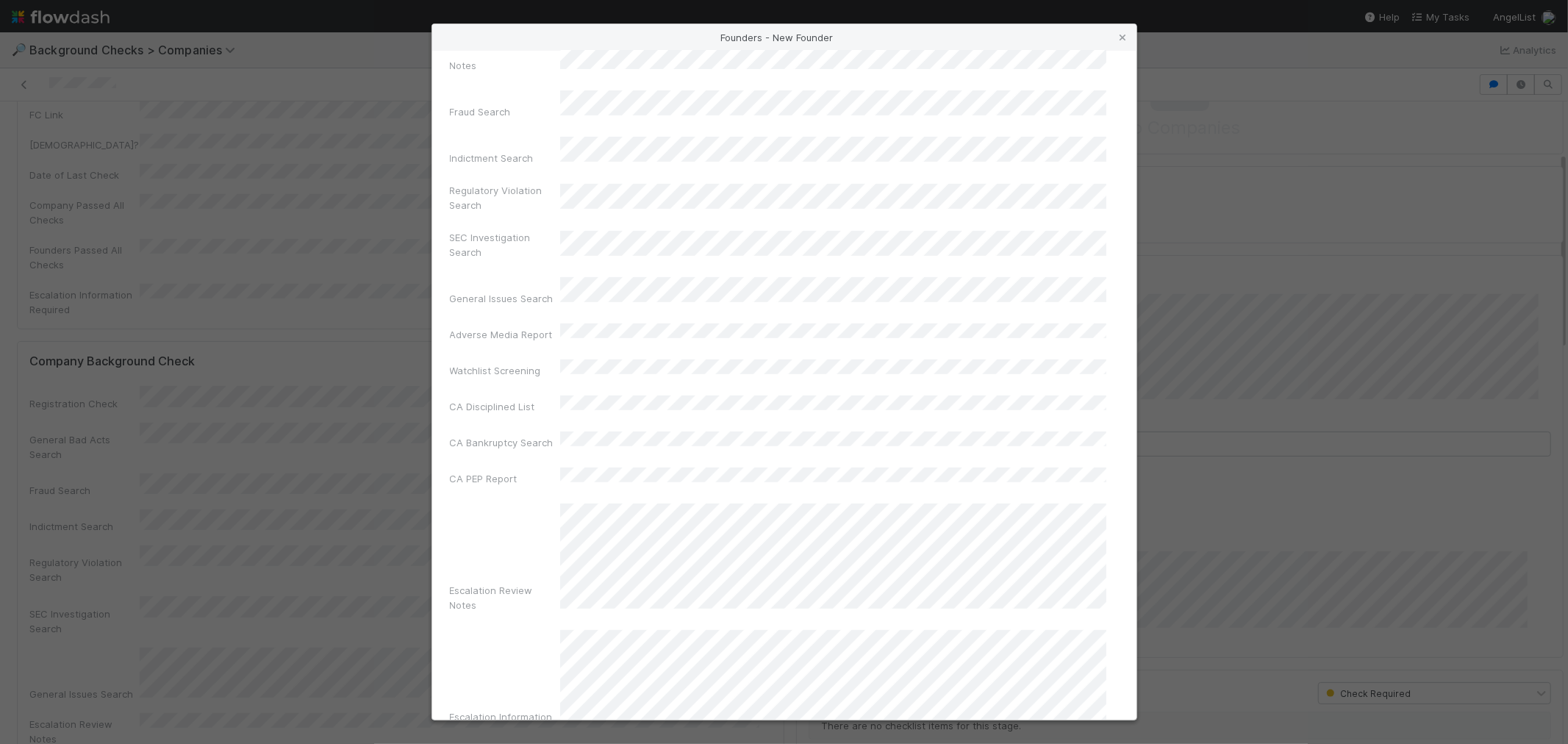
scroll to position [520, 0]
drag, startPoint x: 796, startPoint y: 680, endPoint x: 803, endPoint y: 673, distance: 9.9
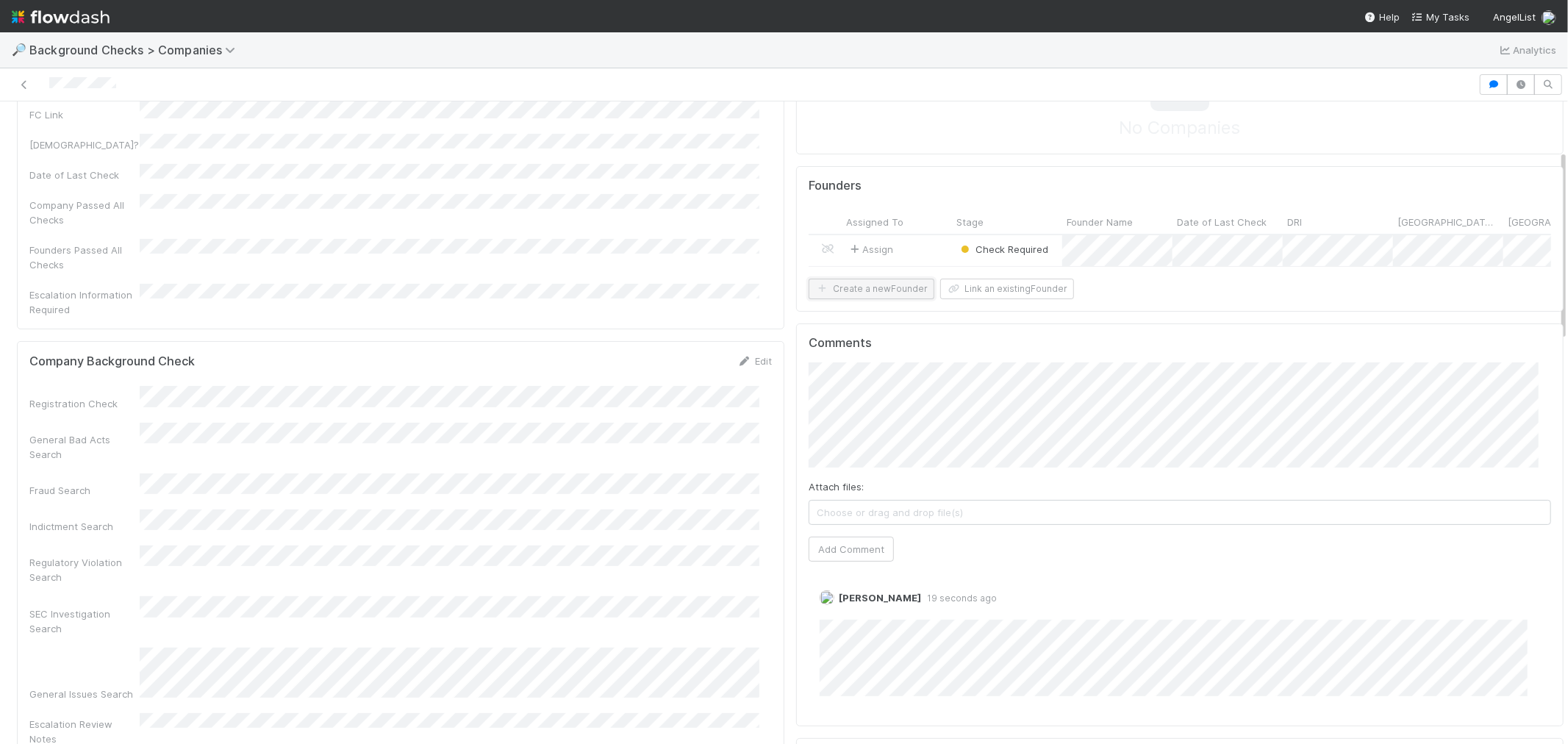
click at [886, 299] on button "Create a new Founder" at bounding box center [871, 288] width 126 height 20
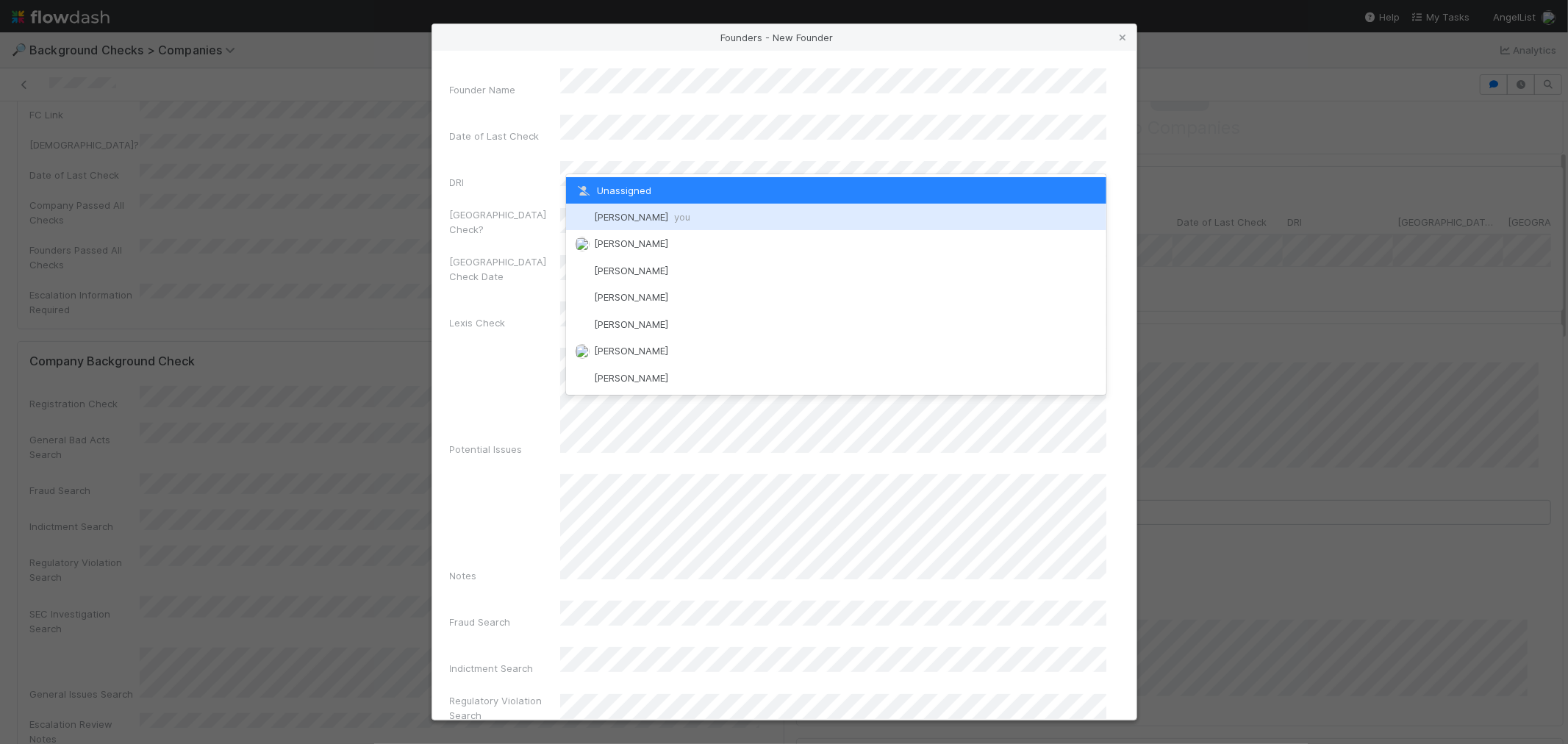
click at [645, 215] on span "[PERSON_NAME] you" at bounding box center [641, 216] width 96 height 11
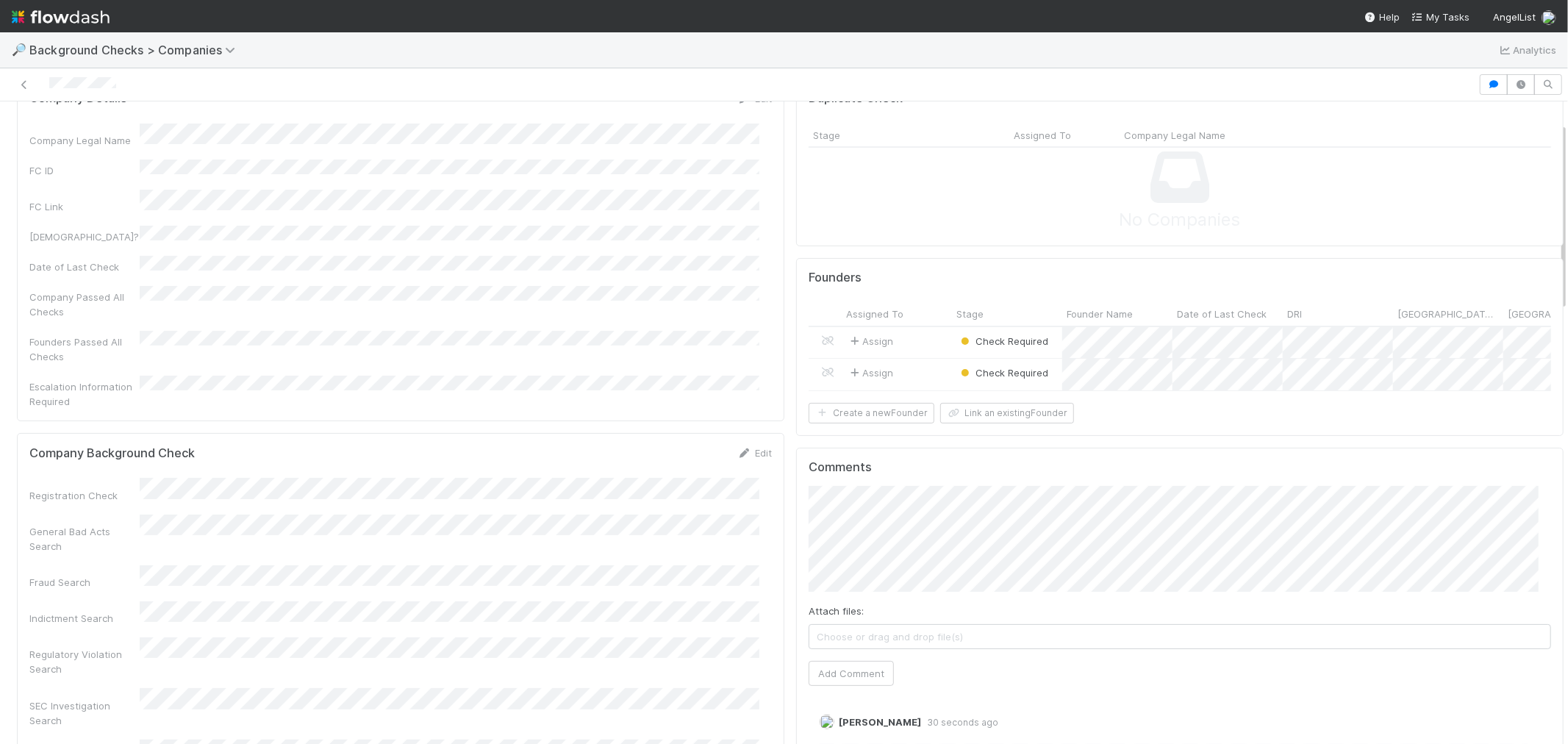
scroll to position [0, 0]
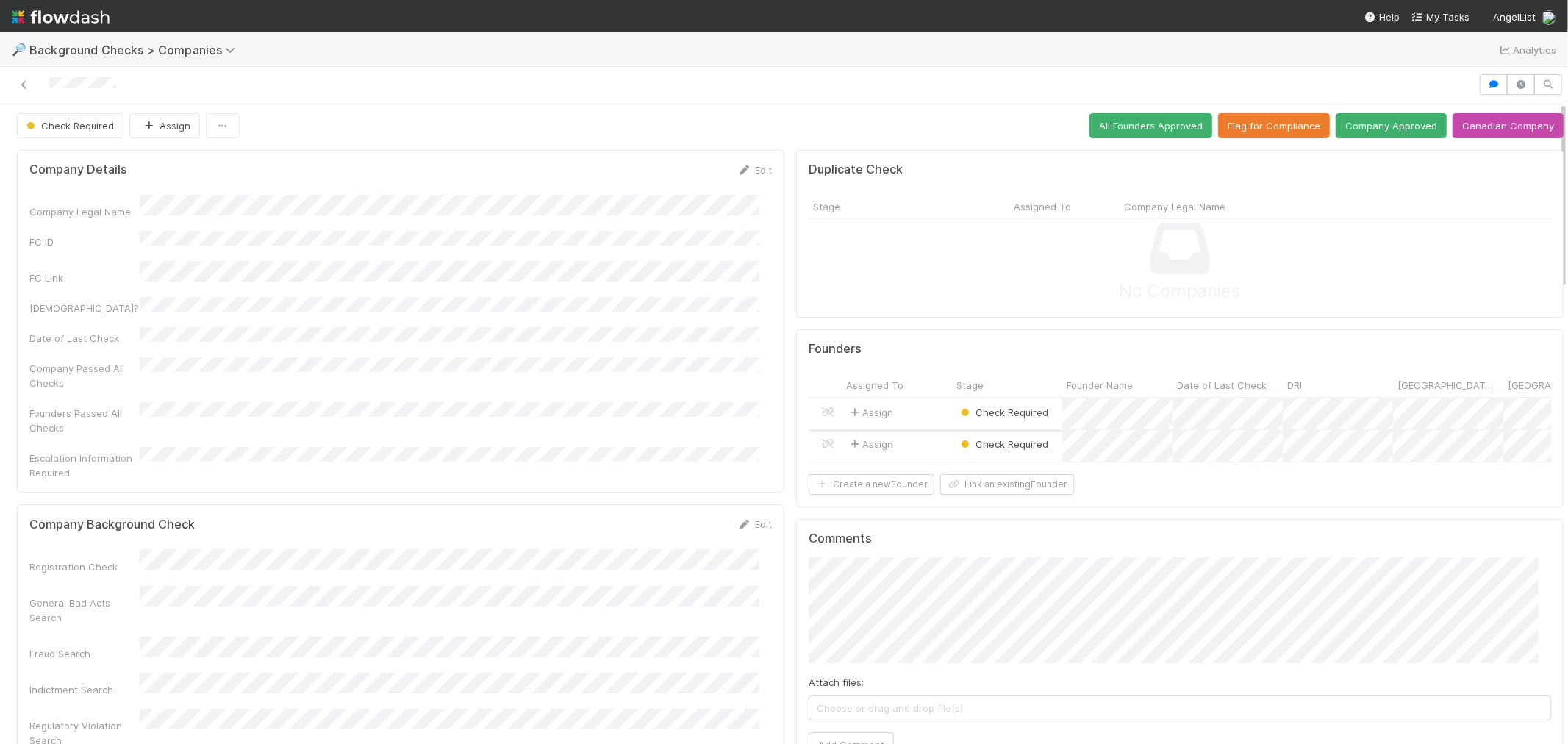
click at [920, 415] on div "Assign" at bounding box center [896, 414] width 110 height 32
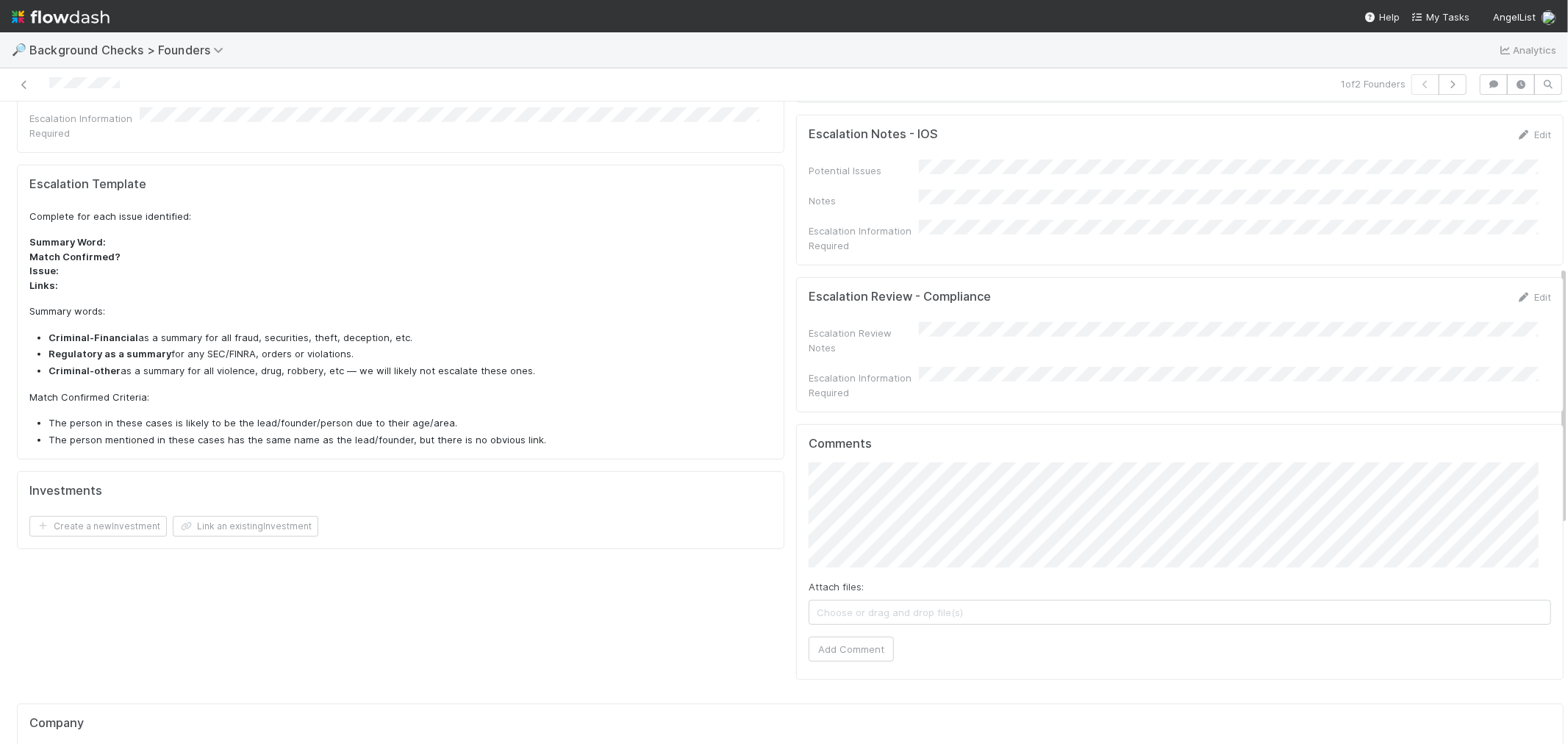
scroll to position [653, 0]
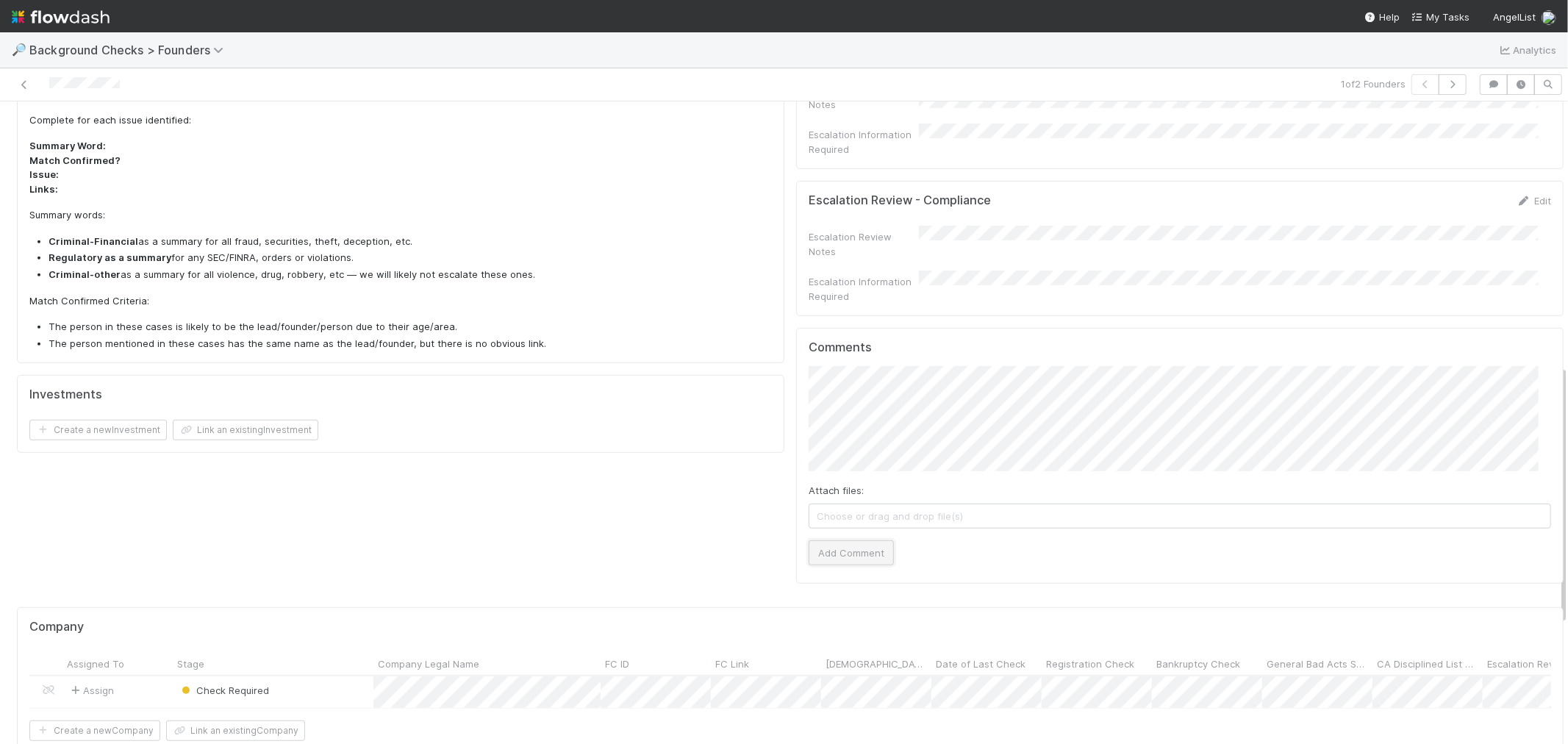
click at [842, 540] on button "Add Comment" at bounding box center [850, 552] width 85 height 25
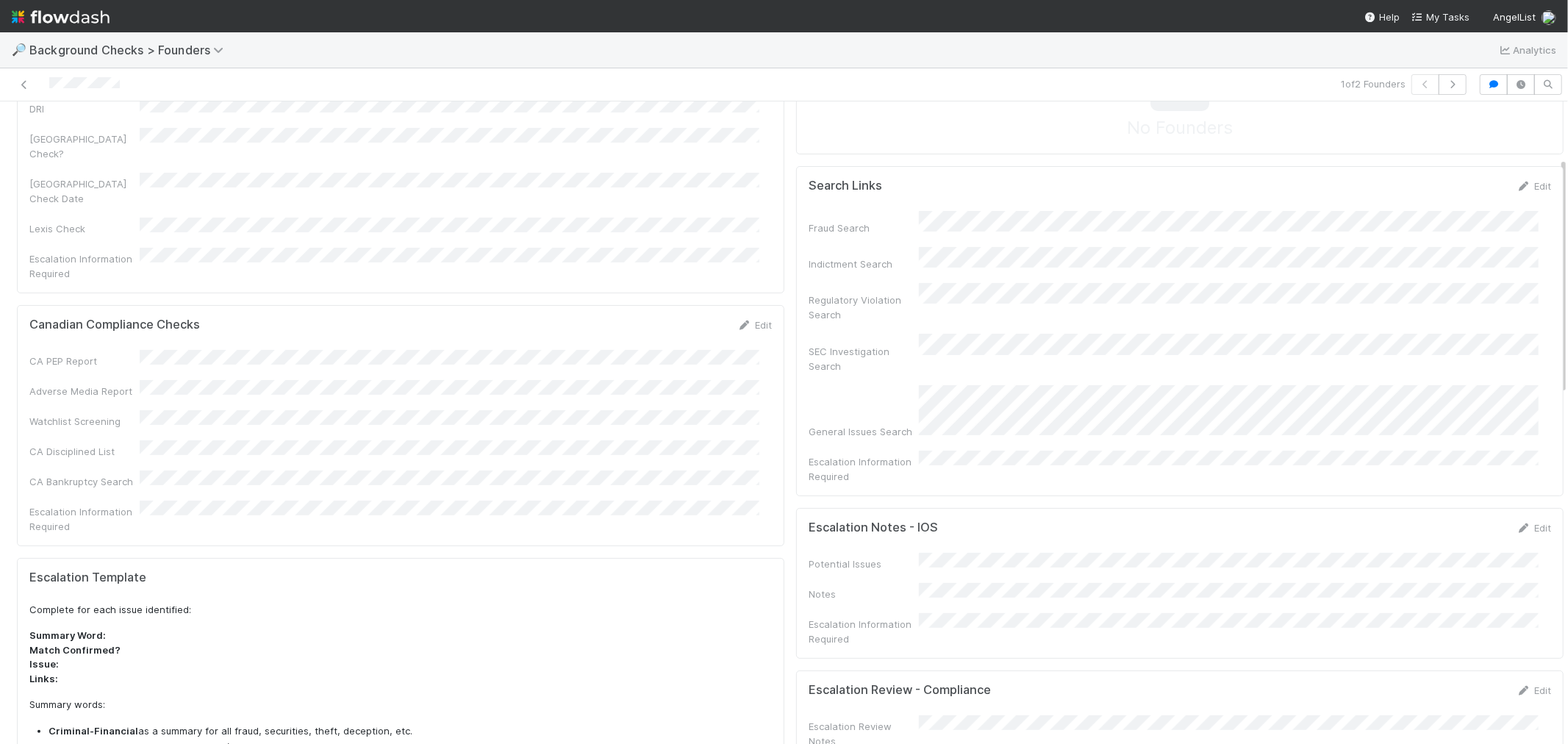
scroll to position [0, 0]
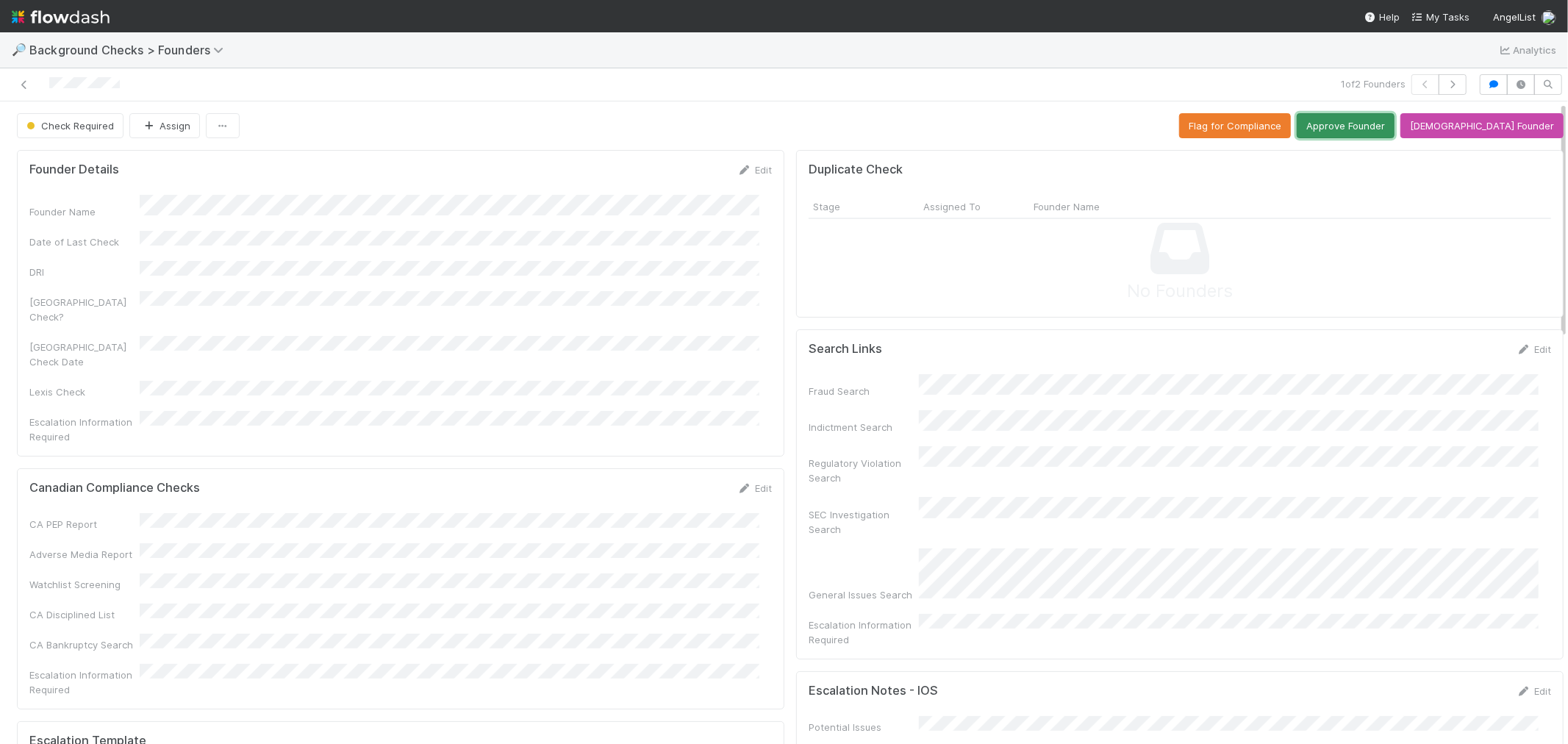
click at [1380, 120] on button "Approve Founder" at bounding box center [1345, 126] width 98 height 25
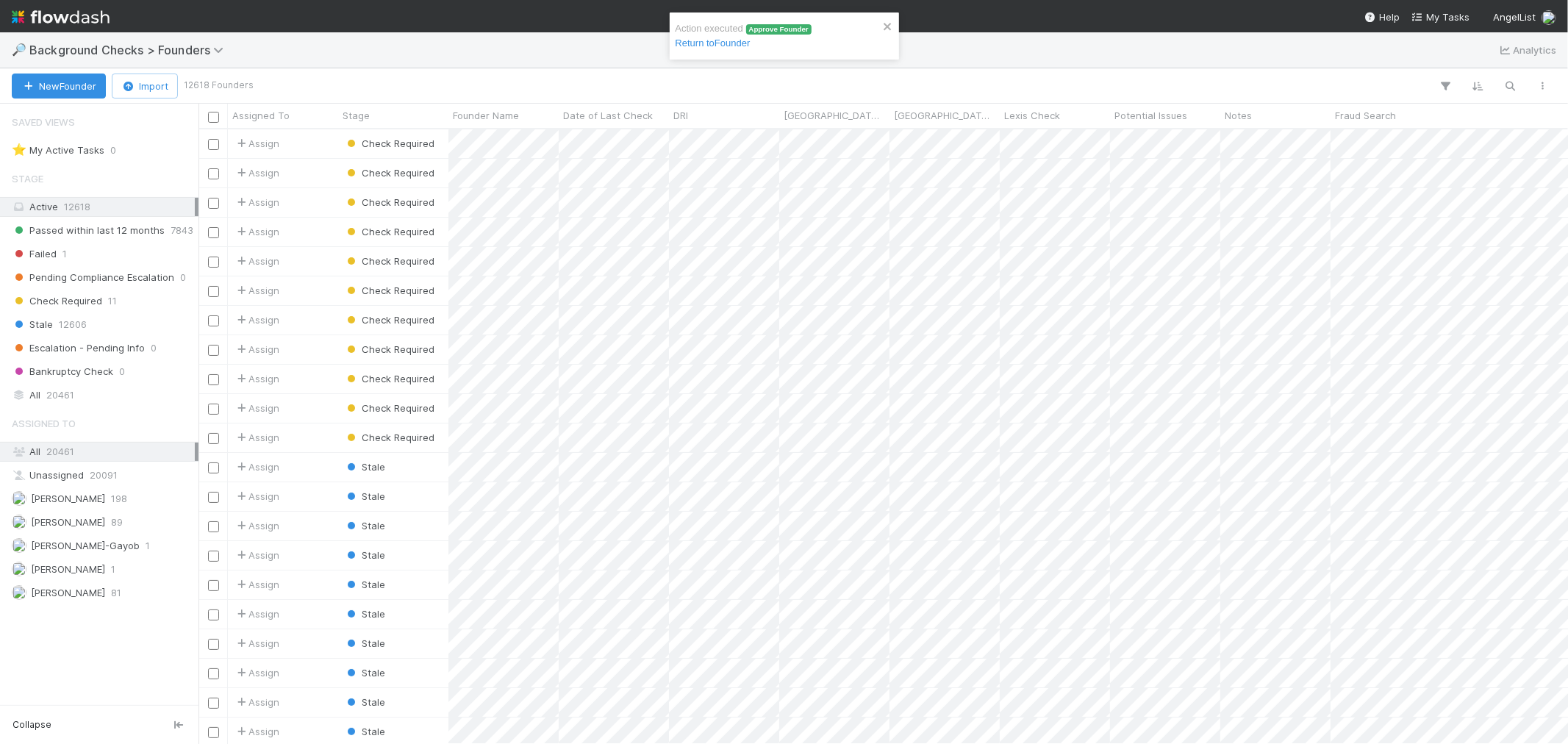
scroll to position [602, 1357]
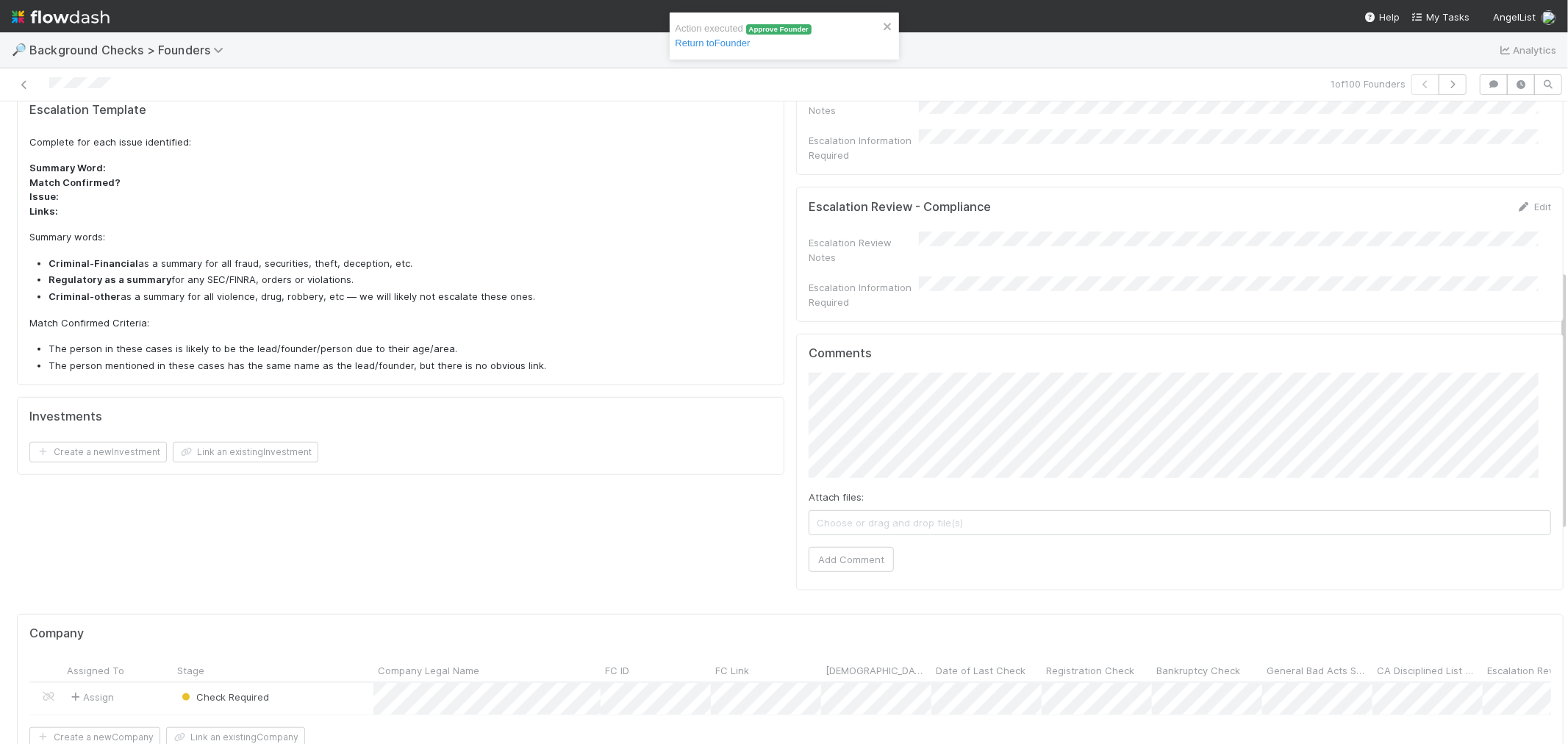
scroll to position [735, 0]
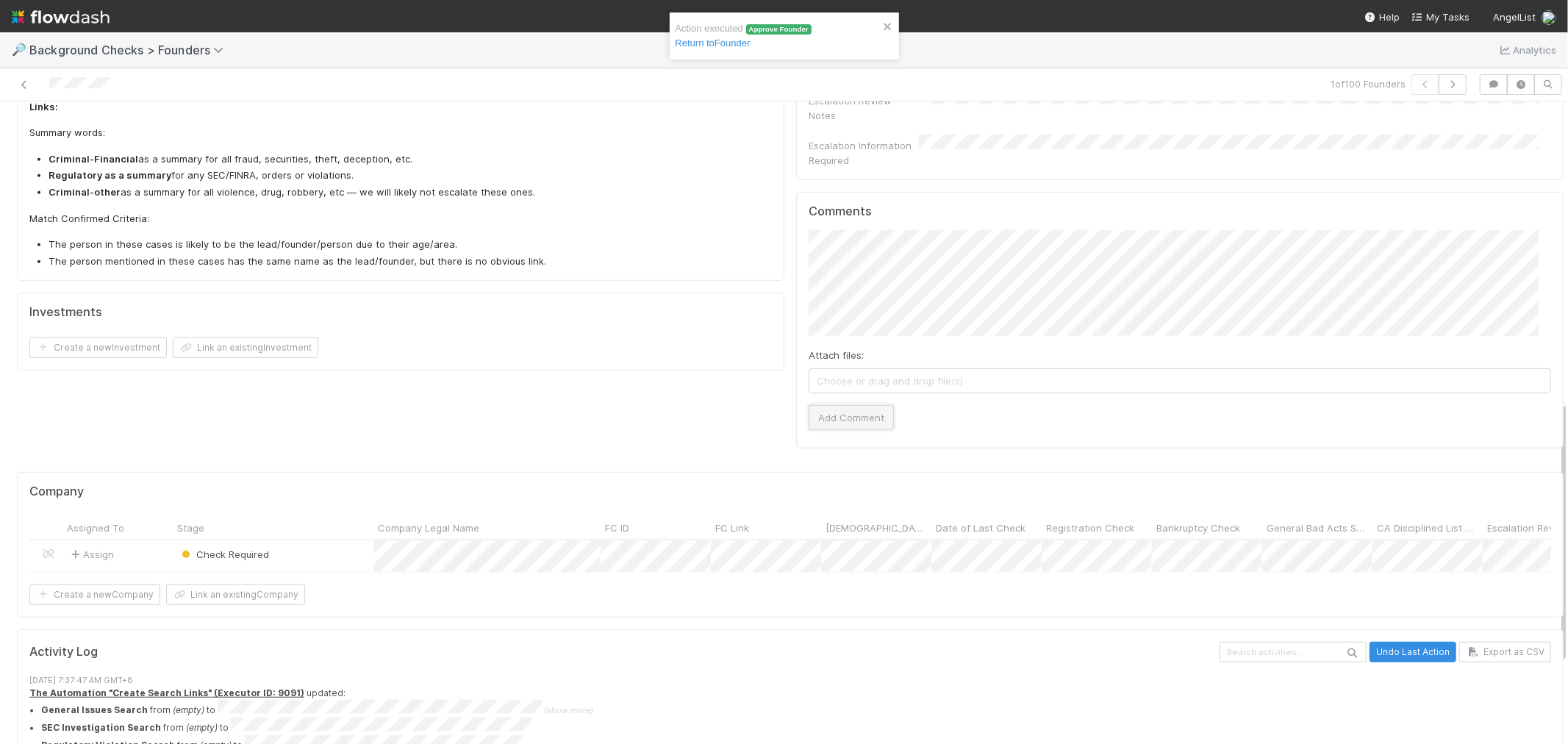
click at [839, 405] on button "Add Comment" at bounding box center [850, 417] width 85 height 25
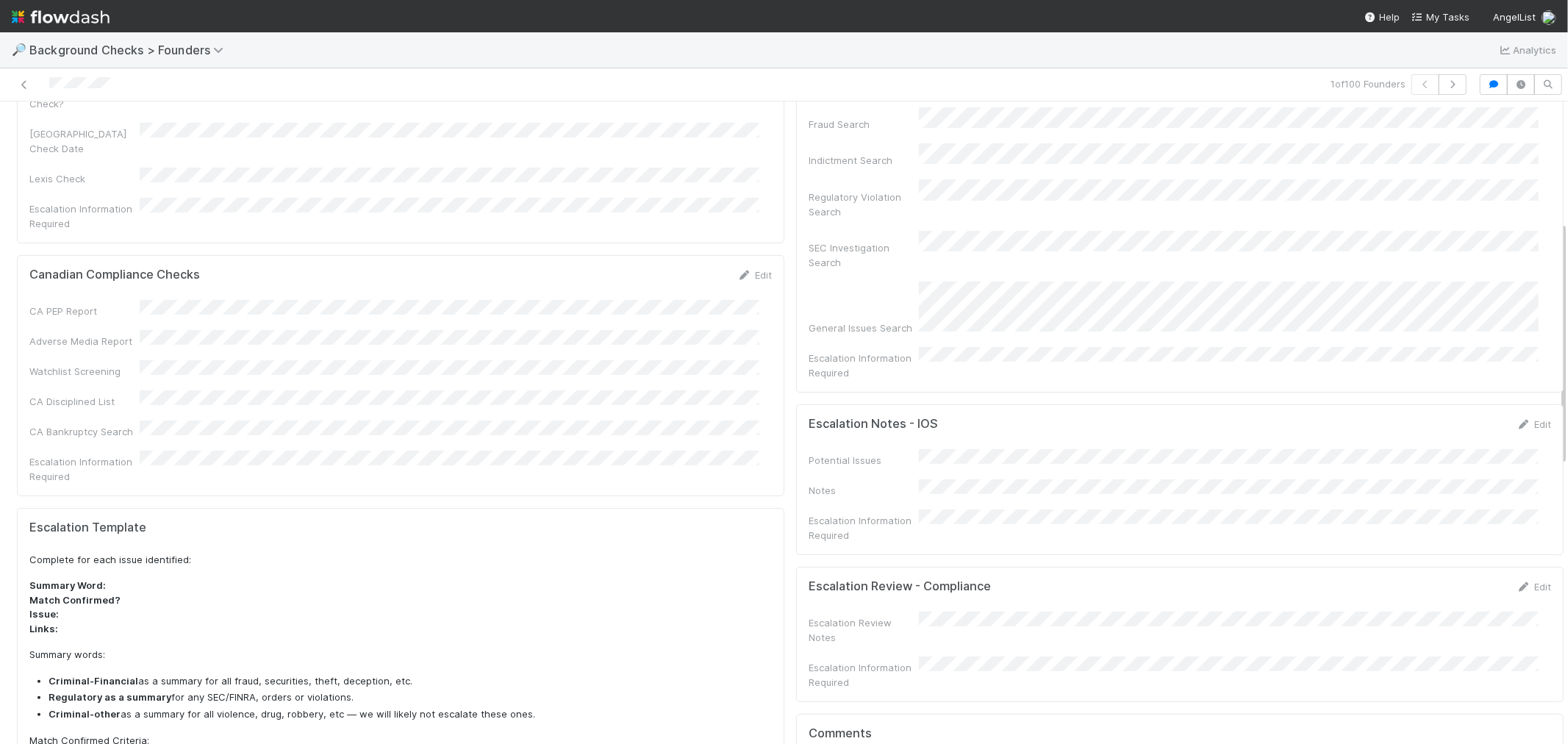
scroll to position [82, 0]
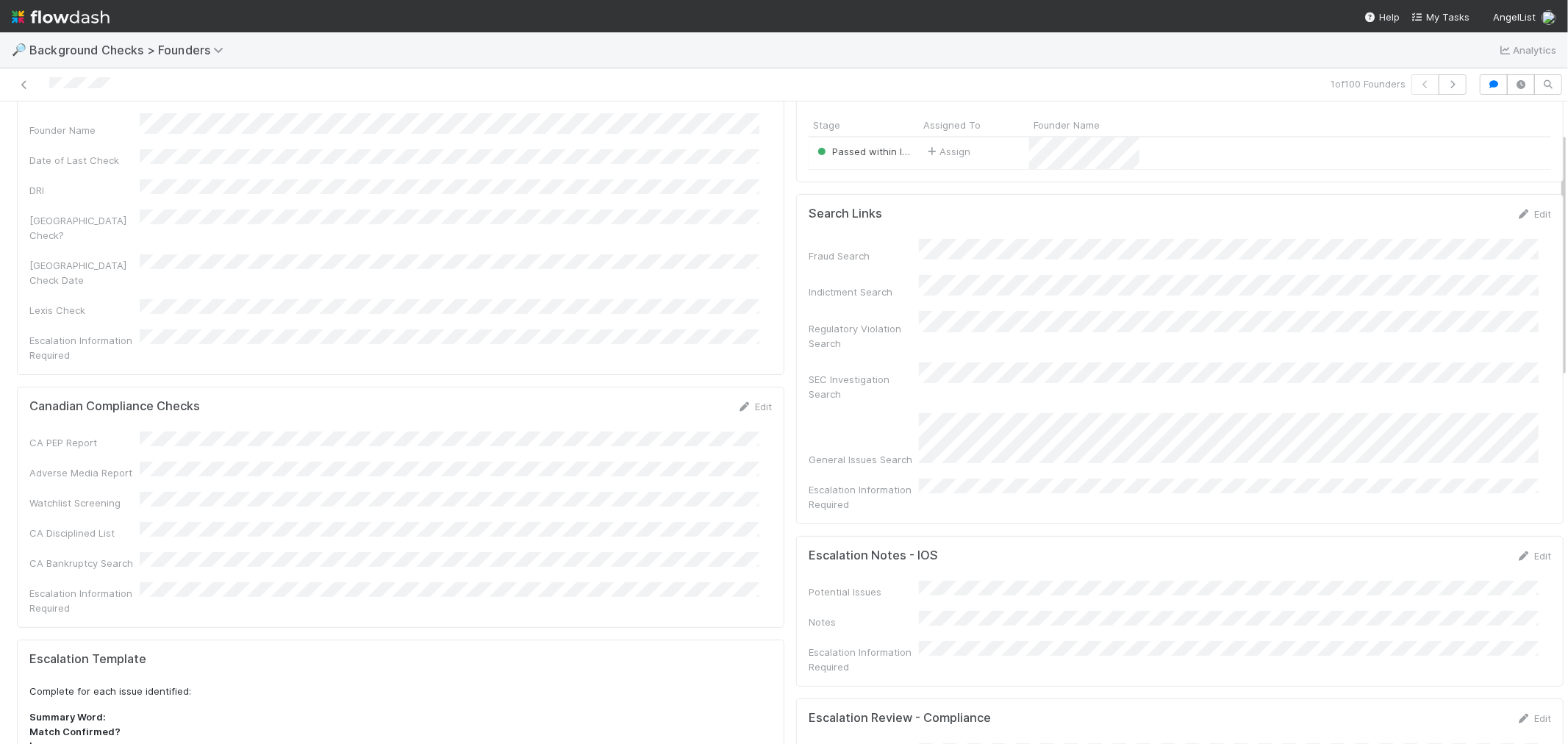
drag, startPoint x: 959, startPoint y: 260, endPoint x: 976, endPoint y: 150, distance: 111.3
click at [976, 150] on div "Assign" at bounding box center [974, 153] width 110 height 32
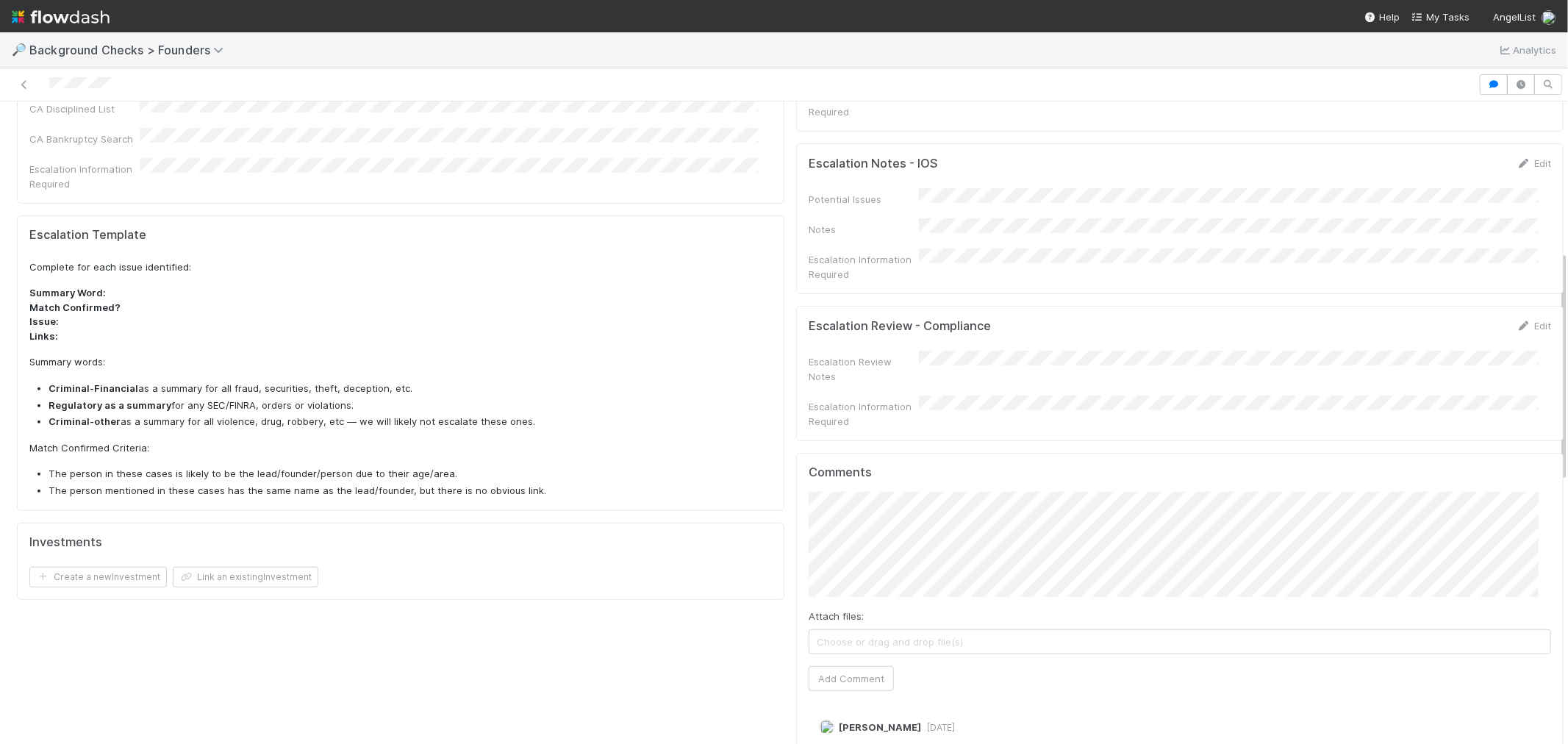
scroll to position [735, 0]
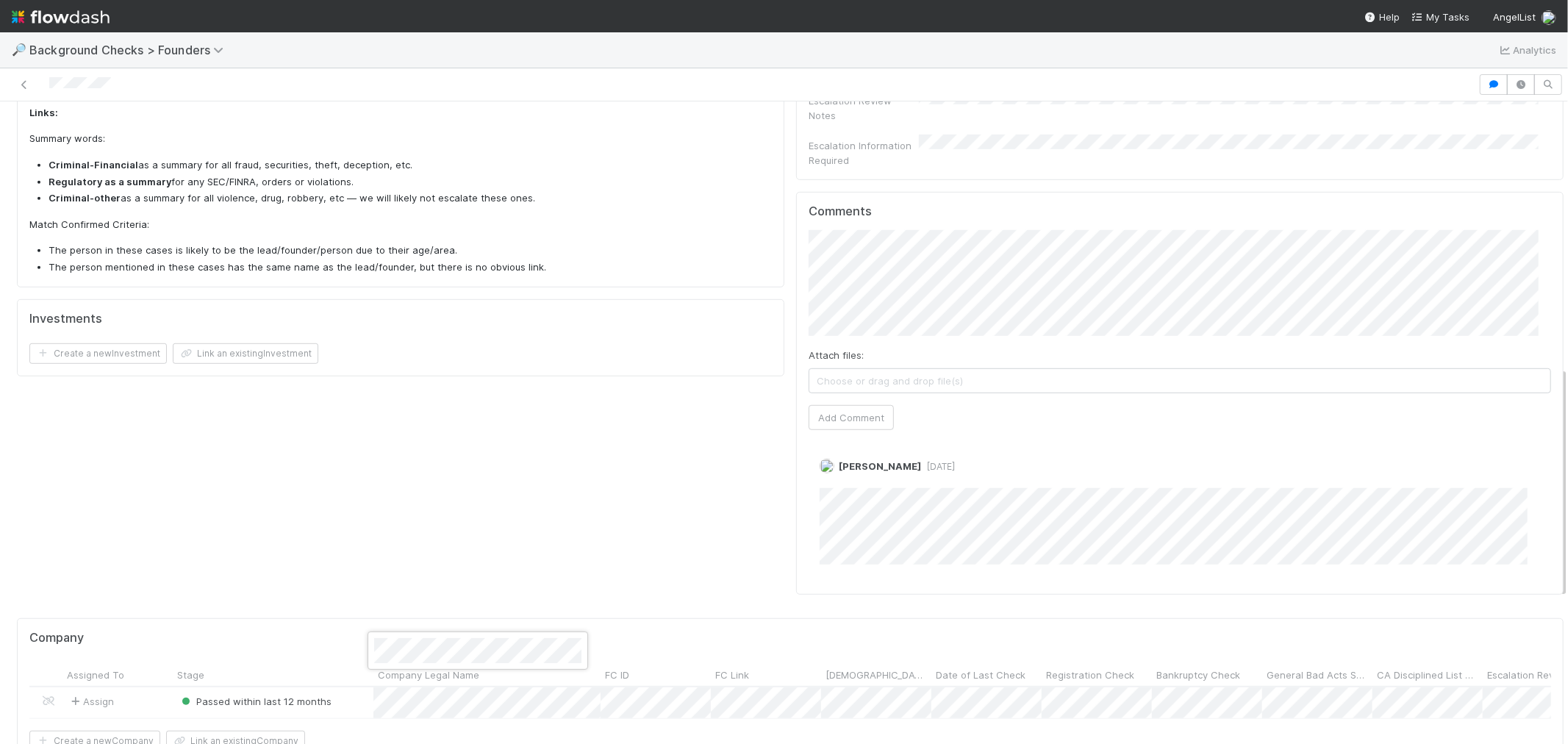
click at [590, 492] on div at bounding box center [784, 372] width 1568 height 744
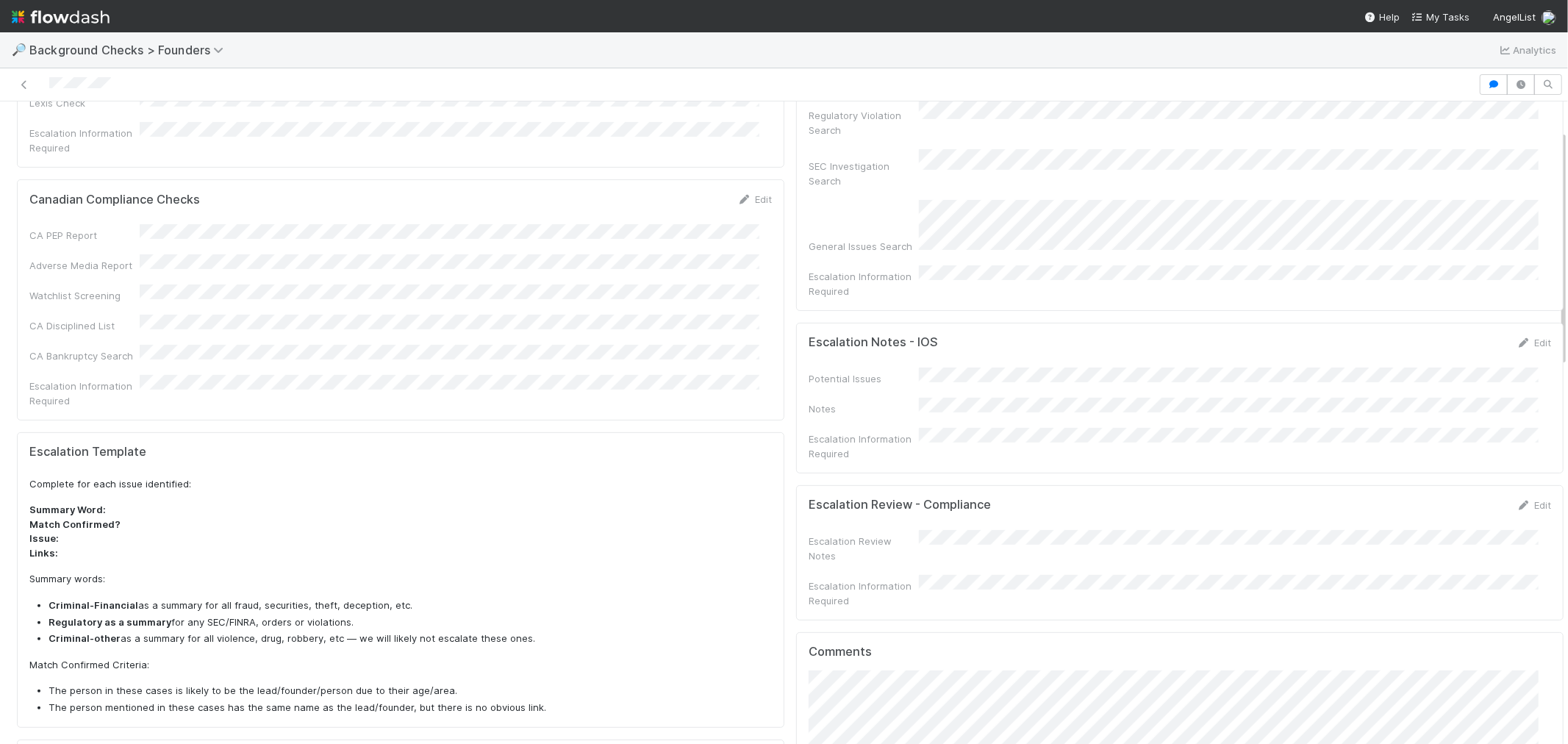
scroll to position [0, 0]
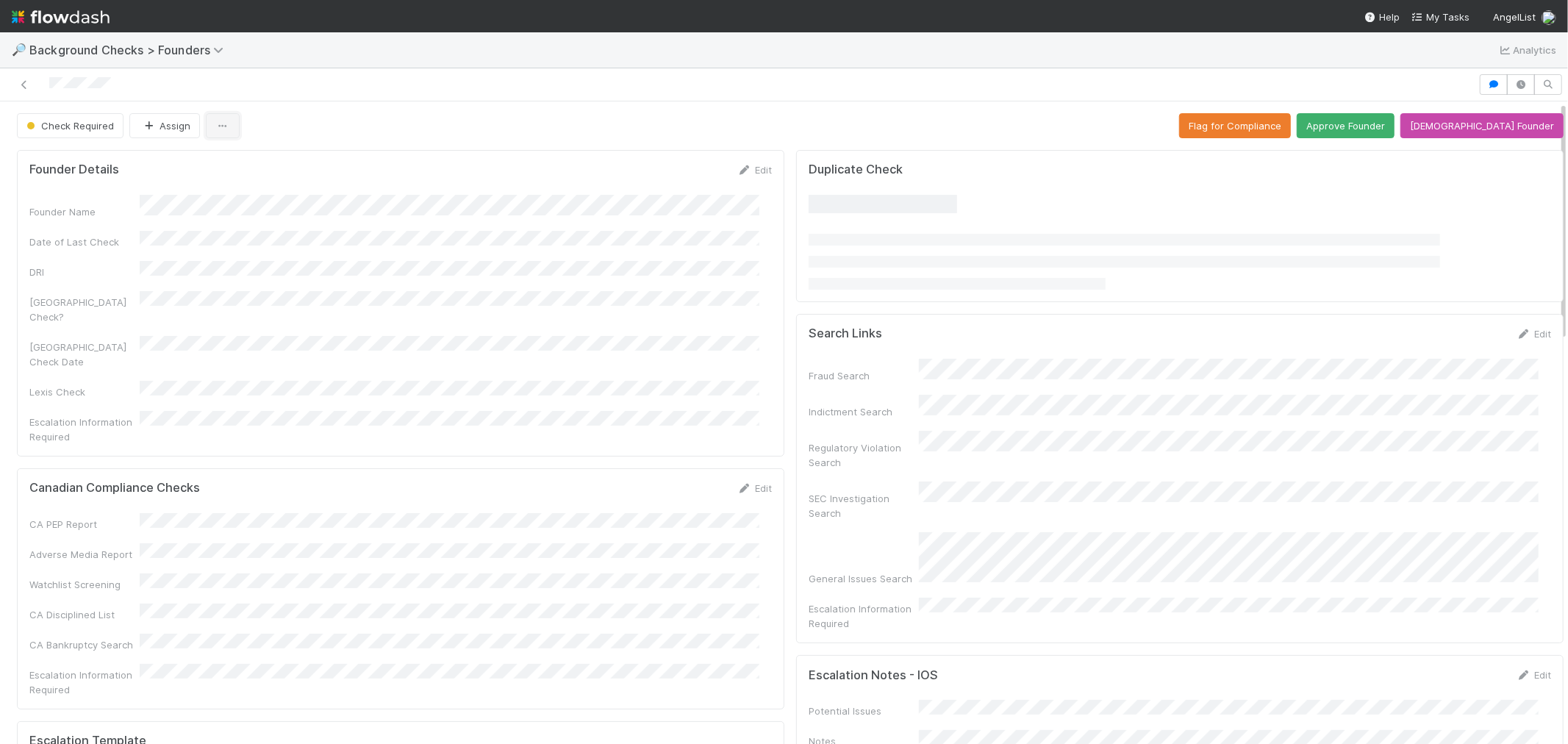
click at [224, 123] on icon "button" at bounding box center [222, 126] width 15 height 10
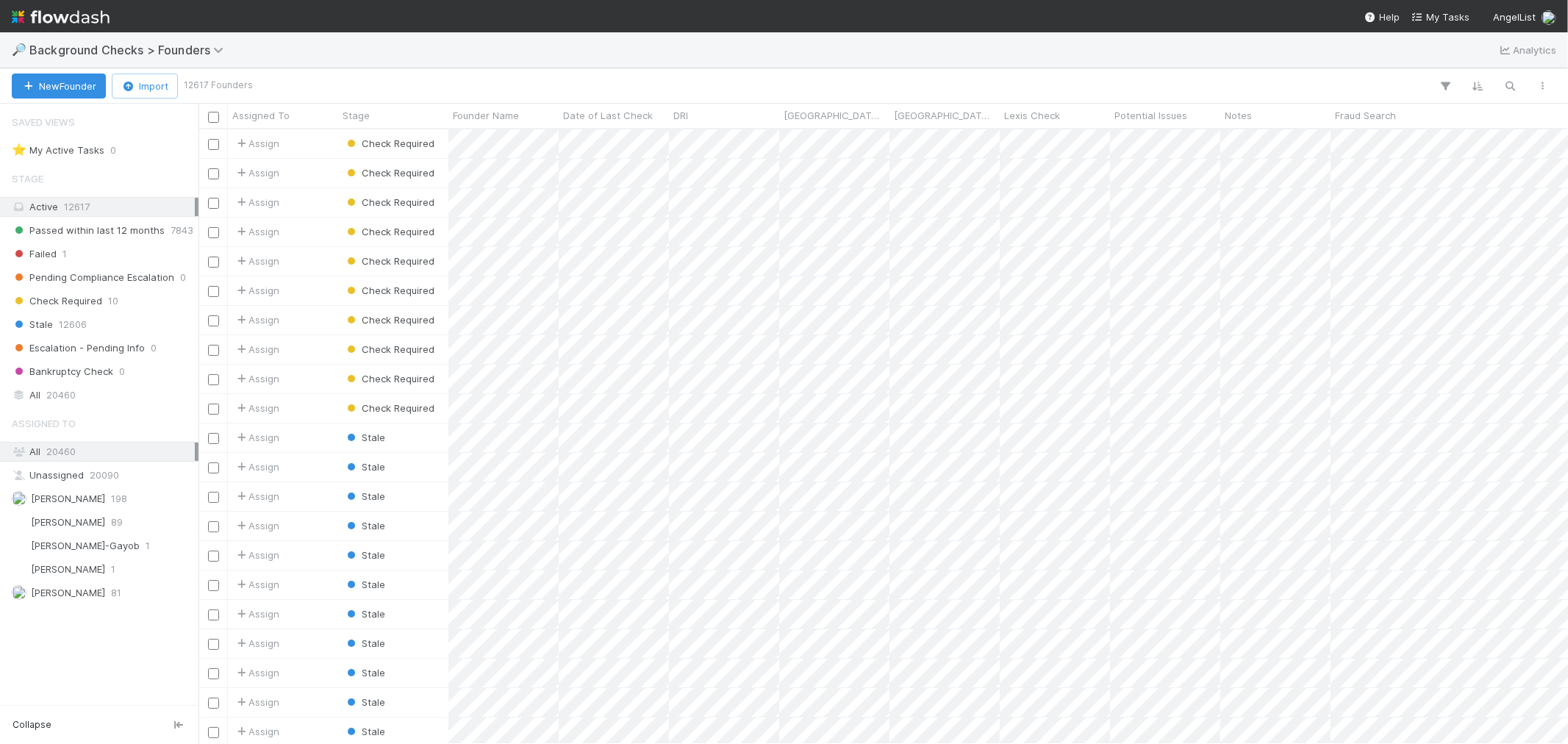
scroll to position [11, 12]
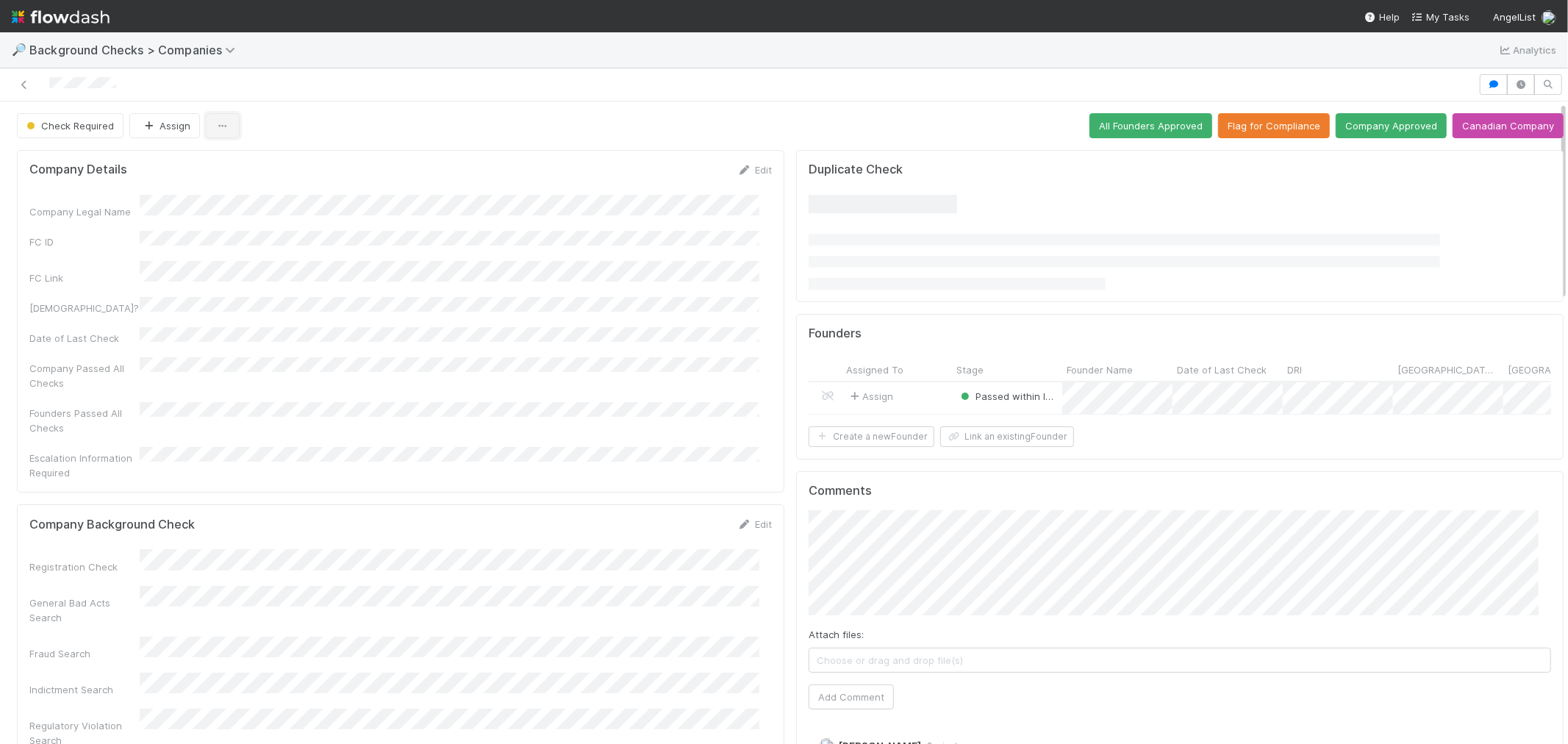
click at [230, 125] on button "button" at bounding box center [222, 126] width 33 height 25
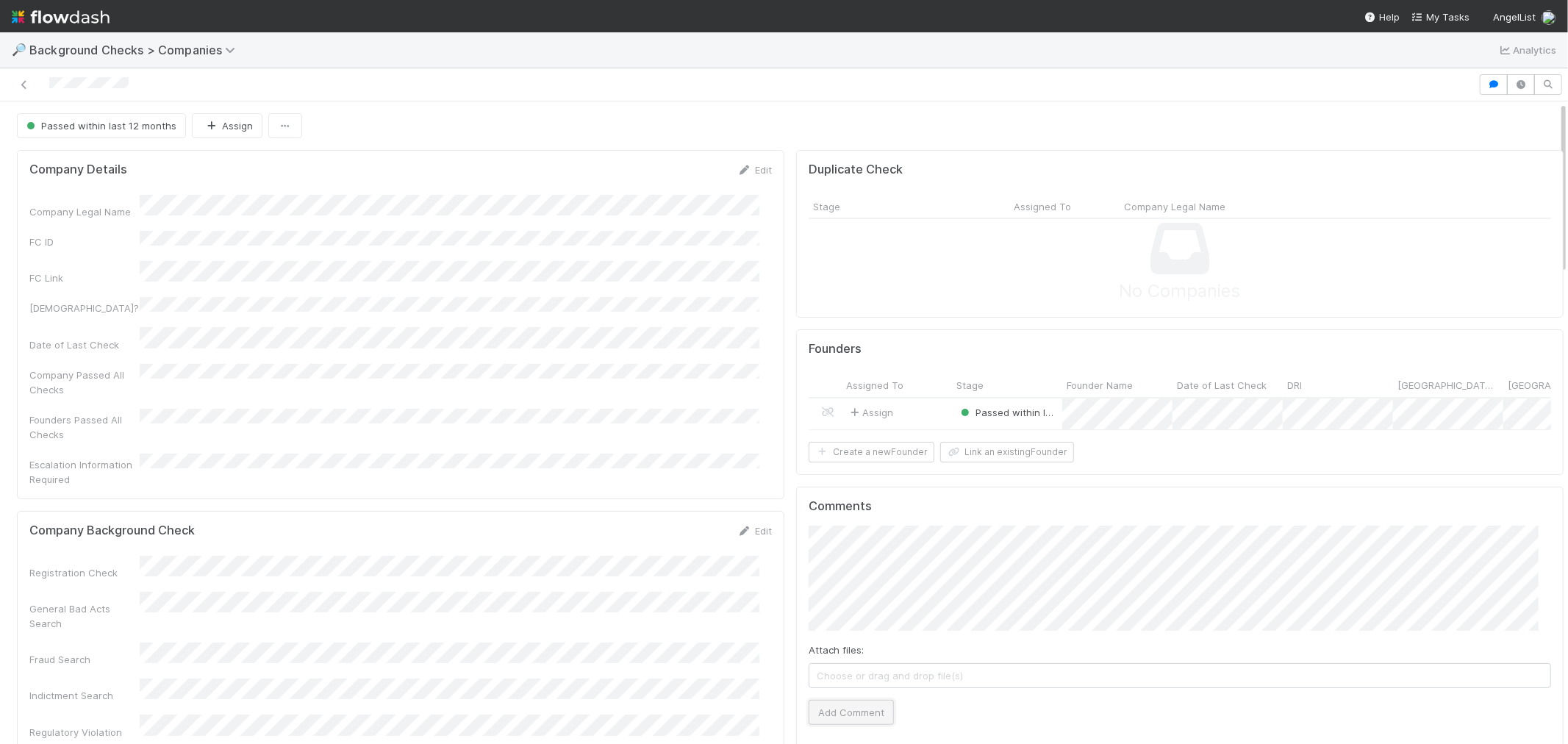
click at [840, 723] on button "Add Comment" at bounding box center [850, 712] width 85 height 25
click at [872, 463] on button "Create a new Founder" at bounding box center [871, 451] width 126 height 20
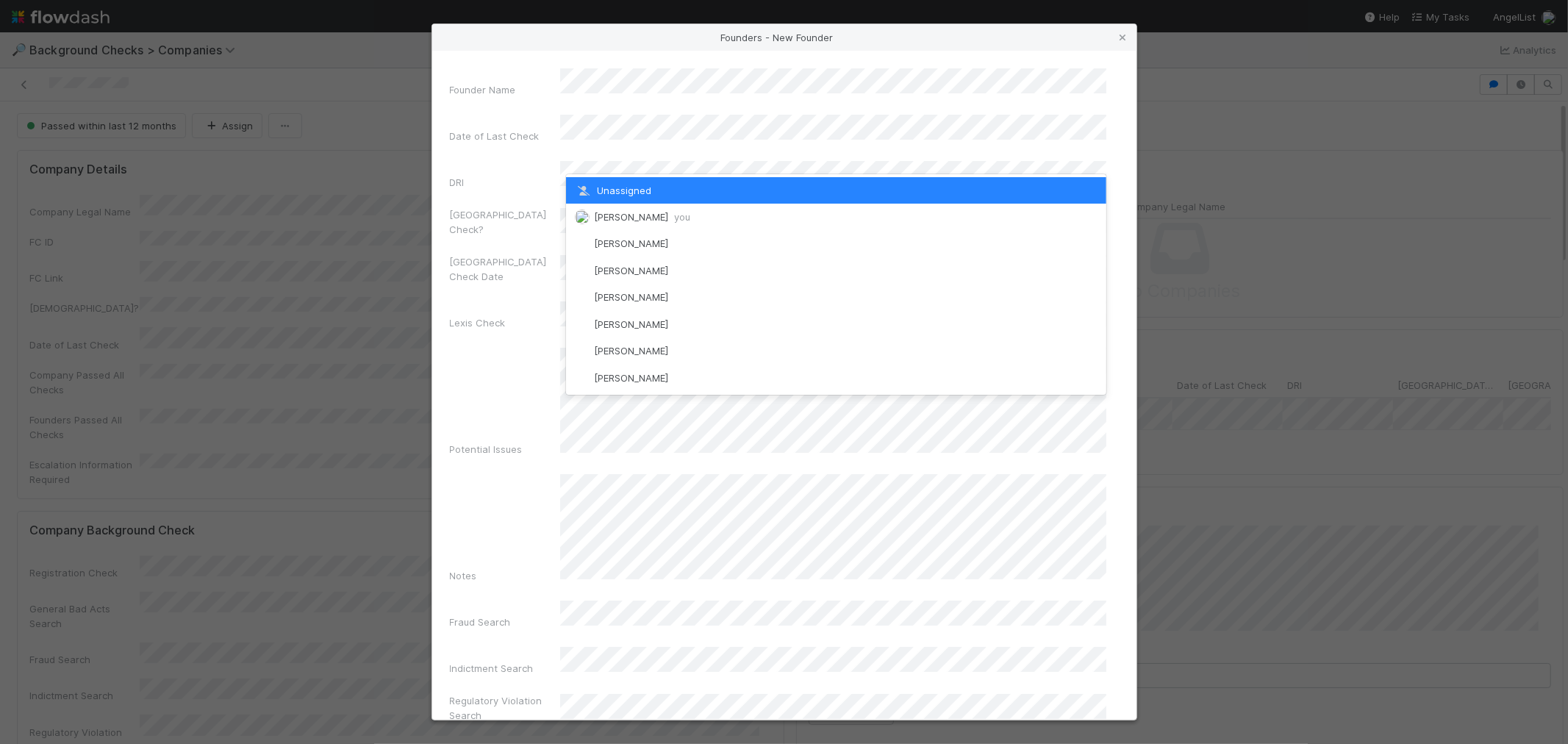
click at [649, 209] on div "[PERSON_NAME] you" at bounding box center [836, 216] width 540 height 26
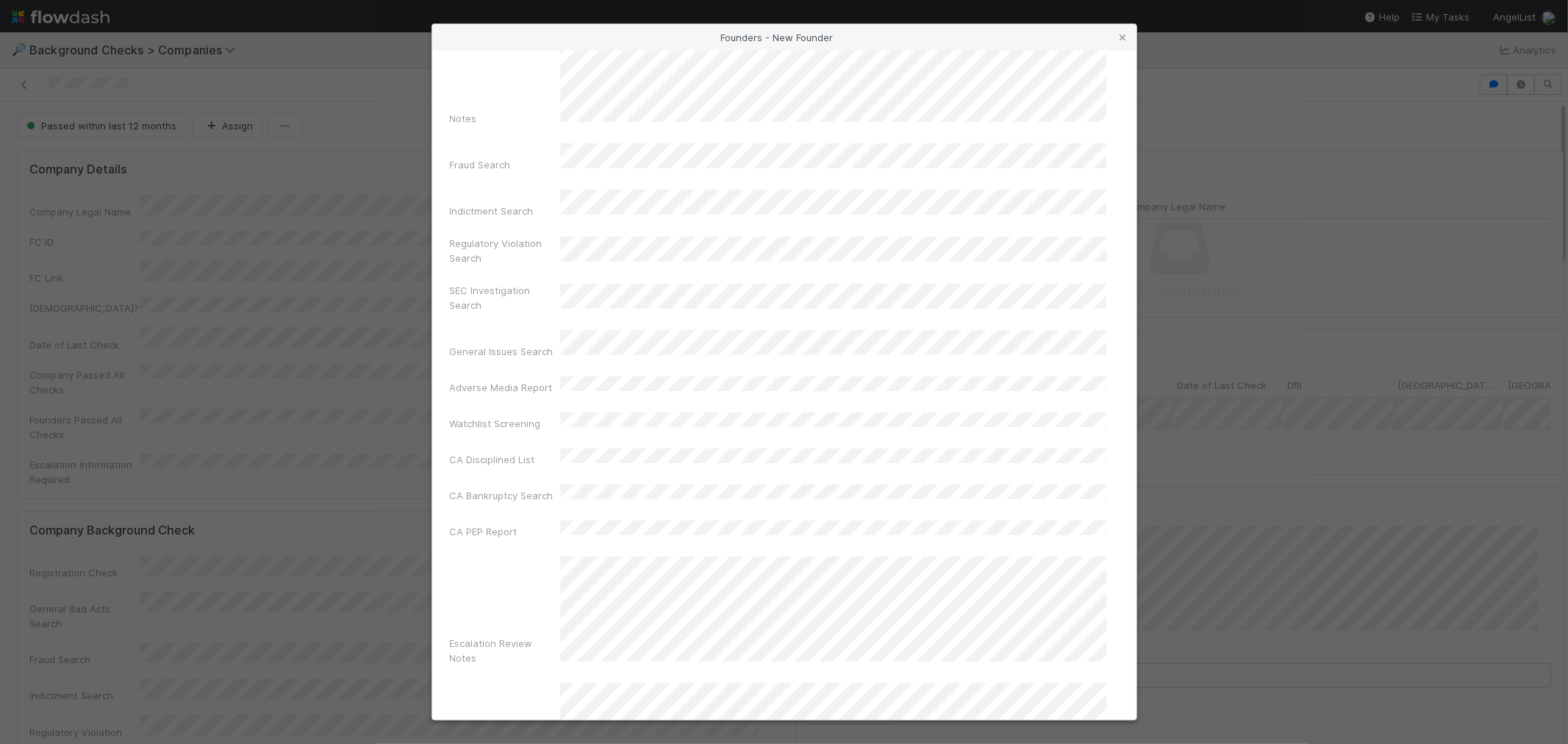
scroll to position [520, 0]
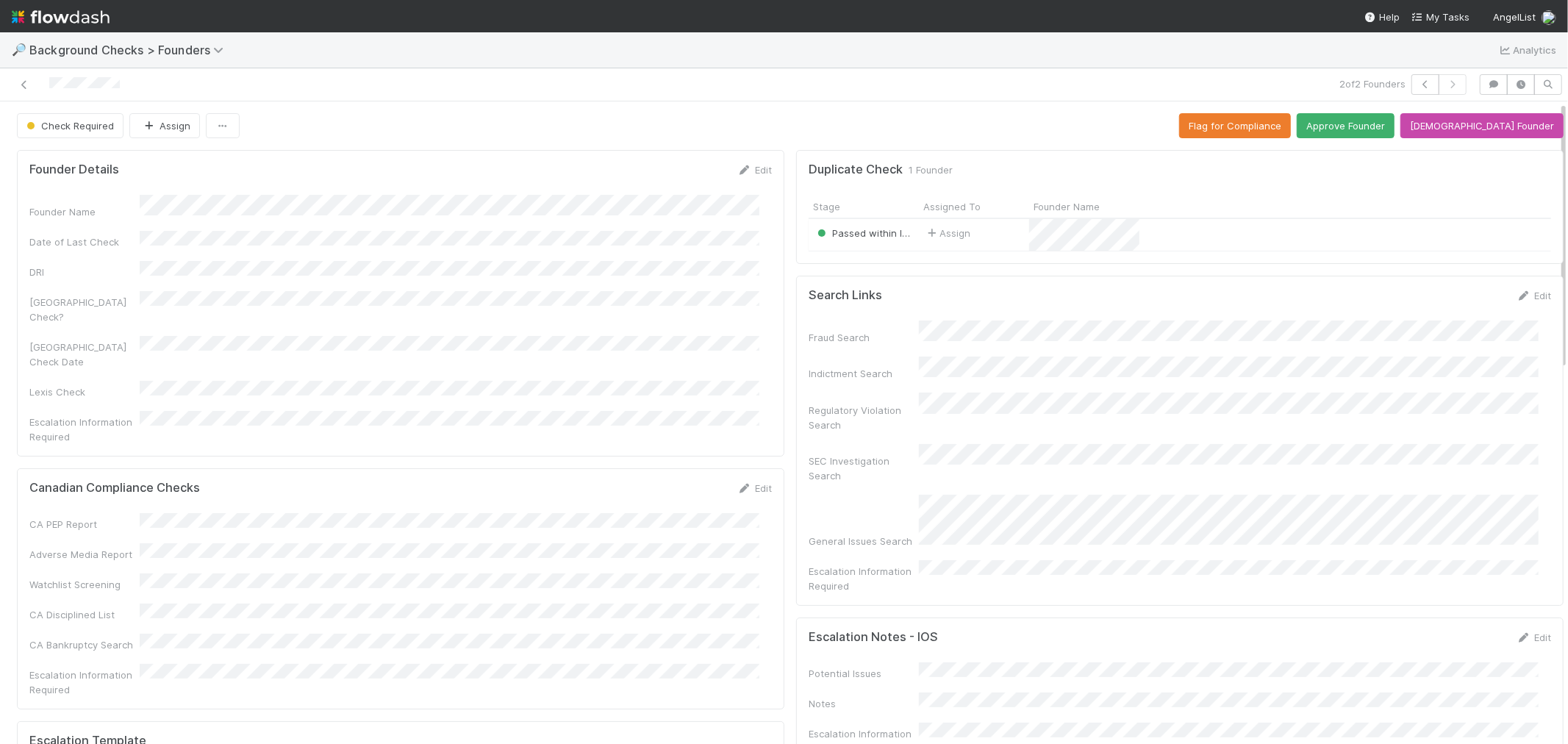
click at [989, 232] on div "Assign" at bounding box center [974, 235] width 110 height 32
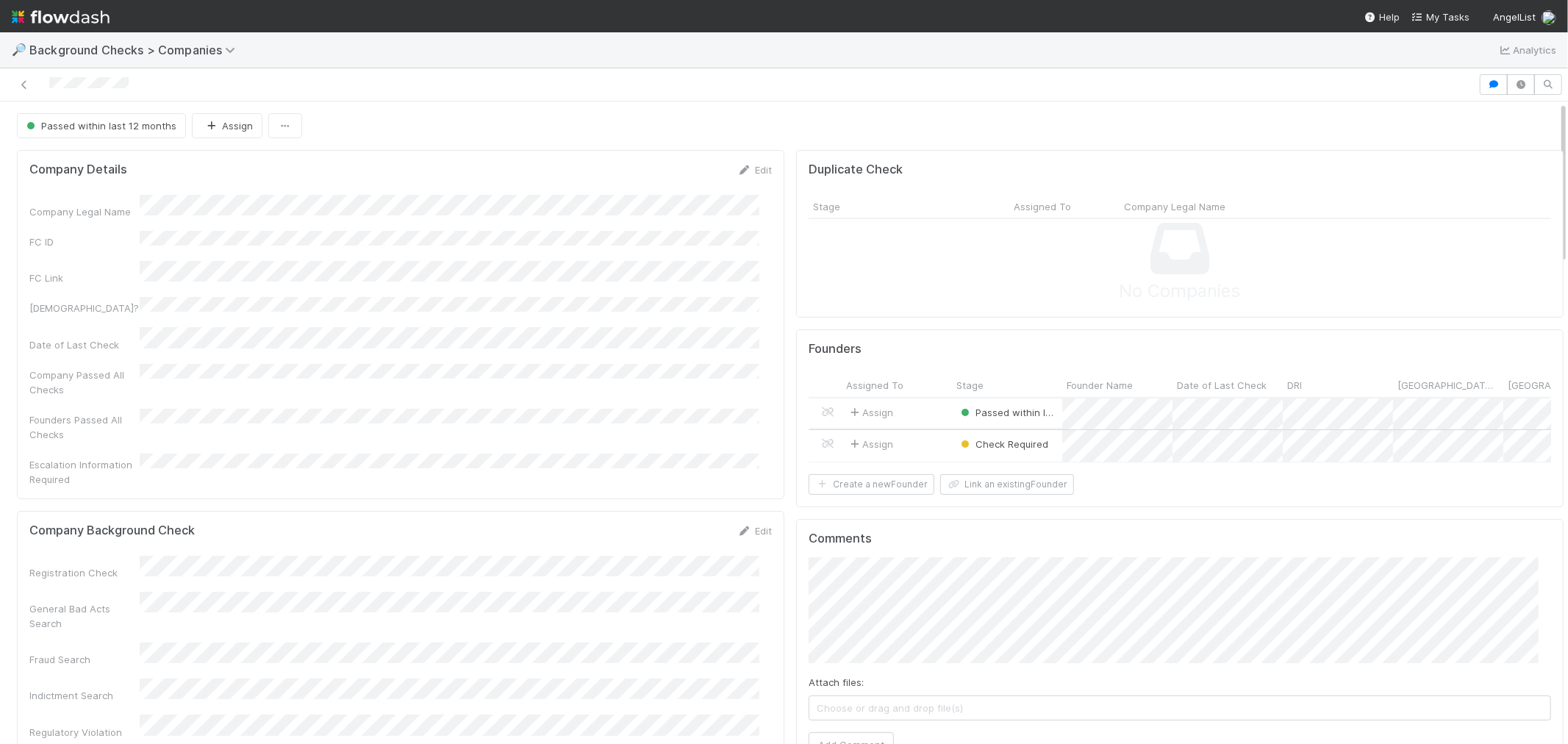
click at [908, 443] on div "Assign" at bounding box center [896, 446] width 110 height 32
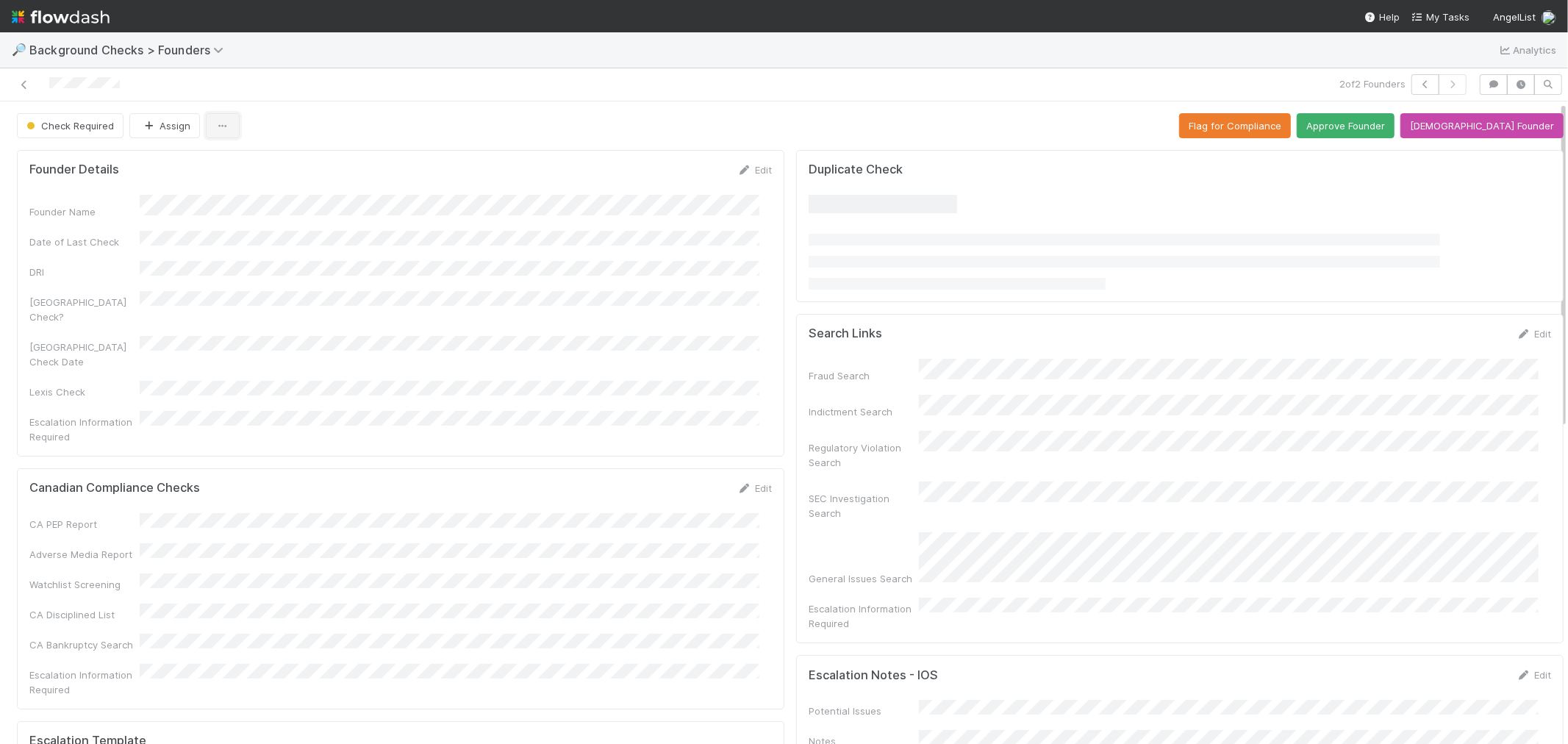
click at [229, 130] on button "button" at bounding box center [222, 126] width 33 height 25
click at [219, 128] on div at bounding box center [784, 372] width 1568 height 744
click at [219, 130] on icon "button" at bounding box center [222, 126] width 15 height 10
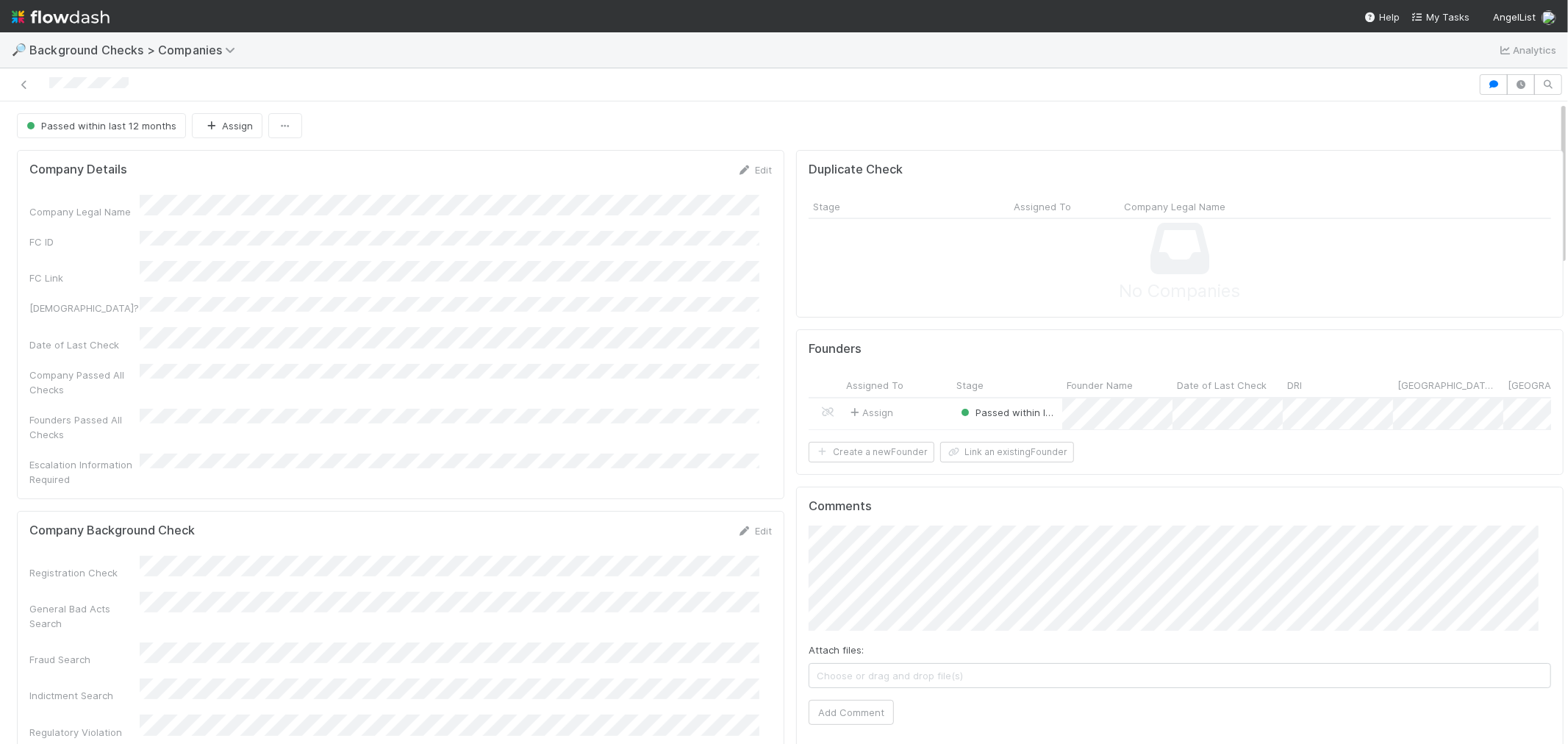
click at [979, 431] on div "Assign Passed within last 12 months 6/26/25, 7:00:10 AM 6/26/25, 7:01:09 AM" at bounding box center [1179, 414] width 742 height 33
click at [974, 463] on button "Link an existing Founder" at bounding box center [1007, 451] width 134 height 20
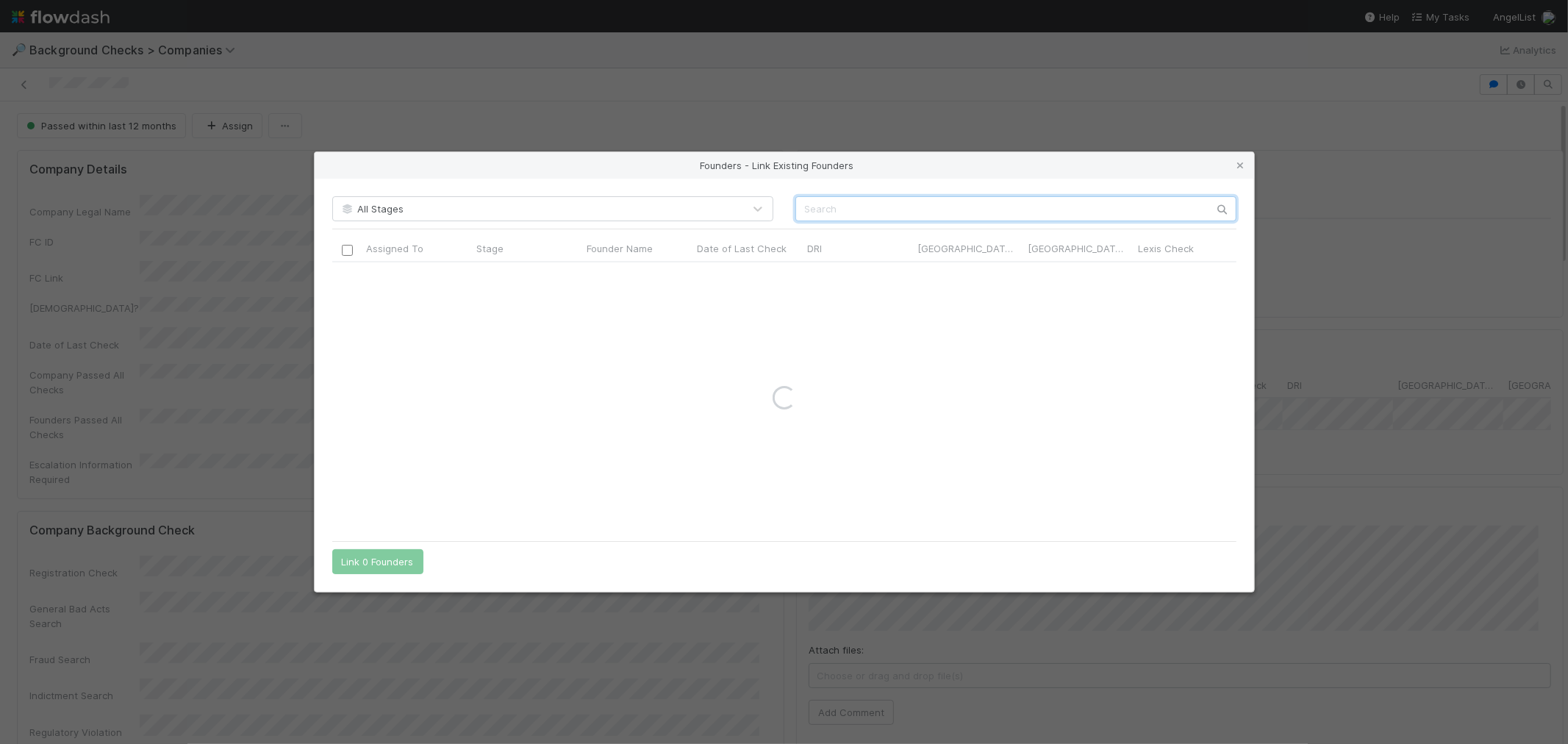
click at [899, 208] on input "text" at bounding box center [1015, 208] width 441 height 25
paste input "Steven Arellano"
type input "Steven Arellano"
click at [346, 274] on input "checkbox" at bounding box center [346, 277] width 11 height 11
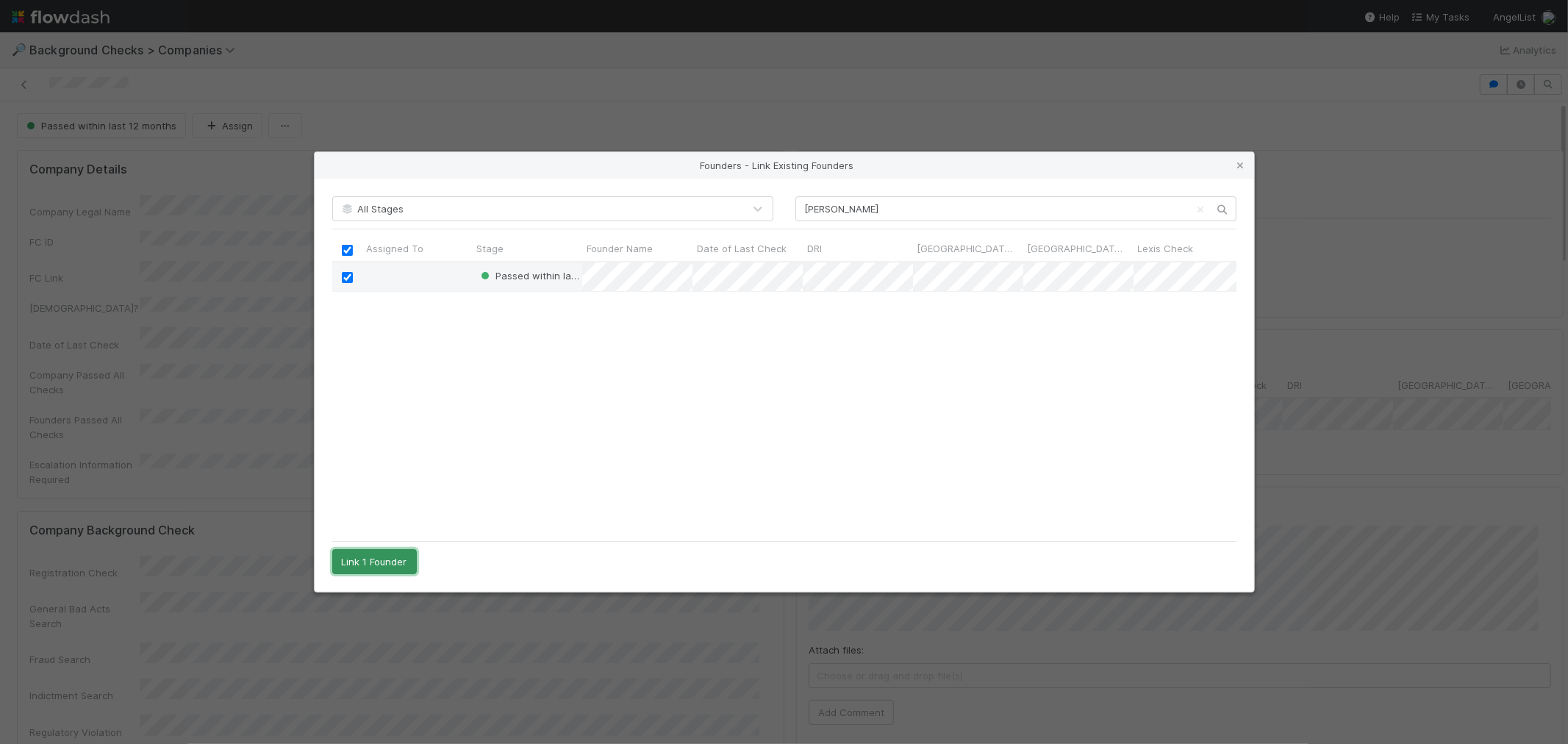
click at [393, 566] on button "Link 1 Founder" at bounding box center [375, 561] width 84 height 25
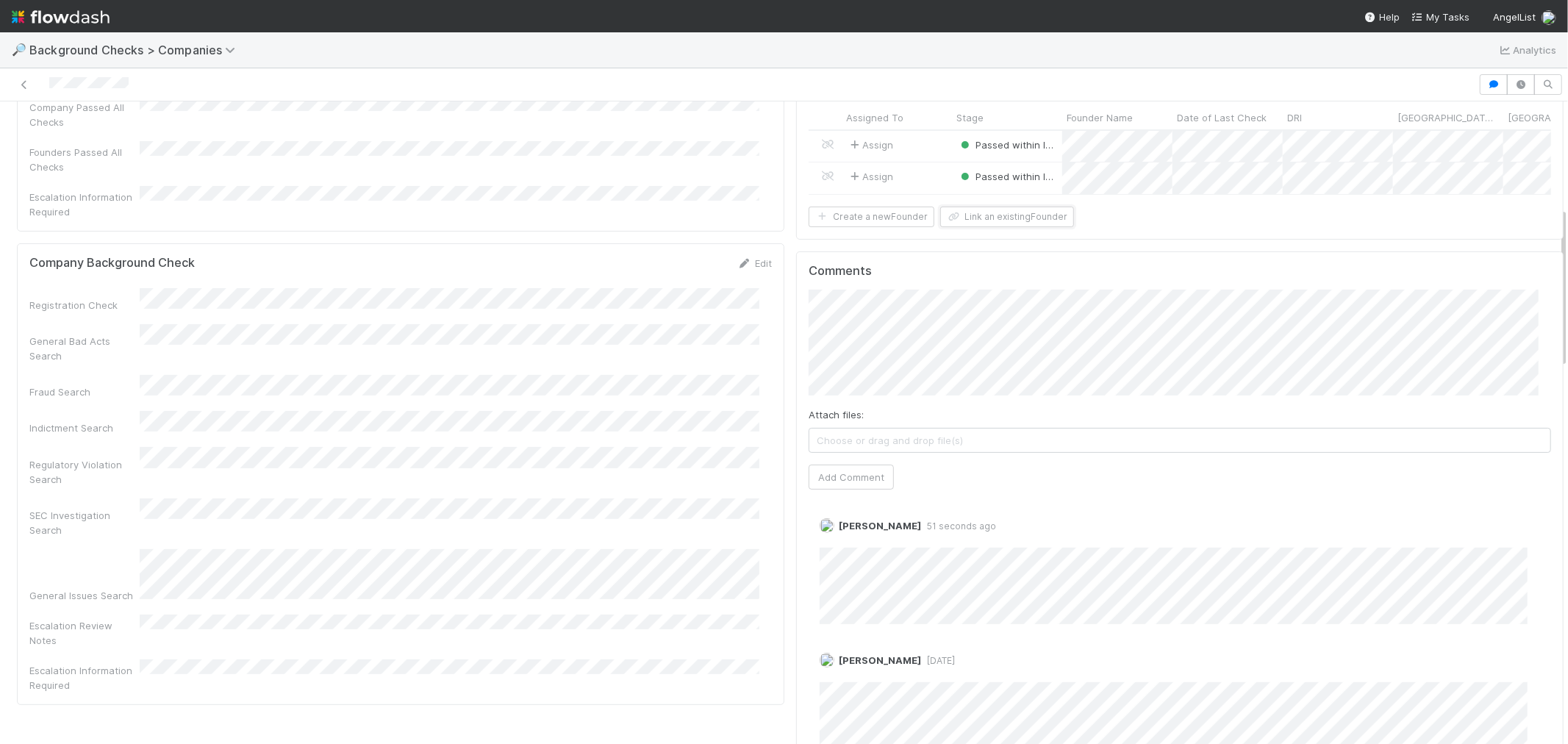
scroll to position [0, 0]
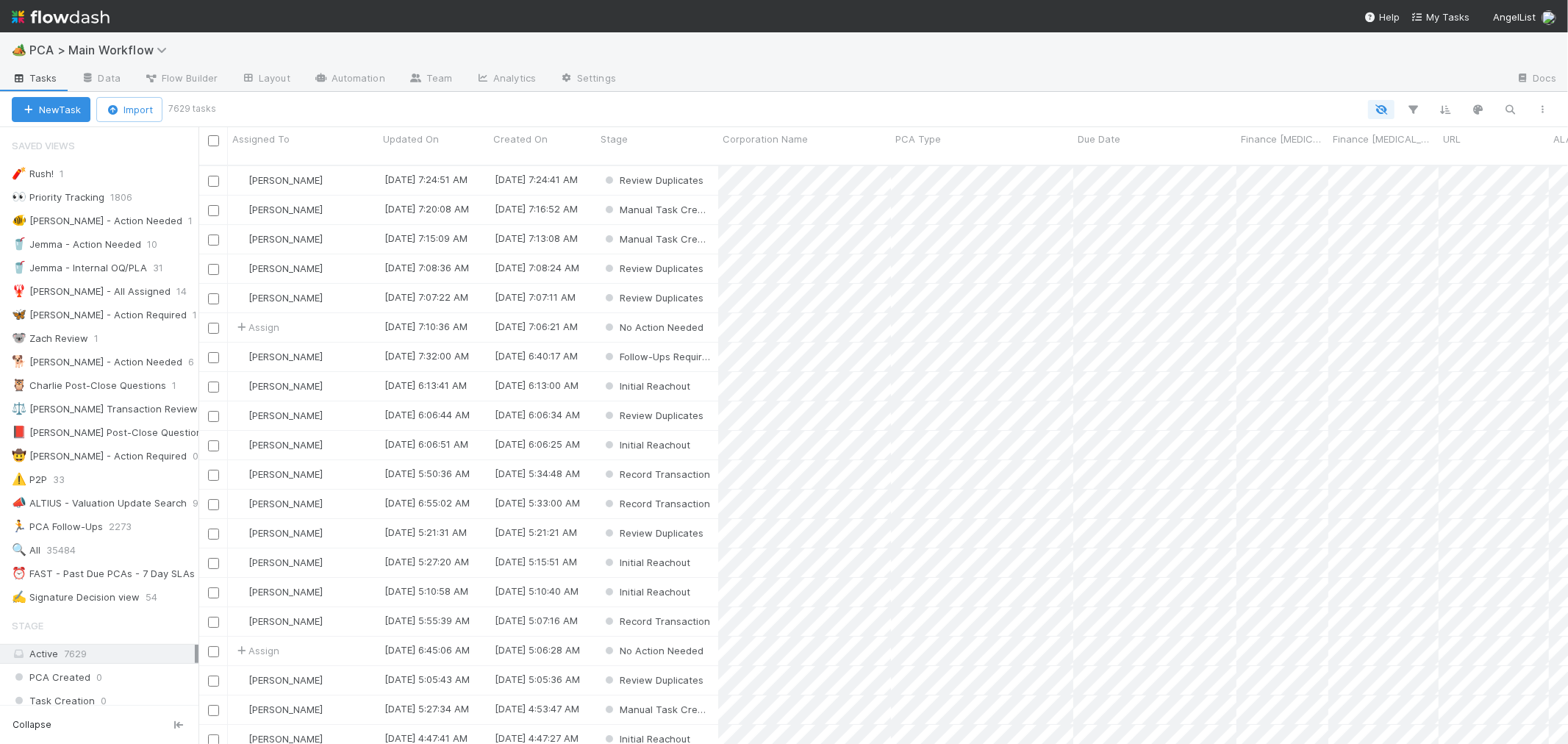
scroll to position [579, 1357]
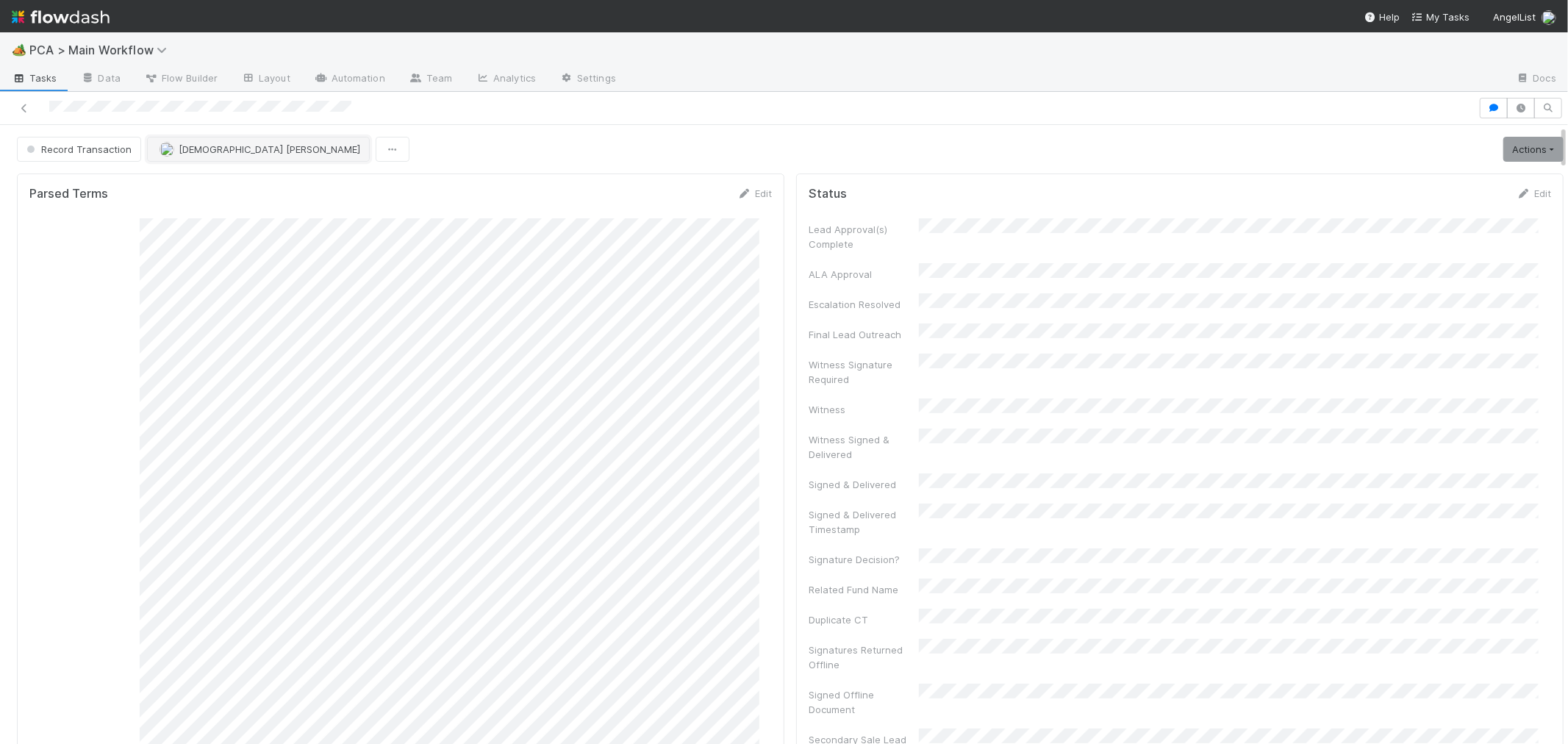
click at [204, 153] on span "[DEMOGRAPHIC_DATA] [PERSON_NAME]" at bounding box center [269, 149] width 181 height 11
click at [530, 222] on div at bounding box center [784, 372] width 1568 height 744
click at [26, 105] on icon at bounding box center [24, 108] width 15 height 10
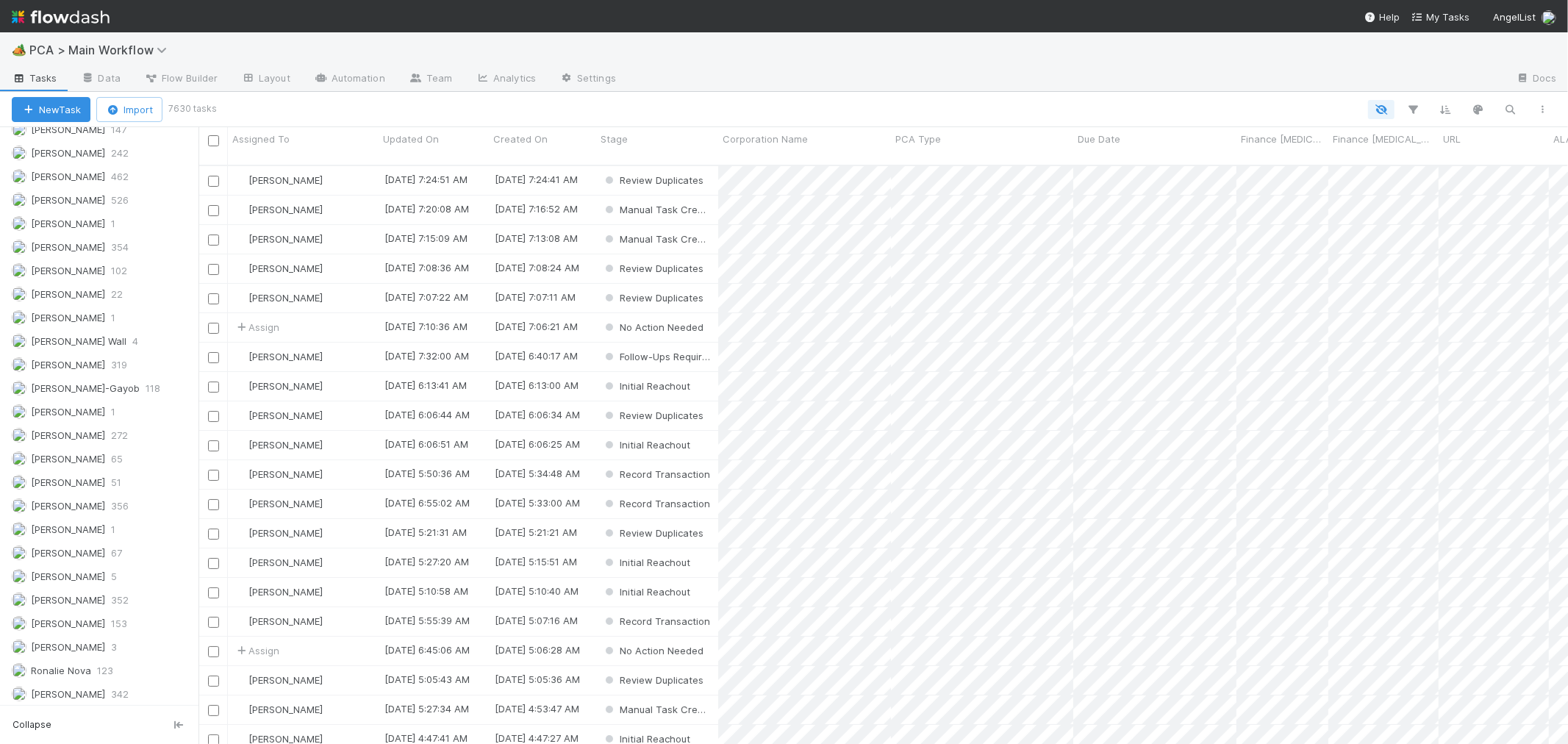
scroll to position [2082, 0]
click at [83, 622] on span "[PERSON_NAME]" at bounding box center [68, 620] width 74 height 11
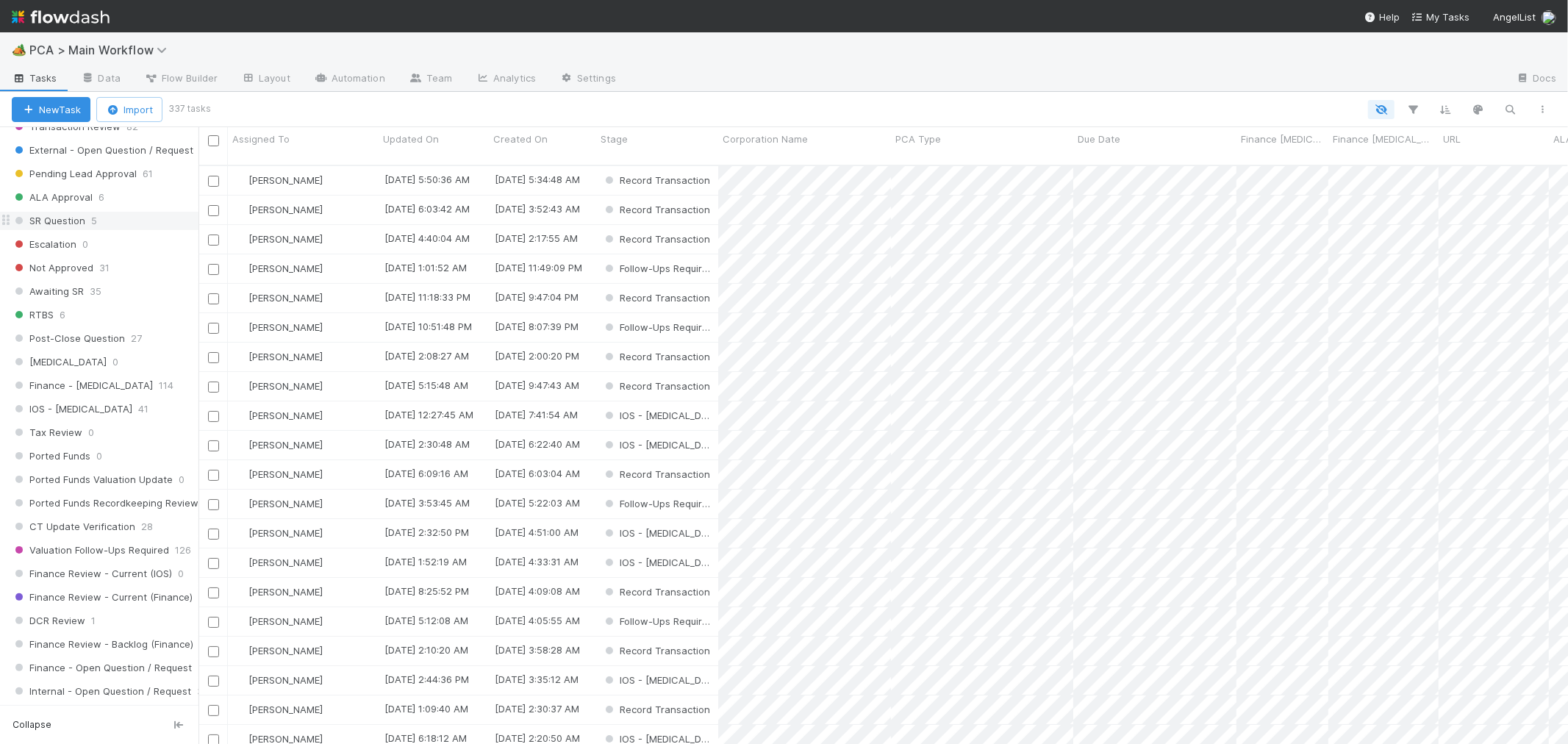
scroll to position [695, 0]
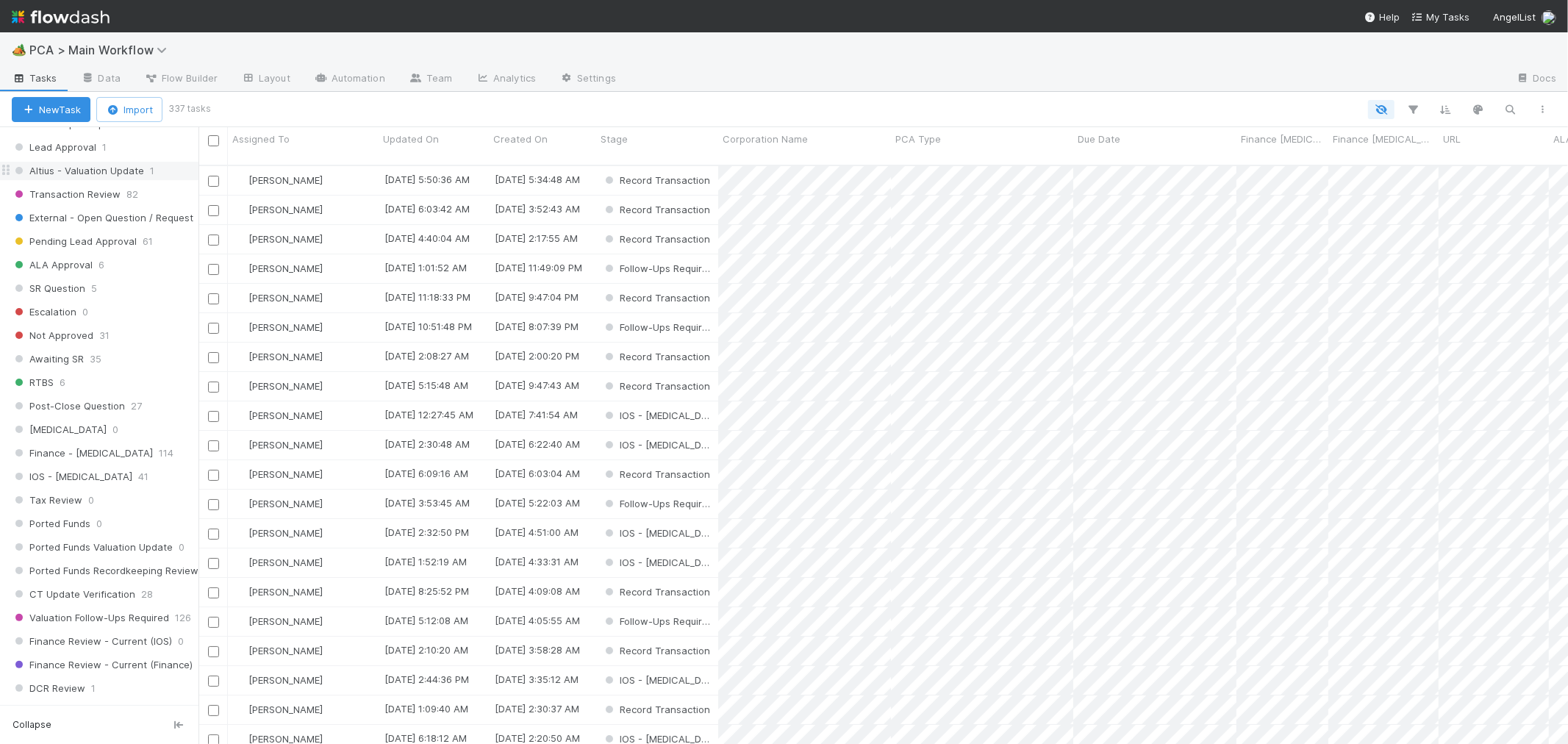
click at [120, 179] on span "Altius - Valuation Update" at bounding box center [77, 171] width 132 height 18
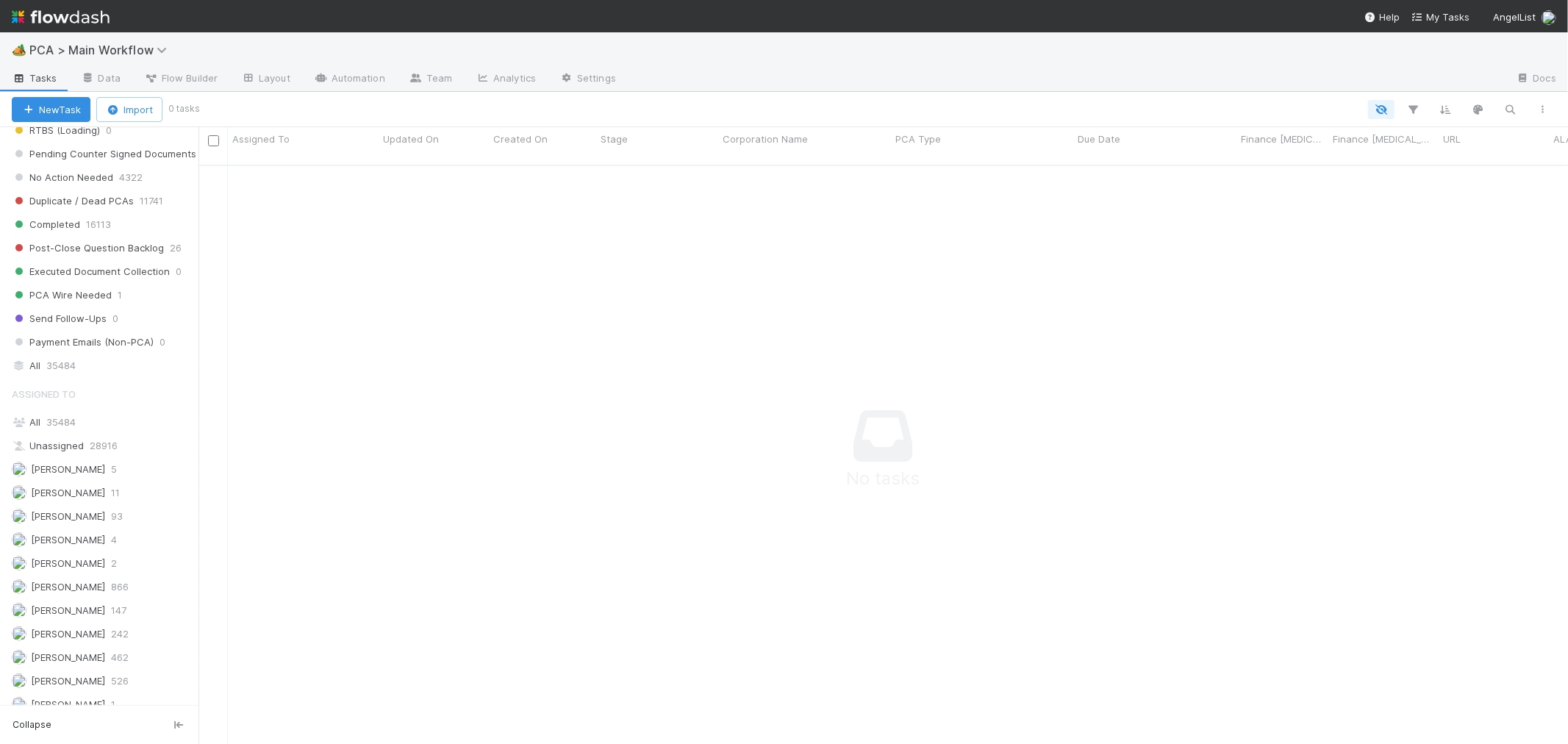
scroll to position [566, 1345]
click at [99, 427] on div "All 35484" at bounding box center [103, 422] width 183 height 18
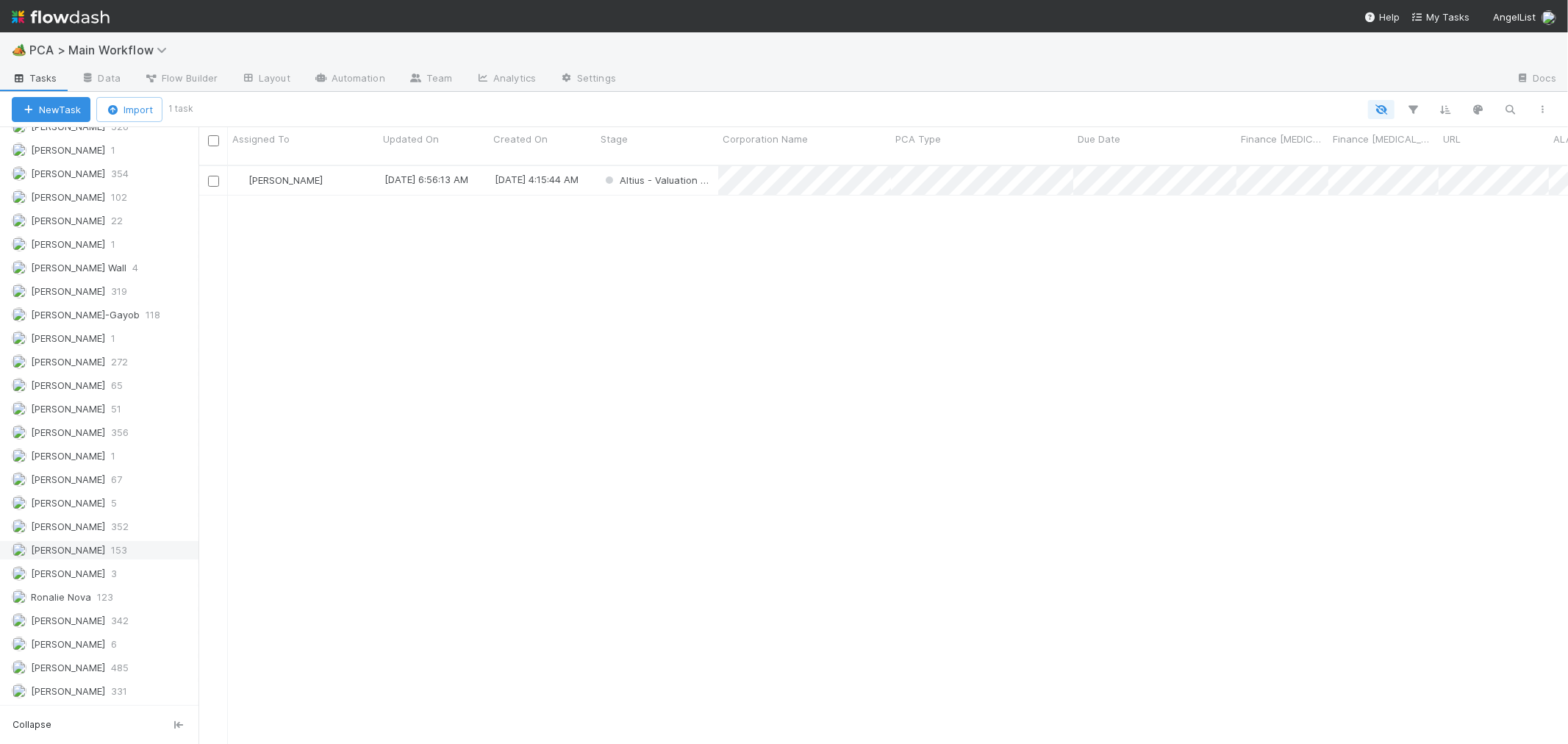
click at [87, 618] on span "[PERSON_NAME]" at bounding box center [68, 620] width 74 height 11
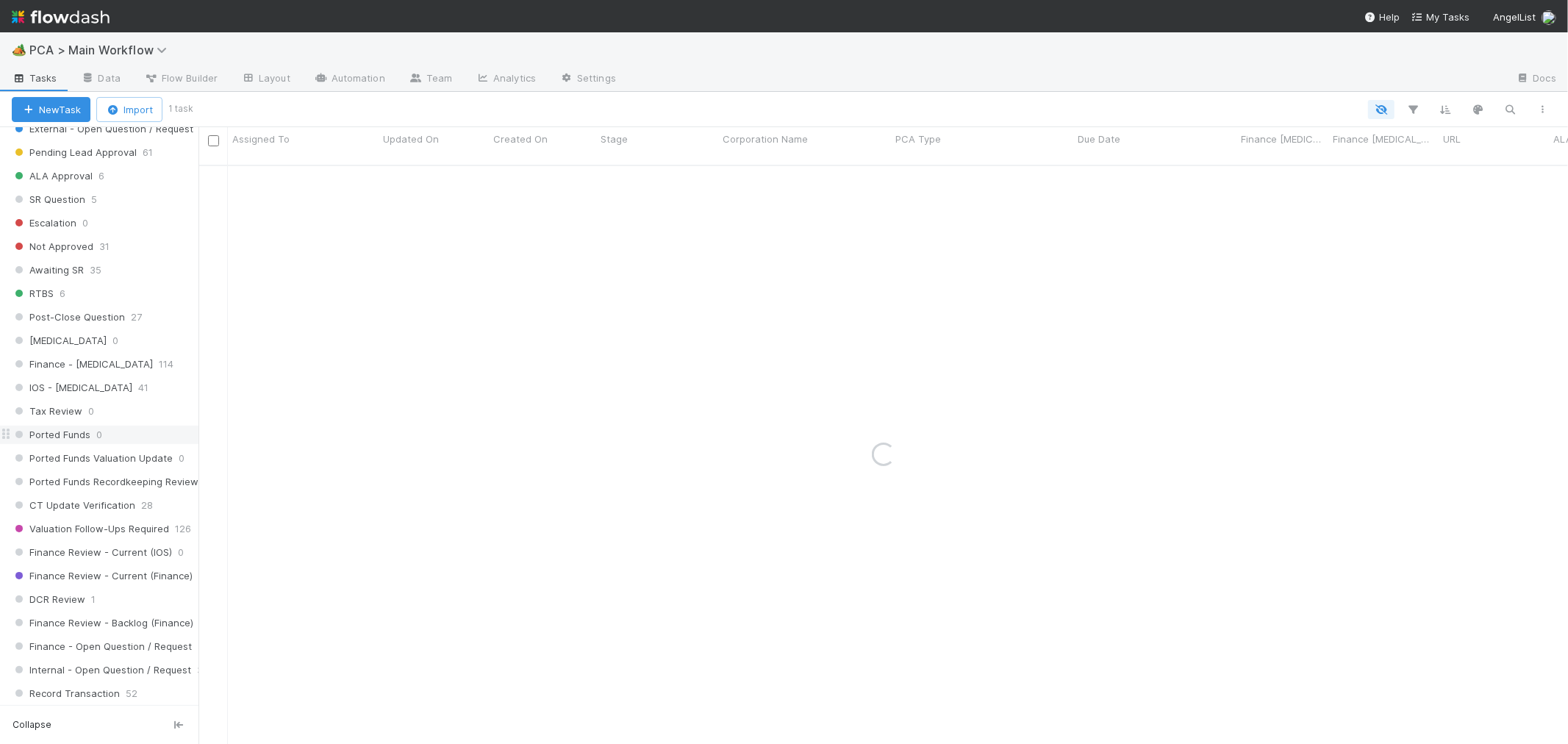
scroll to position [939, 0]
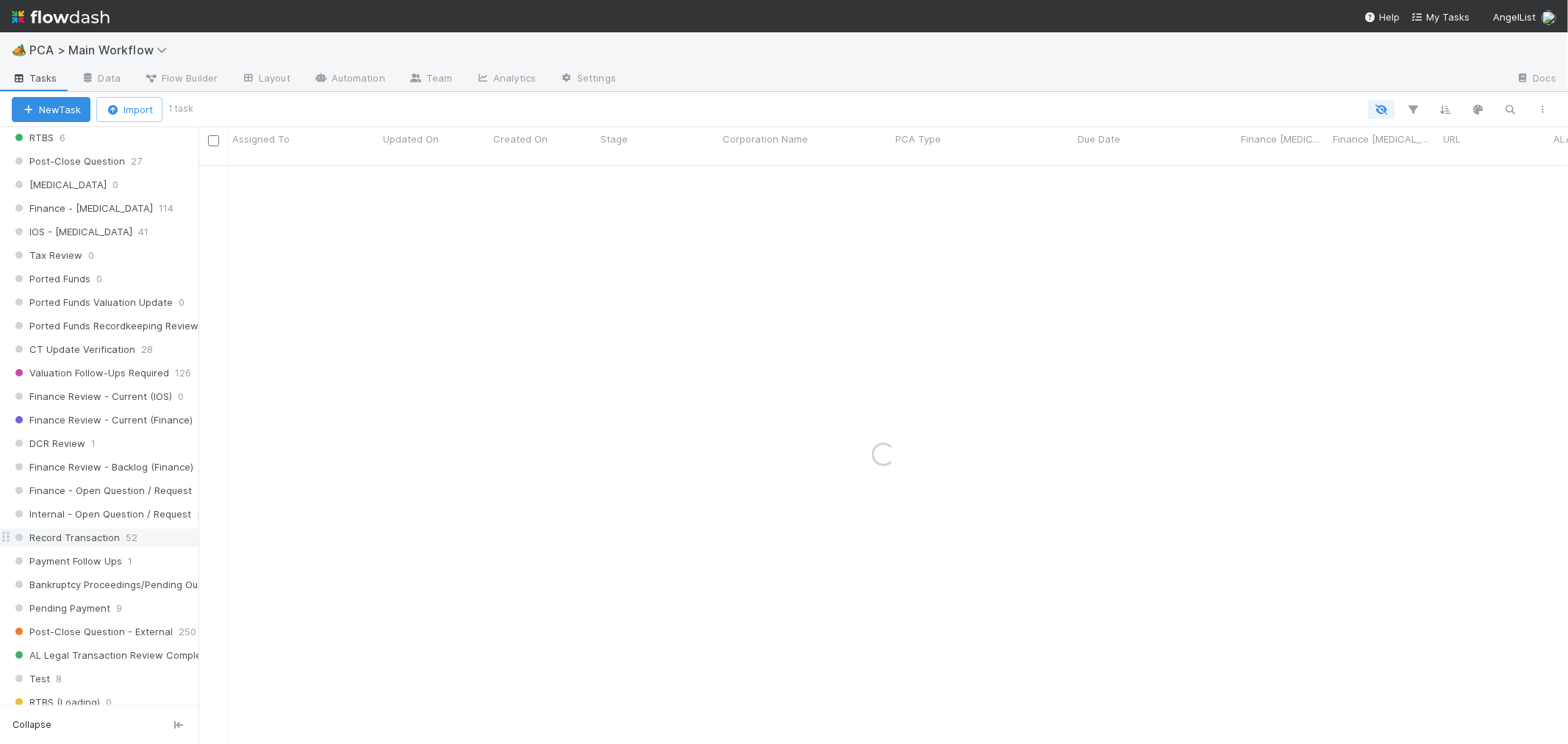
click at [91, 541] on span "Record Transaction" at bounding box center [65, 537] width 108 height 18
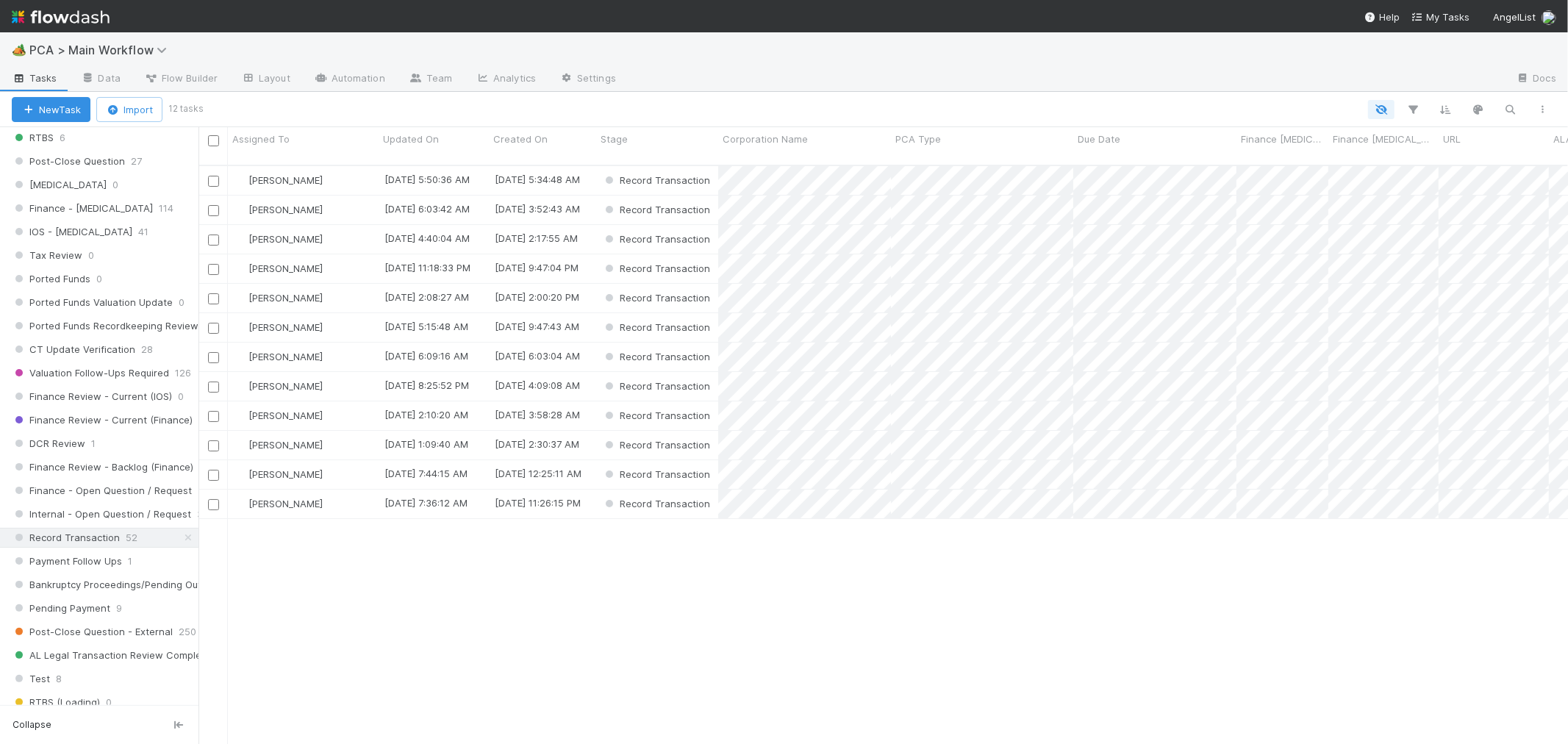
scroll to position [579, 1357]
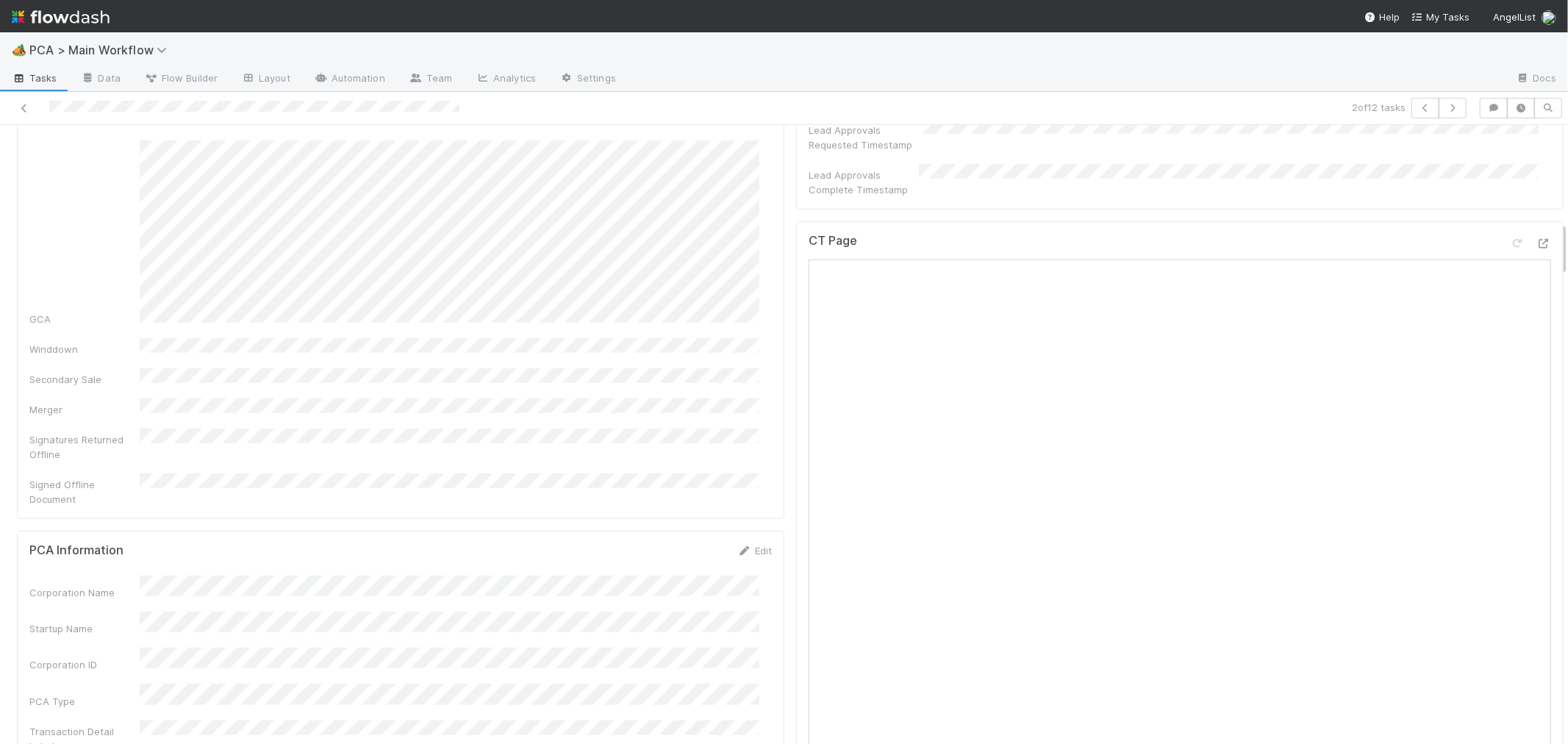
scroll to position [1143, 0]
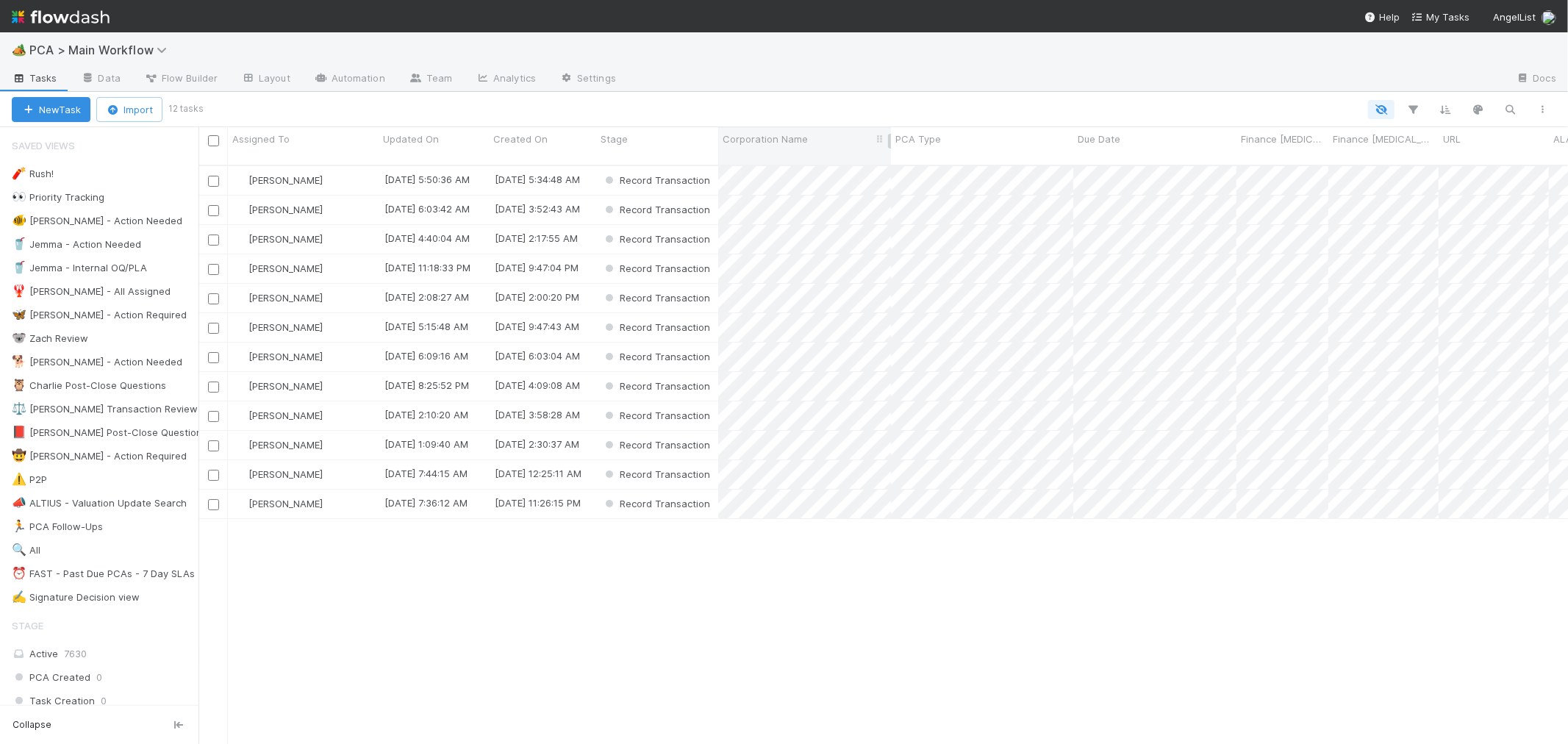
scroll to position [579, 1357]
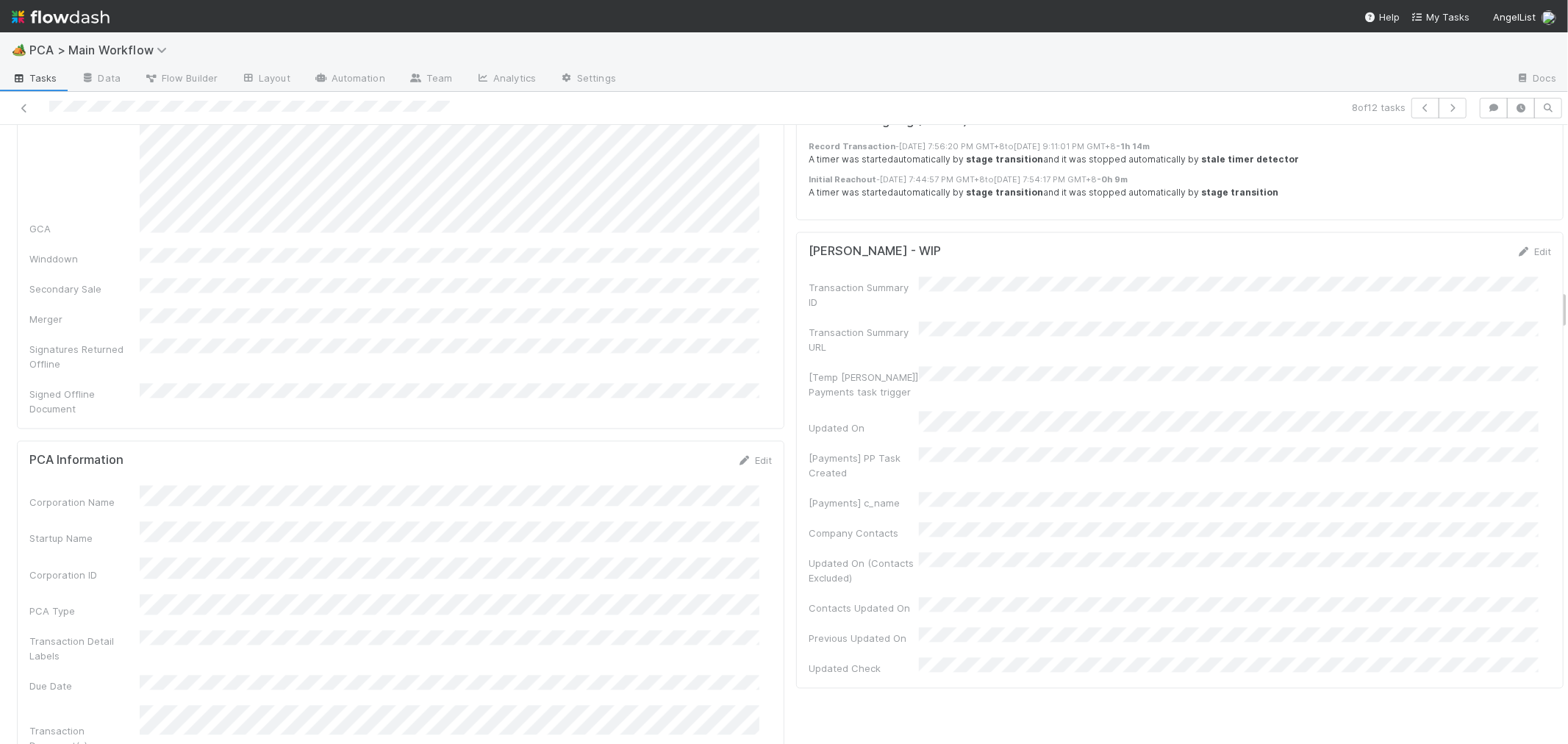
scroll to position [2613, 0]
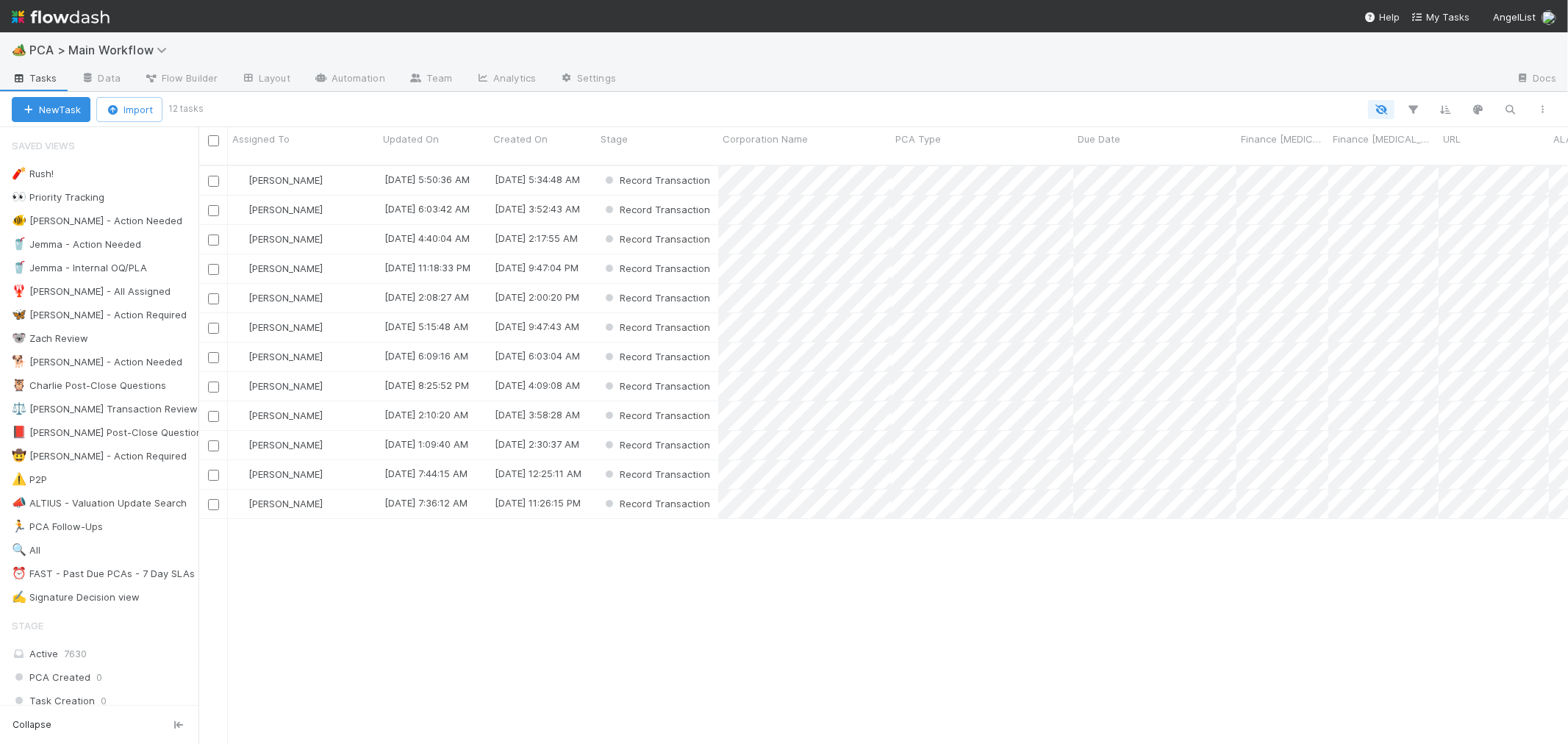
scroll to position [579, 1357]
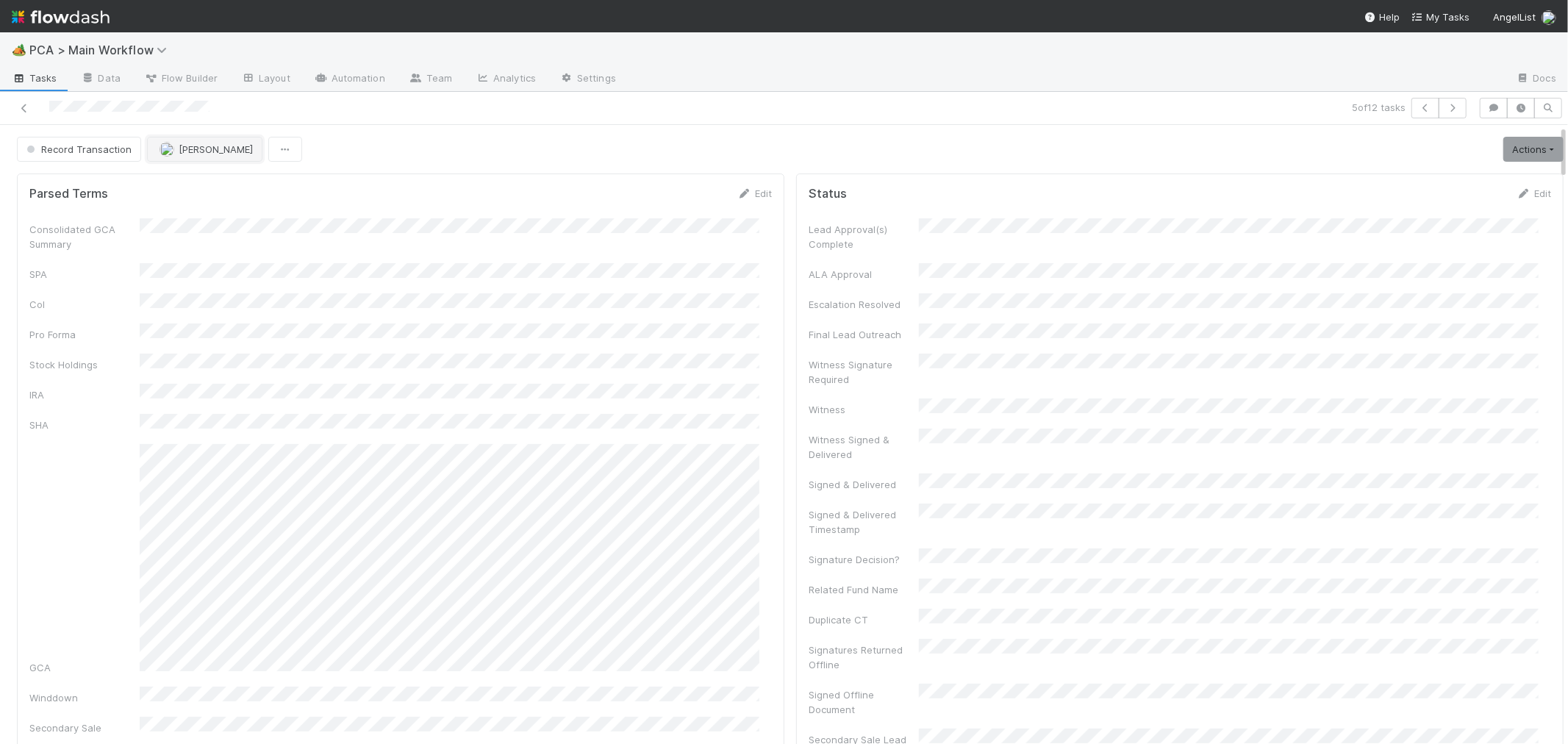
click at [208, 150] on span "[PERSON_NAME]" at bounding box center [215, 149] width 74 height 11
click at [241, 181] on span "[DEMOGRAPHIC_DATA] [PERSON_NAME]" at bounding box center [209, 194] width 123 height 26
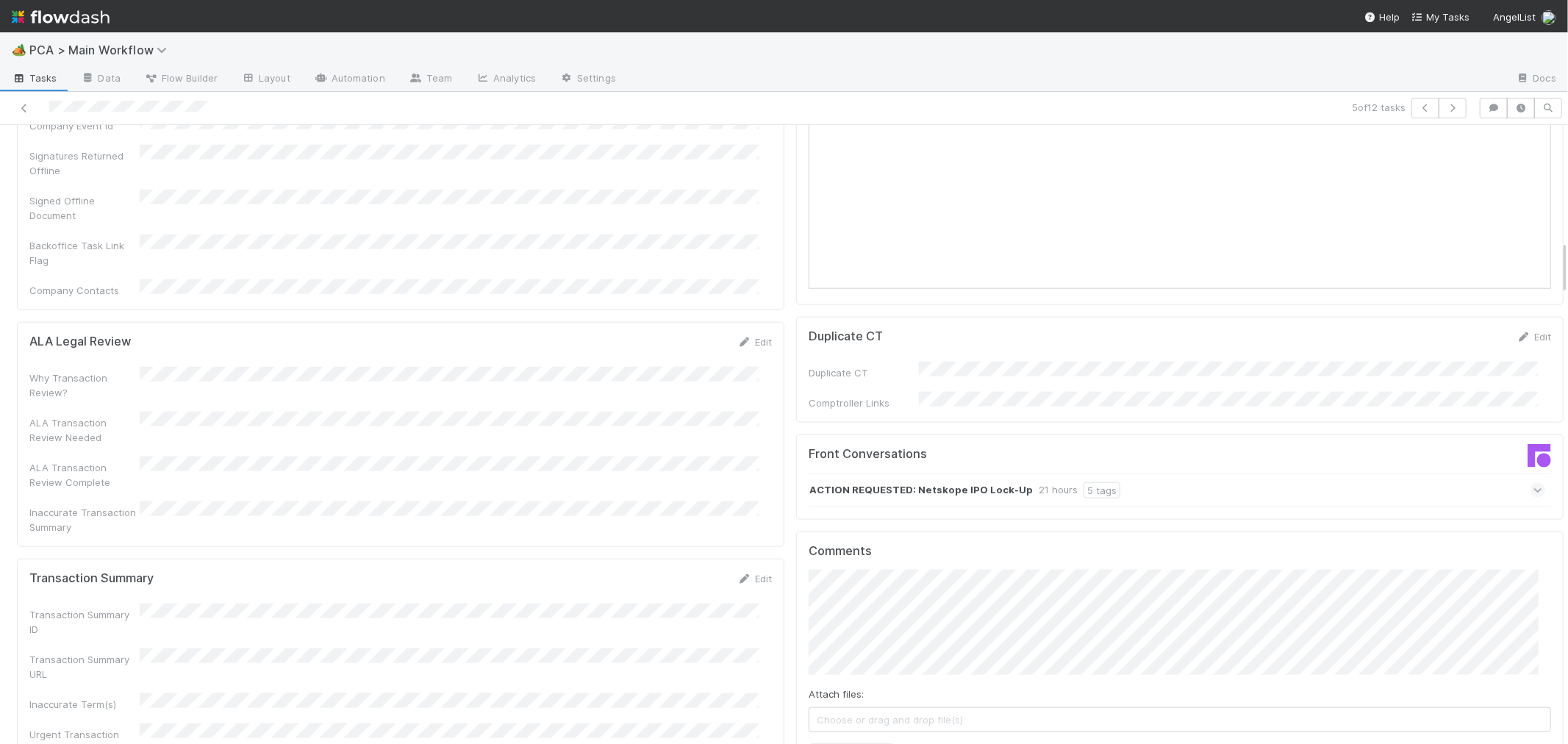
scroll to position [1633, 0]
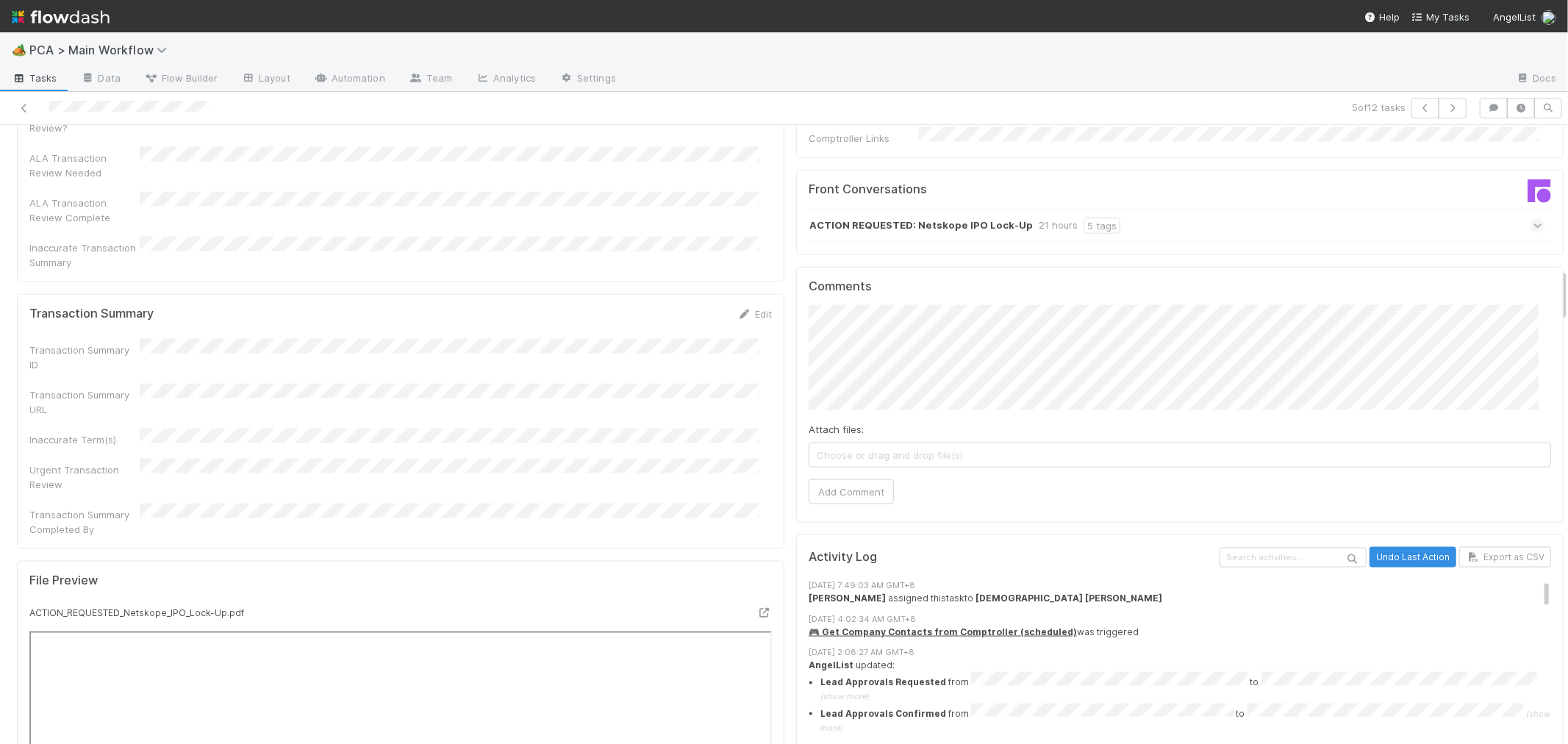
click at [725, 459] on div "Urgent Transaction Review" at bounding box center [400, 476] width 742 height 33
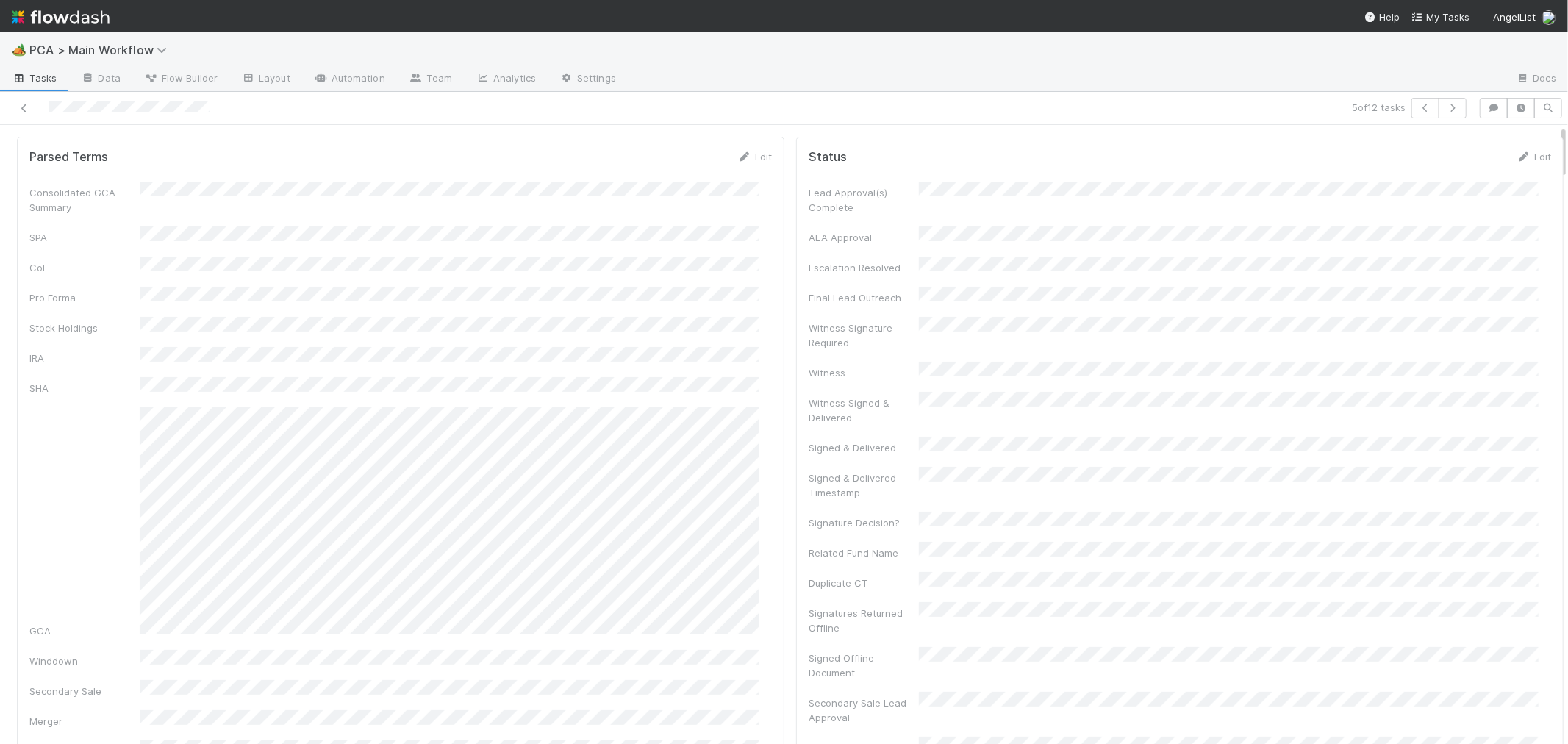
scroll to position [0, 0]
click at [26, 106] on icon at bounding box center [24, 108] width 15 height 10
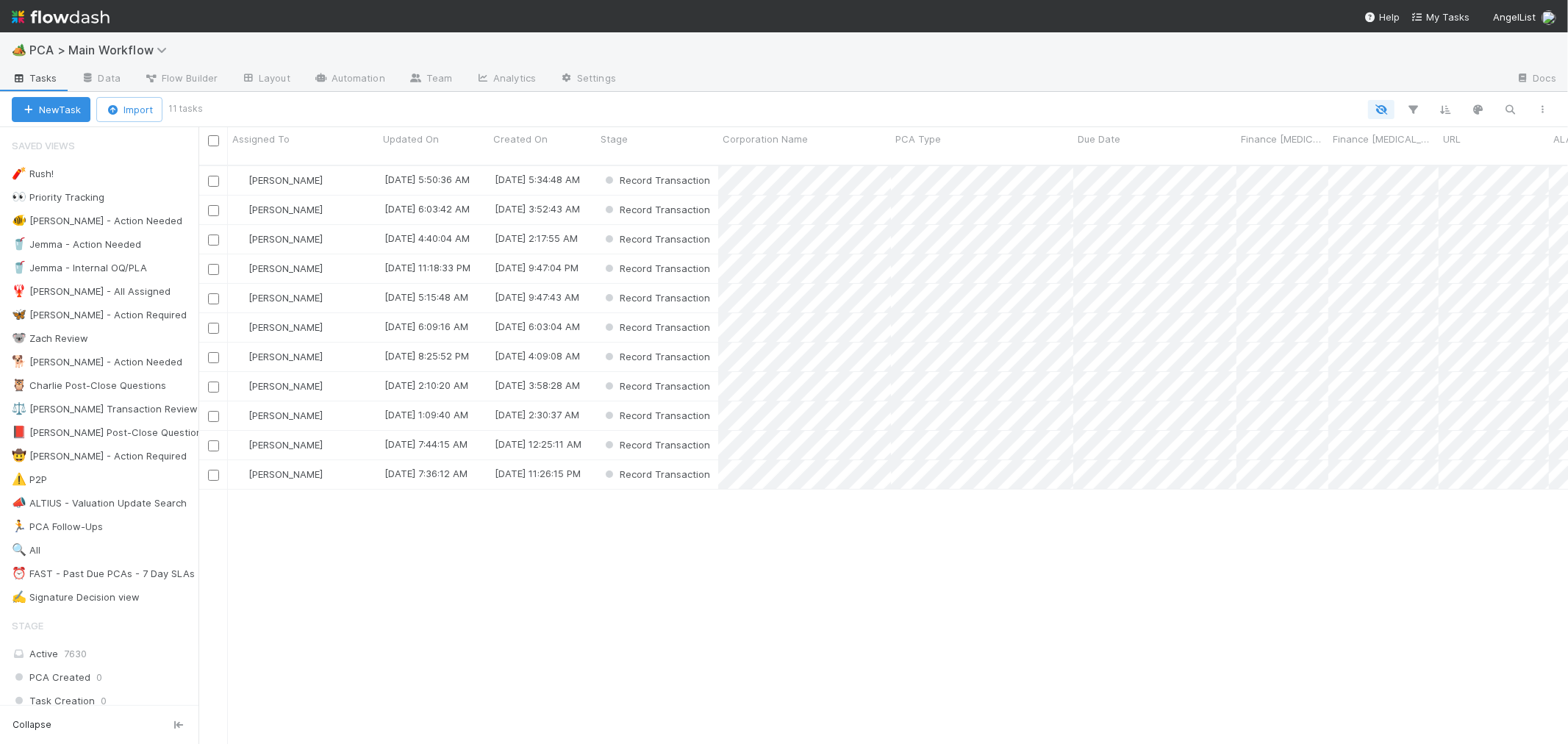
scroll to position [579, 1357]
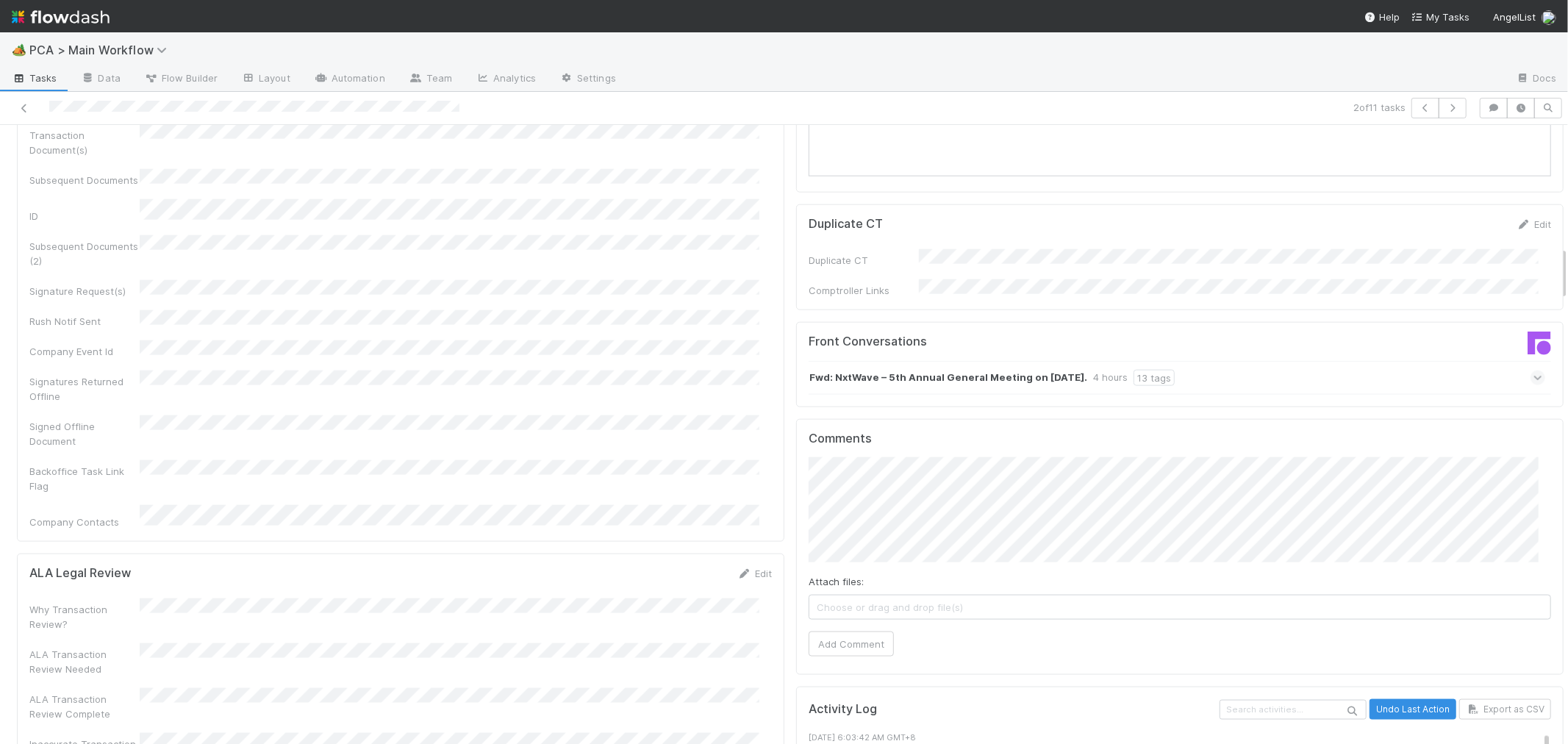
scroll to position [1388, 0]
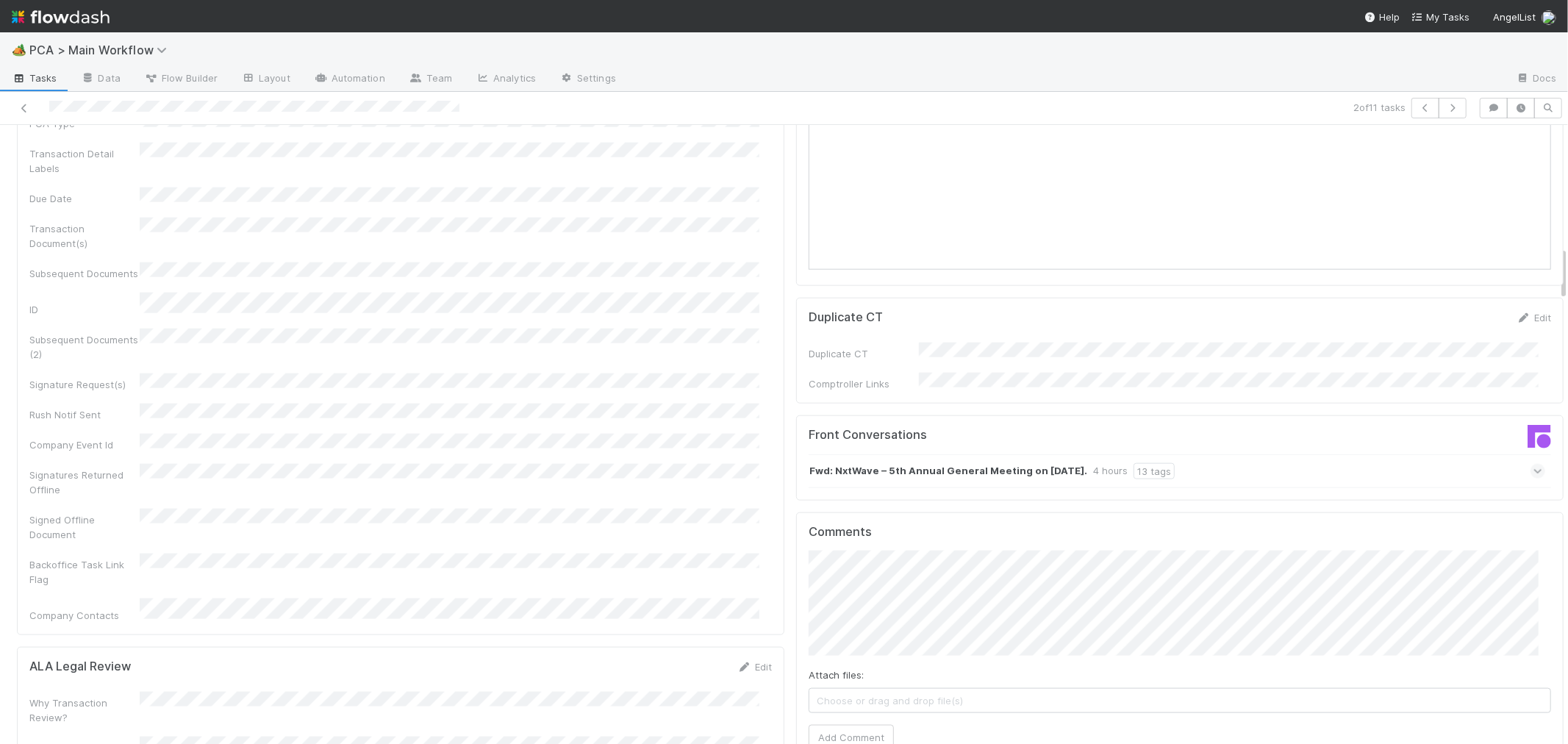
click at [1533, 463] on icon at bounding box center [1537, 470] width 10 height 15
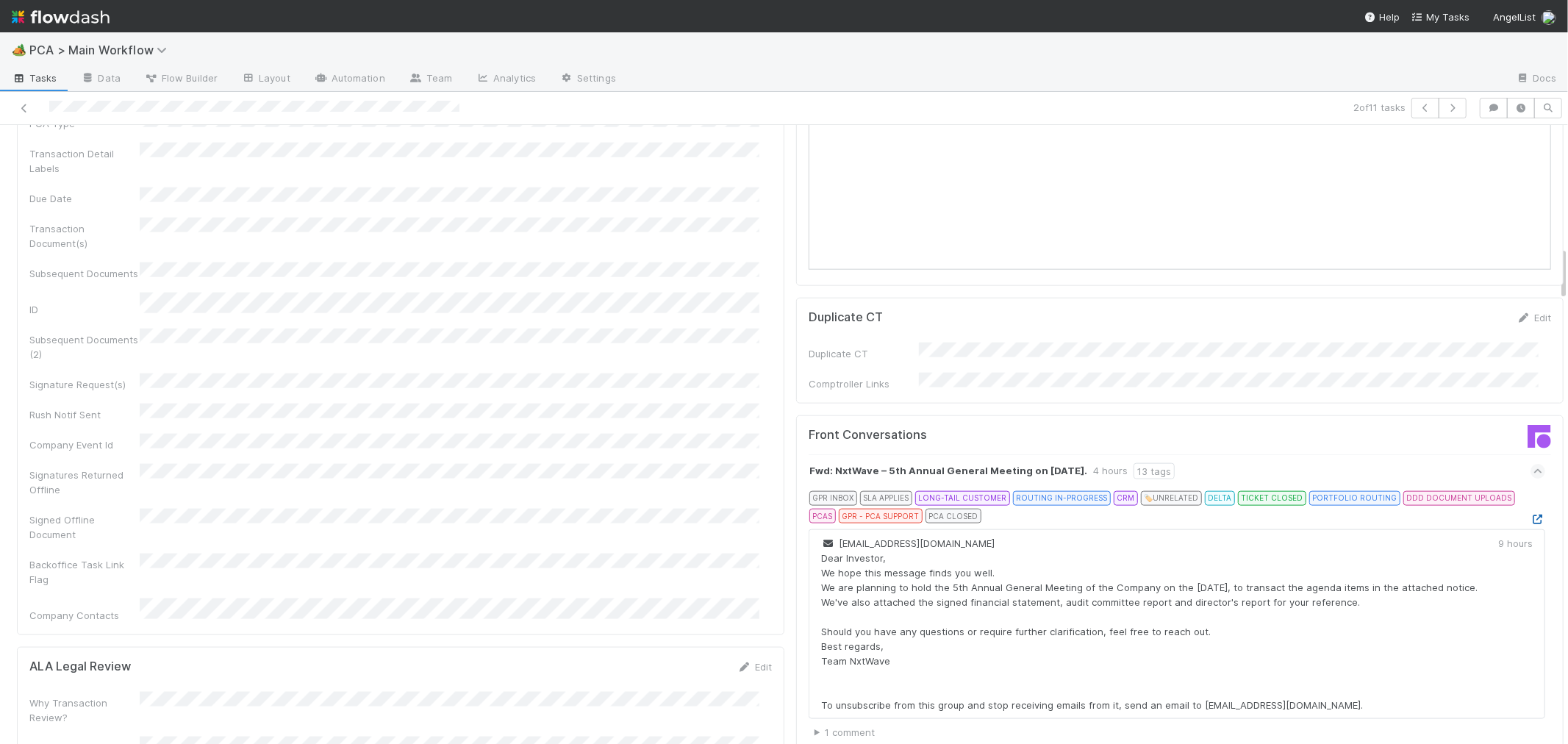
click at [1530, 514] on icon at bounding box center [1537, 519] width 15 height 10
click at [760, 485] on div "PCA Information Edit Corporation Name Startup Name Corporation ID PCA Type Tran…" at bounding box center [400, 295] width 768 height 682
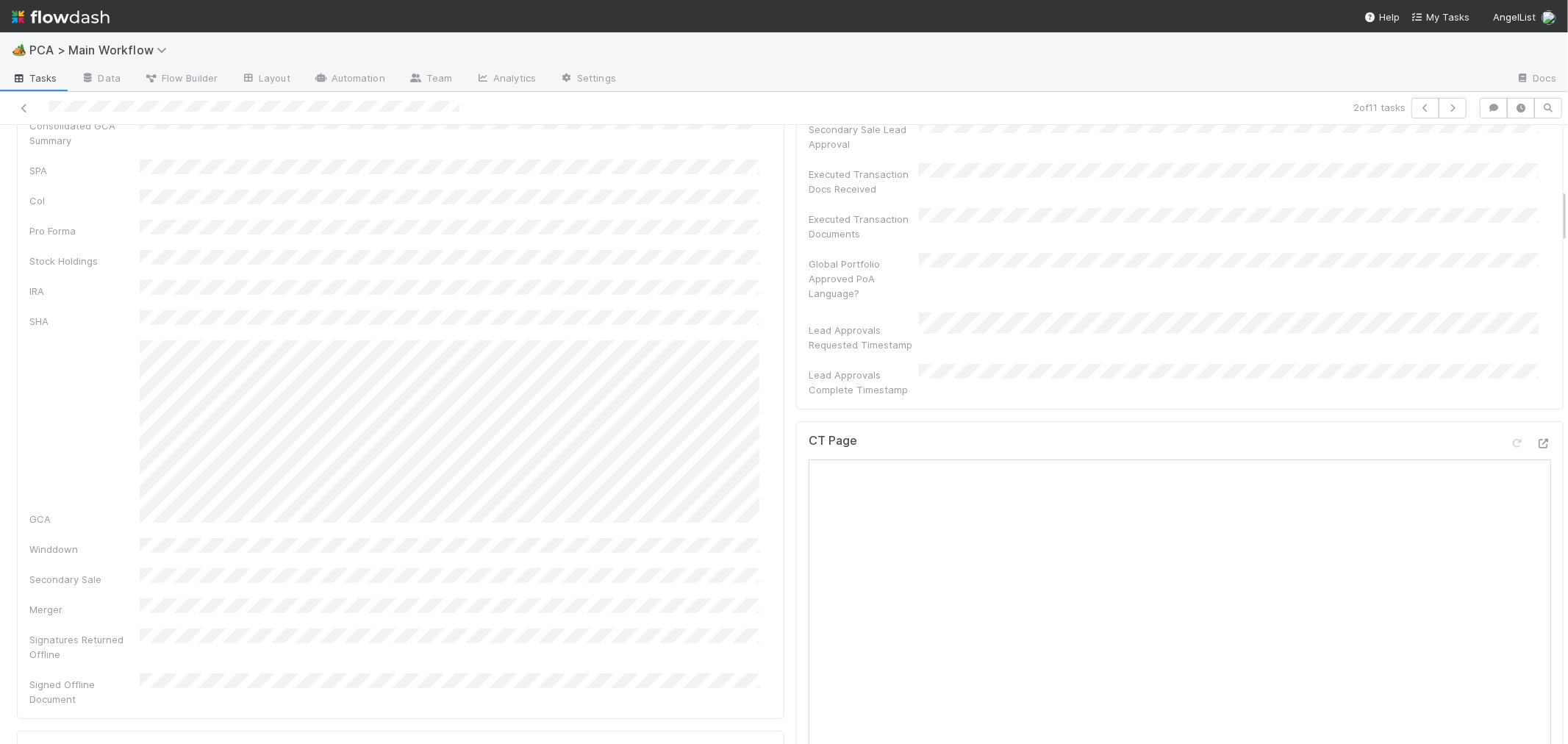
scroll to position [735, 0]
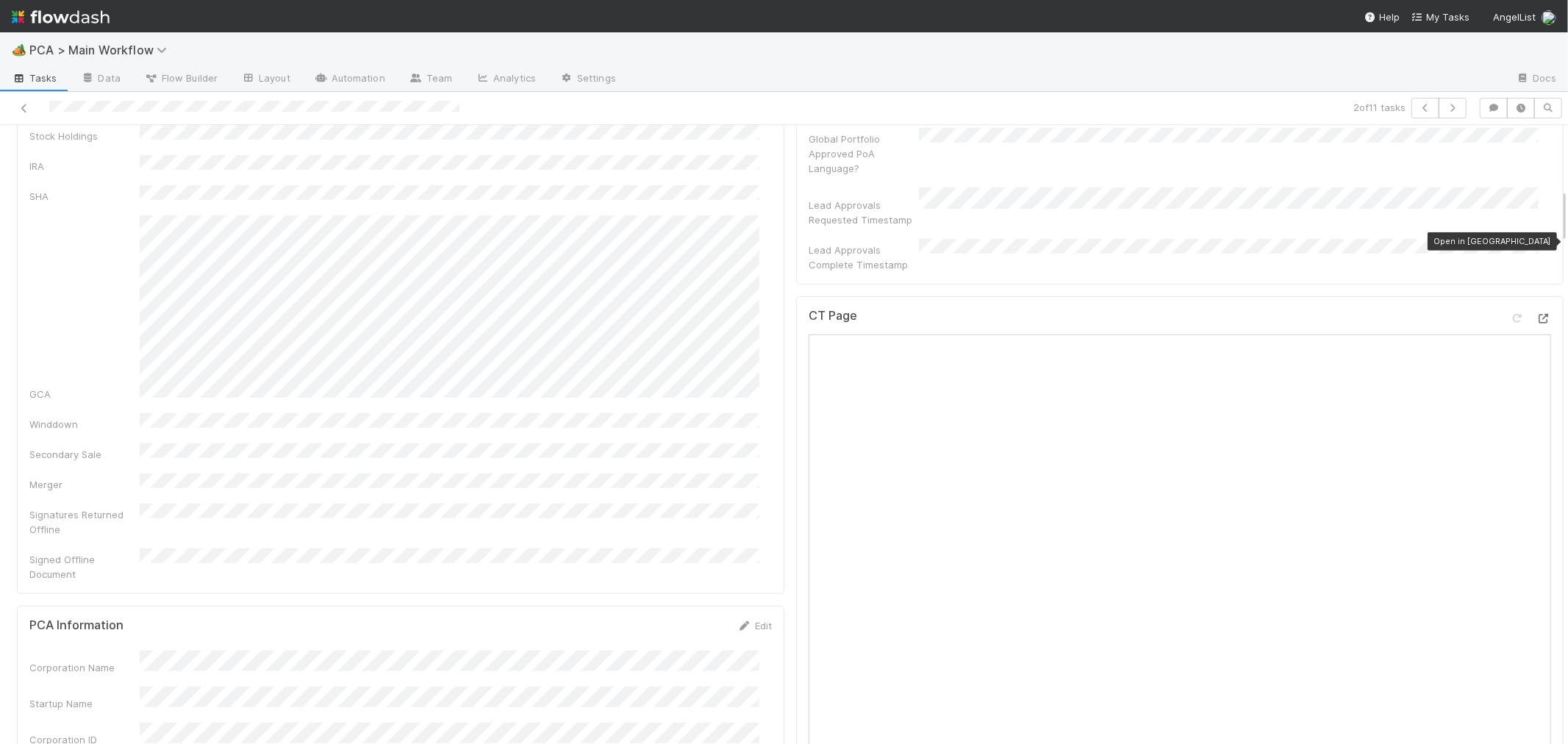
click at [1536, 314] on icon at bounding box center [1543, 318] width 15 height 10
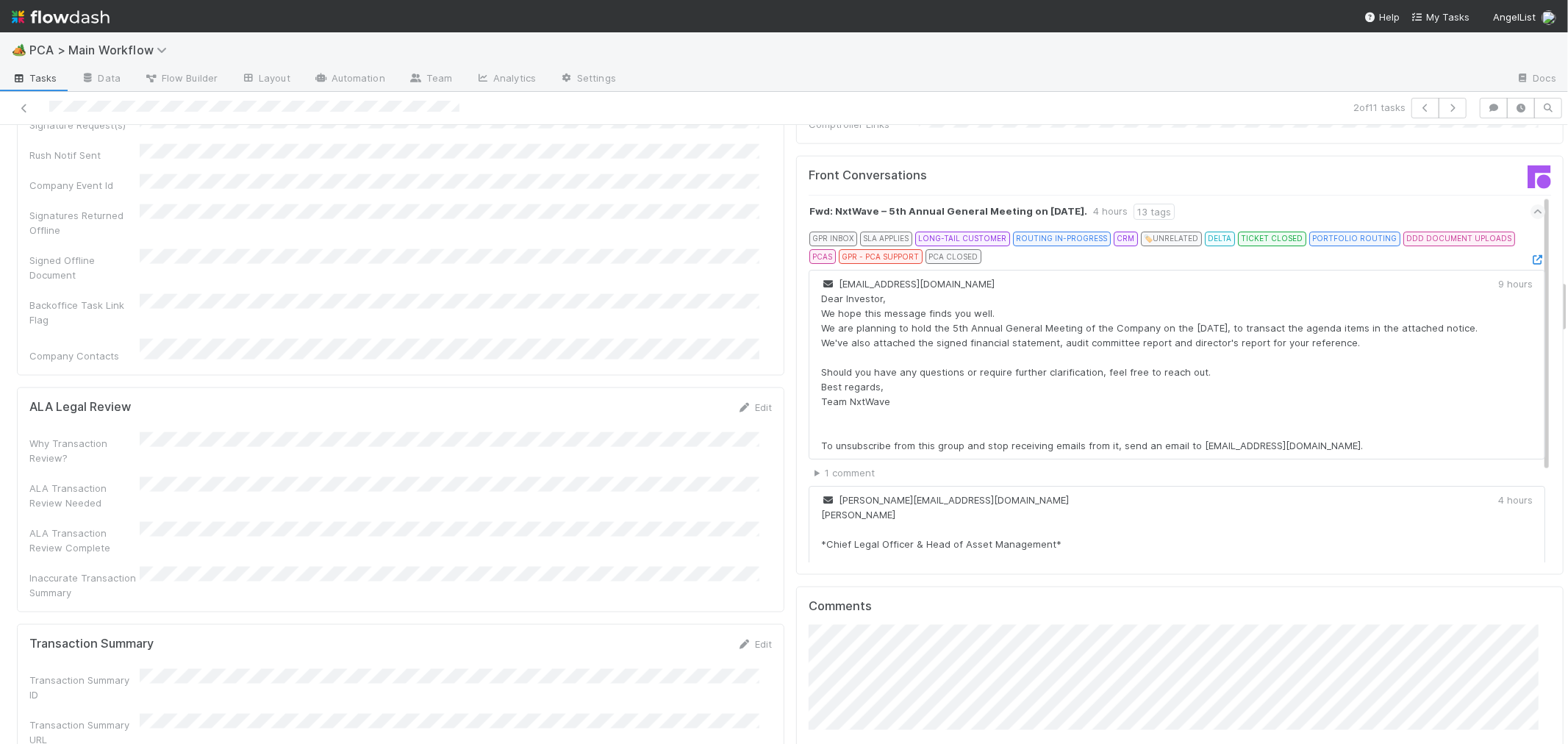
scroll to position [1797, 0]
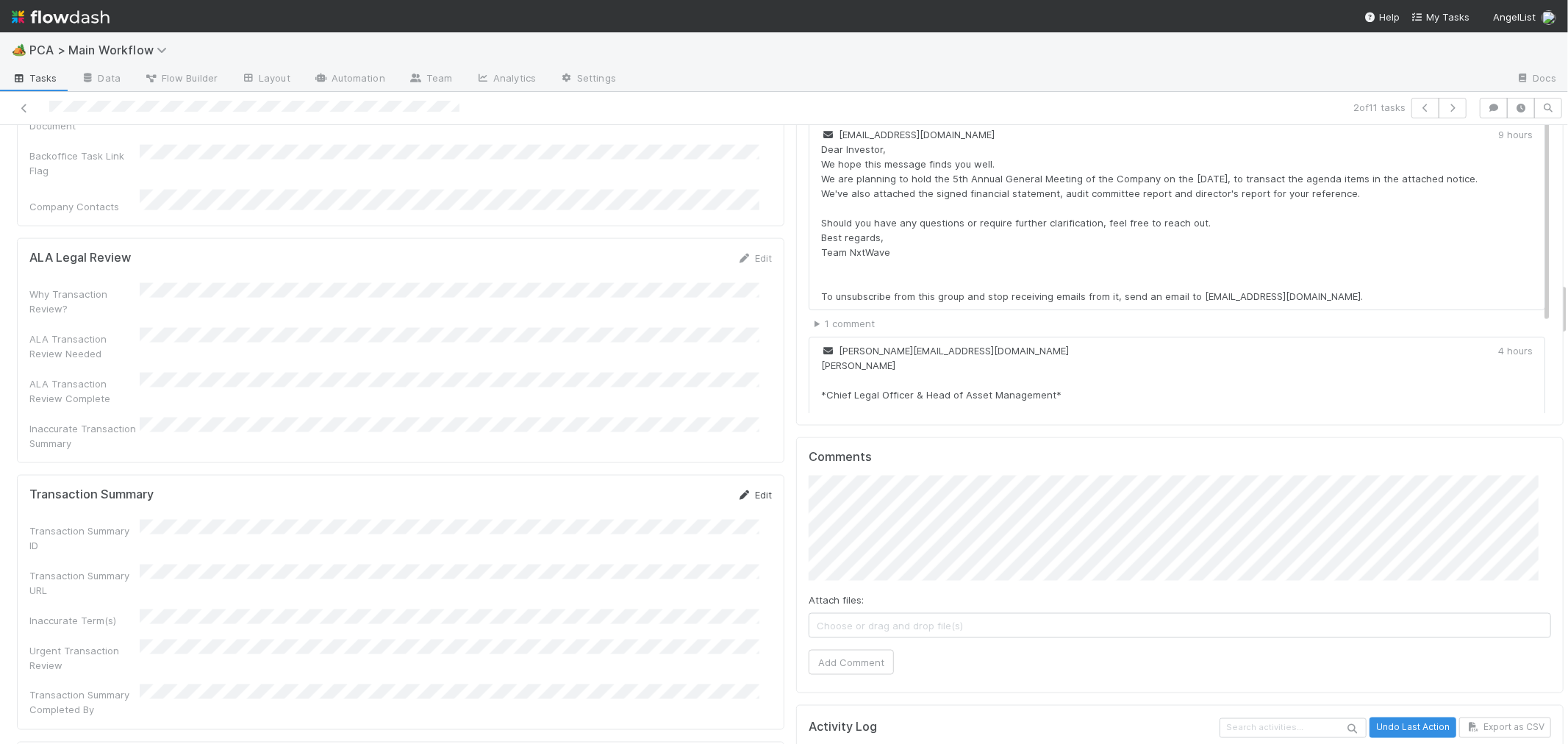
click at [743, 489] on link "Edit" at bounding box center [754, 494] width 34 height 11
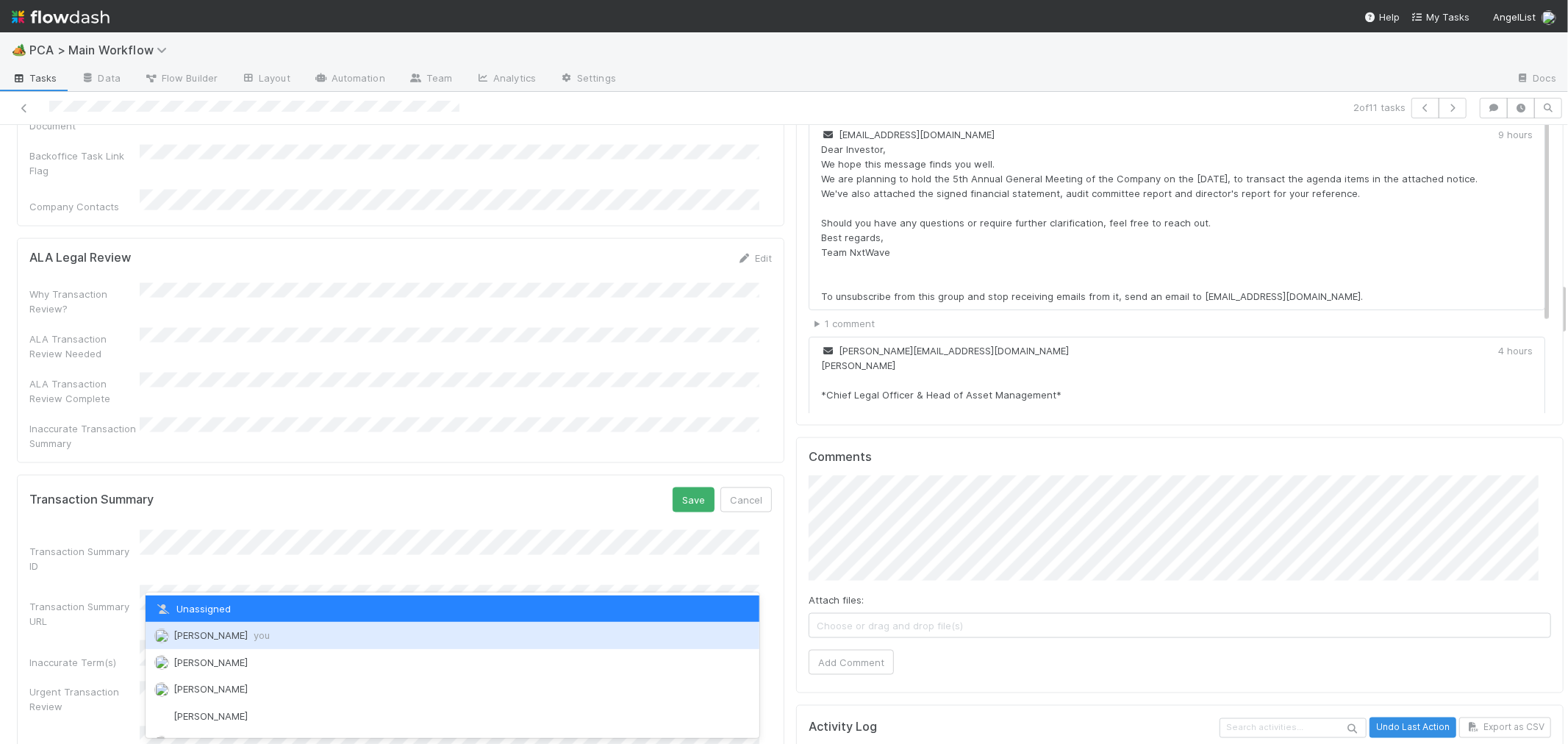
click at [223, 629] on div "Roselyn de Villa you" at bounding box center [452, 635] width 614 height 26
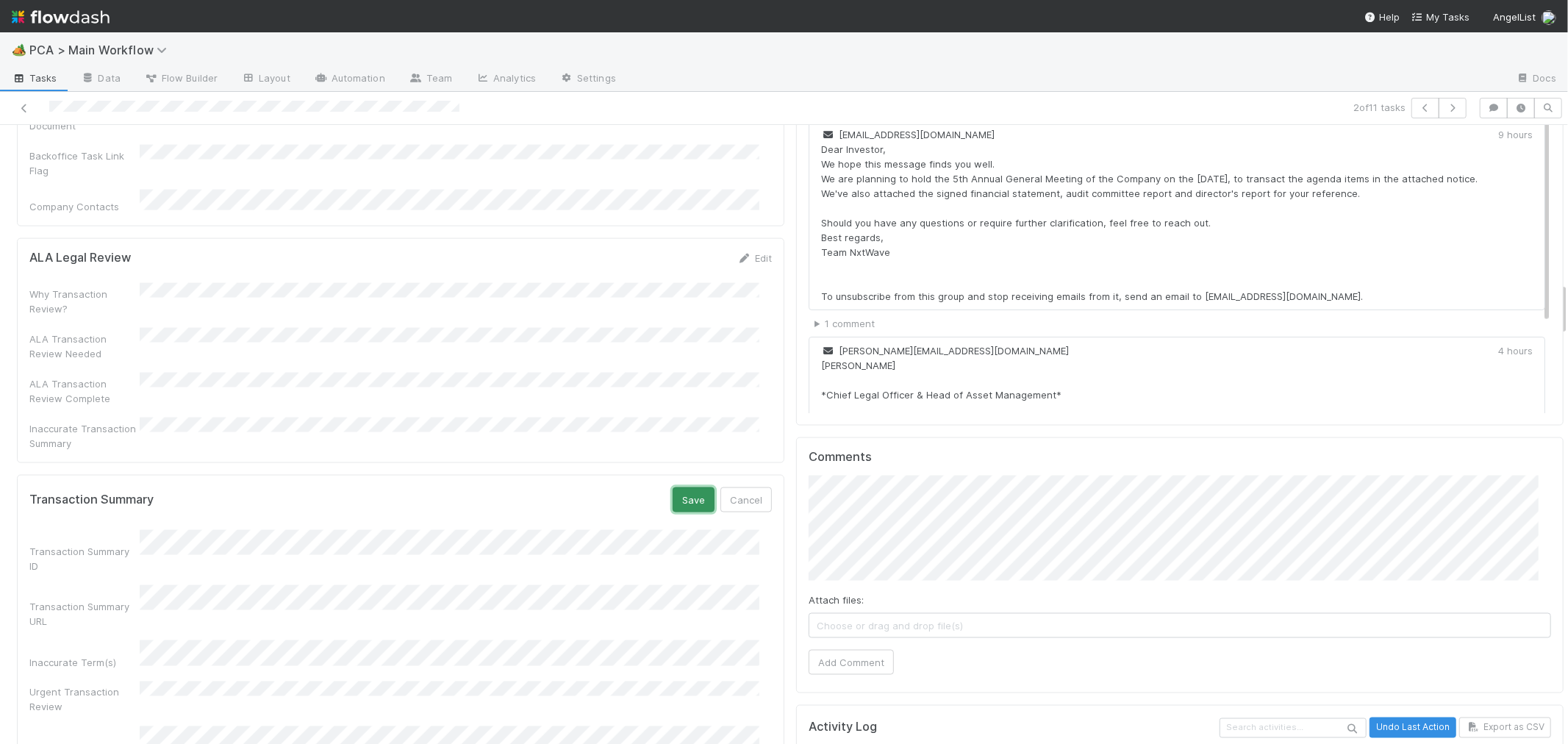
click at [688, 487] on button "Save" at bounding box center [694, 500] width 42 height 25
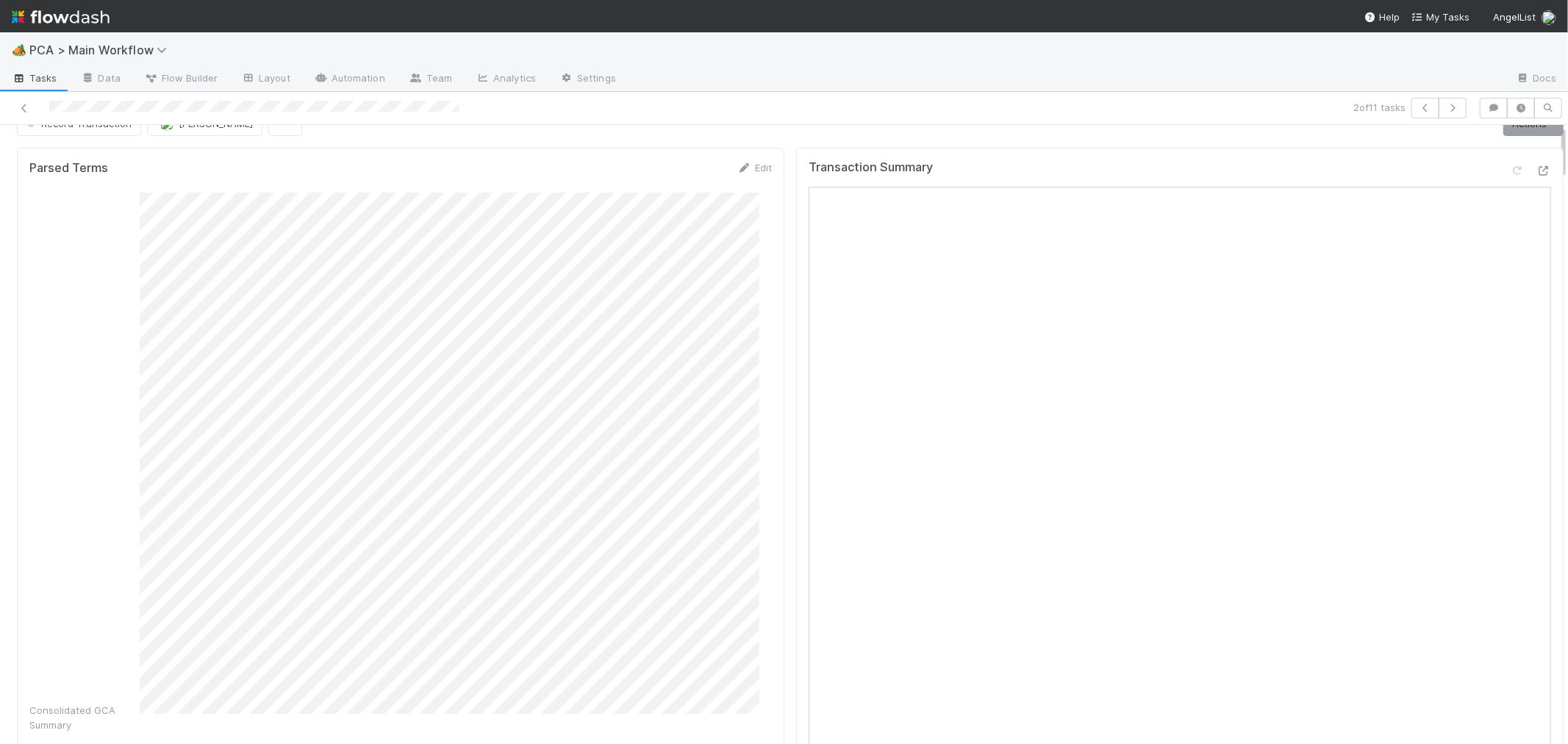
scroll to position [0, 0]
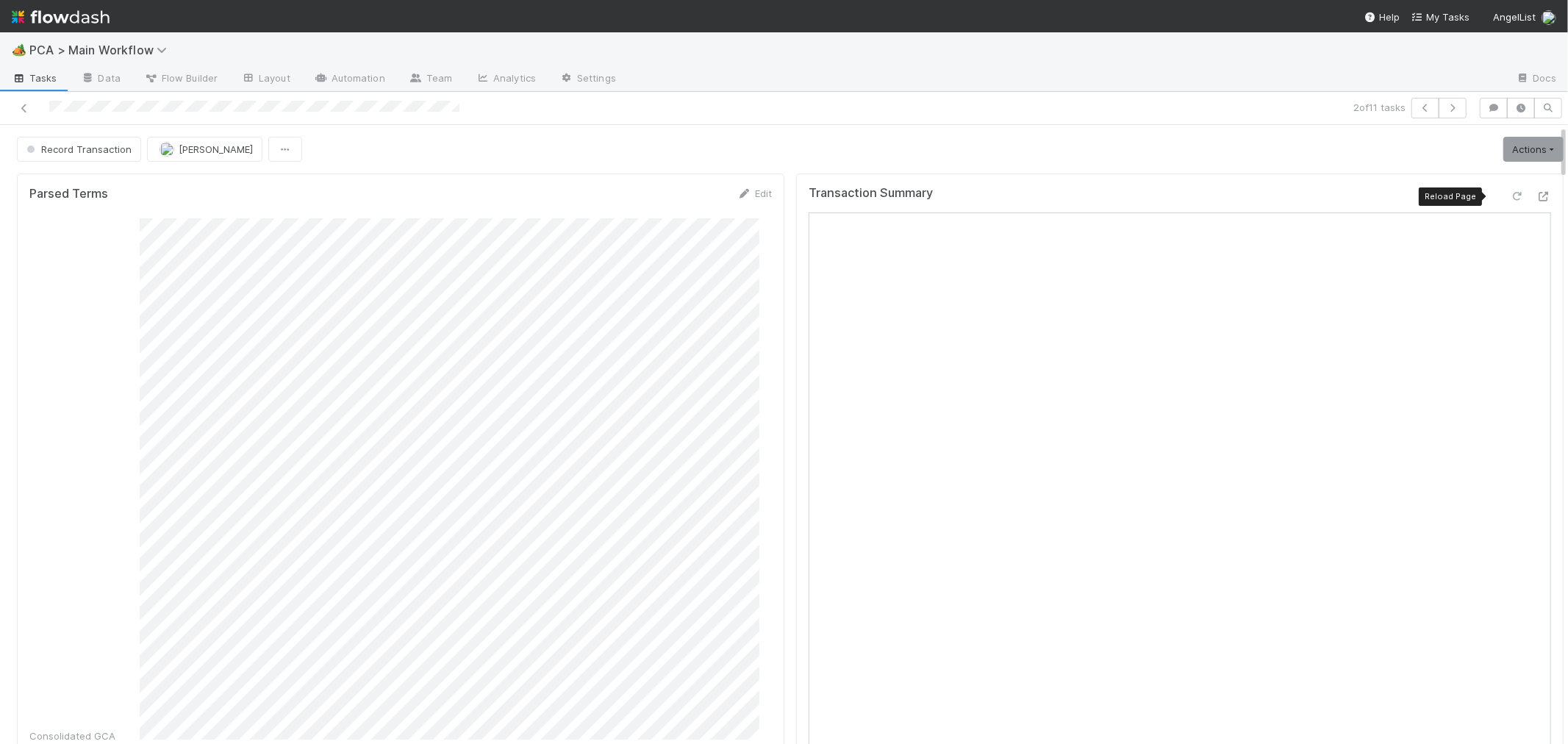
click at [1510, 193] on icon at bounding box center [1517, 196] width 15 height 10
click at [1503, 149] on link "Actions" at bounding box center [1533, 149] width 61 height 25
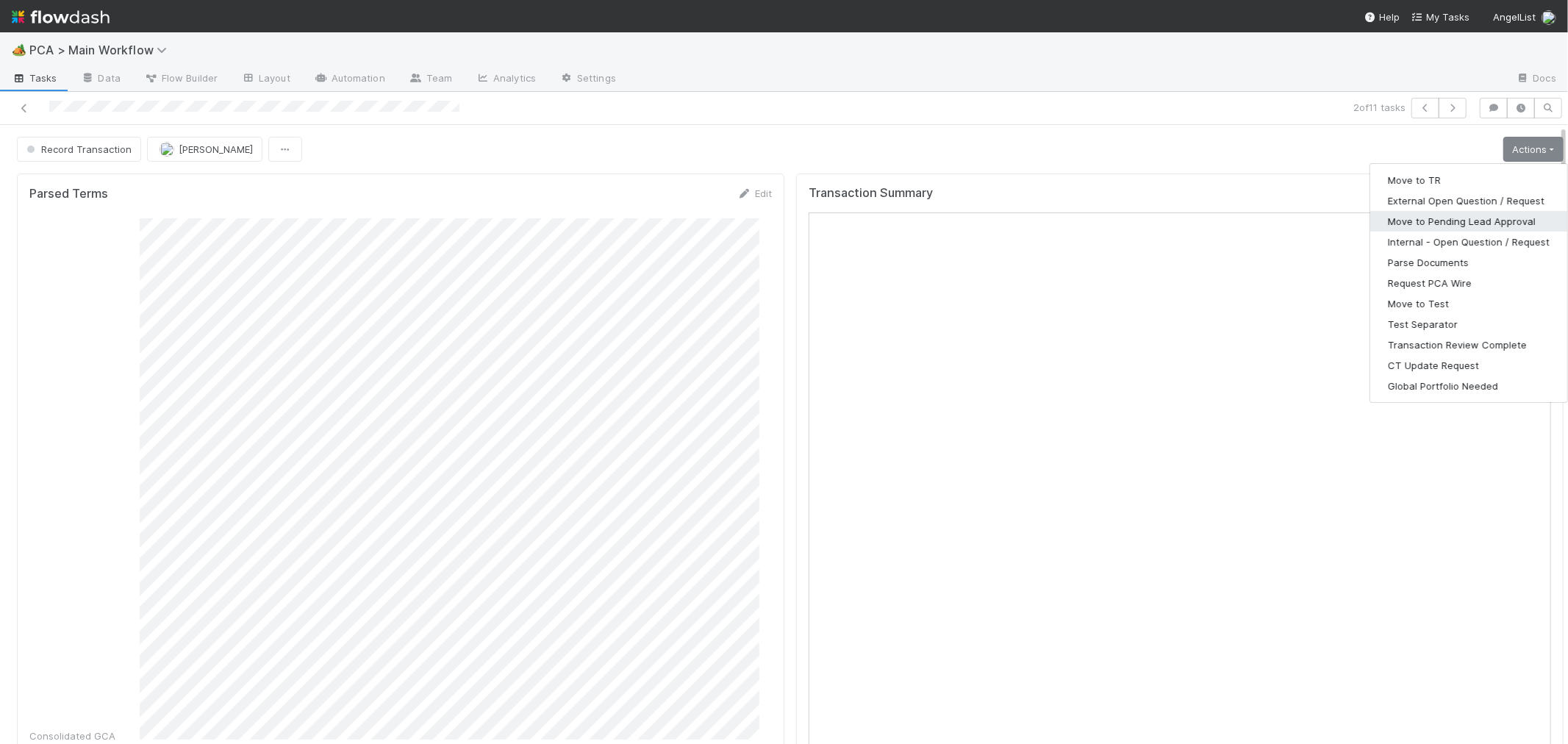
click at [1469, 219] on button "Move to Pending Lead Approval" at bounding box center [1469, 221] width 197 height 20
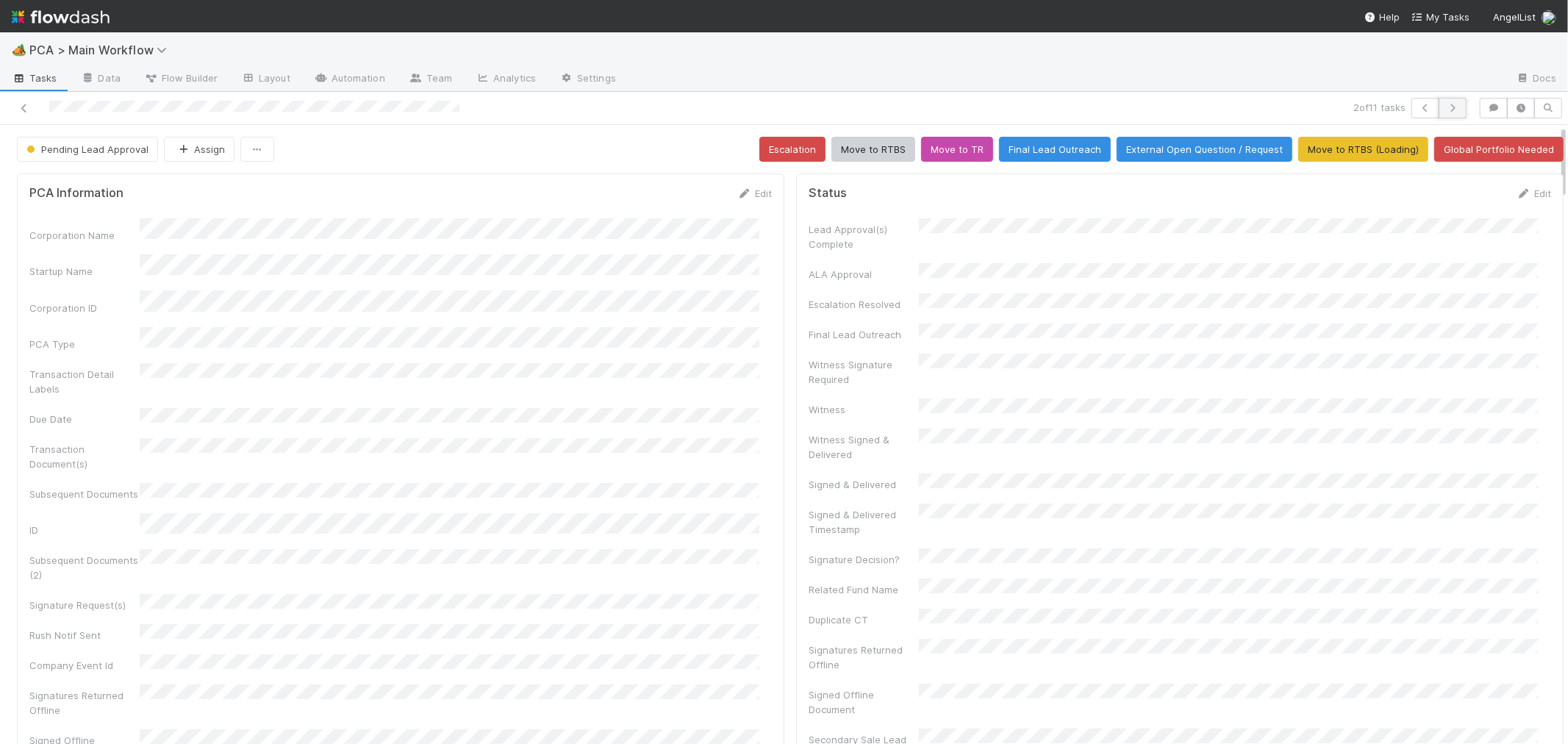
click at [1445, 111] on icon "button" at bounding box center [1452, 108] width 15 height 9
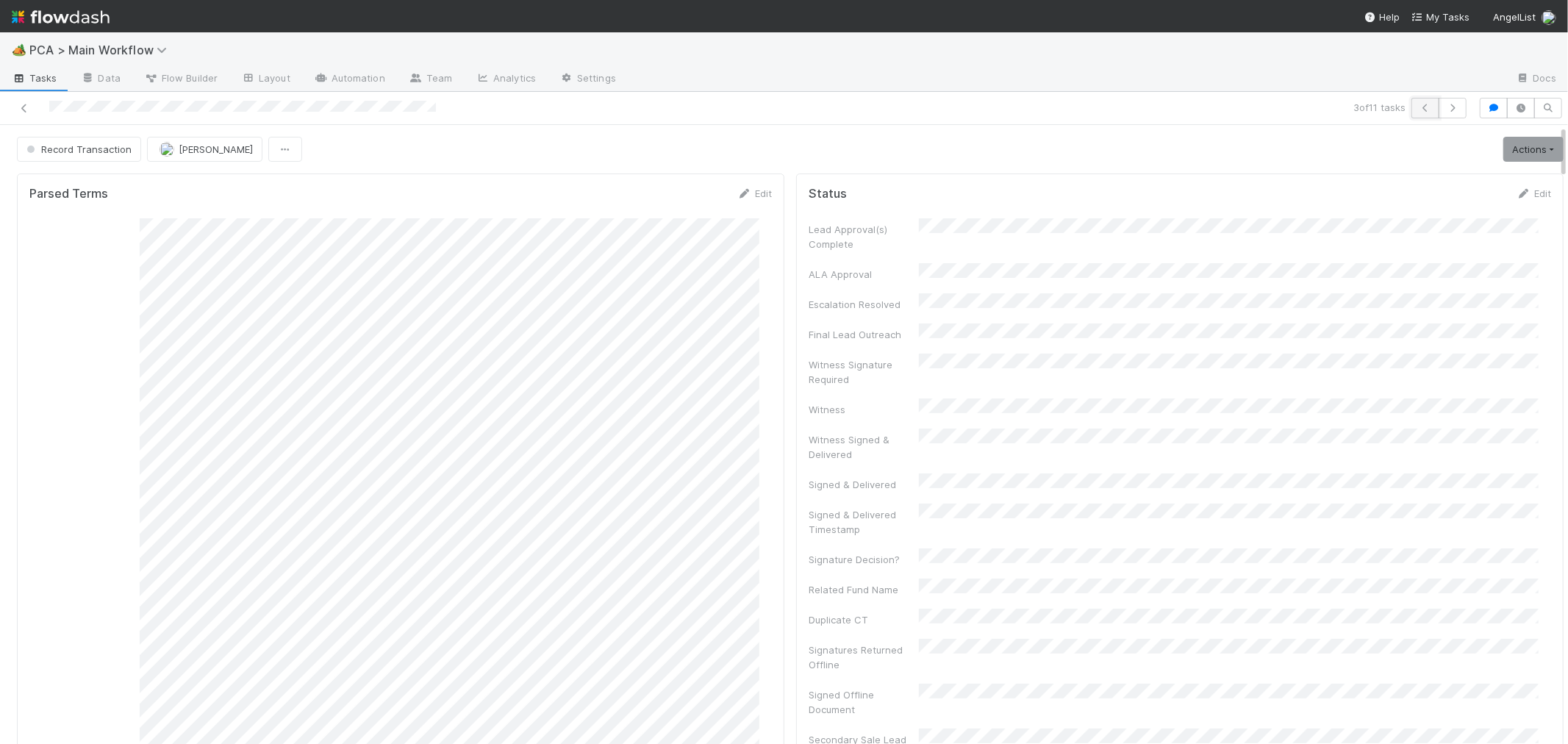
click at [1418, 110] on icon "button" at bounding box center [1425, 108] width 15 height 9
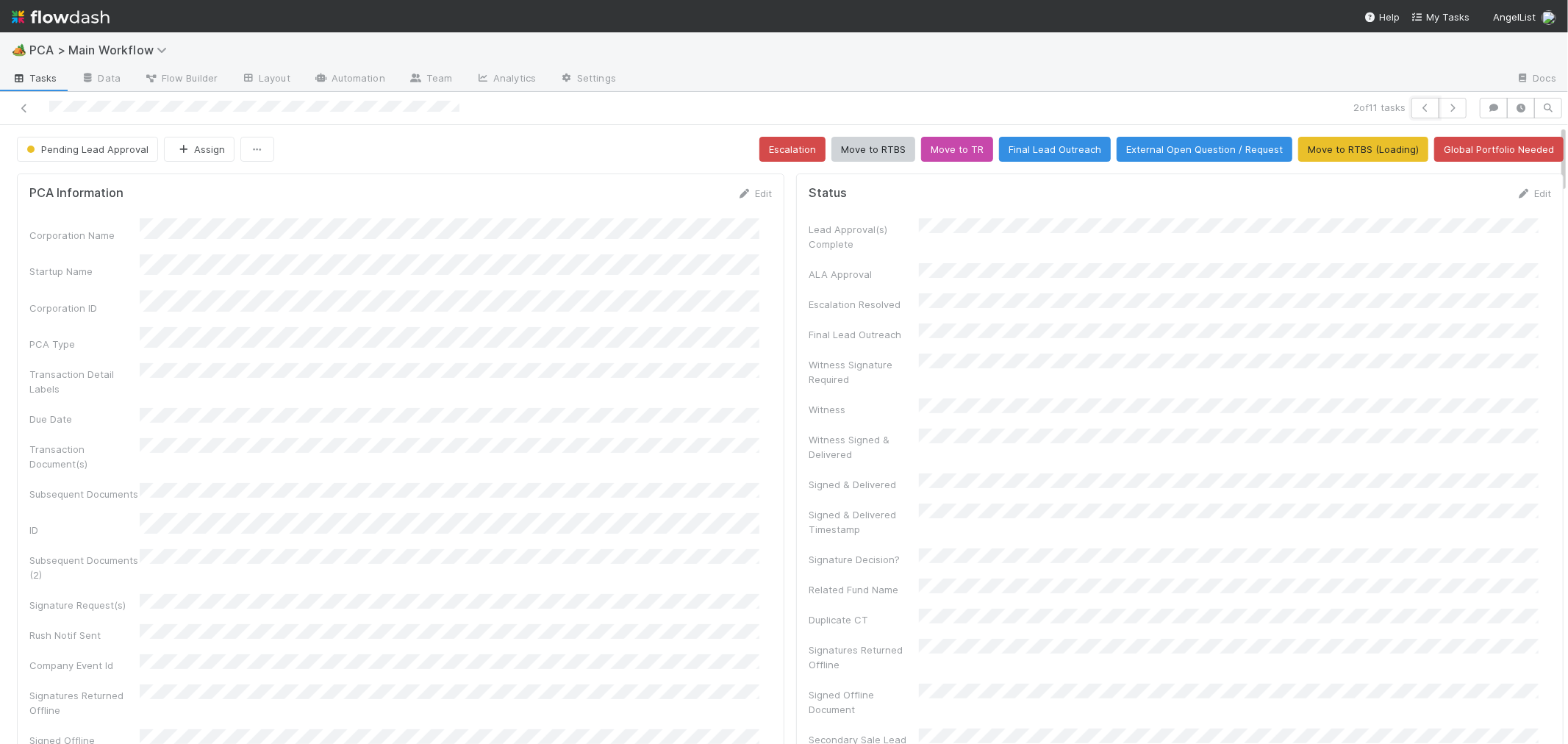
click at [1418, 111] on icon "button" at bounding box center [1425, 108] width 15 height 9
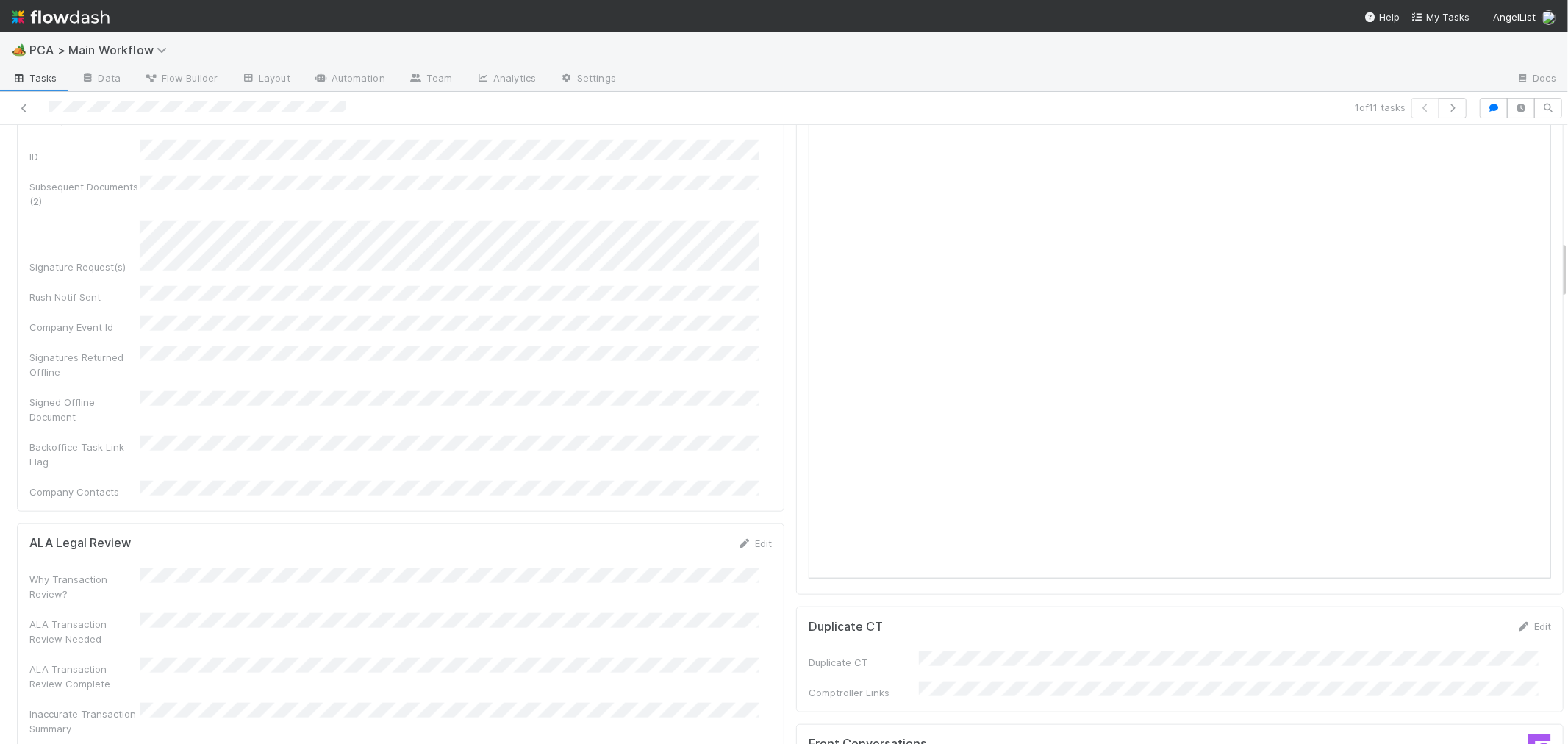
scroll to position [1224, 0]
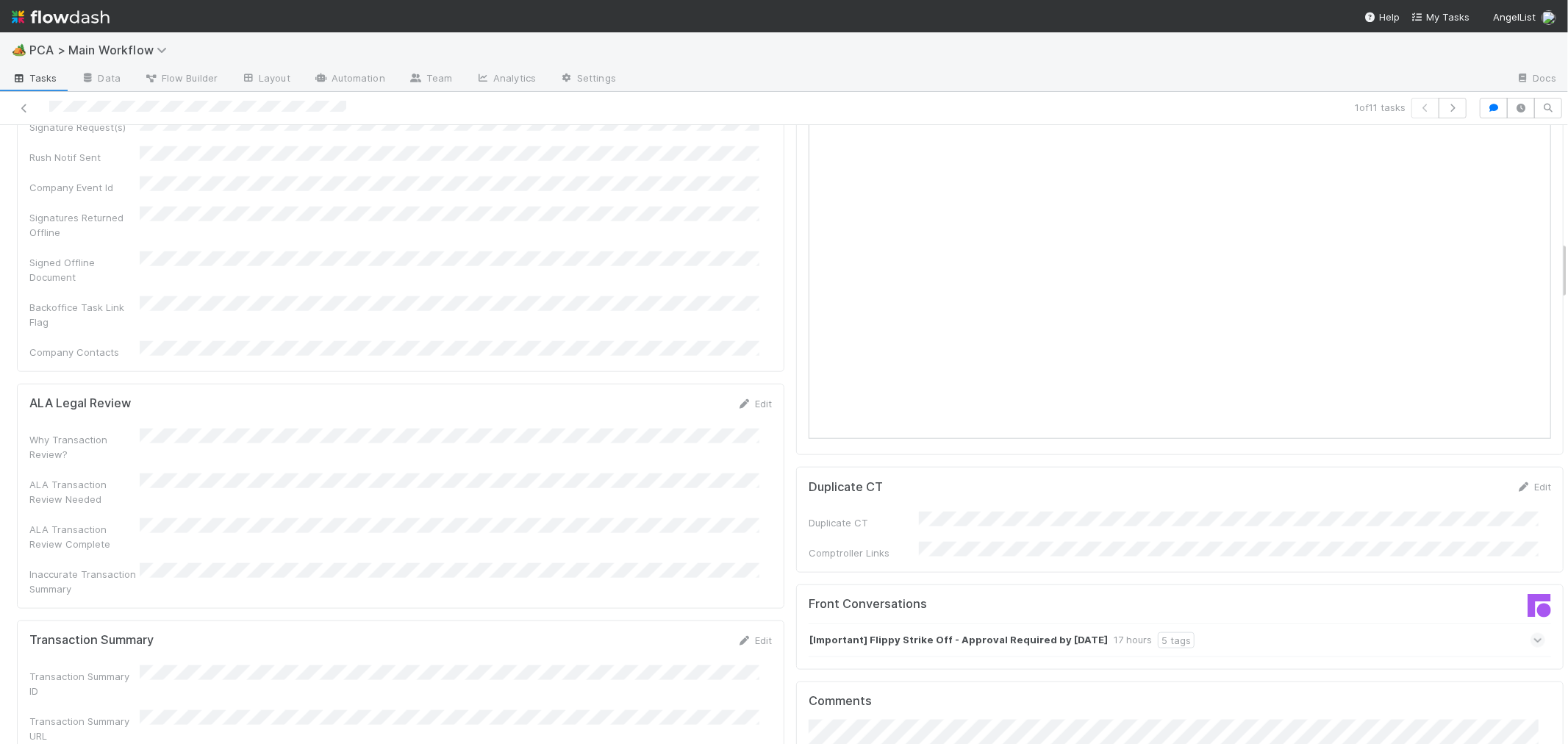
click at [1533, 633] on icon at bounding box center [1537, 640] width 10 height 15
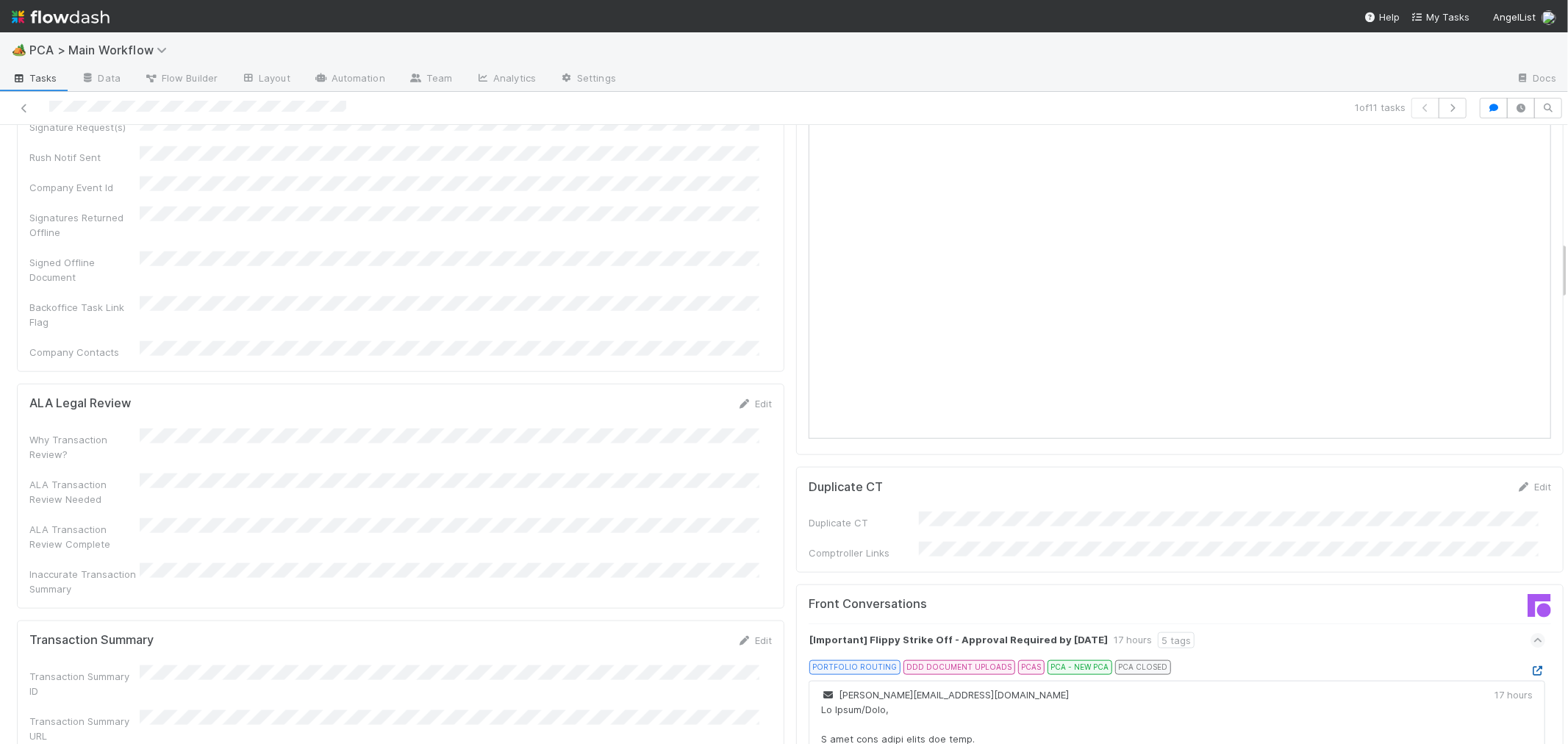
click at [1530, 666] on icon at bounding box center [1537, 670] width 15 height 10
click at [27, 113] on icon at bounding box center [24, 108] width 15 height 10
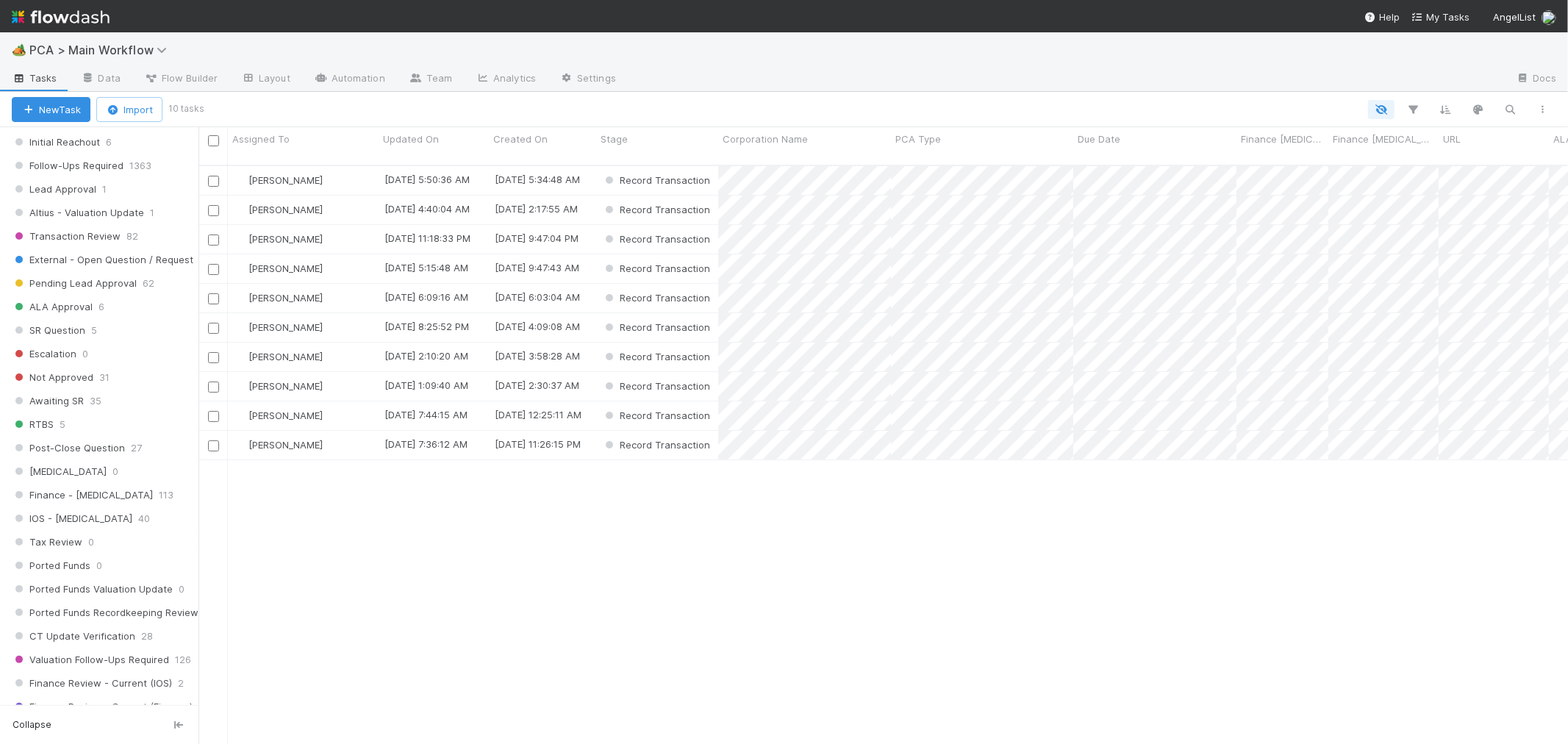
scroll to position [1551, 0]
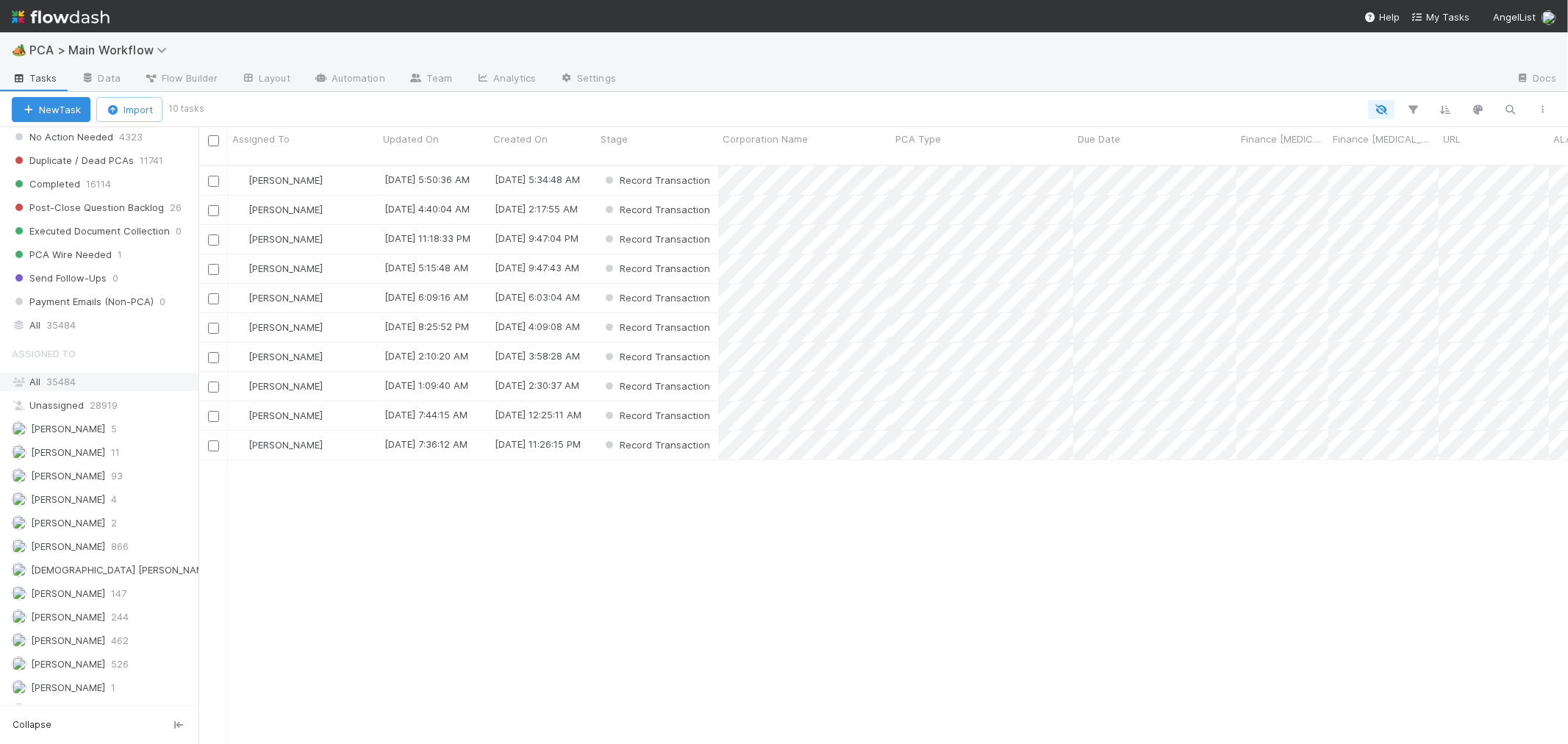
click at [45, 391] on div "All 35484" at bounding box center [103, 382] width 183 height 18
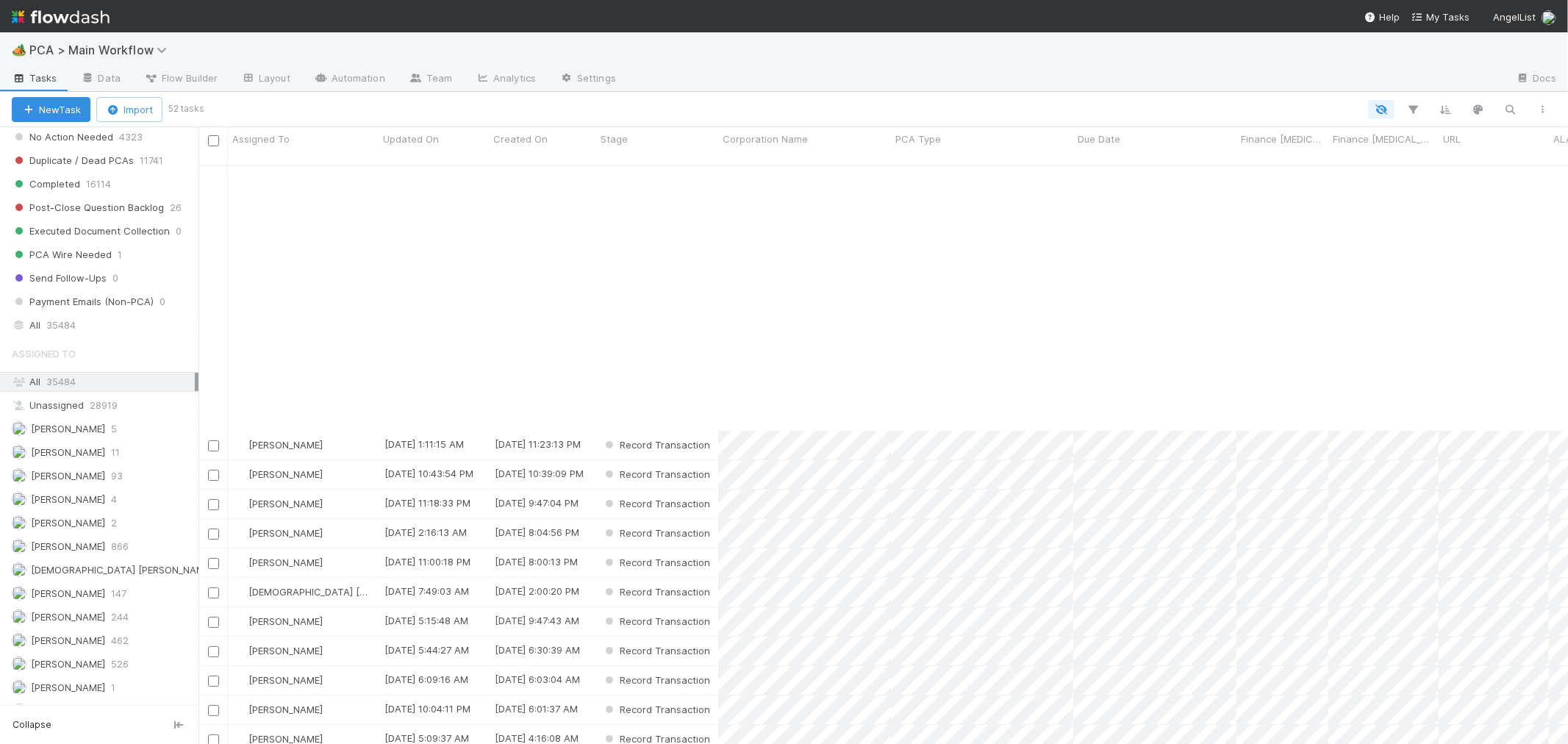
scroll to position [326, 0]
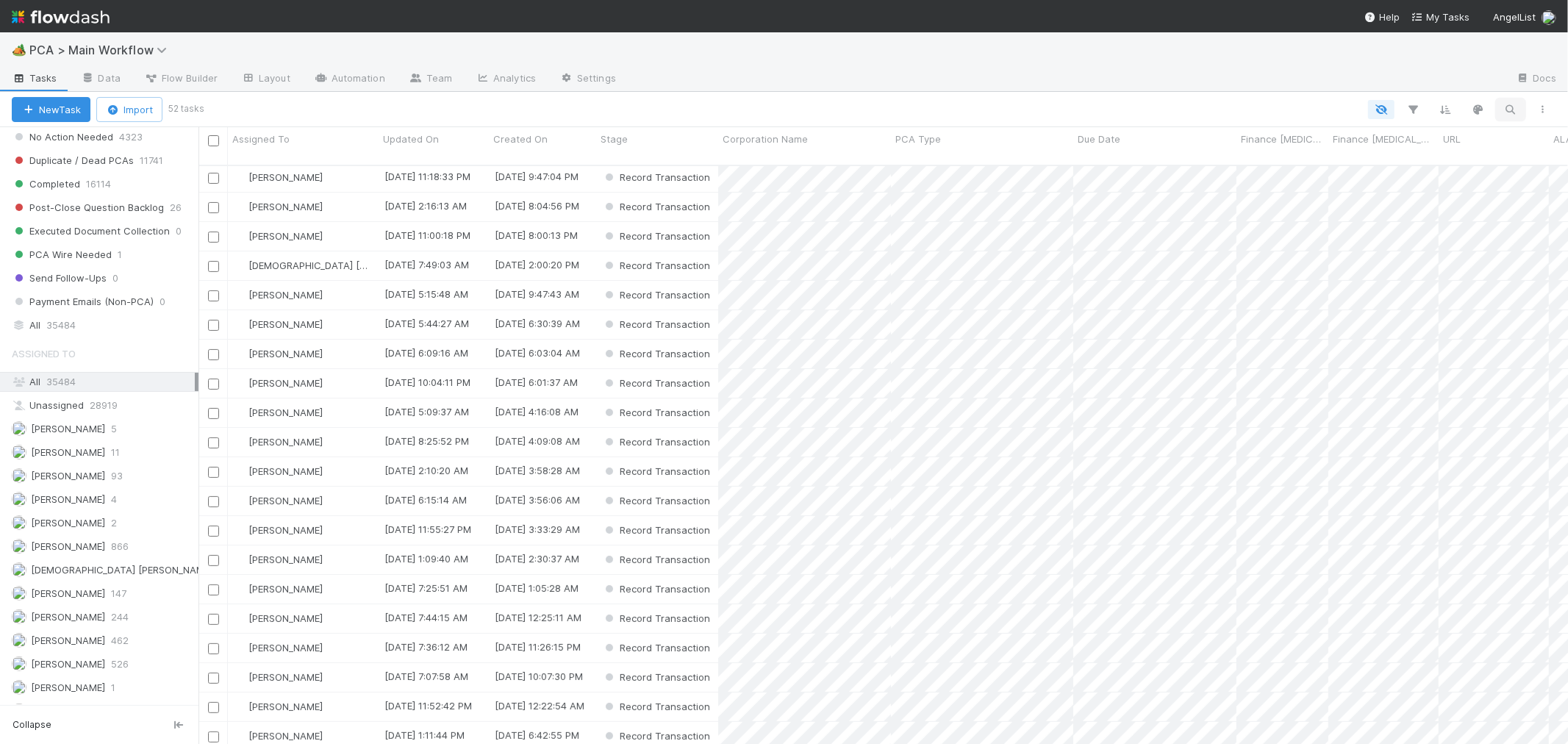
click at [1508, 105] on icon "button" at bounding box center [1510, 109] width 15 height 13
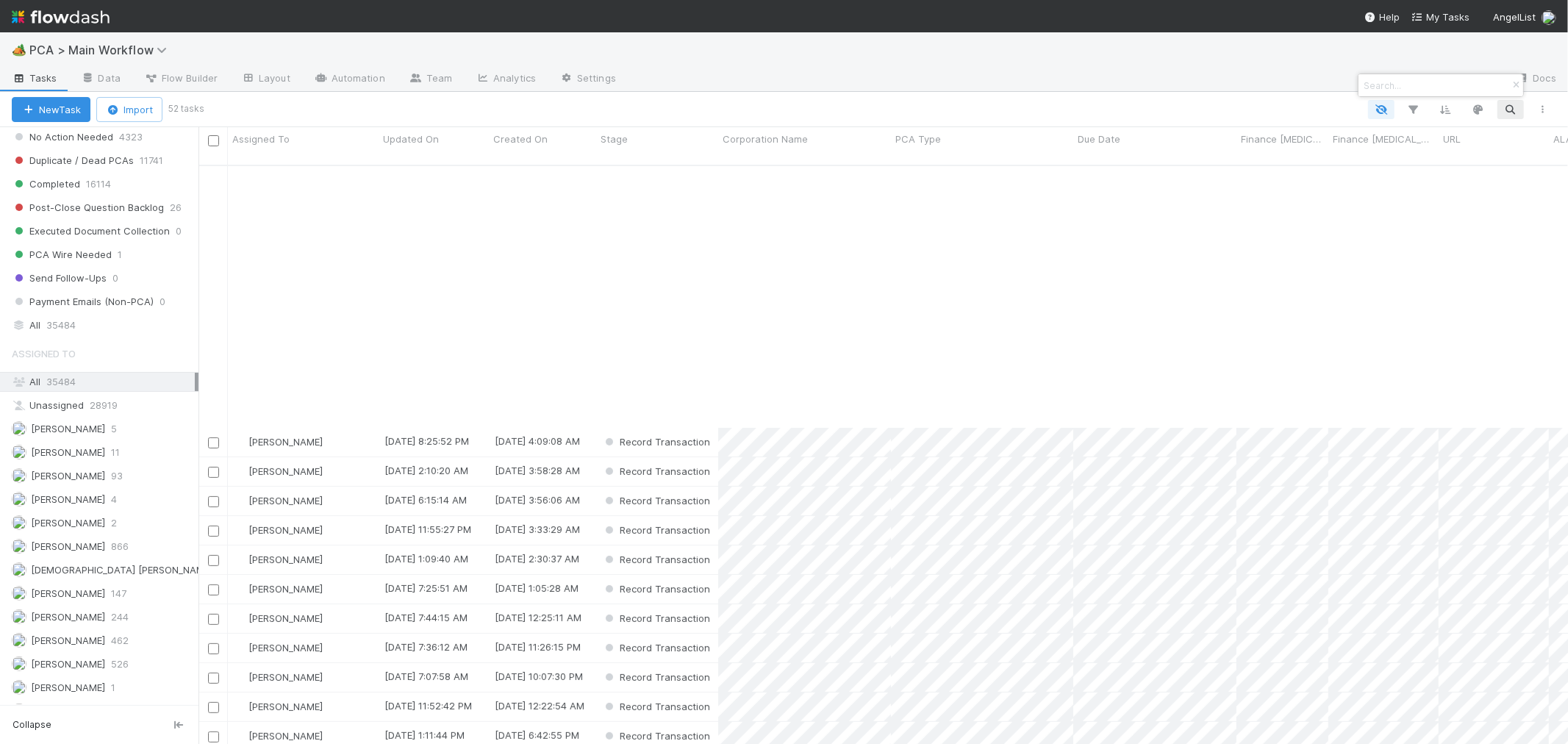
scroll to position [653, 0]
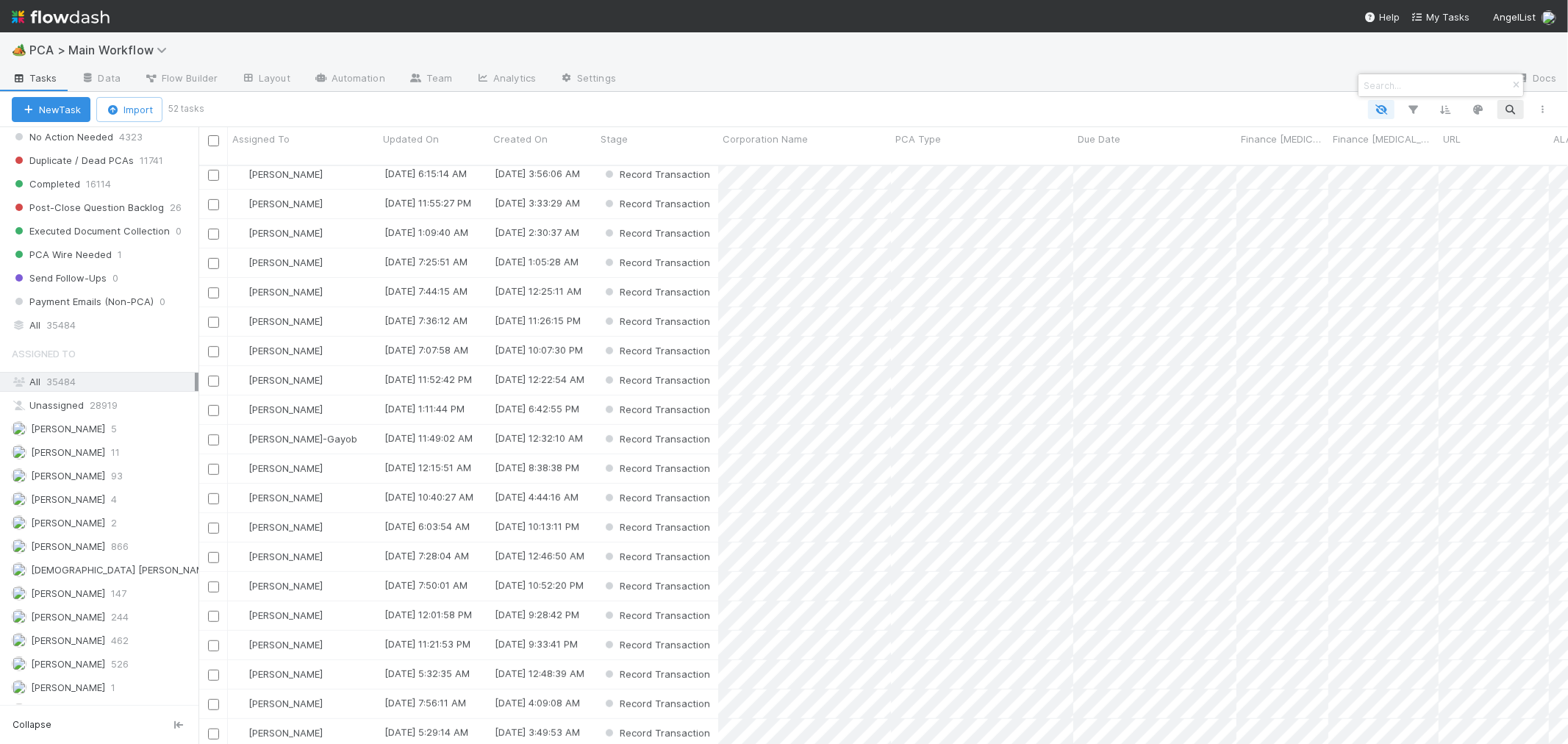
click at [1427, 84] on input at bounding box center [1433, 85] width 147 height 18
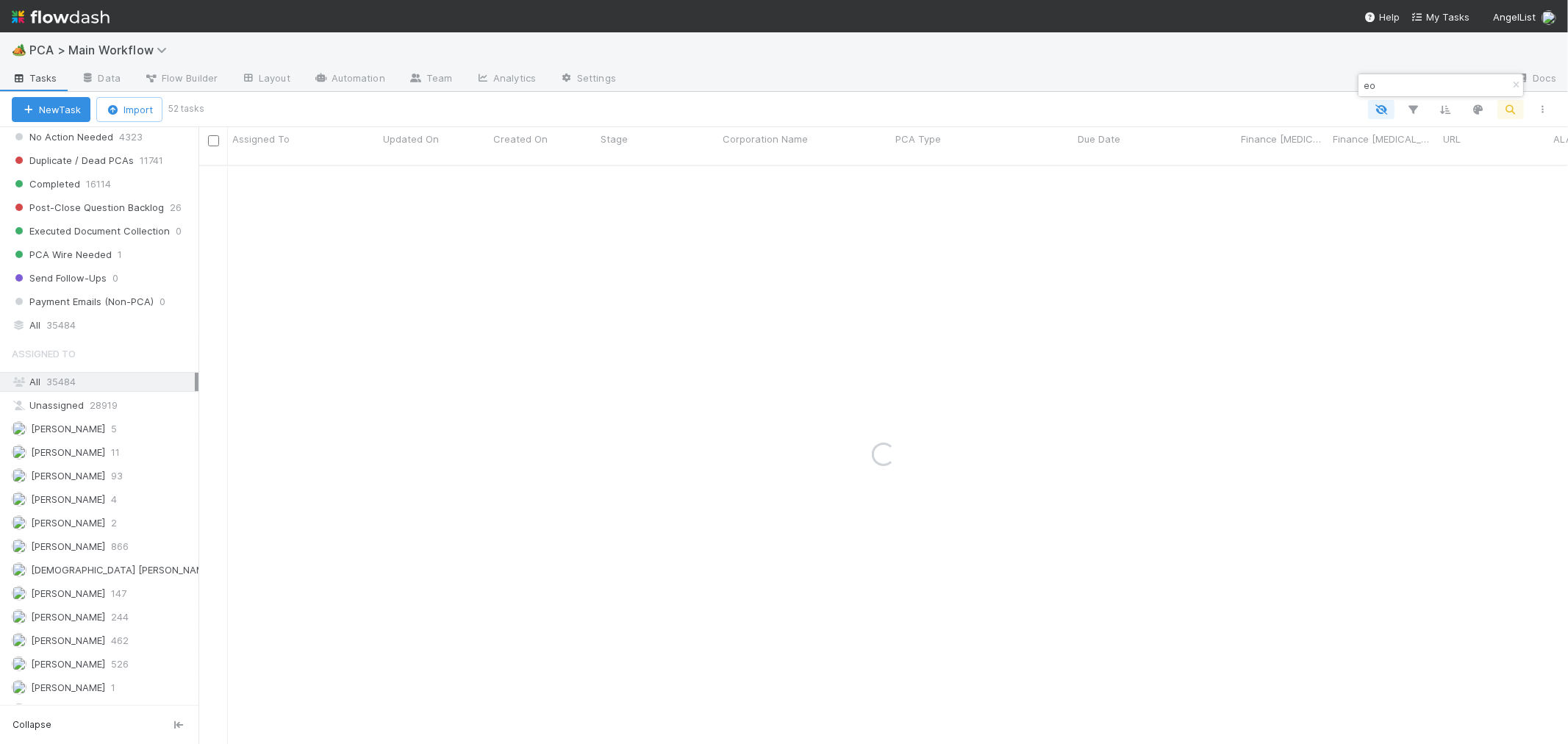
type input "e"
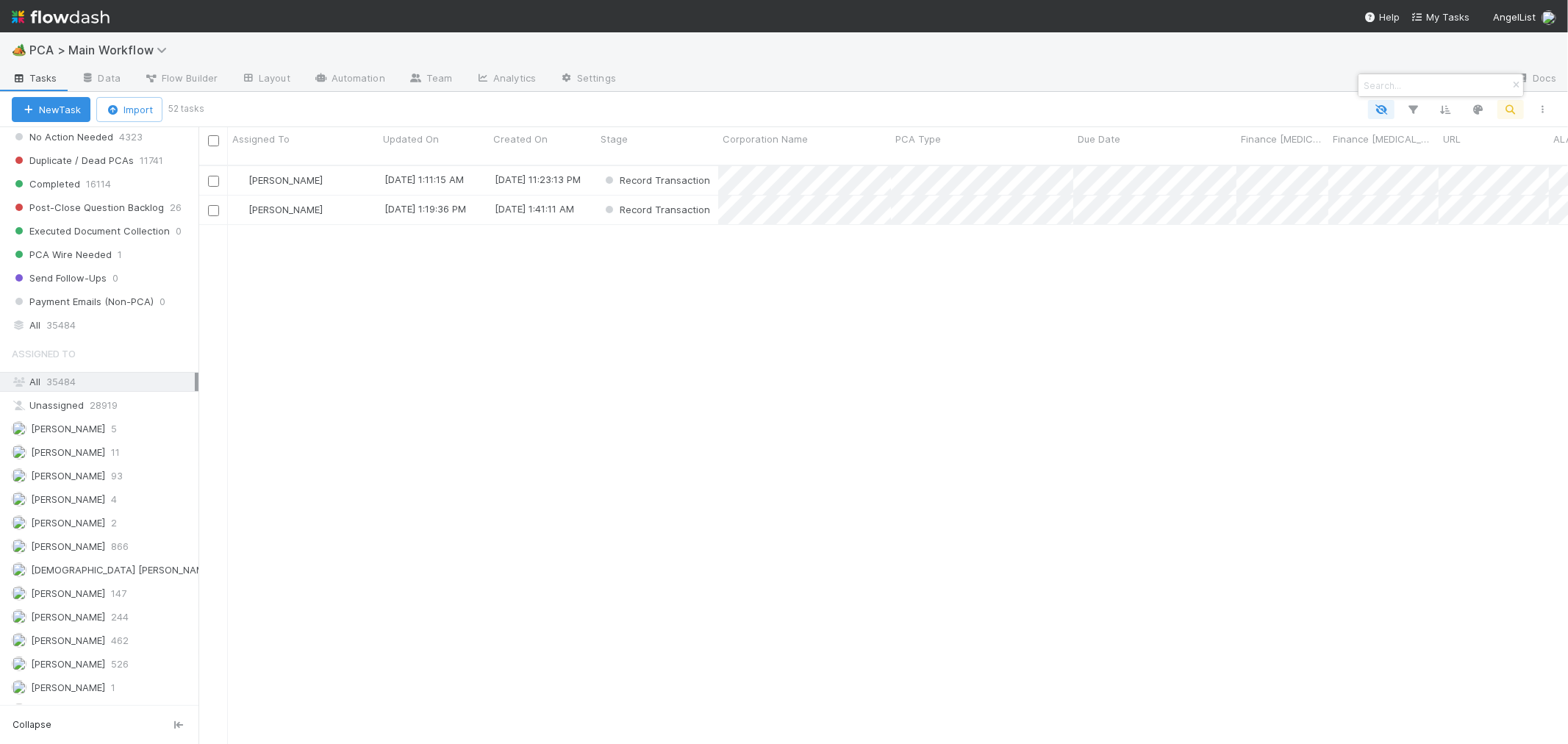
scroll to position [579, 1357]
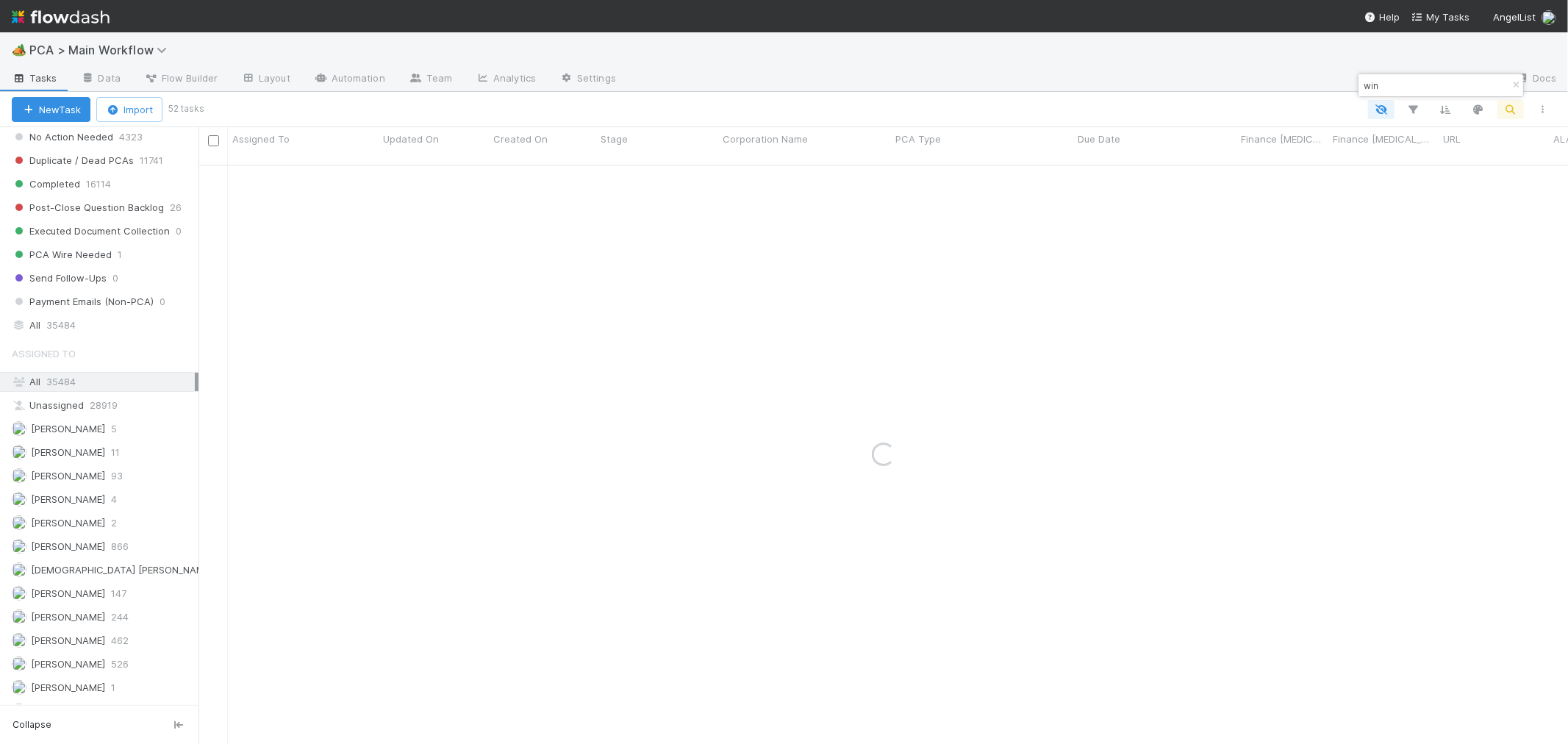
type input "wind"
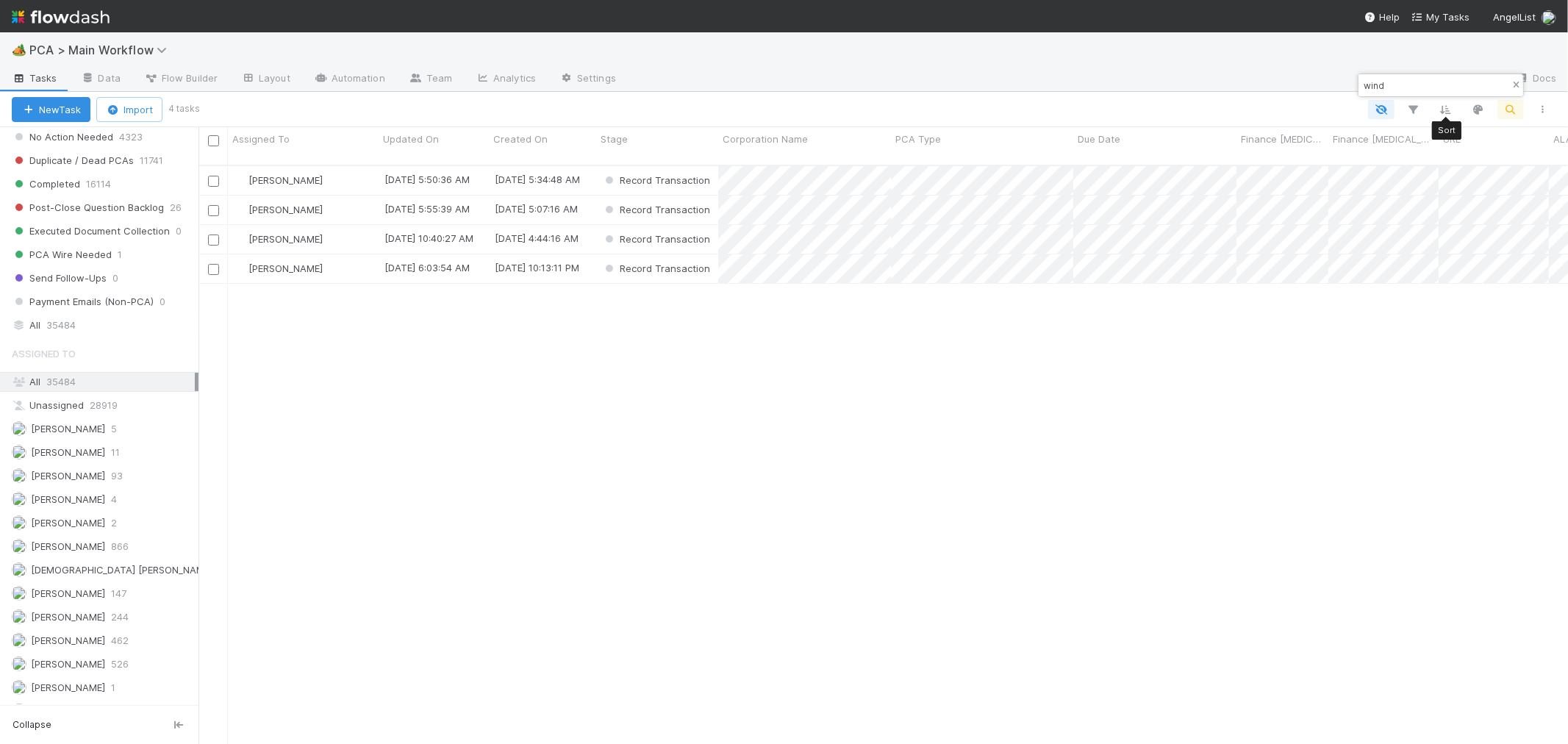
click at [1513, 82] on icon "button" at bounding box center [1515, 85] width 15 height 9
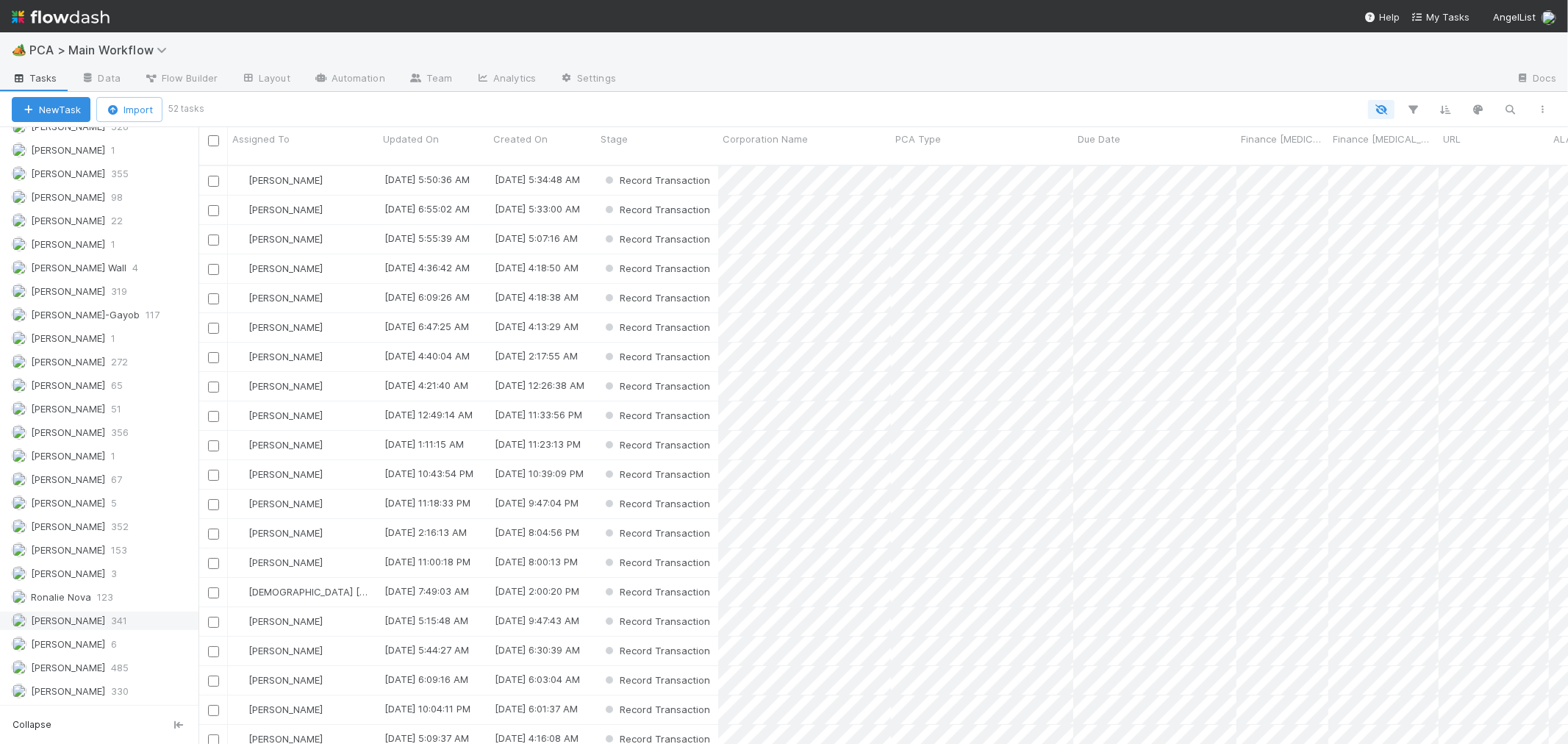
click at [69, 615] on span "[PERSON_NAME]" at bounding box center [68, 620] width 74 height 11
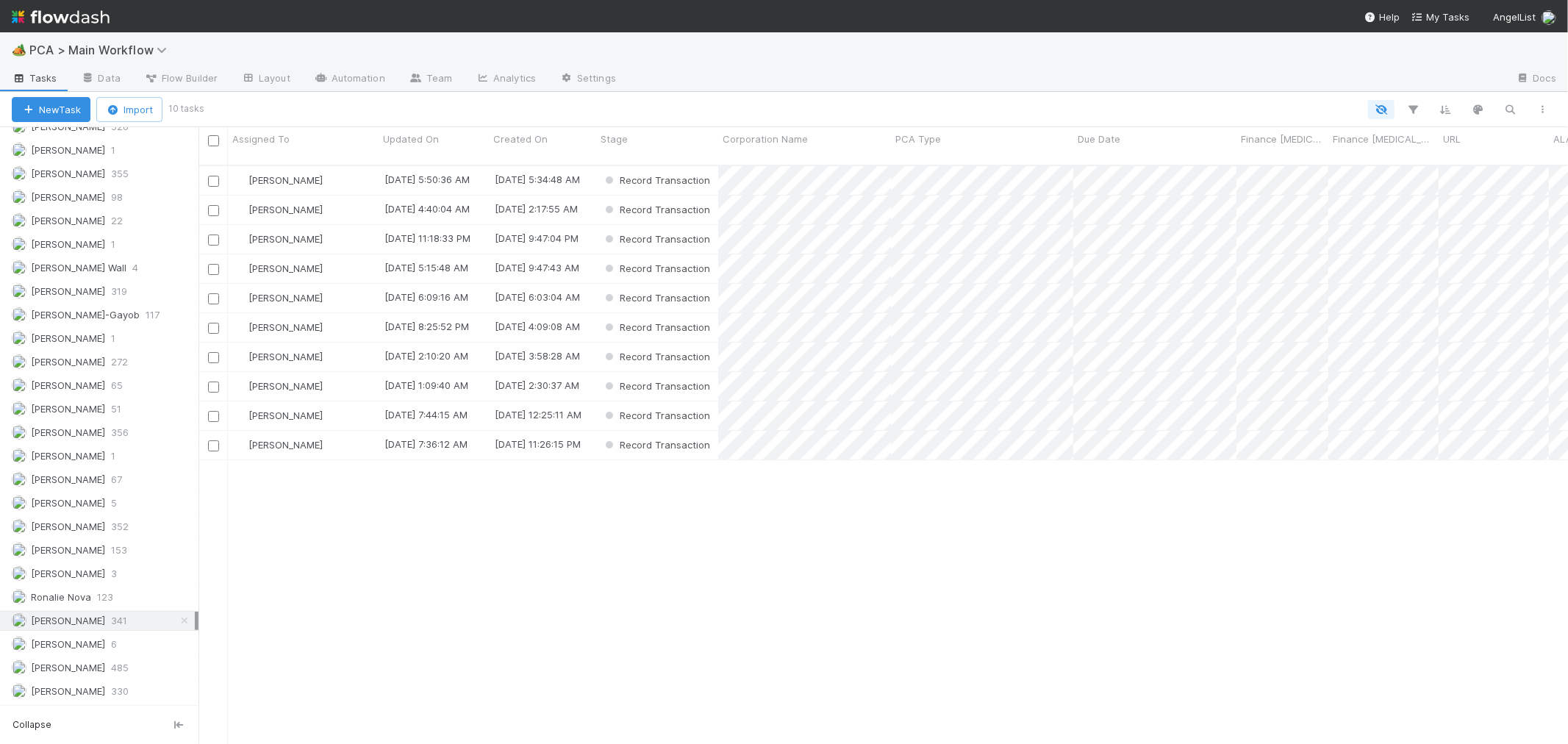
scroll to position [579, 1357]
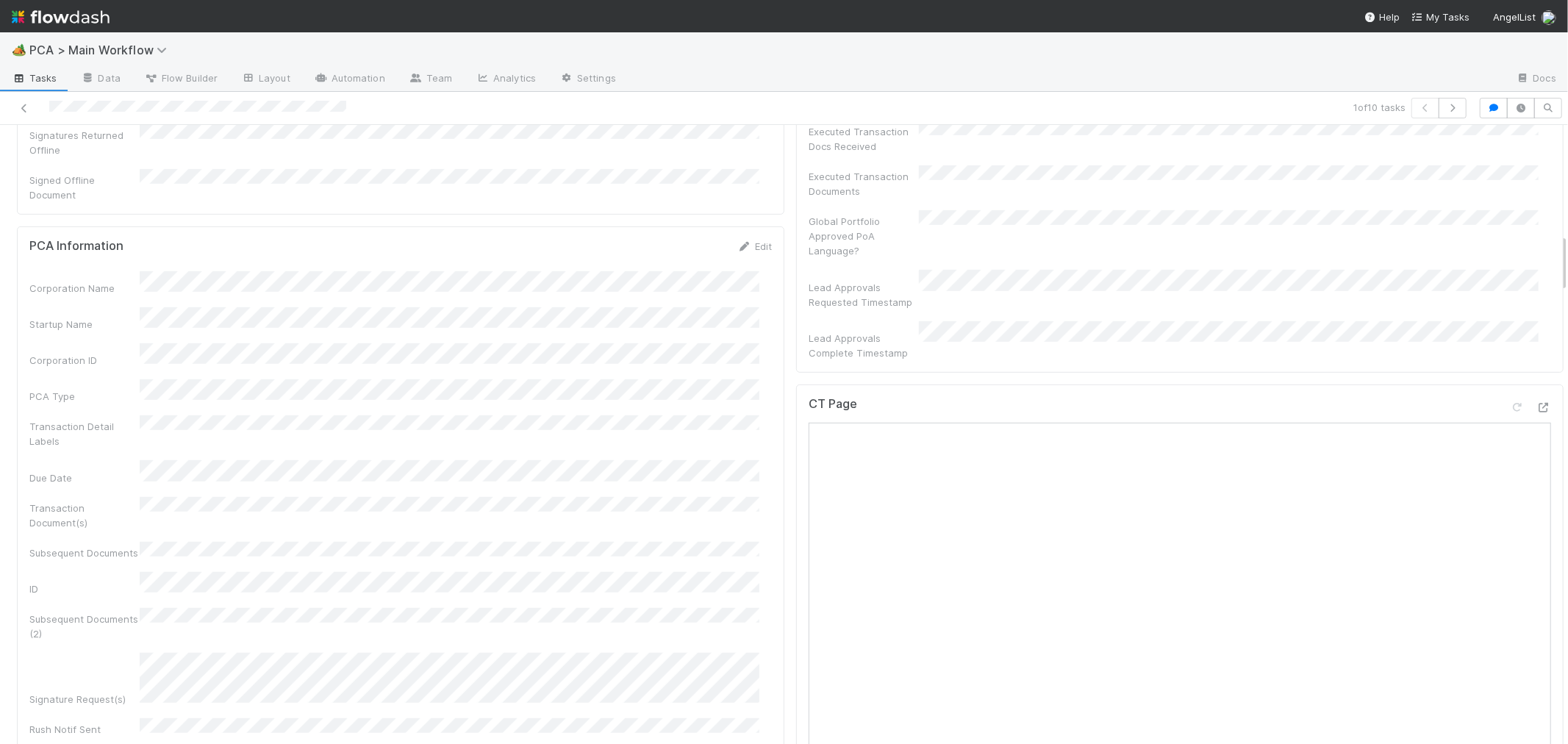
scroll to position [1143, 0]
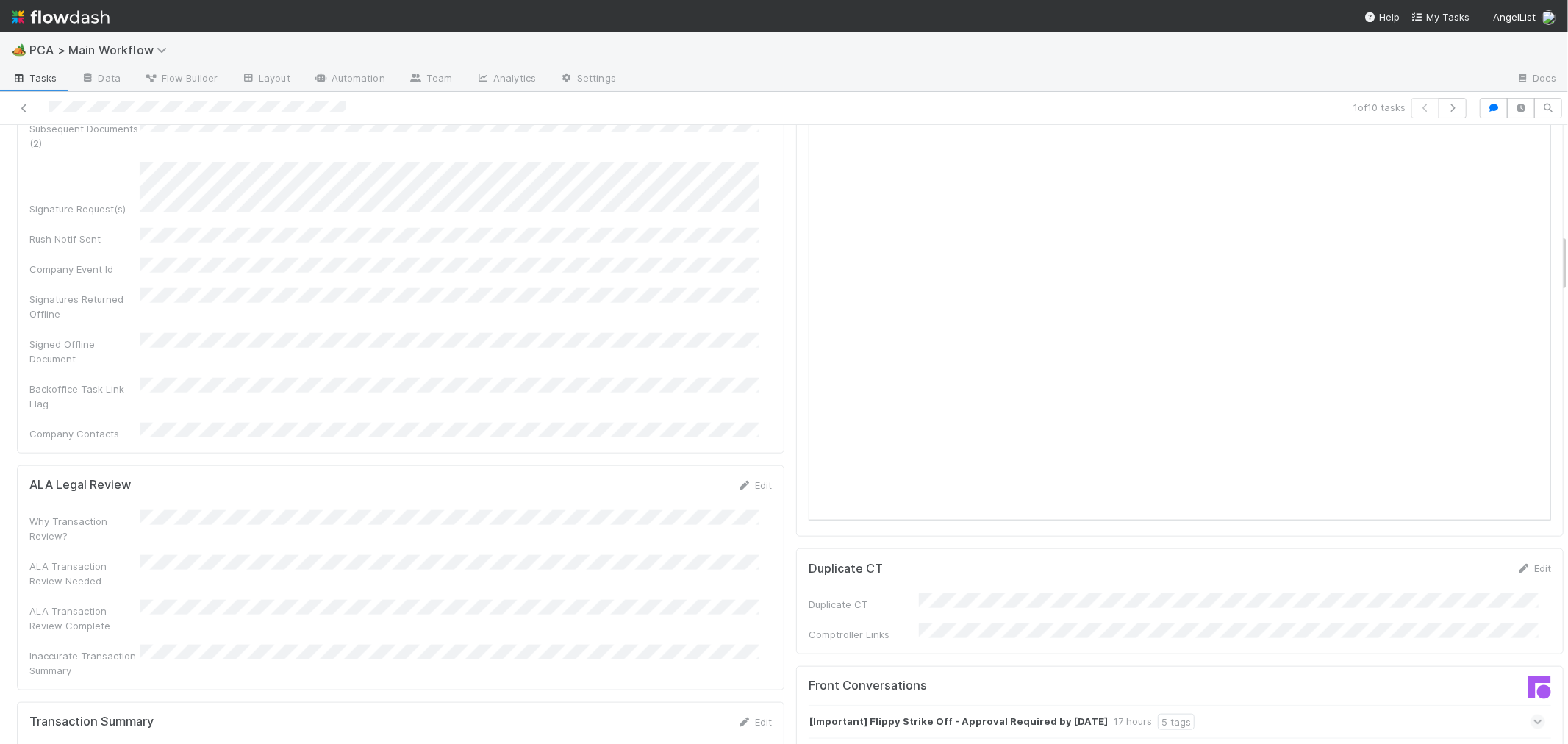
drag, startPoint x: 288, startPoint y: 259, endPoint x: 280, endPoint y: 258, distance: 8.1
click at [288, 333] on div "Signed Offline Document" at bounding box center [400, 350] width 742 height 33
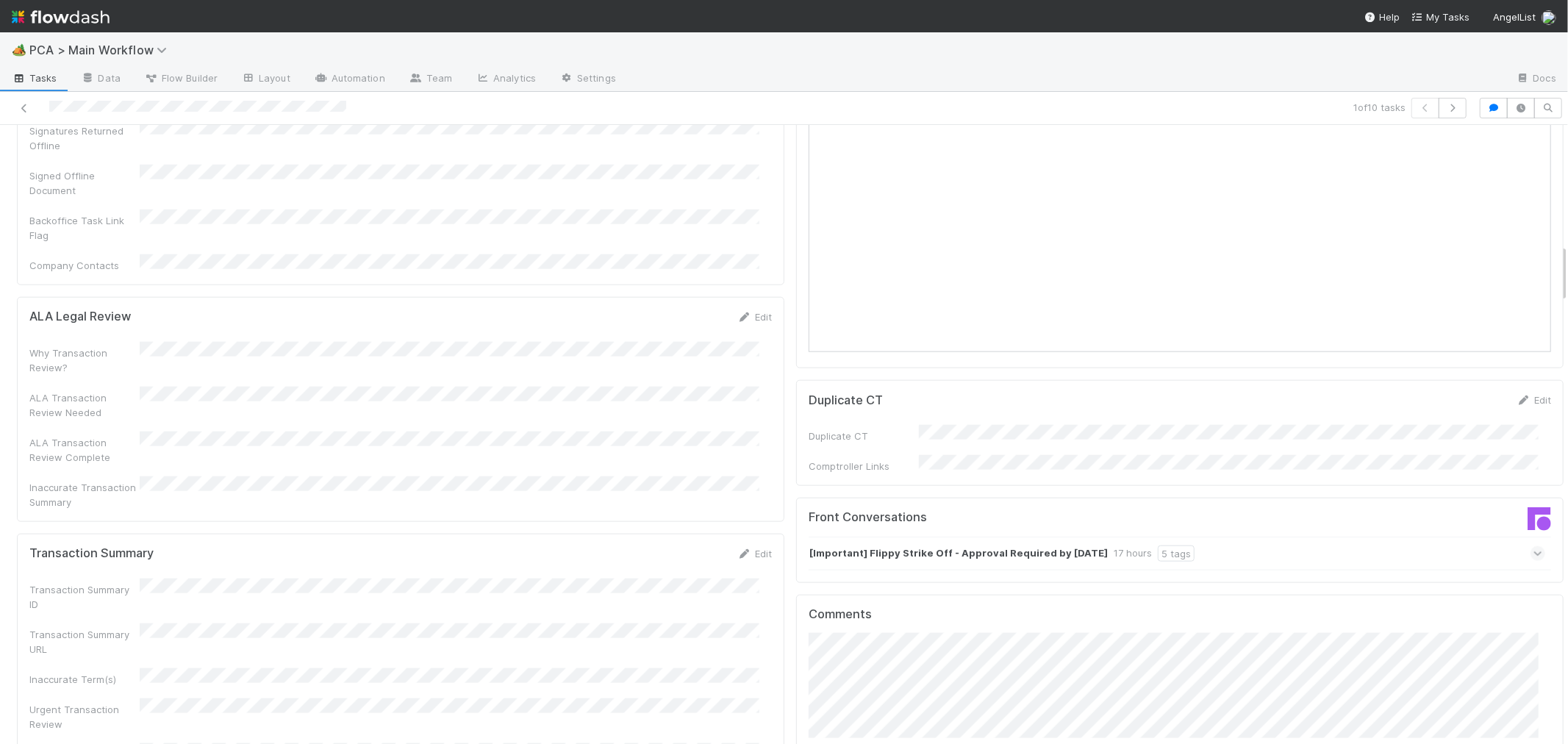
scroll to position [1388, 0]
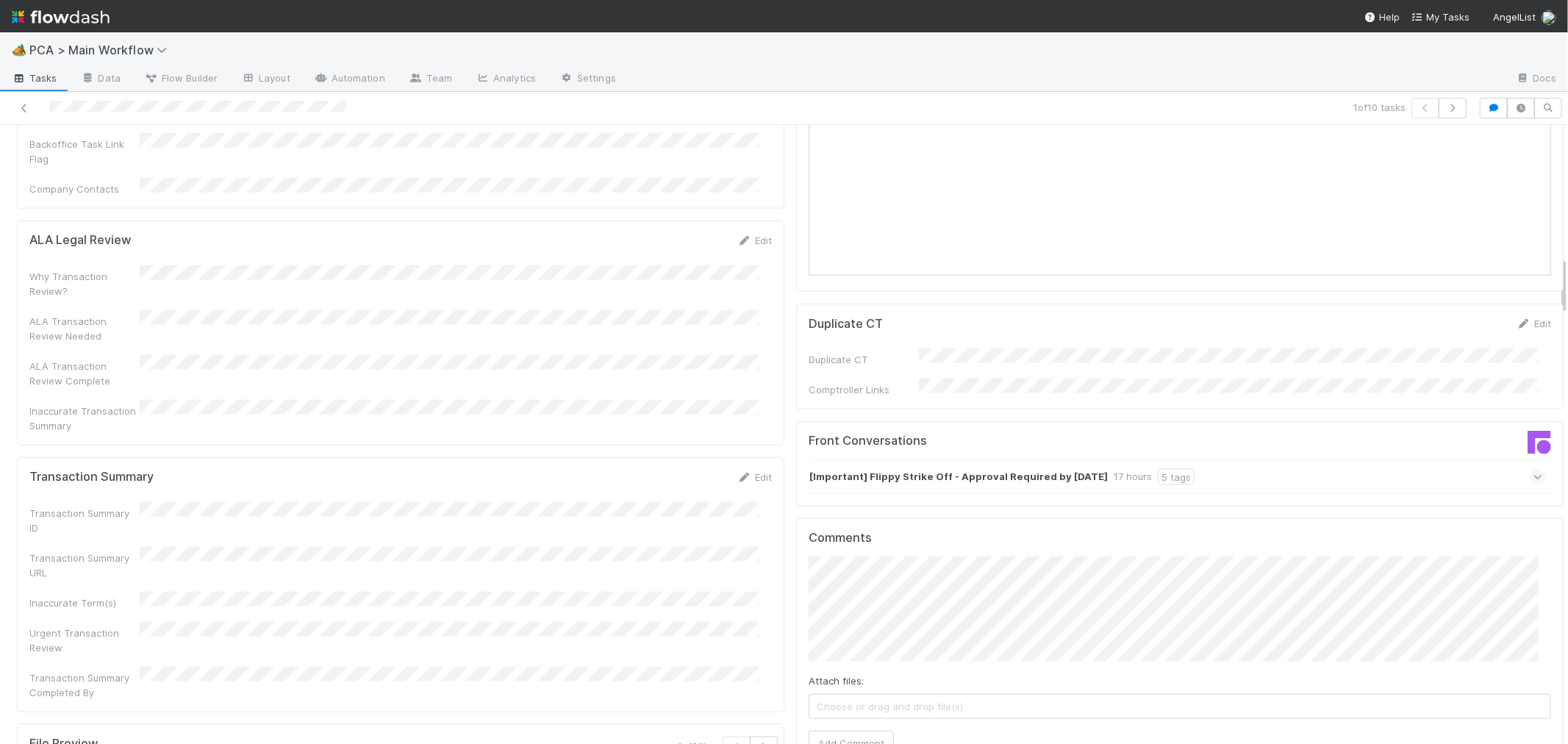
click at [1533, 470] on icon at bounding box center [1537, 477] width 10 height 15
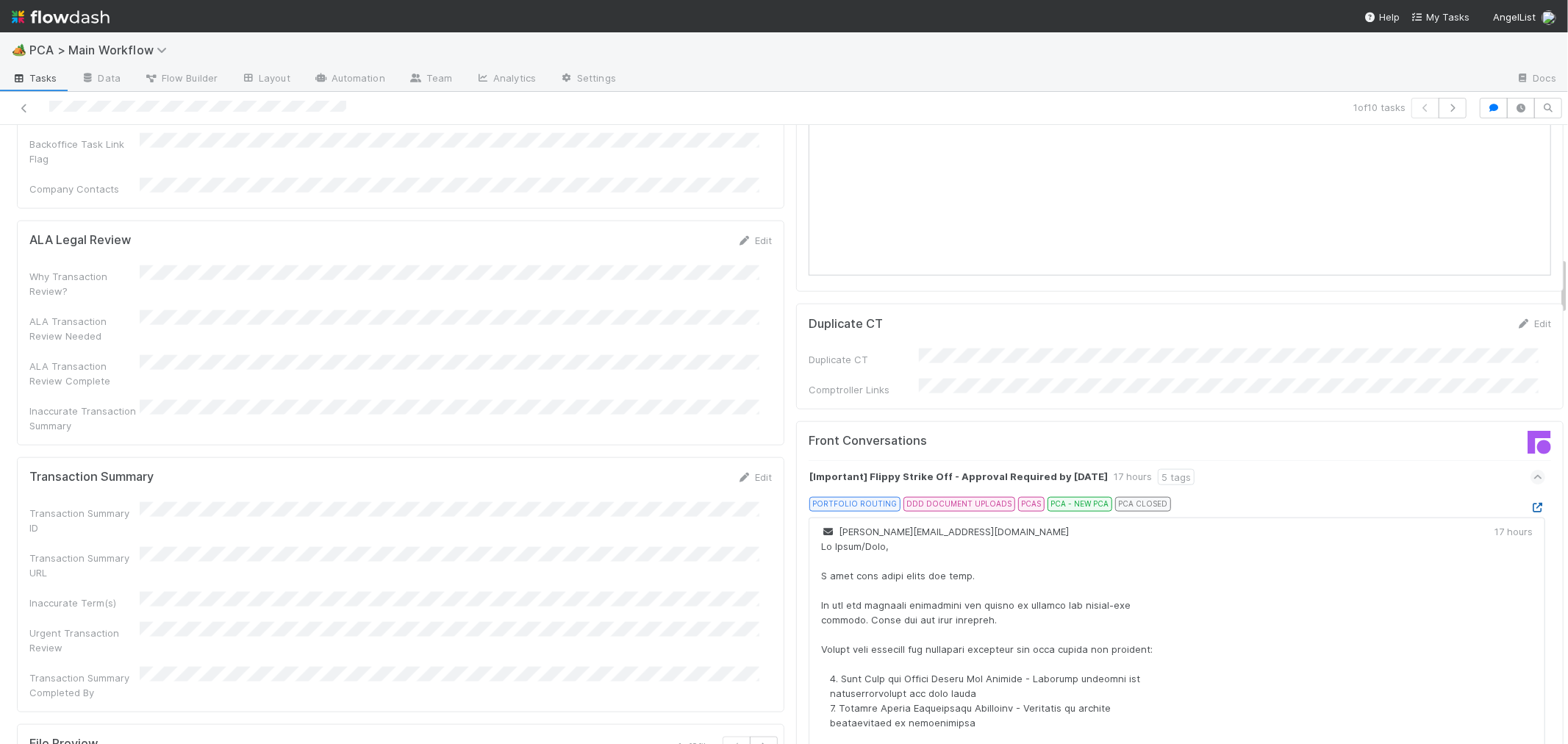
click at [1530, 503] on icon at bounding box center [1537, 507] width 15 height 10
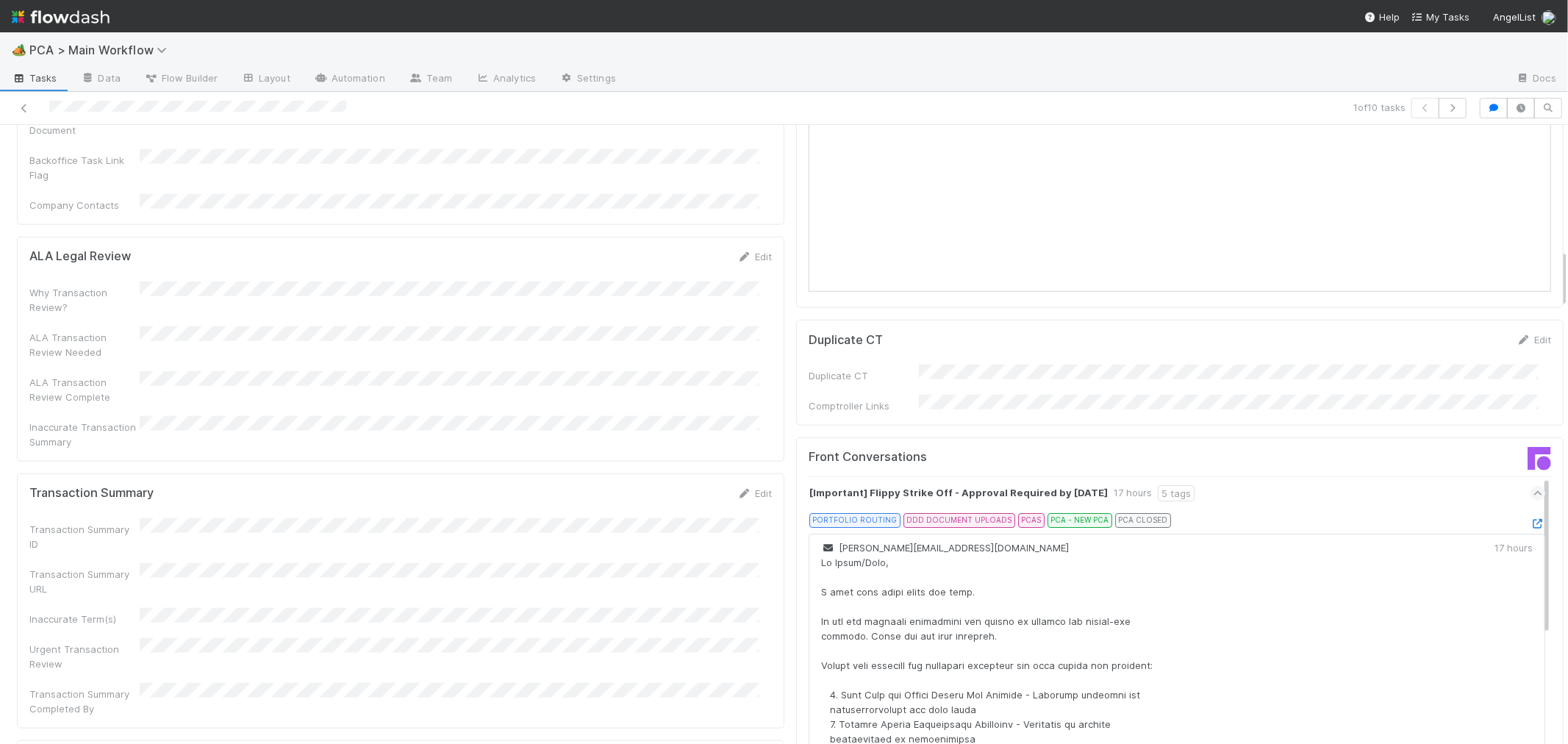
scroll to position [1306, 0]
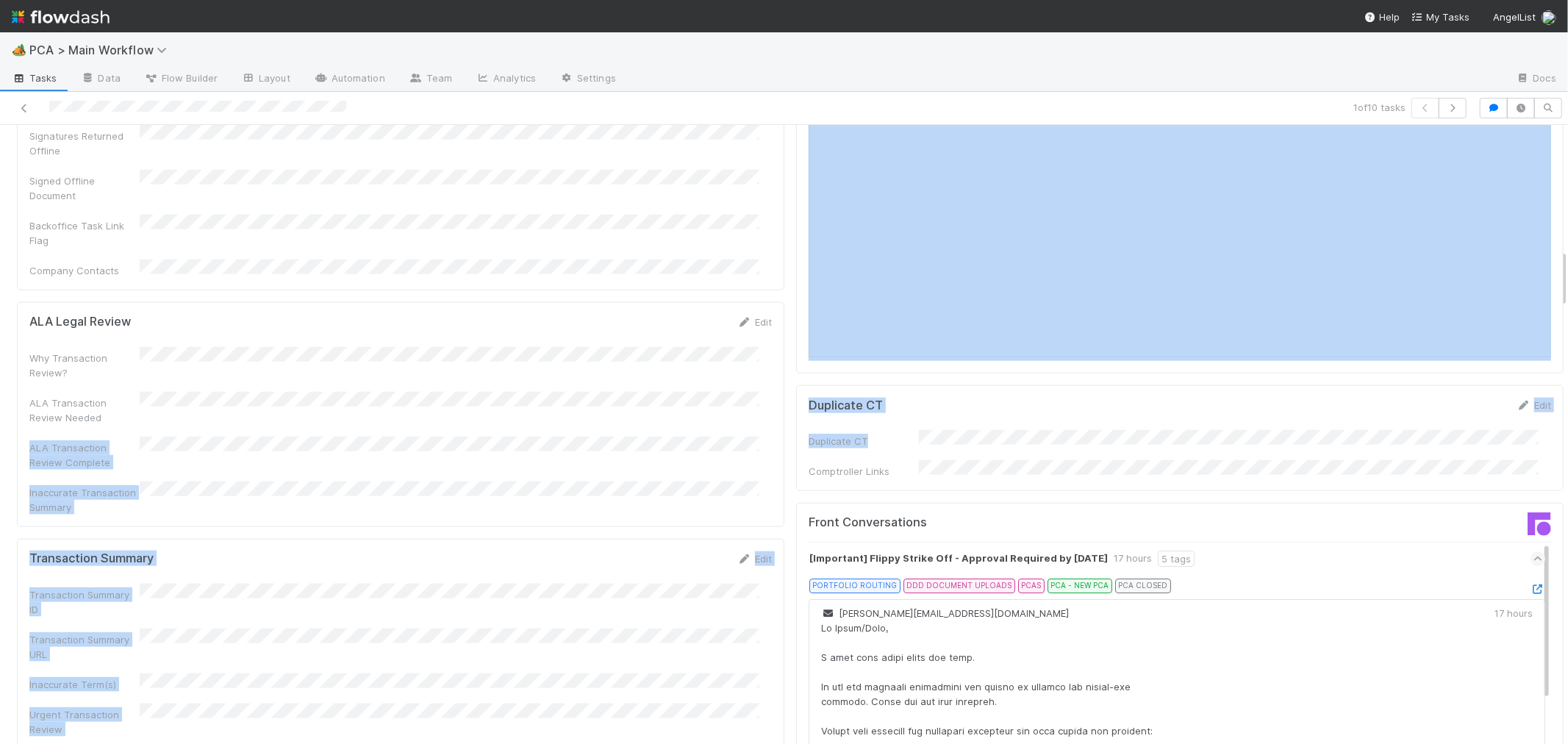
drag, startPoint x: 908, startPoint y: 307, endPoint x: 814, endPoint y: 376, distance: 116.6
click at [796, 385] on div "Duplicate CT Edit Duplicate CT Comptroller Links" at bounding box center [1179, 438] width 768 height 106
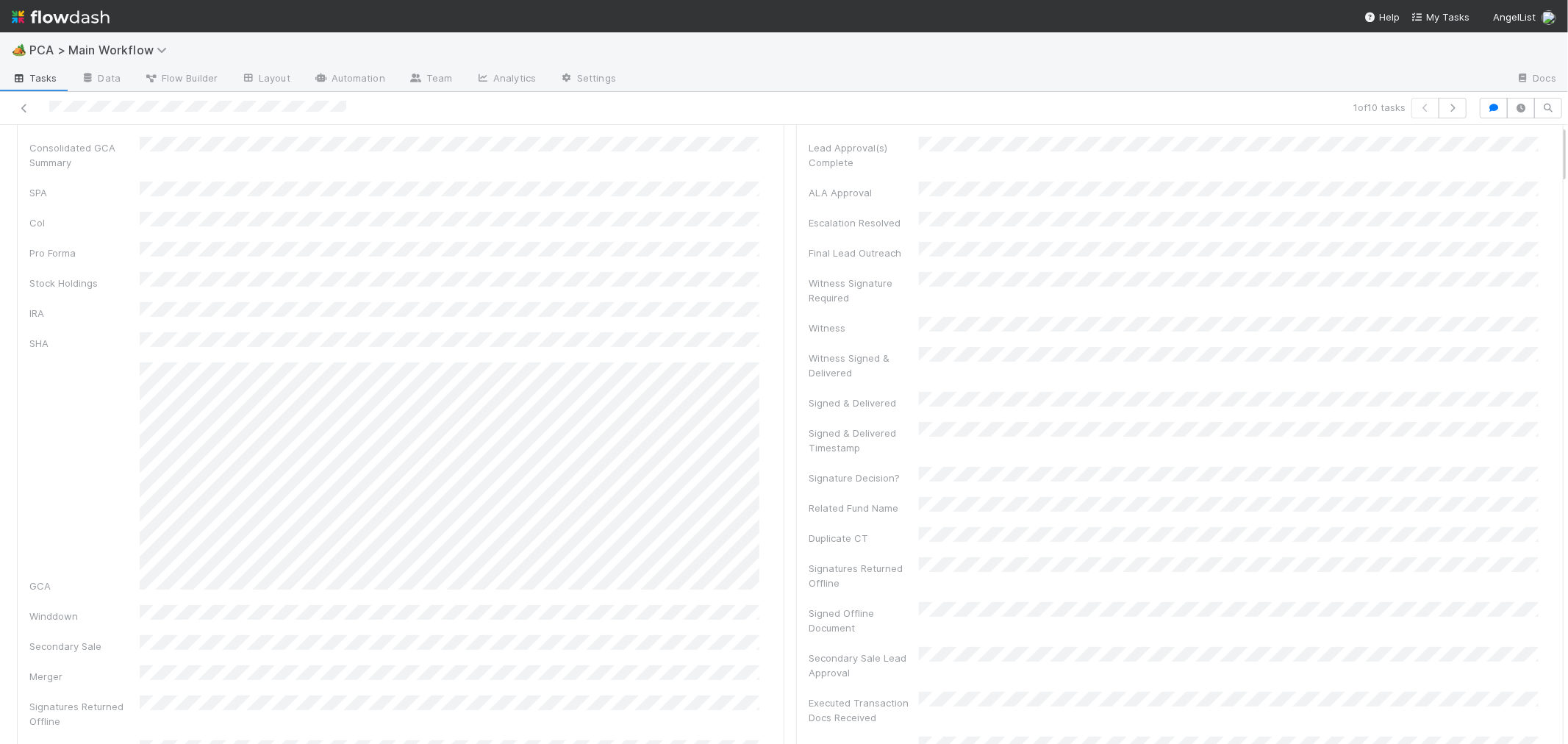
scroll to position [0, 0]
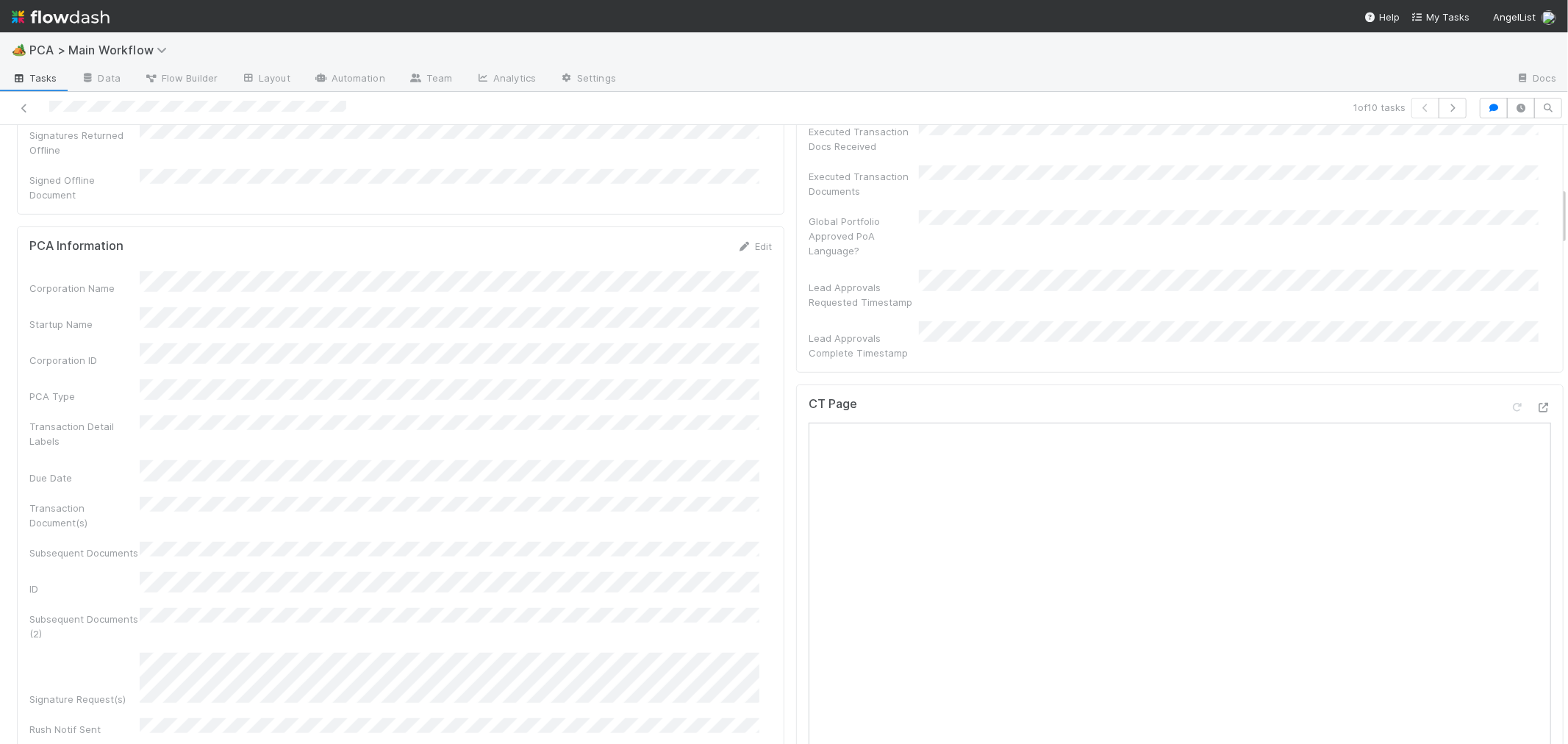
click at [1465, 397] on div "CT Page" at bounding box center [1179, 410] width 742 height 26
click at [1536, 403] on icon at bounding box center [1543, 407] width 15 height 10
click at [1510, 485] on icon at bounding box center [1517, 489] width 15 height 10
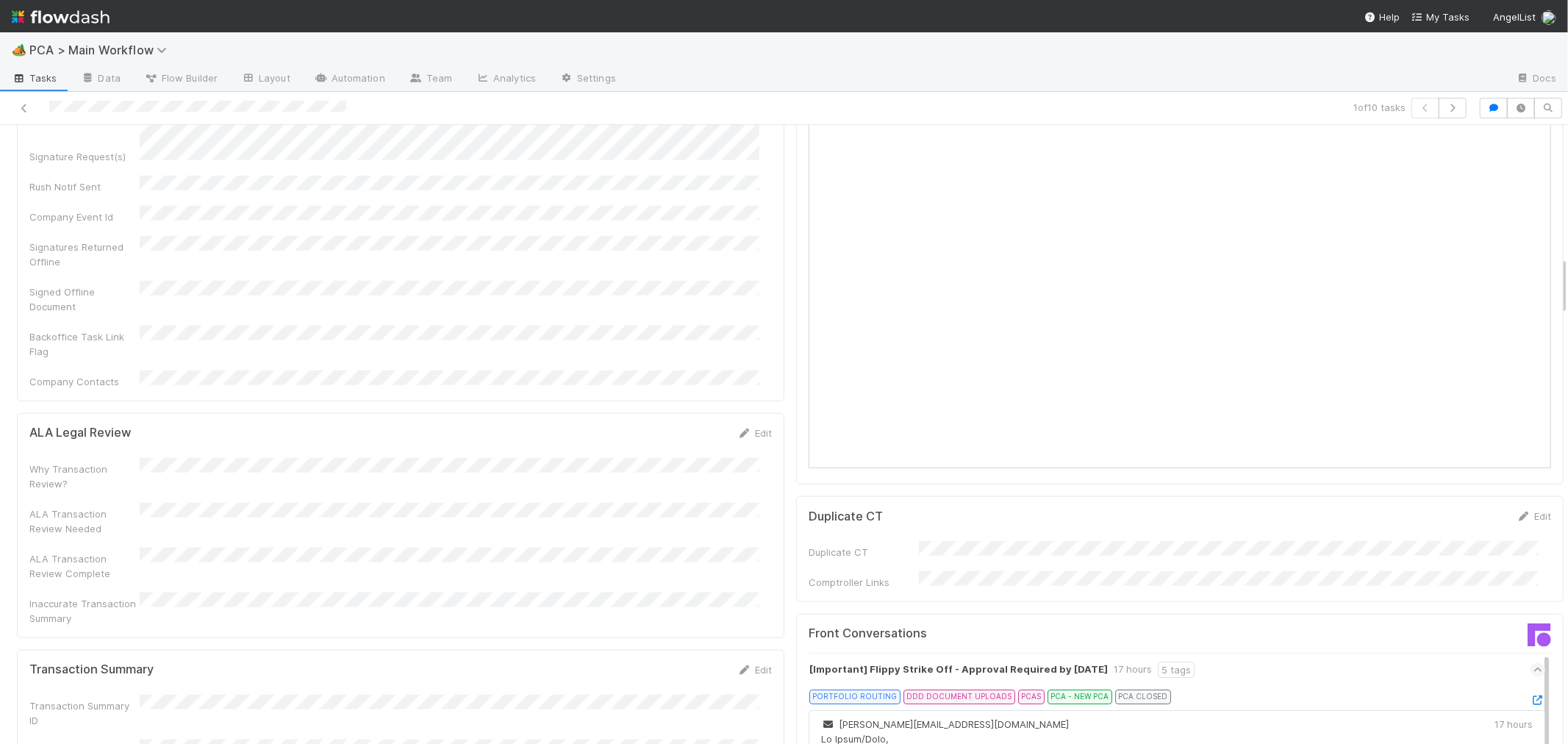
scroll to position [1388, 0]
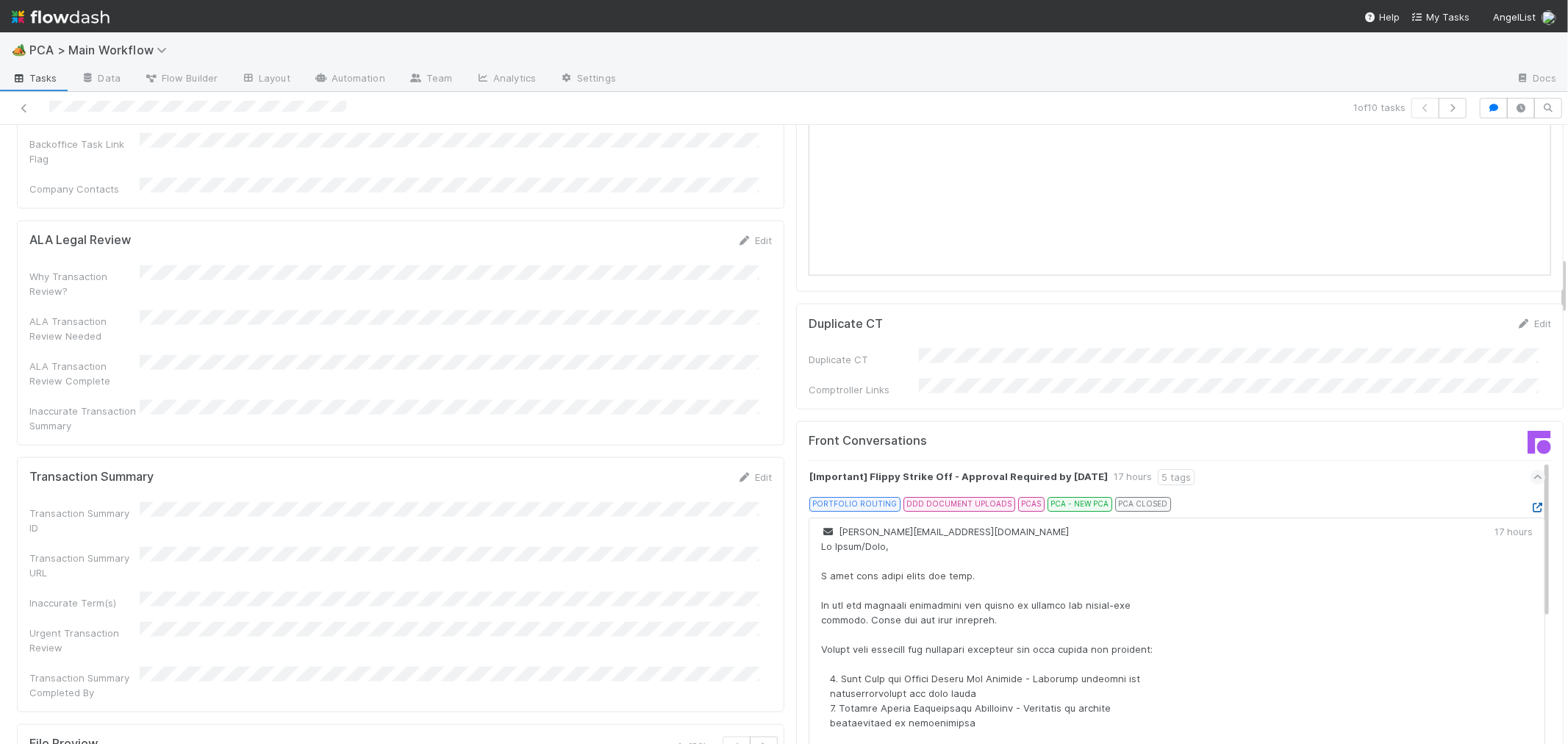
click at [1530, 503] on icon at bounding box center [1537, 507] width 15 height 10
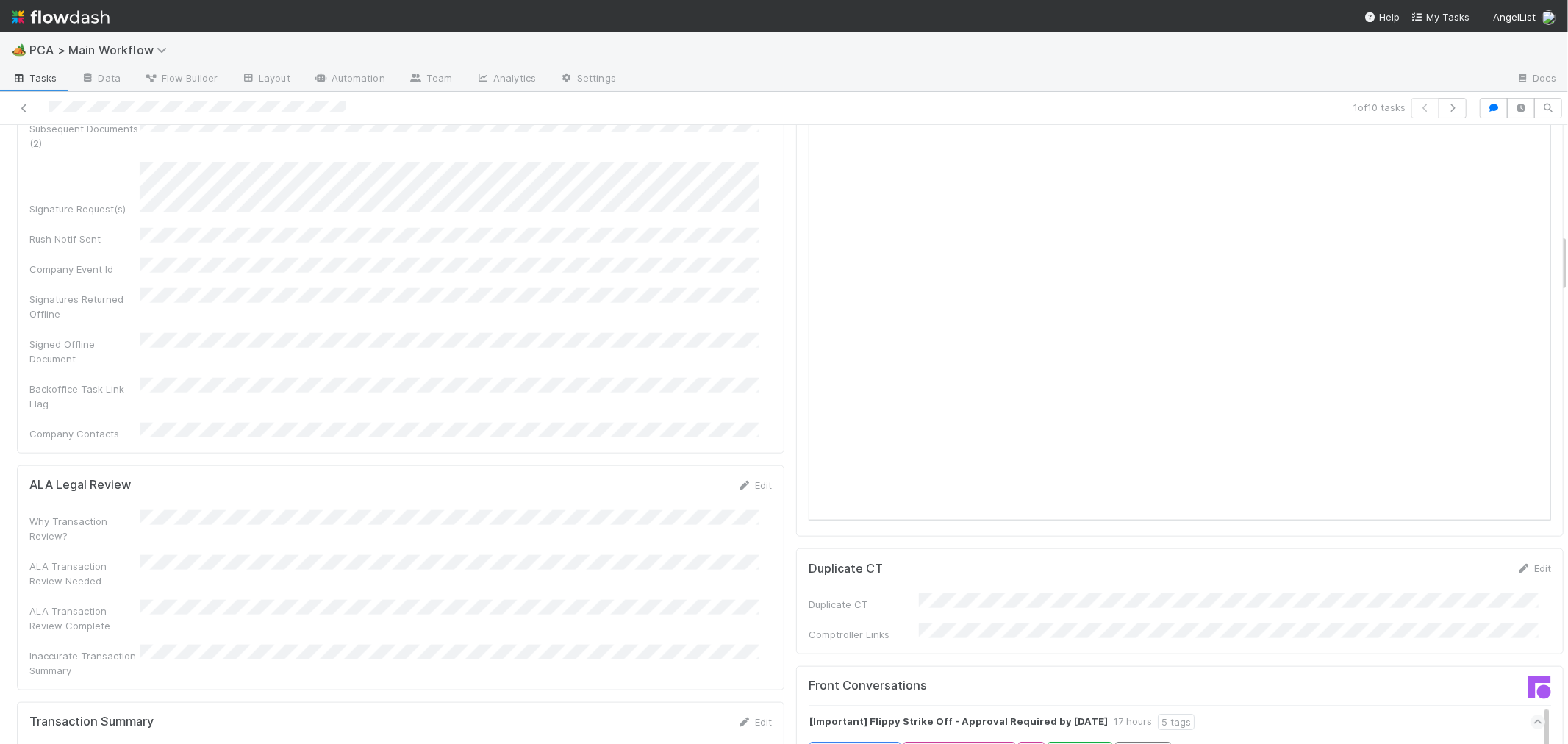
click at [770, 465] on div "ALA Legal Review Edit Why Transaction Review? ALA Transaction Review Needed ALA…" at bounding box center [400, 578] width 768 height 225
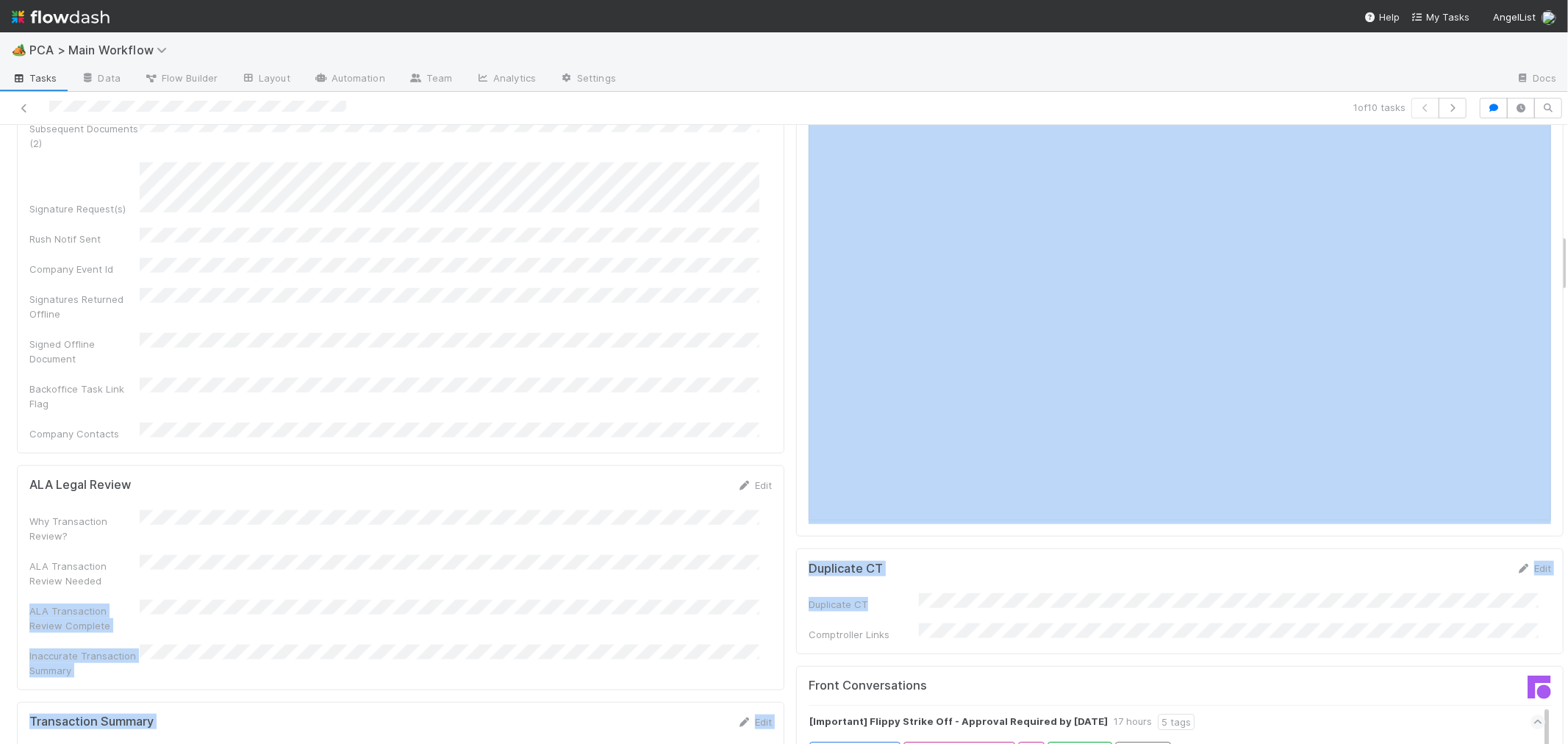
drag, startPoint x: 887, startPoint y: 486, endPoint x: 893, endPoint y: 530, distance: 44.4
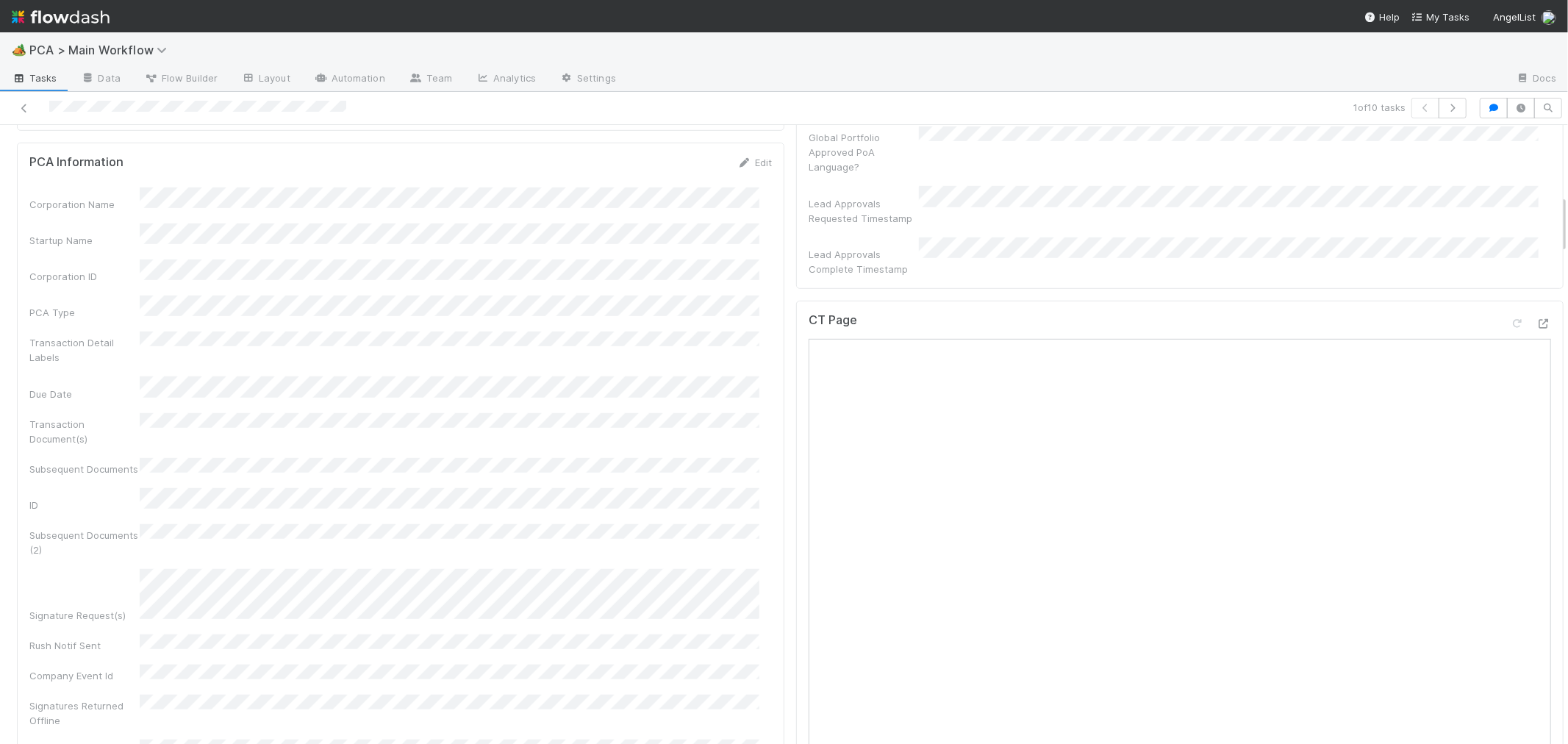
scroll to position [735, 0]
click at [1331, 315] on div "CT Page" at bounding box center [1179, 328] width 742 height 26
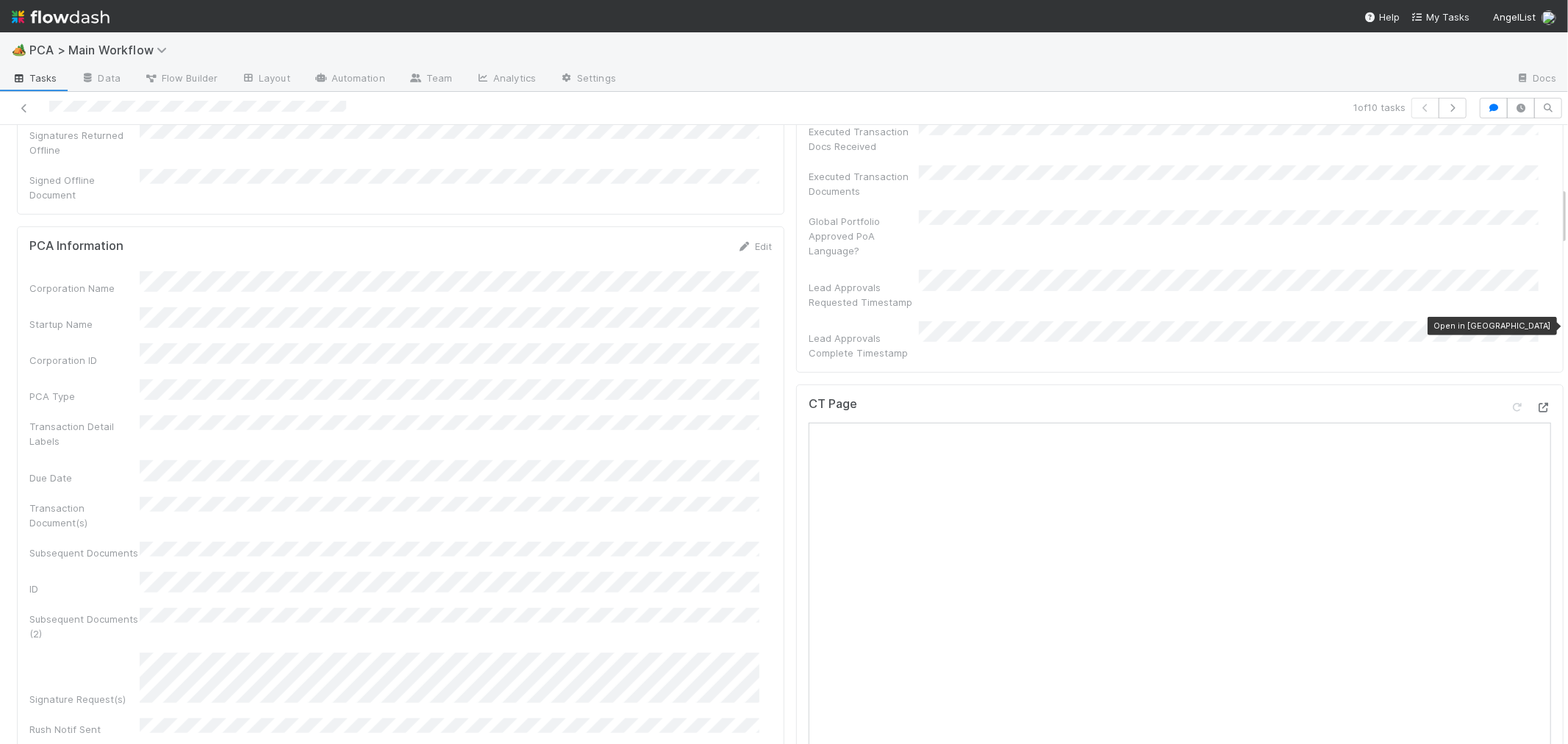
click at [1536, 403] on icon at bounding box center [1543, 407] width 15 height 10
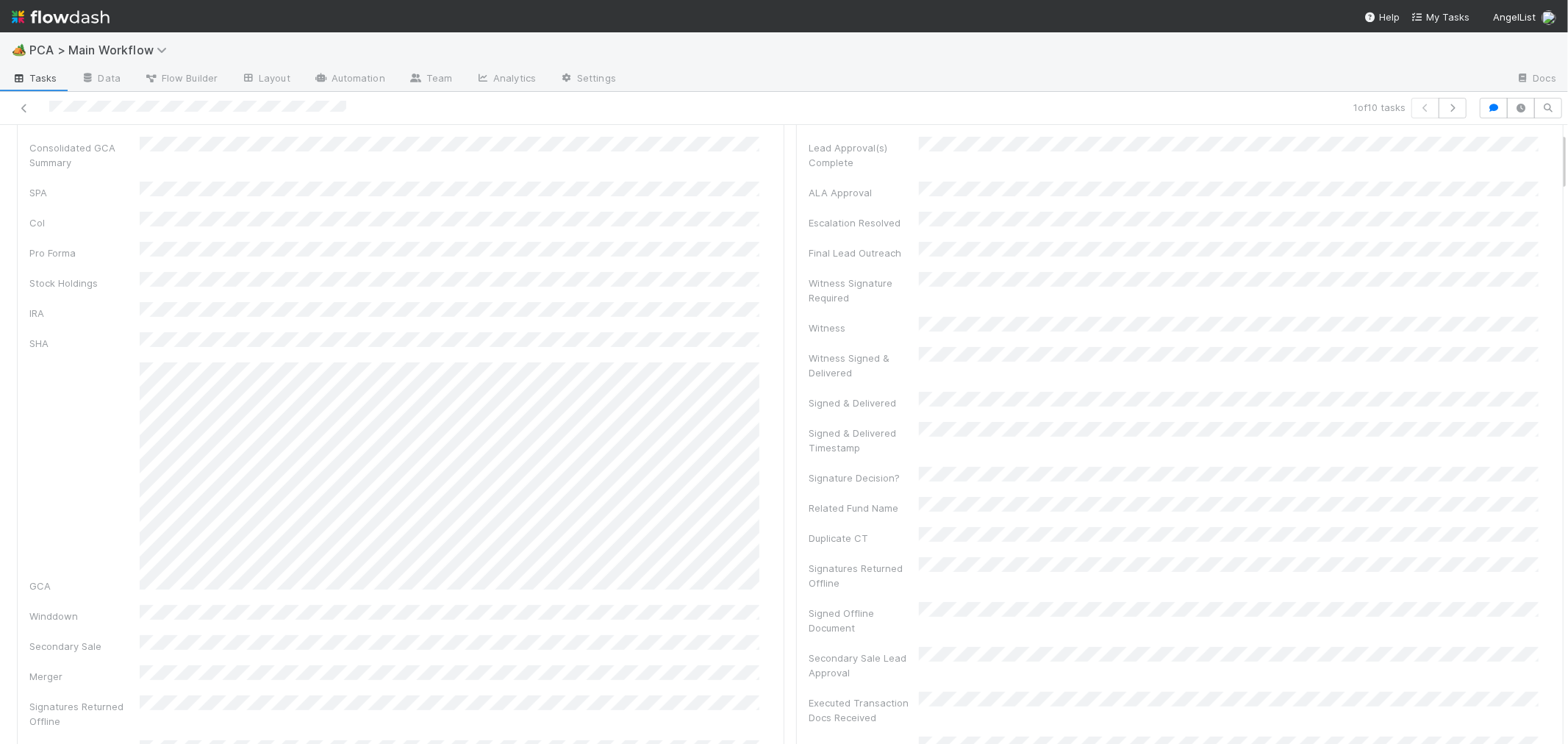
scroll to position [0, 0]
click at [465, 387] on div "Consolidated GCA Summary SPA CoI Pro Forma Stock Holdings IRA SHA GCA Winddown …" at bounding box center [400, 536] width 742 height 636
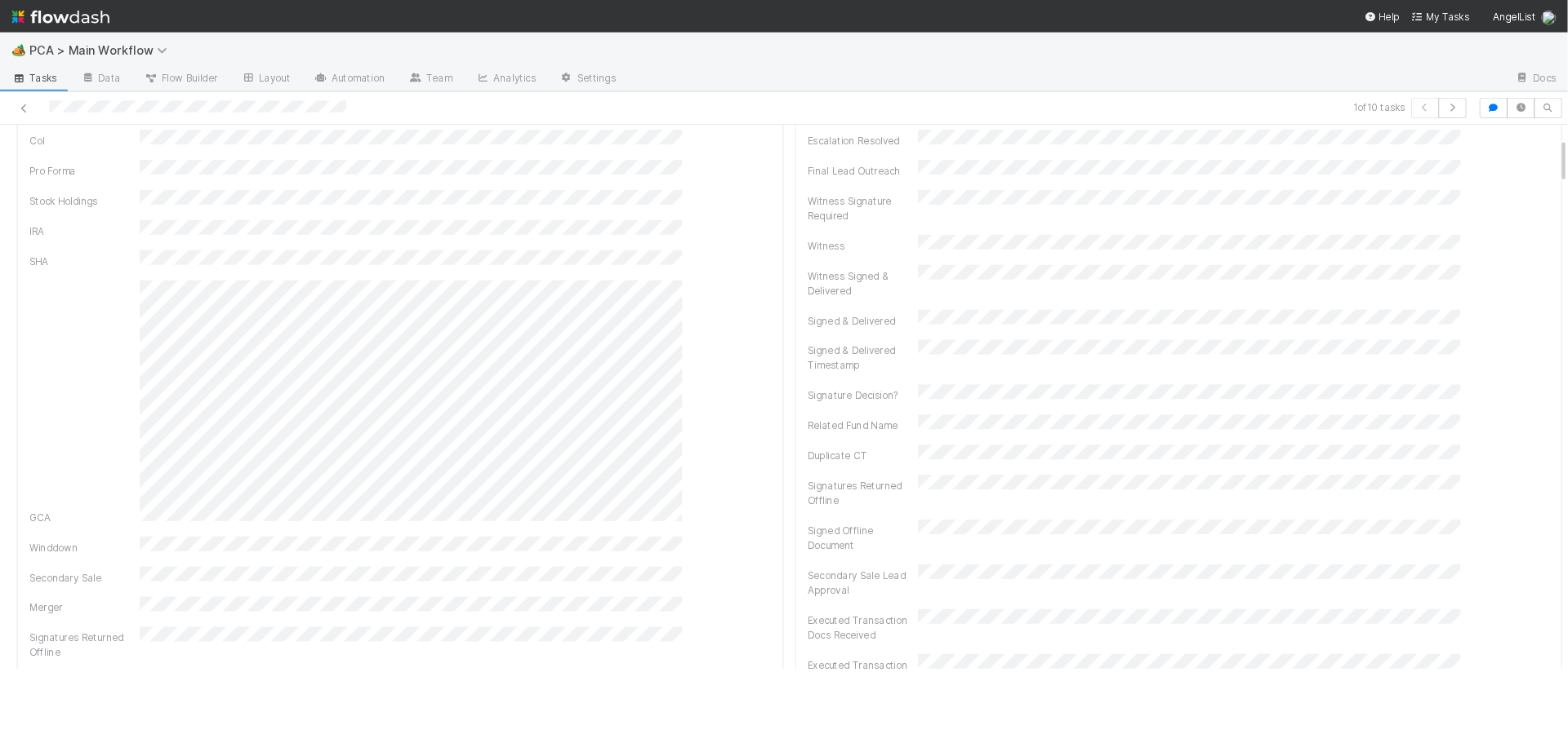
scroll to position [182, 0]
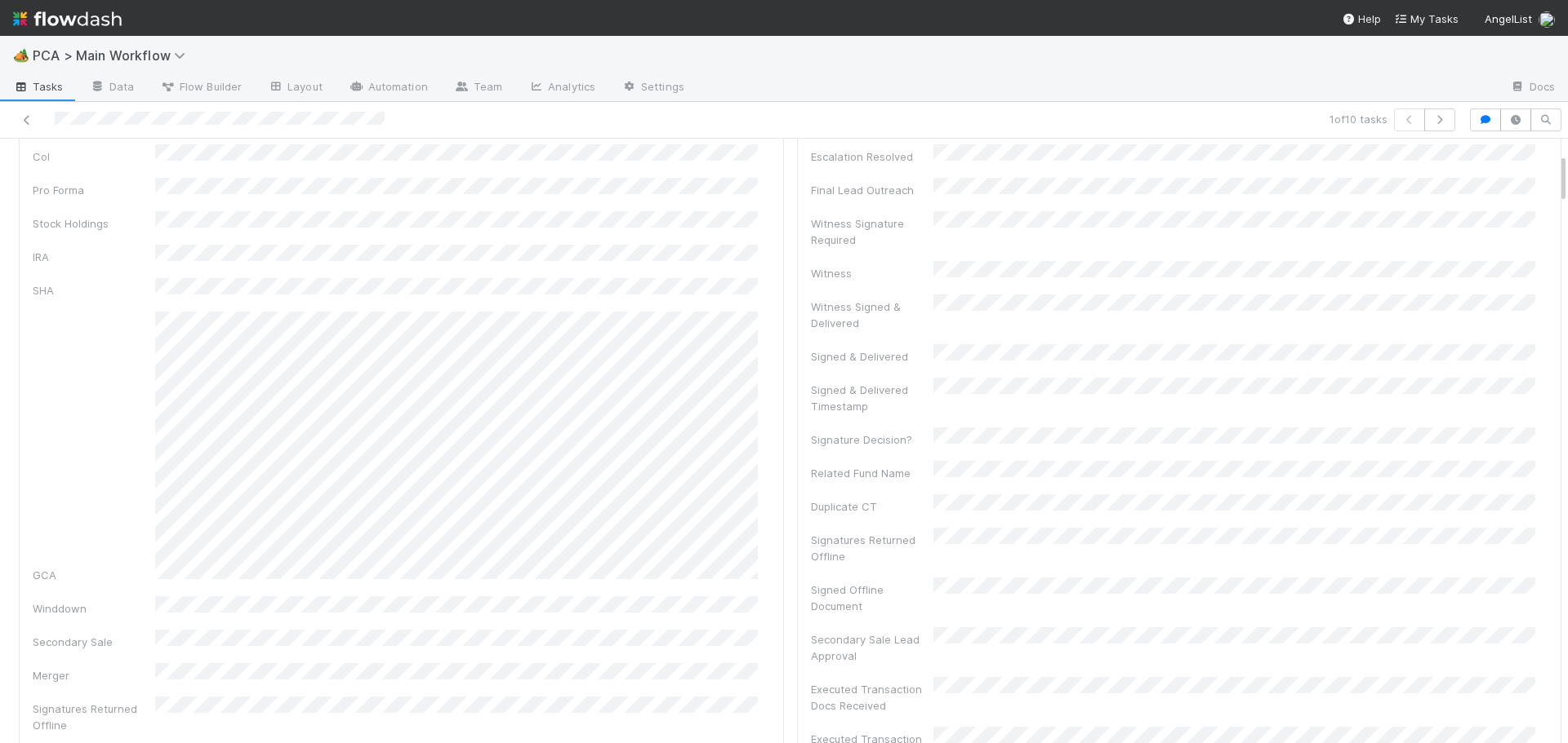
click at [741, 266] on div "Consolidated GCA Summary SPA CoI Pro Forma Stock Holdings IRA SHA GCA Winddown …" at bounding box center [401, 423] width 738 height 722
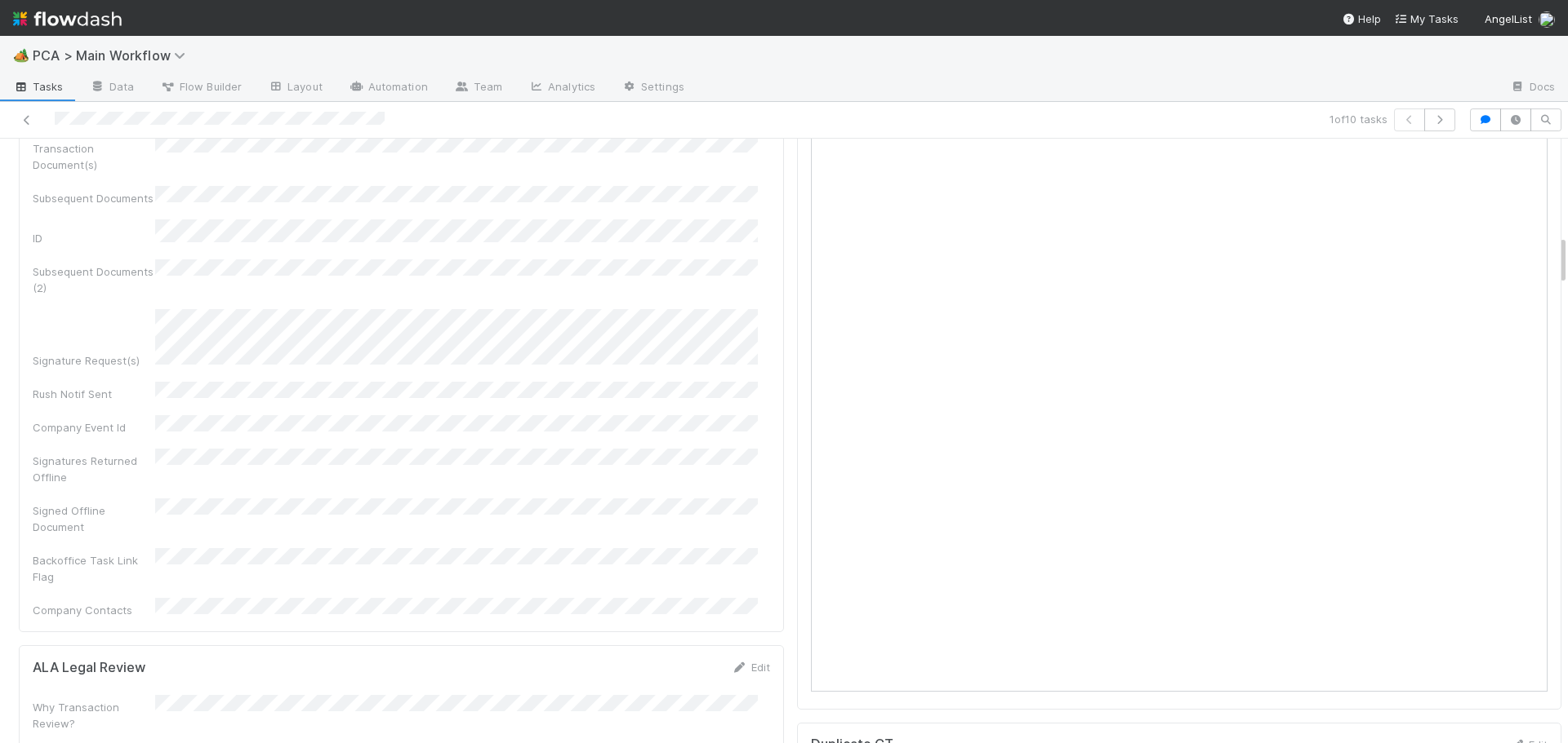
scroll to position [1160, 0]
click at [586, 325] on div "Corporation Name Startup Name Corporation ID PCA Type Transaction Detail Labels…" at bounding box center [401, 247] width 738 height 732
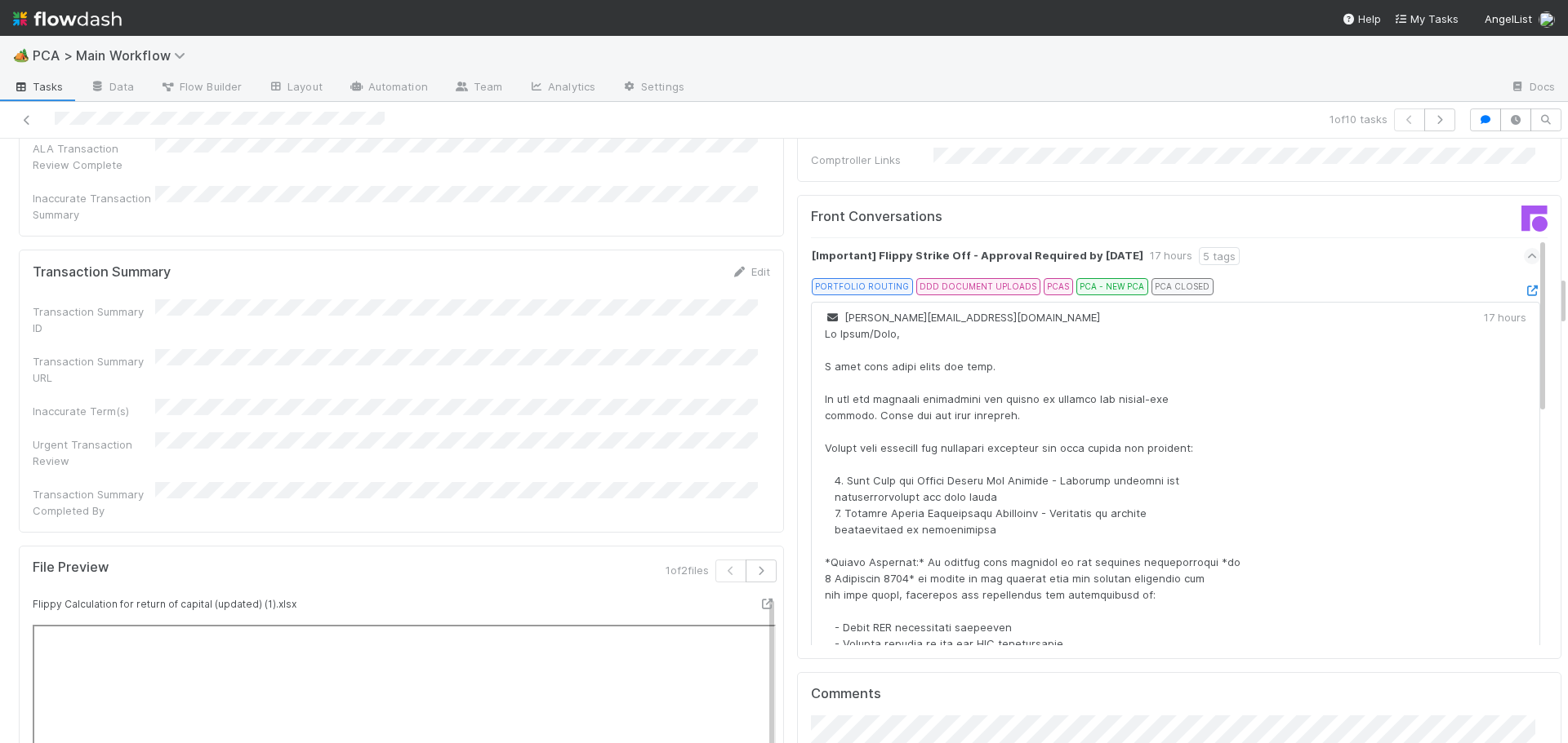
scroll to position [1650, 0]
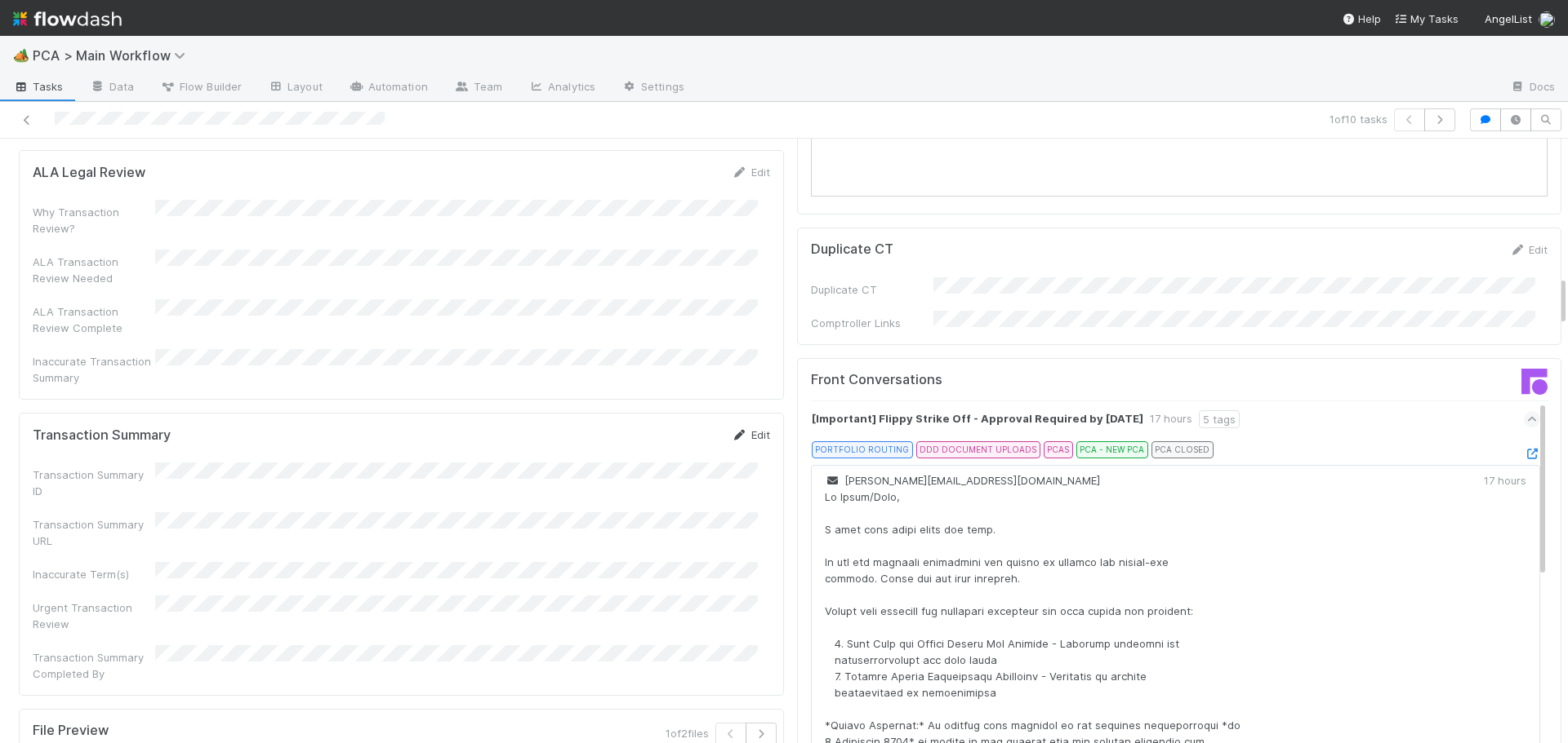
click at [732, 430] on icon at bounding box center [740, 434] width 17 height 11
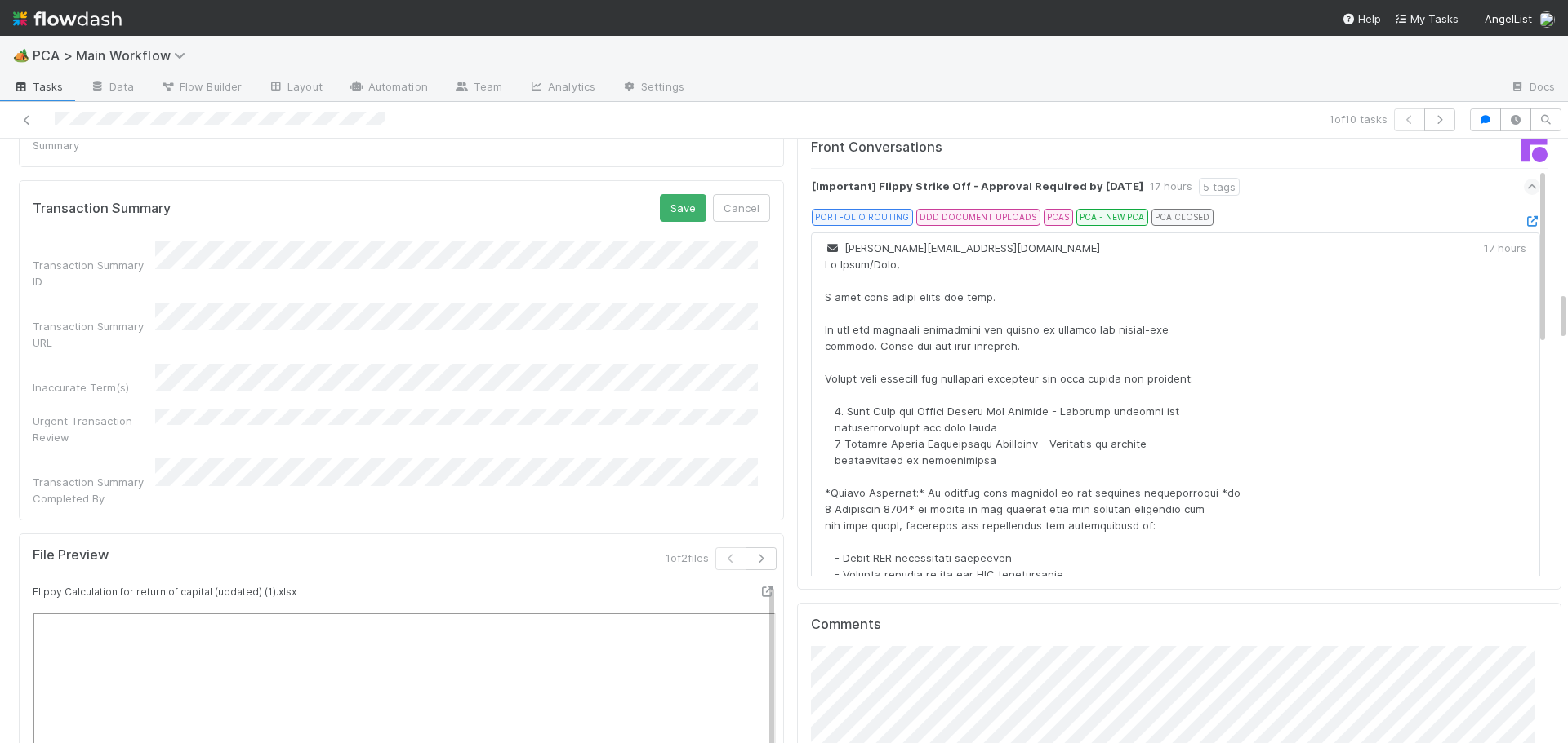
scroll to position [1800, 0]
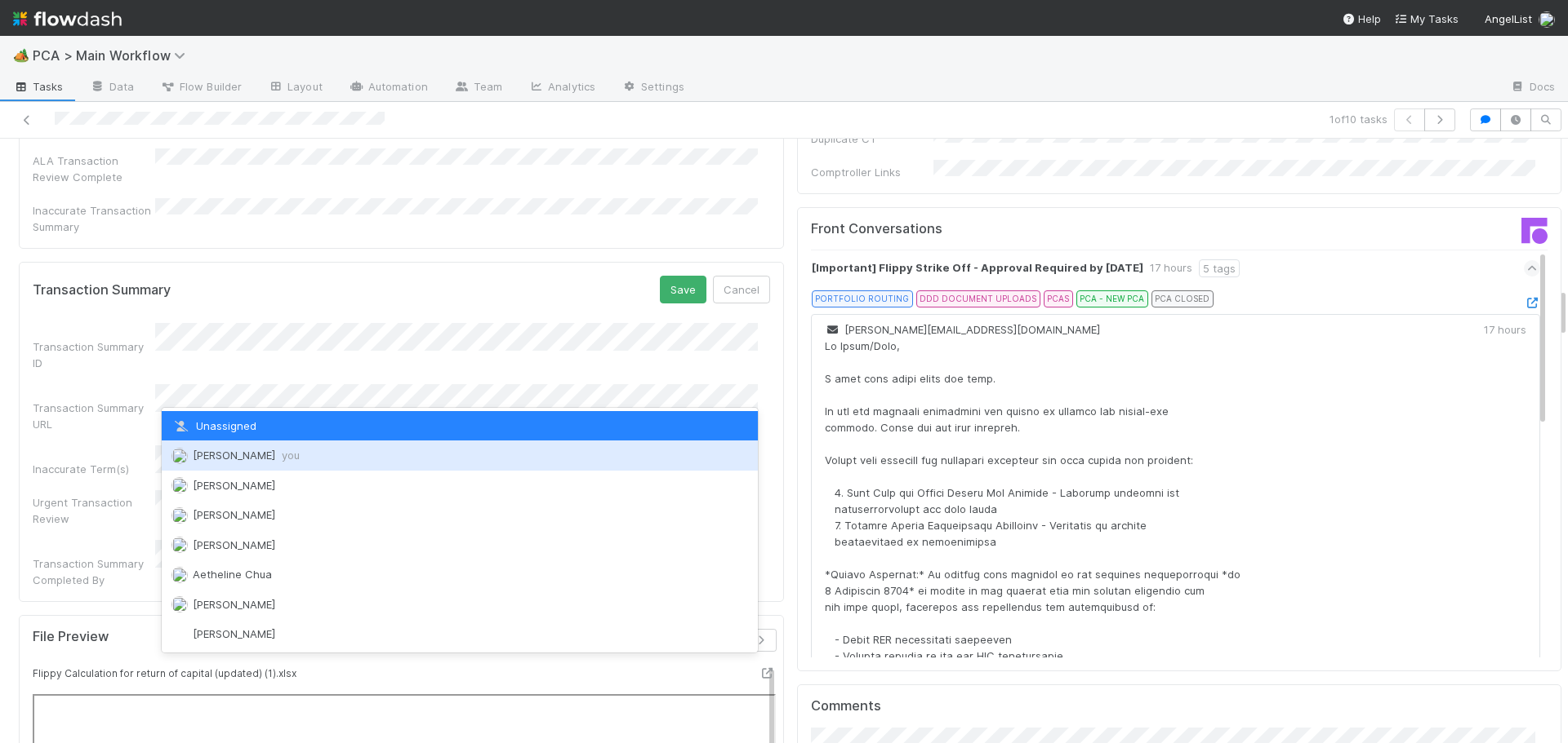
click at [232, 460] on span "Roselyn de Villa you" at bounding box center [245, 455] width 106 height 13
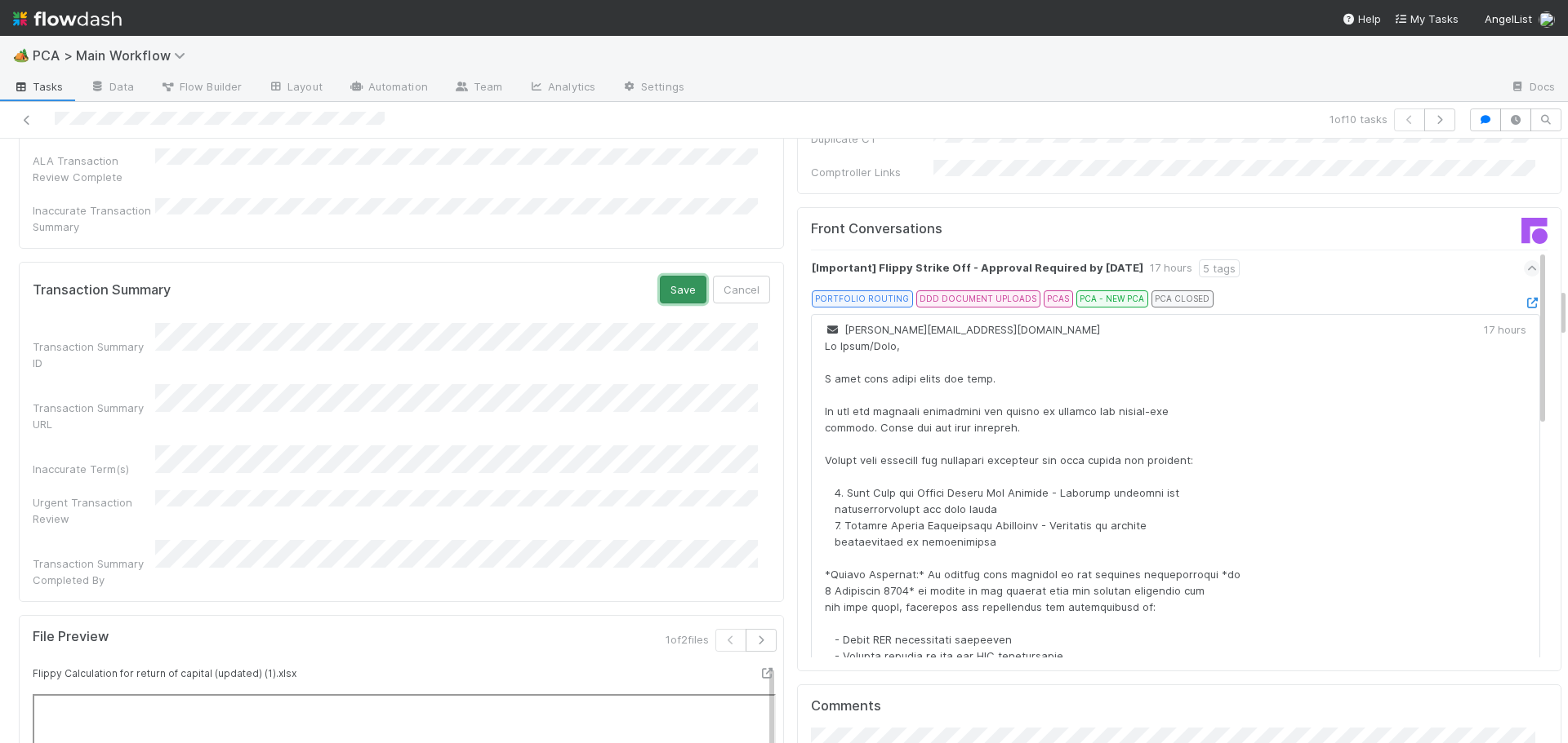
click at [671, 275] on button "Save" at bounding box center [683, 289] width 47 height 27
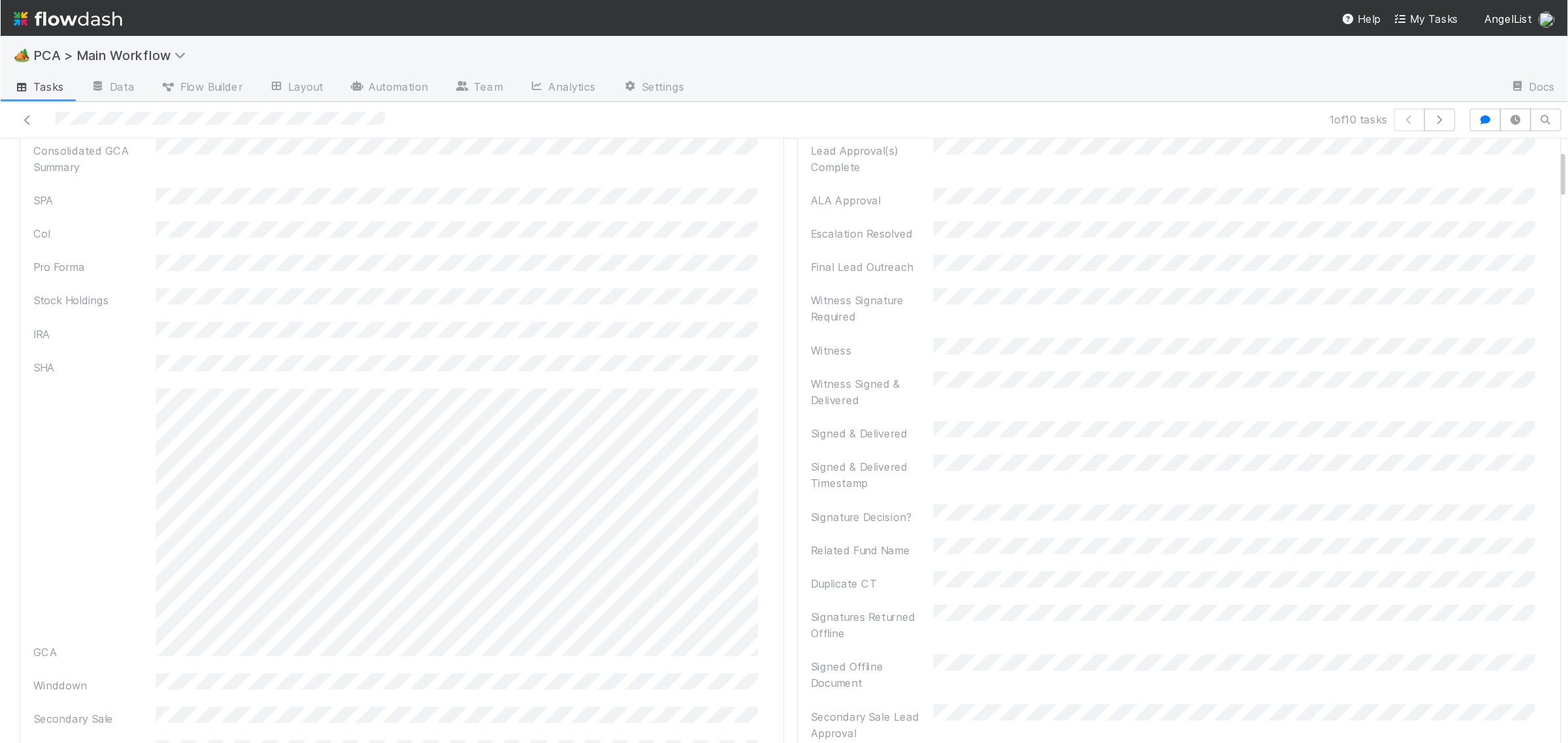
scroll to position [0, 0]
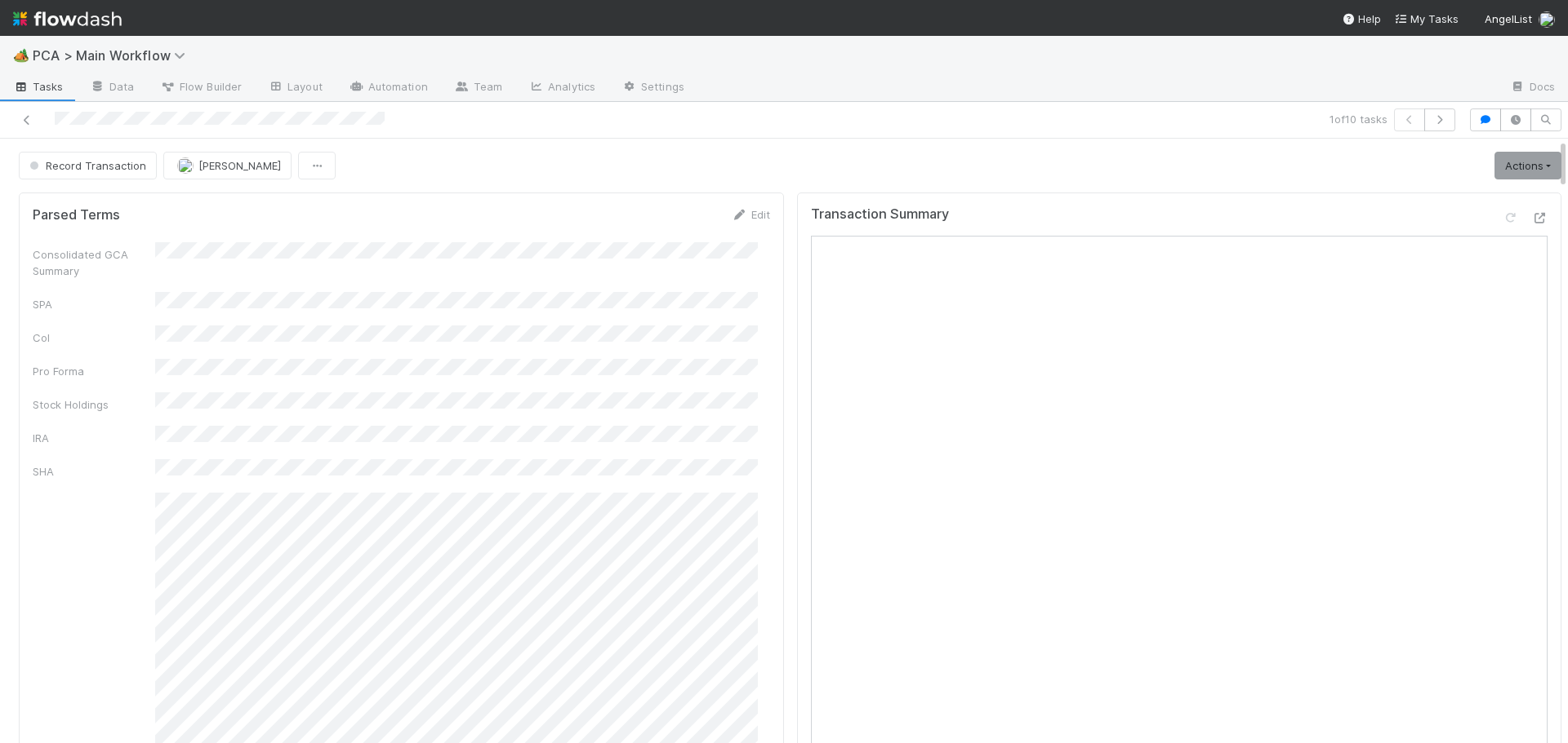
click at [1037, 214] on div "Transaction Summary" at bounding box center [1179, 221] width 738 height 29
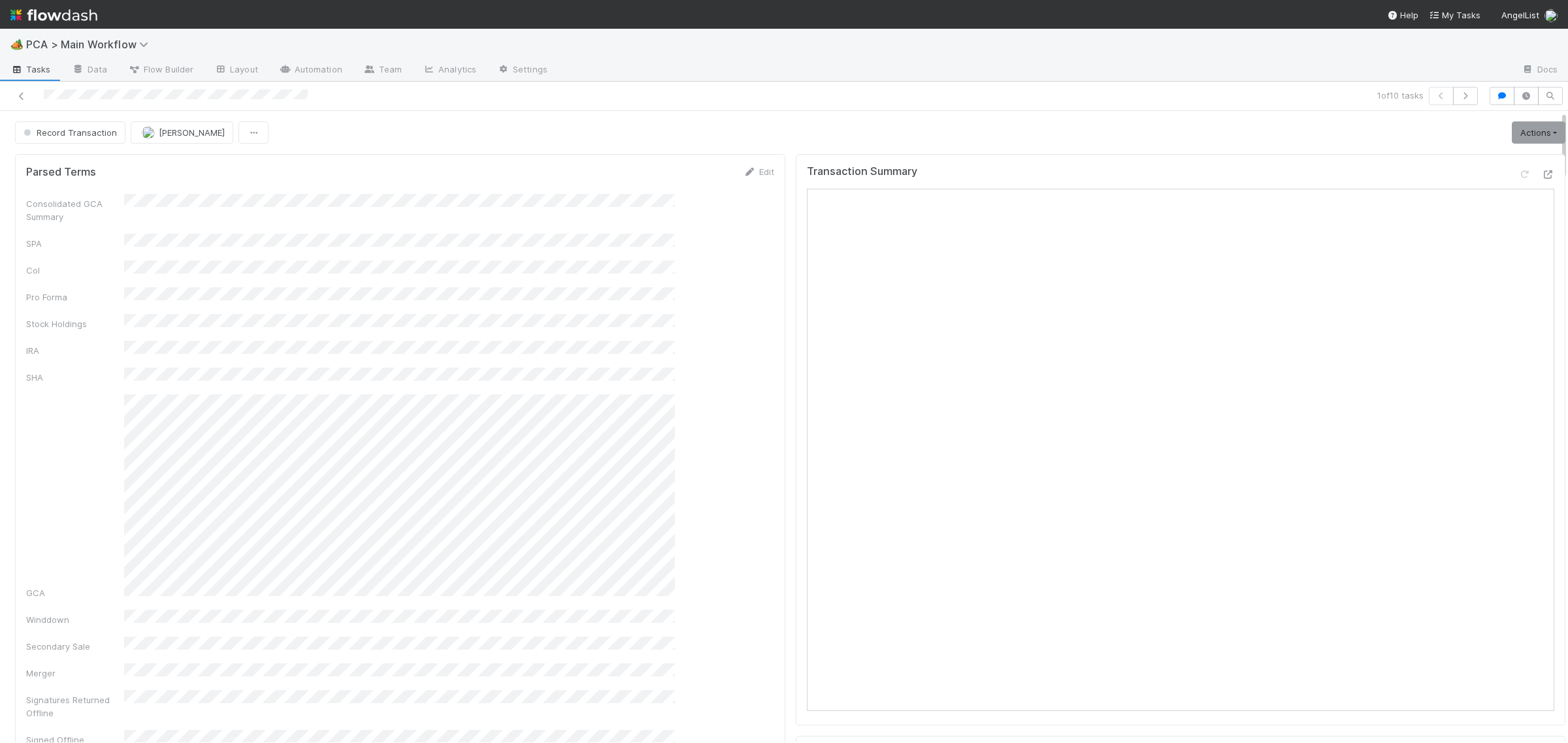
click at [796, 240] on div "Transaction Summary" at bounding box center [1180, 439] width 770 height 571
click at [1393, 138] on link "Actions" at bounding box center [1538, 132] width 54 height 22
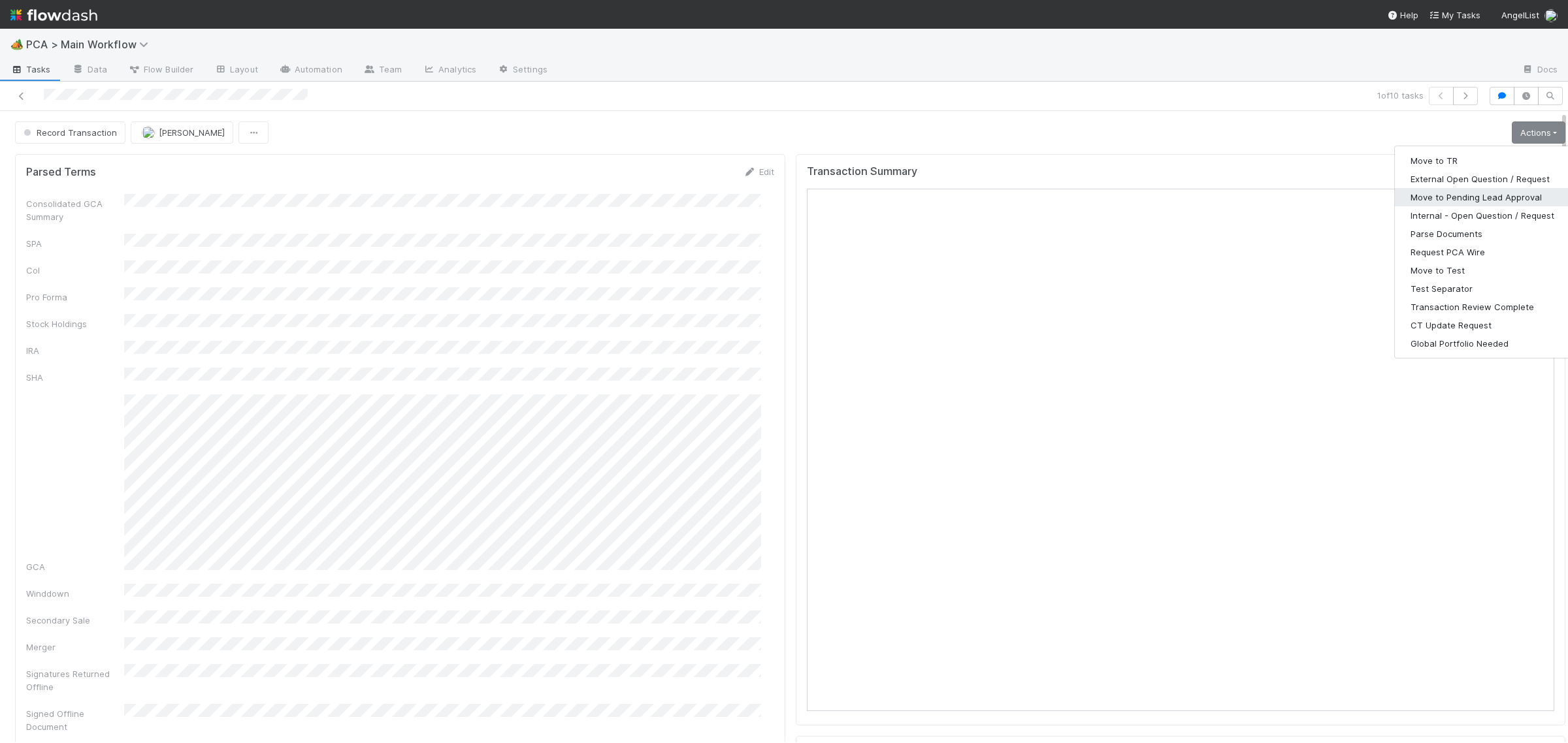
click at [1393, 193] on button "Move to Pending Lead Approval" at bounding box center [1482, 197] width 175 height 18
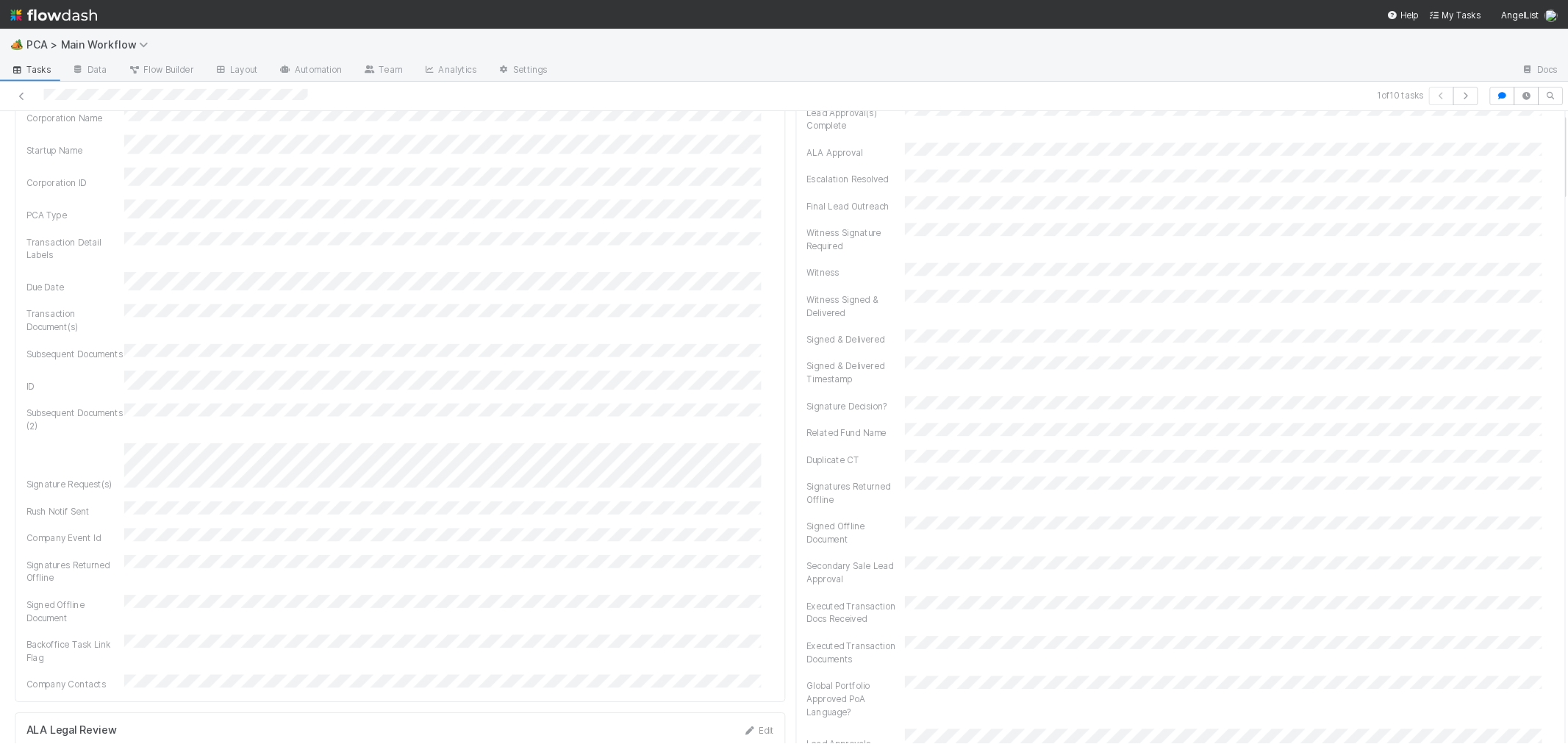
scroll to position [368, 0]
drag, startPoint x: 454, startPoint y: 336, endPoint x: 474, endPoint y: 346, distance: 22.4
click at [454, 360] on div "Signatures Returned Offline" at bounding box center [449, 376] width 842 height 33
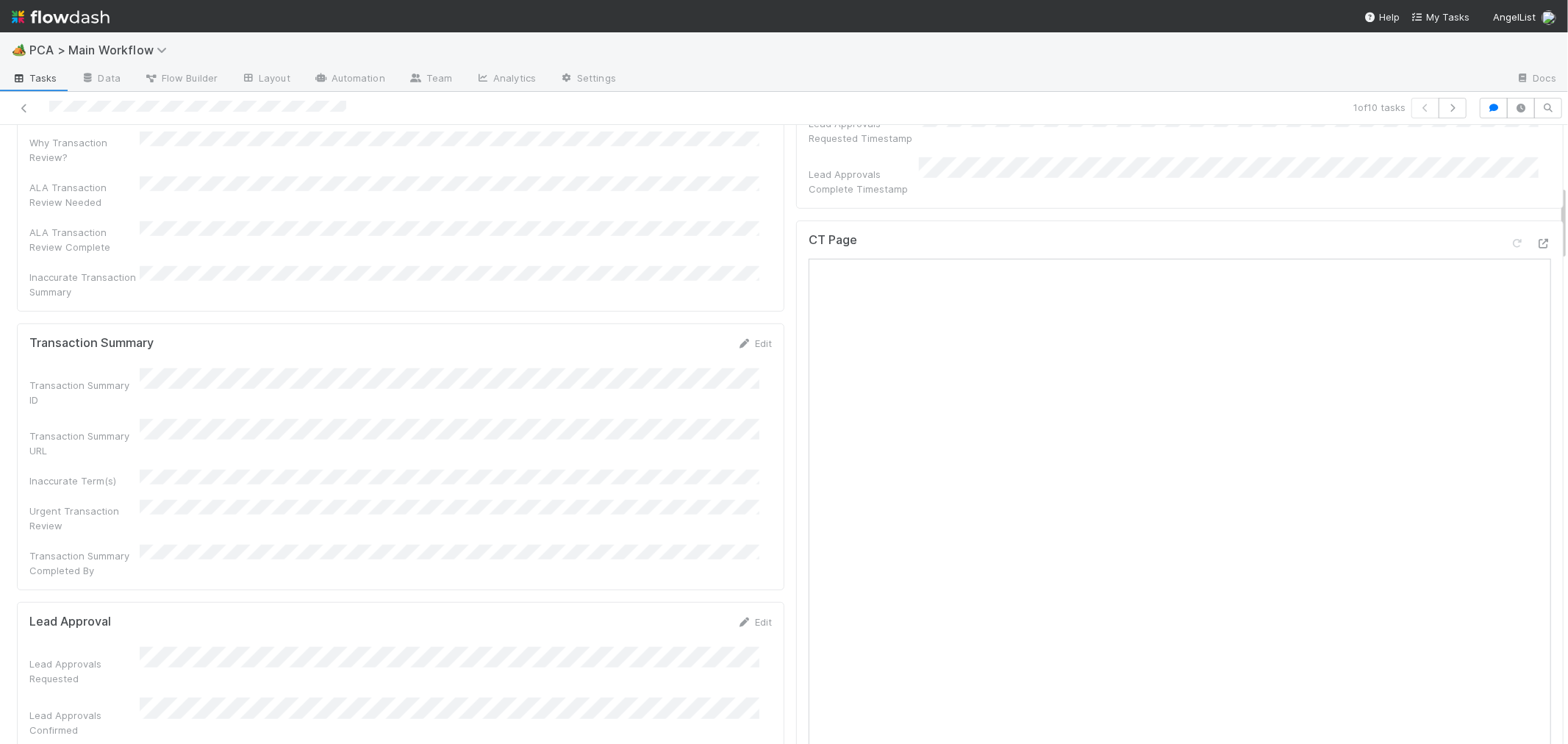
scroll to position [0, 0]
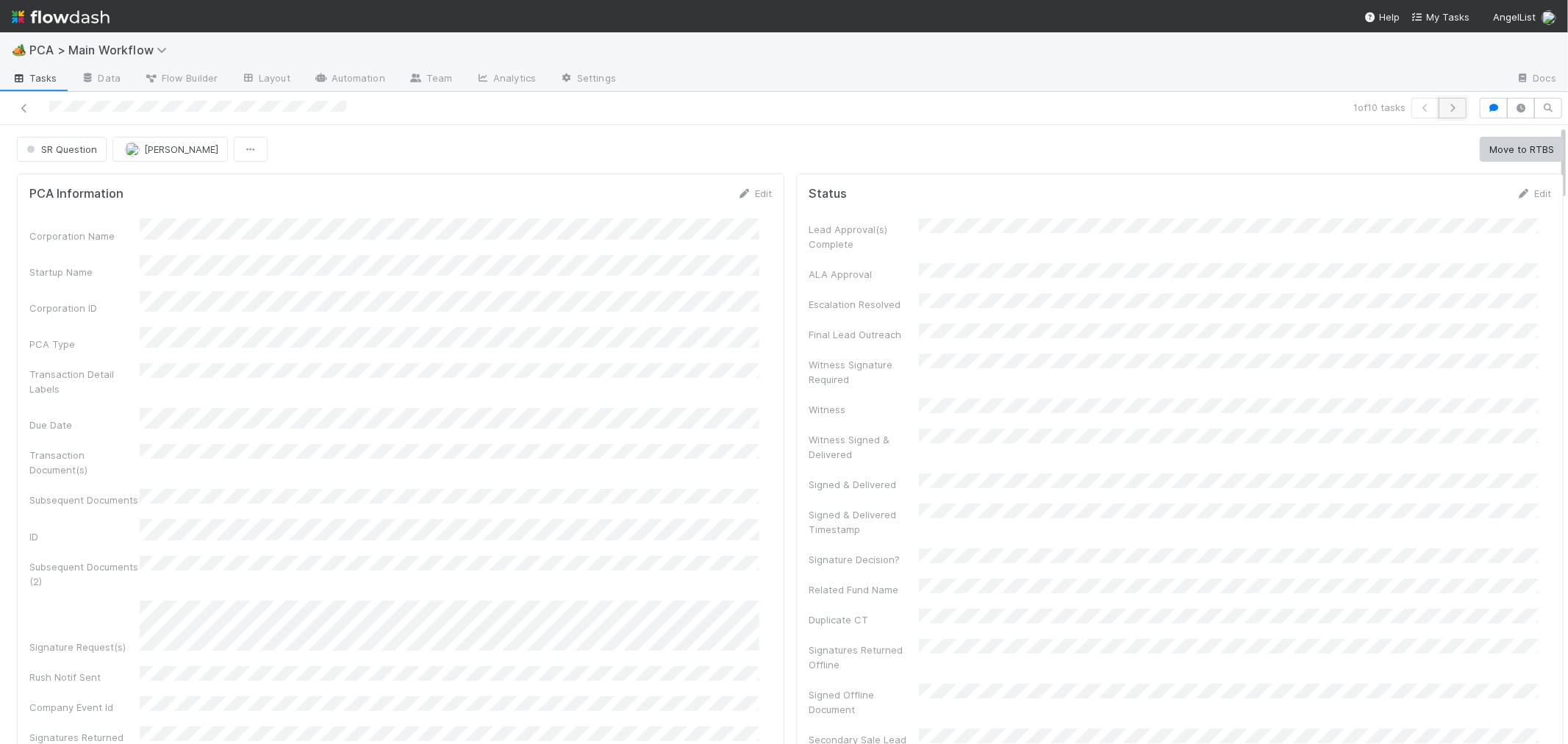
click at [1445, 106] on icon "button" at bounding box center [1452, 108] width 15 height 9
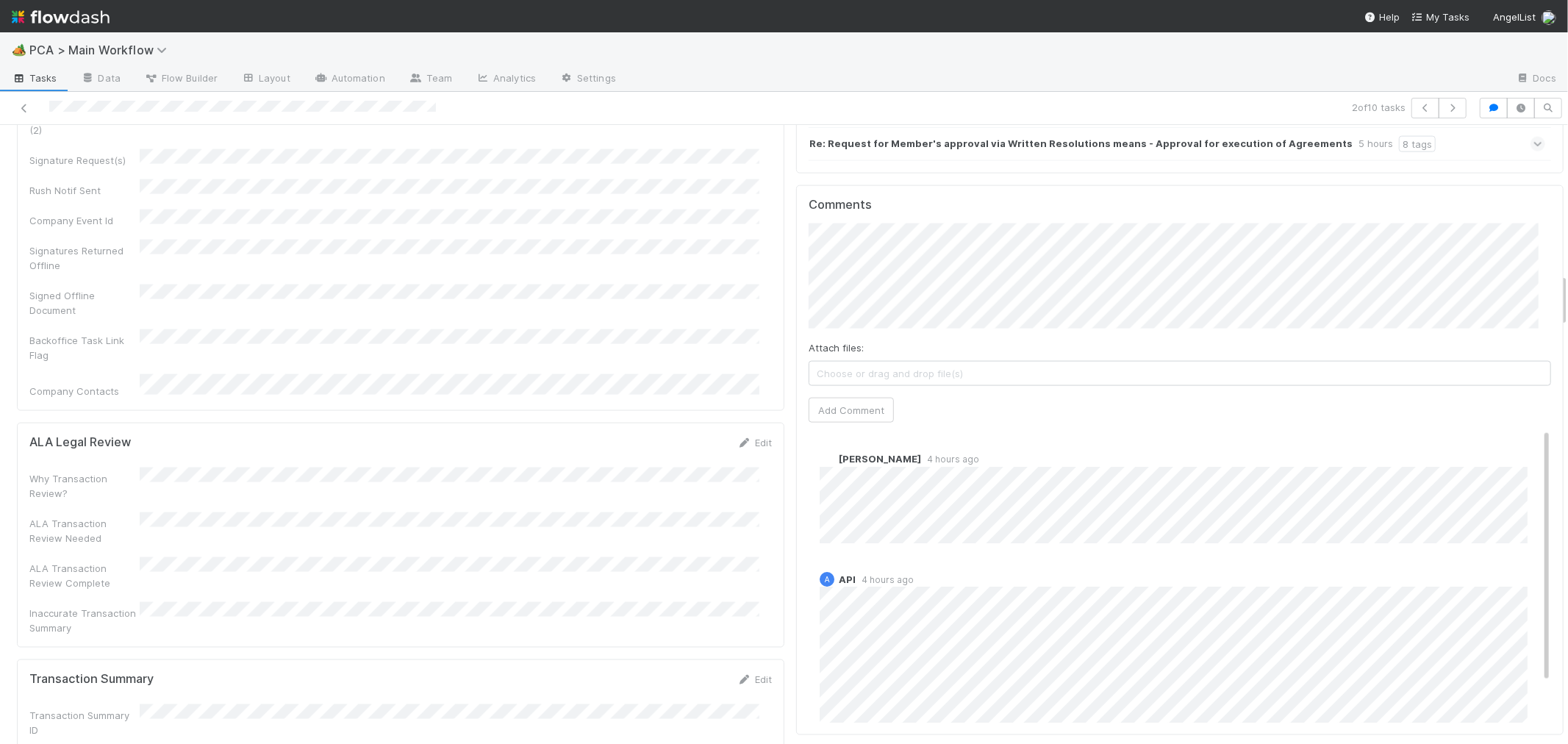
scroll to position [1388, 0]
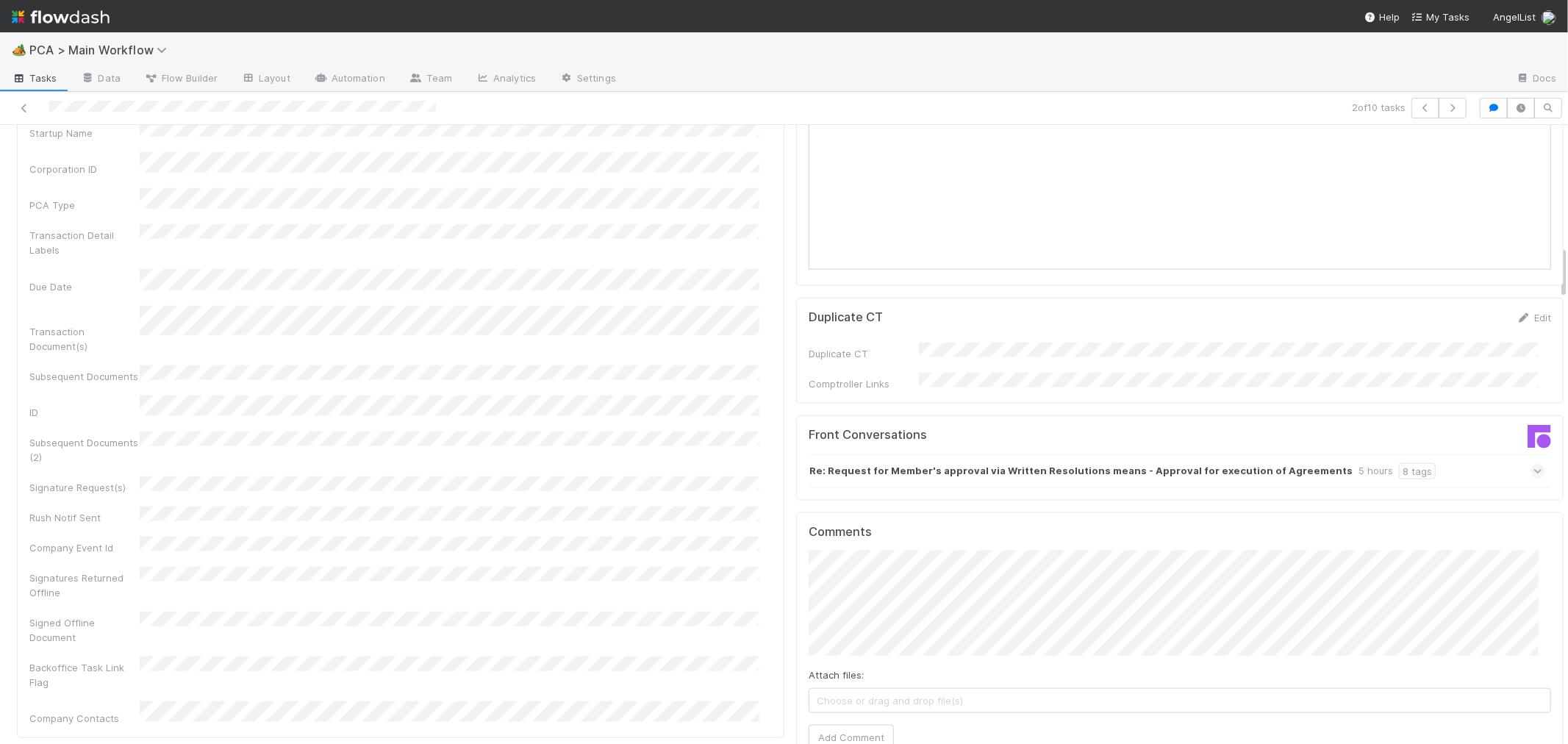
click at [1533, 463] on icon at bounding box center [1537, 470] width 10 height 15
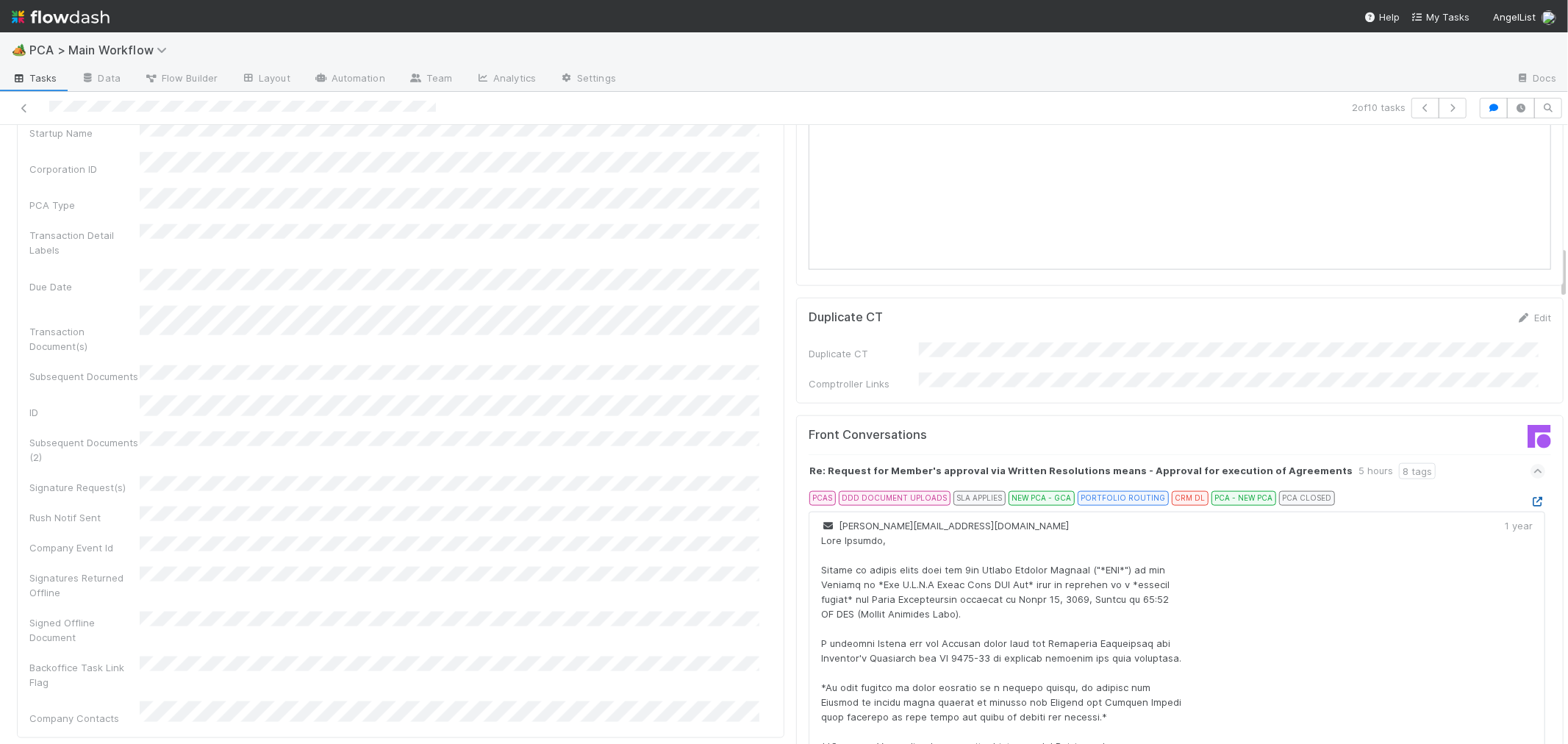
click at [1530, 497] on icon at bounding box center [1537, 501] width 15 height 10
click at [696, 377] on div "Corporation Name Startup Name Corporation ID PCA Type Transaction Detail Labels…" at bounding box center [400, 405] width 742 height 639
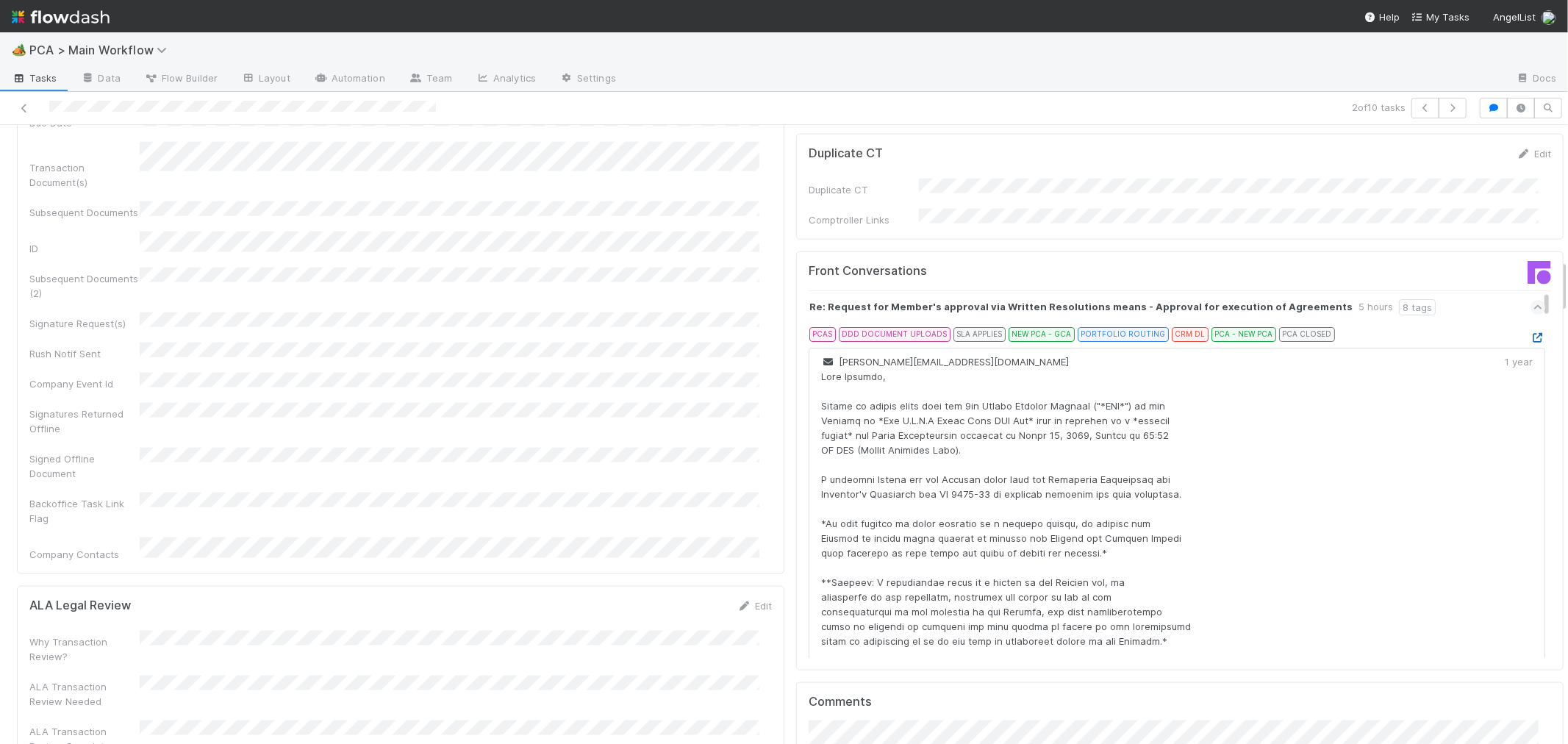
click at [1530, 333] on icon at bounding box center [1537, 338] width 15 height 10
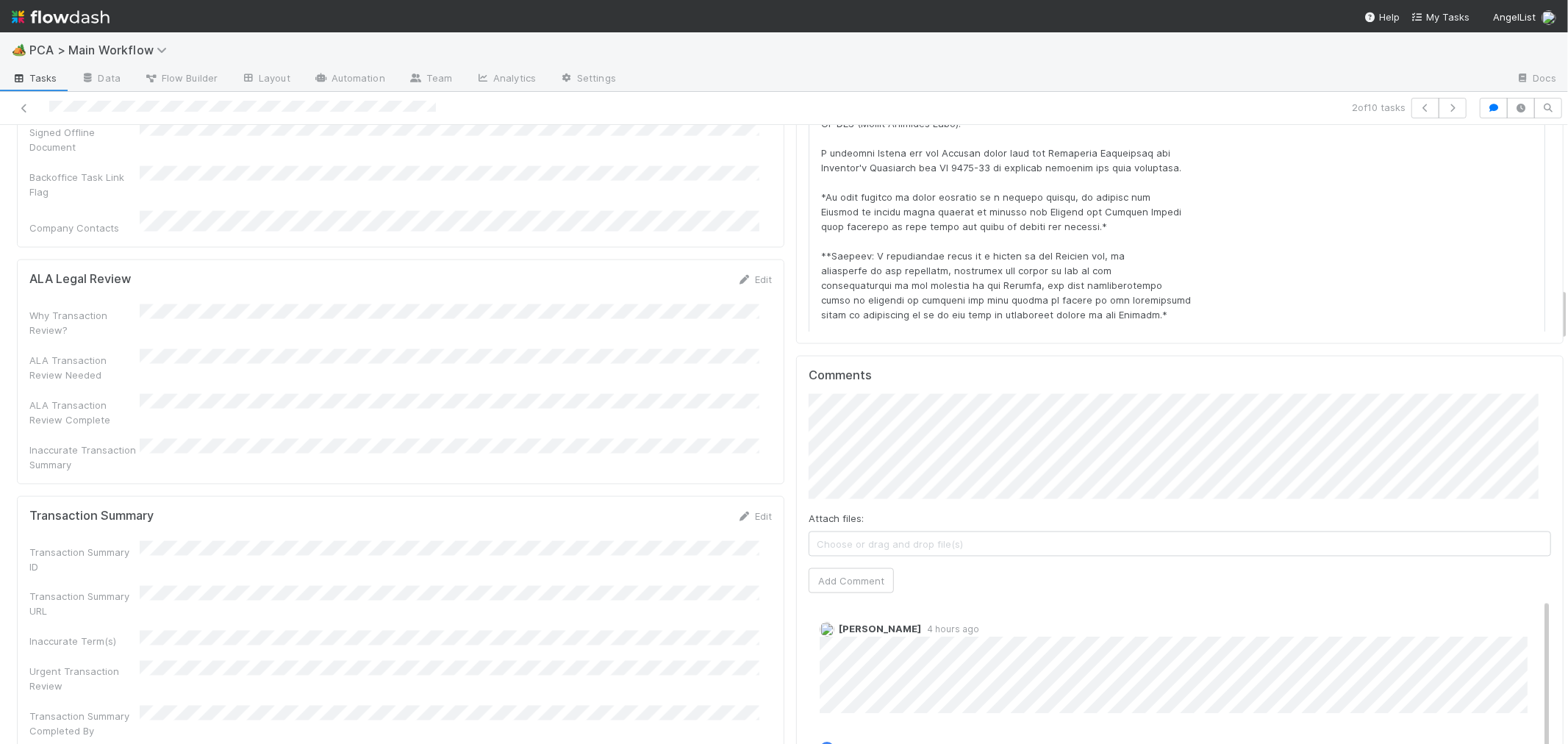
click at [558, 439] on div "Inaccurate Transaction Summary" at bounding box center [400, 456] width 742 height 33
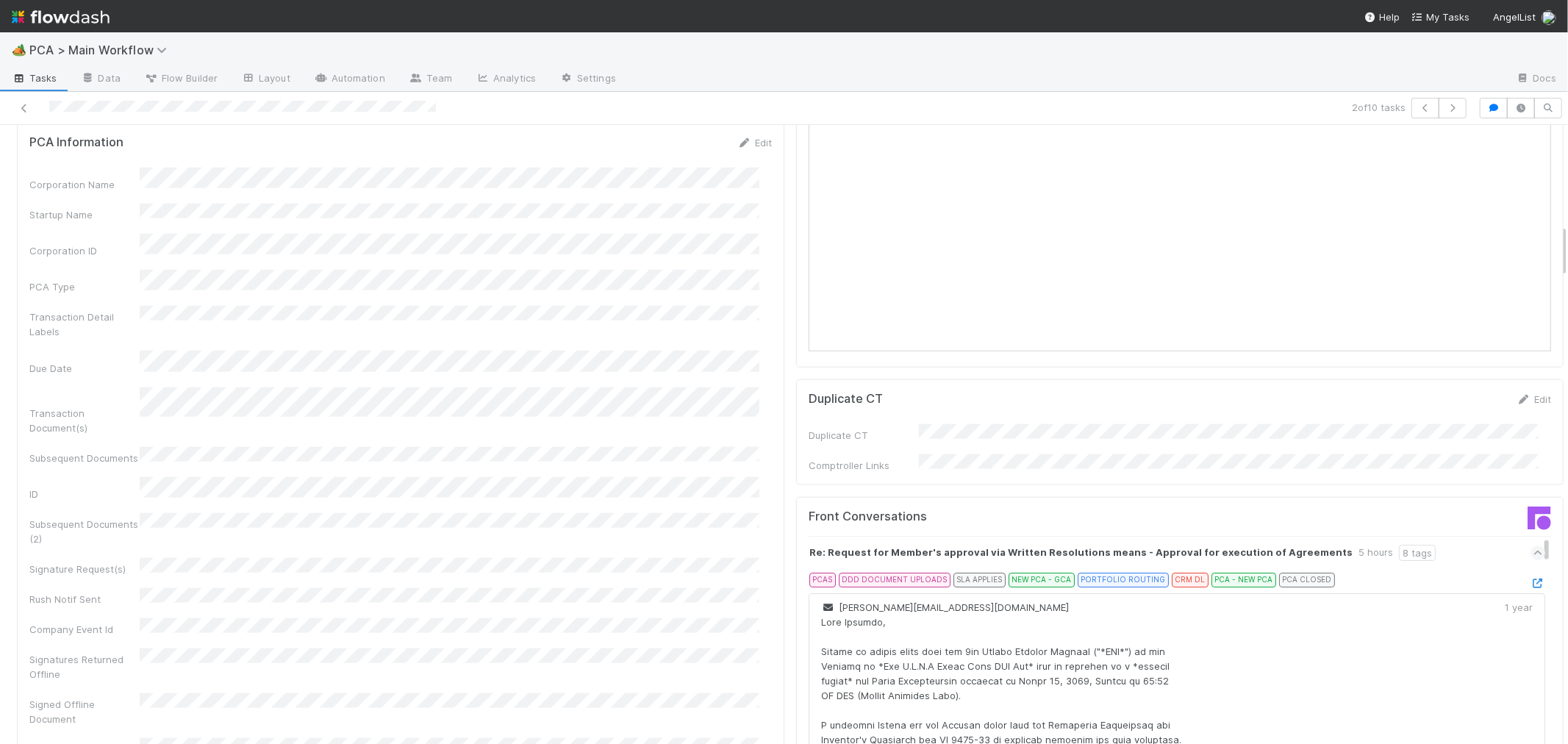
scroll to position [980, 0]
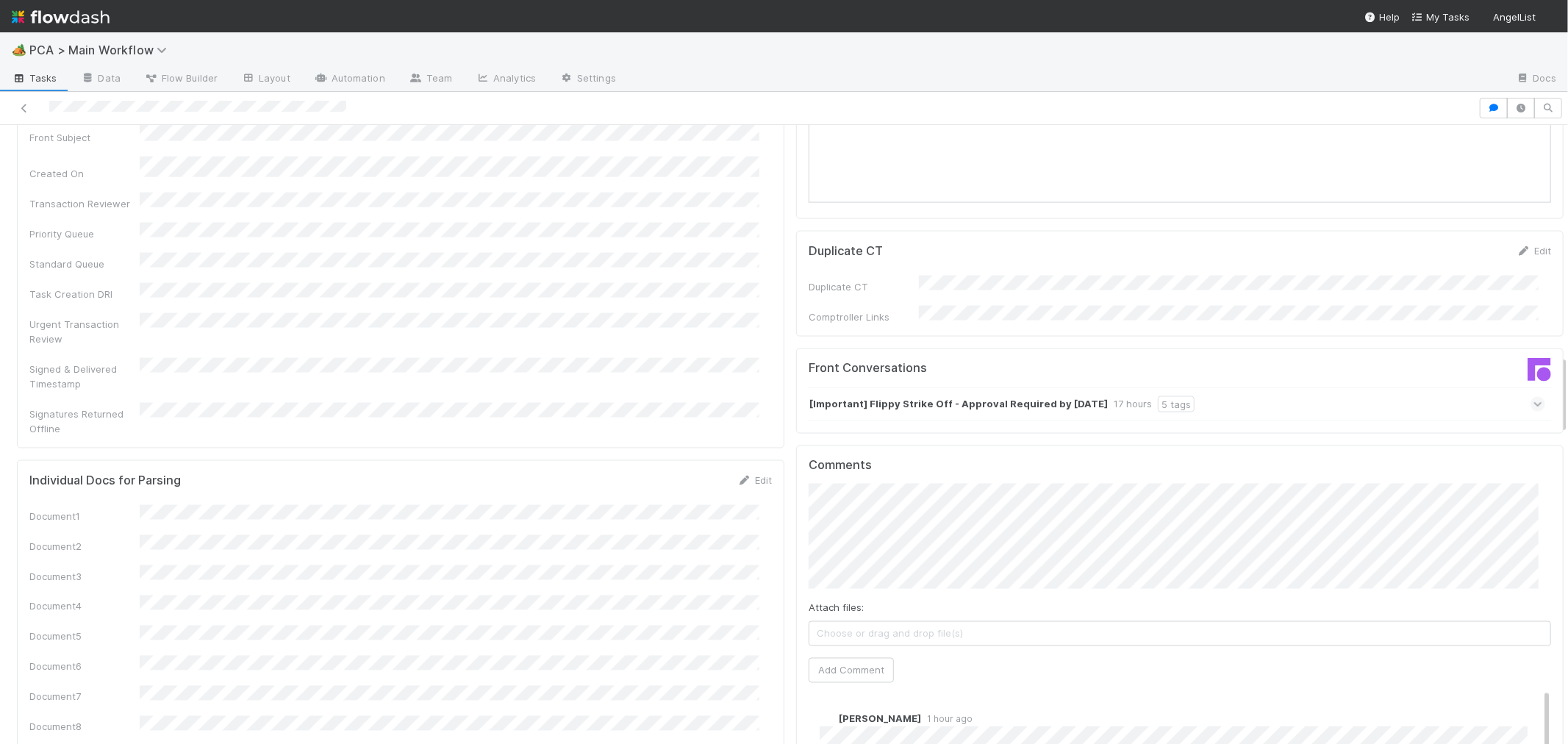
scroll to position [1797, 0]
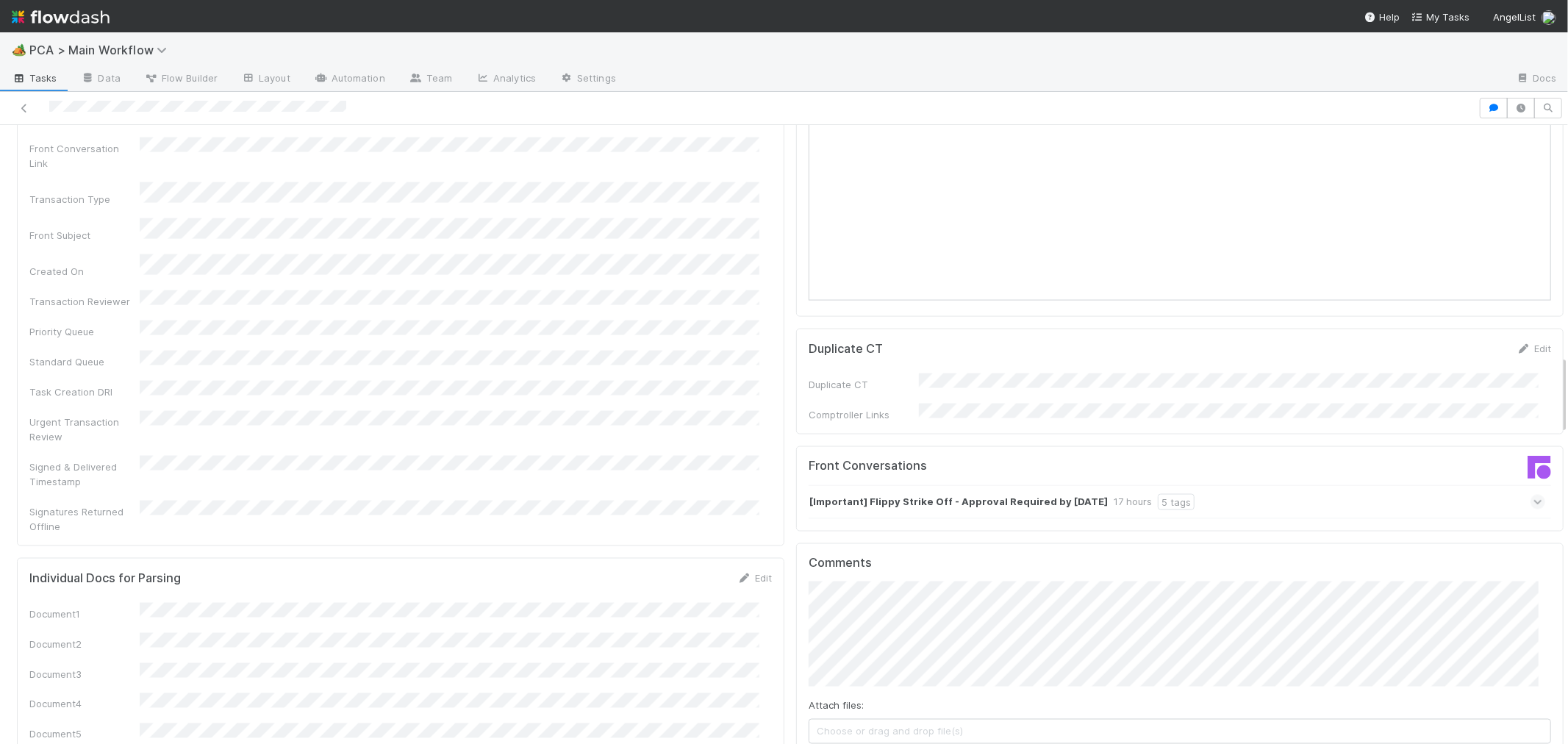
click at [1530, 494] on span at bounding box center [1537, 501] width 15 height 15
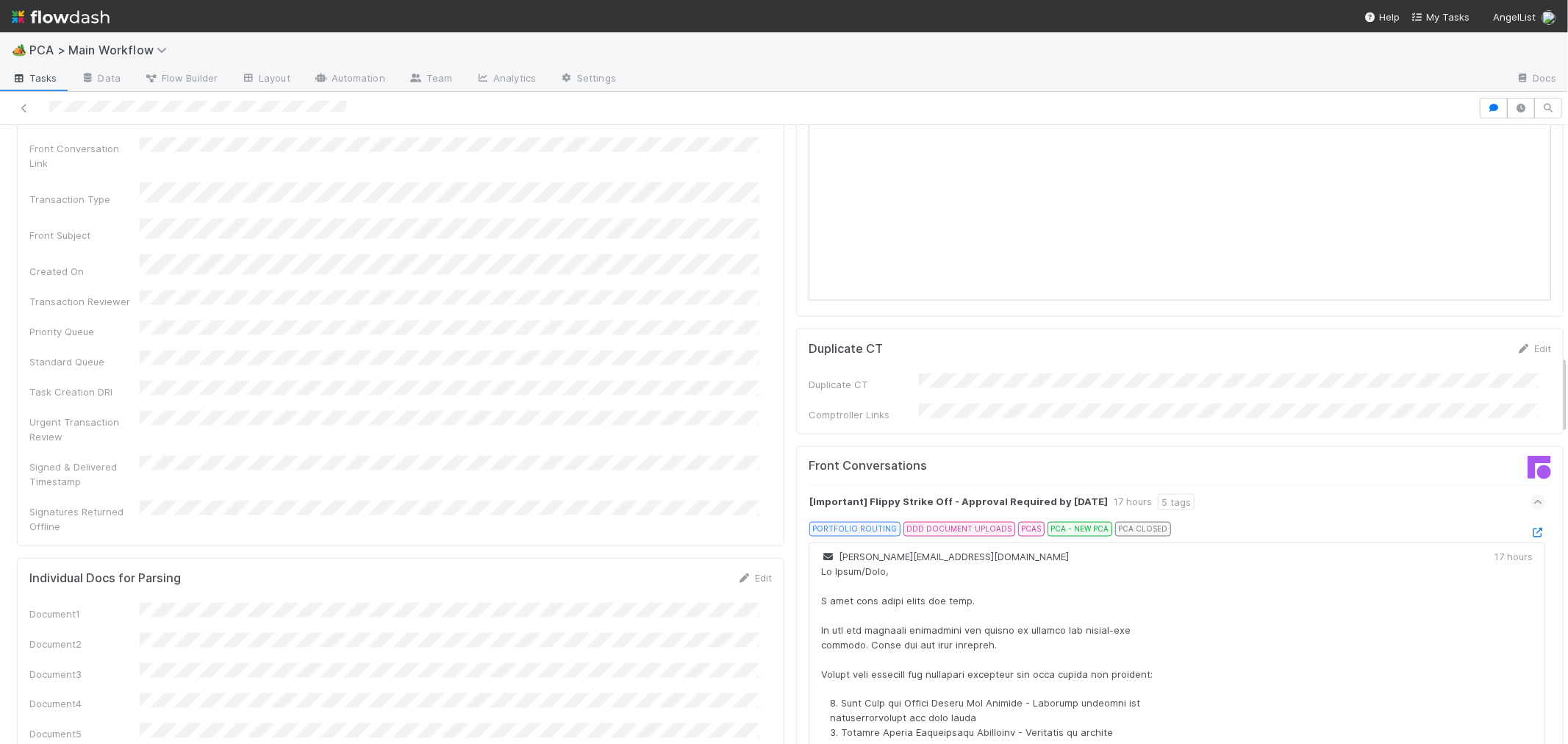
click at [1530, 528] on icon at bounding box center [1537, 532] width 15 height 10
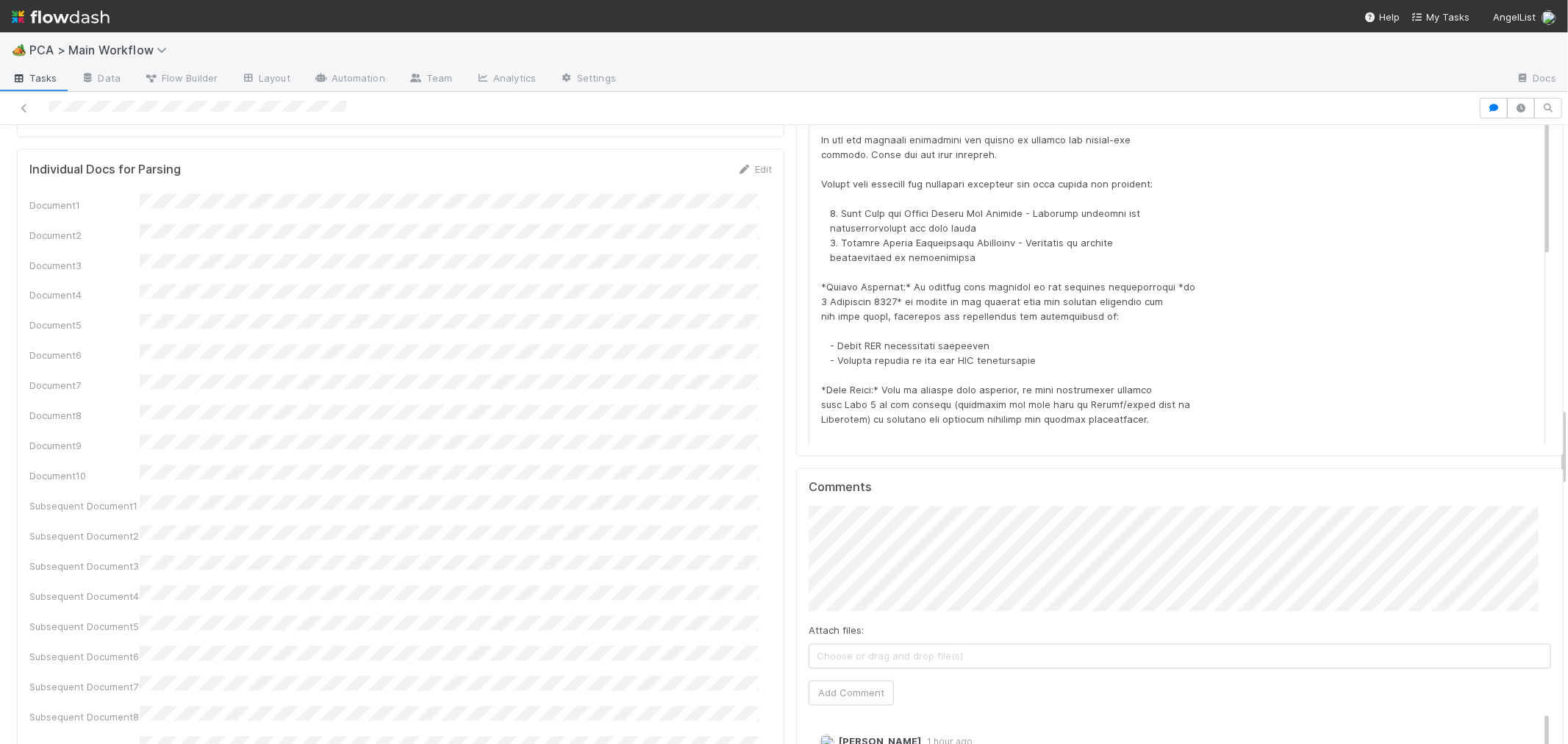
scroll to position [0, 0]
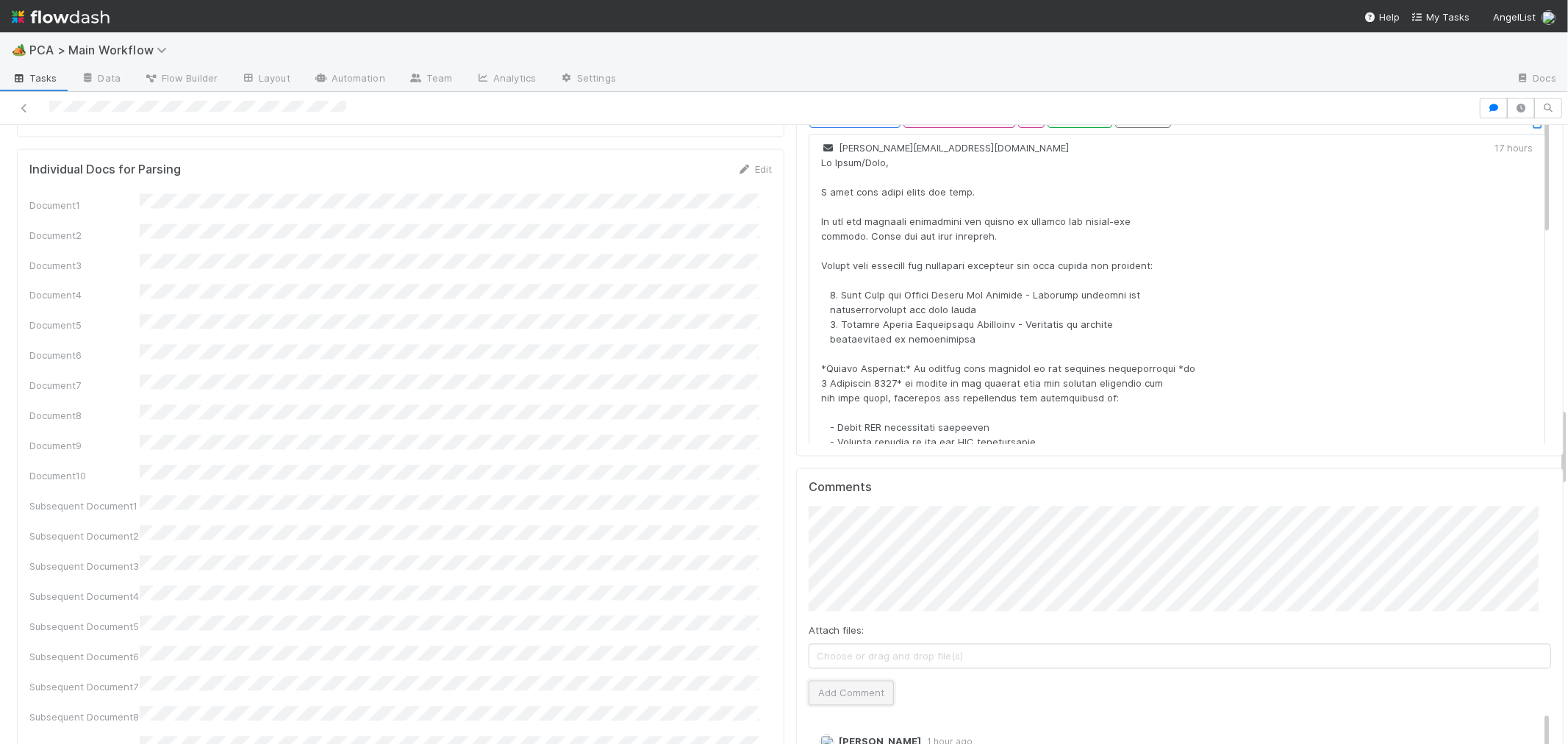
click at [827, 681] on button "Add Comment" at bounding box center [850, 693] width 85 height 25
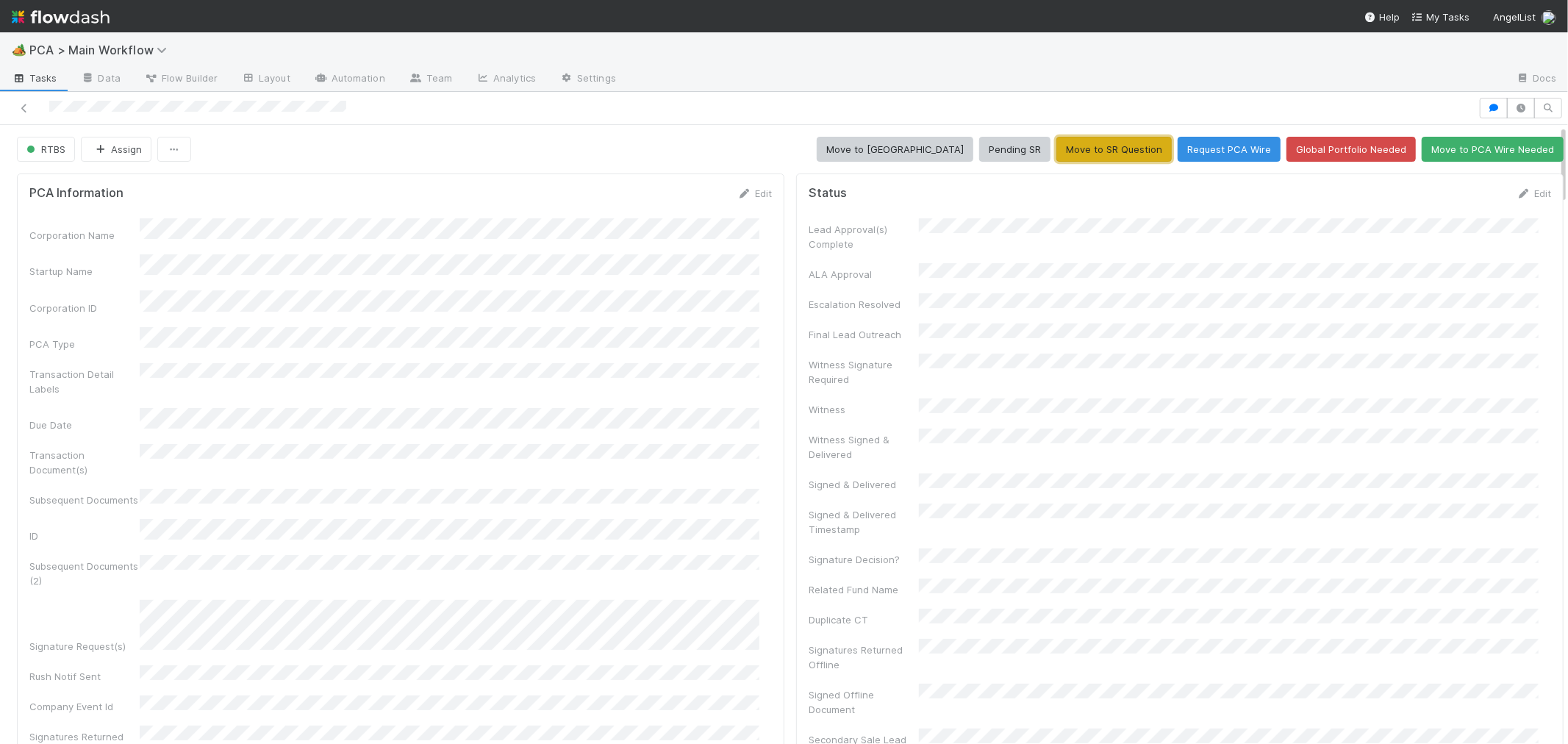
click at [1081, 144] on button "Move to SR Question" at bounding box center [1113, 149] width 115 height 25
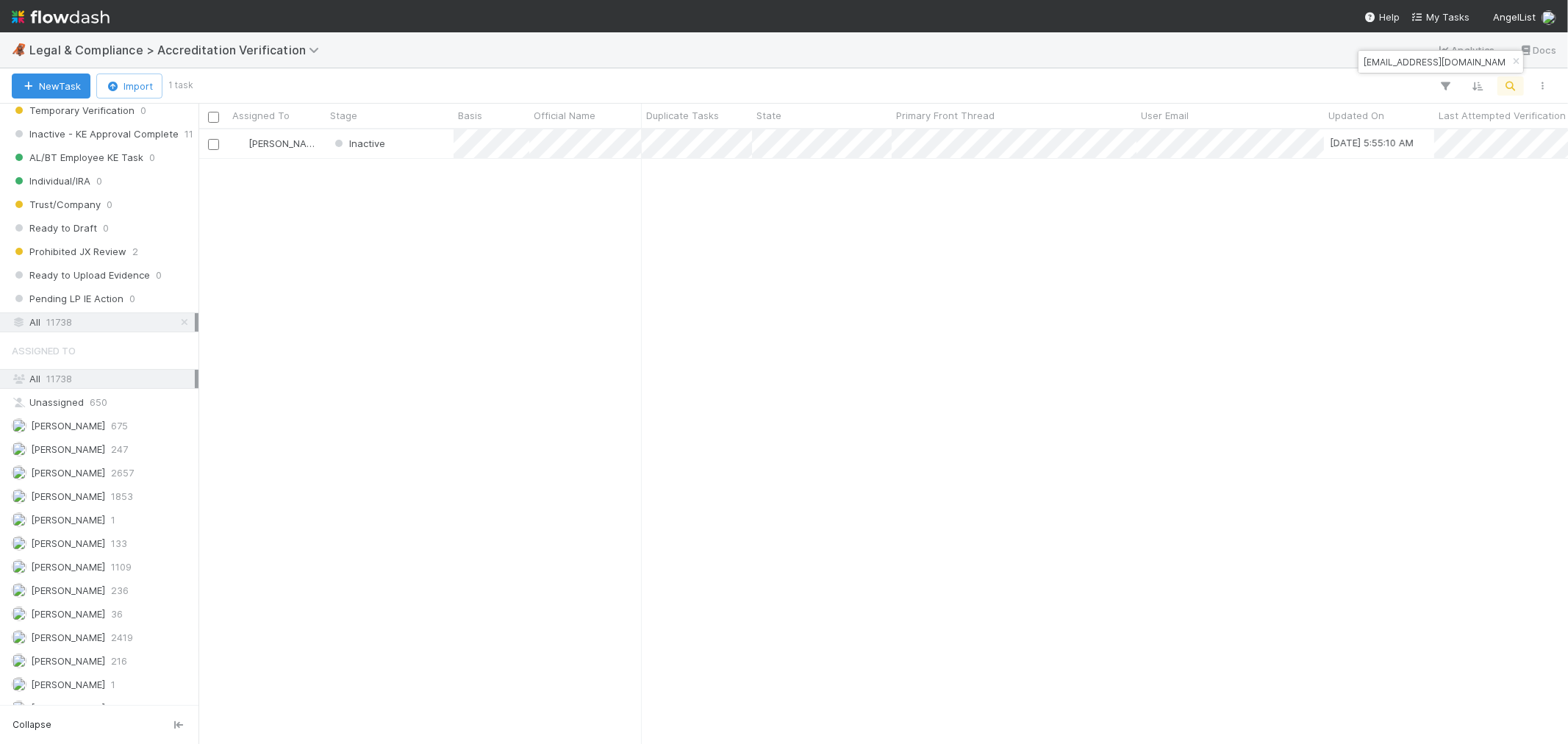
scroll to position [602, 1357]
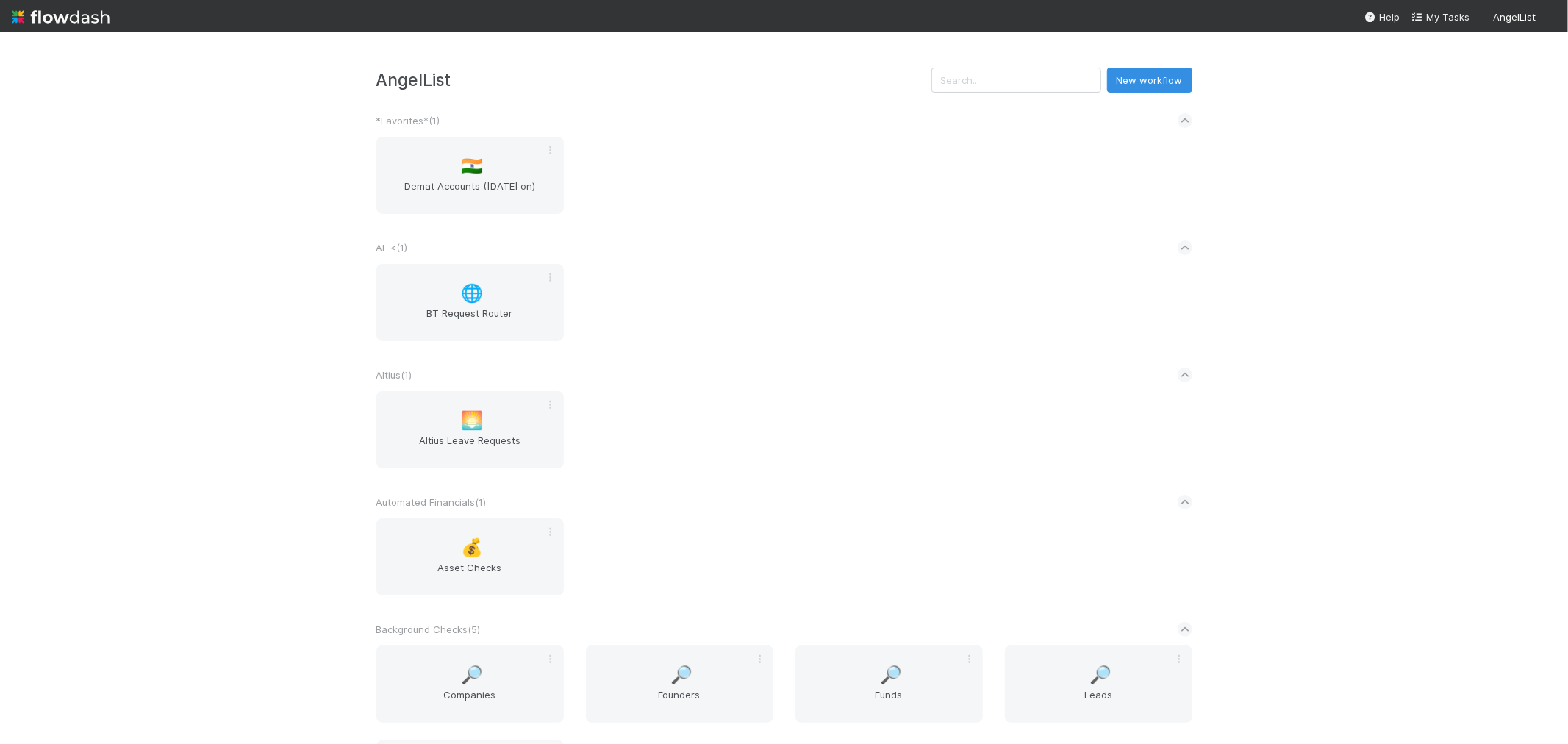
click at [1355, 427] on div "AngelList New workflow *Favorites* ( 1 ) 🇮🇳 Demat Accounts ([DATE] on) AL < ( 1…" at bounding box center [784, 388] width 1568 height 711
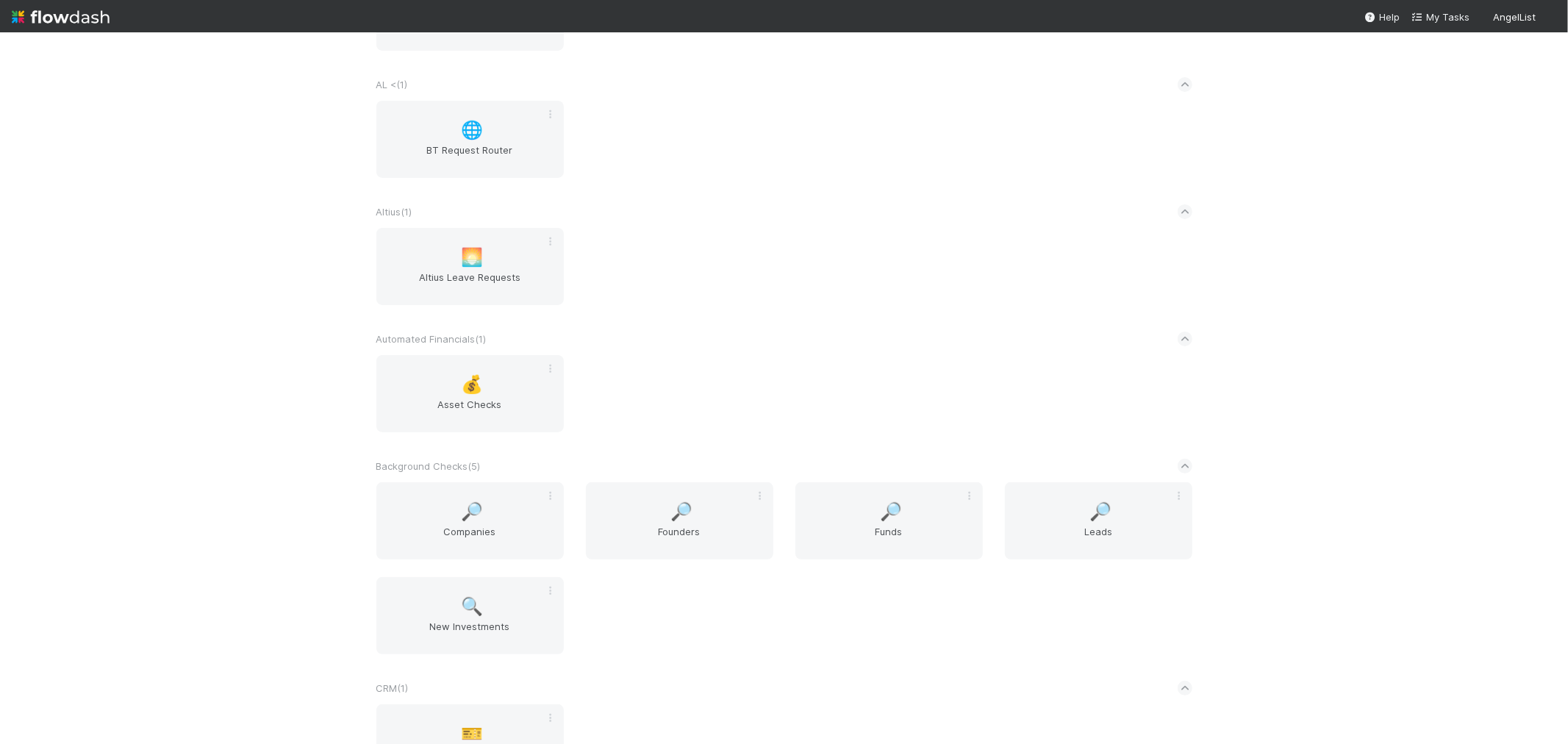
scroll to position [966, 0]
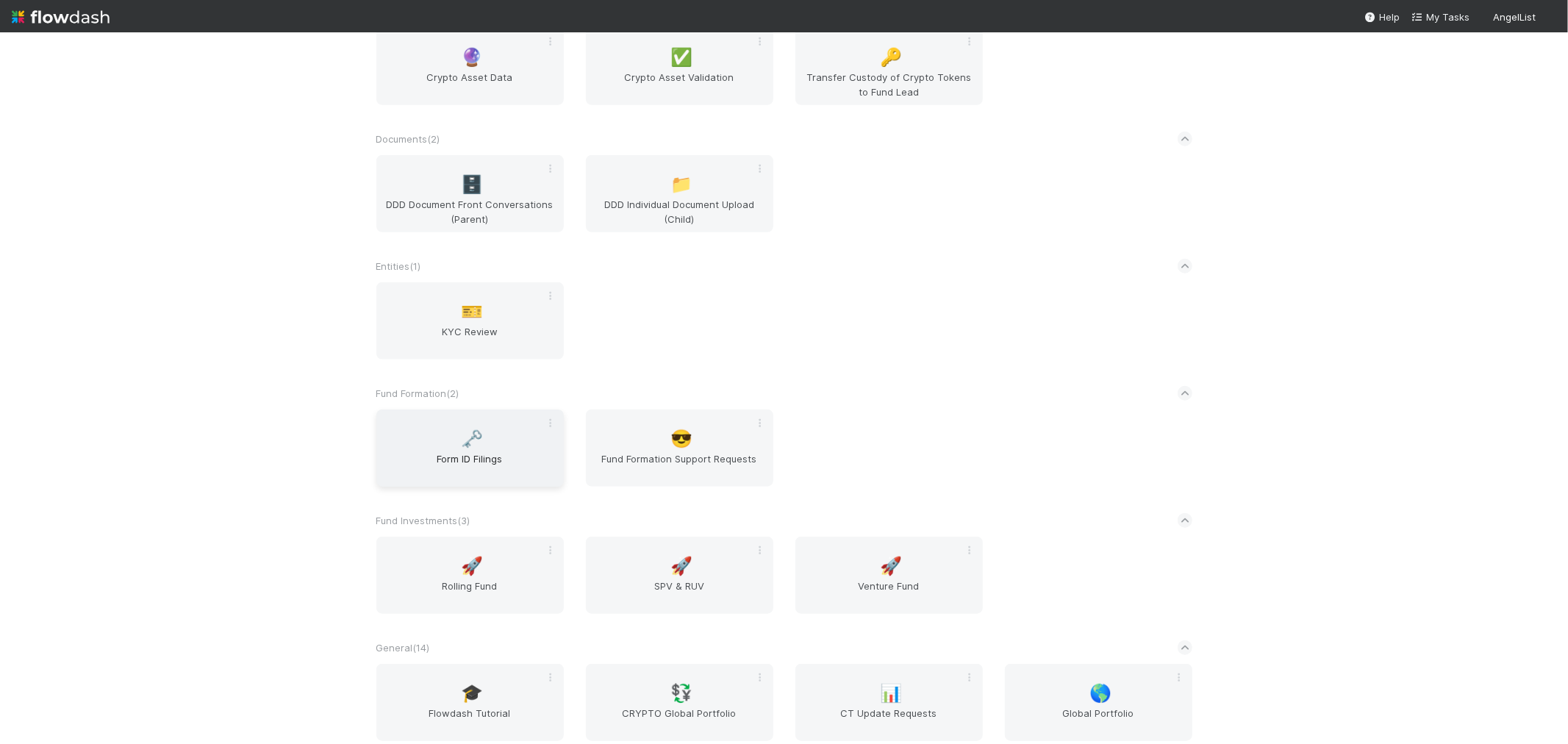
click at [518, 451] on span "Form ID Filings" at bounding box center [470, 465] width 176 height 29
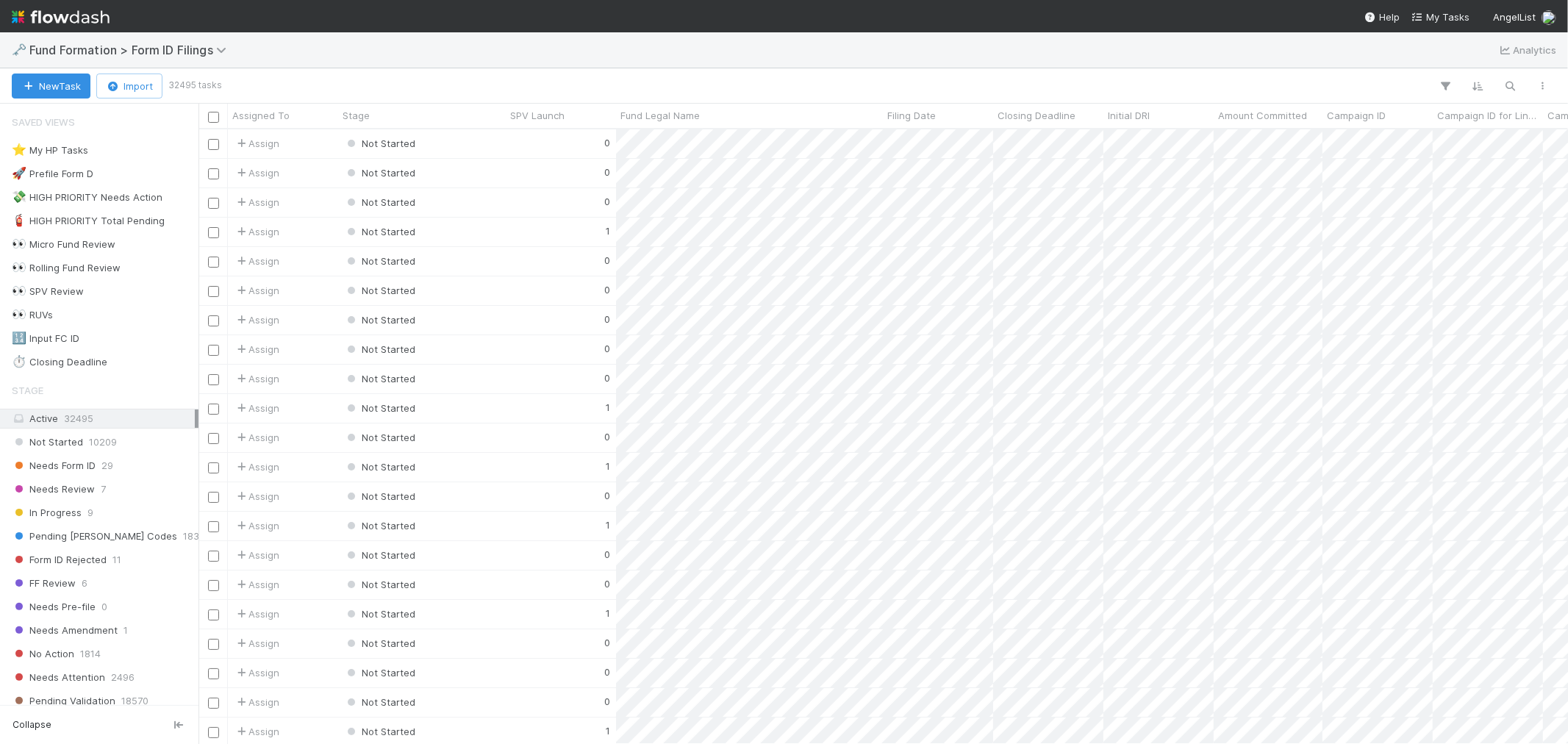
scroll to position [602, 1357]
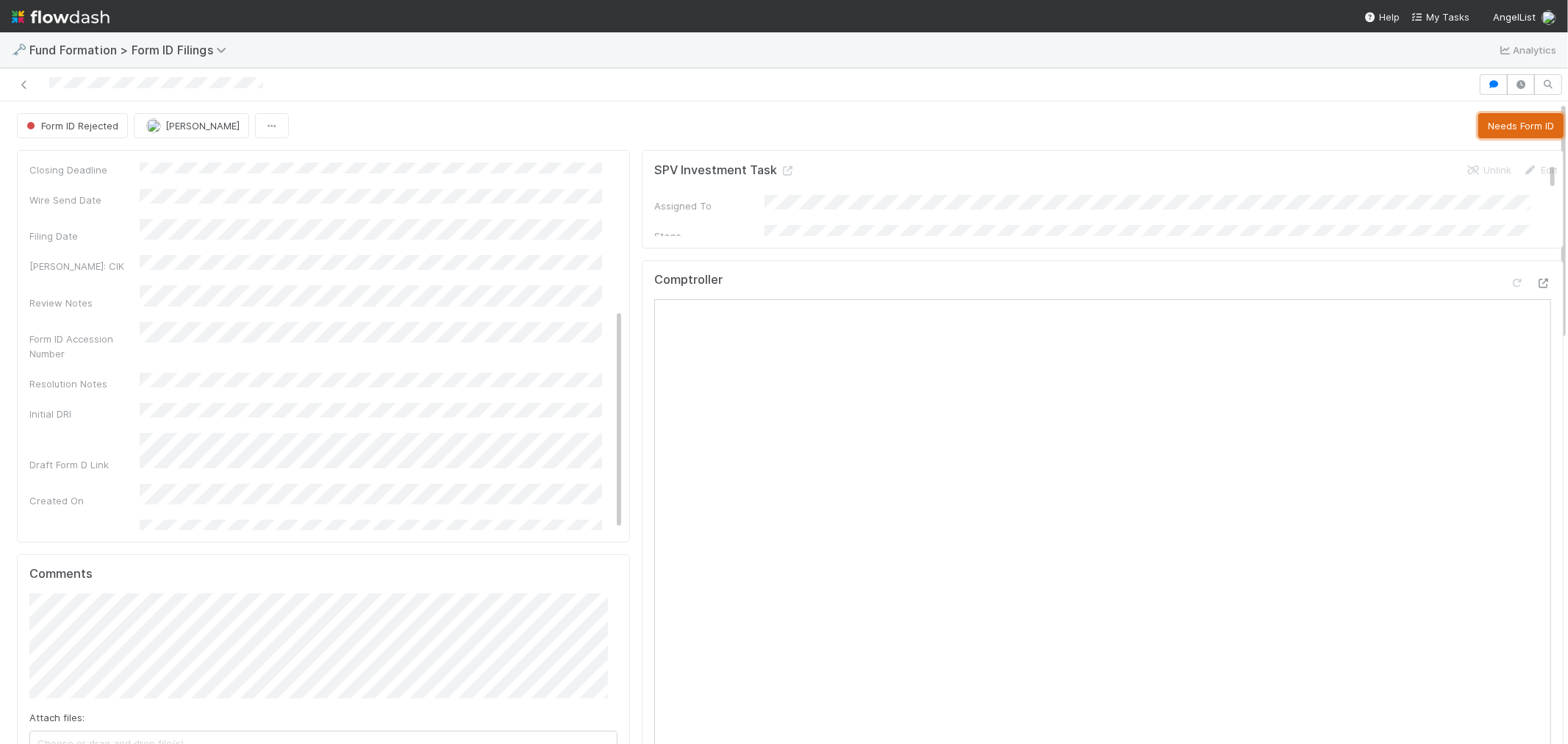
click at [1500, 129] on button "Needs Form ID" at bounding box center [1521, 126] width 85 height 25
click at [1440, 128] on button "Start" at bounding box center [1462, 126] width 42 height 25
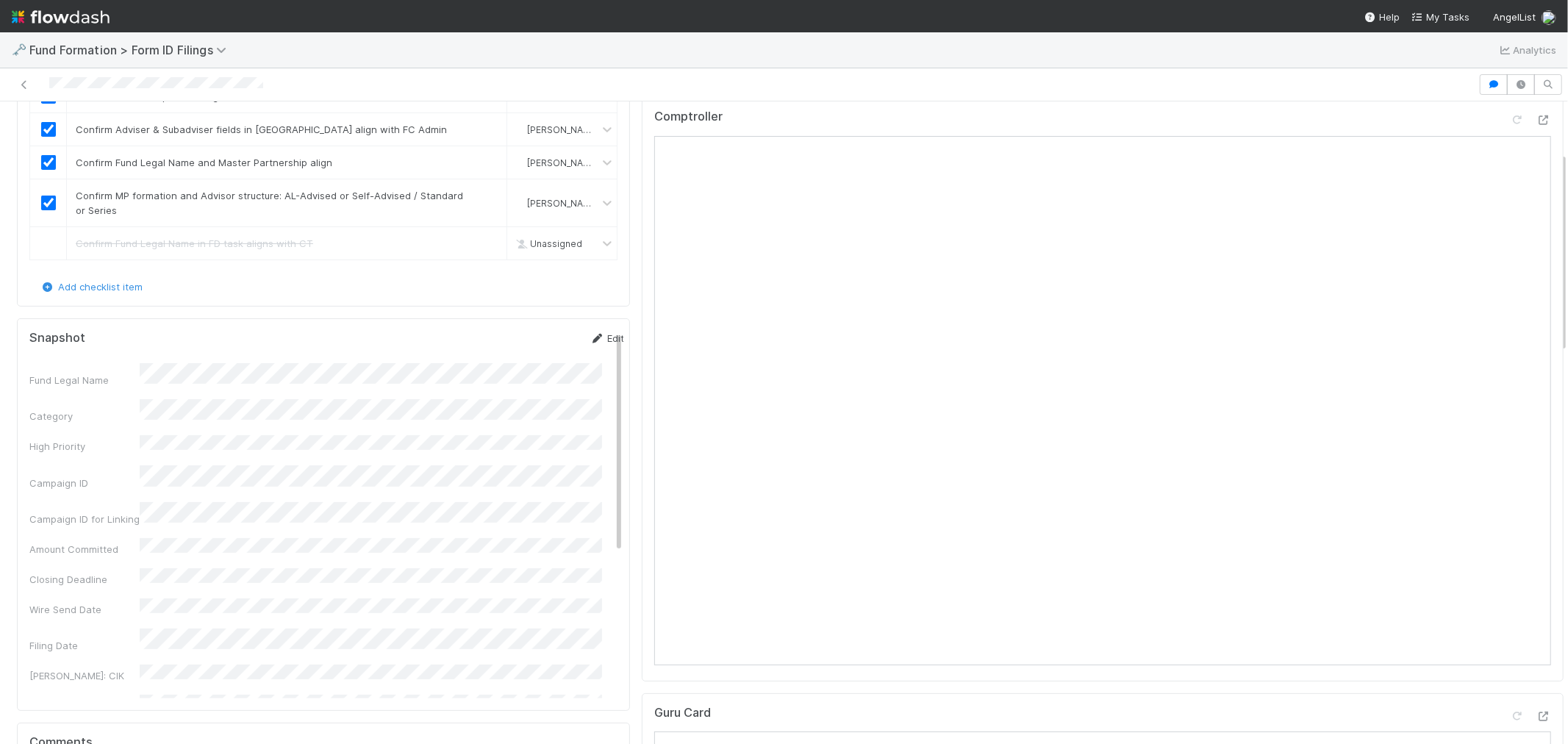
click at [589, 337] on link "Edit" at bounding box center [606, 338] width 34 height 11
click at [525, 347] on button "Save" at bounding box center [546, 343] width 42 height 25
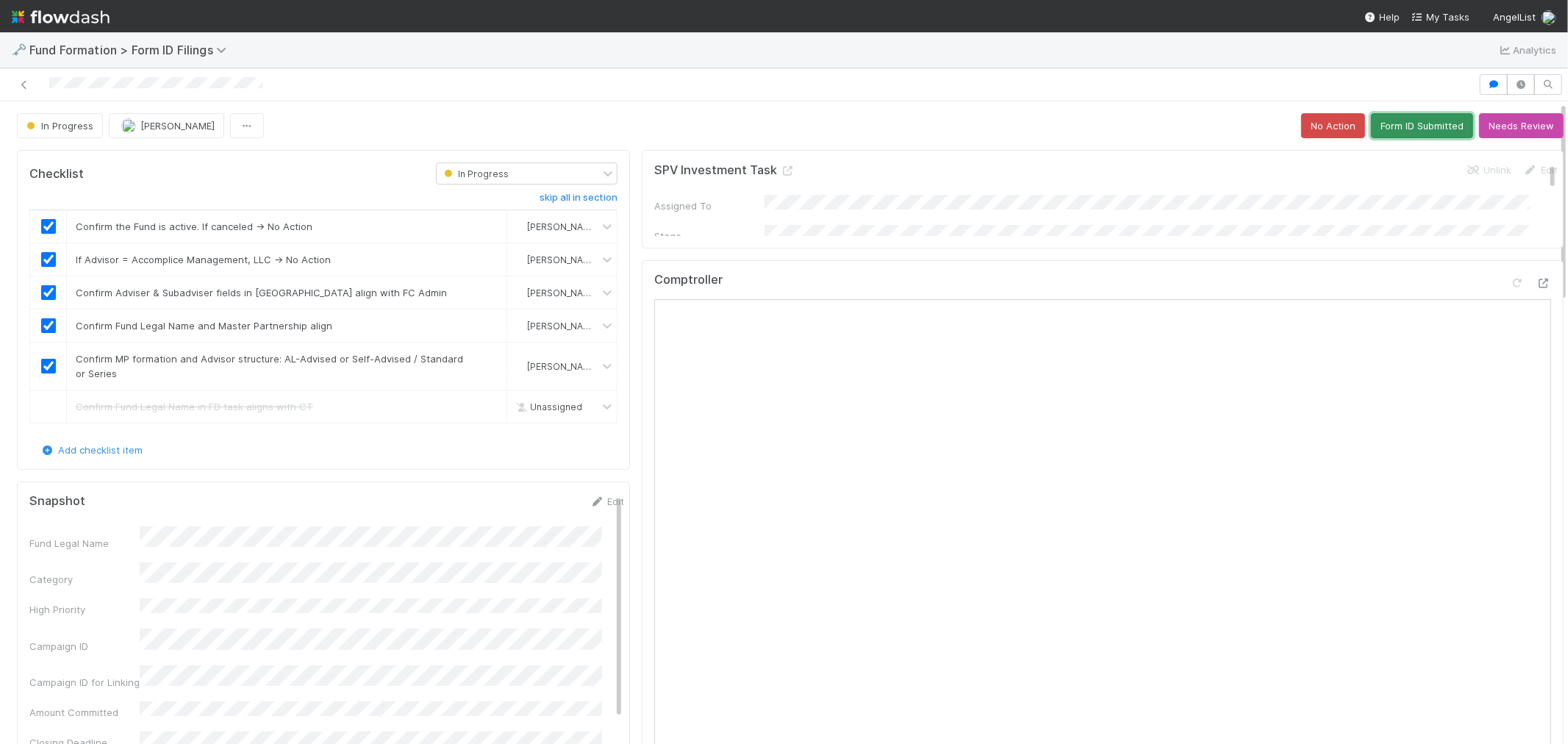
click at [1375, 128] on button "Form ID Submitted" at bounding box center [1422, 126] width 102 height 25
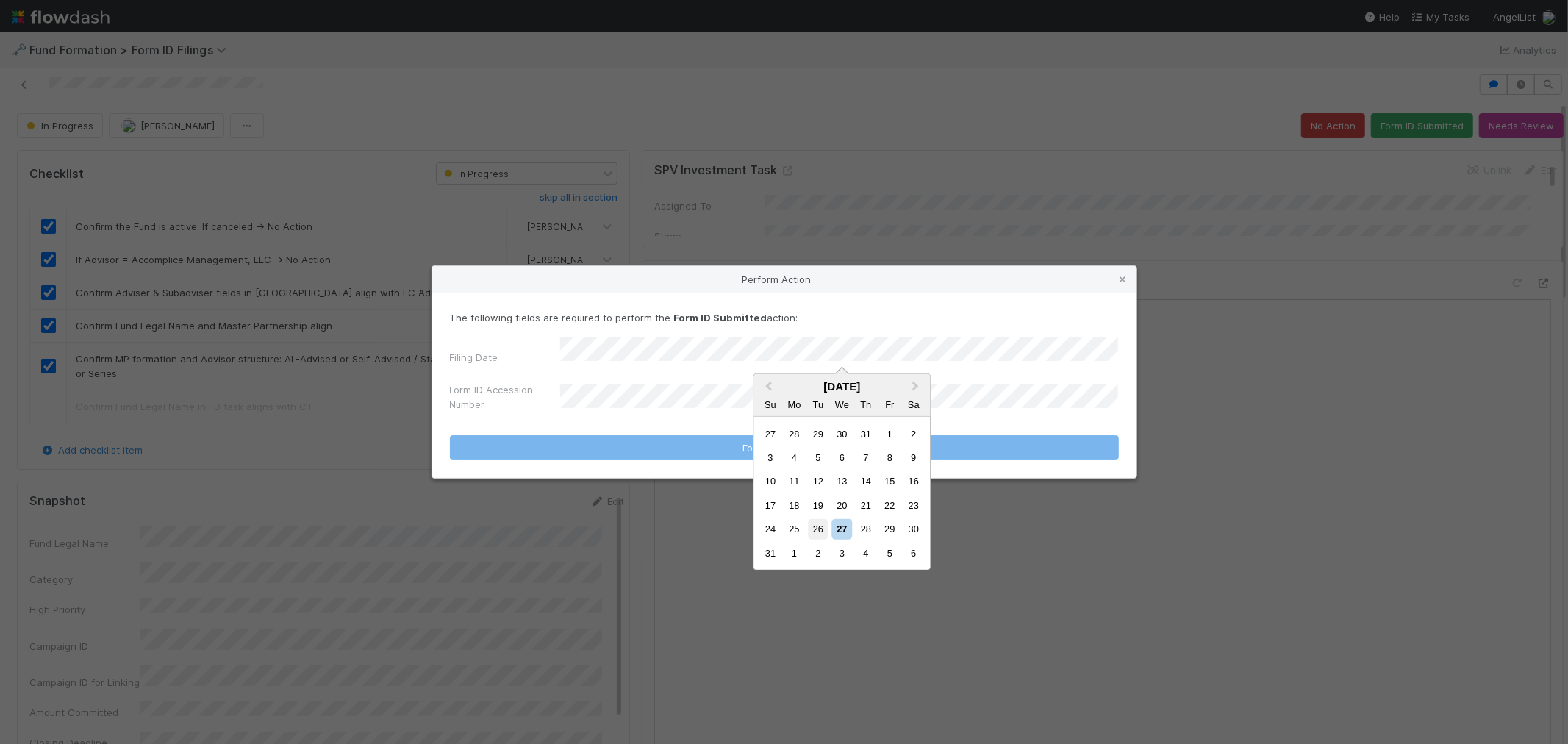
click at [820, 526] on div "26" at bounding box center [817, 529] width 20 height 20
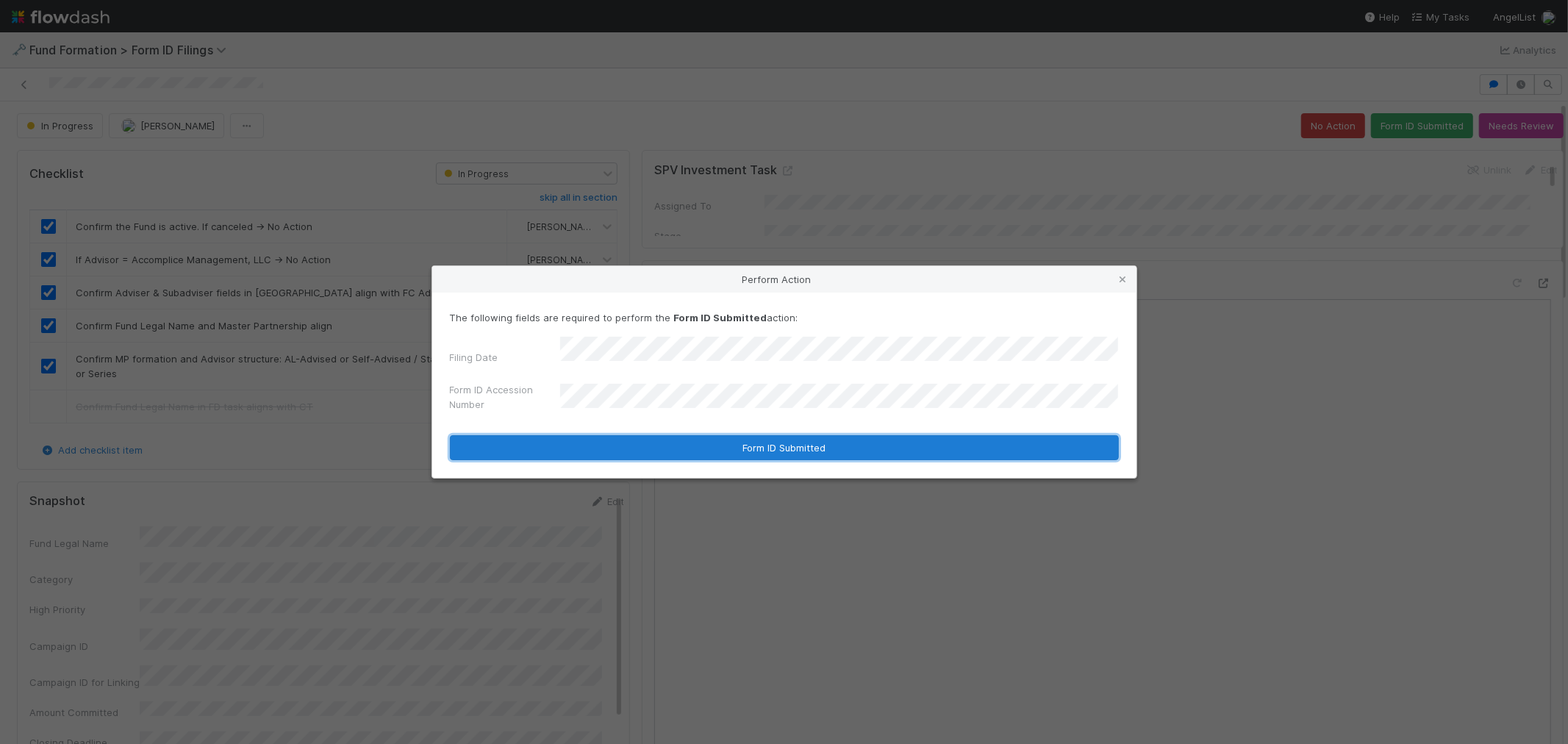
click at [663, 440] on button "Form ID Submitted" at bounding box center [784, 448] width 669 height 25
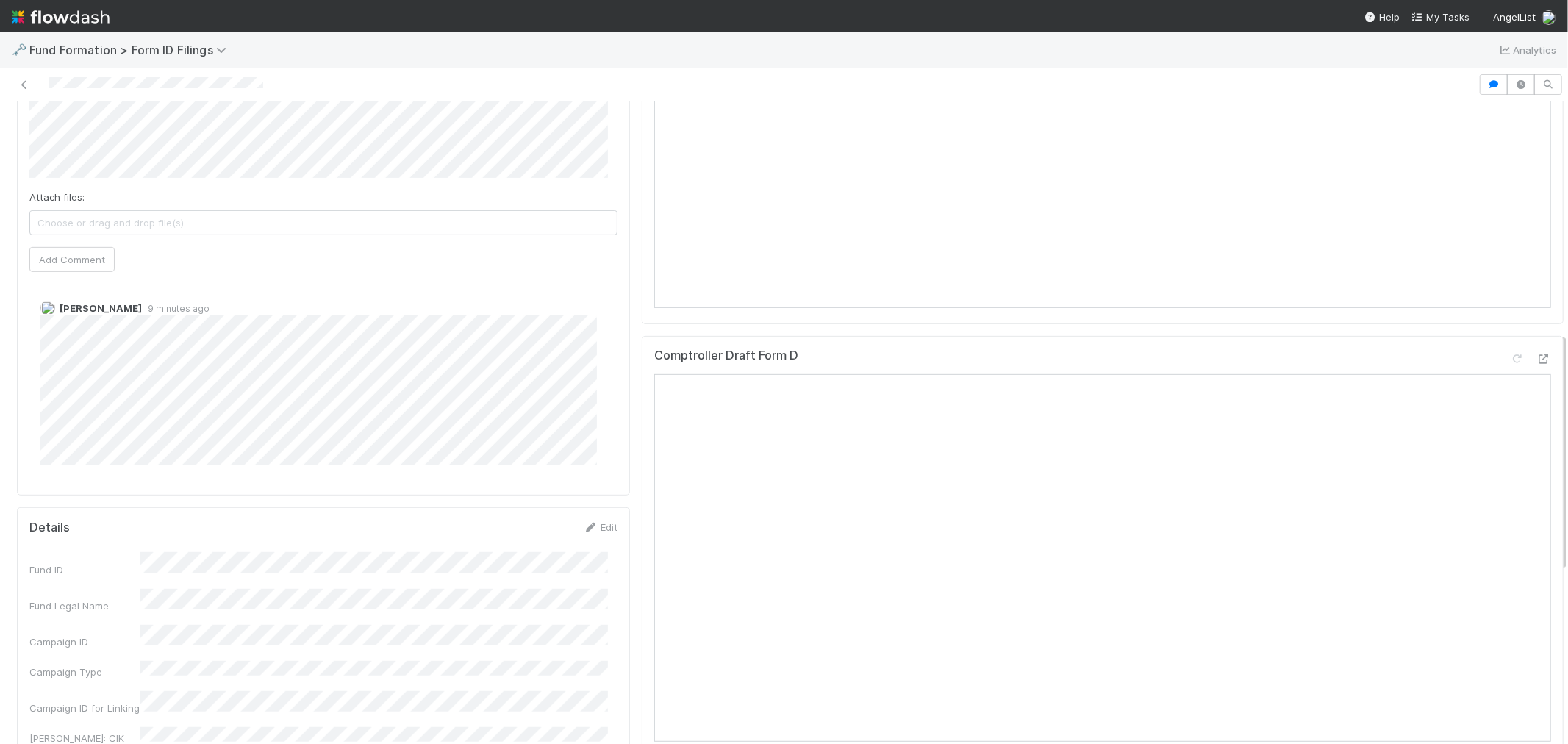
scroll to position [408, 0]
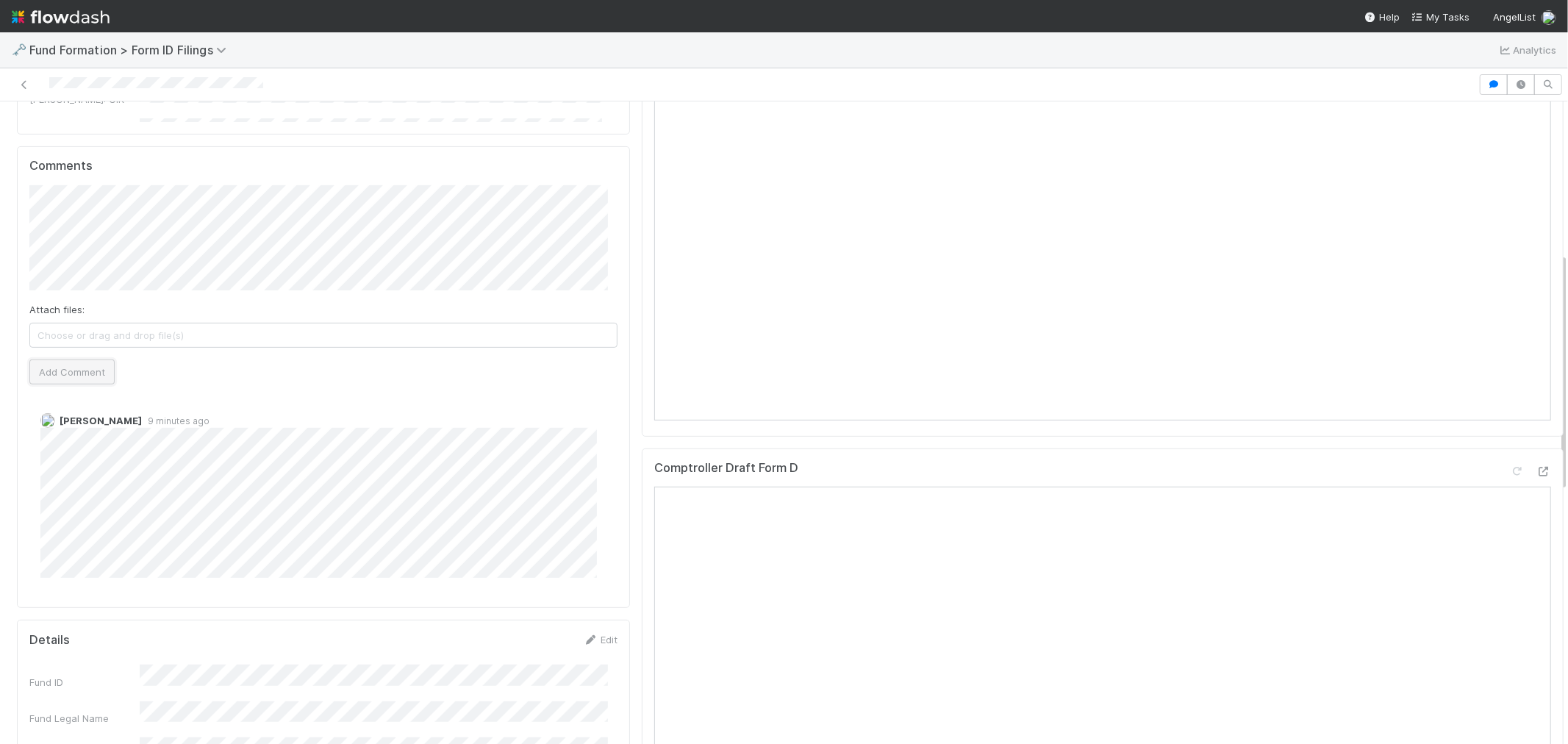
click at [85, 368] on button "Add Comment" at bounding box center [71, 372] width 85 height 25
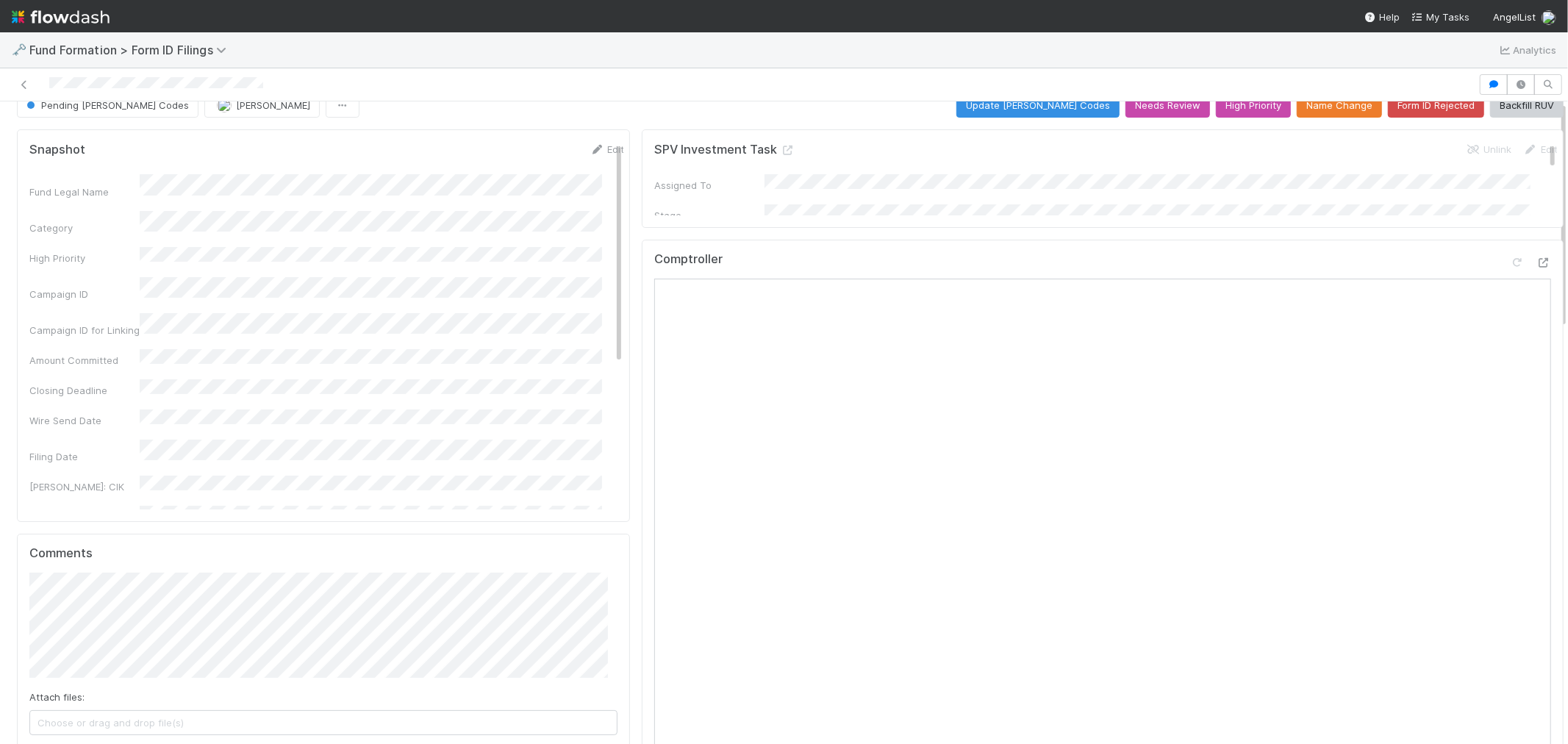
scroll to position [0, 0]
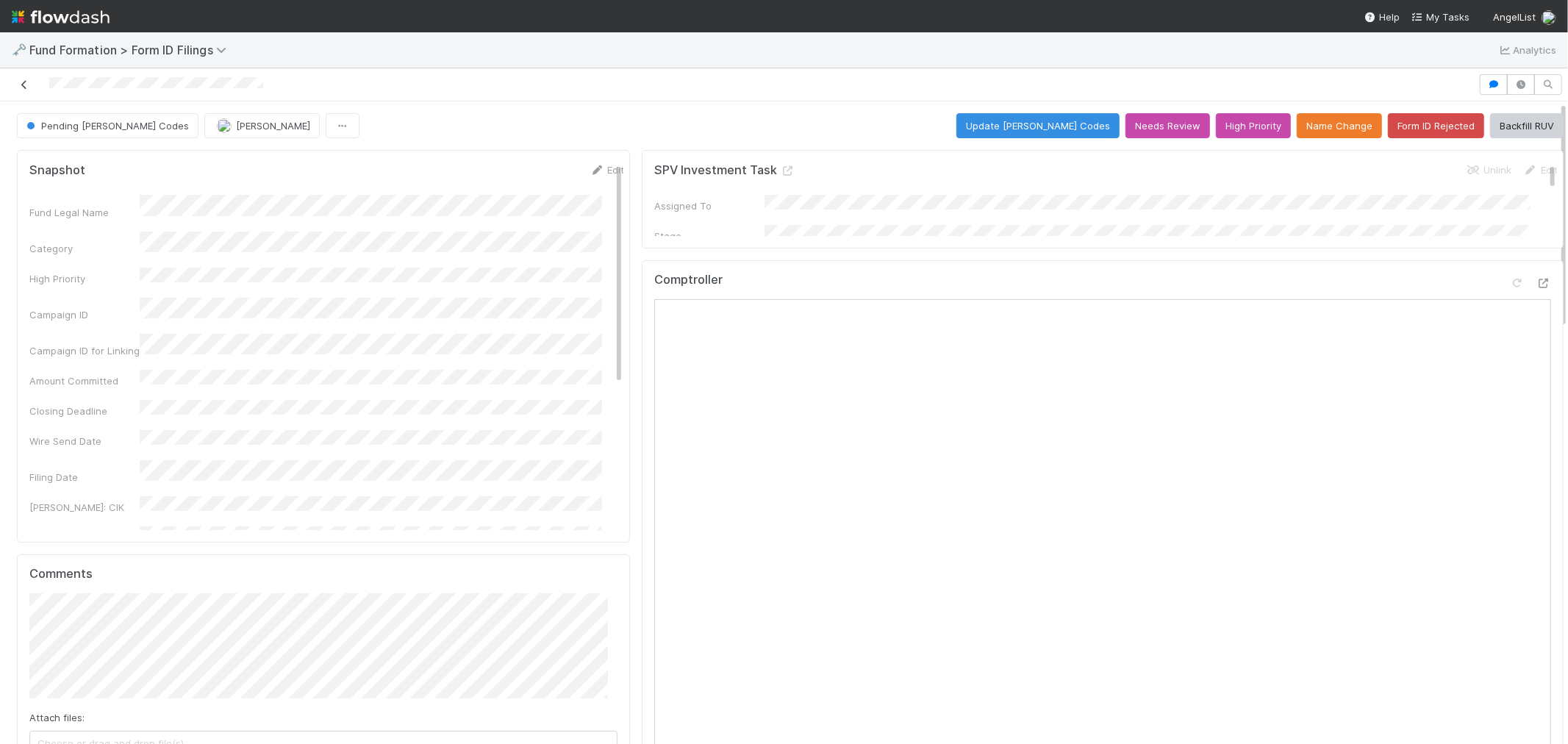
click at [22, 84] on icon at bounding box center [24, 84] width 15 height 10
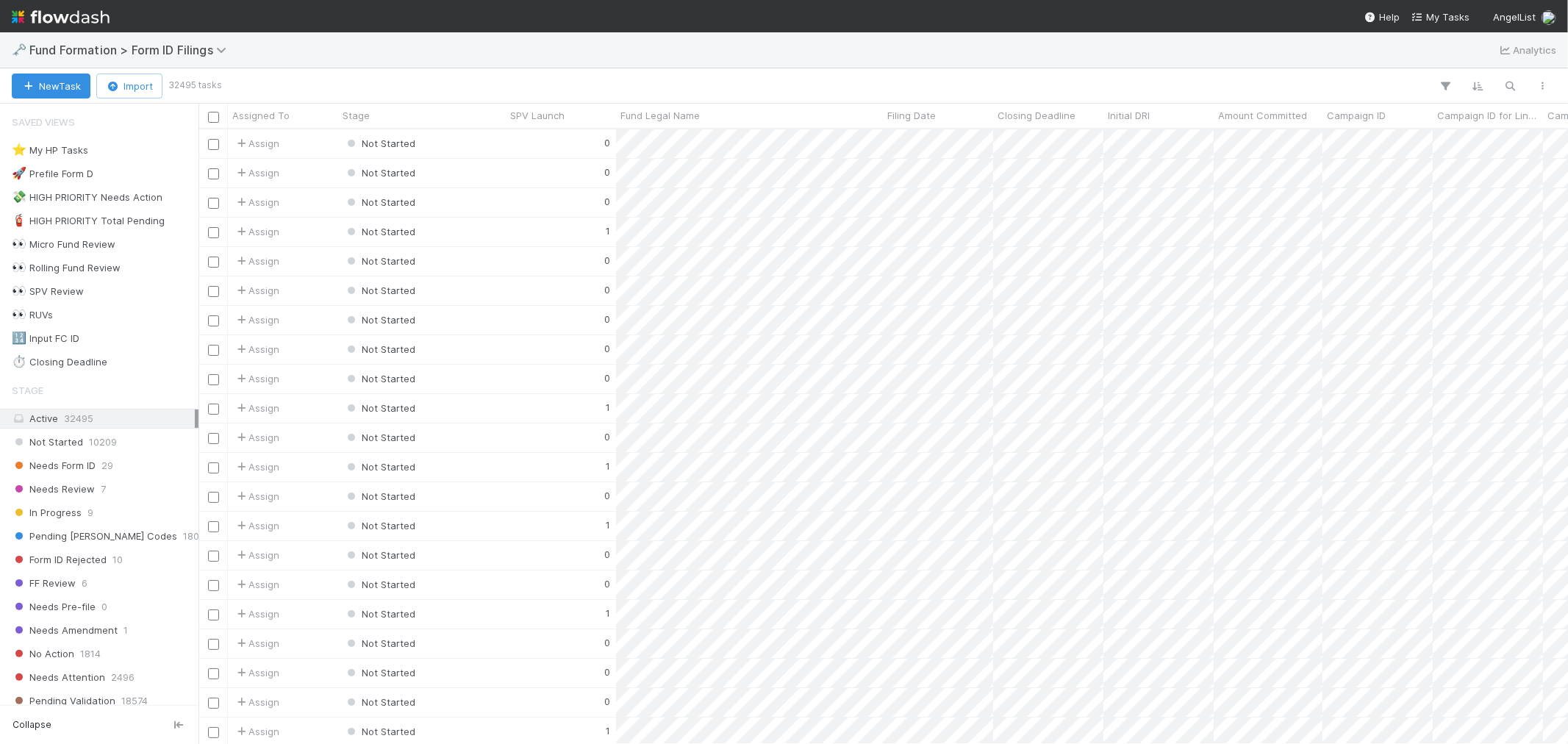
scroll to position [602, 1357]
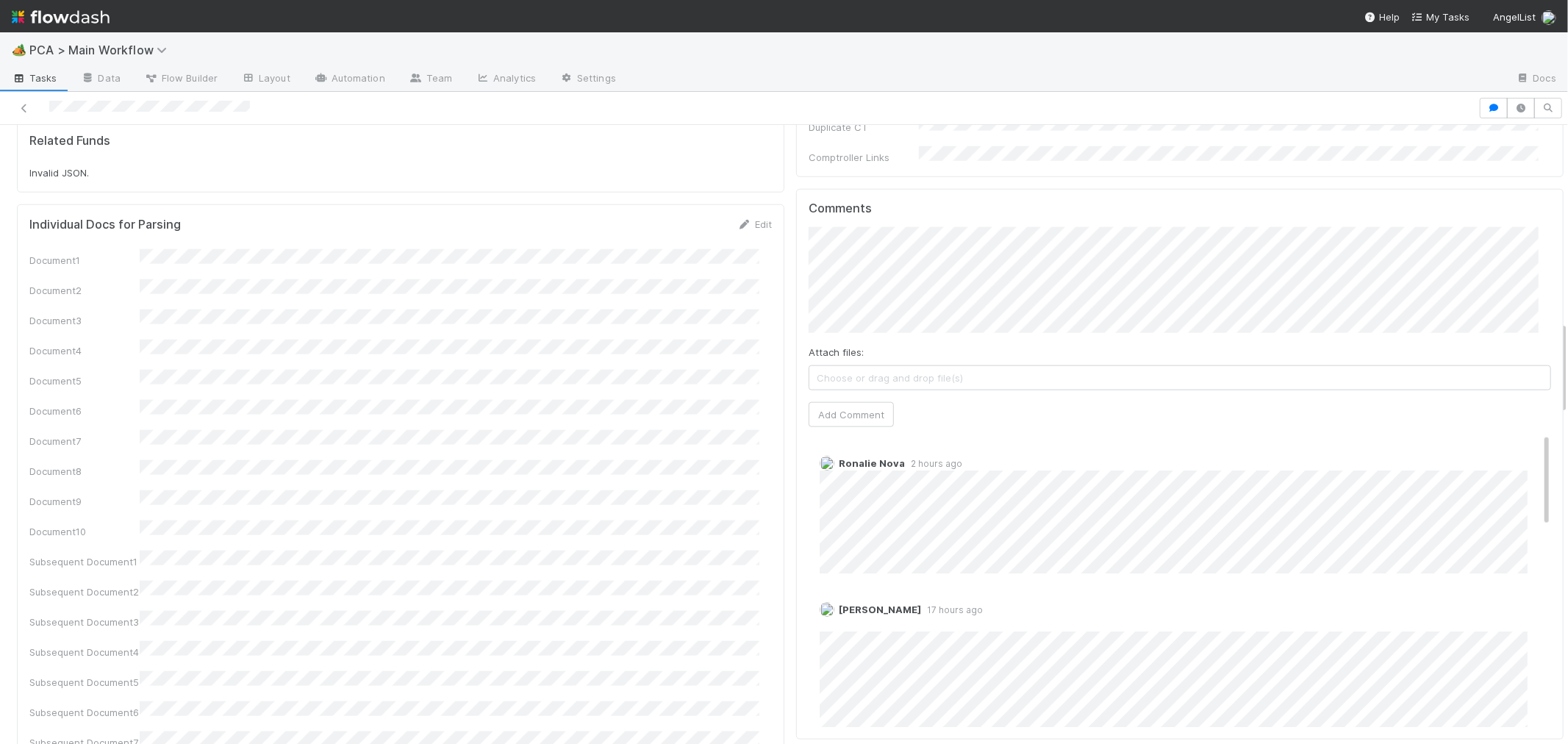
scroll to position [1143, 0]
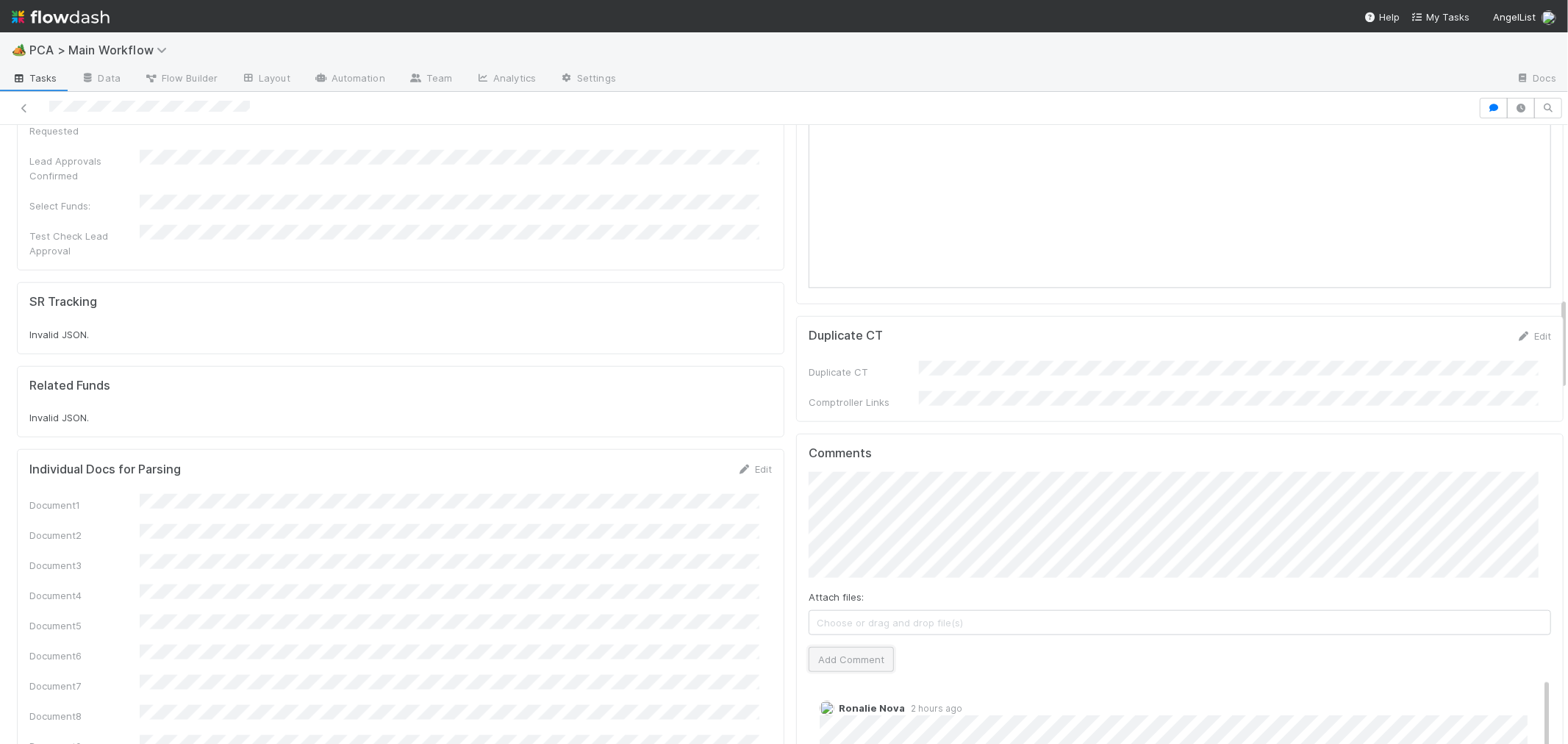
click at [861, 646] on button "Add Comment" at bounding box center [850, 659] width 85 height 25
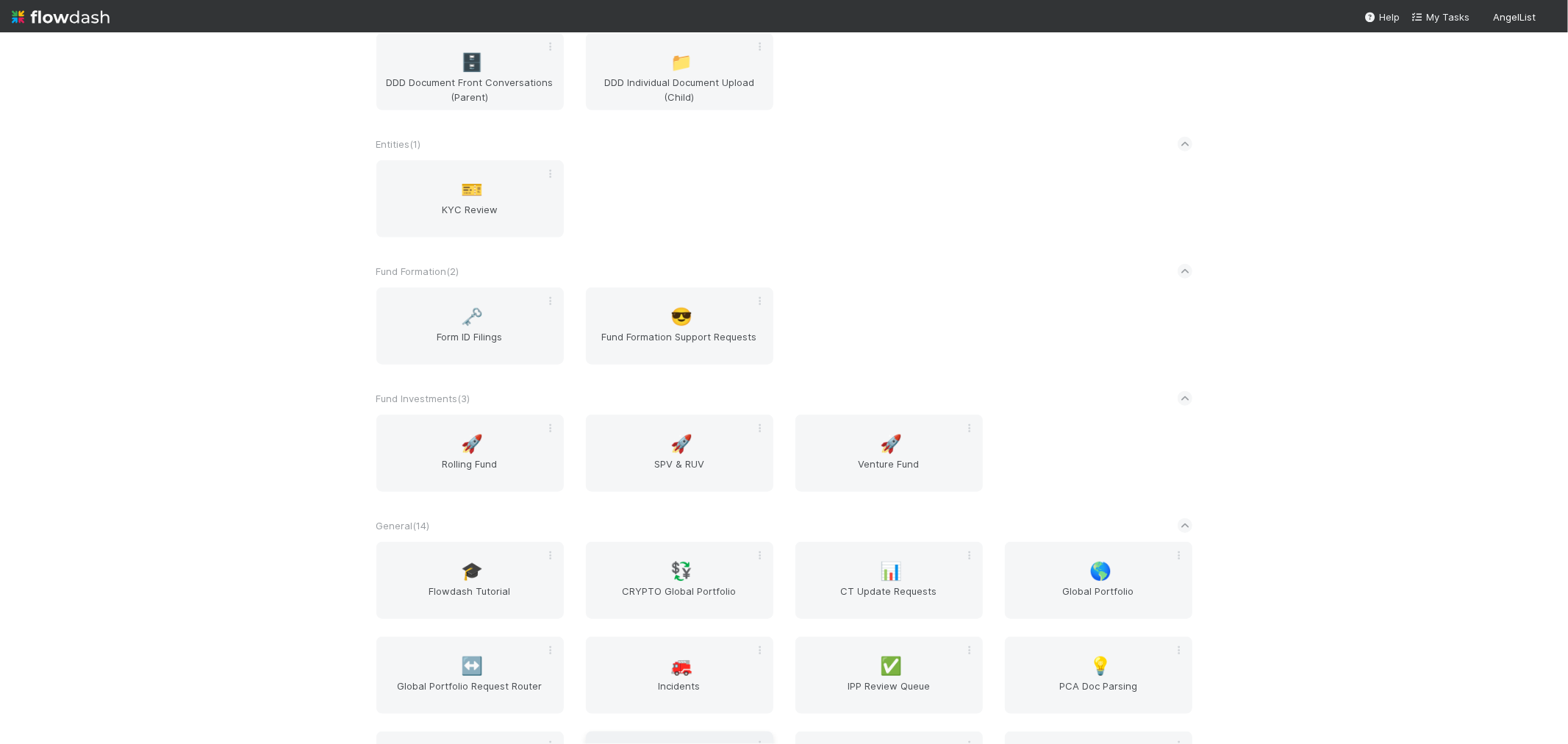
scroll to position [1306, 0]
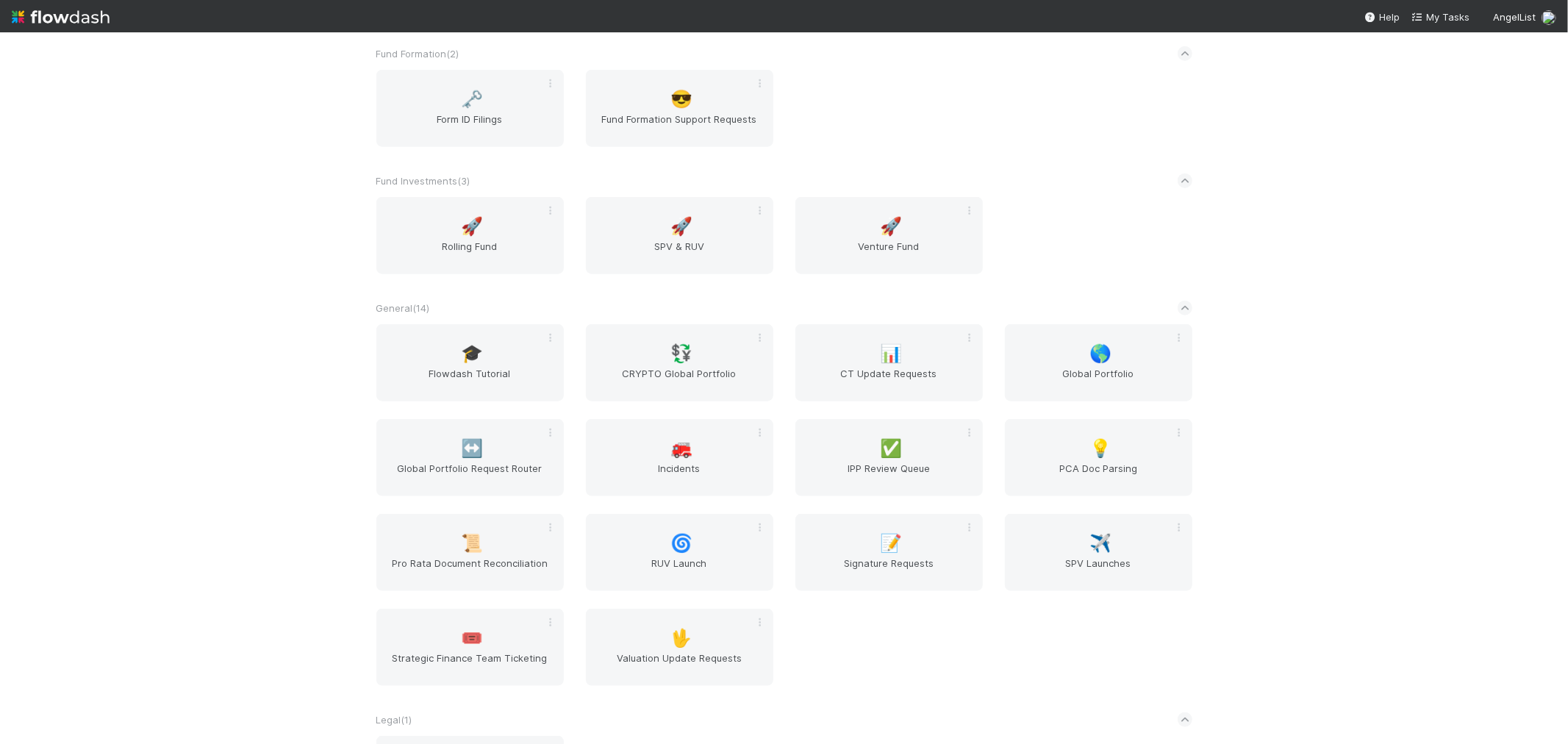
click at [1086, 211] on div "🚀 Rolling Fund 🚀 SPV & RUV 🚀 Venture Fund" at bounding box center [784, 244] width 838 height 95
click at [865, 357] on div "📊 CT Update Requests" at bounding box center [888, 363] width 187 height 77
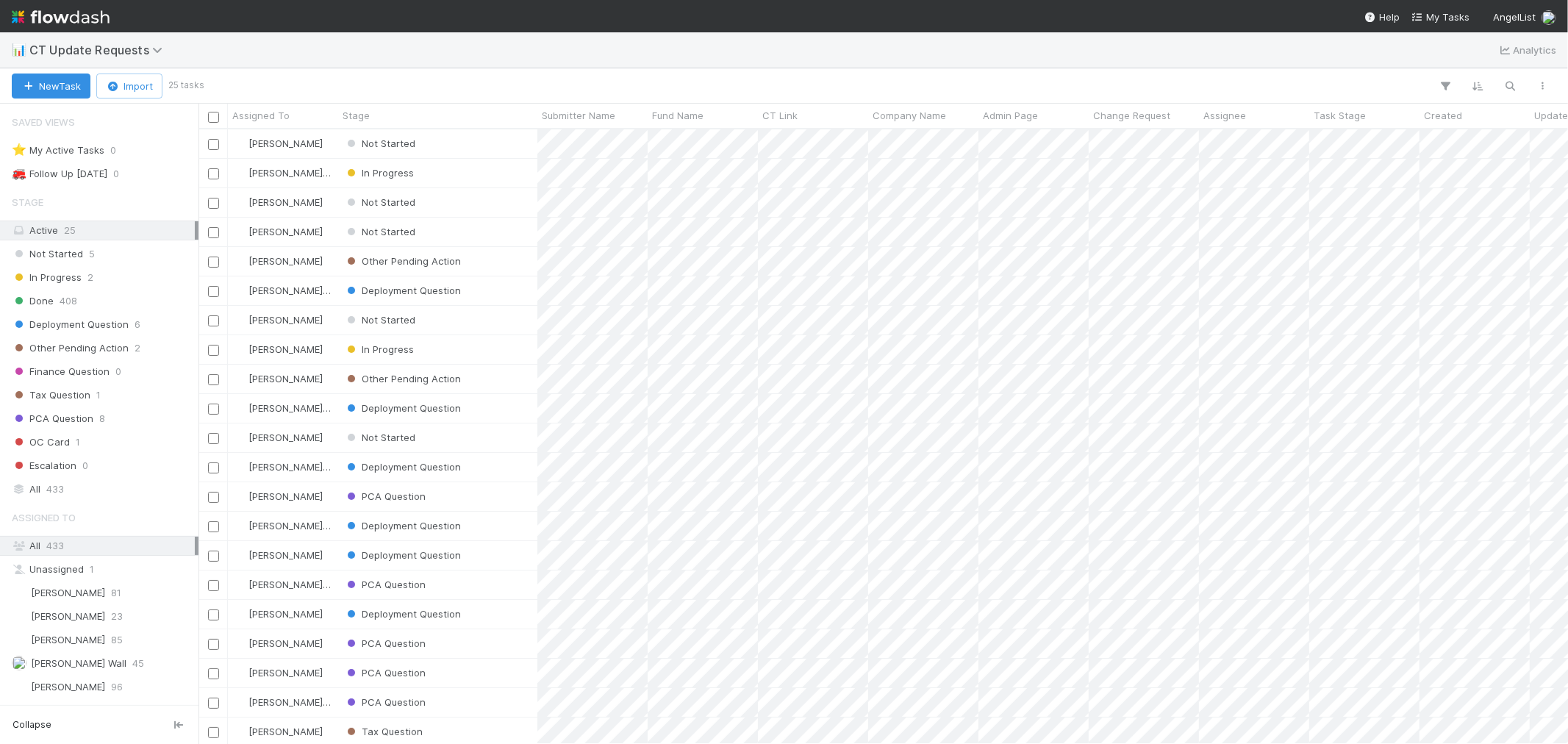
scroll to position [602, 1357]
click at [44, 76] on button "New Task" at bounding box center [50, 86] width 78 height 25
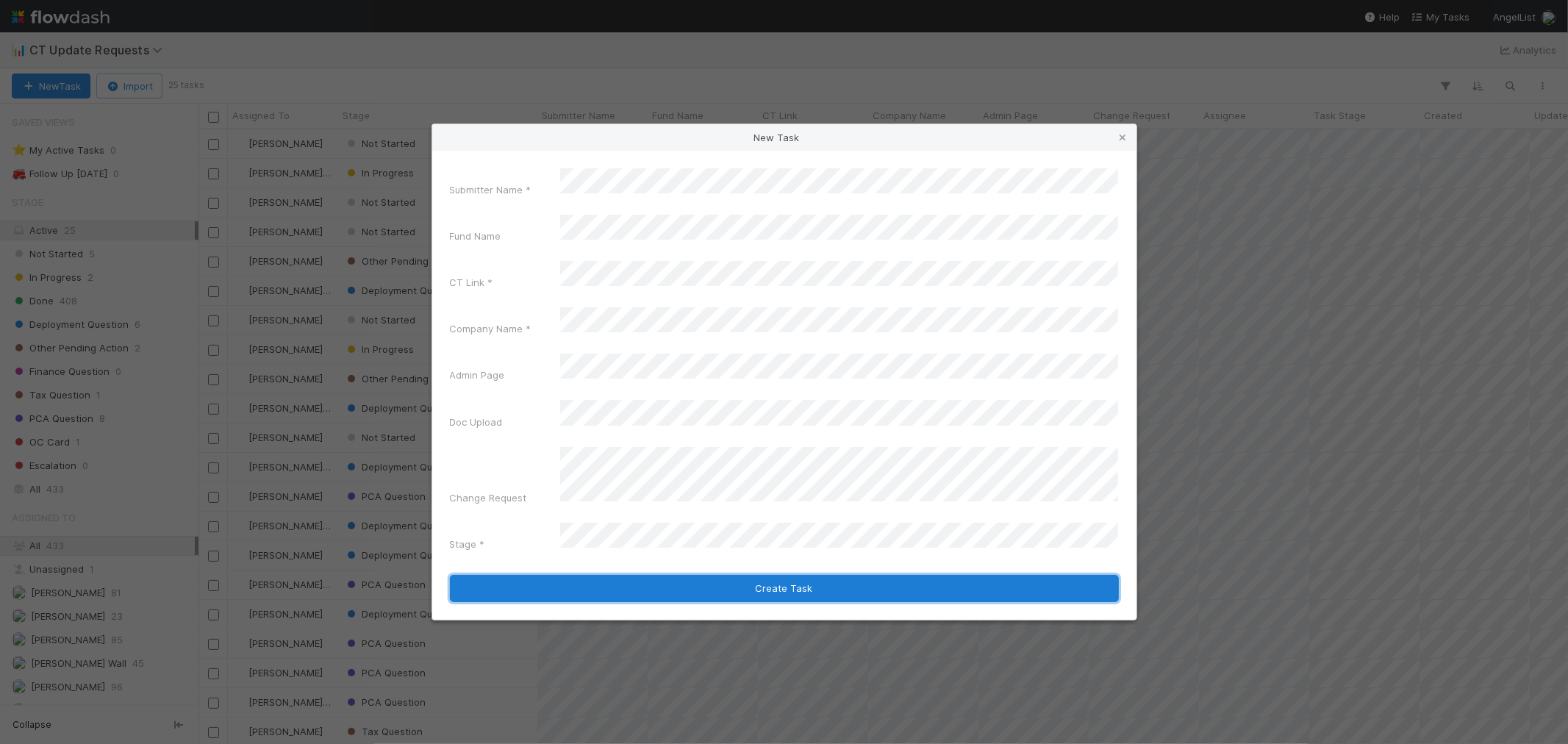
click at [814, 575] on button "Create Task" at bounding box center [784, 589] width 669 height 28
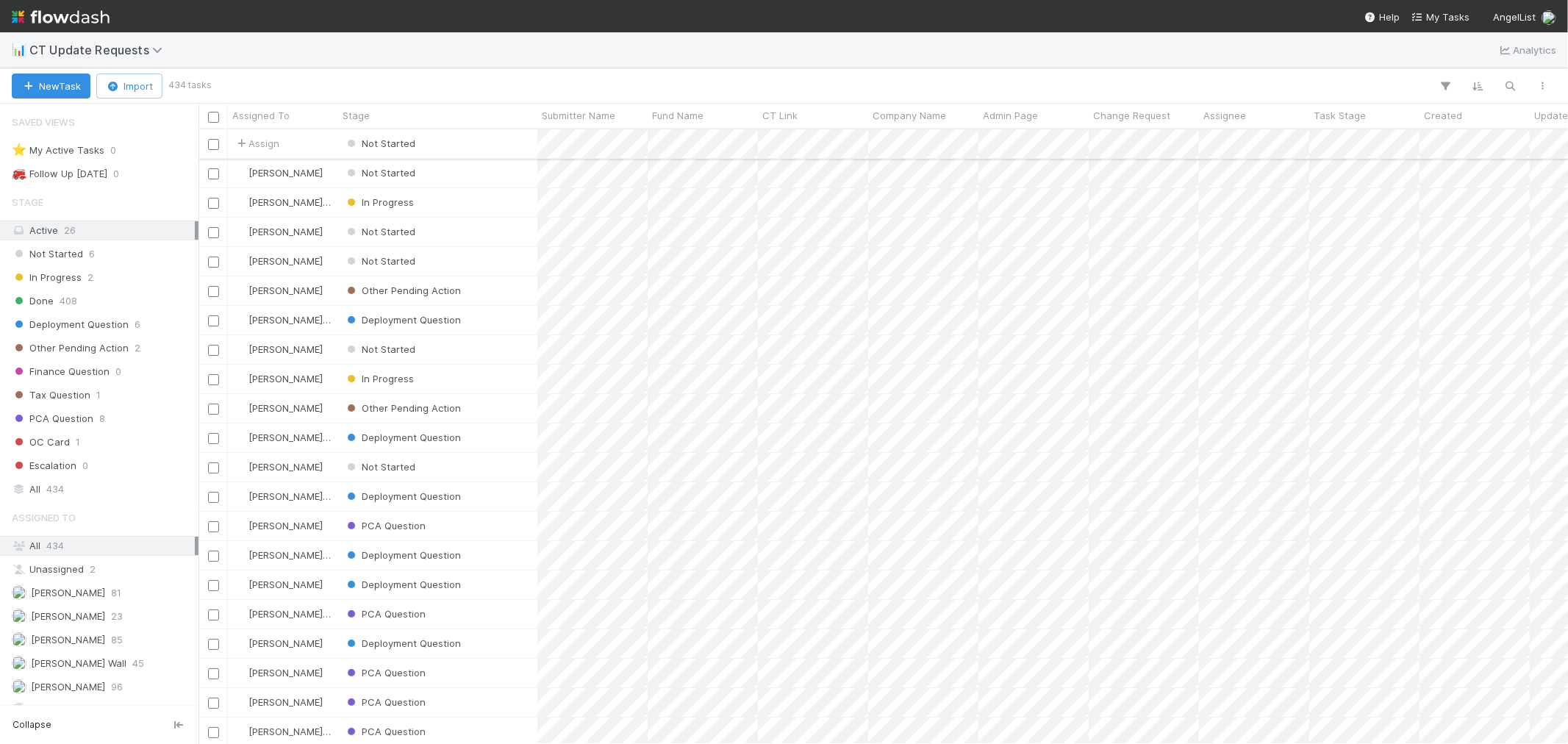
click at [533, 149] on div "Not Started" at bounding box center [437, 143] width 199 height 29
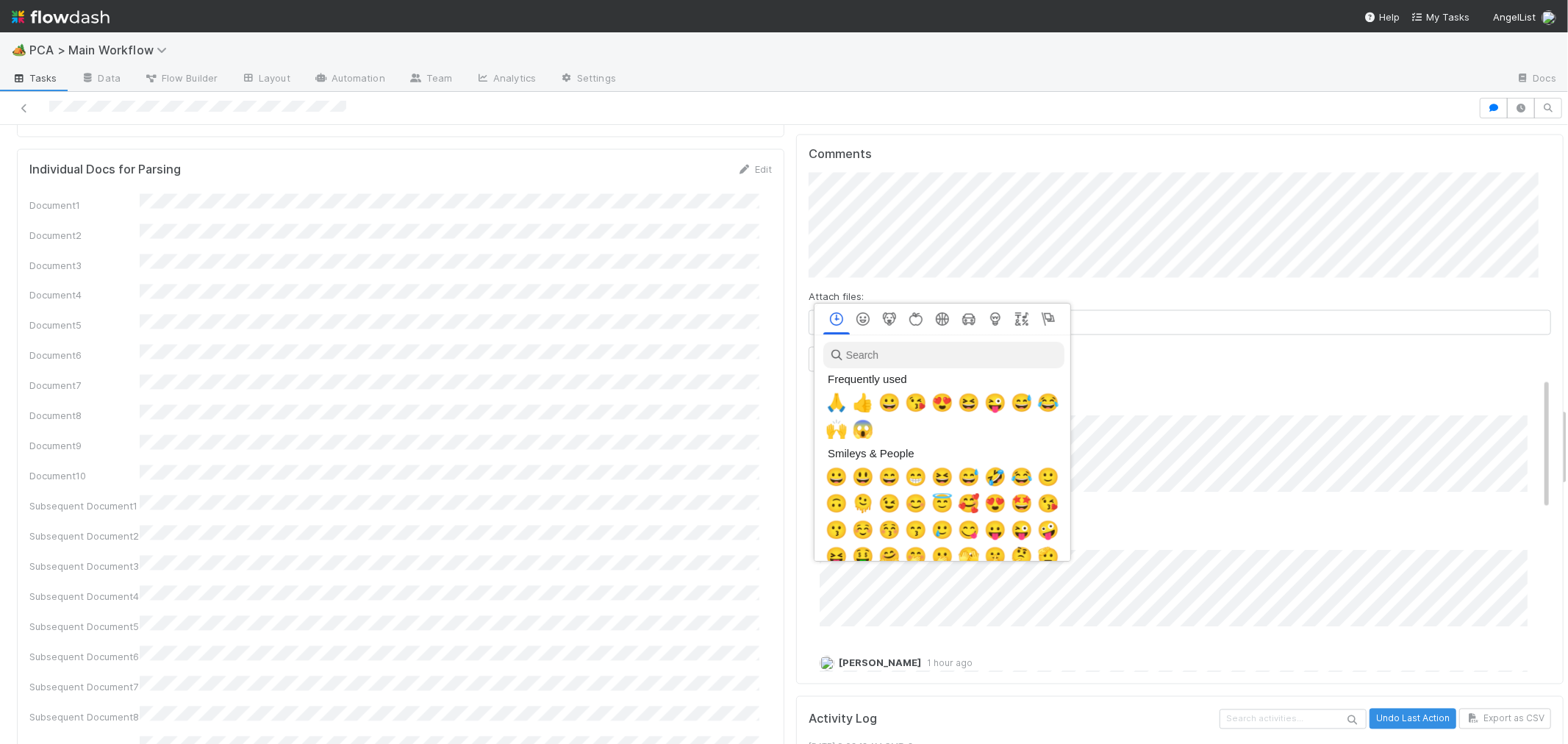
scroll to position [0, 6]
click at [833, 432] on span "🙌" at bounding box center [833, 428] width 22 height 20
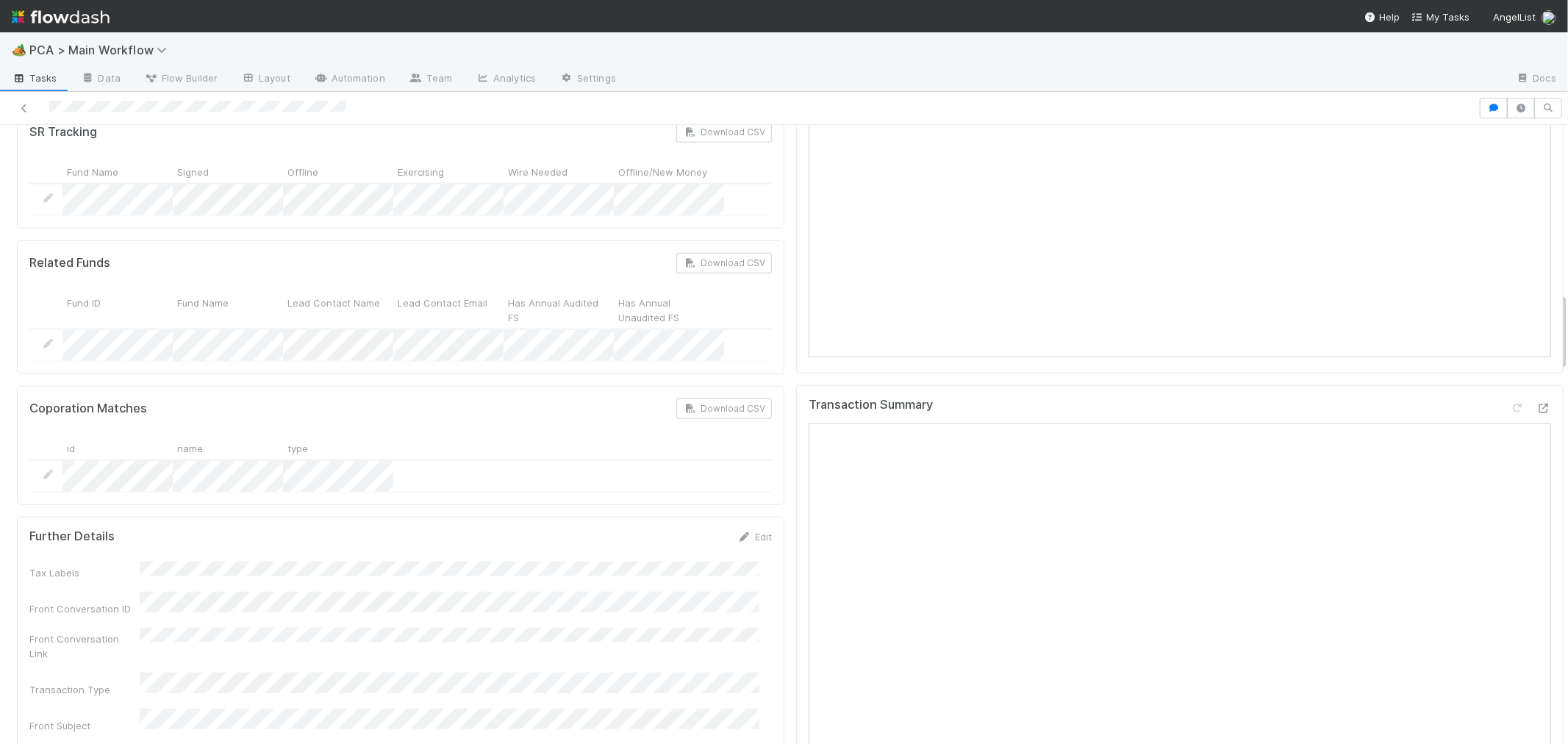
scroll to position [1633, 0]
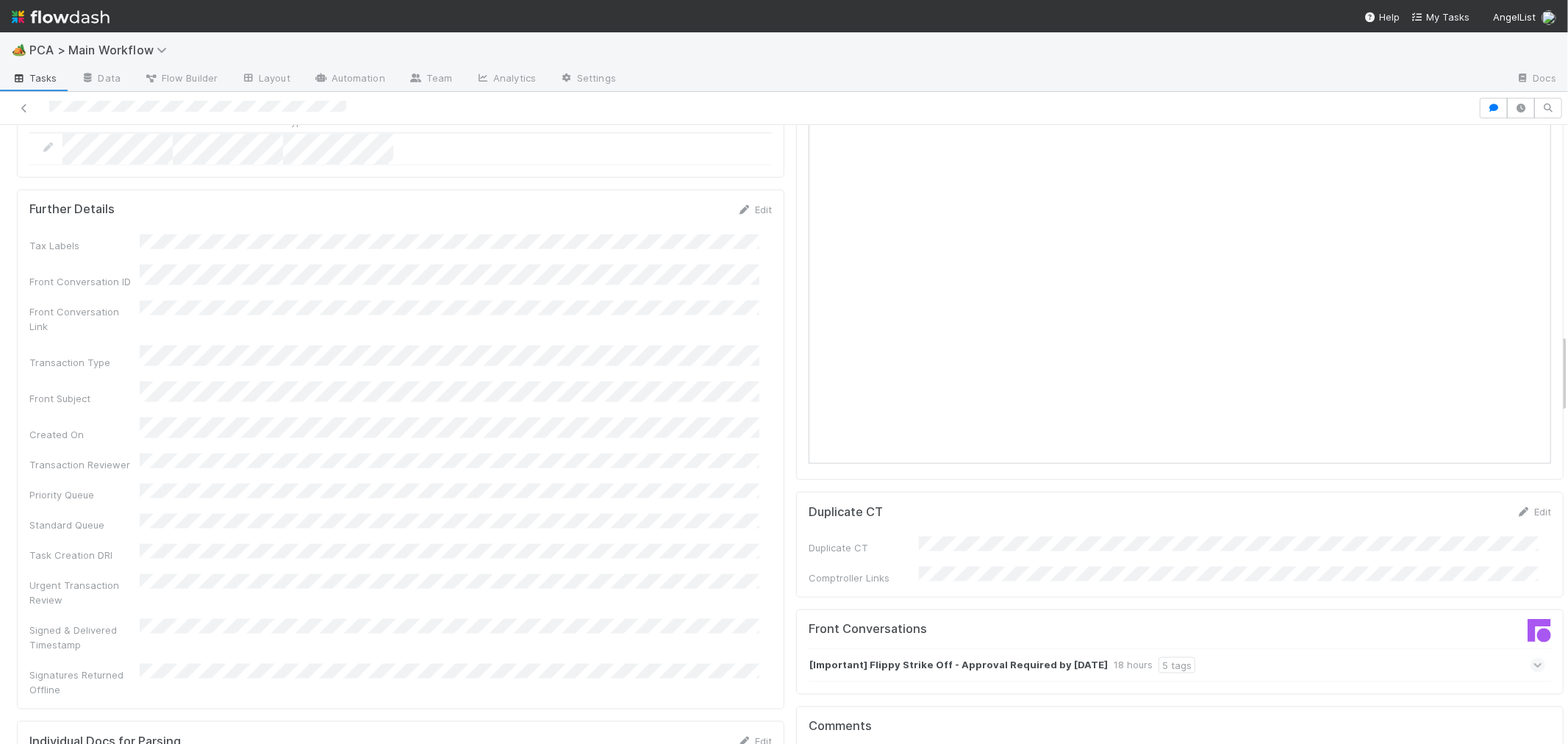
click at [1533, 658] on icon at bounding box center [1537, 665] width 10 height 15
click at [1530, 691] on icon at bounding box center [1537, 696] width 15 height 10
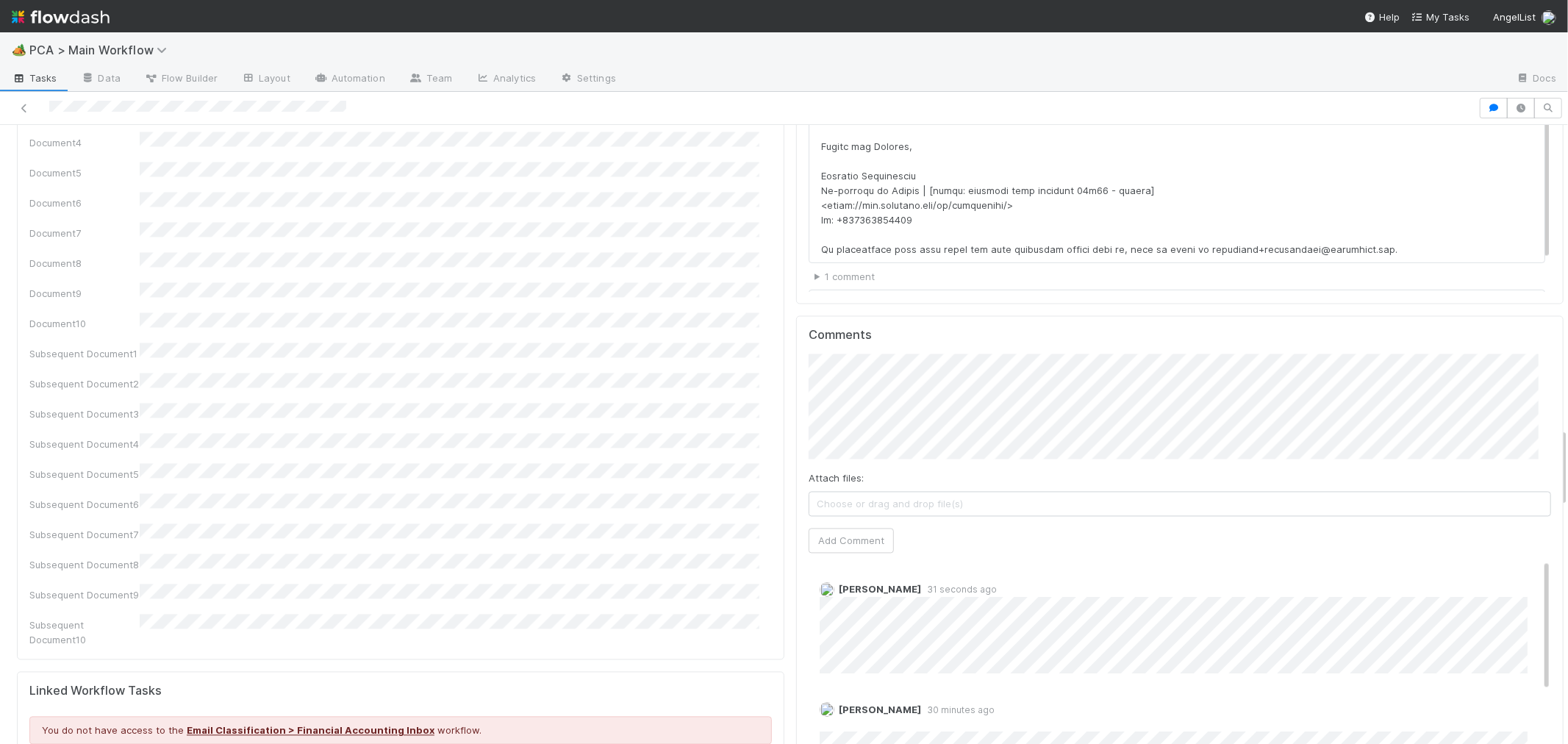
scroll to position [2368, 0]
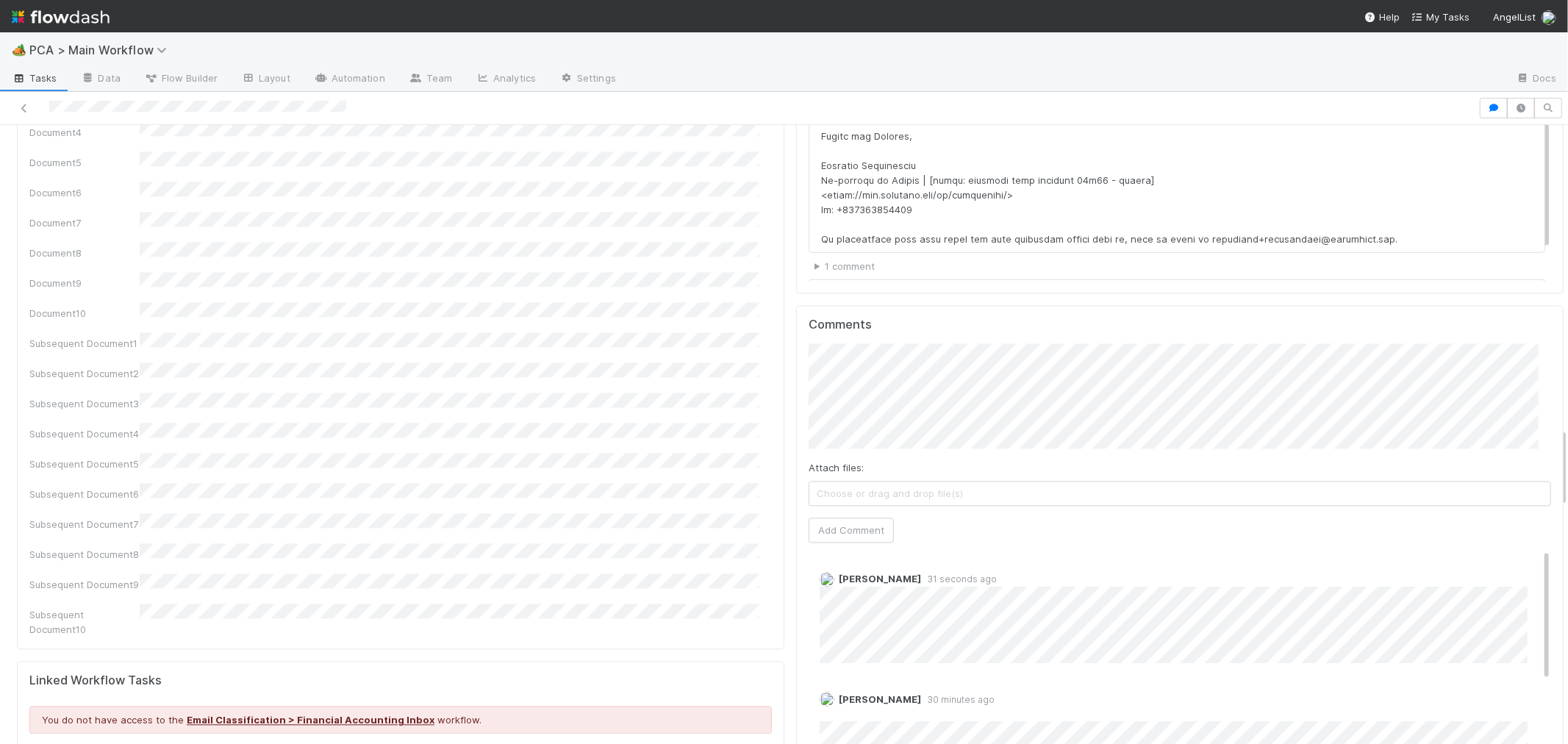
click at [458, 289] on div "PCA Information Edit Corporation Name Startup Name Corporation ID PCA Type Tran…" at bounding box center [791, 310] width 1558 height 5022
click at [835, 517] on button "Add Comment" at bounding box center [850, 529] width 85 height 25
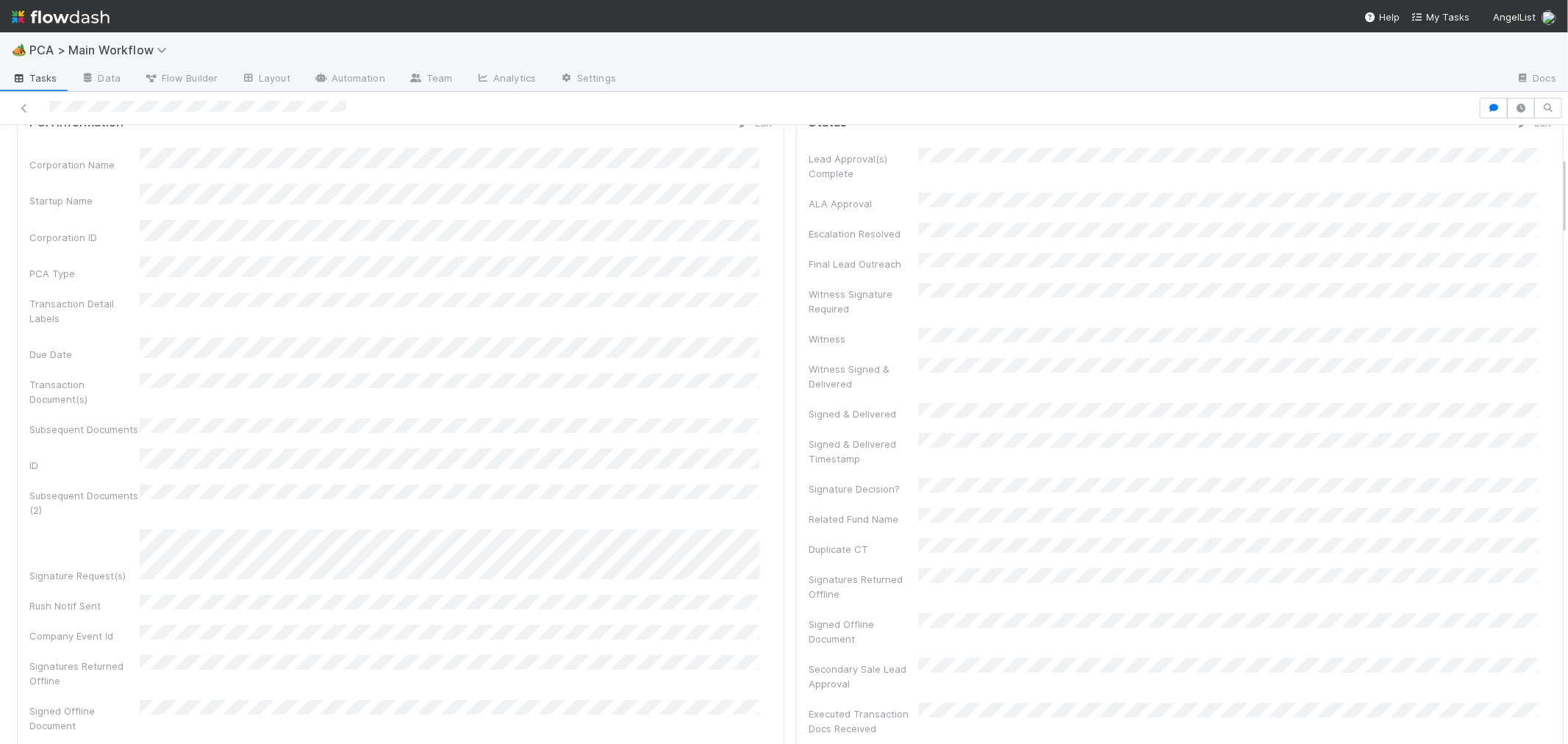
scroll to position [0, 0]
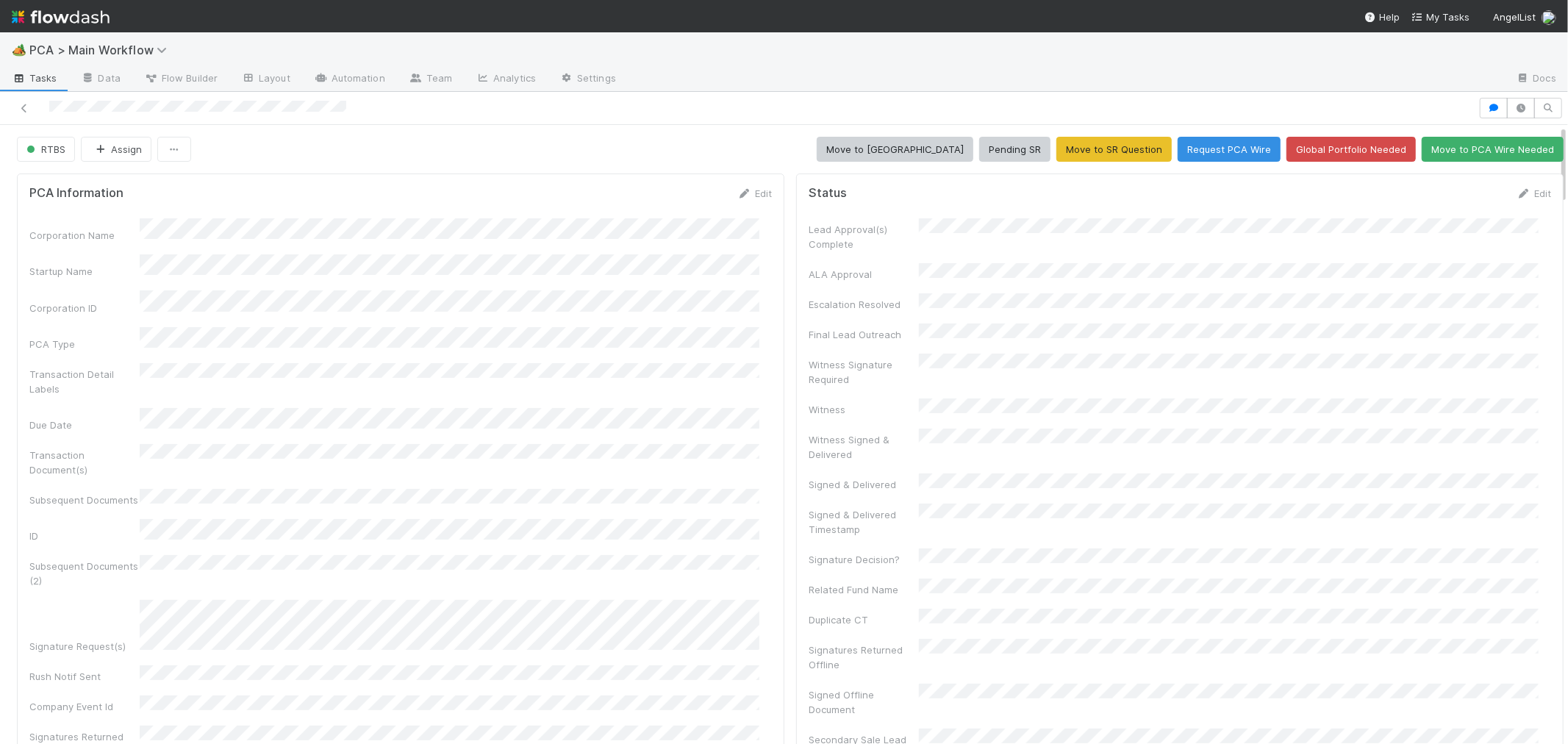
click at [1520, 193] on link "Edit" at bounding box center [1533, 193] width 34 height 11
click at [1452, 200] on button "Save" at bounding box center [1473, 198] width 42 height 25
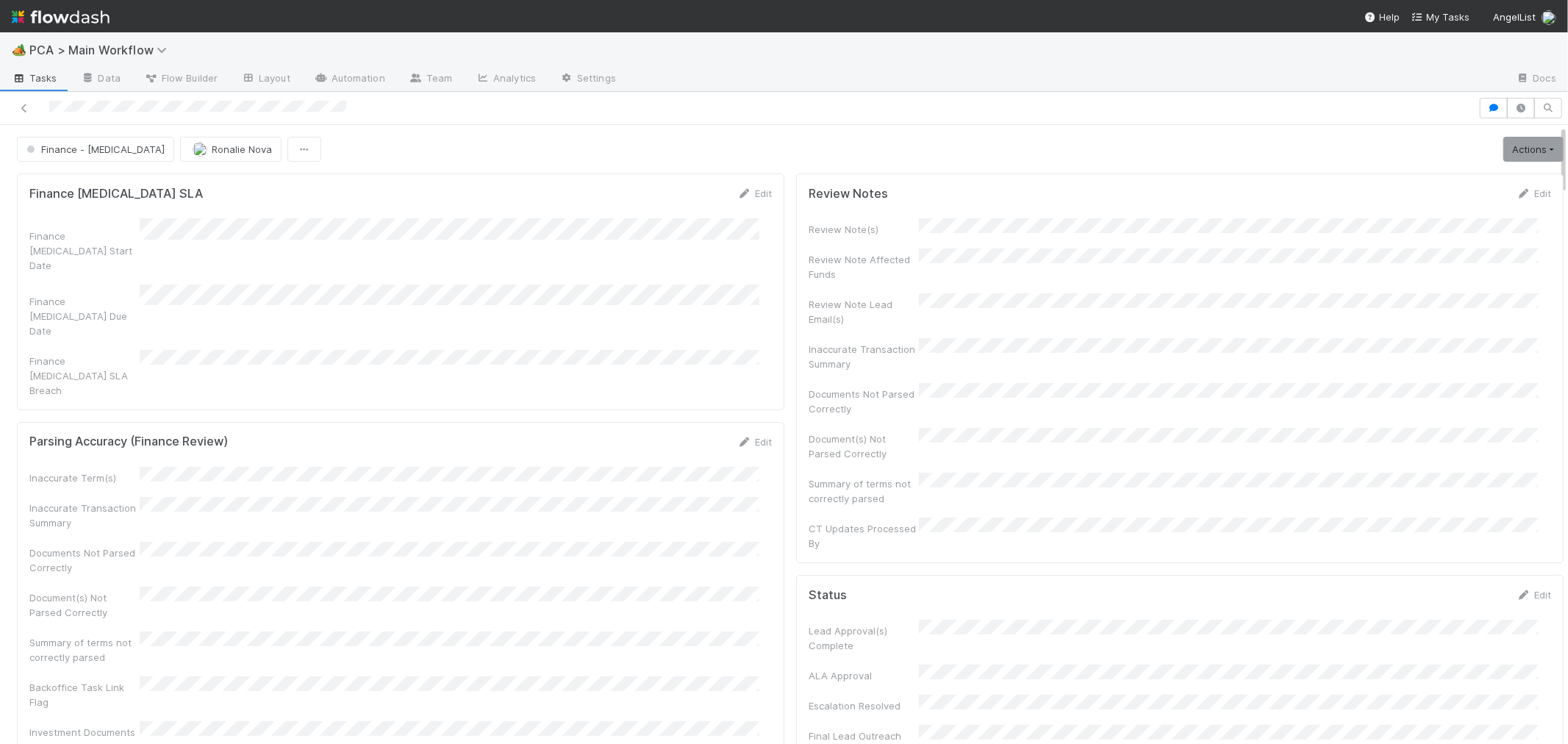
drag, startPoint x: 639, startPoint y: 331, endPoint x: 655, endPoint y: 342, distance: 19.4
click at [639, 422] on div "Parsing Accuracy (Finance Review) Edit Inaccurate Term(s) Inaccurate Transactio…" at bounding box center [400, 587] width 768 height 330
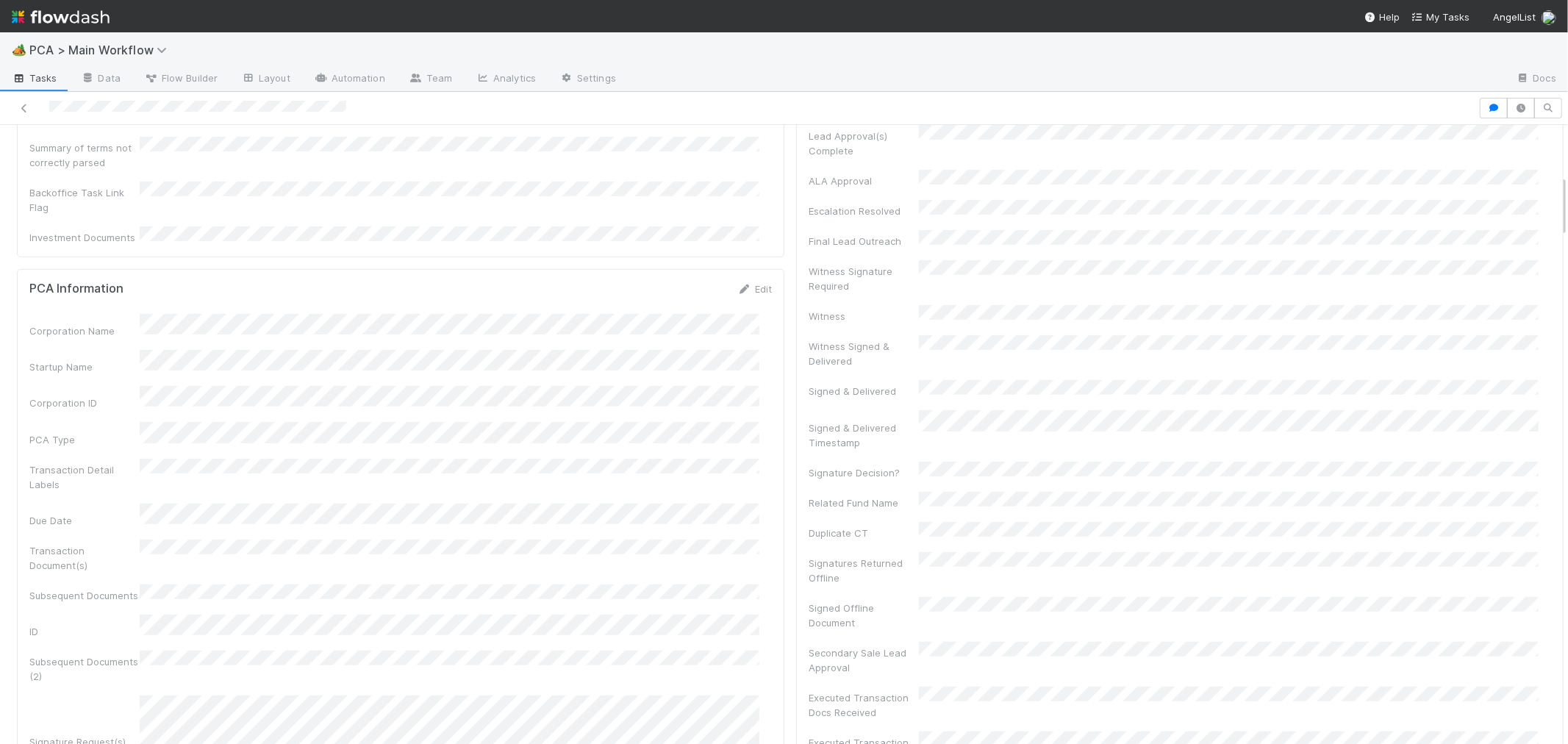
scroll to position [490, 0]
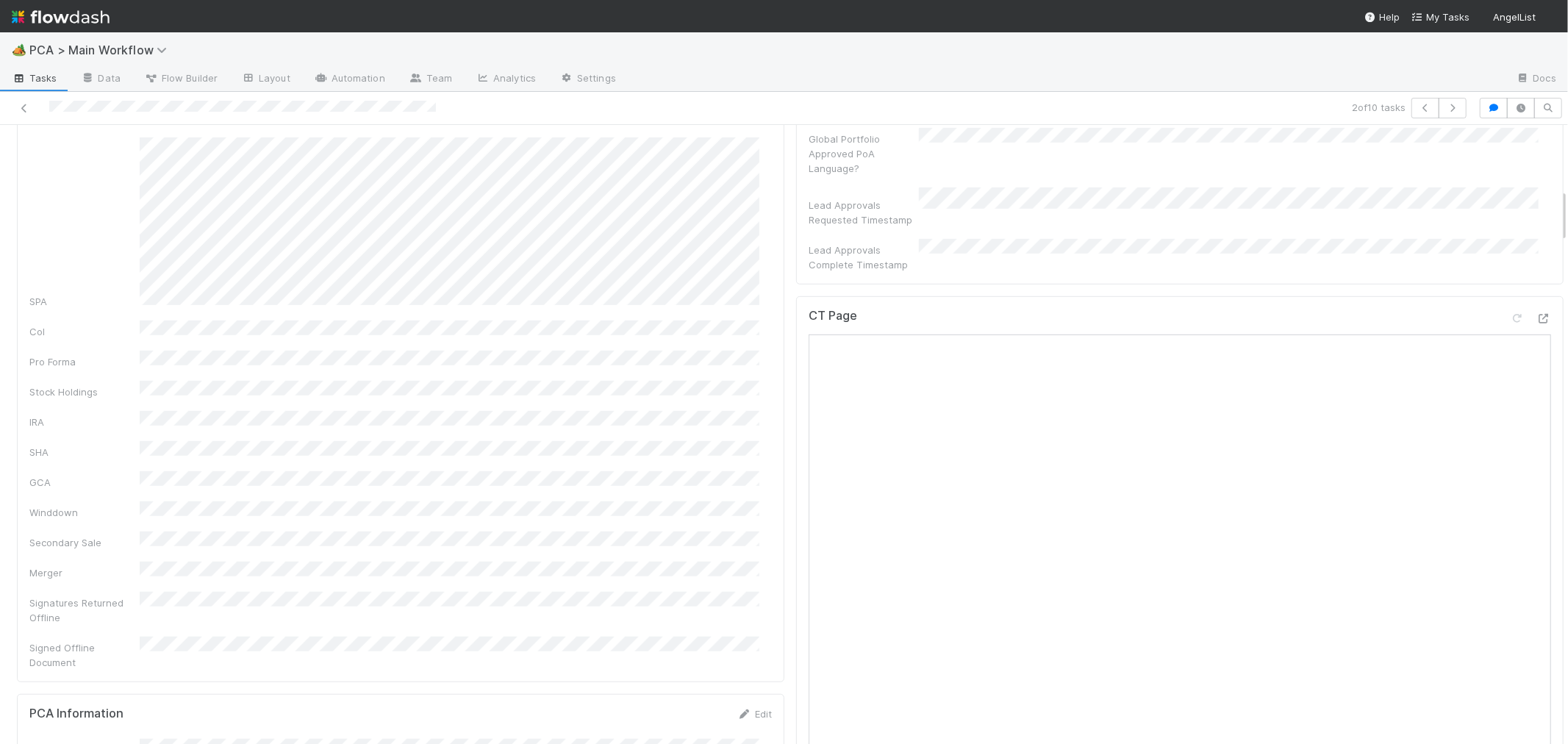
scroll to position [817, 0]
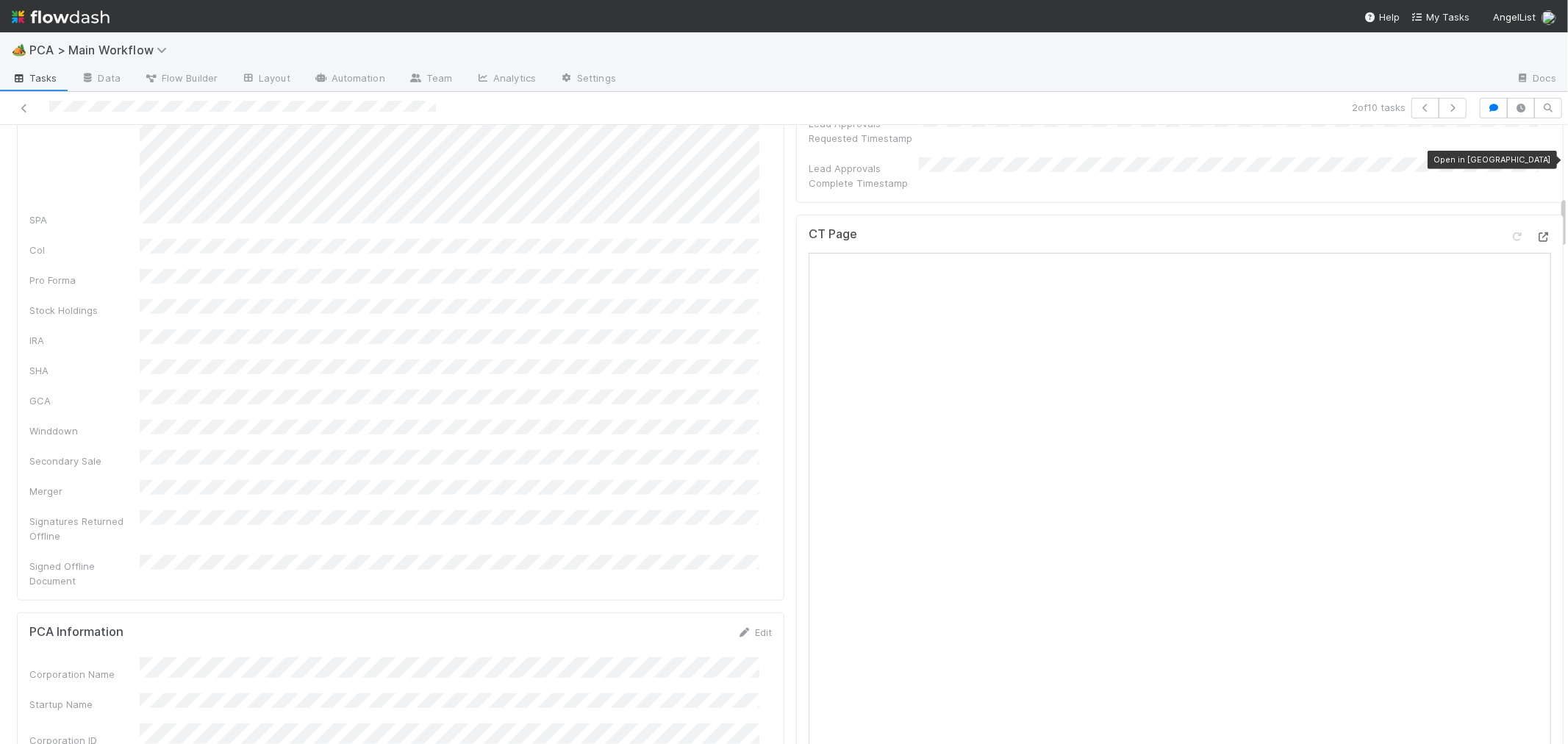
click at [1536, 232] on icon at bounding box center [1543, 237] width 15 height 10
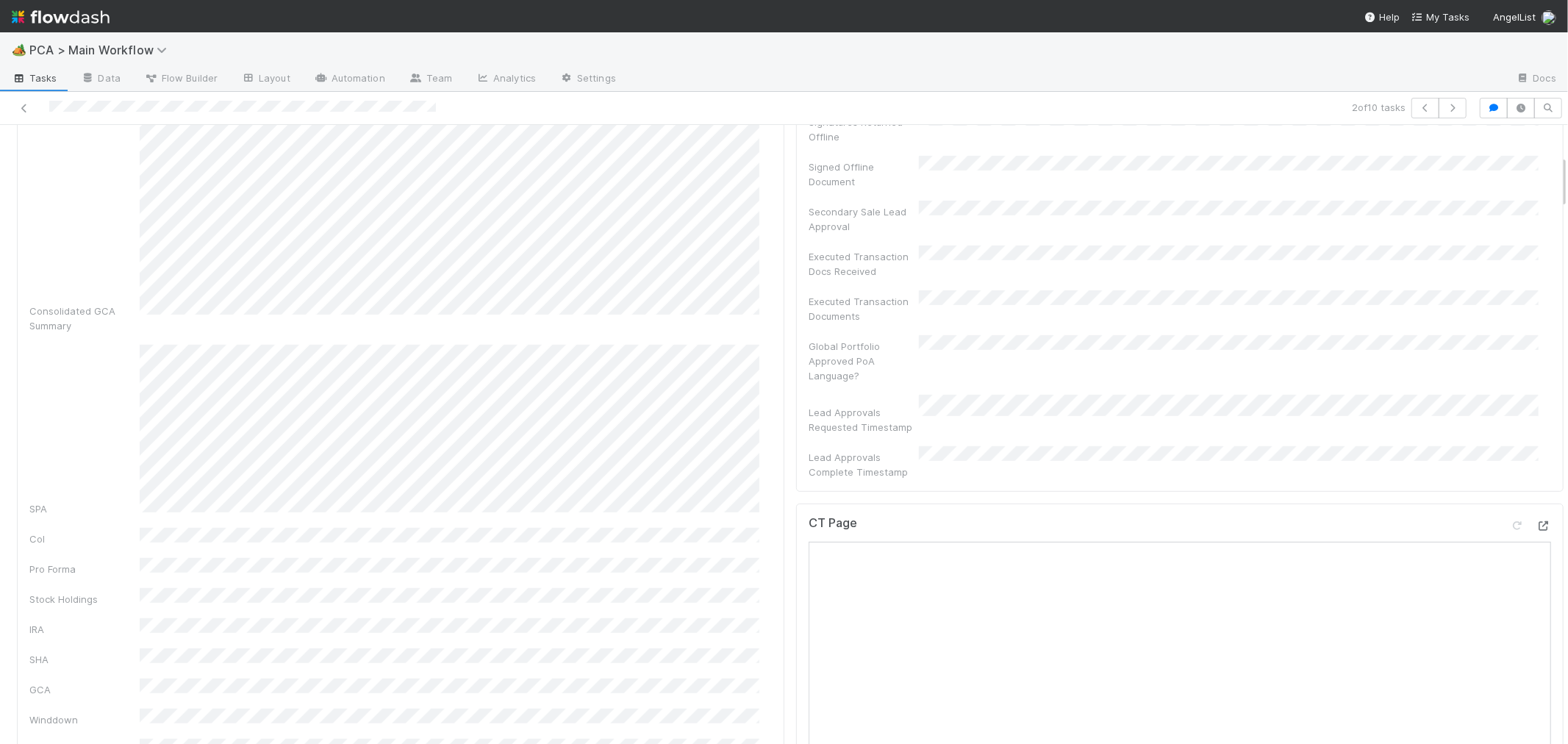
scroll to position [735, 0]
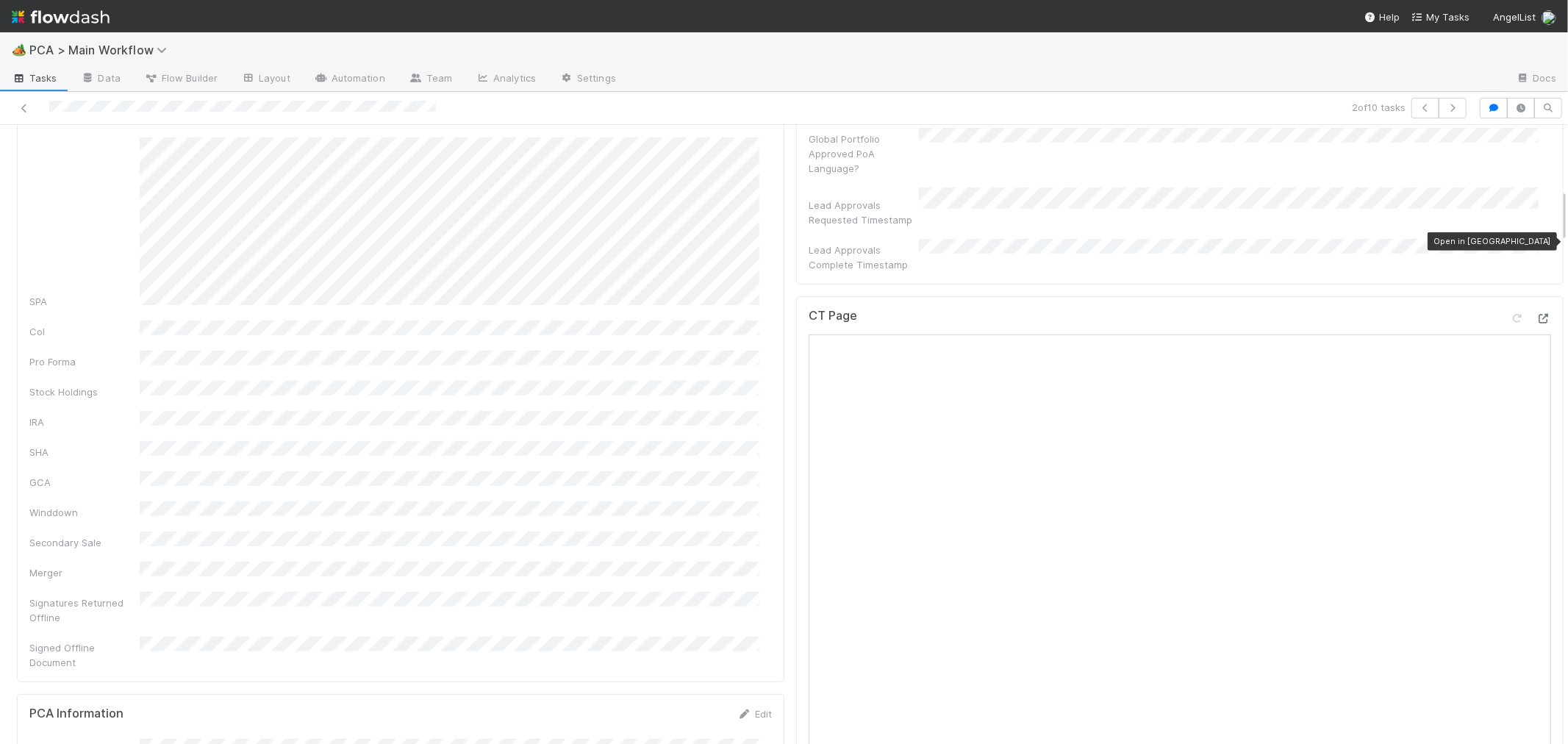
click at [1536, 314] on icon at bounding box center [1543, 318] width 15 height 10
click at [651, 427] on div "Consolidated GCA Summary SPA CoI Pro Forma Stock Holdings IRA SHA GCA Winddown …" at bounding box center [400, 76] width 742 height 1185
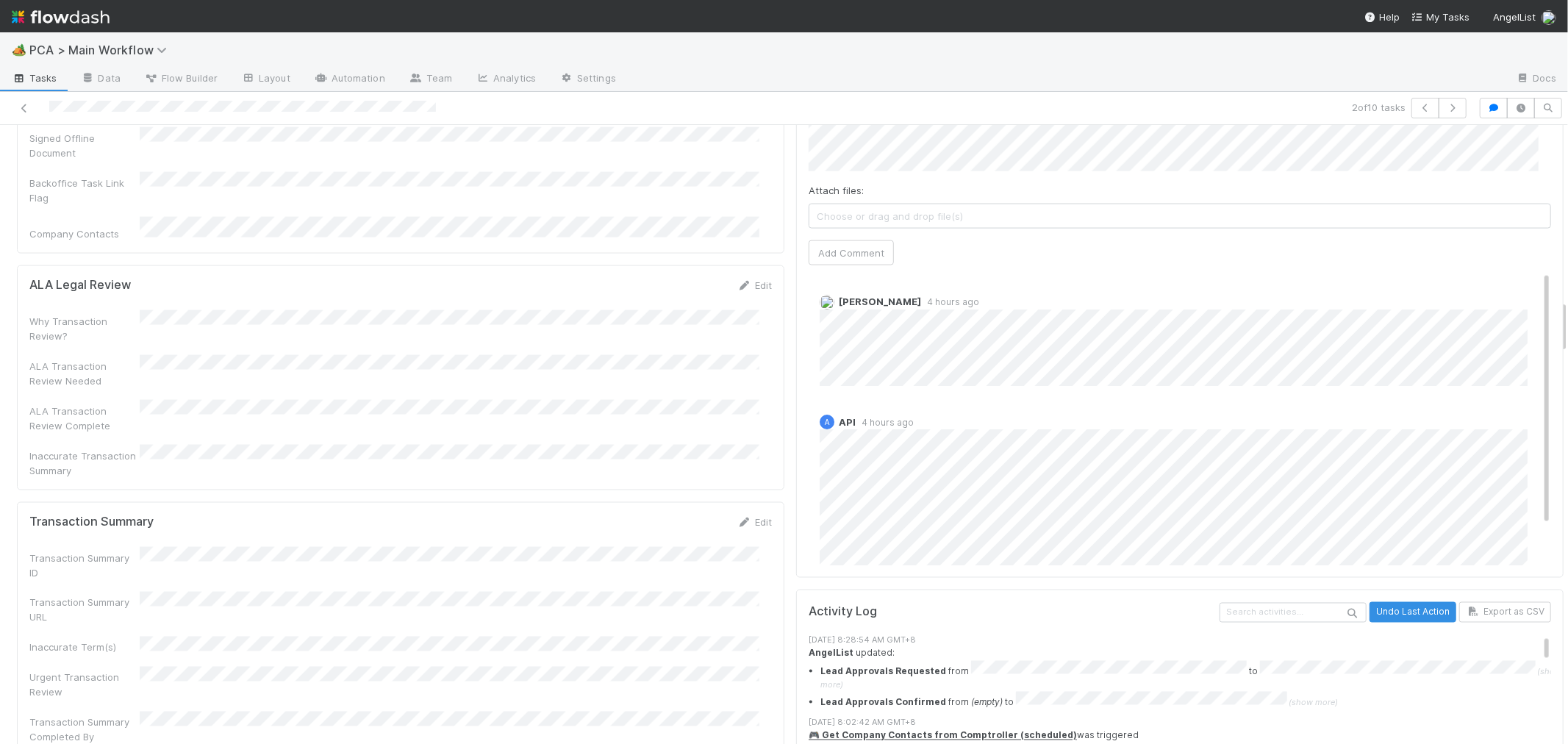
scroll to position [2041, 0]
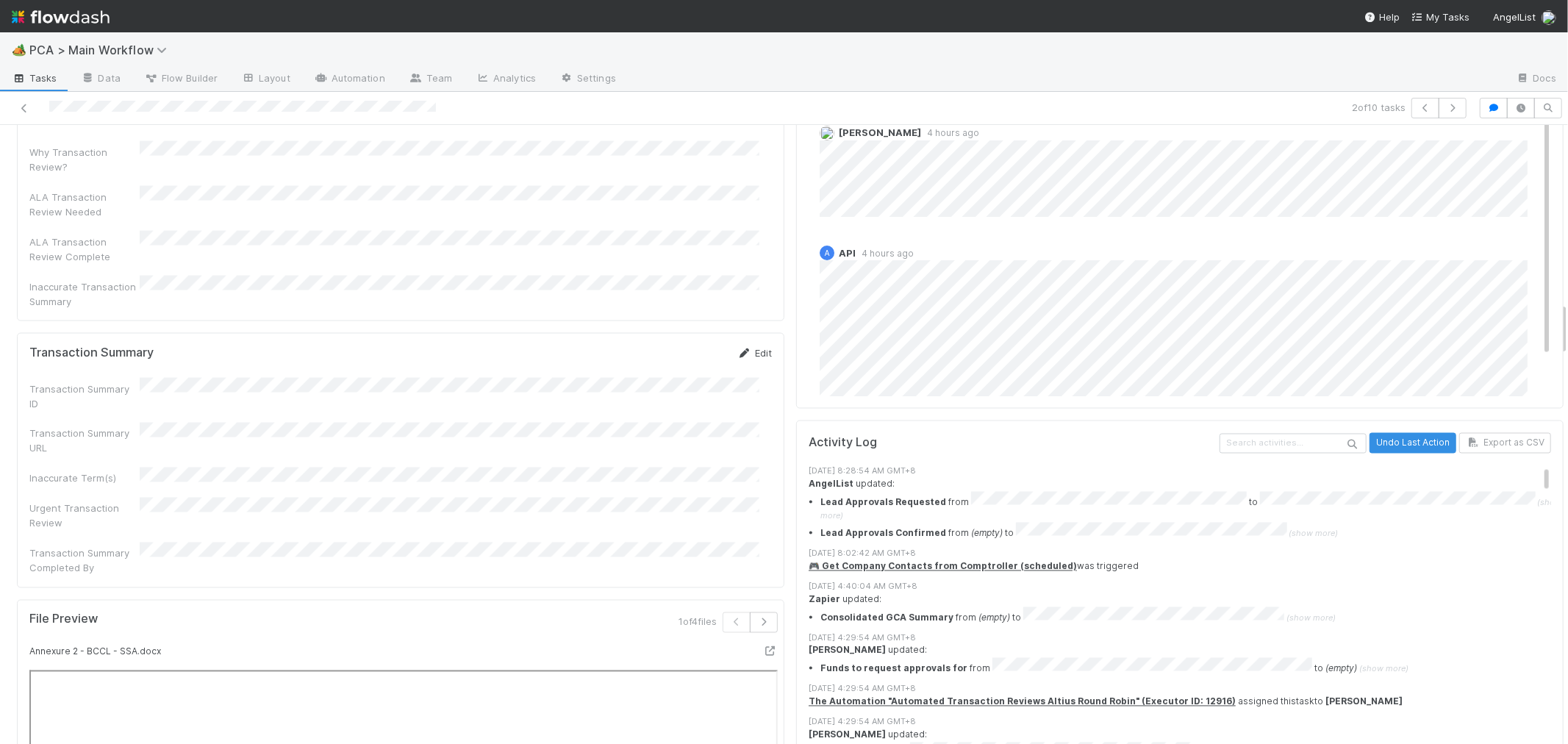
click at [755, 346] on link "Edit" at bounding box center [754, 352] width 34 height 11
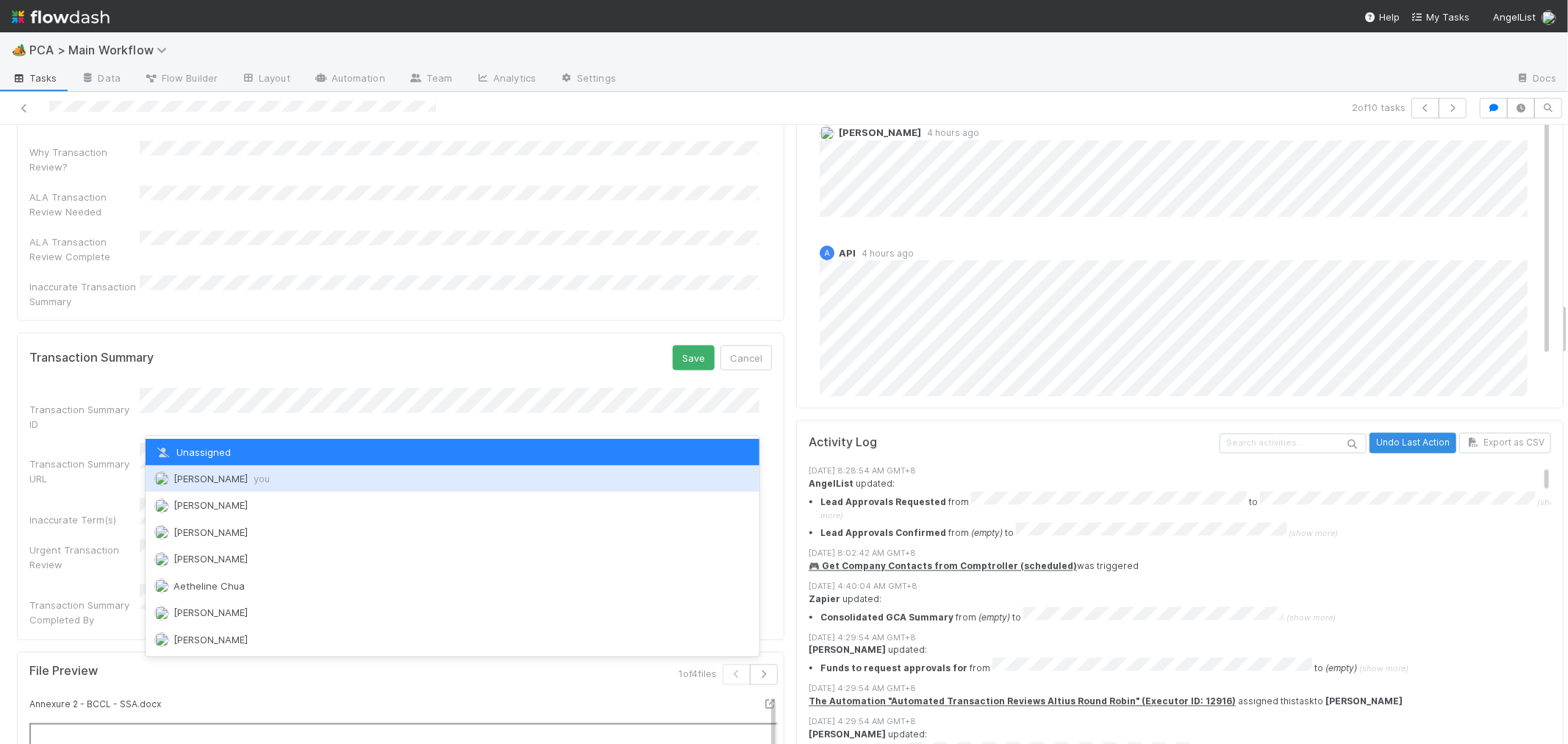
click at [236, 479] on span "[PERSON_NAME] you" at bounding box center [221, 478] width 96 height 11
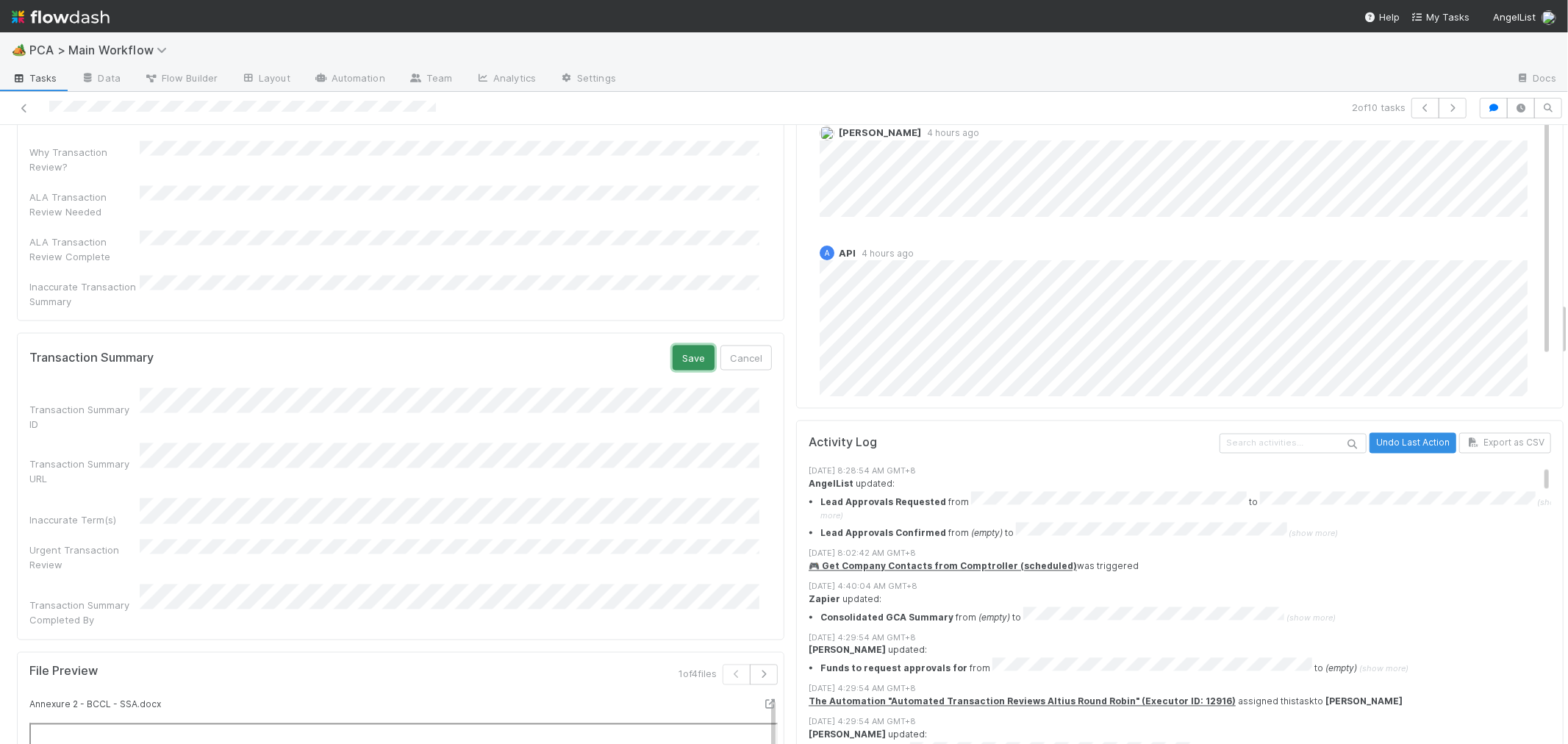
click at [673, 346] on button "Save" at bounding box center [694, 358] width 42 height 25
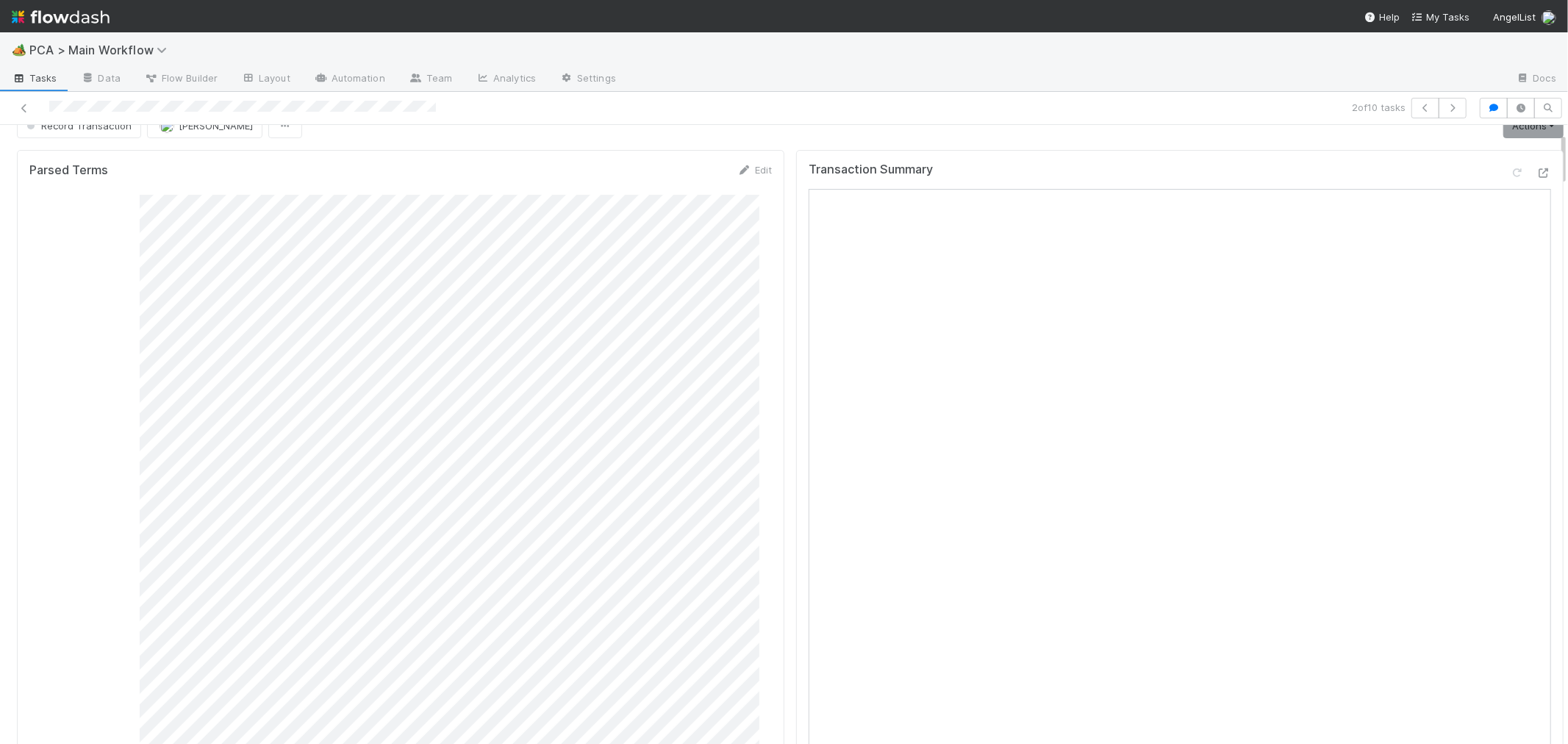
scroll to position [0, 0]
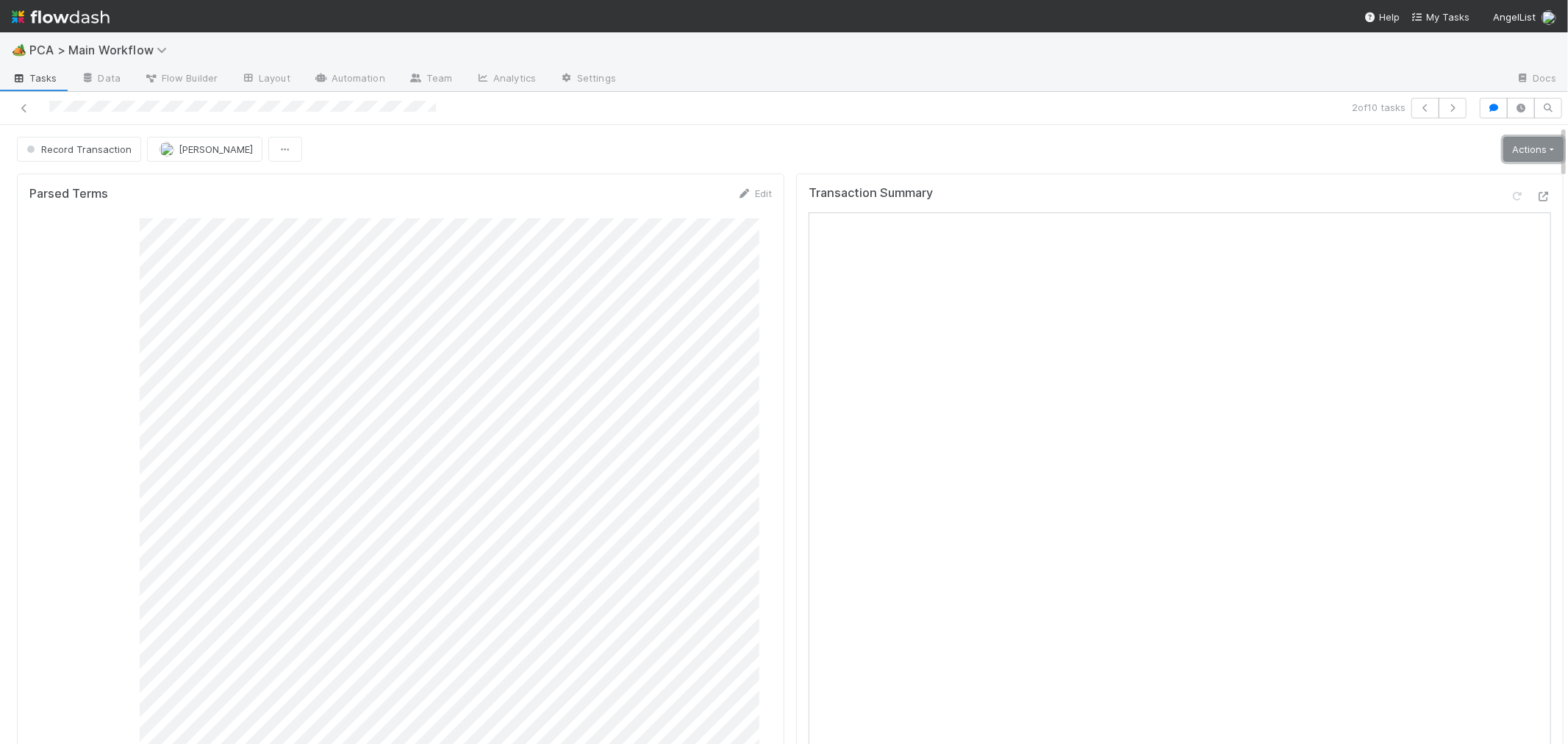
click at [1503, 155] on link "Actions" at bounding box center [1533, 149] width 61 height 25
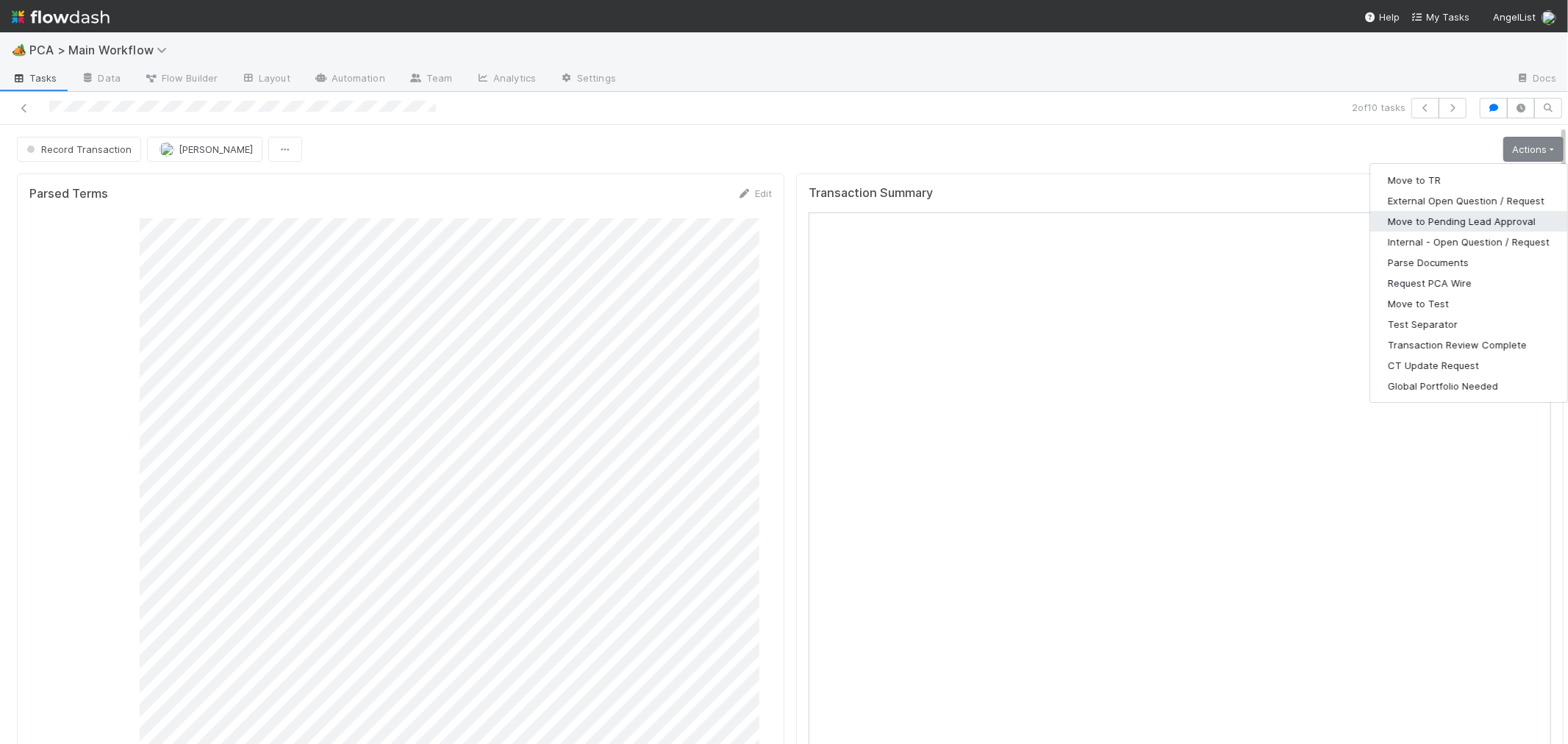
click at [1476, 215] on button "Move to Pending Lead Approval" at bounding box center [1469, 221] width 197 height 20
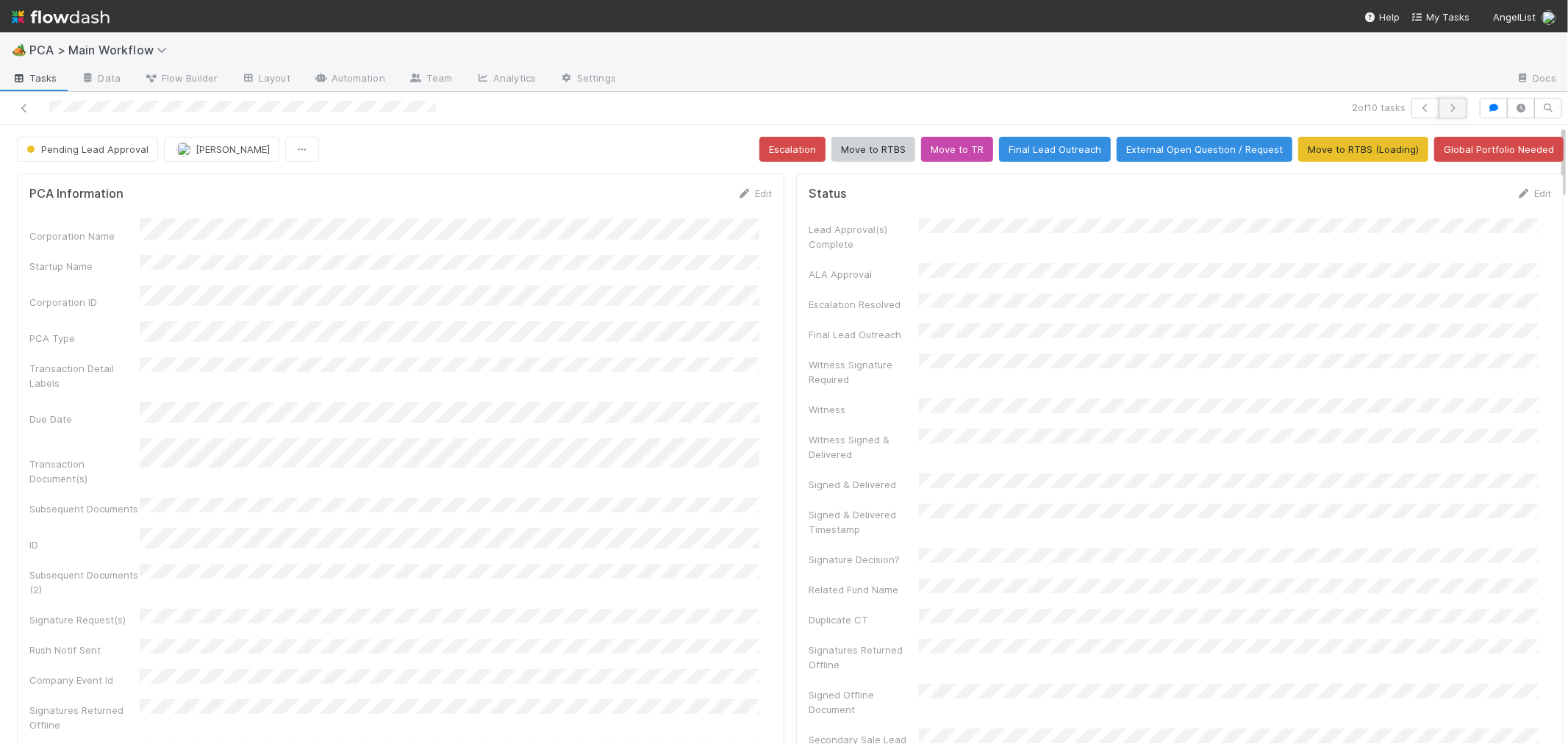
click at [1445, 108] on icon "button" at bounding box center [1452, 108] width 15 height 9
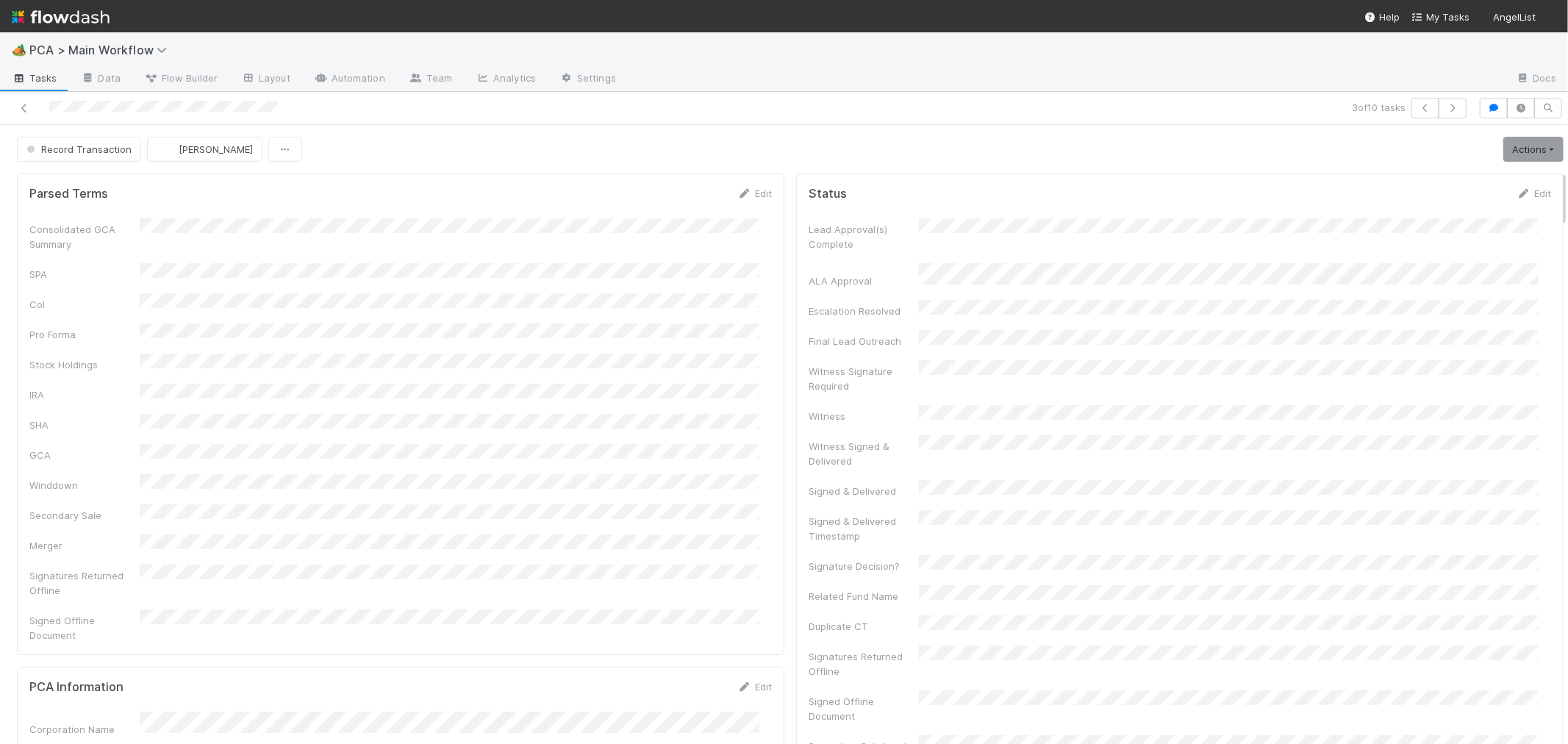
scroll to position [490, 0]
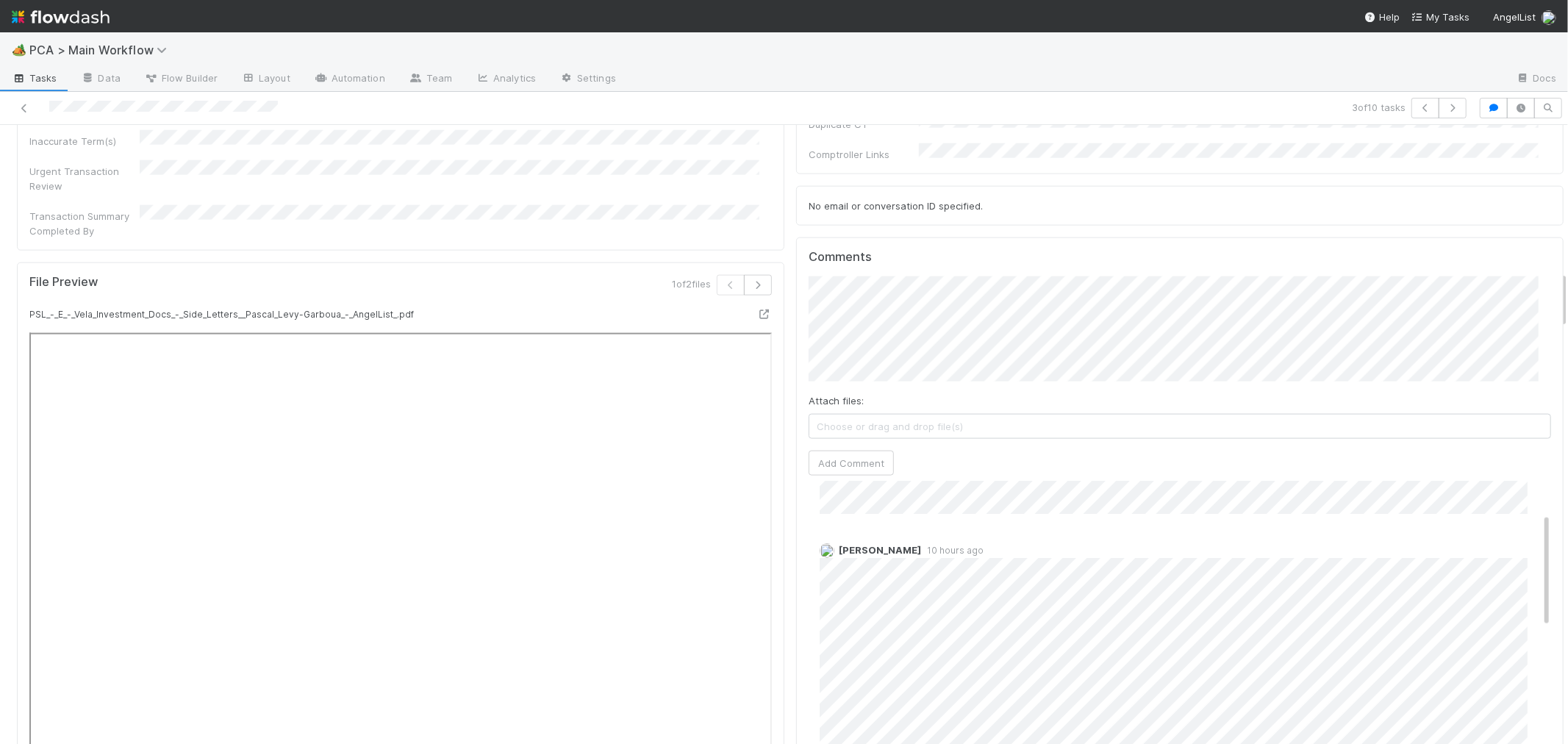
scroll to position [1470, 0]
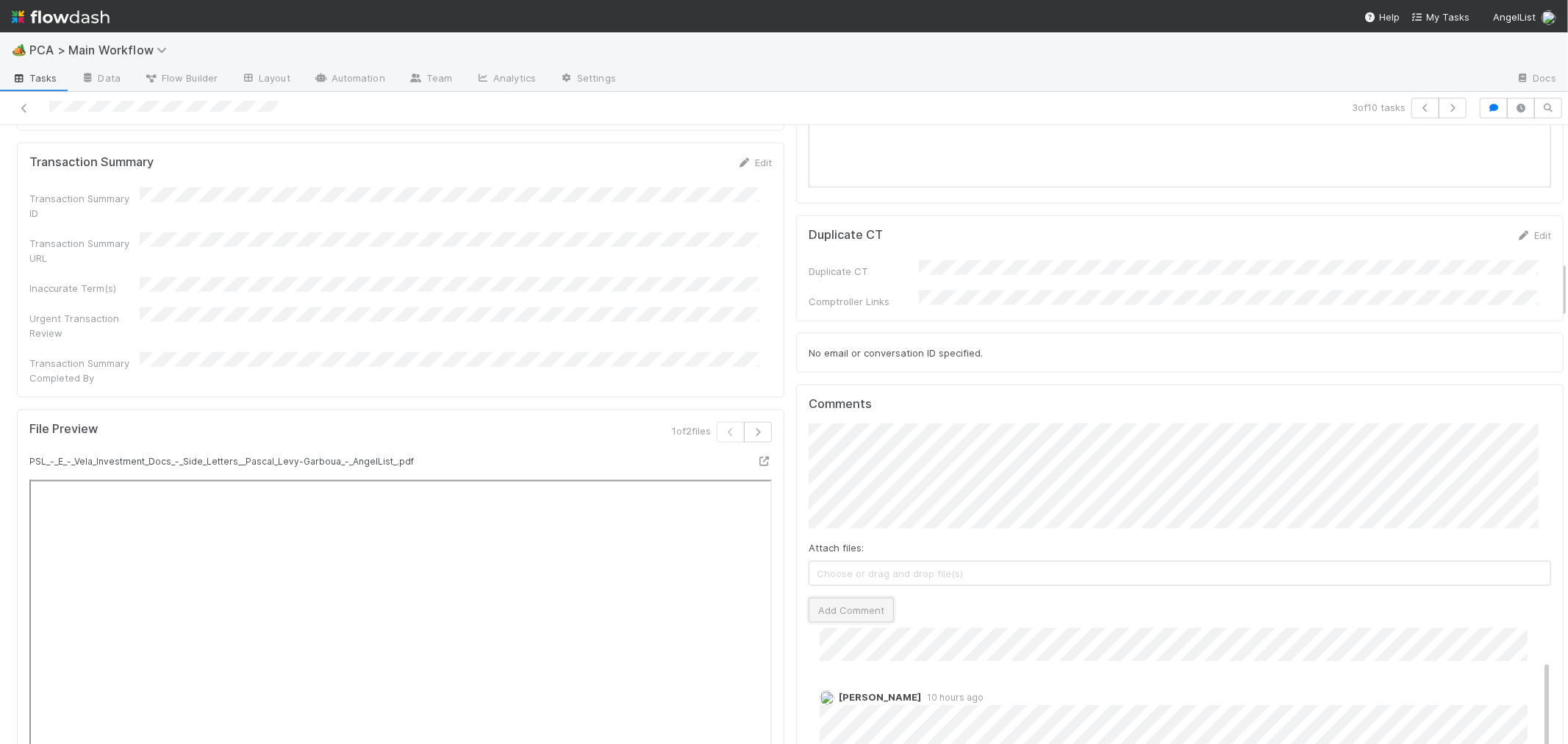
click at [861, 597] on button "Add Comment" at bounding box center [850, 609] width 85 height 25
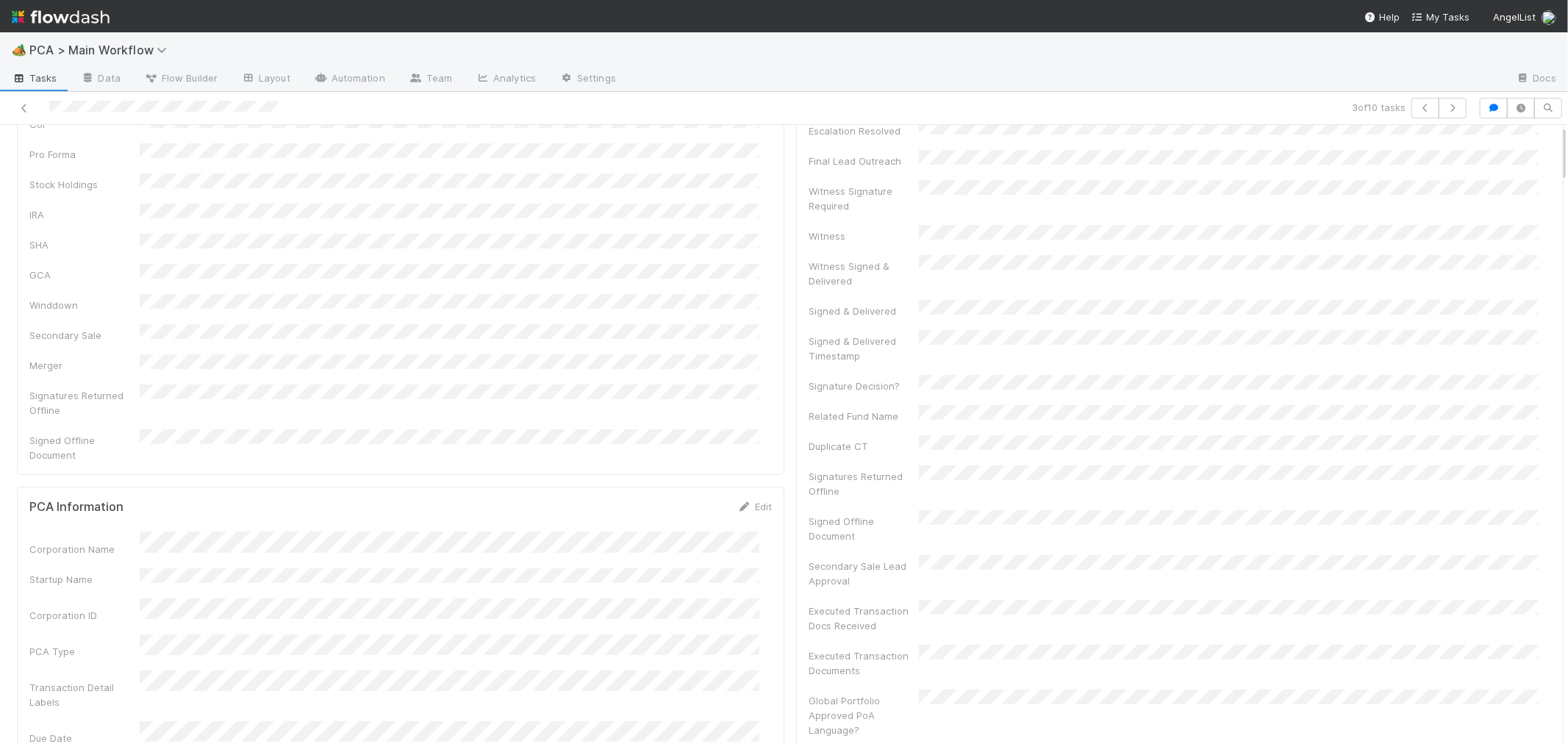
scroll to position [0, 0]
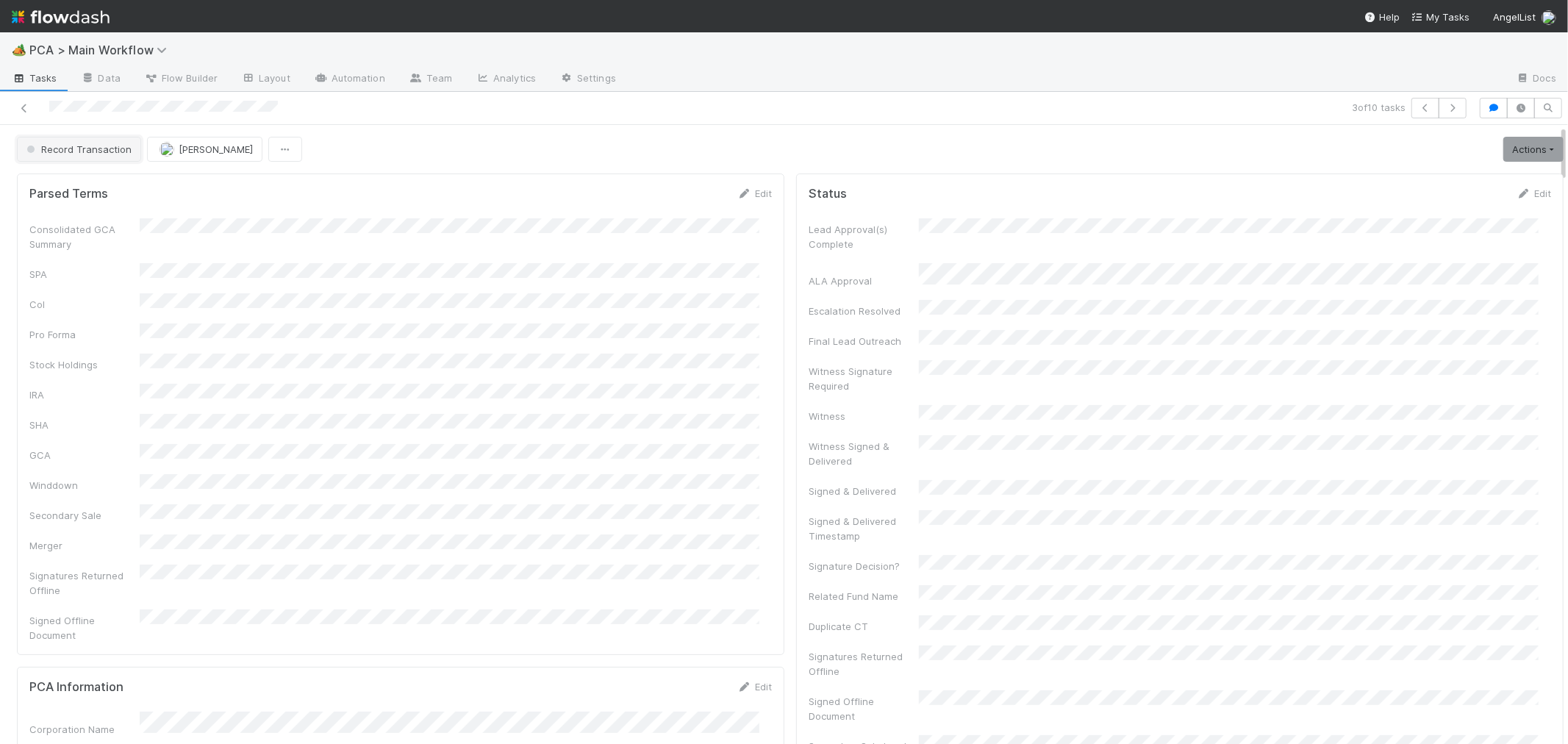
click at [121, 149] on span "Record Transaction" at bounding box center [77, 149] width 108 height 11
click at [169, 187] on span "Internal - Open Question / Request" at bounding box center [110, 186] width 179 height 11
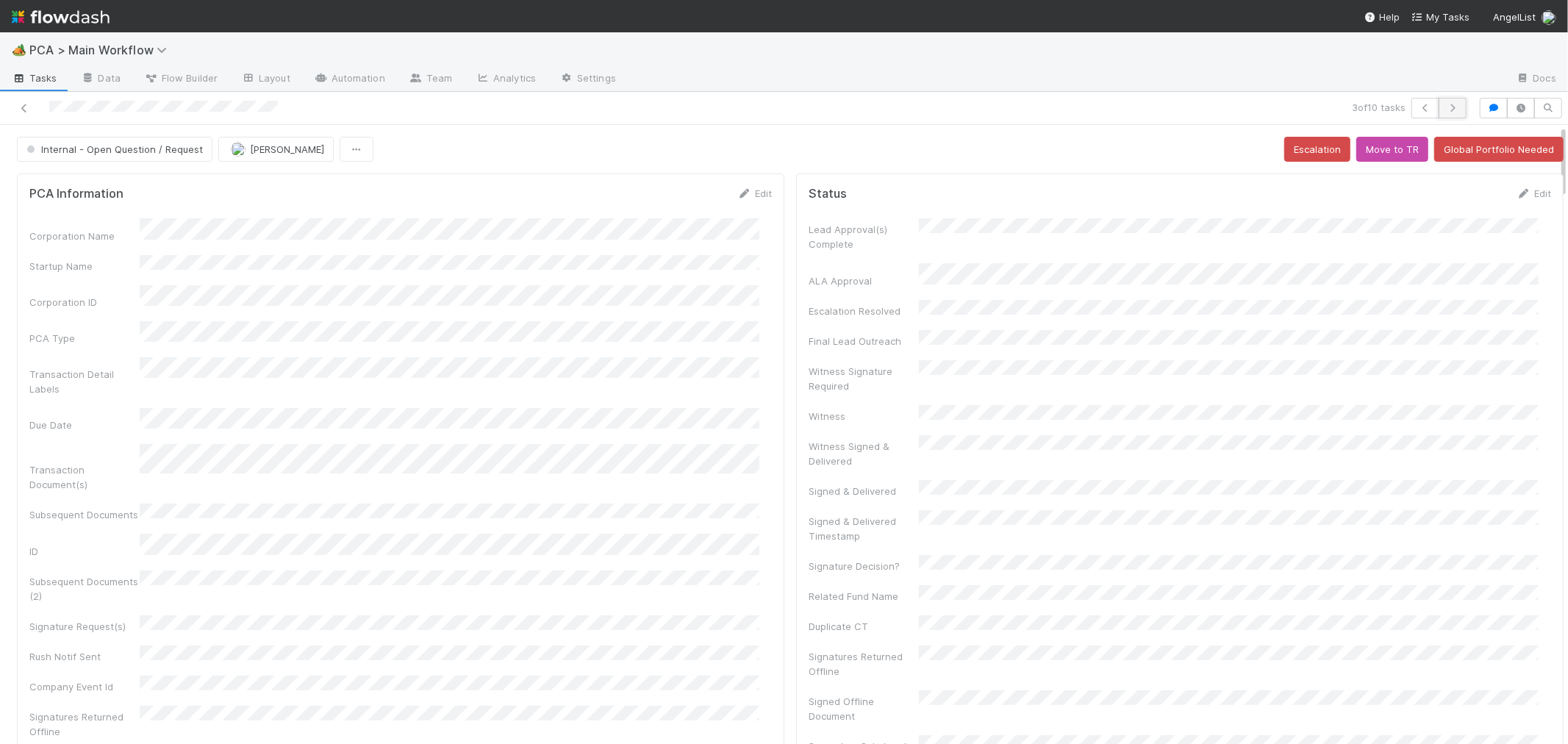
click at [1445, 106] on icon "button" at bounding box center [1452, 108] width 15 height 9
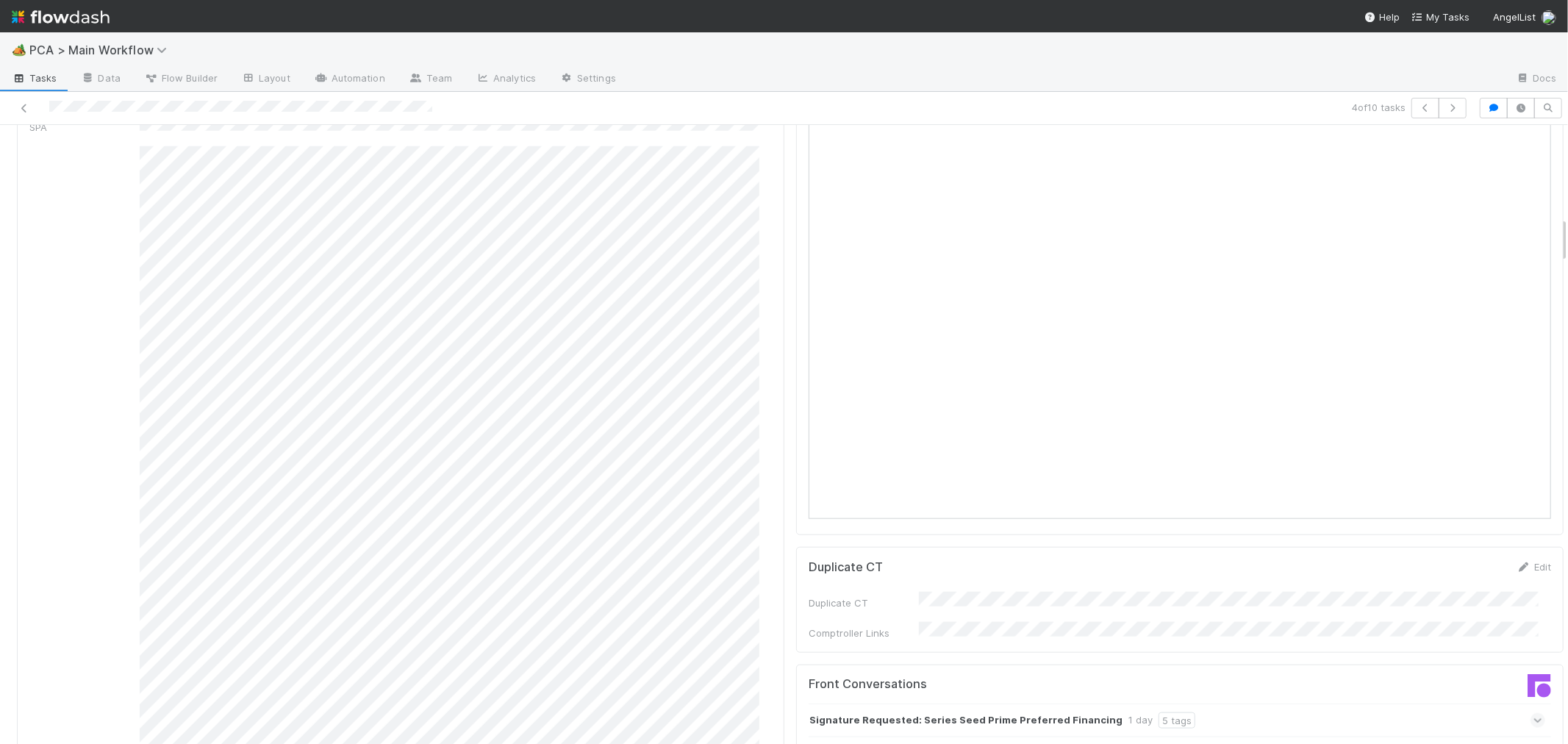
scroll to position [1143, 0]
click at [40, 106] on div at bounding box center [374, 107] width 736 height 20
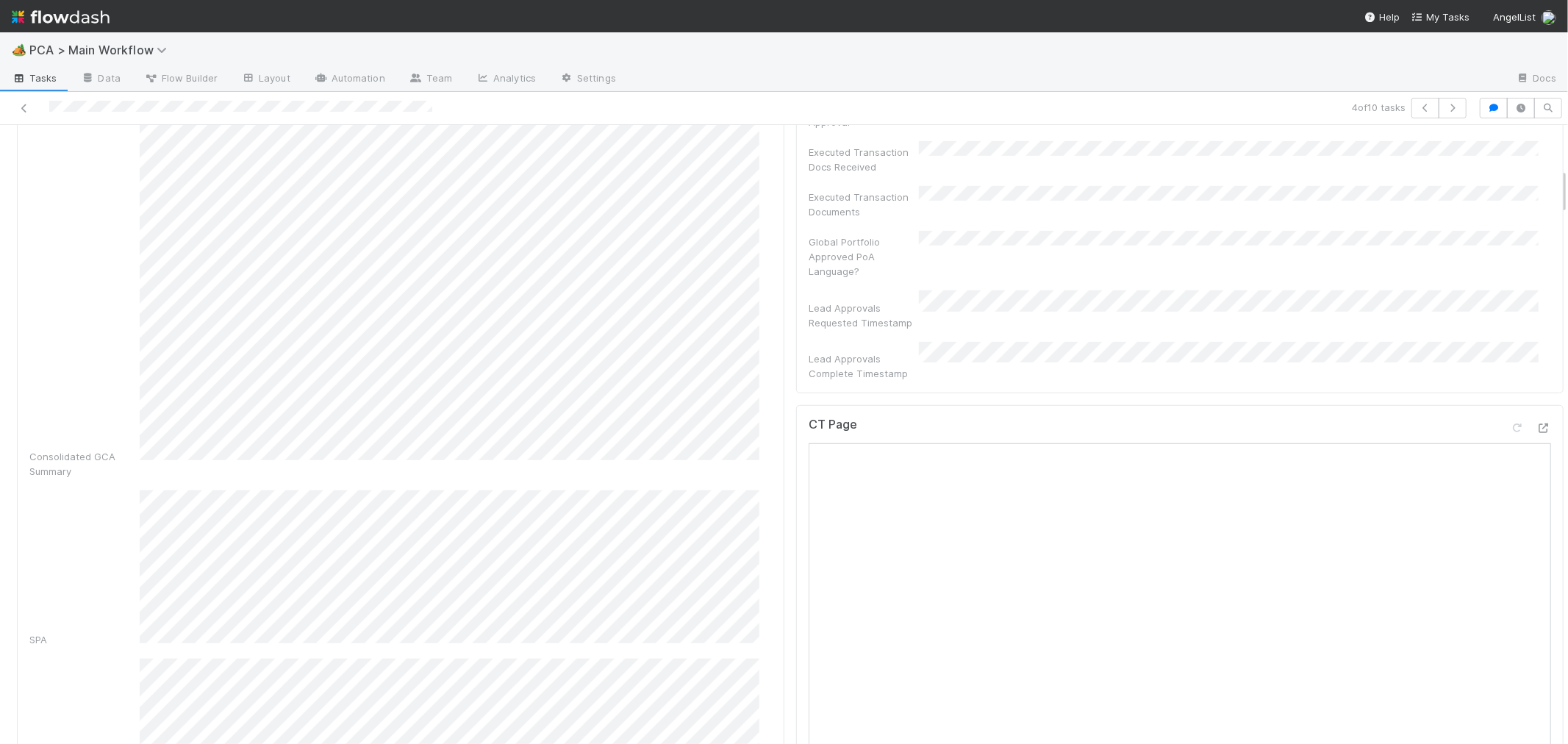
scroll to position [571, 0]
click at [1536, 485] on icon at bounding box center [1543, 489] width 15 height 10
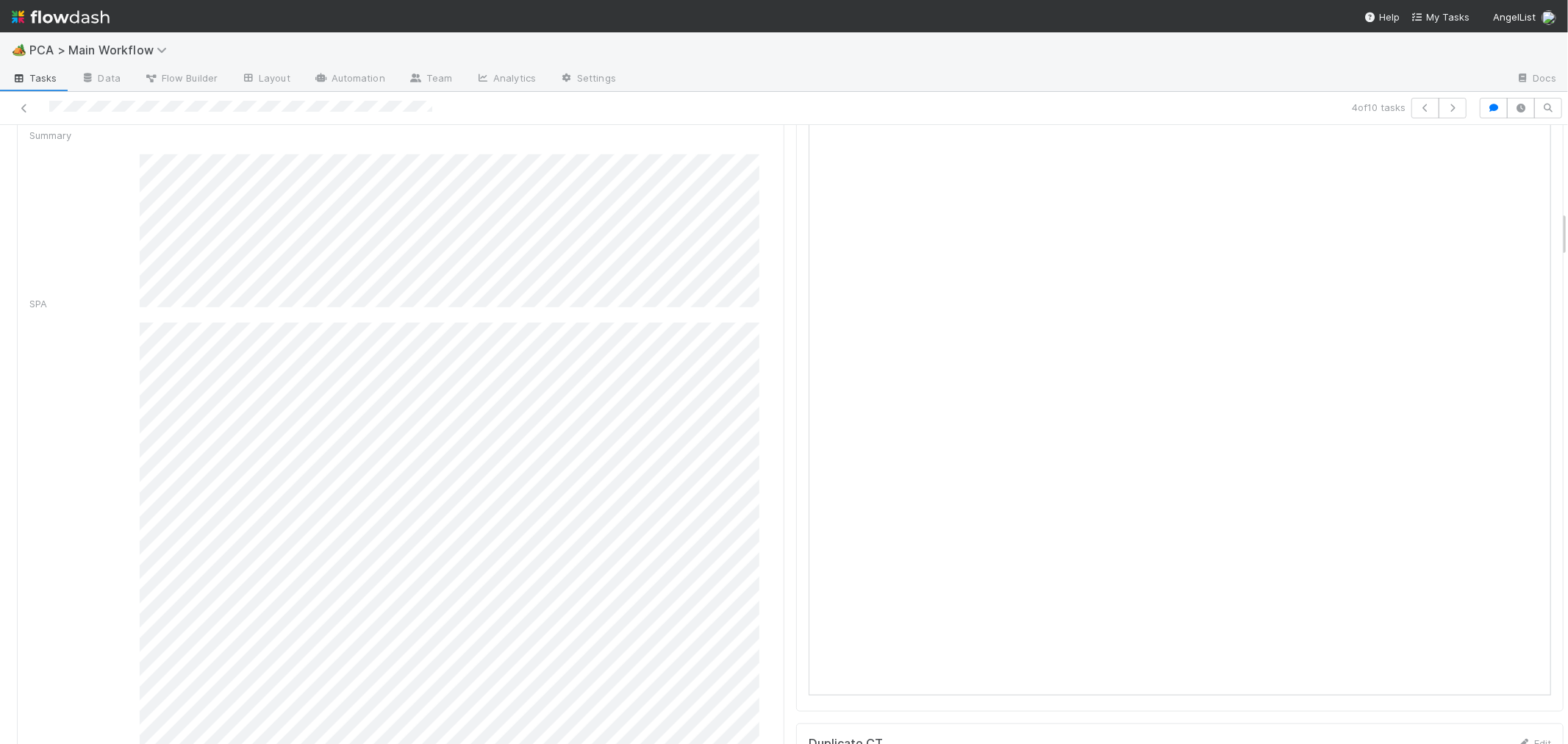
scroll to position [1143, 0]
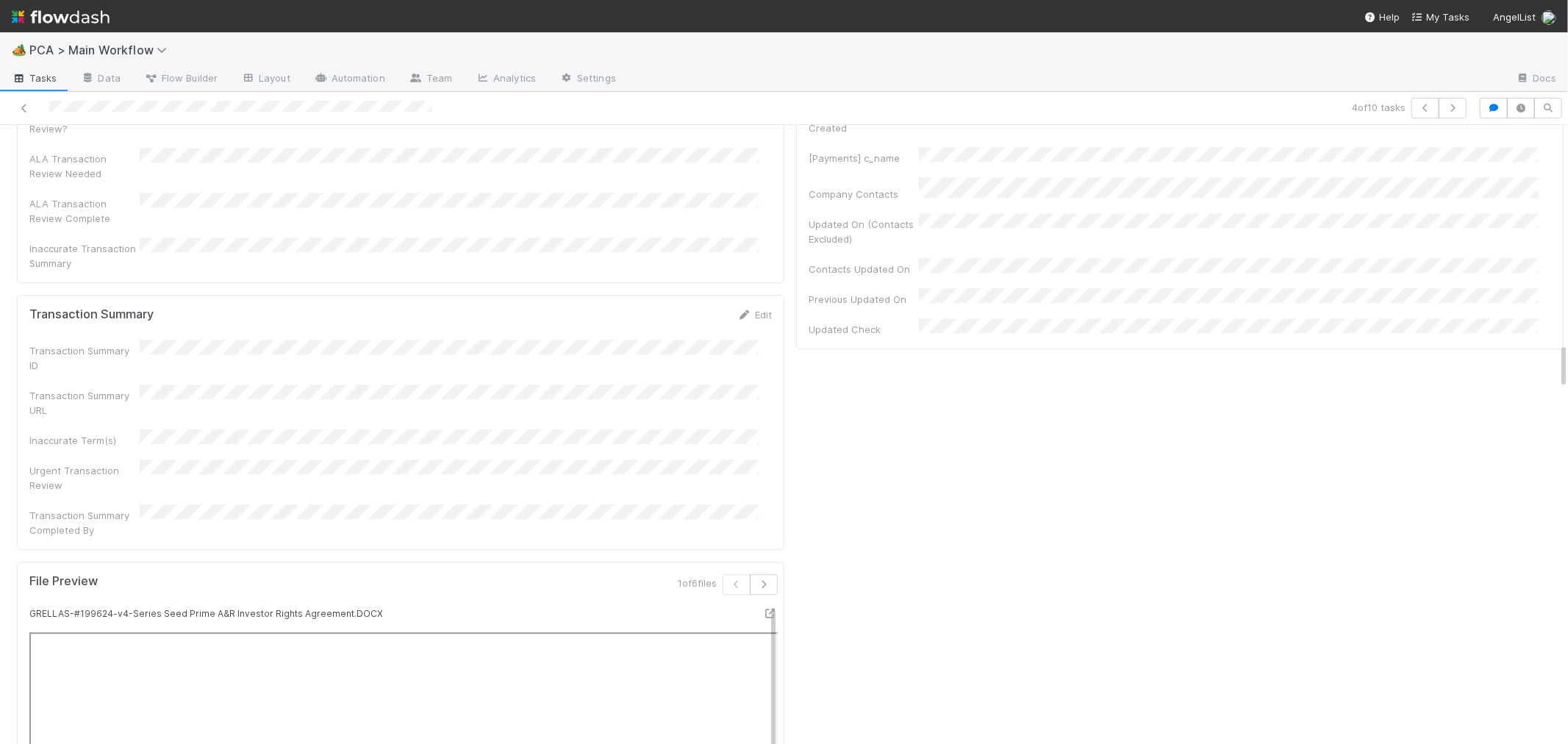
scroll to position [2857, 0]
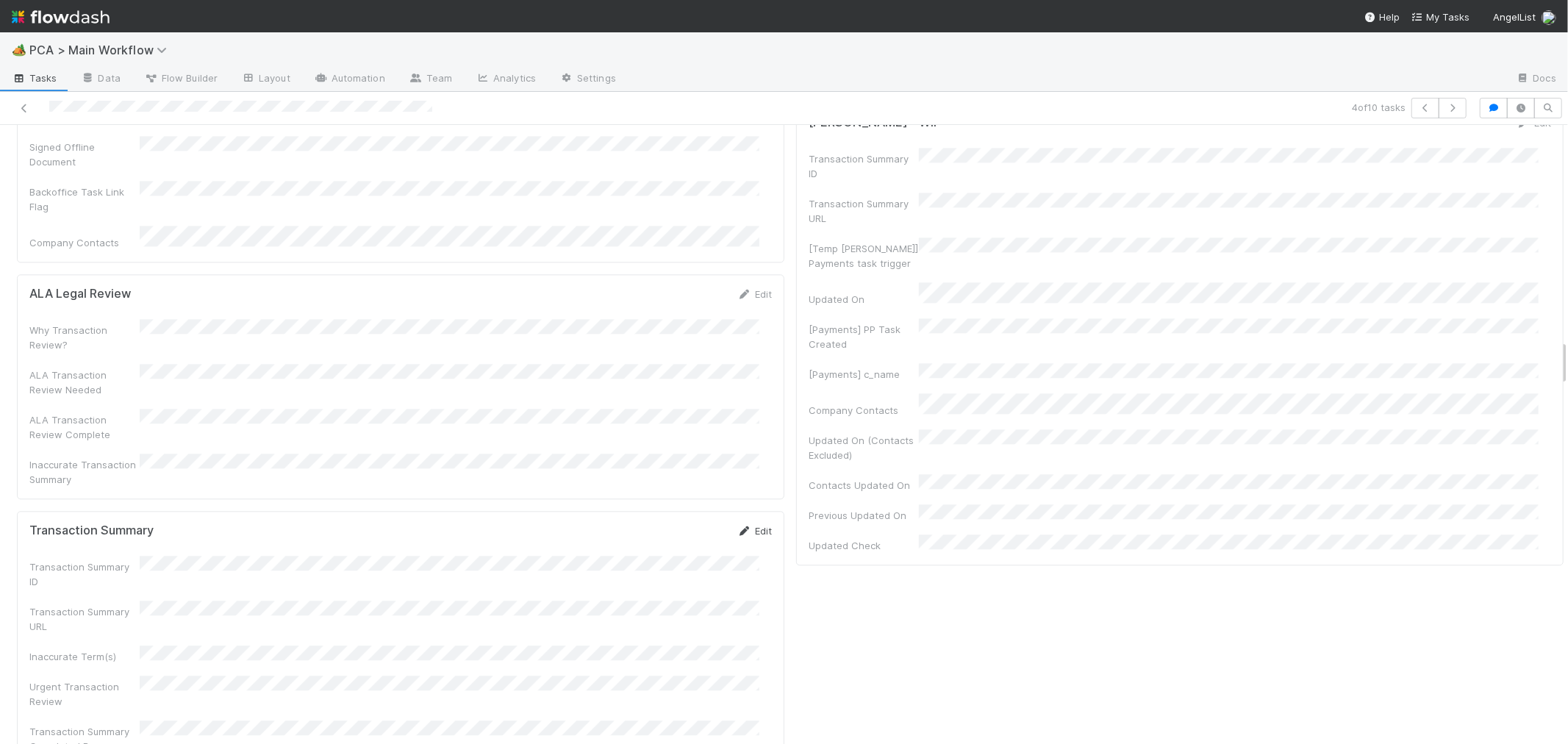
click at [737, 526] on icon at bounding box center [744, 530] width 15 height 10
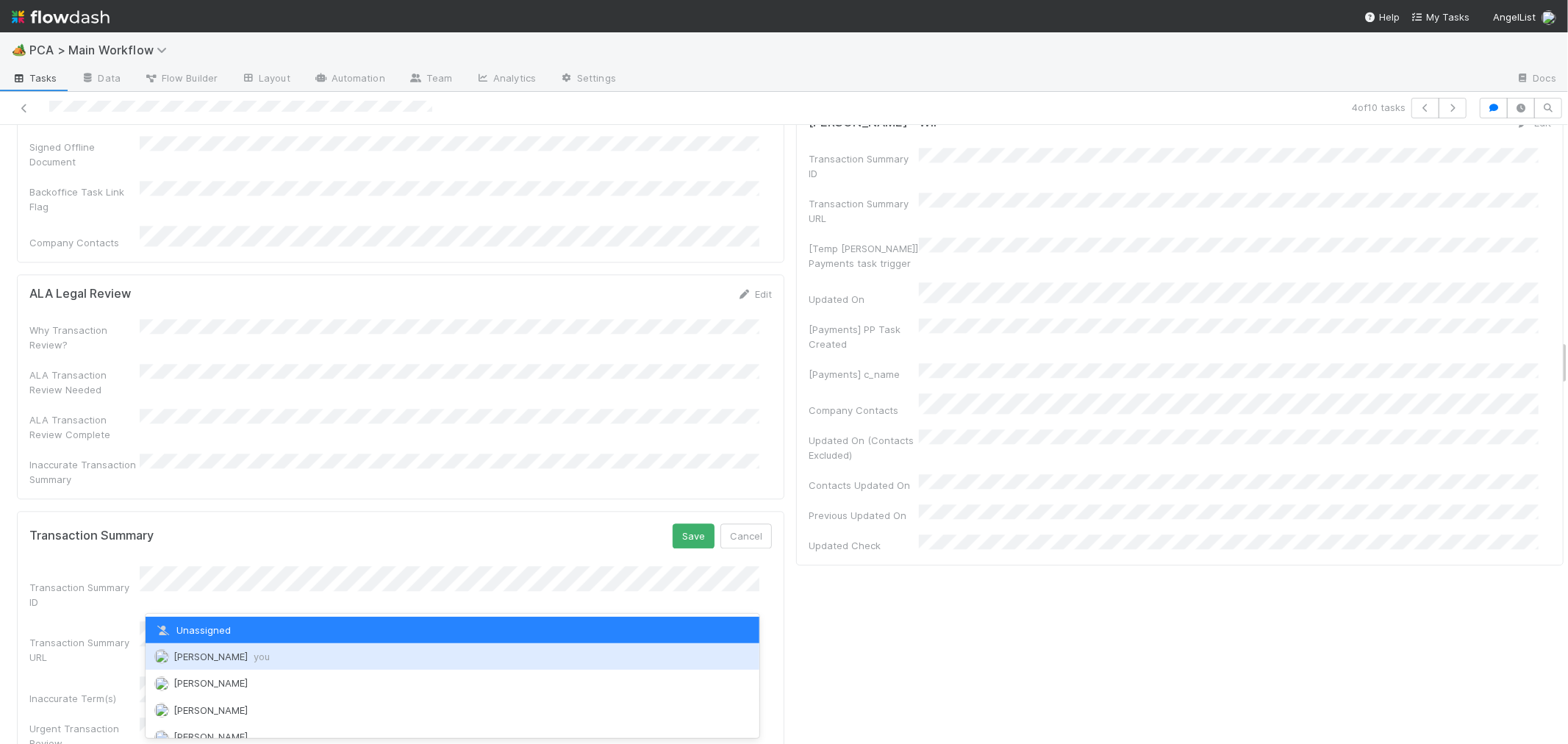
click at [193, 651] on span "Roselyn de Villa you" at bounding box center [221, 656] width 96 height 11
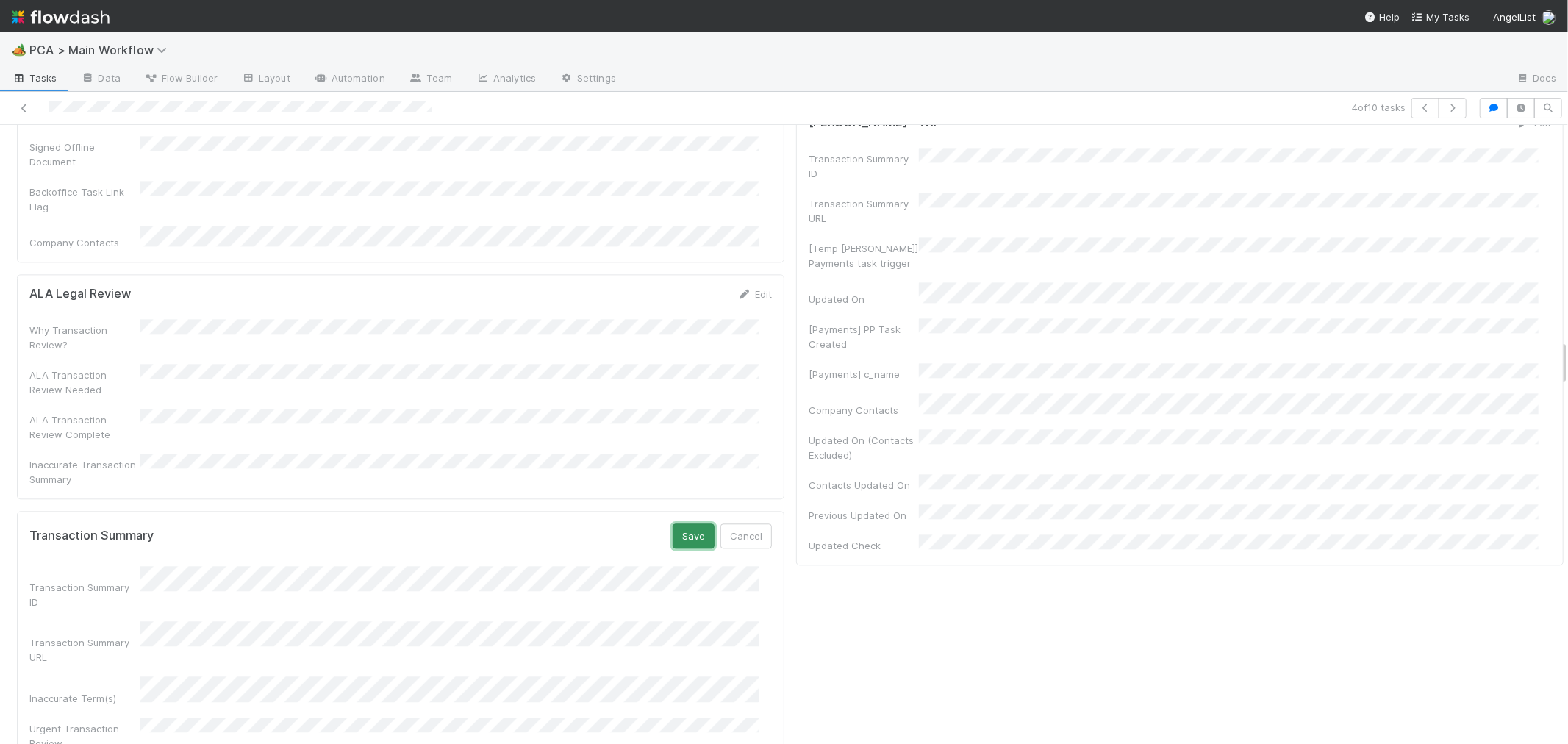
click at [674, 523] on button "Save" at bounding box center [694, 536] width 42 height 25
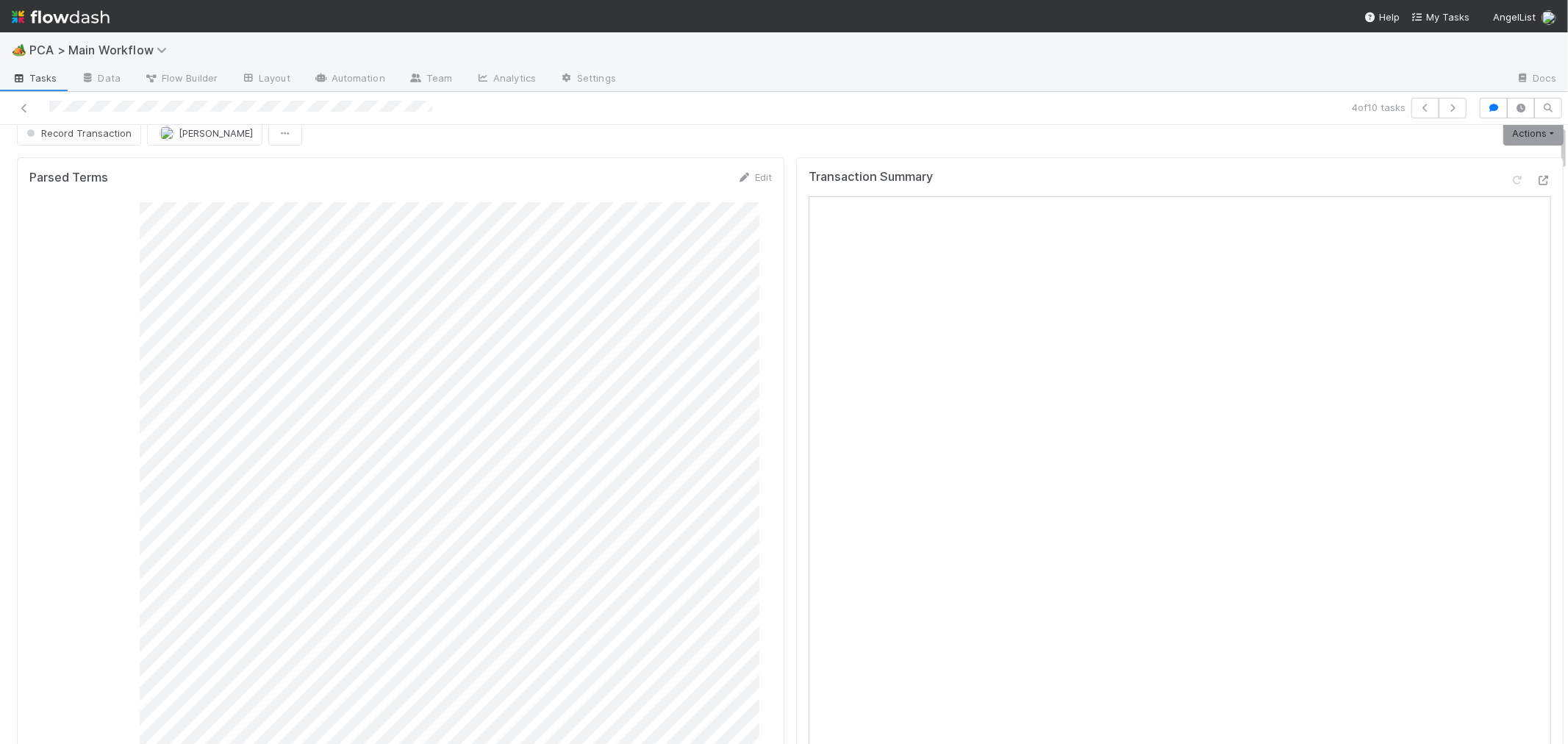
scroll to position [0, 0]
click at [1503, 141] on link "Actions" at bounding box center [1533, 149] width 61 height 25
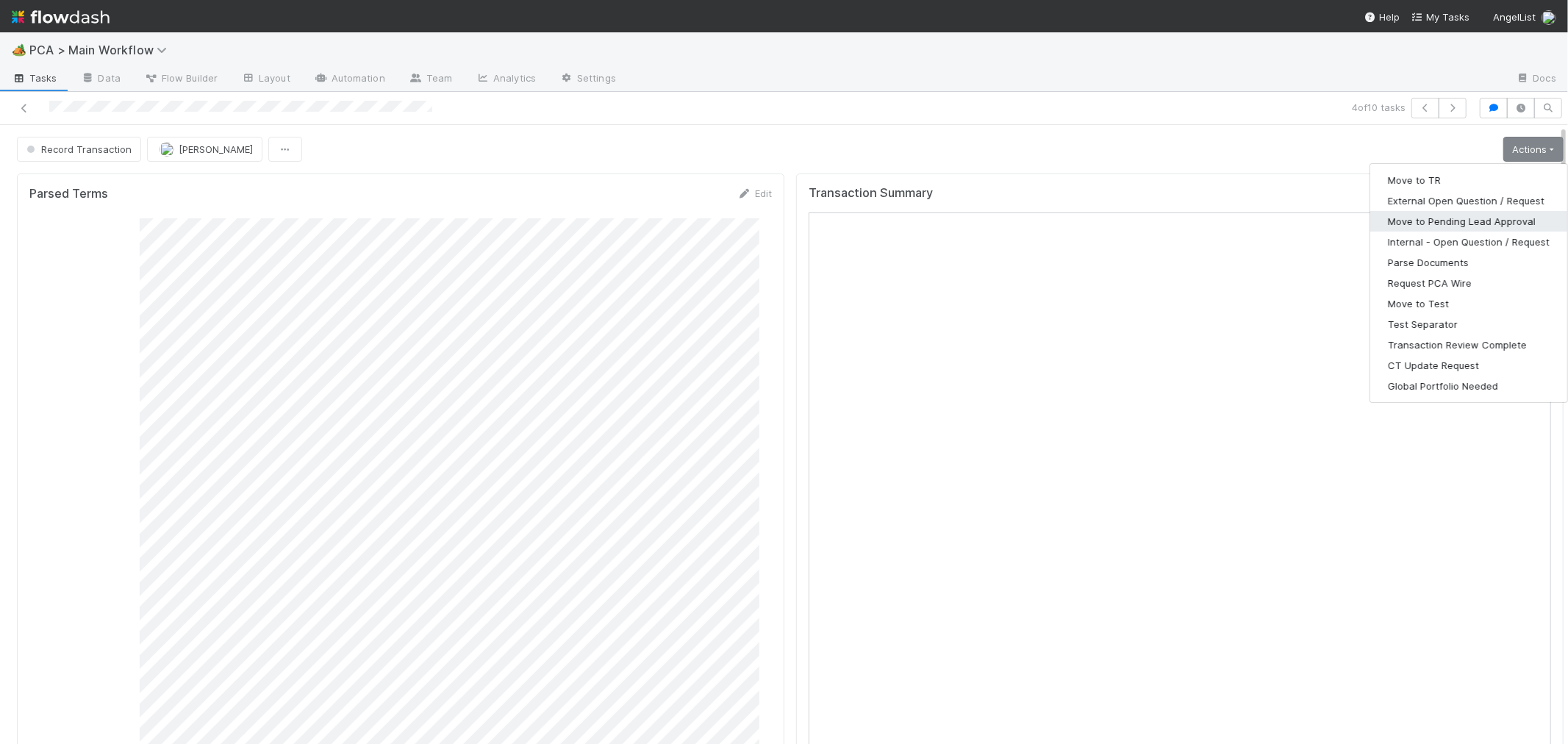
click at [1479, 221] on button "Move to Pending Lead Approval" at bounding box center [1469, 221] width 197 height 20
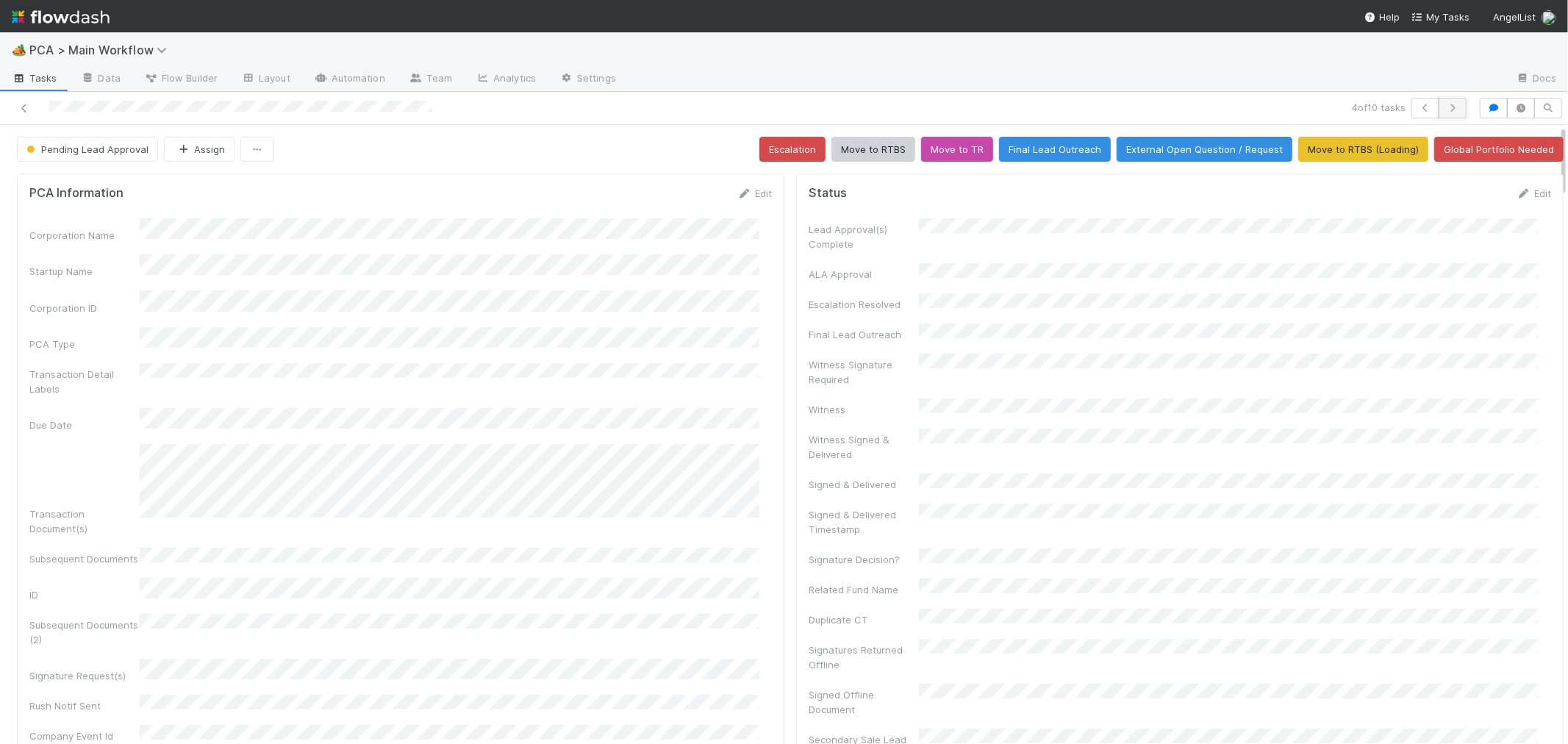
click at [1445, 112] on icon "button" at bounding box center [1452, 108] width 15 height 9
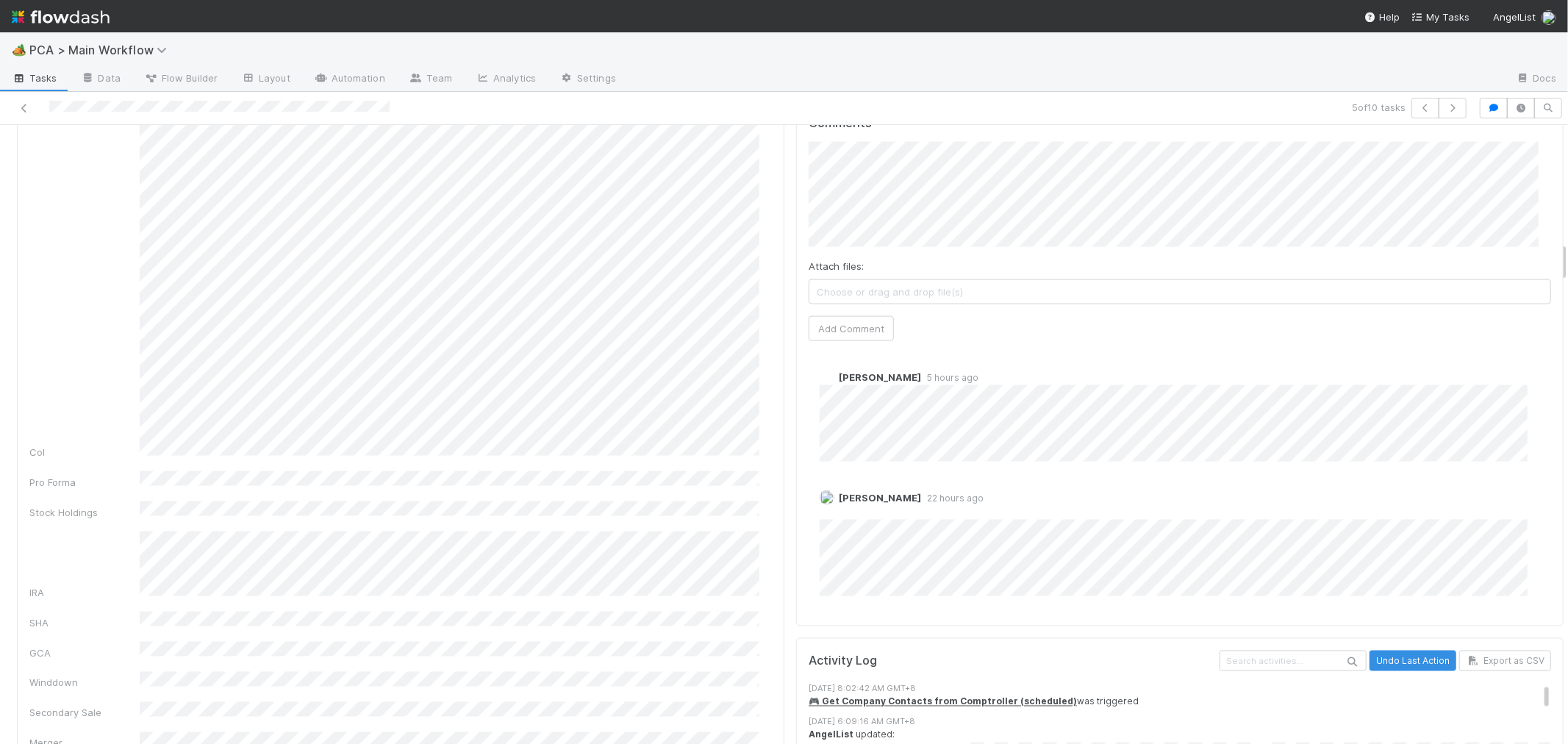
scroll to position [1754, 0]
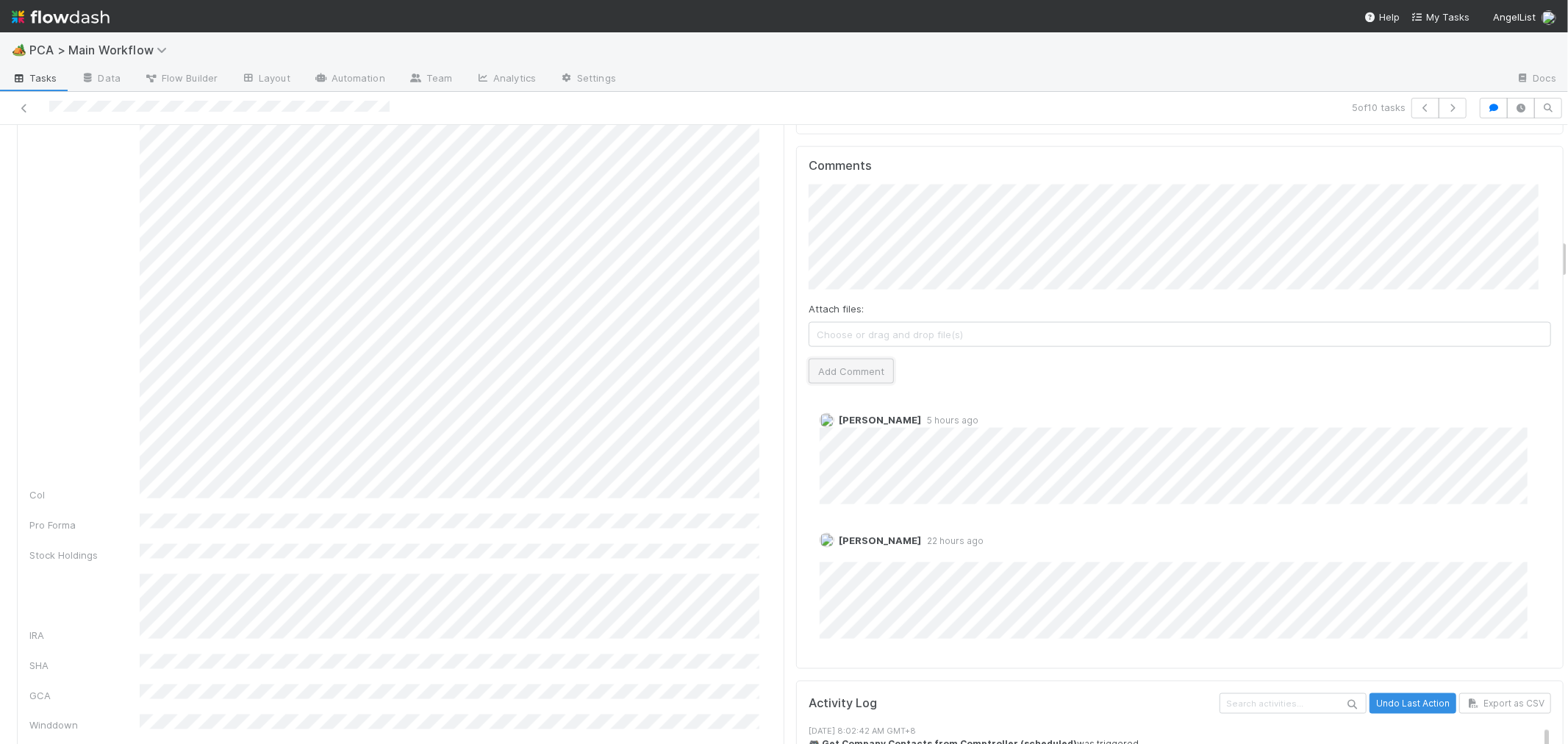
click at [848, 359] on button "Add Comment" at bounding box center [850, 371] width 85 height 25
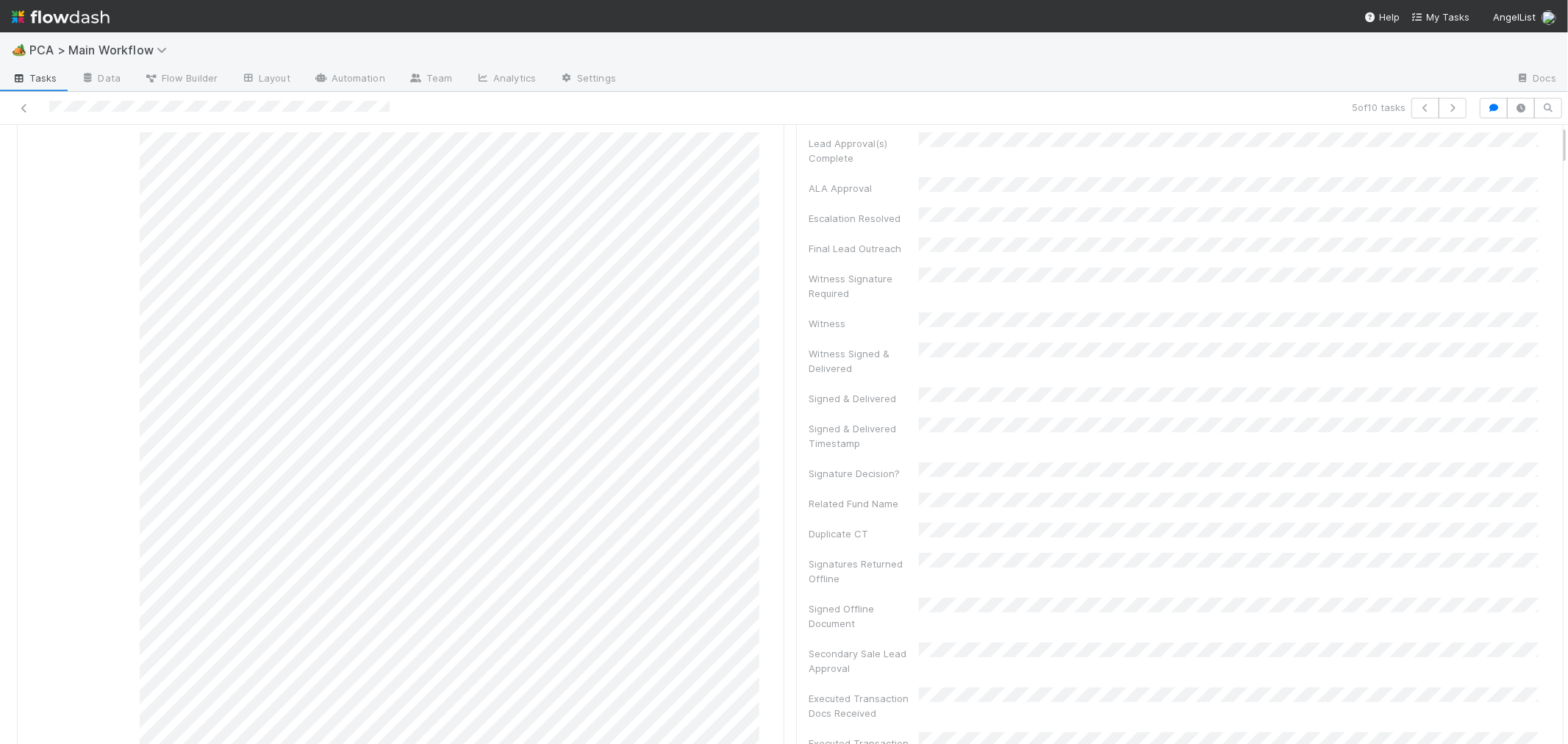
scroll to position [0, 0]
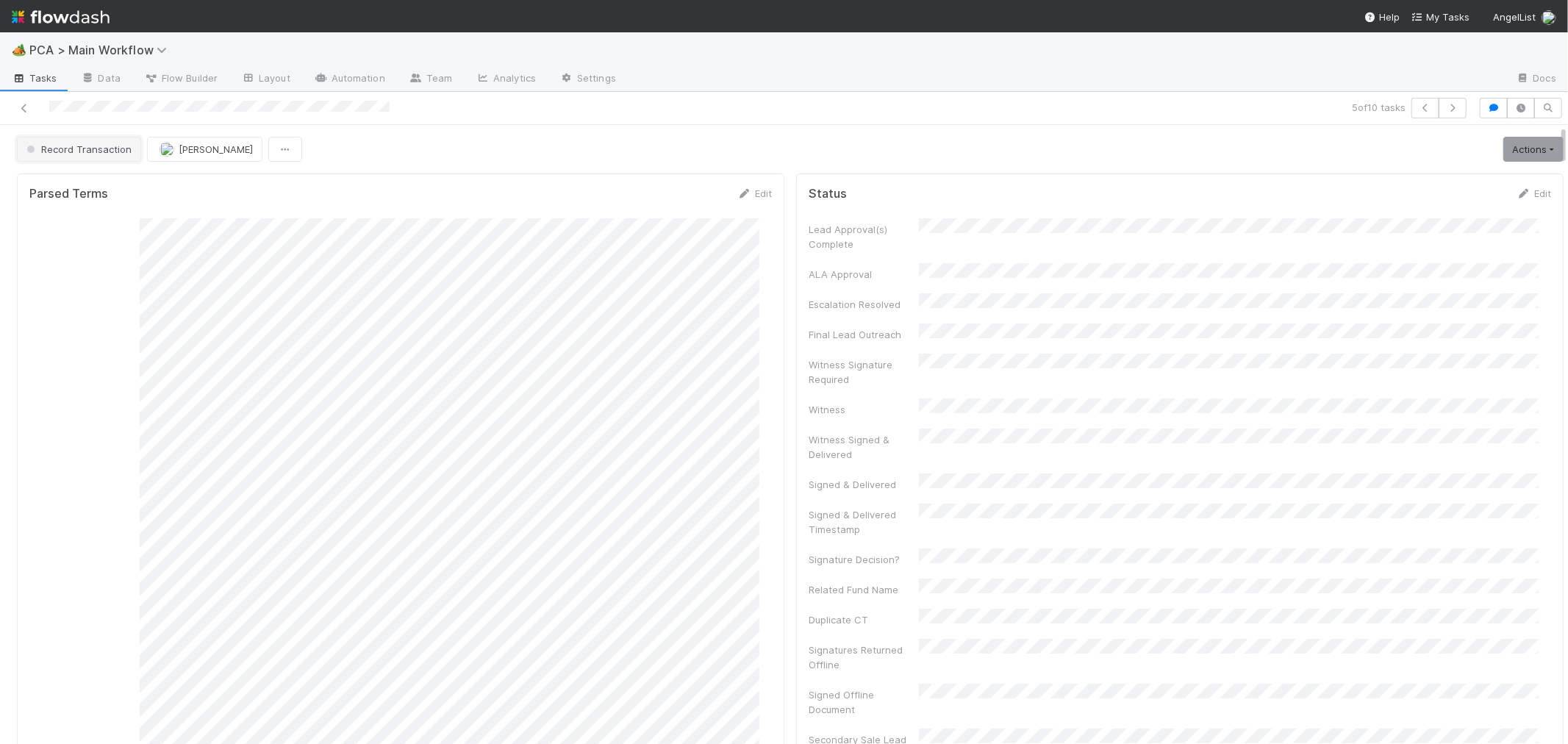
click at [83, 150] on span "Record Transaction" at bounding box center [77, 149] width 108 height 11
click at [147, 185] on span "External - Open Question / Request" at bounding box center [111, 186] width 181 height 11
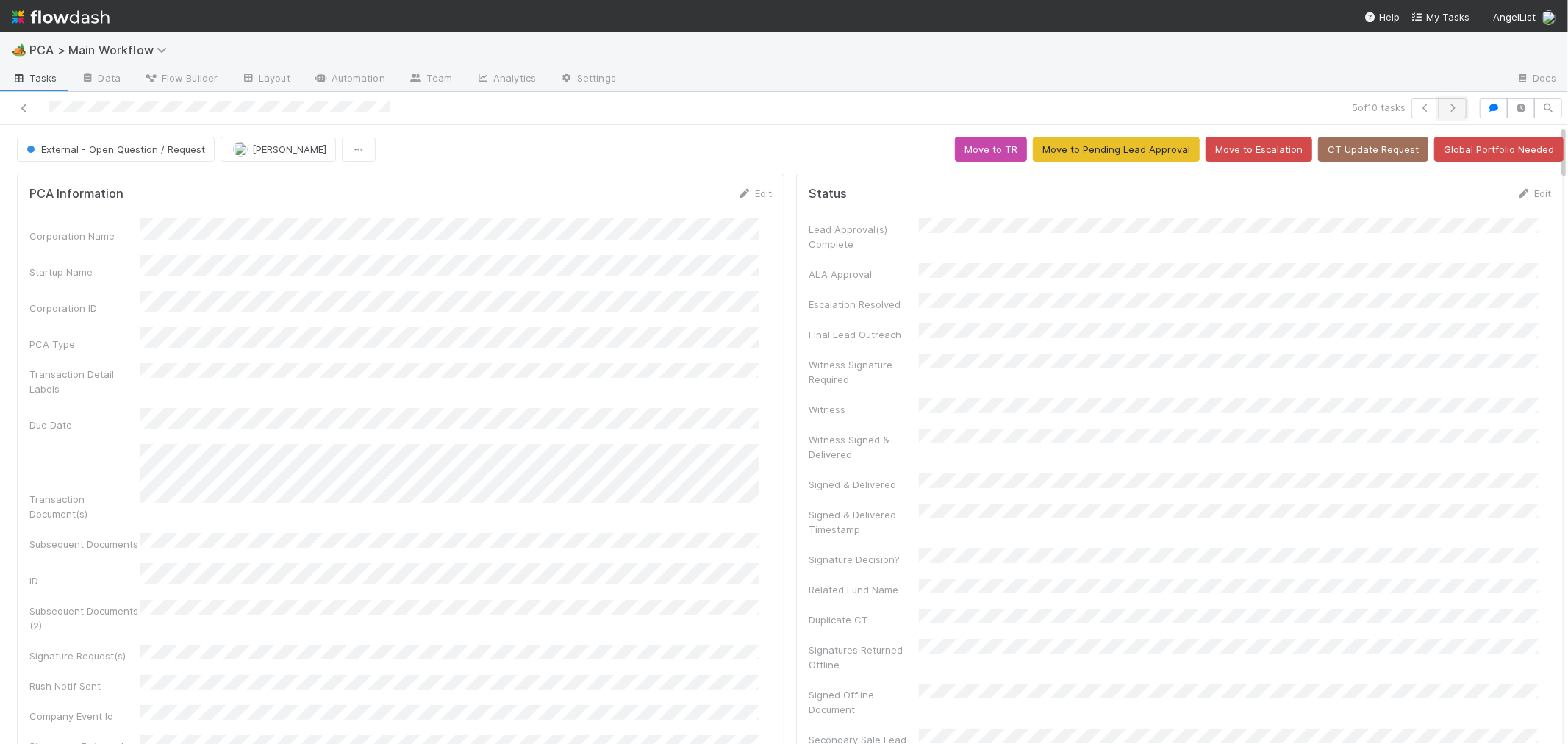
click at [1445, 105] on icon "button" at bounding box center [1452, 108] width 15 height 9
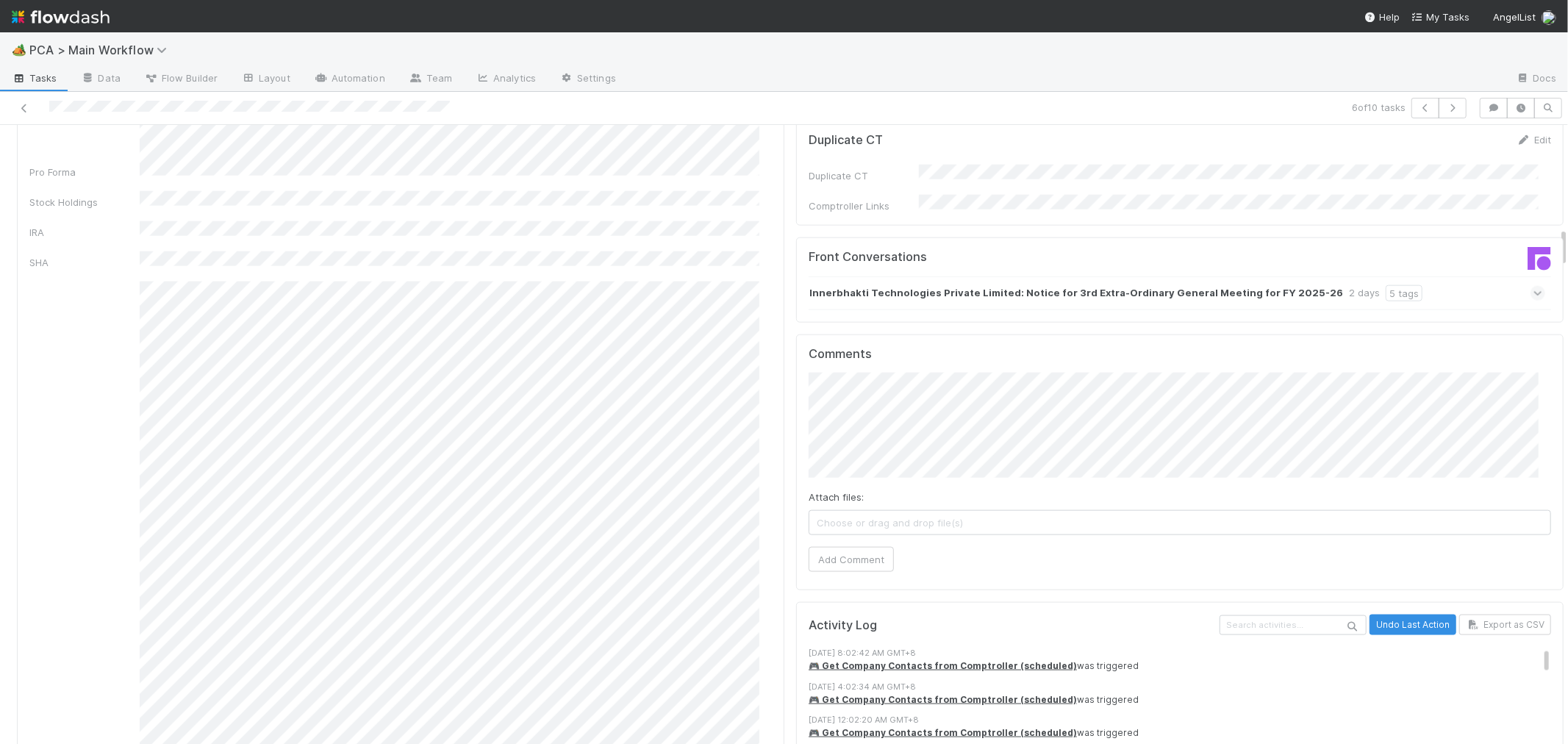
scroll to position [1388, 0]
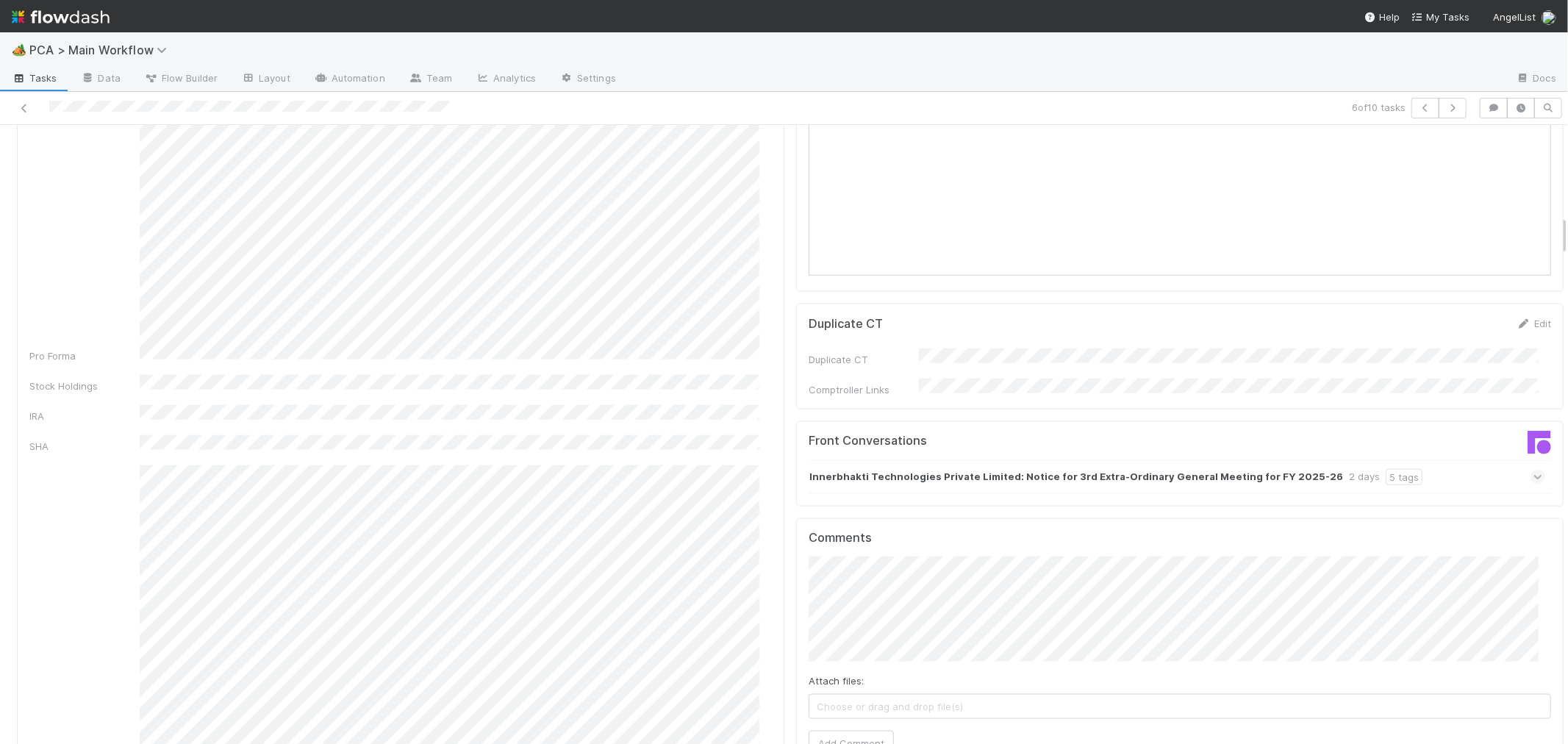
click at [1533, 470] on icon at bounding box center [1537, 477] width 10 height 15
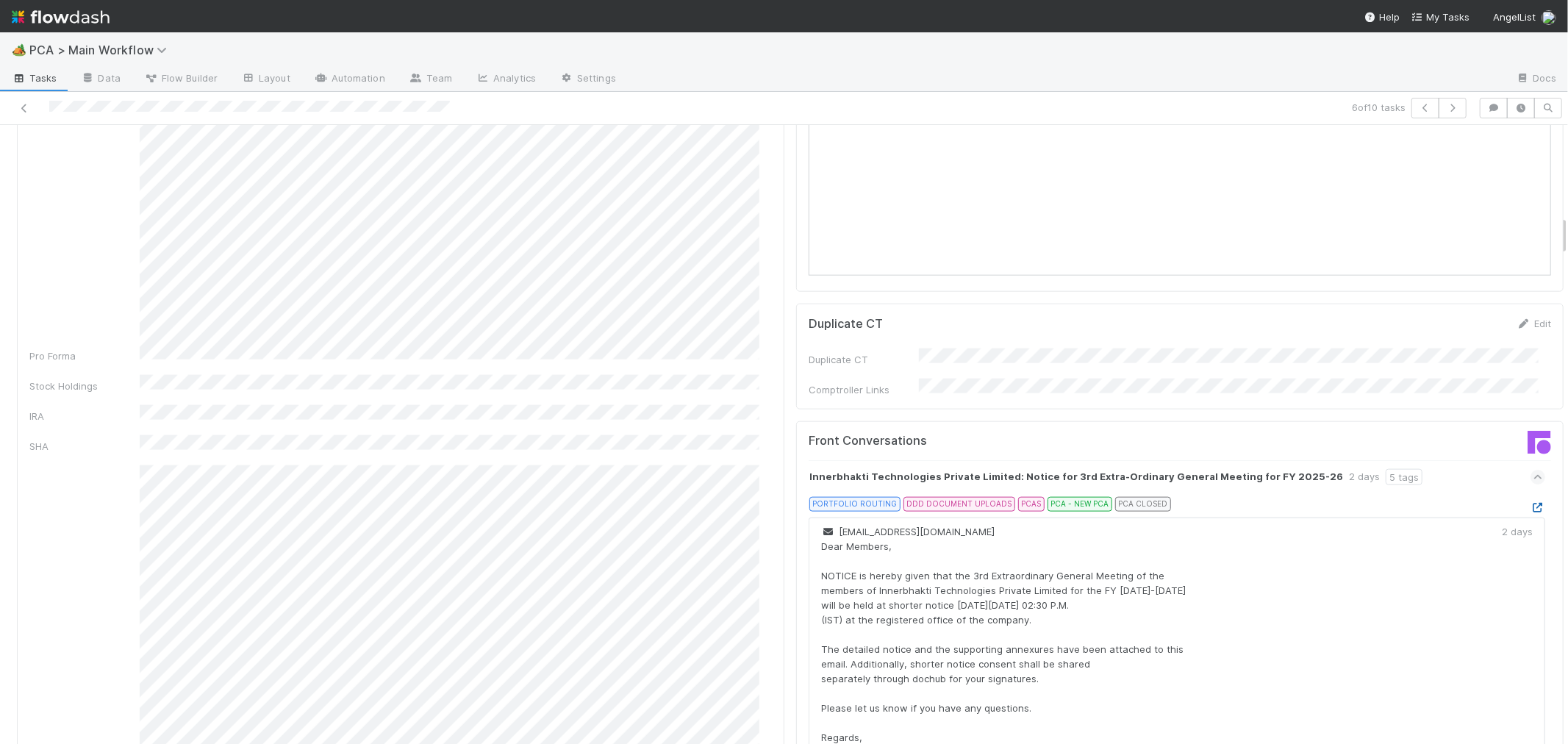
click at [1530, 503] on icon at bounding box center [1537, 507] width 15 height 10
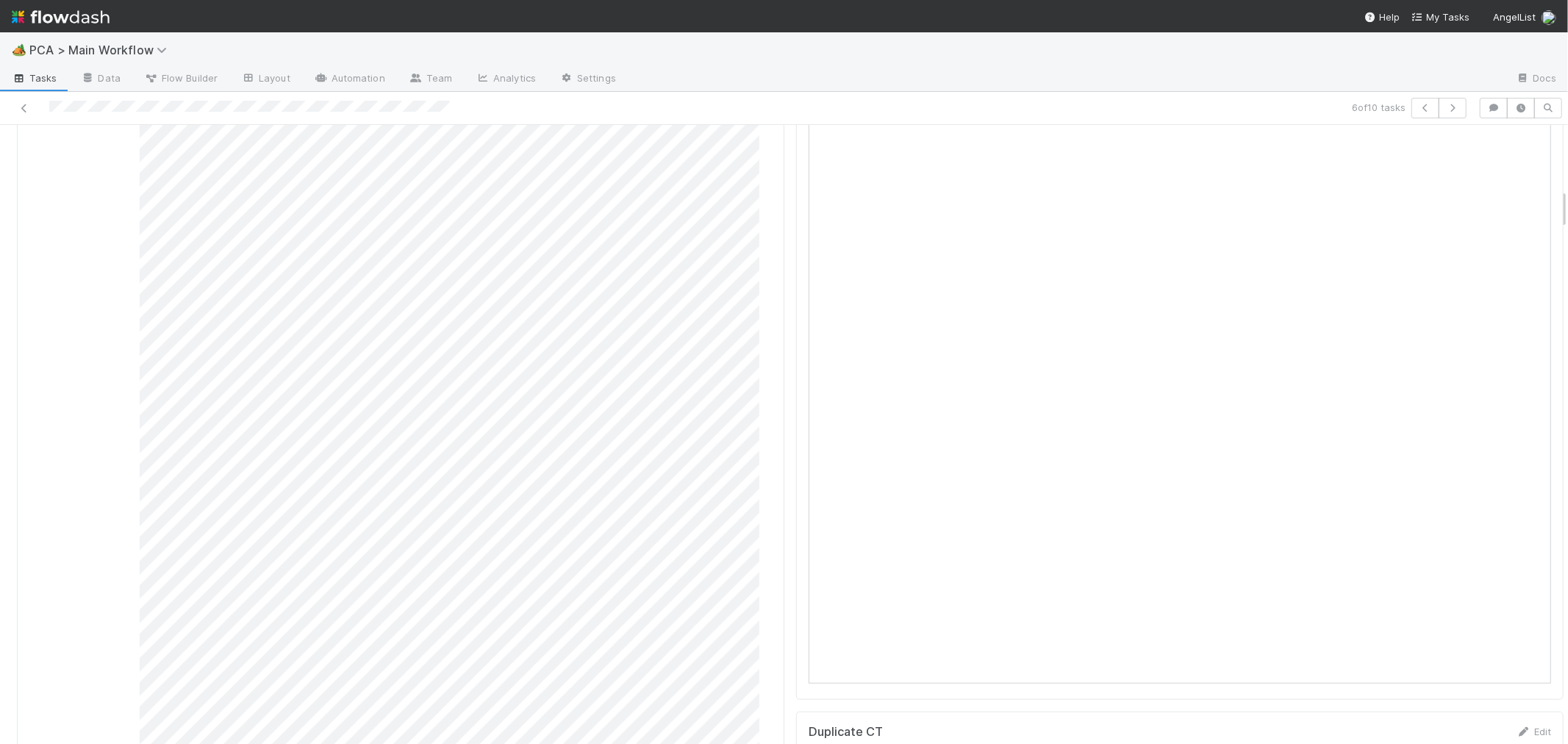
scroll to position [408, 0]
click at [1536, 239] on icon at bounding box center [1543, 244] width 15 height 10
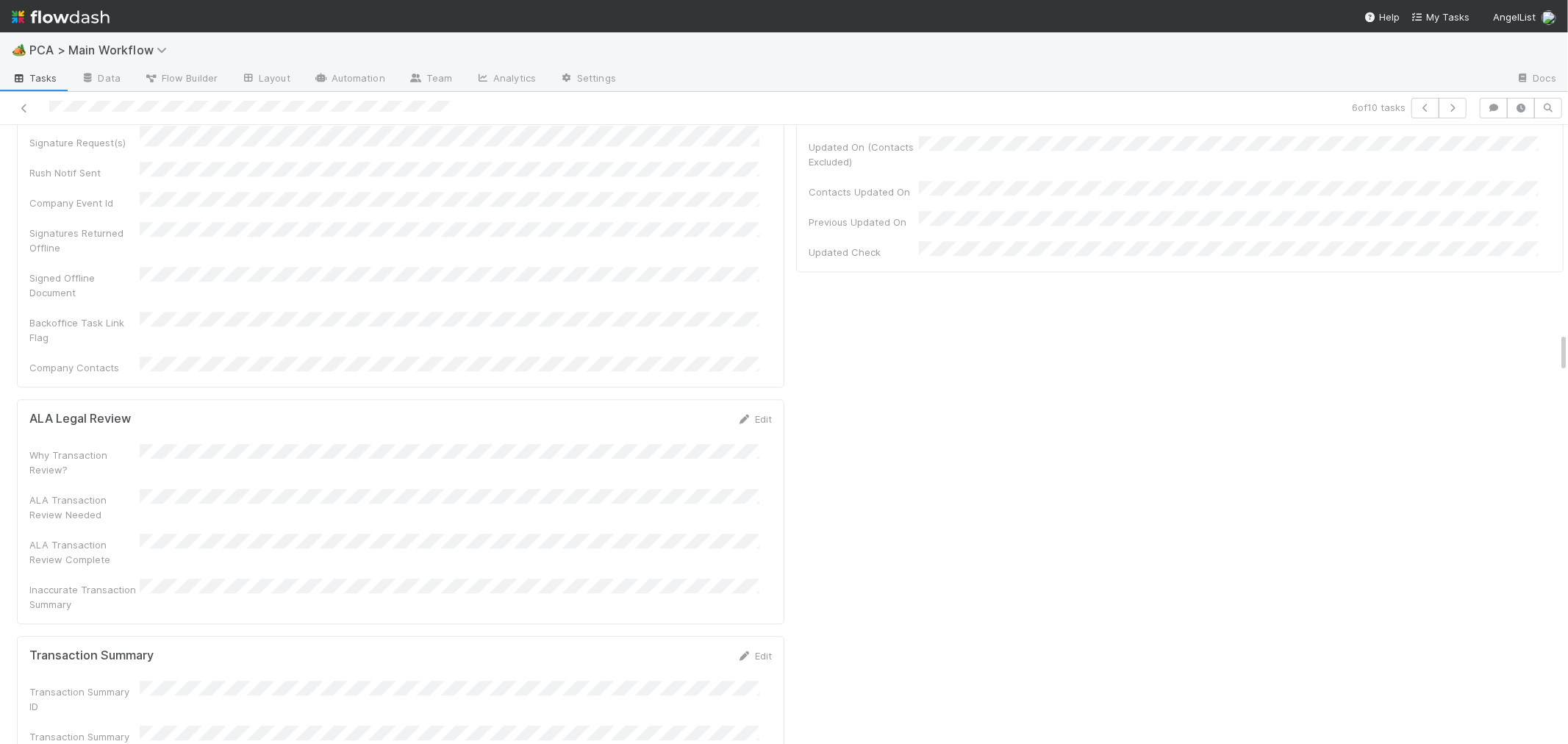
scroll to position [3511, 0]
click at [740, 324] on link "Edit" at bounding box center [754, 329] width 34 height 11
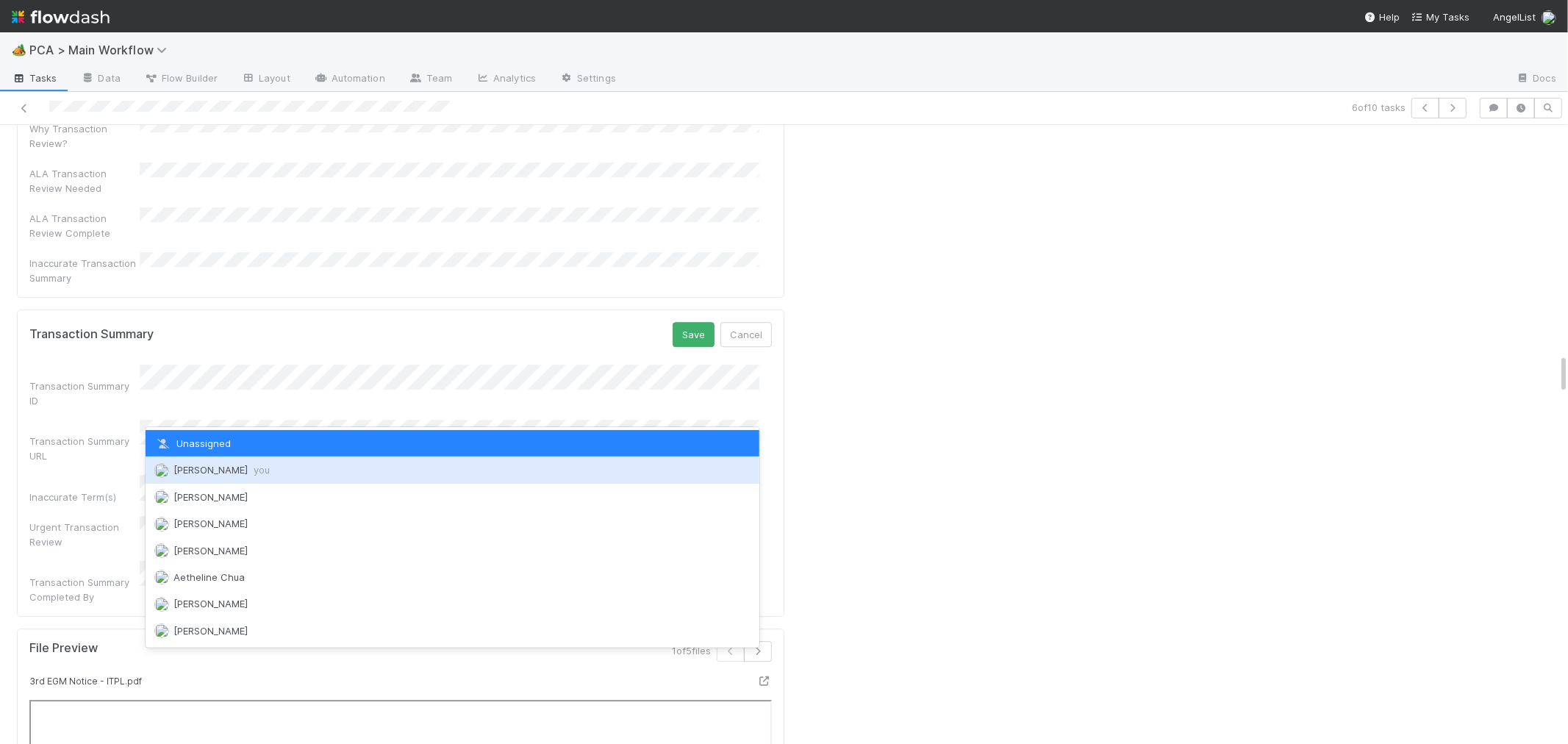
click at [192, 470] on span "Roselyn de Villa you" at bounding box center [221, 469] width 96 height 11
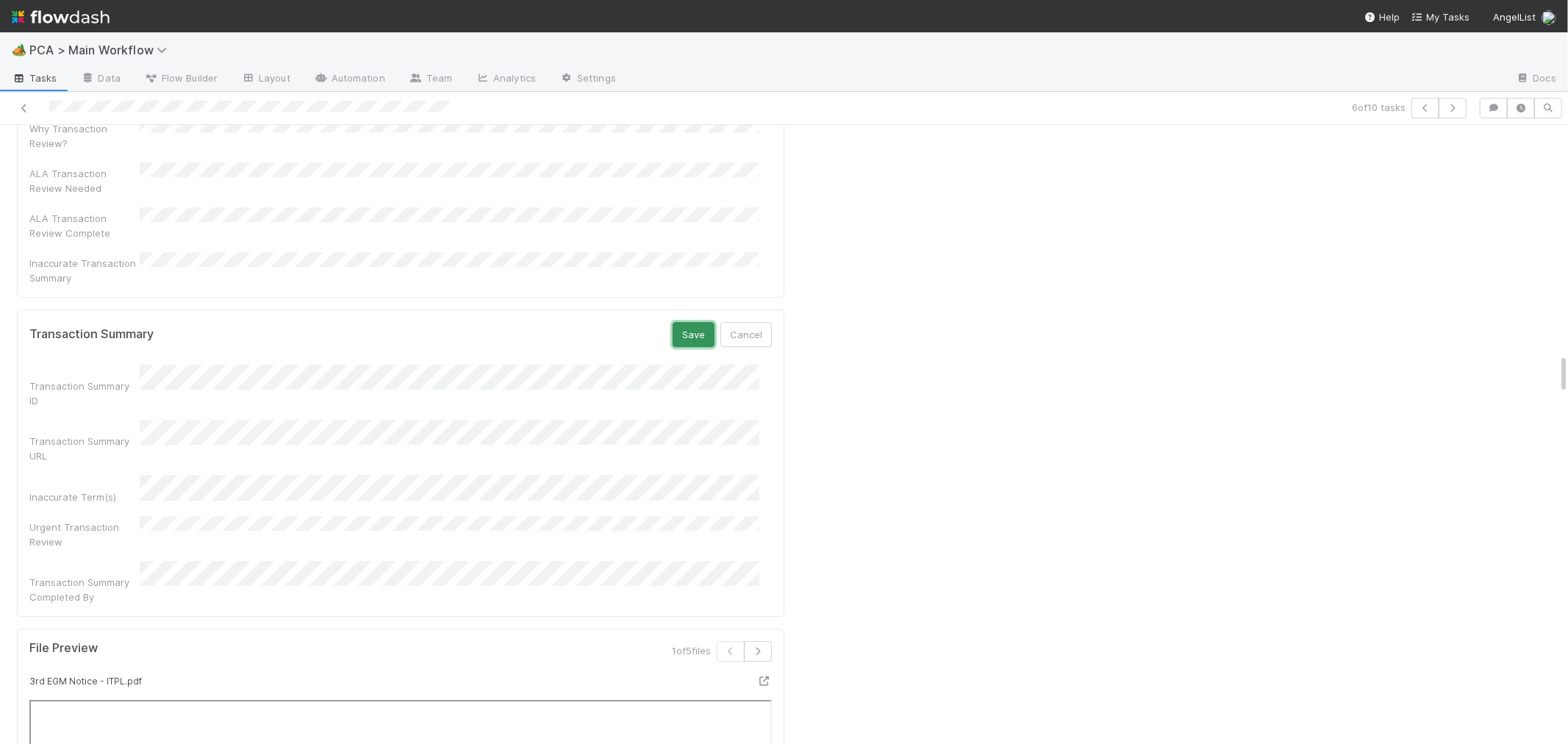
click at [680, 322] on button "Save" at bounding box center [694, 334] width 42 height 25
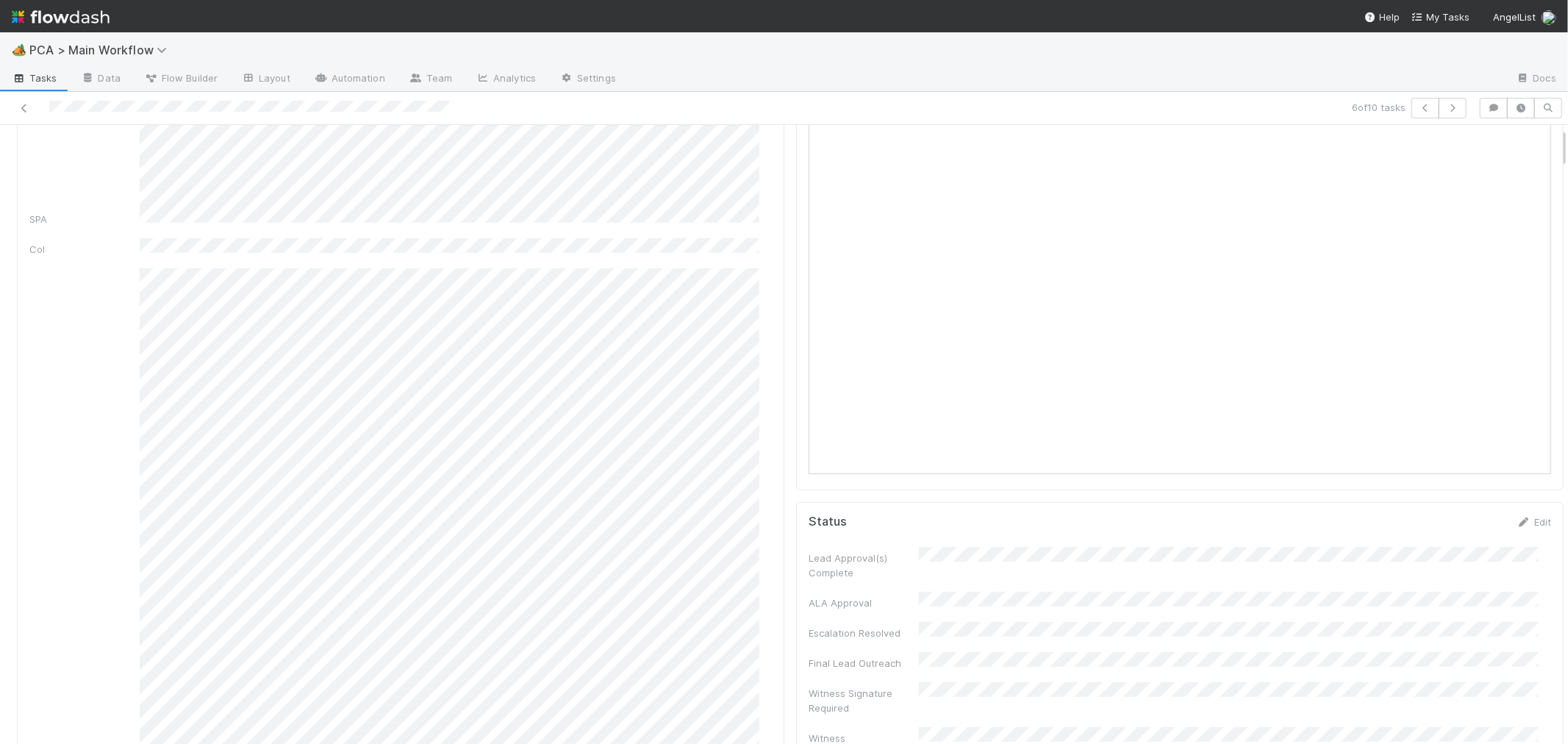
scroll to position [0, 0]
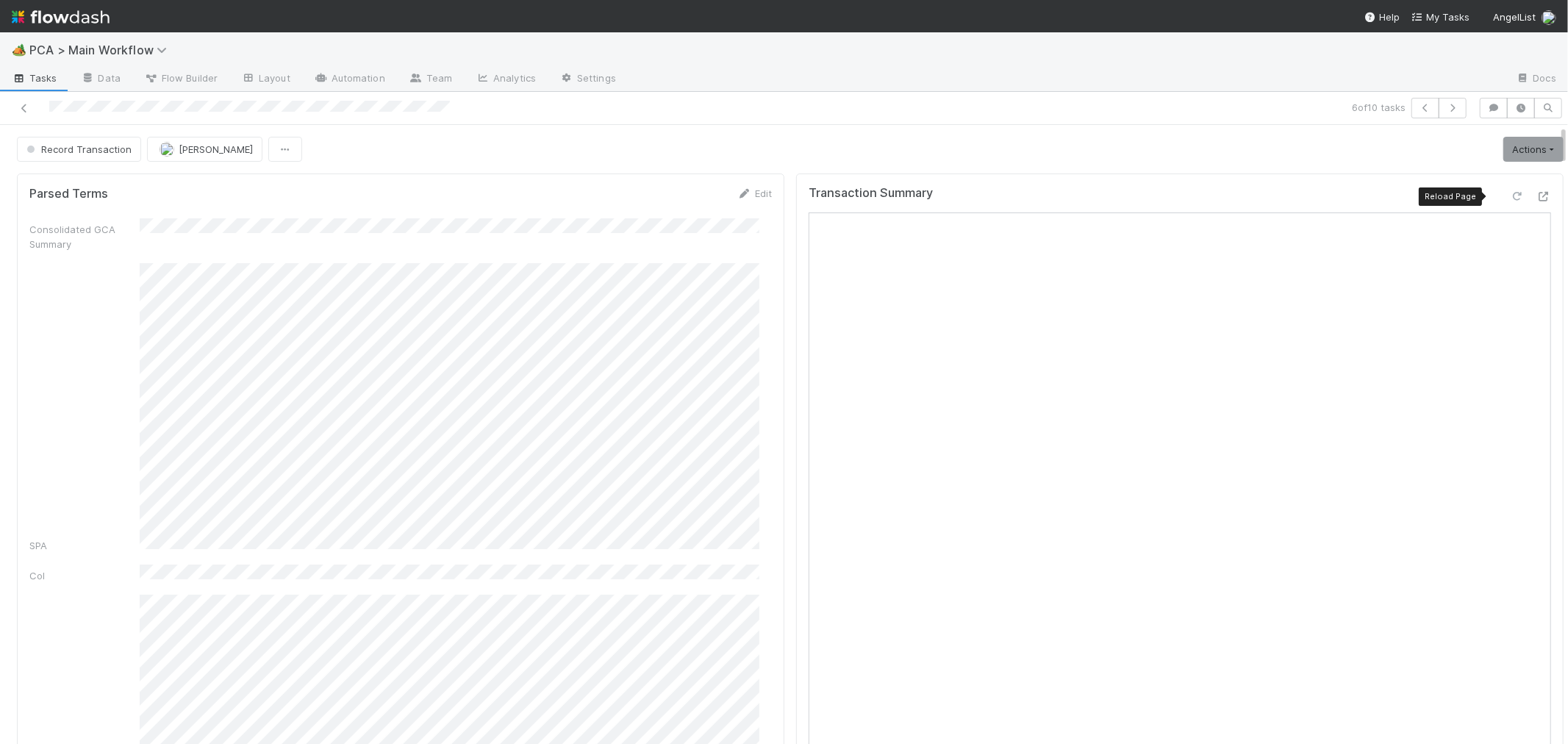
click at [1510, 191] on div at bounding box center [1517, 196] width 15 height 15
click at [1503, 157] on link "Actions" at bounding box center [1533, 149] width 61 height 25
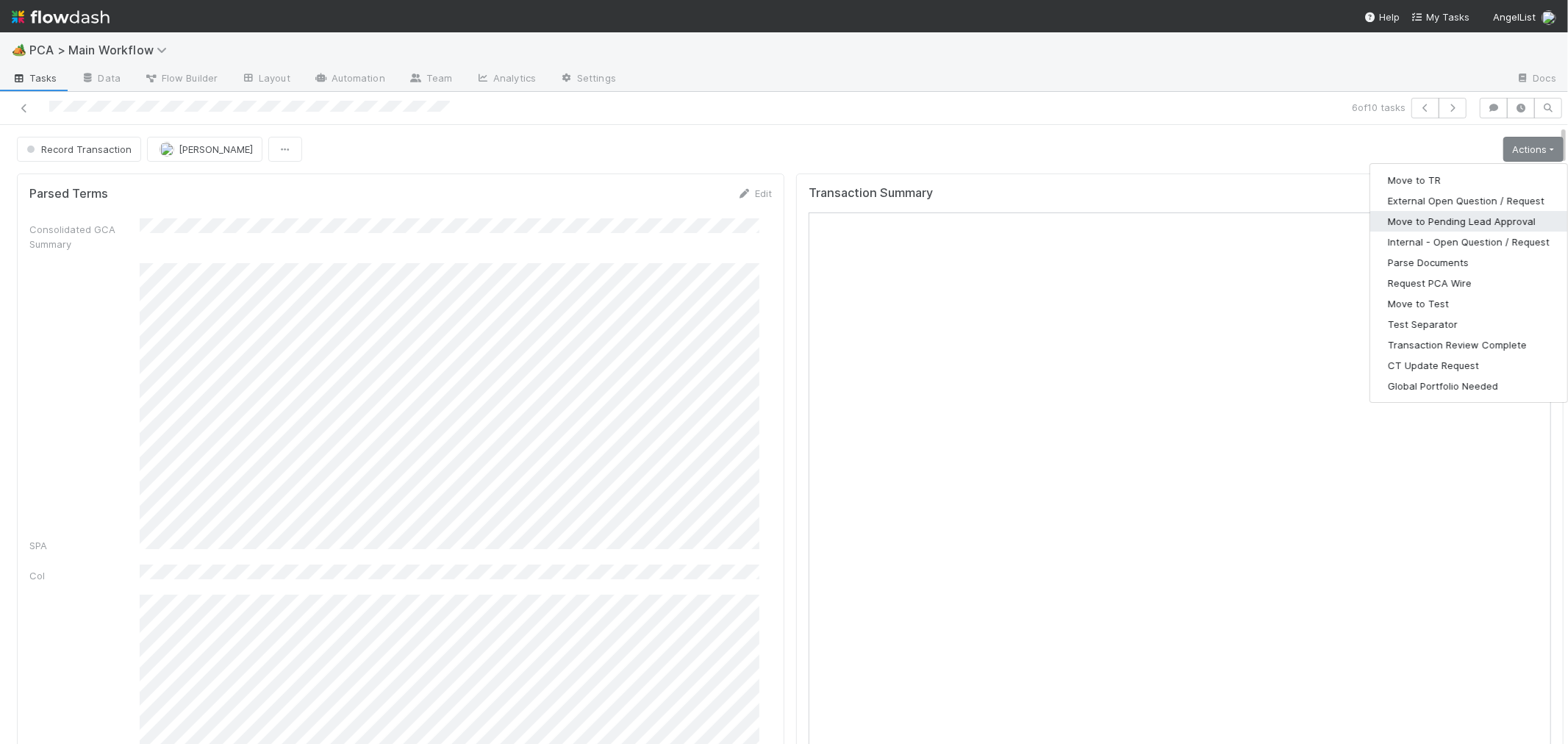
click at [1465, 222] on button "Move to Pending Lead Approval" at bounding box center [1469, 221] width 197 height 20
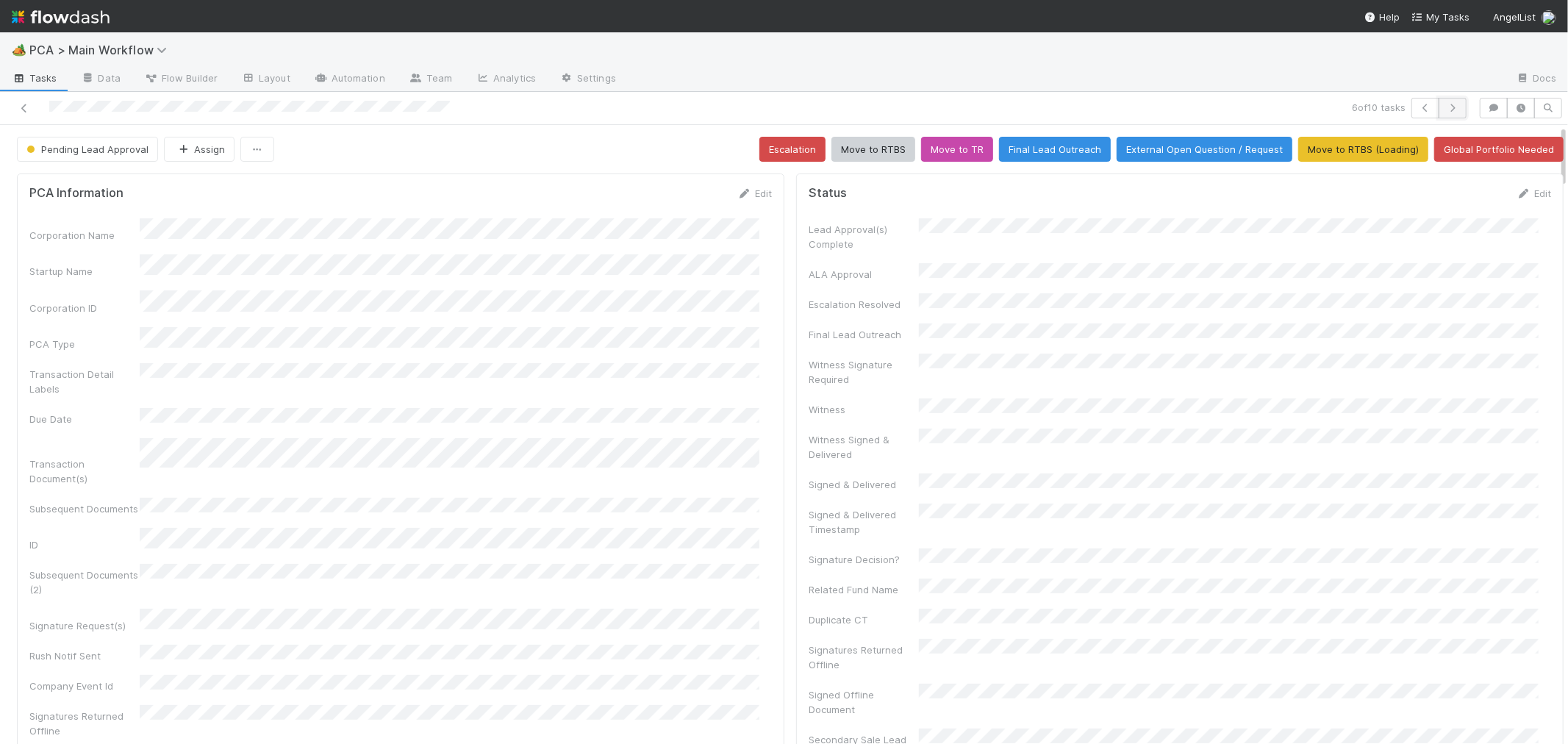
click at [1445, 106] on icon "button" at bounding box center [1452, 108] width 15 height 9
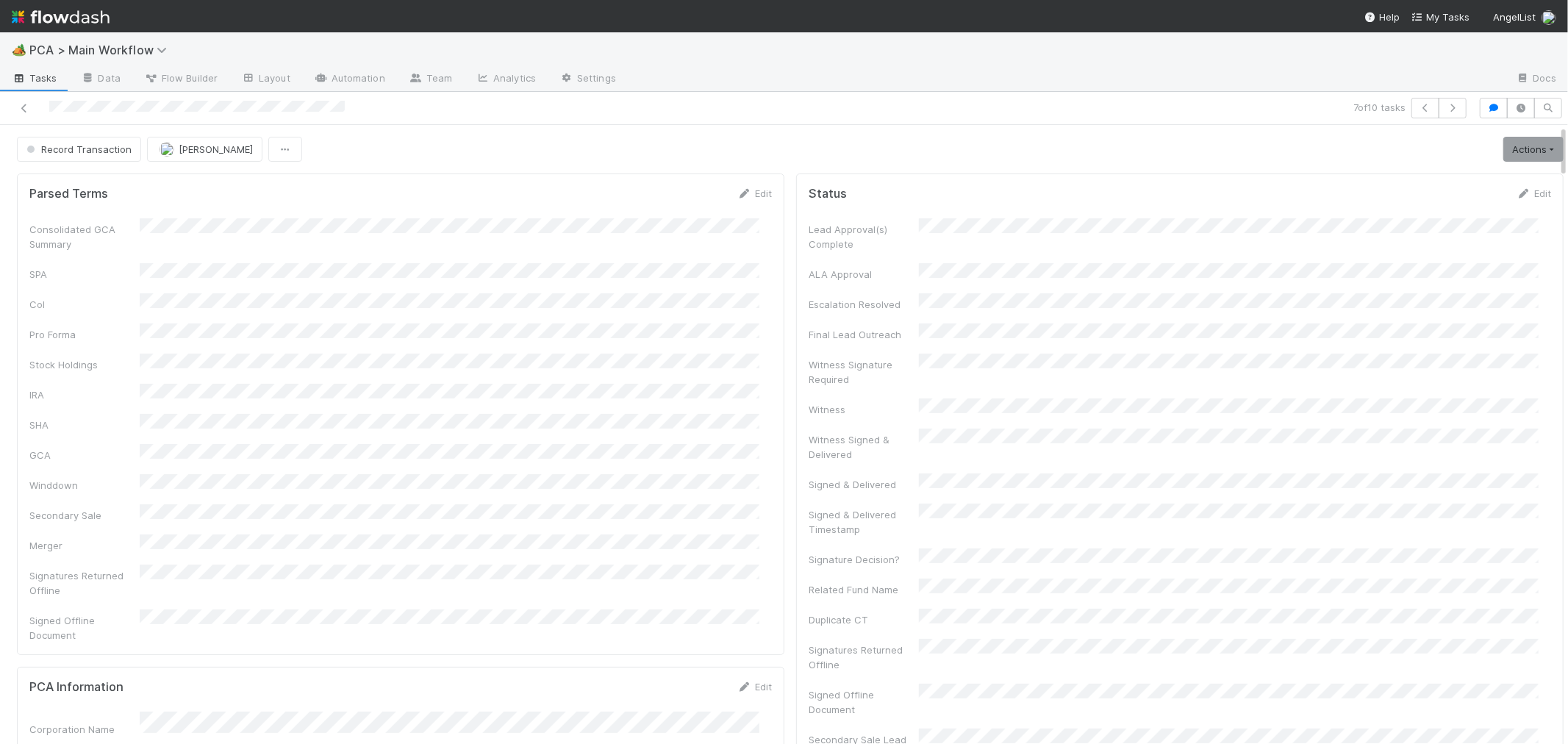
click at [616, 361] on div "Consolidated GCA Summary SPA CoI Pro Forma Stock Holdings IRA SHA GCA Winddown …" at bounding box center [400, 430] width 742 height 424
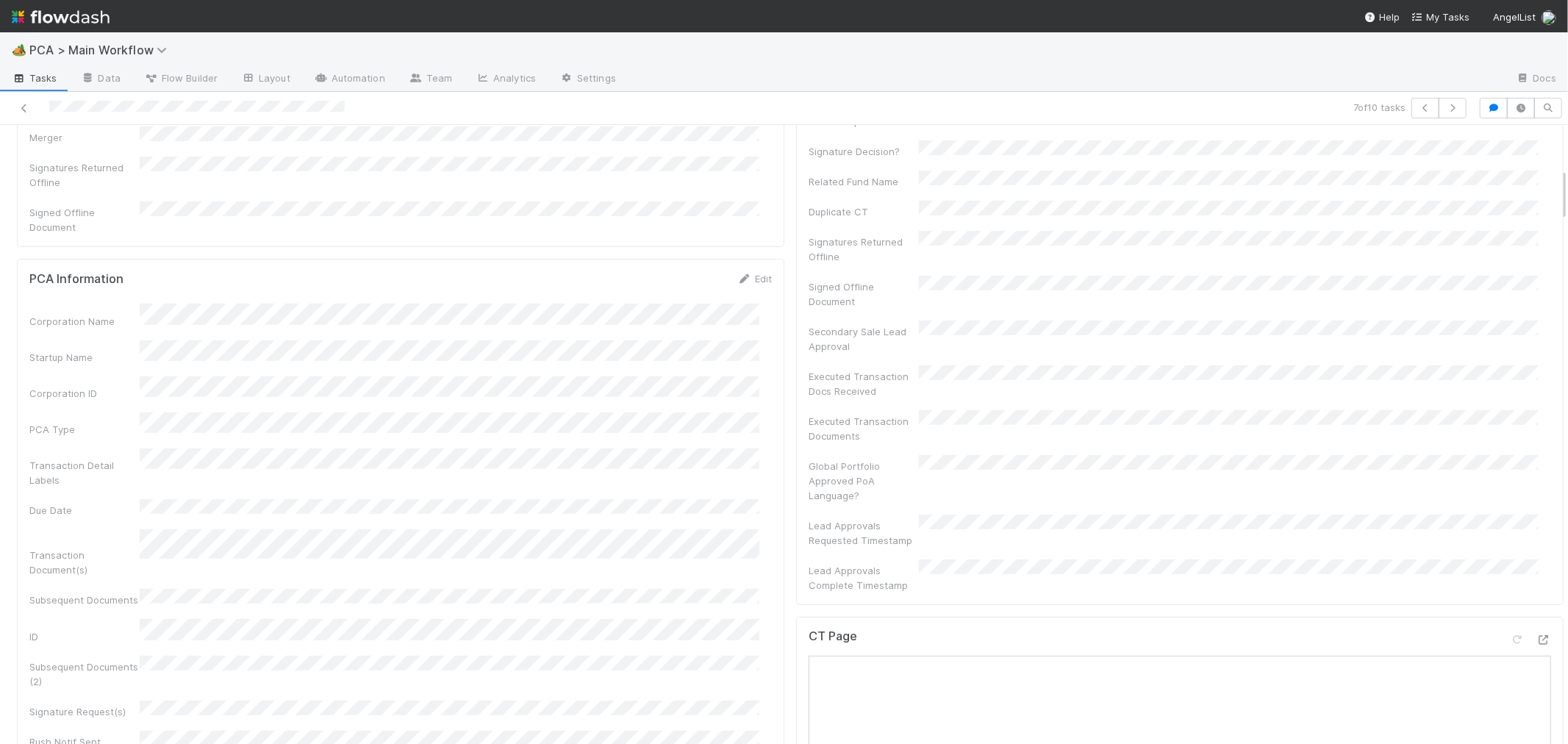
scroll to position [817, 0]
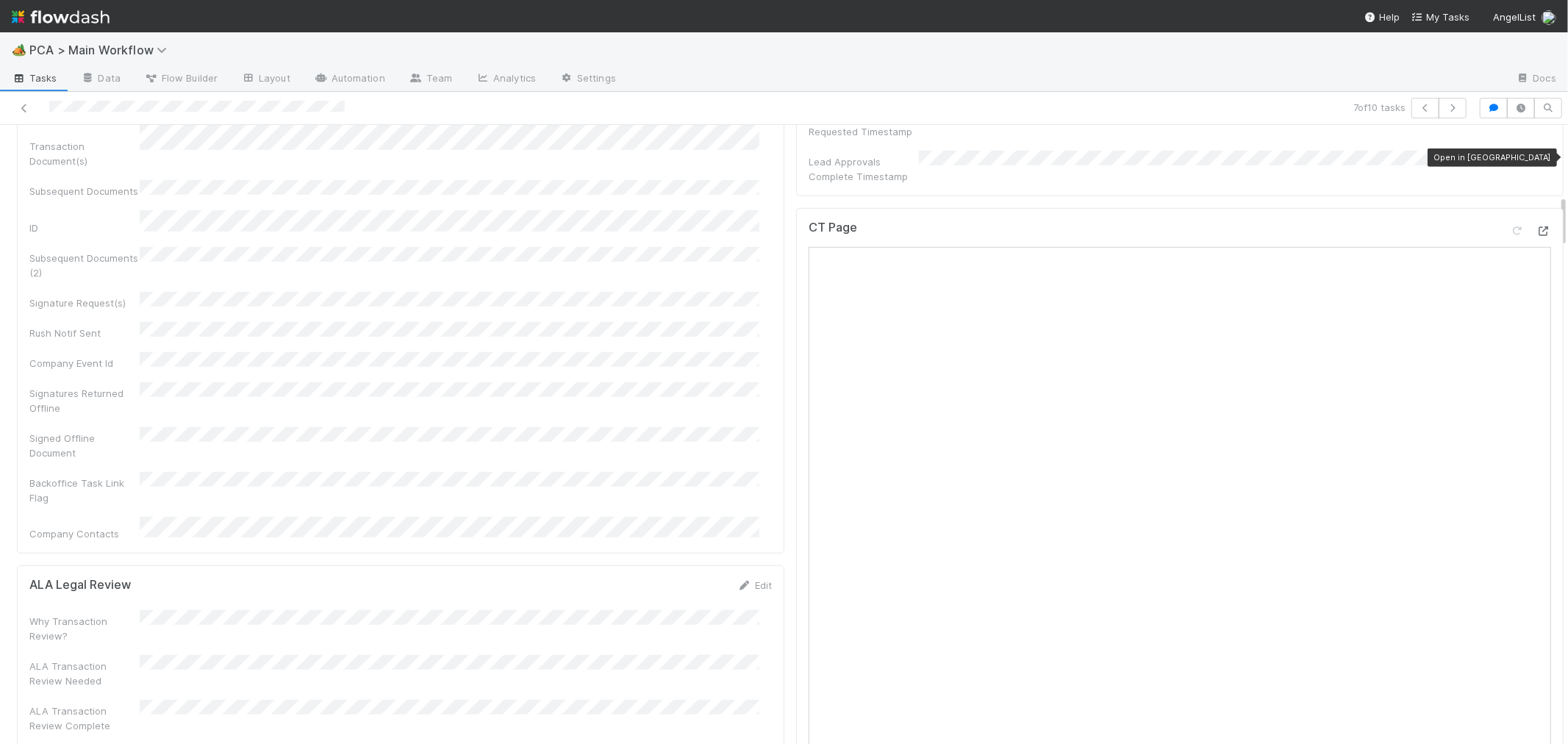
click at [1536, 226] on icon at bounding box center [1543, 230] width 15 height 10
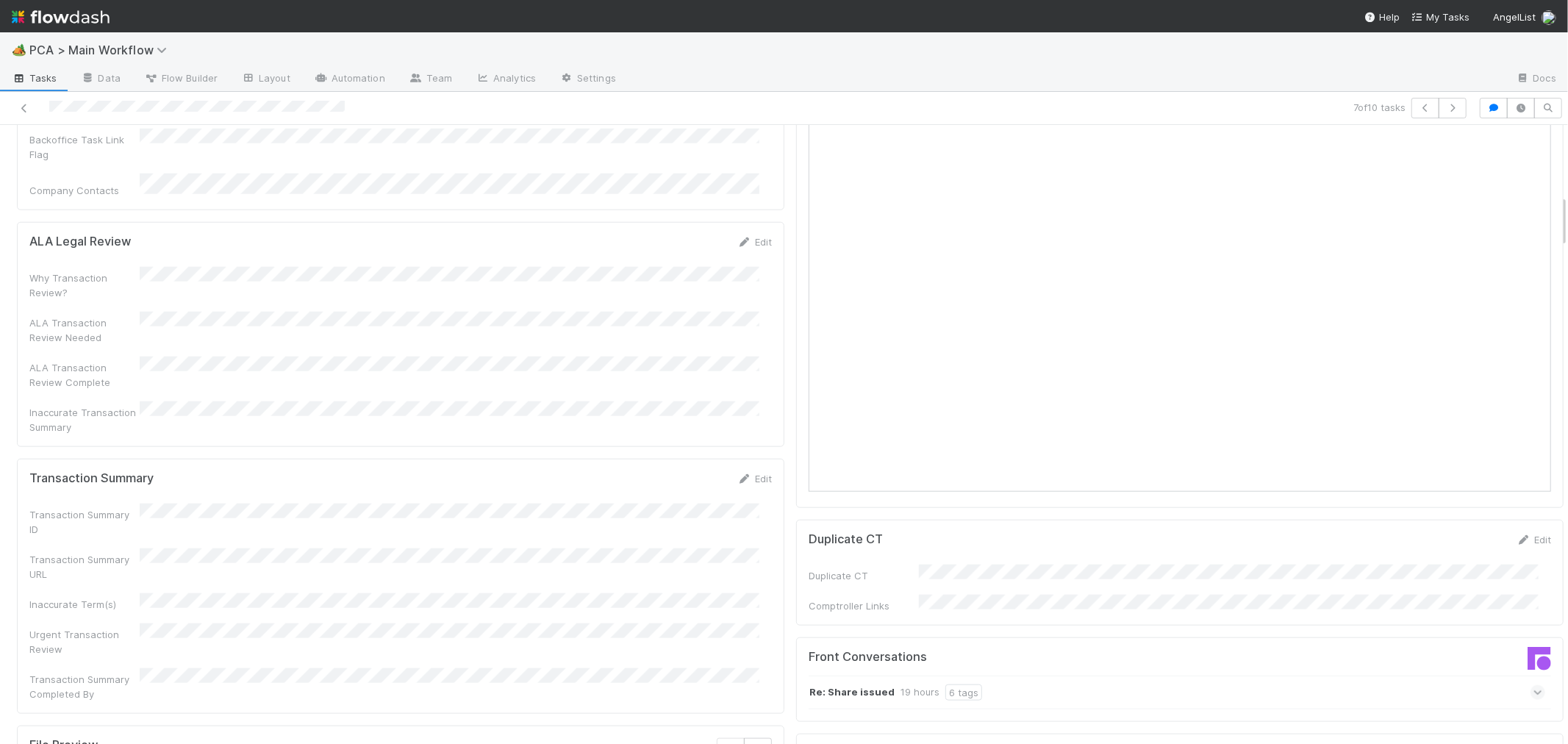
scroll to position [1224, 0]
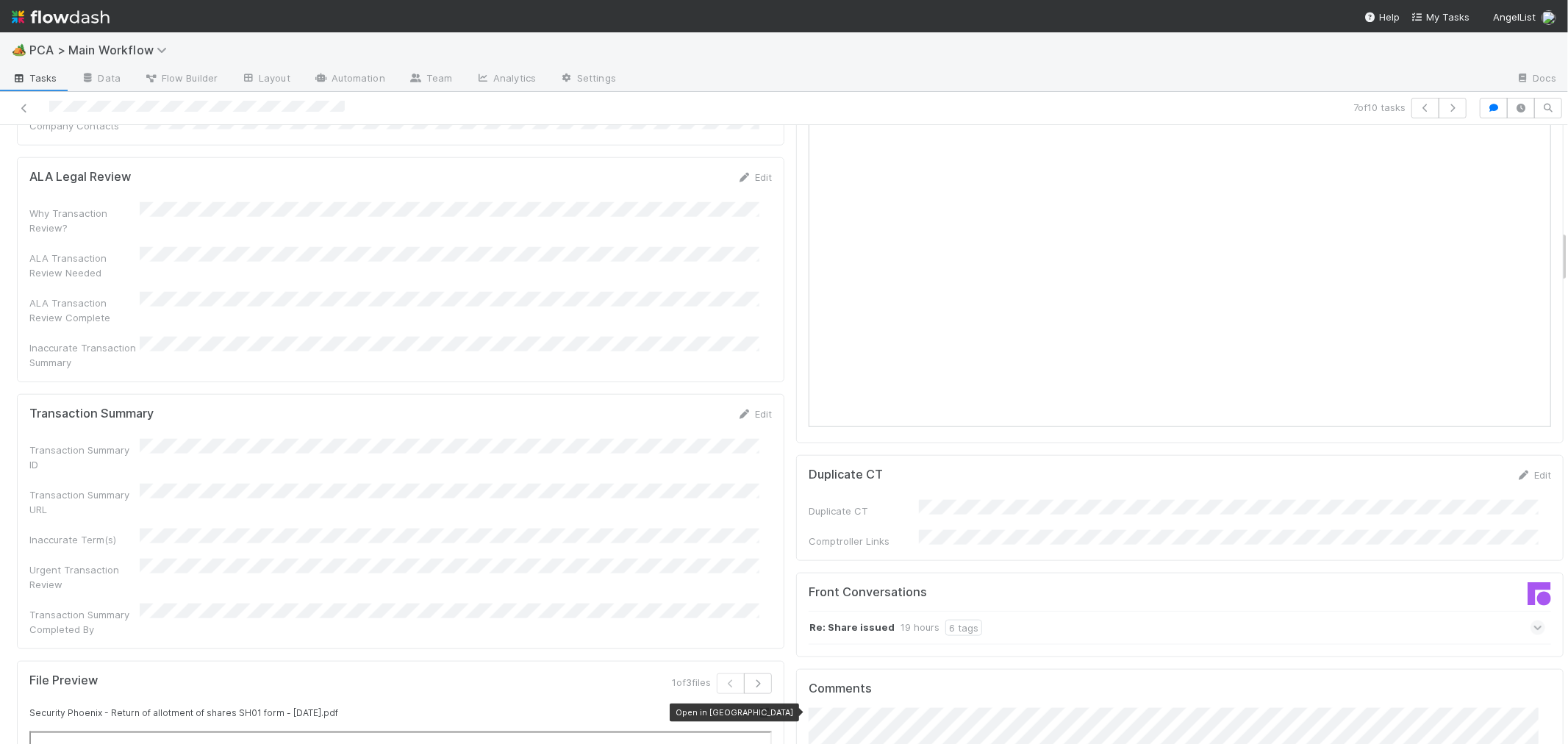
click at [757, 708] on icon at bounding box center [764, 712] width 15 height 10
click at [744, 674] on button "button" at bounding box center [758, 683] width 28 height 20
click at [762, 708] on icon at bounding box center [769, 712] width 15 height 10
click at [754, 674] on button "button" at bounding box center [758, 683] width 28 height 20
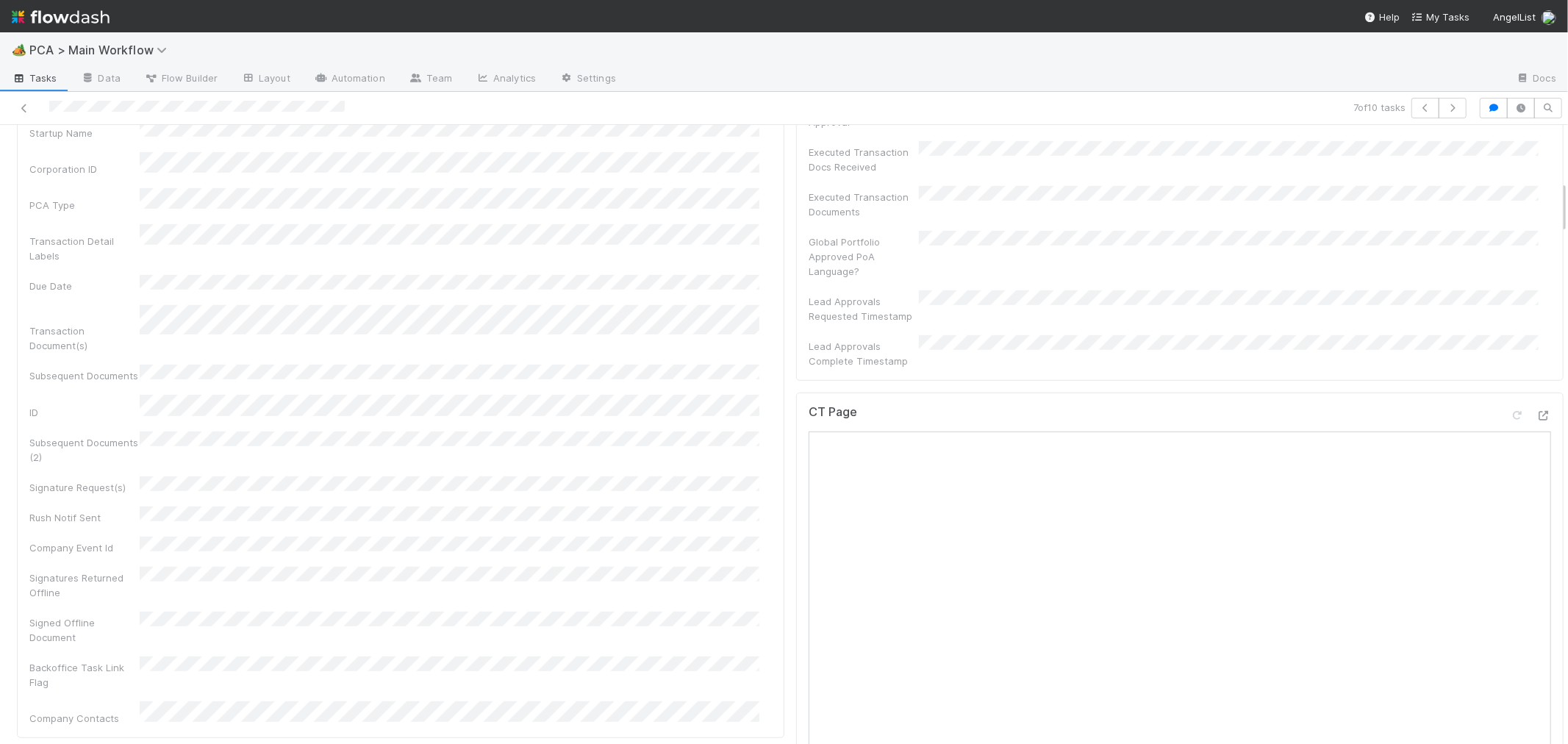
scroll to position [653, 0]
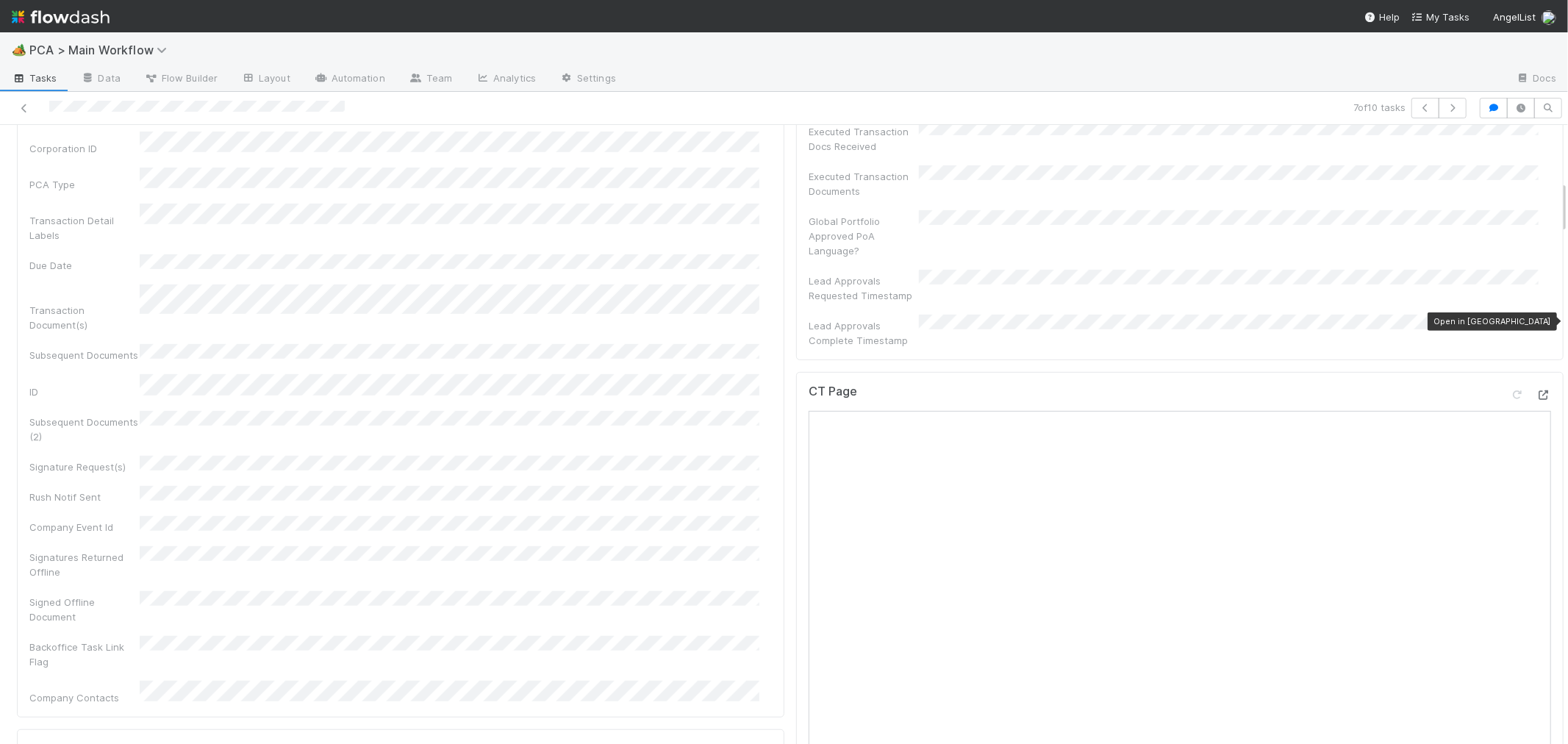
click at [1536, 390] on icon at bounding box center [1543, 395] width 15 height 10
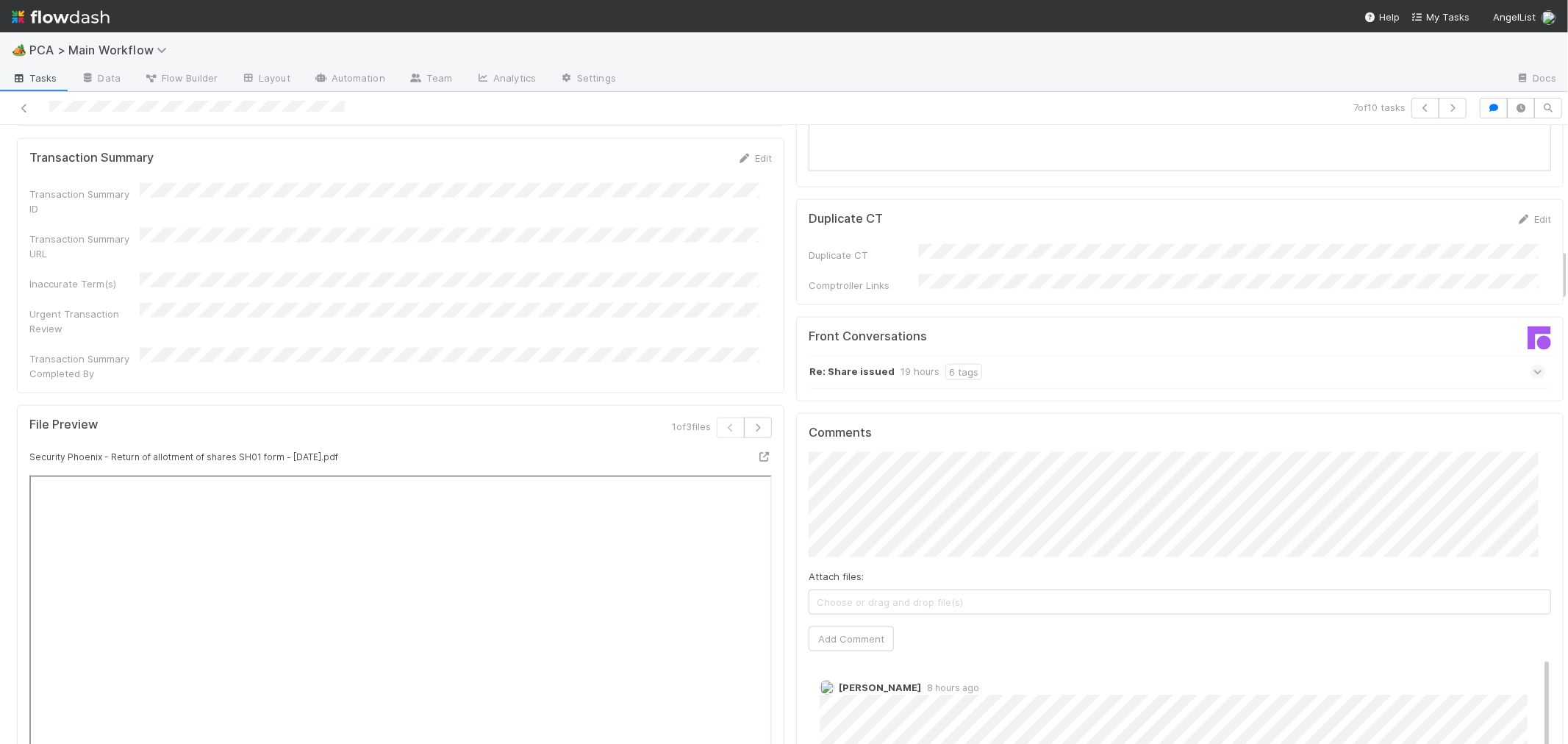
scroll to position [1388, 0]
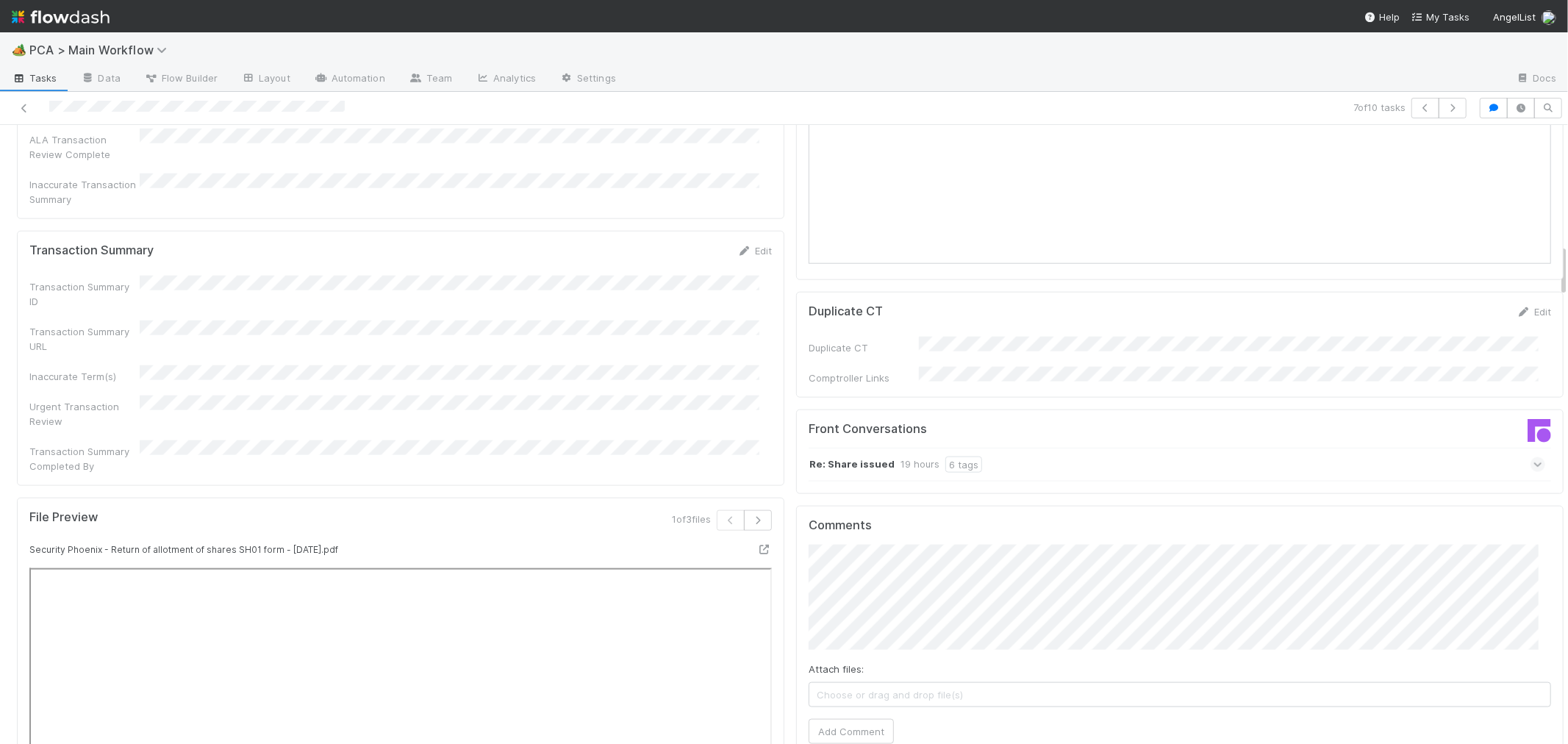
click at [1533, 457] on icon at bounding box center [1537, 464] width 10 height 15
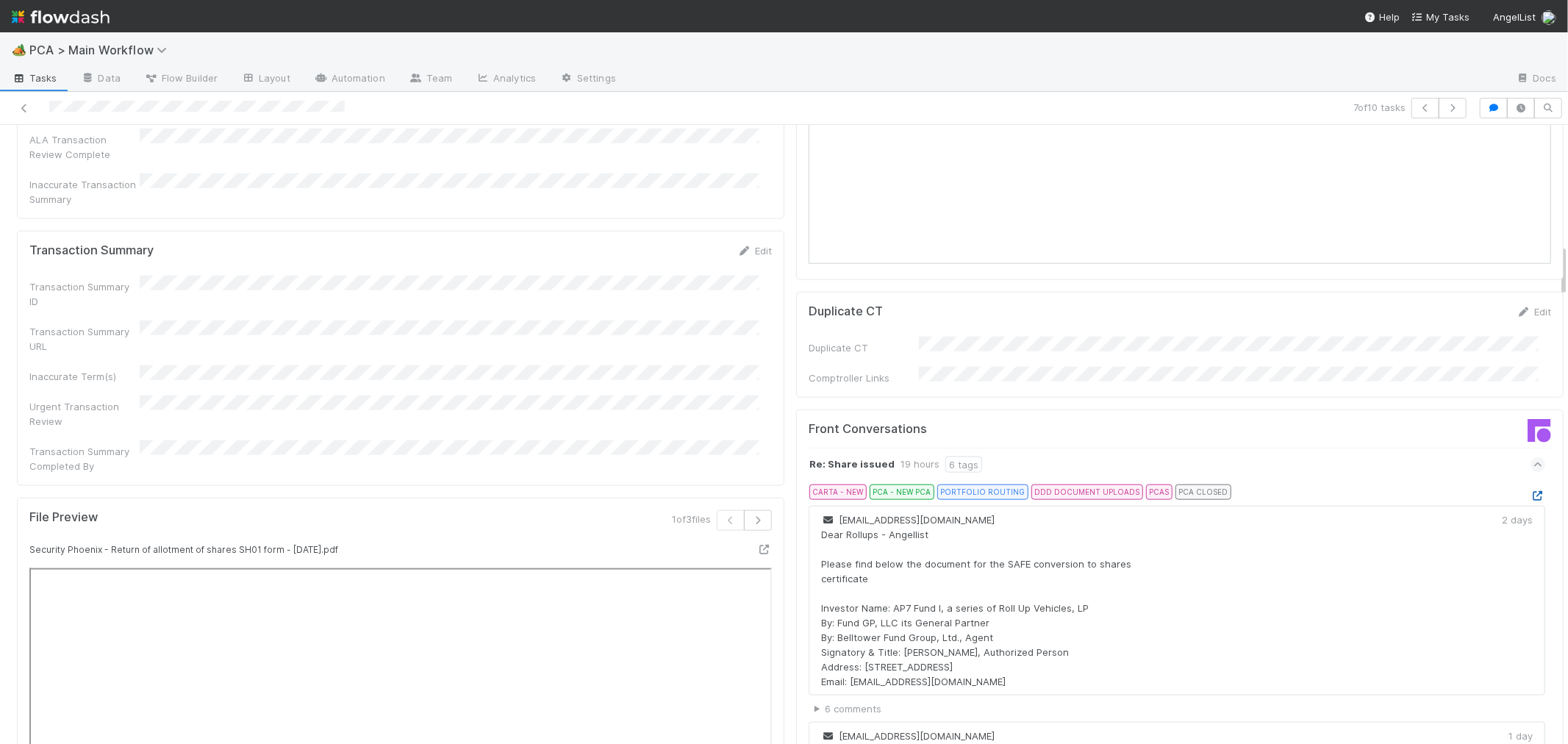
click at [1530, 491] on icon at bounding box center [1537, 495] width 15 height 10
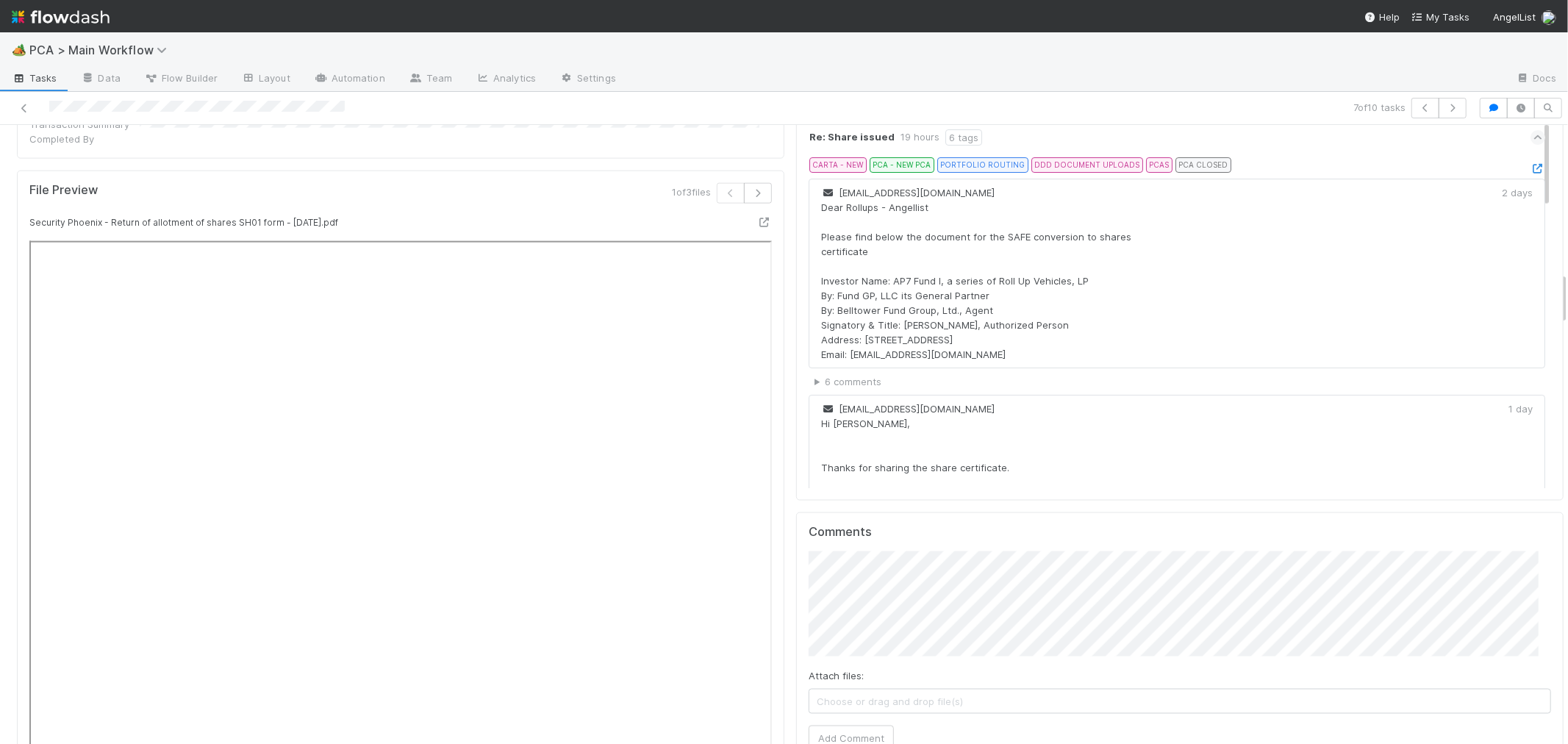
scroll to position [0, 4]
click at [1567, 457] on html "🏕️ PCA > Main Workflow Tasks Data Flow Builder Layout Automation Team Analytics…" at bounding box center [784, 372] width 1568 height 744
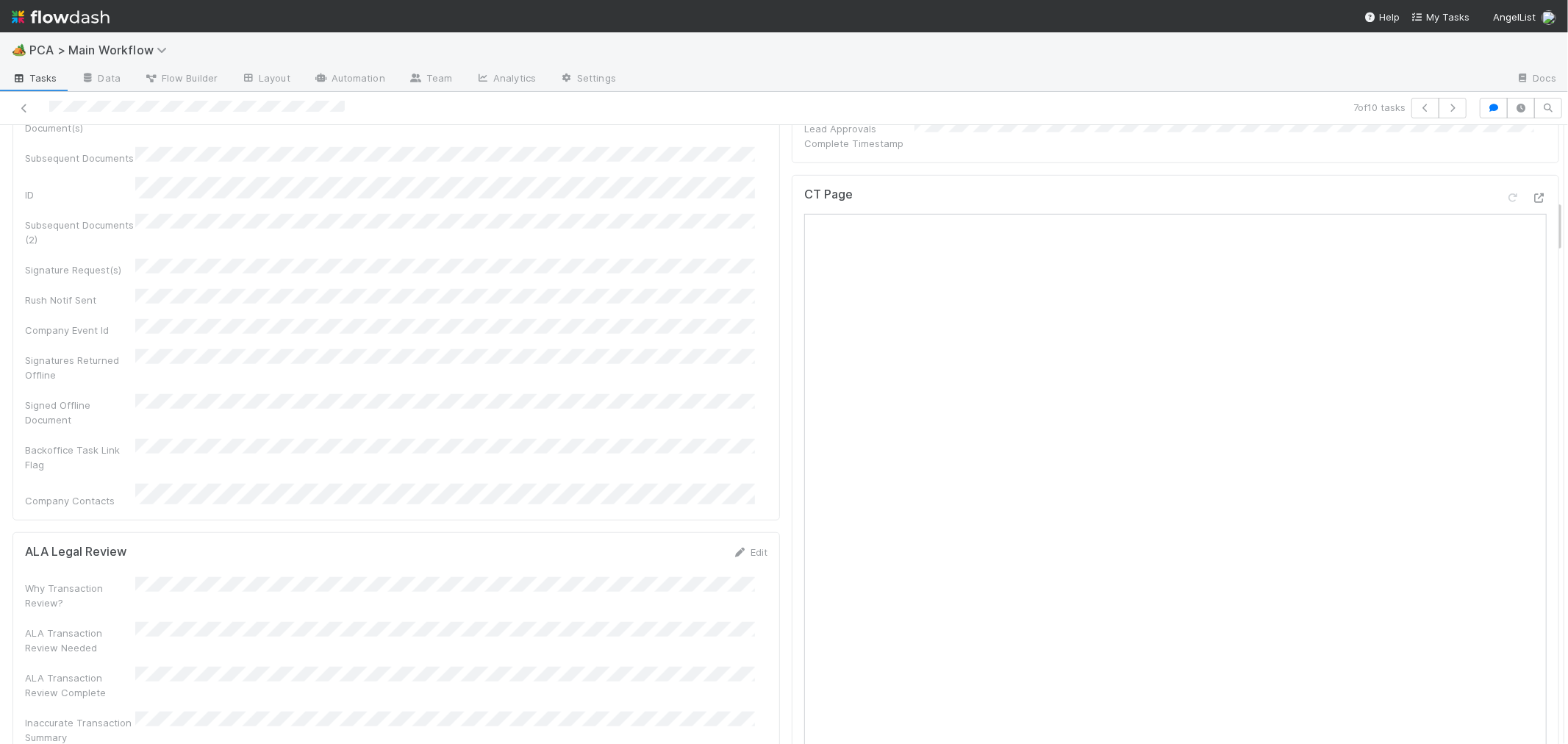
scroll to position [817, 0]
click at [1532, 226] on icon at bounding box center [1539, 230] width 15 height 10
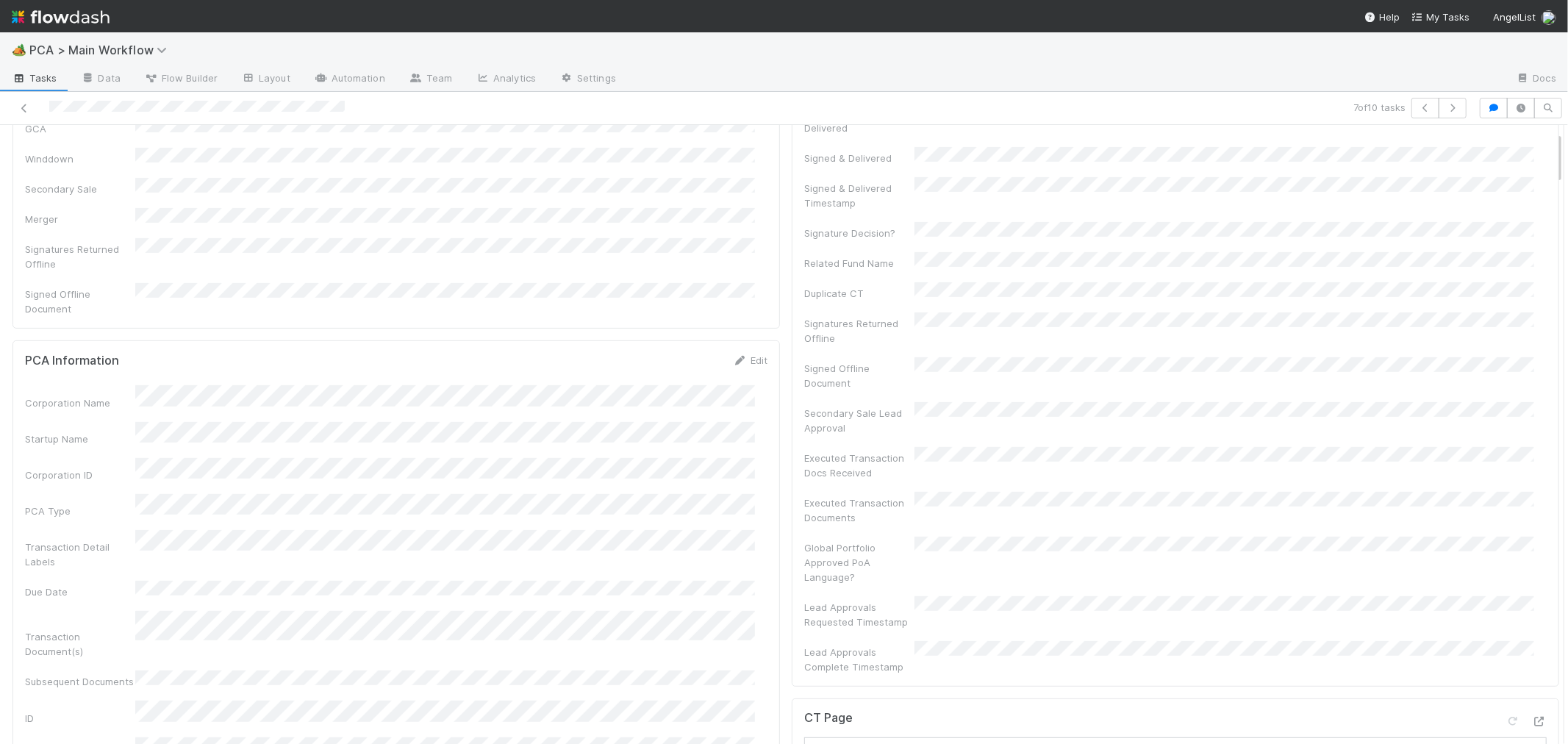
scroll to position [0, 0]
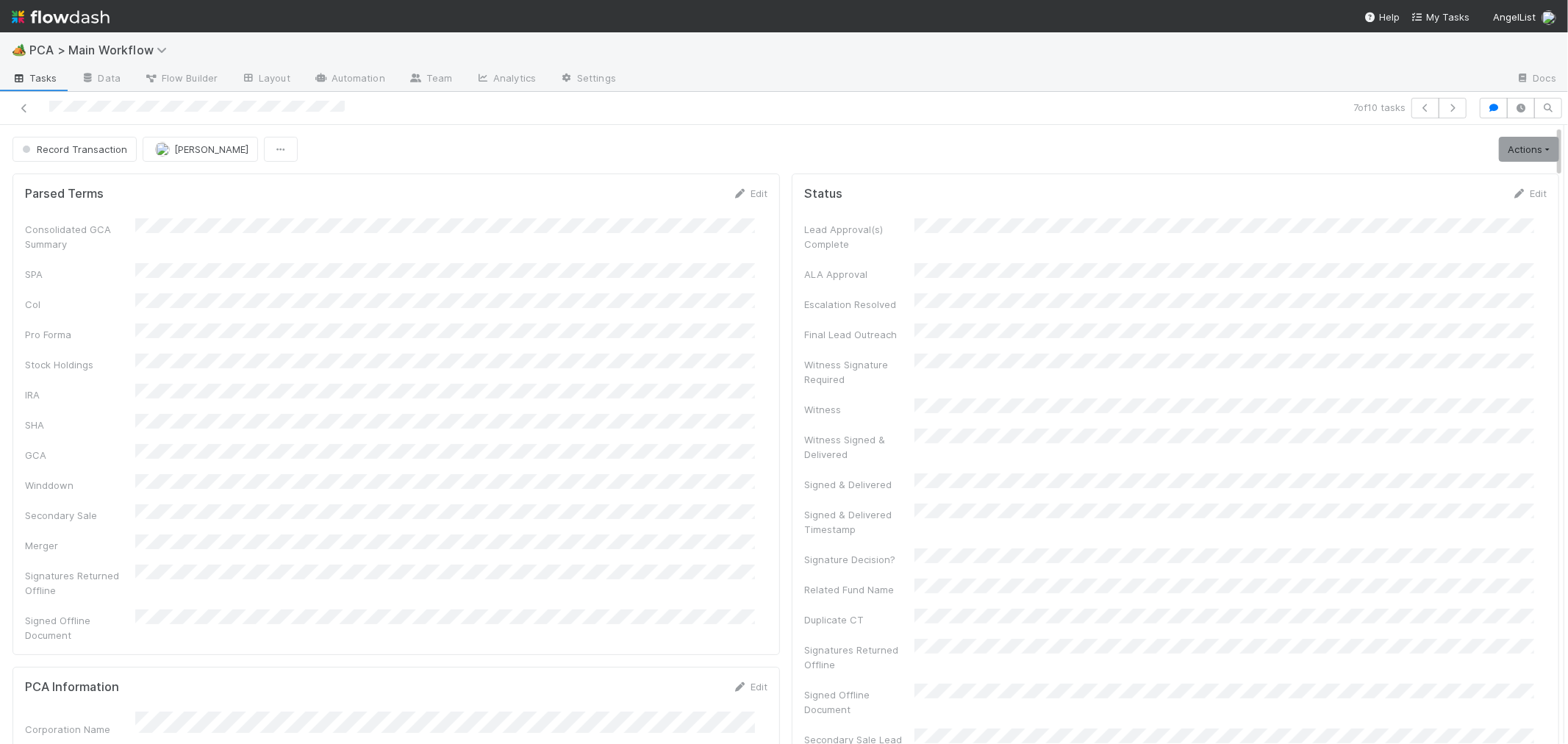
drag, startPoint x: 603, startPoint y: 481, endPoint x: 494, endPoint y: 443, distance: 115.4
click at [494, 443] on div "Consolidated GCA Summary SPA CoI Pro Forma Stock Holdings IRA SHA GCA Winddown …" at bounding box center [396, 430] width 742 height 424
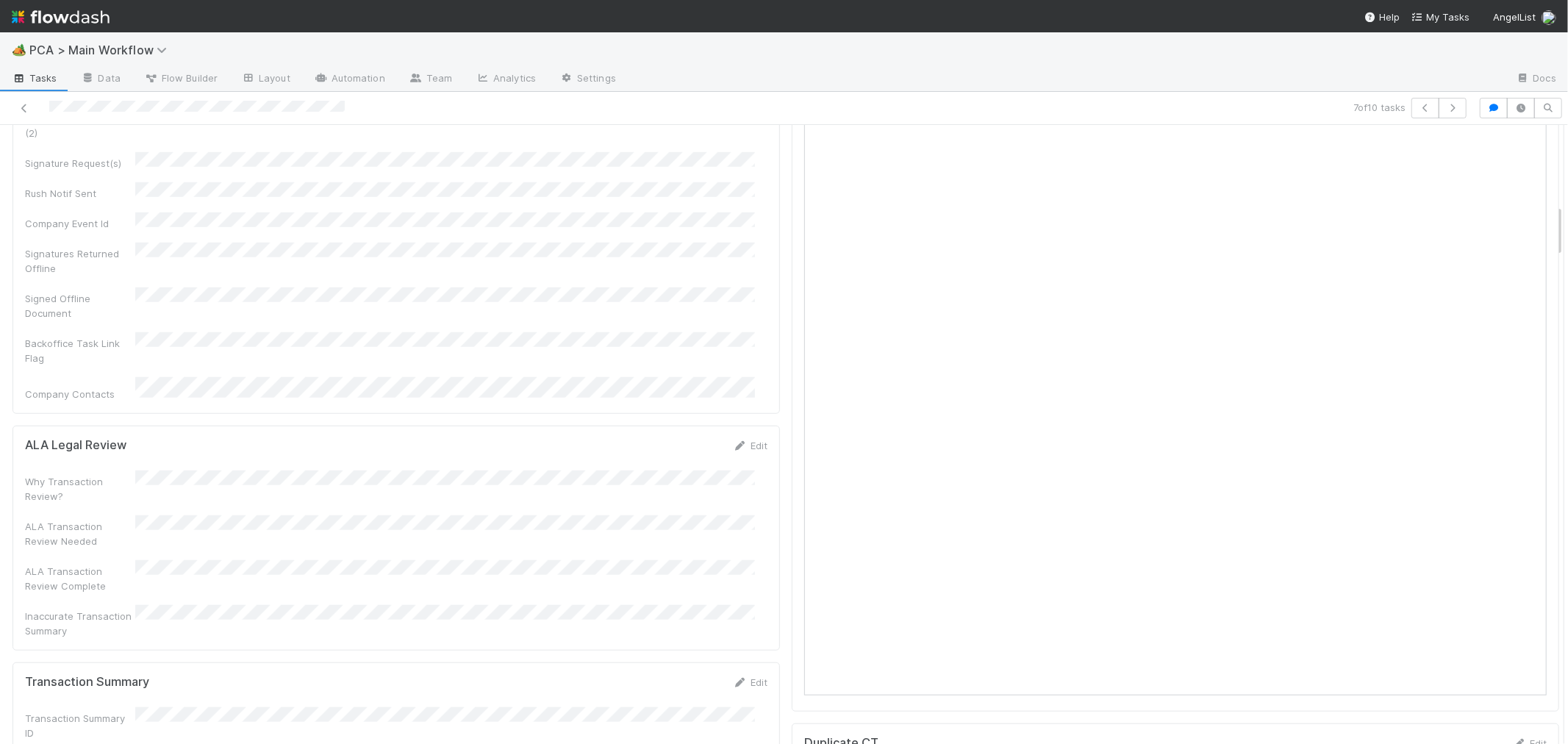
scroll to position [980, 0]
drag, startPoint x: 737, startPoint y: 510, endPoint x: 547, endPoint y: 507, distance: 190.0
click at [737, 653] on link "Edit" at bounding box center [749, 658] width 34 height 11
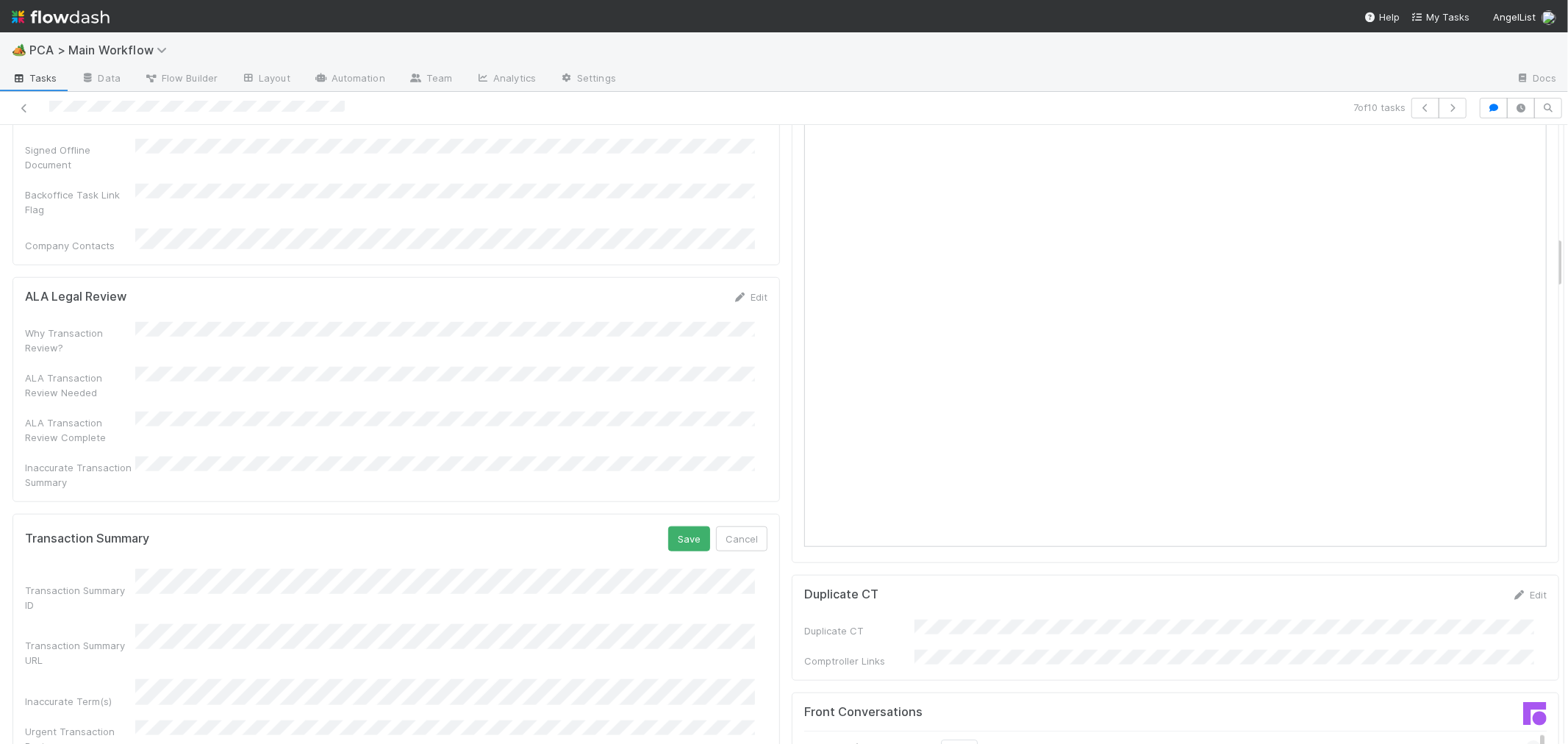
scroll to position [1306, 0]
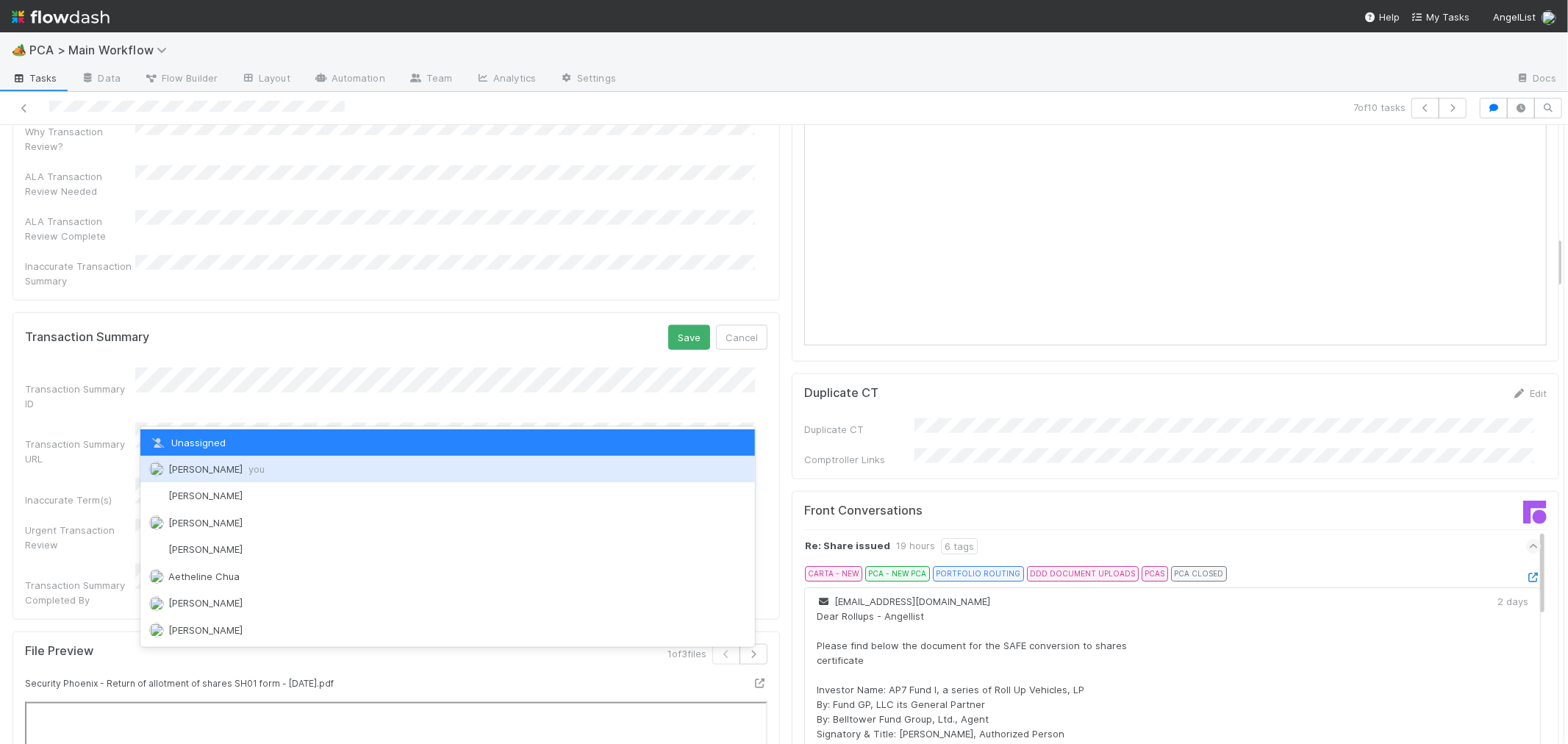
click at [181, 456] on div "Roselyn de Villa you" at bounding box center [448, 469] width 614 height 26
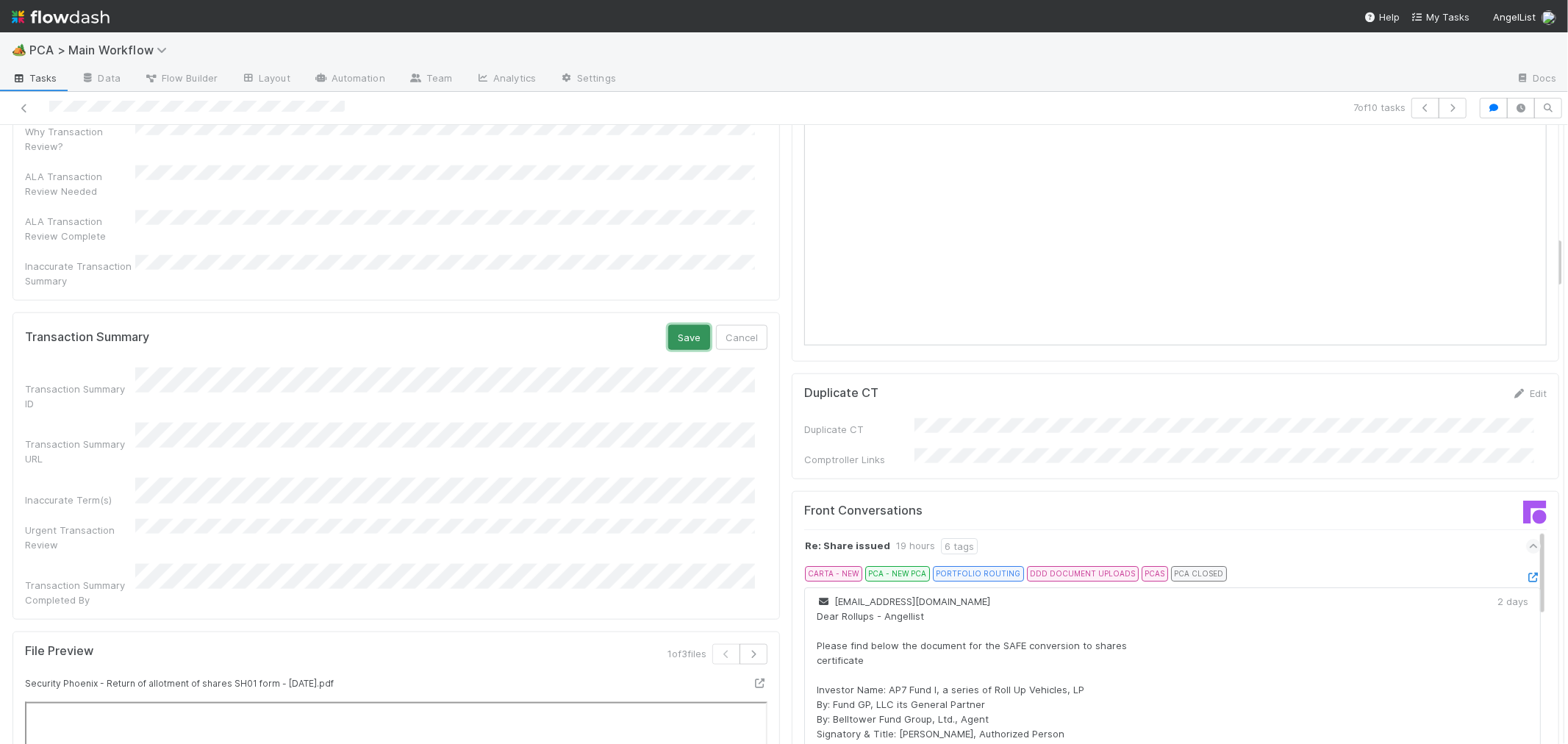
click at [678, 325] on button "Save" at bounding box center [689, 337] width 42 height 25
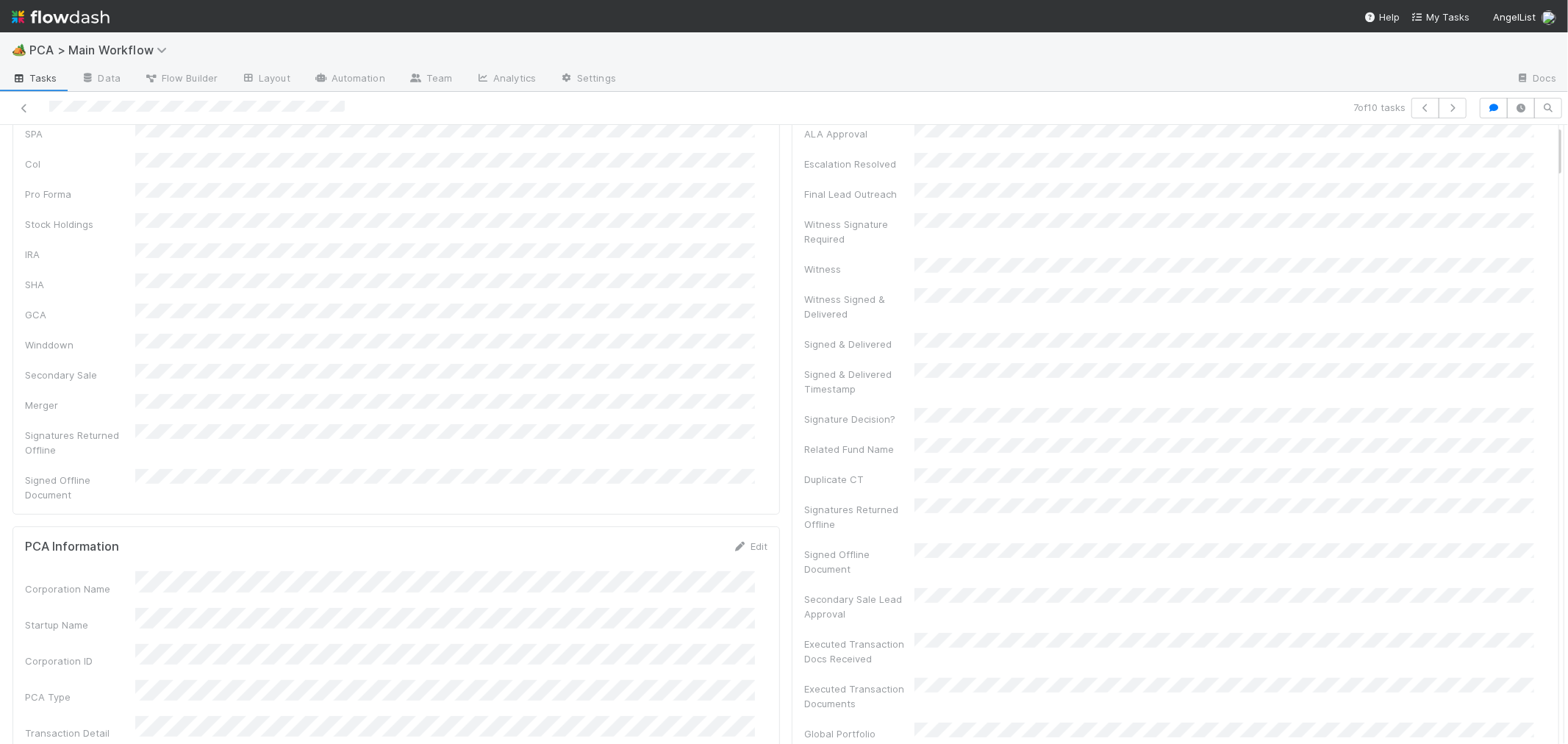
scroll to position [0, 0]
click at [1499, 158] on link "Actions" at bounding box center [1528, 149] width 61 height 25
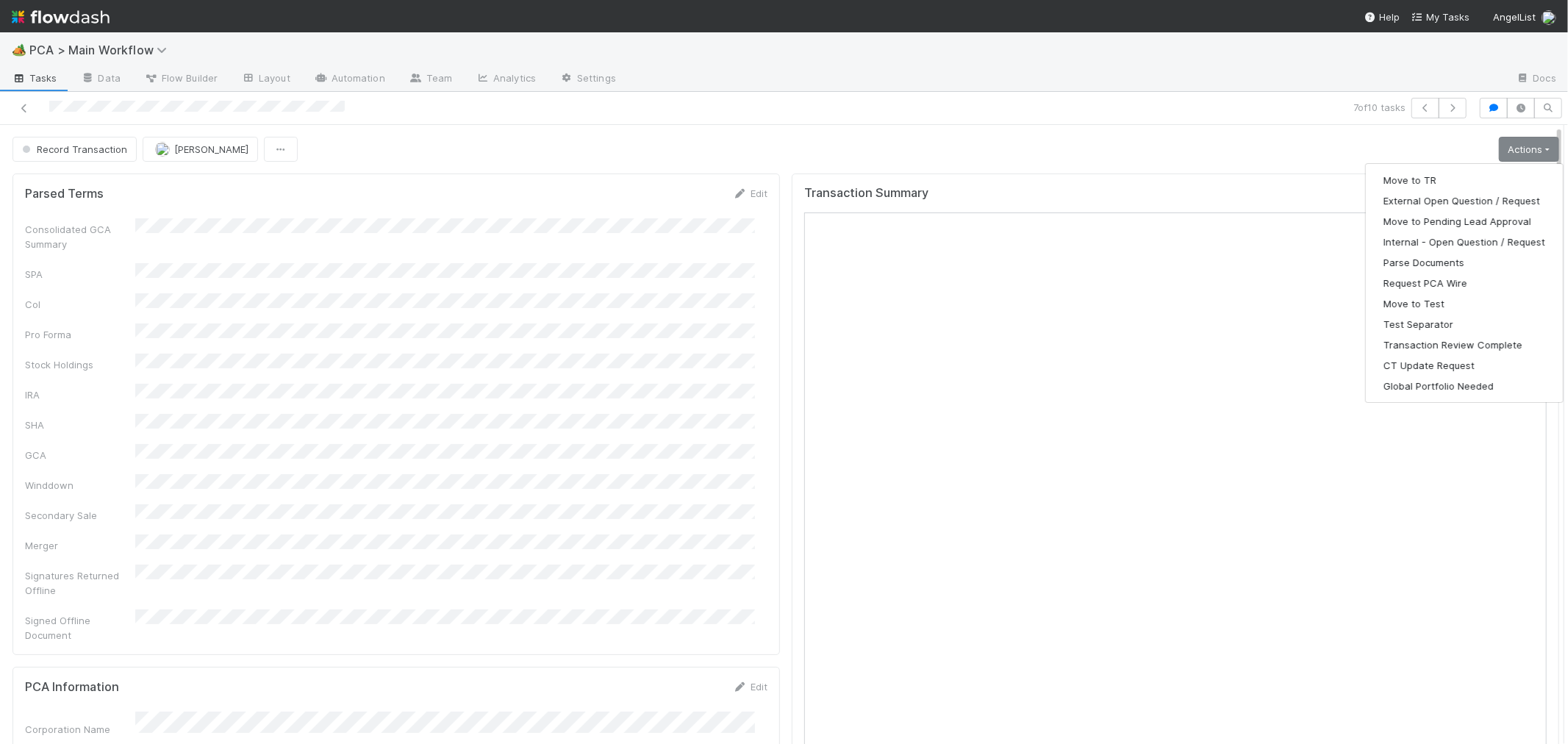
click at [791, 474] on div "Transaction Summary" at bounding box center [1175, 494] width 768 height 643
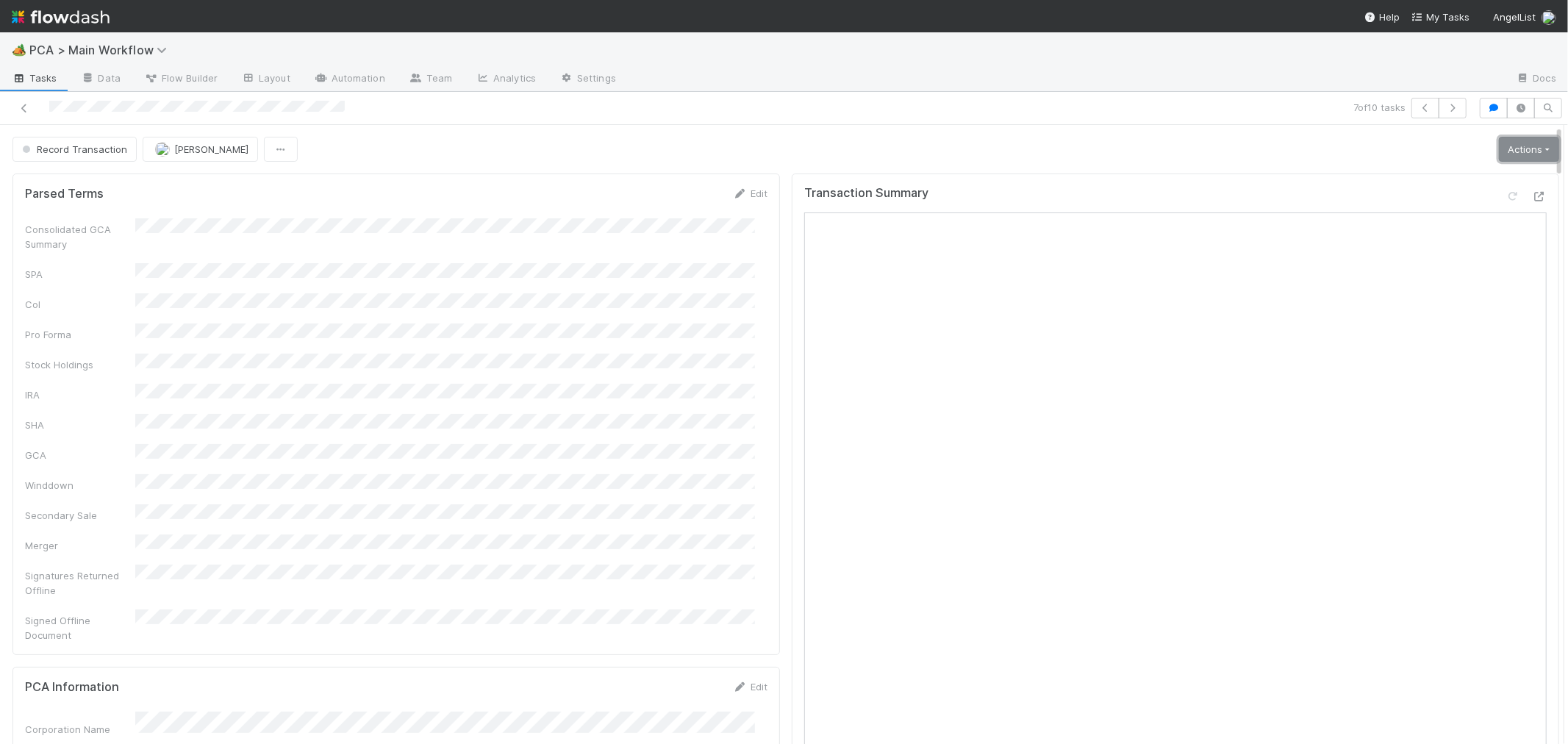
drag, startPoint x: 1512, startPoint y: 155, endPoint x: 1474, endPoint y: 179, distance: 44.9
click at [1512, 155] on link "Actions" at bounding box center [1528, 149] width 61 height 25
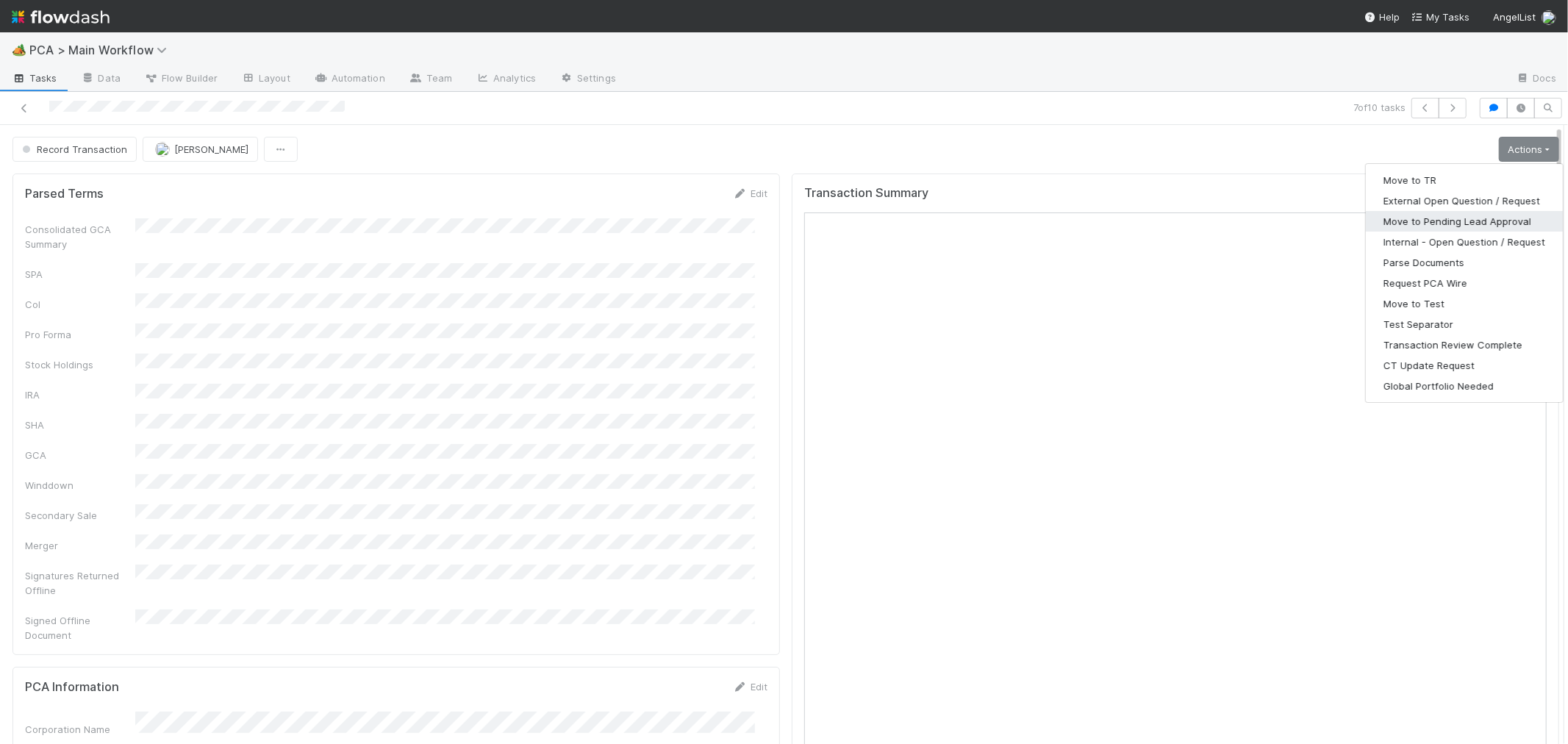
click at [1440, 226] on button "Move to Pending Lead Approval" at bounding box center [1464, 221] width 197 height 20
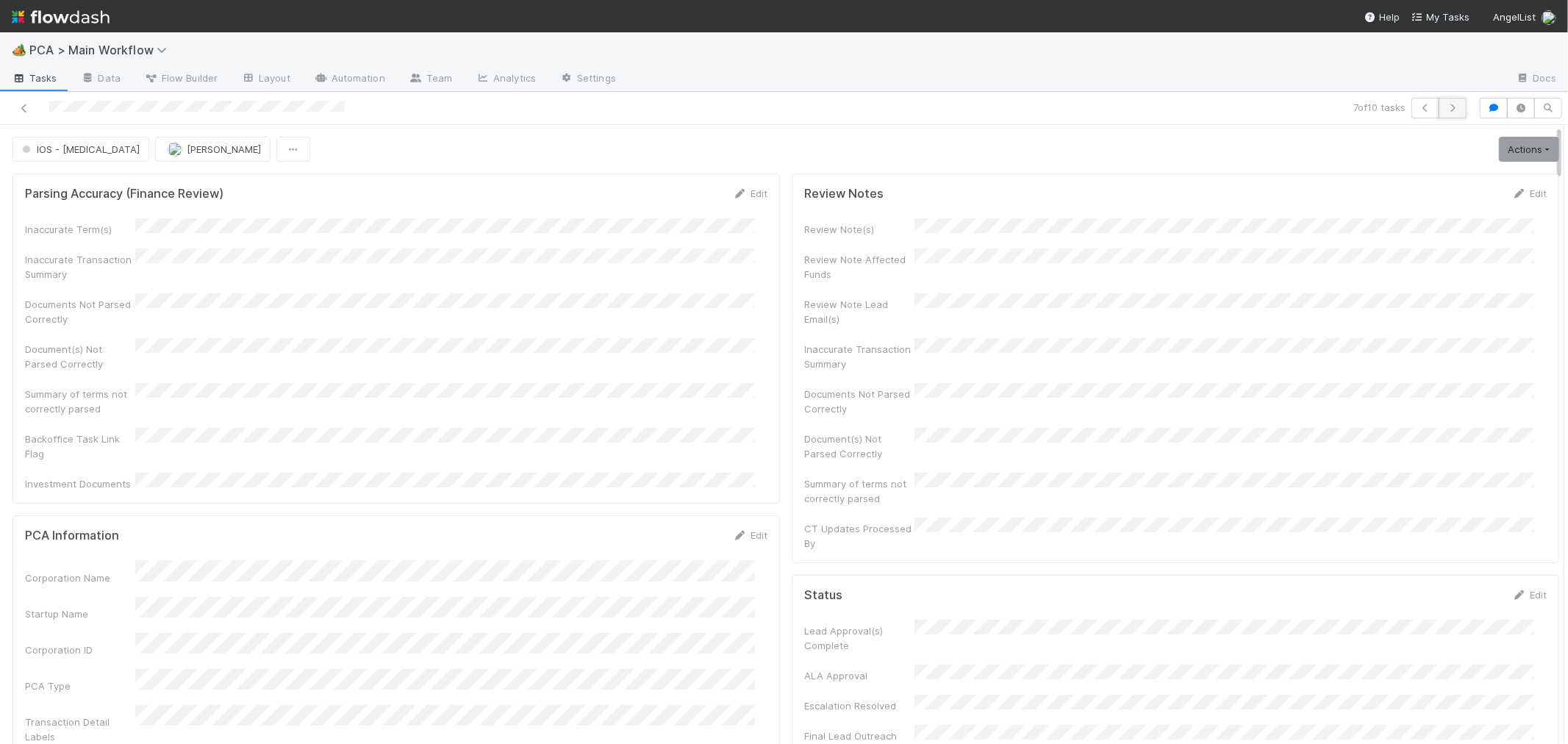
click at [1439, 115] on button "button" at bounding box center [1453, 107] width 28 height 20
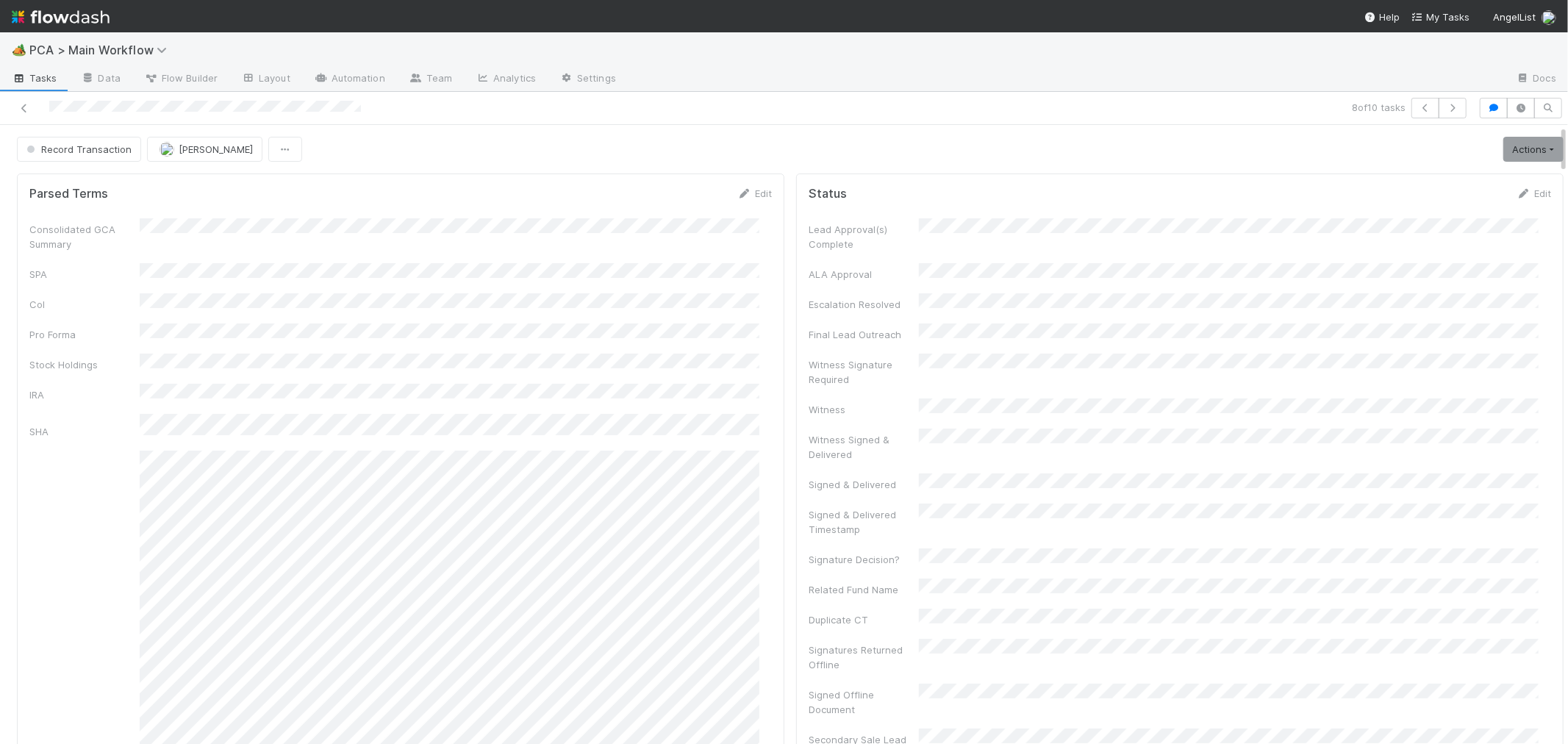
click at [718, 303] on div "Consolidated GCA Summary SPA CoI Pro Forma Stock Holdings IRA SHA GCA Winddown …" at bounding box center [400, 583] width 742 height 730
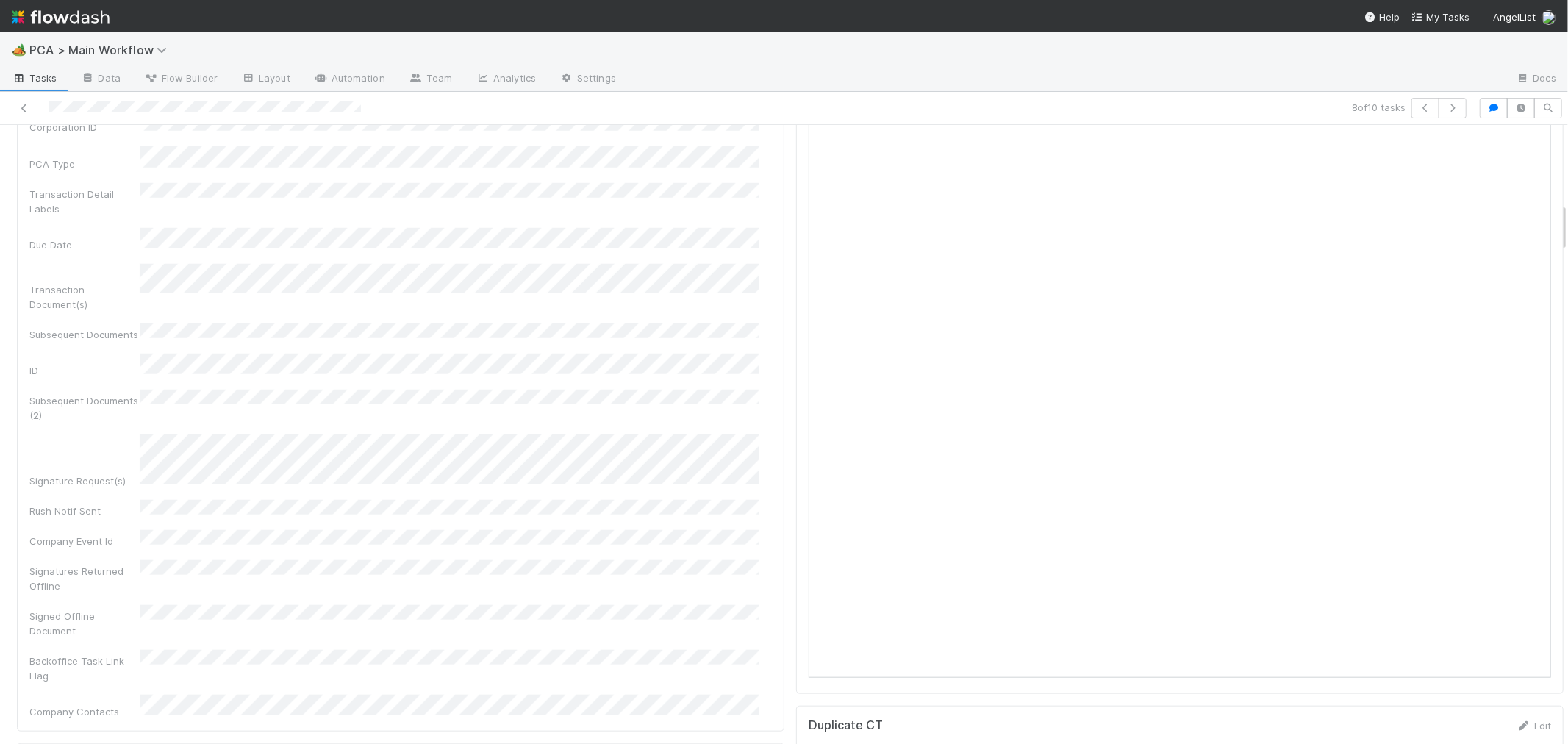
scroll to position [1061, 0]
click at [32, 101] on div at bounding box center [374, 107] width 736 height 20
click at [798, 637] on div "Duplicate CT Edit" at bounding box center [1179, 644] width 764 height 15
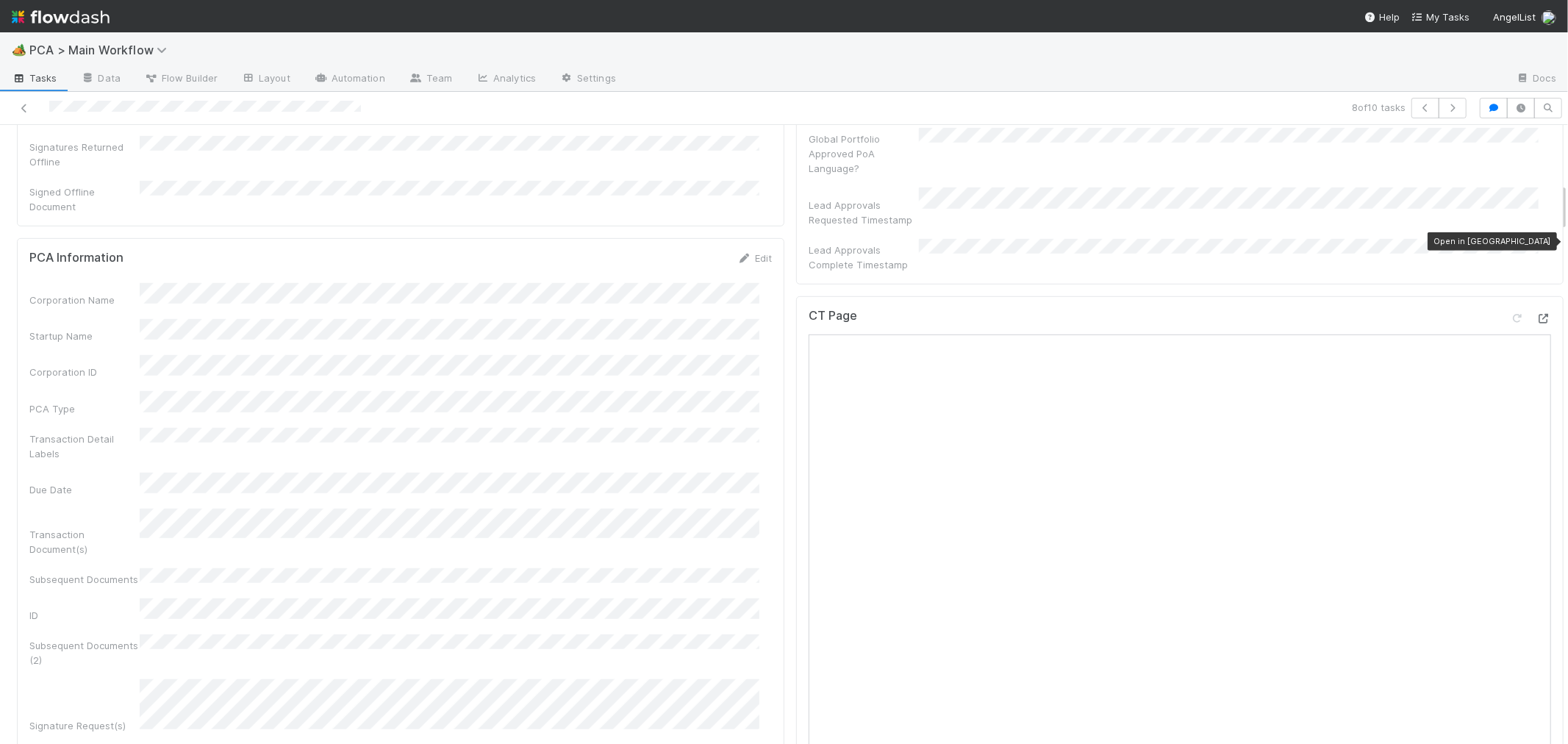
click at [1536, 314] on icon at bounding box center [1543, 318] width 15 height 10
click at [768, 365] on div "PCA Information Edit Corporation Name Startup Name Corporation ID PCA Type Tran…" at bounding box center [400, 608] width 768 height 739
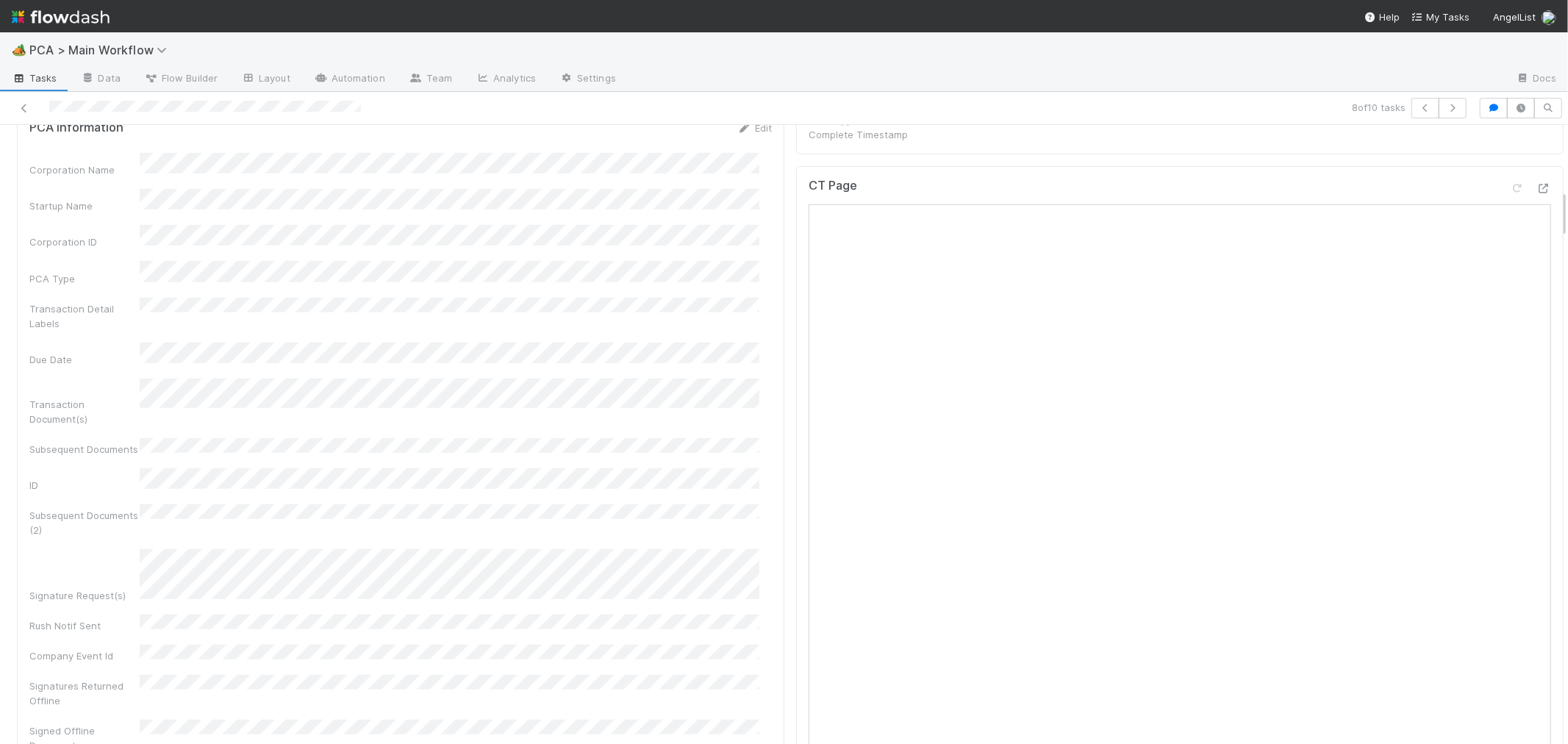
scroll to position [817, 0]
click at [1510, 232] on icon at bounding box center [1517, 237] width 15 height 10
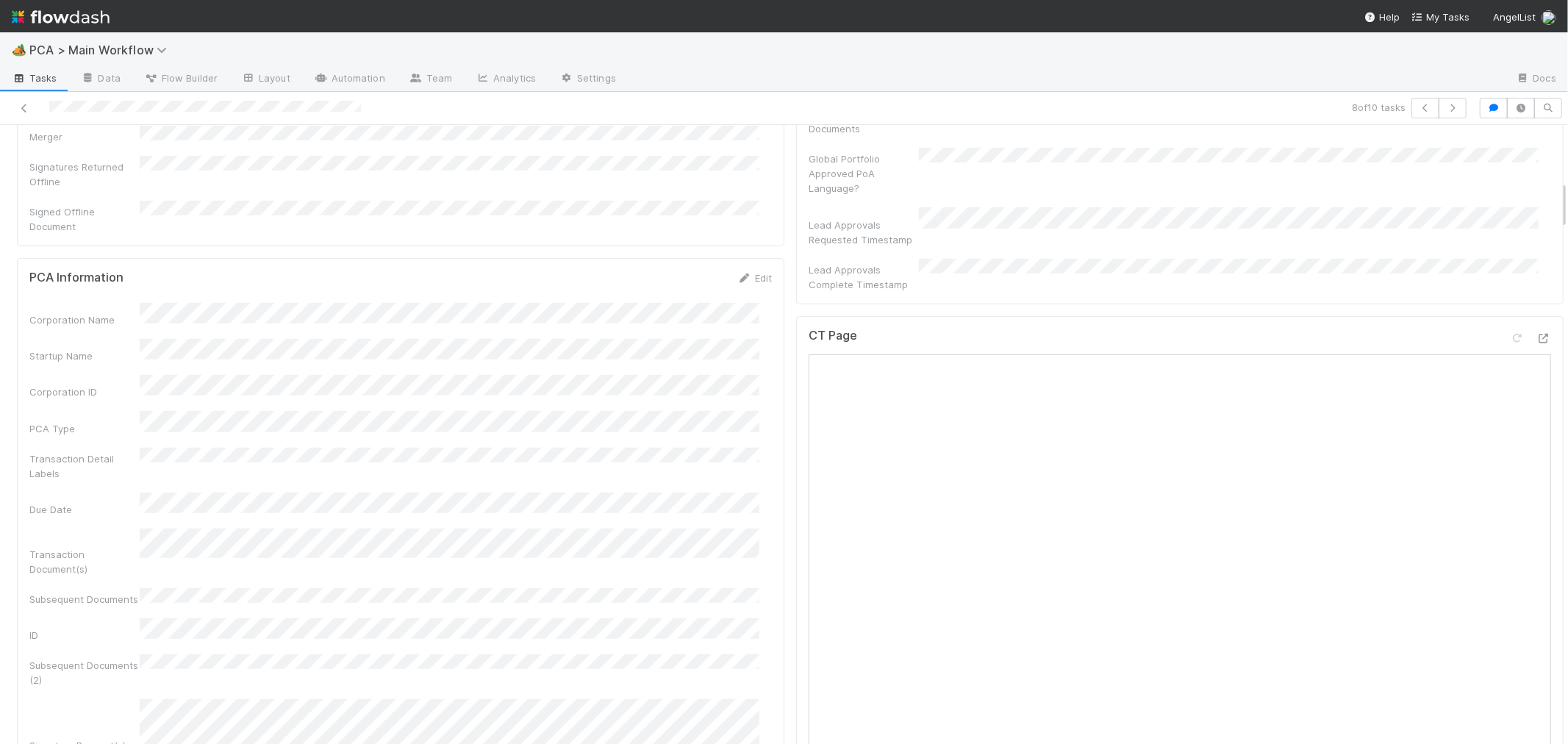
scroll to position [704, 0]
click at [1536, 345] on icon at bounding box center [1543, 349] width 15 height 10
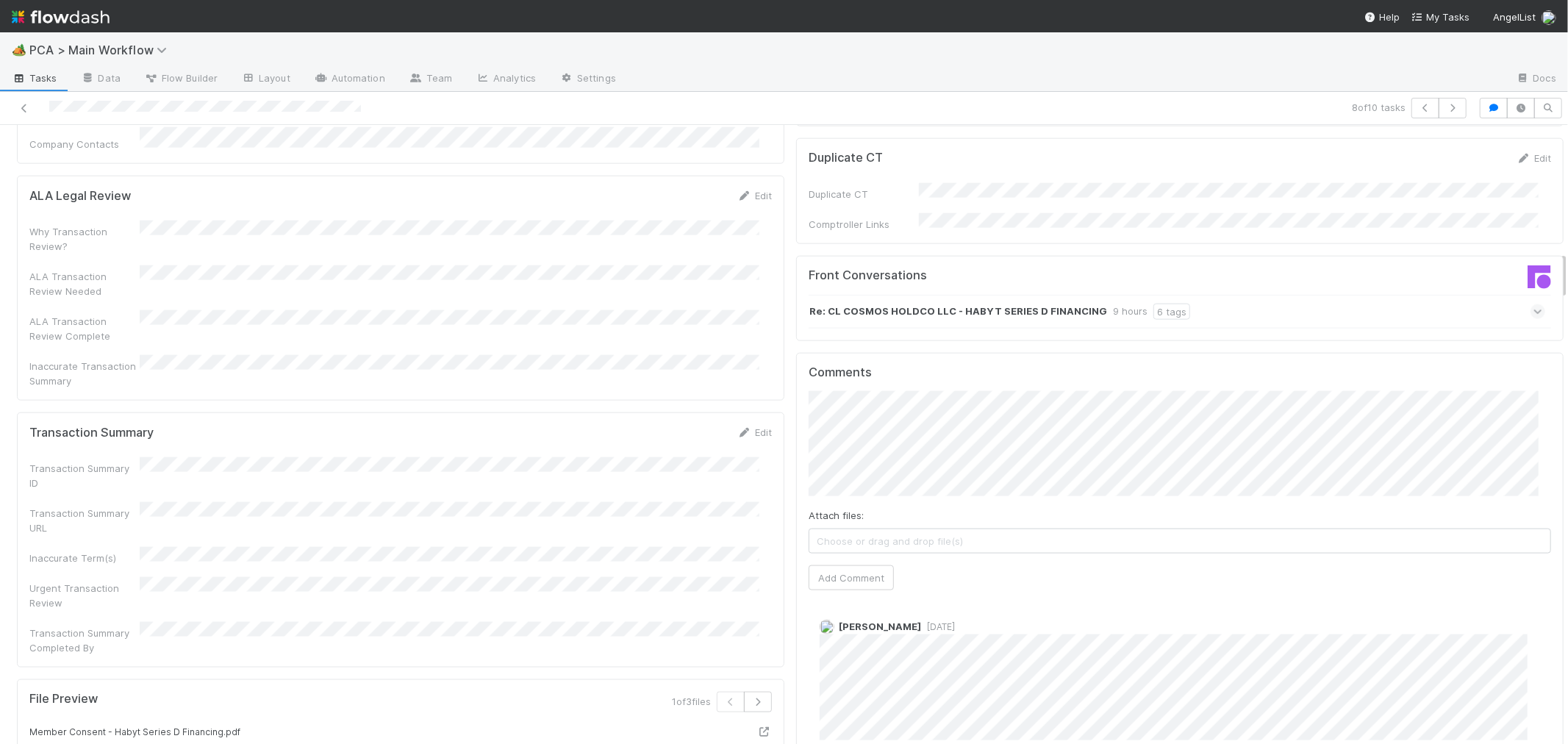
scroll to position [1603, 0]
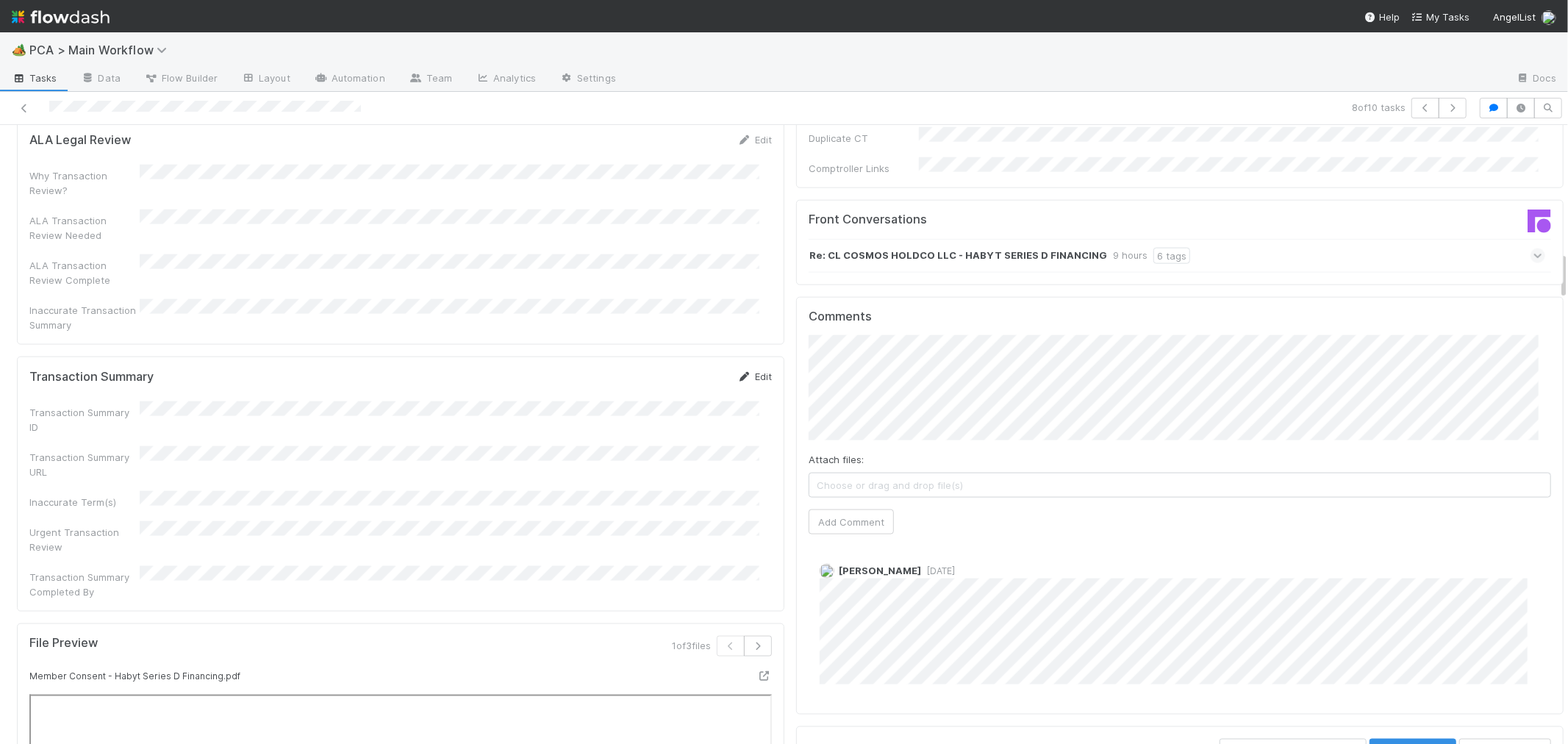
click at [737, 372] on icon at bounding box center [744, 376] width 15 height 10
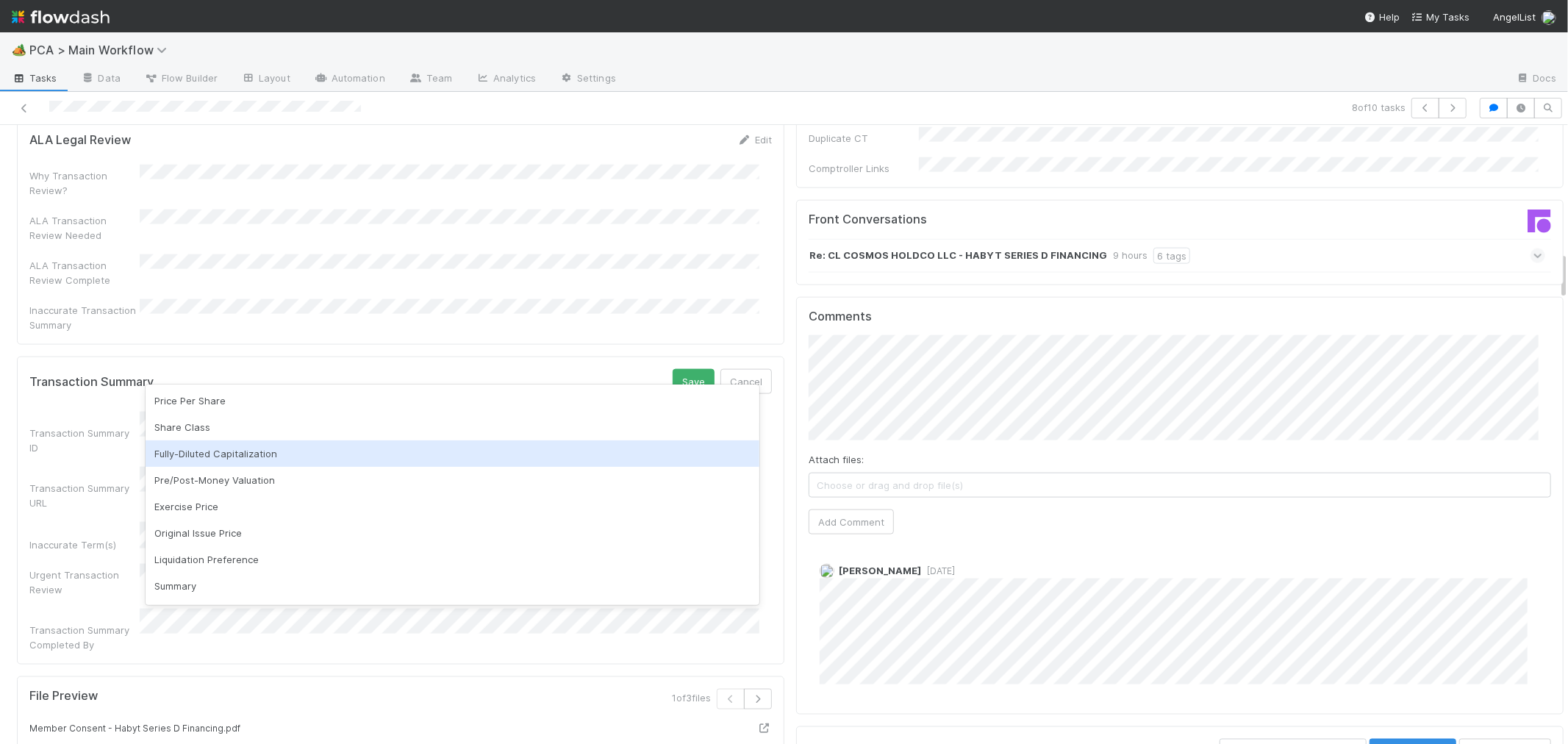
click at [132, 420] on div "Transaction Summary ID Transaction Summary URL Inaccurate Term(s) Urgent Transa…" at bounding box center [400, 531] width 742 height 239
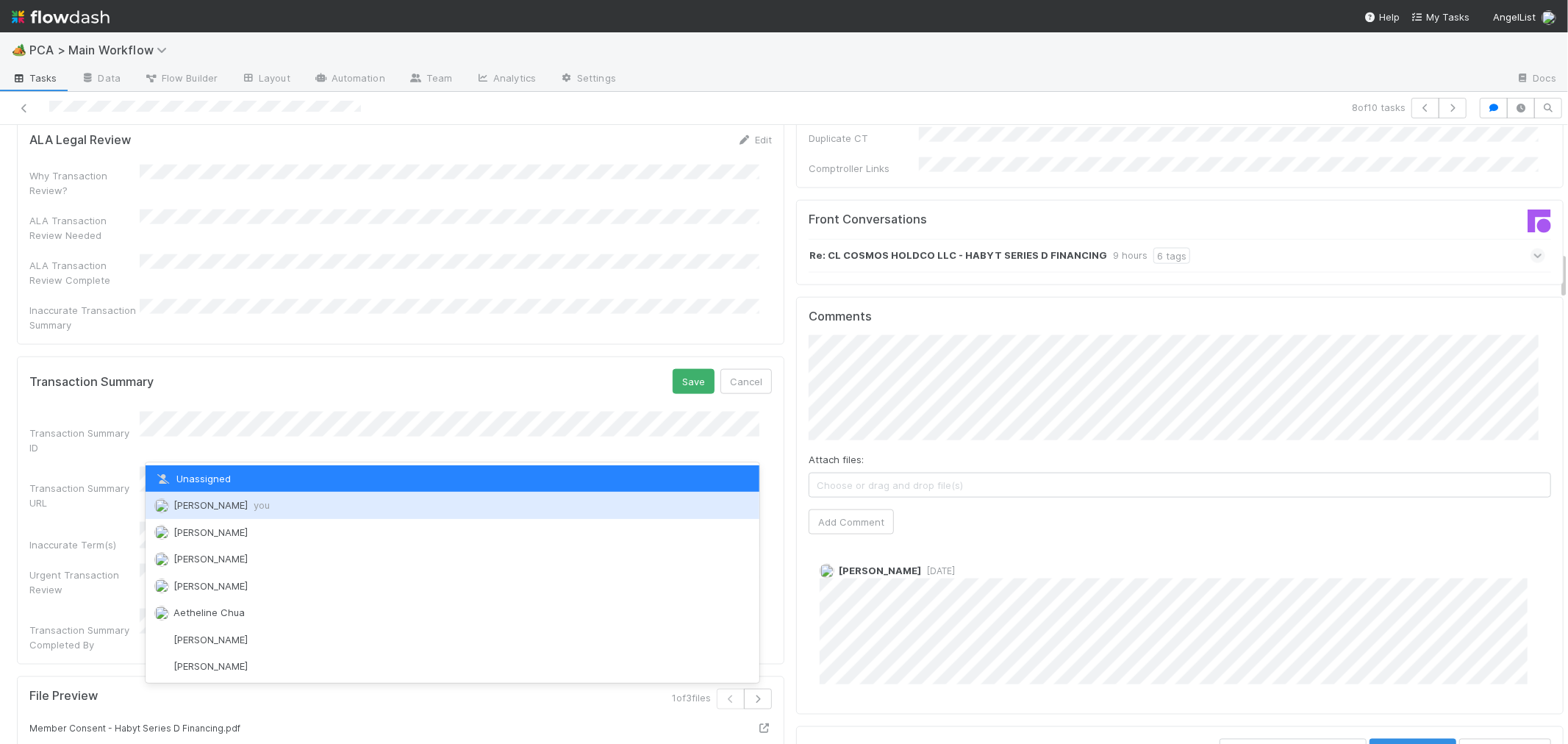
click at [212, 501] on span "Roselyn de Villa you" at bounding box center [221, 504] width 96 height 11
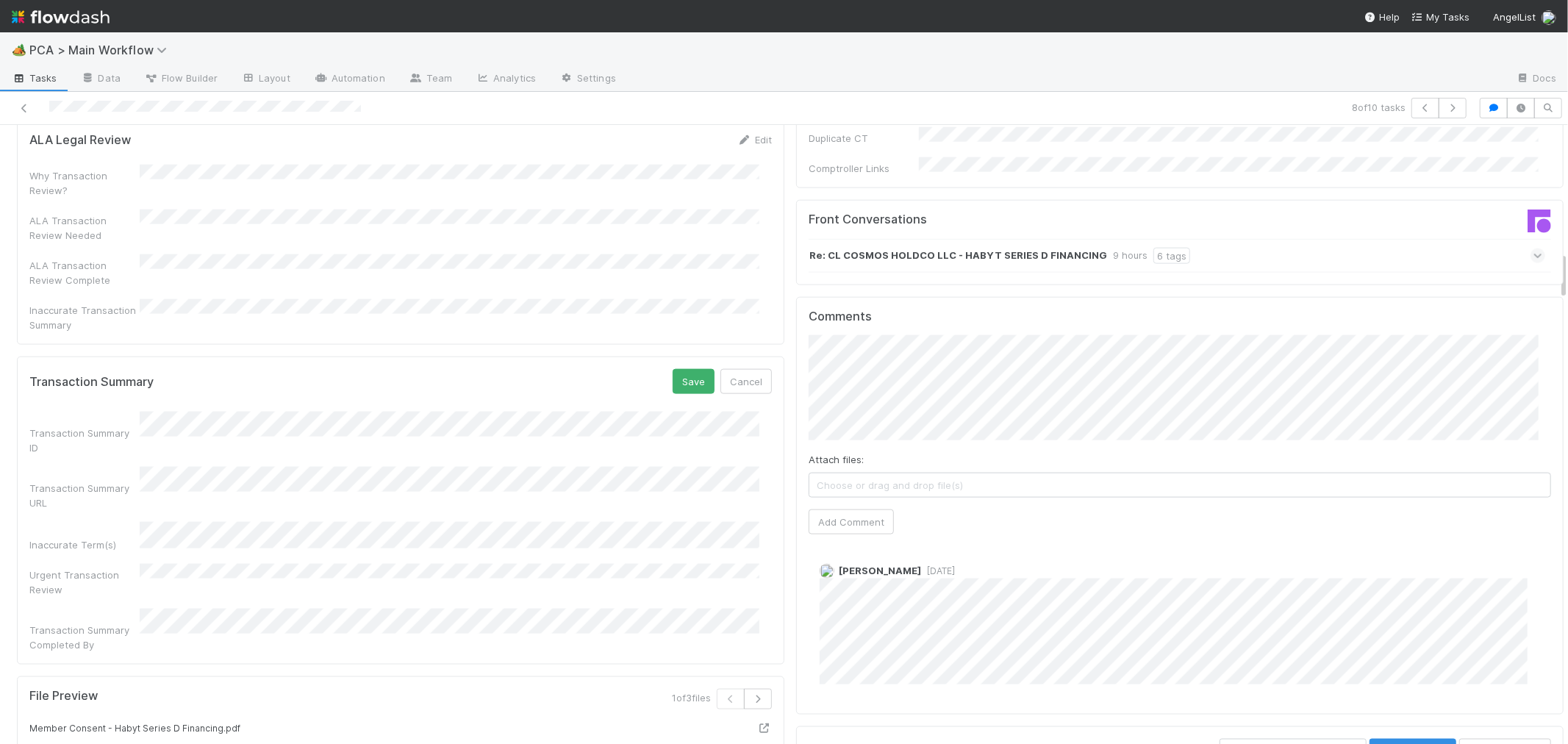
click at [678, 369] on button "Save" at bounding box center [694, 382] width 42 height 25
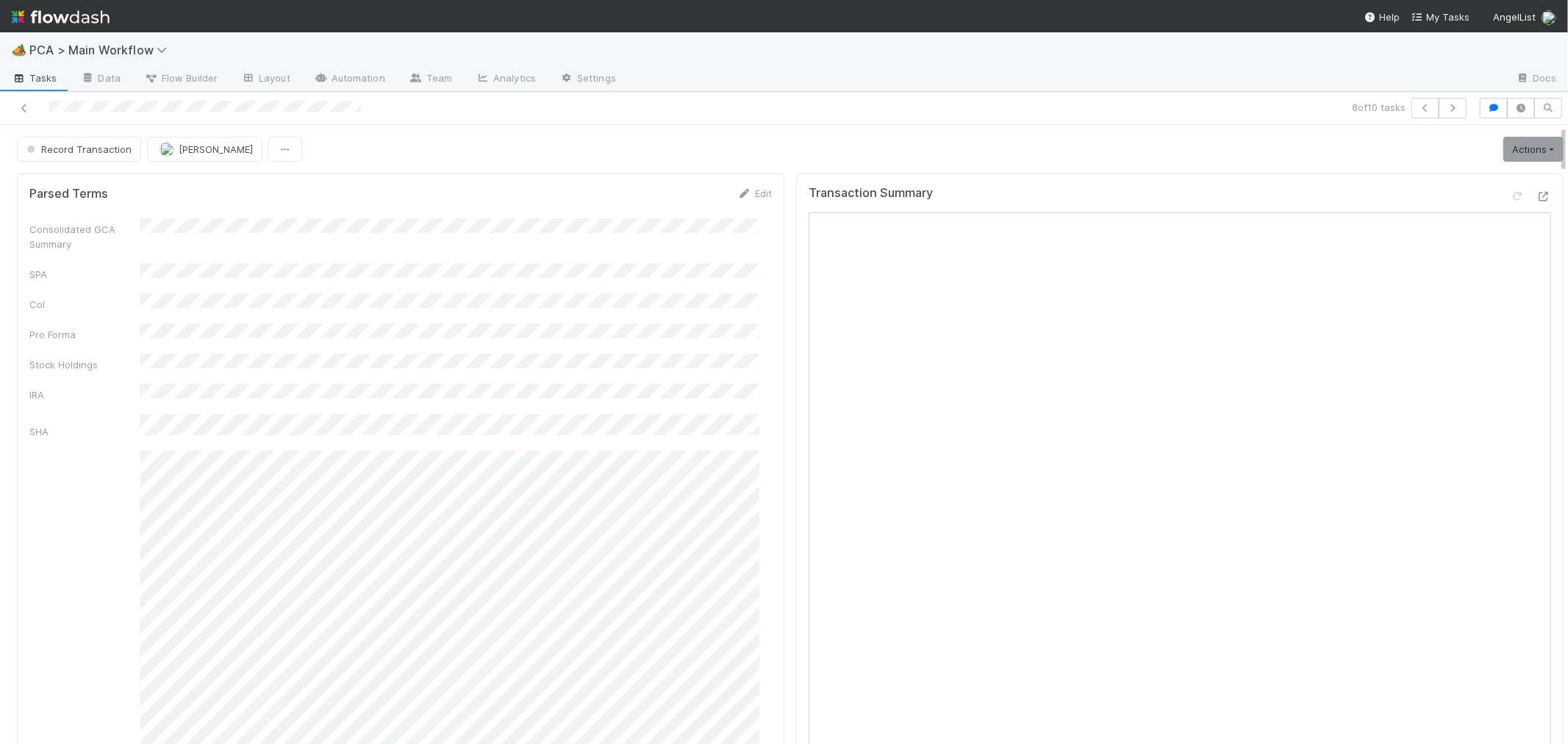
scroll to position [0, 0]
click at [1536, 193] on icon at bounding box center [1543, 196] width 15 height 10
click at [762, 393] on div "Parsed Terms Edit Consolidated GCA Summary SPA CoI Pro Forma Stock Holdings IRA…" at bounding box center [400, 566] width 768 height 787
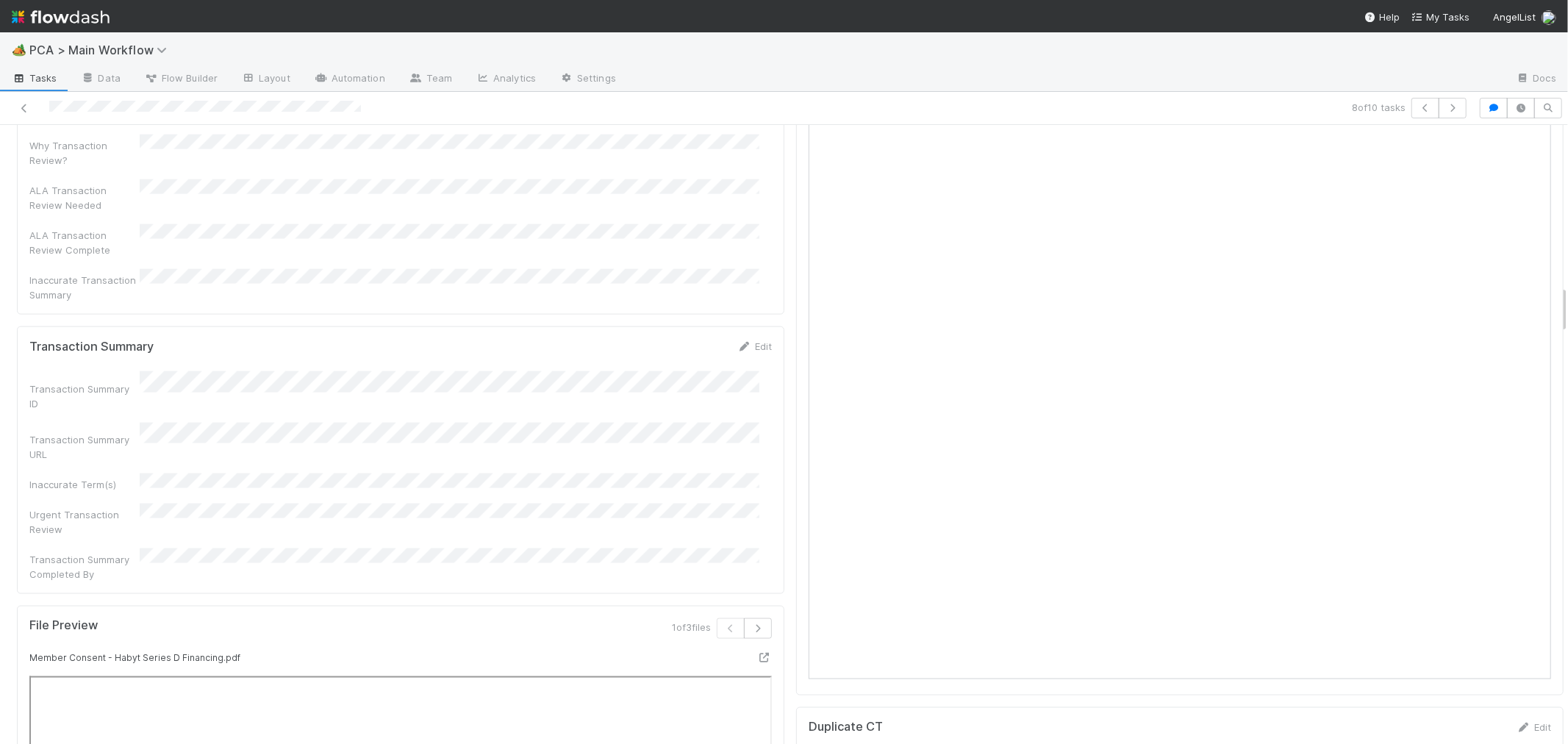
scroll to position [2041, 0]
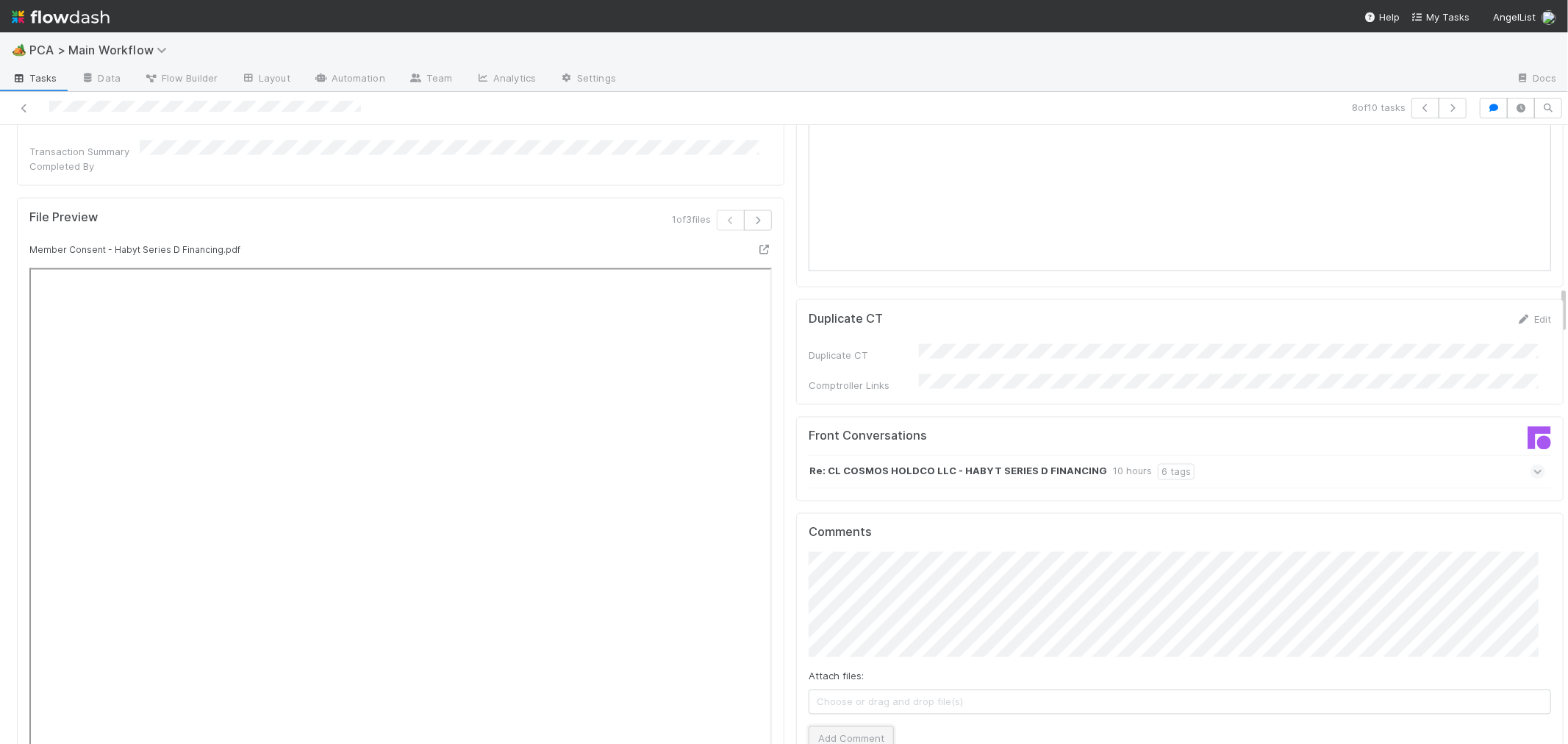
click at [853, 726] on button "Add Comment" at bounding box center [850, 739] width 85 height 25
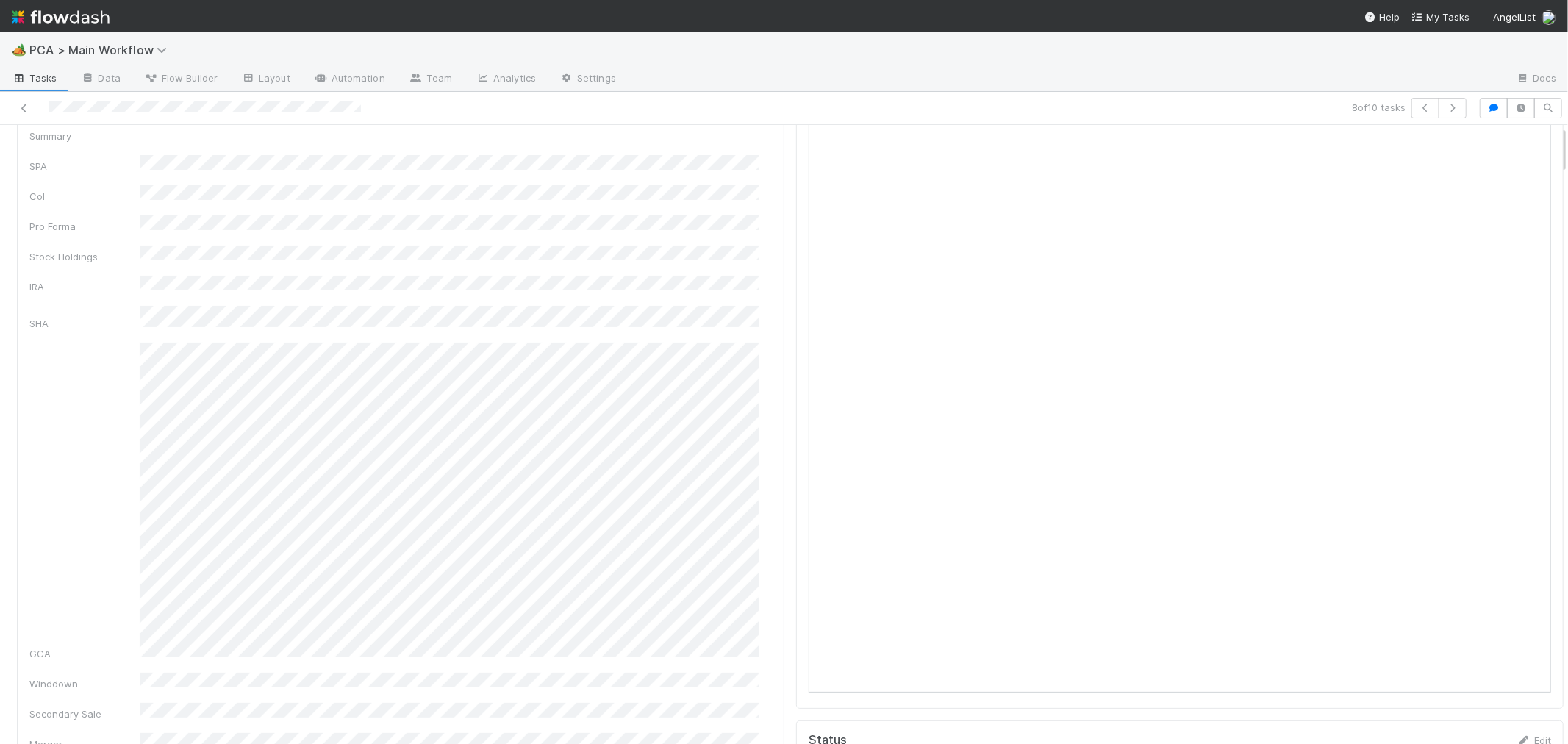
scroll to position [0, 0]
click at [106, 147] on span "Record Transaction" at bounding box center [77, 149] width 108 height 11
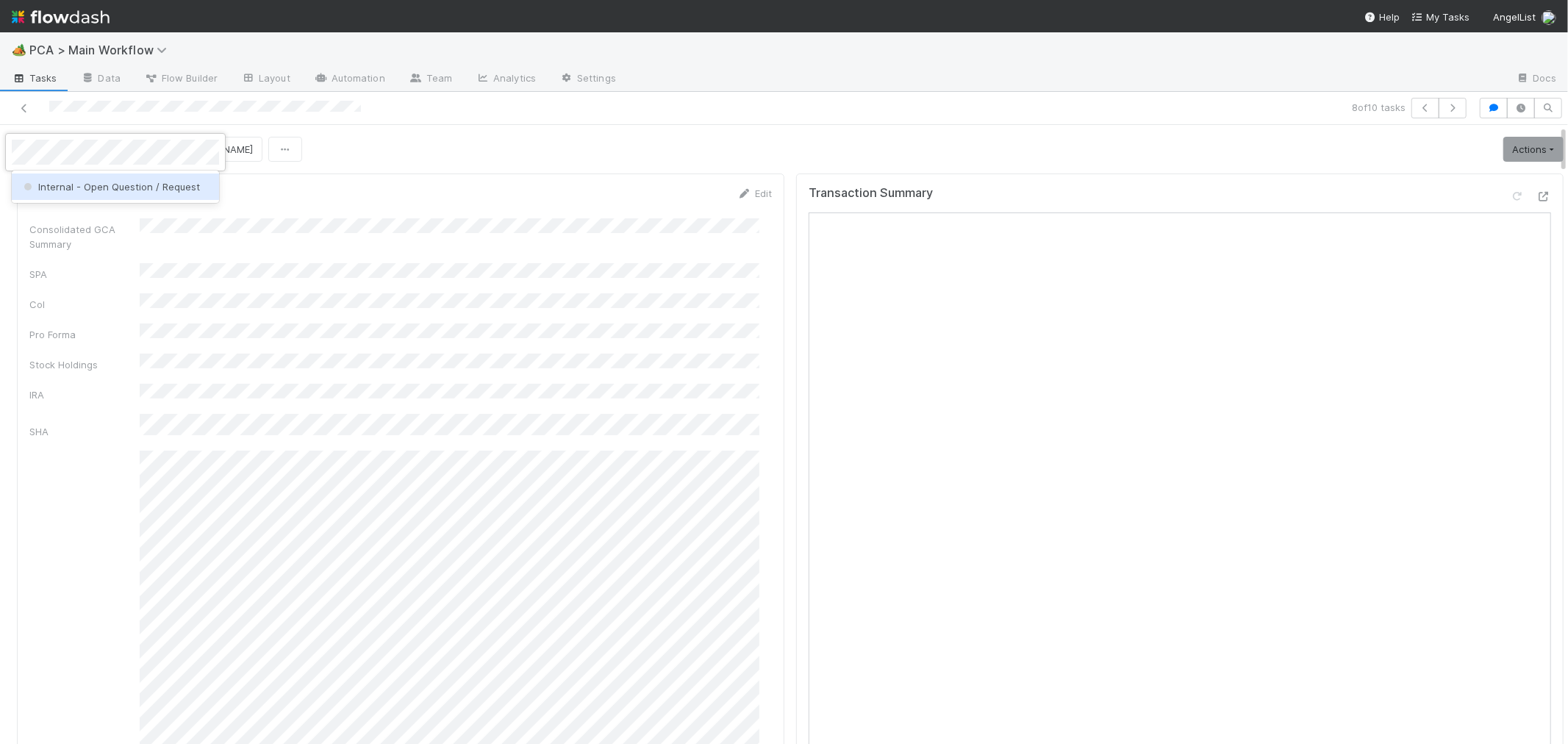
click at [78, 182] on span "Internal - Open Question / Request" at bounding box center [110, 186] width 179 height 11
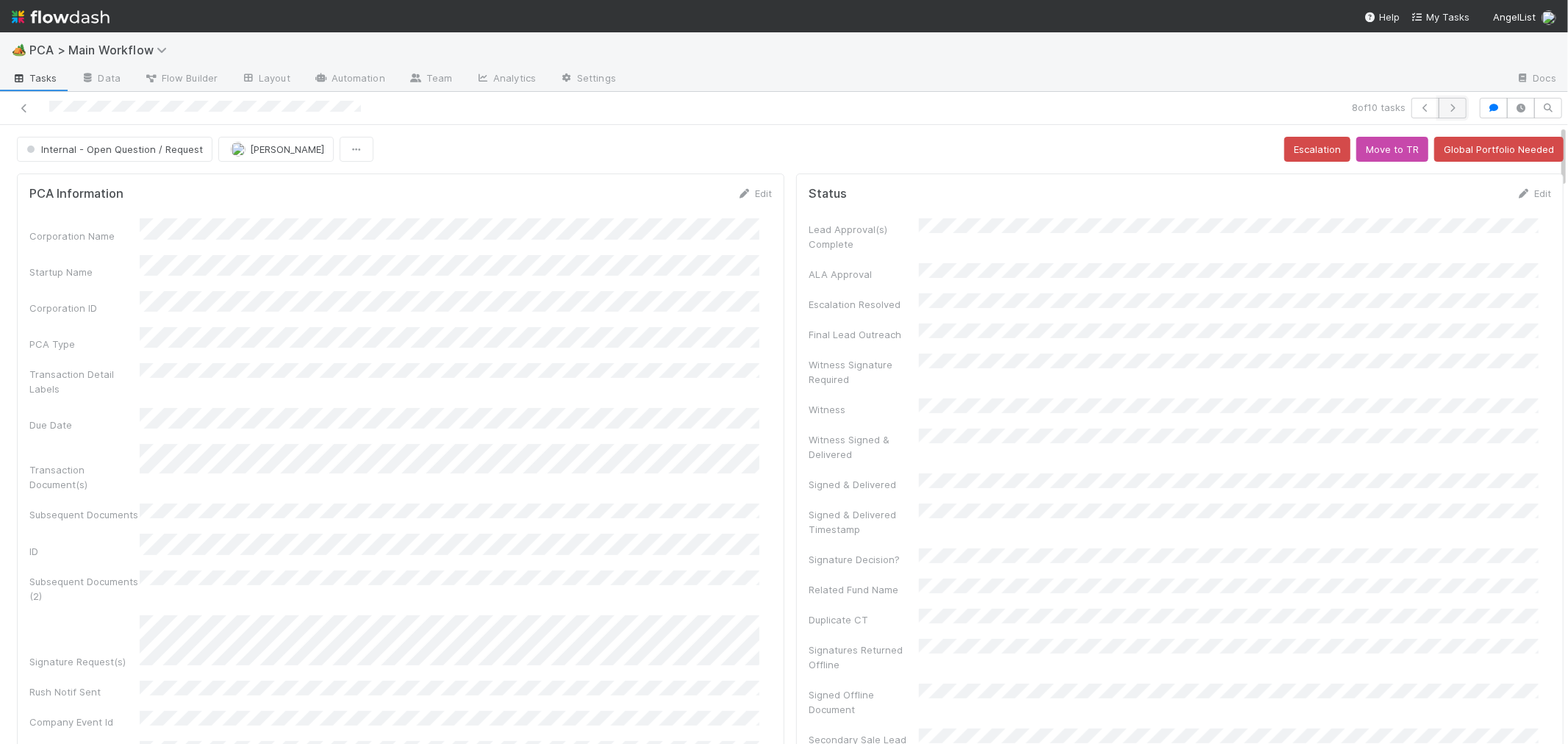
click at [1445, 108] on icon "button" at bounding box center [1452, 108] width 15 height 9
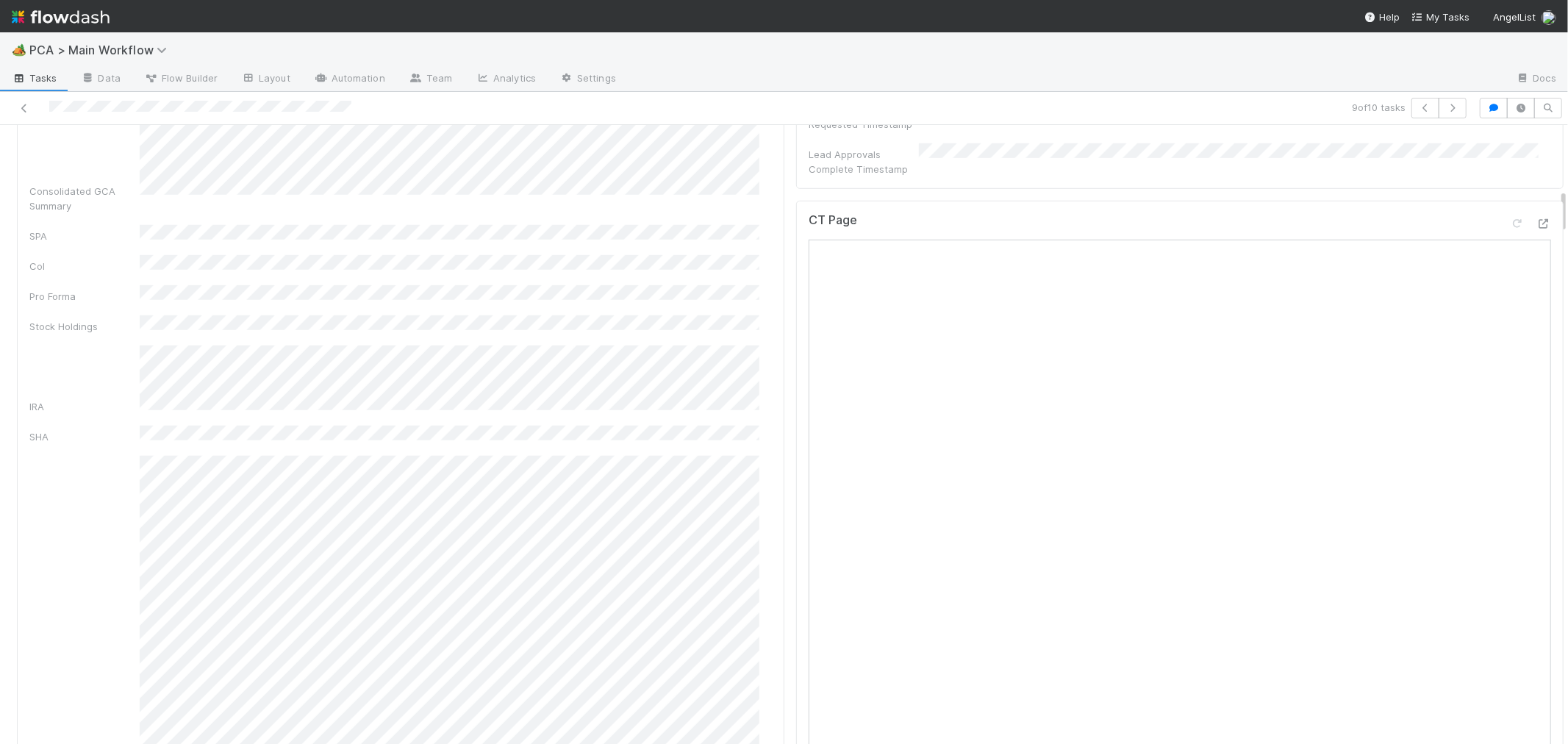
scroll to position [817, 0]
click at [1536, 226] on icon at bounding box center [1543, 230] width 15 height 10
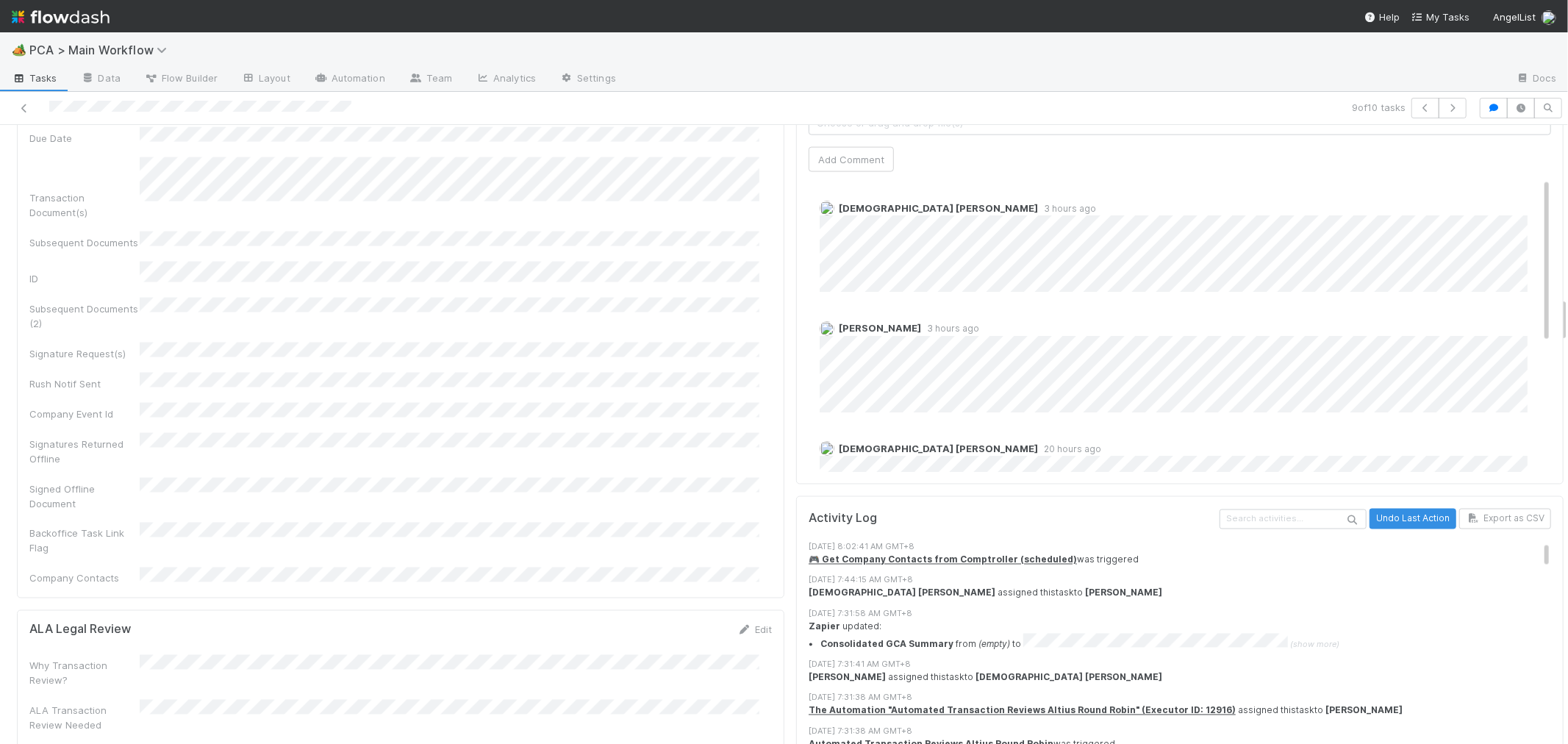
scroll to position [2368, 0]
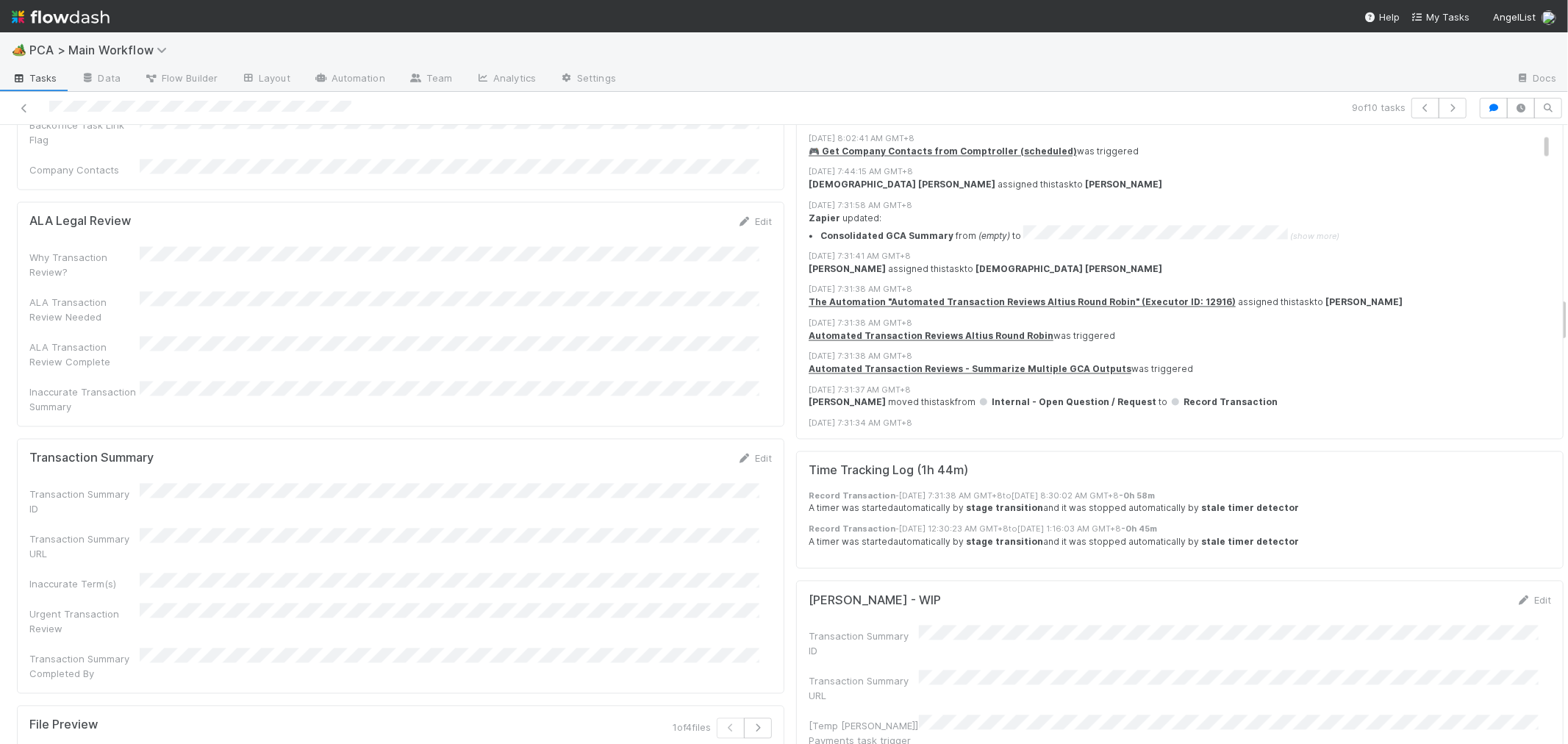
drag, startPoint x: 754, startPoint y: 297, endPoint x: 590, endPoint y: 325, distance: 166.4
click at [754, 452] on link "Edit" at bounding box center [754, 457] width 34 height 11
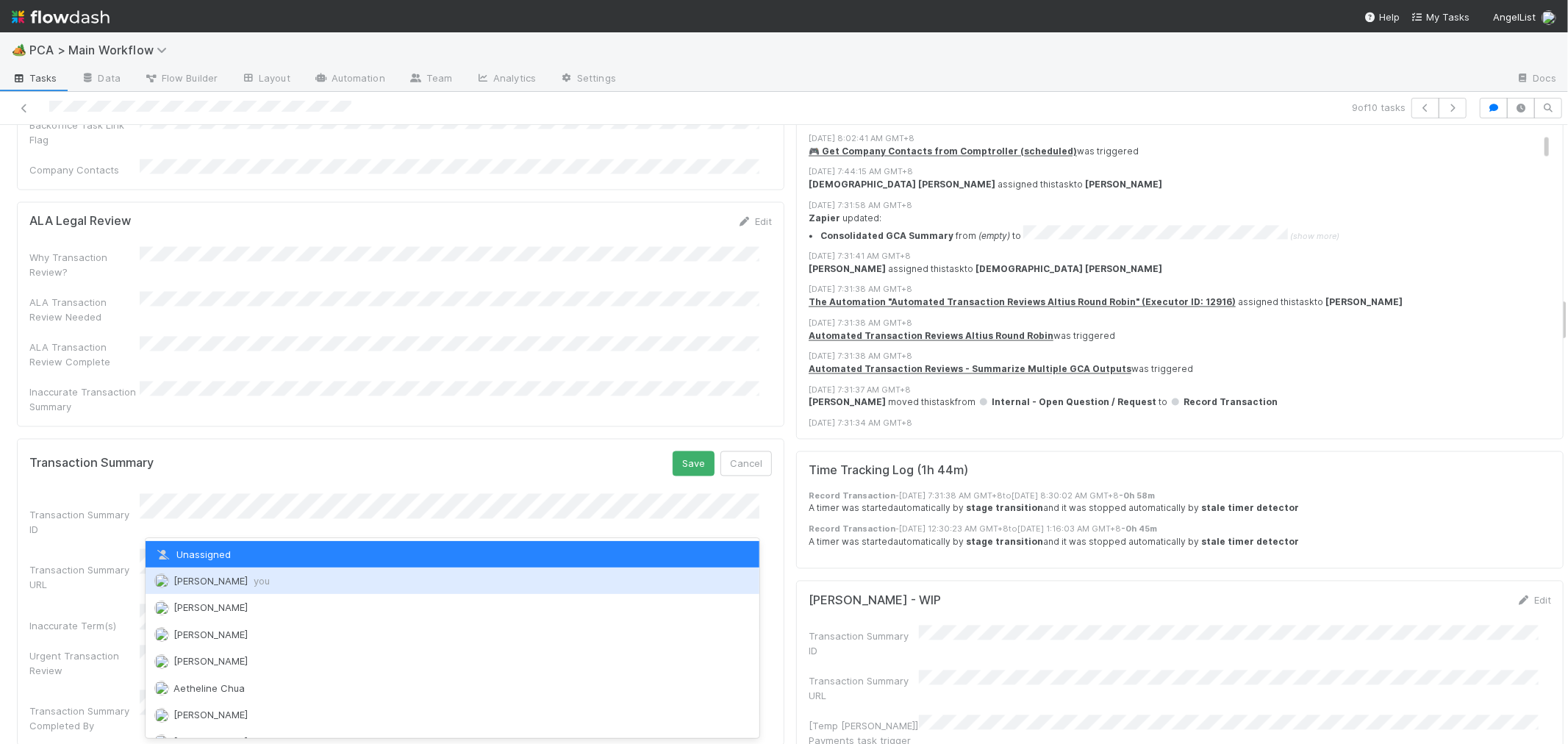
click at [231, 579] on span "Roselyn de Villa you" at bounding box center [221, 580] width 96 height 11
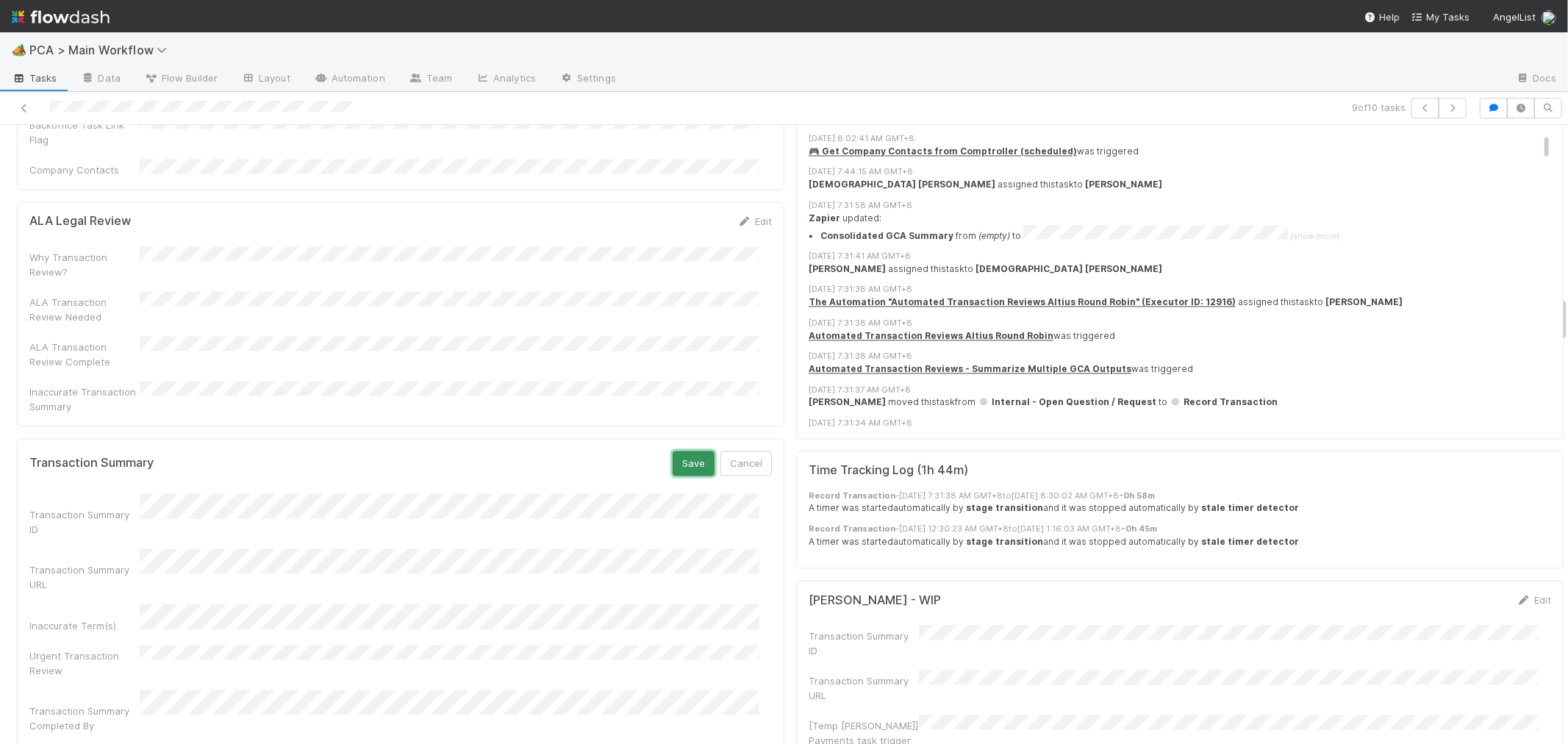
click at [678, 450] on button "Save" at bounding box center [694, 463] width 42 height 25
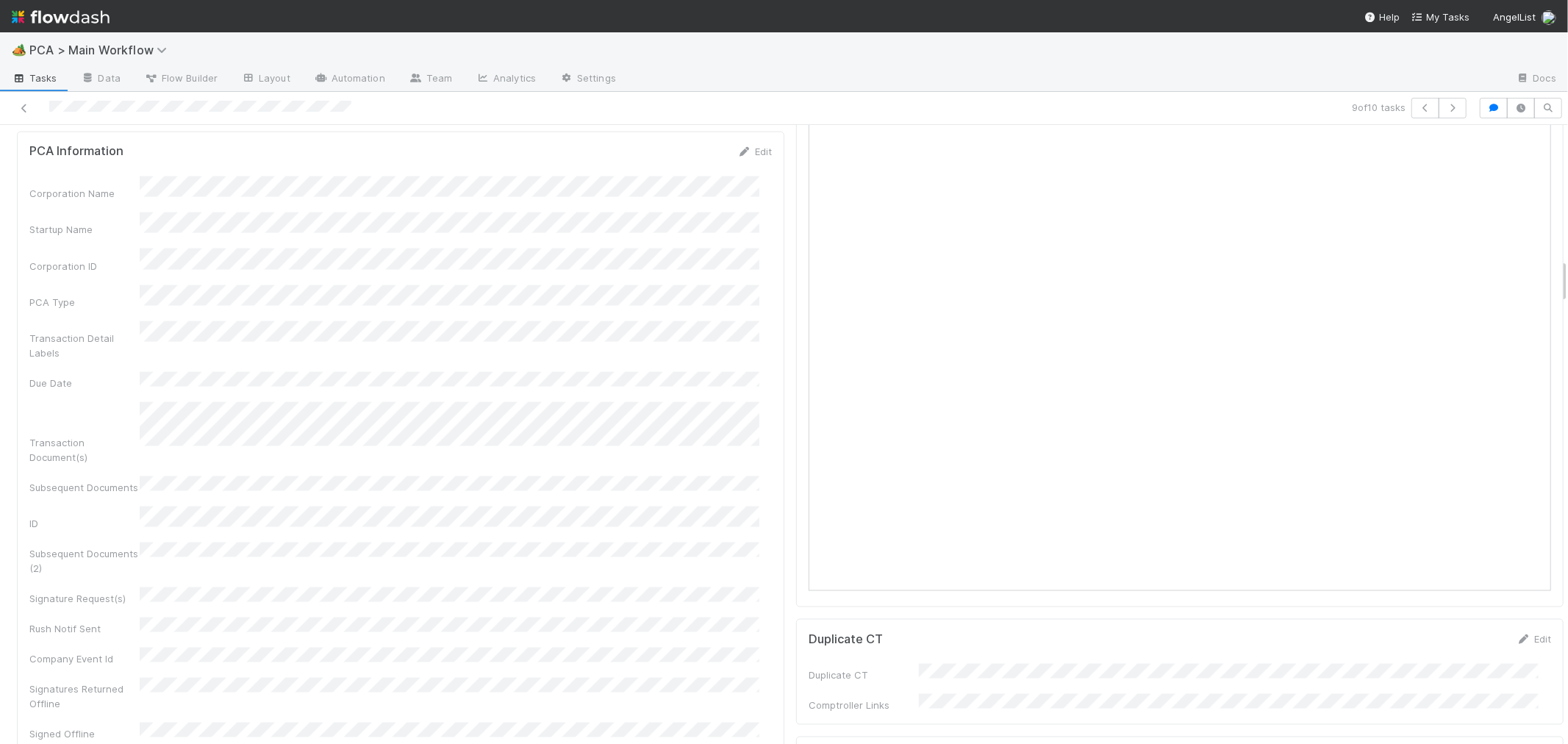
scroll to position [2123, 0]
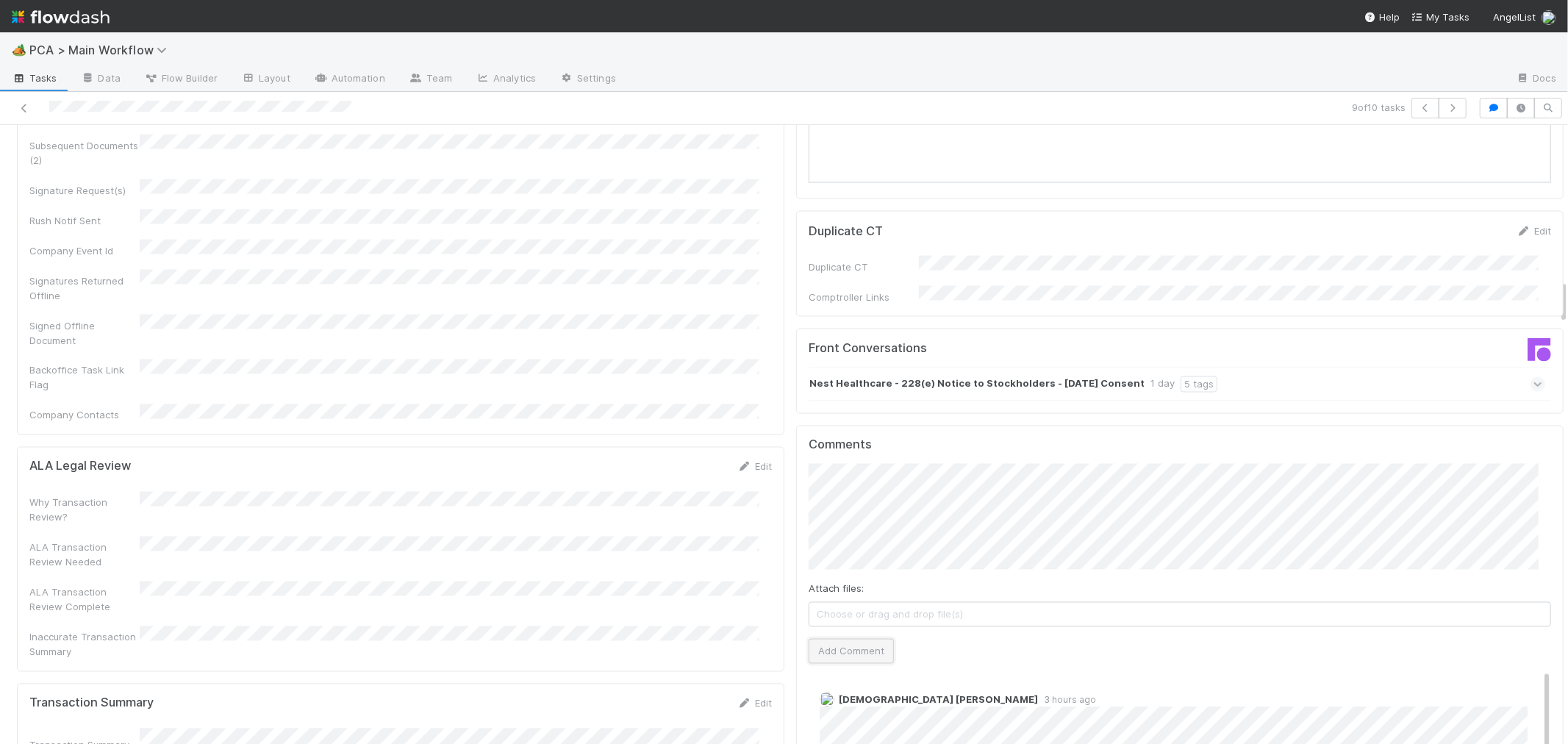
click at [839, 638] on button "Add Comment" at bounding box center [850, 651] width 85 height 25
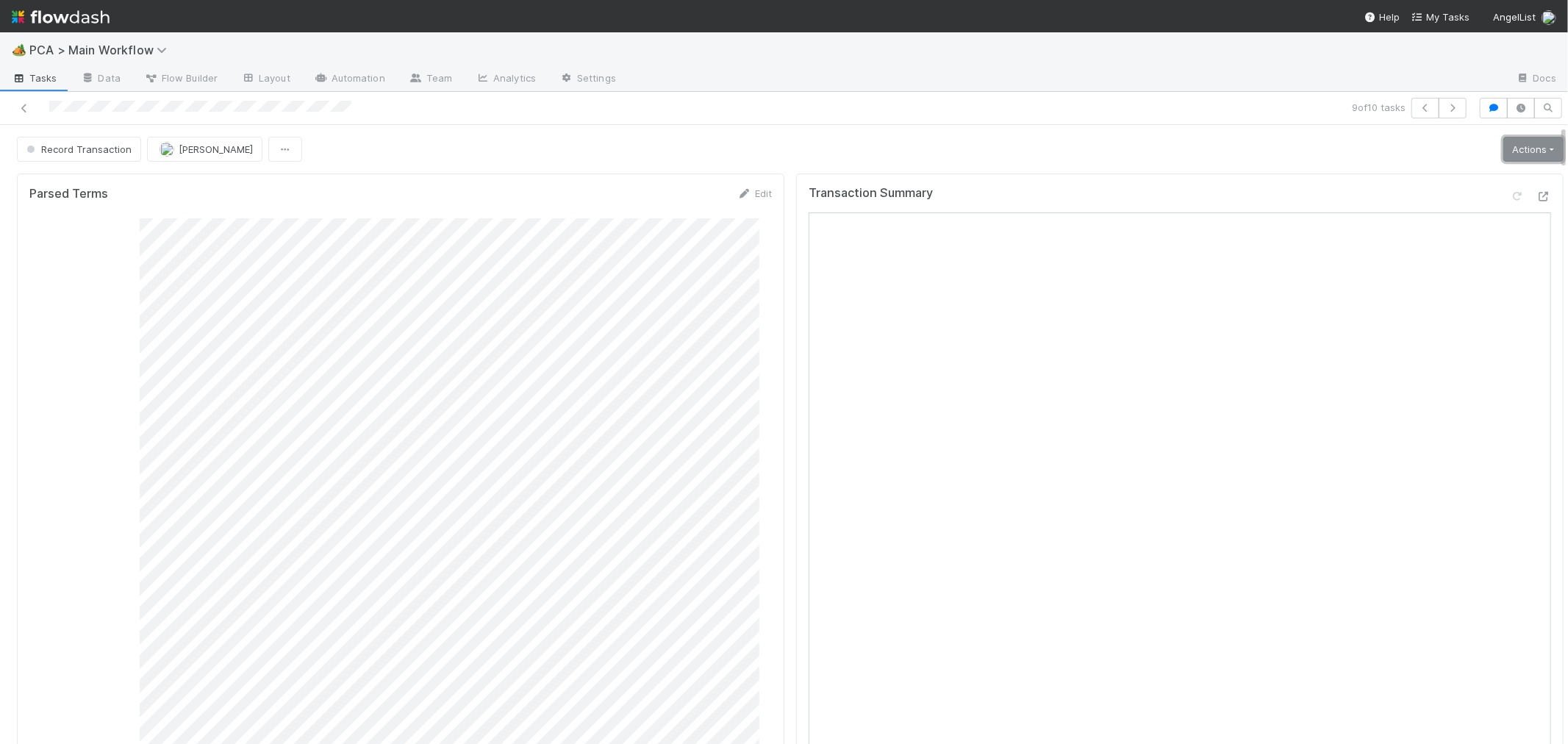
click at [1514, 155] on link "Actions" at bounding box center [1533, 149] width 61 height 25
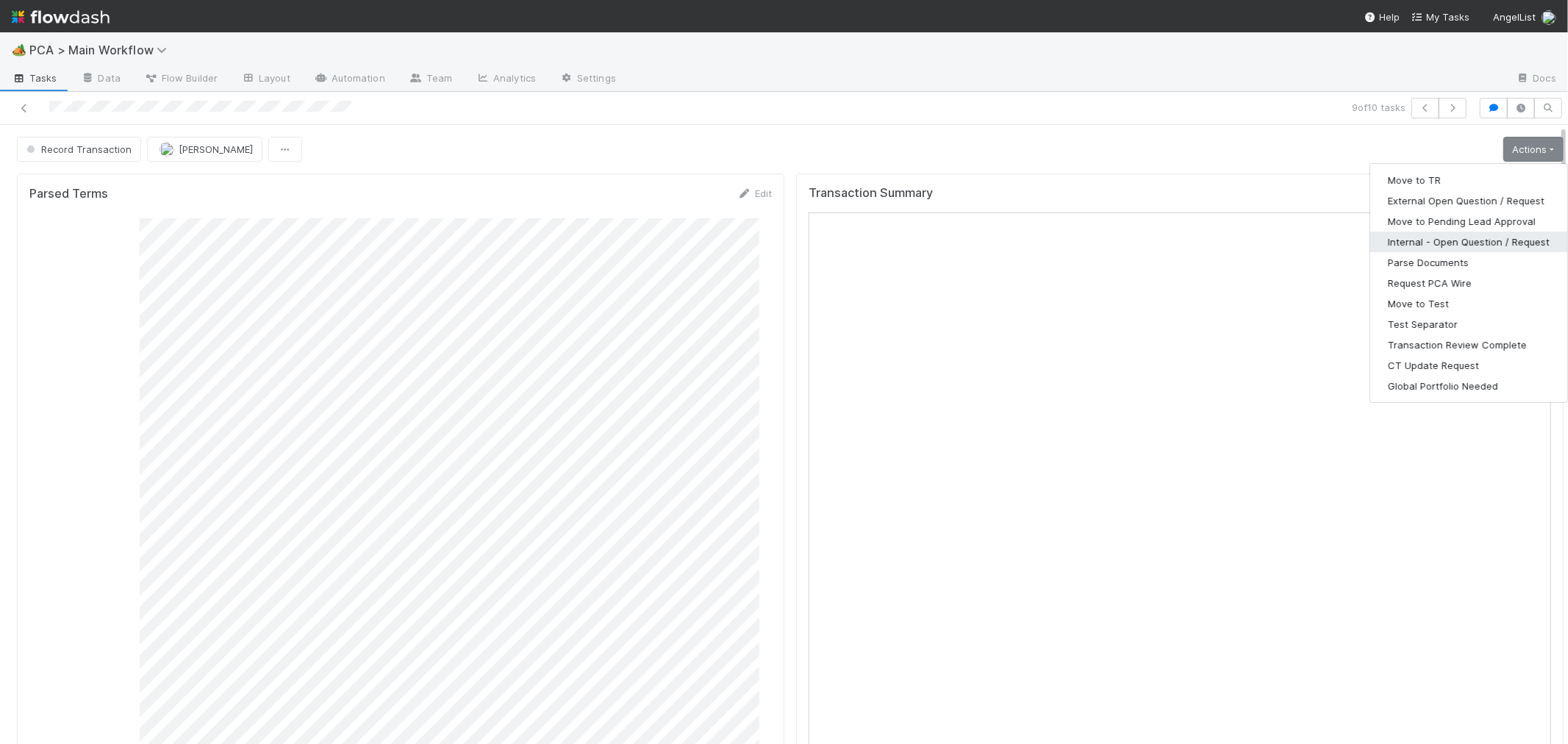
click at [1446, 239] on button "Internal - Open Question / Request" at bounding box center [1469, 241] width 197 height 20
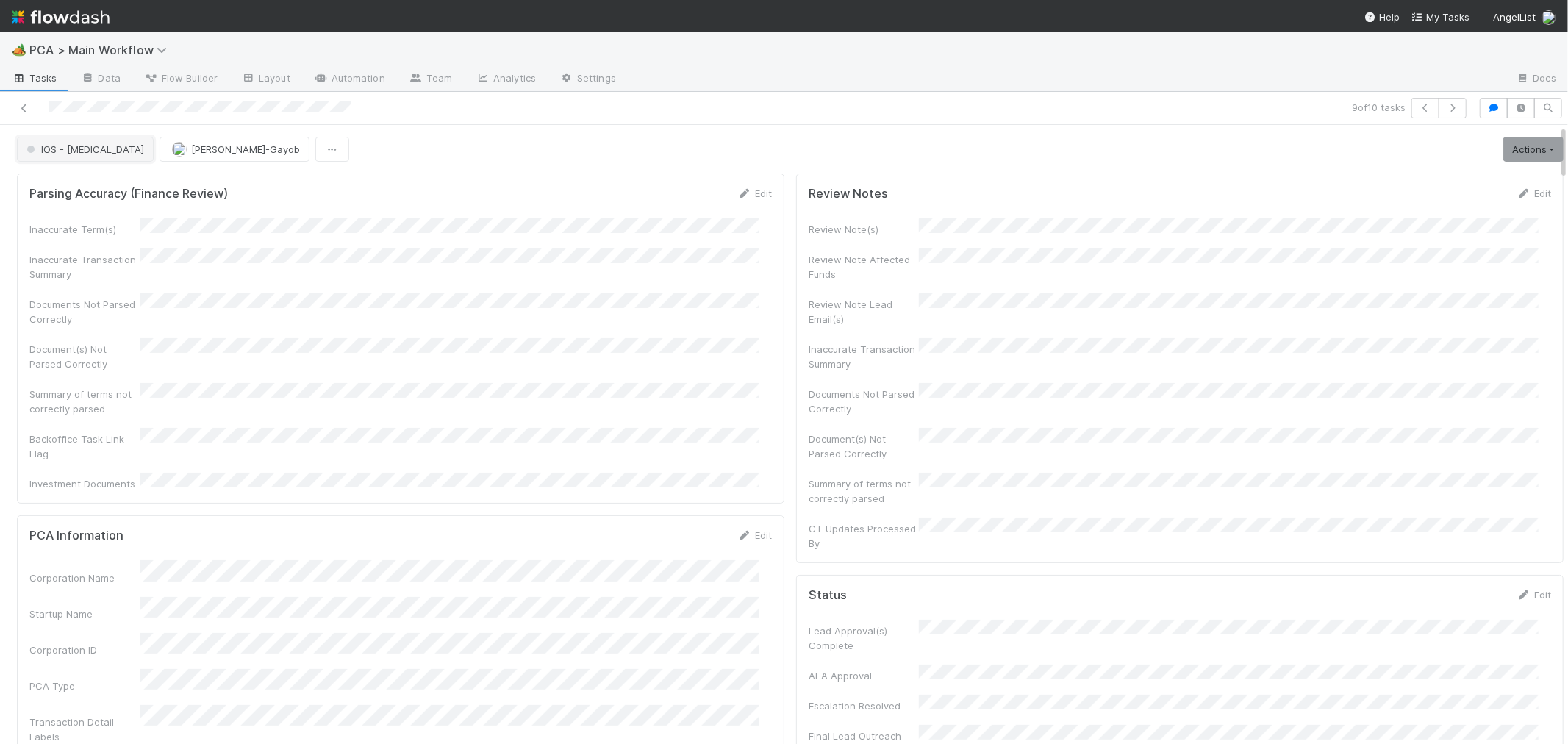
click at [66, 155] on span "IOS - [MEDICAL_DATA]" at bounding box center [84, 149] width 120 height 11
click at [135, 184] on span "Internal - Open Question / Request" at bounding box center [110, 186] width 179 height 11
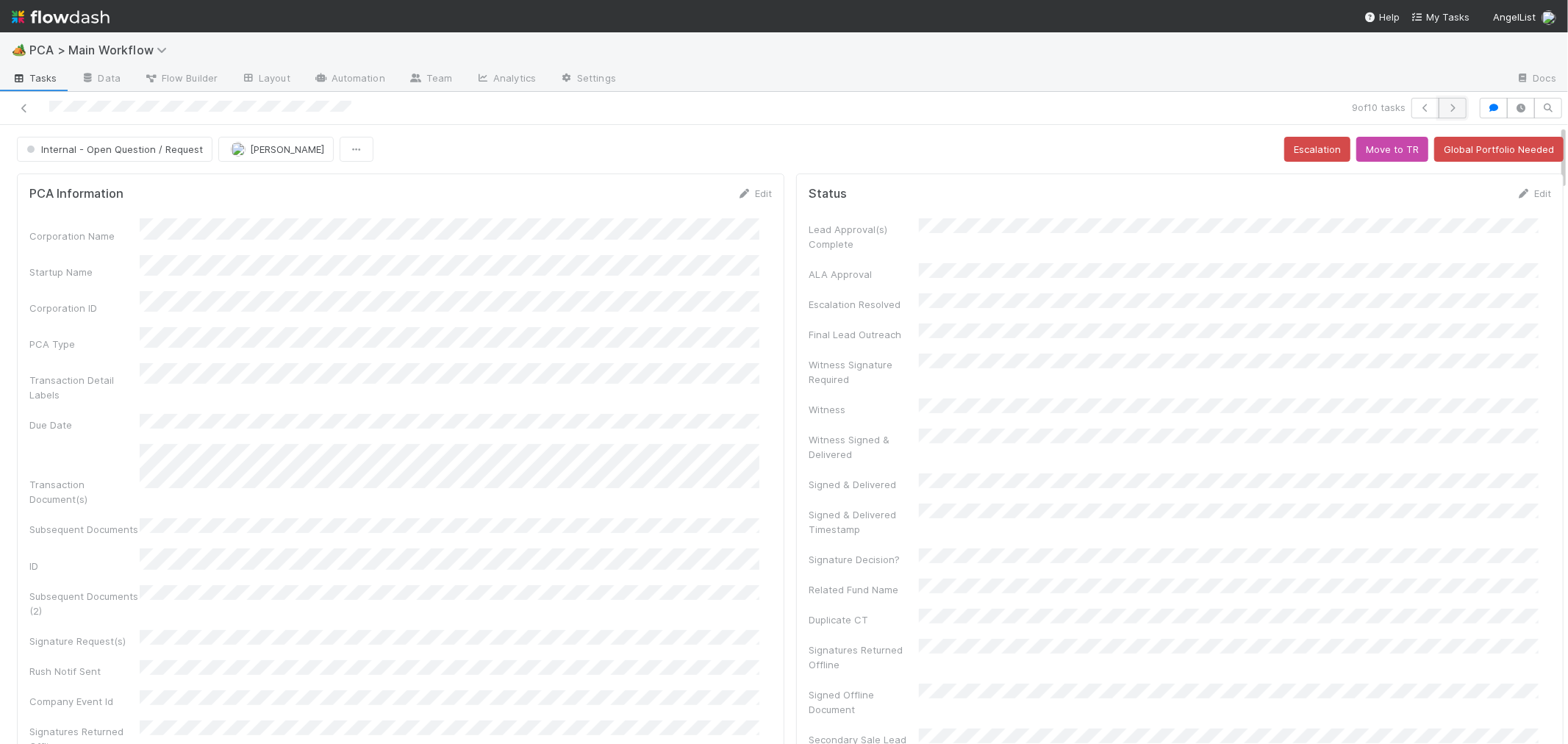
click at [1445, 104] on icon "button" at bounding box center [1452, 108] width 15 height 9
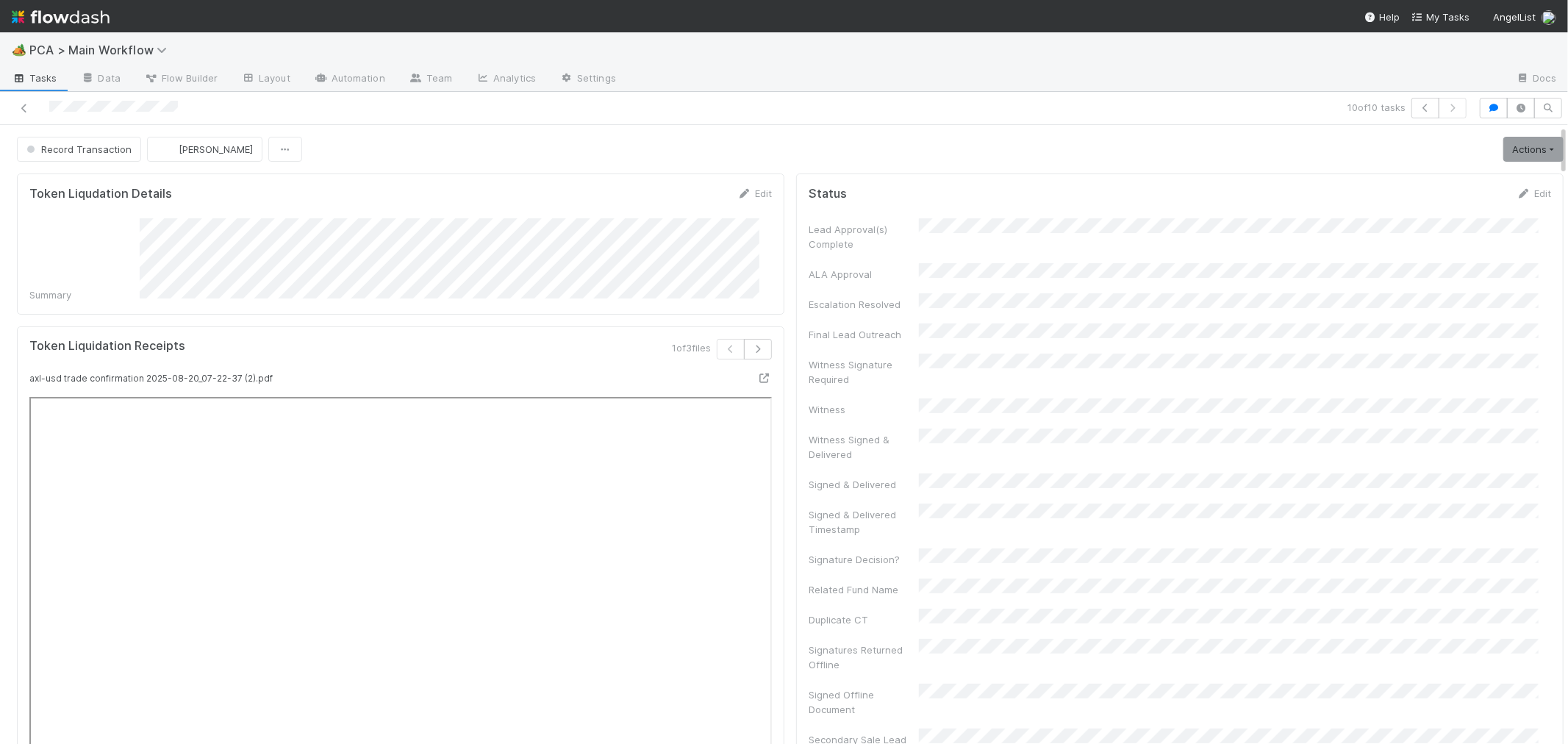
click at [757, 374] on icon at bounding box center [764, 378] width 15 height 10
click at [750, 345] on icon "button" at bounding box center [757, 349] width 15 height 9
click at [757, 375] on icon at bounding box center [764, 378] width 15 height 10
click at [757, 378] on icon at bounding box center [764, 378] width 15 height 10
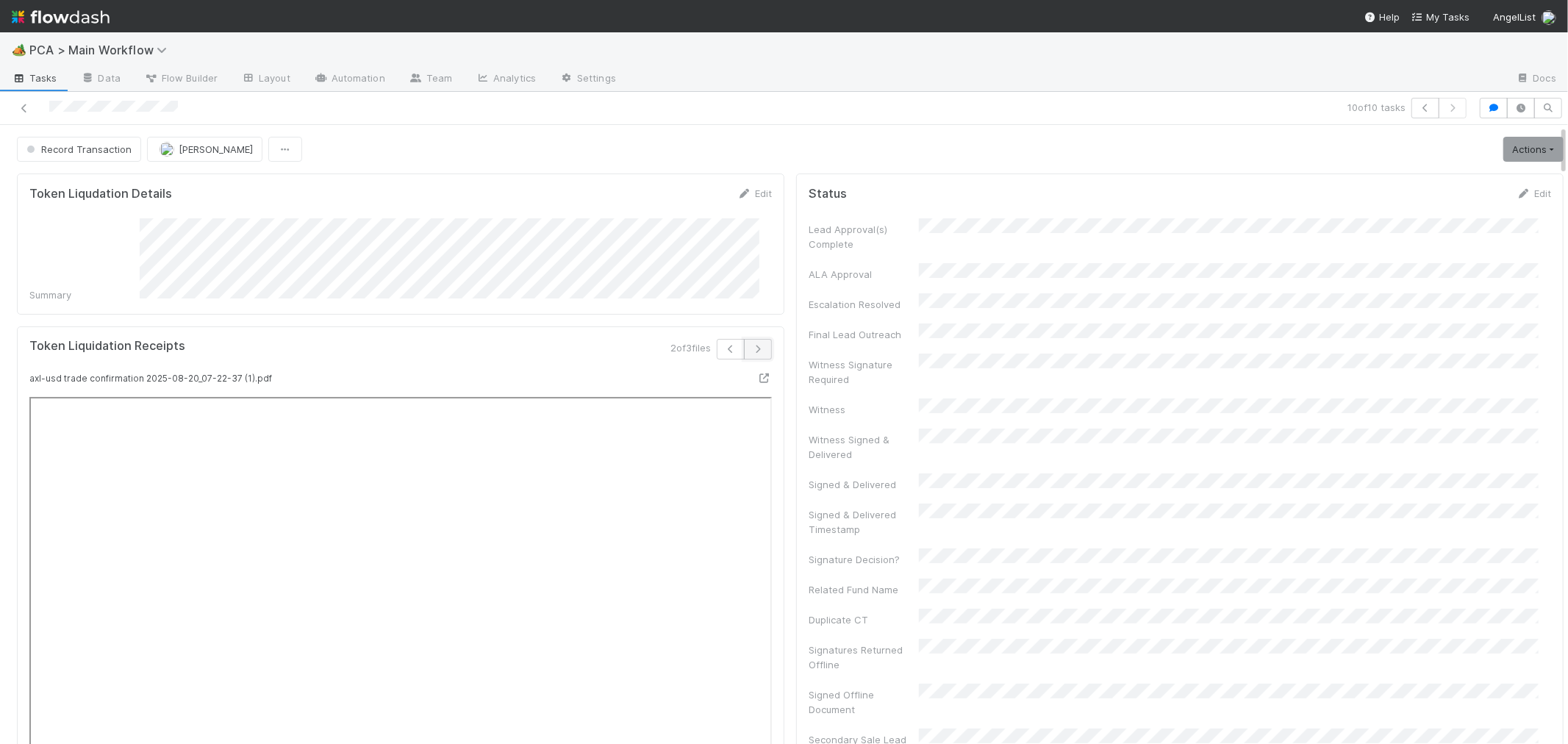
click at [750, 345] on icon "button" at bounding box center [757, 349] width 15 height 9
click at [717, 343] on button "button" at bounding box center [731, 348] width 28 height 20
click at [758, 343] on button "button" at bounding box center [758, 348] width 28 height 20
click at [757, 374] on icon at bounding box center [764, 378] width 15 height 10
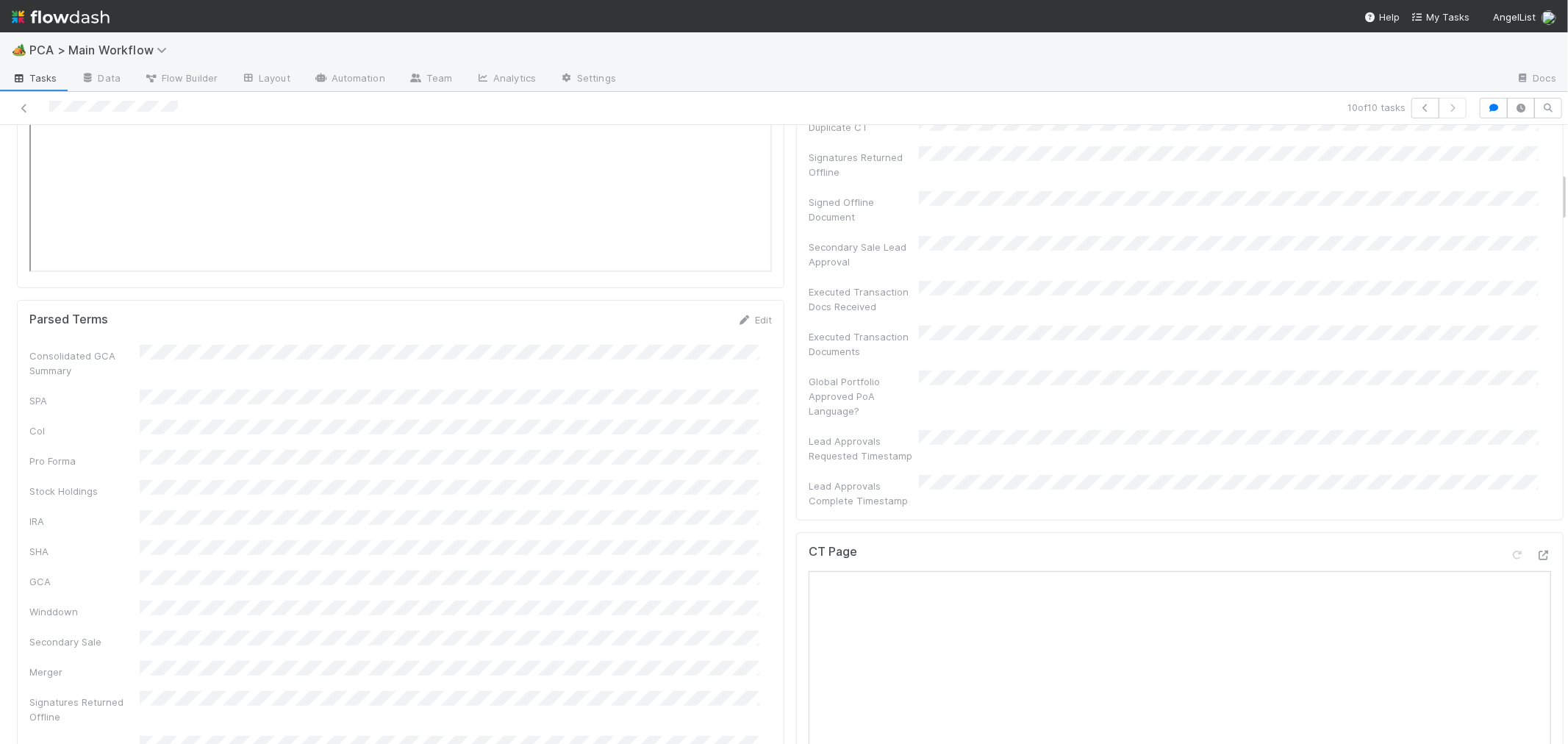
scroll to position [571, 0]
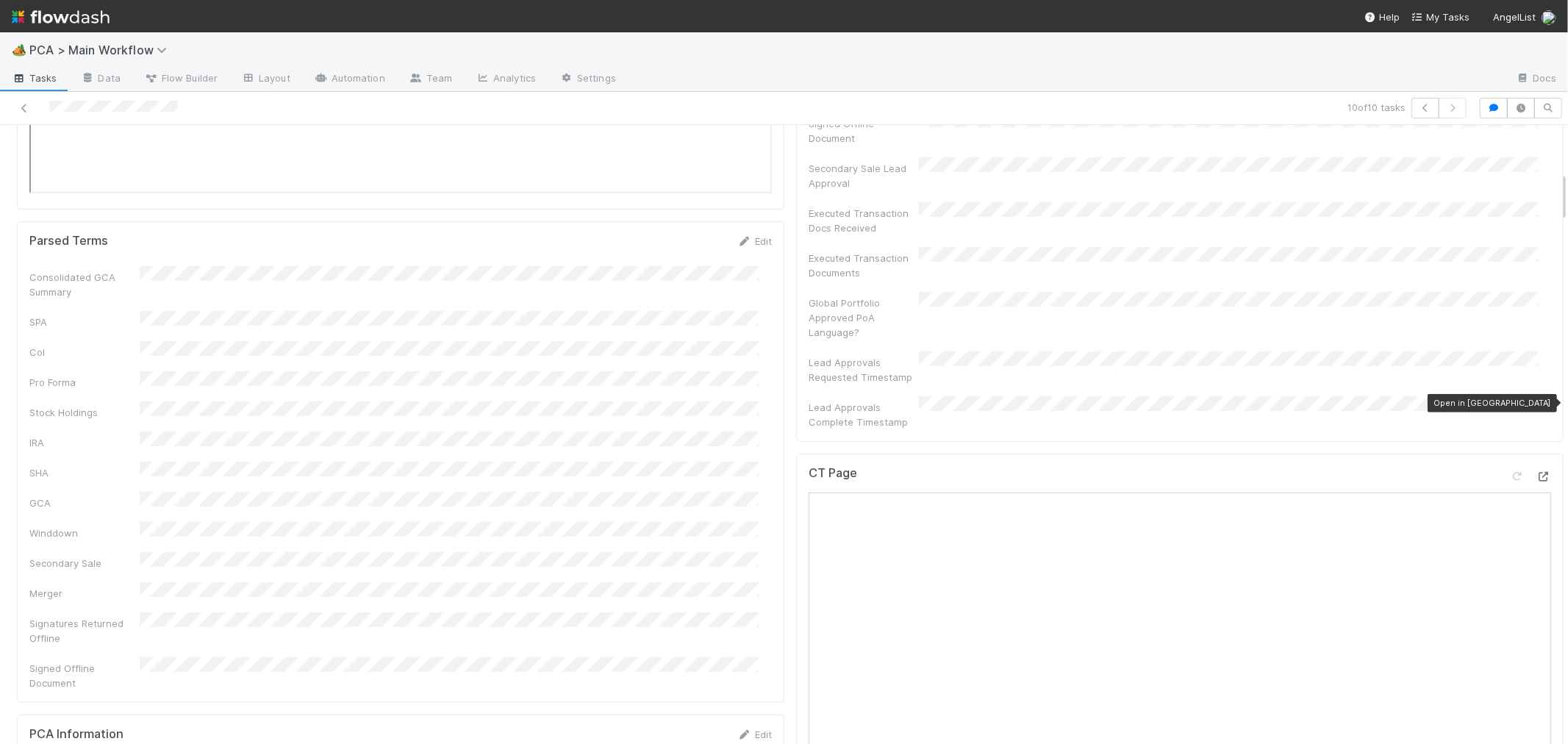
click at [1536, 472] on icon at bounding box center [1543, 477] width 15 height 10
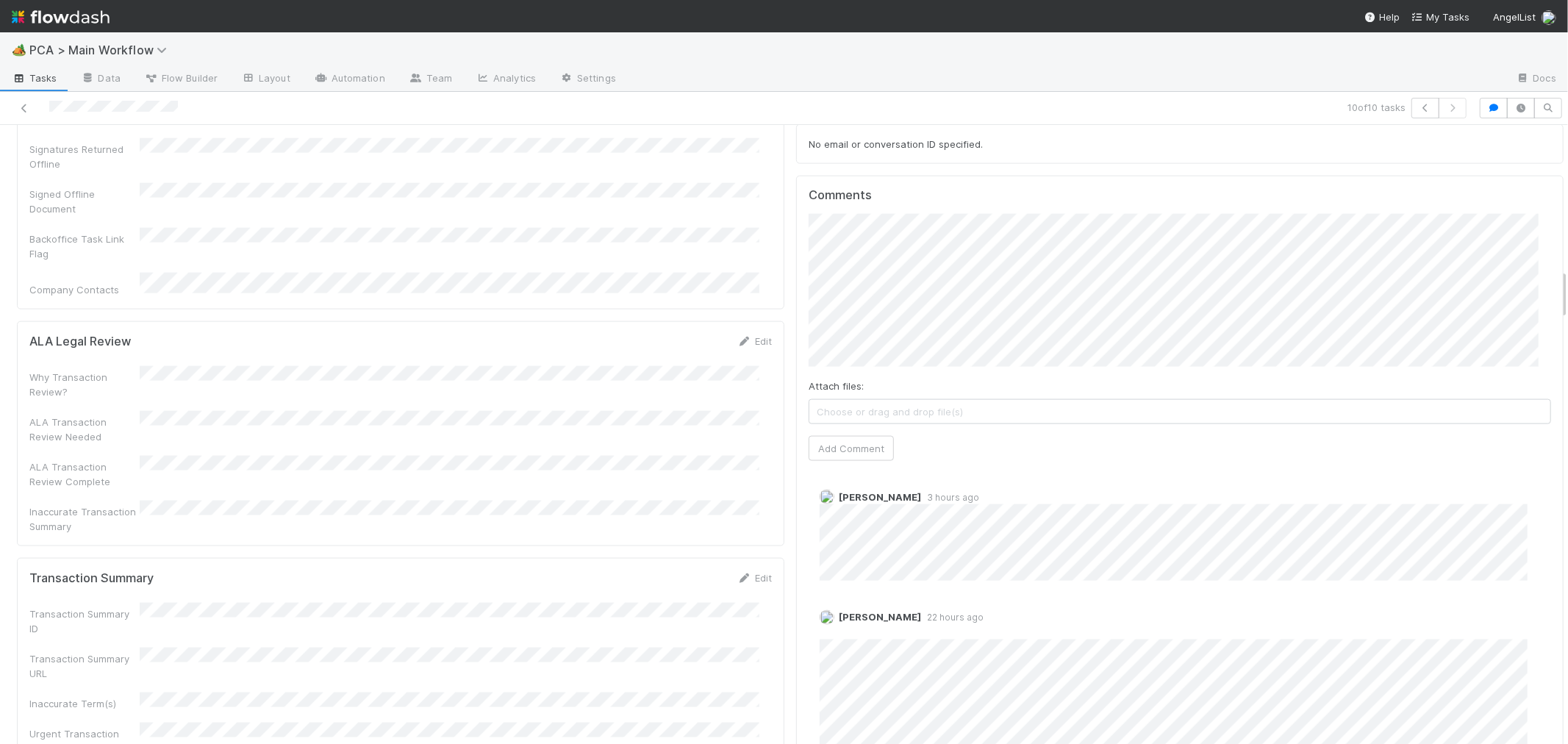
scroll to position [1551, 0]
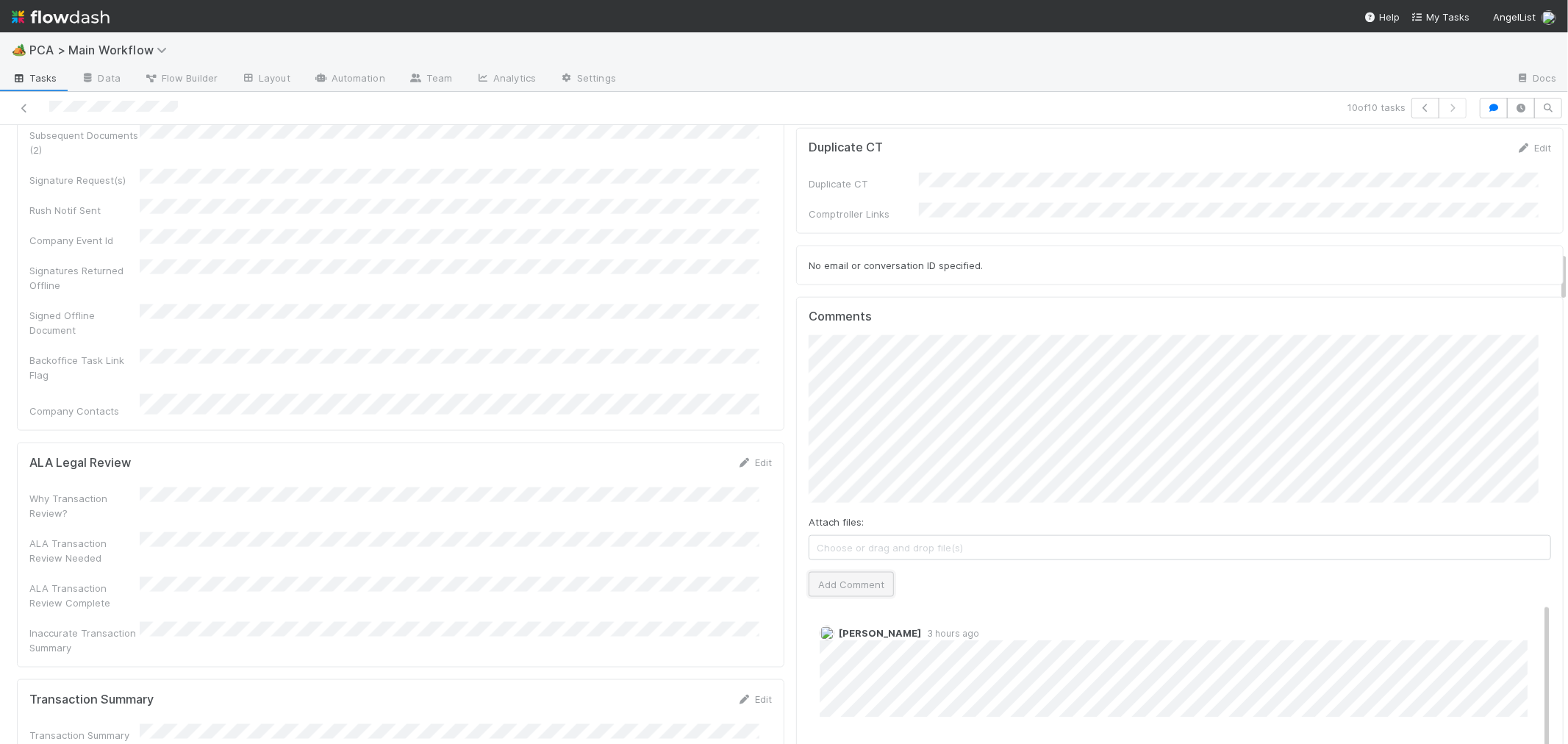
click at [838, 572] on button "Add Comment" at bounding box center [850, 584] width 85 height 25
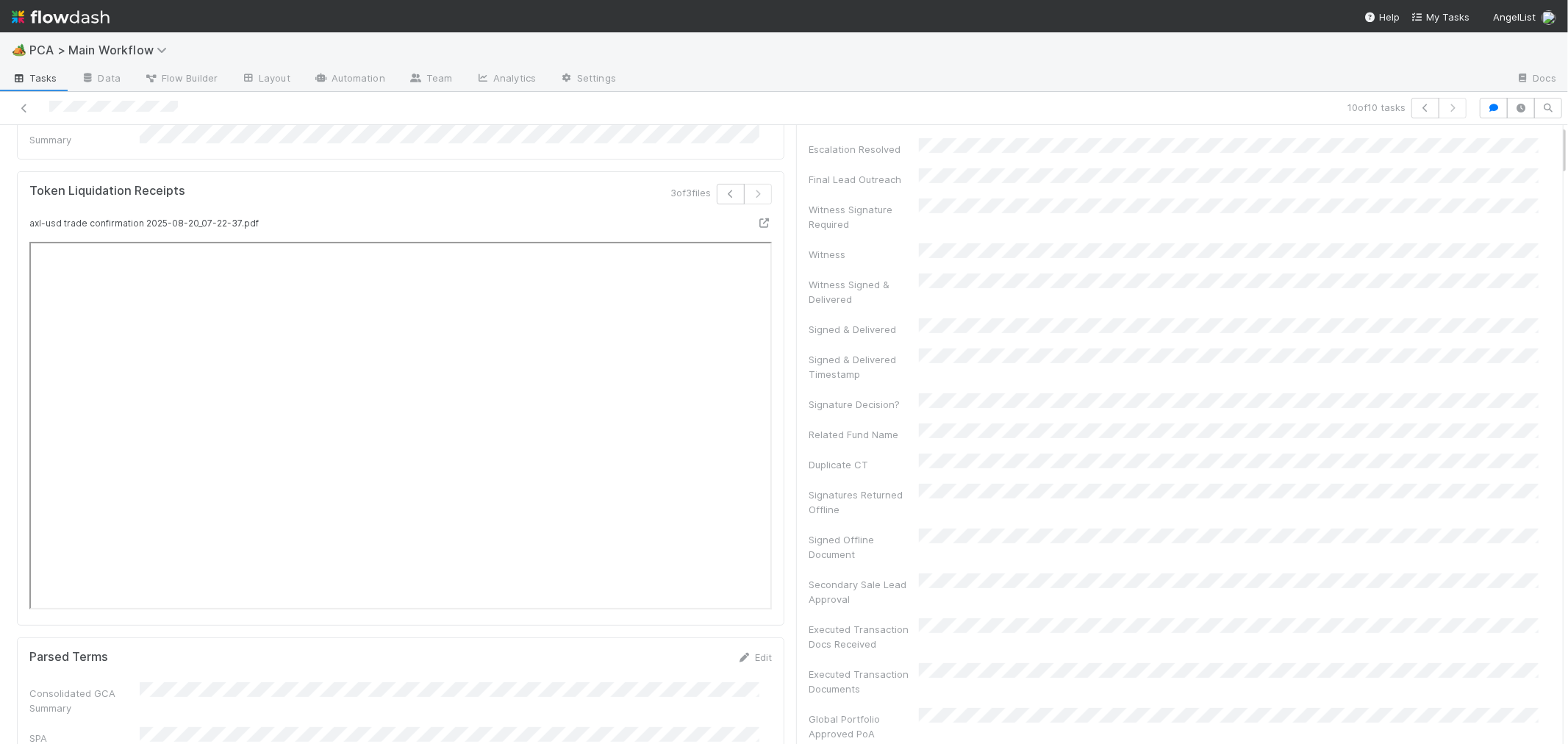
scroll to position [0, 0]
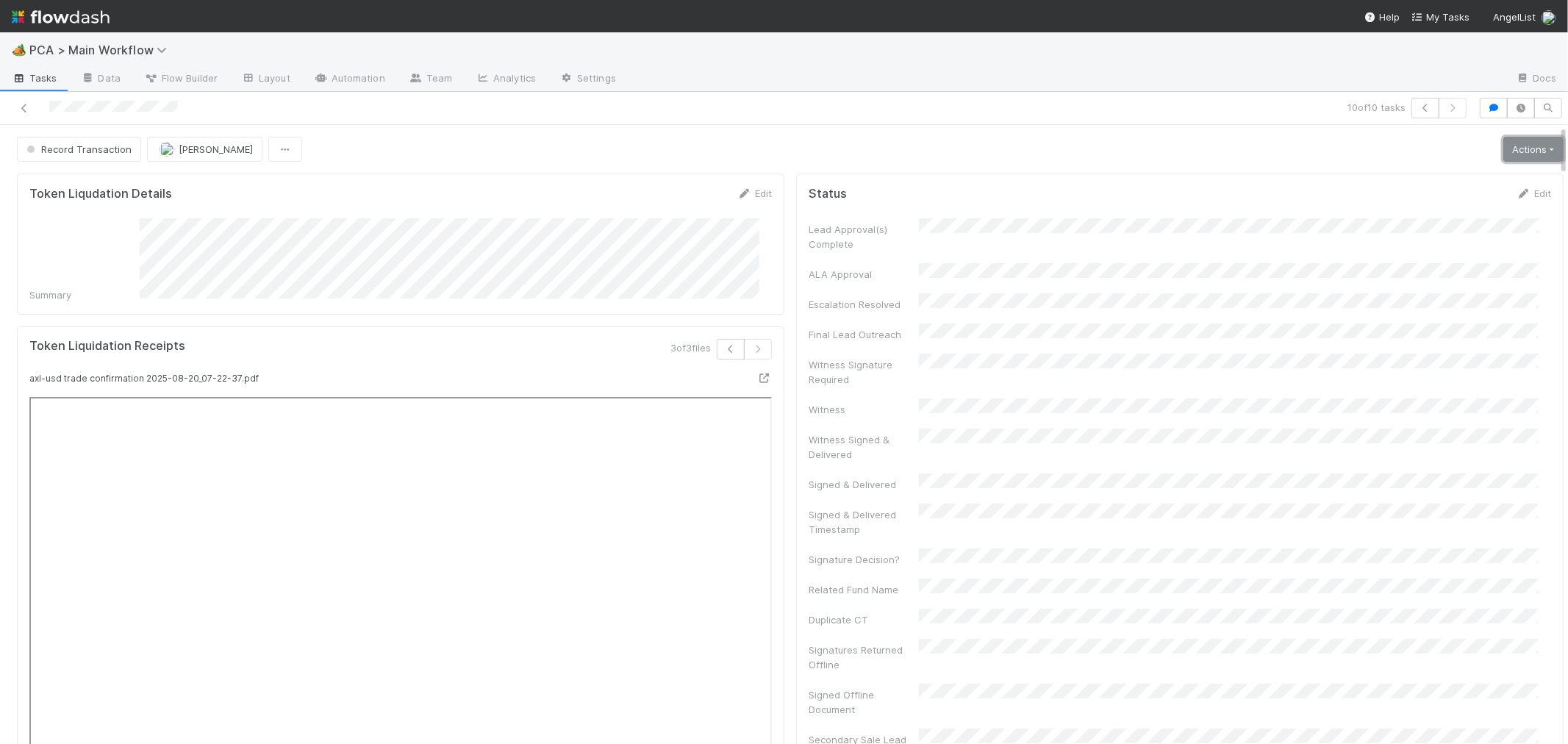
click at [1503, 152] on link "Actions" at bounding box center [1533, 149] width 61 height 25
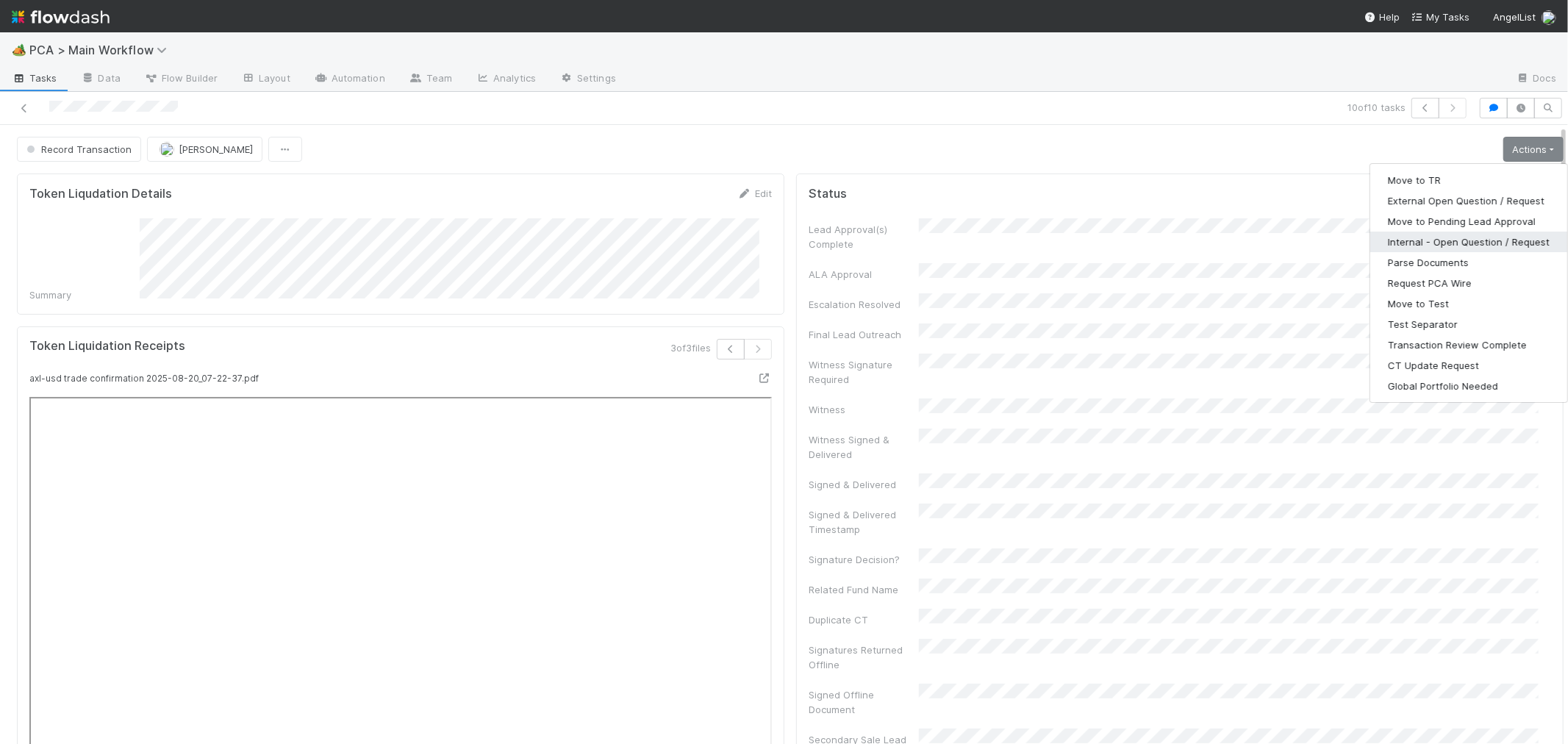
click at [1425, 244] on button "Internal - Open Question / Request" at bounding box center [1469, 241] width 197 height 20
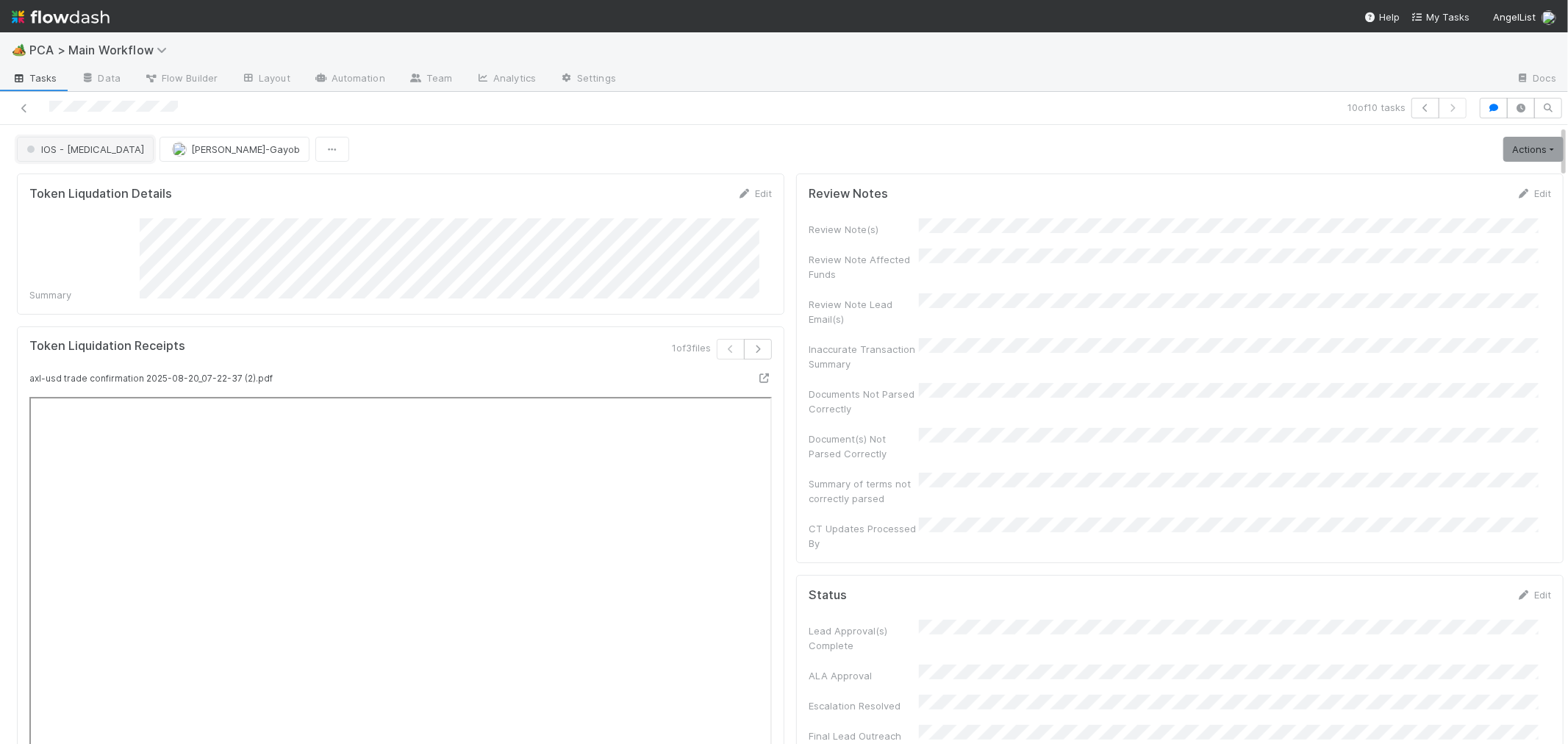
click at [74, 145] on span "IOS - [MEDICAL_DATA]" at bounding box center [84, 149] width 120 height 11
click at [93, 188] on span "Internal - Open Question / Request" at bounding box center [110, 186] width 179 height 11
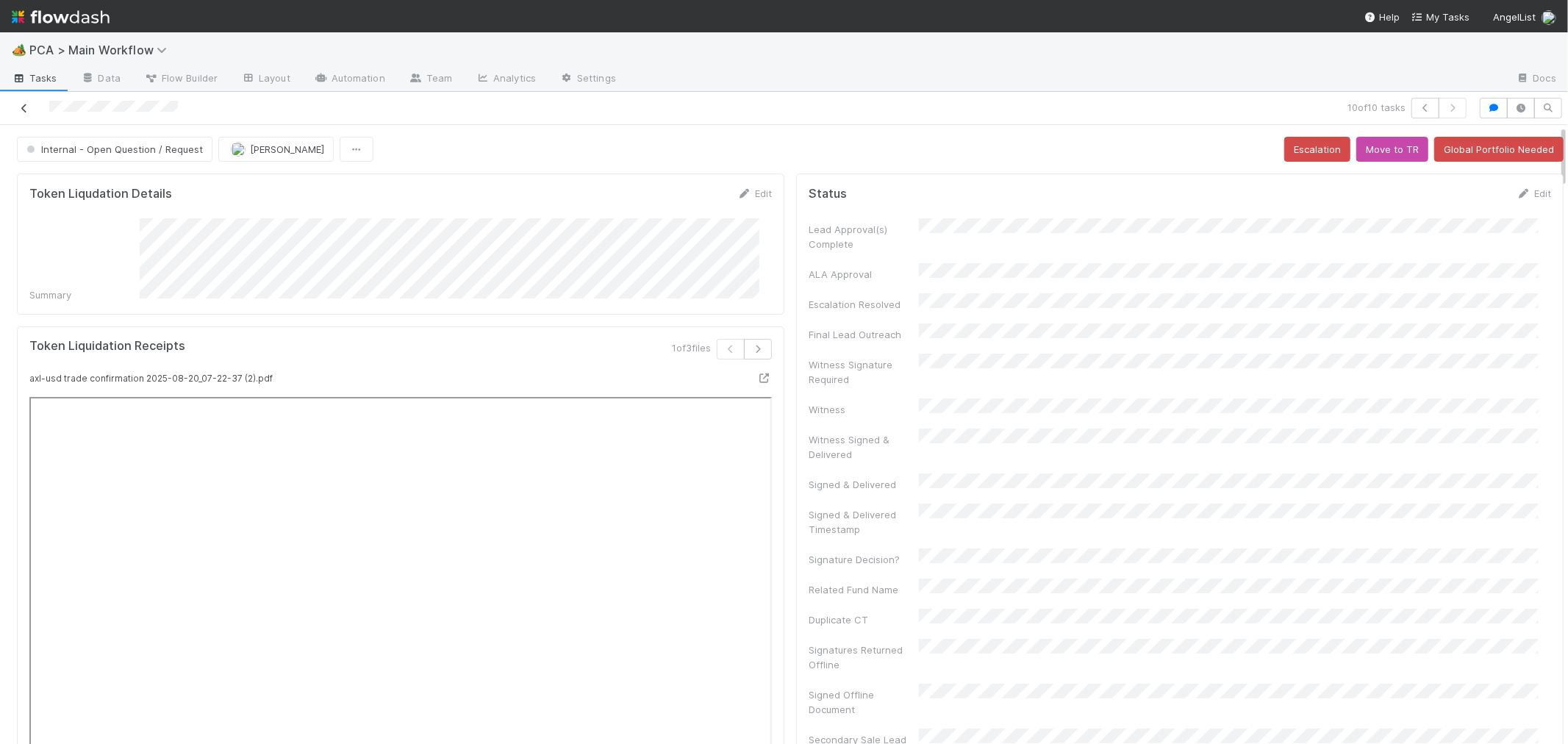
click at [25, 106] on icon at bounding box center [24, 108] width 15 height 10
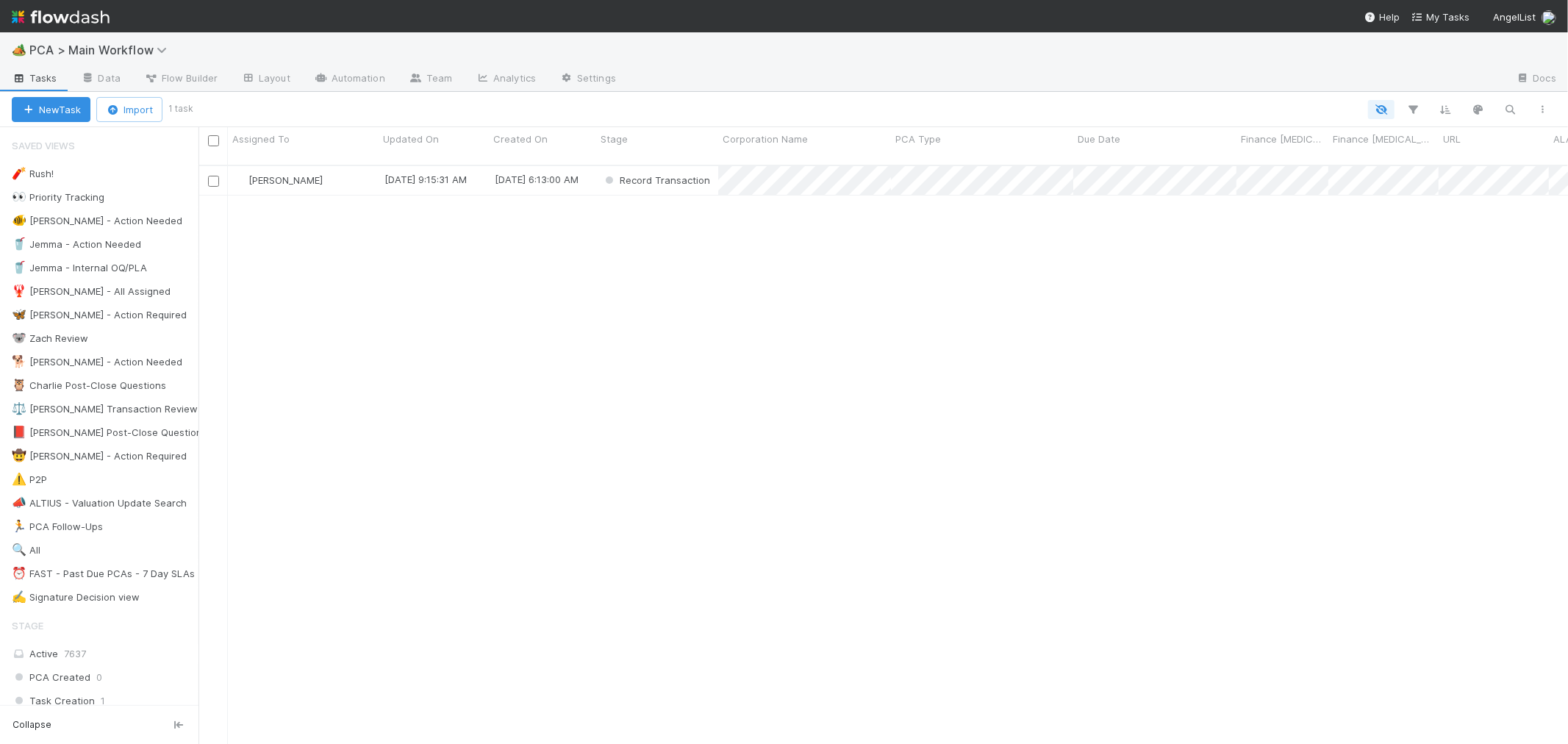
scroll to position [579, 1357]
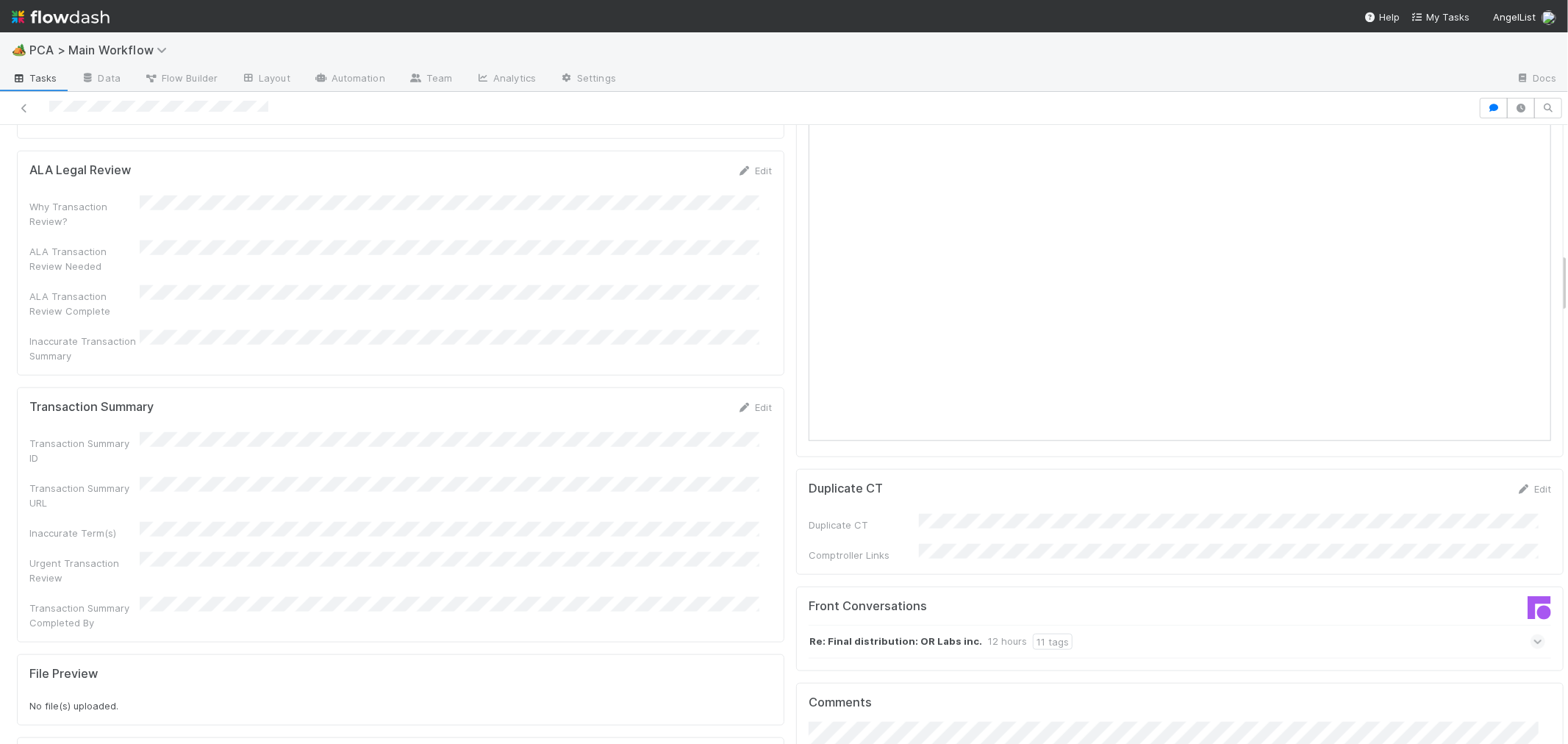
scroll to position [1306, 0]
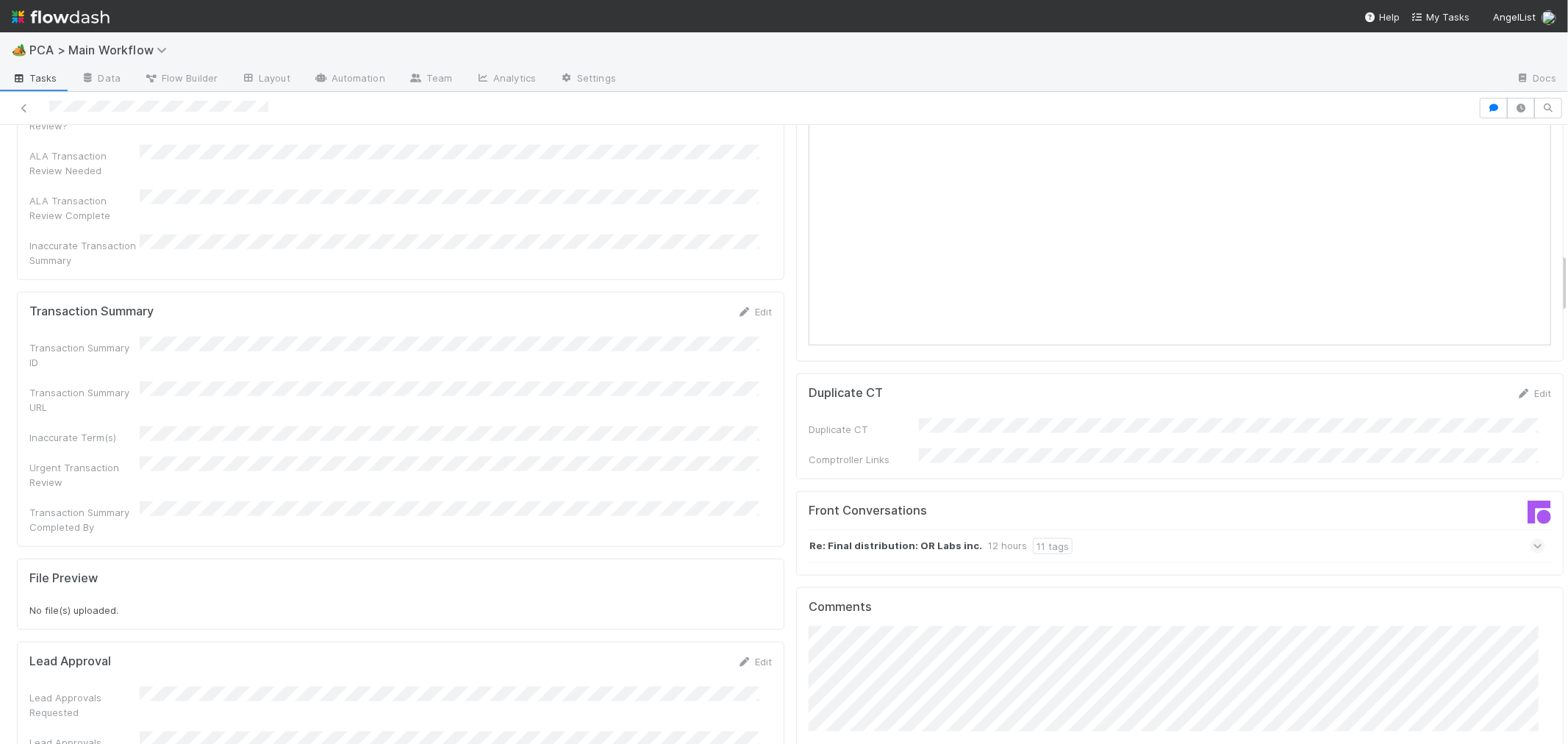
click at [1533, 539] on icon at bounding box center [1537, 546] width 10 height 15
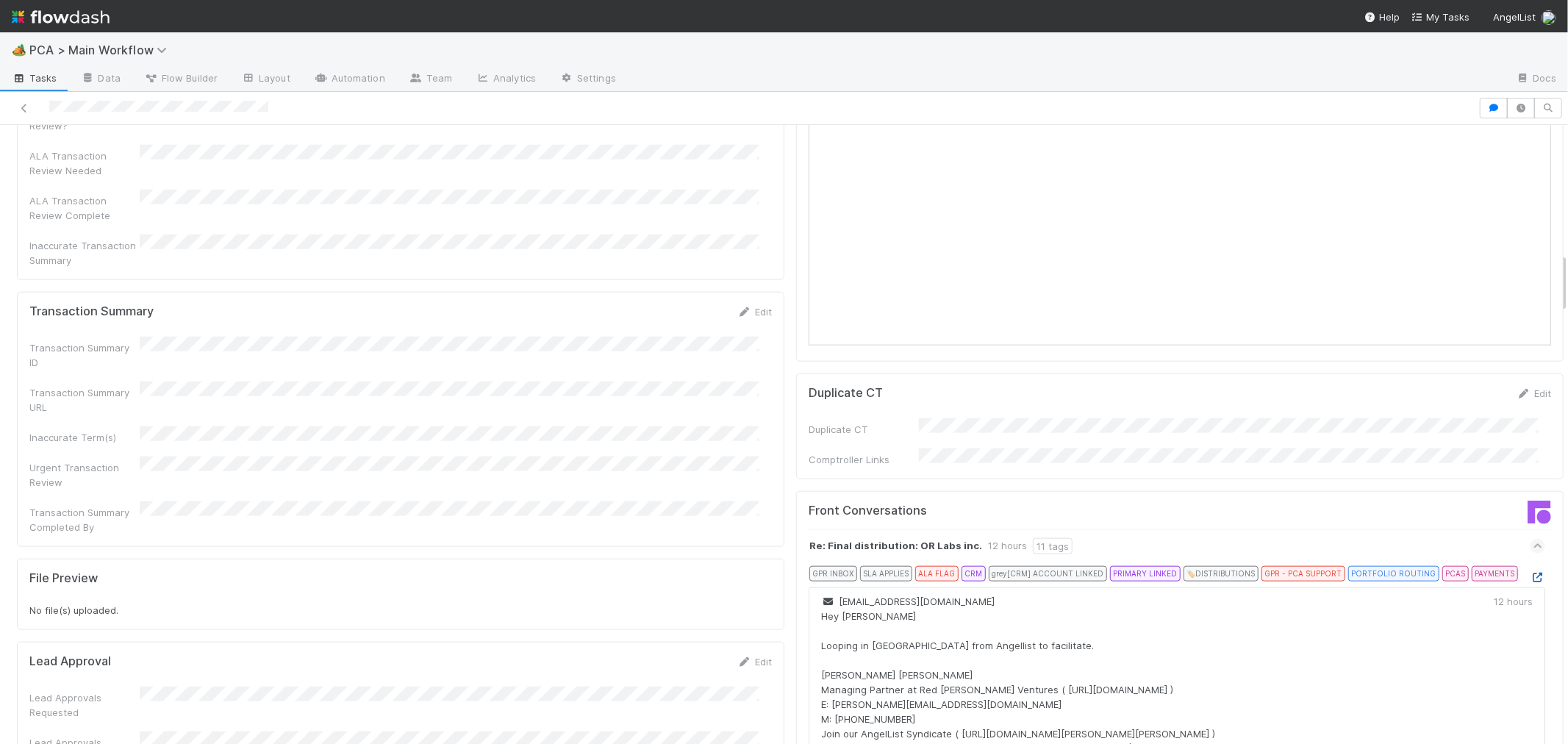
click at [1530, 573] on icon at bounding box center [1537, 577] width 15 height 10
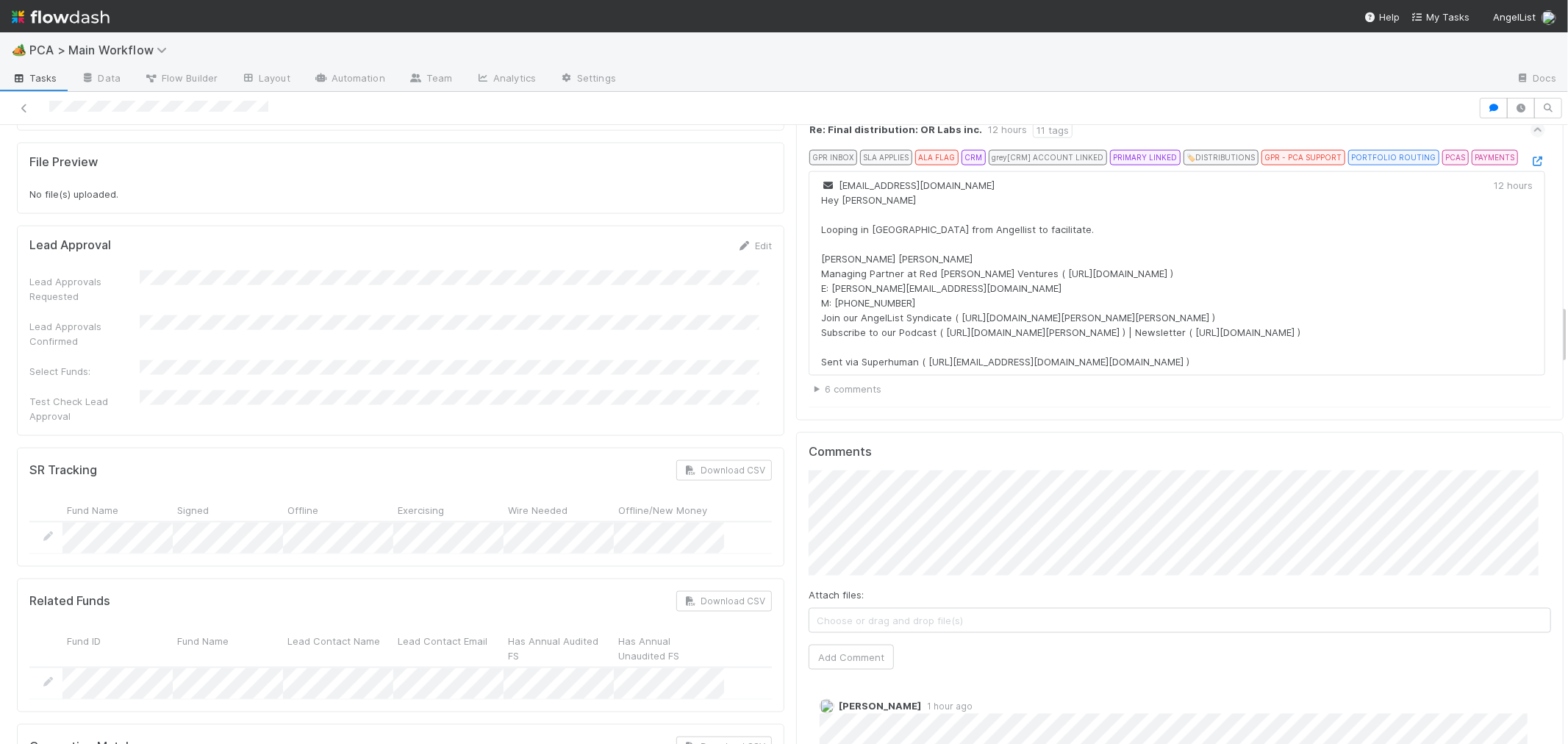
scroll to position [1959, 0]
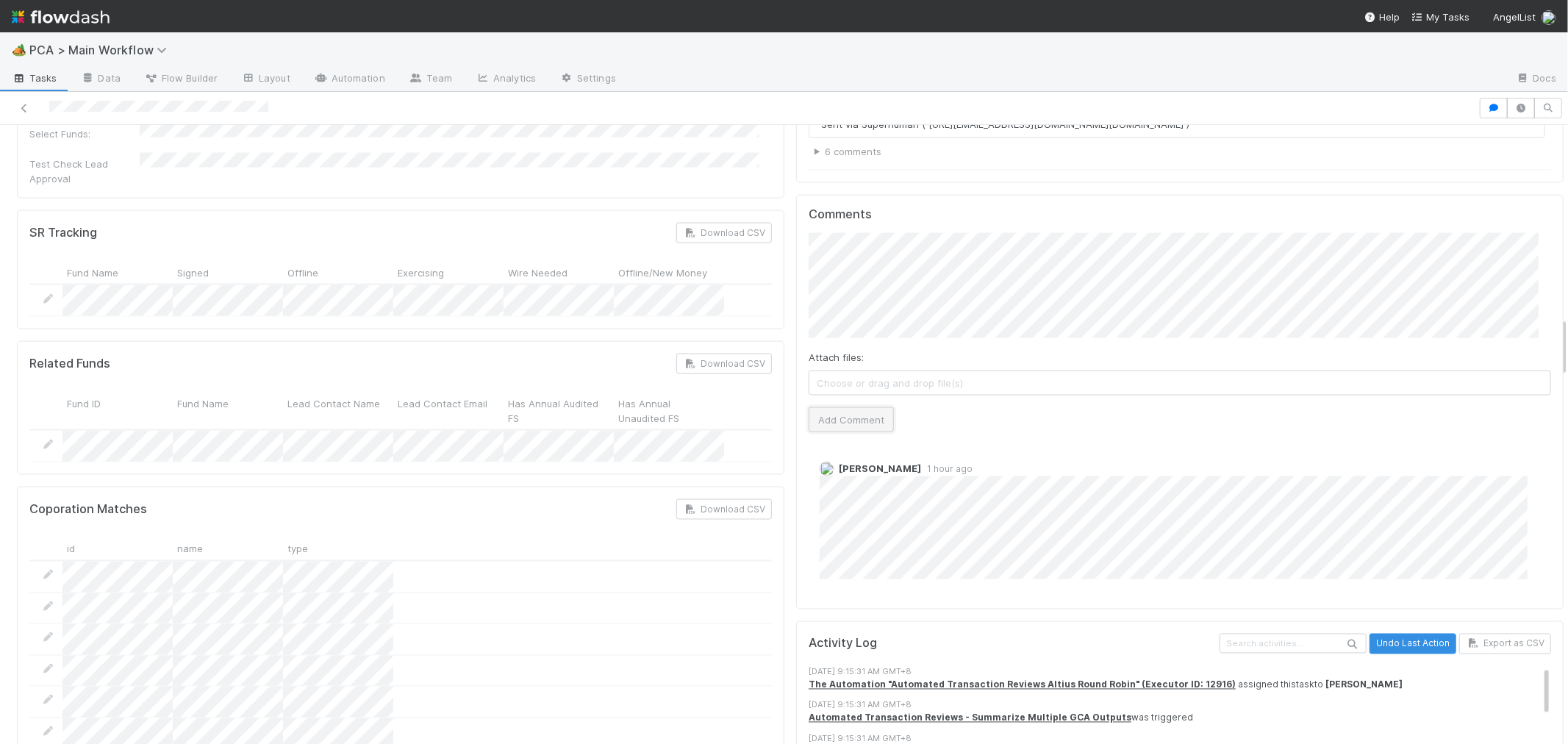
click at [820, 407] on button "Add Comment" at bounding box center [850, 419] width 85 height 25
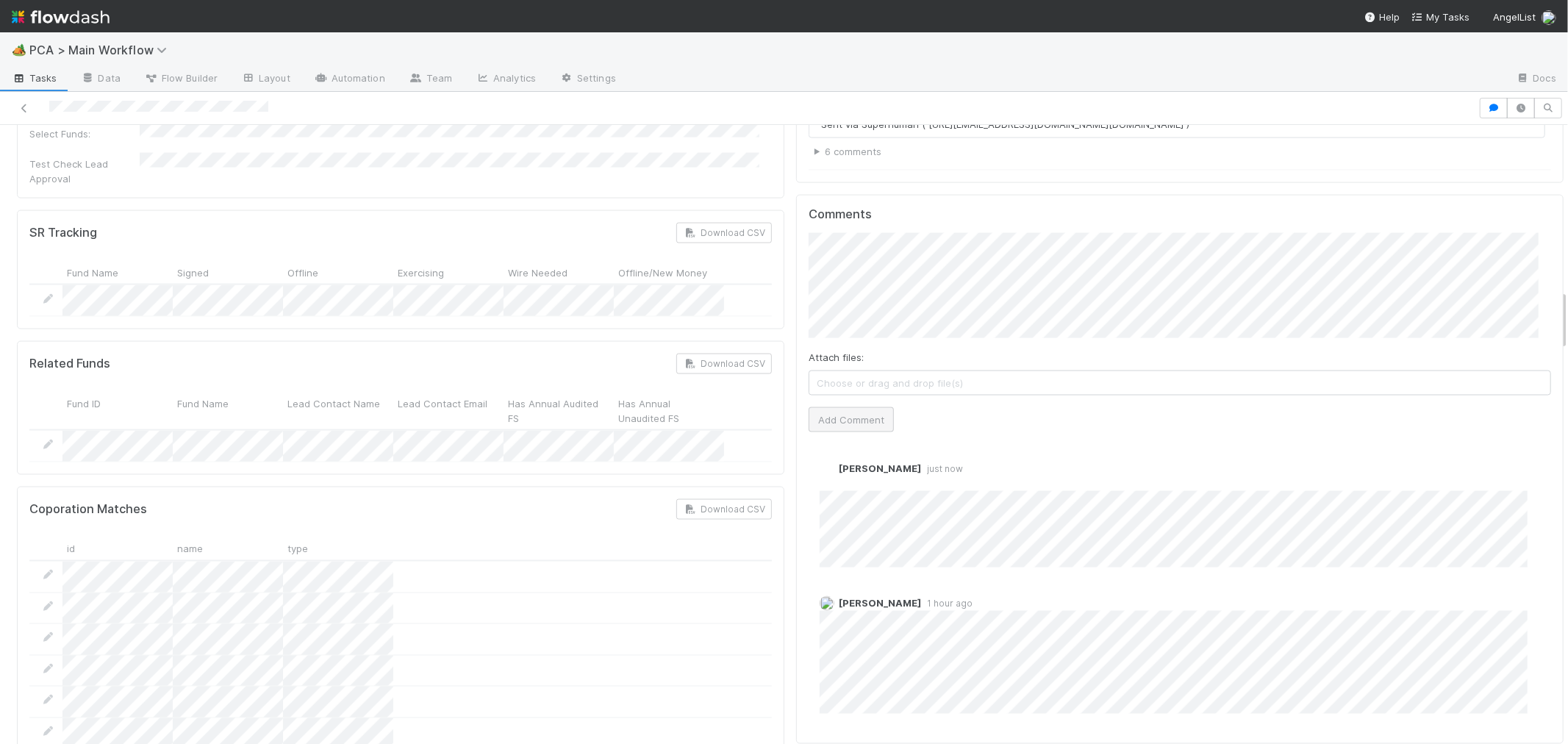
scroll to position [0, 0]
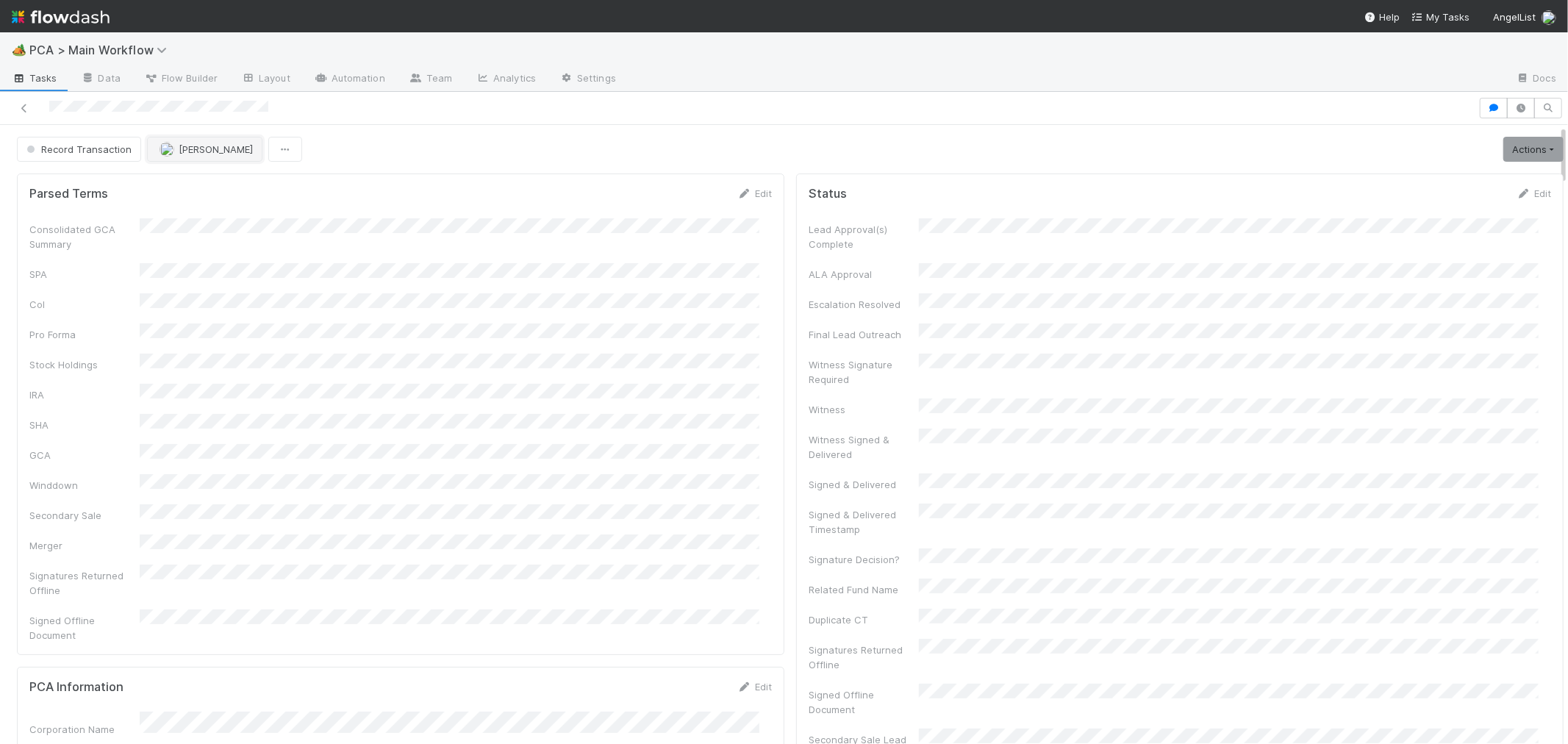
click at [208, 150] on span "[PERSON_NAME]" at bounding box center [215, 149] width 74 height 11
click at [221, 189] on span "Febbie Cervantes" at bounding box center [204, 186] width 74 height 11
click at [29, 105] on icon at bounding box center [24, 108] width 15 height 10
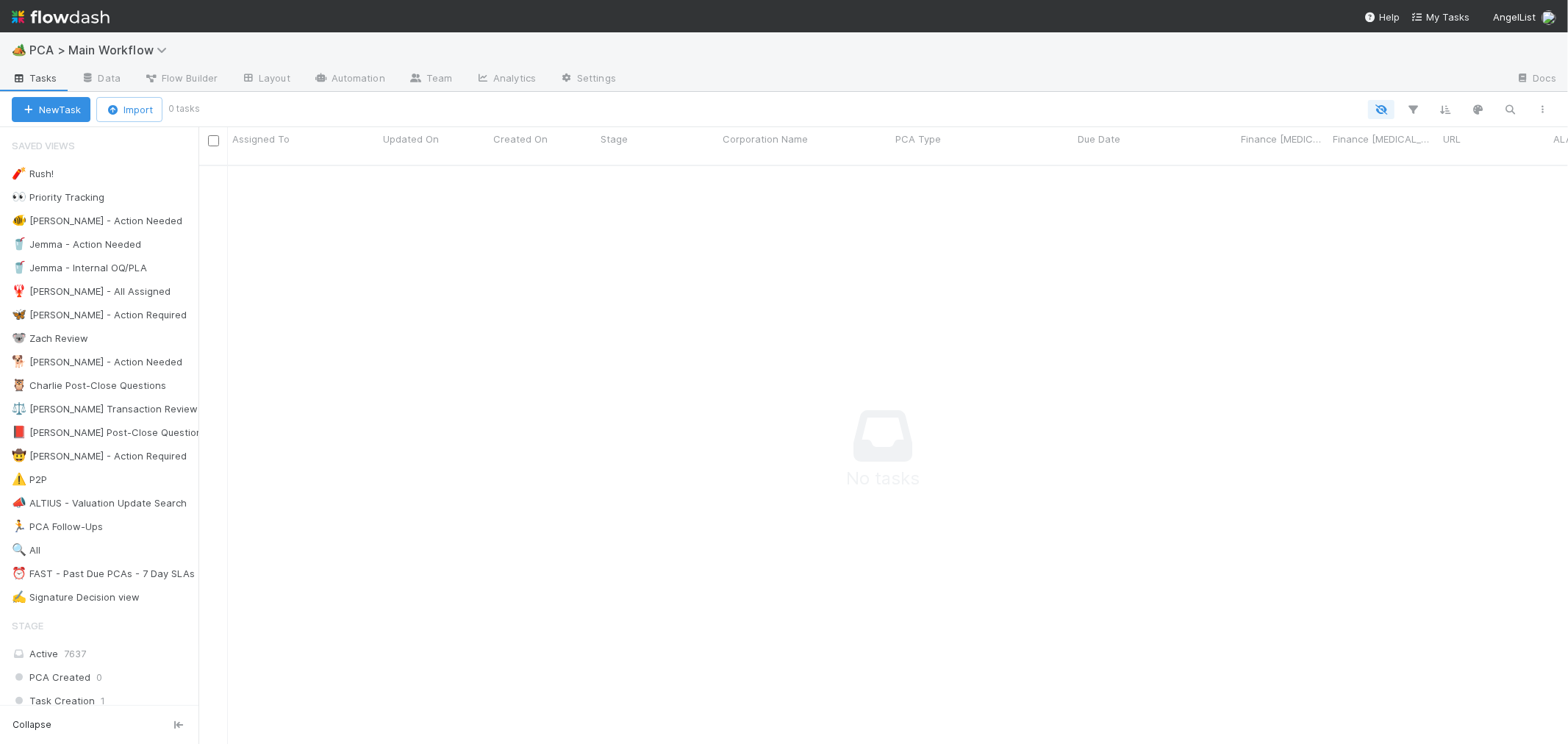
scroll to position [566, 1345]
drag, startPoint x: 508, startPoint y: 355, endPoint x: 500, endPoint y: 358, distance: 8.5
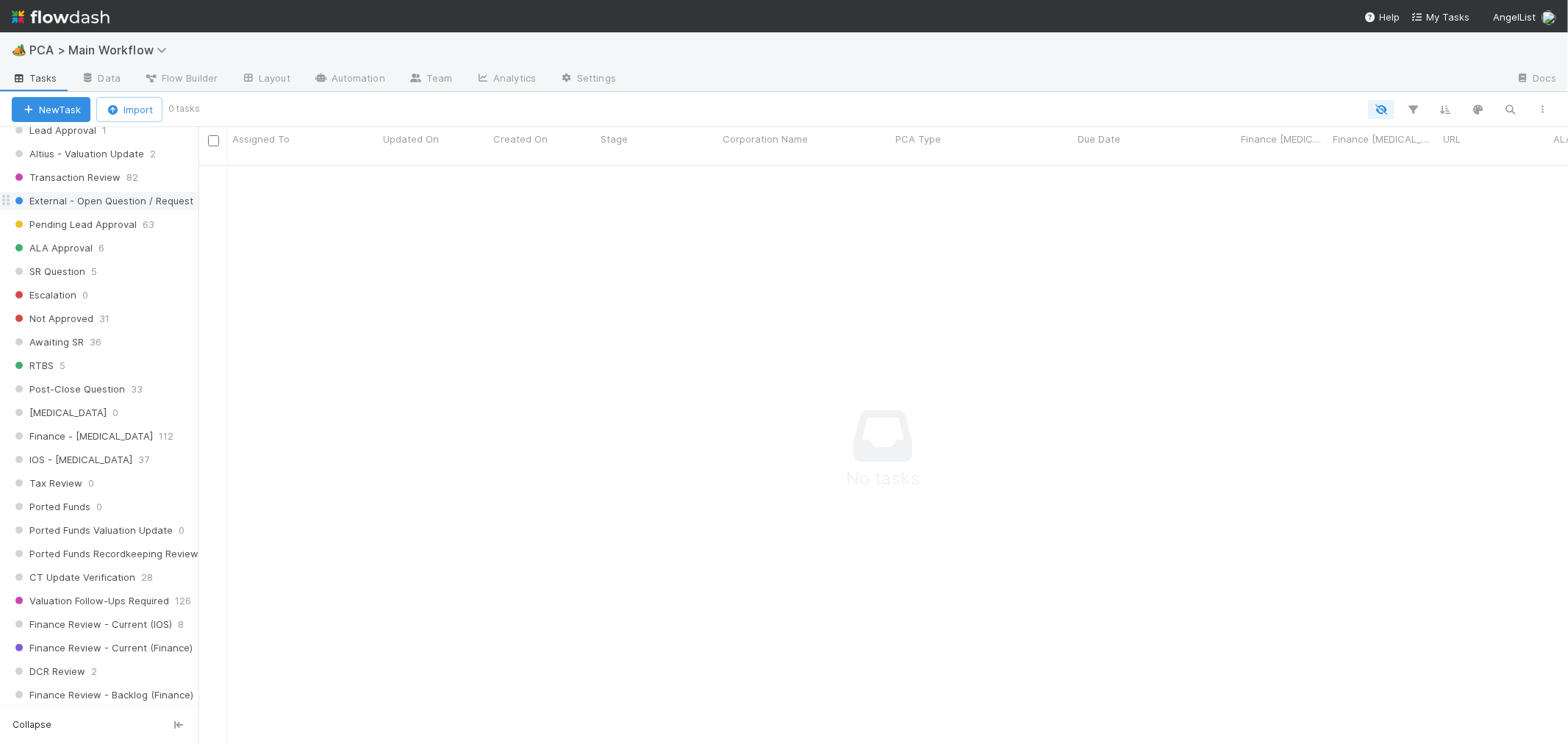
scroll to position [735, 0]
click at [115, 442] on div "IOS - ICU 37" at bounding box center [105, 436] width 186 height 18
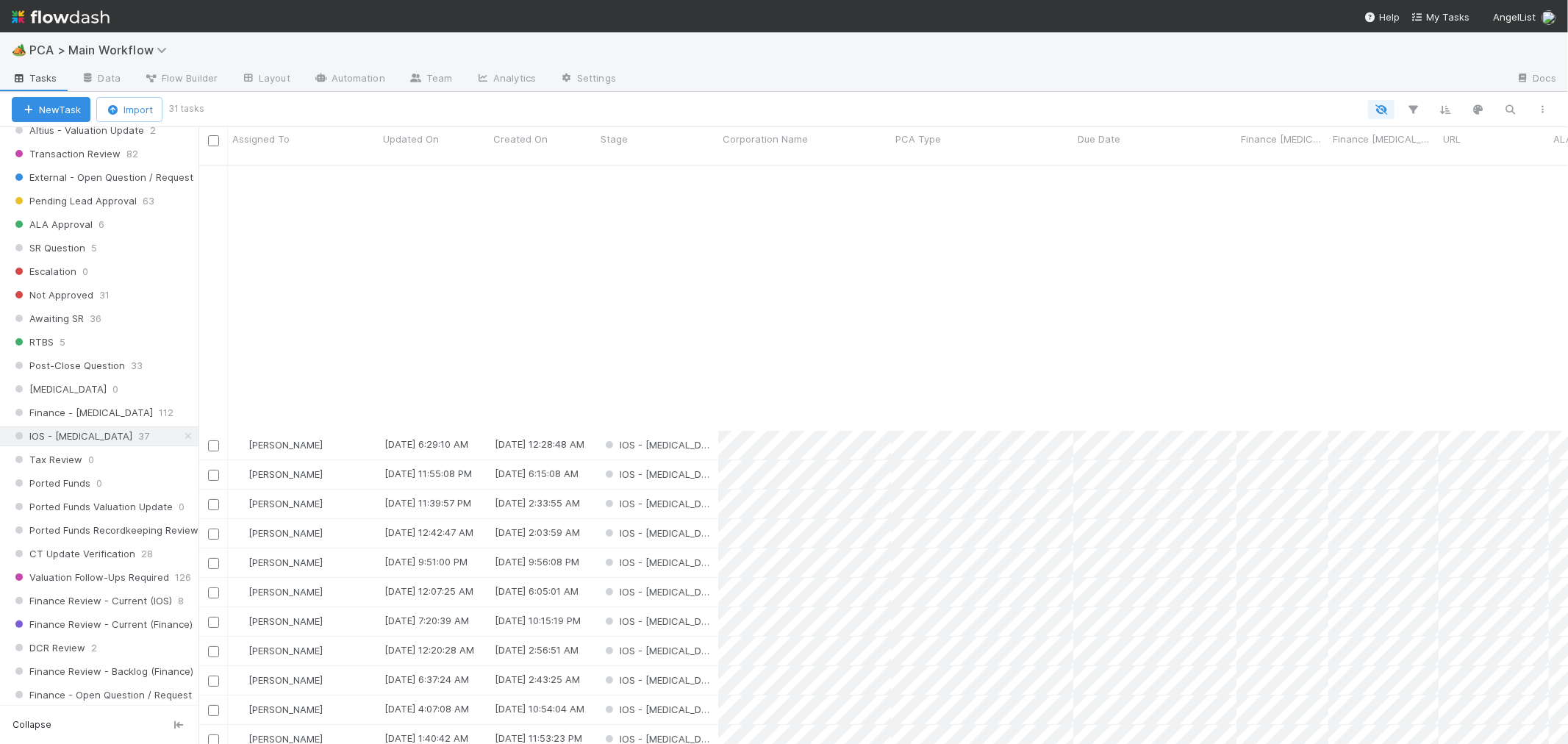
scroll to position [333, 0]
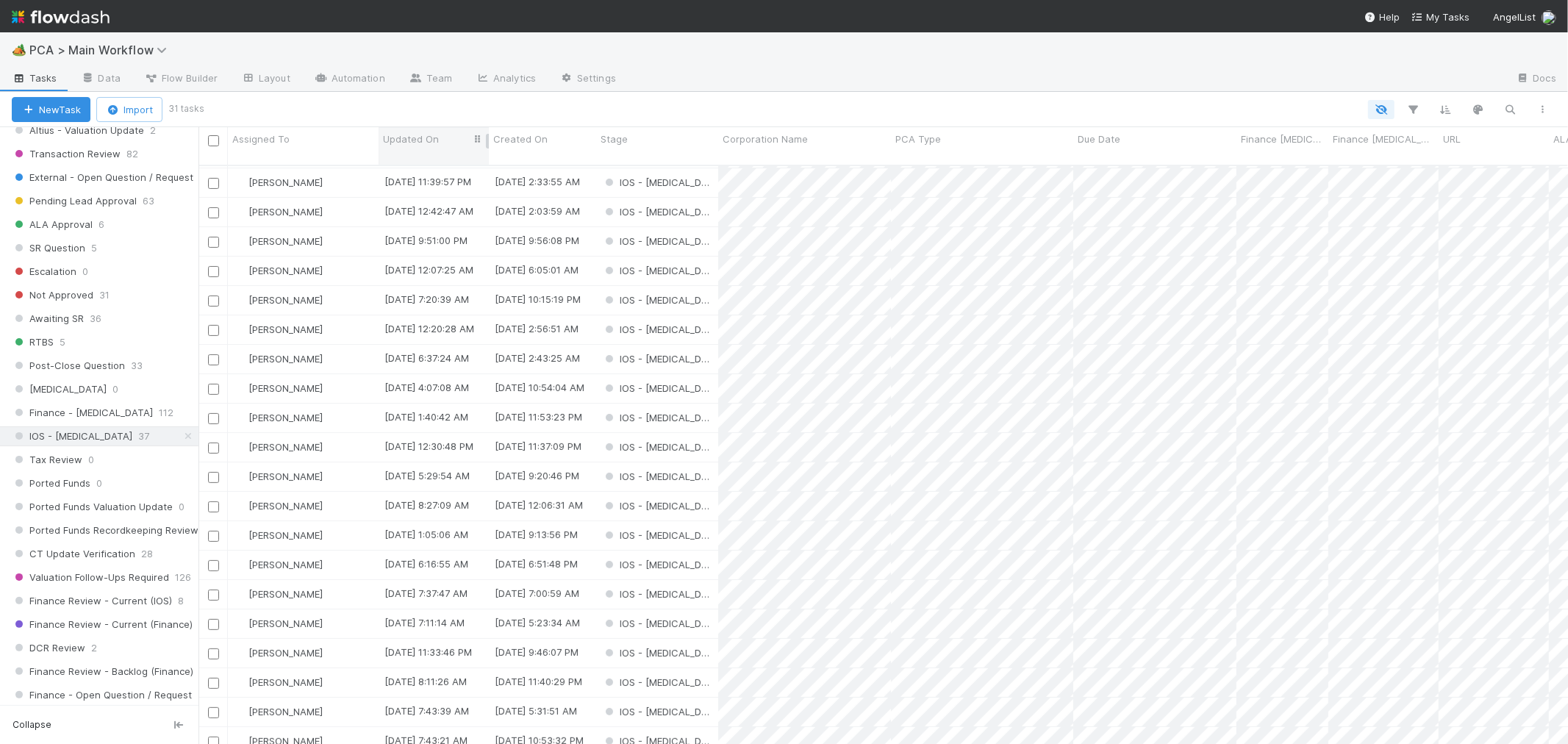
click at [444, 136] on div "Updated On" at bounding box center [434, 139] width 102 height 15
click at [443, 169] on div "Sort Oldest → Newest" at bounding box center [467, 166] width 168 height 22
click at [704, 168] on div "IOS - [MEDICAL_DATA]" at bounding box center [657, 180] width 122 height 29
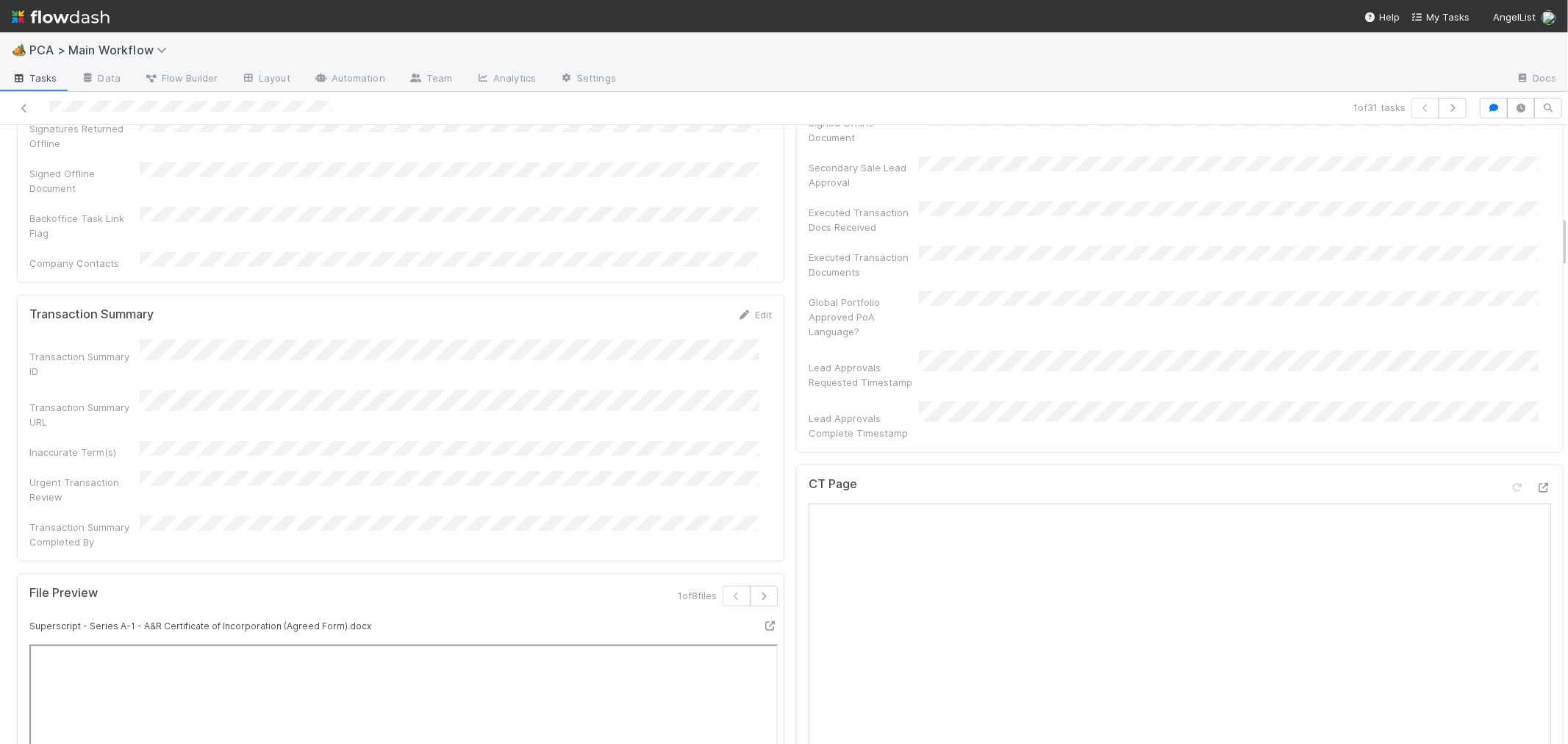
scroll to position [1224, 0]
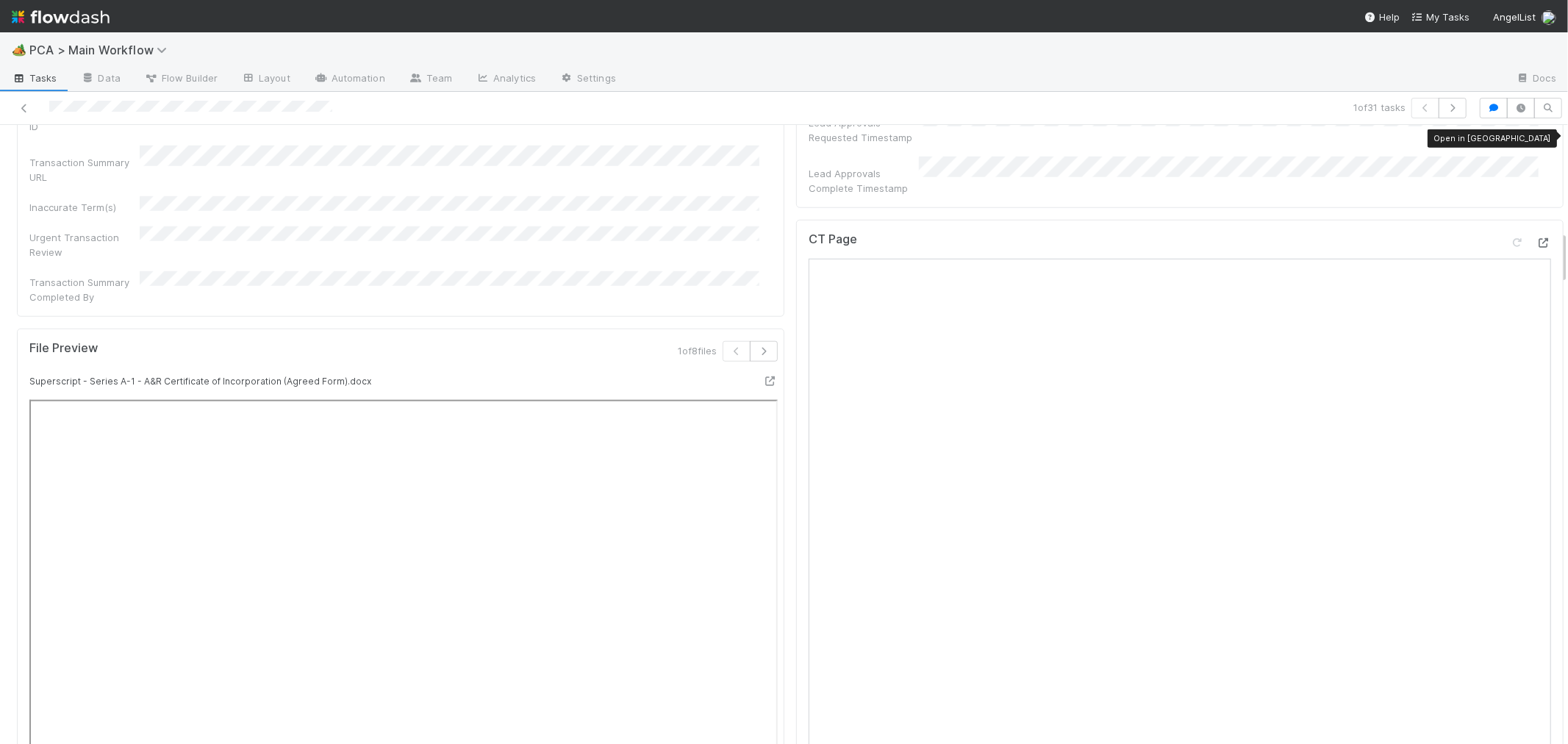
click at [1536, 238] on icon at bounding box center [1543, 243] width 15 height 10
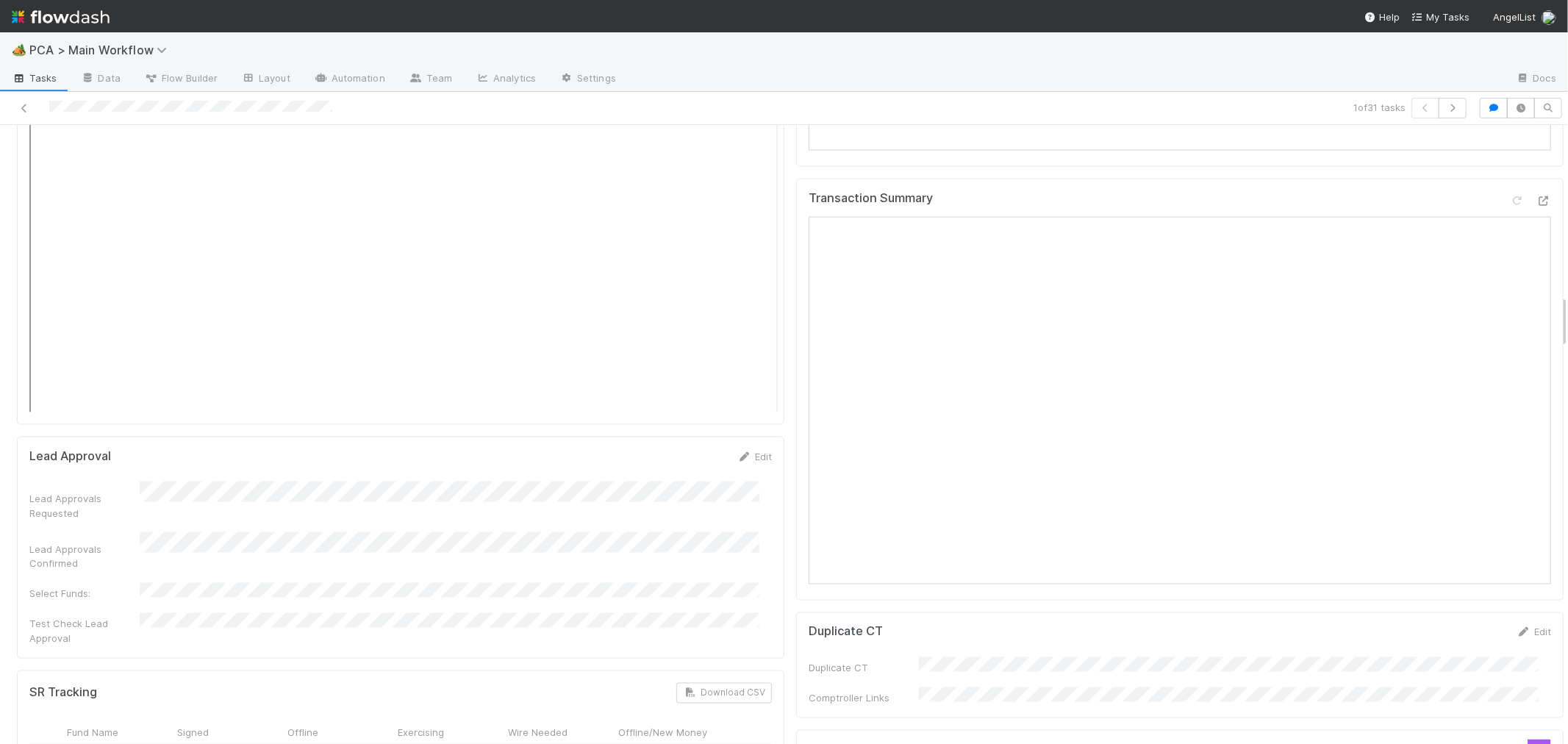
scroll to position [1959, 0]
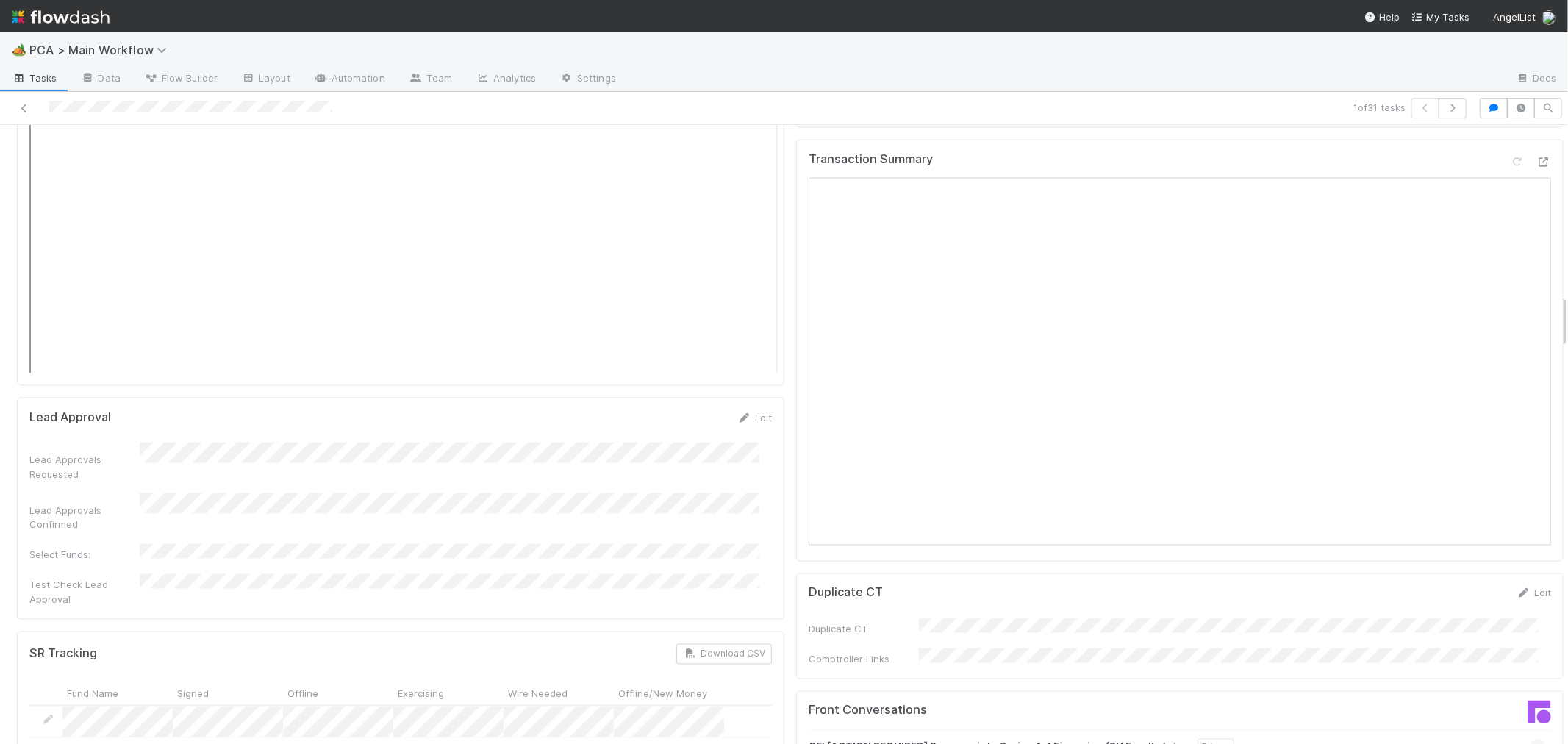
click at [1533, 740] on icon at bounding box center [1537, 747] width 10 height 15
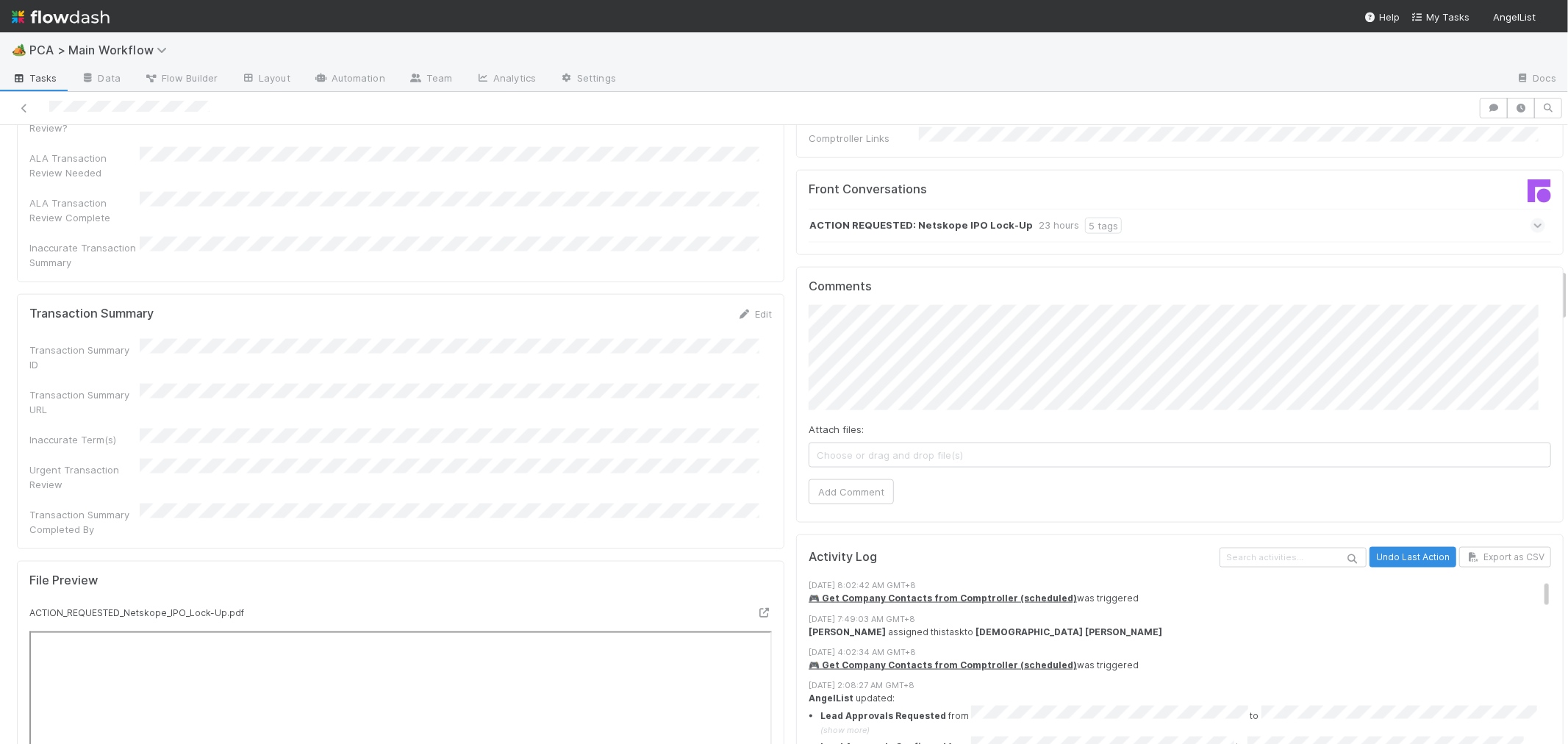
scroll to position [1959, 0]
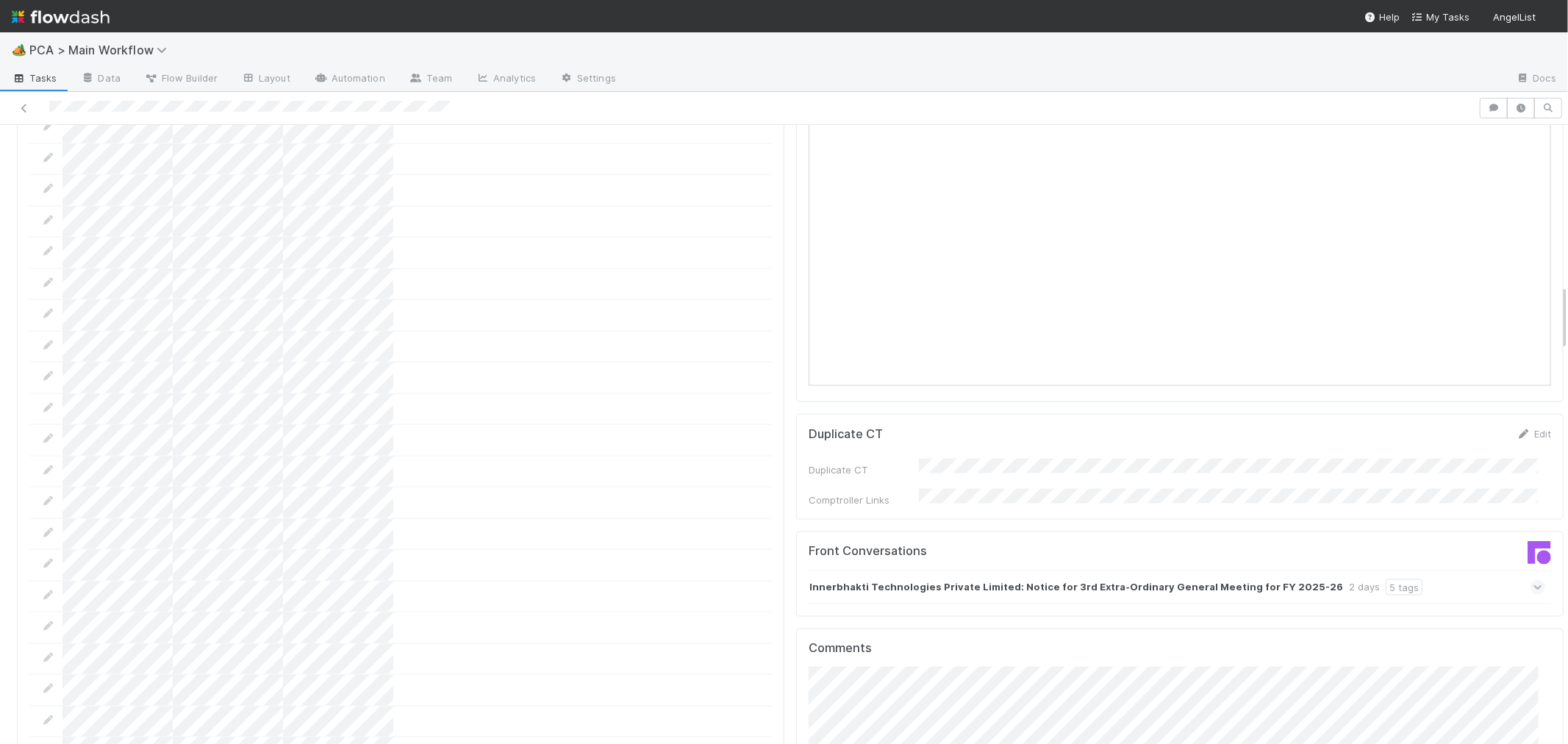
scroll to position [1797, 0]
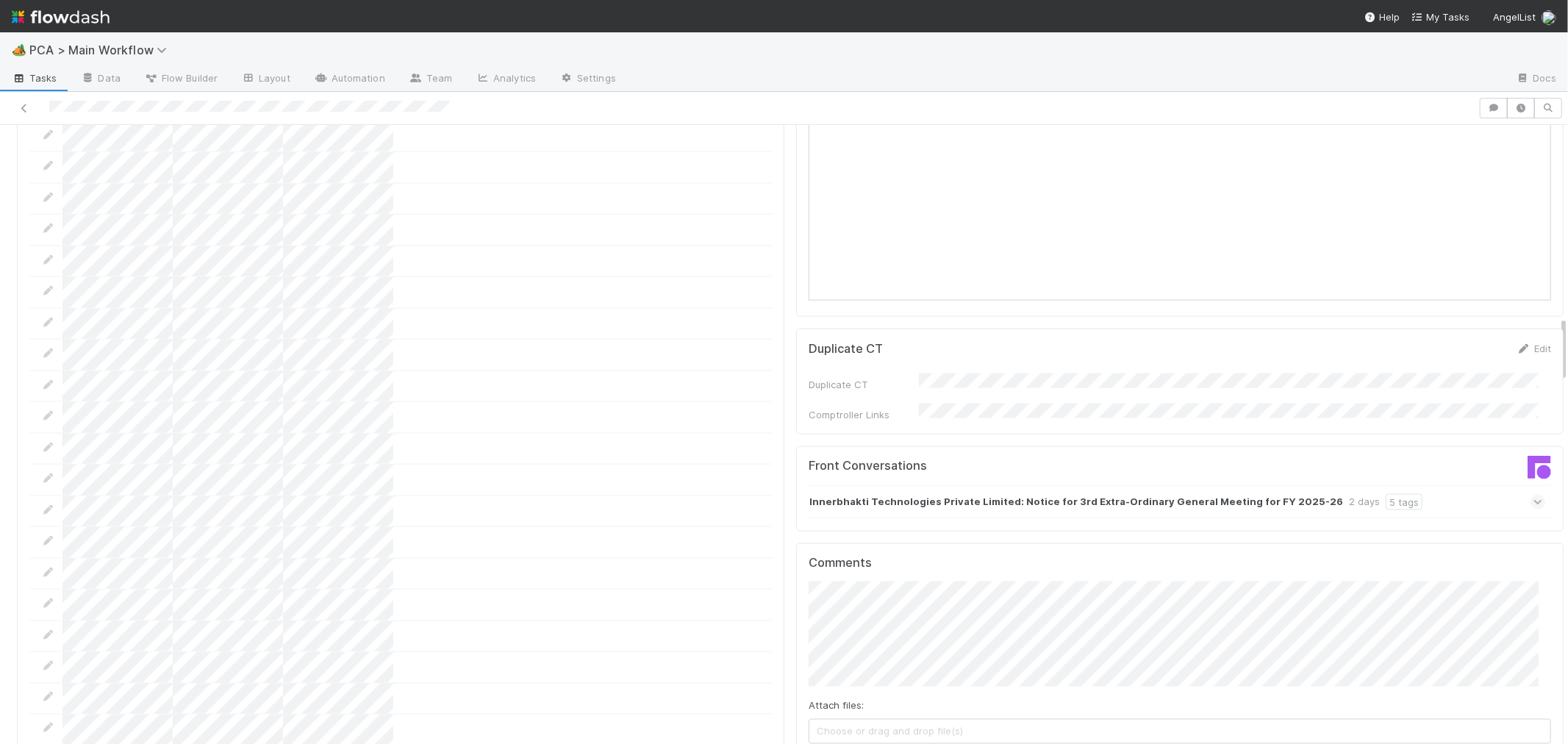
click at [1533, 494] on icon at bounding box center [1537, 501] width 10 height 15
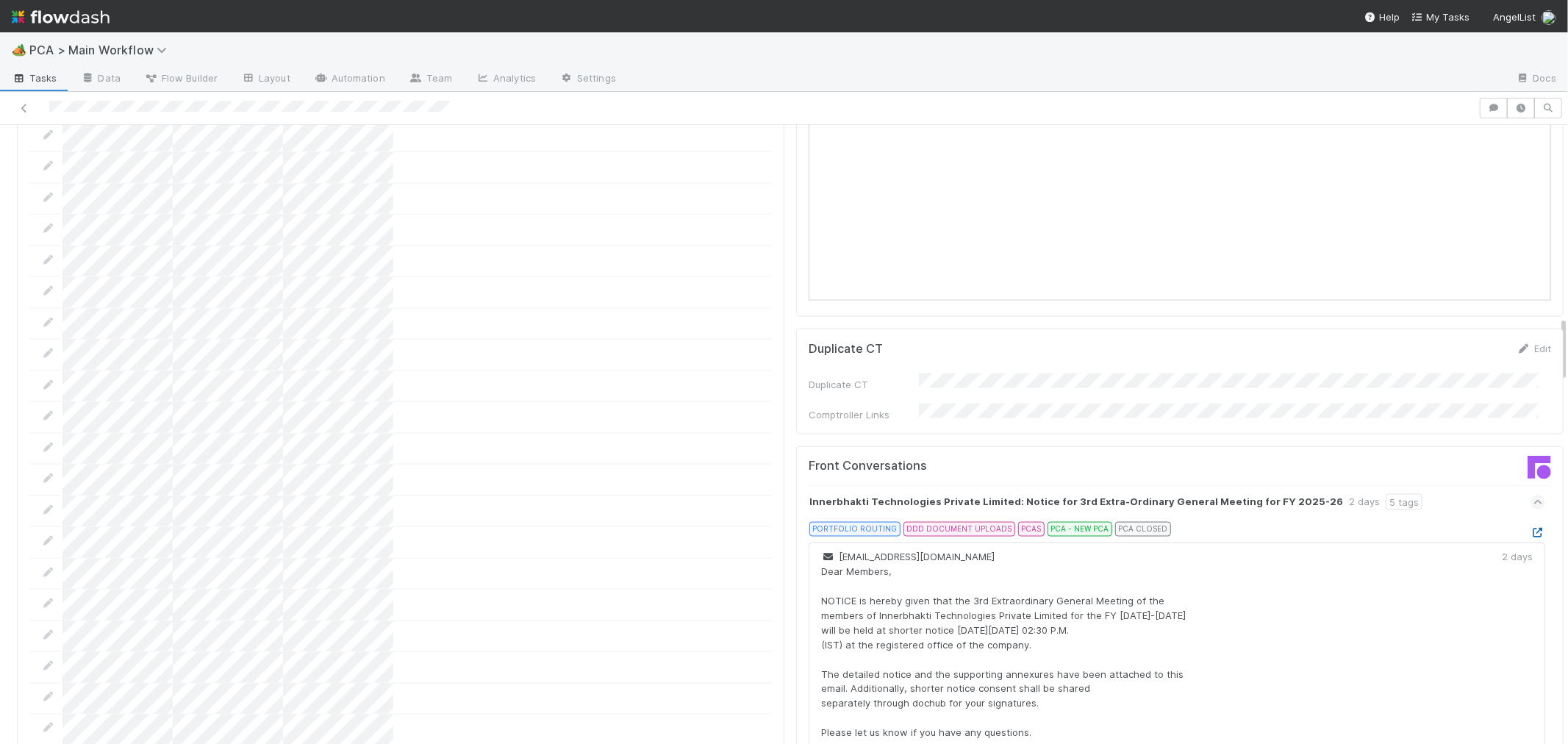
click at [1530, 528] on icon at bounding box center [1537, 532] width 15 height 10
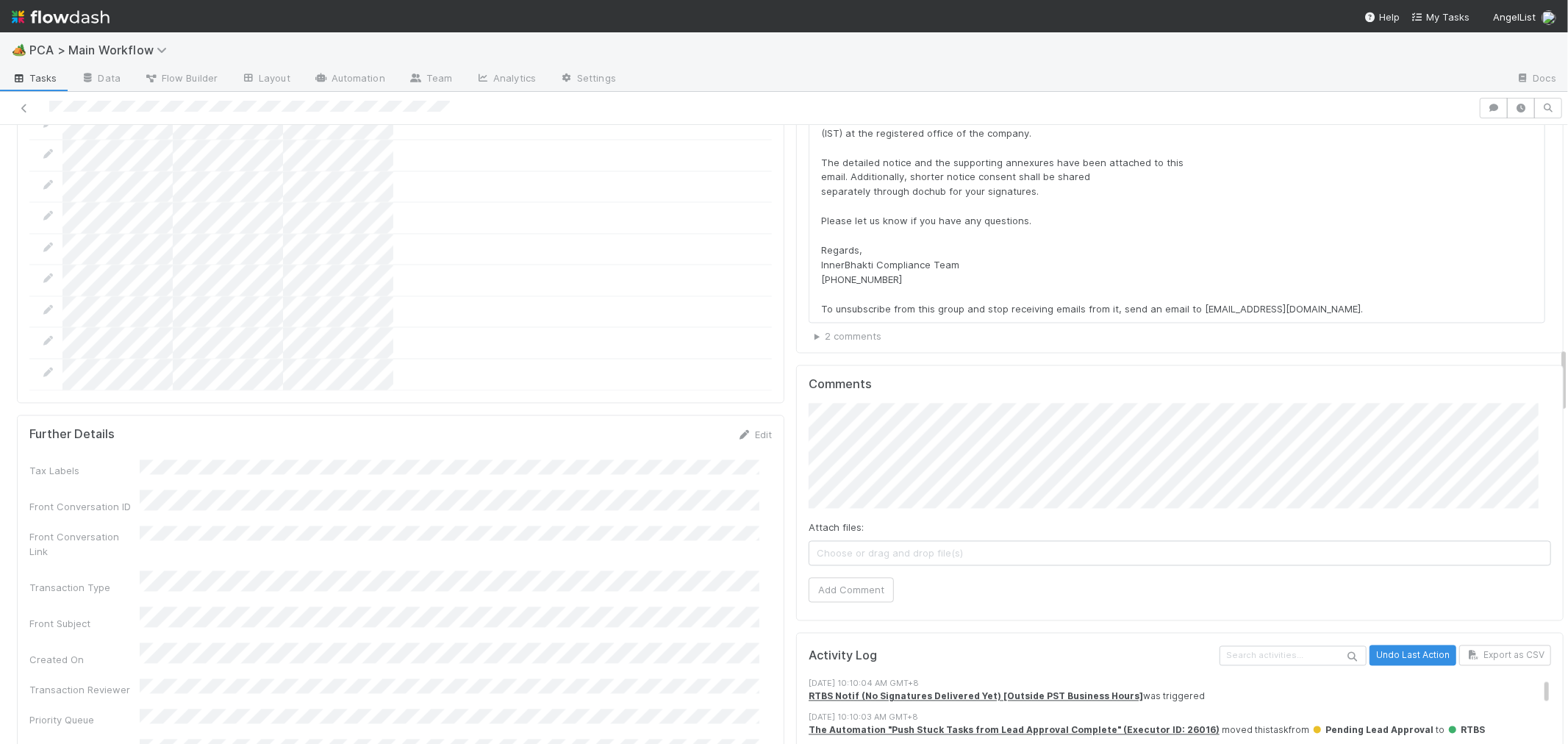
scroll to position [2368, 0]
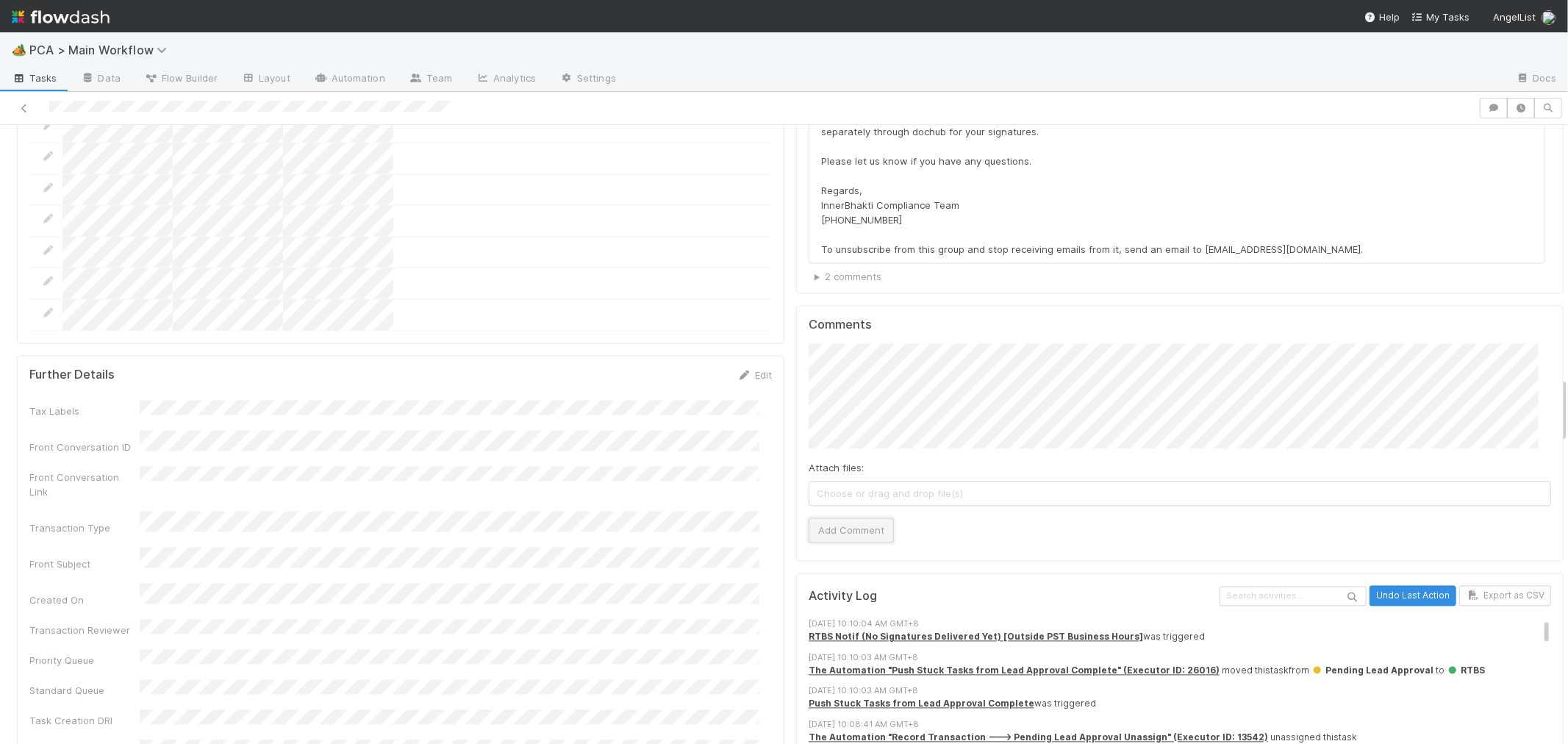
click at [842, 517] on button "Add Comment" at bounding box center [850, 529] width 85 height 25
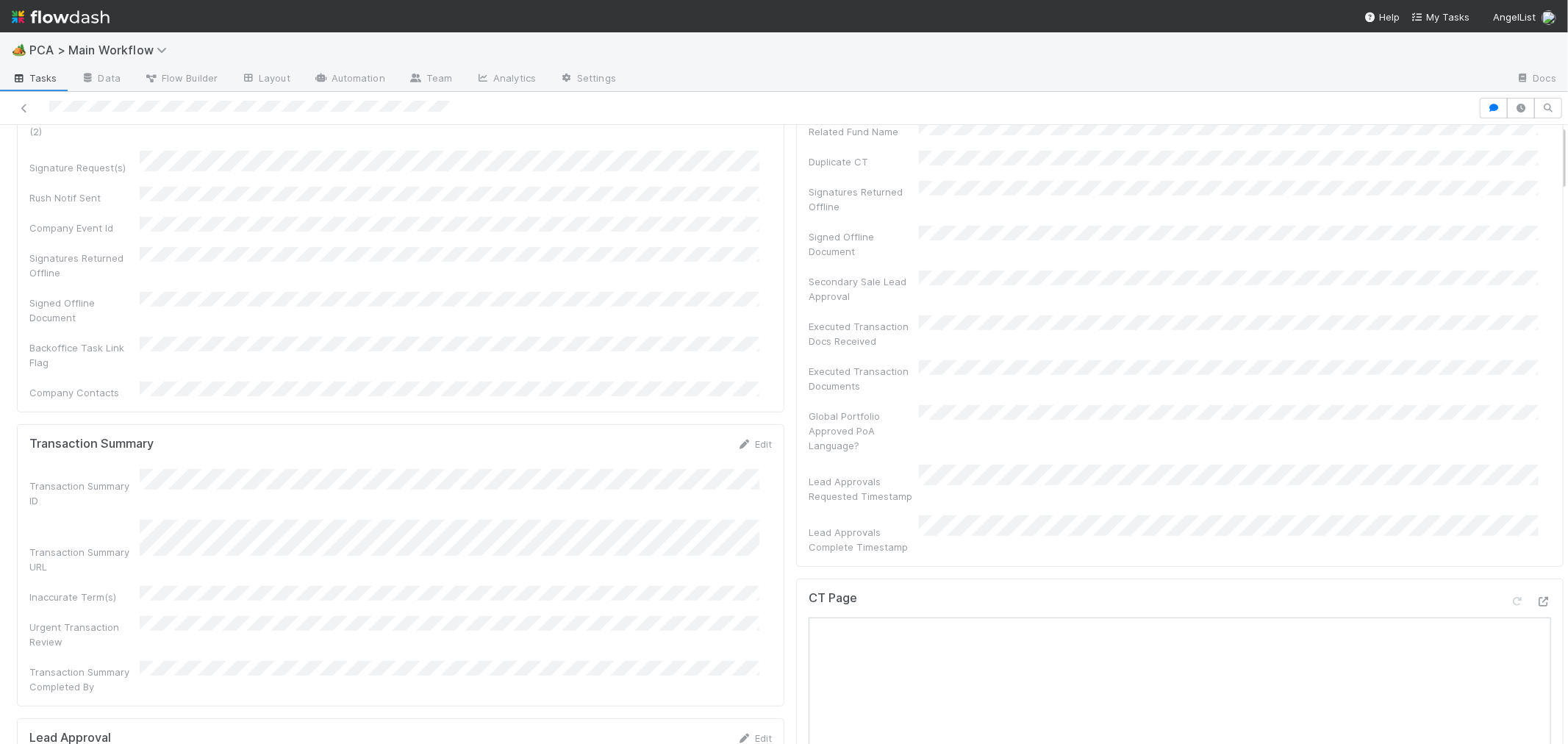
scroll to position [0, 0]
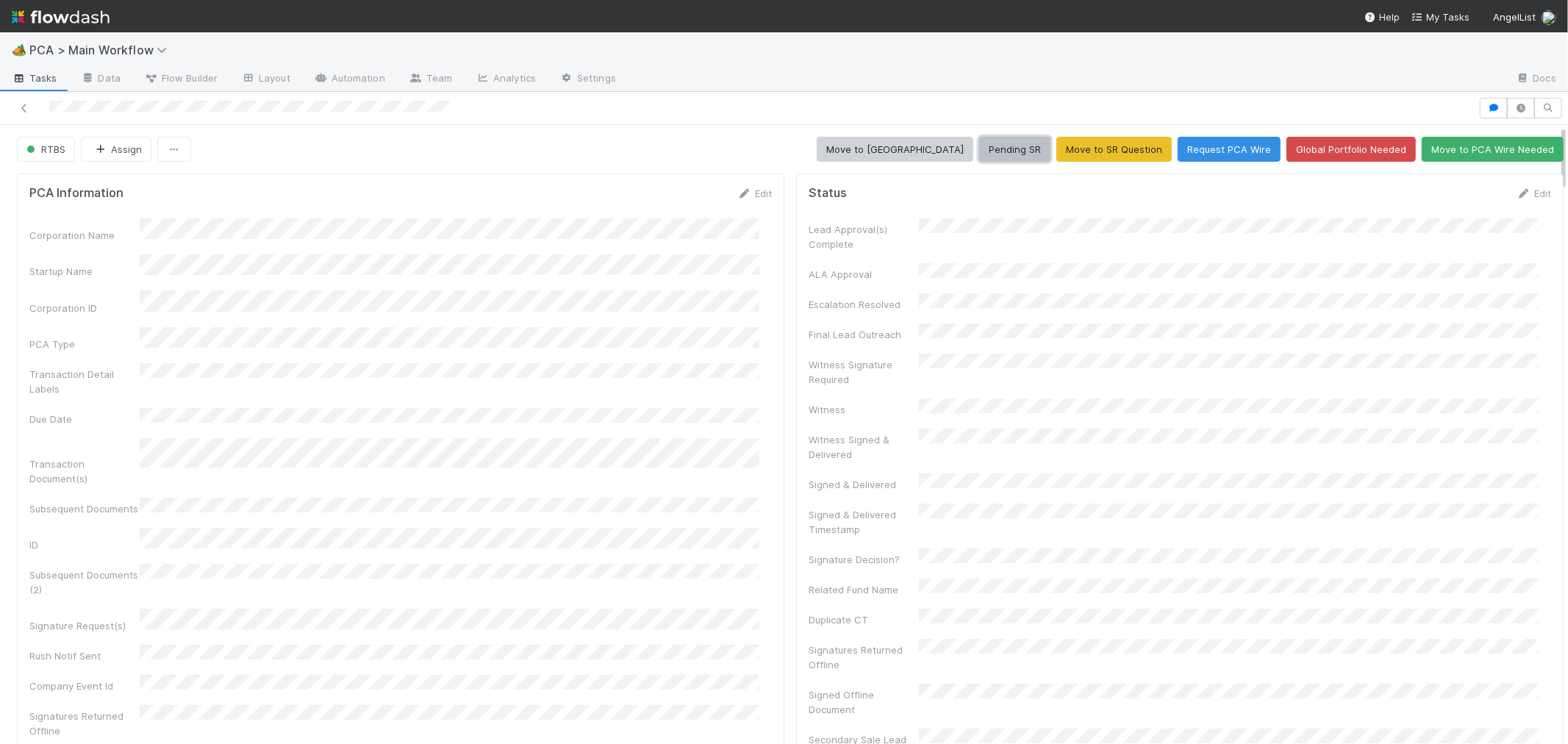
click at [1007, 150] on button "Pending SR" at bounding box center [1014, 149] width 71 height 25
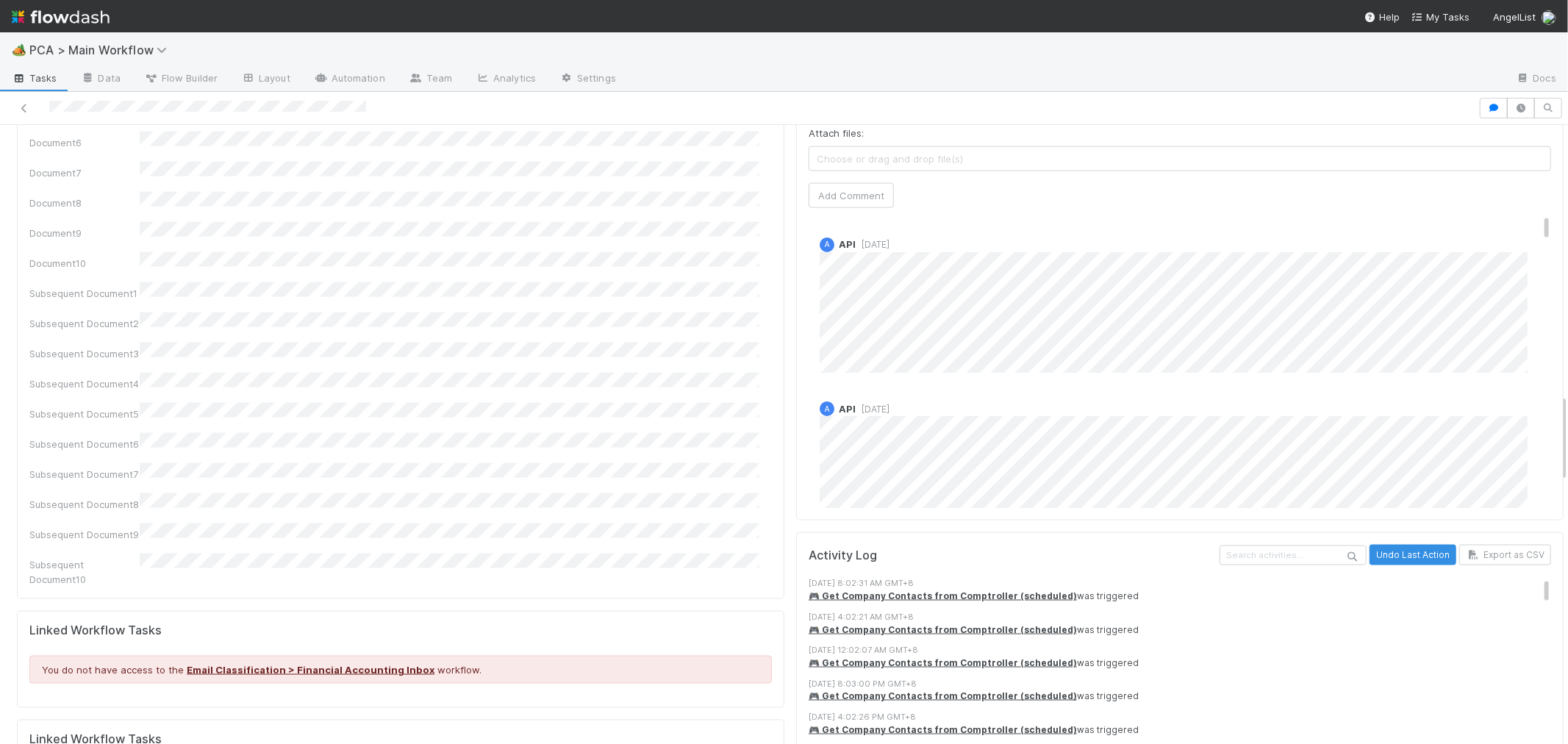
click at [600, 252] on div "Document1 Document2 Document3 Document4 Document5 Document6 Document7 Document8…" at bounding box center [400, 283] width 742 height 606
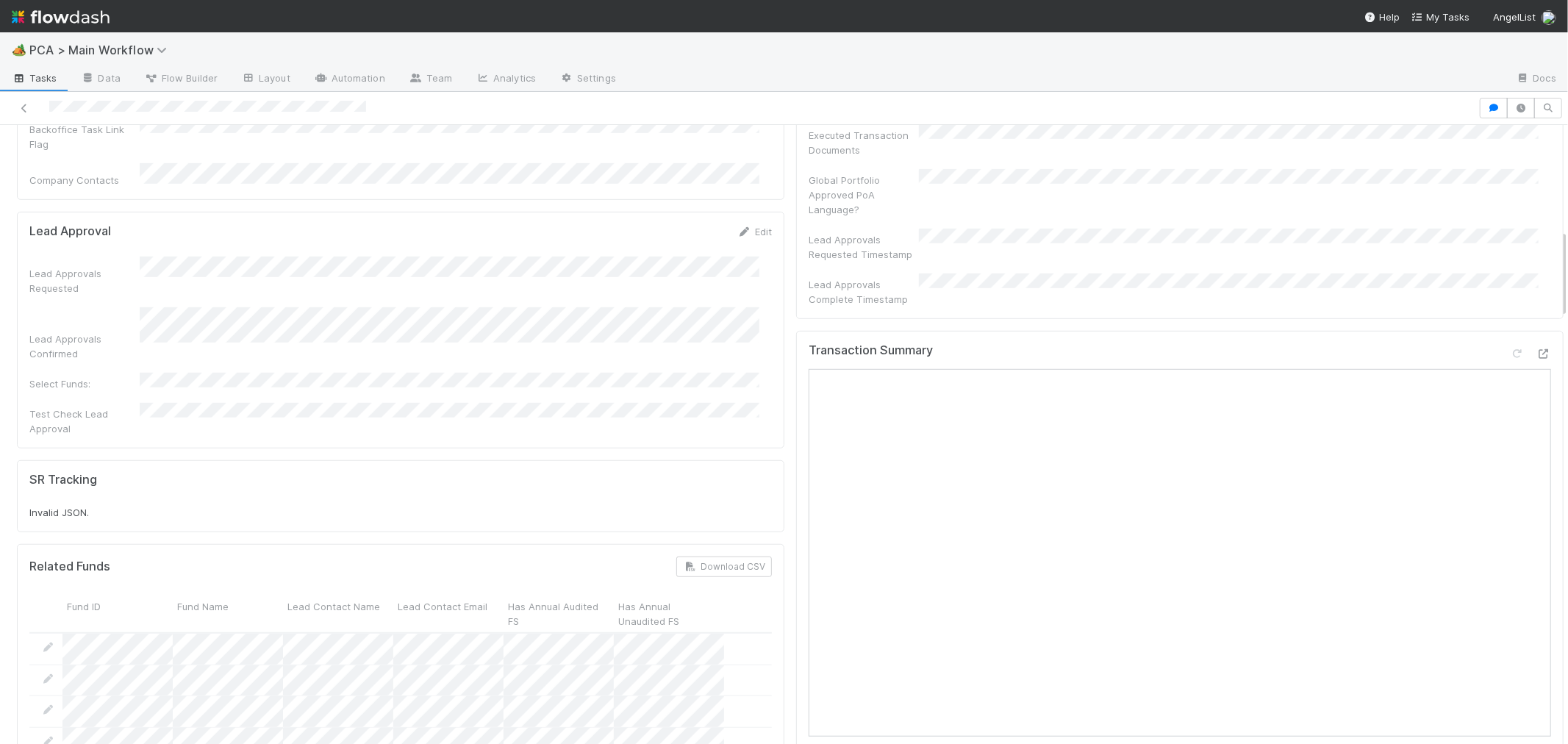
scroll to position [735, 0]
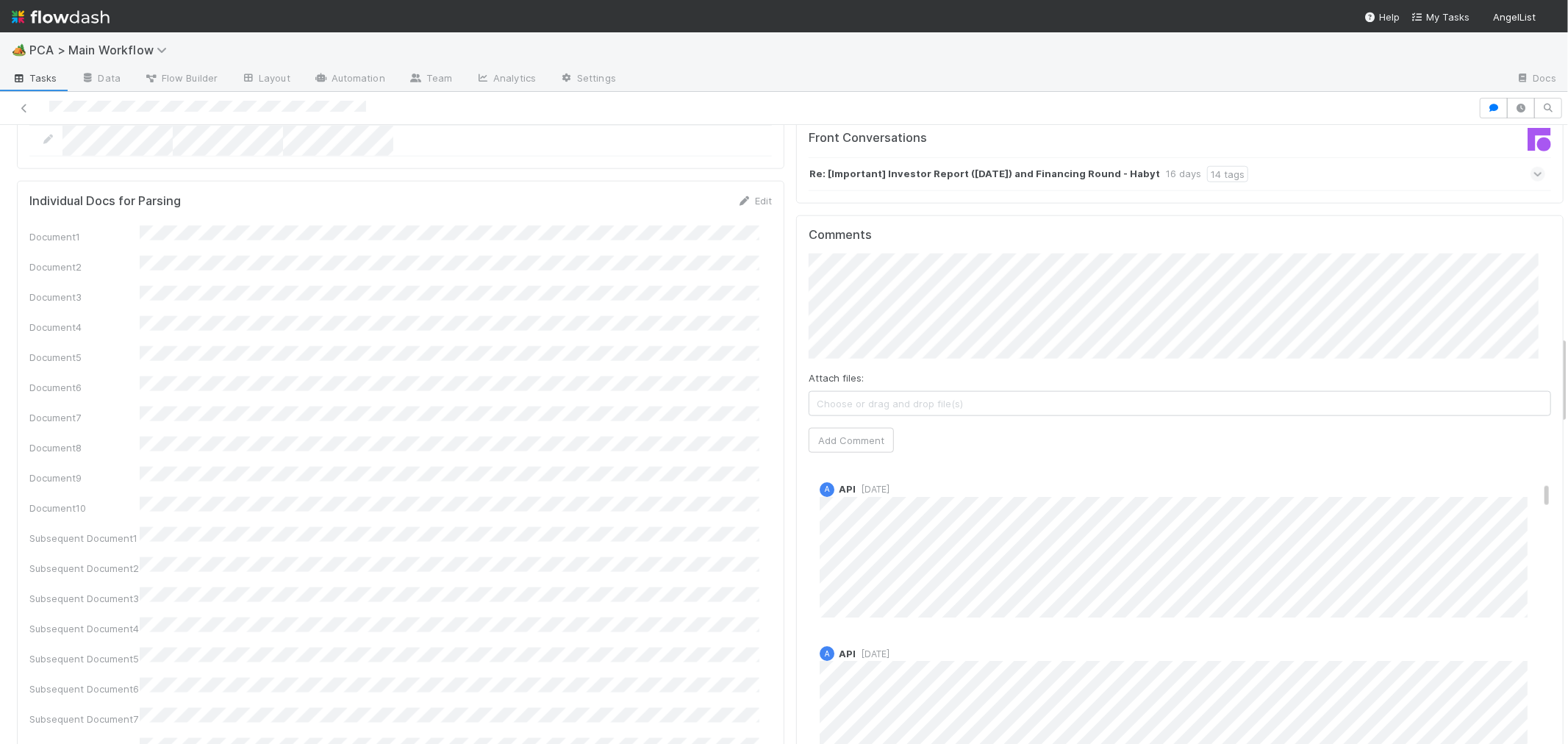
scroll to position [326, 0]
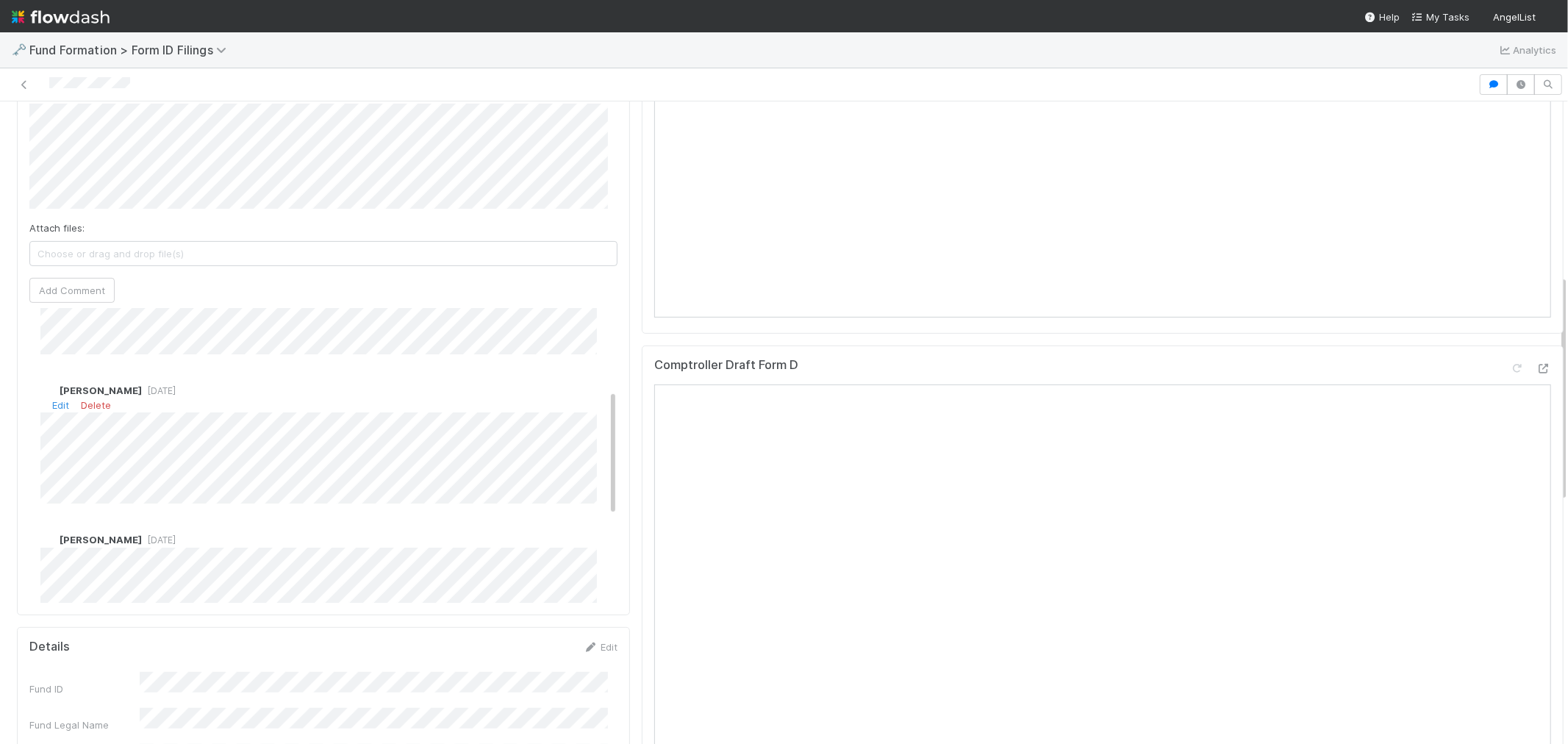
scroll to position [244, 0]
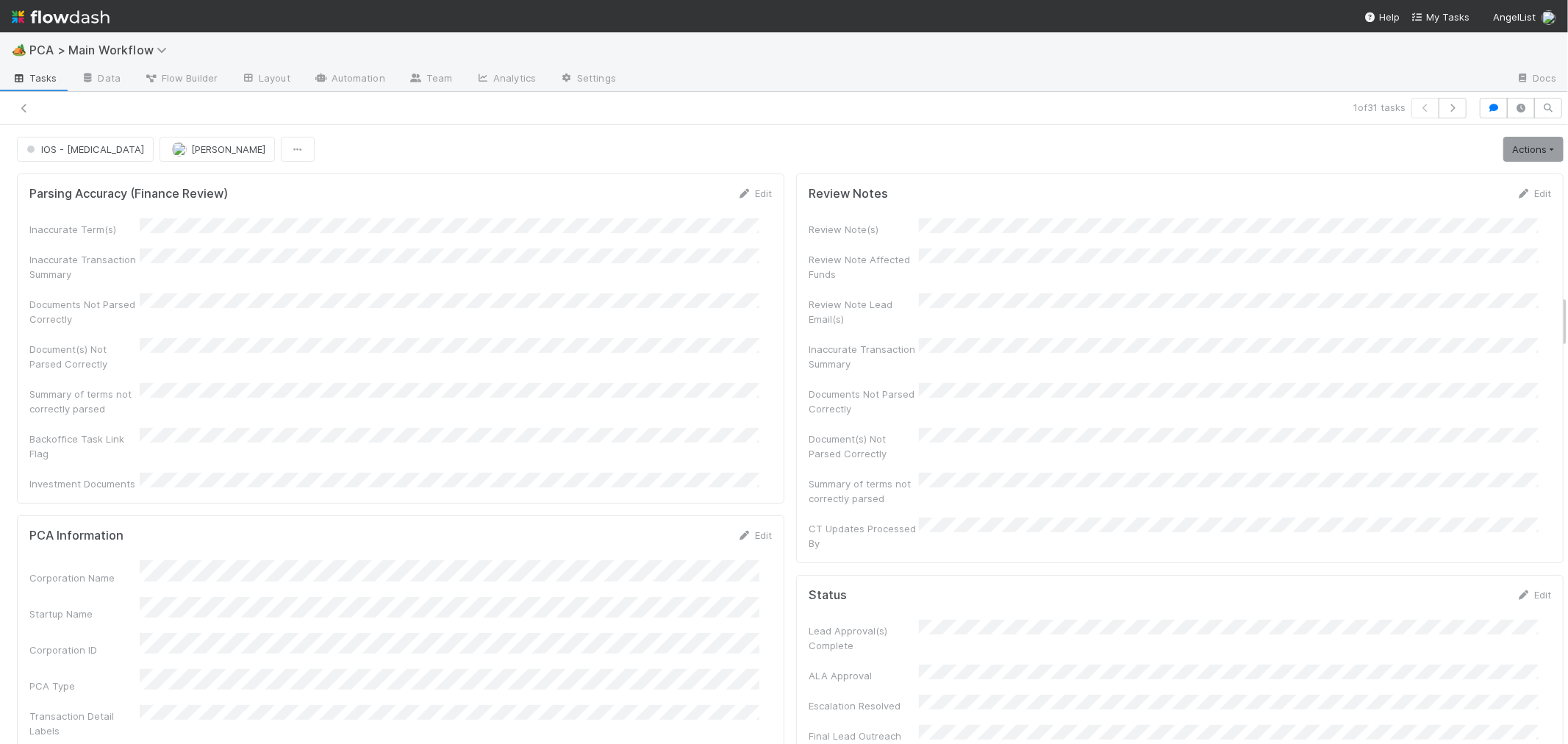
scroll to position [1959, 0]
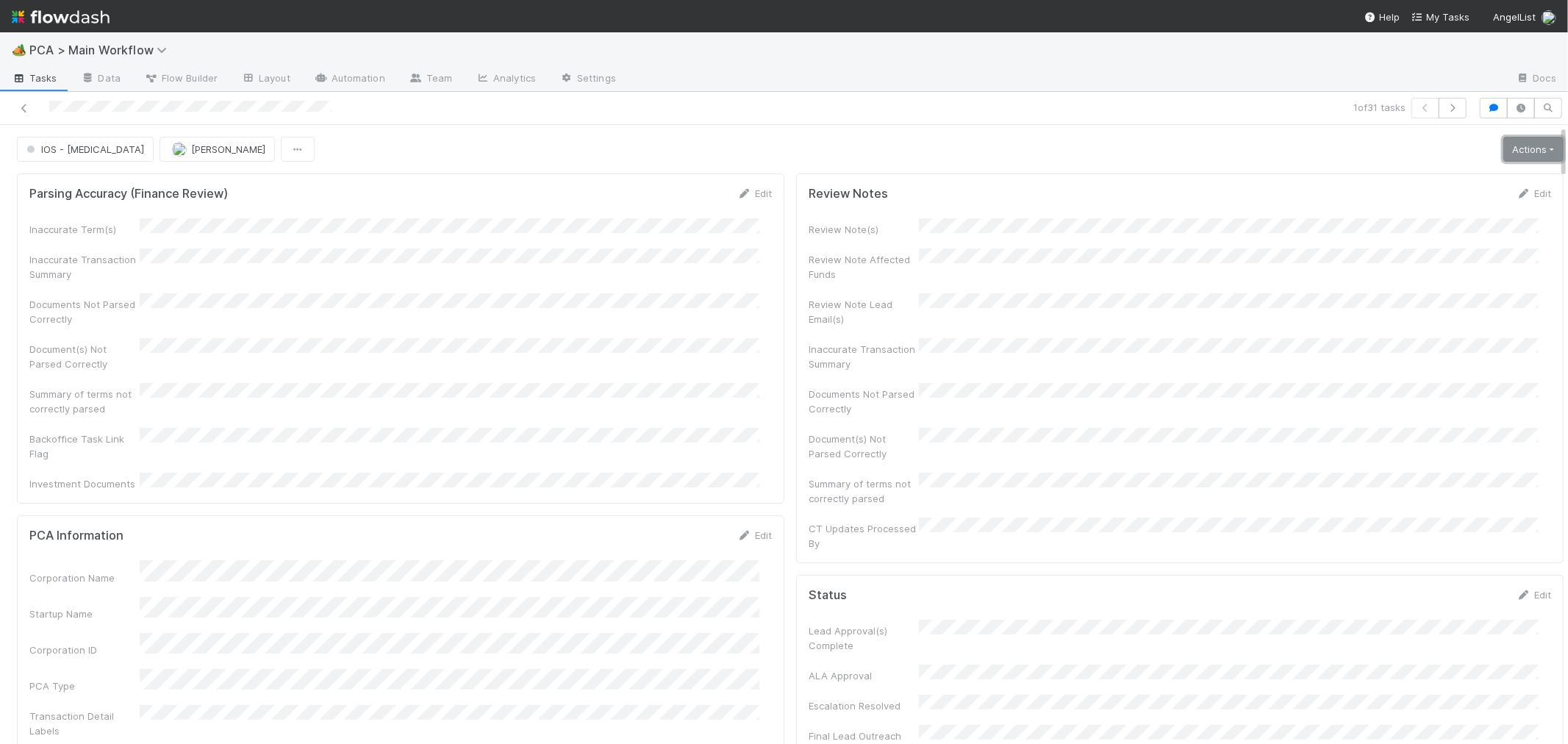
click at [1510, 157] on link "Actions" at bounding box center [1533, 149] width 61 height 25
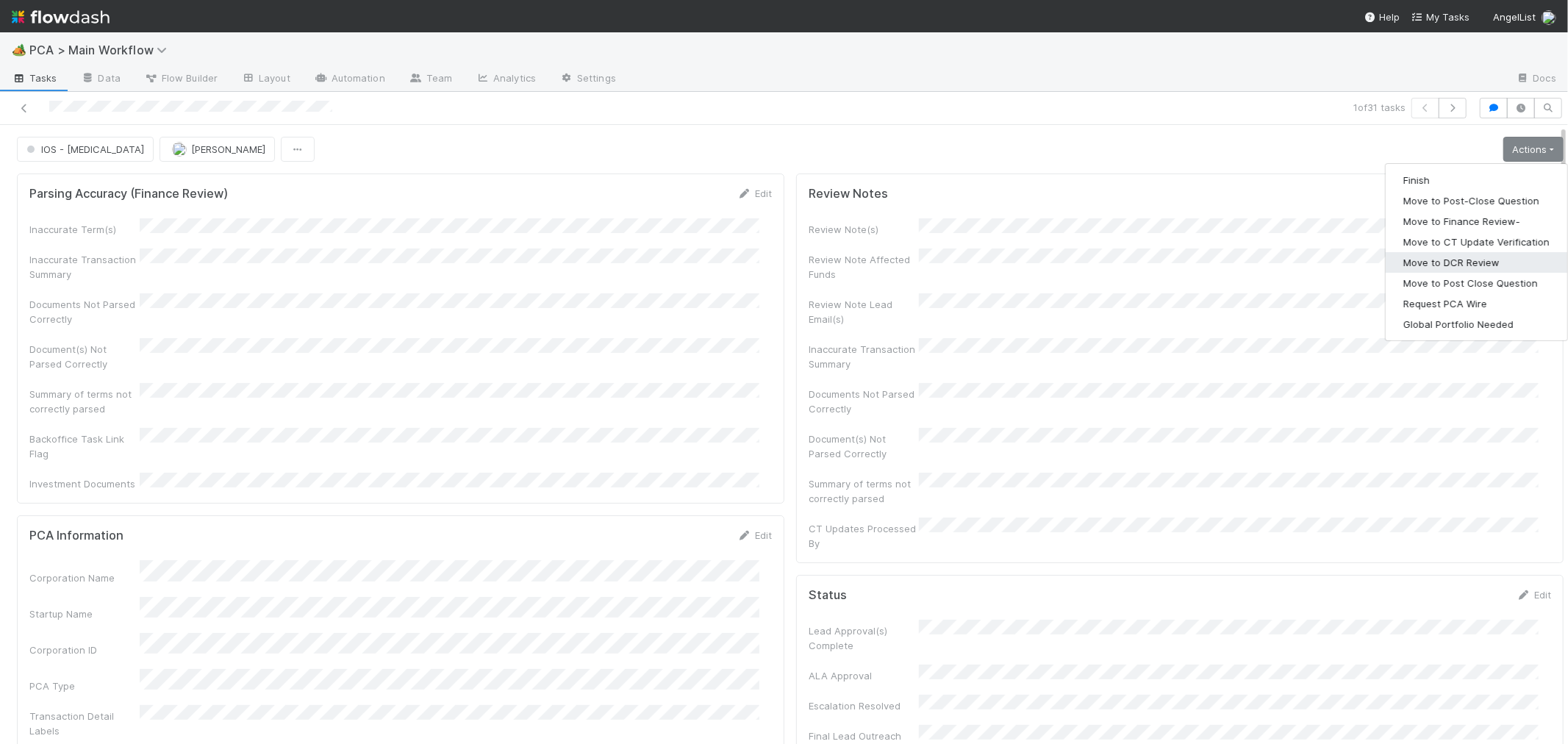
click at [1447, 266] on button "Move to DCR Review" at bounding box center [1476, 262] width 181 height 20
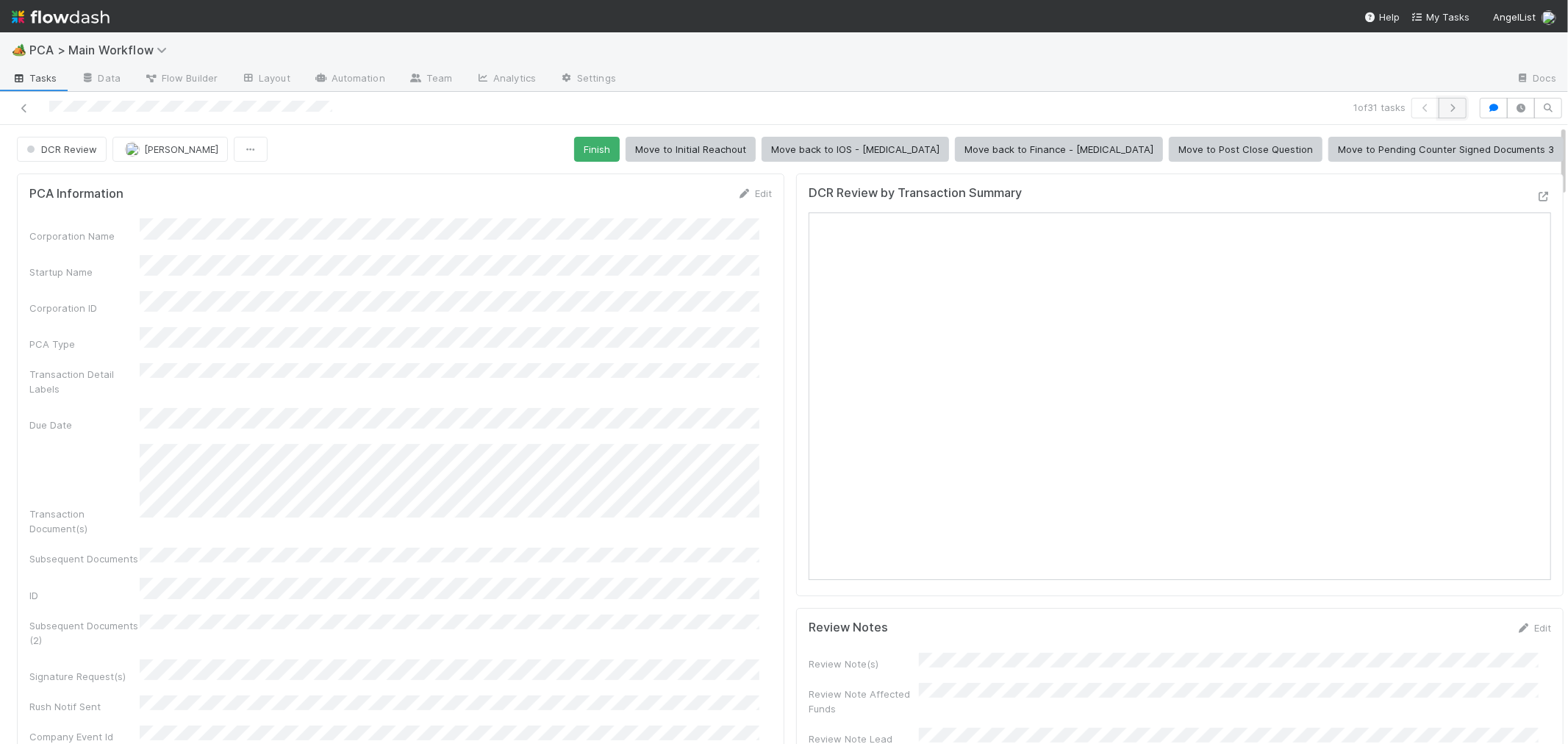
click at [1445, 111] on icon "button" at bounding box center [1452, 108] width 15 height 9
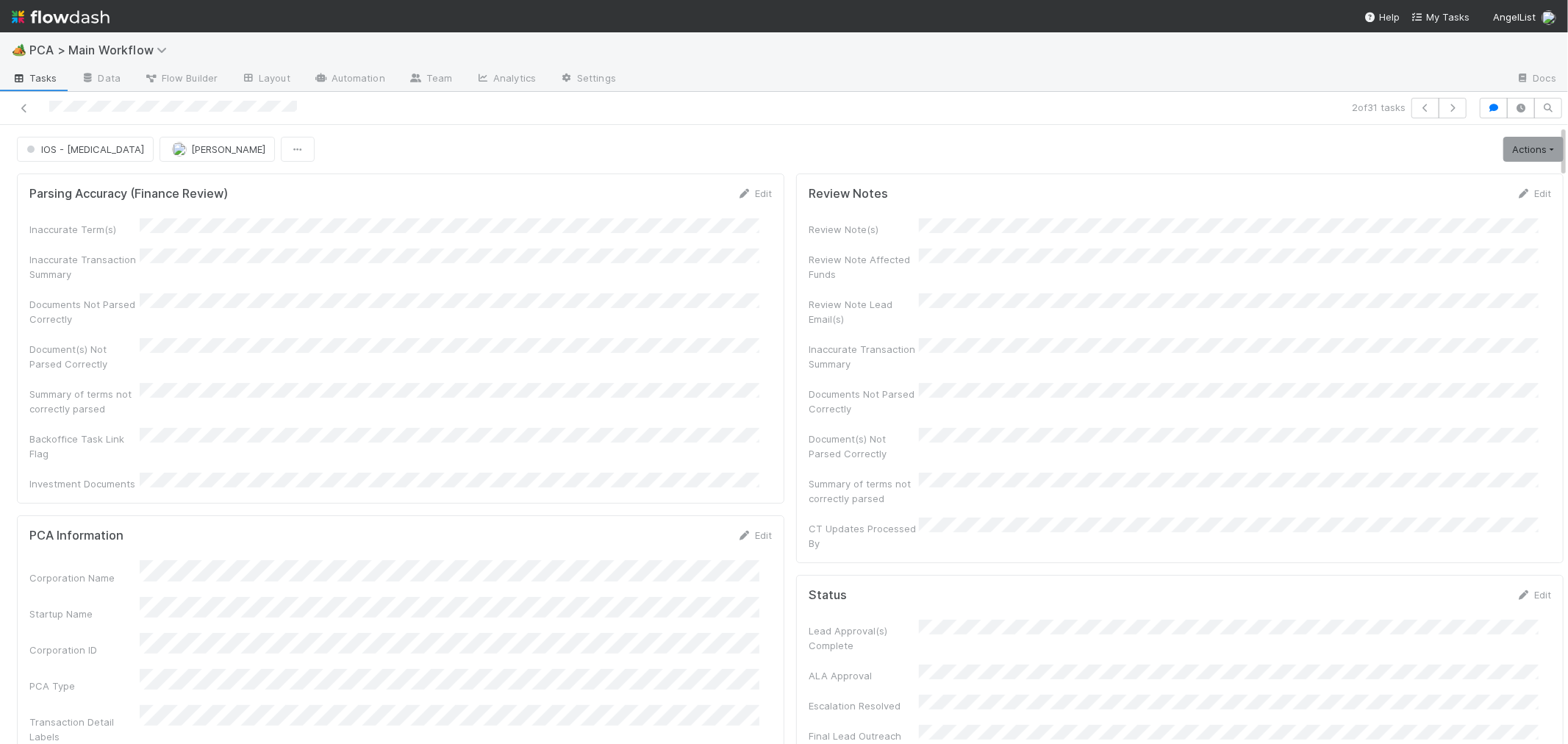
scroll to position [287, 718]
click at [658, 474] on div "Parsing Accuracy (Finance Review) Edit Inaccurate Term(s) Inaccurate Transactio…" at bounding box center [400, 338] width 768 height 330
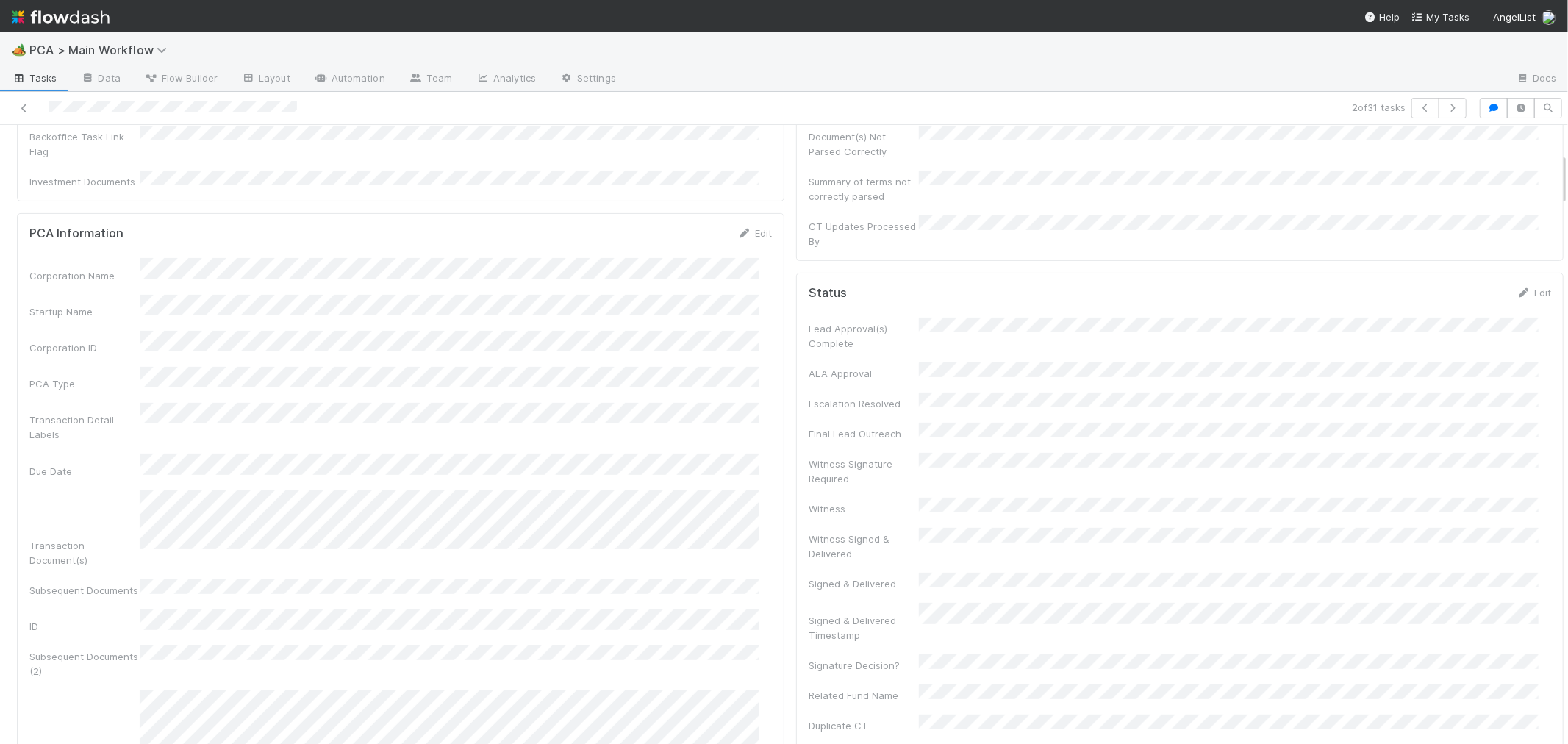
scroll to position [326, 0]
click at [726, 201] on button "Cancel" at bounding box center [746, 214] width 52 height 25
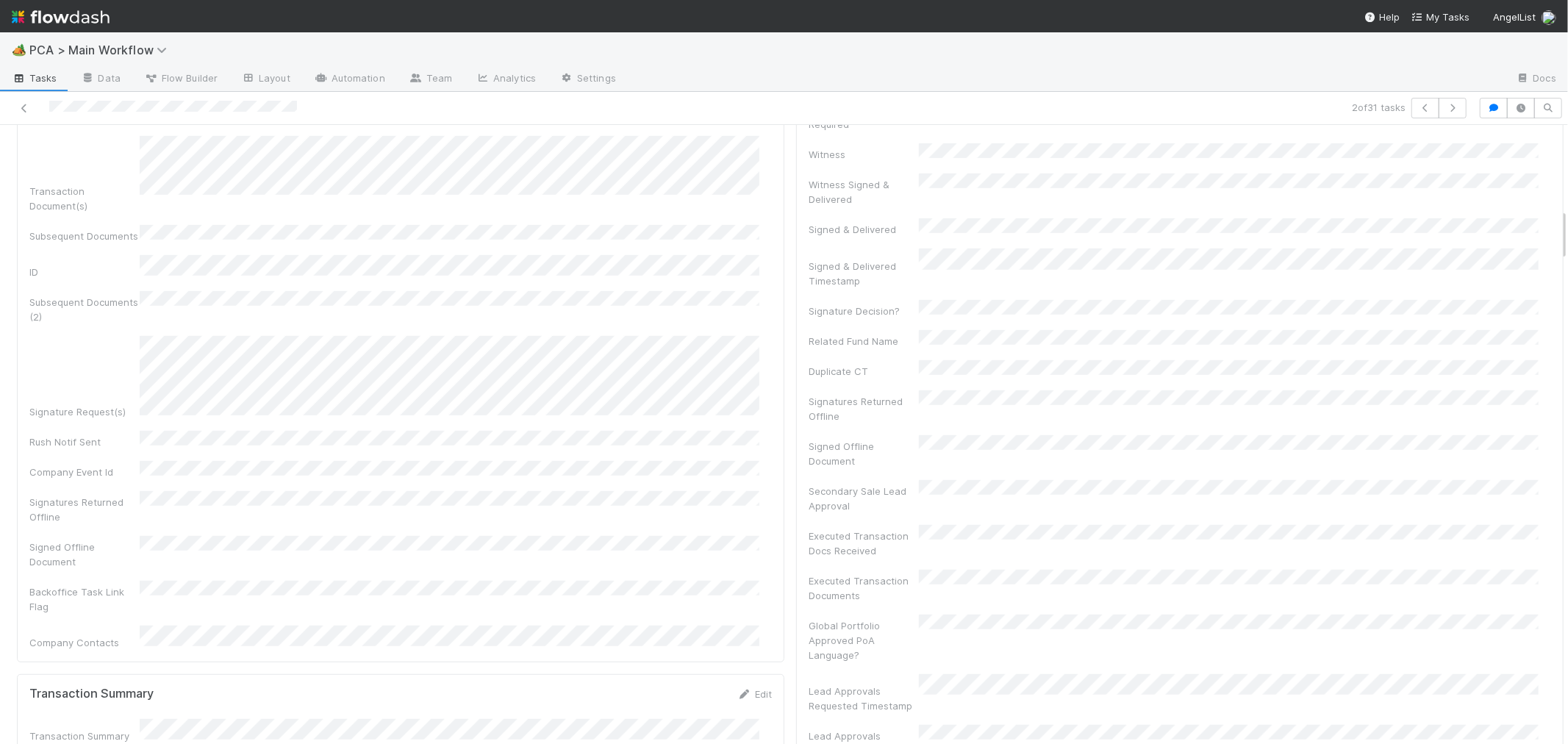
scroll to position [980, 0]
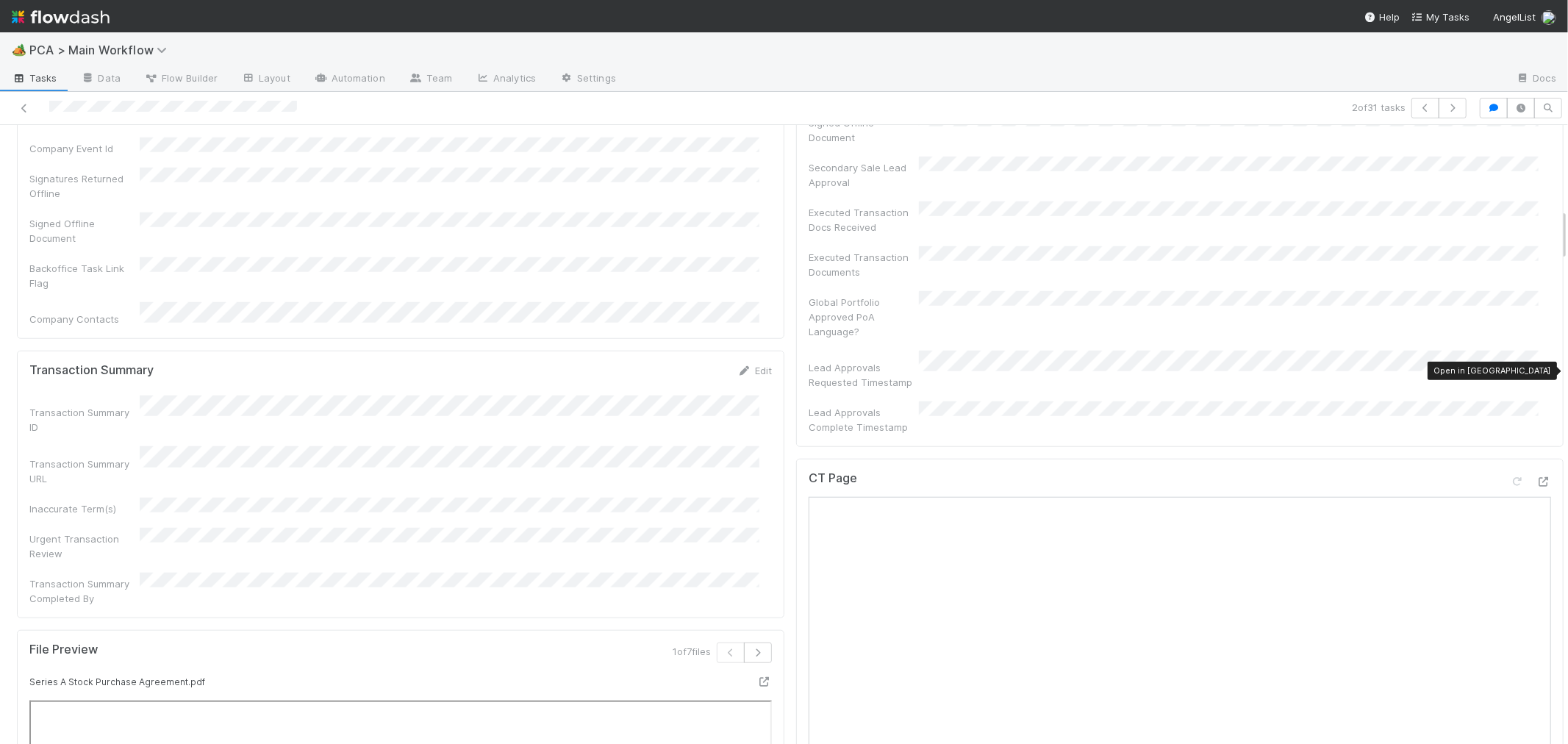
click at [1510, 474] on div at bounding box center [1530, 484] width 41 height 20
click at [1536, 477] on icon at bounding box center [1543, 481] width 15 height 10
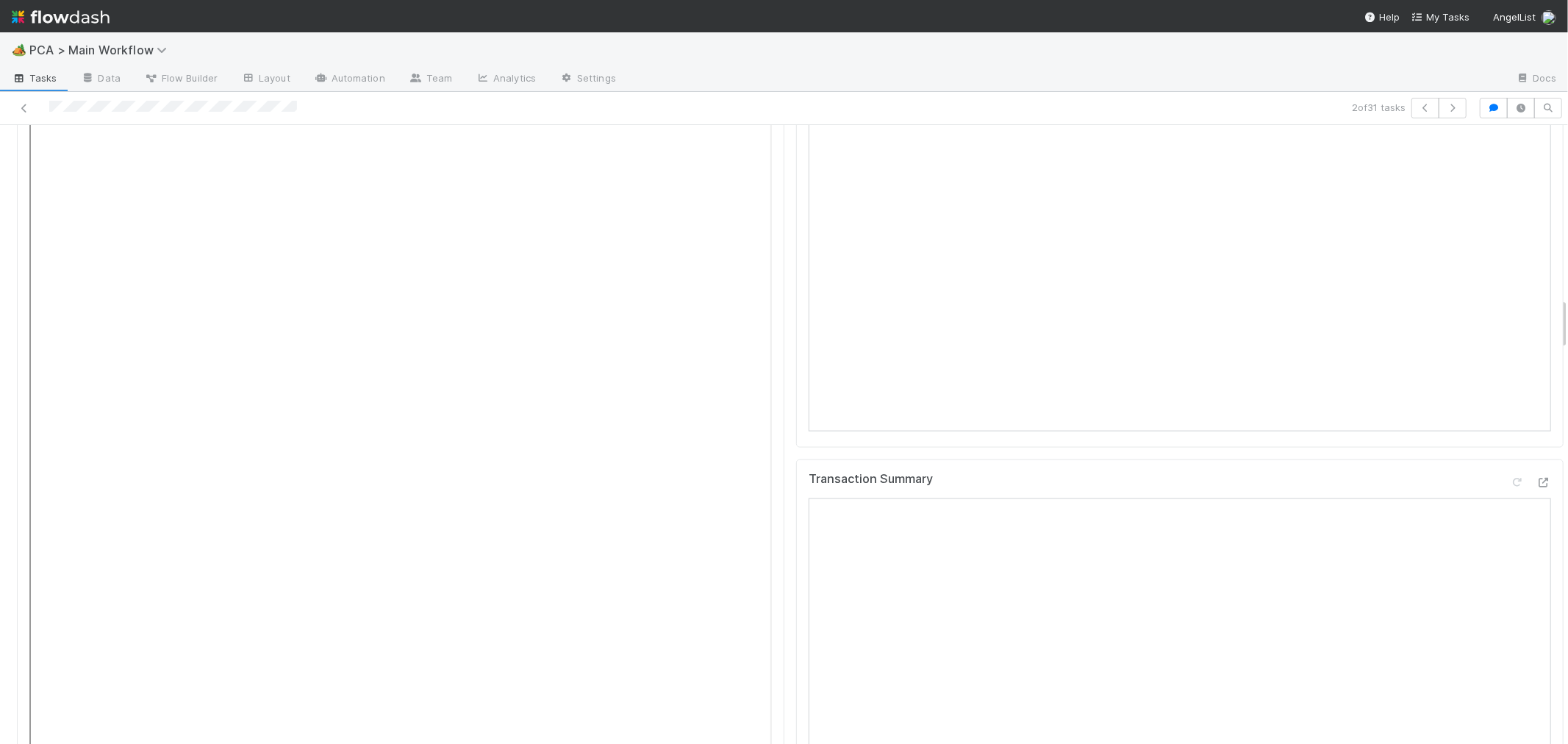
scroll to position [2123, 0]
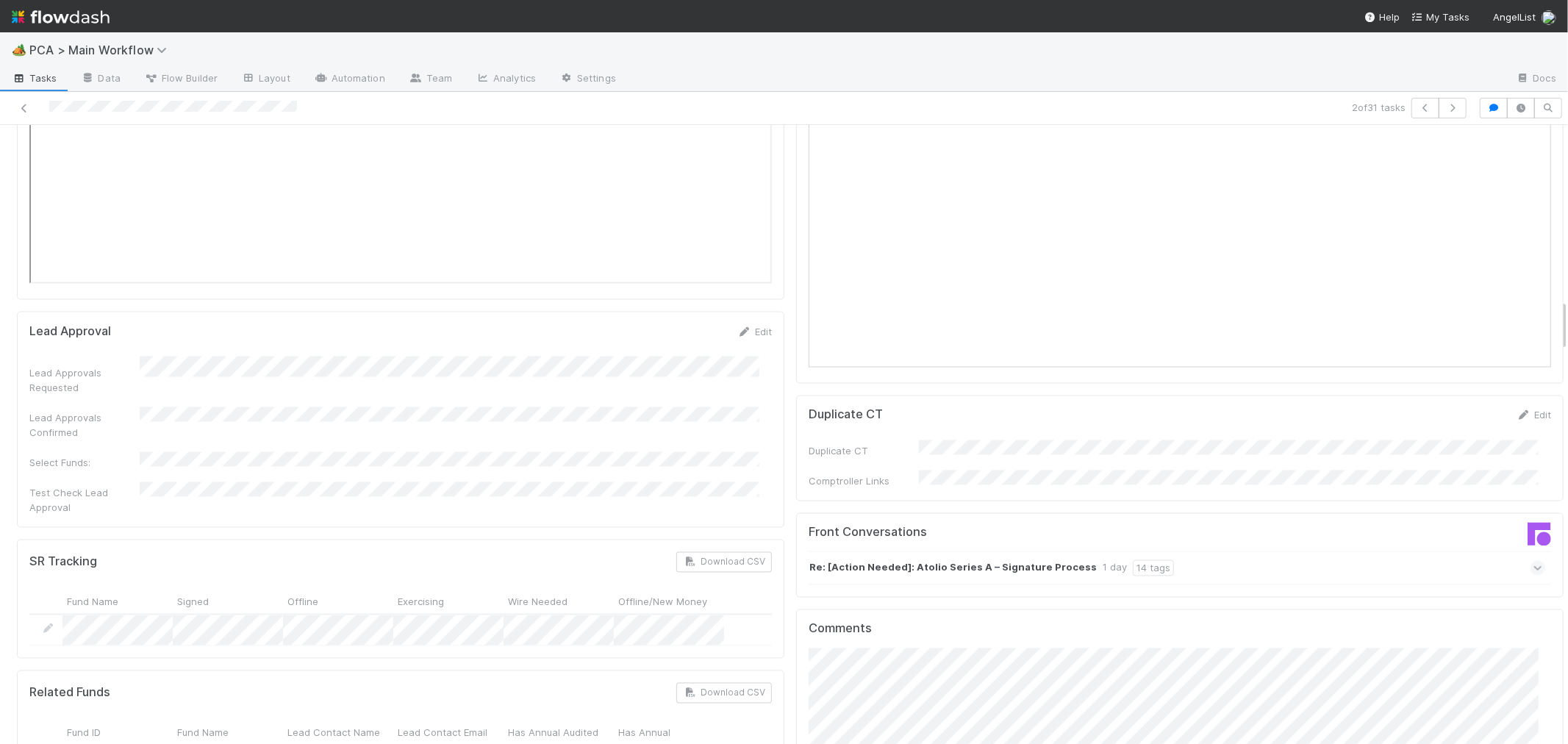
scroll to position [2205, 0]
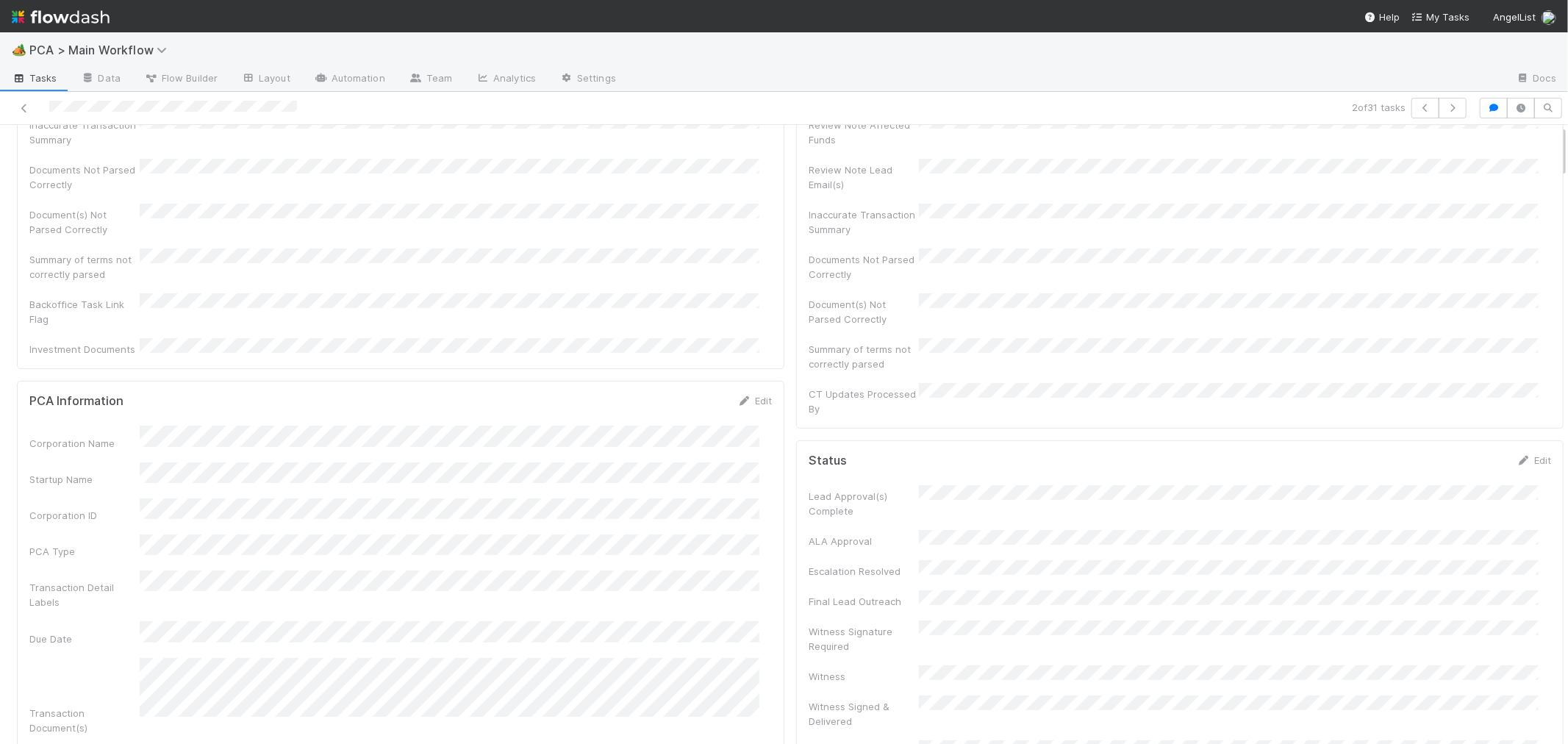
scroll to position [0, 0]
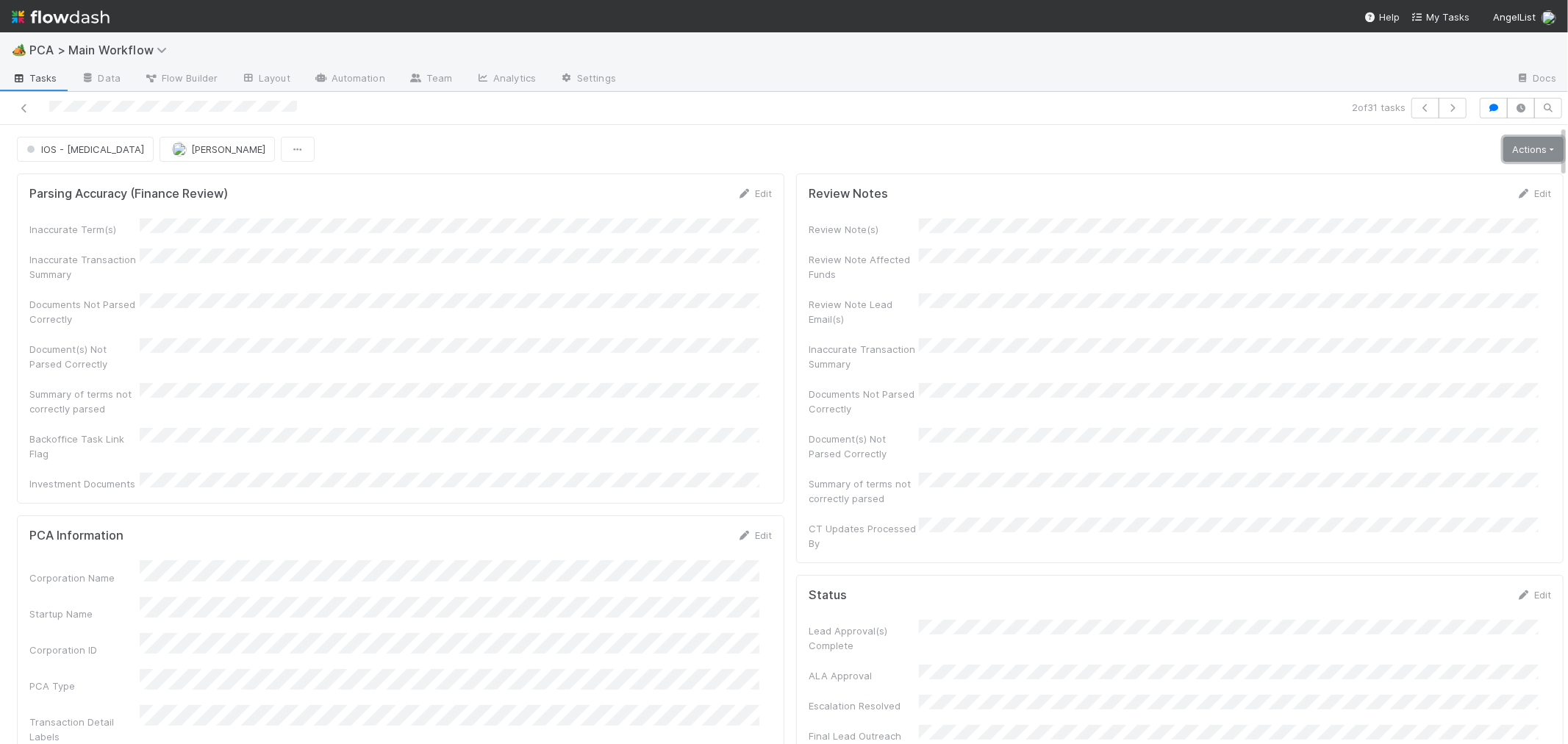
click at [1503, 145] on link "Actions" at bounding box center [1533, 149] width 61 height 25
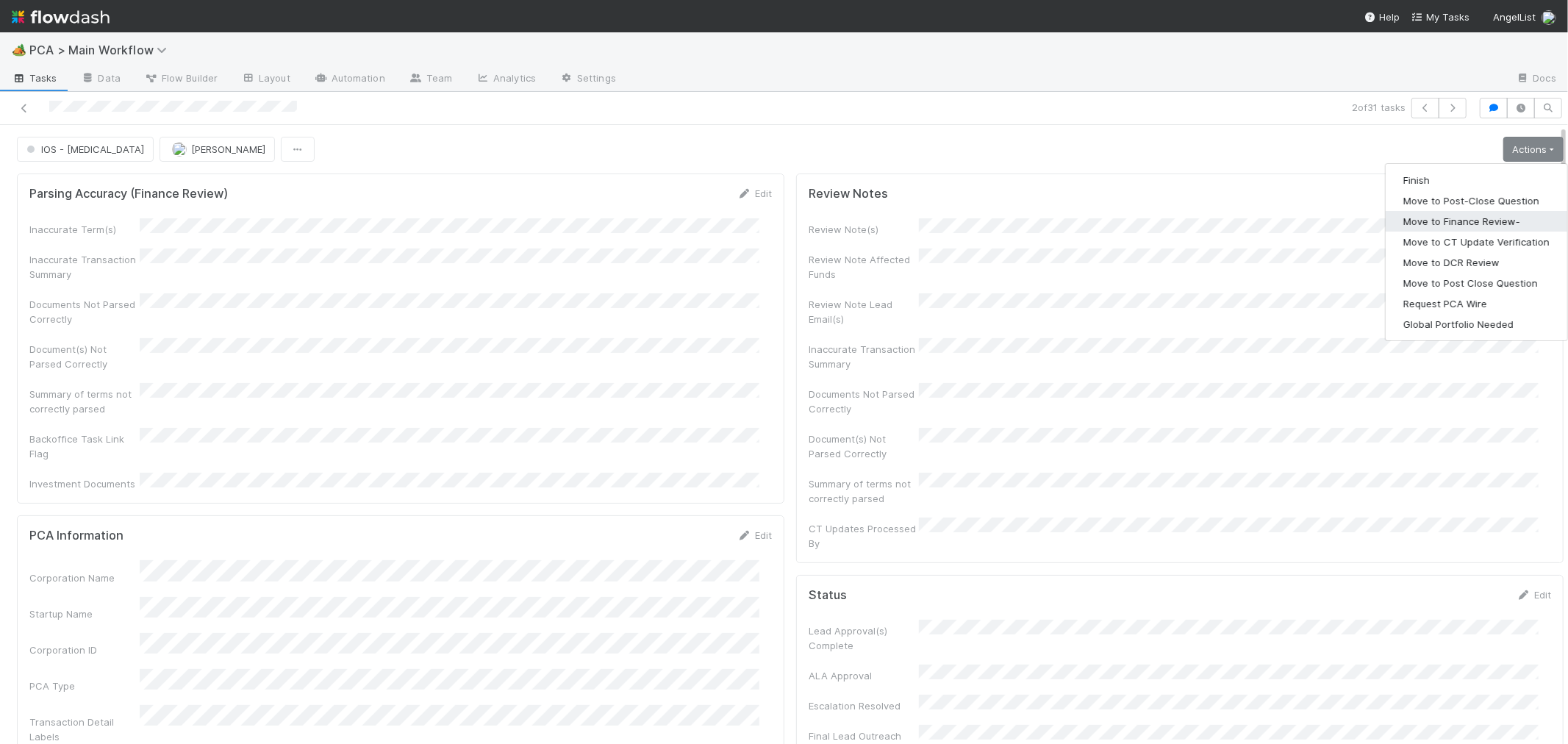
click at [1423, 218] on button "Move to Finance Review-" at bounding box center [1476, 221] width 181 height 20
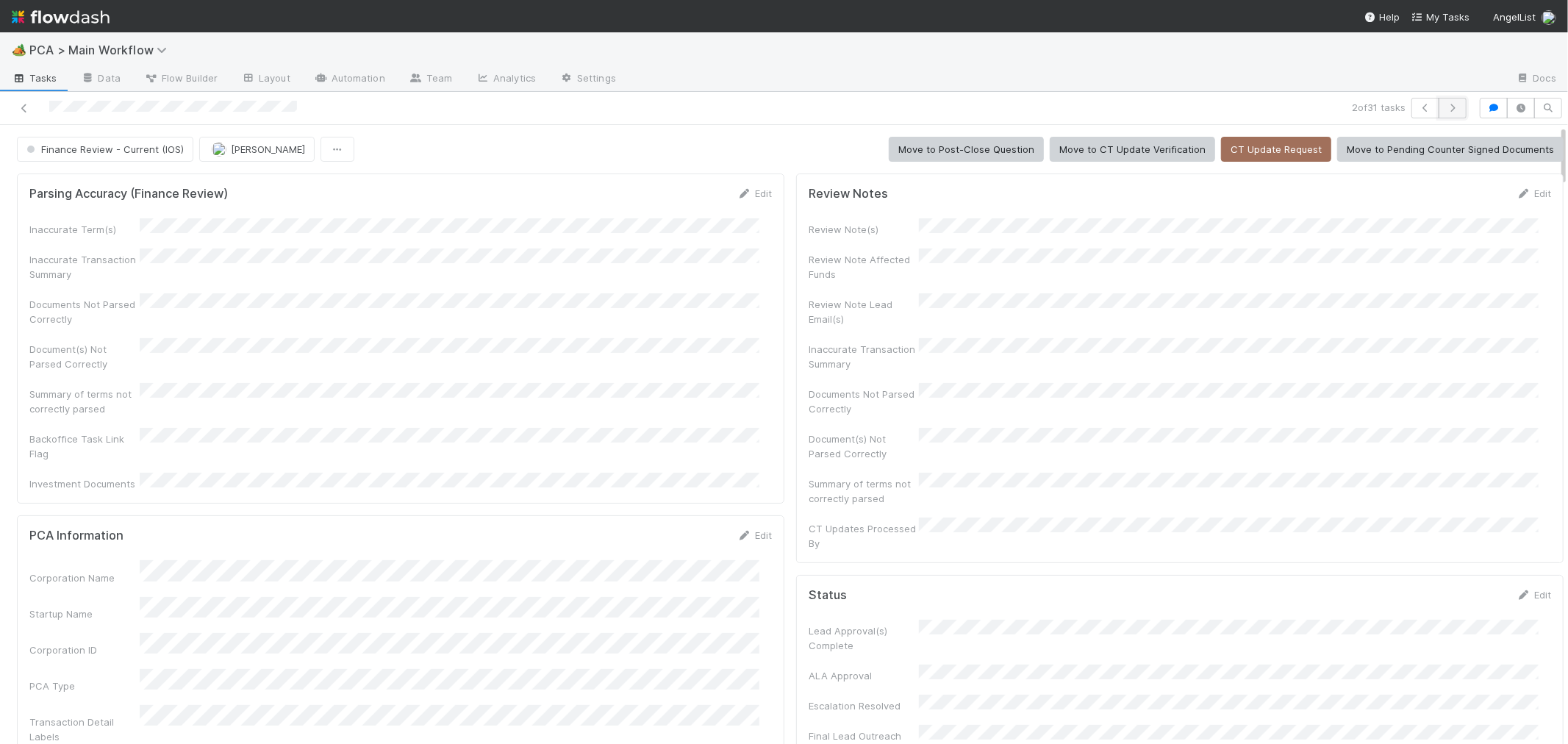
click at [1445, 106] on icon "button" at bounding box center [1452, 108] width 15 height 9
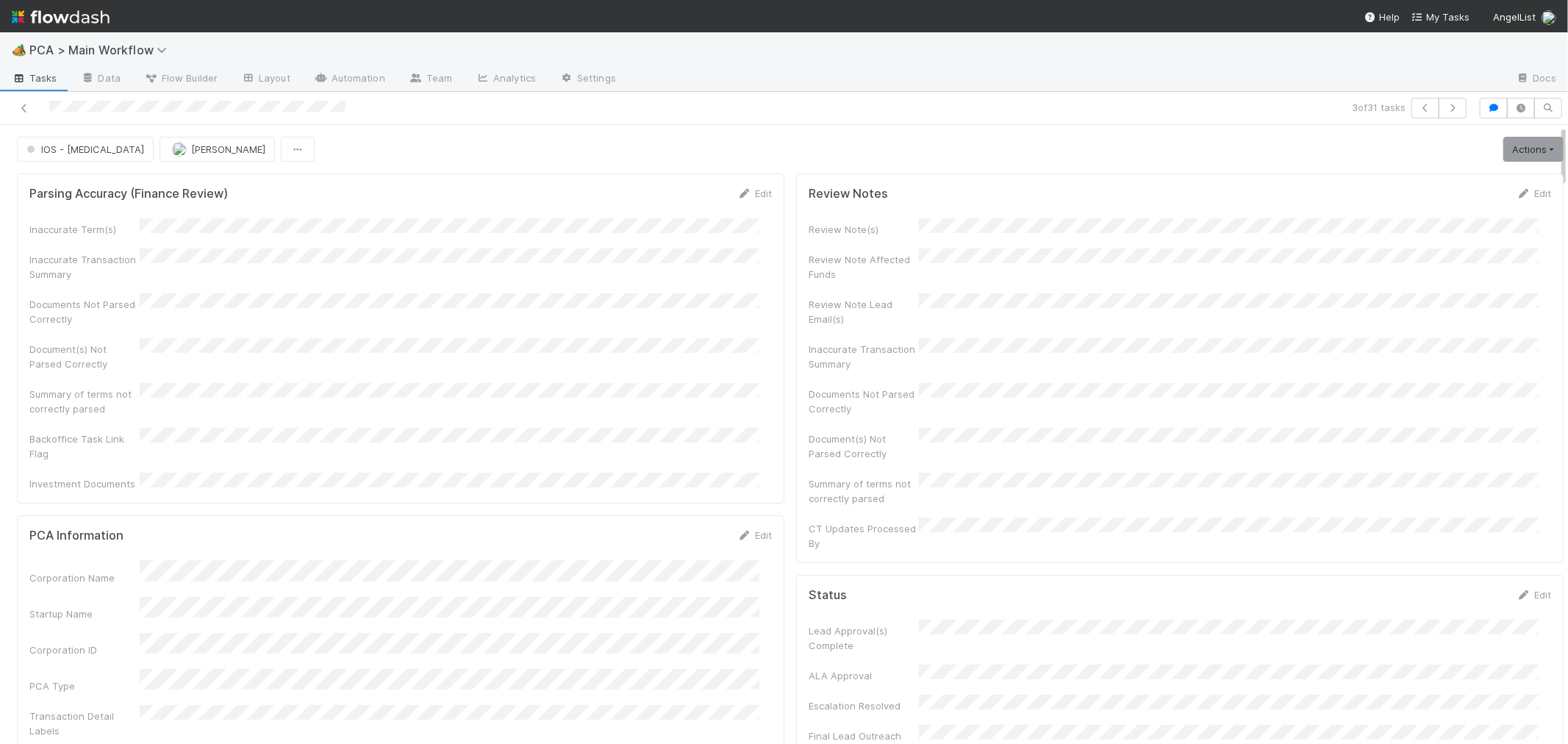
click at [645, 351] on div "Document(s) Not Parsed Correctly" at bounding box center [400, 354] width 742 height 33
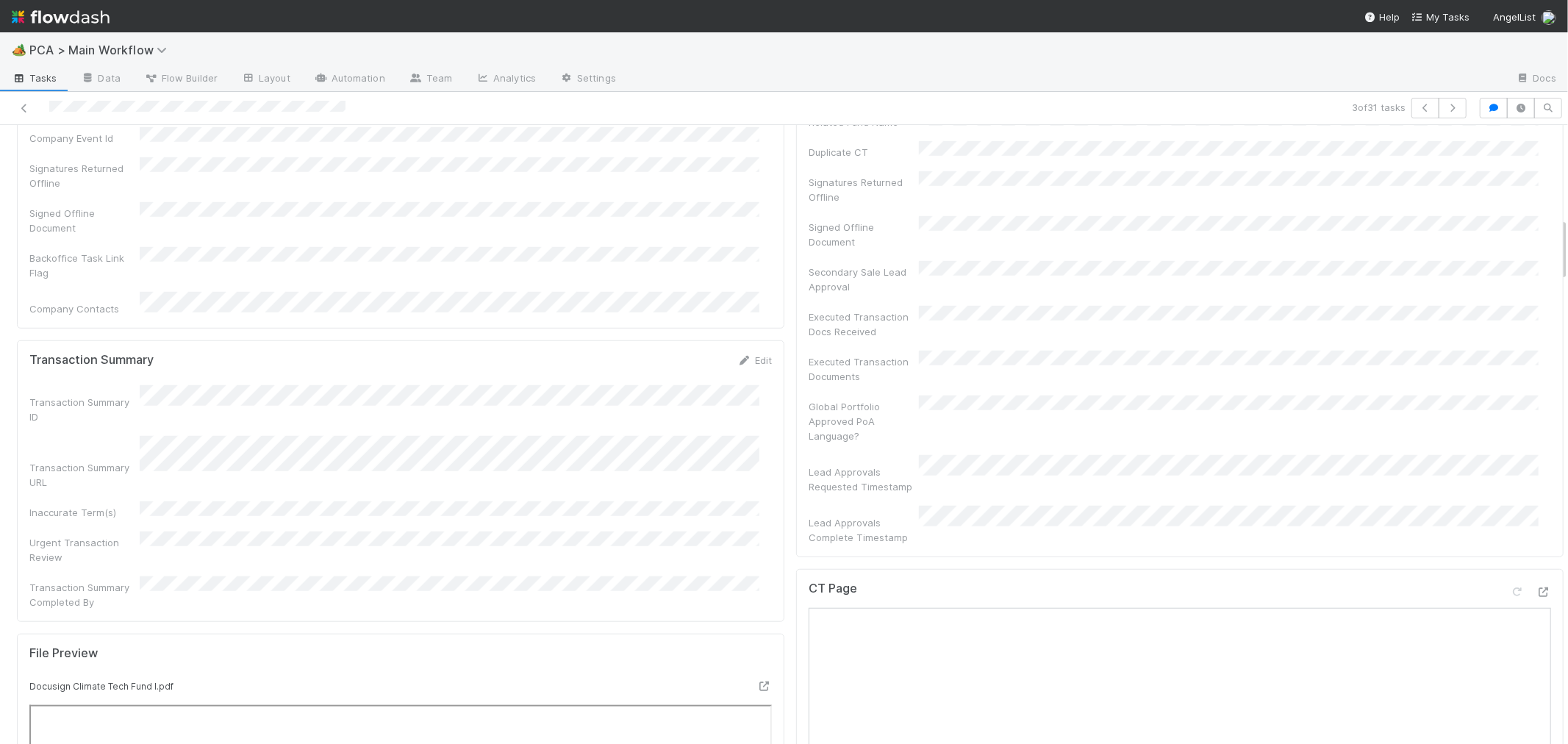
scroll to position [898, 0]
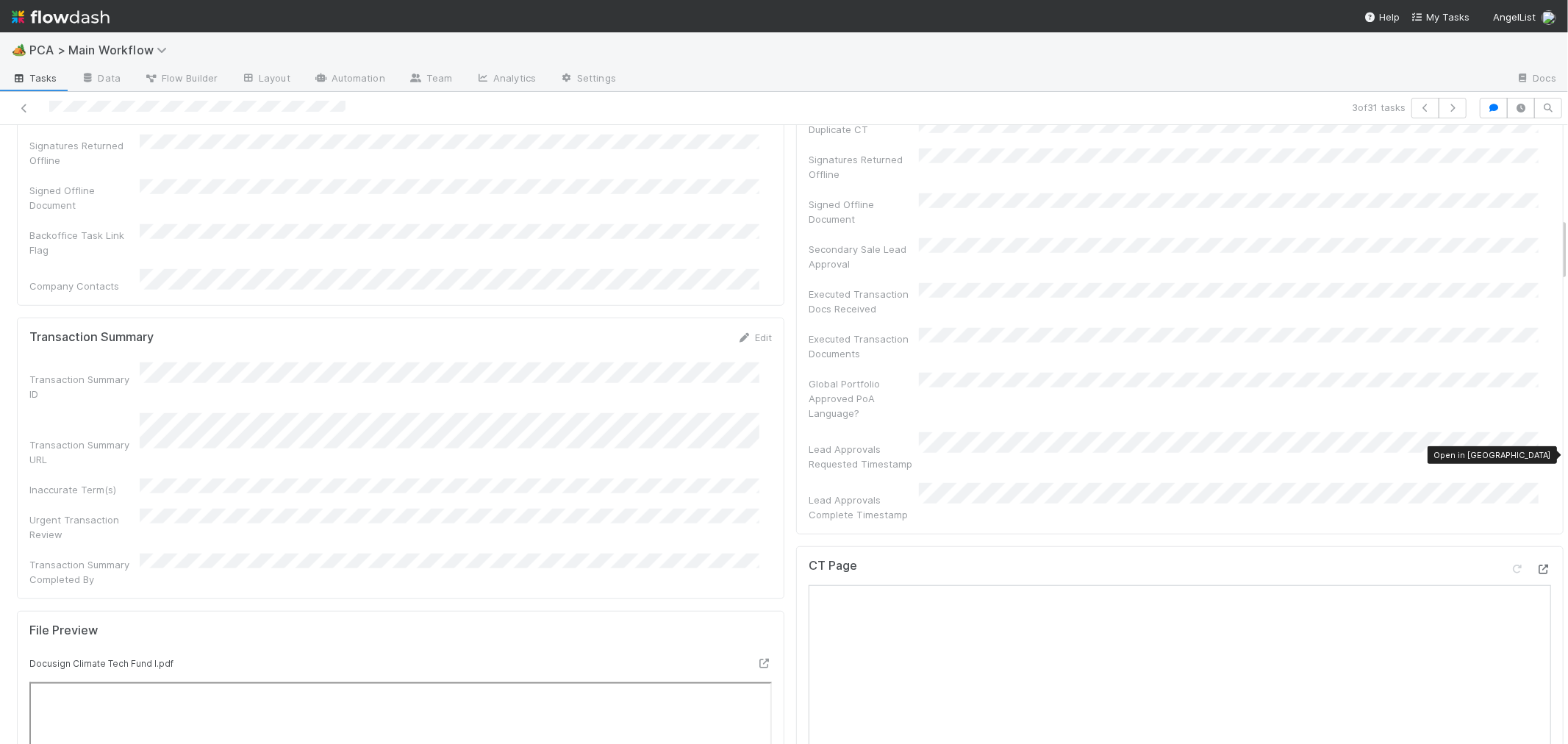
click at [1536, 565] on icon at bounding box center [1543, 569] width 15 height 10
click at [768, 332] on div "Transaction Summary Edit Transaction Summary ID Transaction Summary URL Inaccur…" at bounding box center [400, 458] width 768 height 281
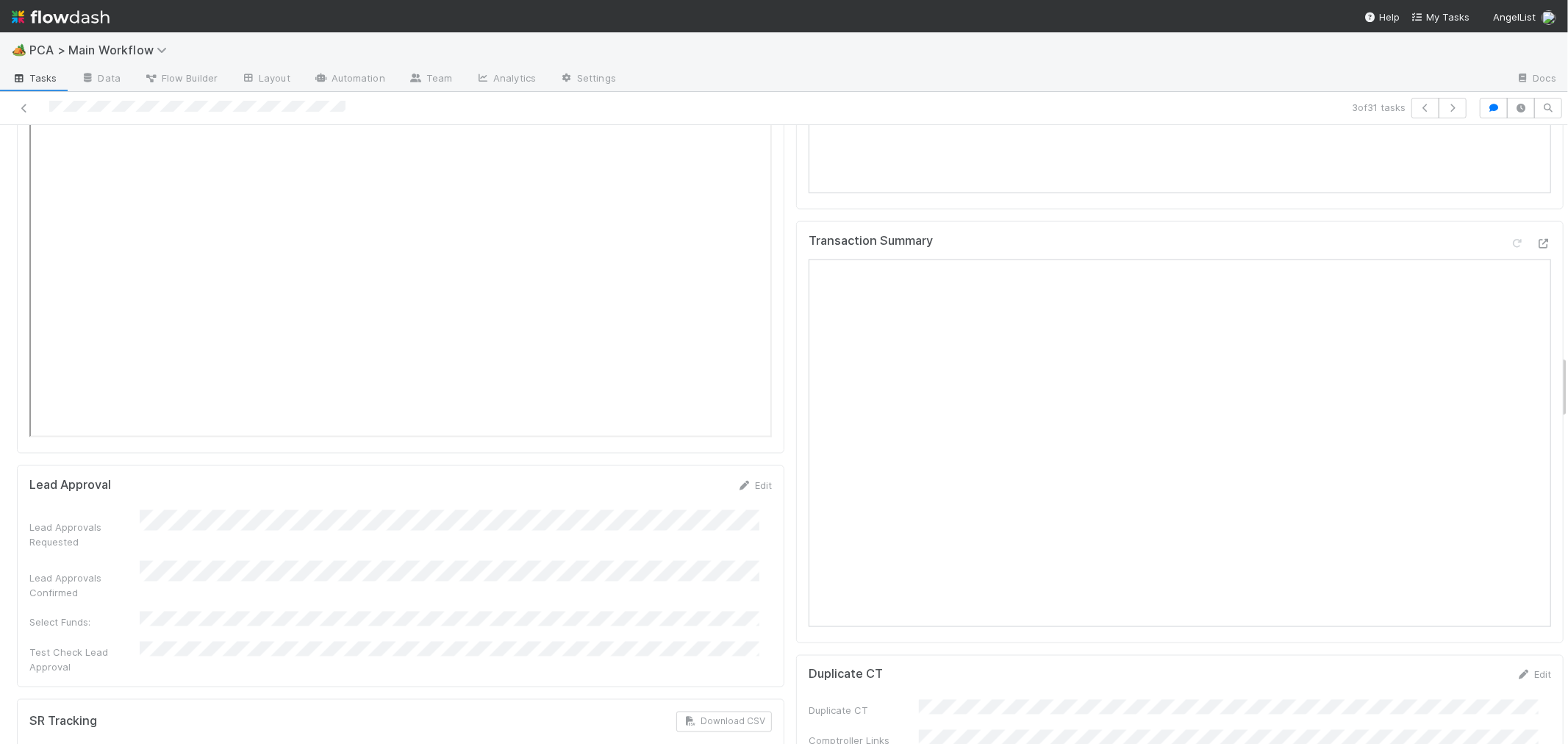
scroll to position [2287, 0]
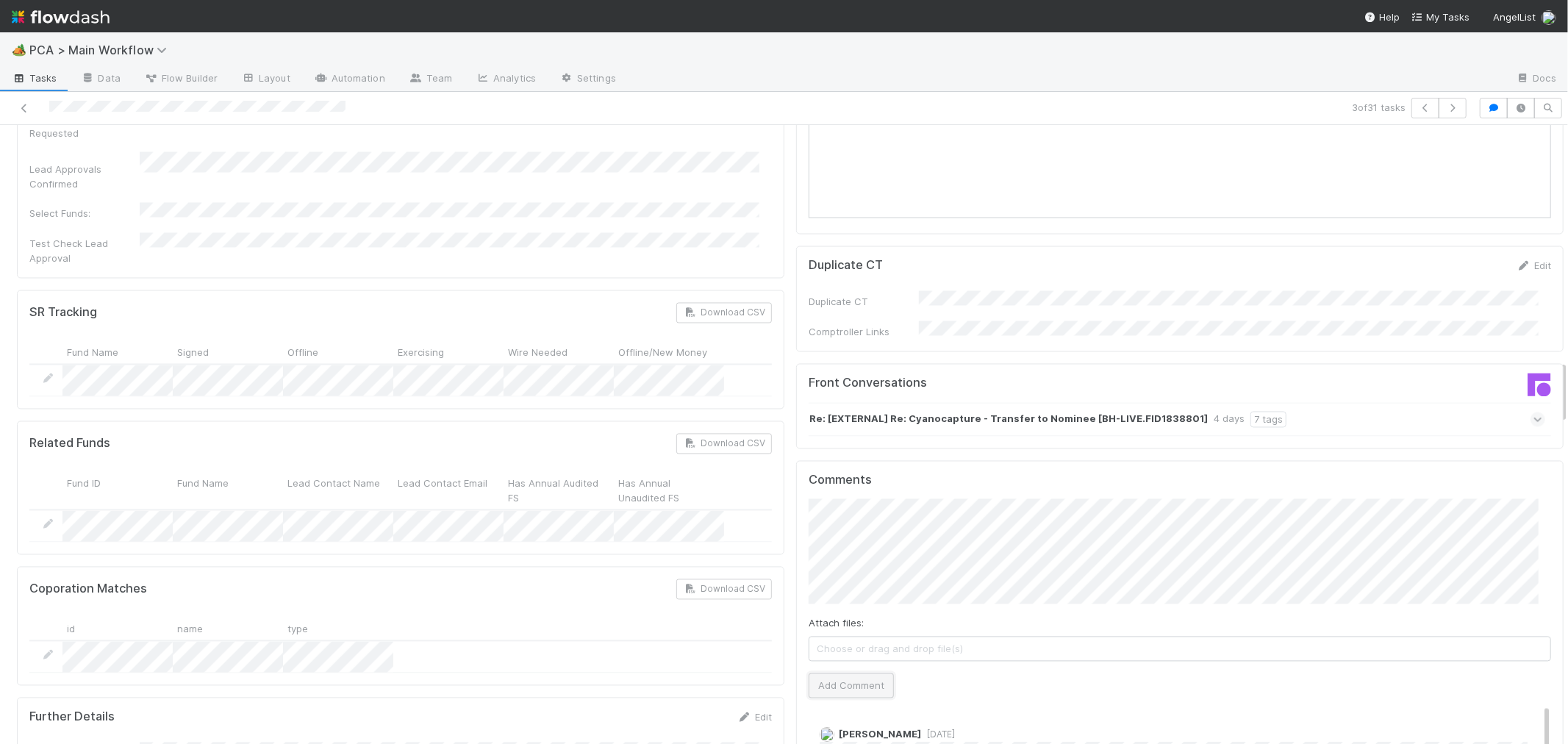
click at [834, 674] on button "Add Comment" at bounding box center [850, 686] width 85 height 25
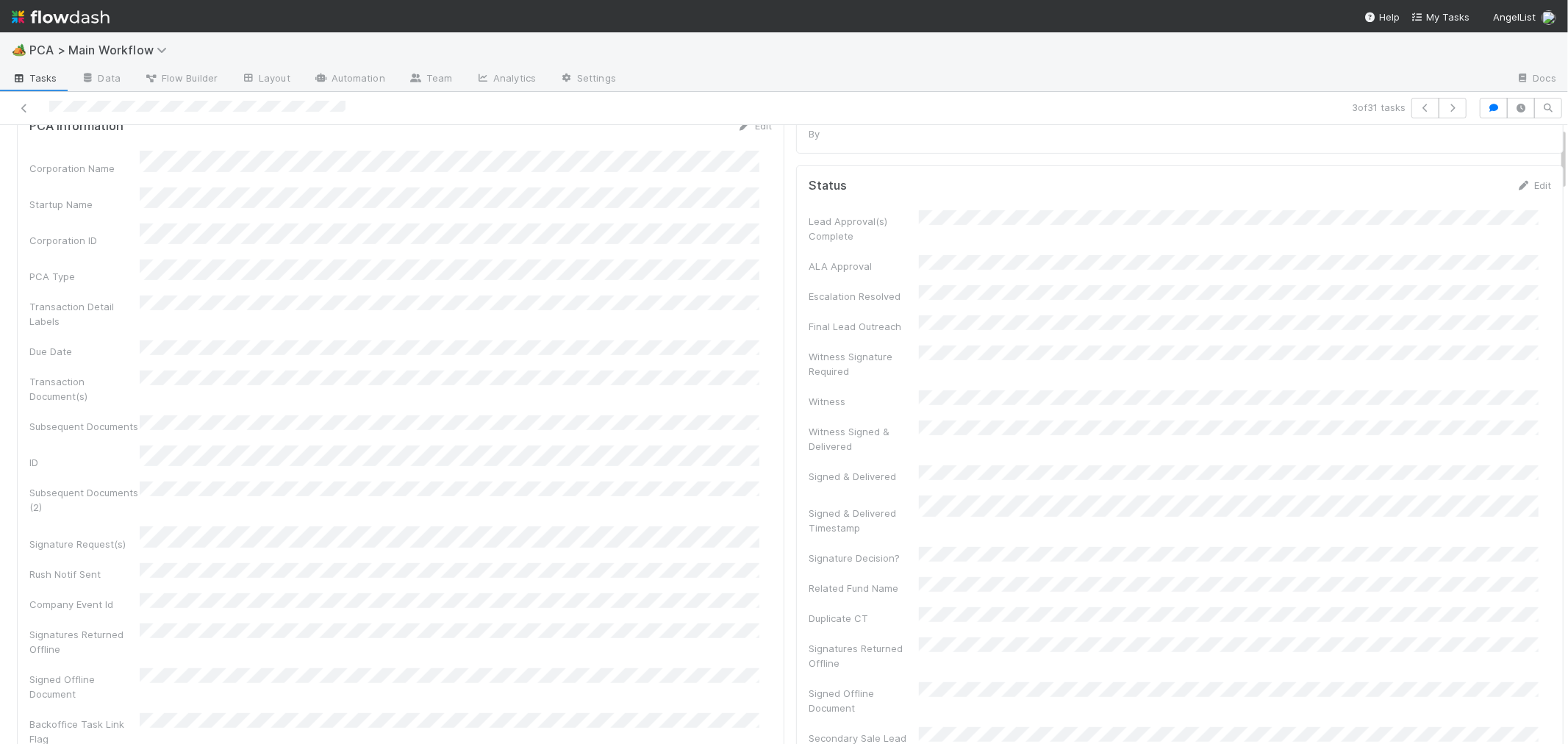
scroll to position [0, 0]
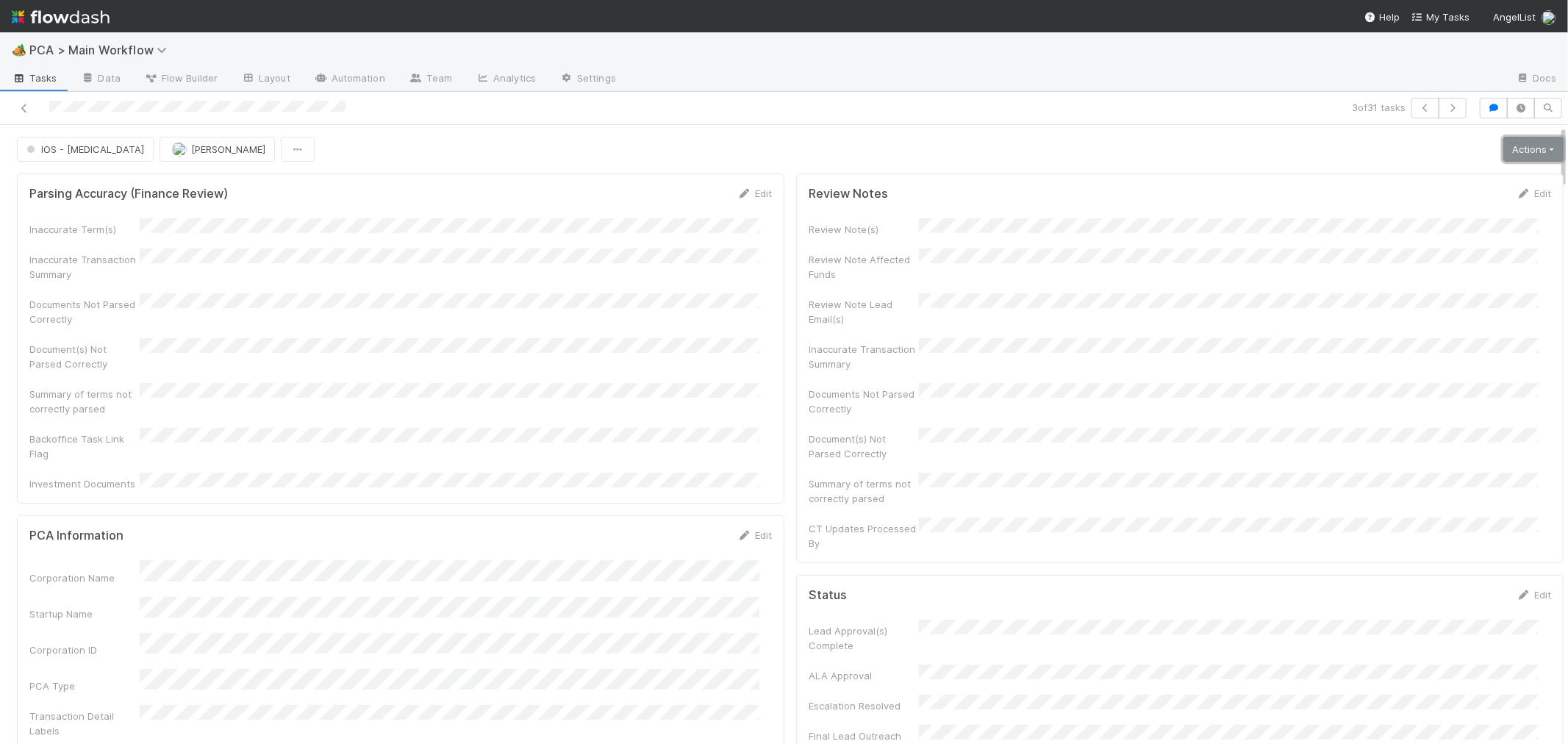
click at [1523, 153] on link "Actions" at bounding box center [1533, 149] width 61 height 25
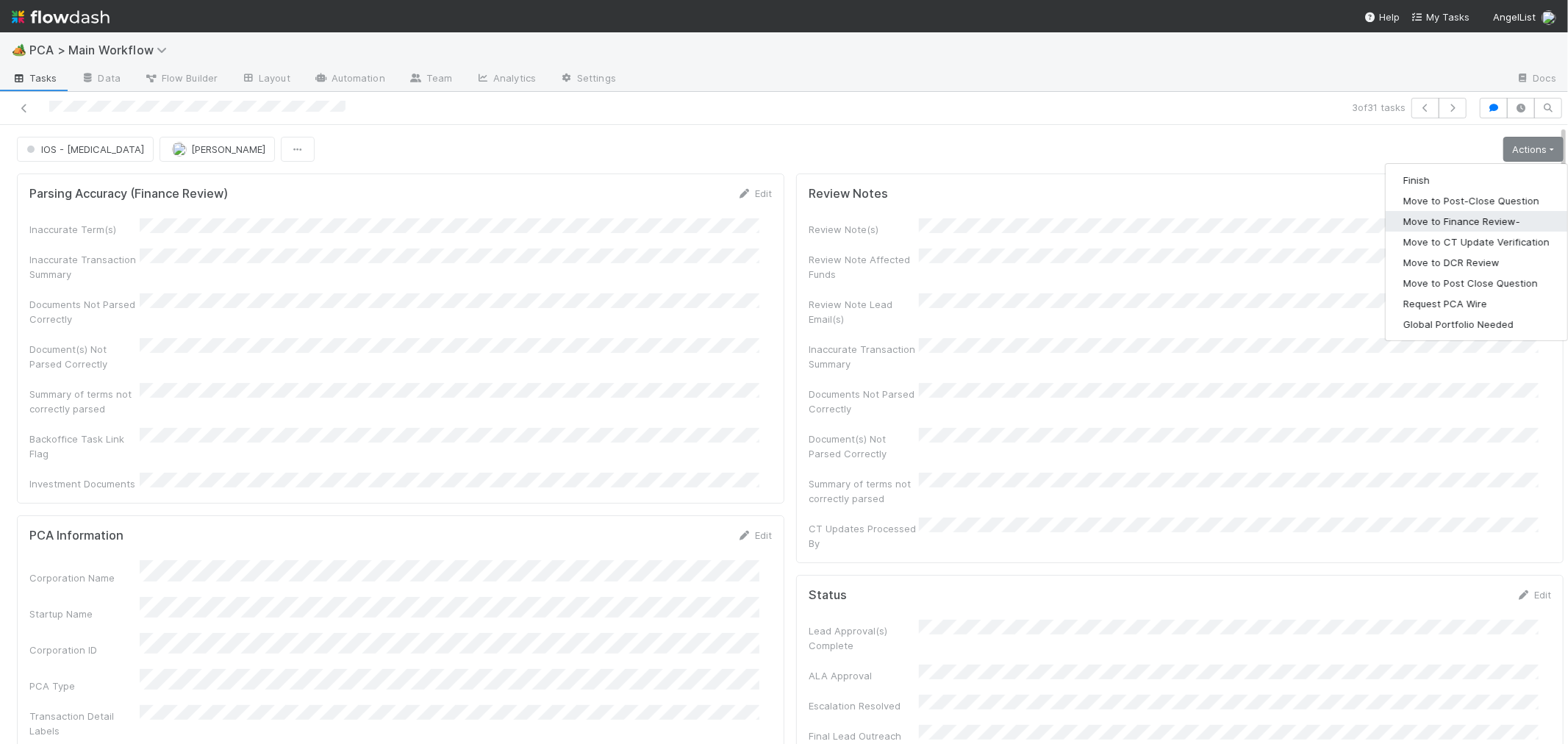
click at [1420, 218] on button "Move to Finance Review-" at bounding box center [1476, 221] width 181 height 20
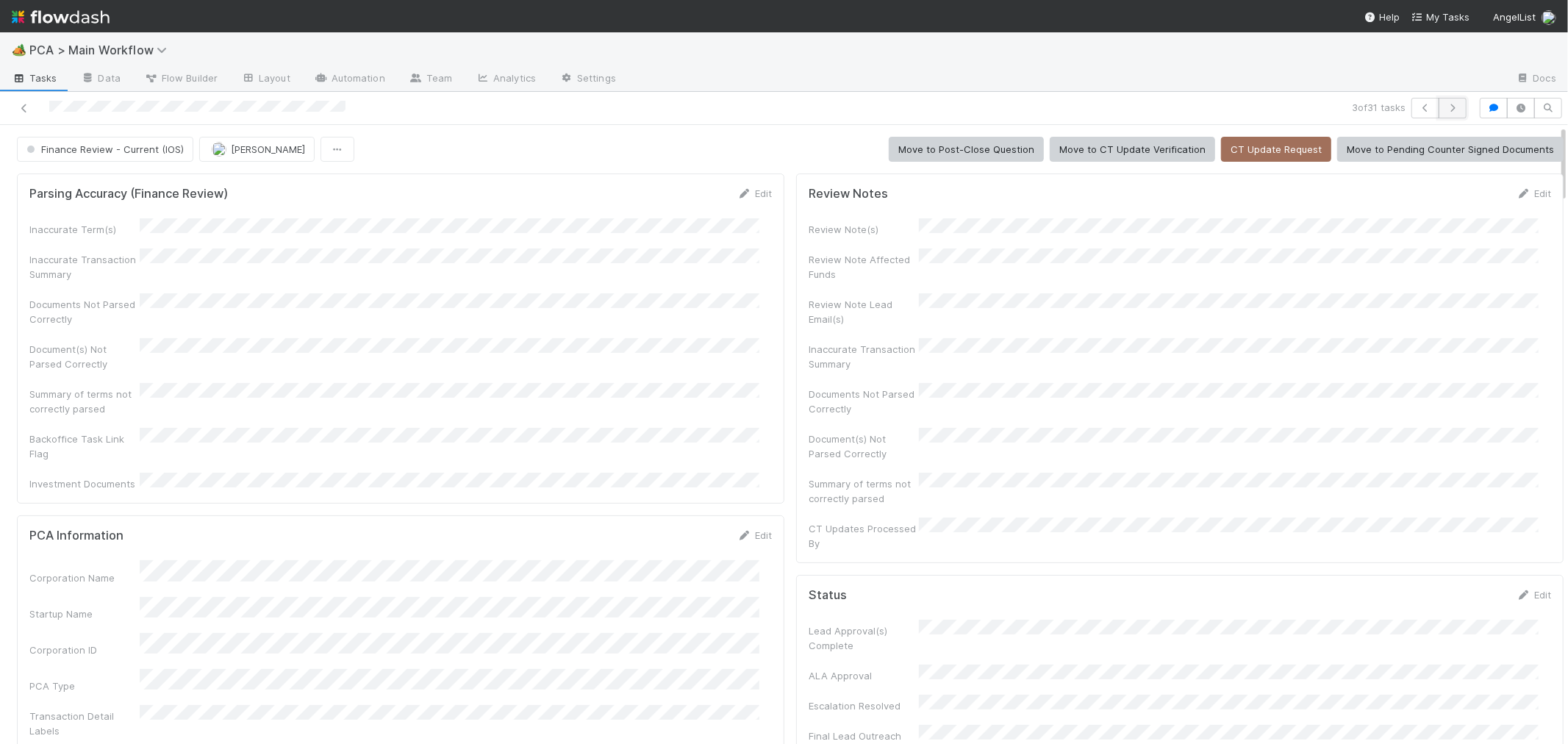
click at [1445, 108] on icon "button" at bounding box center [1452, 108] width 15 height 9
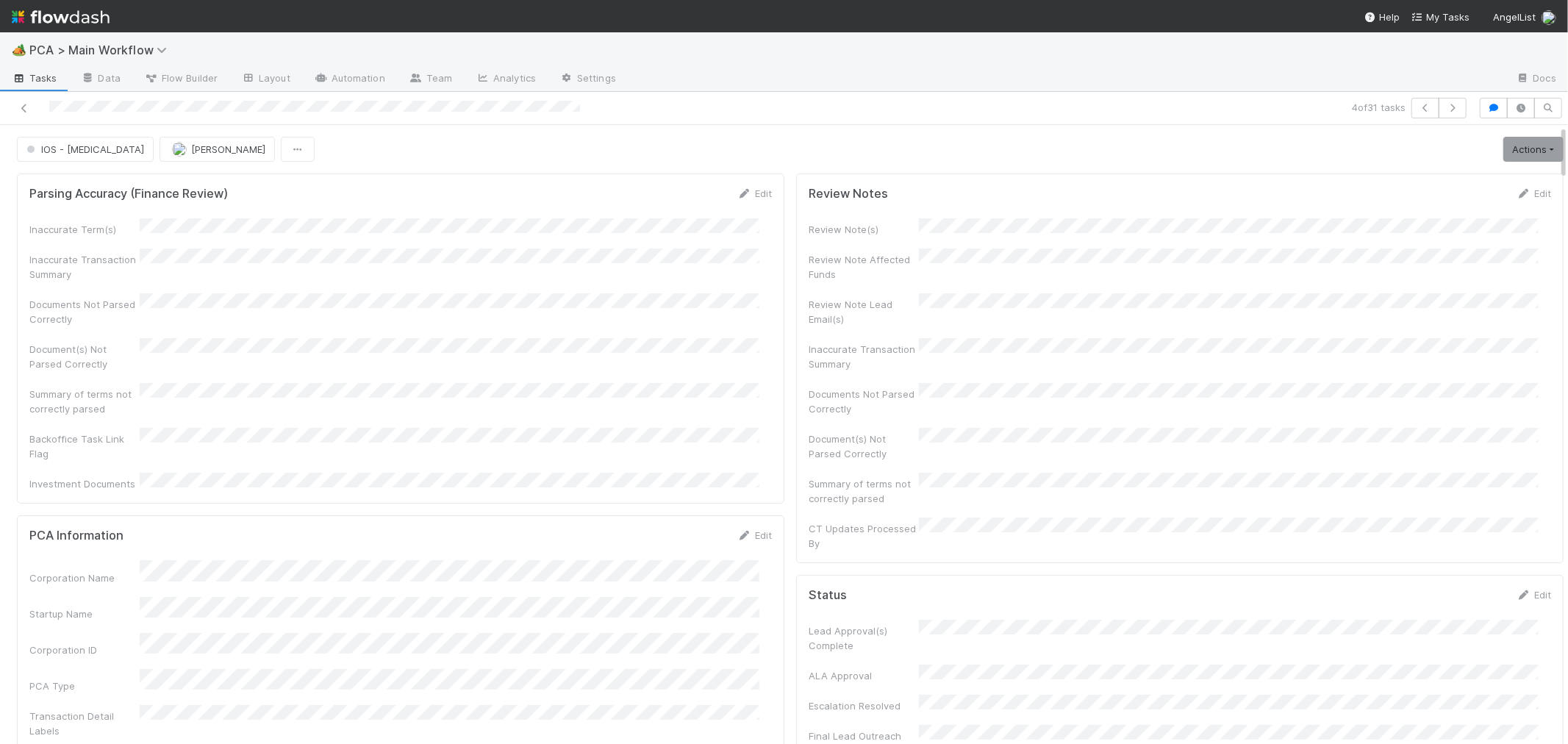
click at [575, 392] on div "Summary of terms not correctly parsed" at bounding box center [400, 399] width 742 height 33
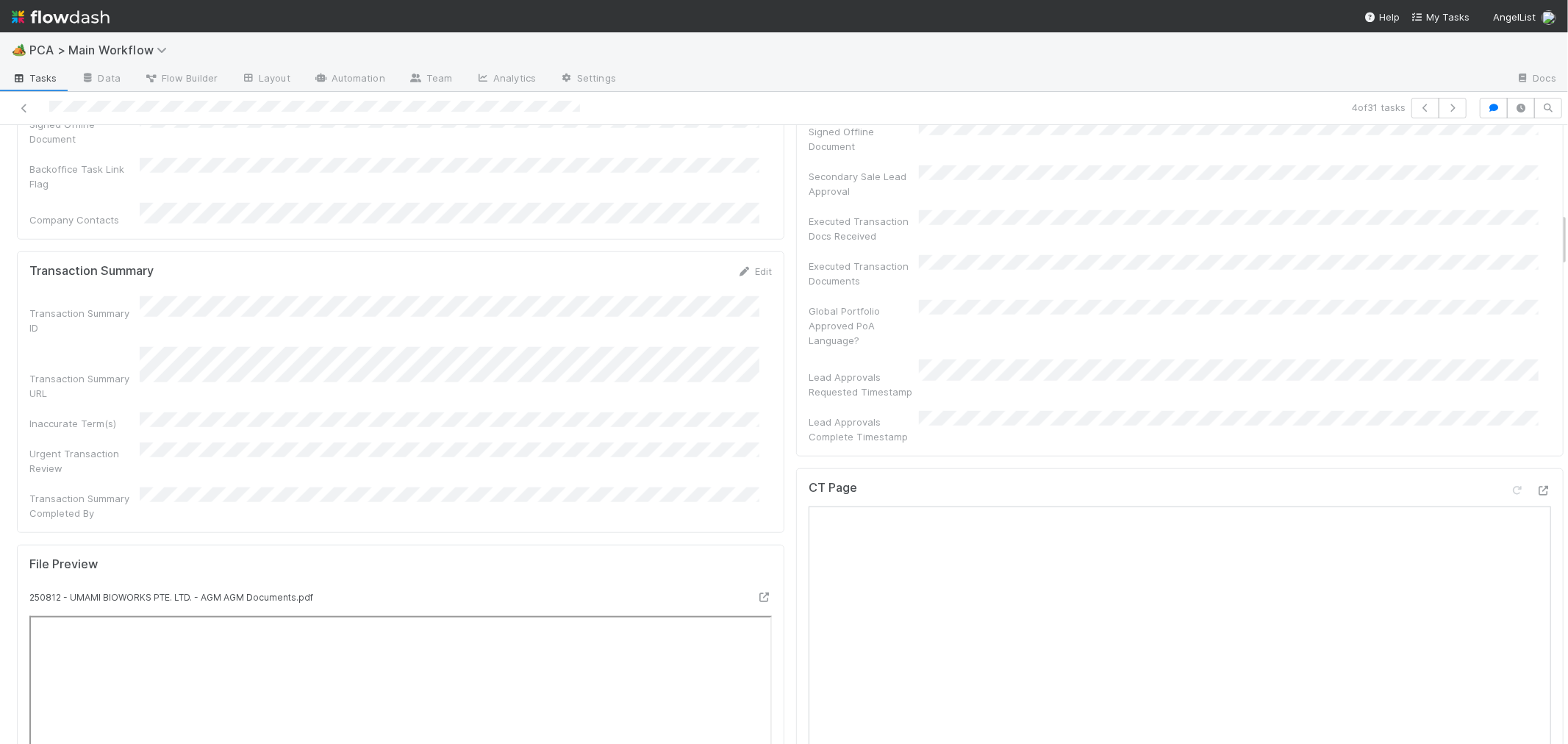
scroll to position [980, 0]
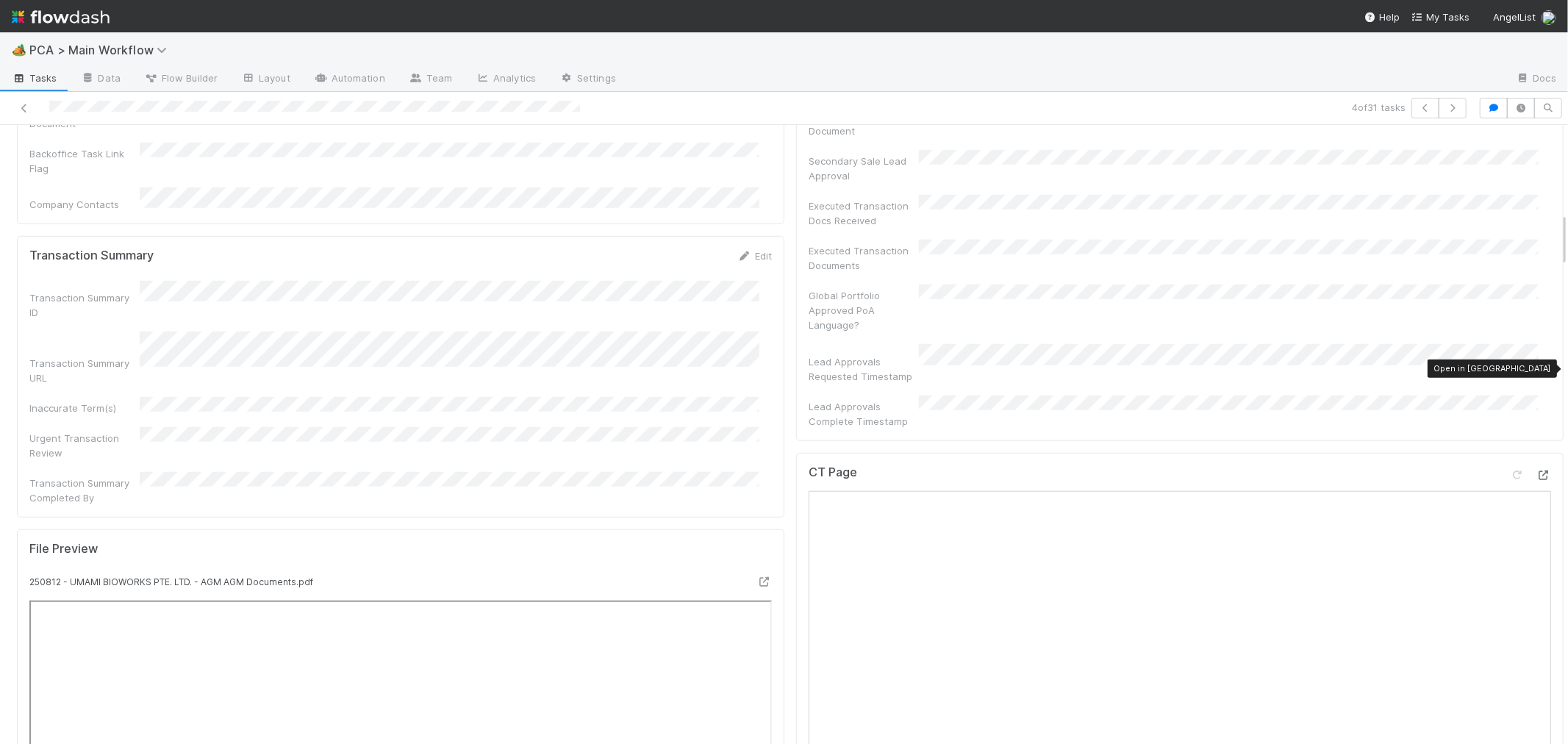
click at [1536, 470] on icon at bounding box center [1543, 475] width 15 height 10
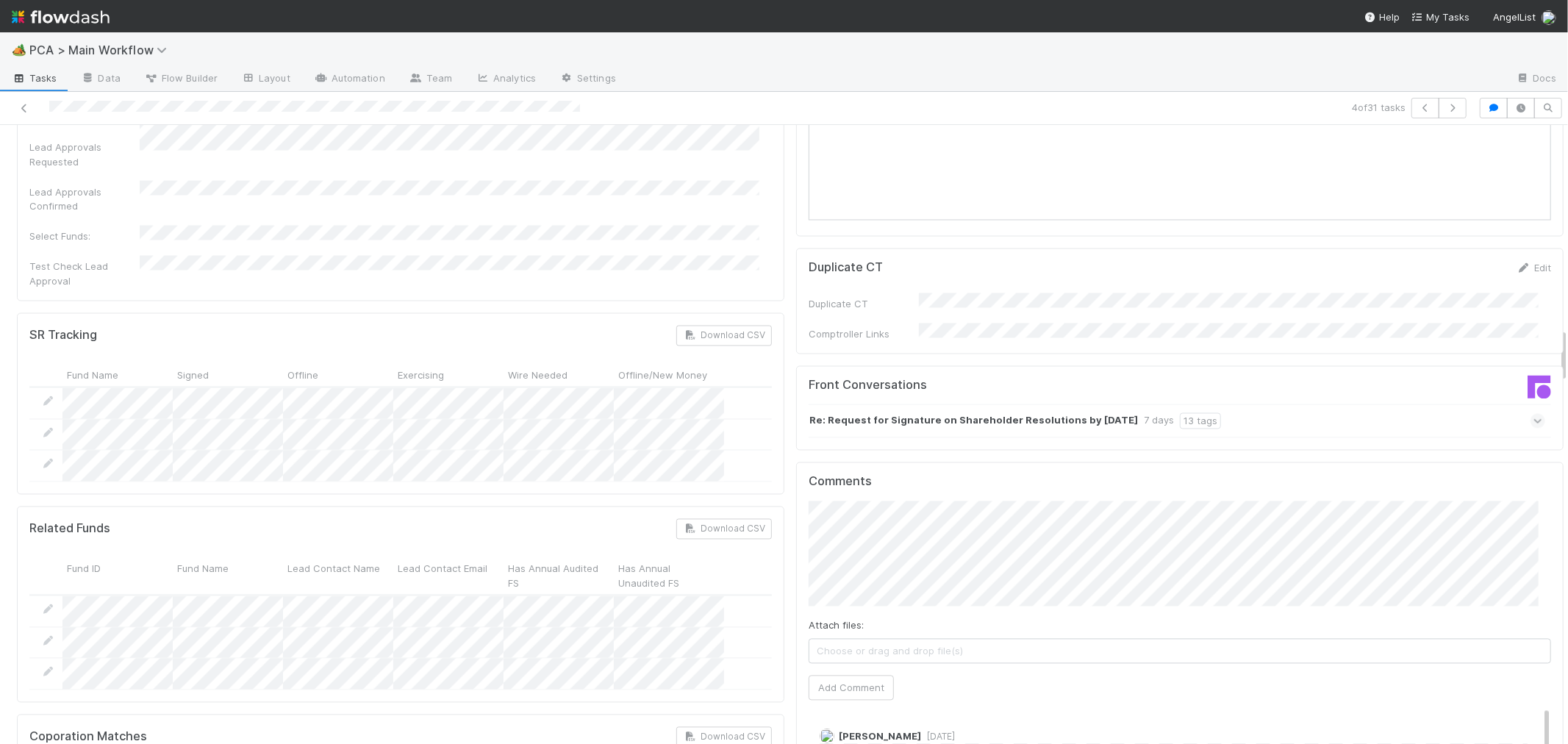
scroll to position [2287, 0]
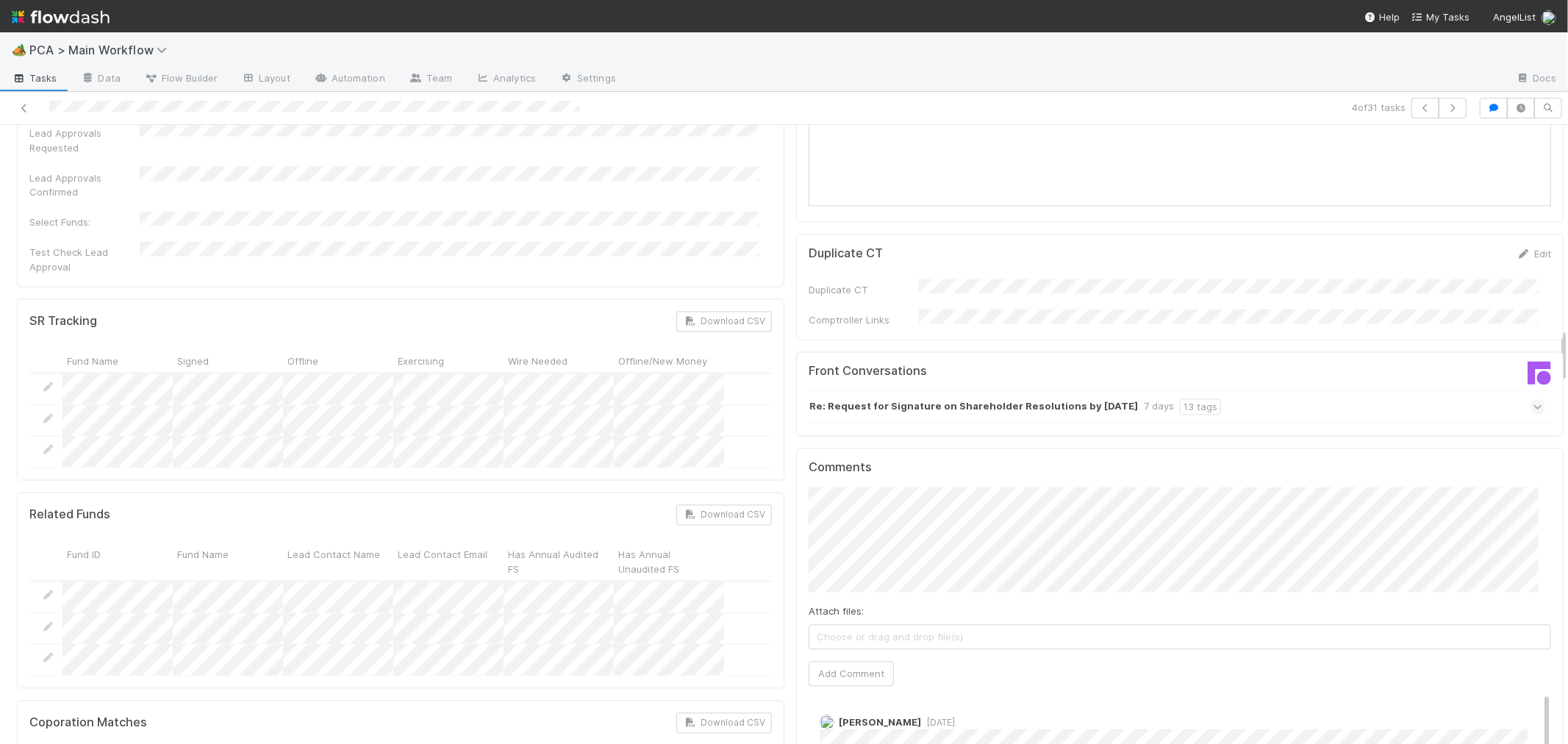
click at [1533, 400] on icon at bounding box center [1537, 407] width 10 height 15
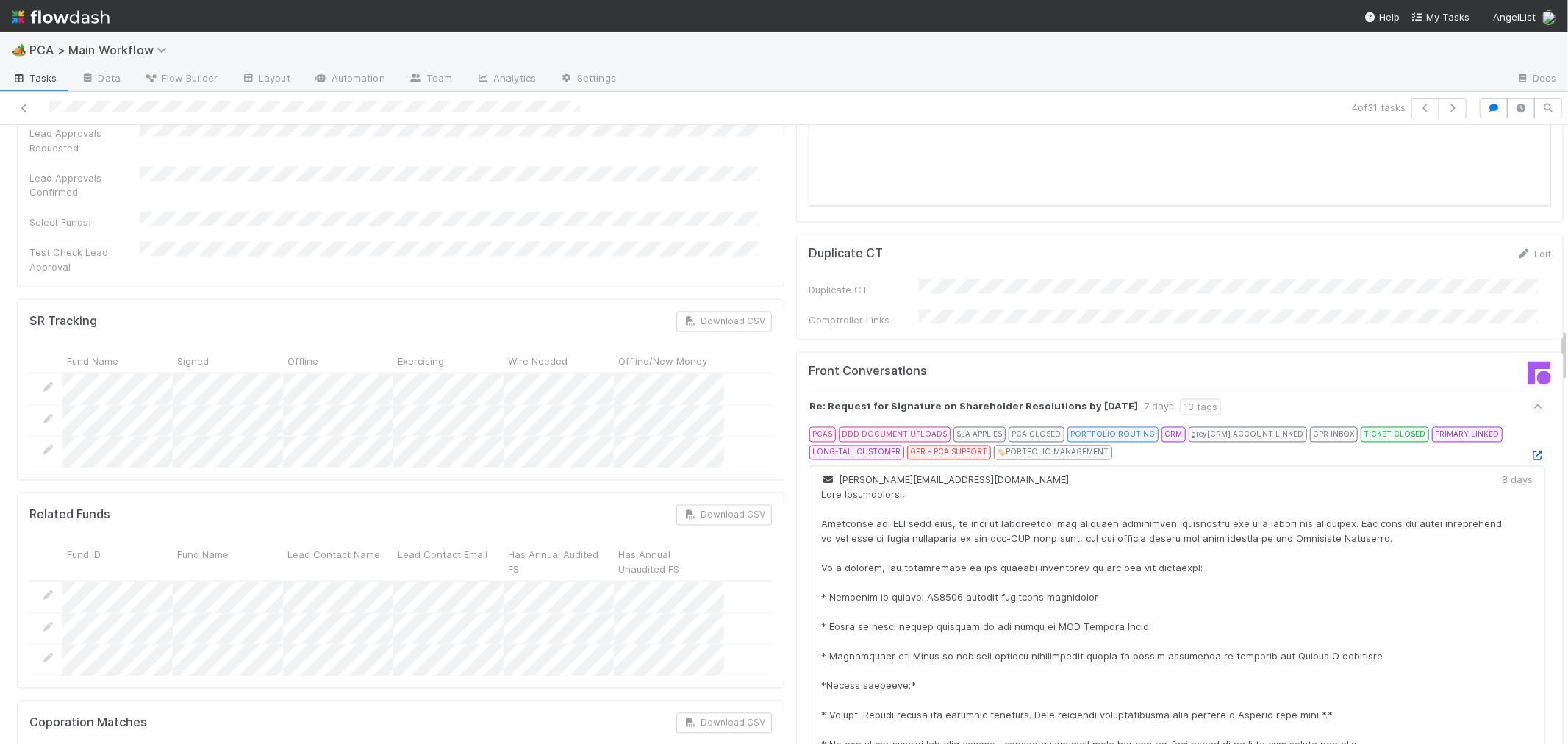
click at [1530, 451] on icon at bounding box center [1537, 456] width 15 height 10
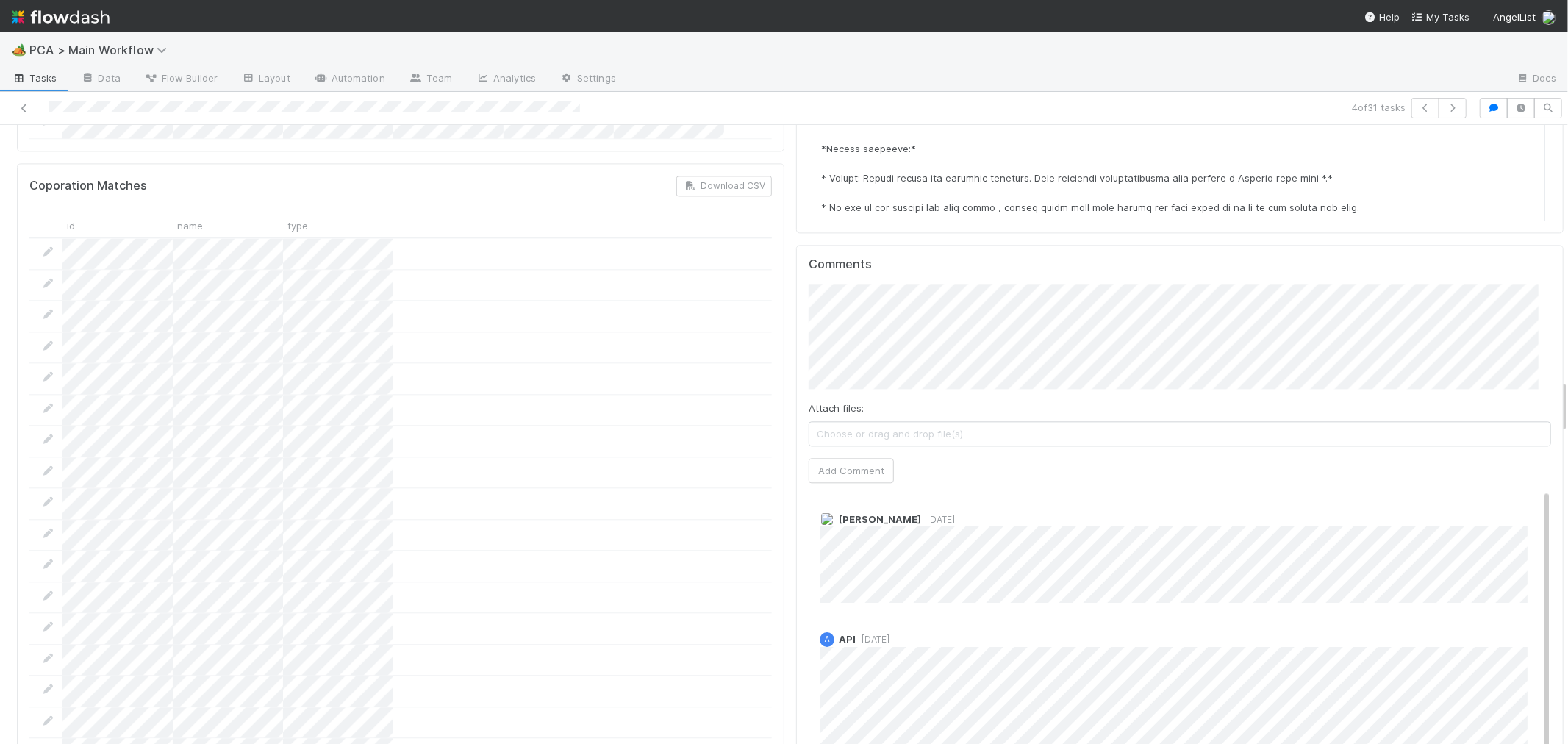
scroll to position [2857, 0]
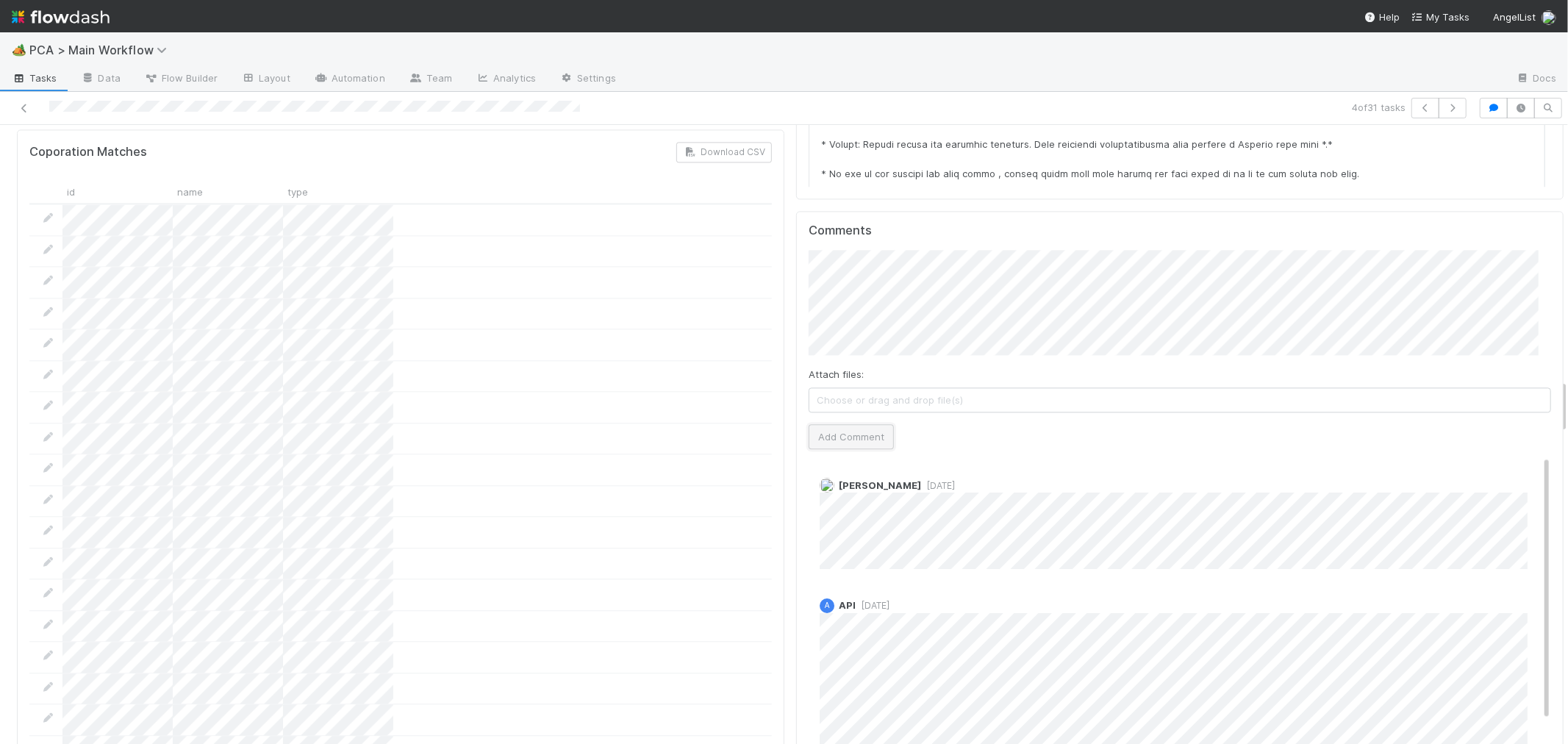
click at [842, 424] on button "Add Comment" at bounding box center [850, 436] width 85 height 25
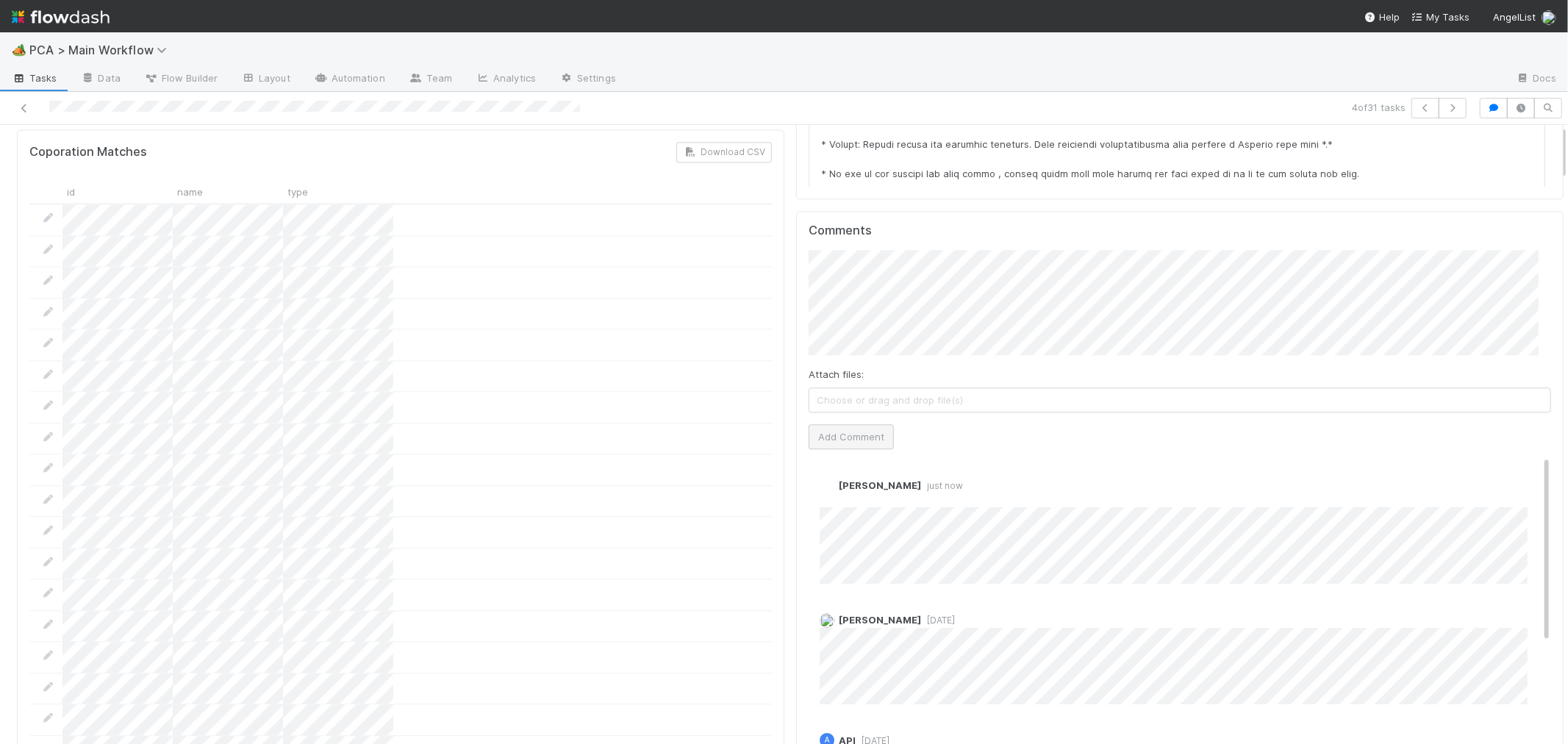
scroll to position [0, 0]
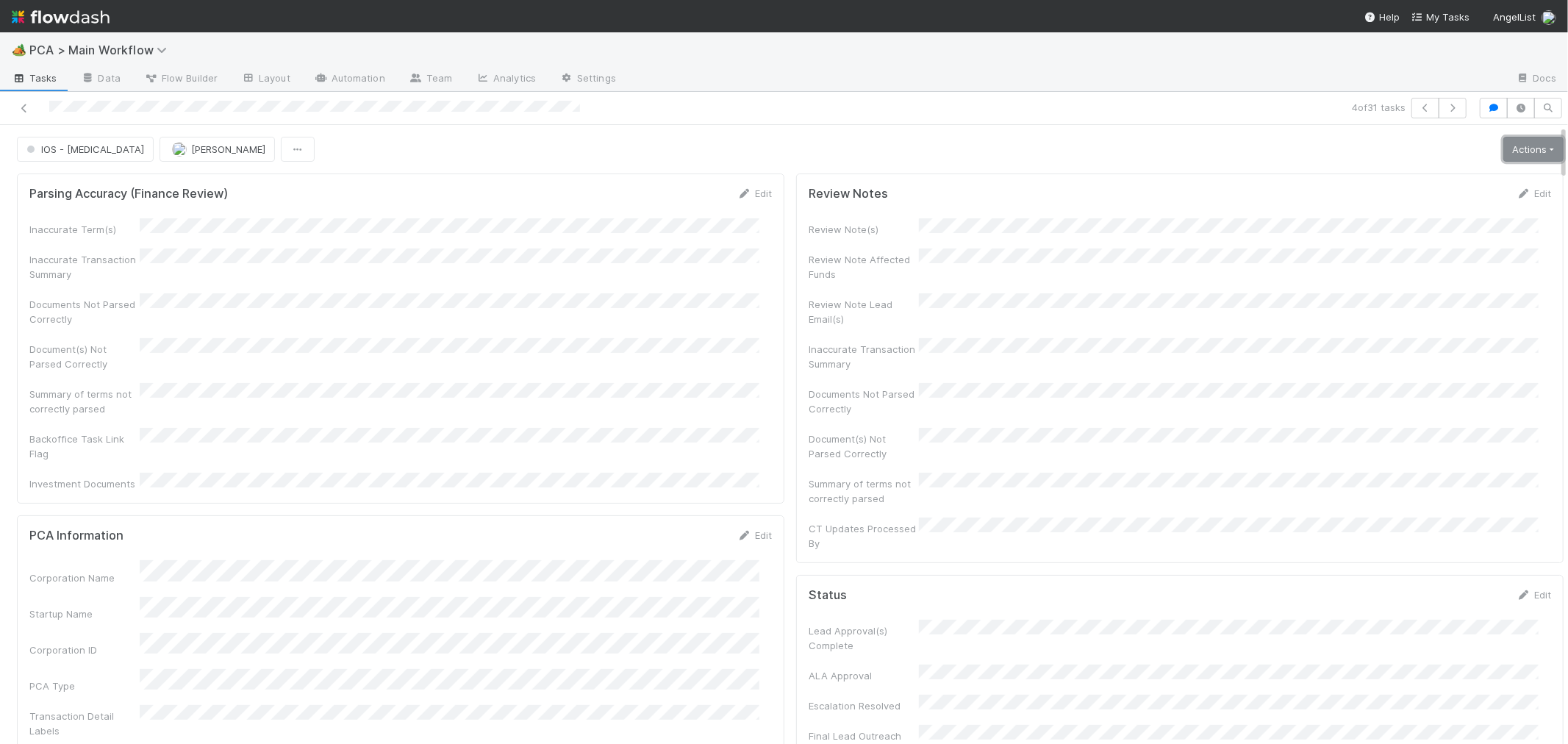
click at [1503, 159] on link "Actions" at bounding box center [1533, 149] width 61 height 25
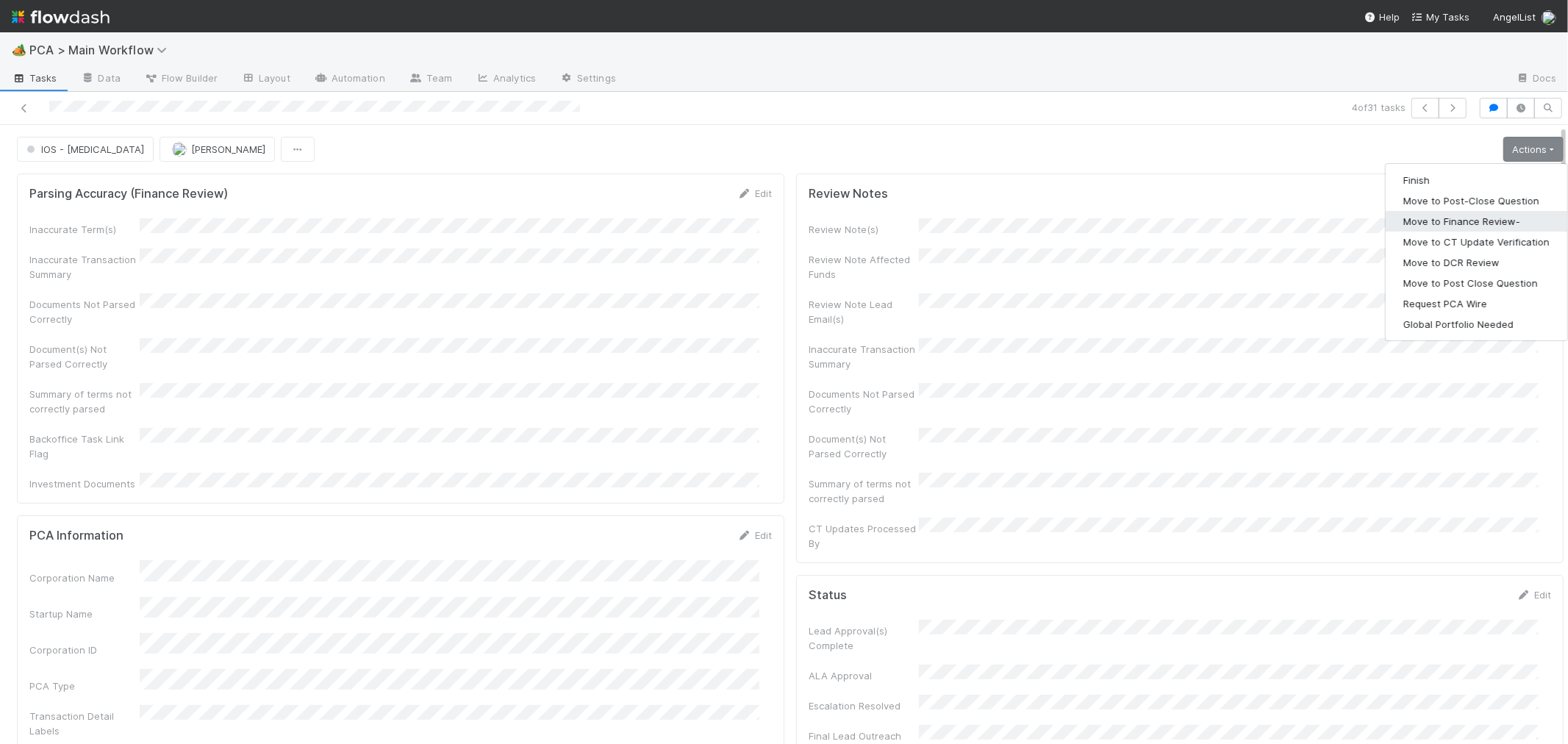
click at [1483, 215] on button "Move to Finance Review-" at bounding box center [1476, 221] width 181 height 20
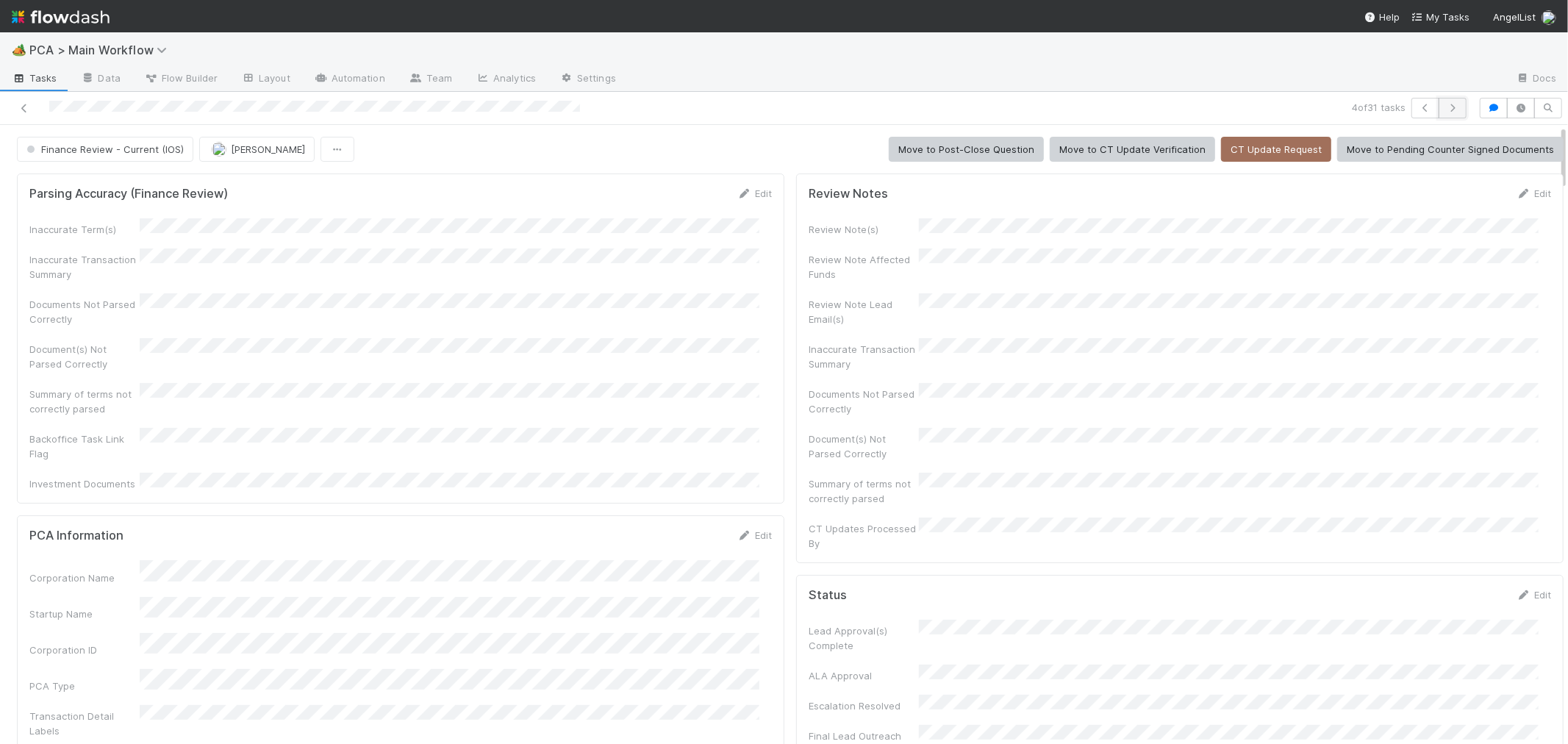
click at [1445, 106] on icon "button" at bounding box center [1452, 108] width 15 height 9
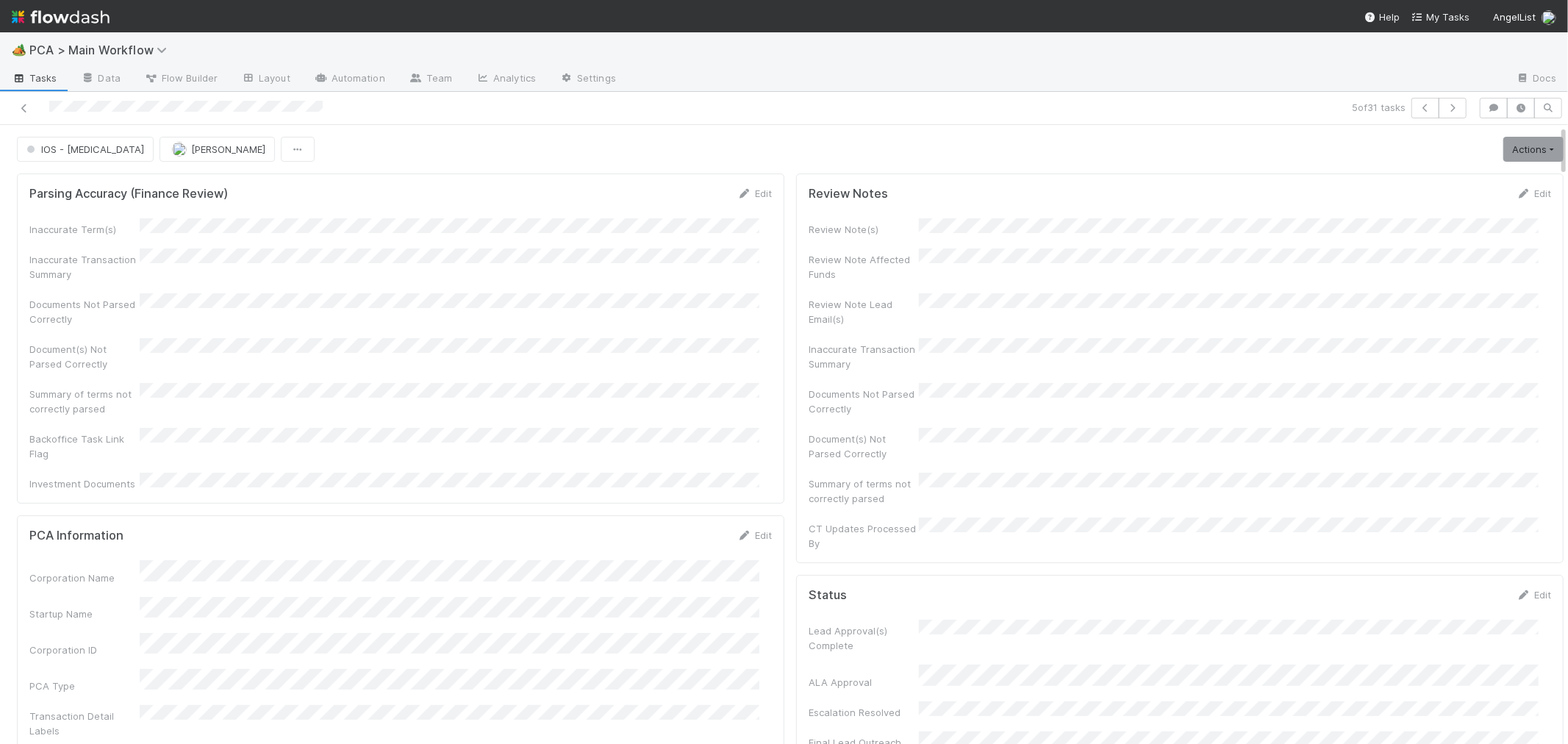
click at [652, 324] on div "Inaccurate Term(s) Inaccurate Transaction Summary Documents Not Parsed Correctl…" at bounding box center [400, 354] width 742 height 273
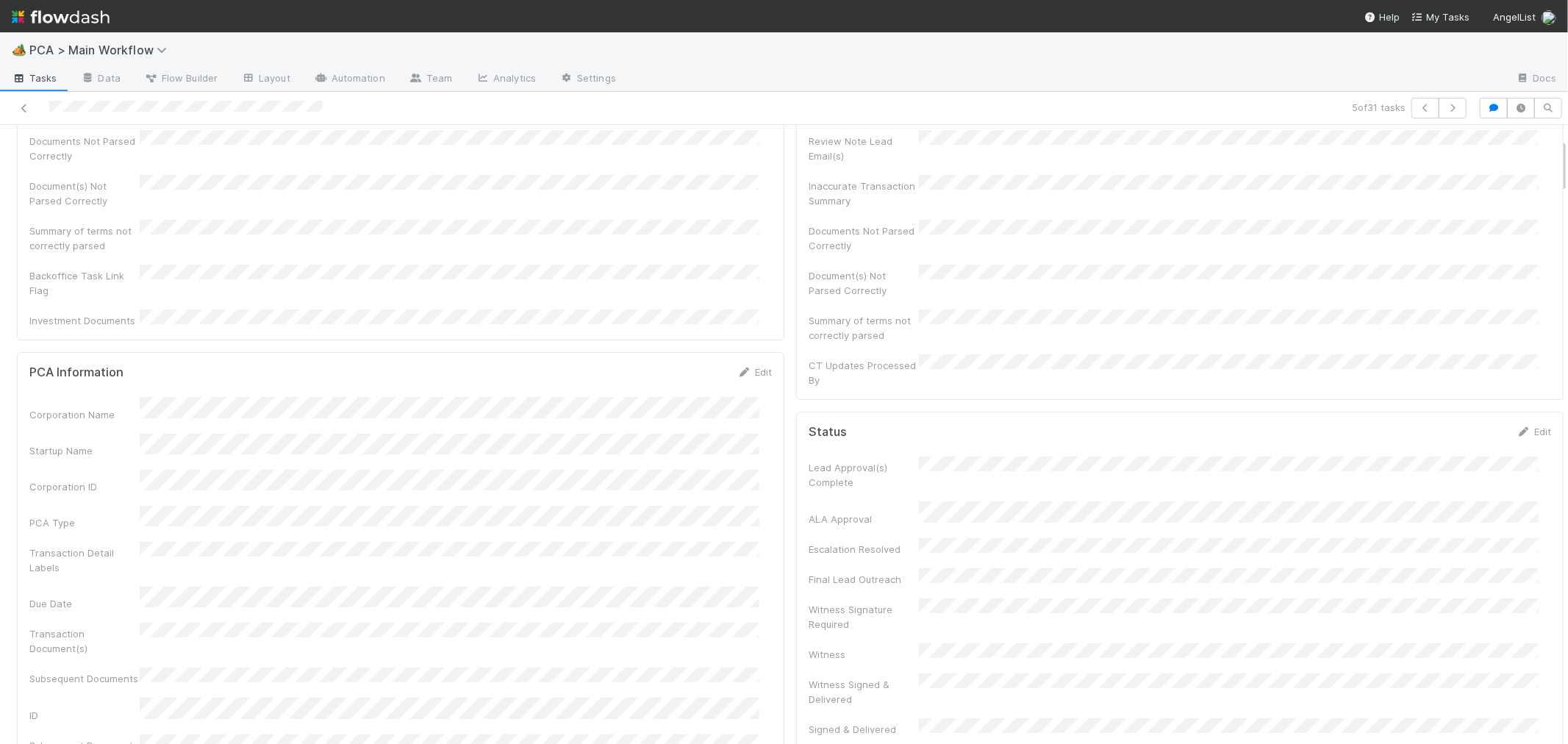
click at [762, 485] on div "PCA Information Edit Corporation Name Startup Name Corporation ID PCA Type Tran…" at bounding box center [400, 693] width 768 height 682
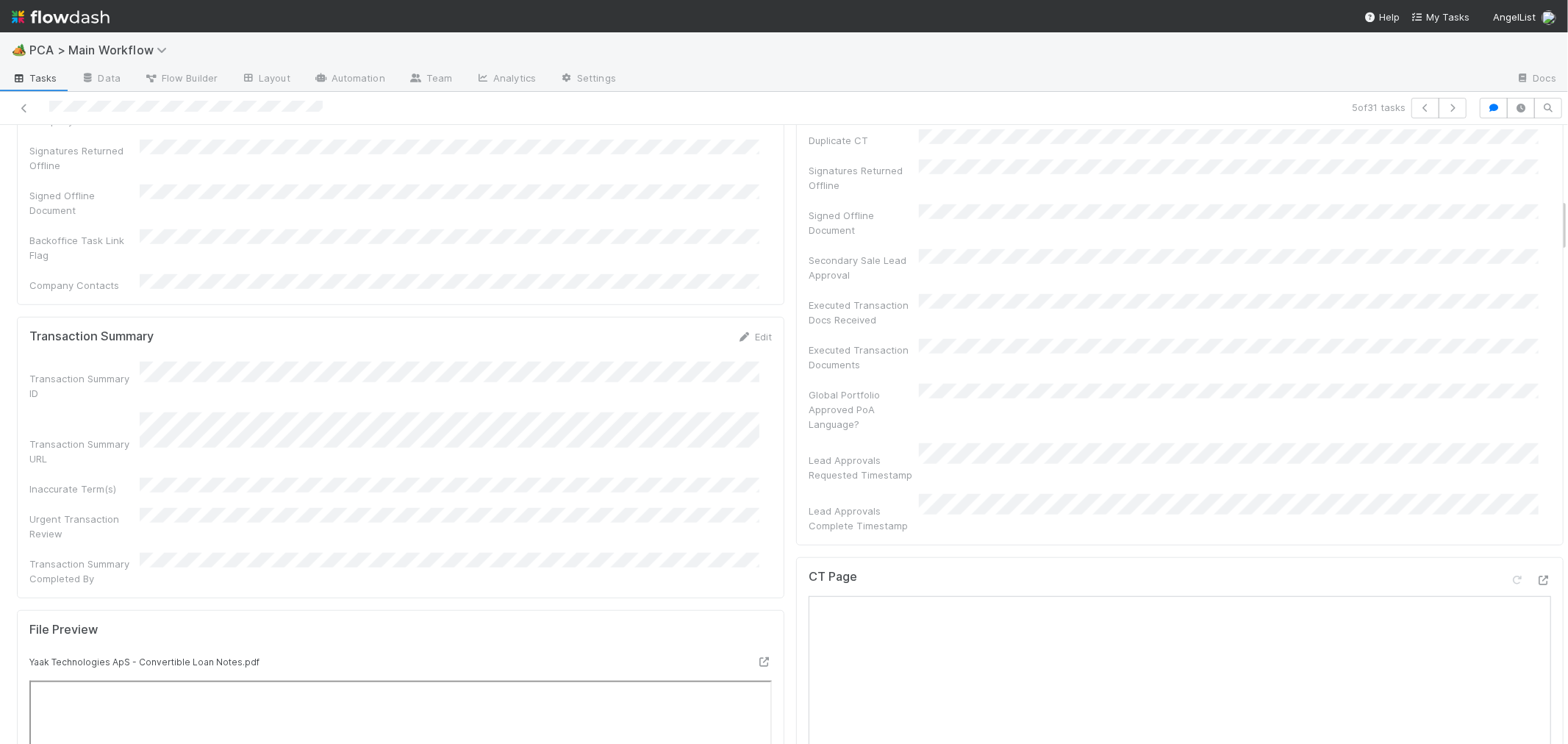
scroll to position [1061, 0]
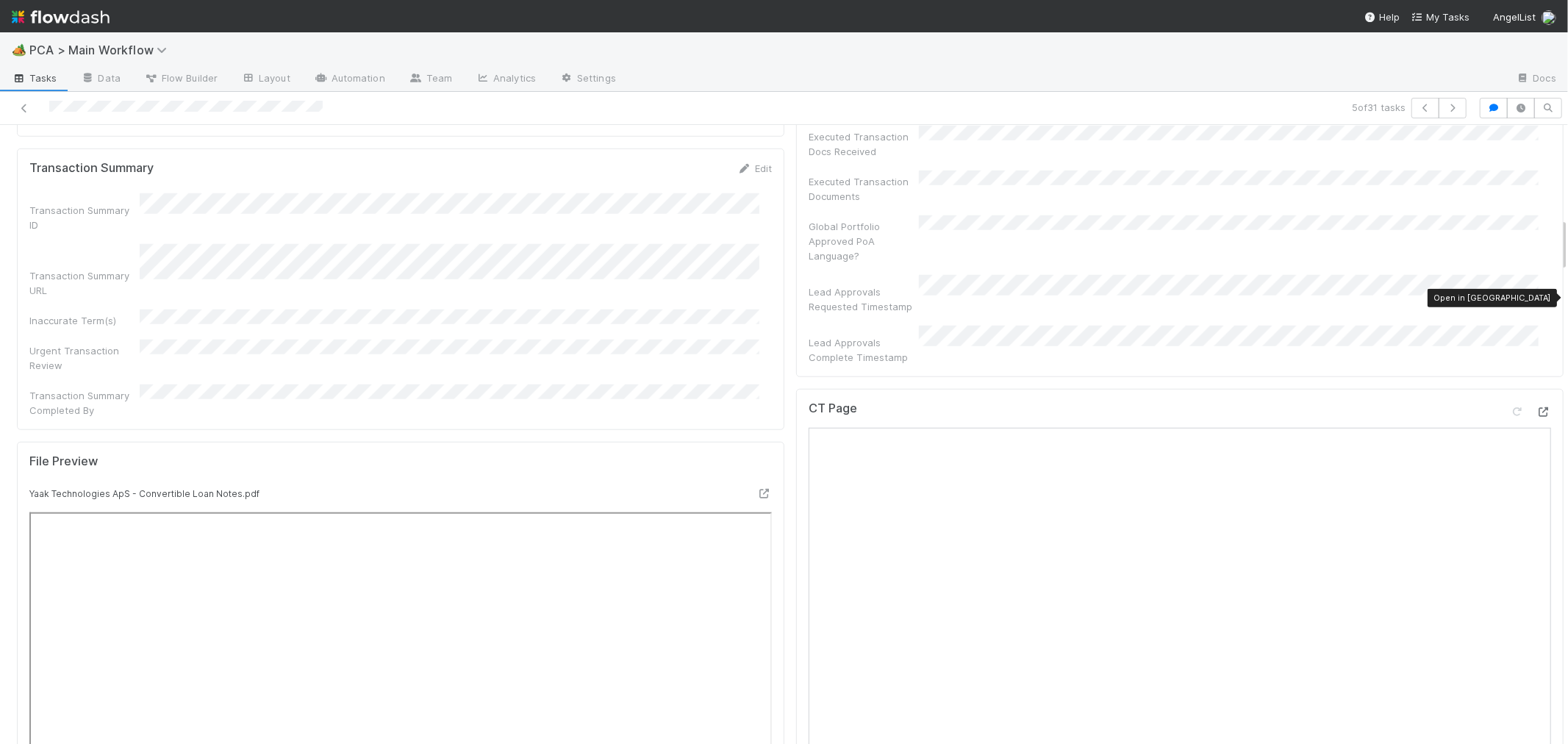
click at [1536, 407] on icon at bounding box center [1543, 412] width 15 height 10
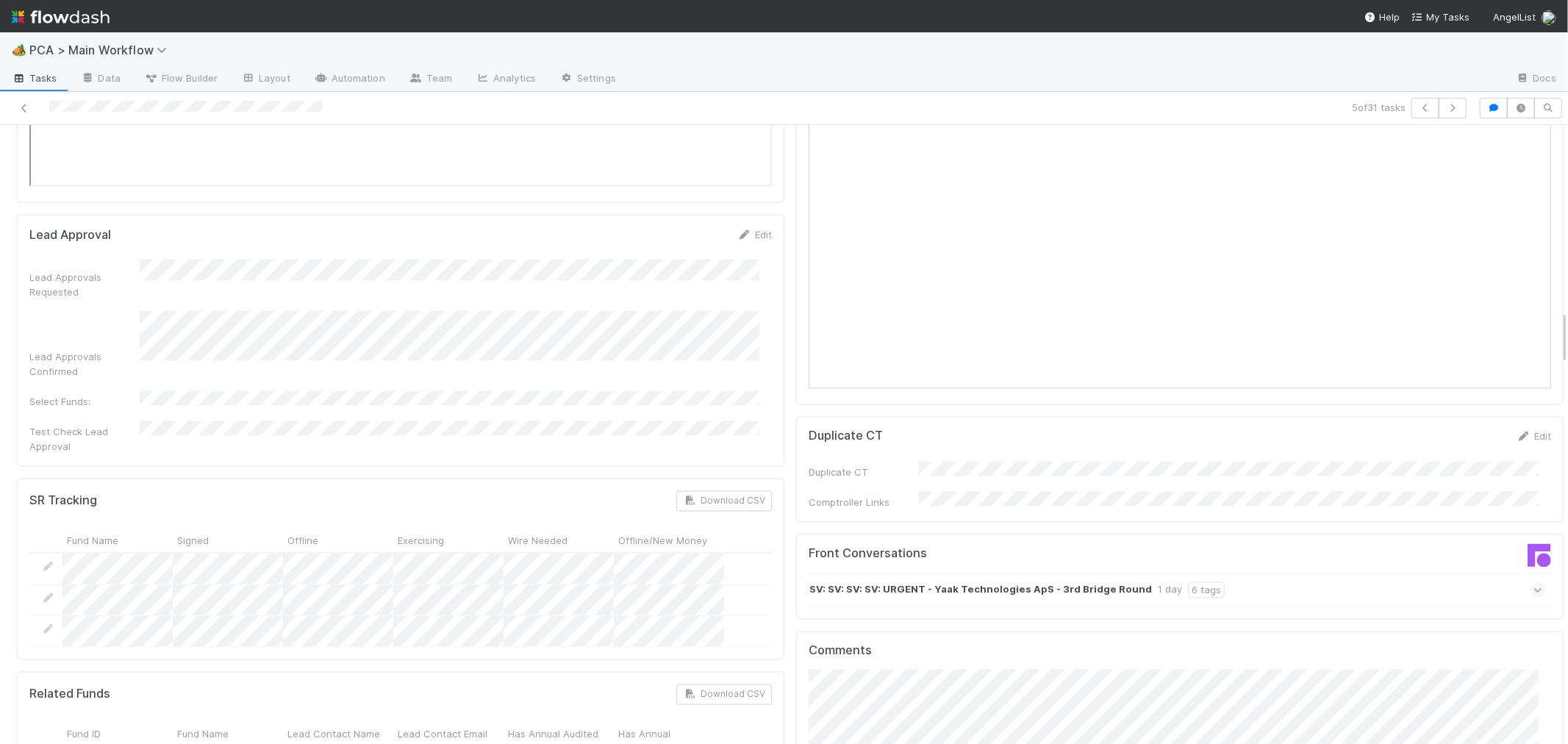
scroll to position [2123, 0]
click at [1509, 573] on div "SV: SV: SV: SV: URGENT - Yaak Technologies ApS - 3rd Bridge Round 1 day 6 tags" at bounding box center [1185, 589] width 754 height 33
click at [1533, 582] on icon at bounding box center [1537, 589] width 10 height 15
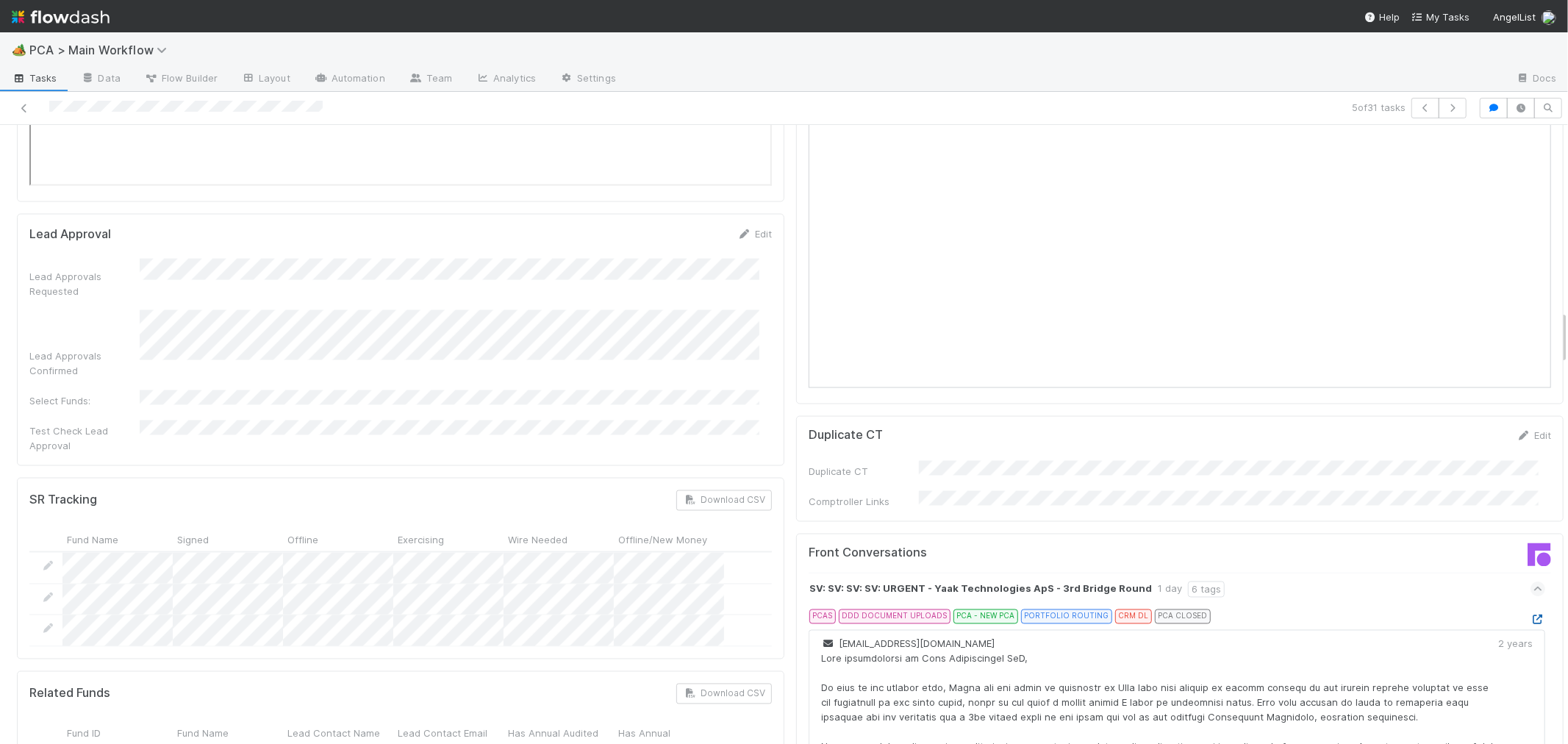
click at [1530, 616] on icon at bounding box center [1537, 620] width 15 height 10
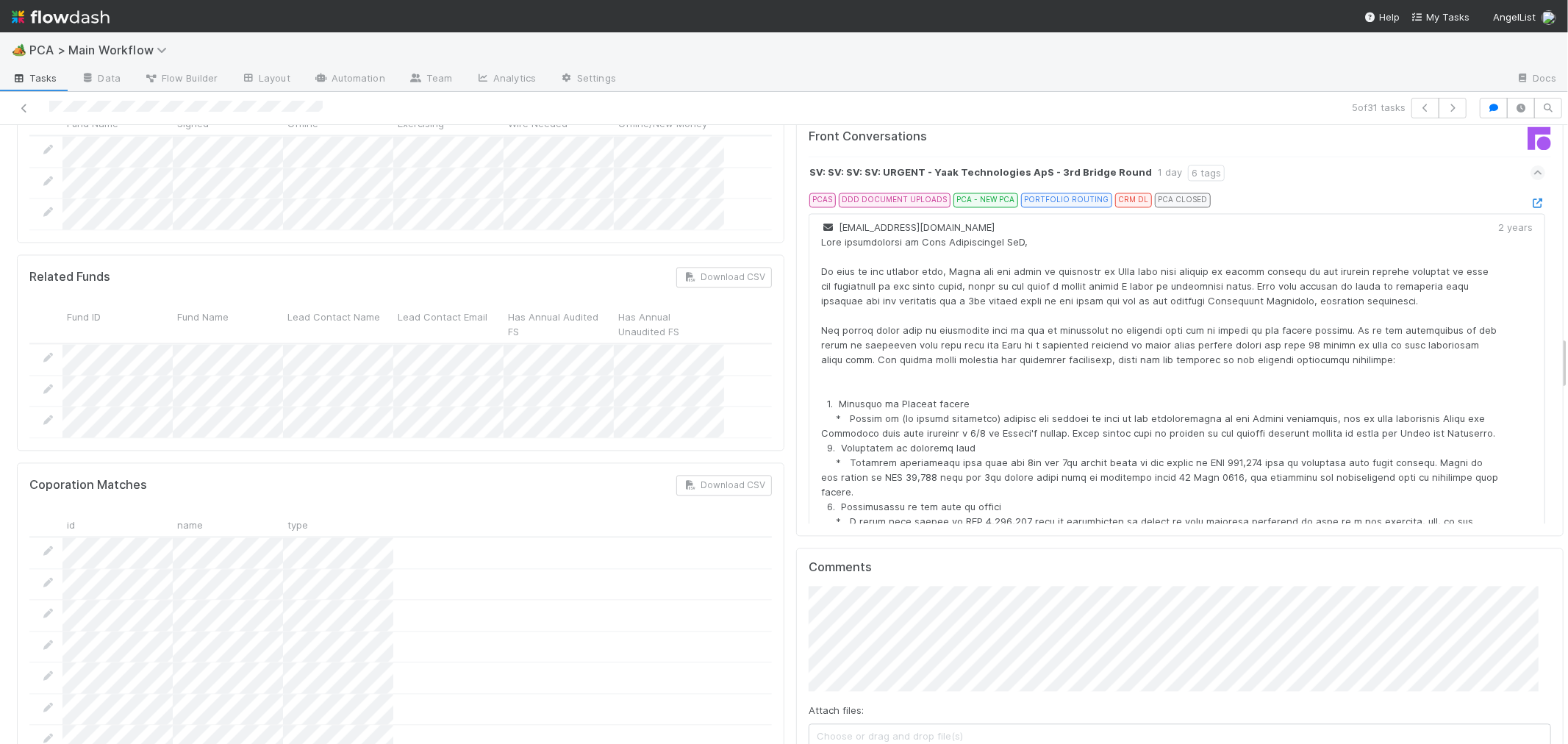
scroll to position [2613, 0]
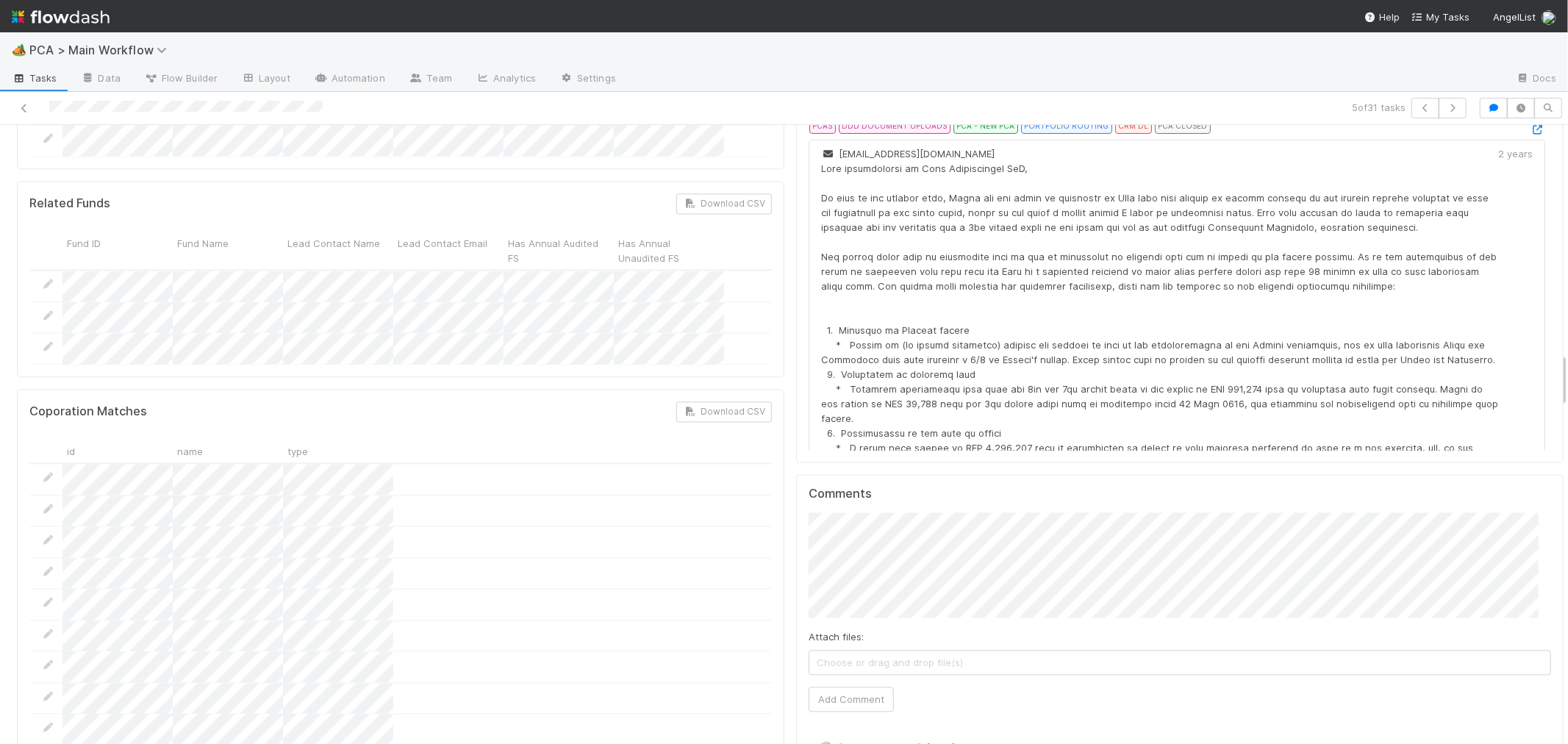
click at [47, 112] on div at bounding box center [374, 107] width 736 height 20
click at [835, 687] on button "Add Comment" at bounding box center [850, 699] width 85 height 25
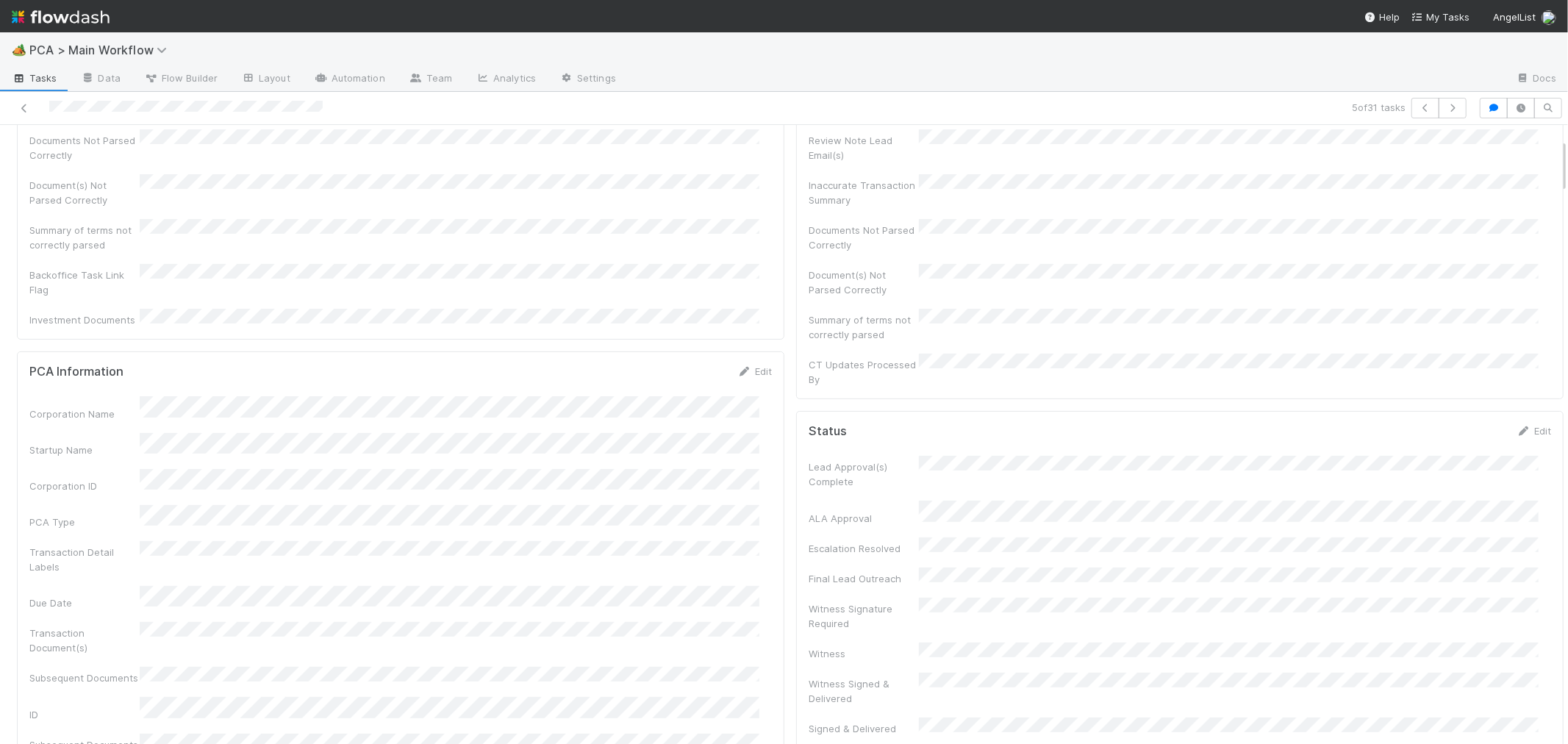
scroll to position [0, 0]
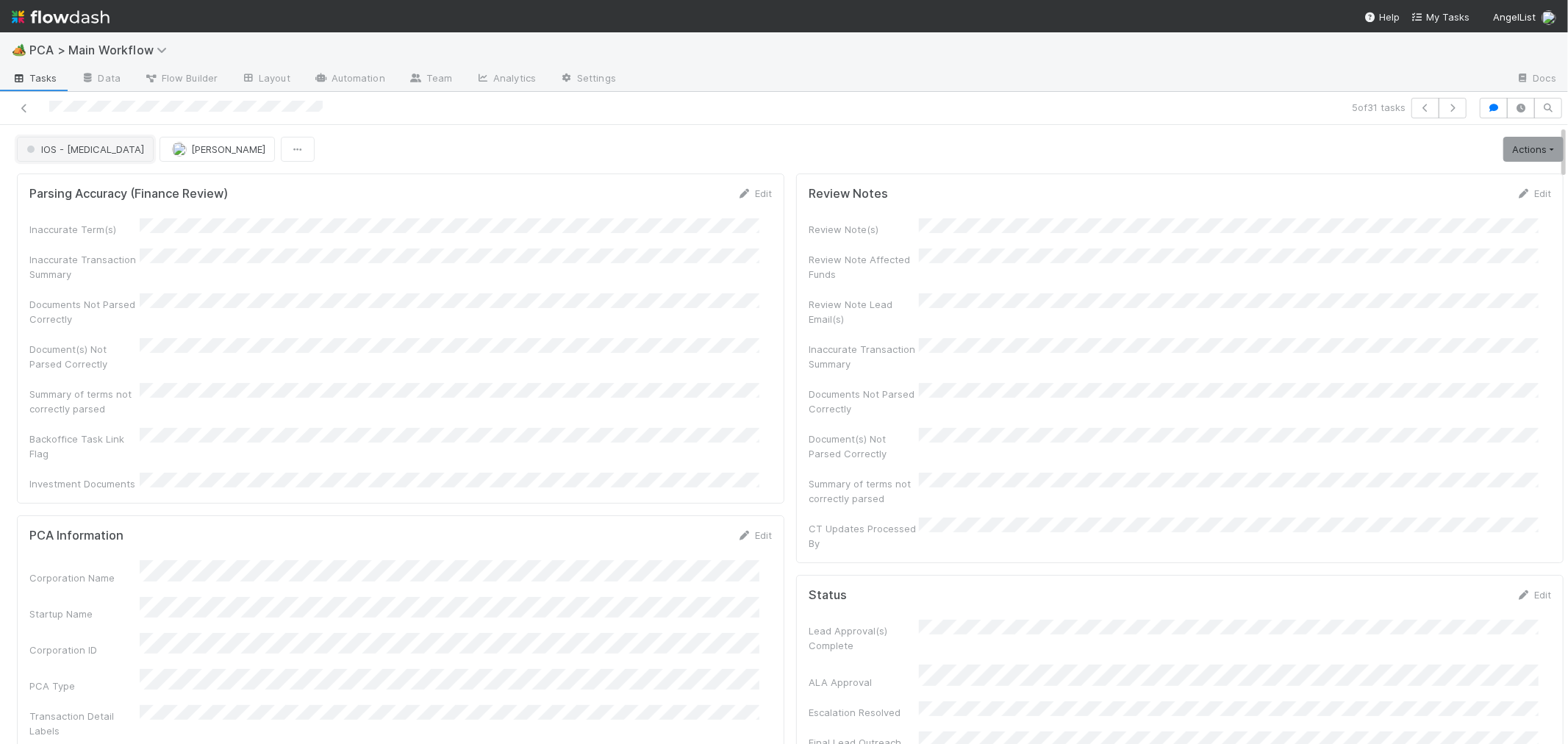
click at [77, 157] on button "IOS - [MEDICAL_DATA]" at bounding box center [84, 149] width 136 height 25
click at [145, 186] on span "Internal - Open Question / Request" at bounding box center [110, 186] width 179 height 11
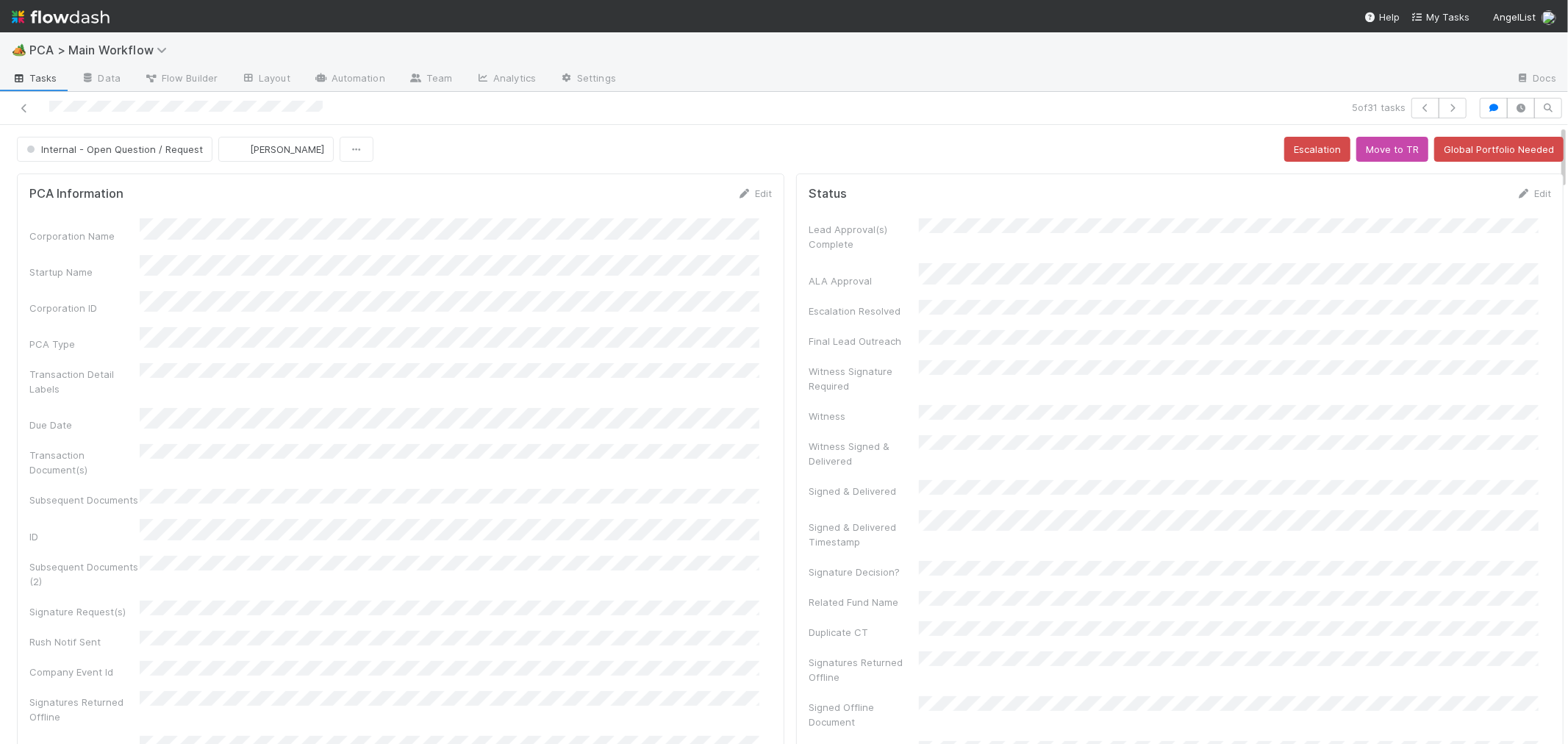
click at [759, 454] on div "Corporation Name Startup Name Corporation ID PCA Type Transaction Detail Labels…" at bounding box center [400, 530] width 742 height 624
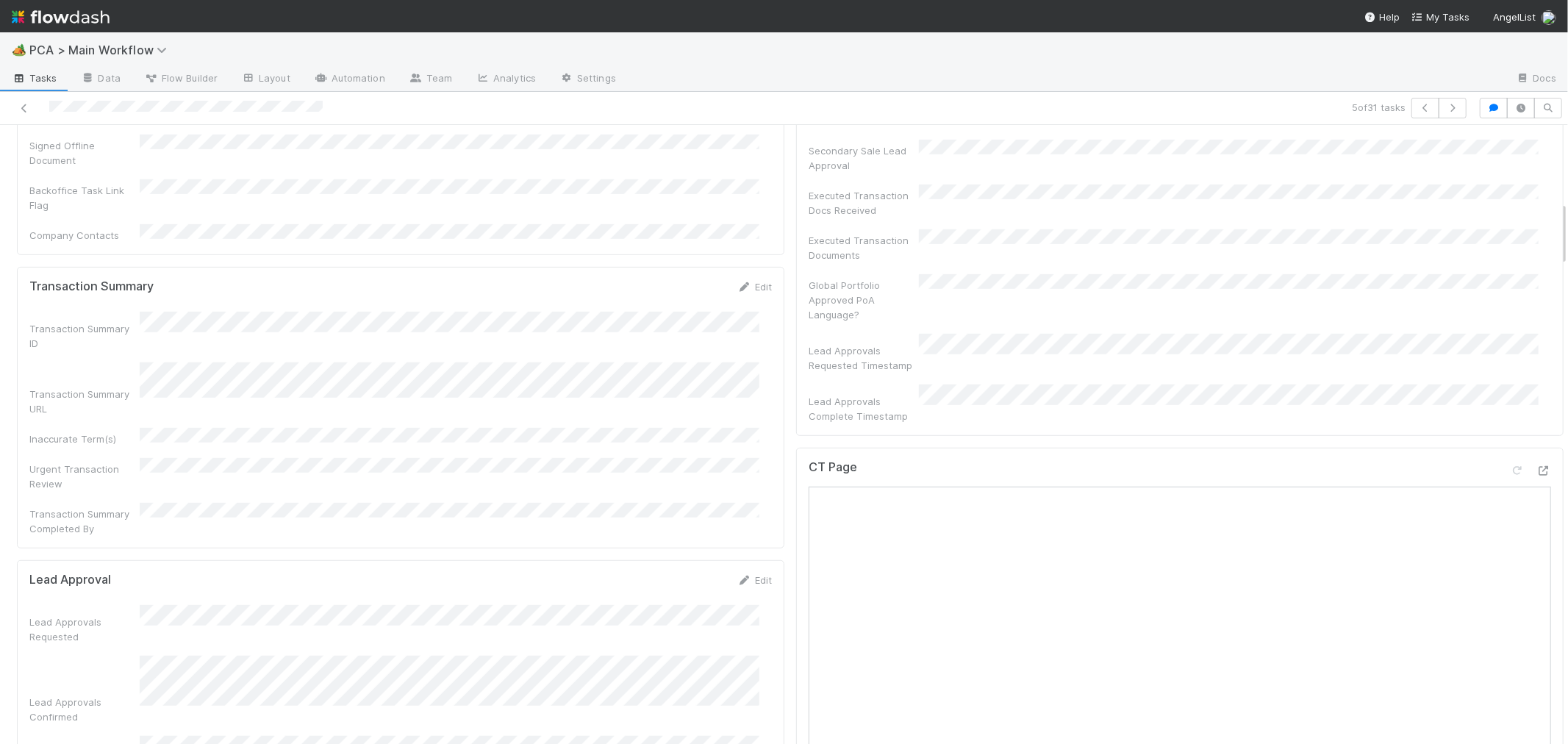
scroll to position [735, 0]
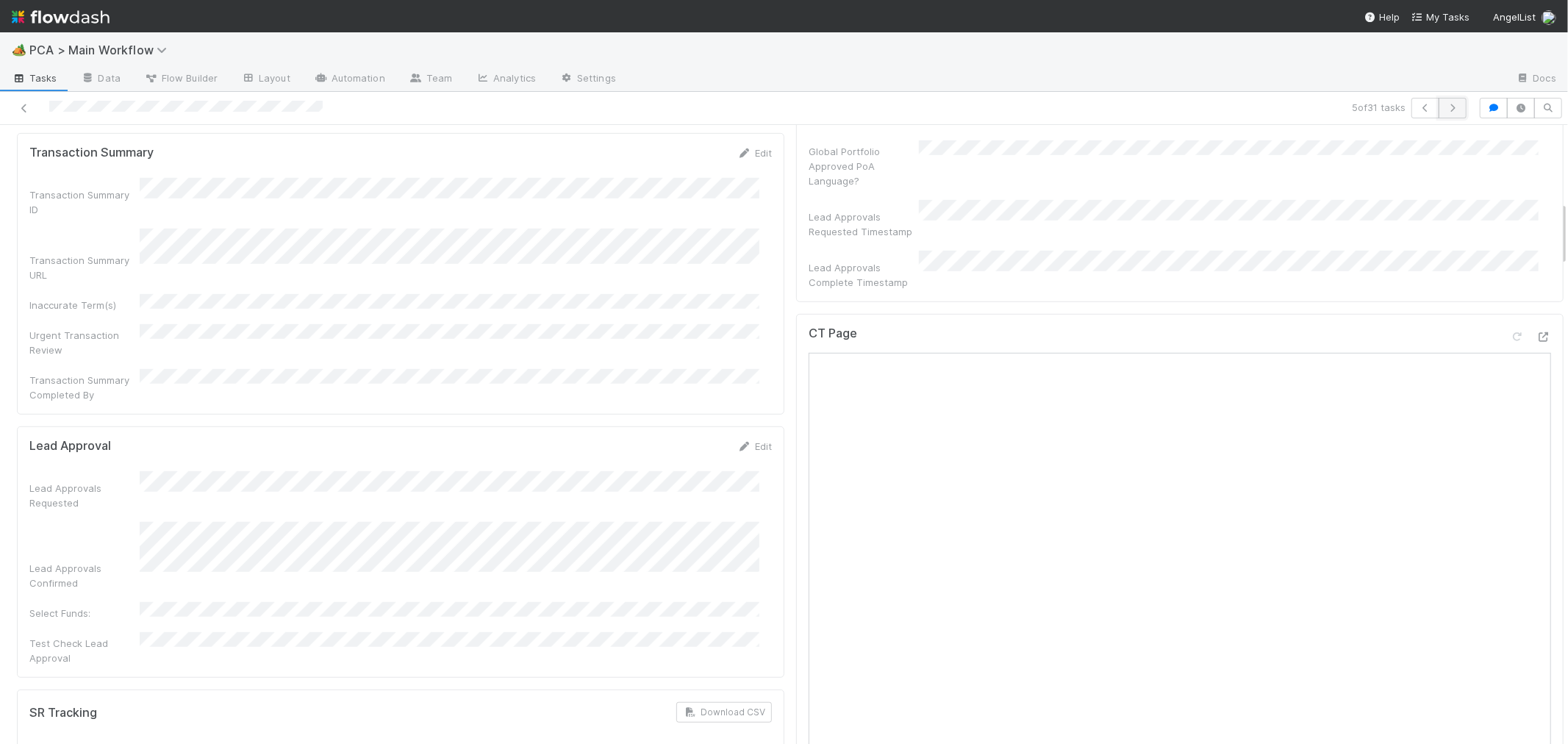
click at [1445, 106] on icon "button" at bounding box center [1452, 108] width 15 height 9
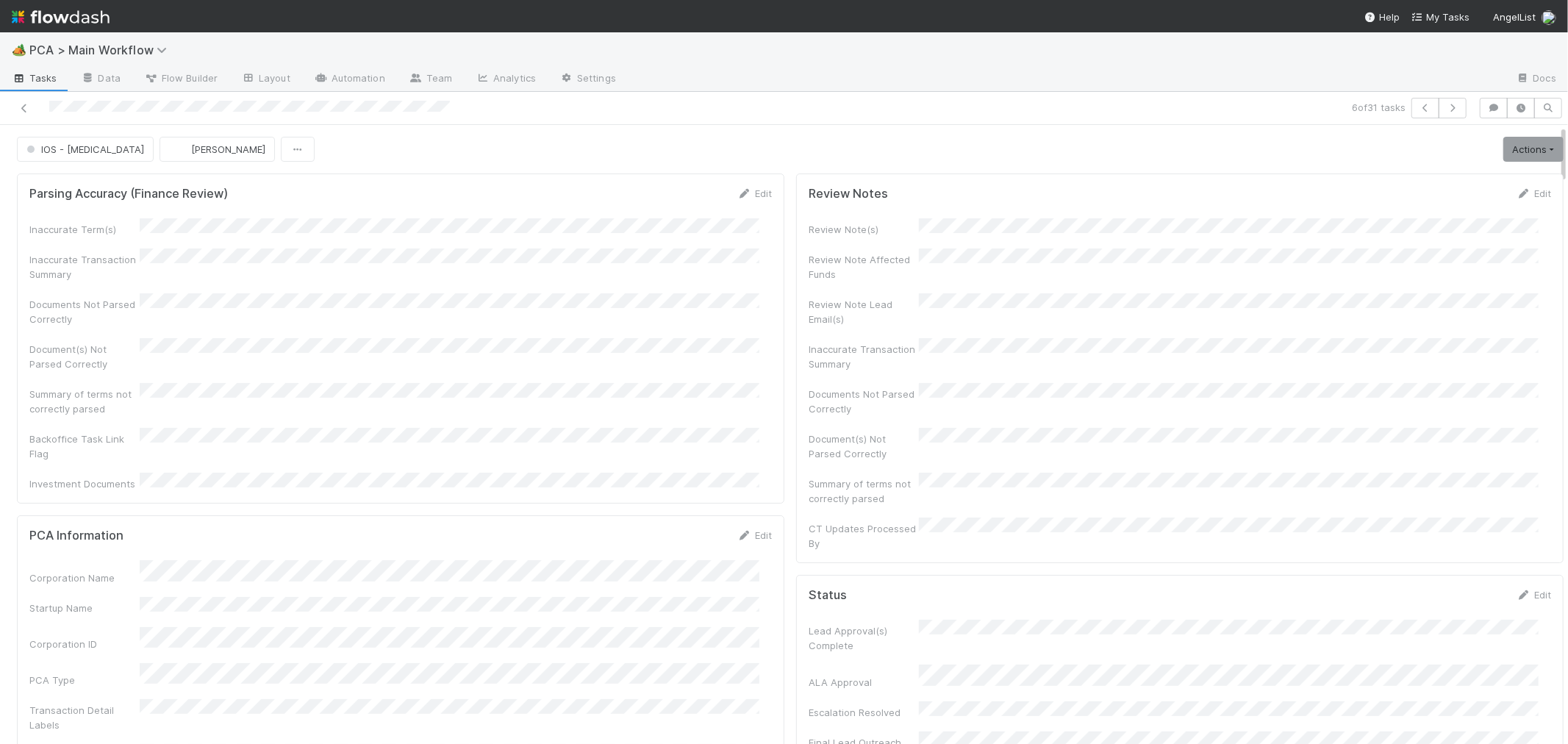
click at [642, 281] on div "Inaccurate Term(s) Inaccurate Transaction Summary Documents Not Parsed Correctl…" at bounding box center [400, 354] width 742 height 273
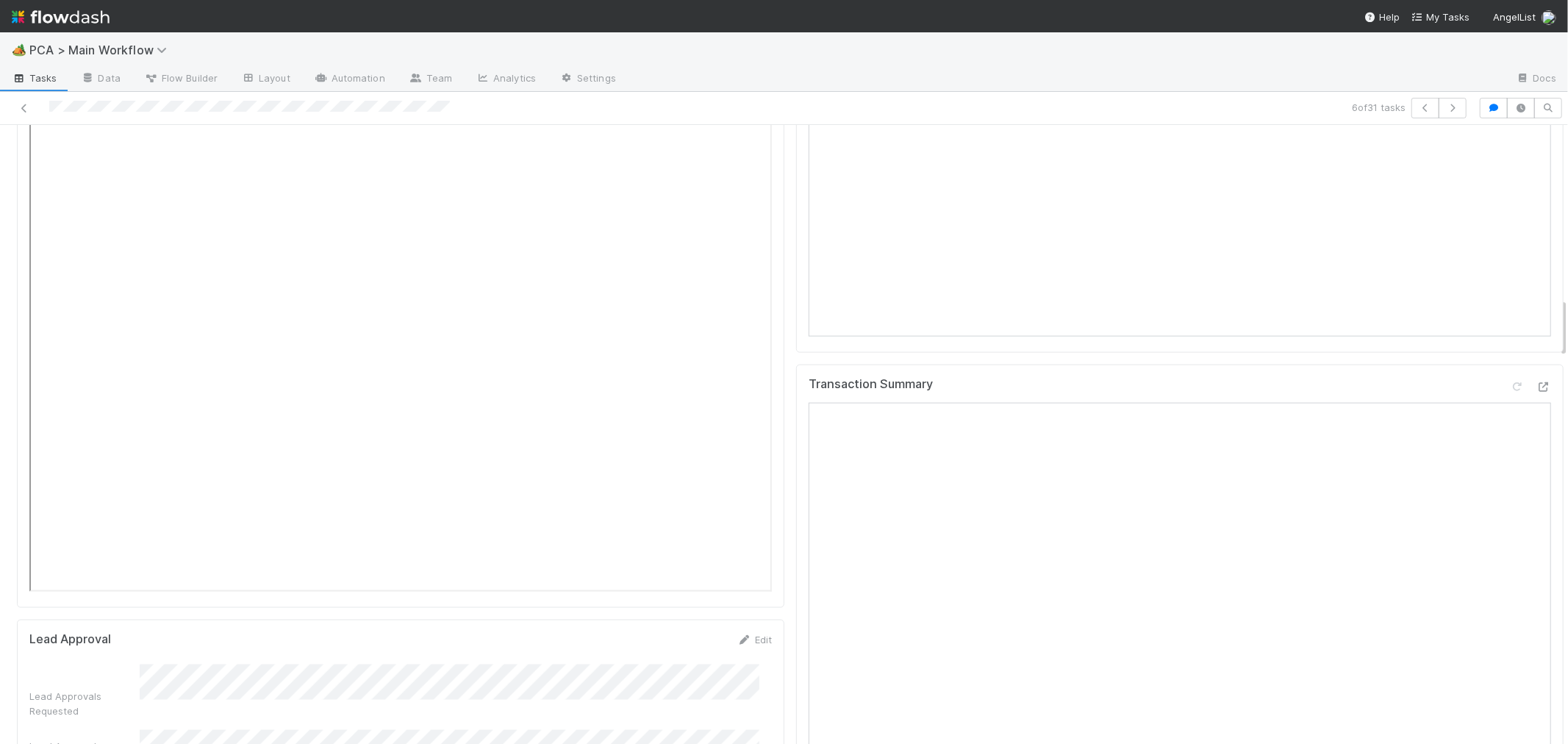
scroll to position [1878, 0]
click at [796, 452] on div "Transaction Summary" at bounding box center [1179, 433] width 768 height 423
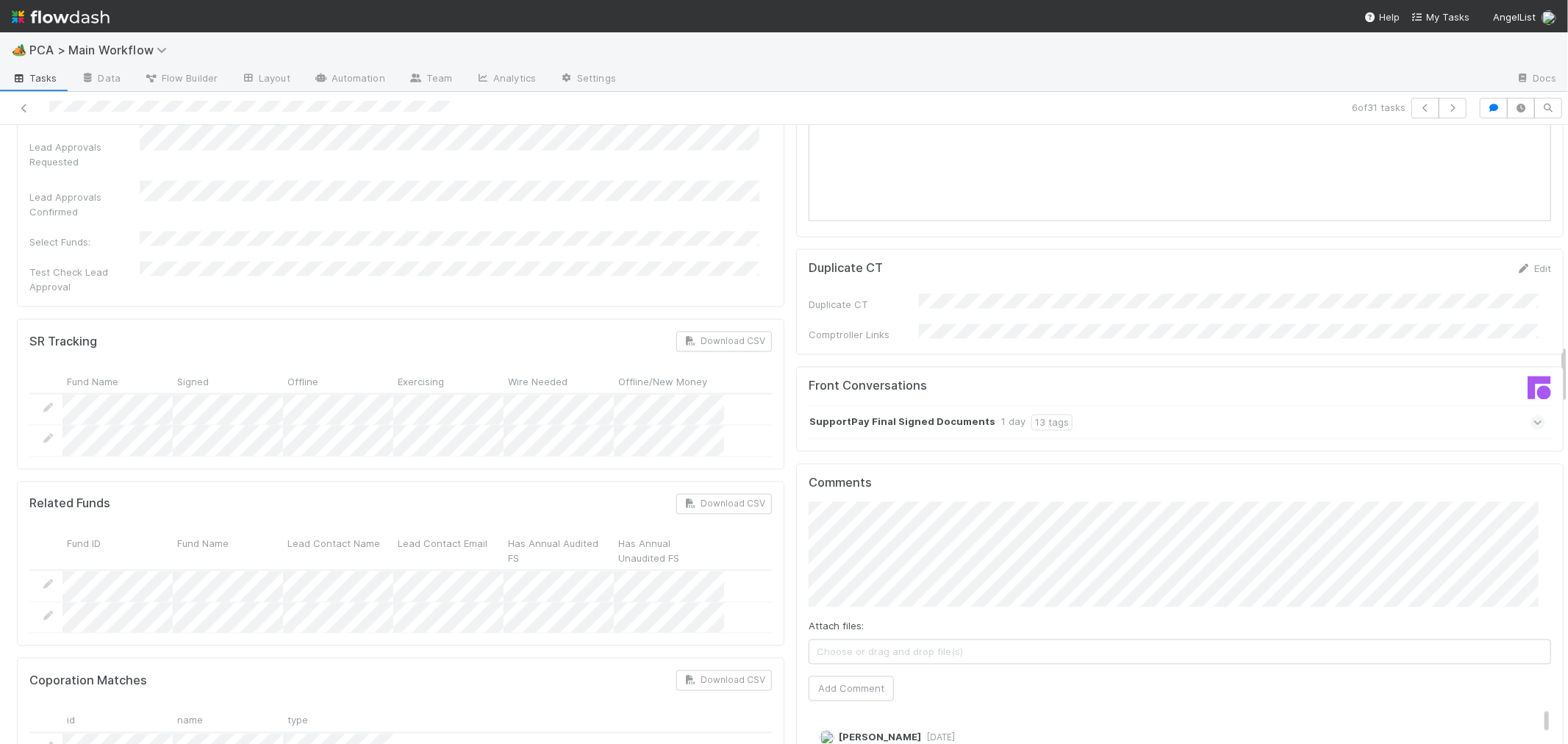
scroll to position [2368, 0]
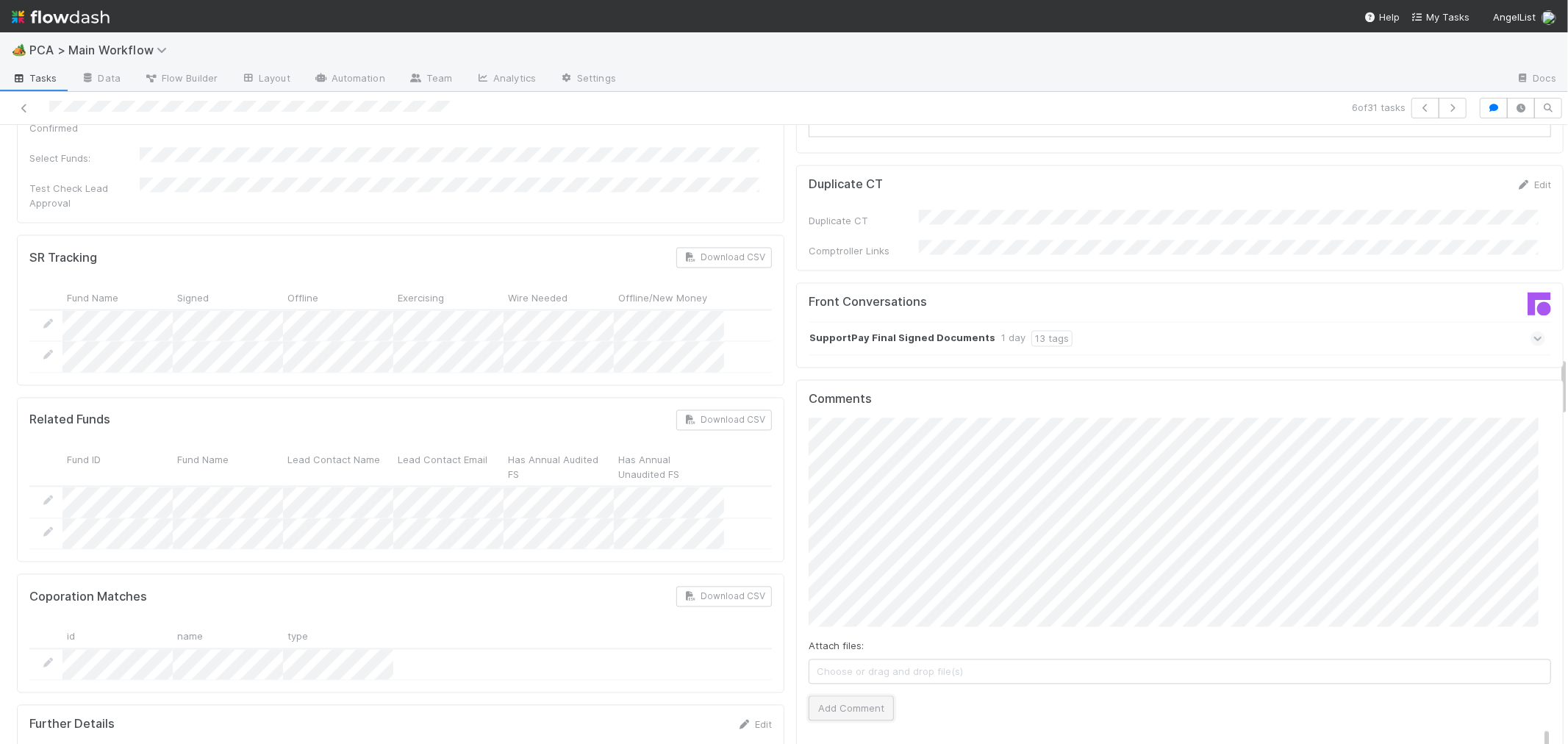
click at [848, 696] on button "Add Comment" at bounding box center [850, 708] width 85 height 25
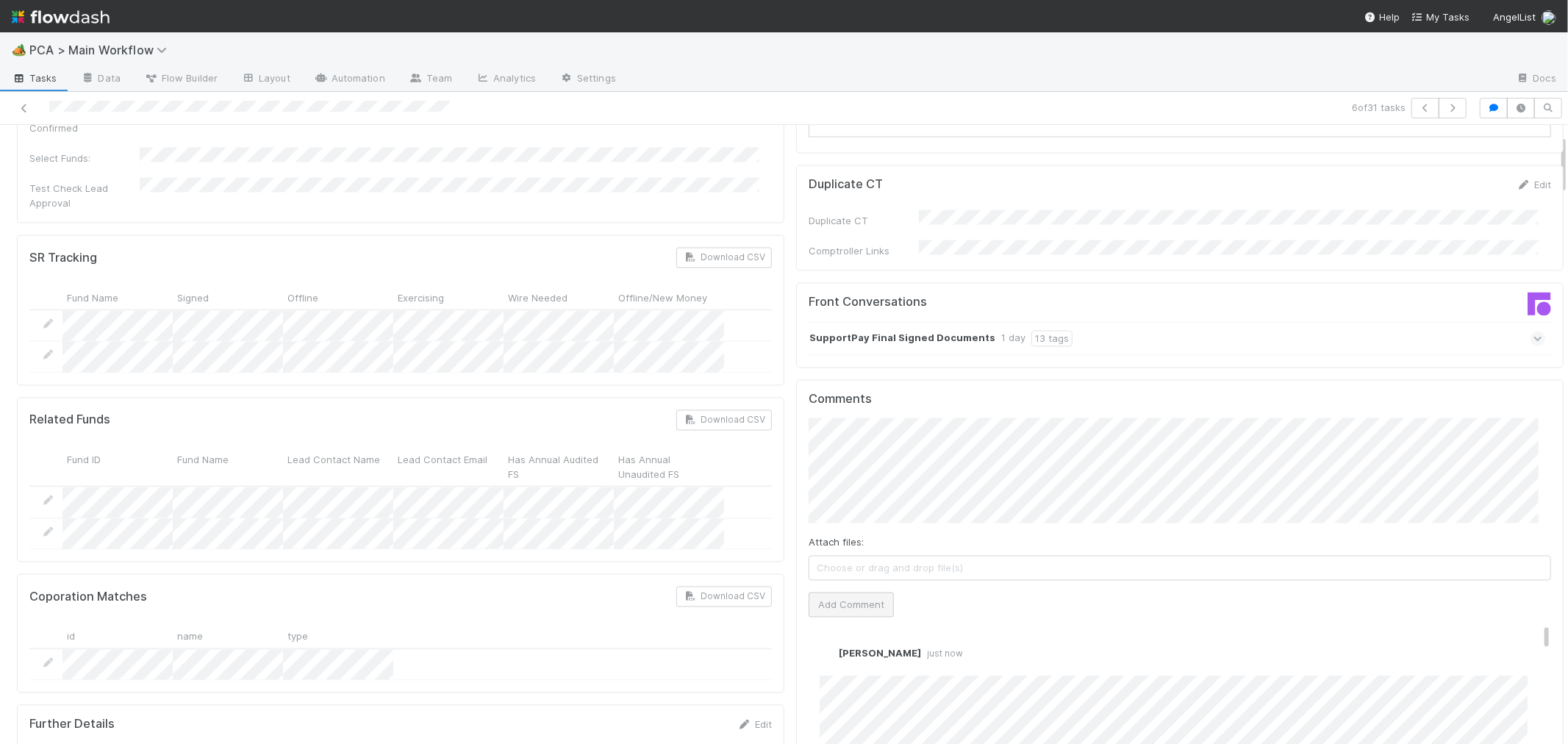
scroll to position [0, 0]
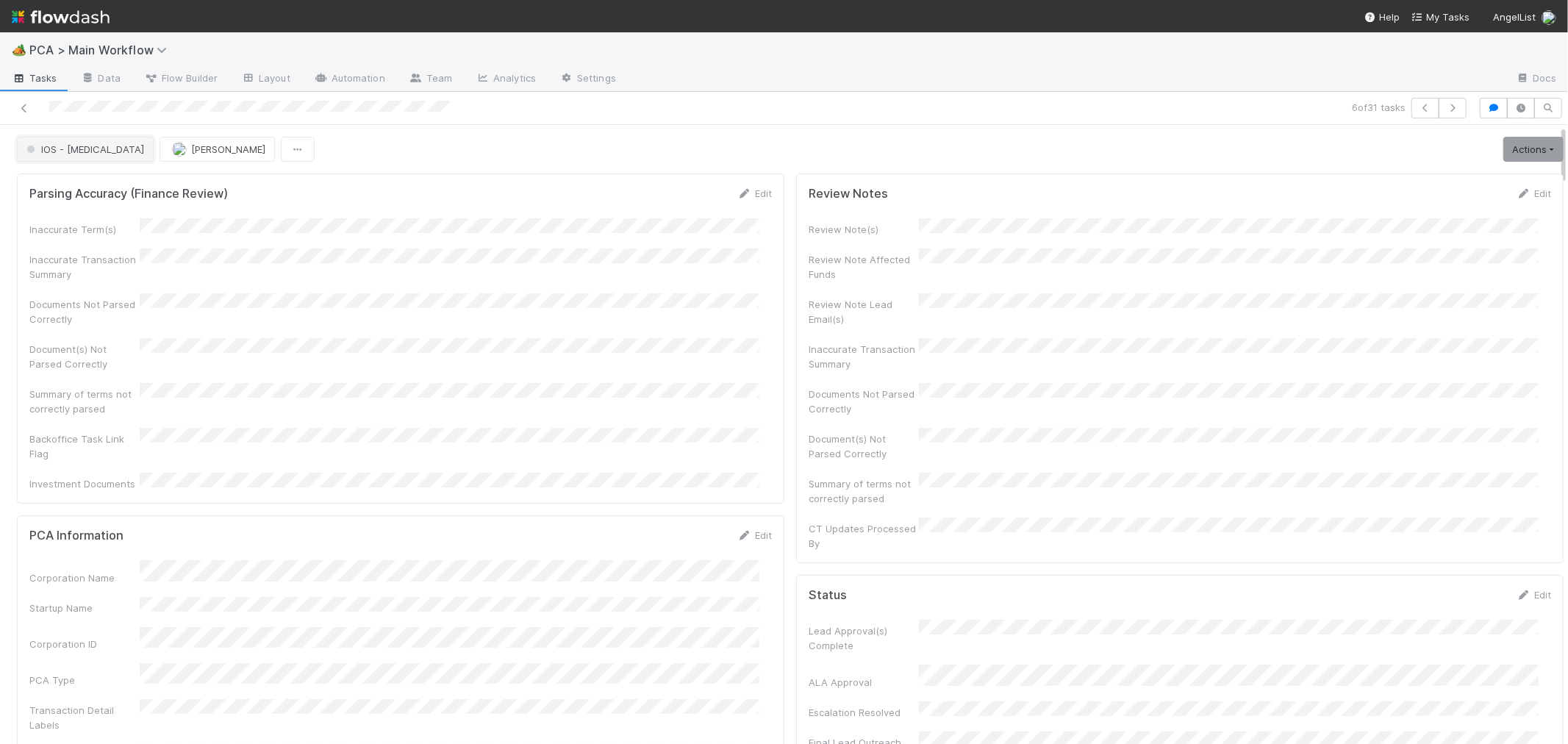
click at [67, 150] on span "IOS - [MEDICAL_DATA]" at bounding box center [84, 149] width 120 height 11
click at [113, 210] on span "Record Transaction" at bounding box center [74, 213] width 108 height 11
click at [186, 157] on button "[PERSON_NAME]" at bounding box center [216, 149] width 115 height 25
click at [166, 236] on div "Josh Tarr" at bounding box center [197, 240] width 208 height 26
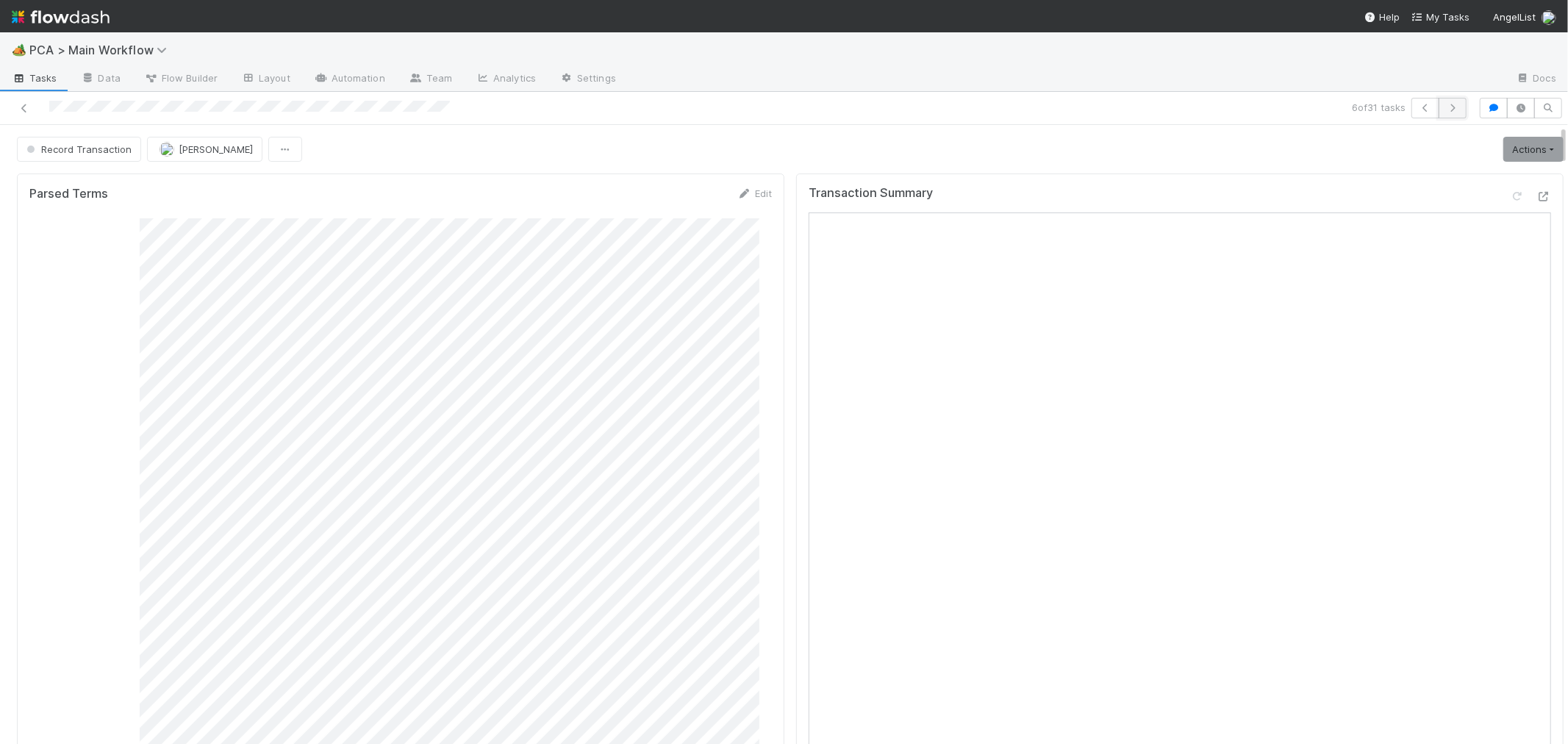
click at [1445, 110] on icon "button" at bounding box center [1452, 108] width 15 height 9
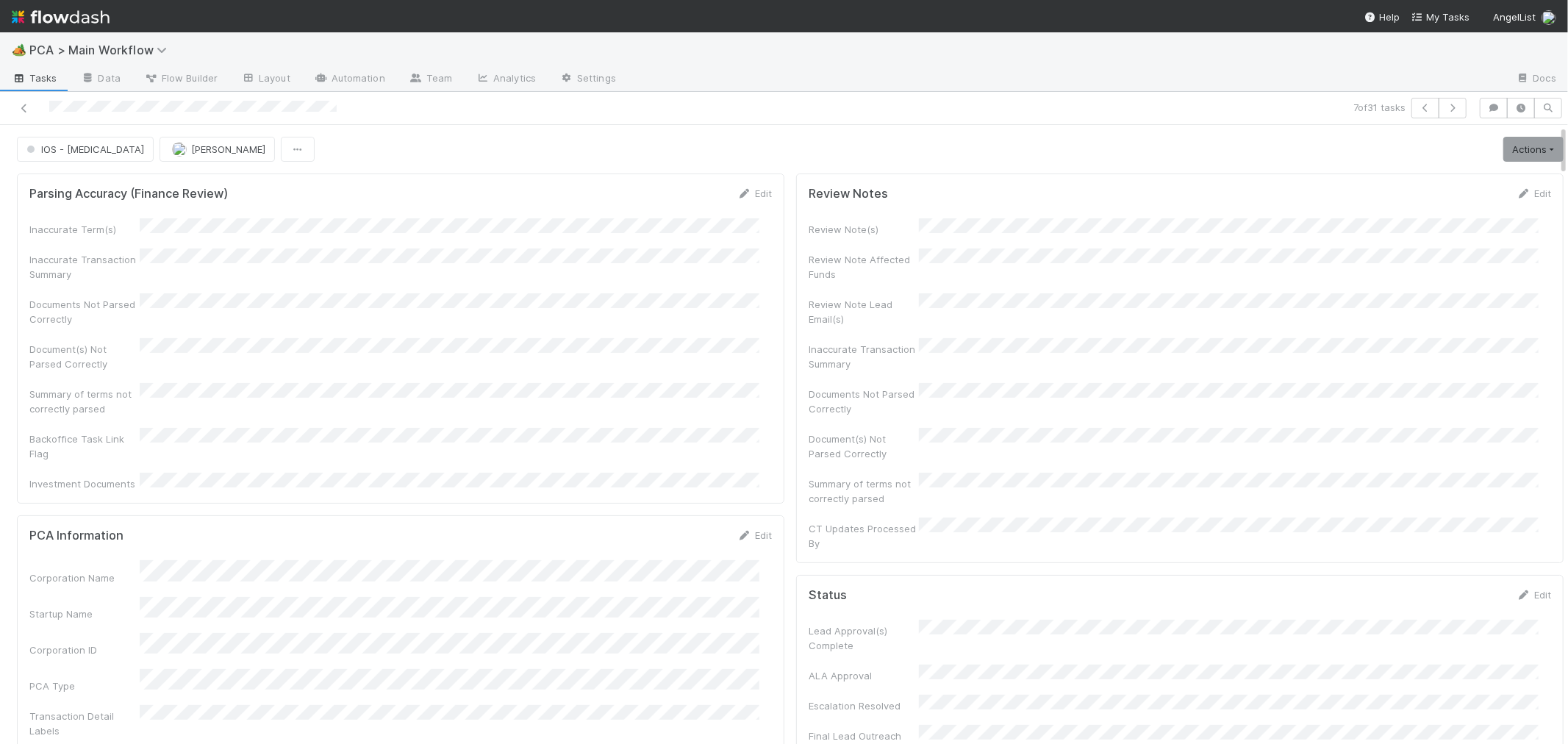
scroll to position [287, 718]
click at [625, 314] on div "Documents Not Parsed Correctly" at bounding box center [400, 310] width 742 height 33
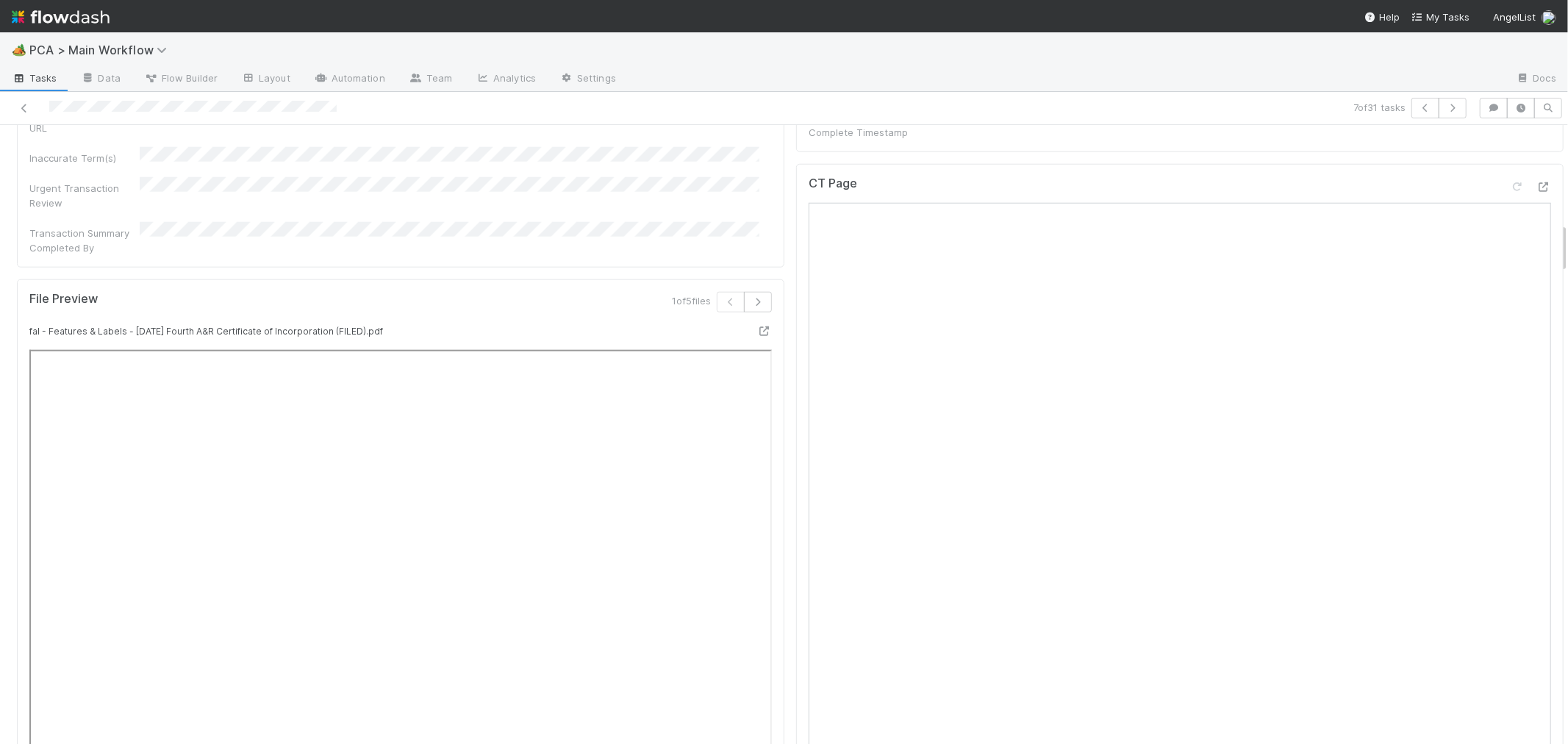
scroll to position [1143, 0]
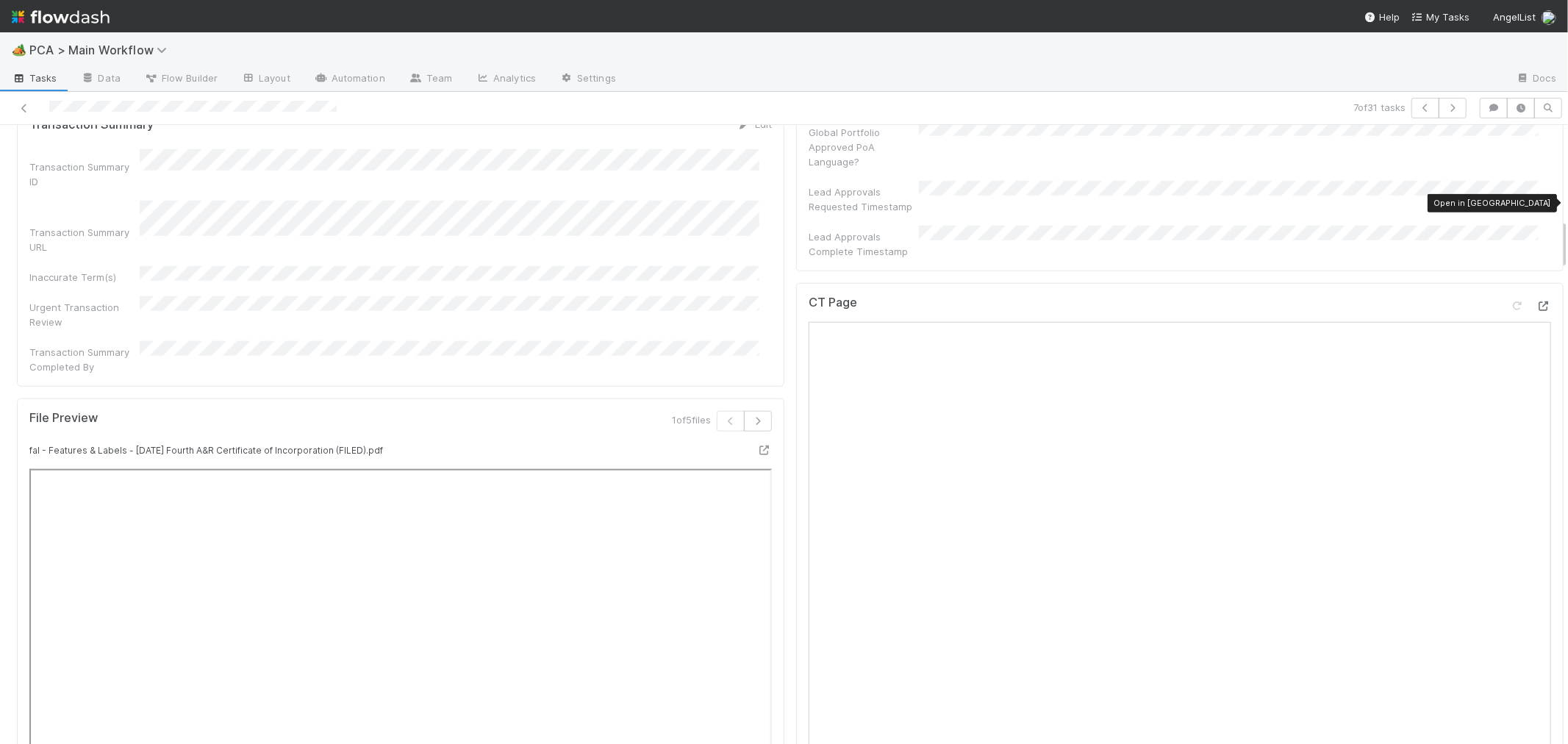
click at [1536, 298] on div at bounding box center [1543, 305] width 15 height 15
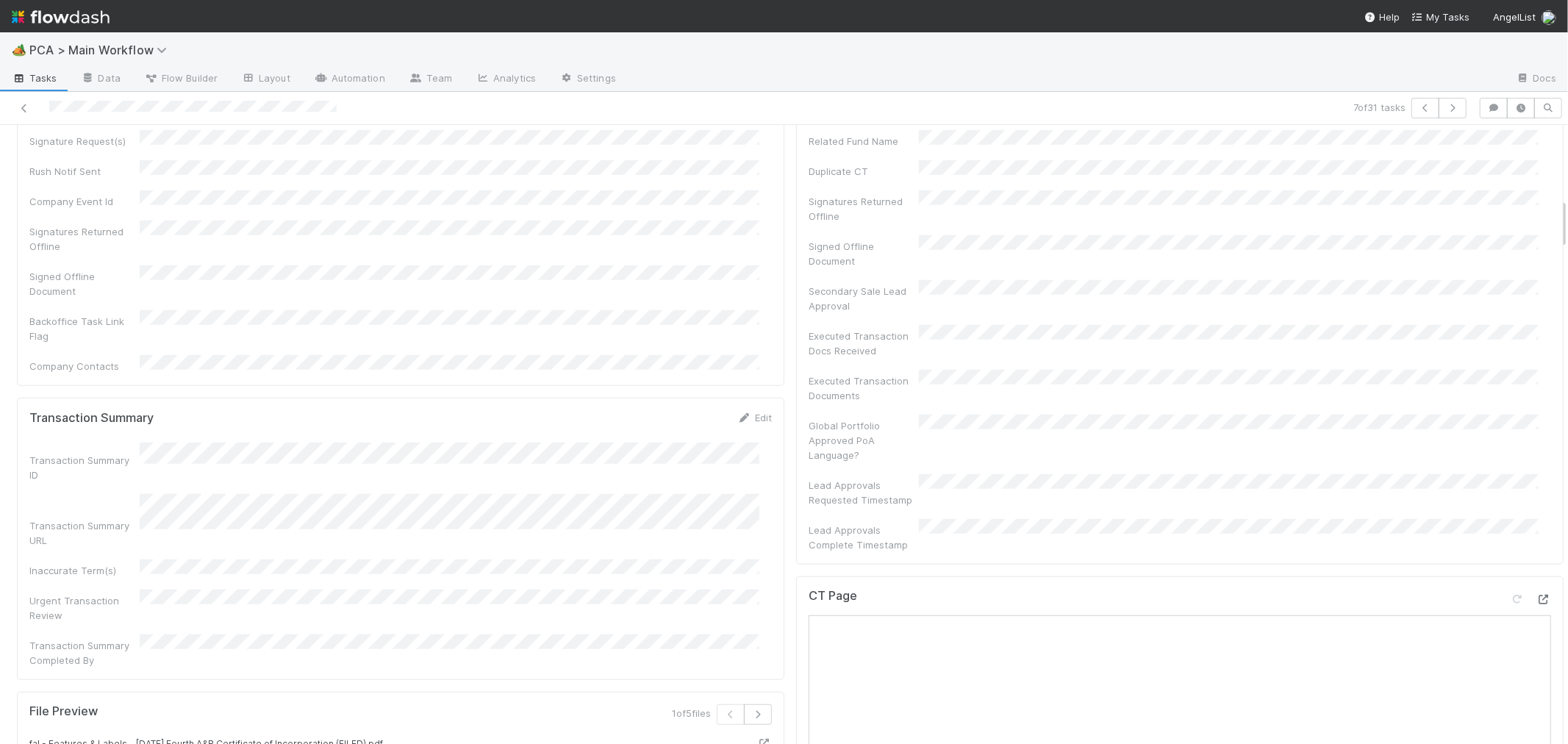
scroll to position [898, 0]
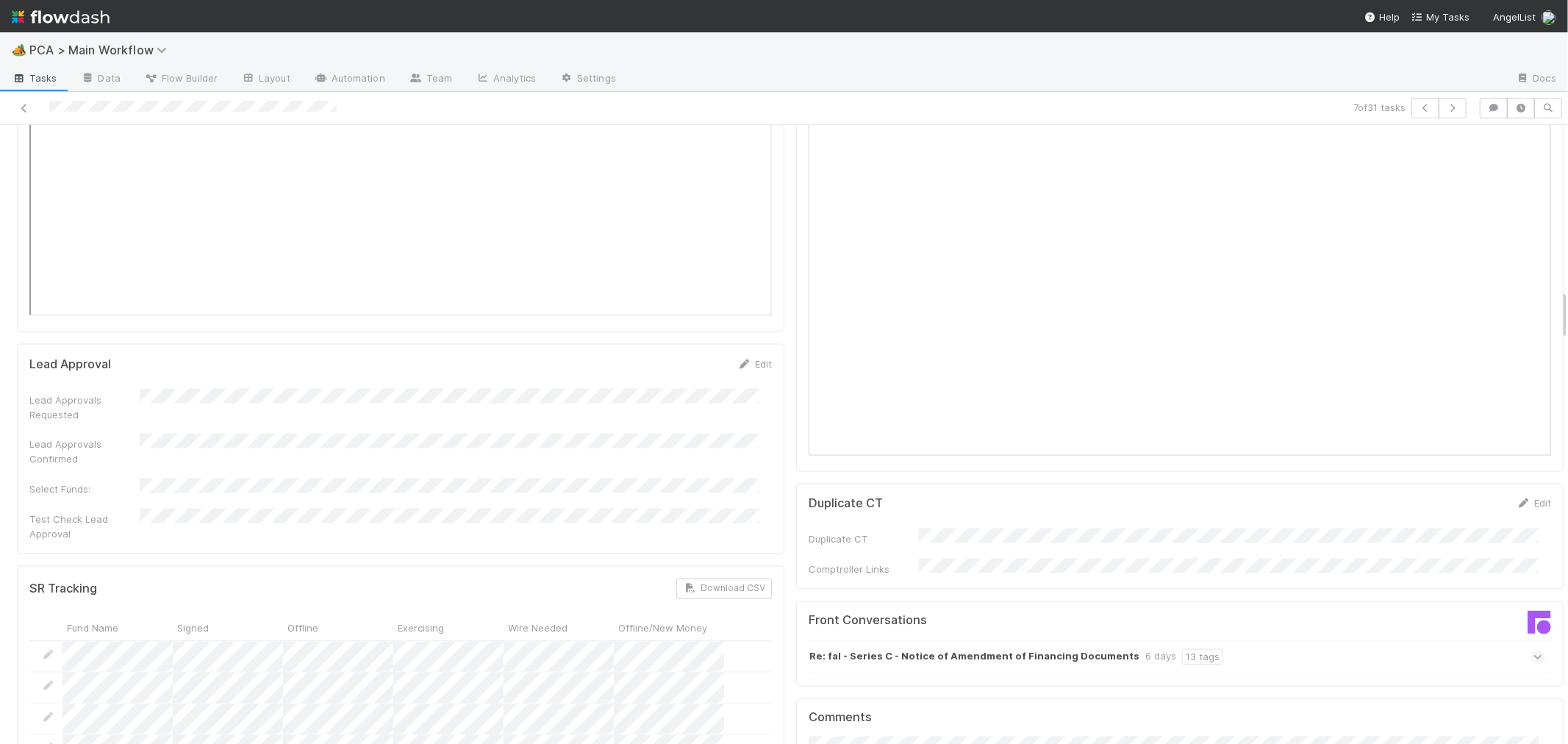
scroll to position [2041, 0]
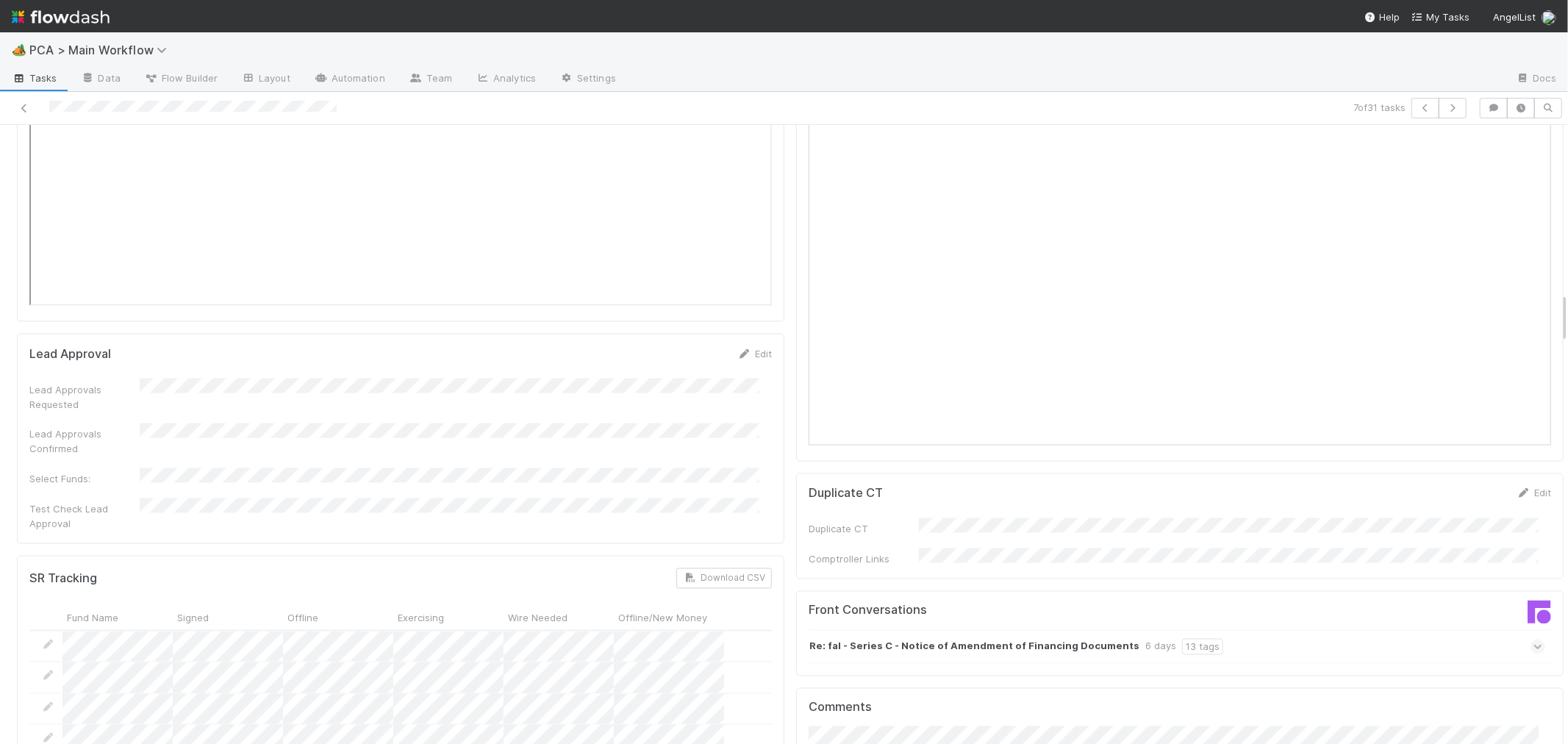
click at [1533, 639] on icon at bounding box center [1537, 646] width 10 height 15
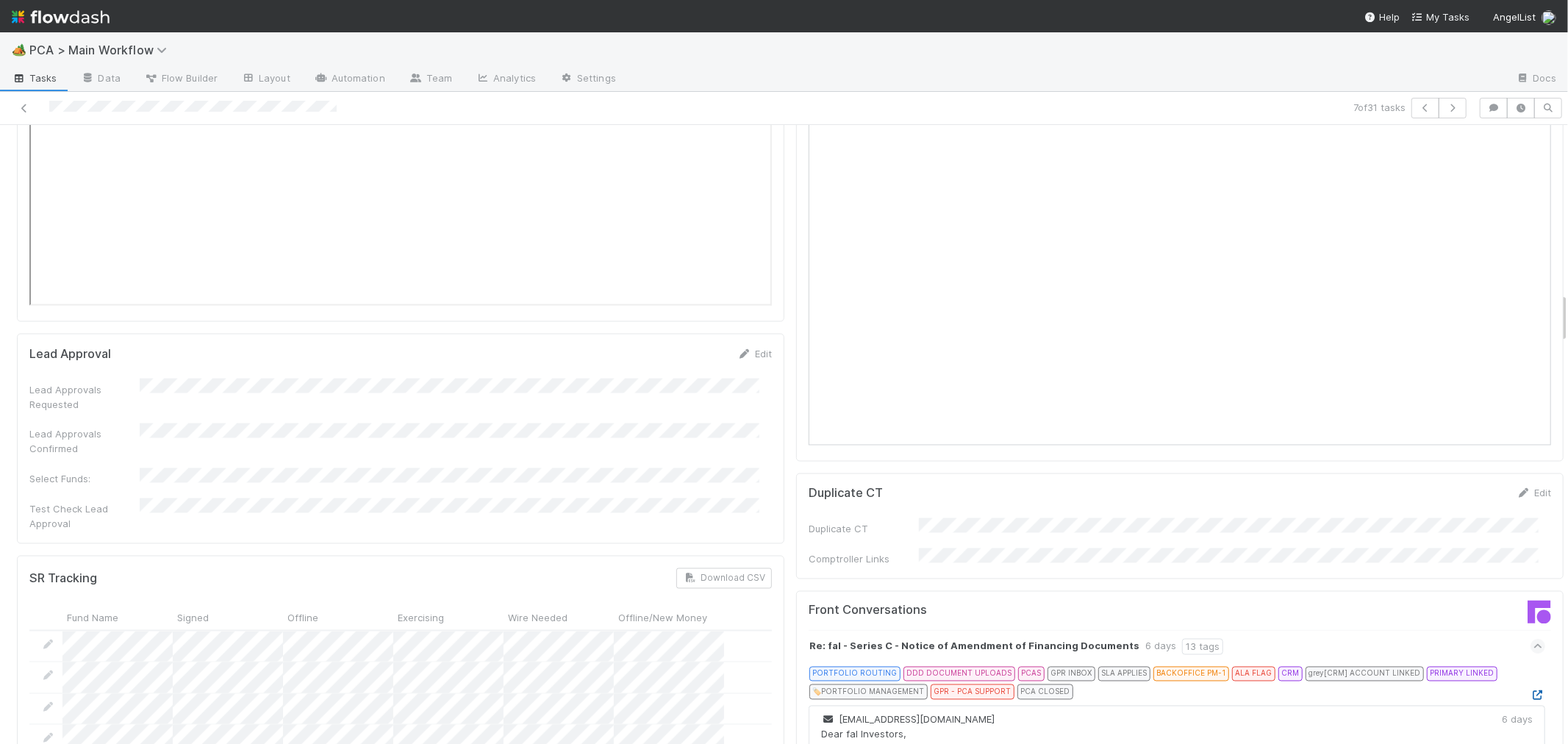
click at [1530, 691] on icon at bounding box center [1537, 696] width 15 height 10
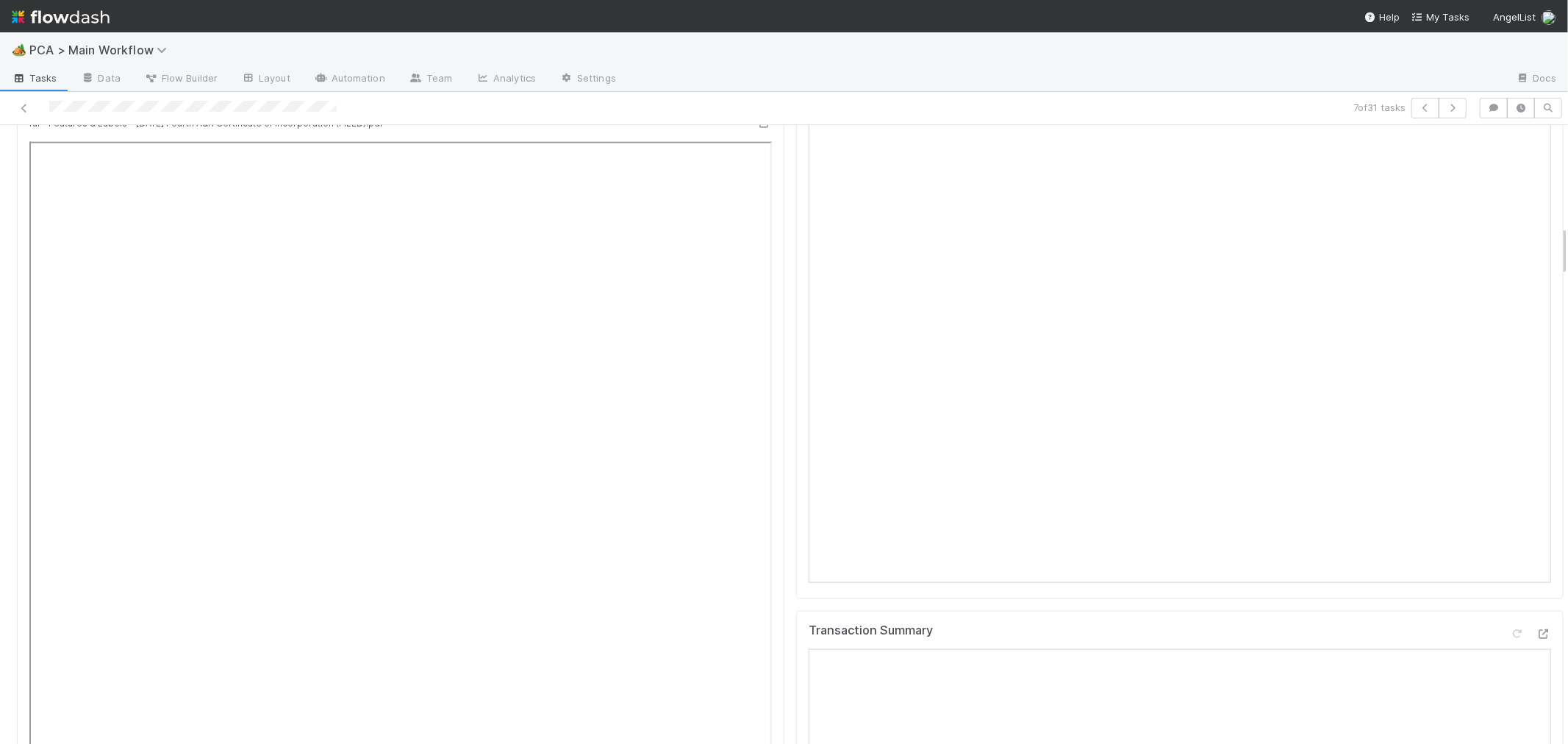
scroll to position [1224, 0]
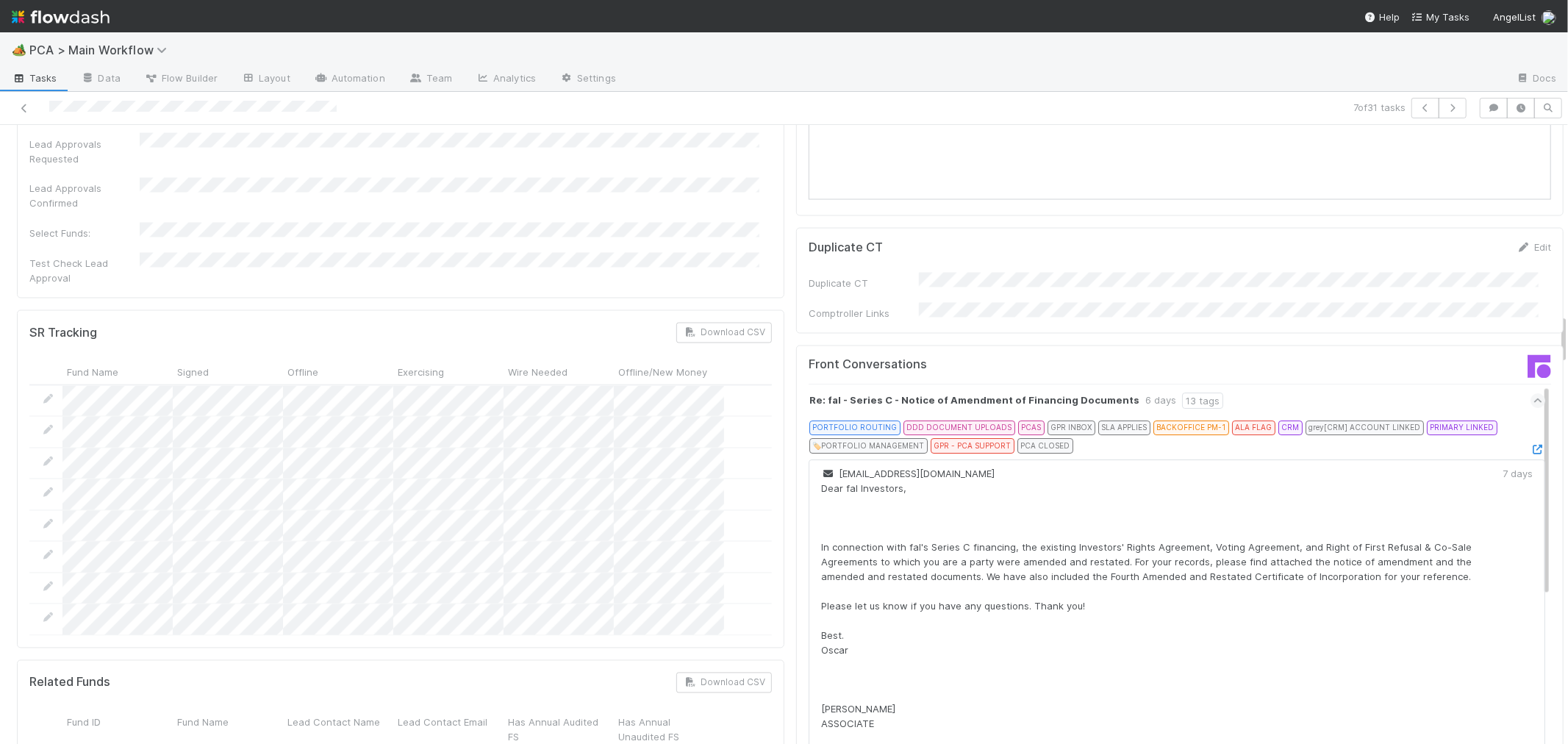
scroll to position [2613, 0]
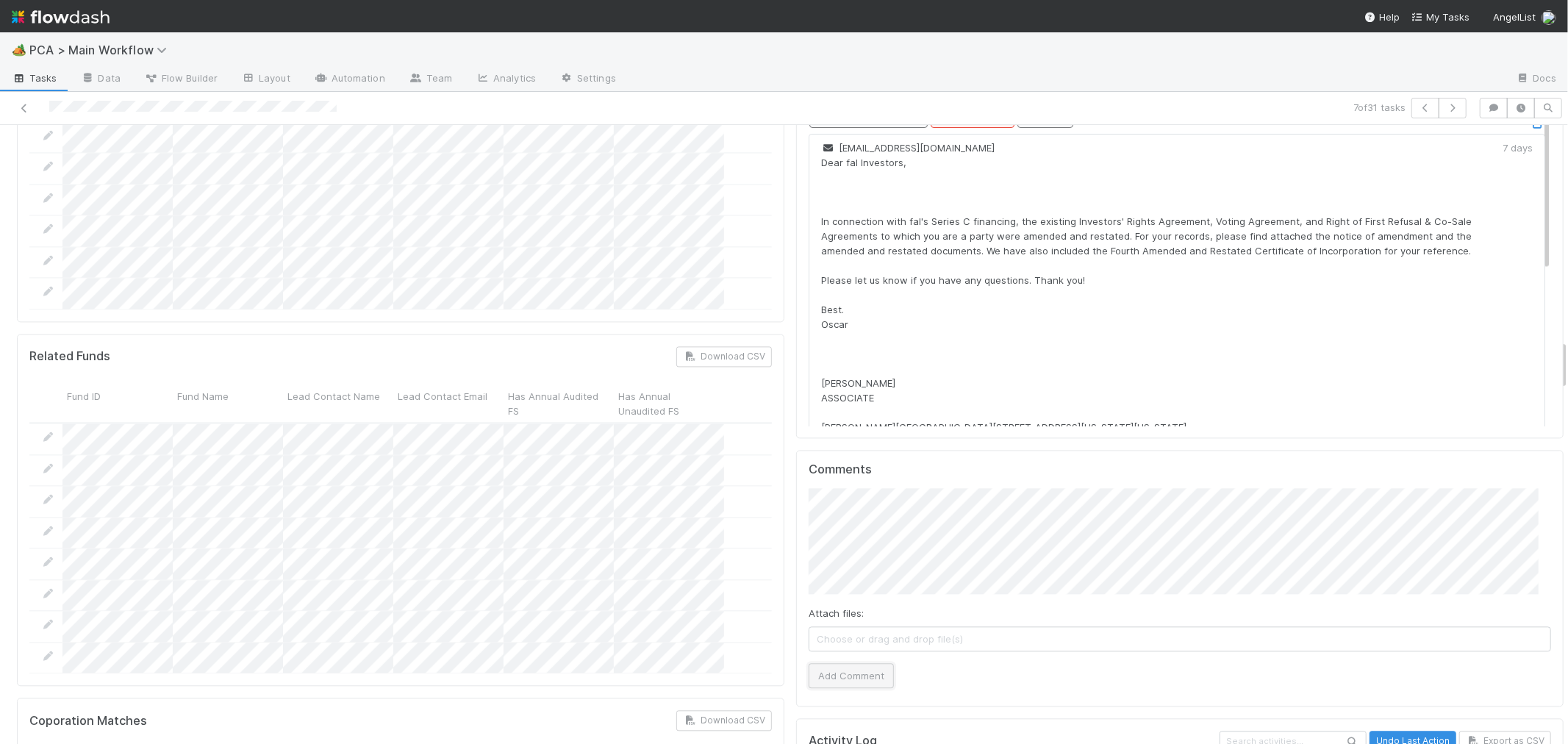
click at [857, 663] on button "Add Comment" at bounding box center [850, 675] width 85 height 25
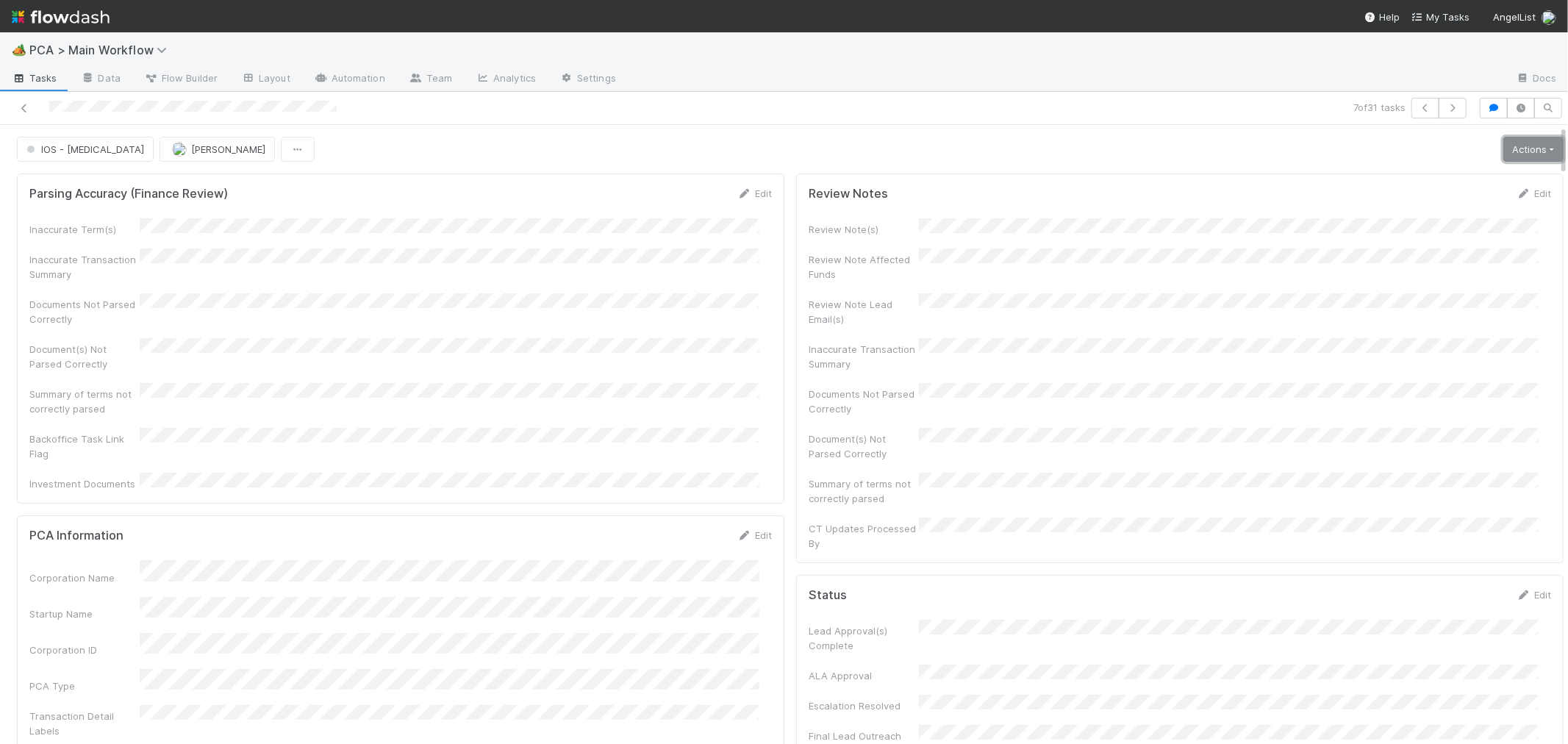
click at [1505, 141] on link "Actions" at bounding box center [1533, 149] width 61 height 25
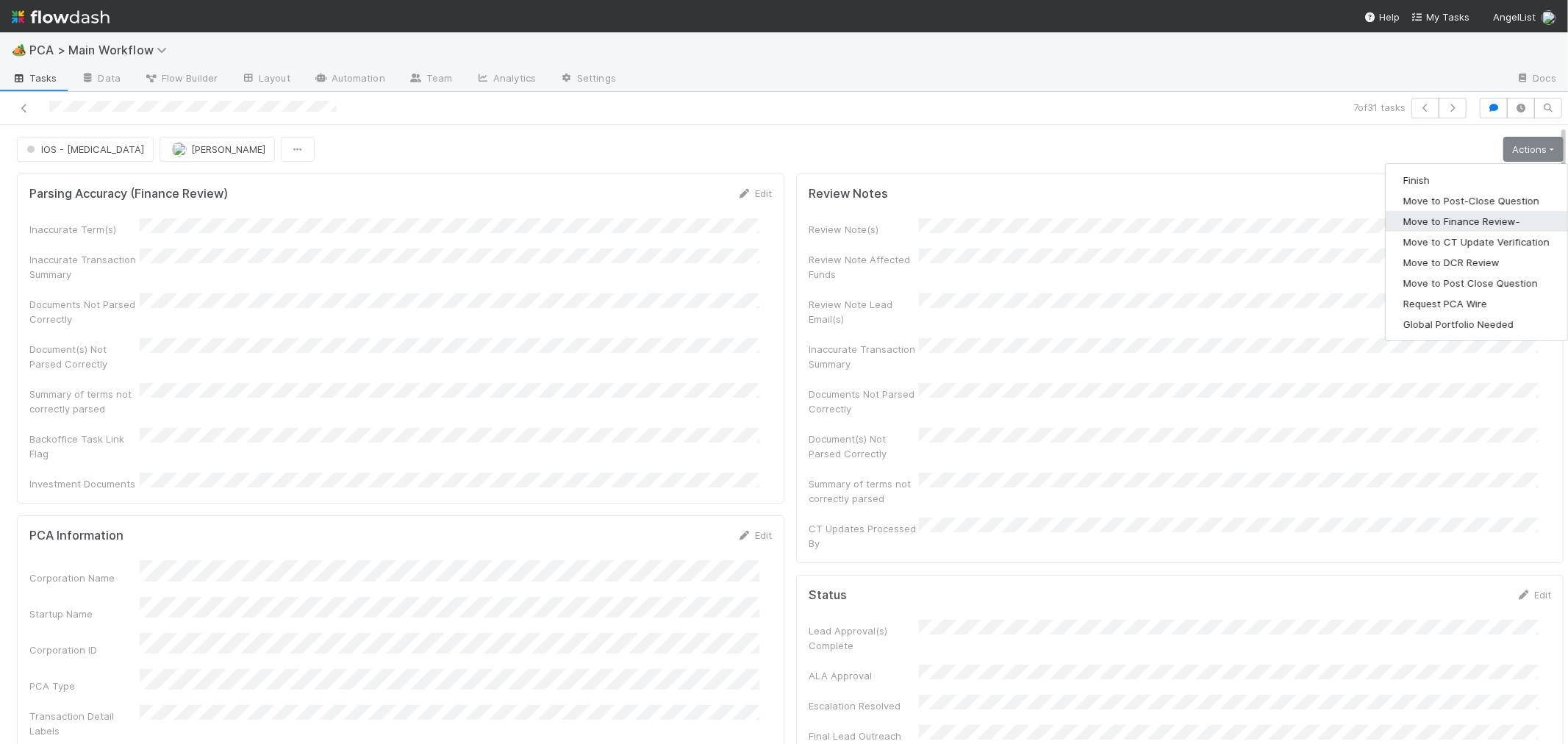
click at [1436, 215] on button "Move to Finance Review-" at bounding box center [1476, 221] width 181 height 20
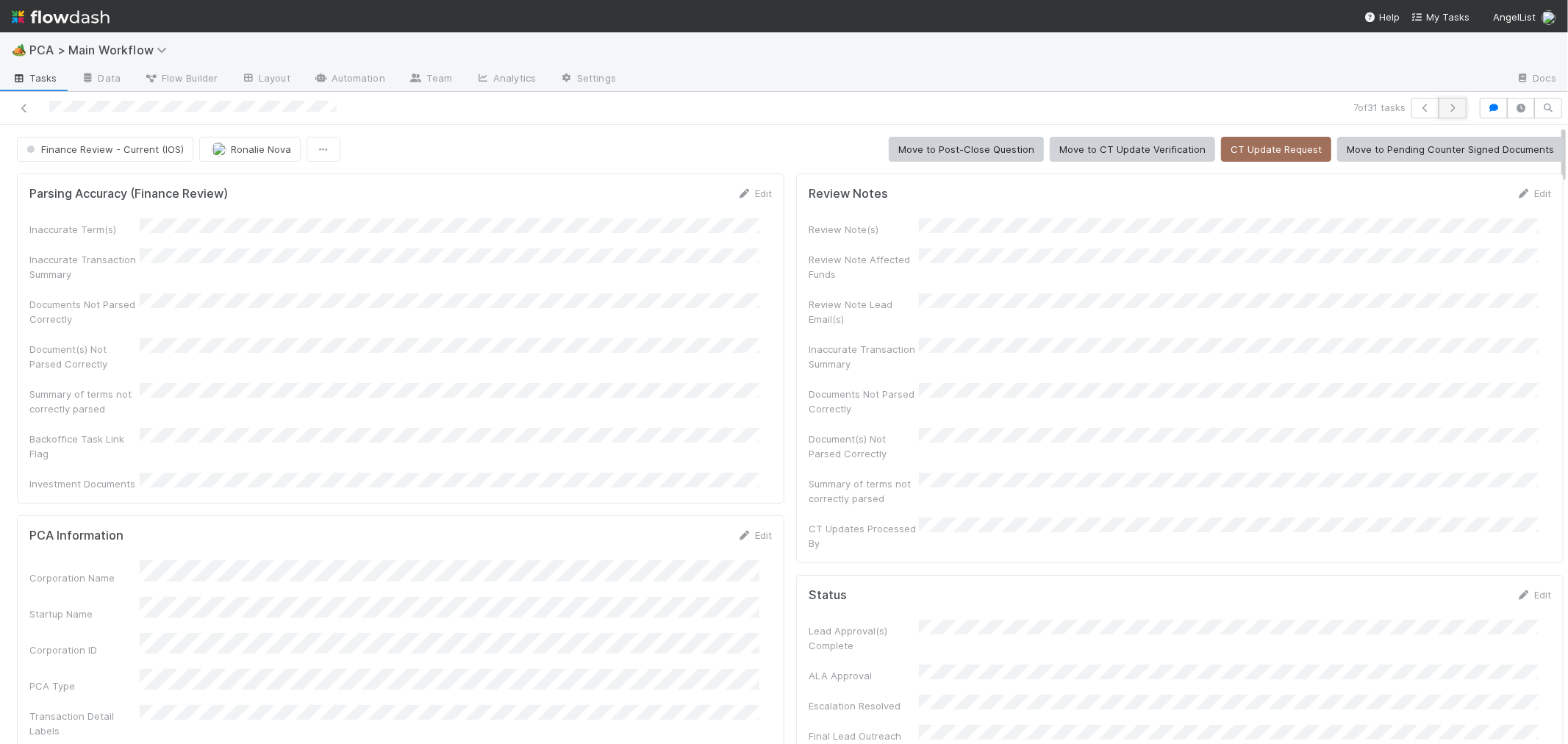
click at [1445, 110] on icon "button" at bounding box center [1452, 108] width 15 height 9
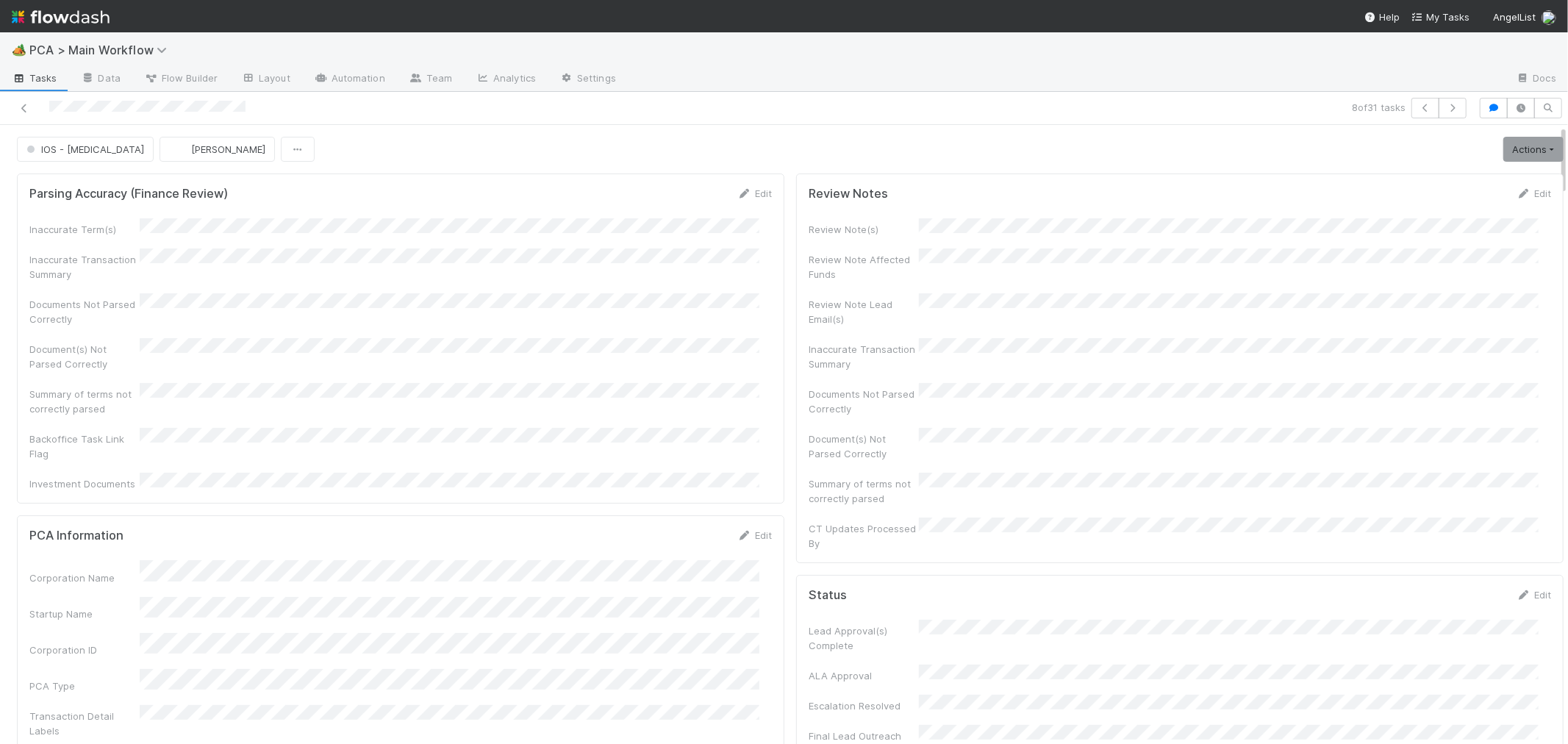
click at [607, 427] on div "Backoffice Task Link Flag" at bounding box center [400, 444] width 742 height 33
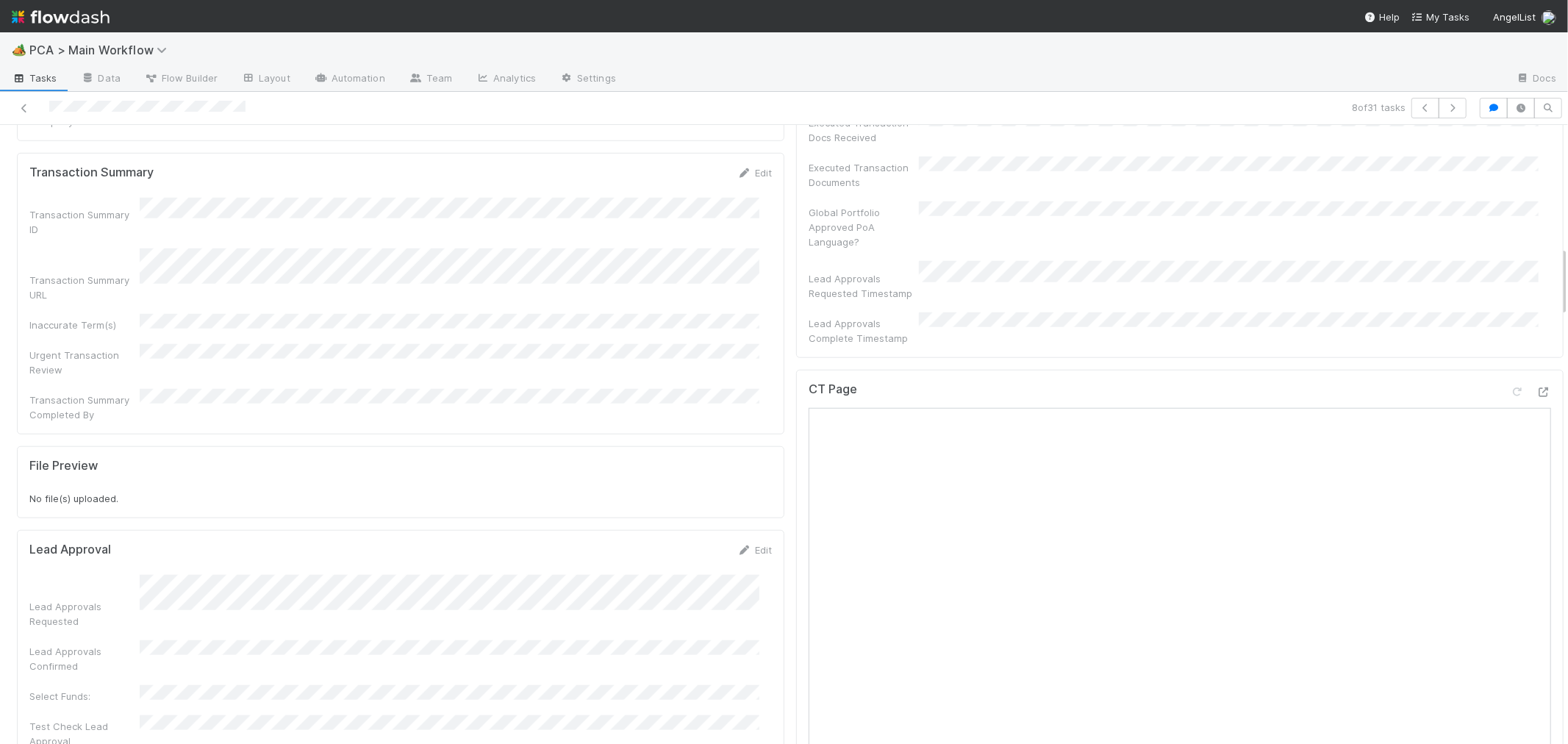
scroll to position [1061, 0]
click at [1536, 389] on icon at bounding box center [1543, 393] width 15 height 10
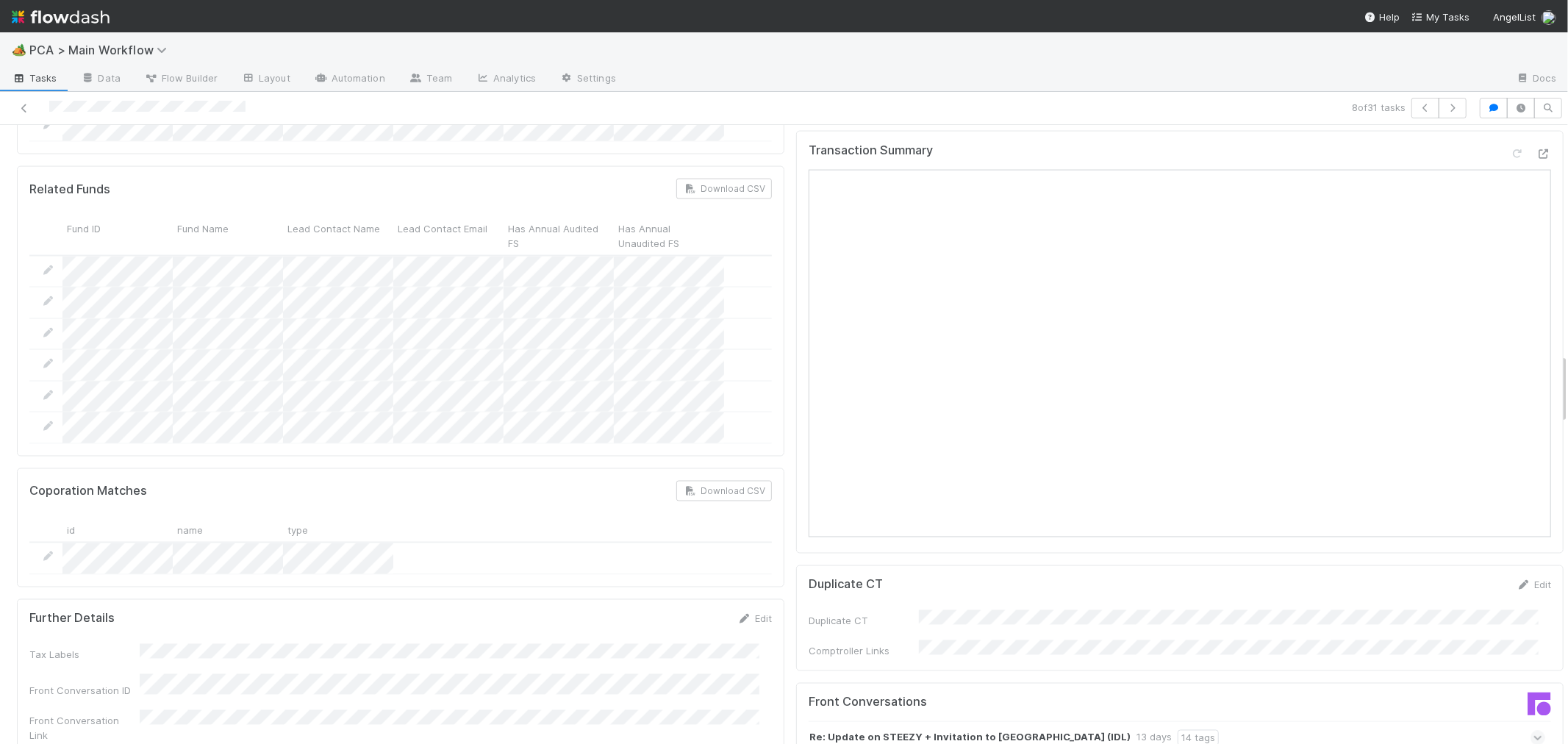
scroll to position [2041, 0]
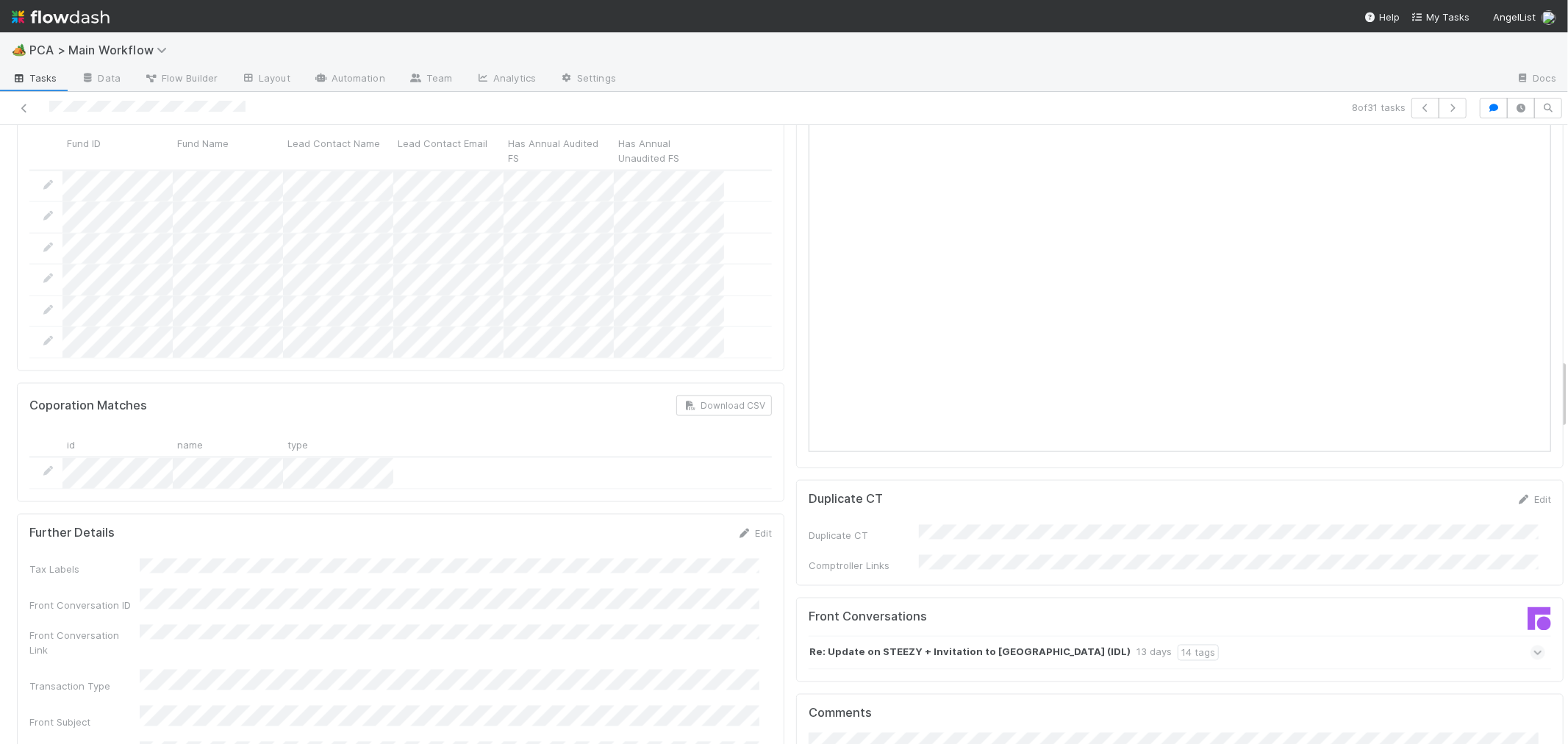
click at [1533, 646] on icon at bounding box center [1537, 653] width 10 height 15
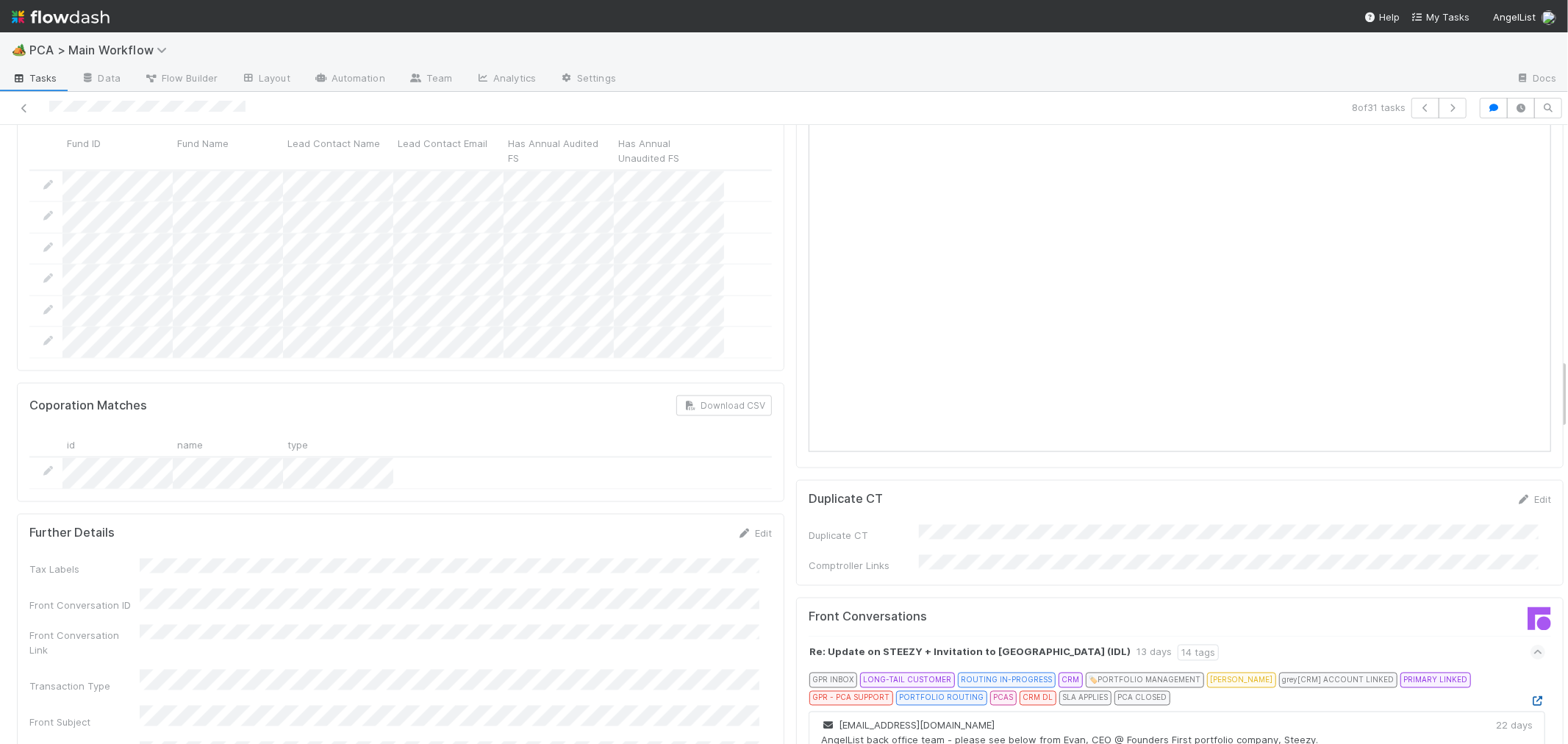
click at [1530, 697] on icon at bounding box center [1537, 701] width 15 height 10
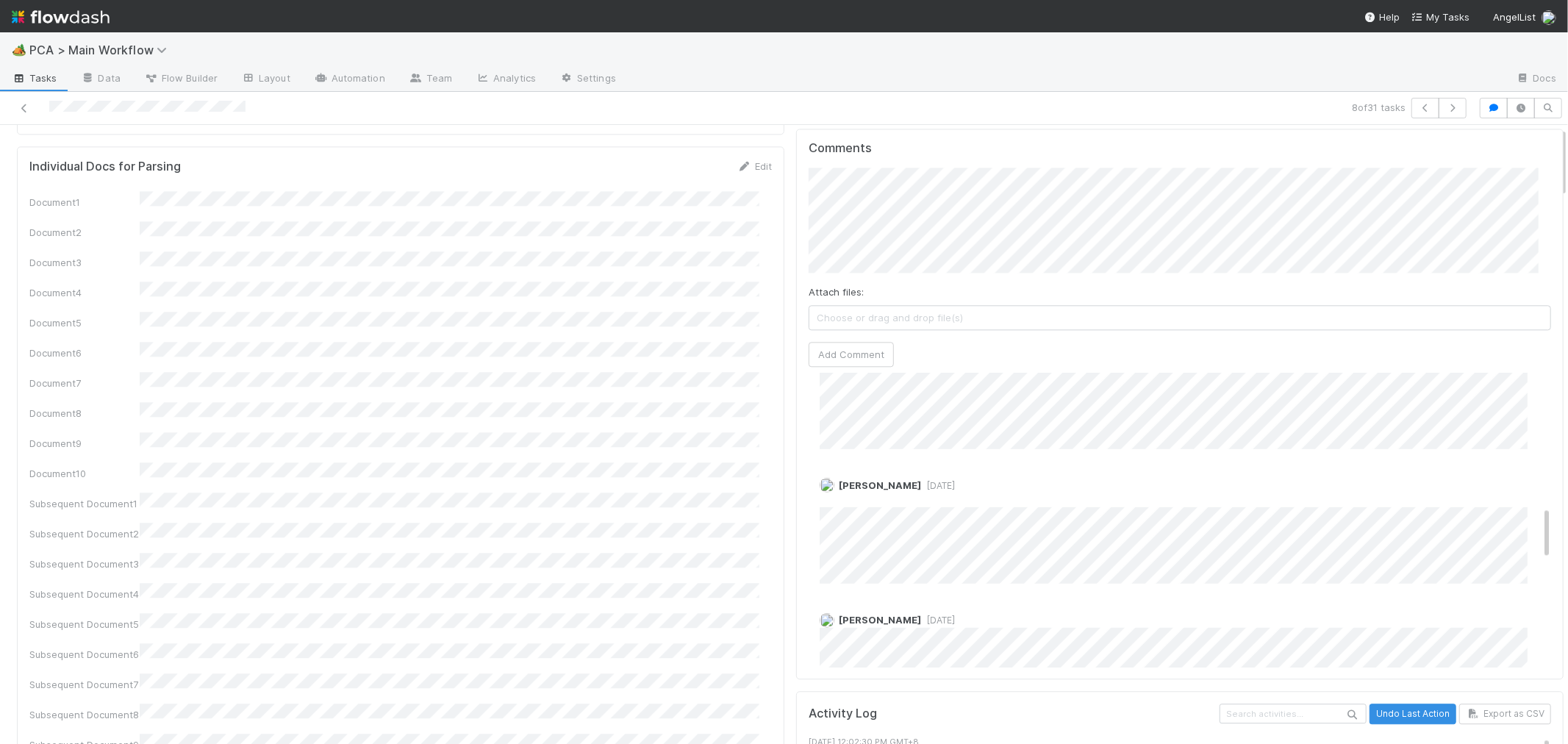
scroll to position [0, 0]
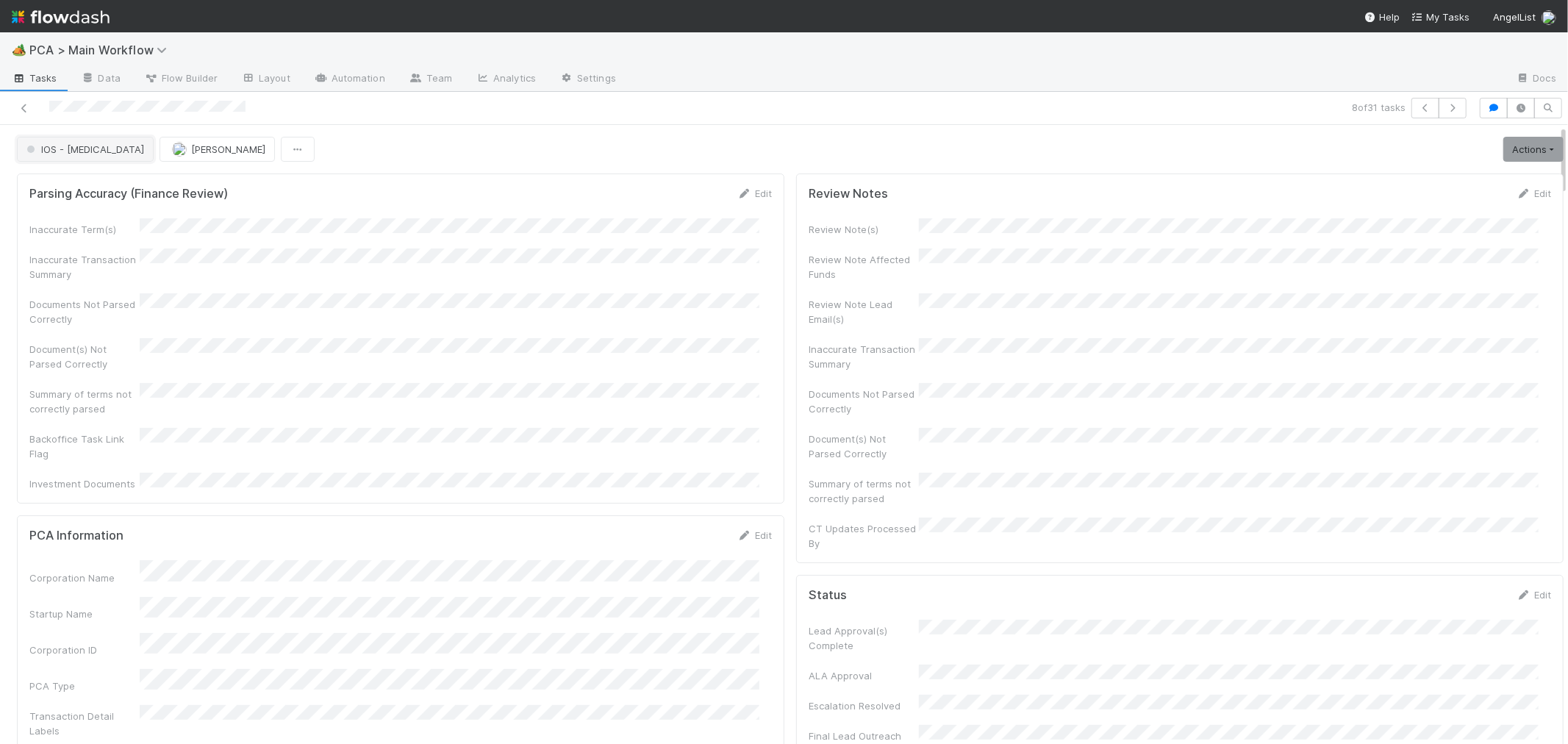
click at [61, 151] on span "IOS - [MEDICAL_DATA]" at bounding box center [84, 149] width 120 height 11
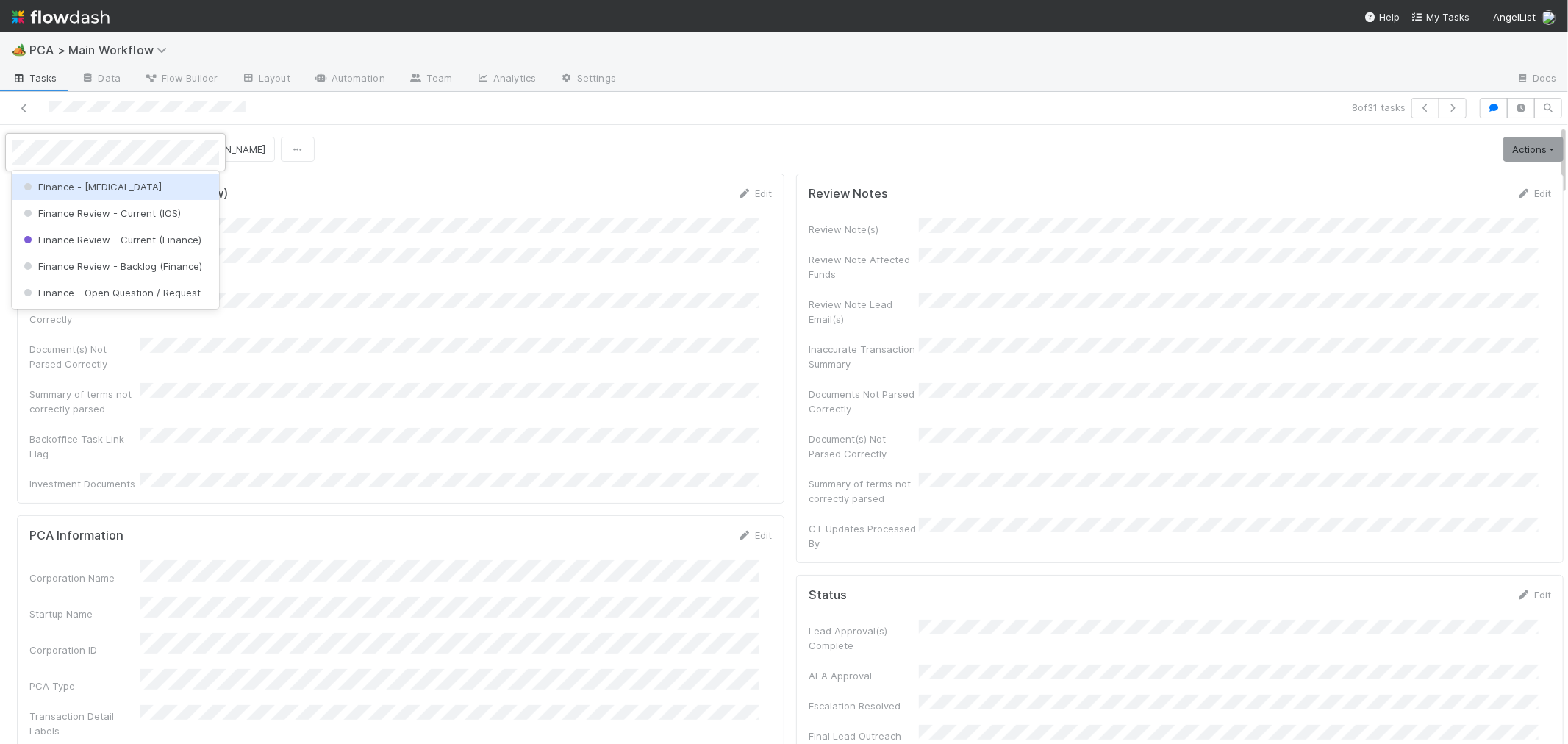
click at [68, 188] on span "Finance - ICU" at bounding box center [91, 186] width 141 height 11
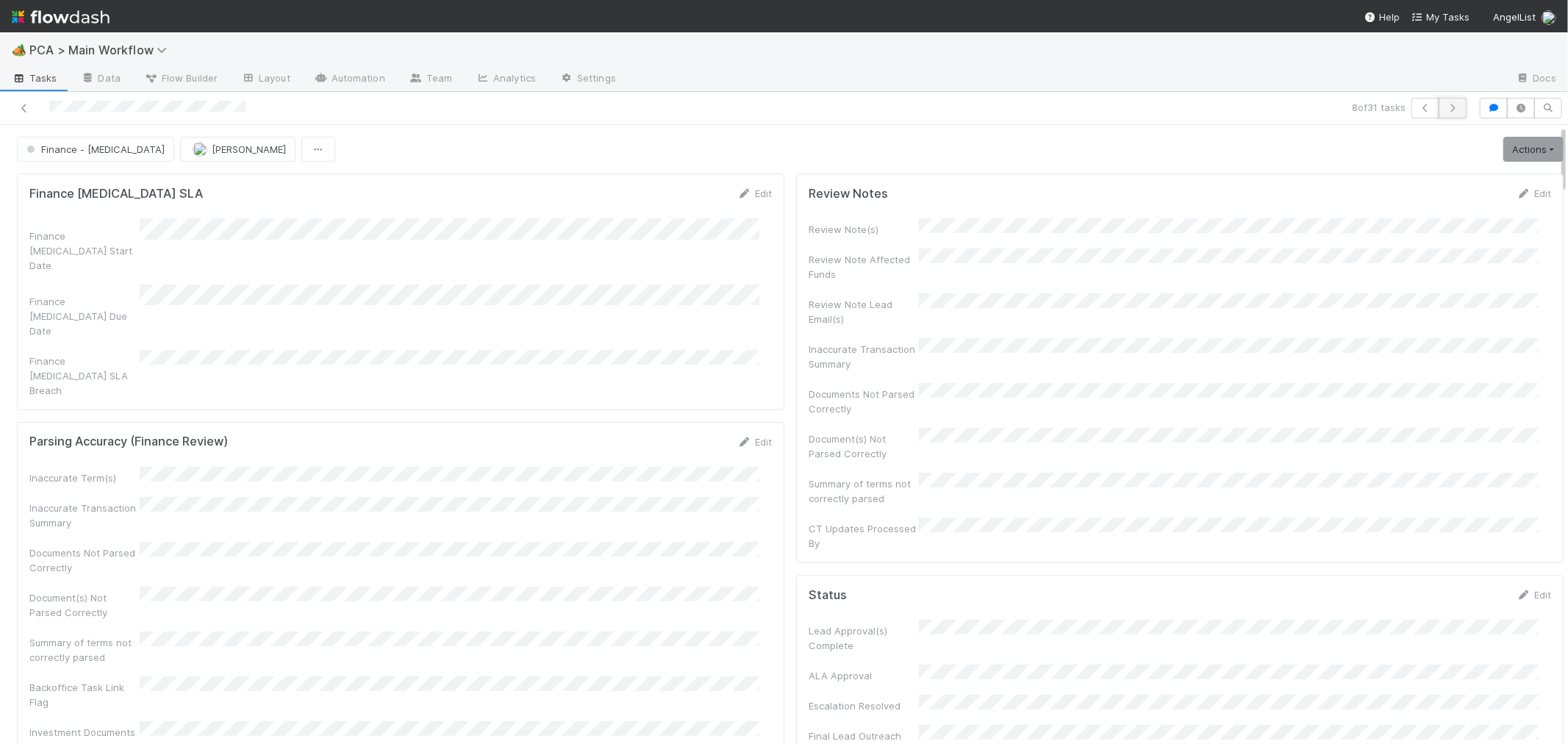
click at [1445, 106] on icon "button" at bounding box center [1452, 108] width 15 height 9
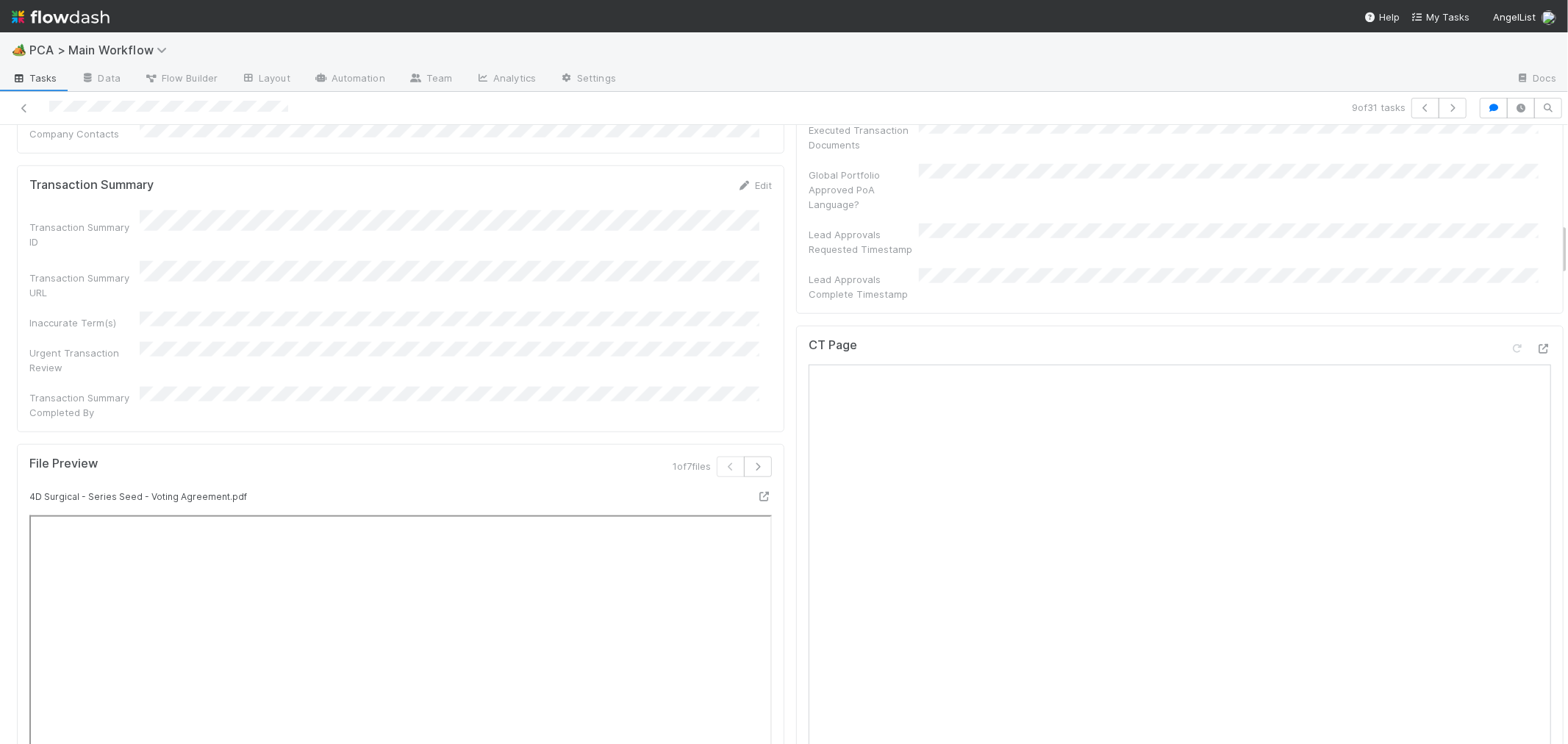
scroll to position [1061, 0]
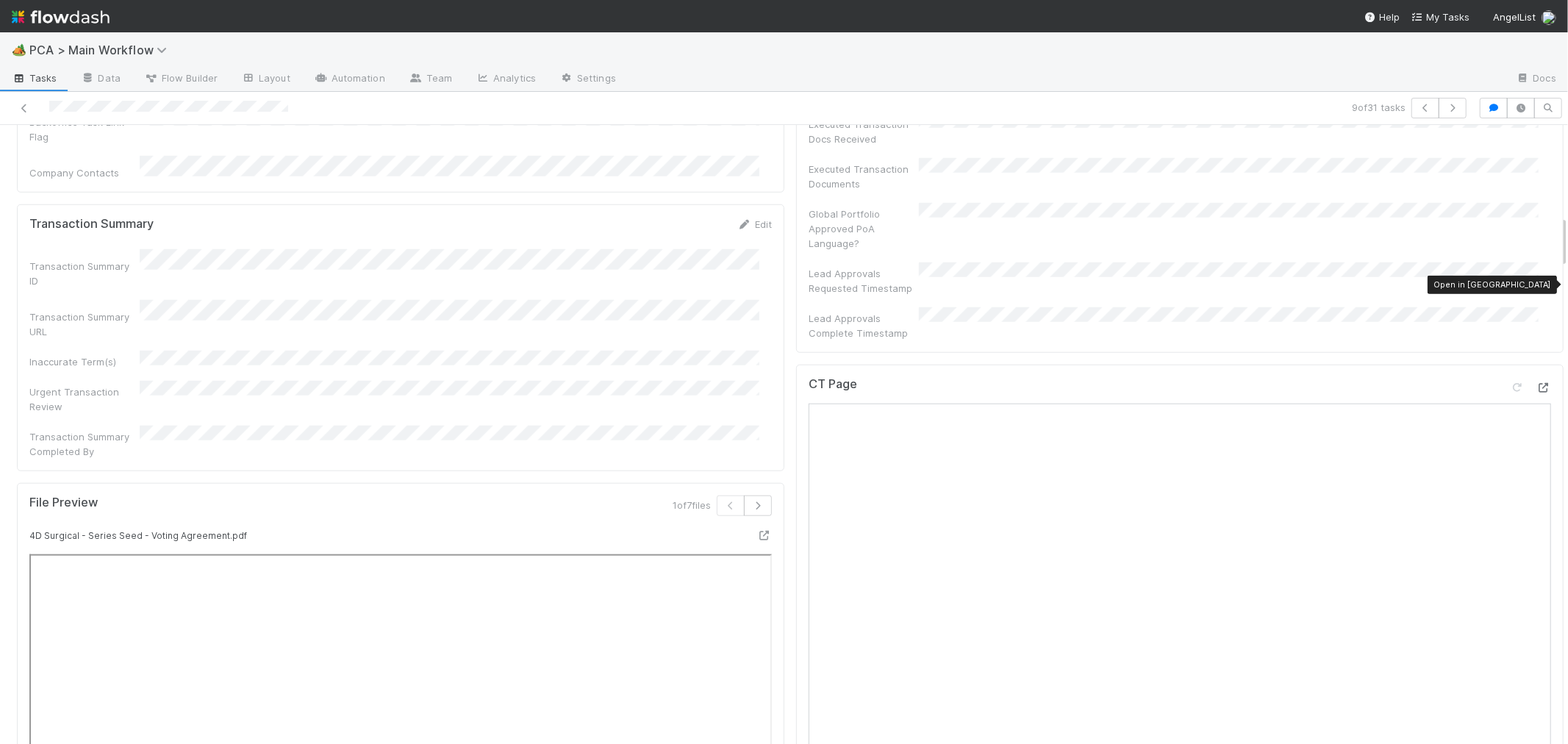
click at [1536, 383] on icon at bounding box center [1543, 387] width 15 height 10
click at [796, 449] on div "CT Page" at bounding box center [1179, 686] width 768 height 643
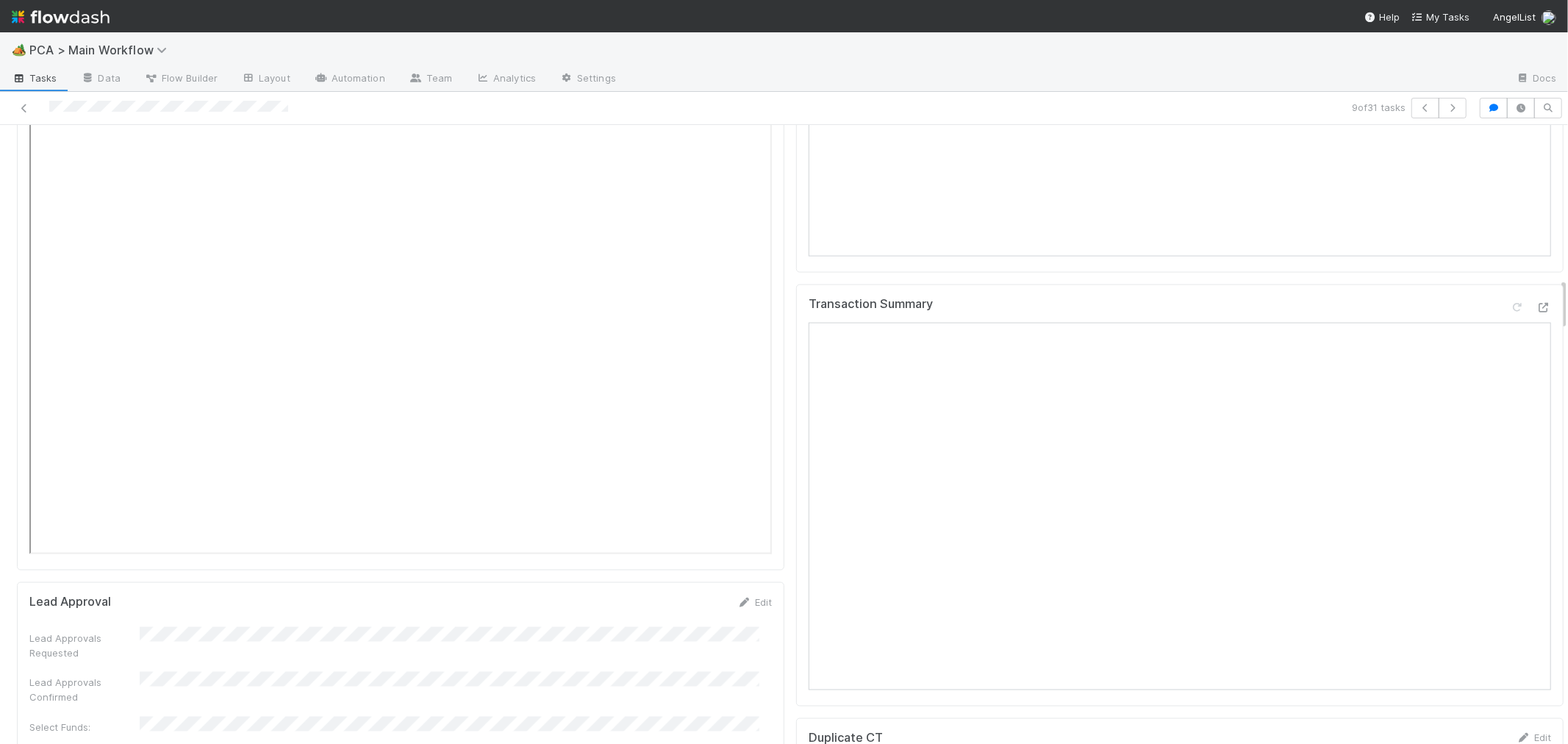
scroll to position [1470, 0]
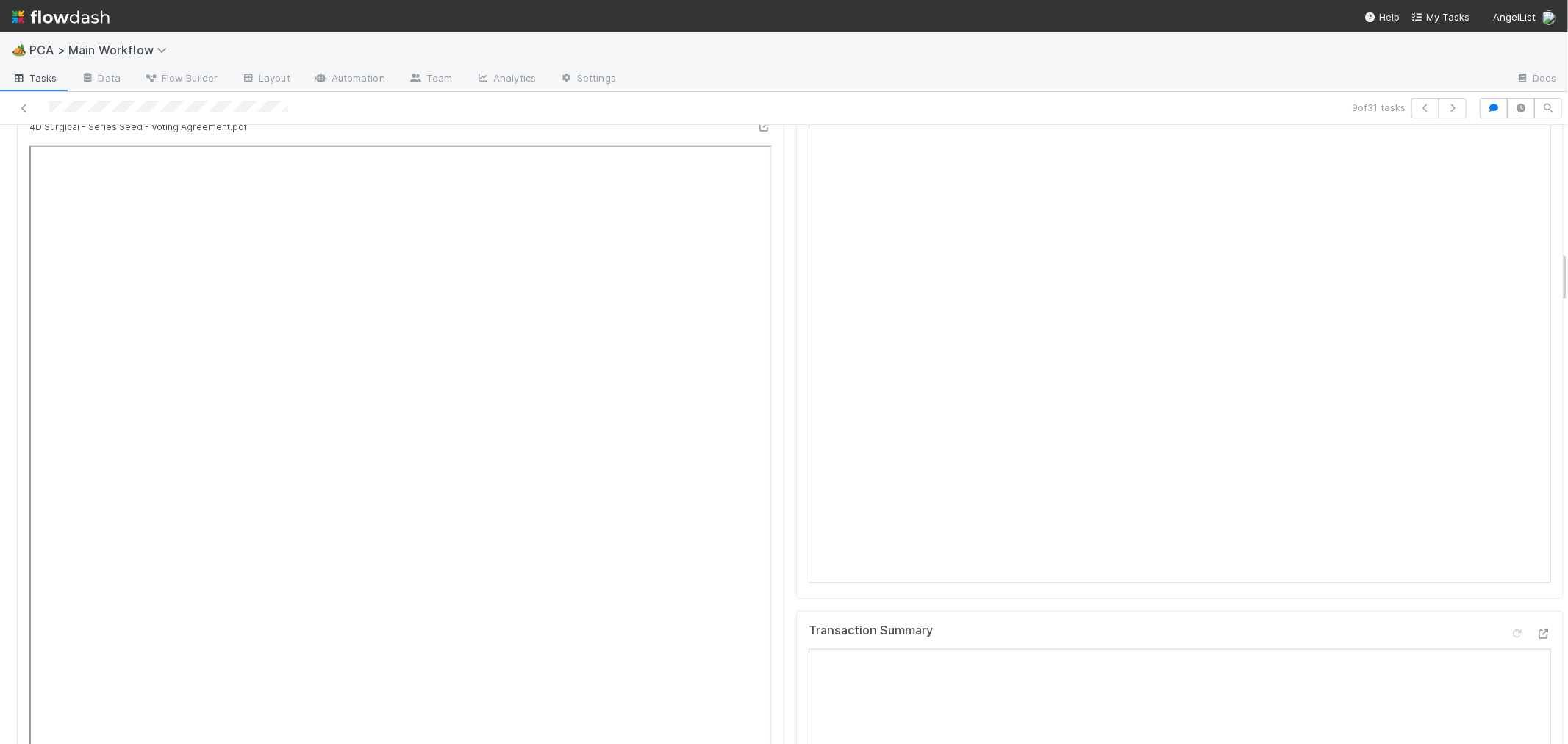
click at [770, 559] on div "File Preview 1 of 7 files 4D Surgical - Series Seed - Voting Agreement.pdf" at bounding box center [400, 485] width 768 height 822
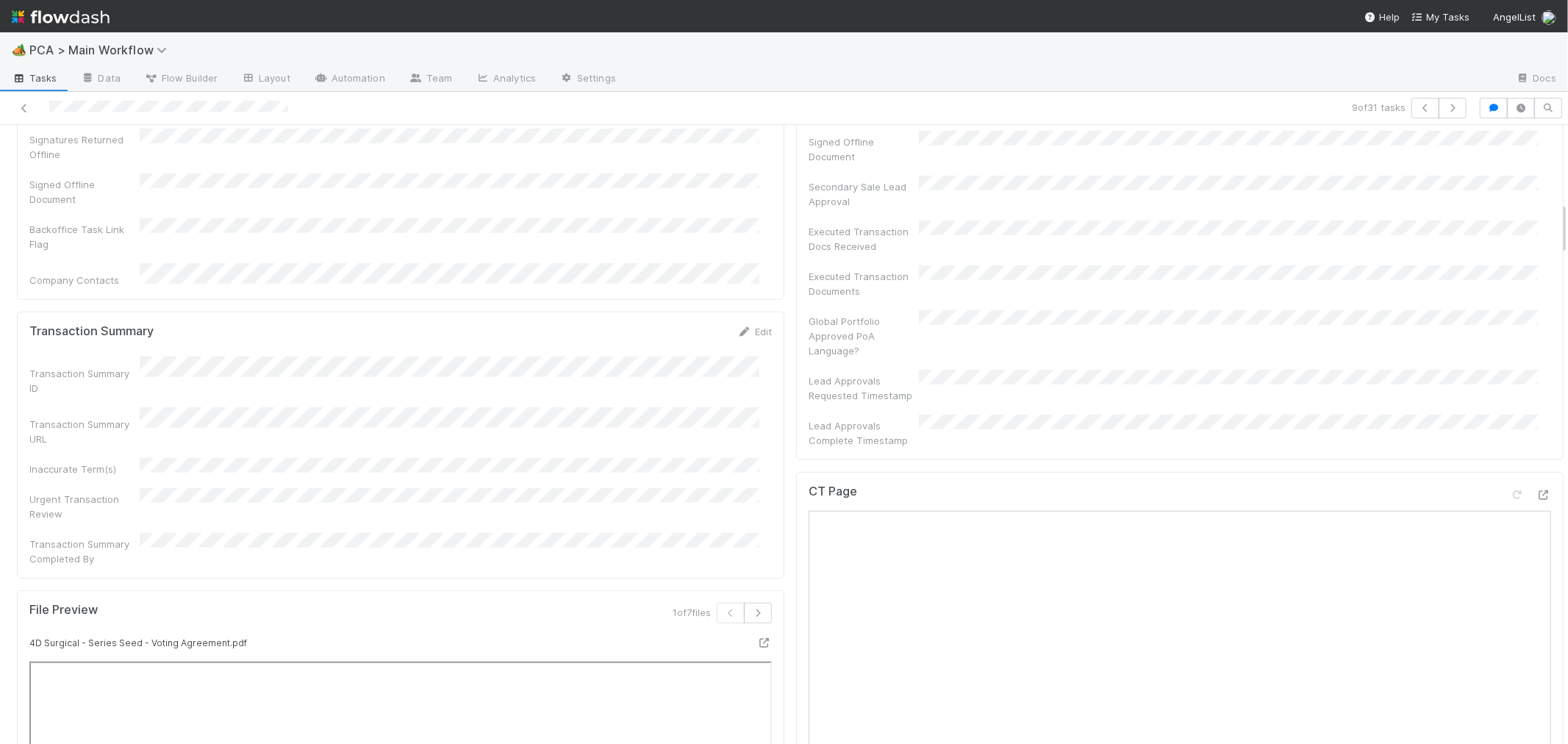
scroll to position [1306, 0]
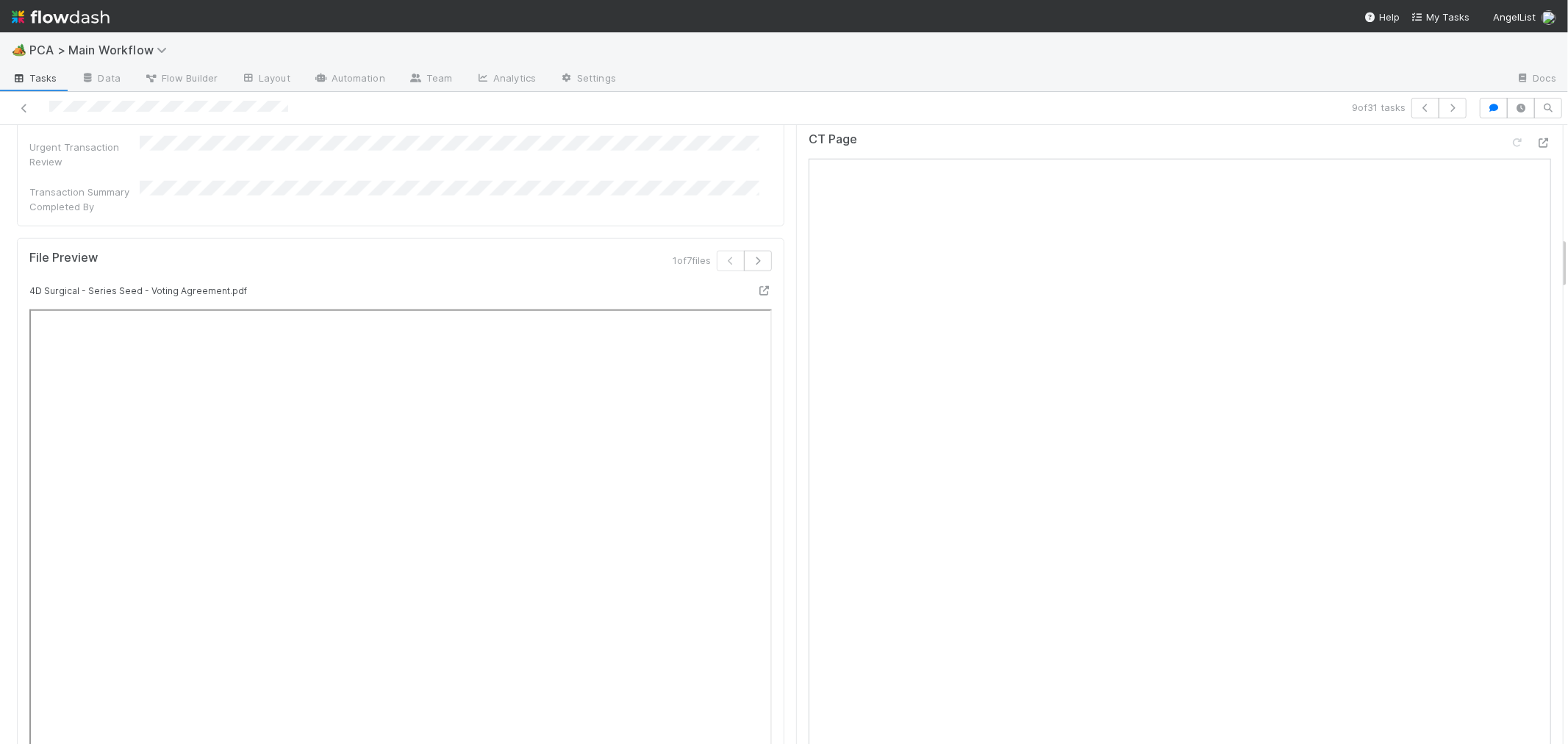
click at [767, 416] on div "File Preview 1 of 7 files 4D Surgical - Series Seed - Voting Agreement.pdf" at bounding box center [400, 649] width 768 height 822
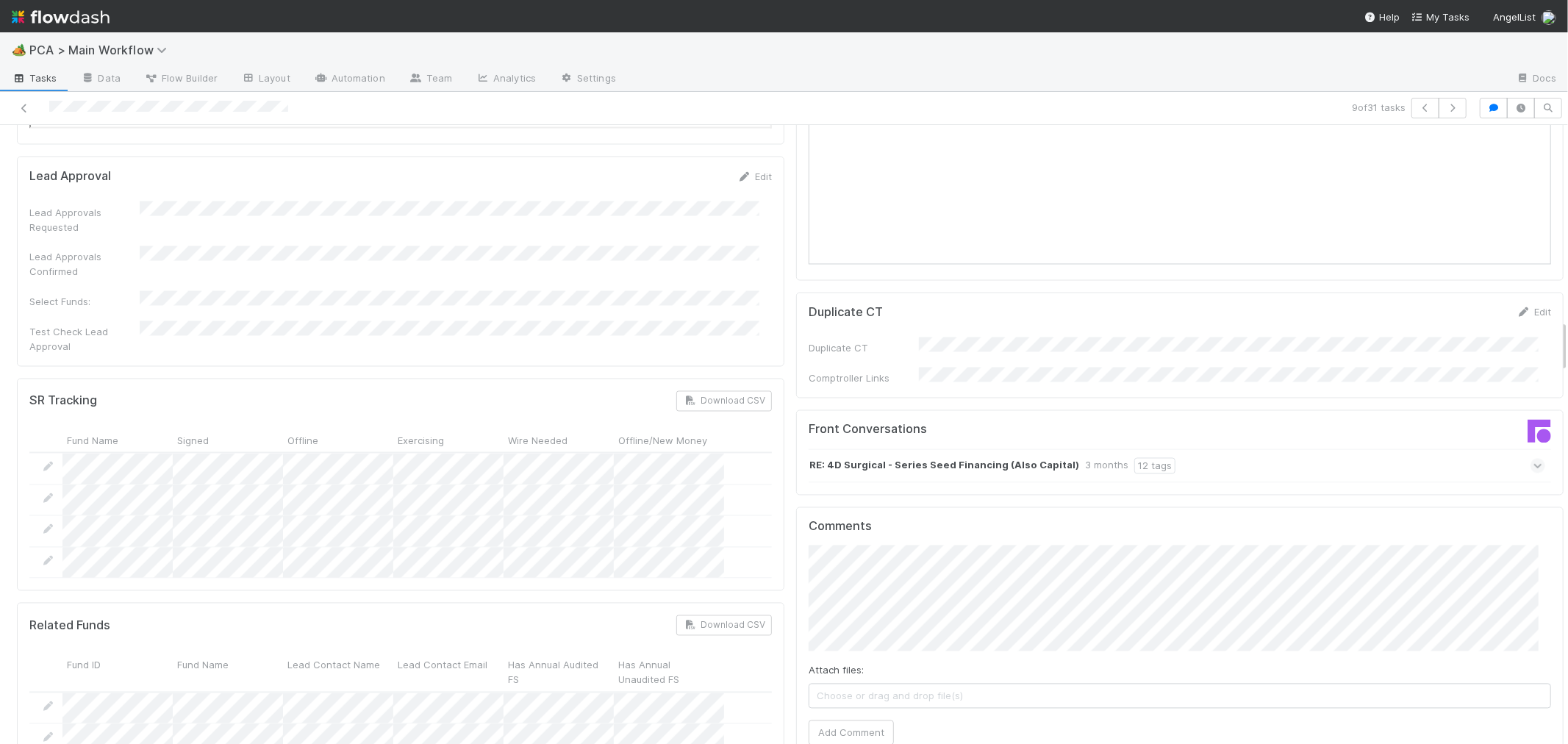
scroll to position [2368, 0]
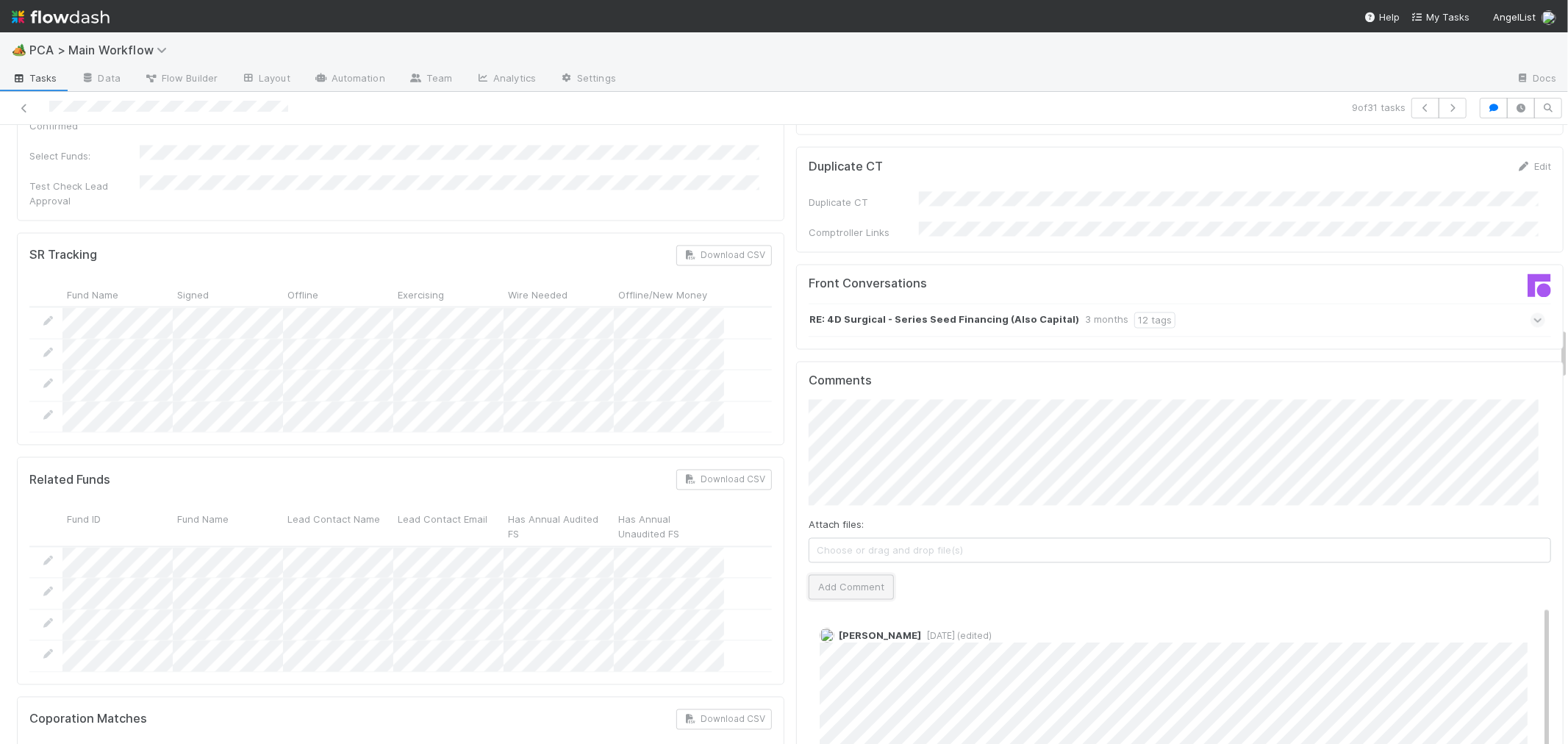
click at [830, 574] on button "Add Comment" at bounding box center [850, 587] width 85 height 25
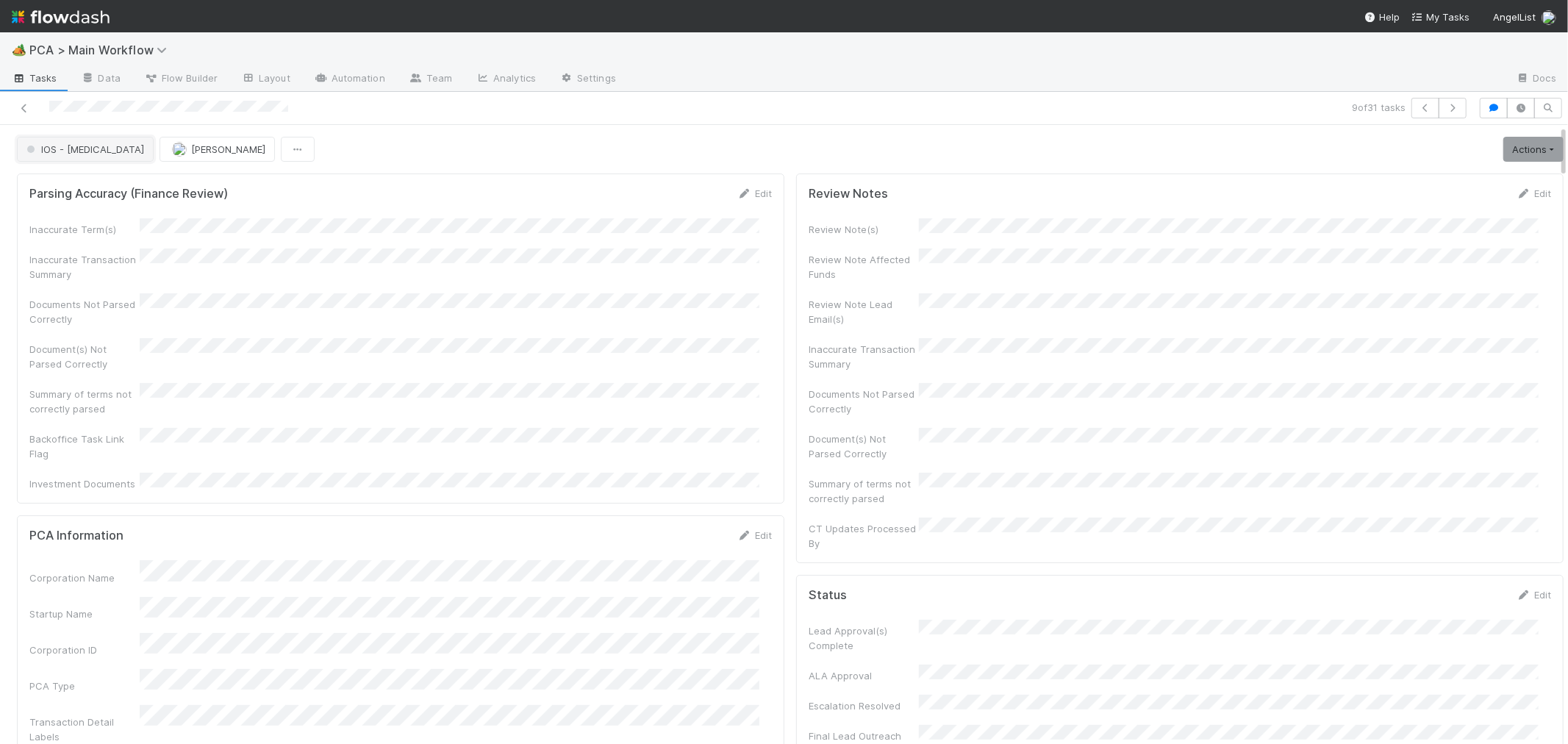
click at [68, 153] on span "IOS - [MEDICAL_DATA]" at bounding box center [84, 149] width 120 height 11
click at [63, 219] on div "CT Update Verification" at bounding box center [115, 213] width 208 height 26
click at [250, 157] on button "[PERSON_NAME]" at bounding box center [220, 149] width 115 height 25
click at [252, 187] on div "Marenz Trajano" at bounding box center [258, 186] width 208 height 26
click at [724, 353] on div "Document(s) Not Parsed Correctly" at bounding box center [400, 354] width 742 height 33
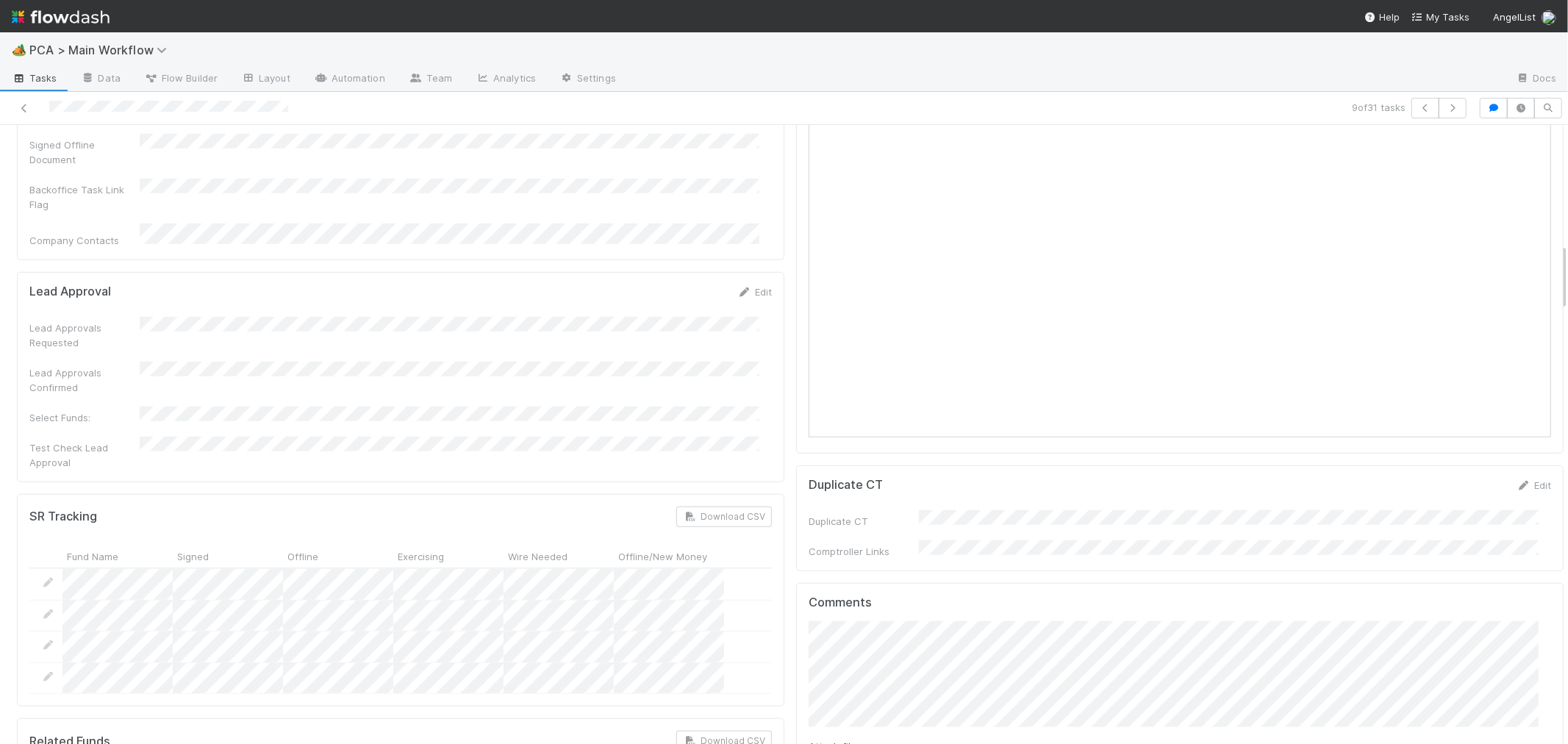
scroll to position [1306, 0]
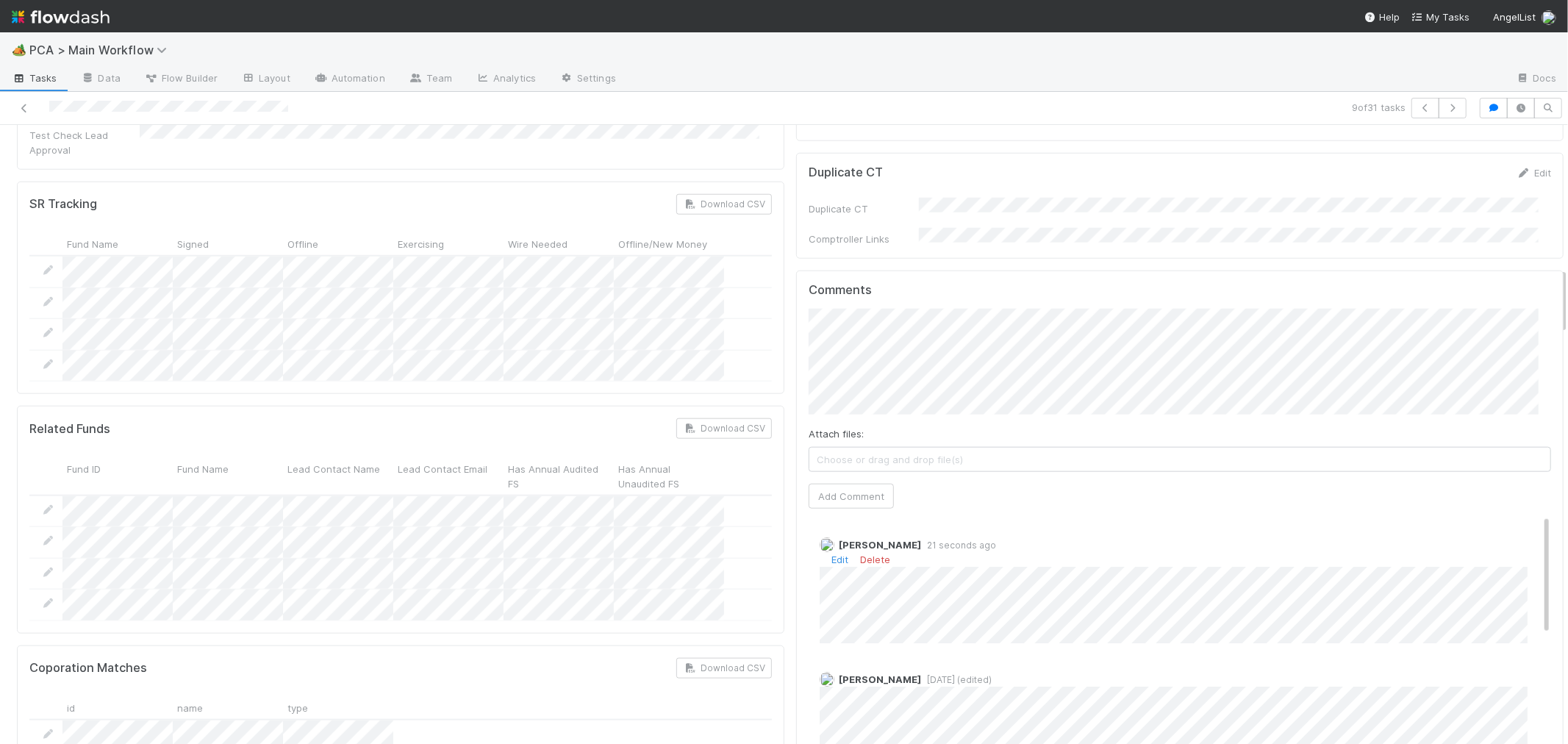
click at [820, 552] on div "Edit Delete" at bounding box center [1185, 559] width 732 height 15
click at [831, 553] on link "Edit" at bounding box center [839, 558] width 17 height 11
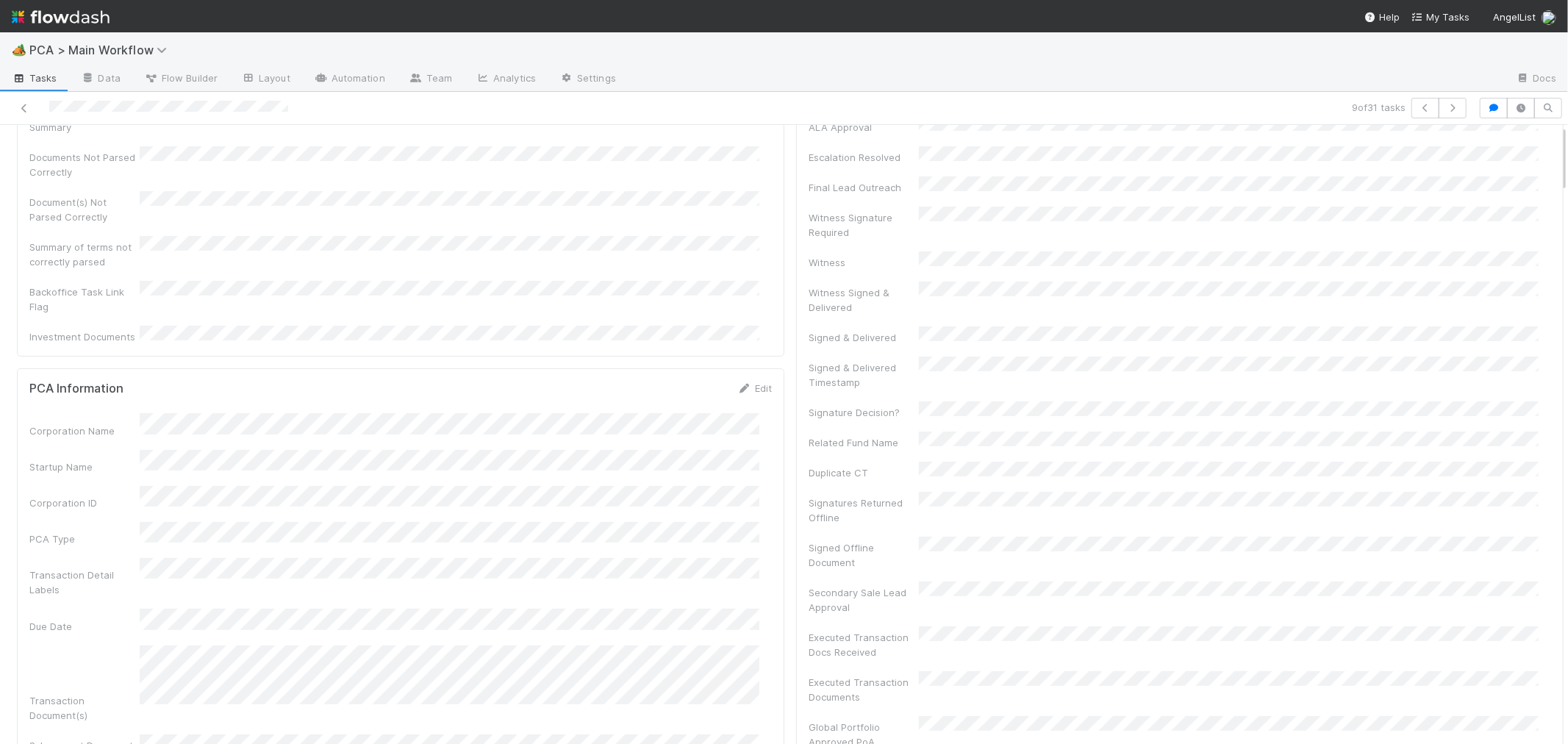
scroll to position [0, 0]
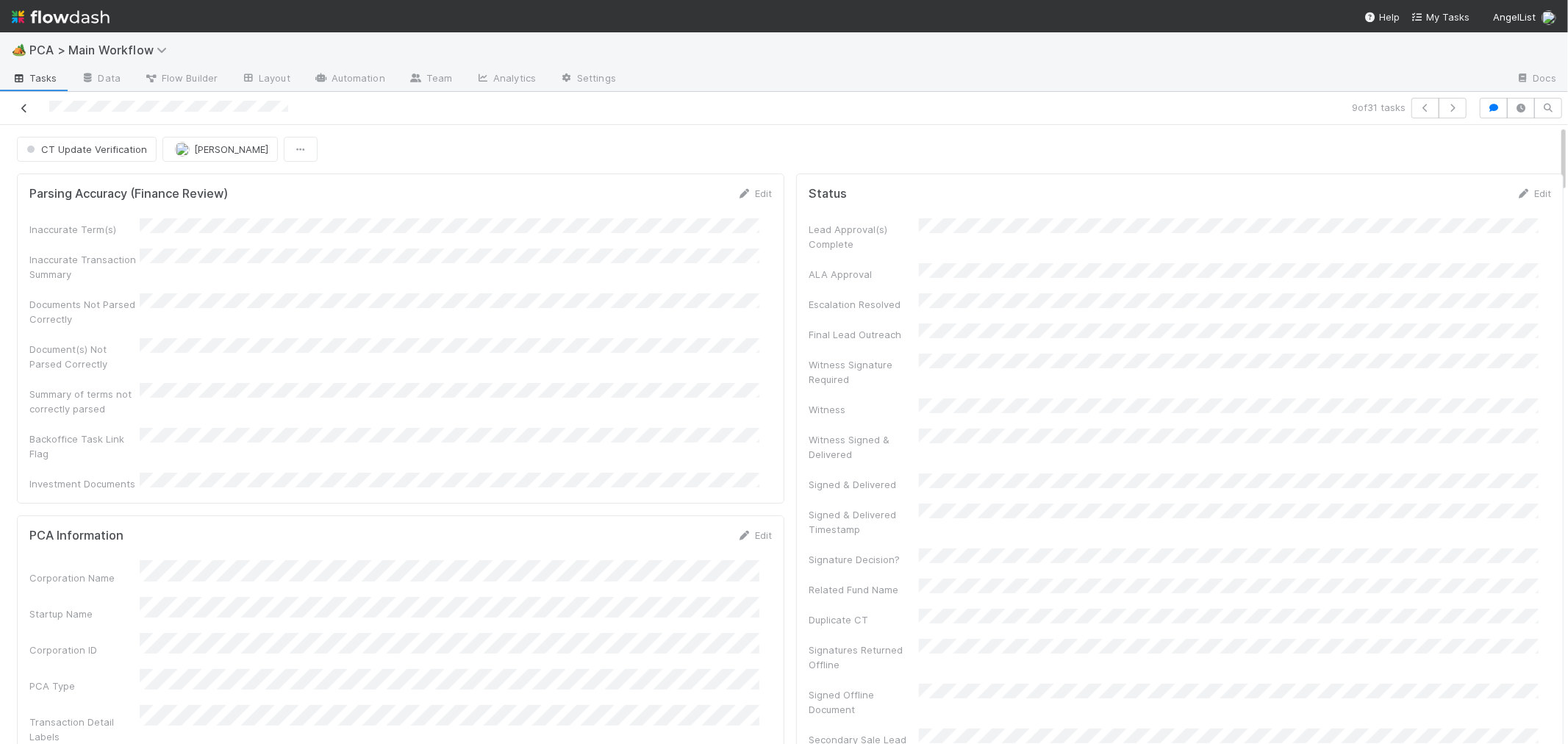
click at [25, 110] on icon at bounding box center [24, 108] width 15 height 10
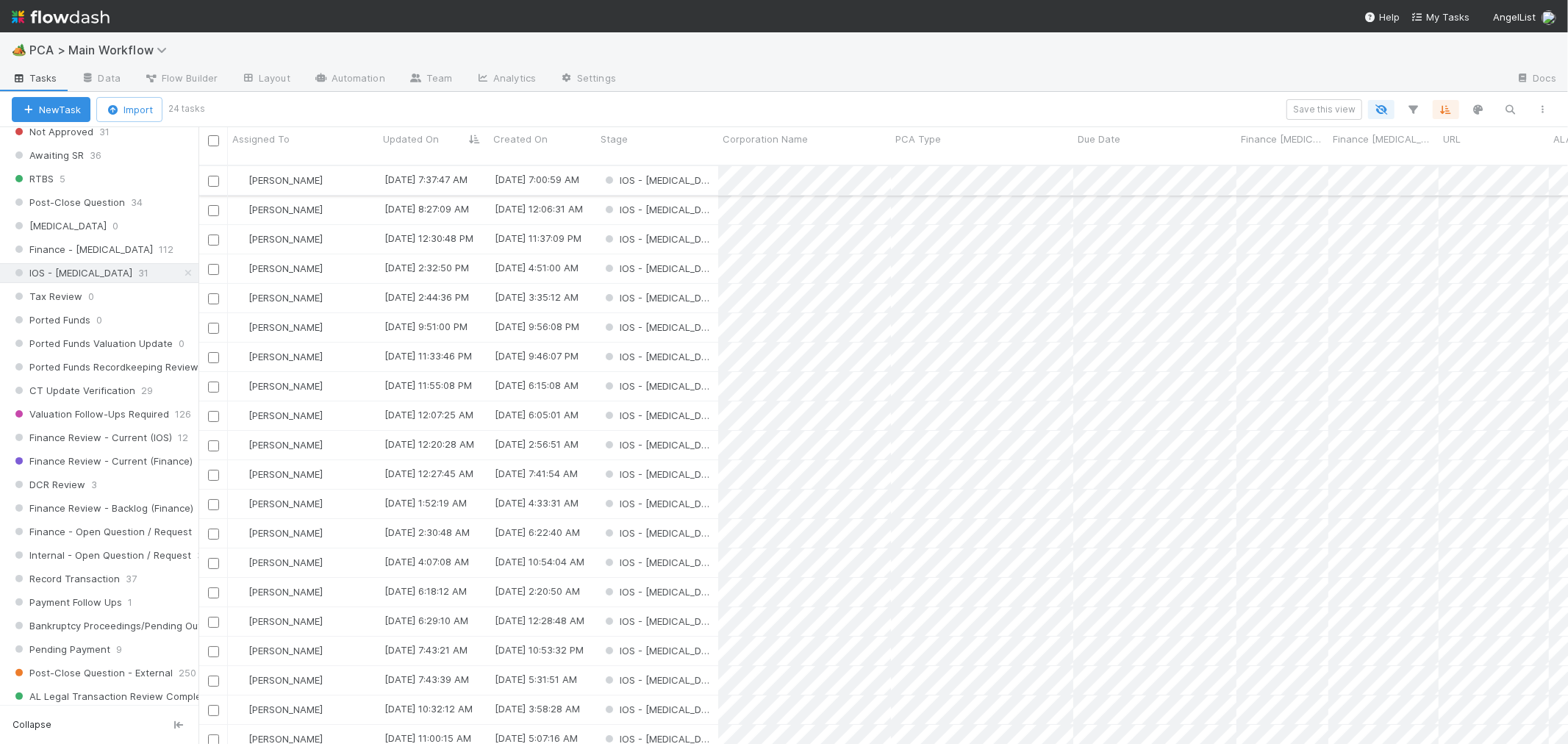
click at [694, 167] on div "IOS - [MEDICAL_DATA]" at bounding box center [657, 180] width 122 height 29
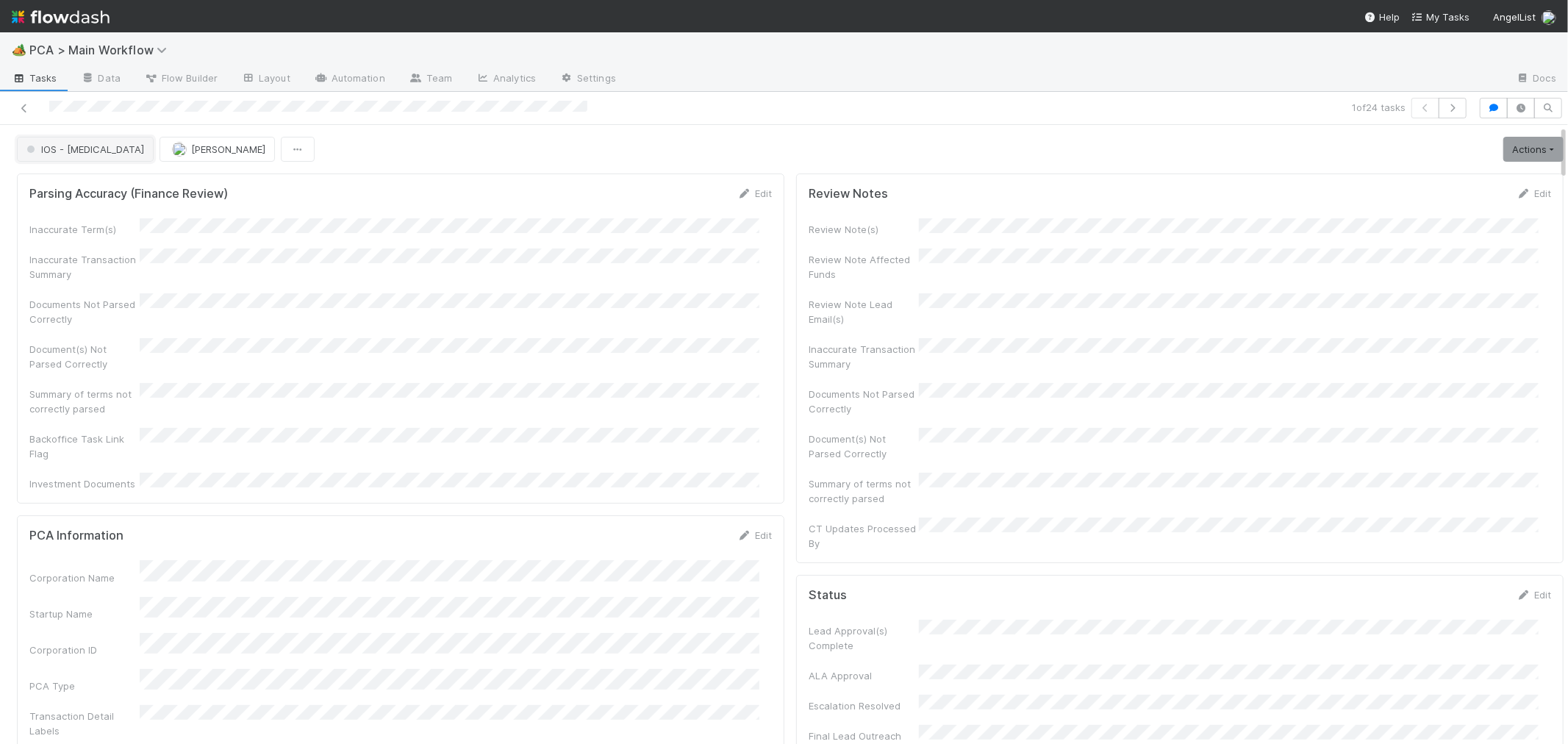
click at [74, 150] on span "IOS - [MEDICAL_DATA]" at bounding box center [84, 149] width 120 height 11
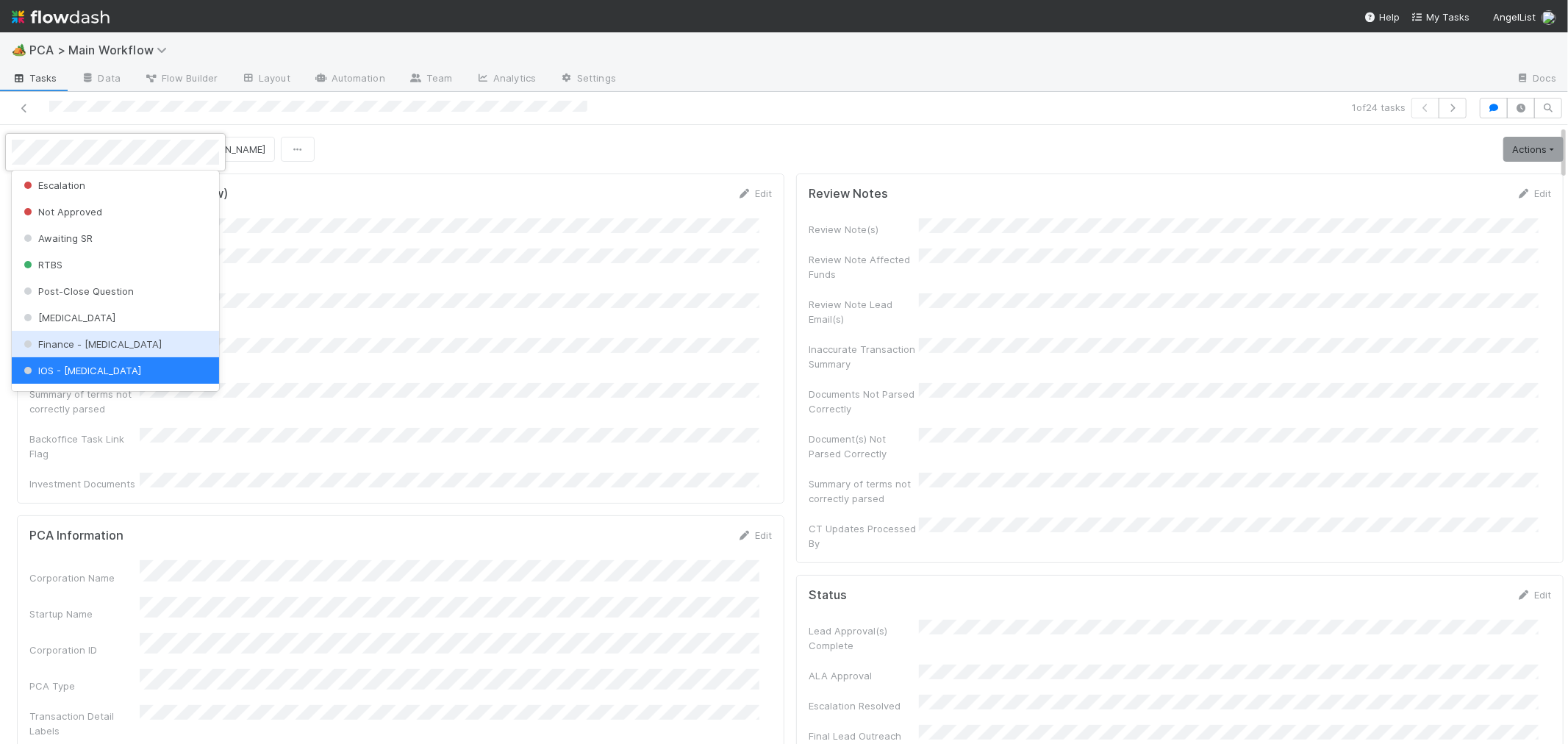
click at [62, 334] on div "Finance - ICU" at bounding box center [115, 344] width 208 height 26
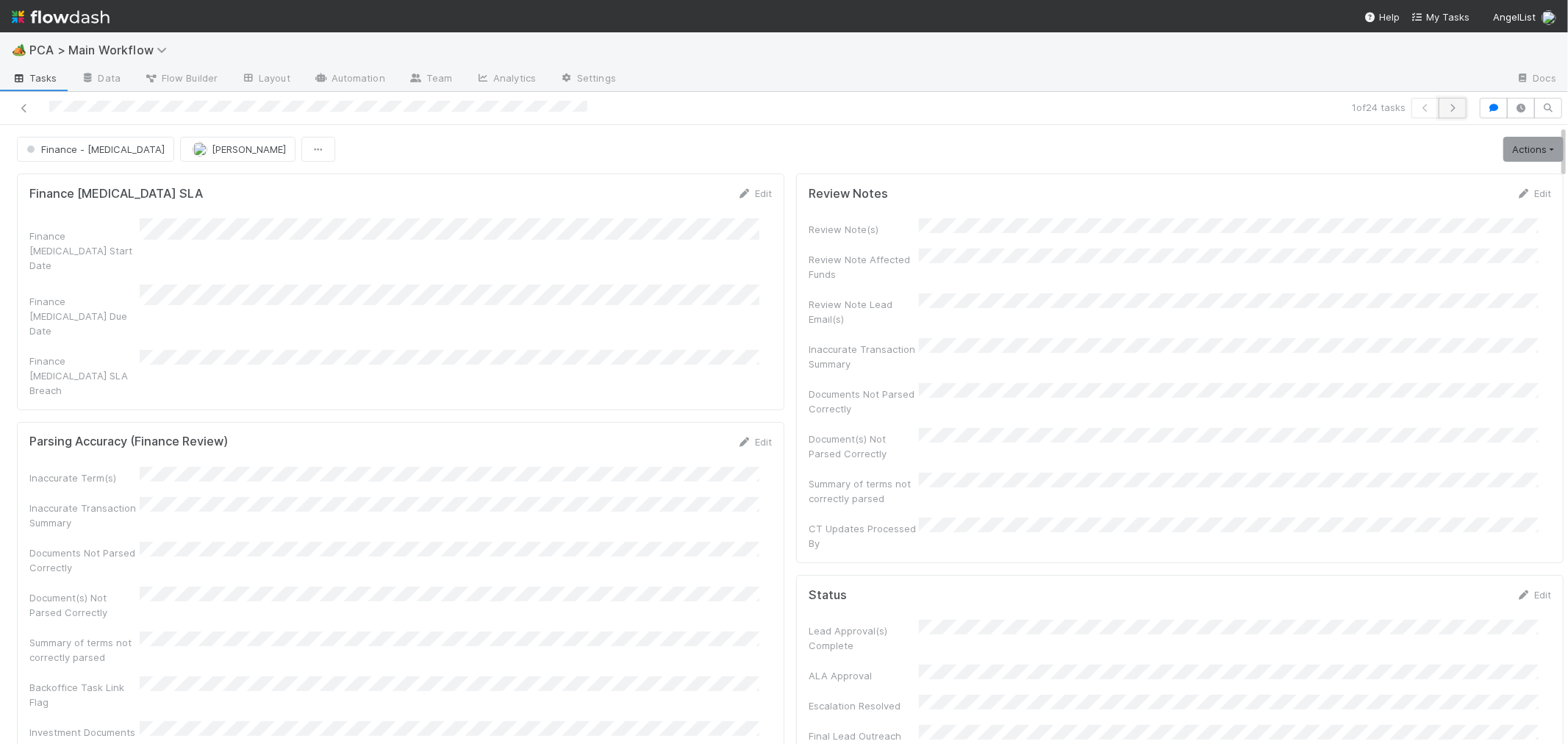
click at [1445, 106] on icon "button" at bounding box center [1452, 108] width 15 height 9
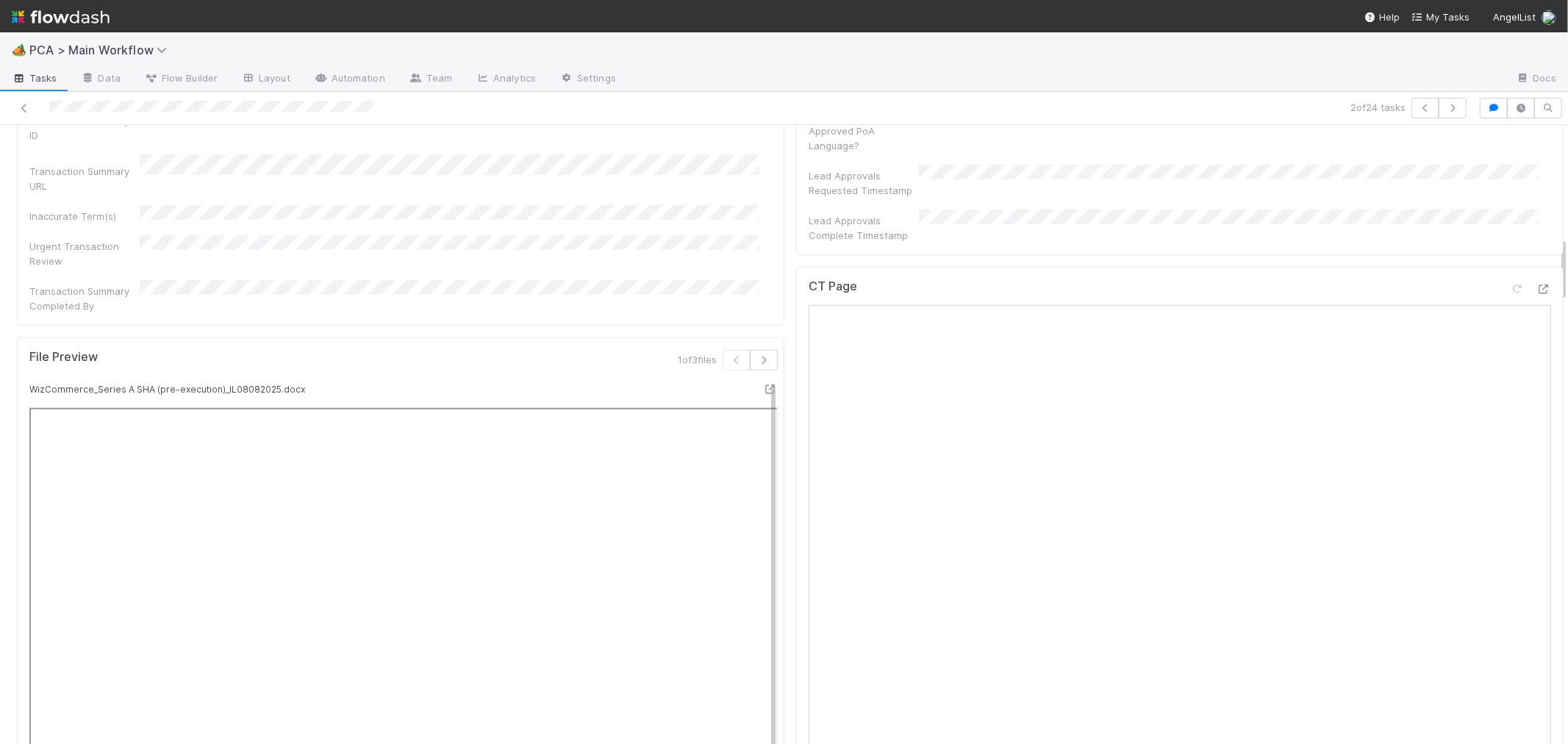
scroll to position [1061, 0]
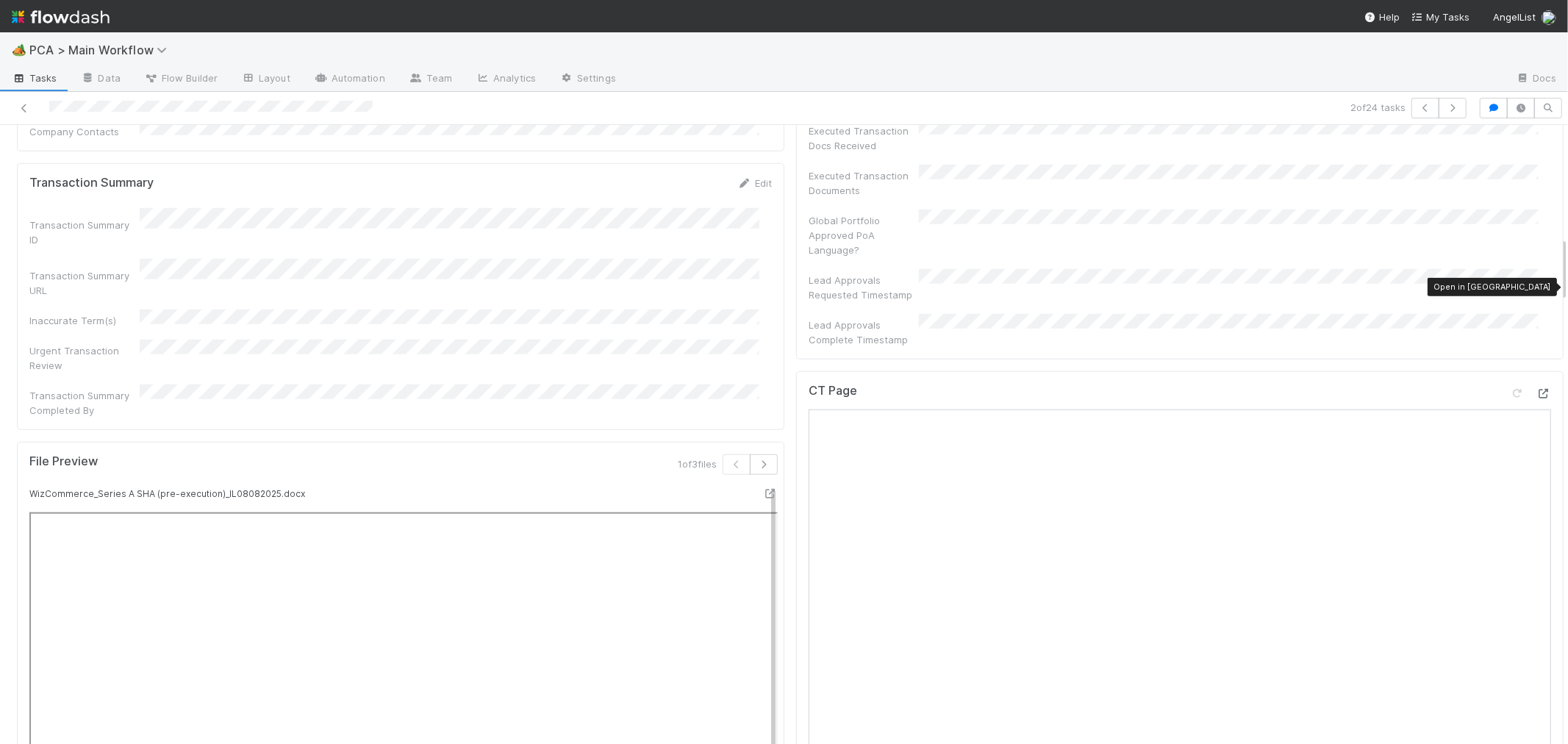
click at [1536, 389] on icon at bounding box center [1543, 393] width 15 height 10
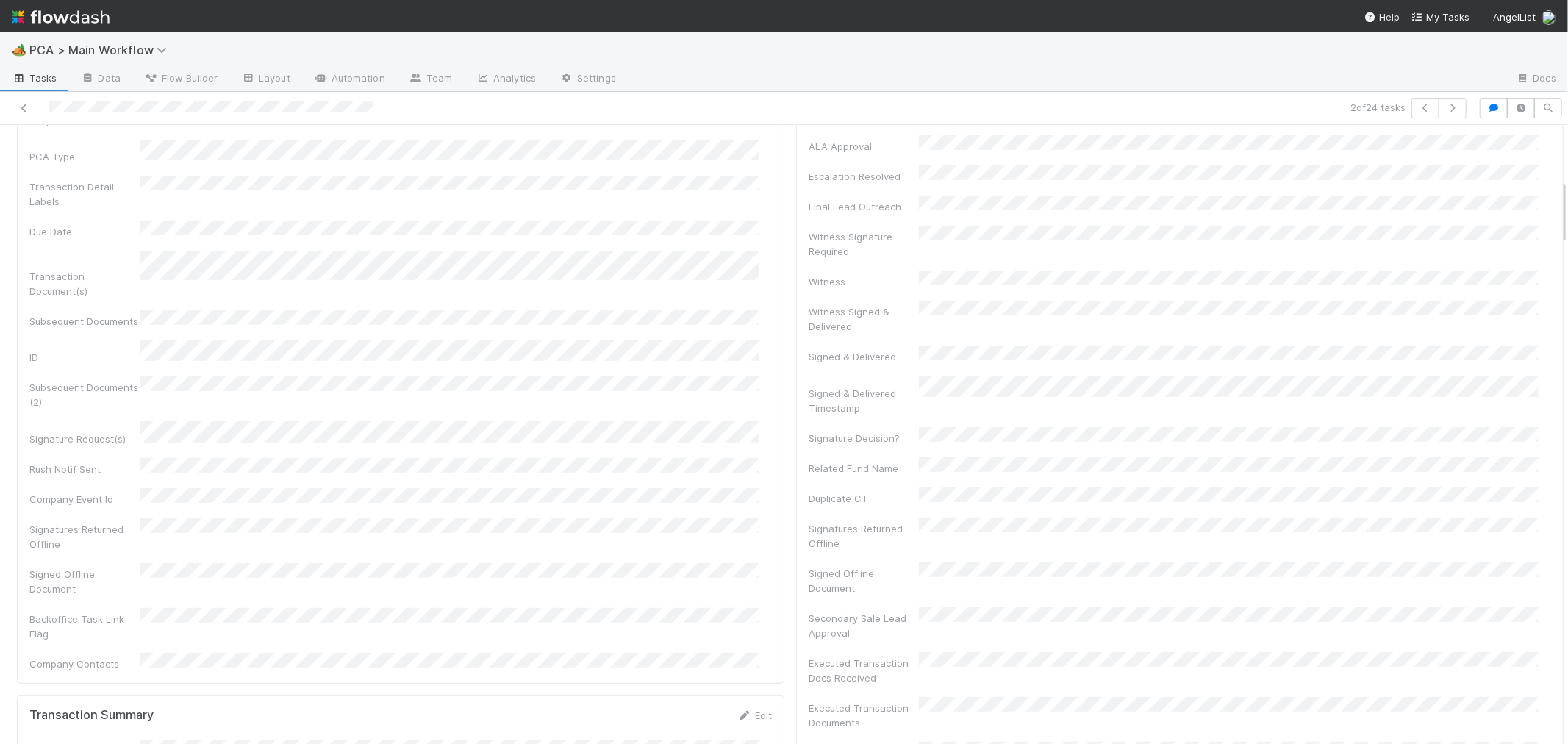
scroll to position [490, 0]
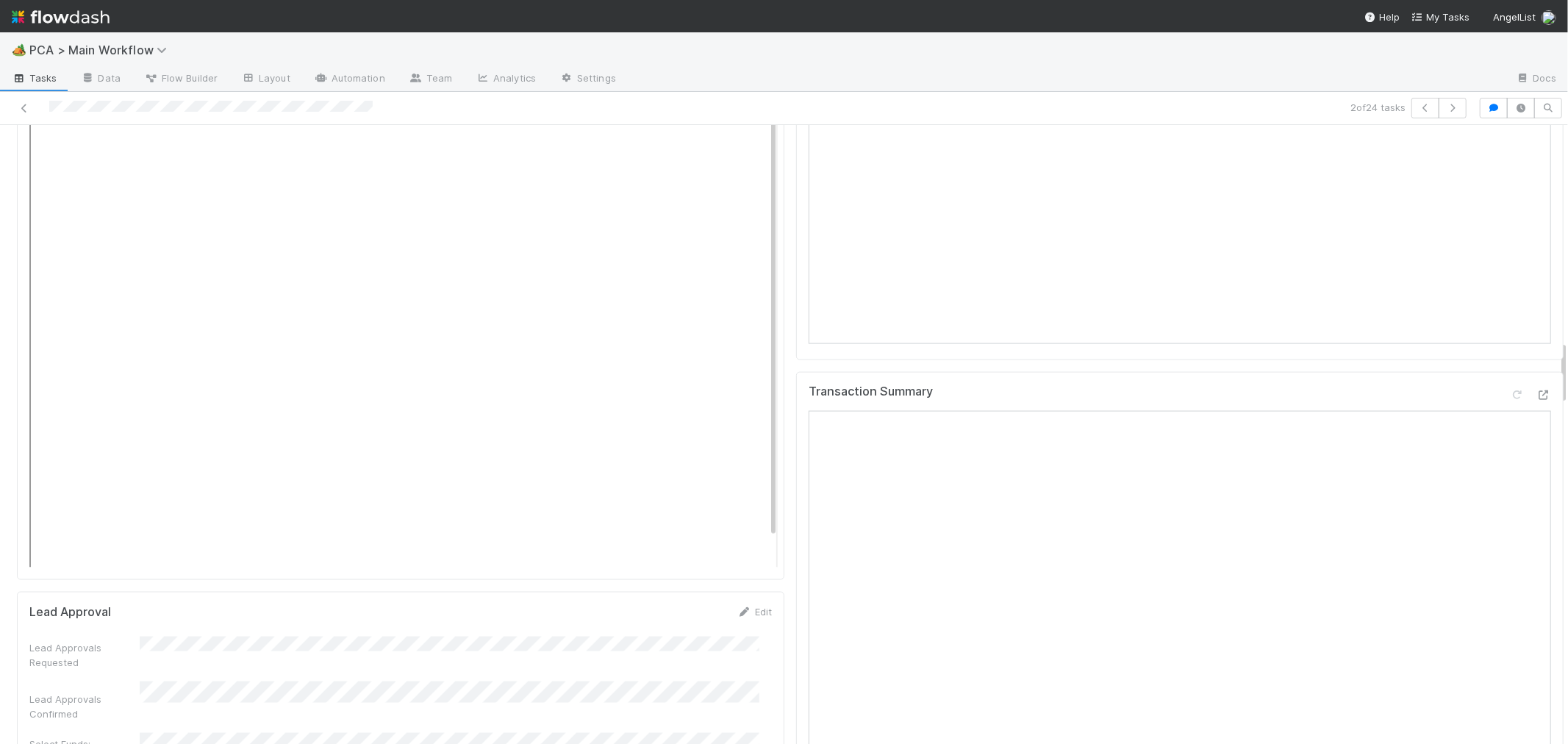
scroll to position [2041, 0]
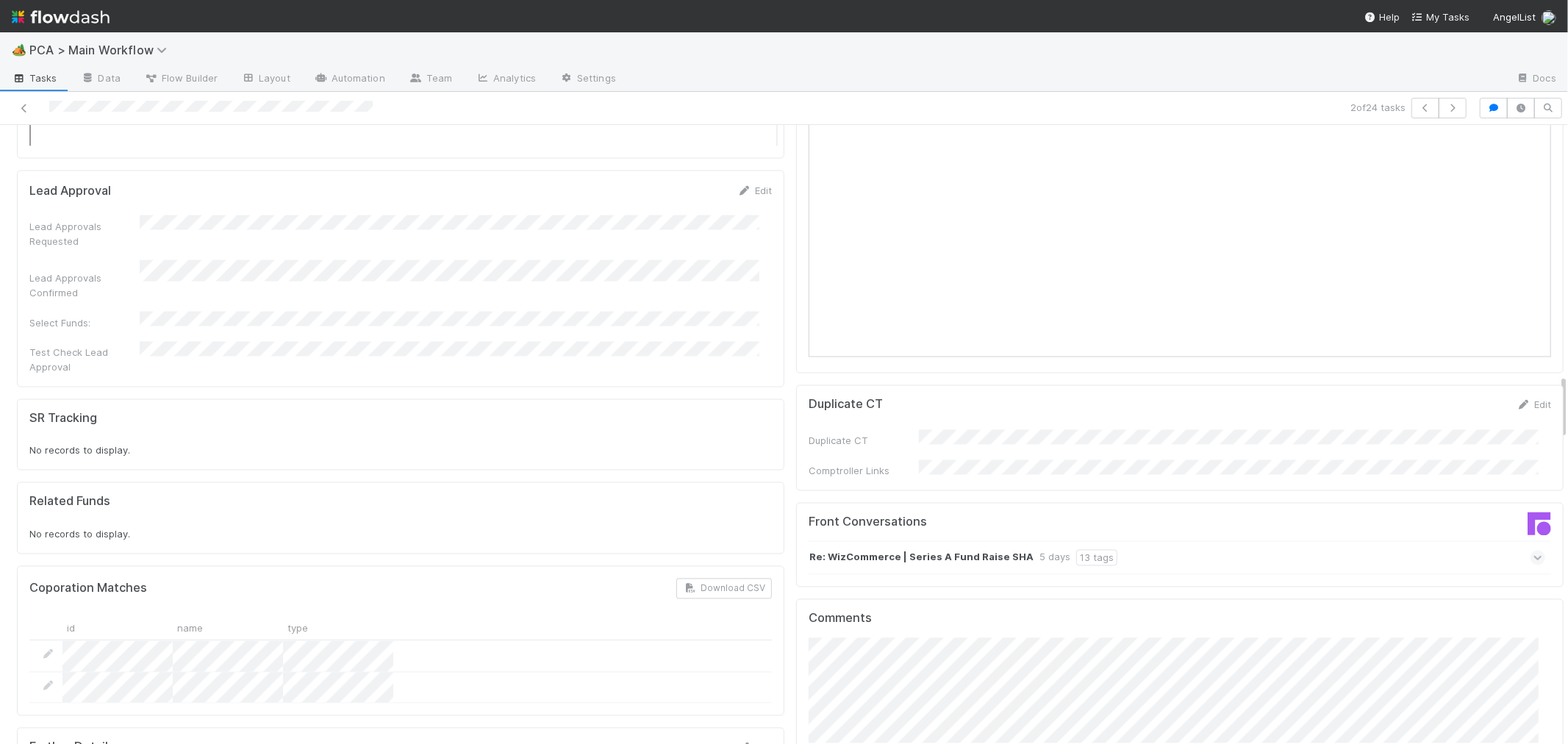
scroll to position [2368, 0]
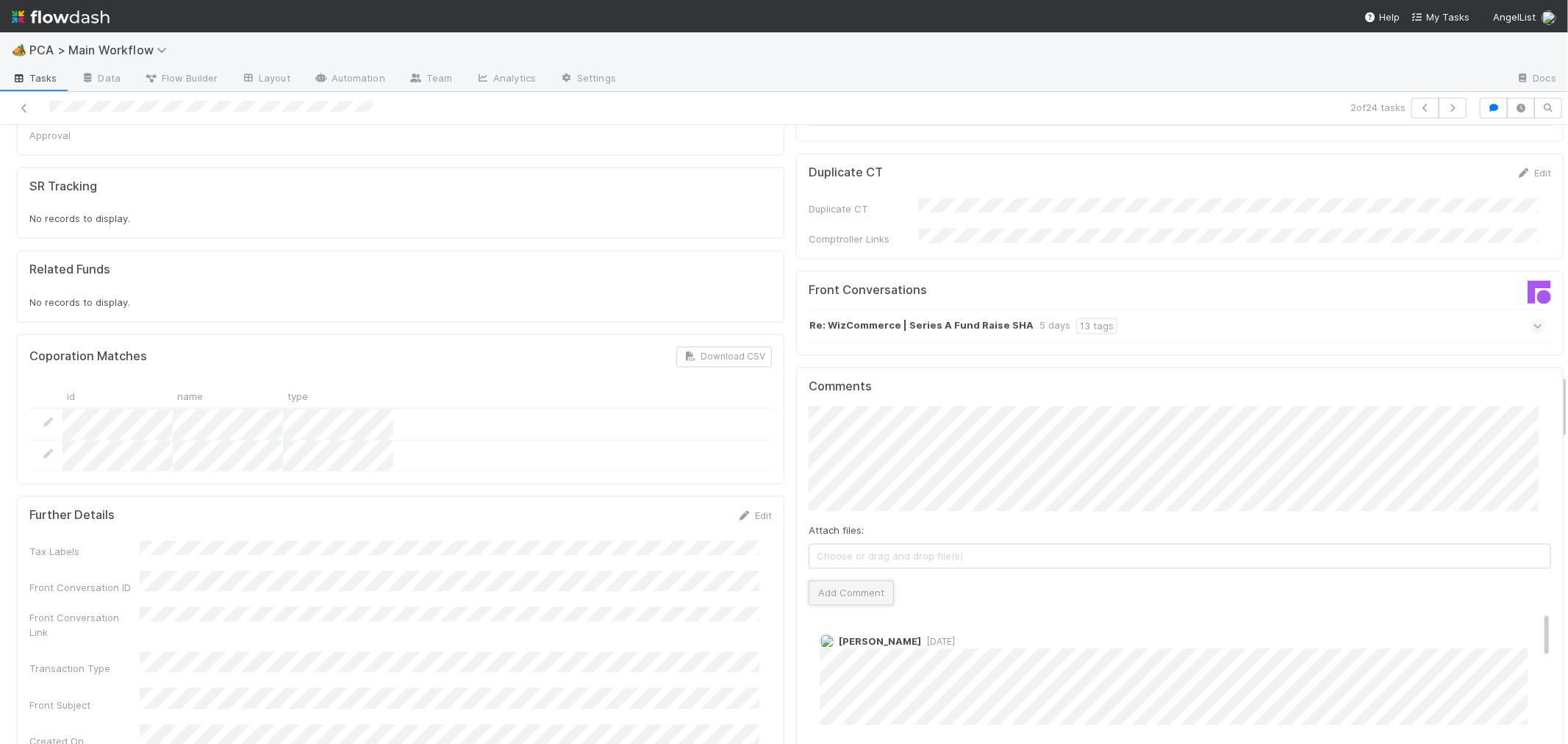
click at [813, 580] on button "Add Comment" at bounding box center [850, 592] width 85 height 25
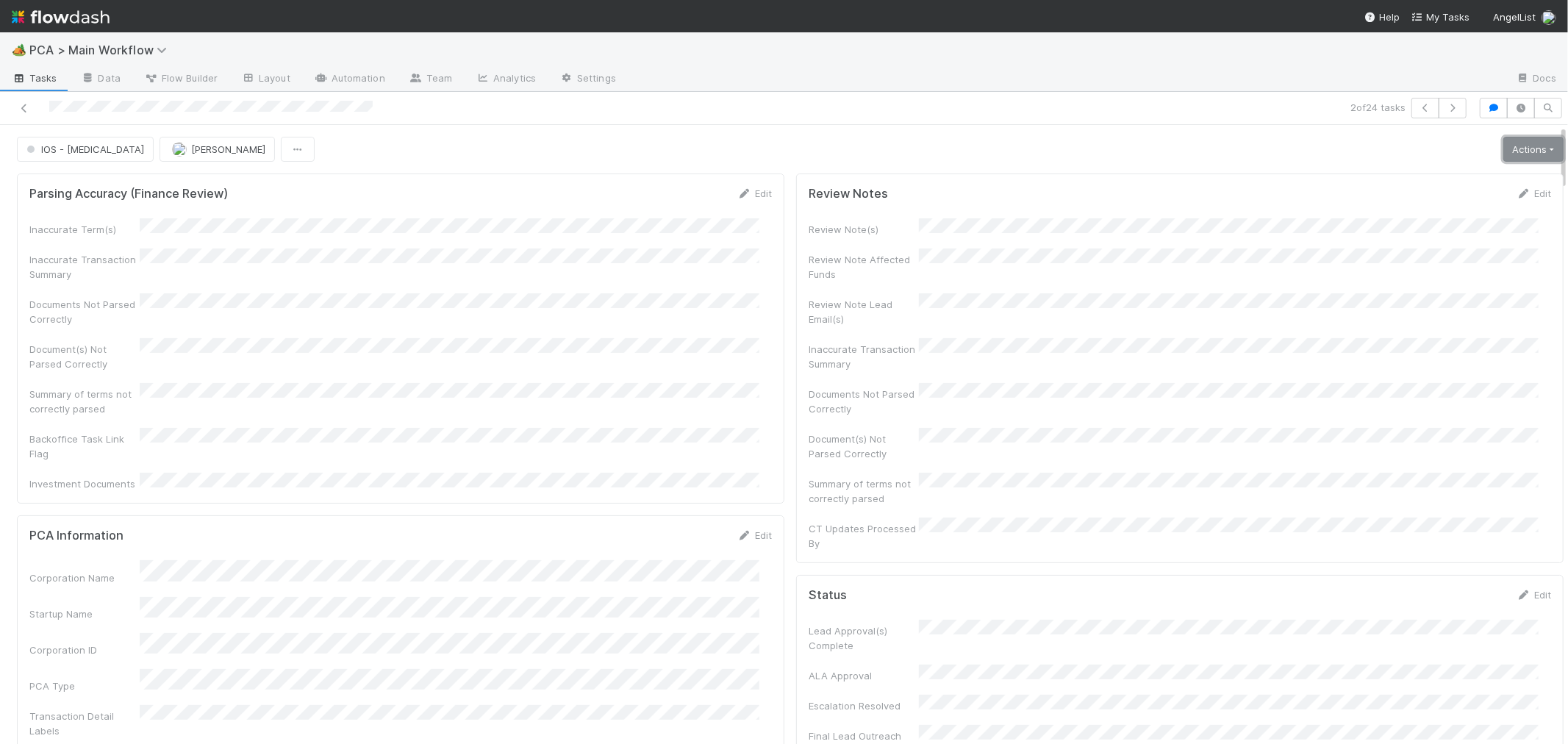
click at [1503, 156] on link "Actions" at bounding box center [1533, 149] width 61 height 25
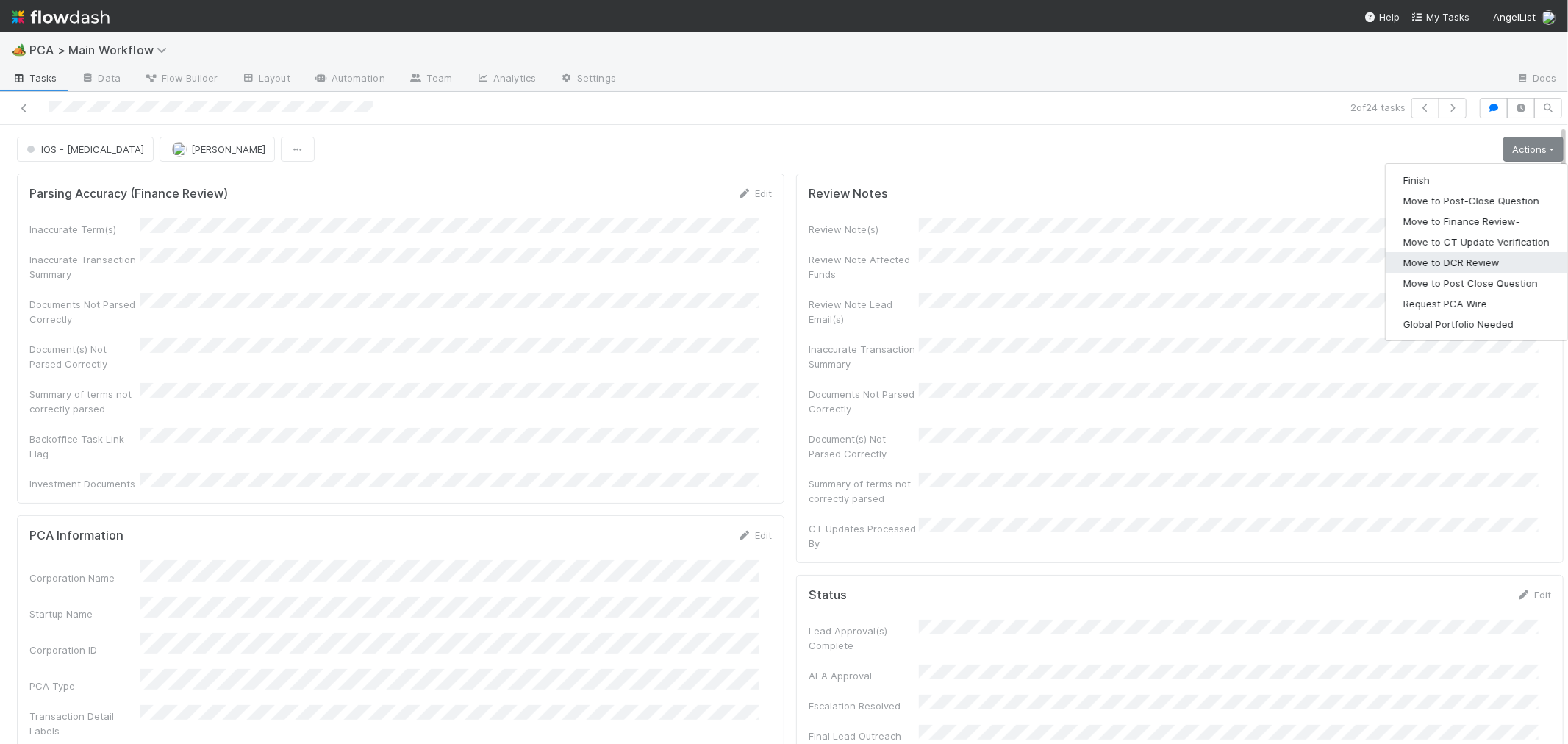
click at [1450, 262] on button "Move to DCR Review" at bounding box center [1476, 262] width 181 height 20
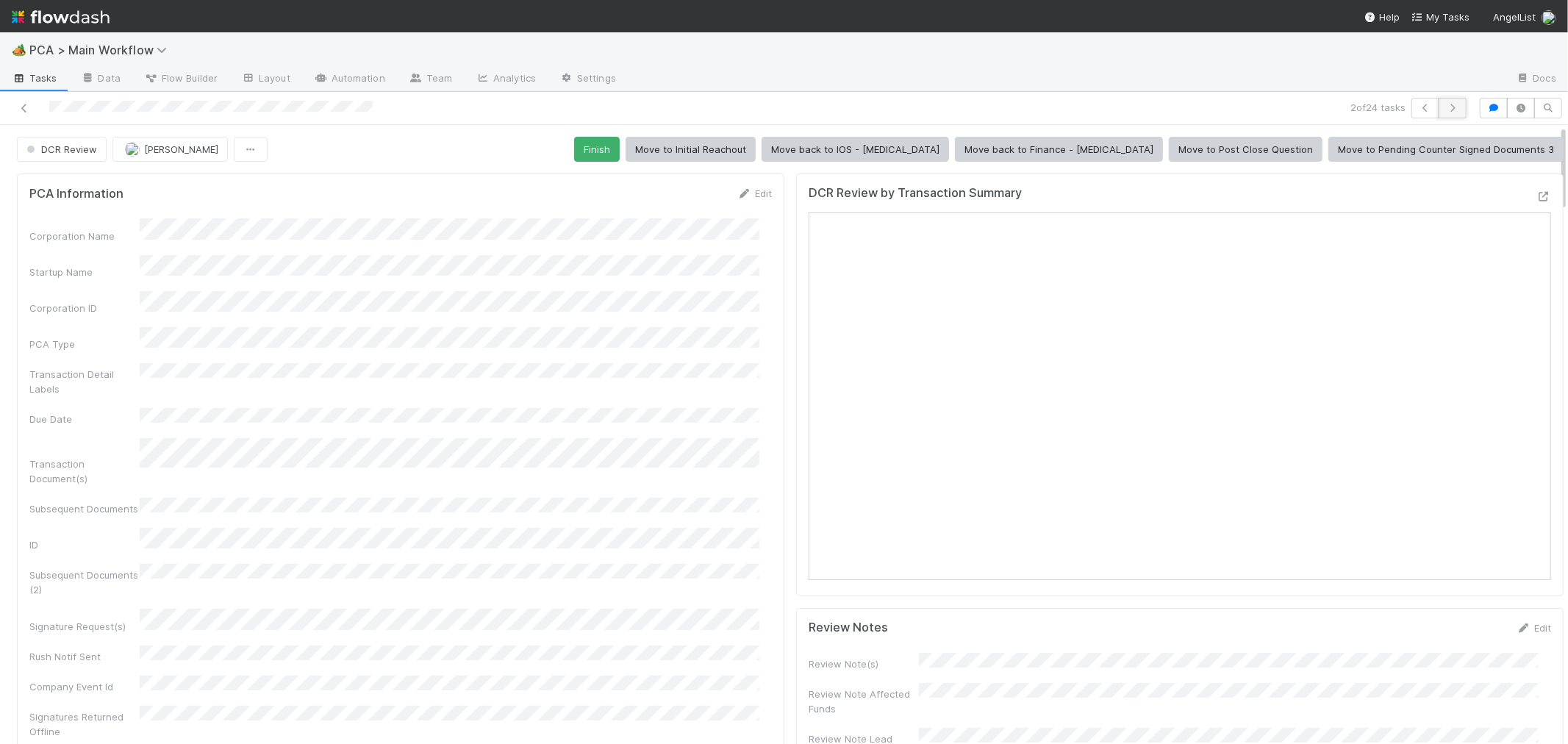
click at [1445, 109] on icon "button" at bounding box center [1452, 108] width 15 height 9
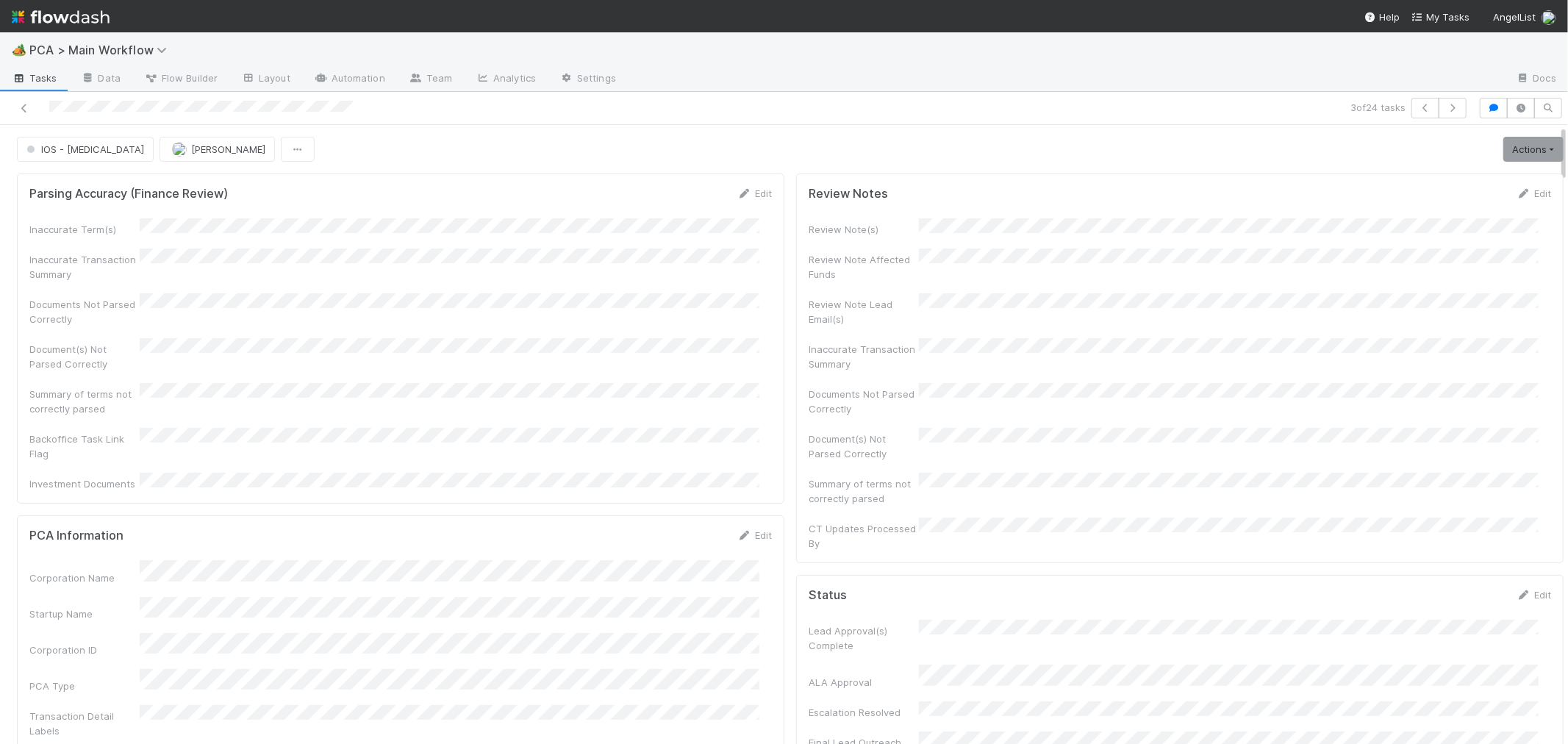
click at [616, 357] on div "Inaccurate Term(s) Inaccurate Transaction Summary Documents Not Parsed Correctl…" at bounding box center [400, 354] width 742 height 273
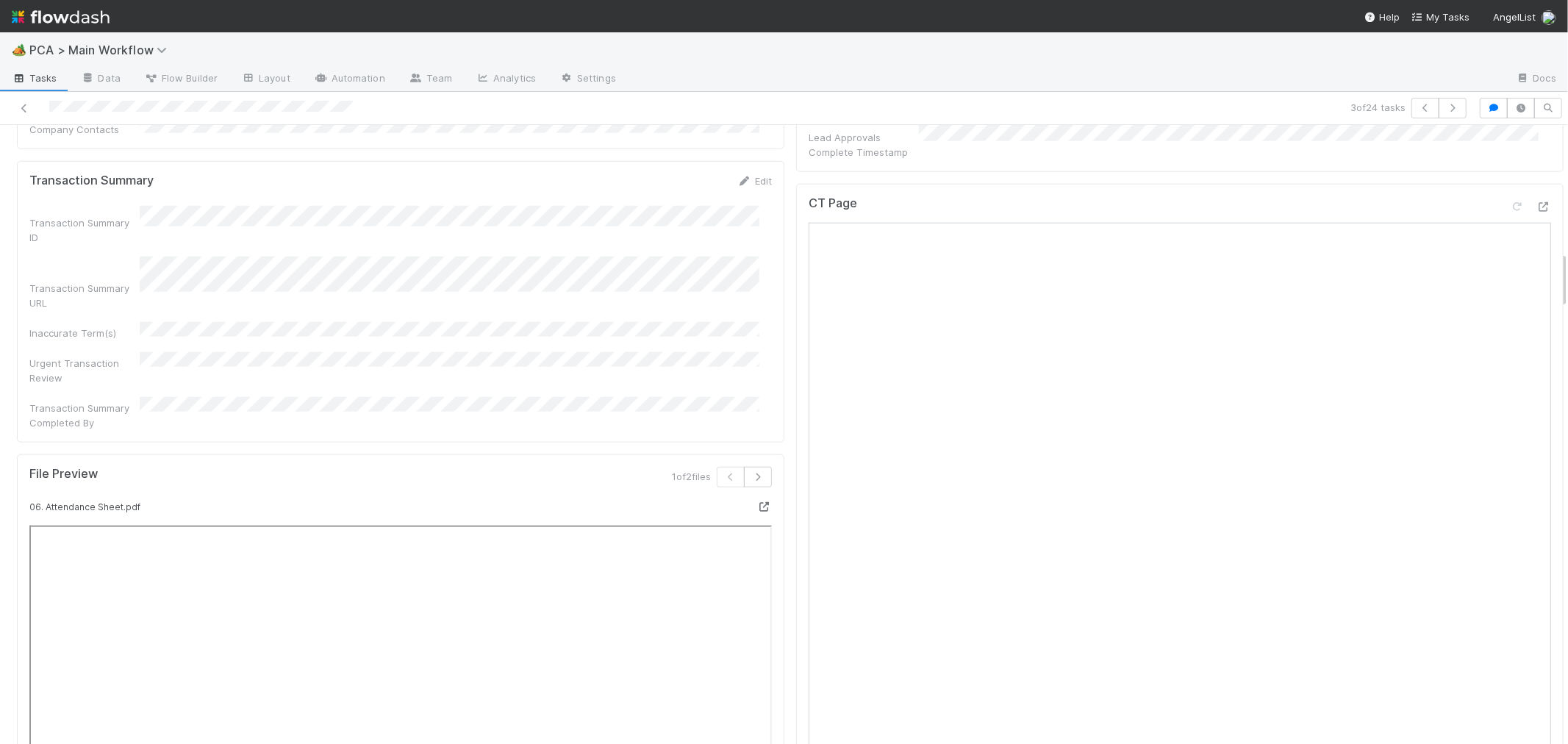
scroll to position [1388, 0]
click at [750, 351] on icon "button" at bounding box center [757, 355] width 15 height 9
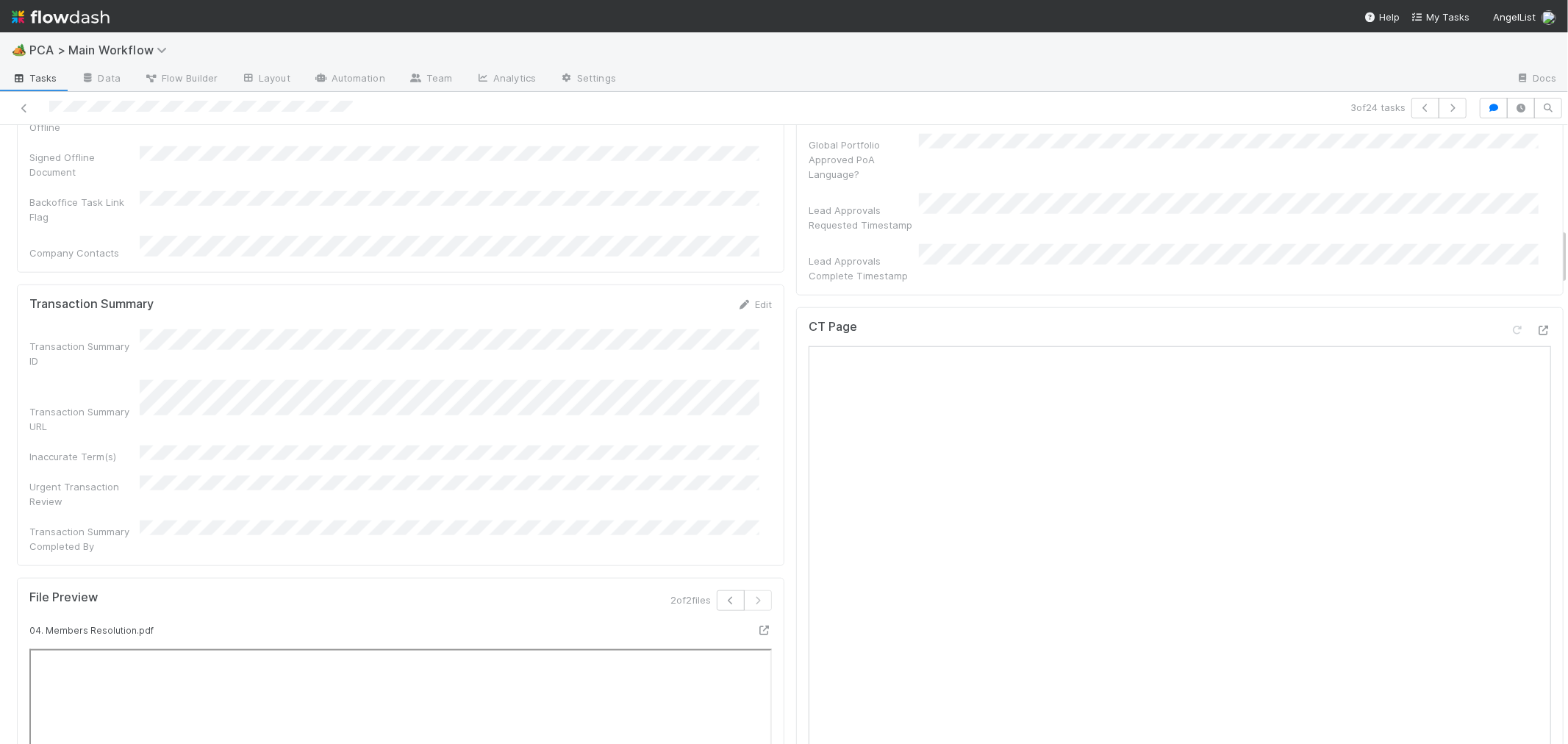
scroll to position [1061, 0]
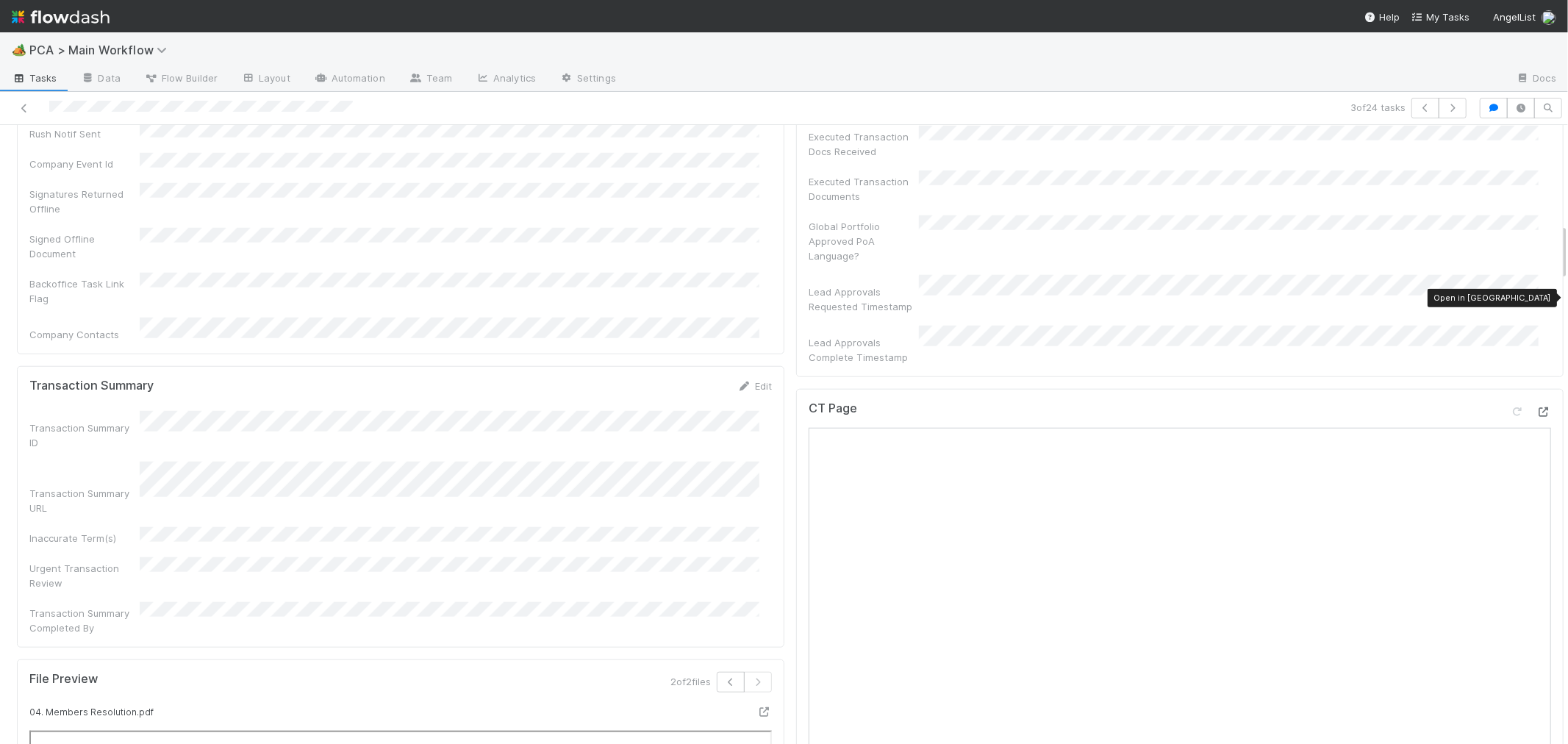
click at [1536, 407] on icon at bounding box center [1543, 412] width 15 height 10
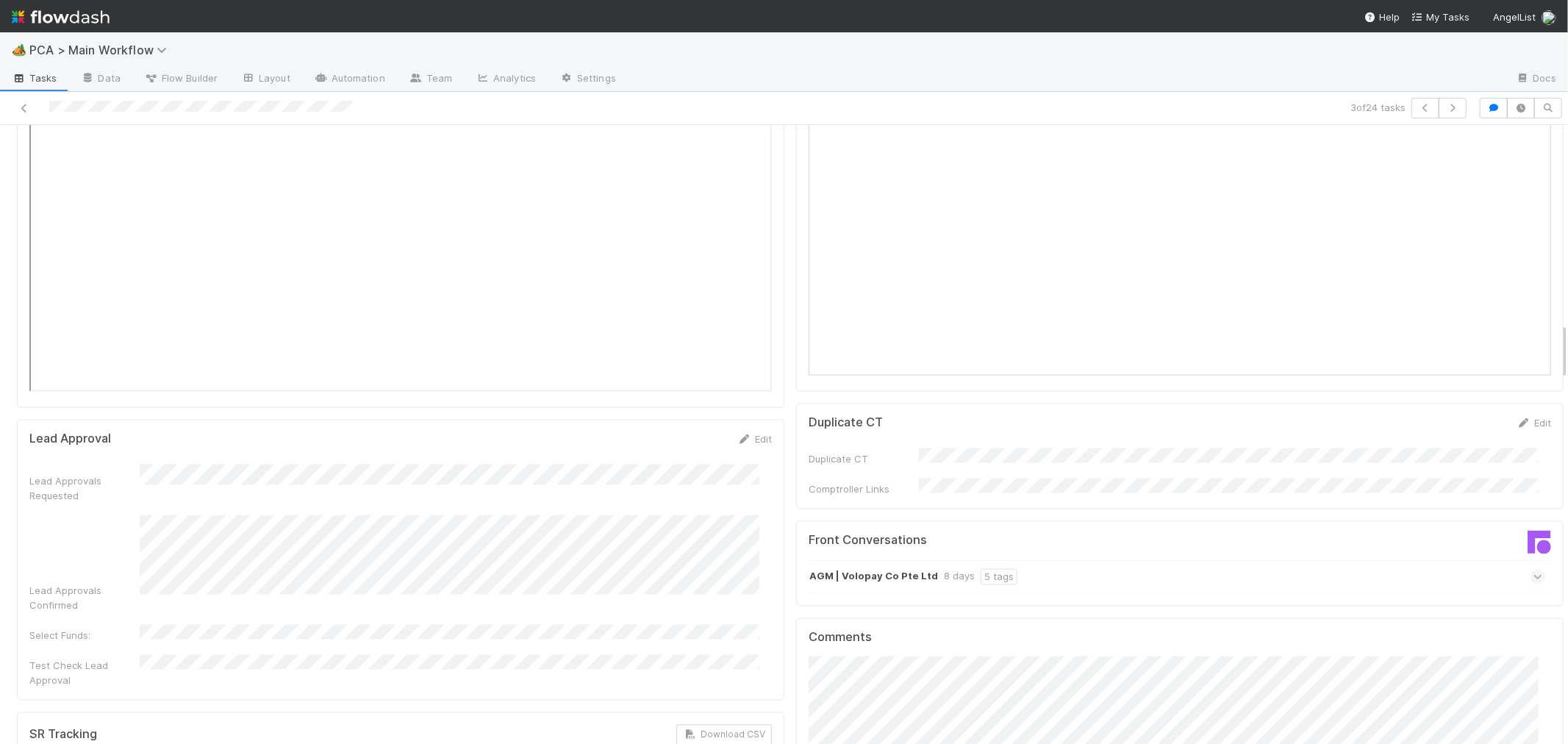
scroll to position [2287, 0]
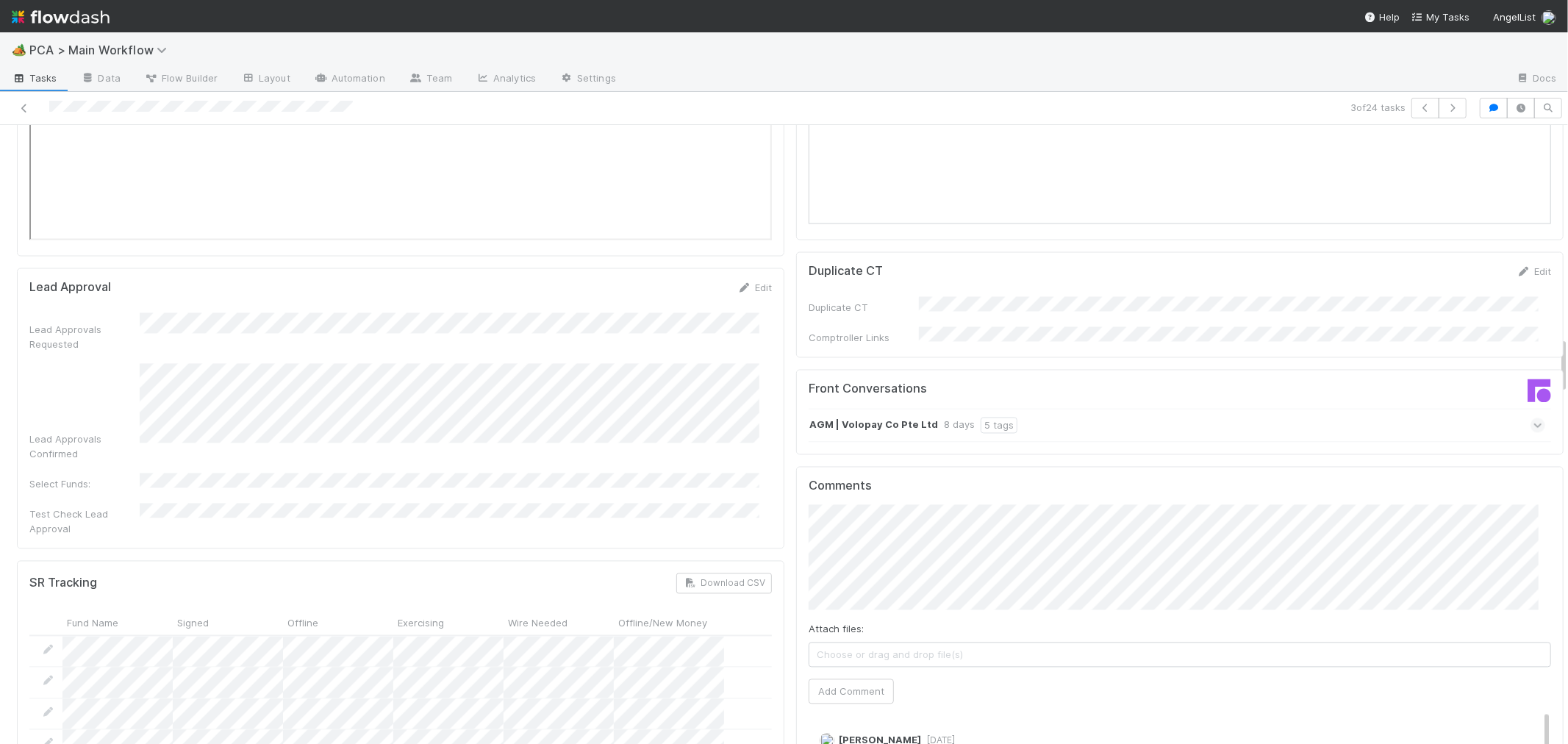
click at [1533, 419] on icon at bounding box center [1537, 426] width 10 height 15
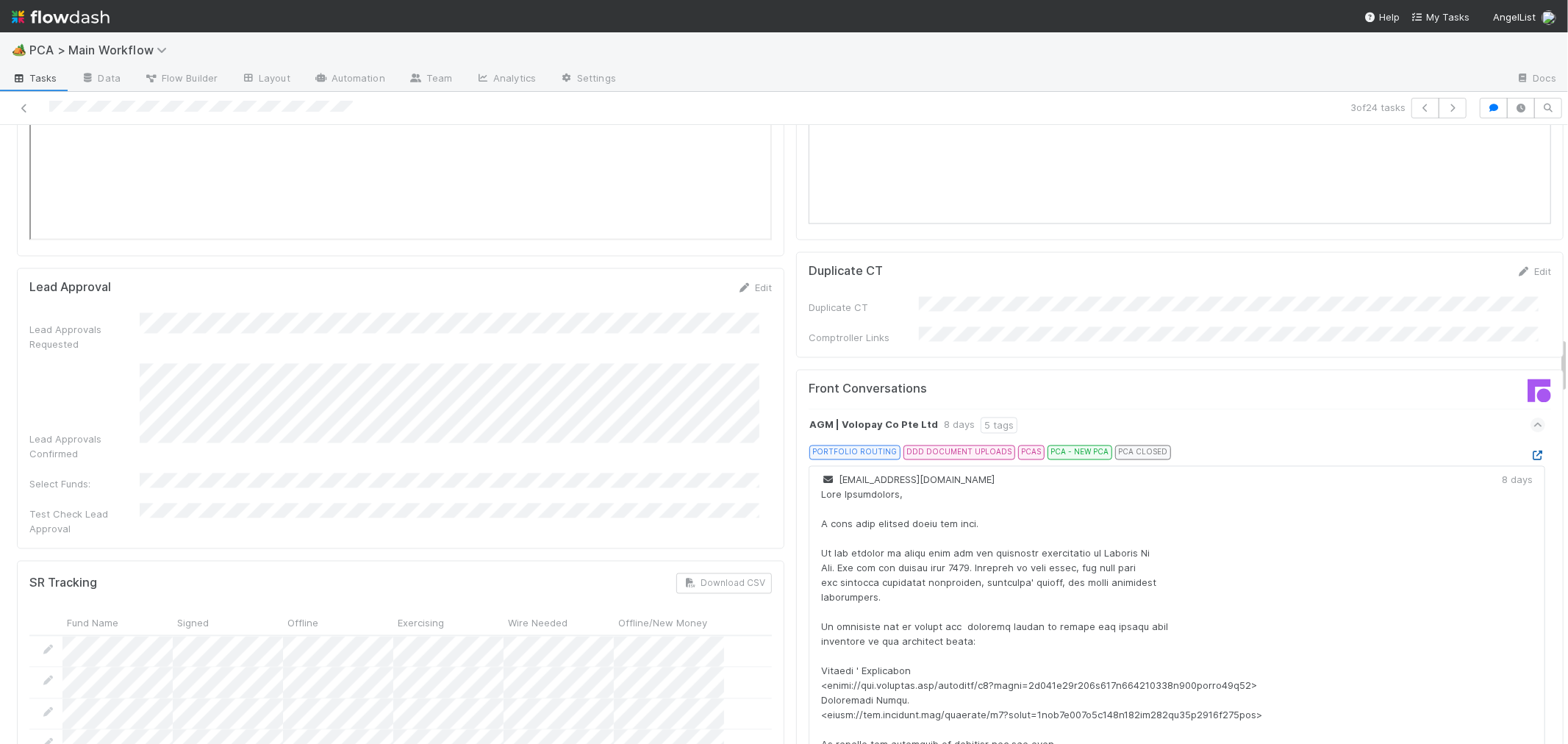
click at [1530, 451] on icon at bounding box center [1537, 456] width 15 height 10
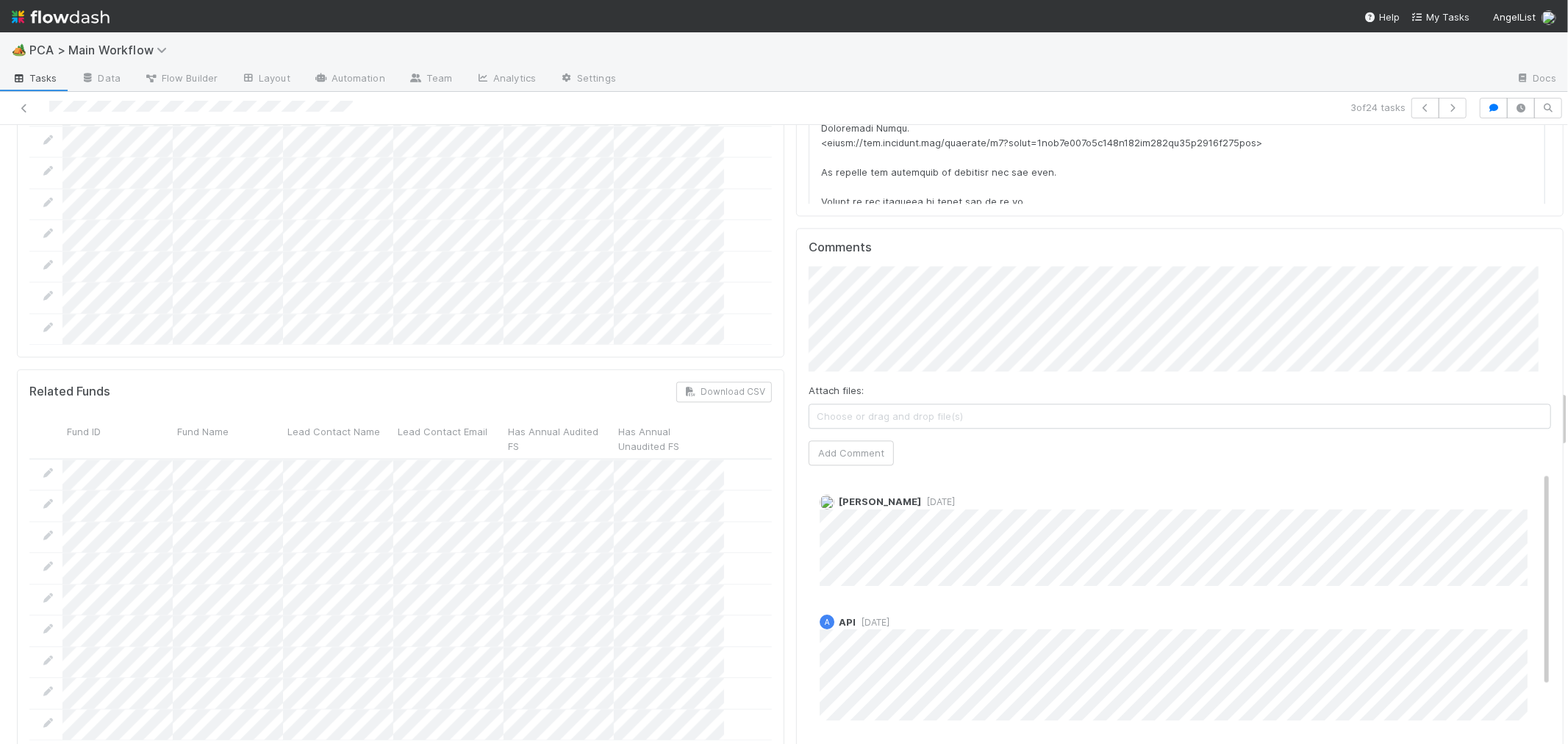
scroll to position [2695, 0]
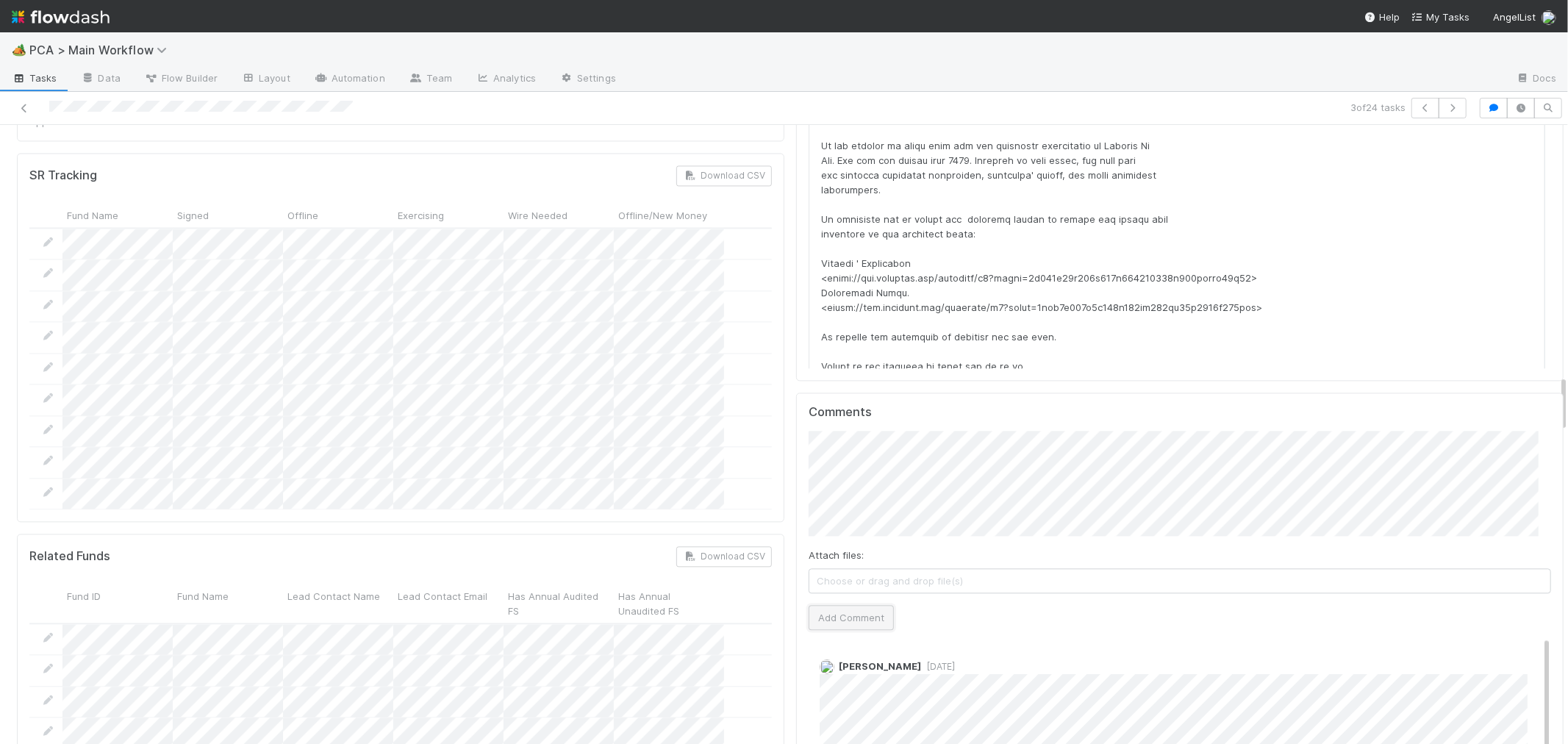
click at [827, 605] on button "Add Comment" at bounding box center [850, 617] width 85 height 25
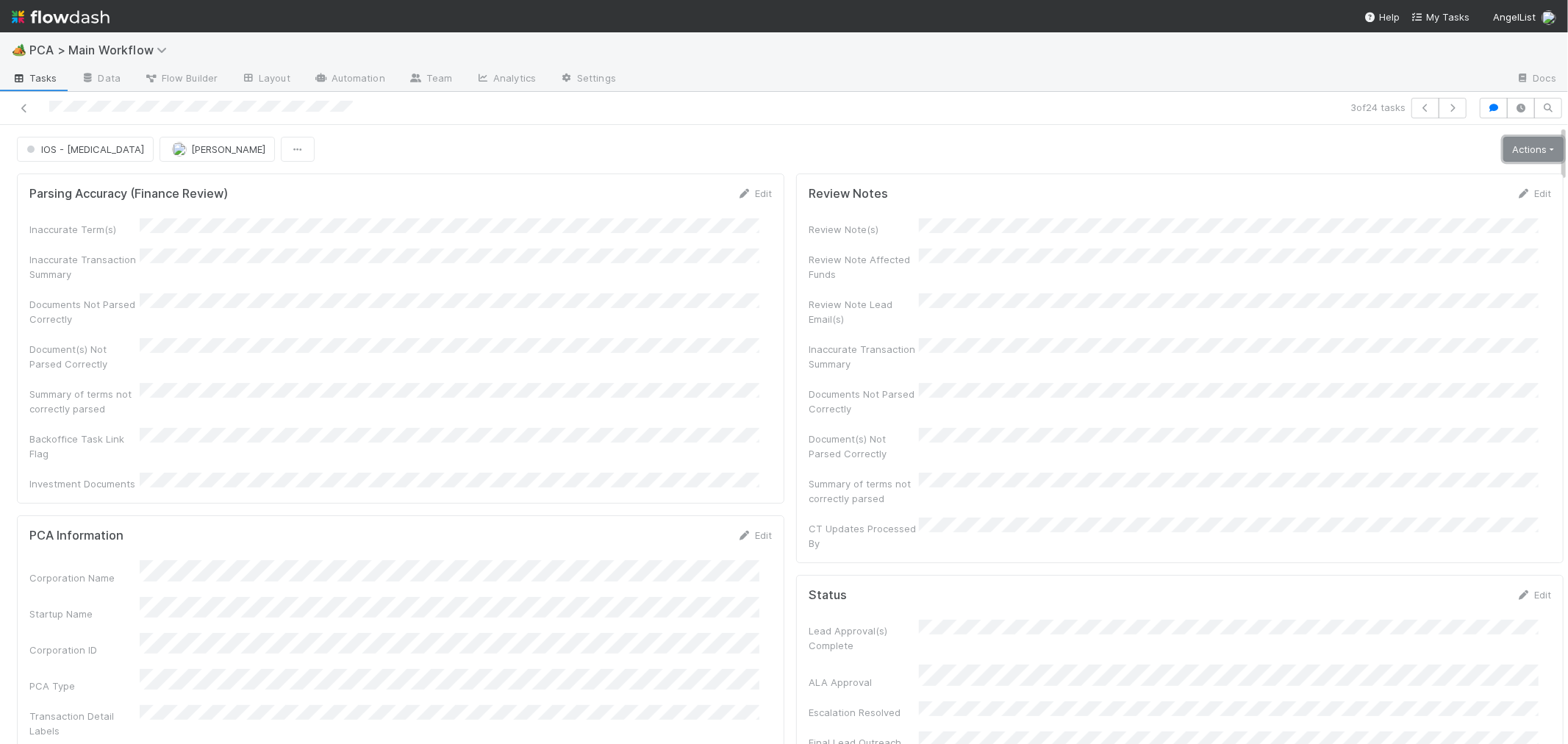
click at [1503, 141] on link "Actions" at bounding box center [1533, 149] width 61 height 25
click at [1503, 143] on link "Actions" at bounding box center [1533, 149] width 61 height 25
click at [1515, 155] on link "Actions" at bounding box center [1533, 149] width 61 height 25
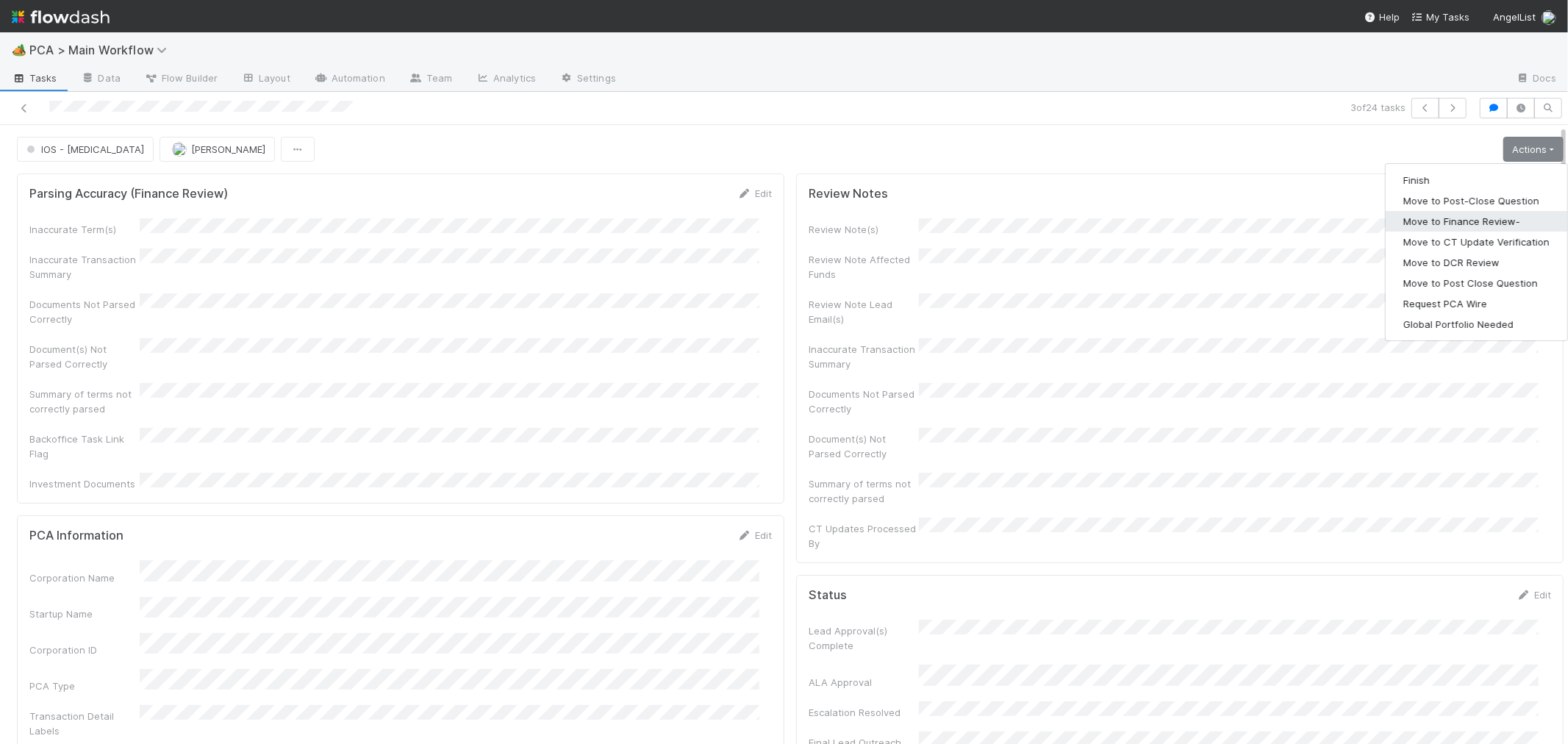
click at [1451, 221] on button "Move to Finance Review-" at bounding box center [1476, 221] width 181 height 20
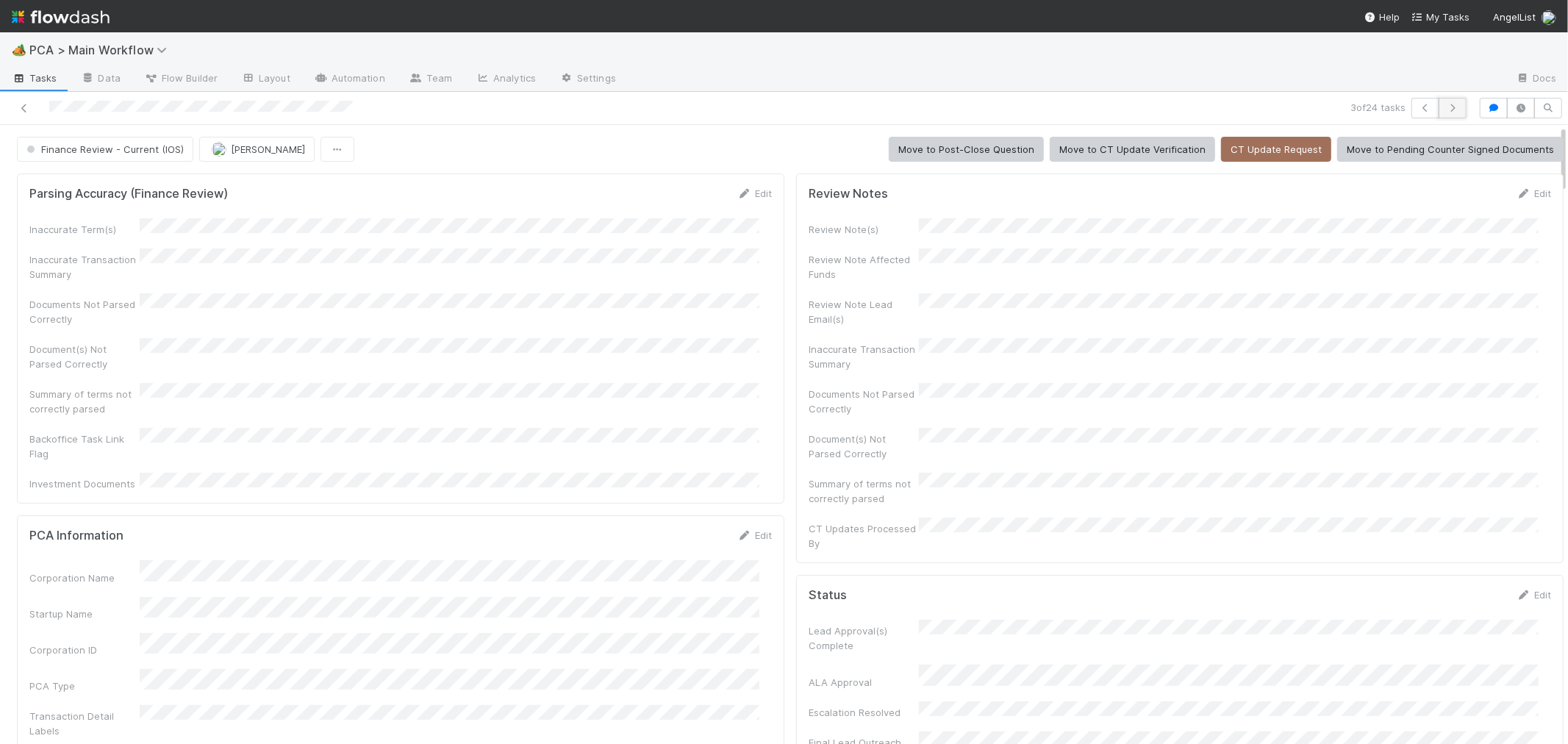
click at [1445, 108] on icon "button" at bounding box center [1452, 108] width 15 height 9
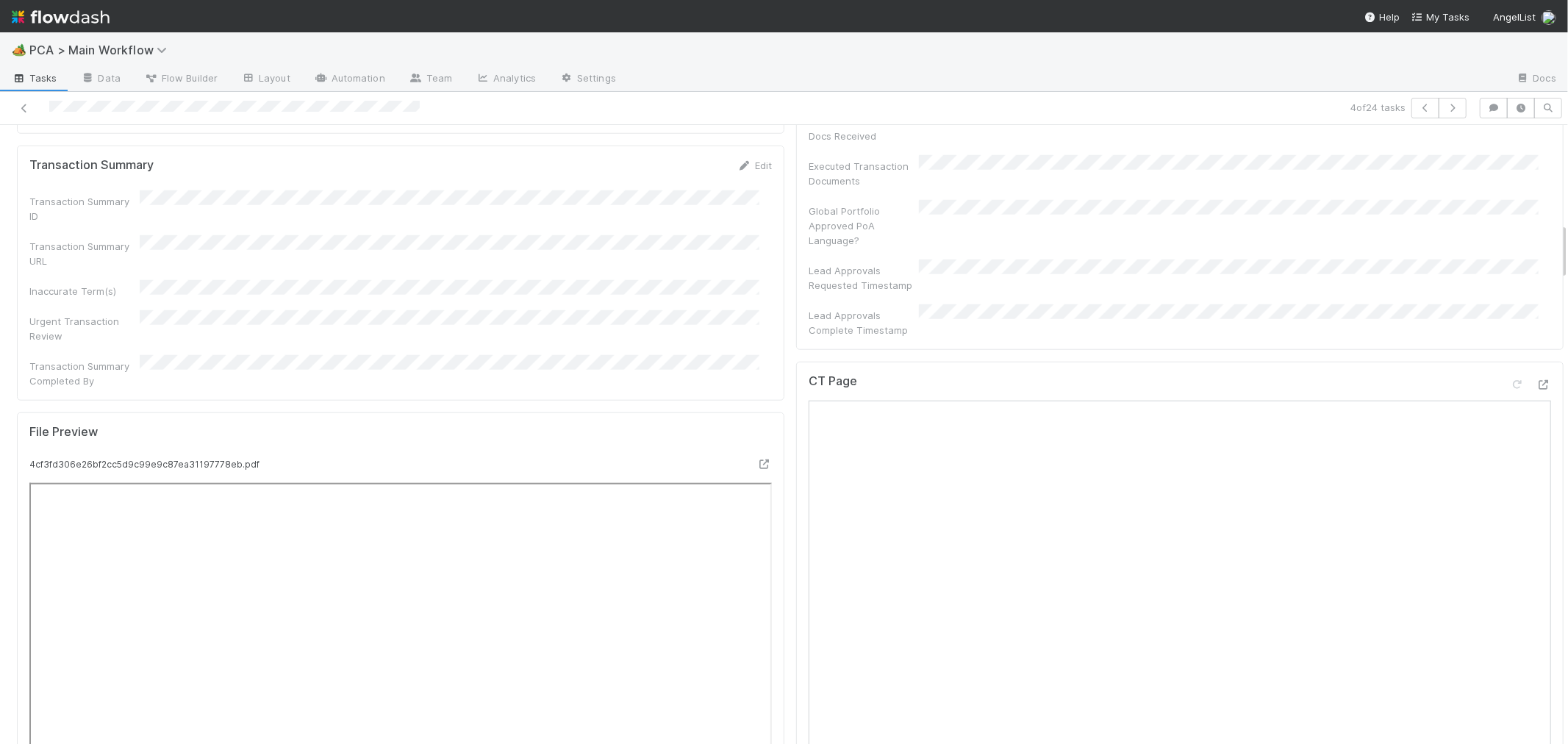
scroll to position [1061, 0]
click at [757, 463] on icon at bounding box center [764, 467] width 15 height 10
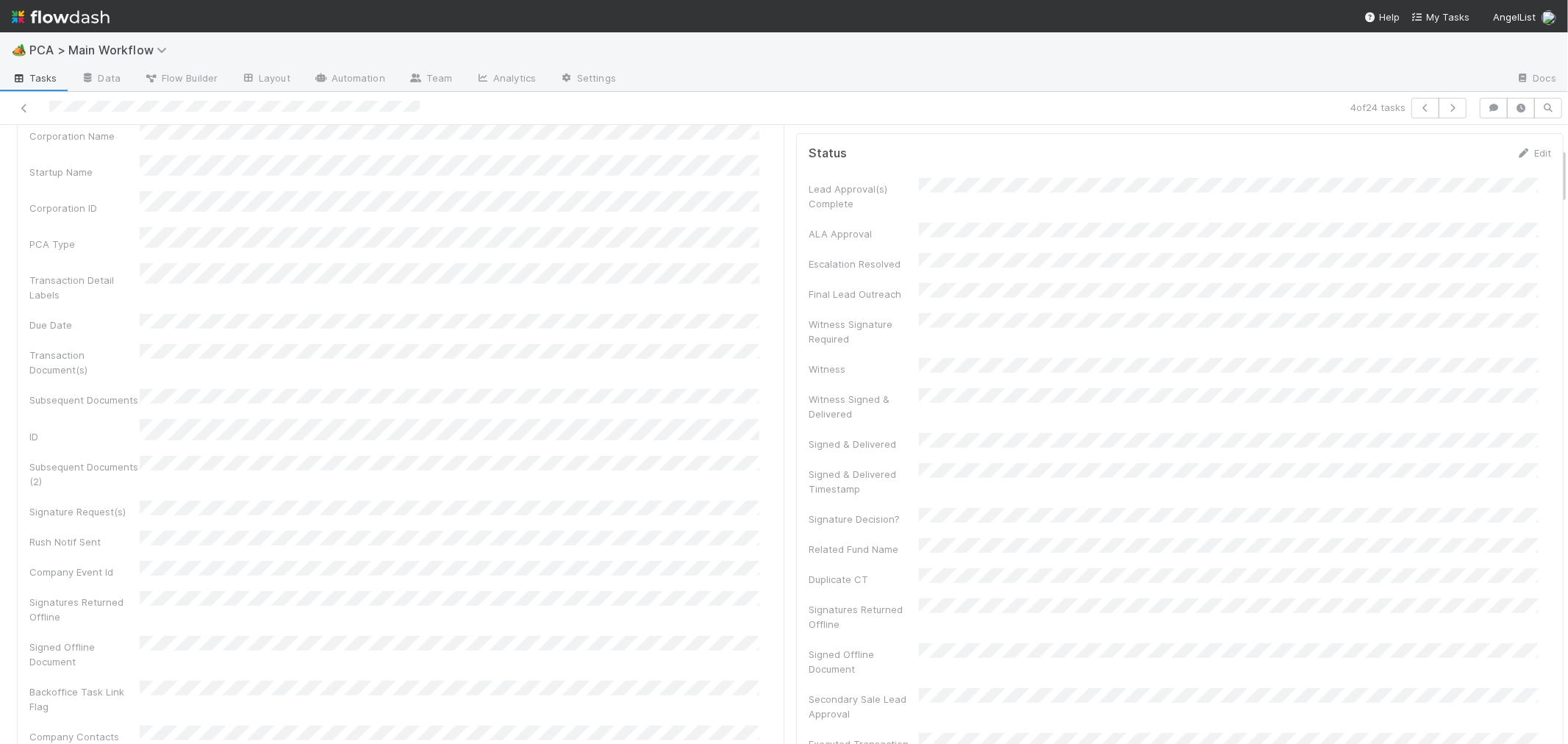
scroll to position [244, 0]
drag, startPoint x: 740, startPoint y: 269, endPoint x: 364, endPoint y: 372, distance: 389.9
click at [740, 284] on link "Edit" at bounding box center [754, 289] width 34 height 11
click at [682, 283] on button "Save" at bounding box center [694, 295] width 42 height 25
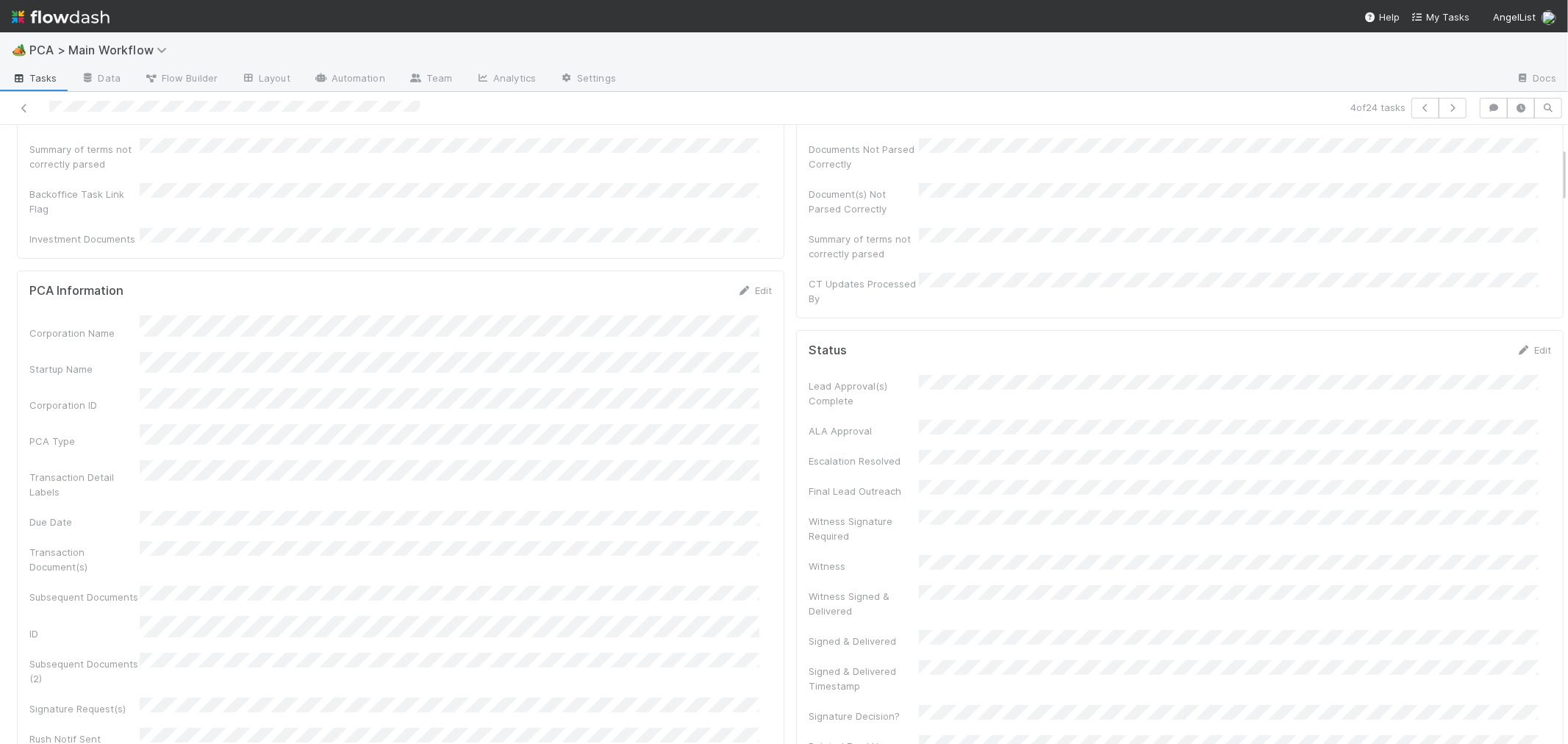
click at [772, 337] on div "PCA Information Edit Corporation Name Startup Name Corporation ID PCA Type Tran…" at bounding box center [400, 612] width 768 height 682
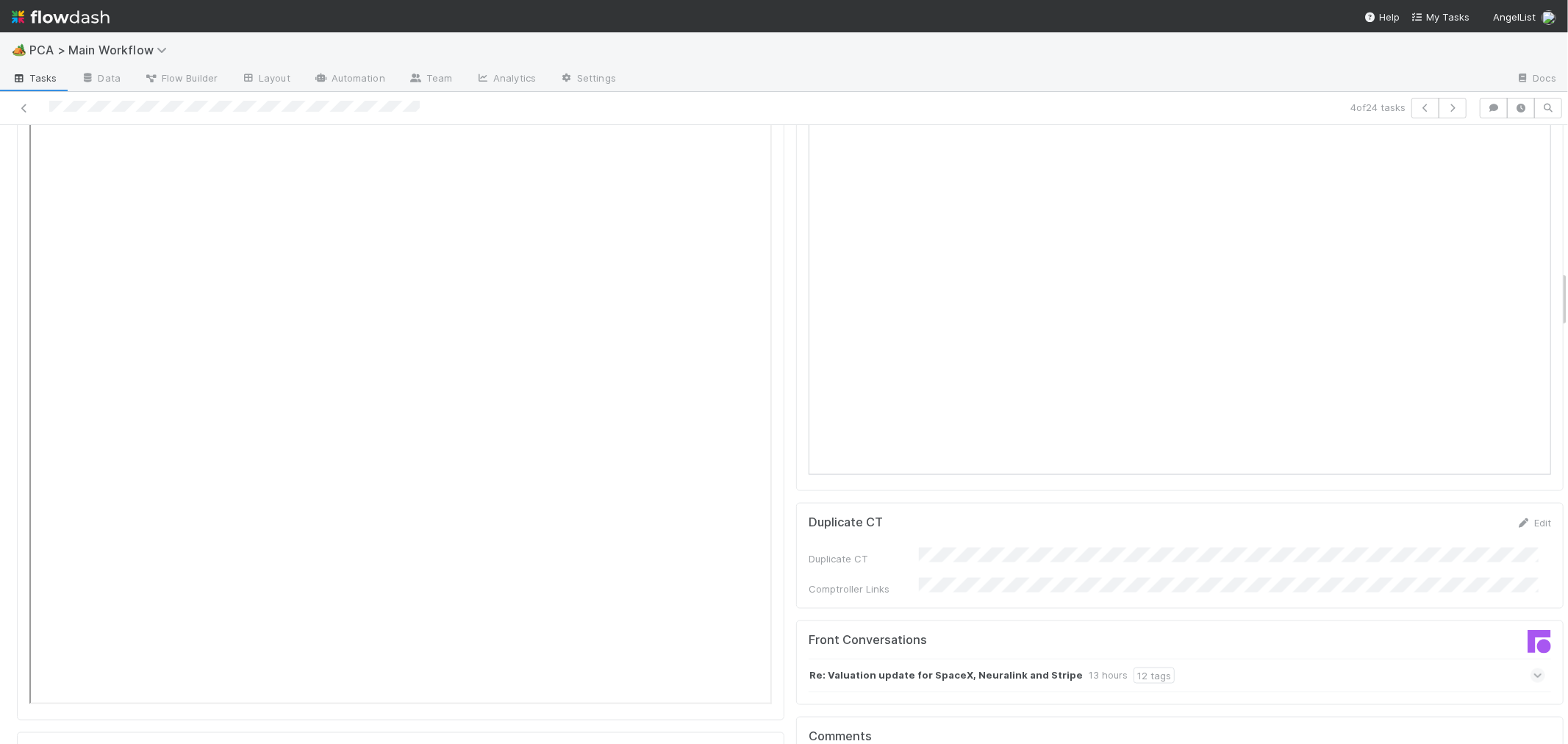
scroll to position [1470, 0]
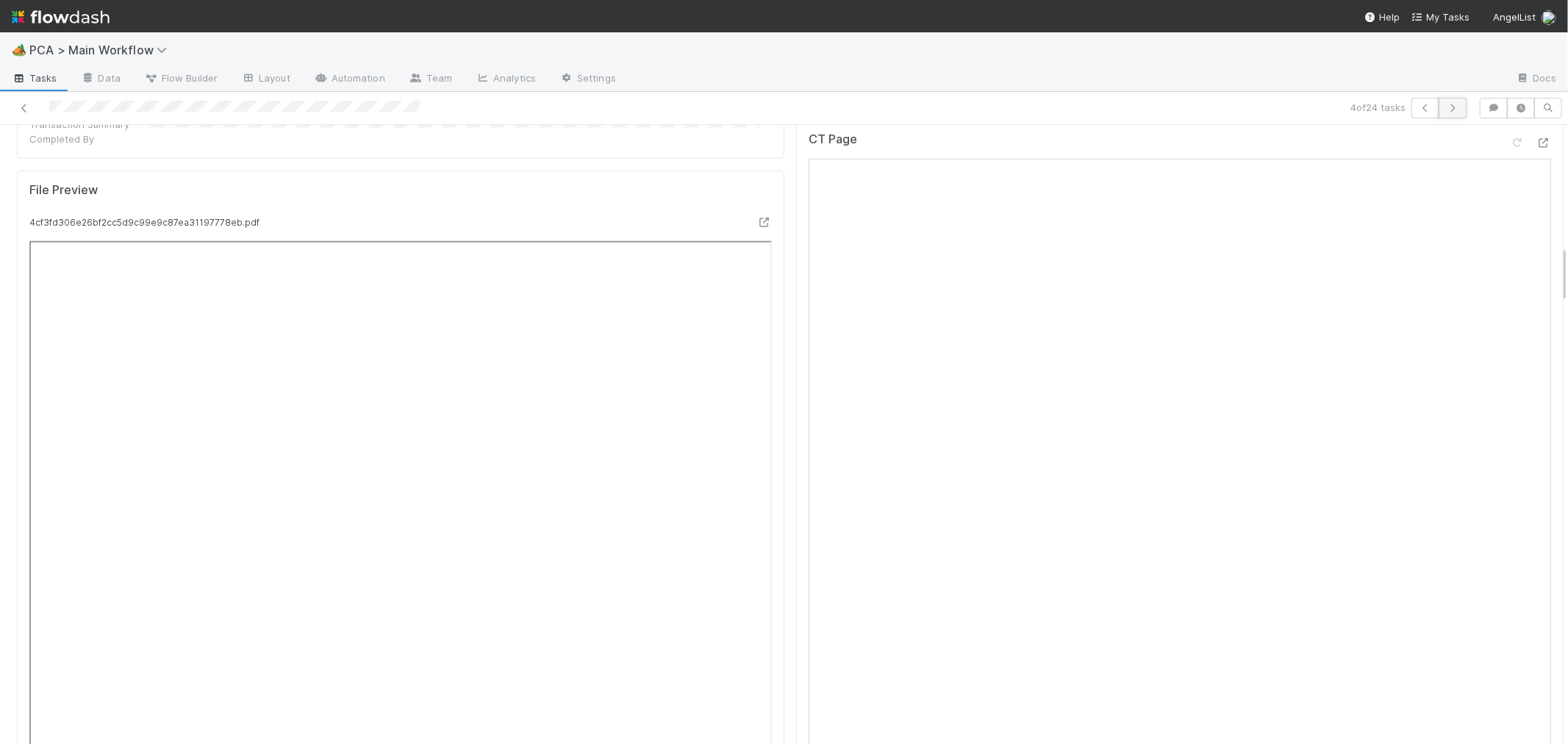
click at [1445, 106] on icon "button" at bounding box center [1452, 108] width 15 height 9
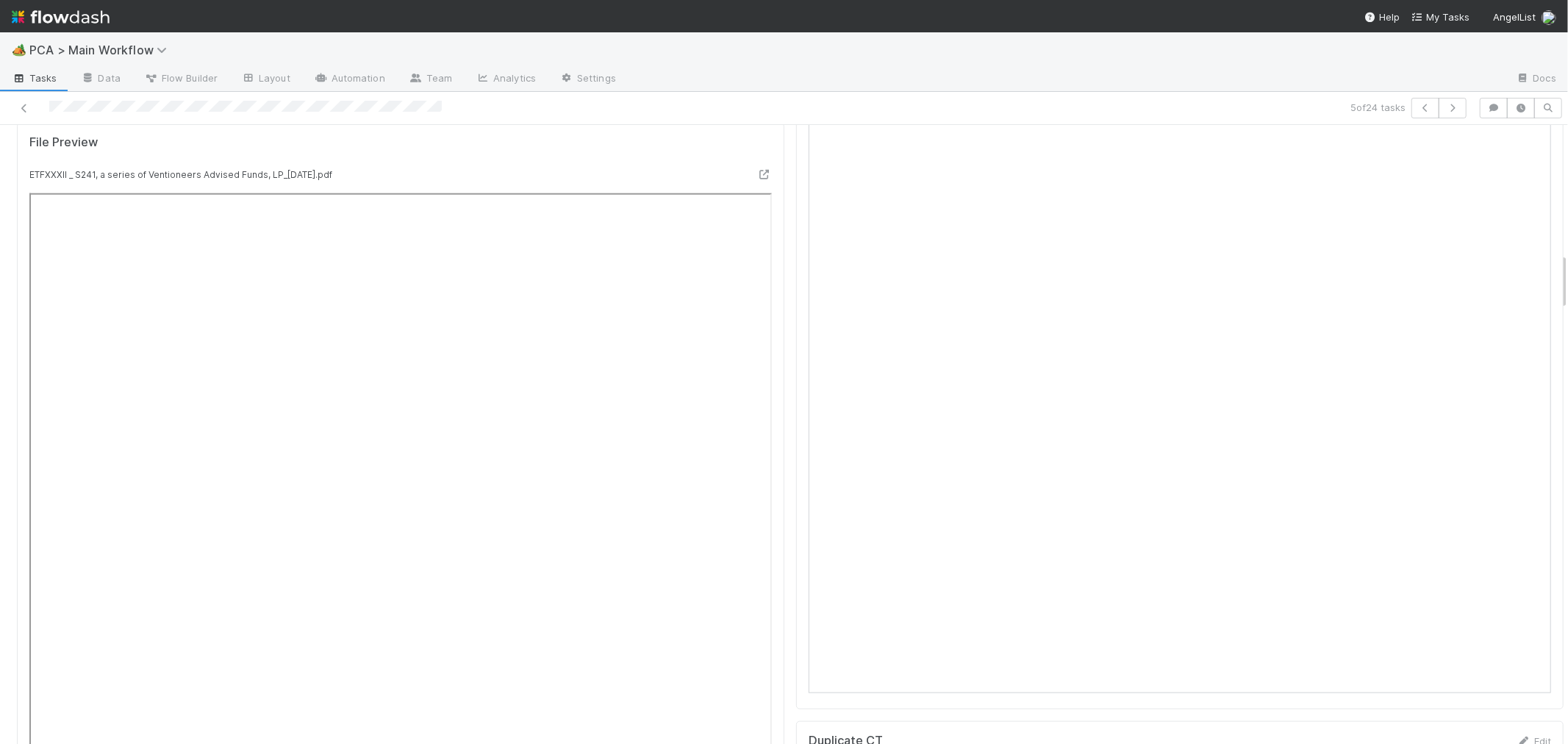
scroll to position [1388, 0]
click at [1445, 106] on icon "button" at bounding box center [1452, 108] width 15 height 9
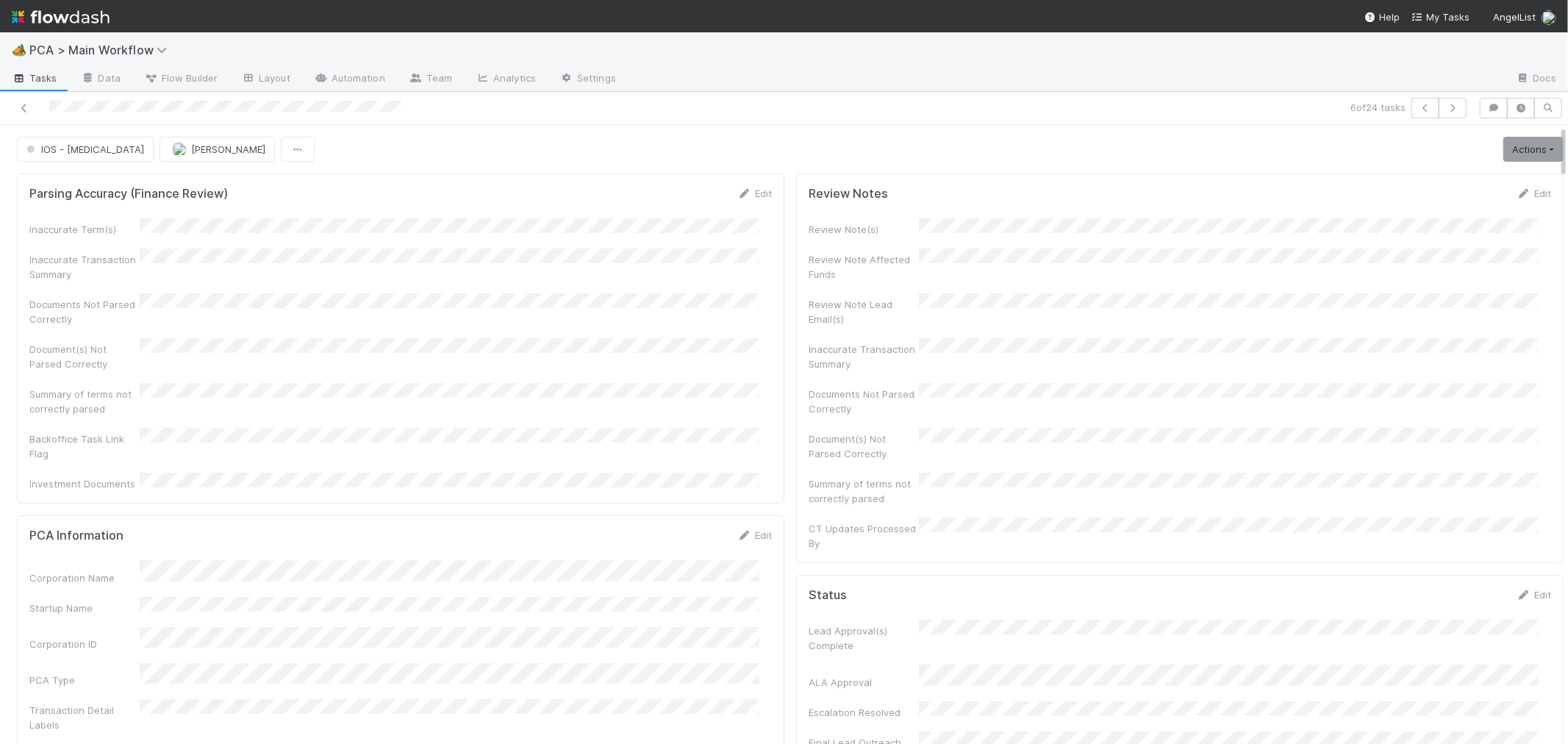
click at [606, 312] on div "Documents Not Parsed Correctly" at bounding box center [400, 310] width 742 height 33
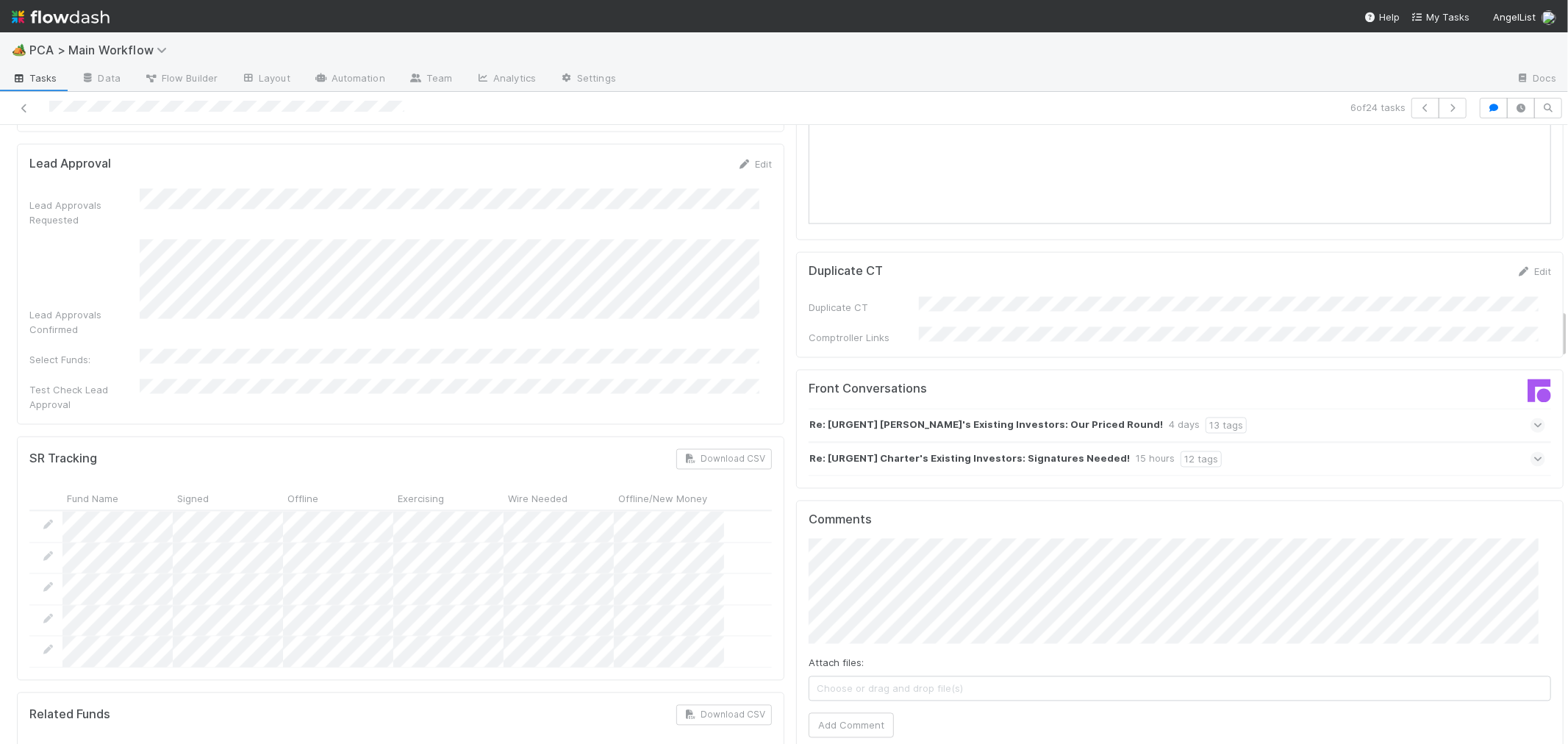
scroll to position [2041, 0]
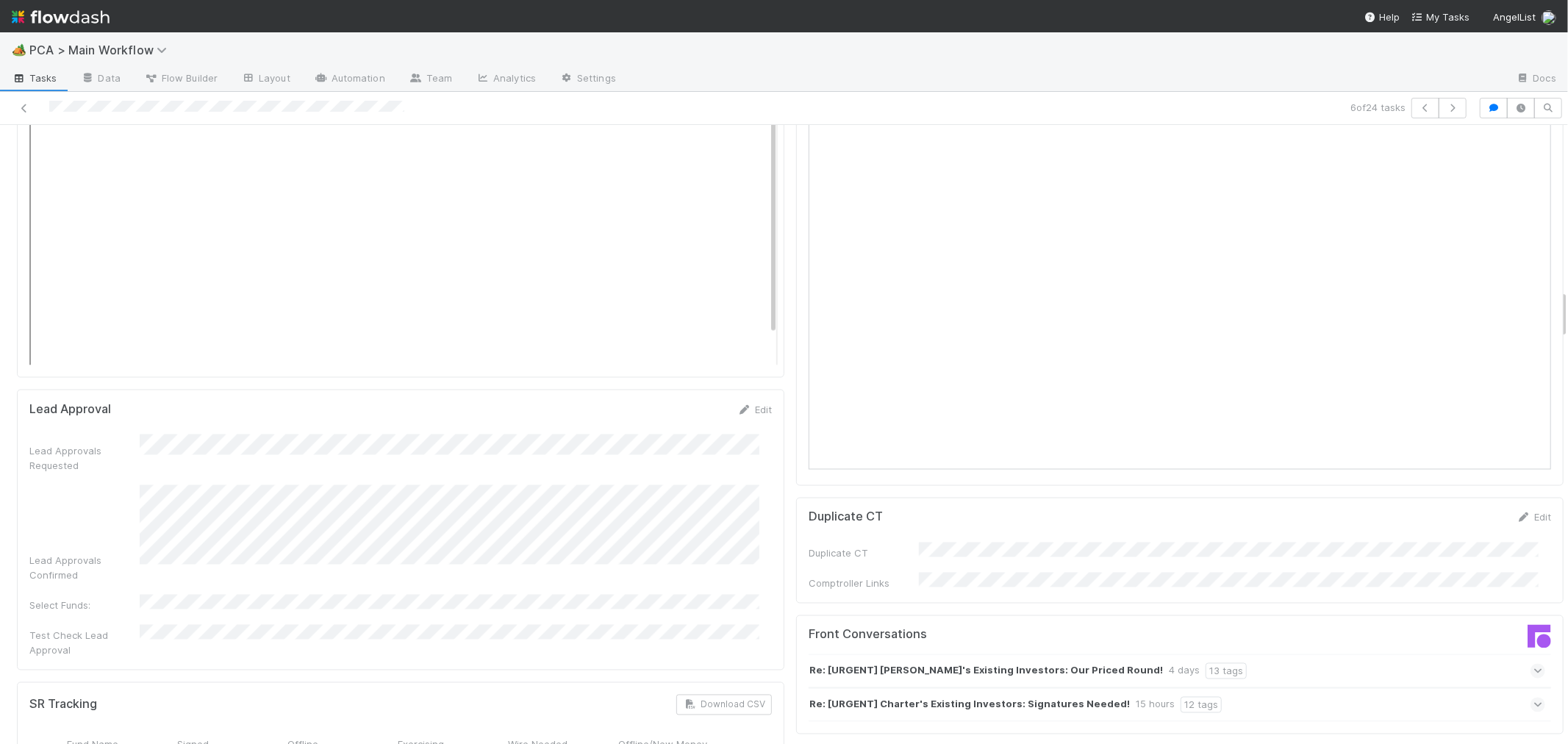
click at [81, 100] on div at bounding box center [227, 108] width 355 height 16
click at [46, 105] on div at bounding box center [374, 107] width 736 height 20
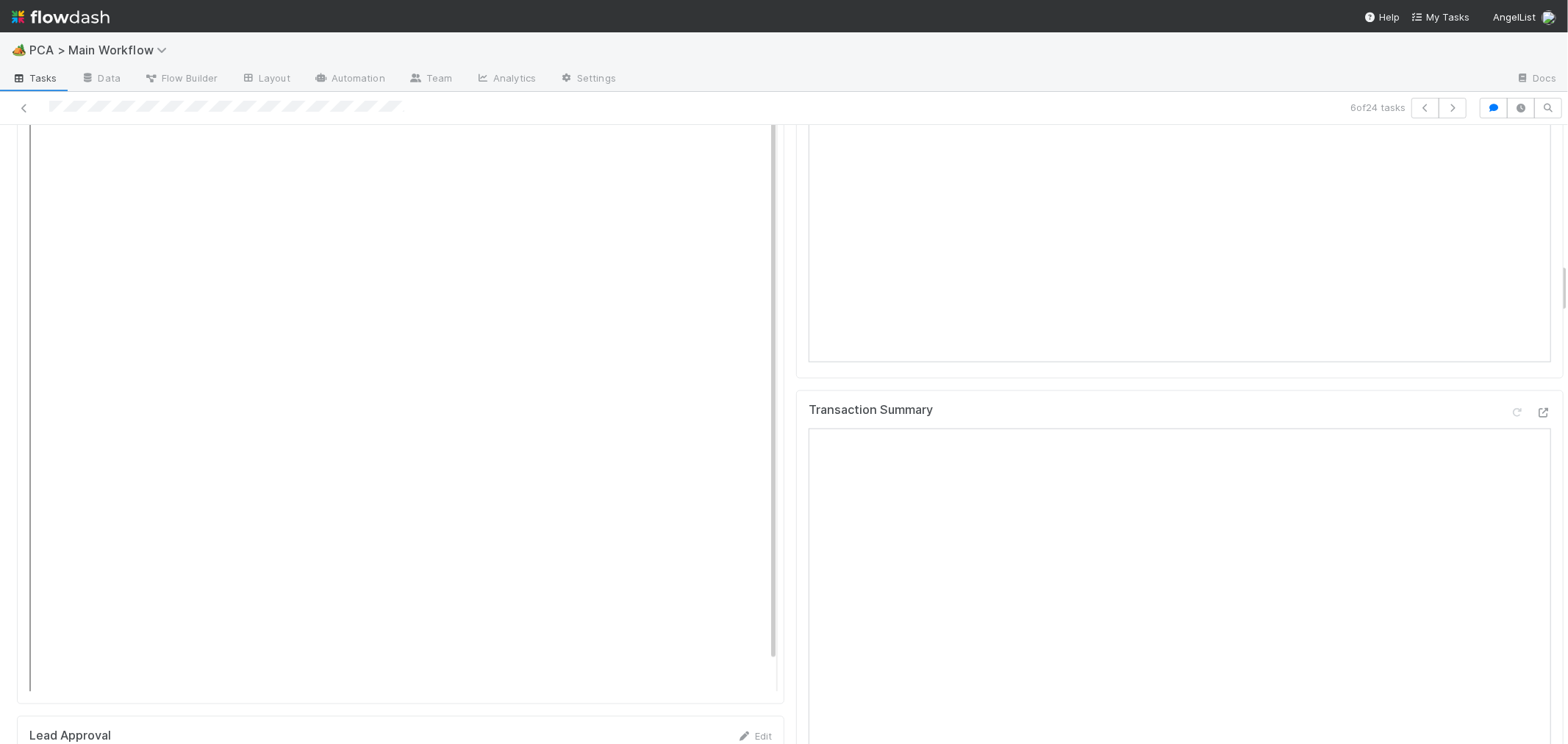
click at [796, 513] on div "Transaction Summary" at bounding box center [1179, 602] width 768 height 423
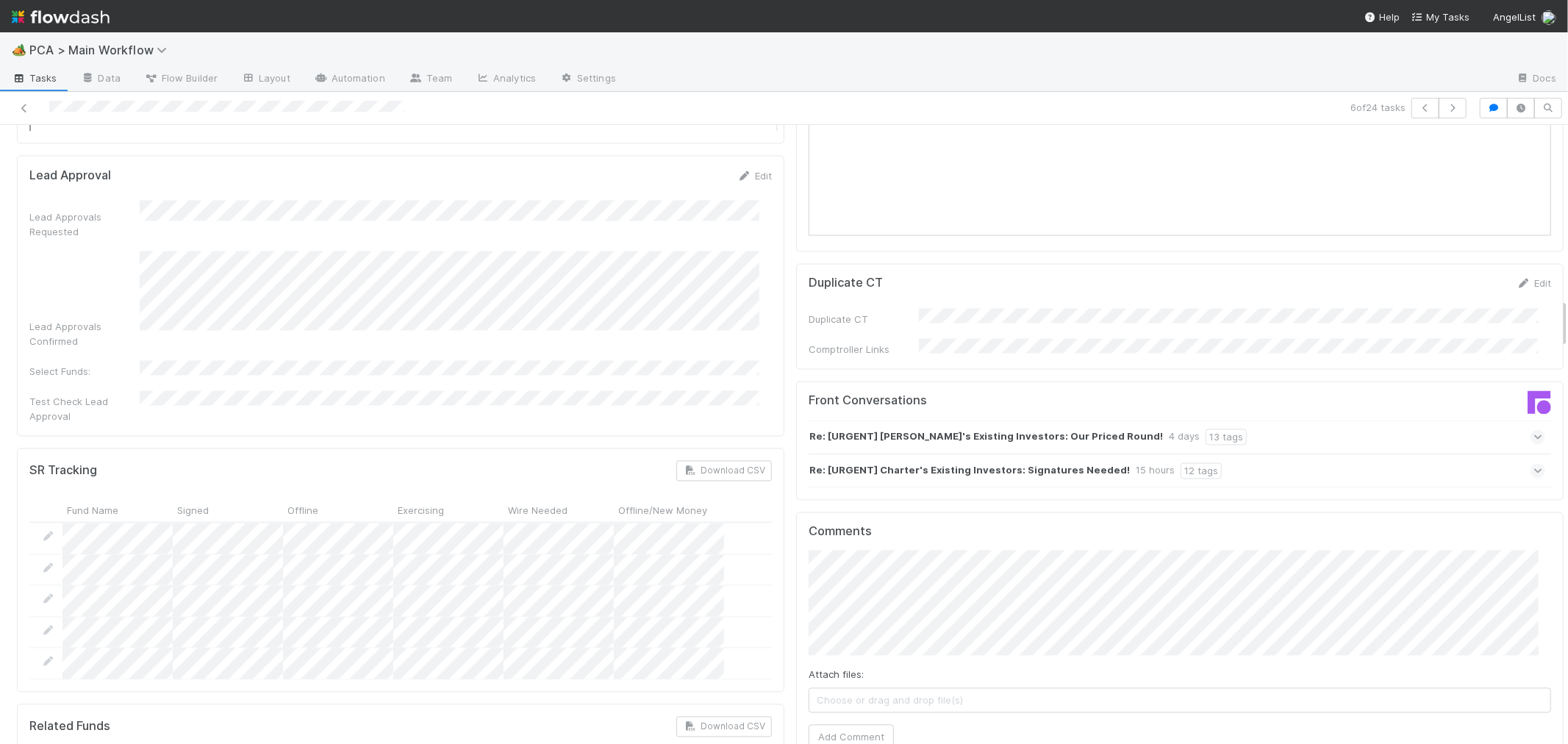
scroll to position [2287, 0]
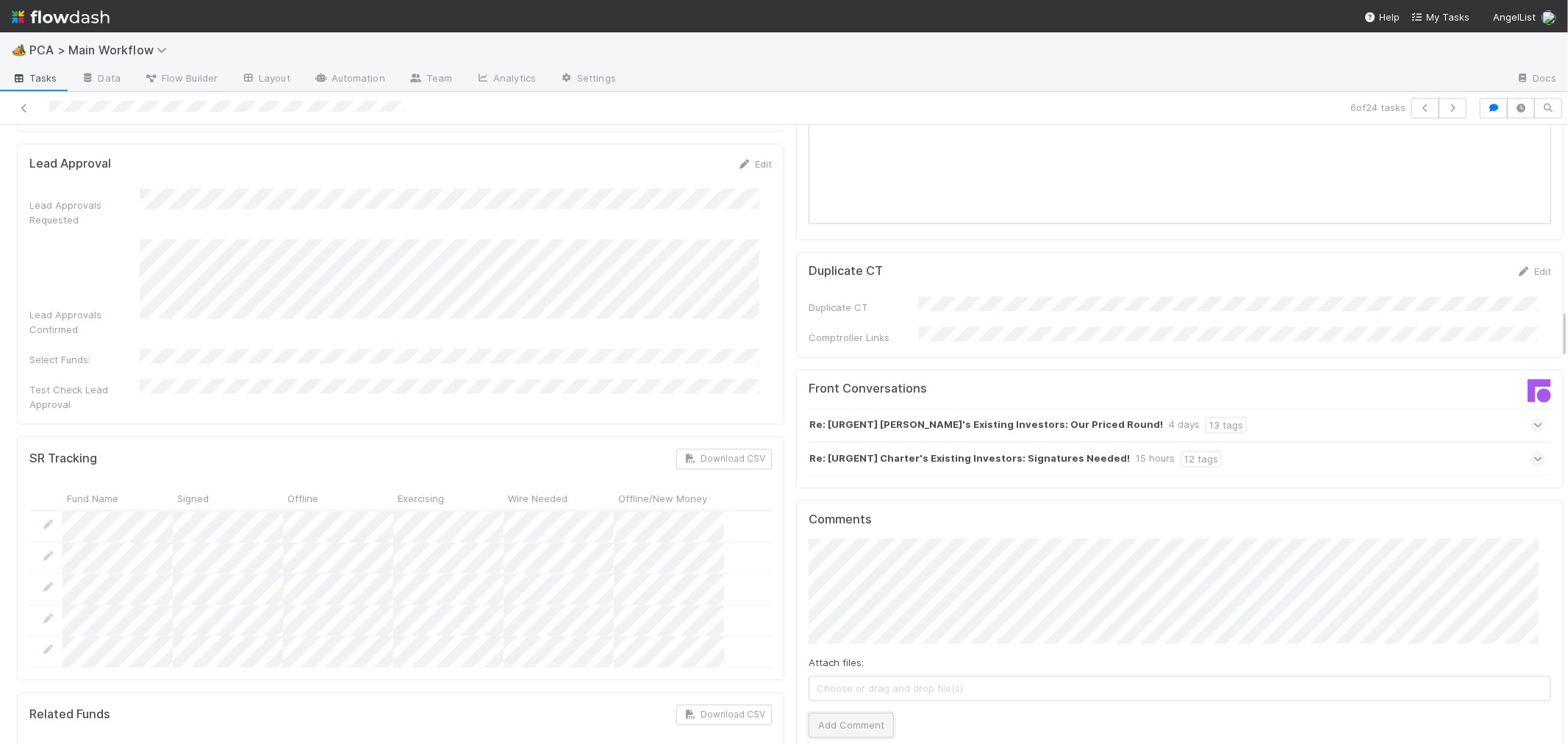
click at [826, 713] on button "Add Comment" at bounding box center [850, 726] width 85 height 25
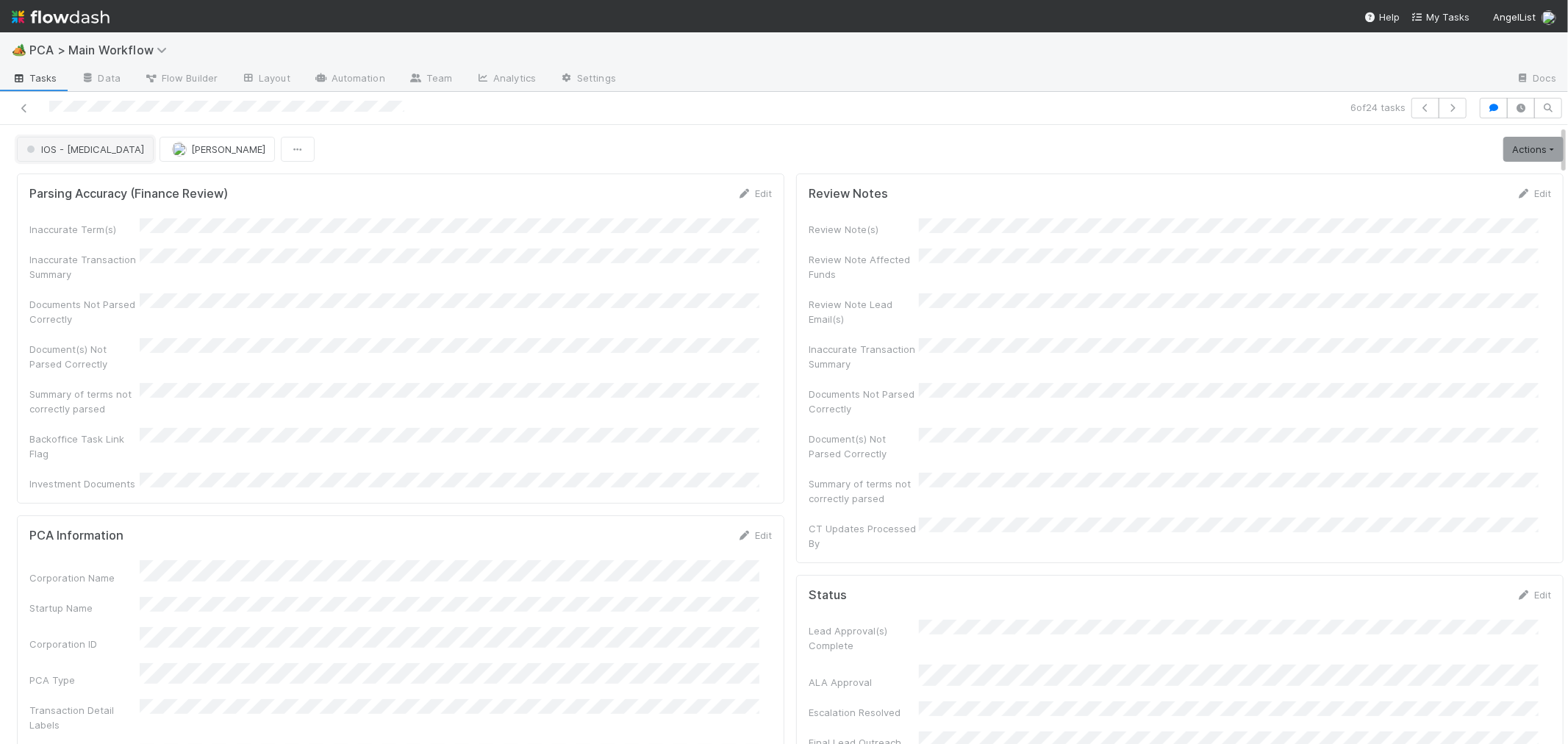
click at [55, 150] on span "IOS - [MEDICAL_DATA]" at bounding box center [84, 149] width 120 height 11
click at [62, 237] on span "Record Transaction" at bounding box center [74, 239] width 108 height 11
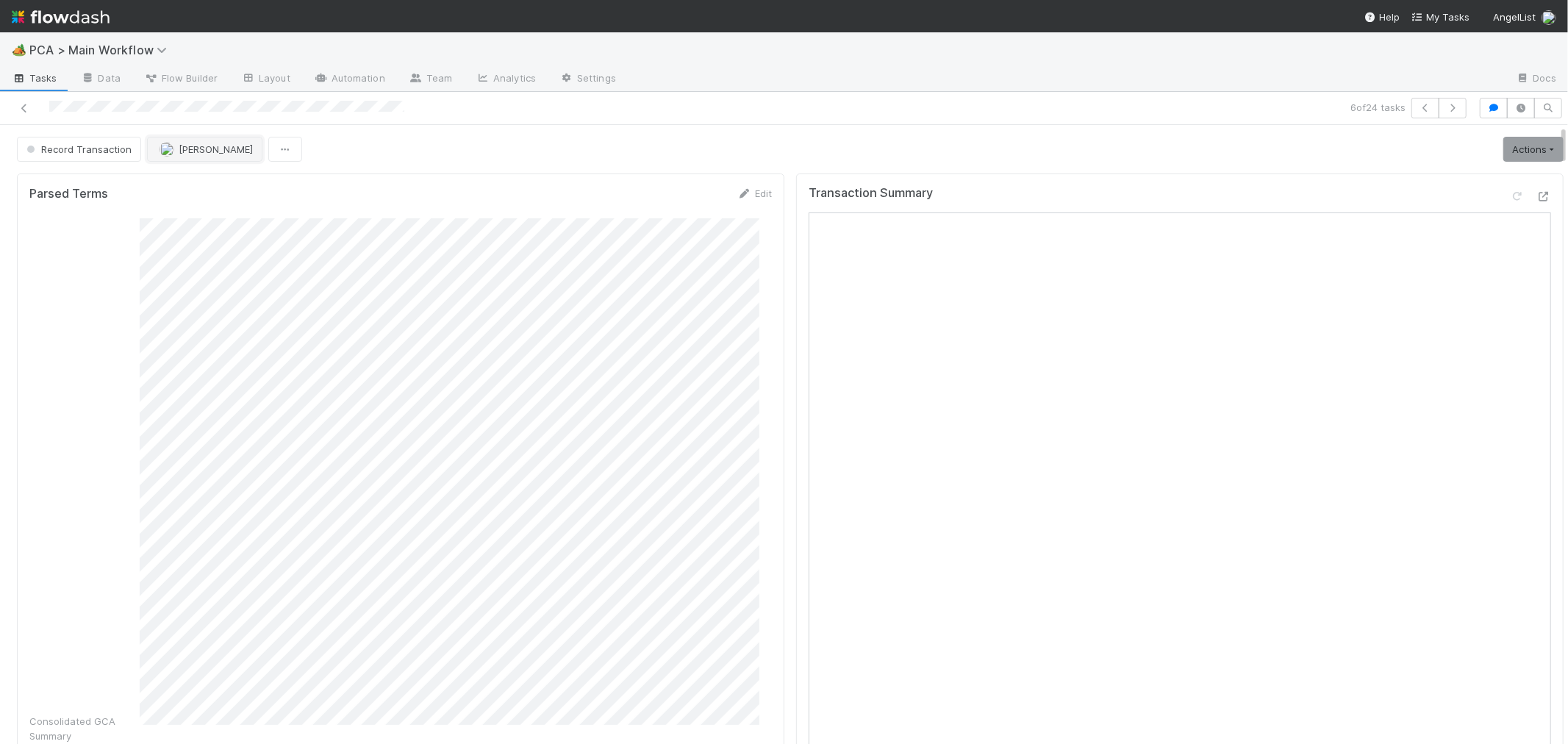
click at [196, 145] on span "[PERSON_NAME]" at bounding box center [215, 149] width 74 height 11
click at [209, 177] on div "[PERSON_NAME]" at bounding box center [243, 186] width 208 height 26
click at [1439, 100] on button "button" at bounding box center [1453, 107] width 28 height 20
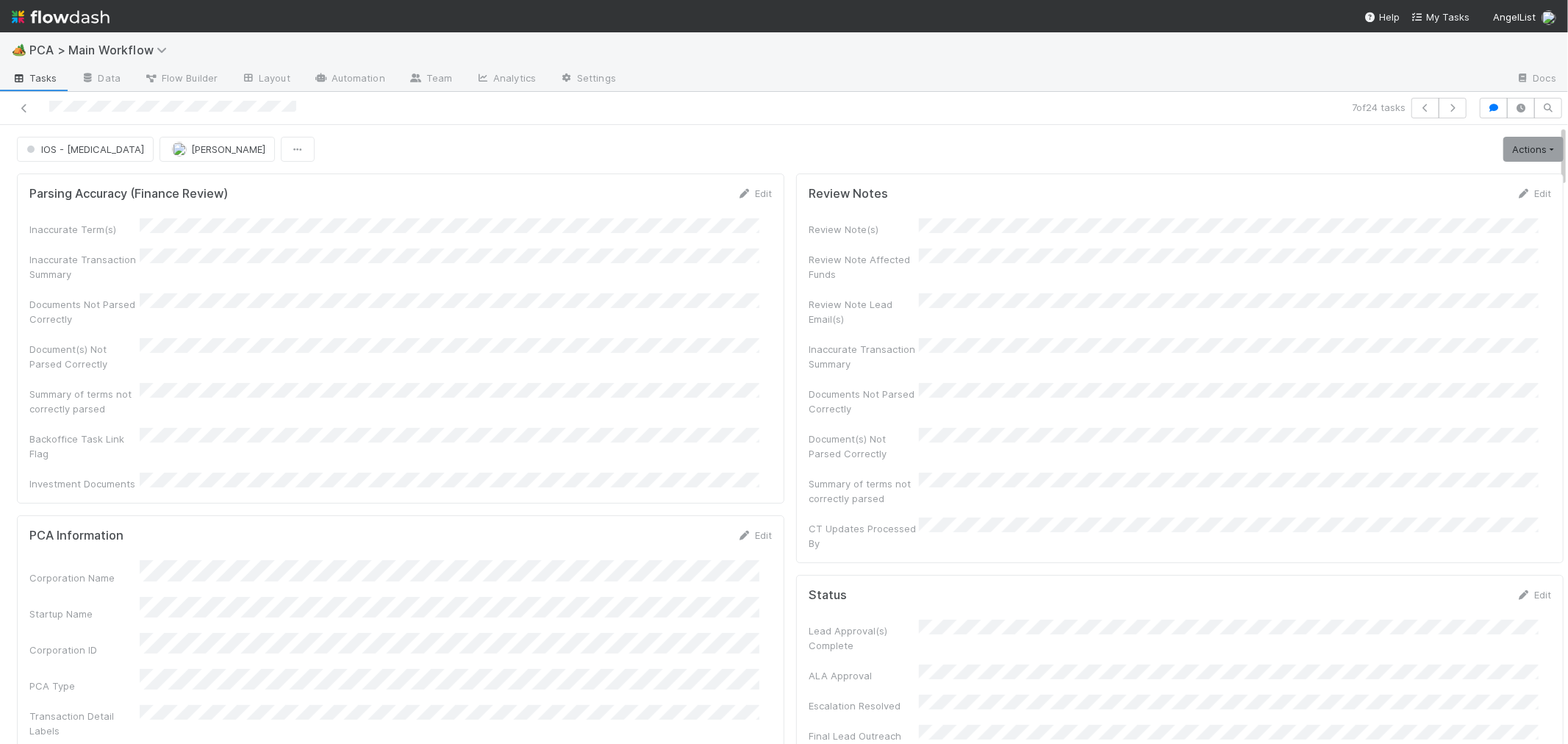
click at [678, 316] on div "Inaccurate Term(s) Inaccurate Transaction Summary Documents Not Parsed Correctl…" at bounding box center [400, 354] width 742 height 273
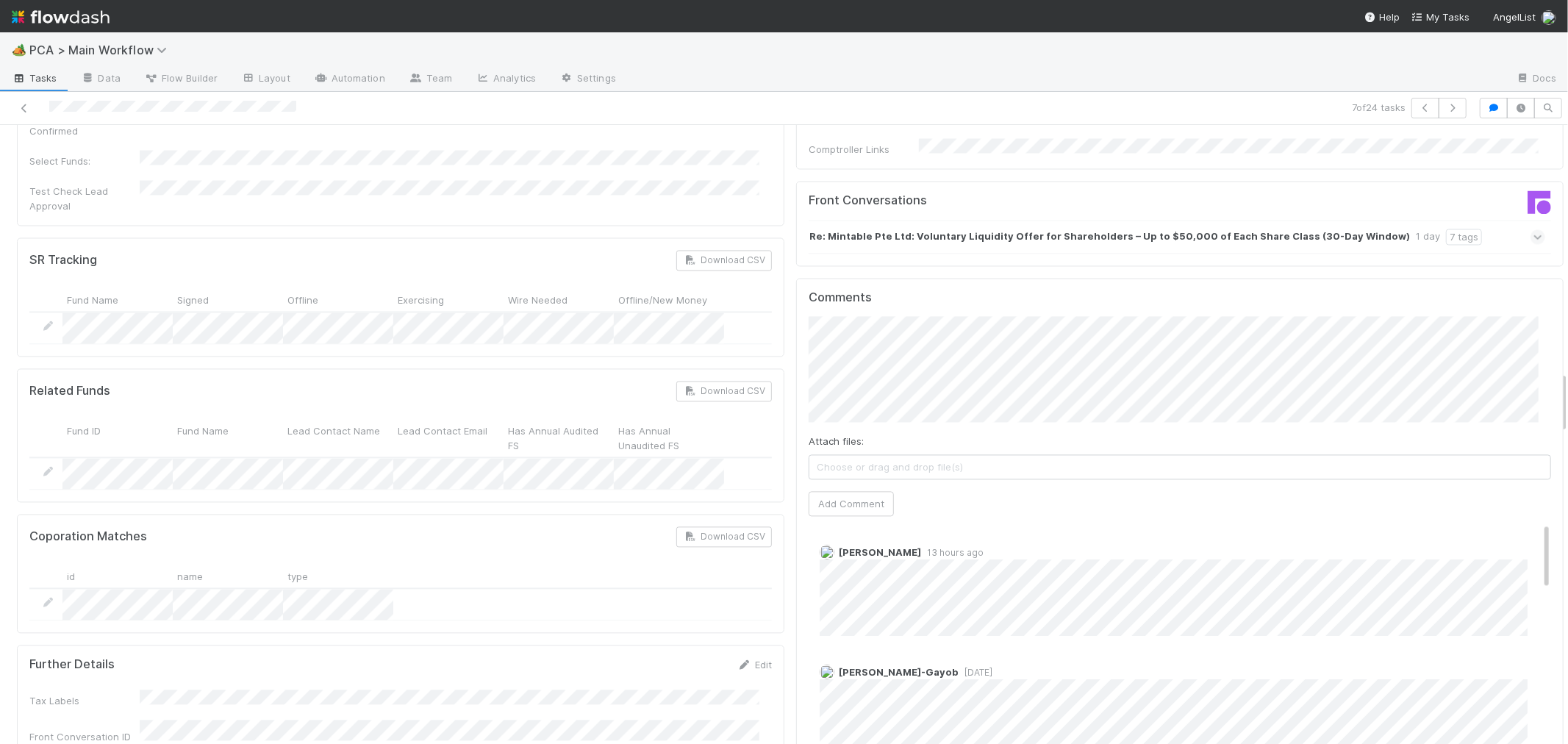
scroll to position [2450, 0]
click at [857, 492] on button "Add Comment" at bounding box center [850, 505] width 85 height 25
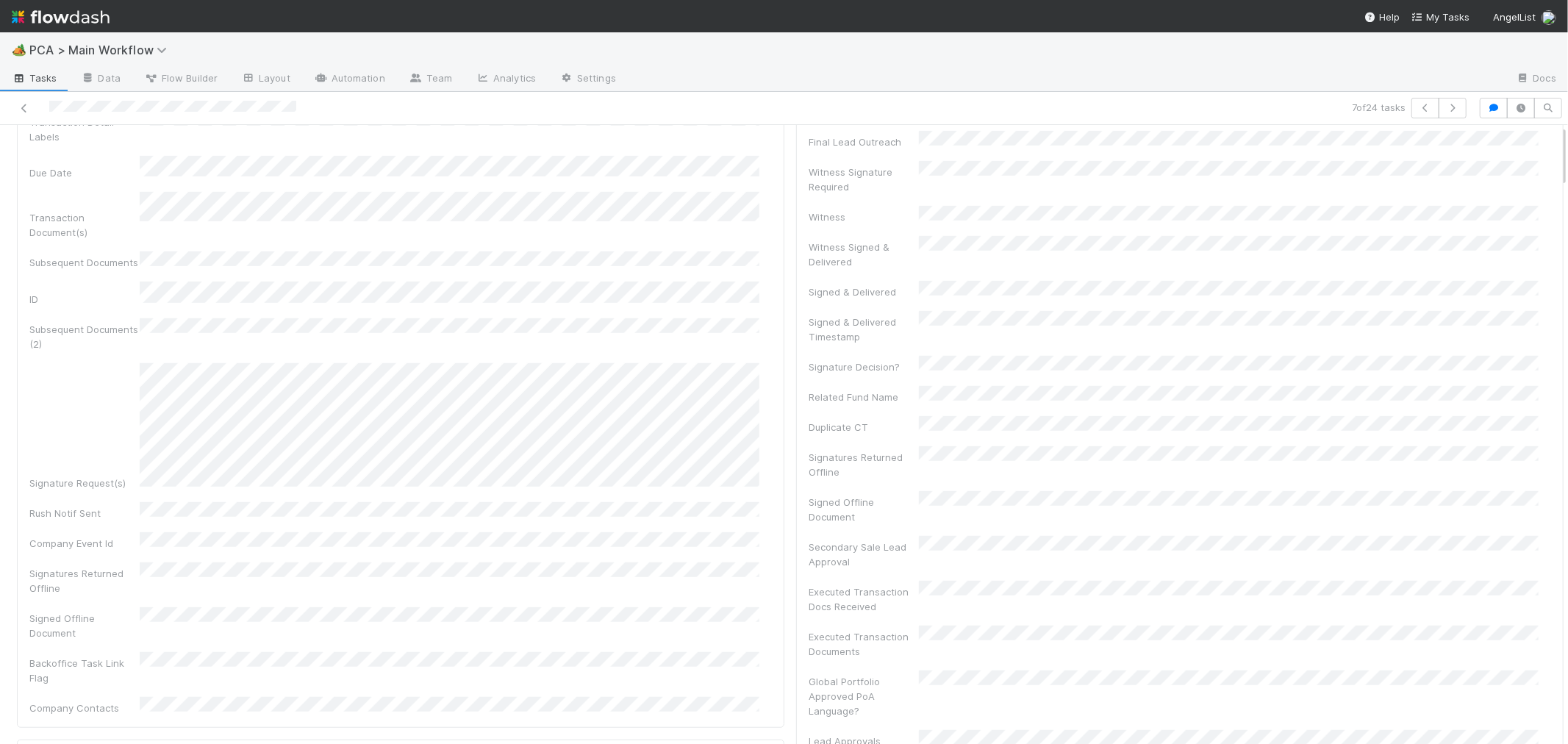
scroll to position [0, 0]
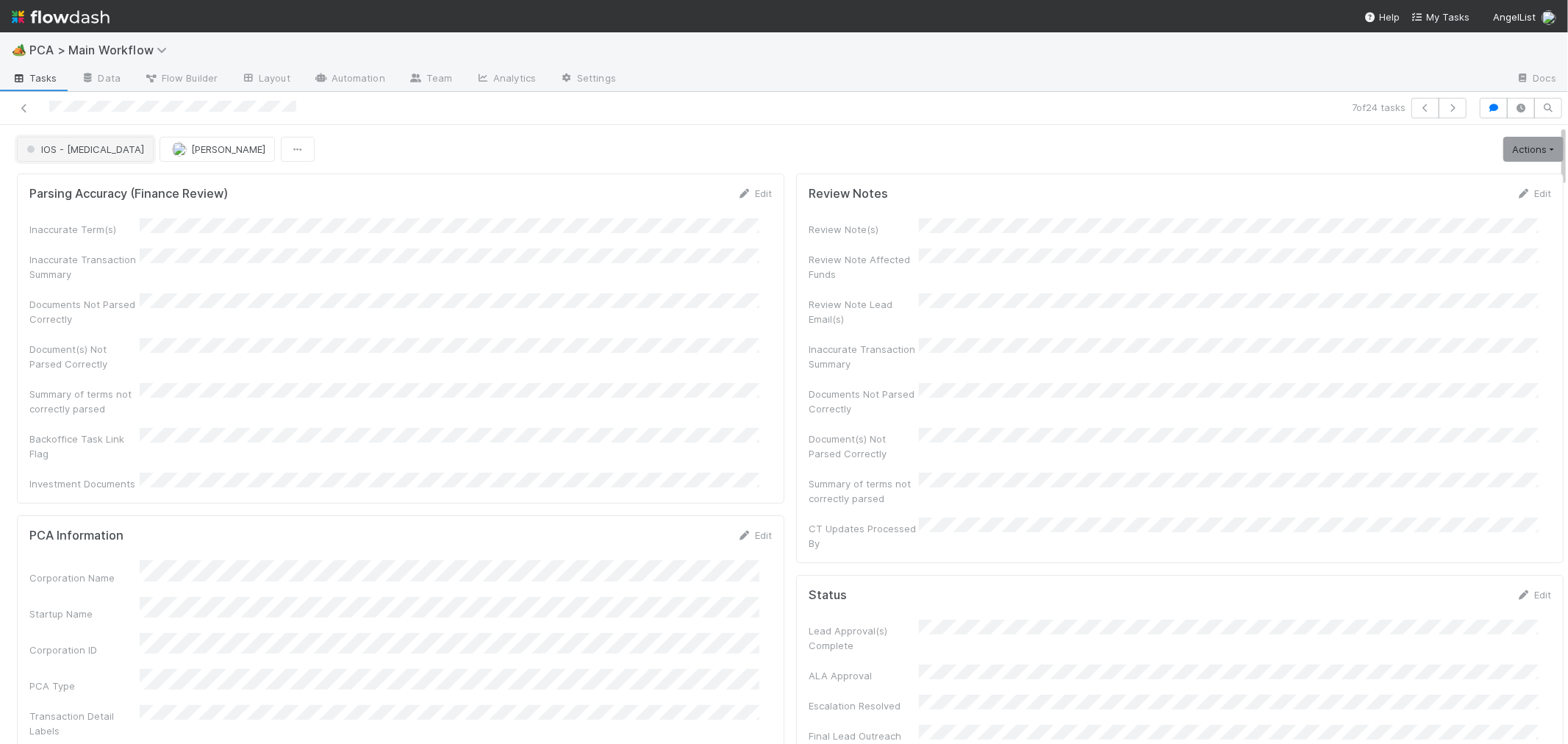
click at [77, 152] on span "IOS - [MEDICAL_DATA]" at bounding box center [84, 149] width 120 height 11
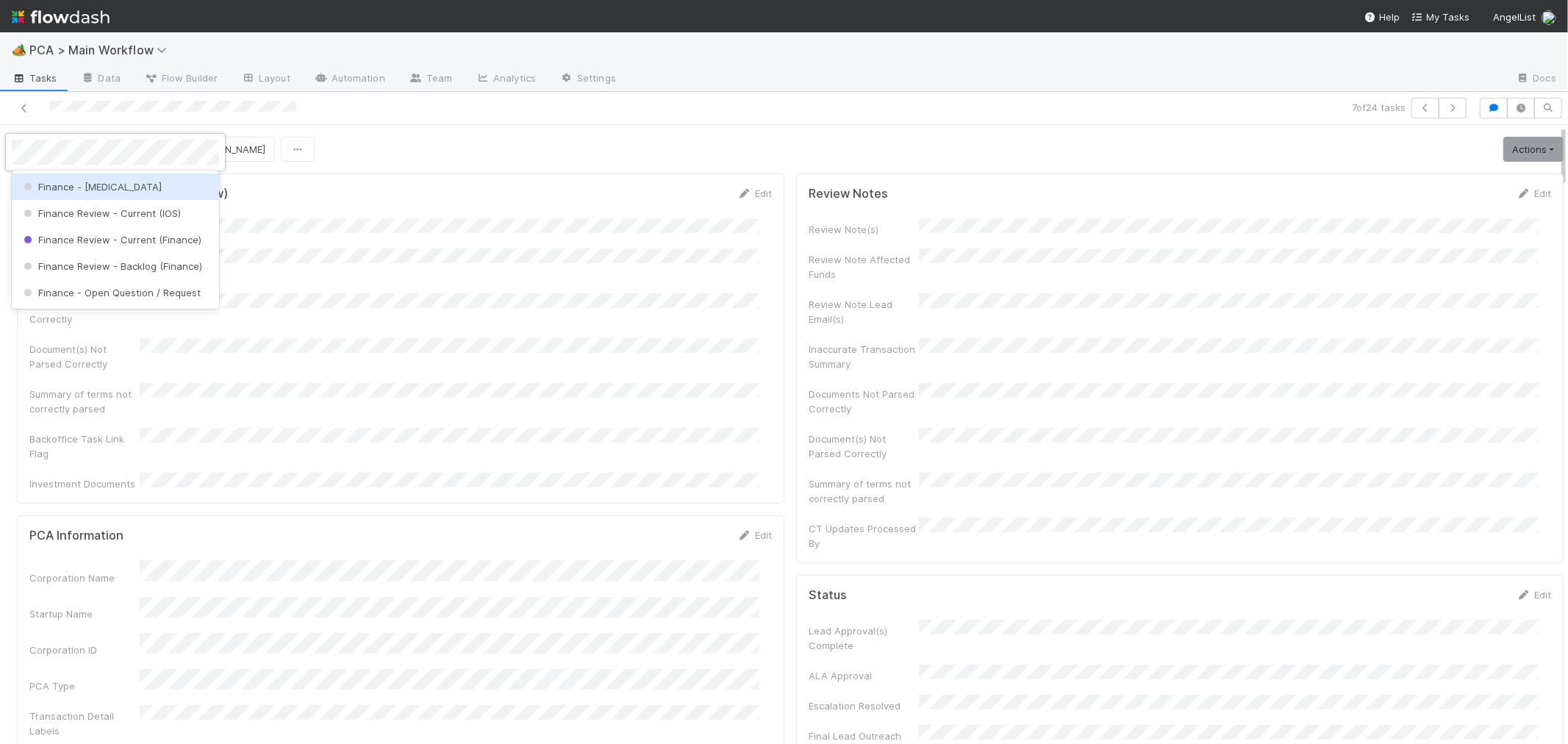
click at [72, 181] on span "Finance - ICU" at bounding box center [91, 186] width 141 height 11
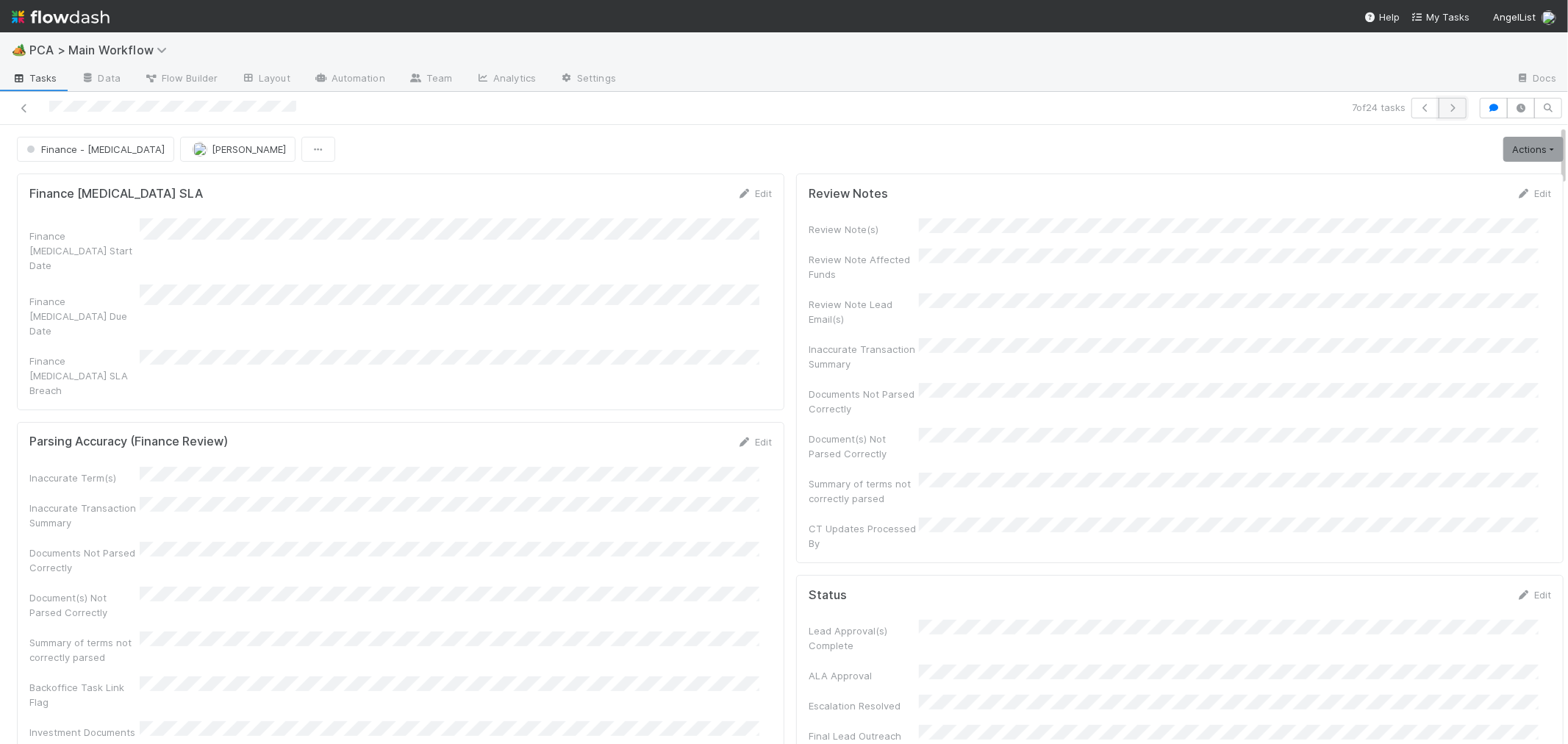
click at [1445, 111] on icon "button" at bounding box center [1452, 108] width 15 height 9
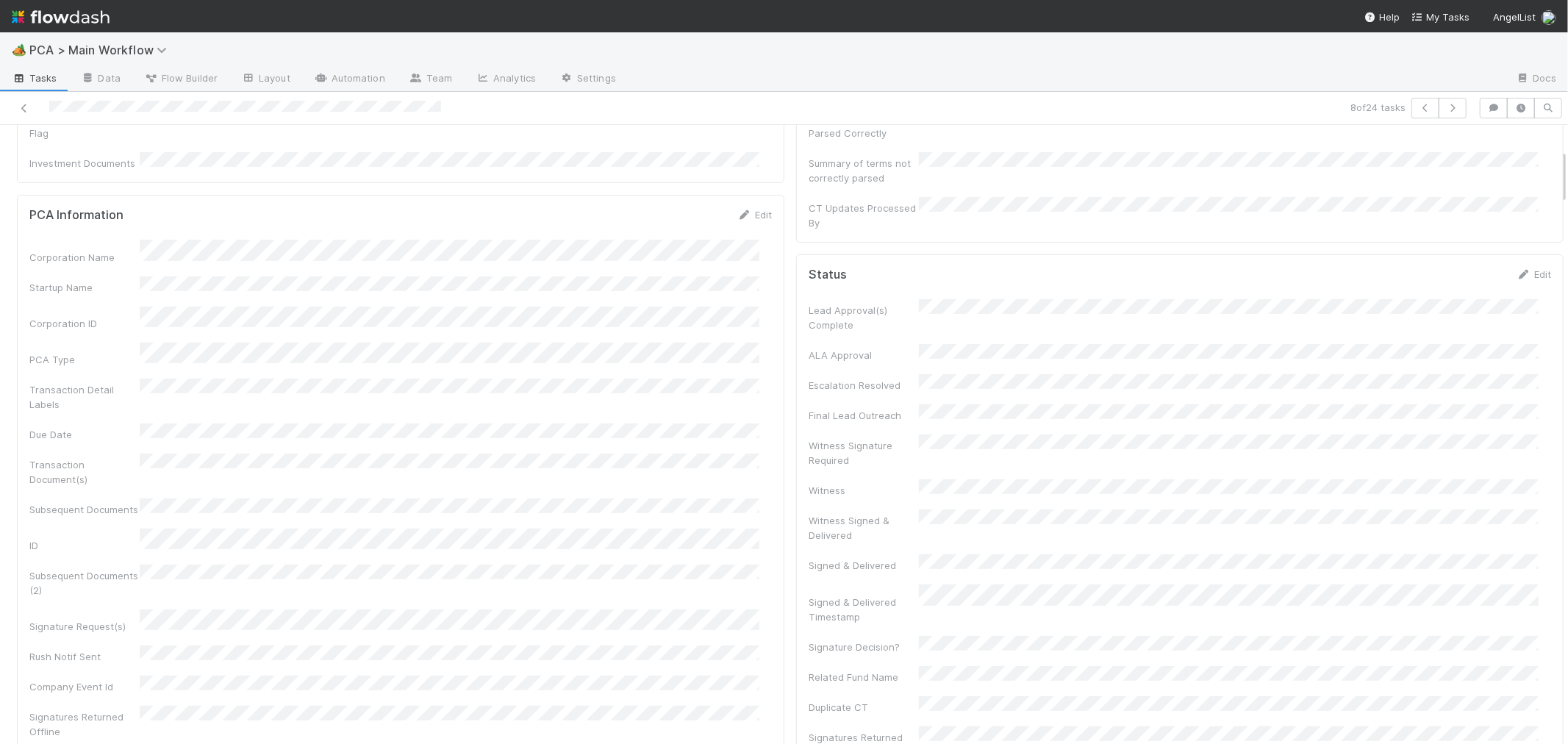
scroll to position [408, 0]
click at [759, 518] on div "Corporation Name Startup Name Corporation ID PCA Type Transaction Detail Labels…" at bounding box center [400, 462] width 742 height 619
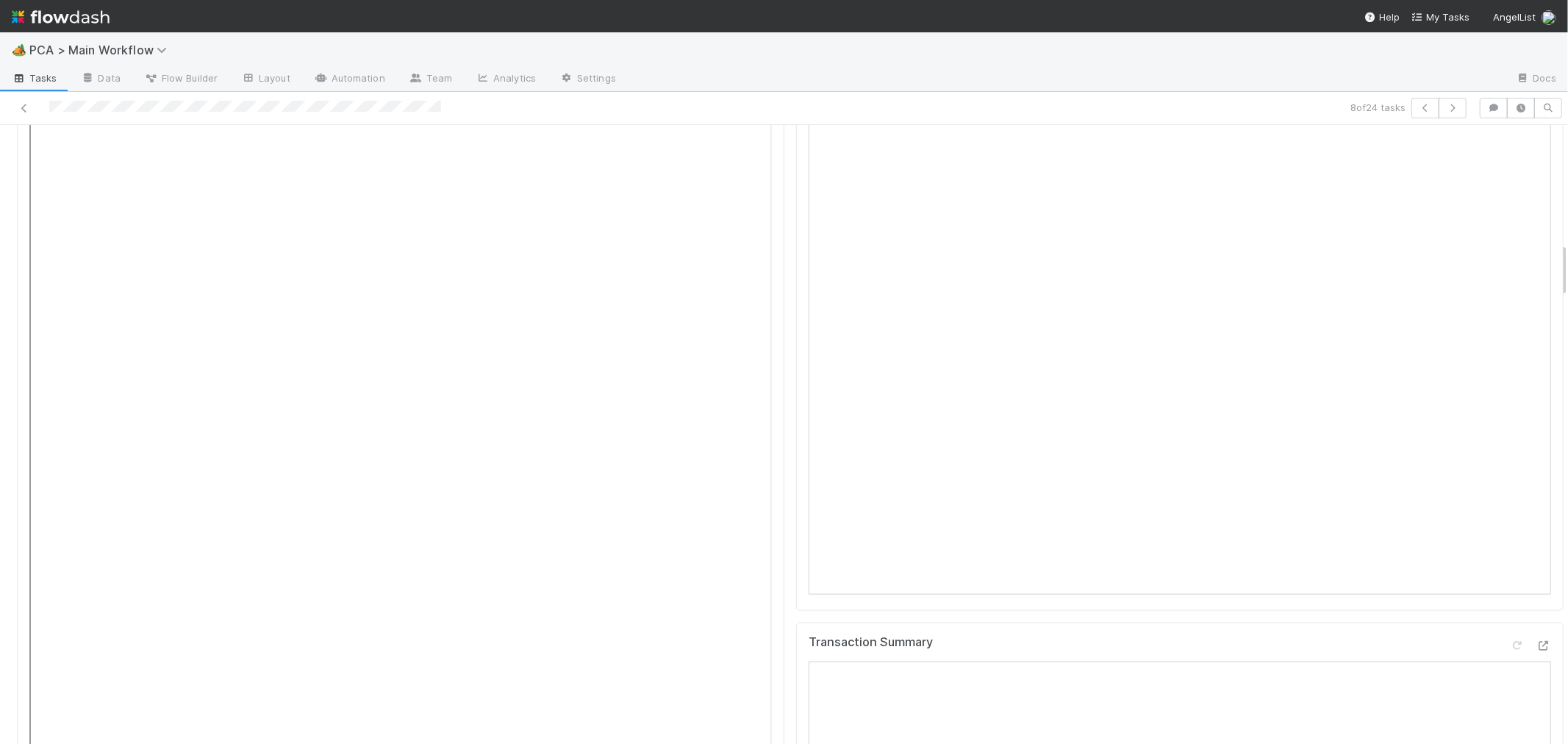
scroll to position [1224, 0]
click at [1536, 232] on icon at bounding box center [1543, 237] width 15 height 10
click at [796, 521] on div "CT Page" at bounding box center [1179, 535] width 768 height 643
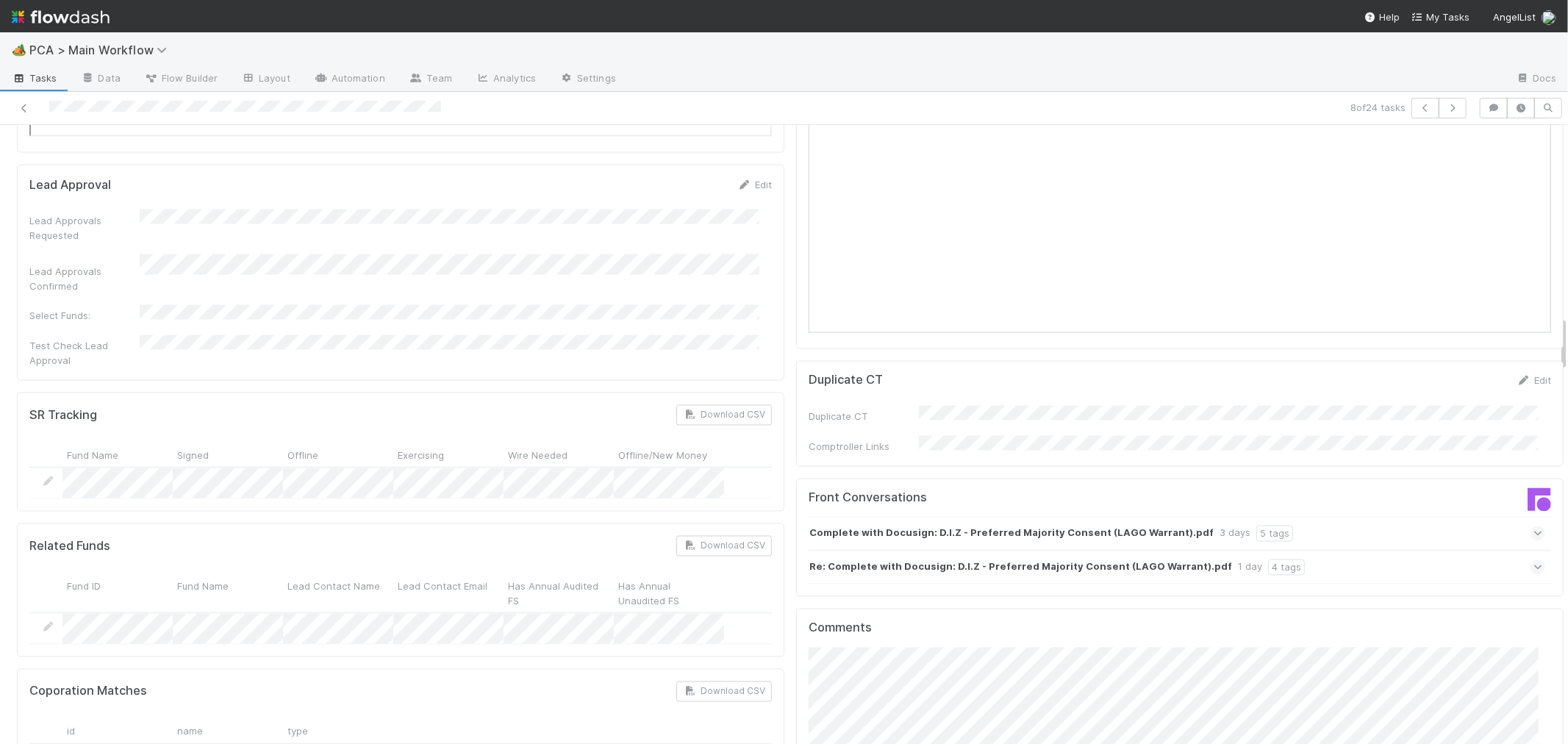
scroll to position [2205, 0]
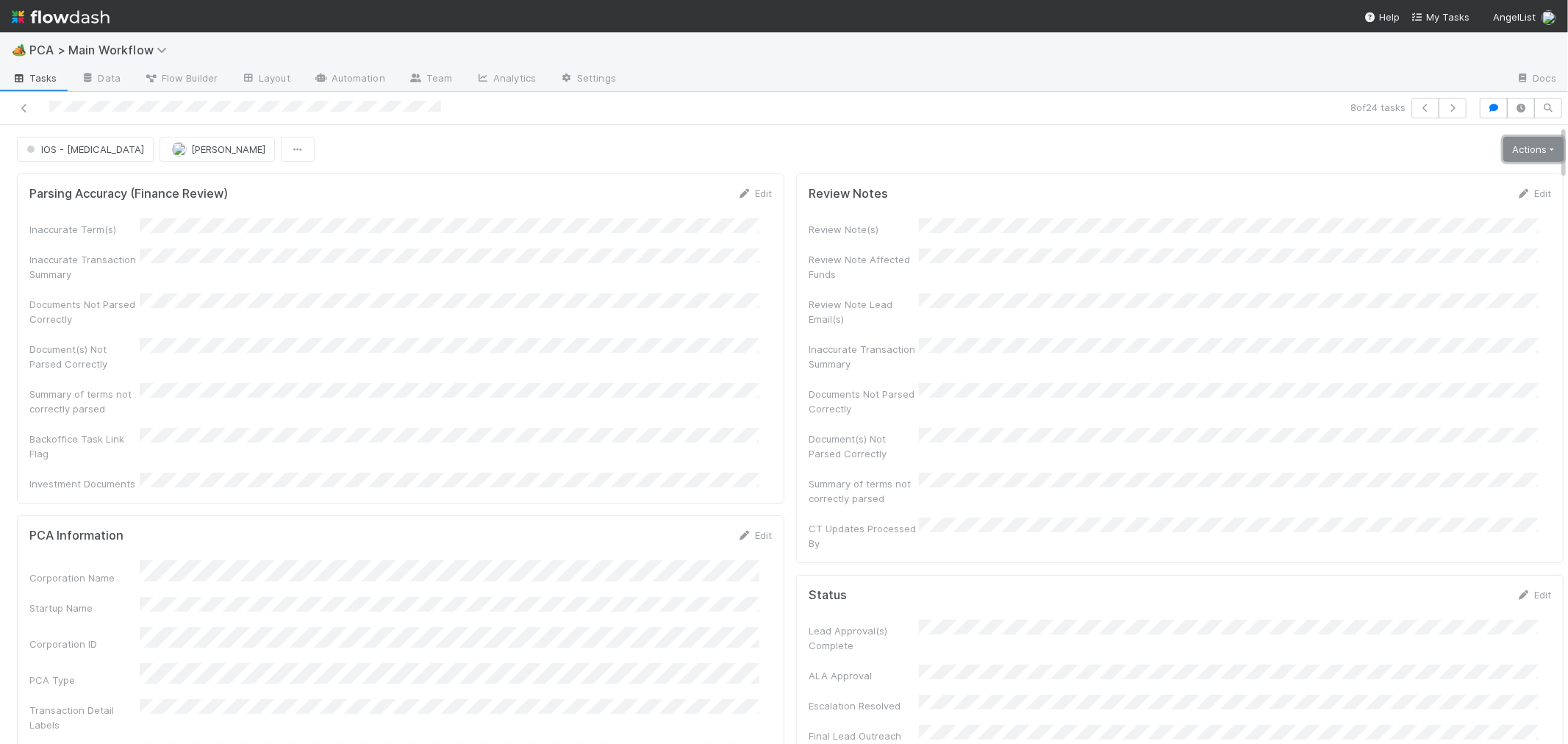
drag, startPoint x: 1516, startPoint y: 157, endPoint x: 1510, endPoint y: 164, distance: 9.2
click at [1516, 157] on link "Actions" at bounding box center [1533, 149] width 61 height 25
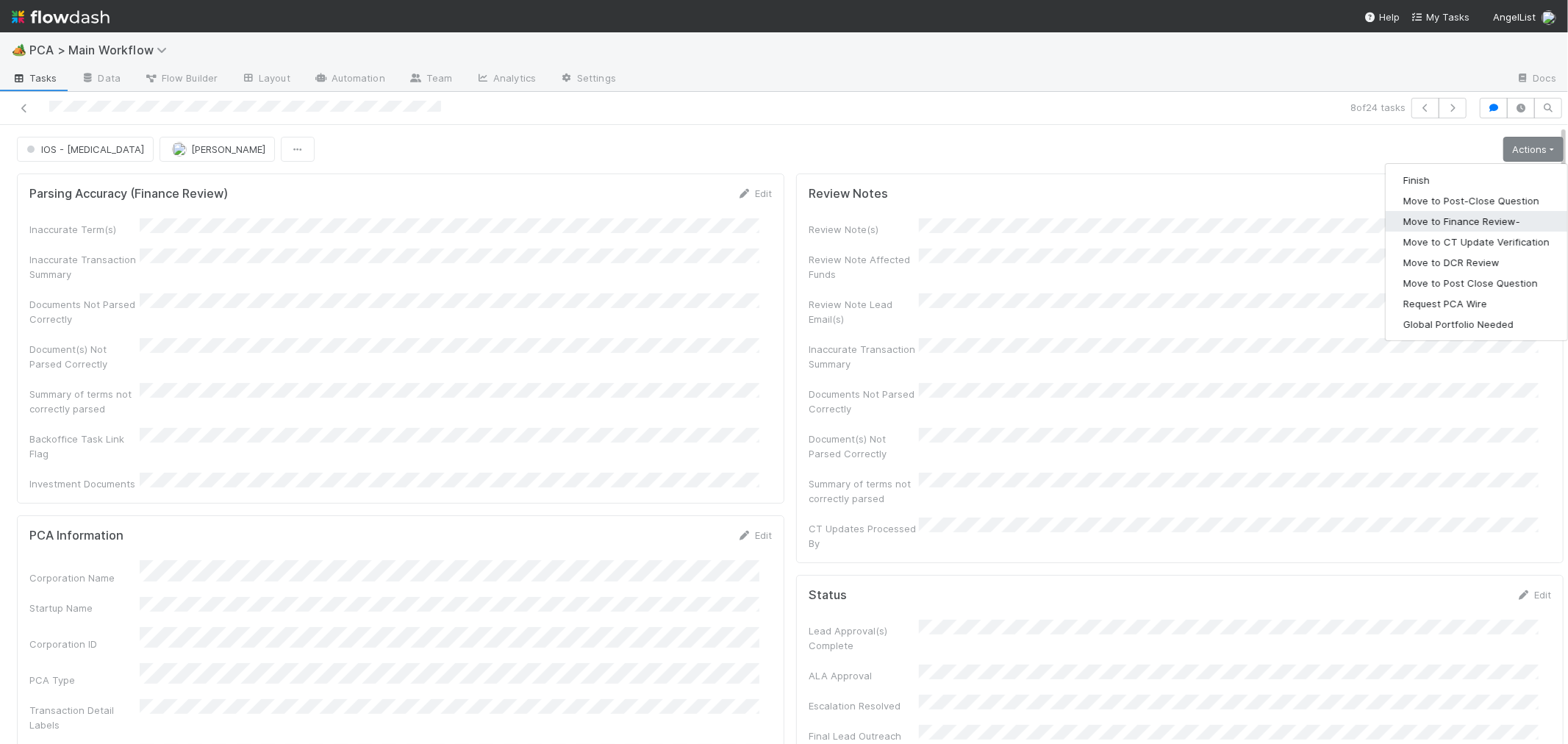
click at [1487, 222] on button "Move to Finance Review-" at bounding box center [1476, 221] width 181 height 20
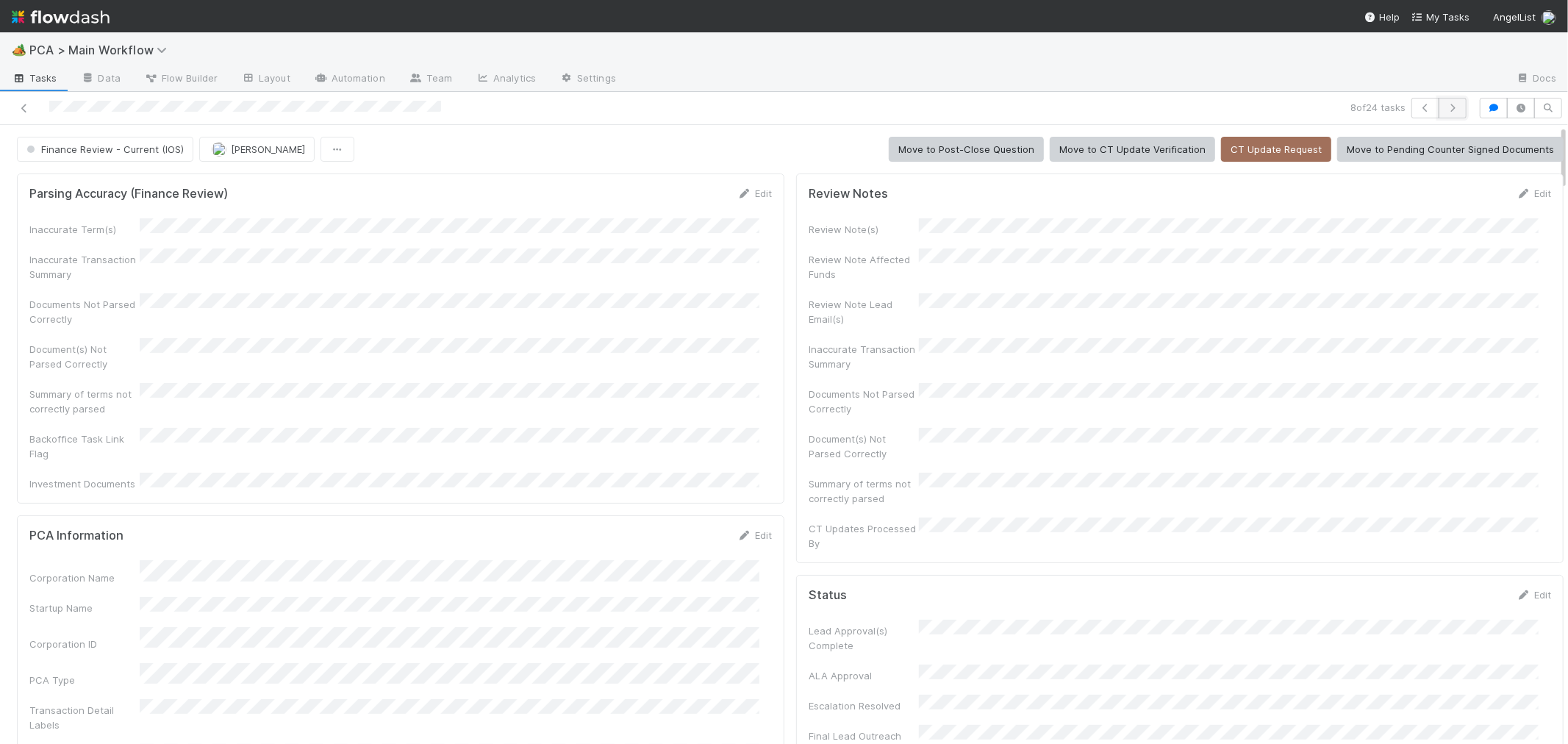
click at [1445, 107] on icon "button" at bounding box center [1452, 108] width 15 height 9
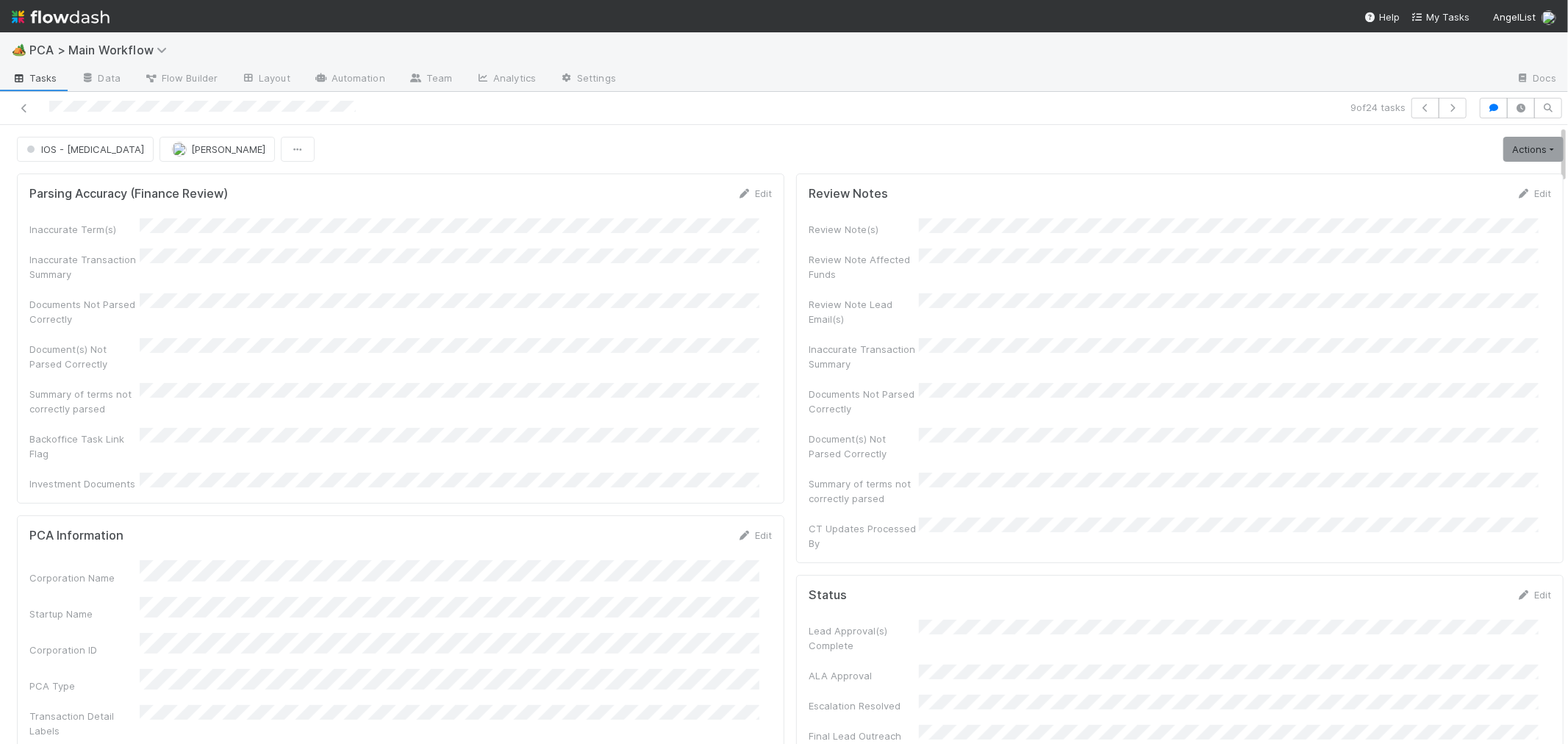
click at [735, 356] on div "Document(s) Not Parsed Correctly" at bounding box center [400, 354] width 742 height 33
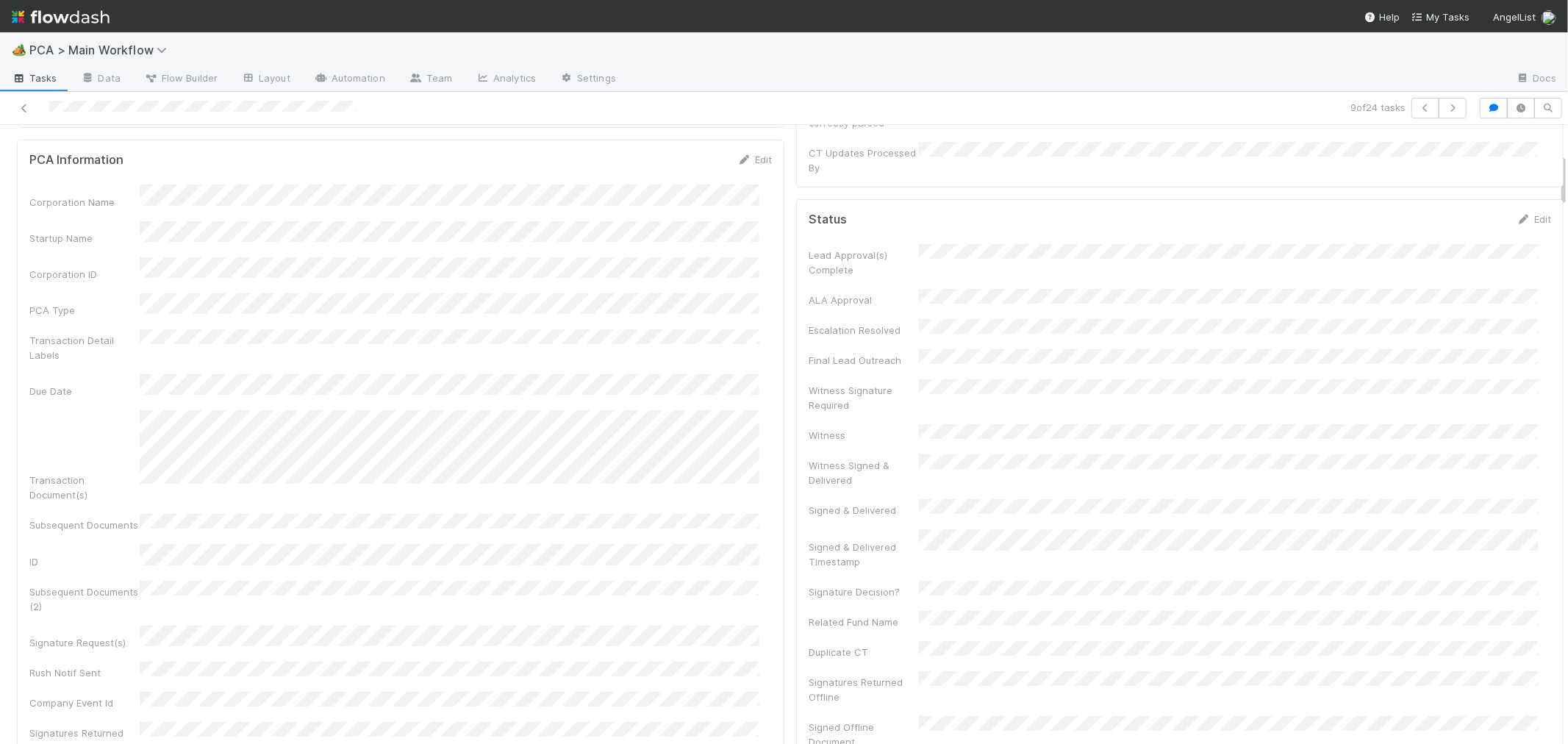
scroll to position [408, 0]
click at [26, 106] on icon at bounding box center [24, 108] width 15 height 10
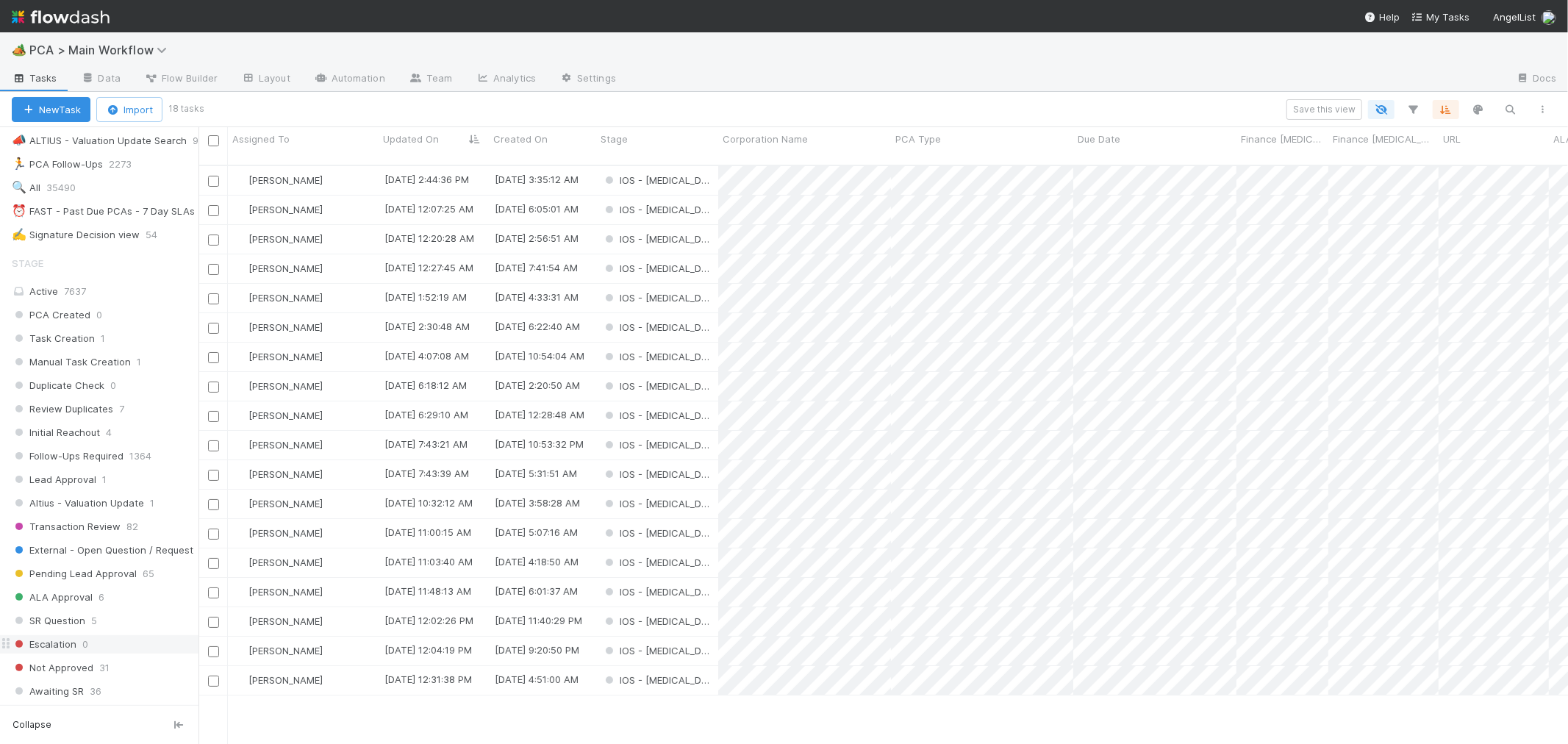
scroll to position [490, 0]
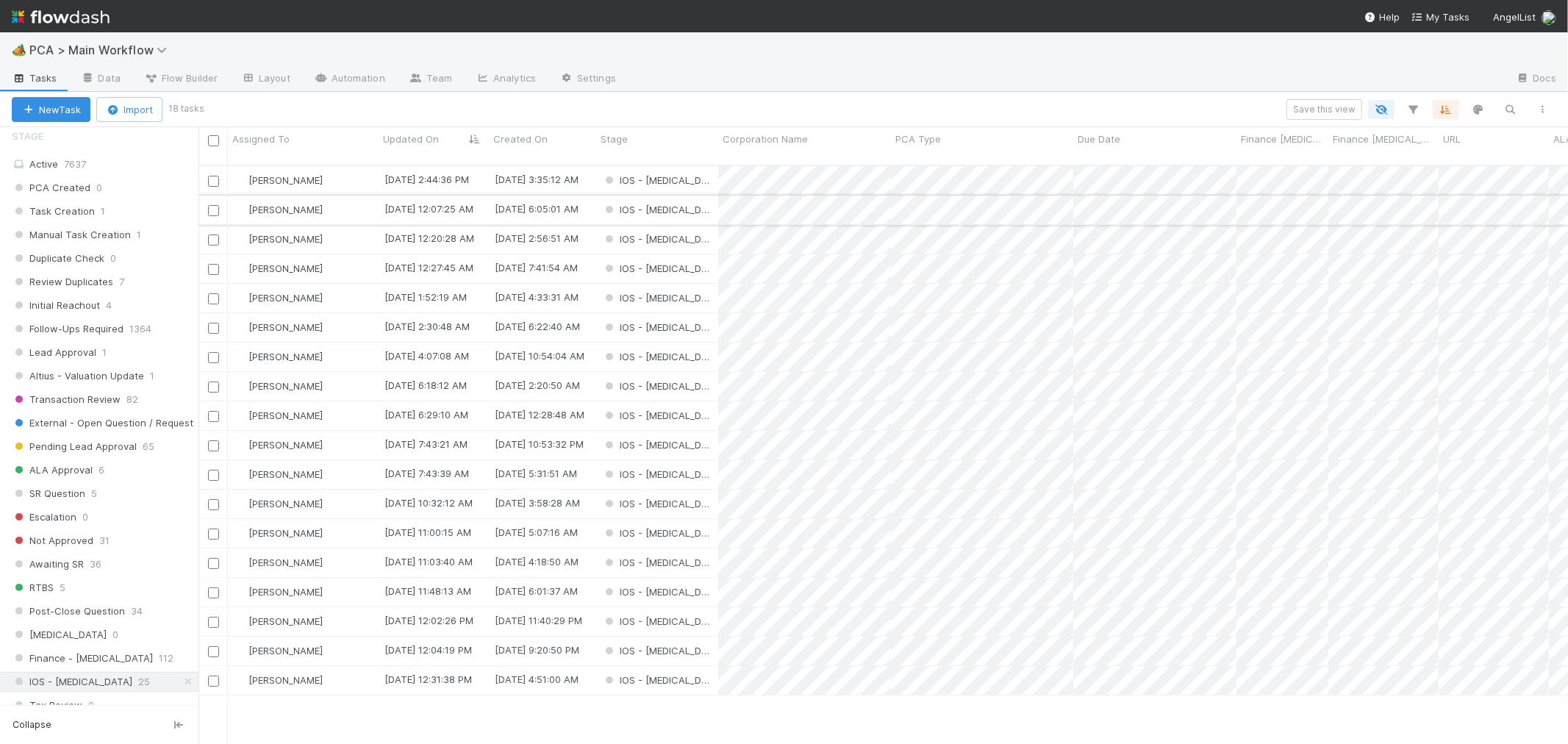
click at [696, 195] on div "IOS - [MEDICAL_DATA]" at bounding box center [657, 209] width 122 height 29
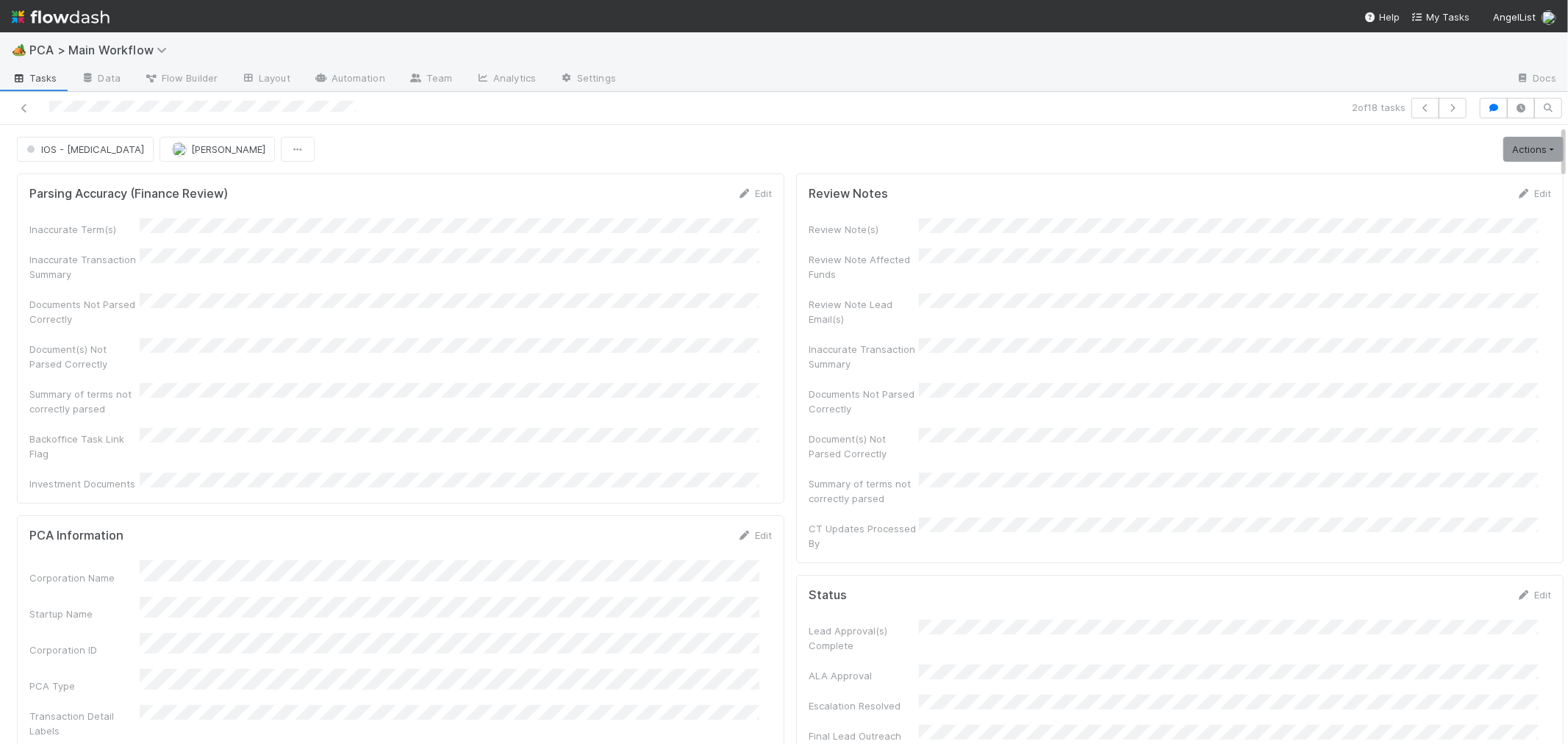
click at [684, 434] on div "Backoffice Task Link Flag" at bounding box center [400, 444] width 742 height 33
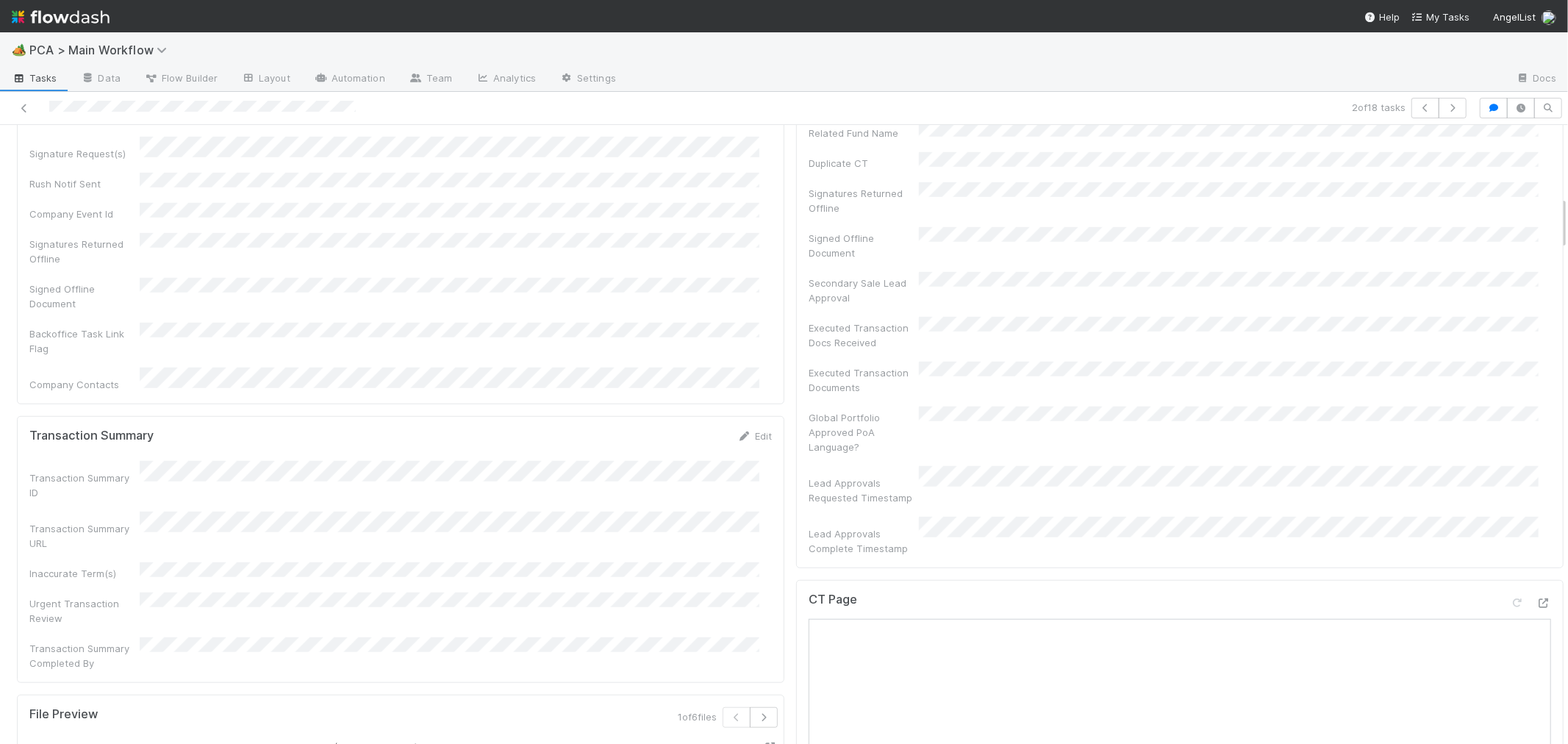
scroll to position [898, 0]
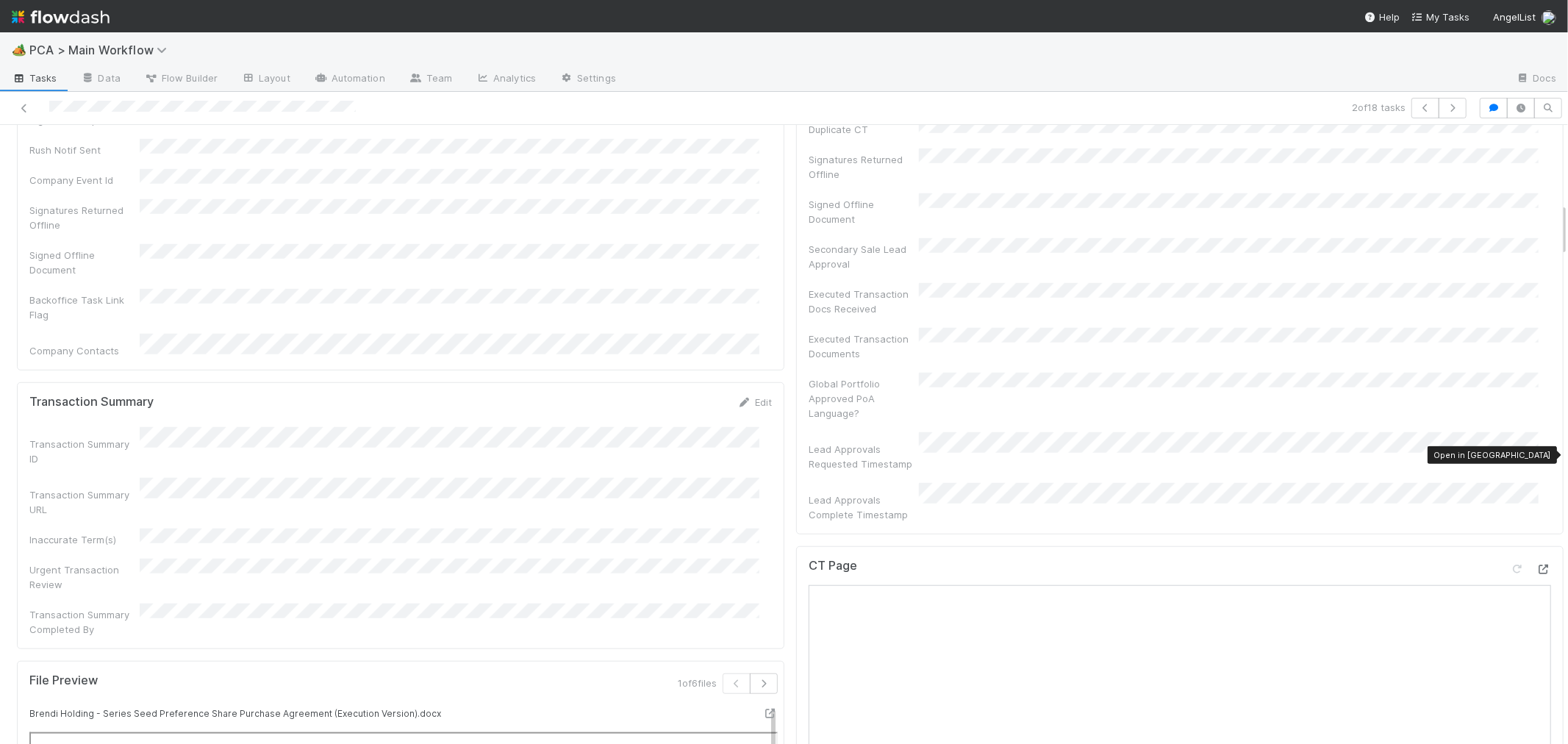
click at [1536, 565] on icon at bounding box center [1543, 569] width 15 height 10
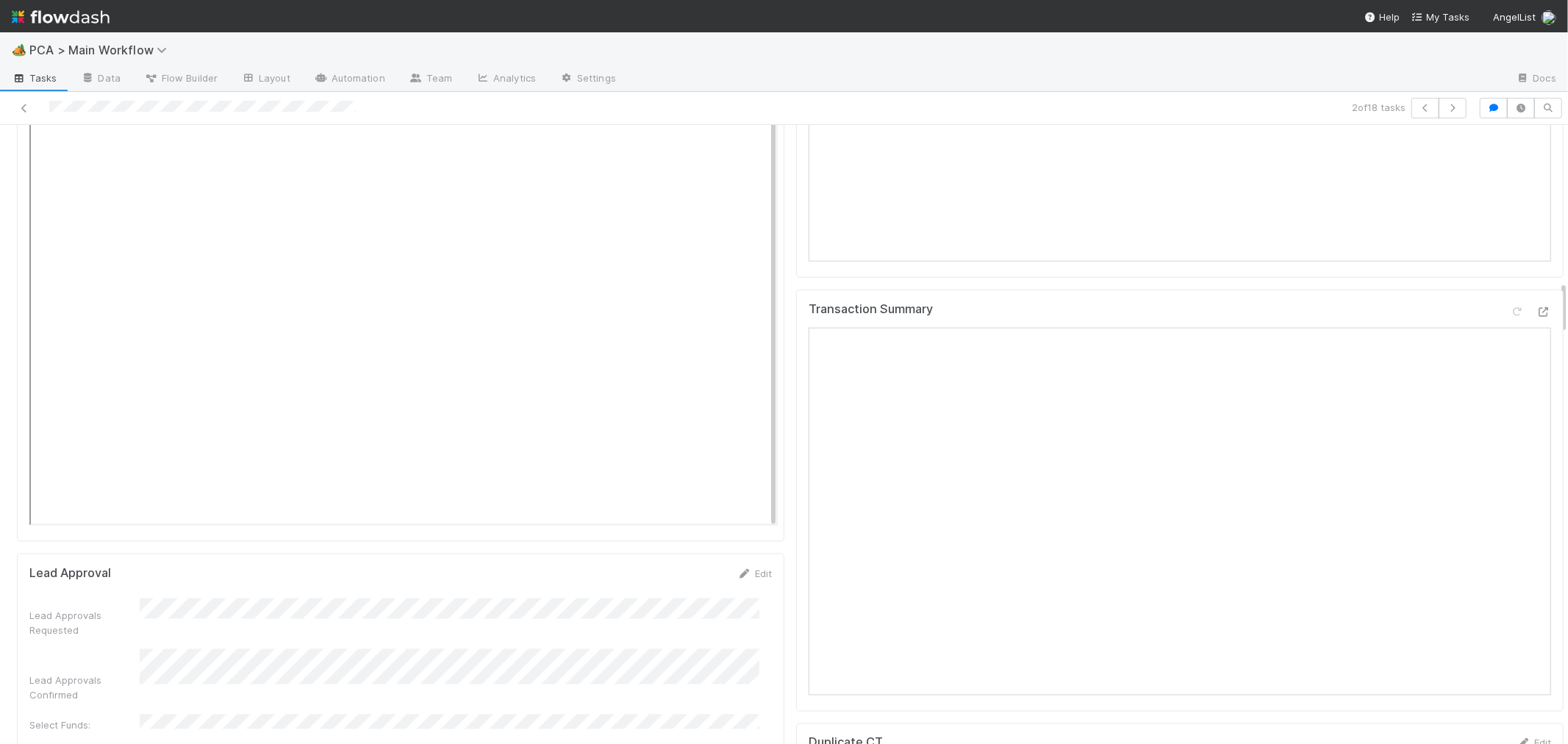
scroll to position [1797, 0]
click at [47, 110] on div at bounding box center [374, 107] width 736 height 20
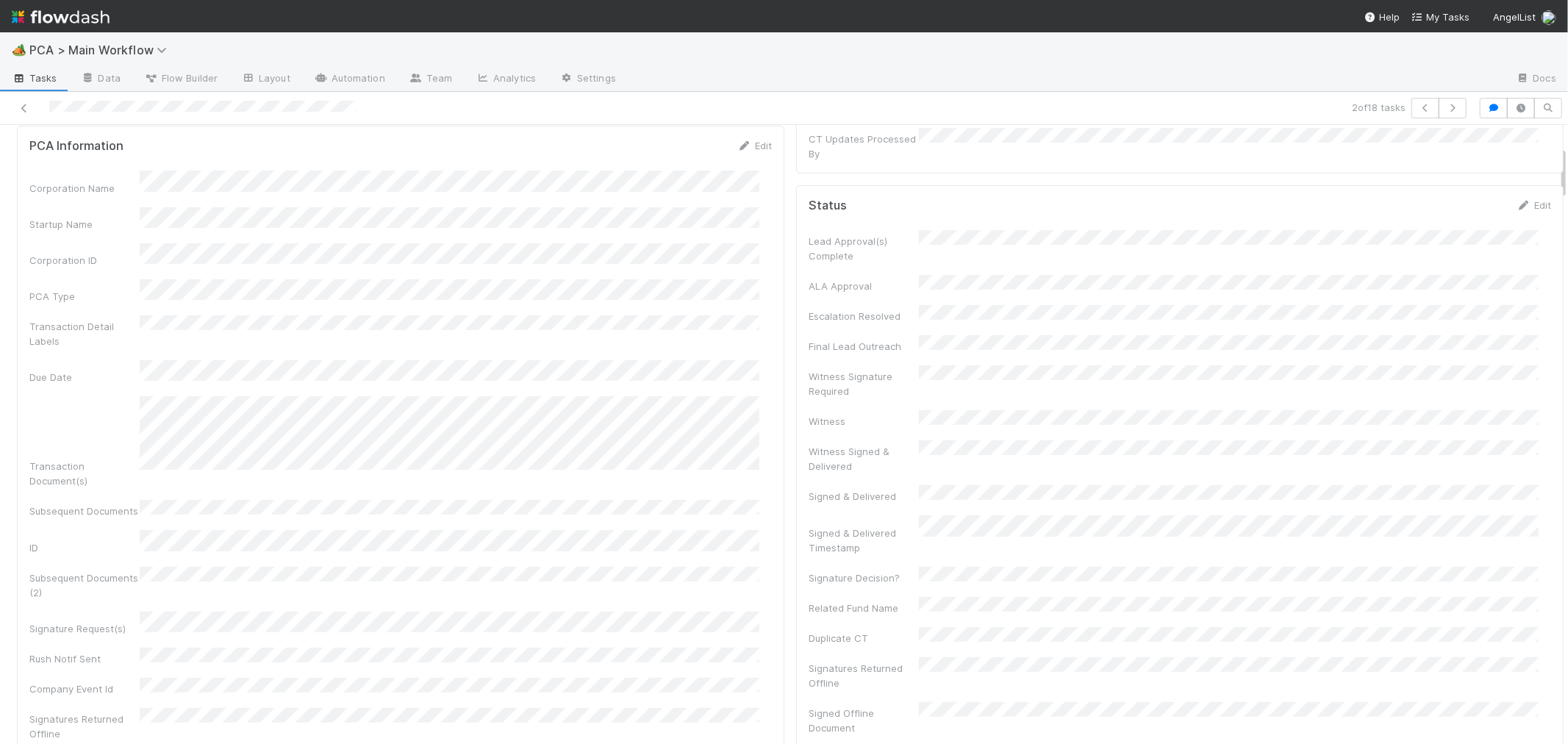
scroll to position [244, 0]
click at [762, 487] on div "PCA Information Edit Corporation Name Startup Name Corporation ID PCA Type Tran…" at bounding box center [400, 647] width 768 height 754
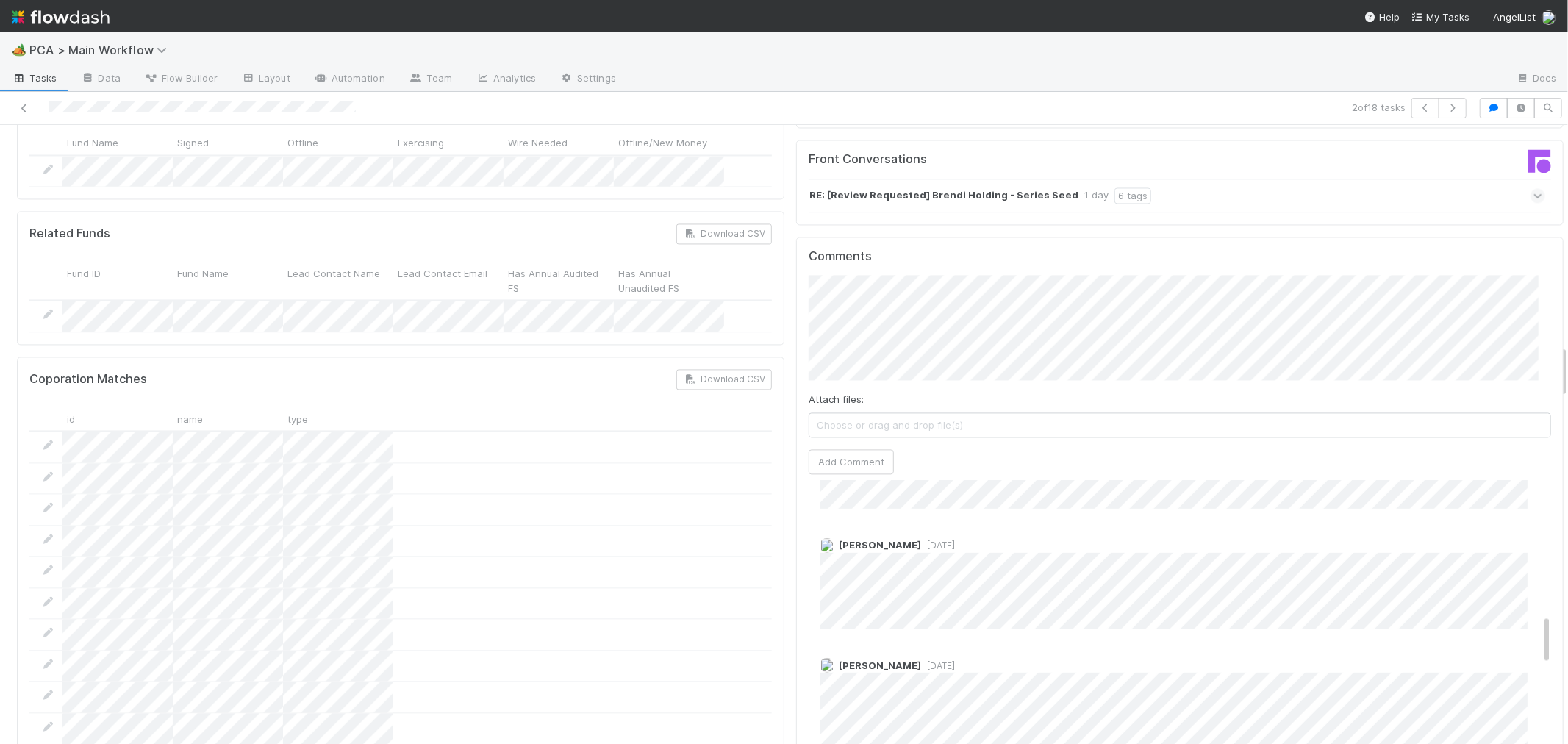
scroll to position [735, 0]
click at [865, 449] on button "Add Comment" at bounding box center [850, 462] width 85 height 25
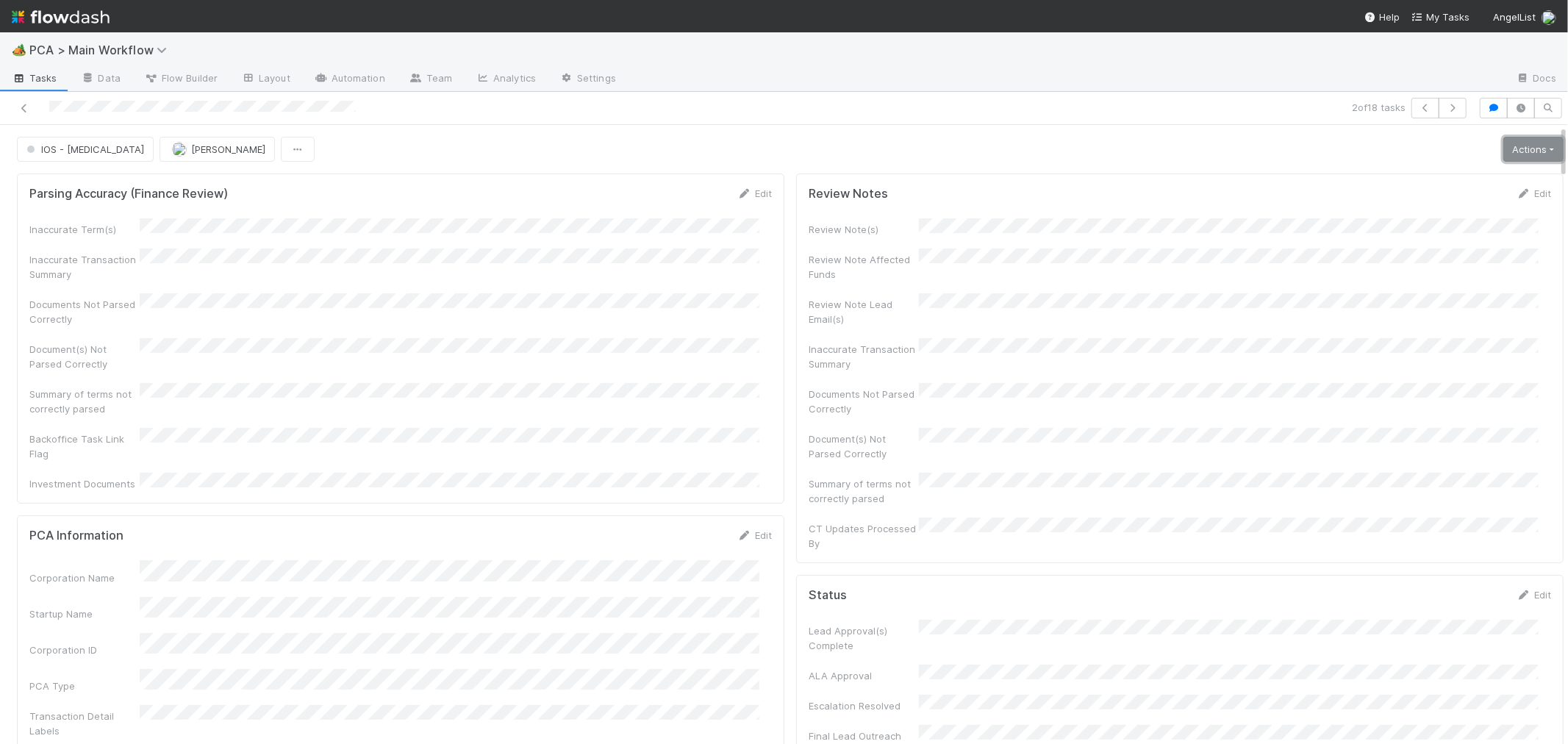
click at [1503, 151] on link "Actions" at bounding box center [1533, 149] width 61 height 25
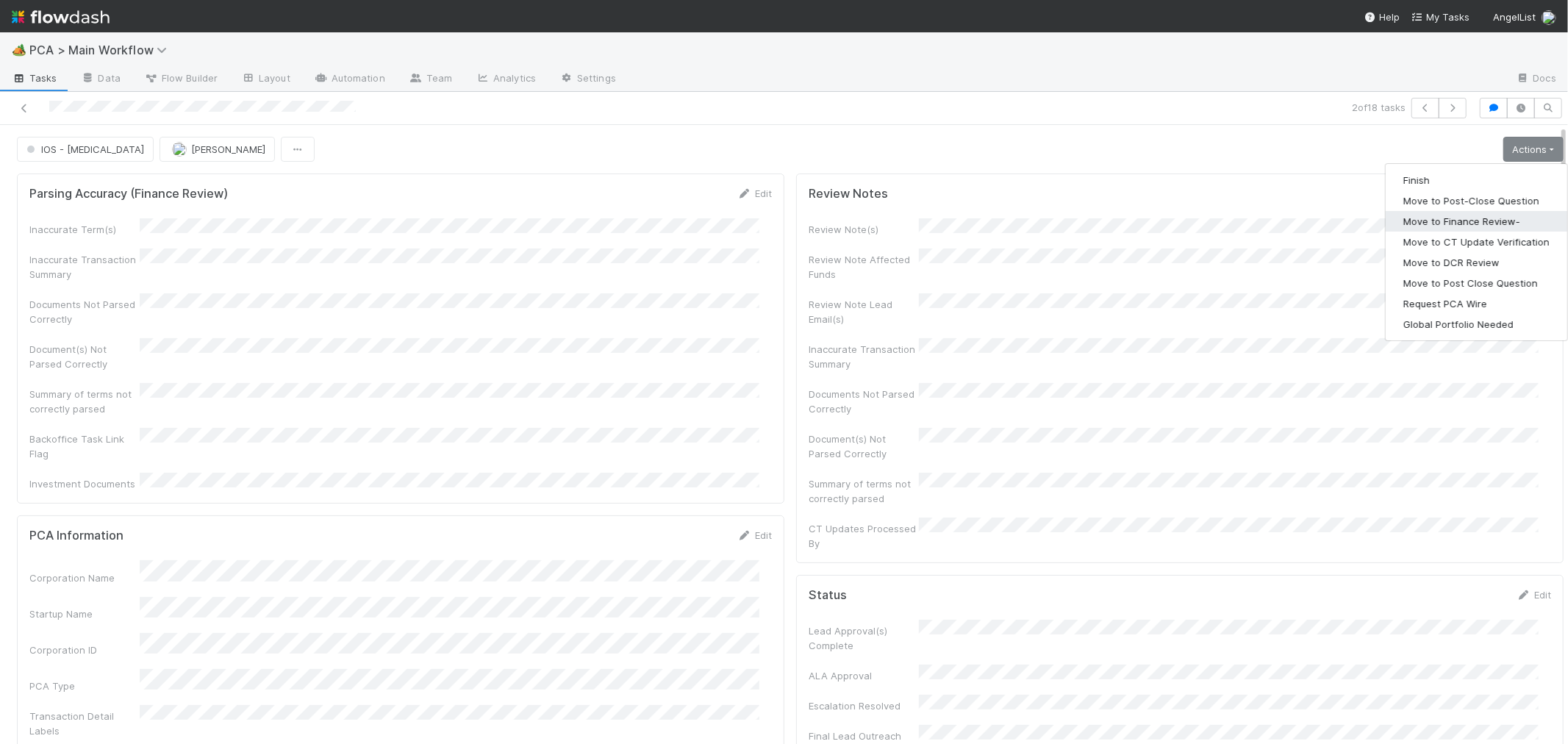
click at [1452, 226] on button "Move to Finance Review-" at bounding box center [1476, 221] width 181 height 20
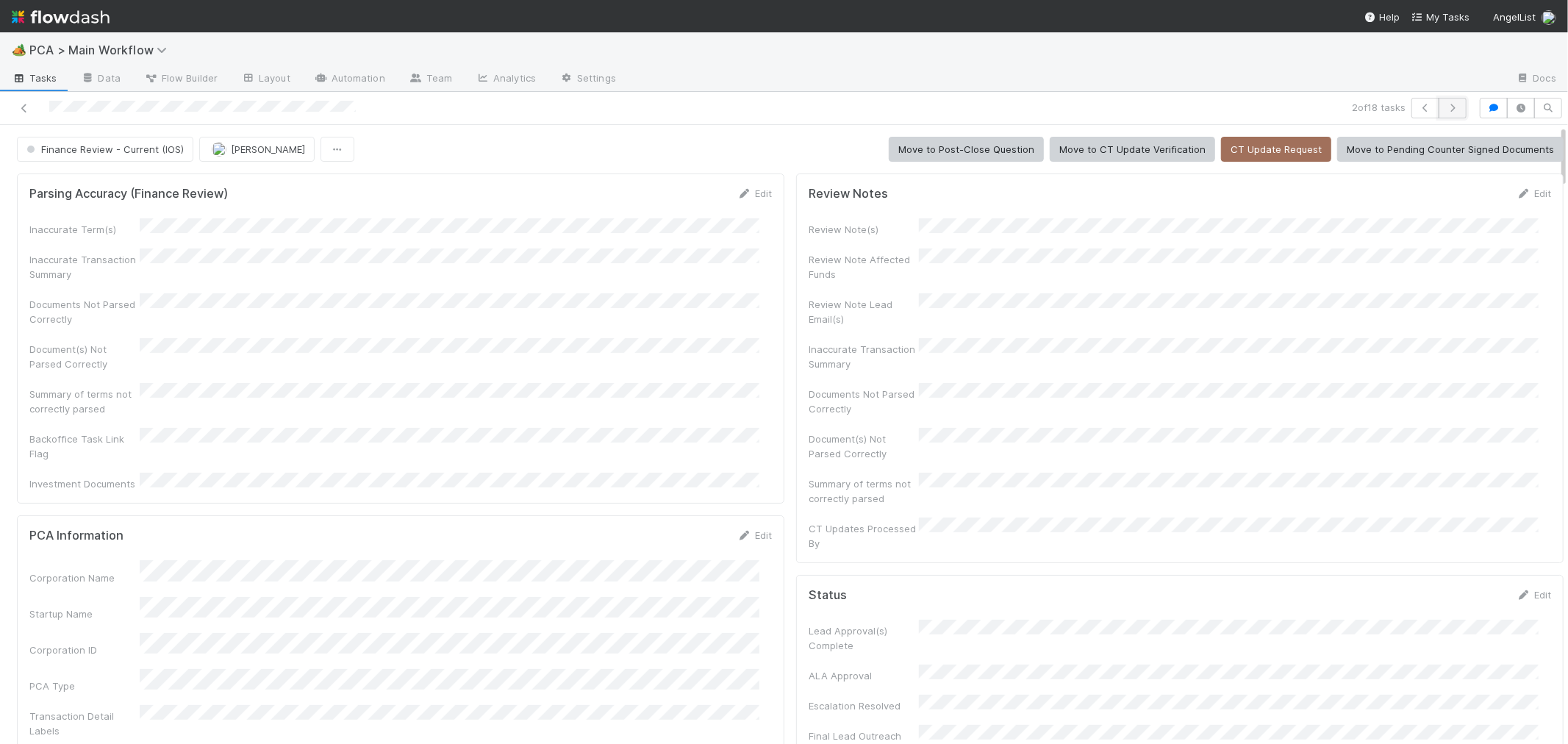
click at [1445, 107] on icon "button" at bounding box center [1452, 108] width 15 height 9
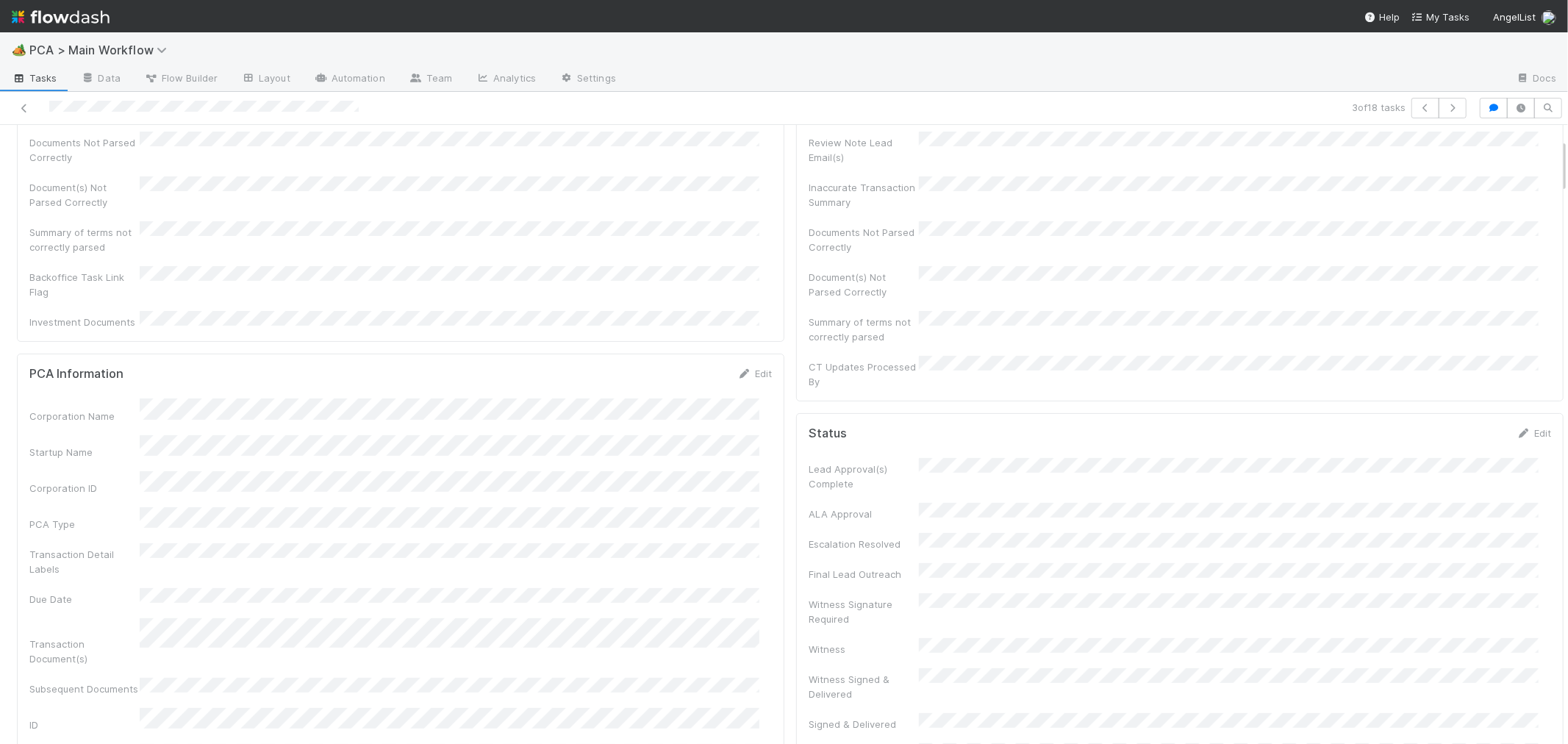
scroll to position [164, 0]
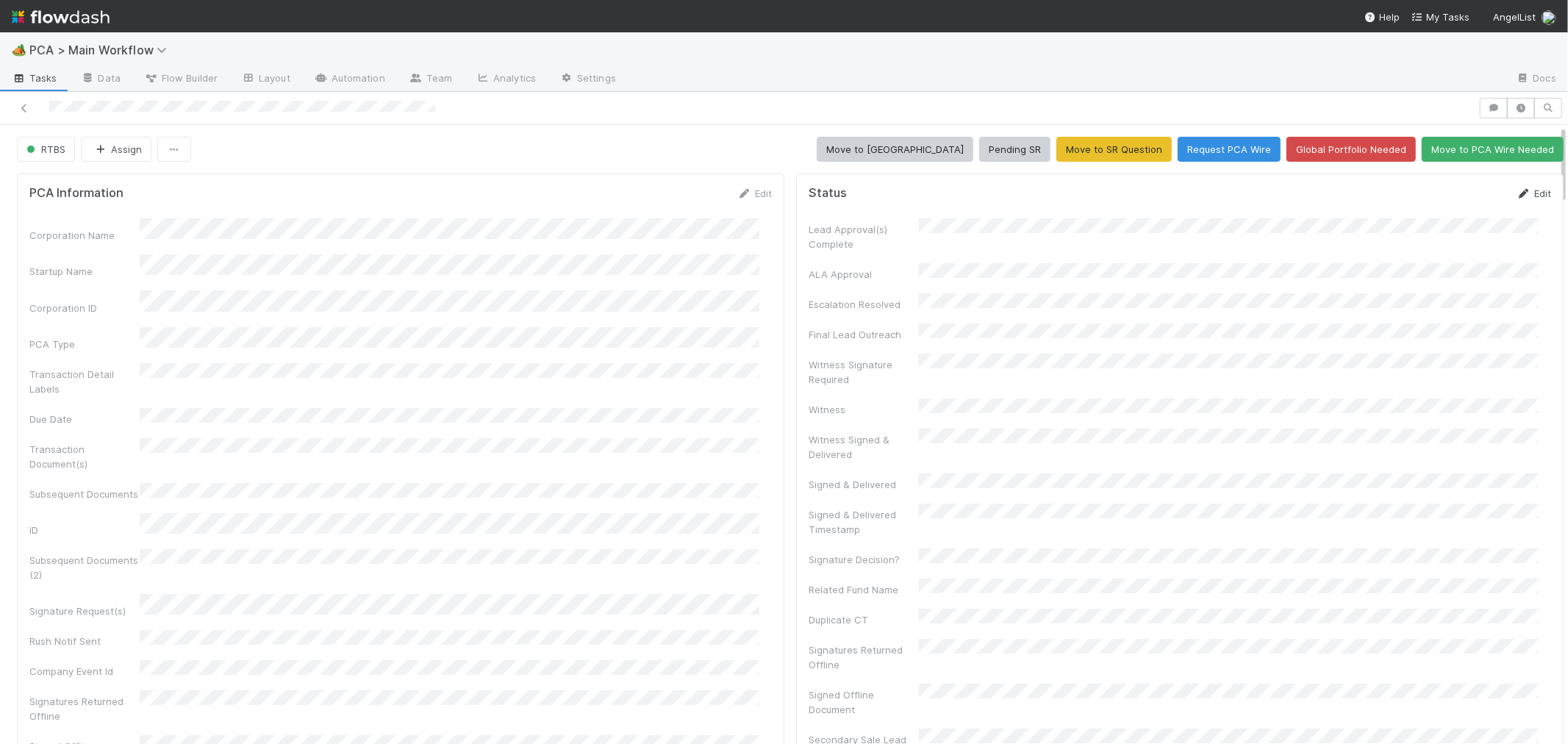
click at [1516, 188] on link "Edit" at bounding box center [1533, 193] width 34 height 11
click at [1452, 190] on button "Save" at bounding box center [1473, 198] width 42 height 25
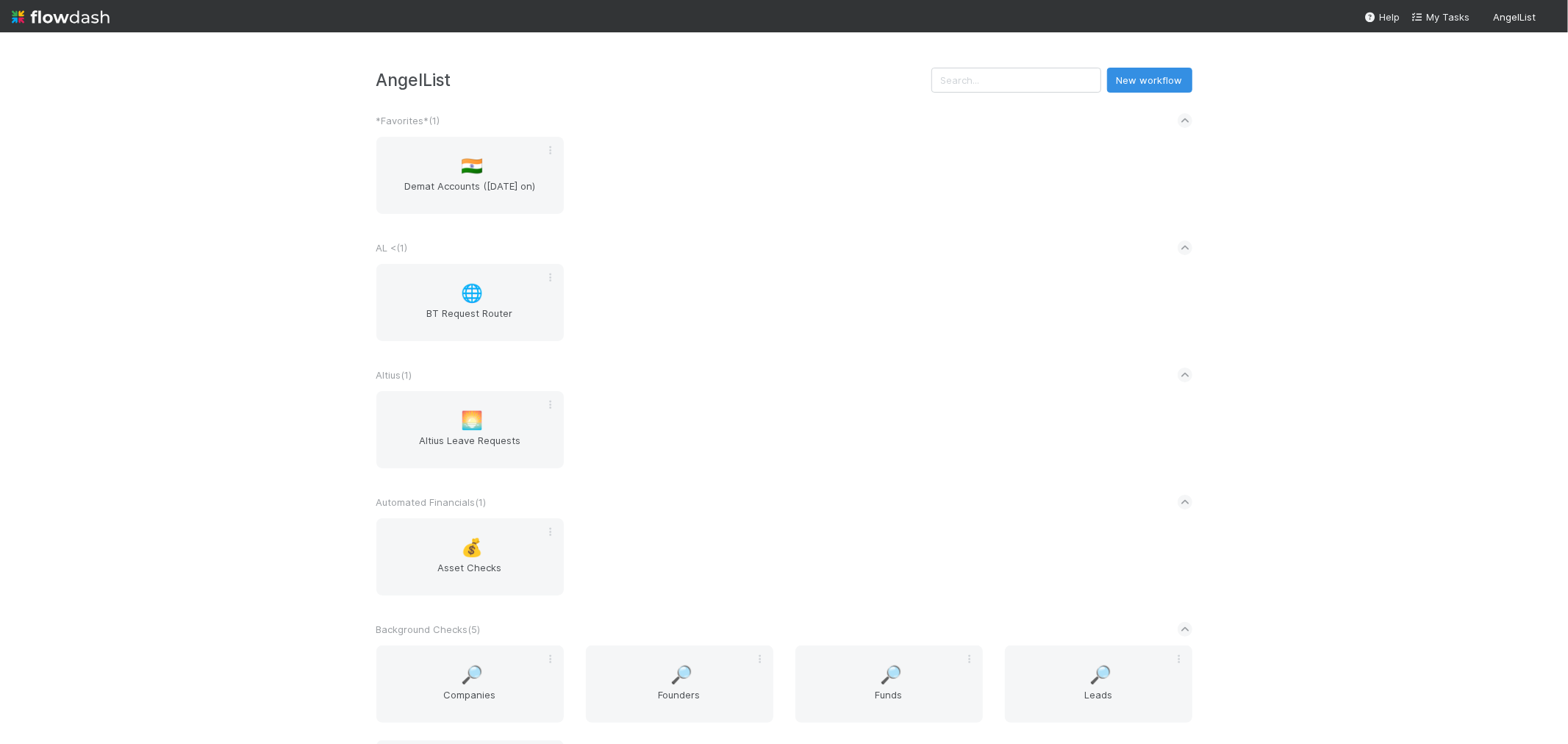
click at [819, 370] on div "Altius ( 1 )" at bounding box center [784, 375] width 816 height 33
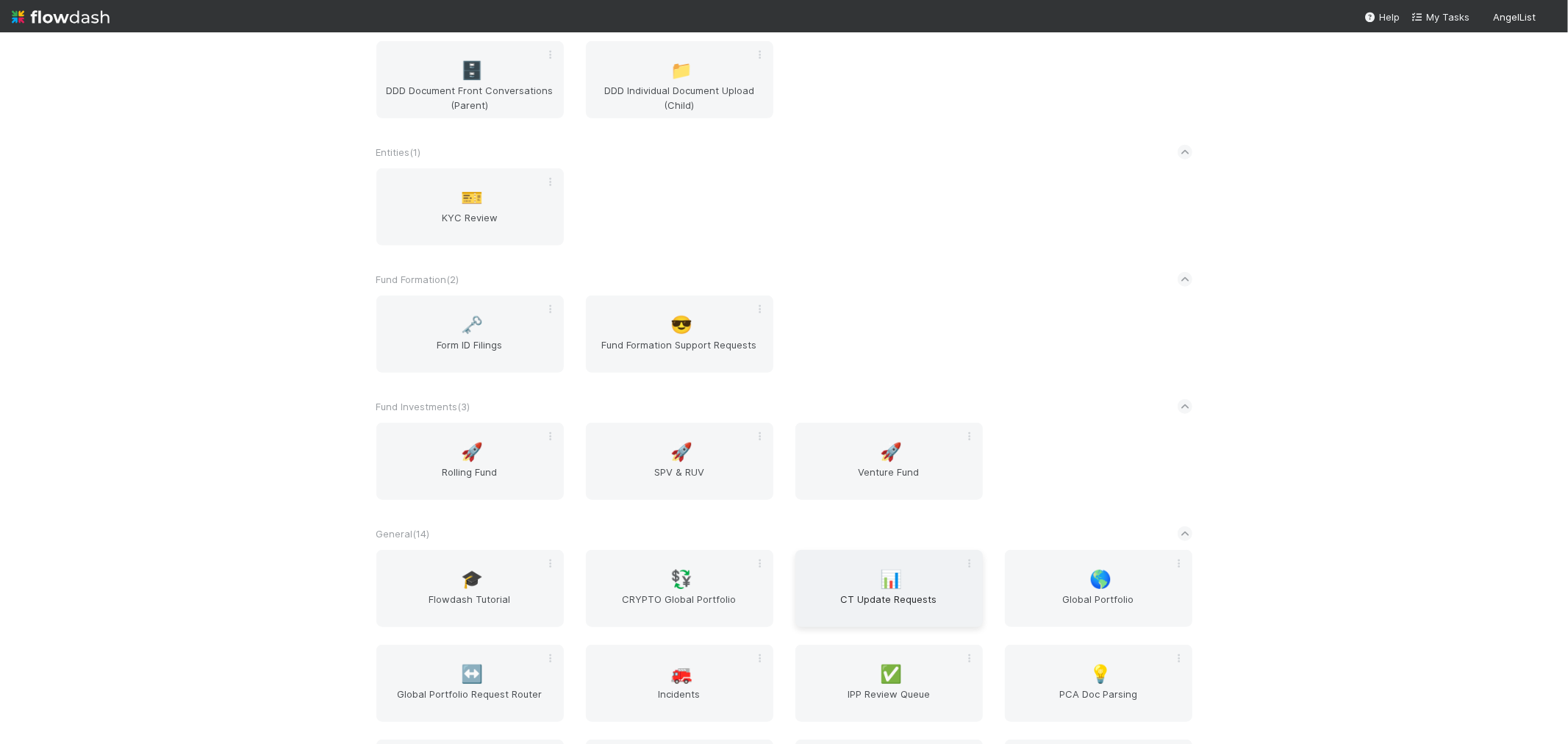
scroll to position [1224, 0]
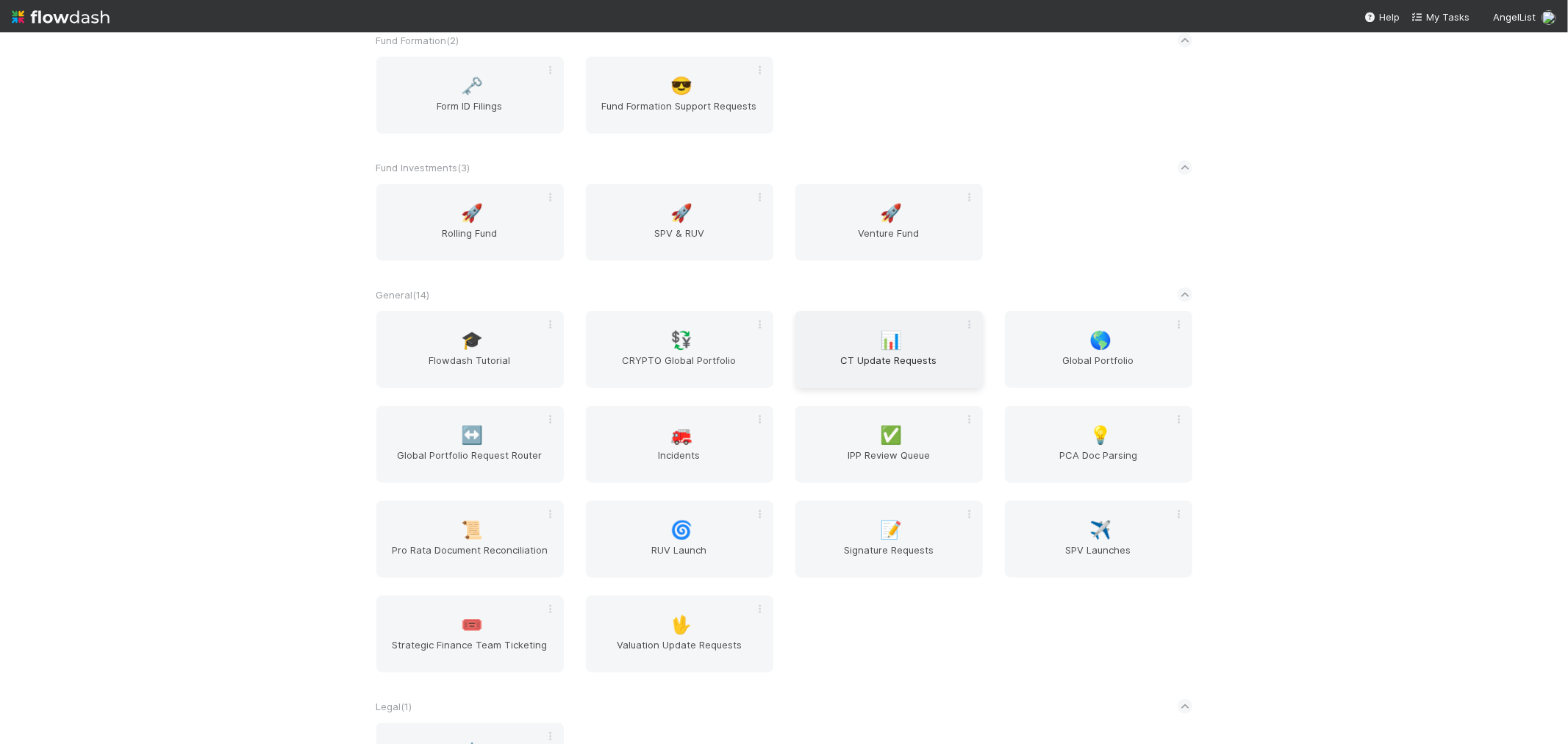
click at [922, 340] on div "📊 CT Update Requests" at bounding box center [888, 350] width 187 height 77
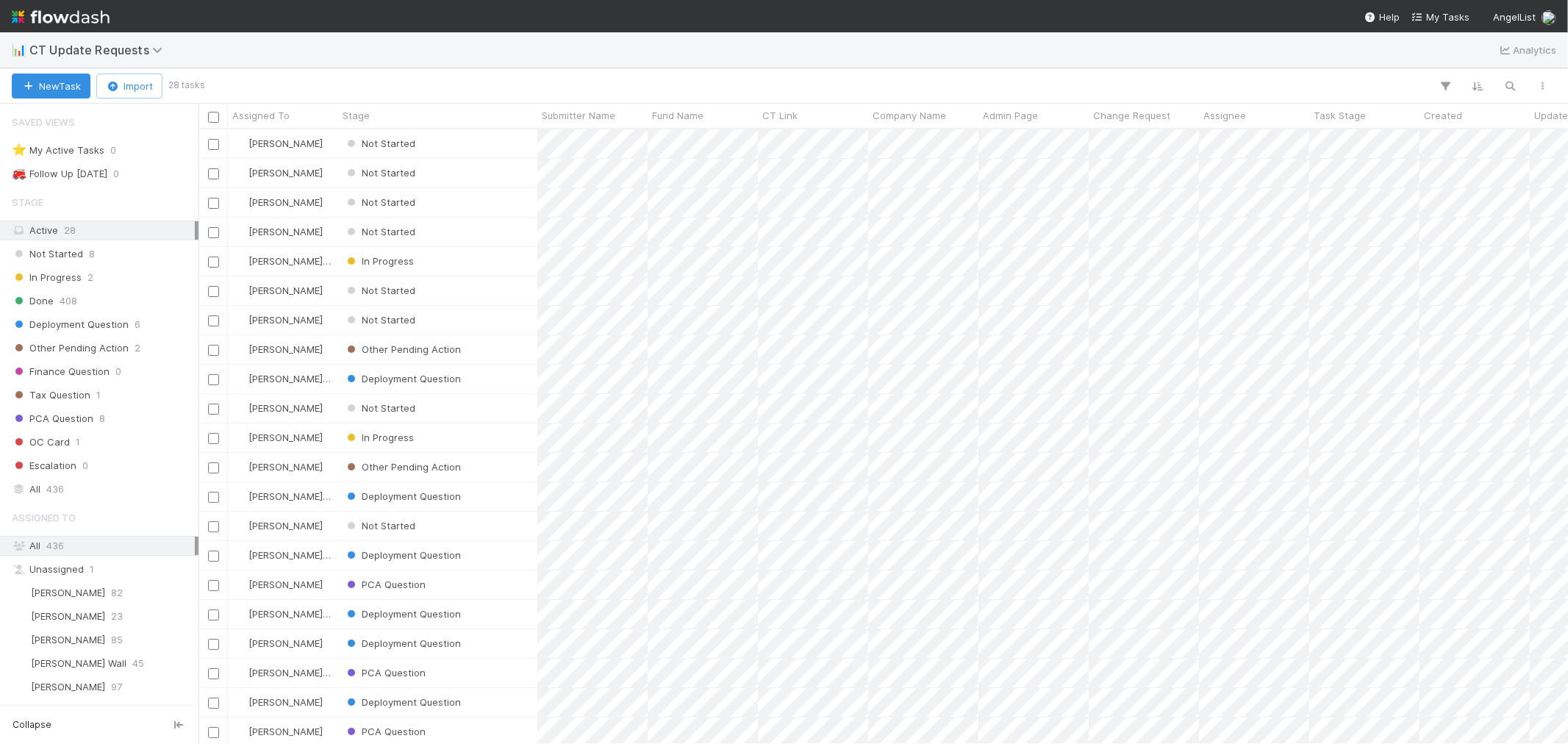
scroll to position [602, 1357]
click at [83, 90] on button "New Task" at bounding box center [50, 86] width 78 height 25
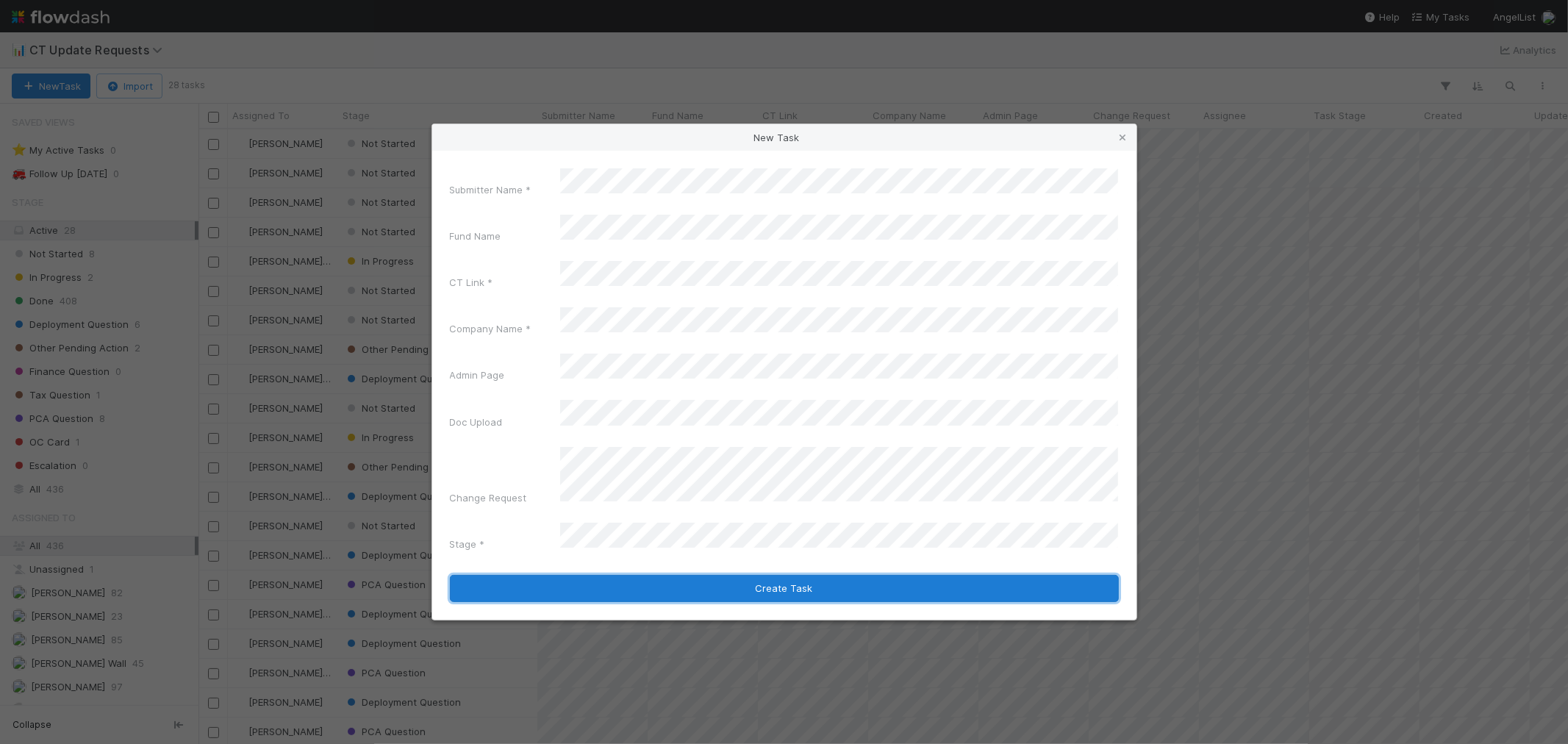
click at [900, 575] on button "Create Task" at bounding box center [784, 589] width 669 height 28
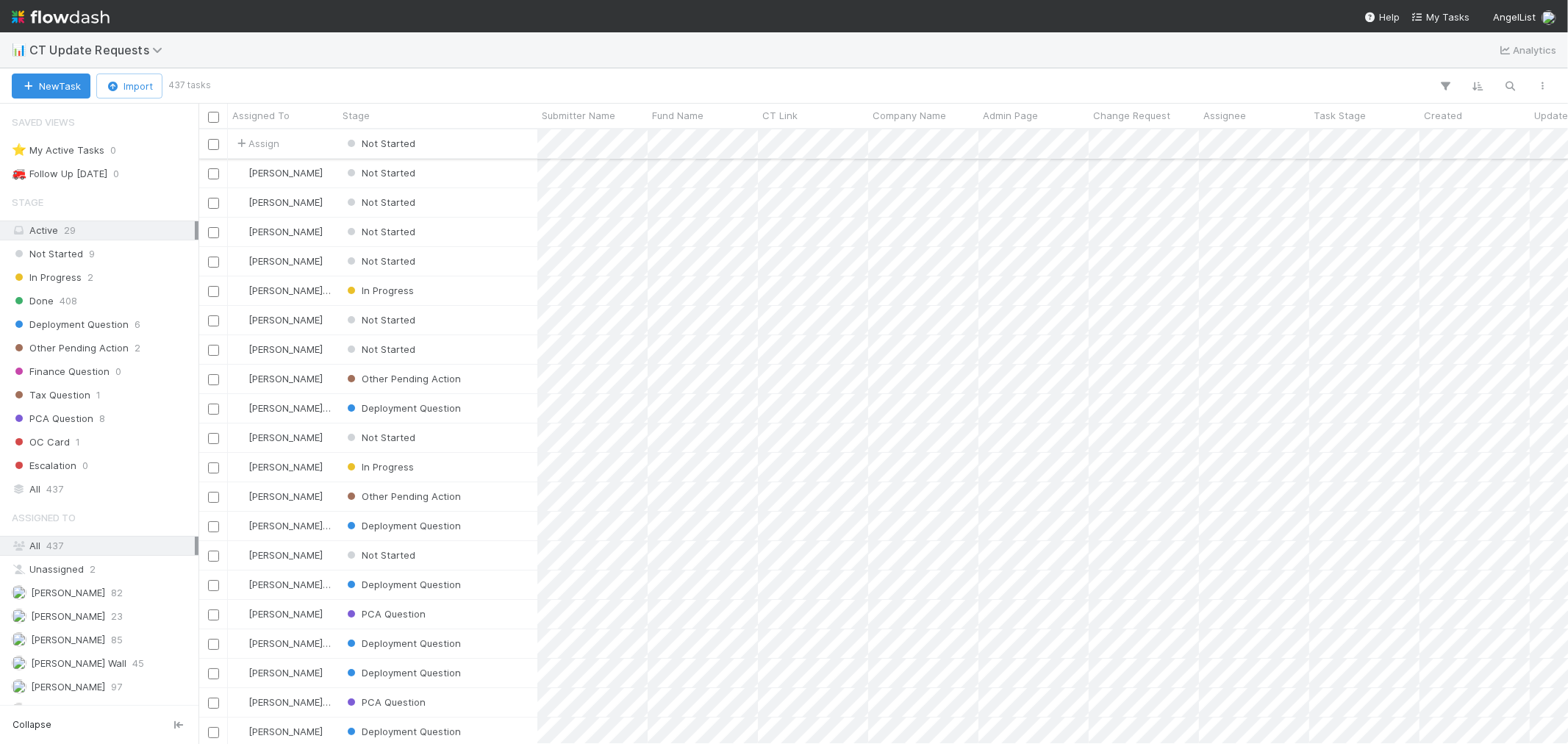
click at [450, 145] on div "Not Started" at bounding box center [437, 143] width 199 height 29
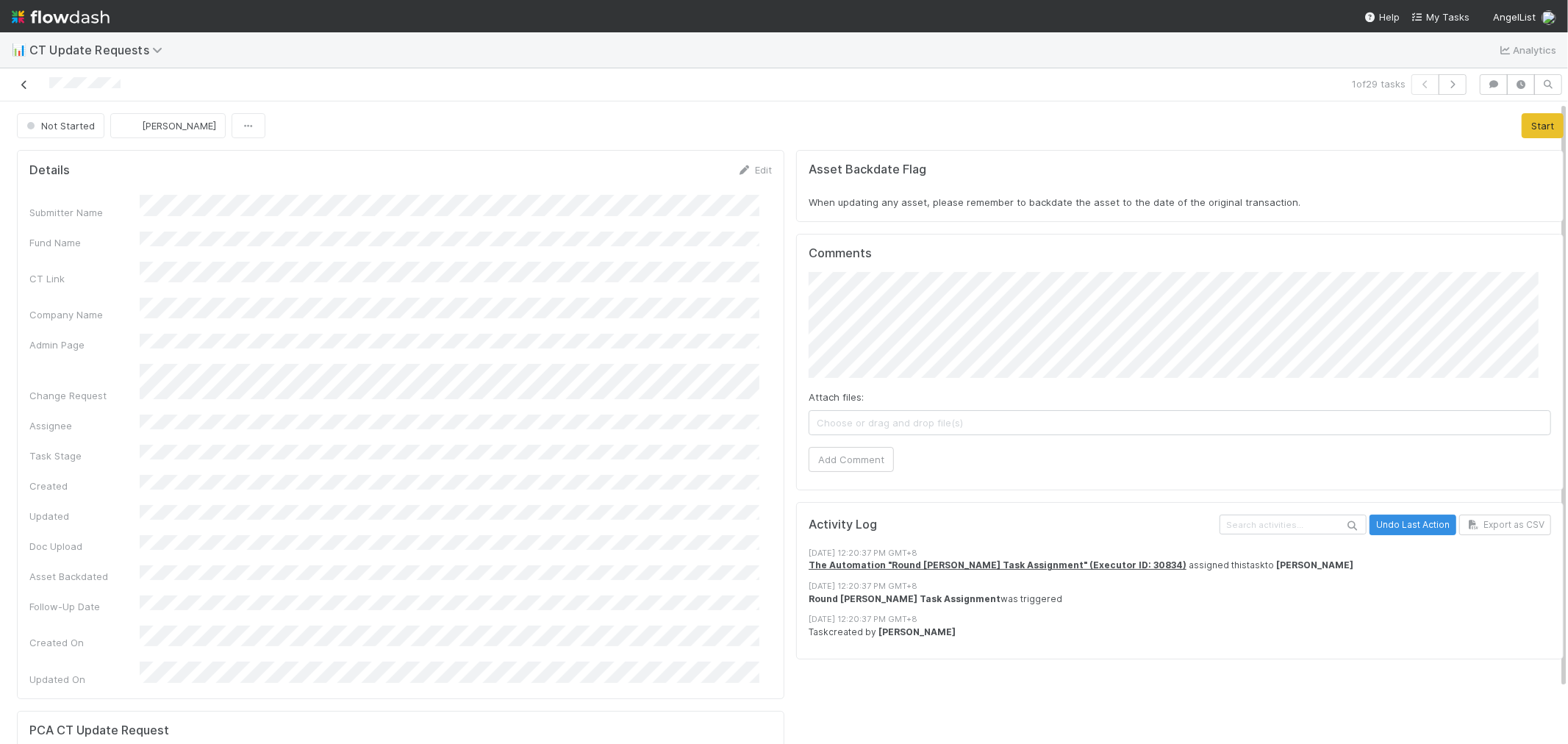
click at [20, 84] on icon at bounding box center [24, 84] width 15 height 10
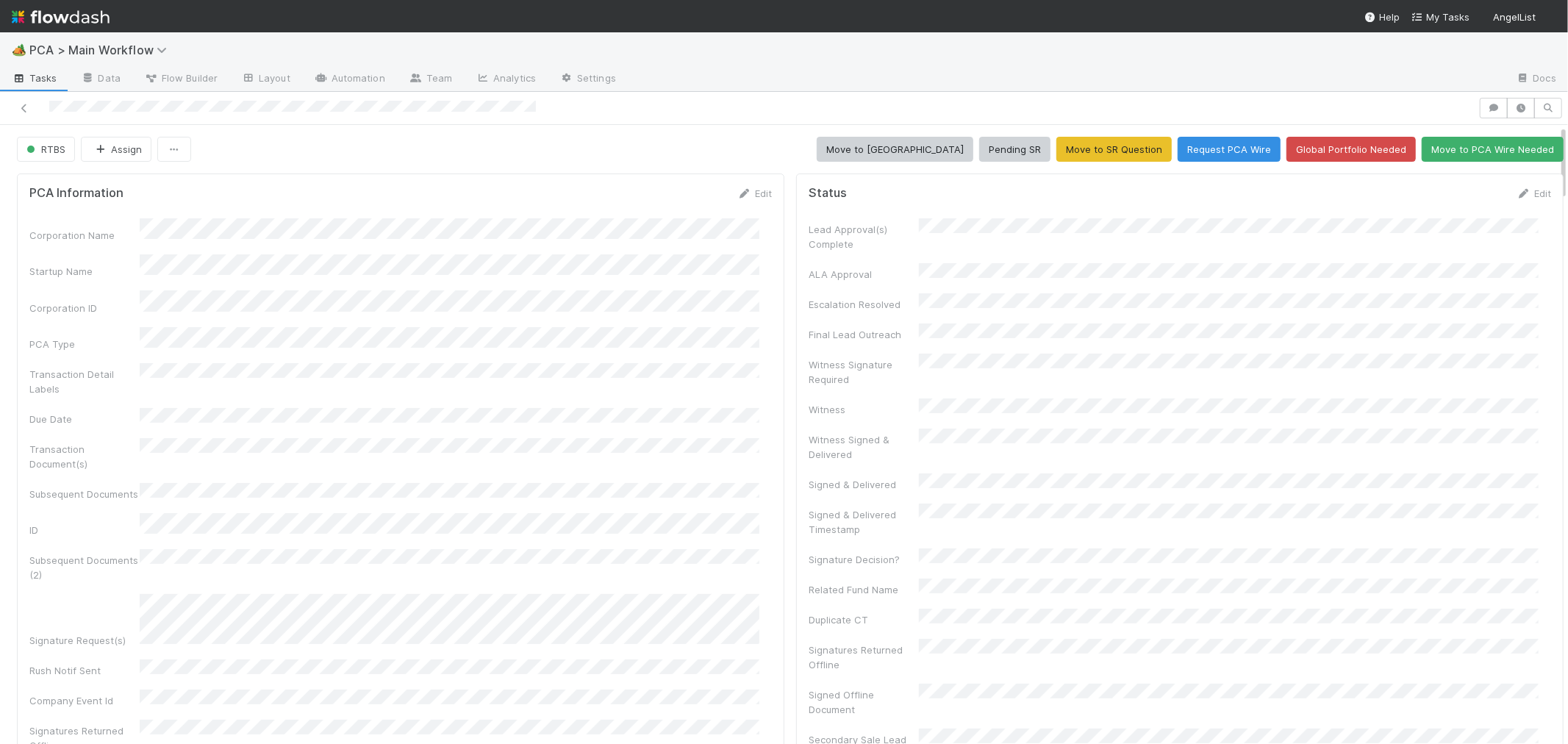
click at [738, 383] on div "Corporation Name Startup Name Corporation ID PCA Type Transaction Detail Labels…" at bounding box center [400, 545] width 742 height 654
click at [1516, 192] on icon at bounding box center [1523, 193] width 15 height 10
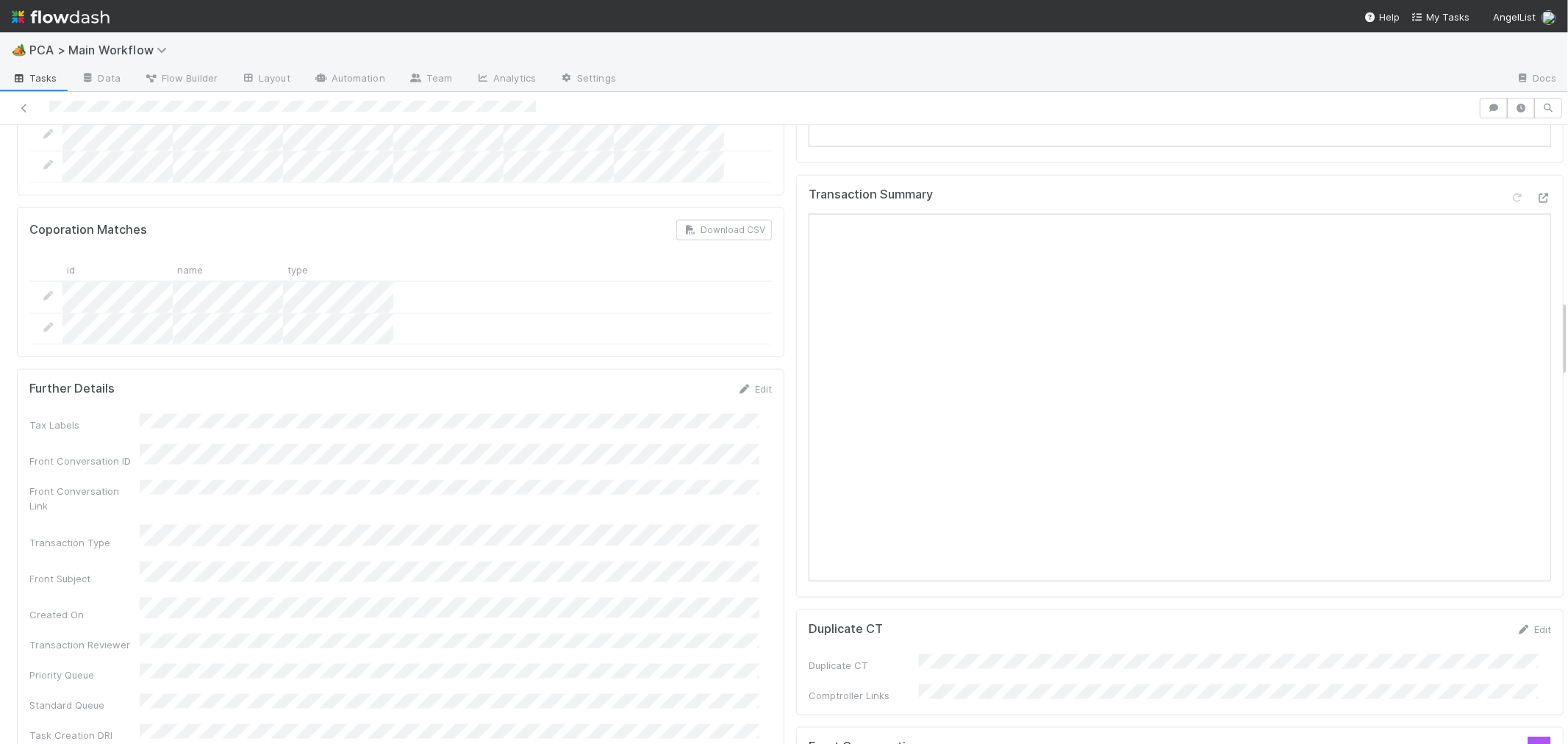
scroll to position [1878, 0]
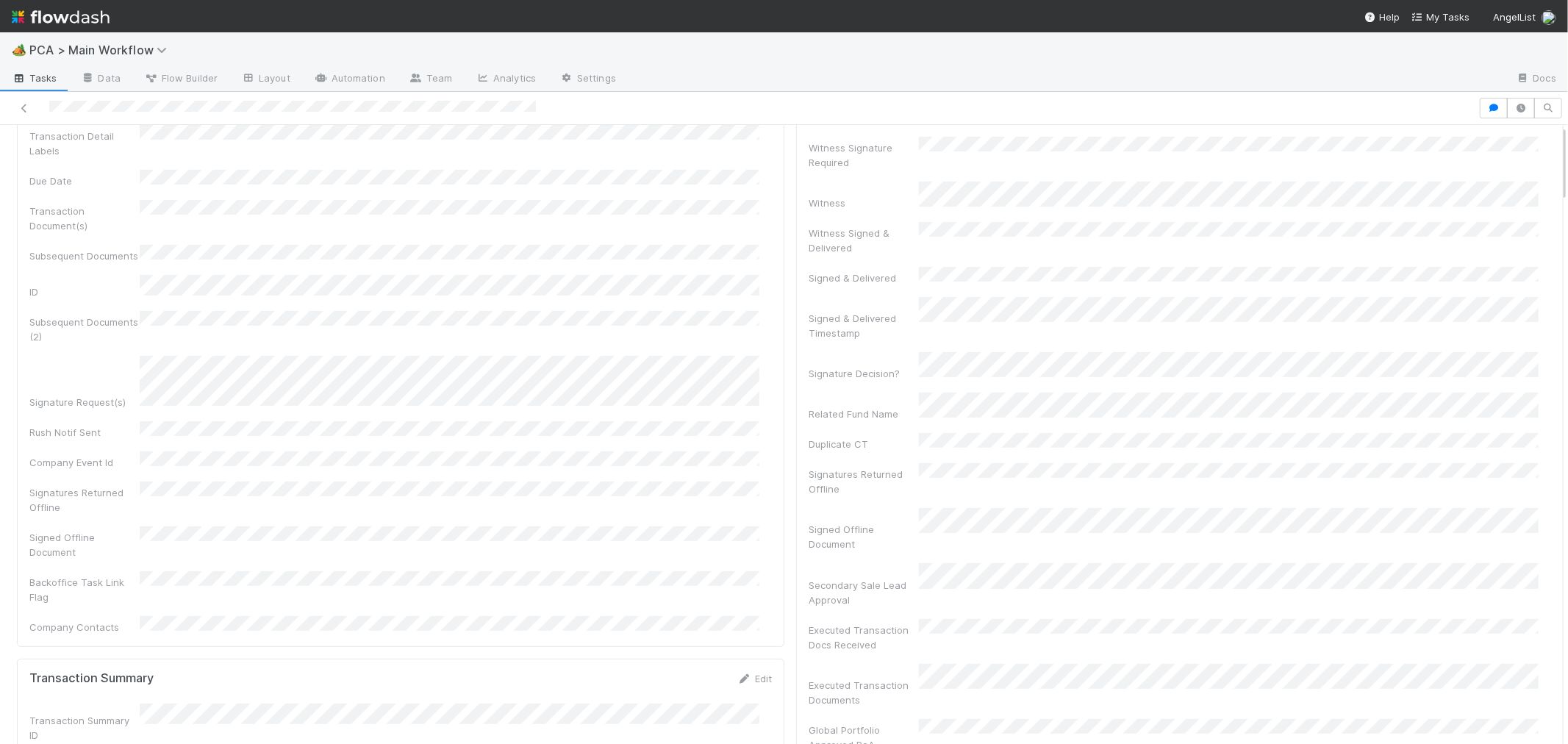
scroll to position [0, 0]
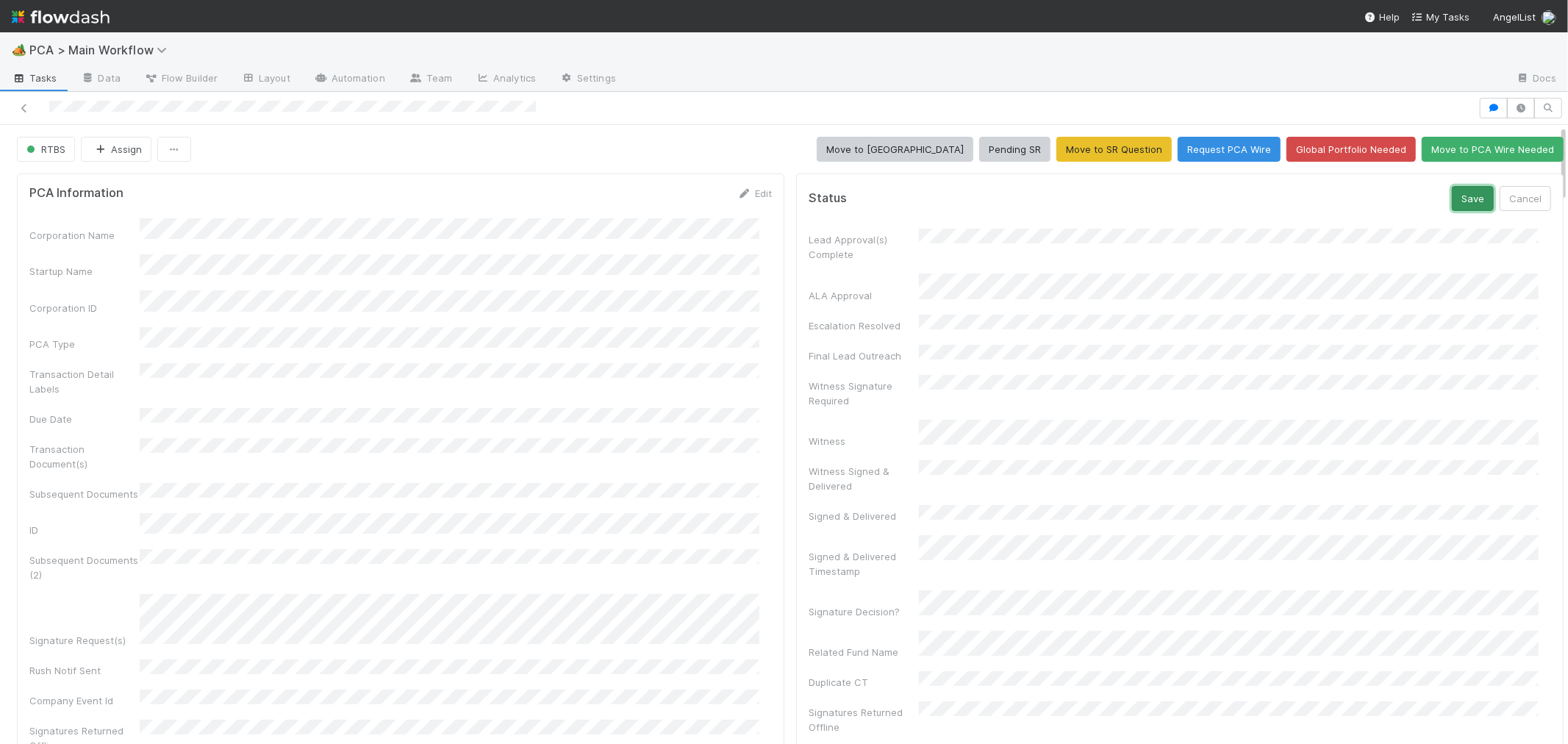
click at [1452, 193] on button "Save" at bounding box center [1473, 198] width 42 height 25
